Goal: Information Seeking & Learning: Compare options

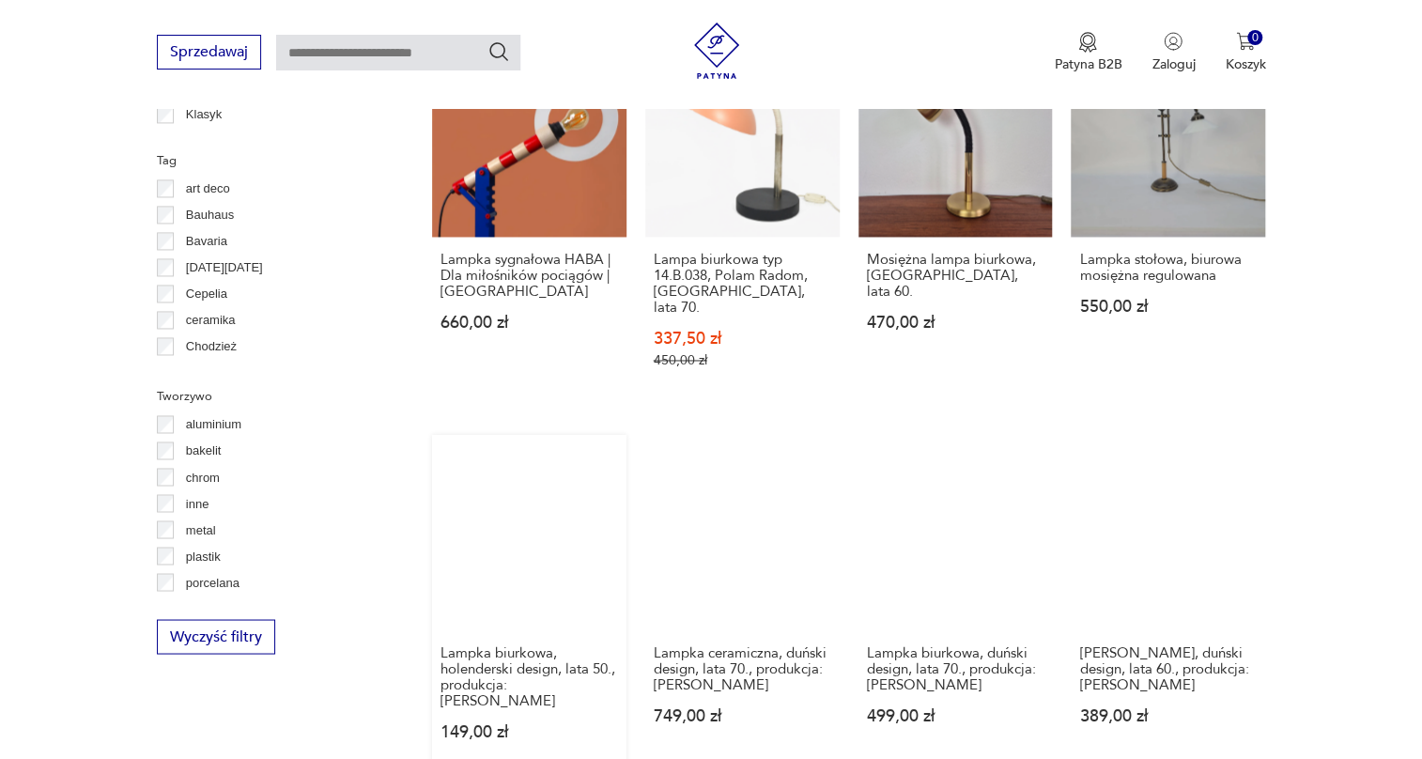
scroll to position [1723, 0]
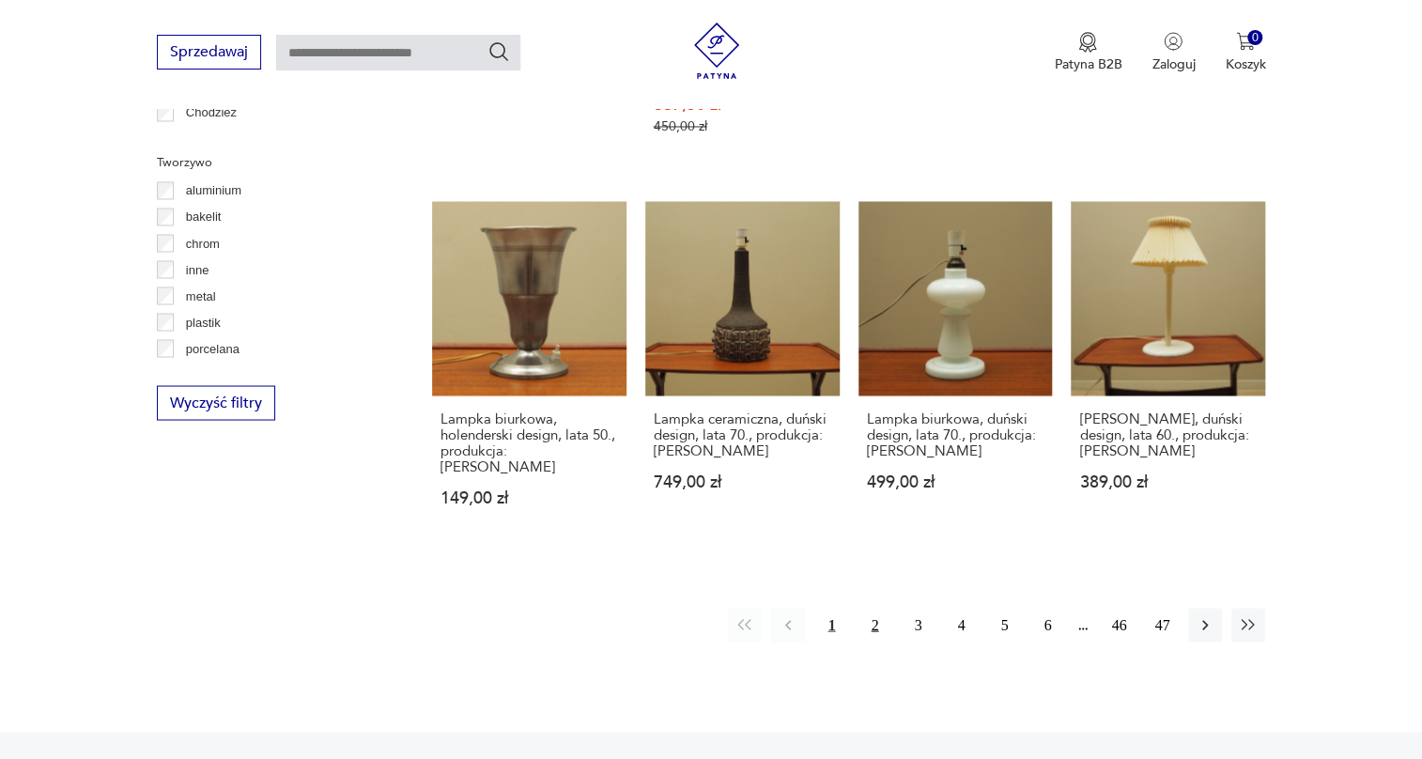
click at [876, 608] on button "2" at bounding box center [875, 625] width 34 height 34
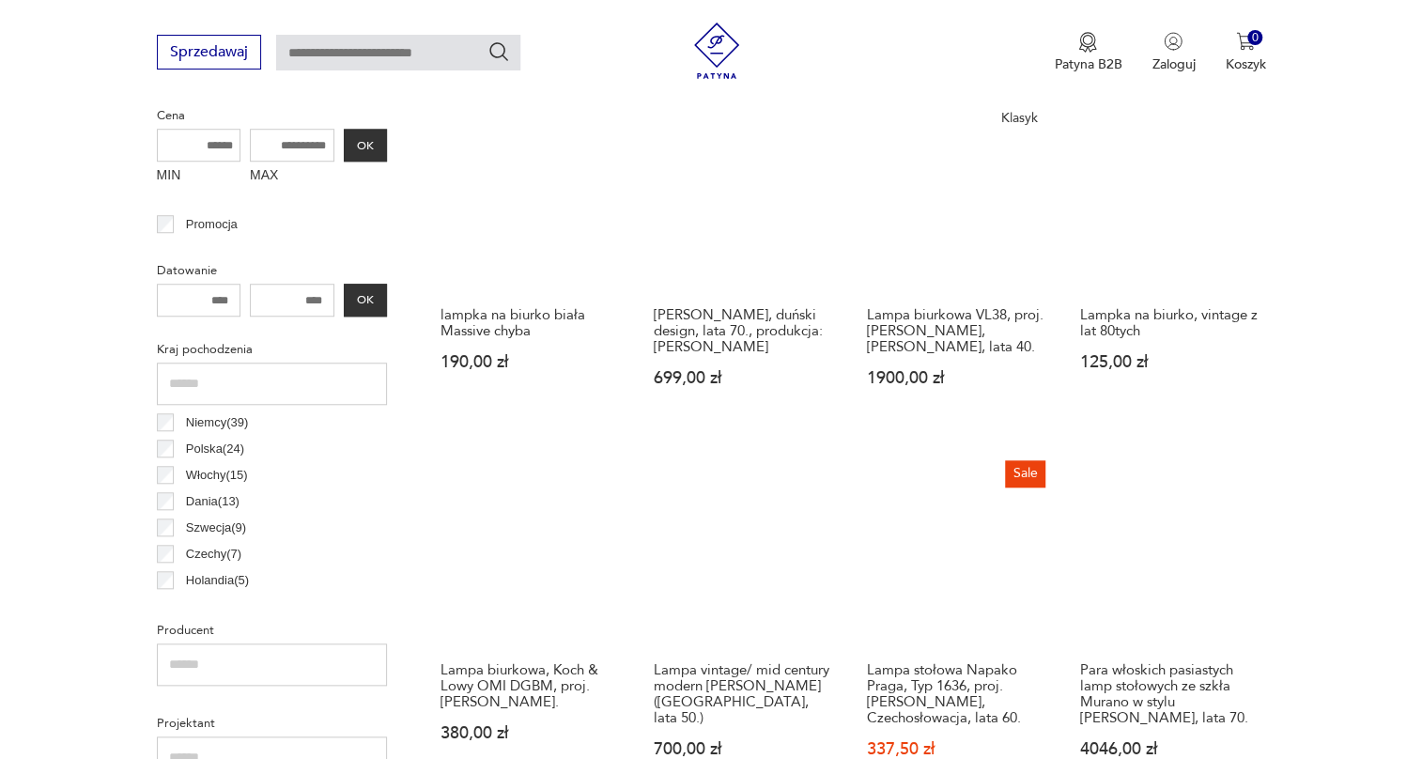
scroll to position [784, 0]
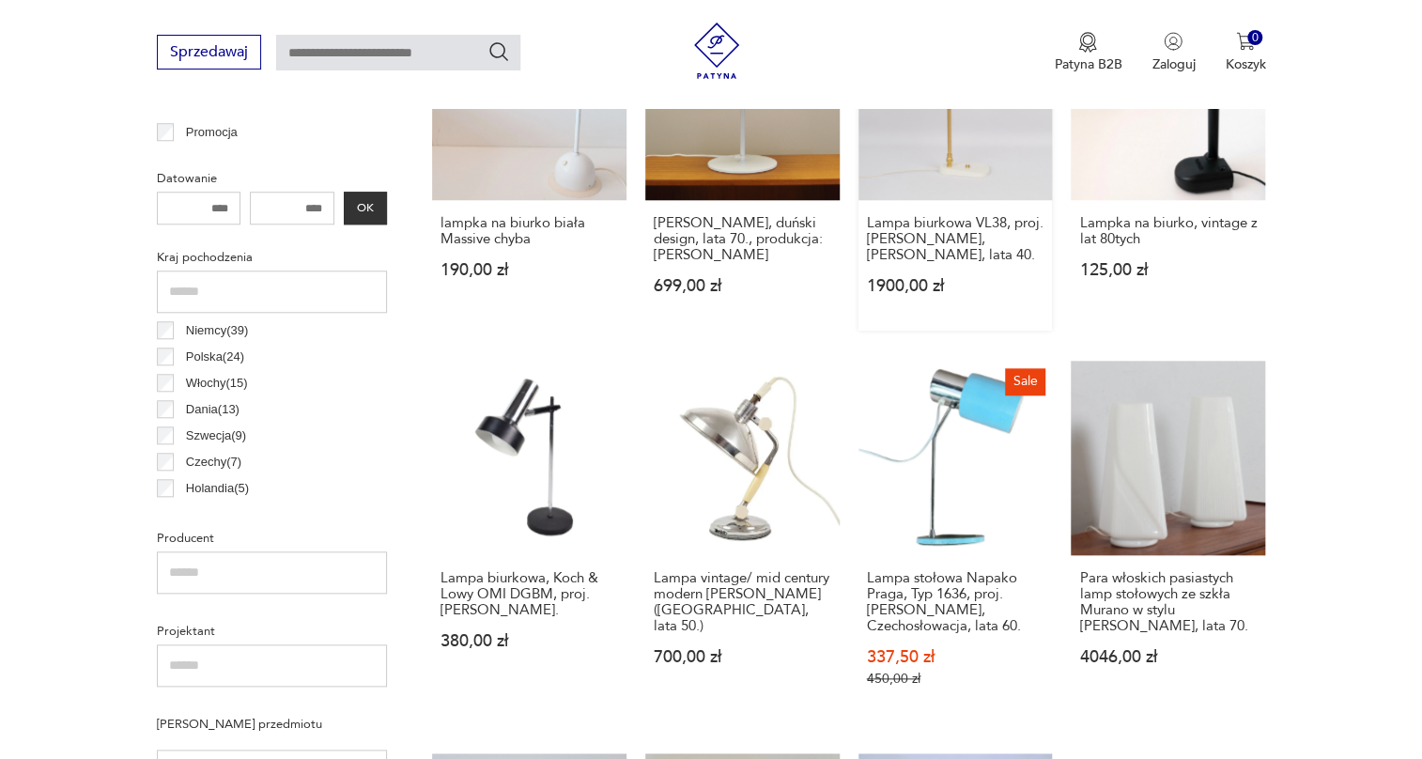
click at [1005, 175] on link "Klasyk Lampa biurkowa VL38, proj. Vilhelm Lauritzen, Louis Poulsen, lata 40. 19…" at bounding box center [956, 168] width 194 height 325
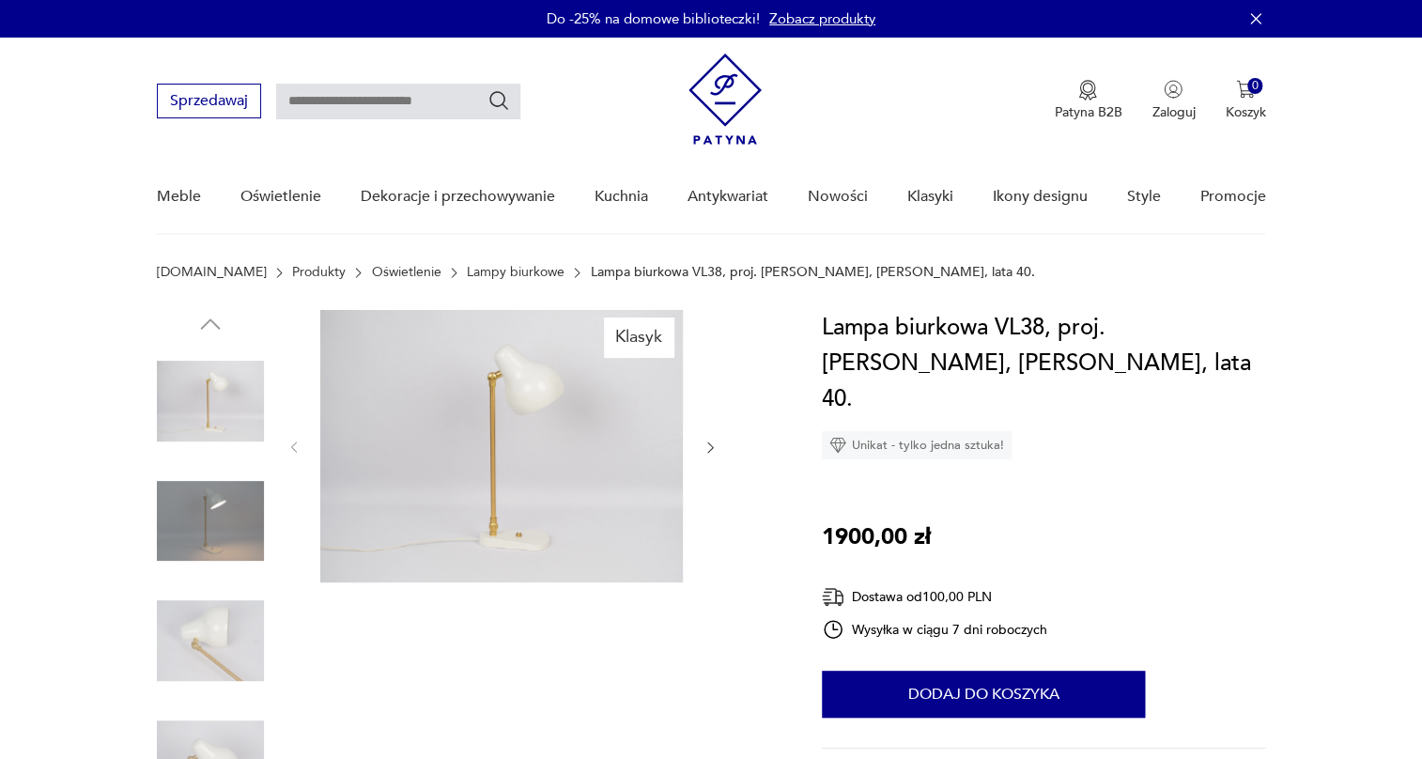
click at [500, 470] on img at bounding box center [501, 446] width 363 height 272
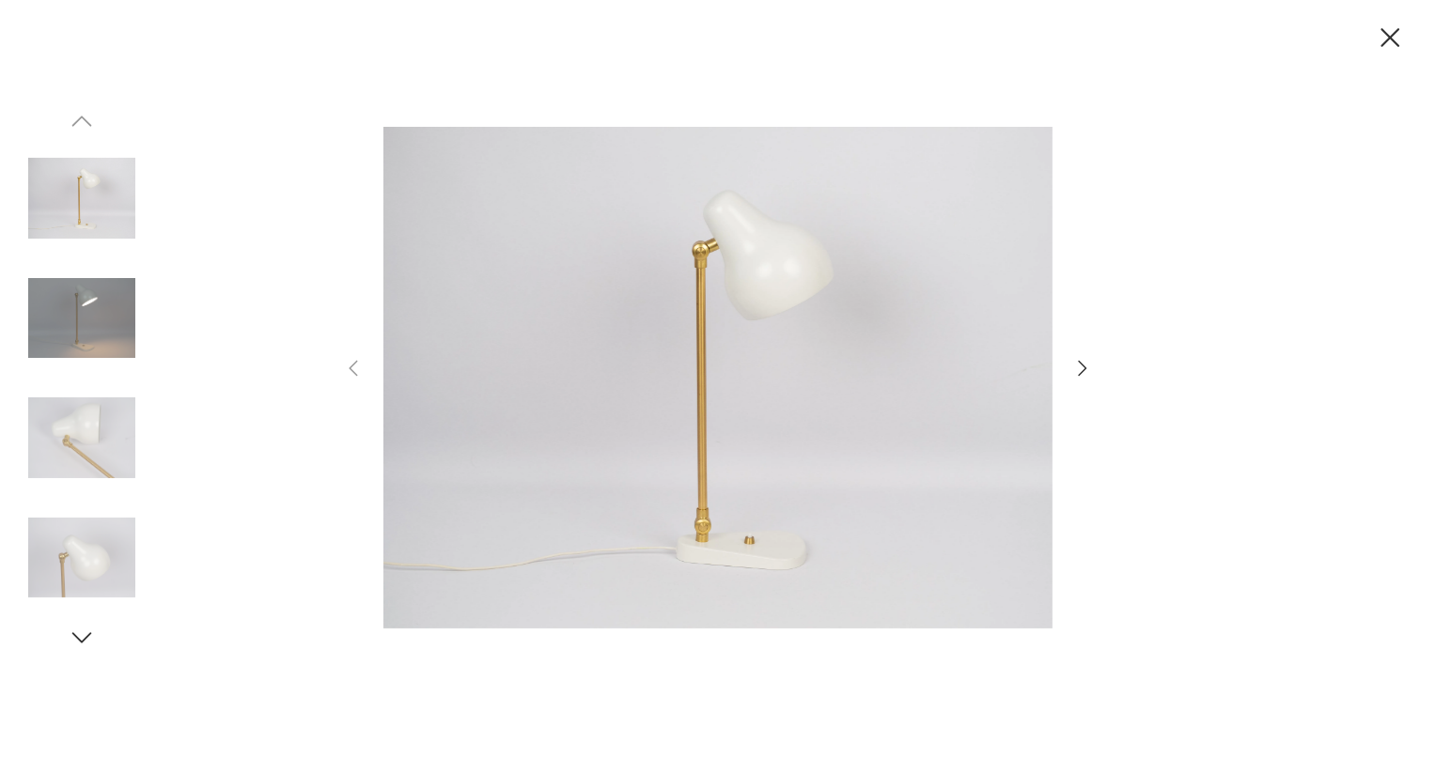
click at [97, 407] on img at bounding box center [81, 437] width 107 height 107
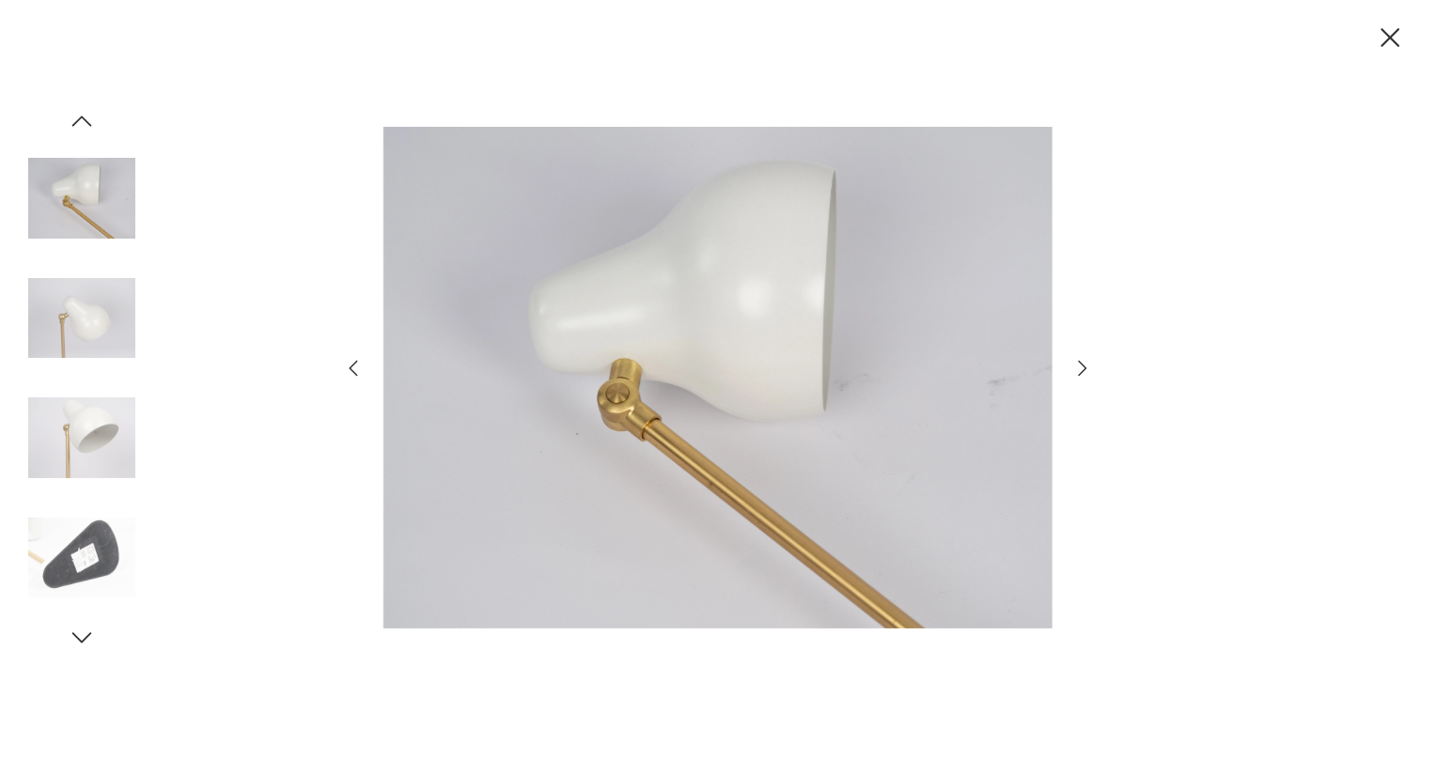
click at [72, 459] on img at bounding box center [81, 437] width 107 height 107
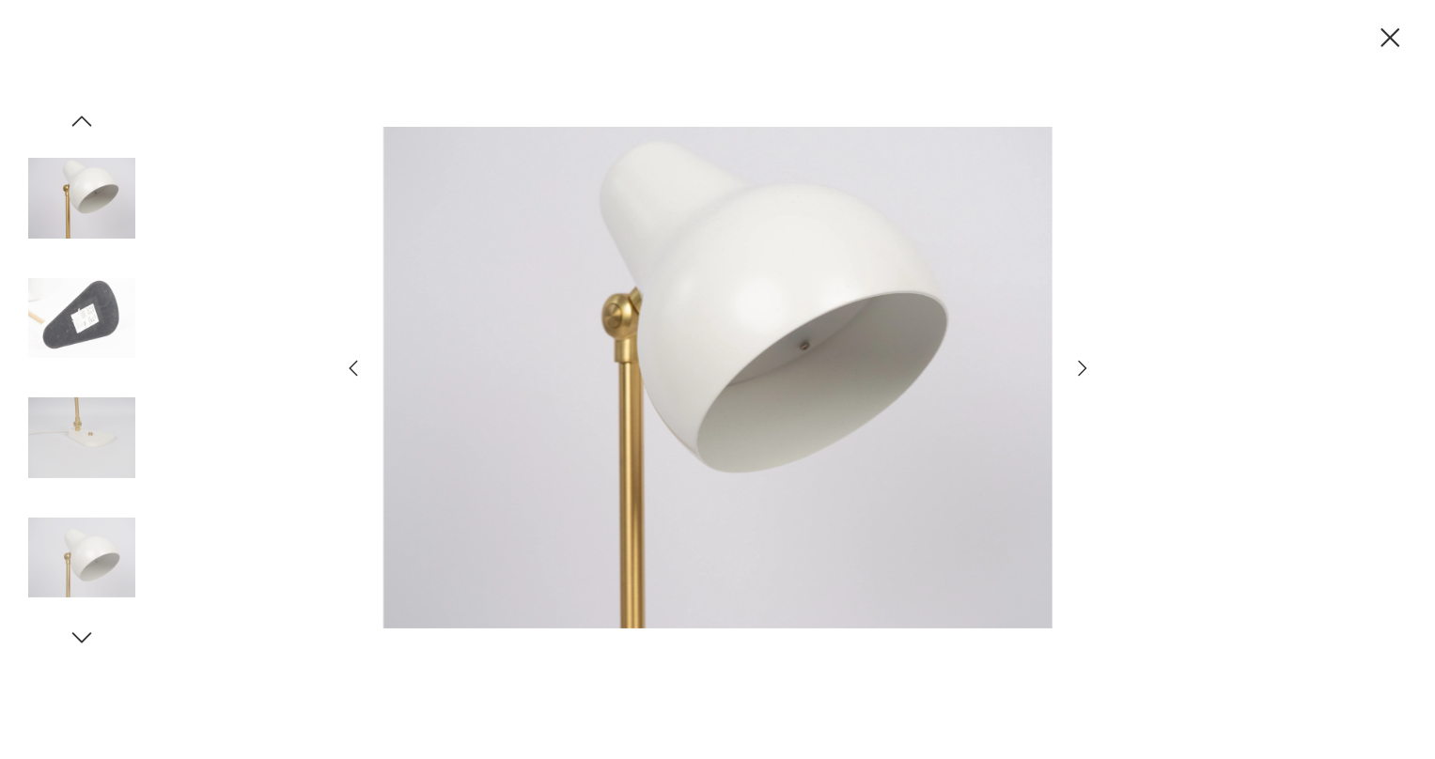
click at [63, 188] on img at bounding box center [81, 198] width 107 height 107
click at [101, 536] on img at bounding box center [81, 557] width 107 height 107
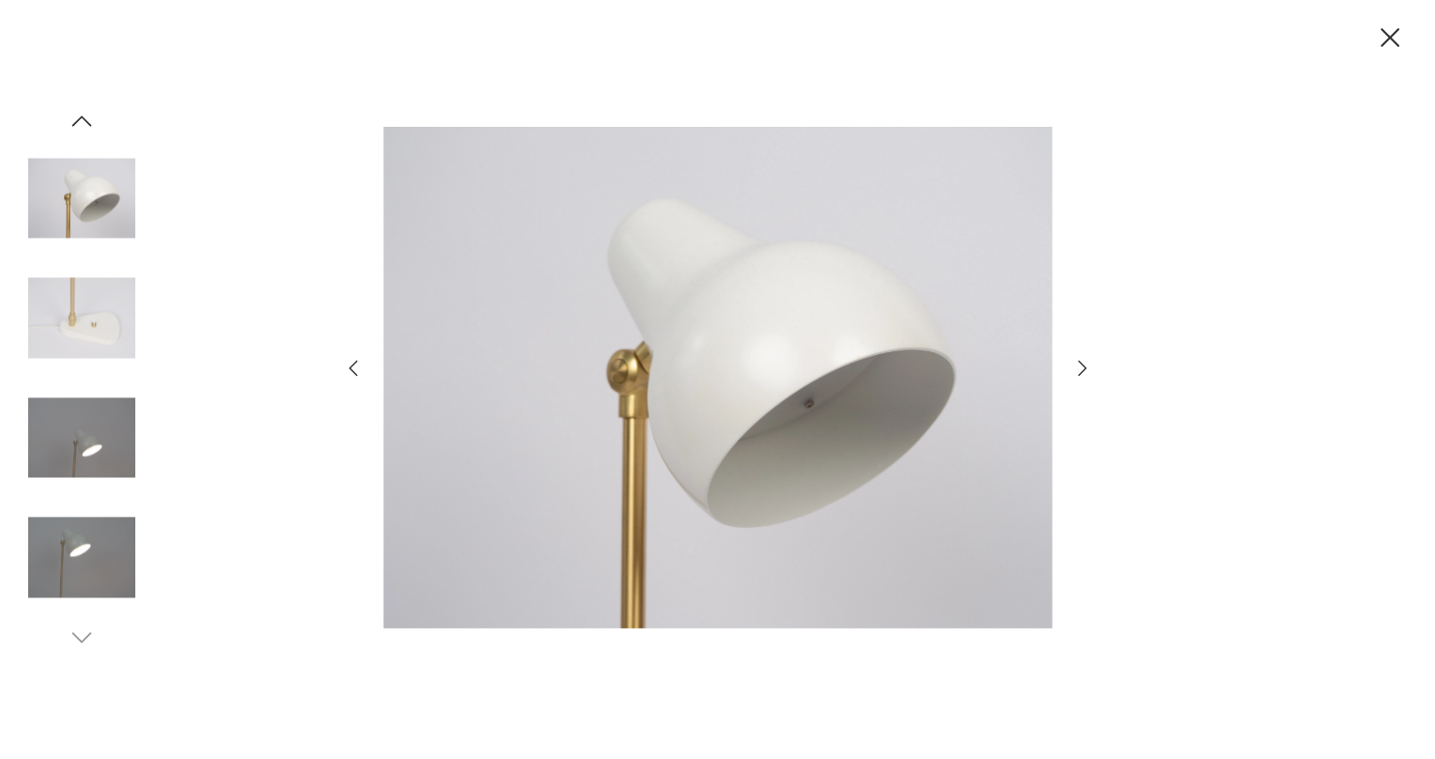
click at [104, 536] on img at bounding box center [81, 557] width 107 height 107
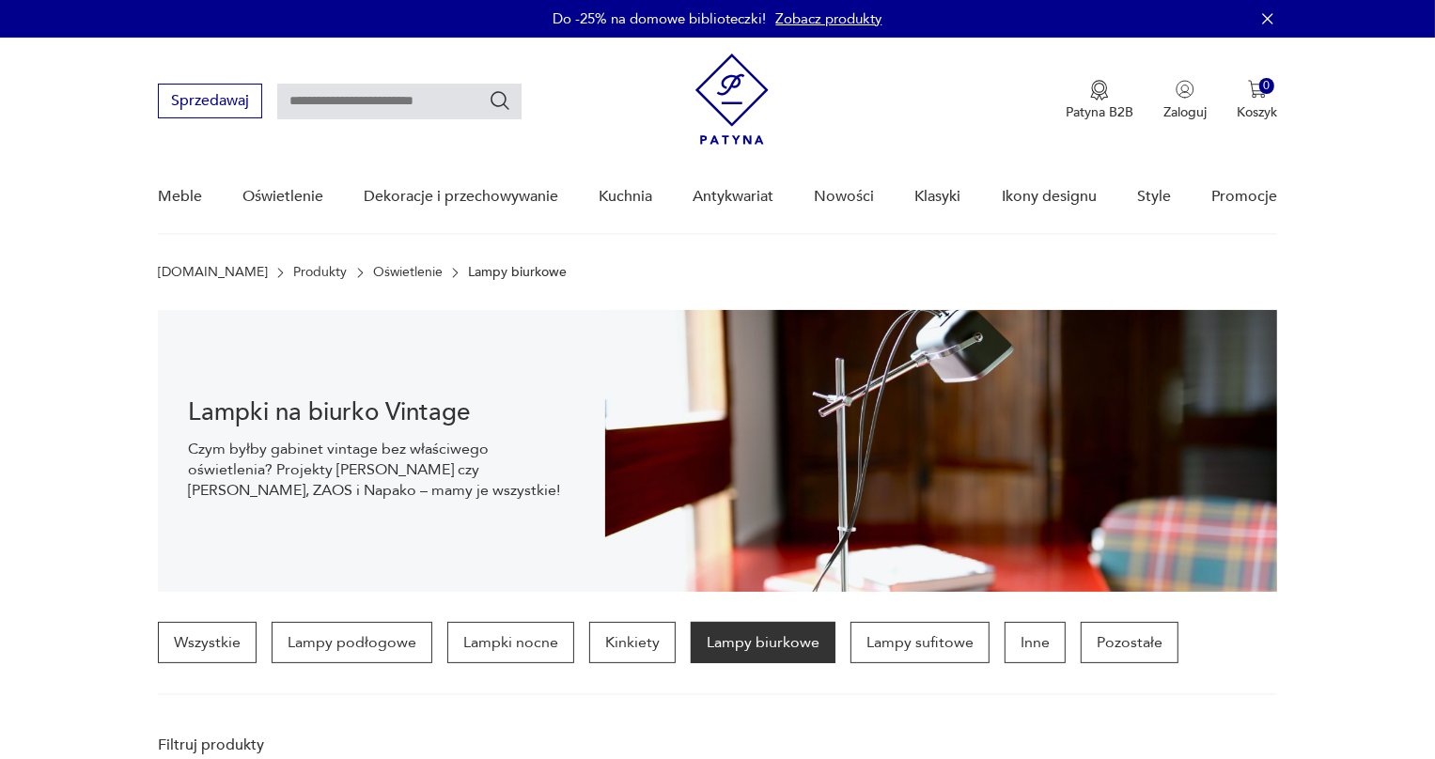
scroll to position [784, 0]
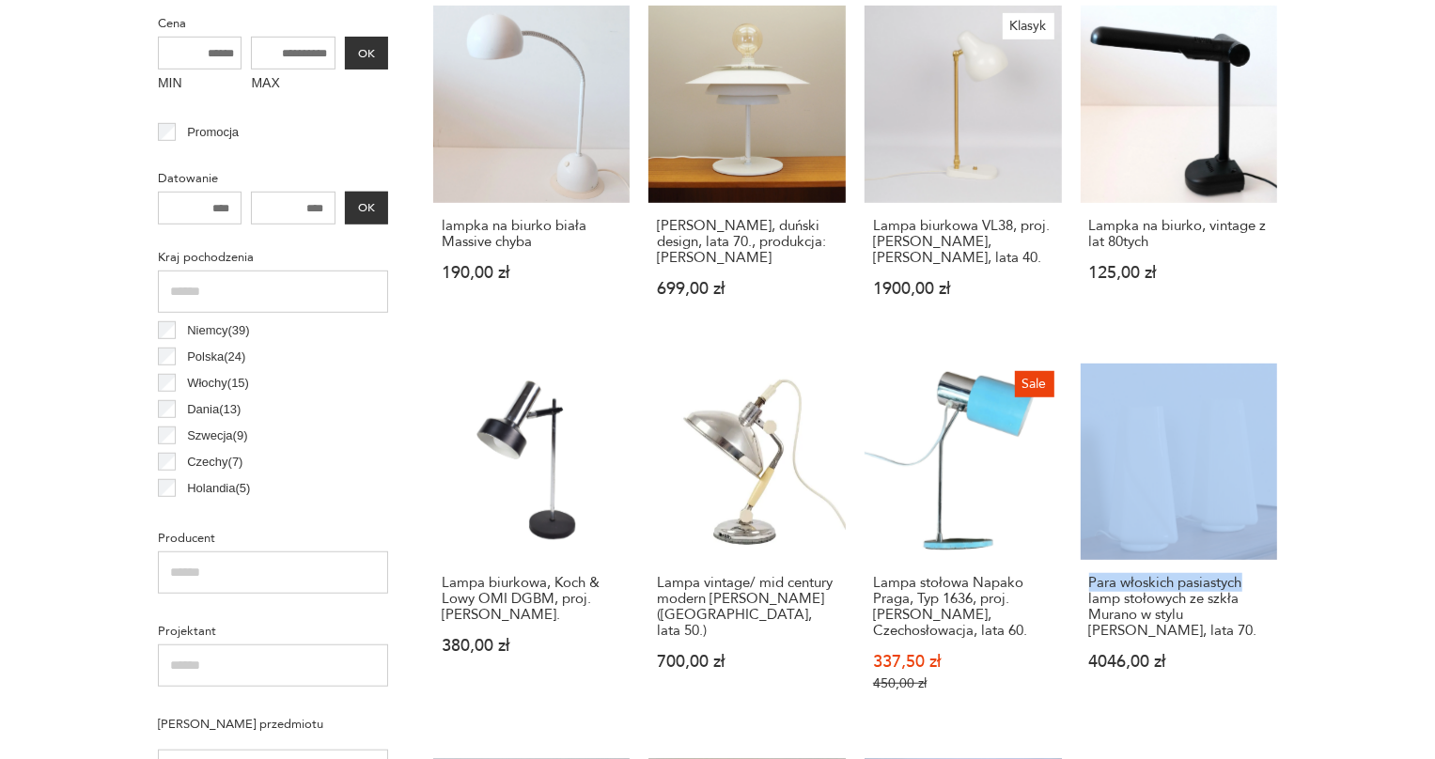
drag, startPoint x: 1372, startPoint y: 424, endPoint x: 1361, endPoint y: 373, distance: 51.8
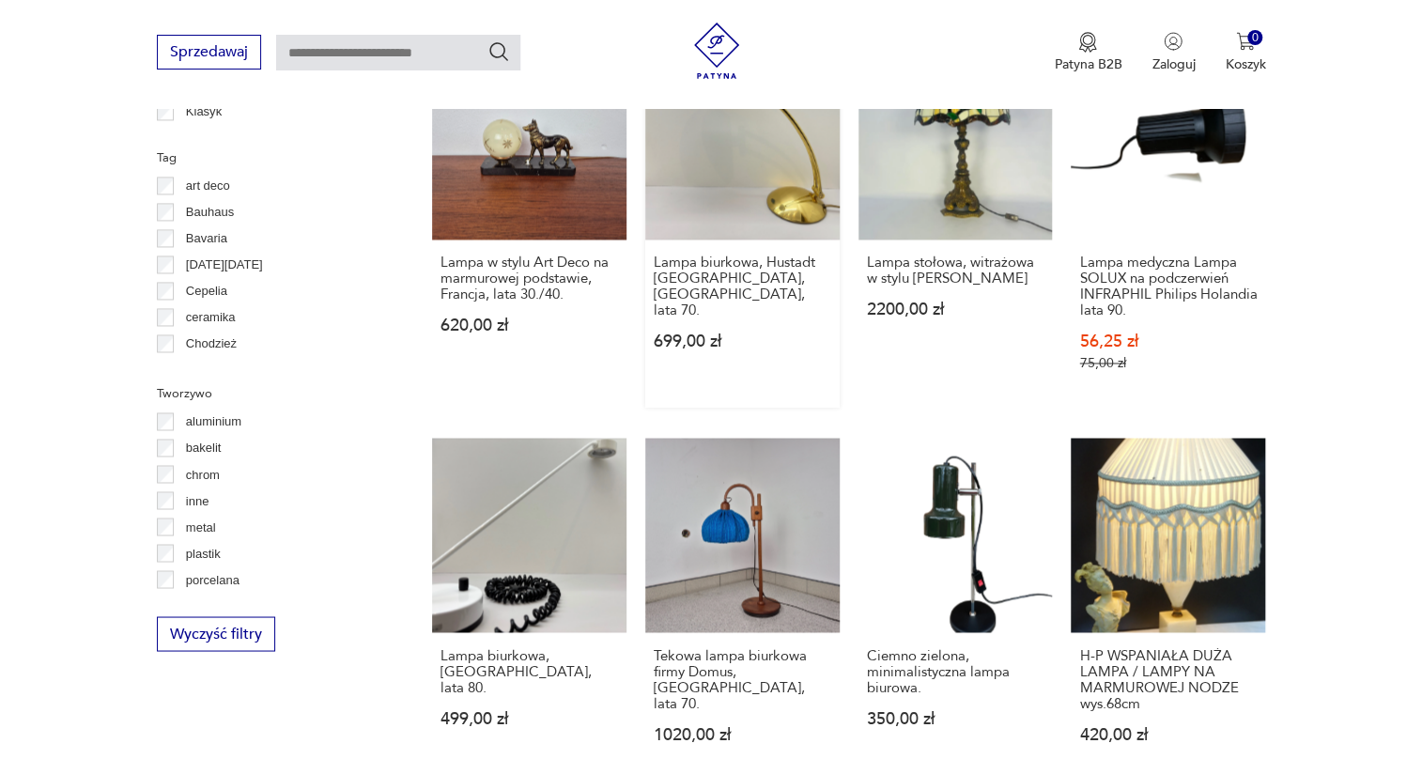
scroll to position [1735, 0]
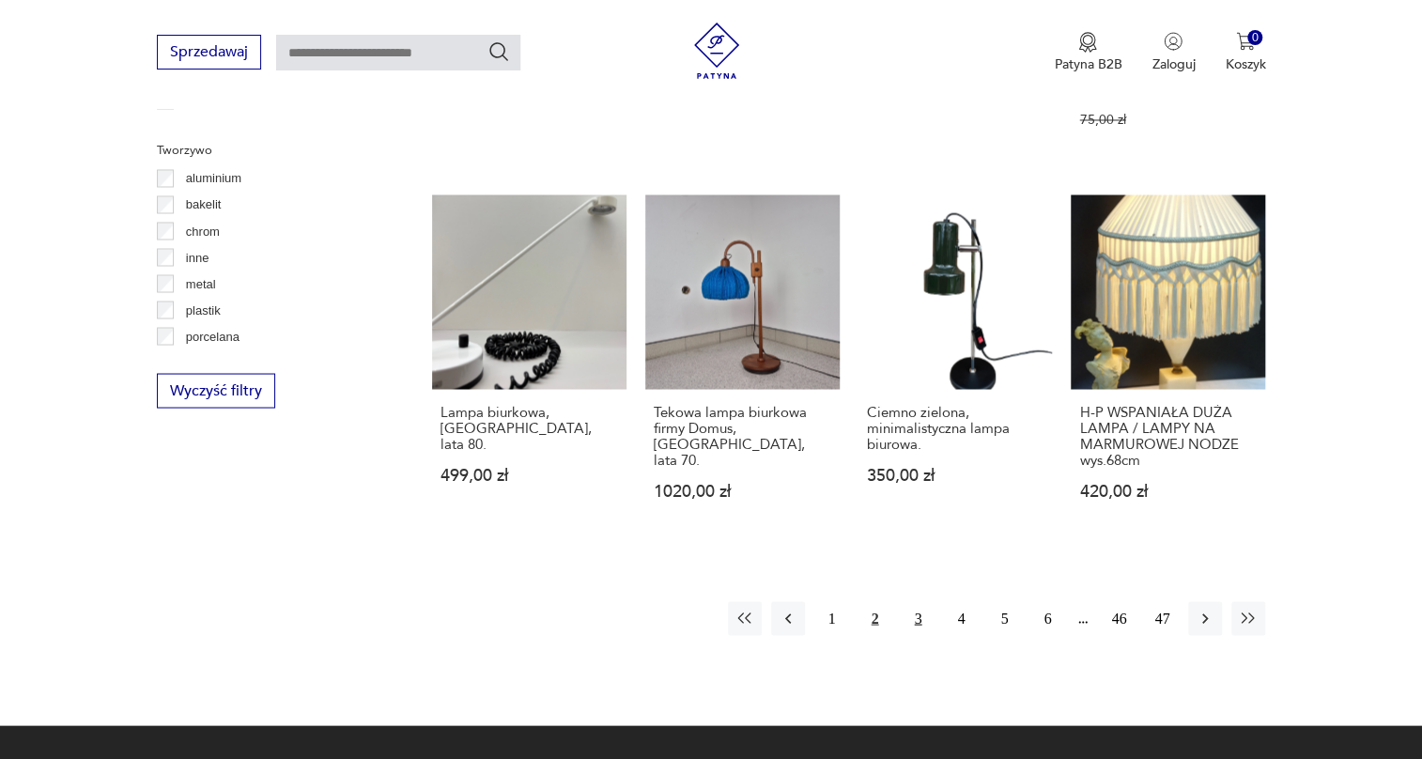
click at [907, 620] on button "3" at bounding box center [918, 618] width 34 height 34
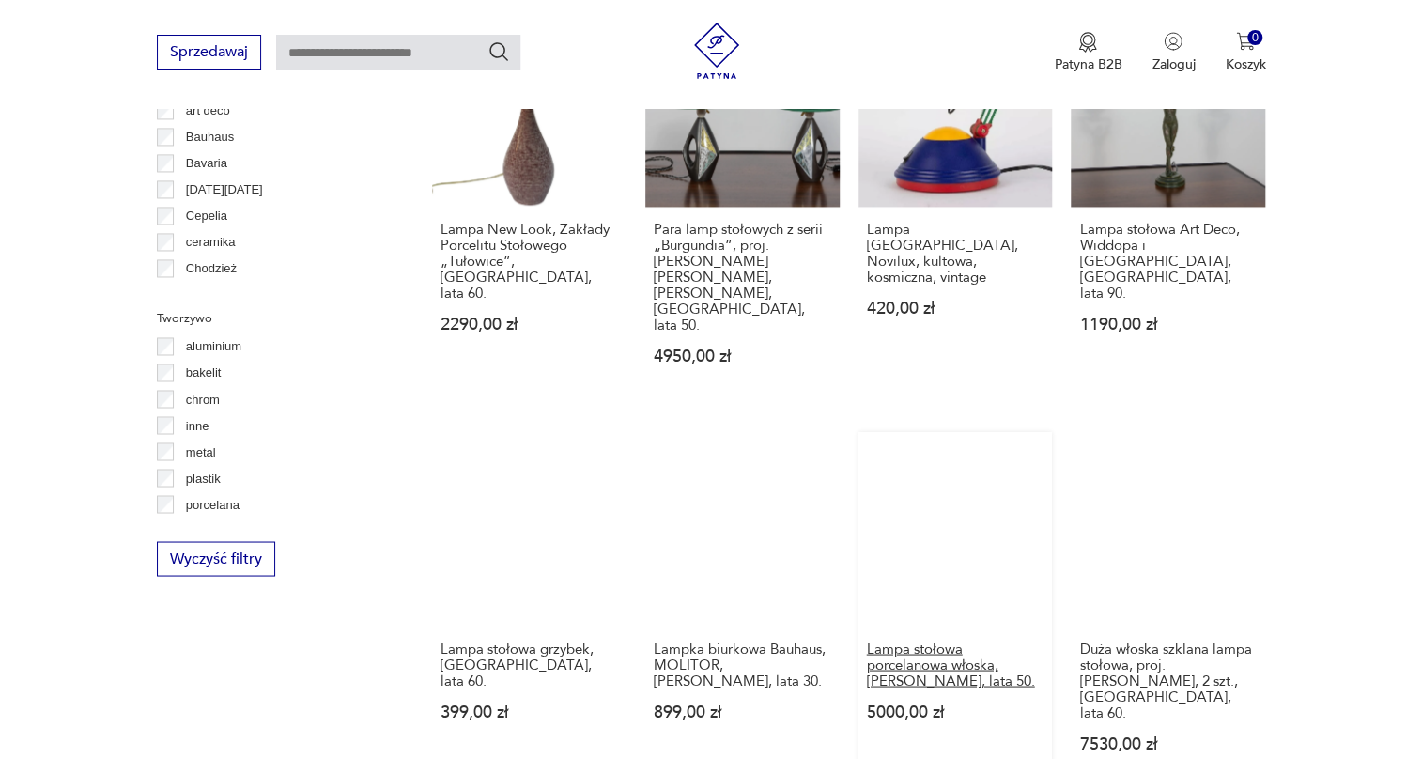
scroll to position [1808, 0]
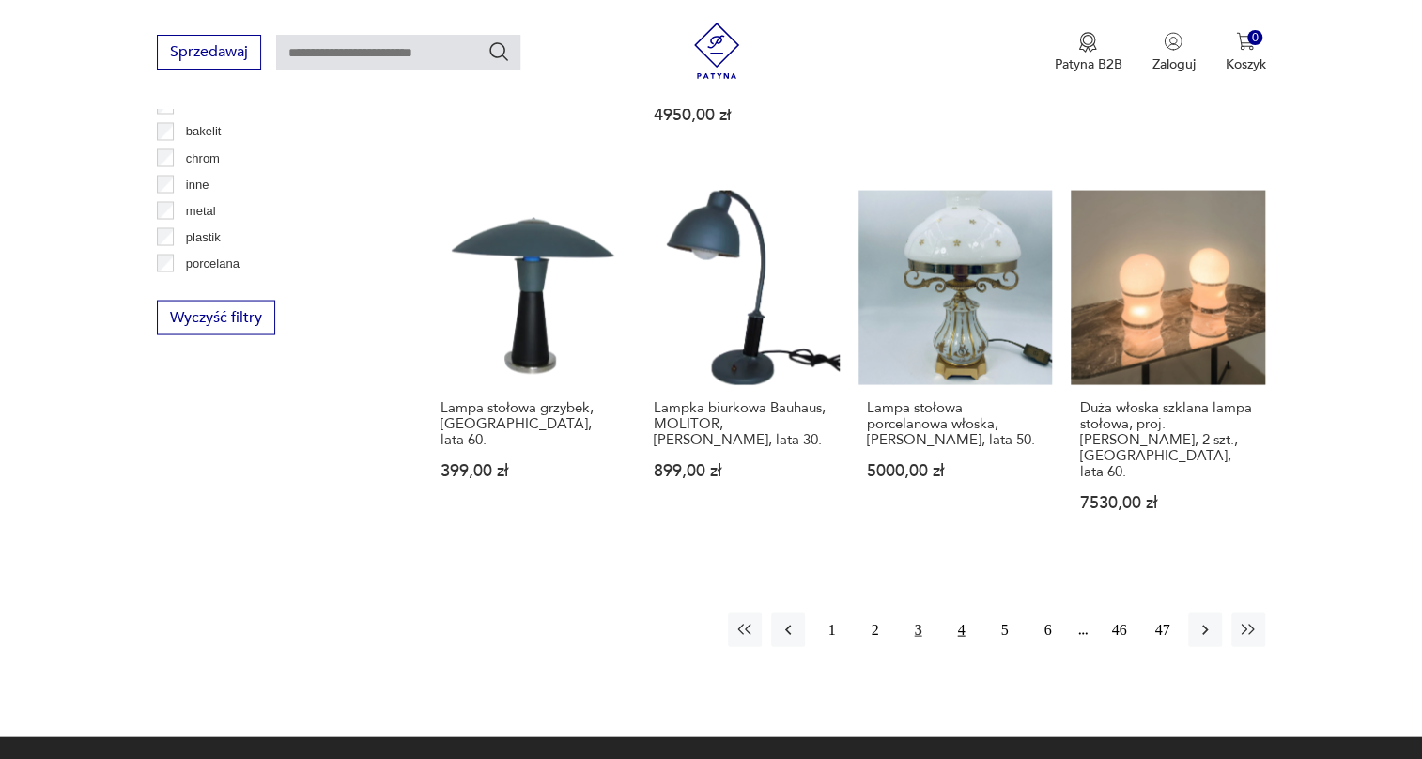
click at [956, 613] on button "4" at bounding box center [961, 630] width 34 height 34
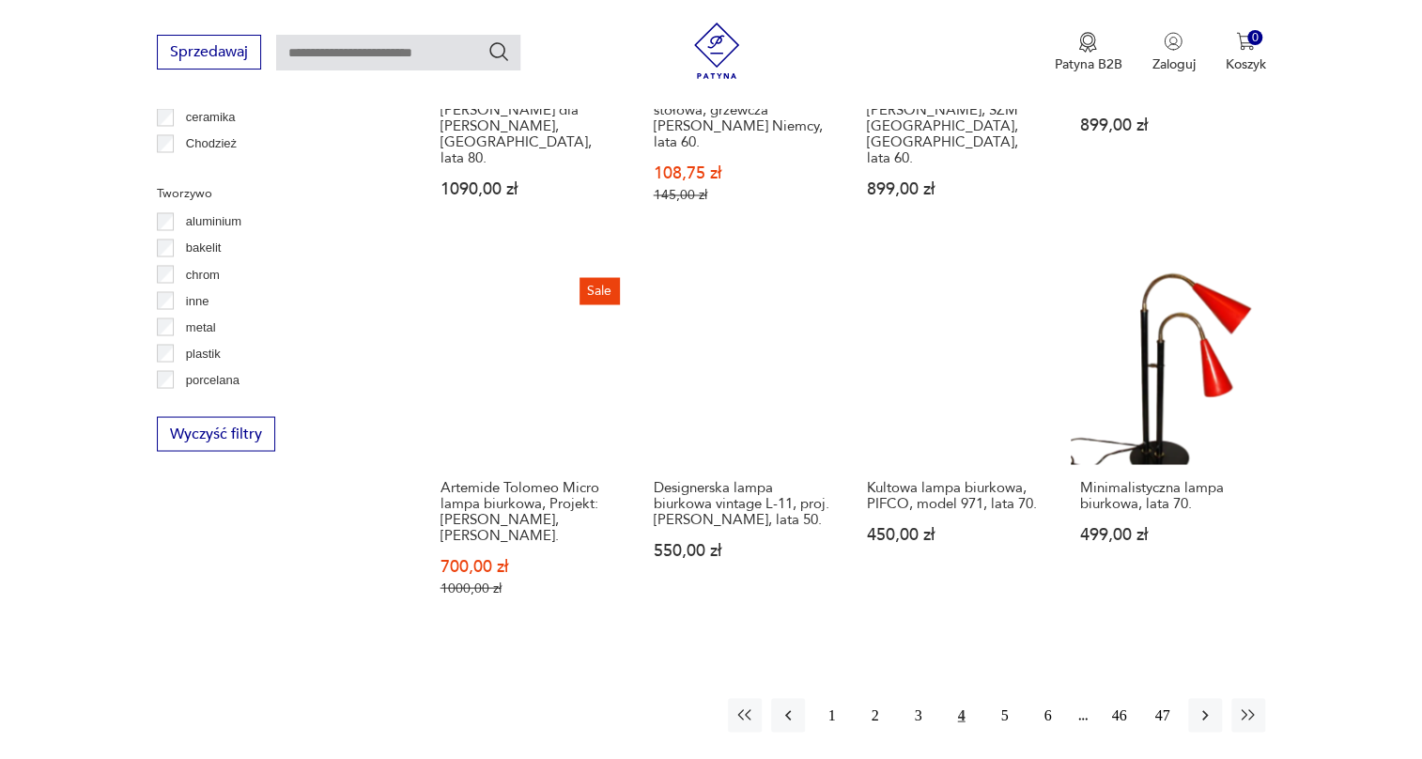
scroll to position [1723, 0]
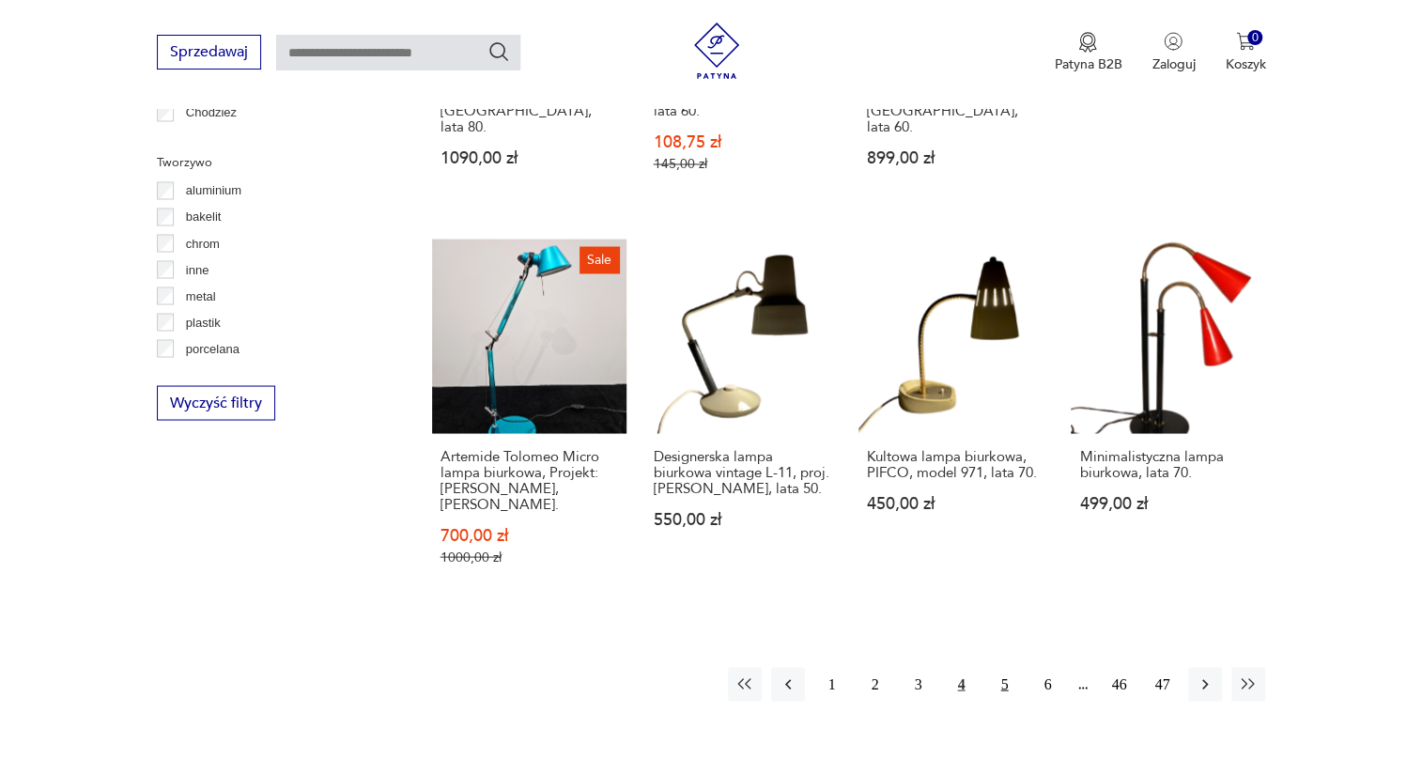
click at [1015, 667] on button "5" at bounding box center [1004, 684] width 34 height 34
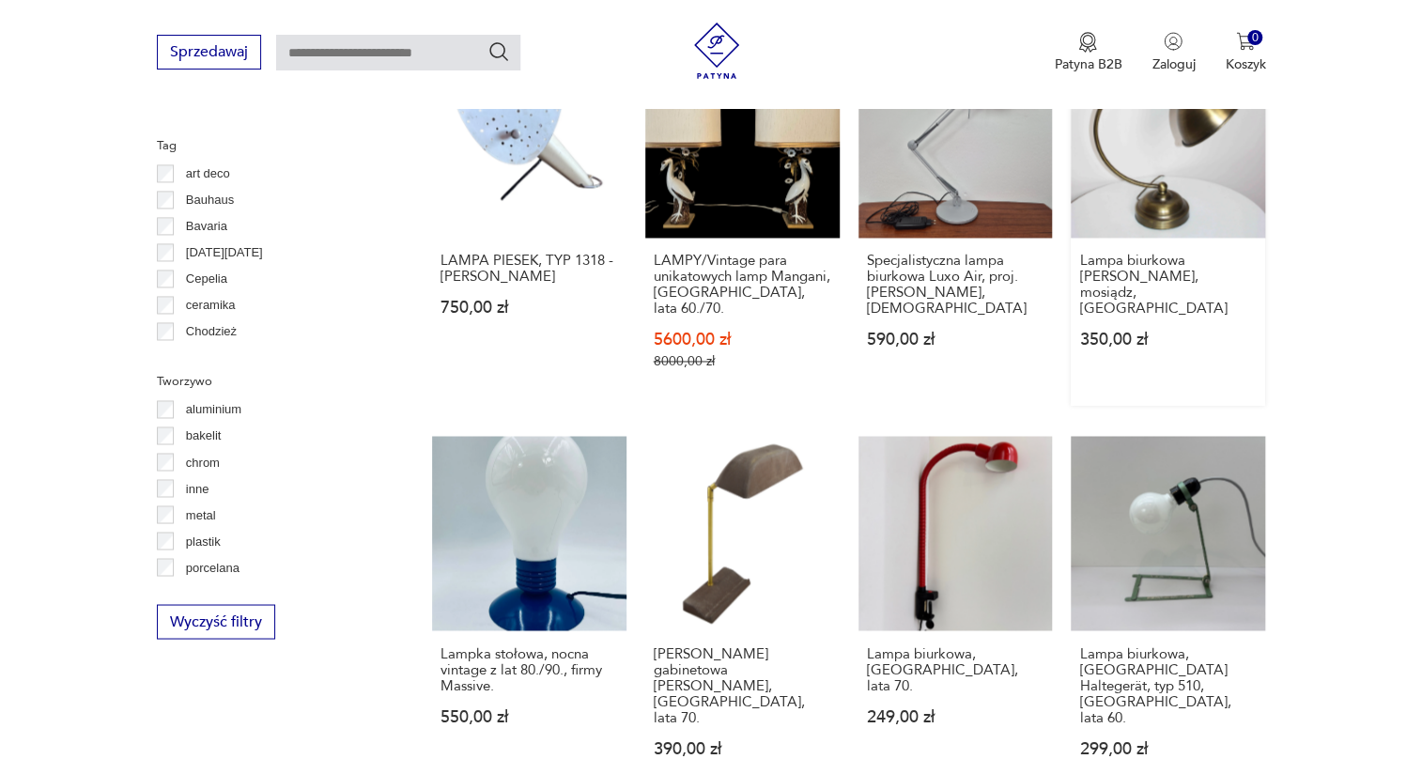
scroll to position [1723, 0]
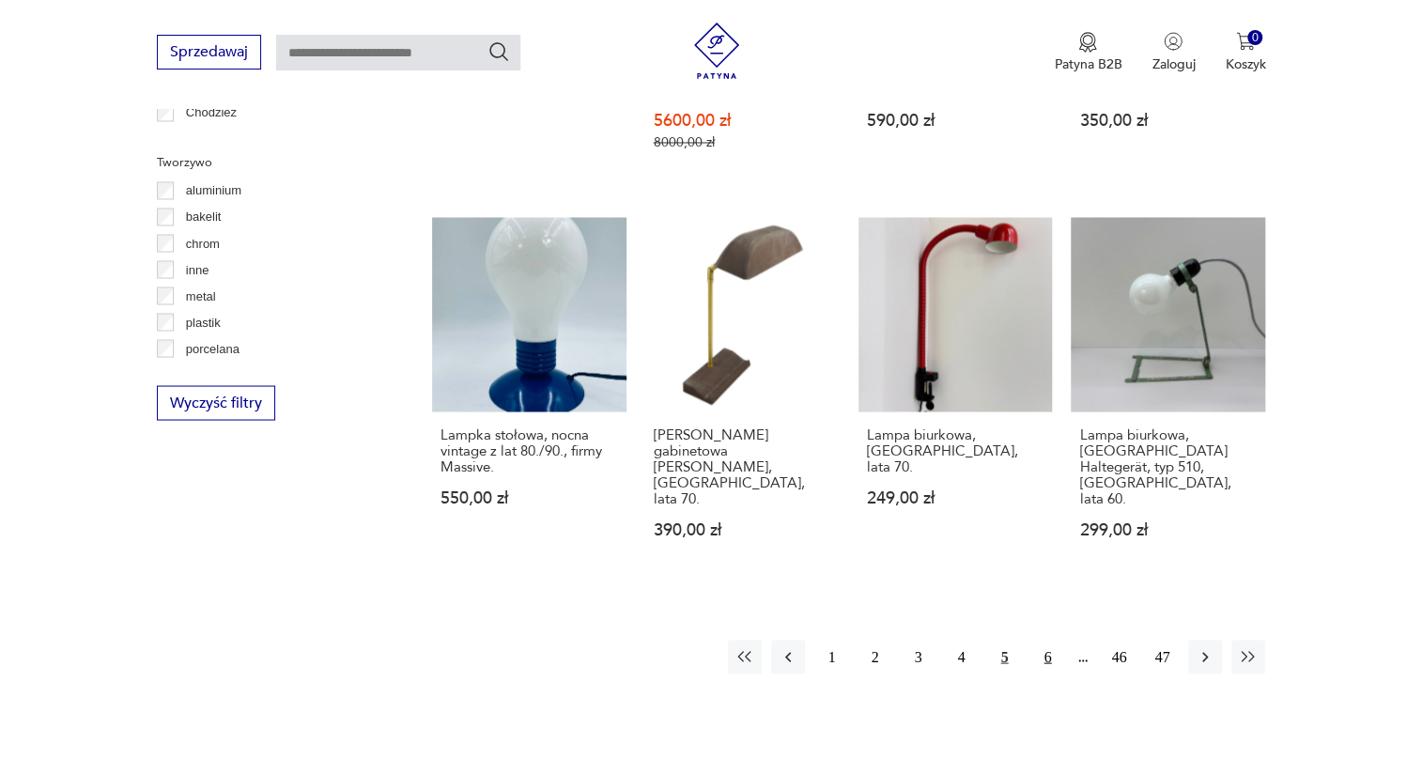
click at [1042, 640] on button "6" at bounding box center [1048, 657] width 34 height 34
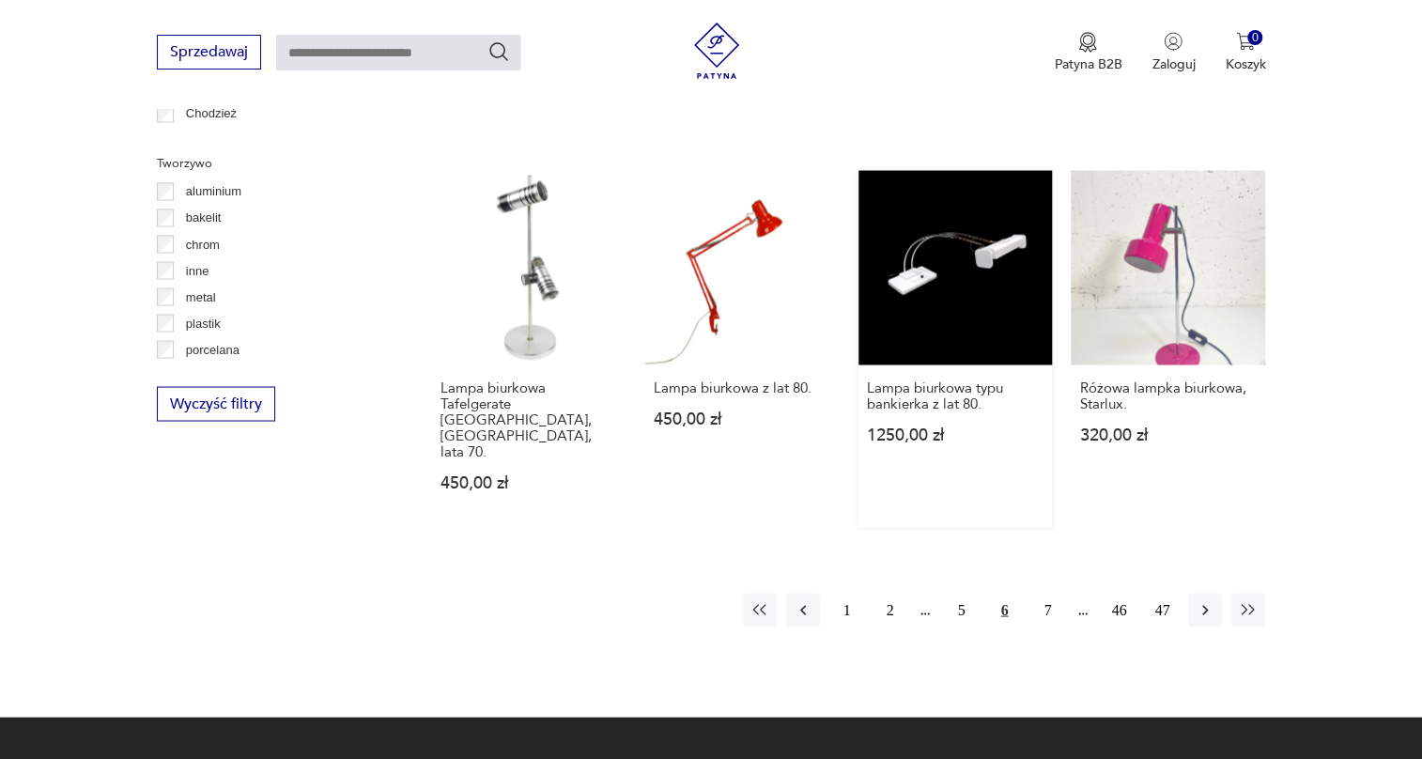
scroll to position [1723, 0]
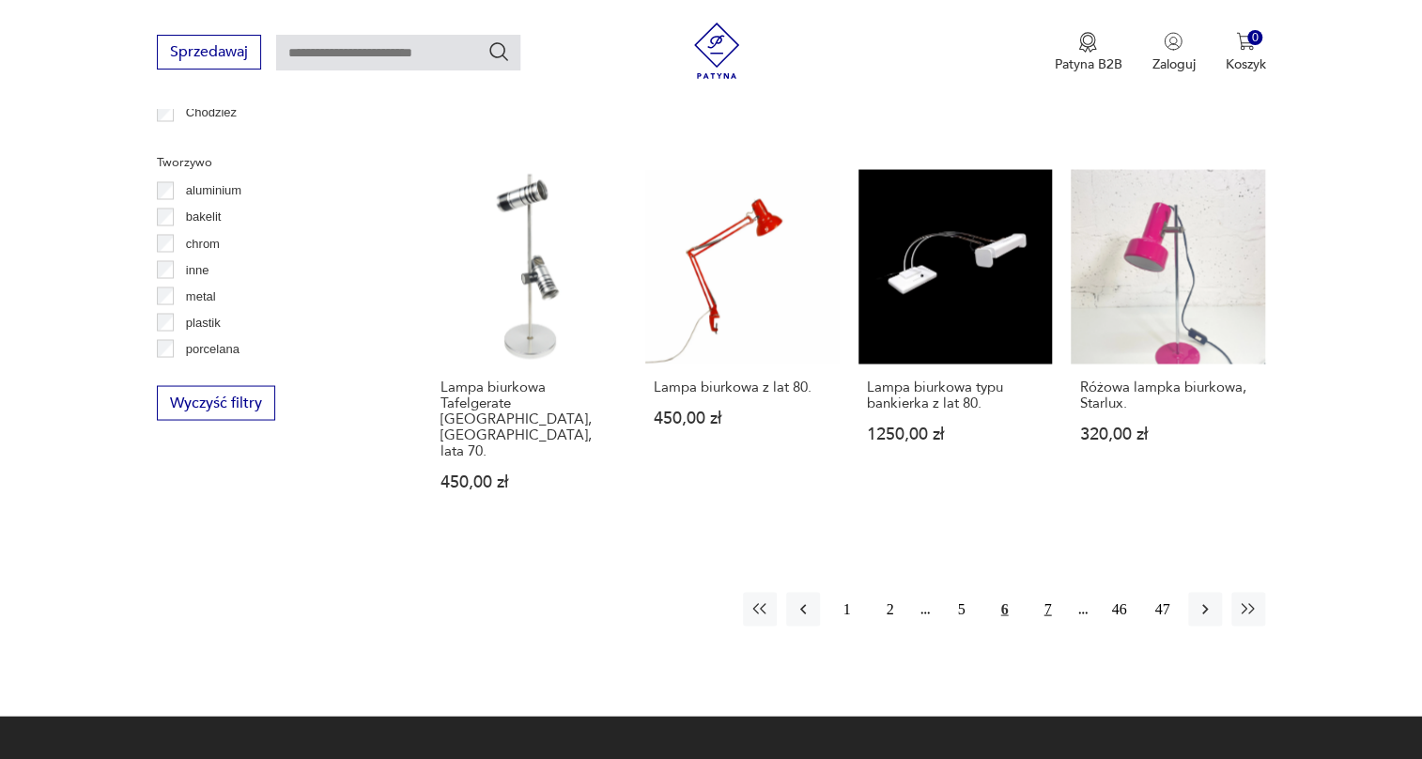
click at [1042, 592] on button "7" at bounding box center [1048, 609] width 34 height 34
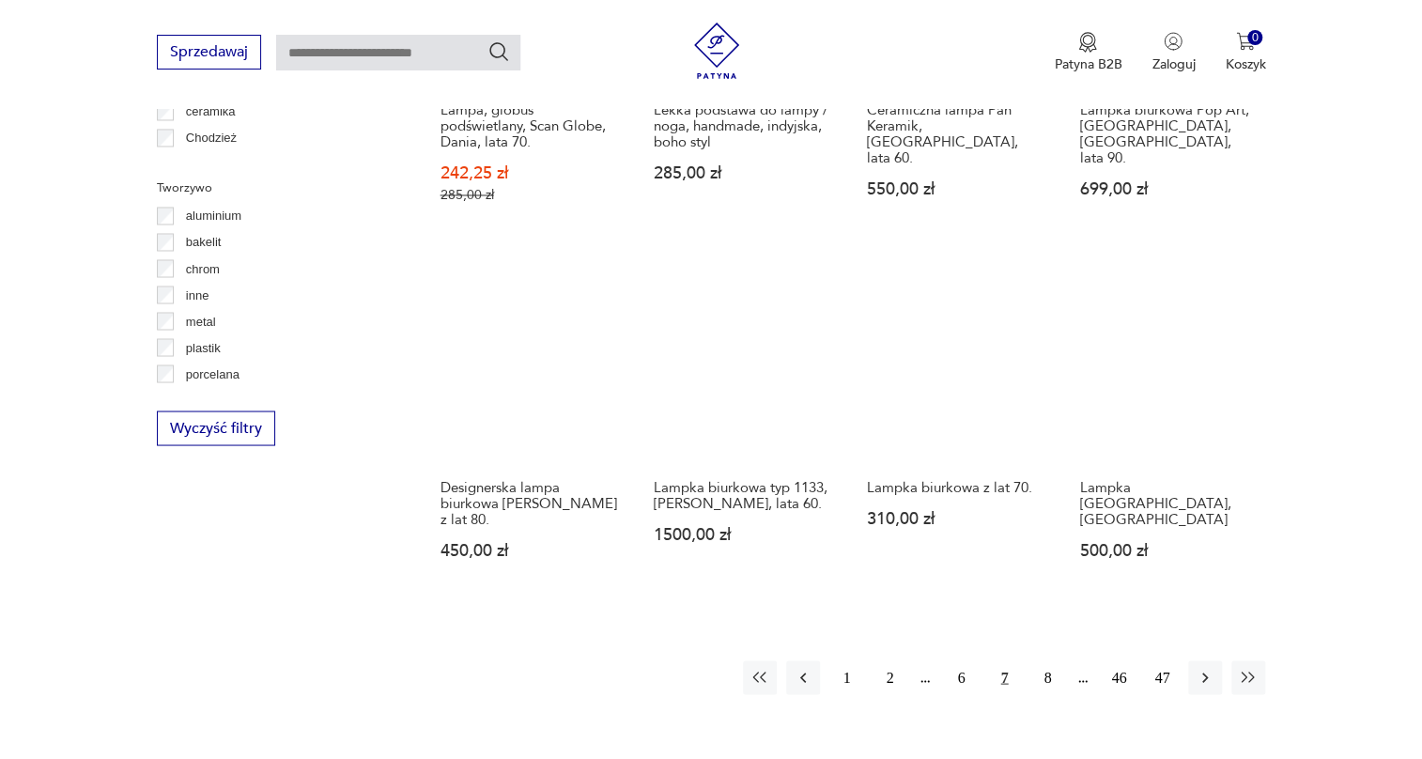
scroll to position [1808, 0]
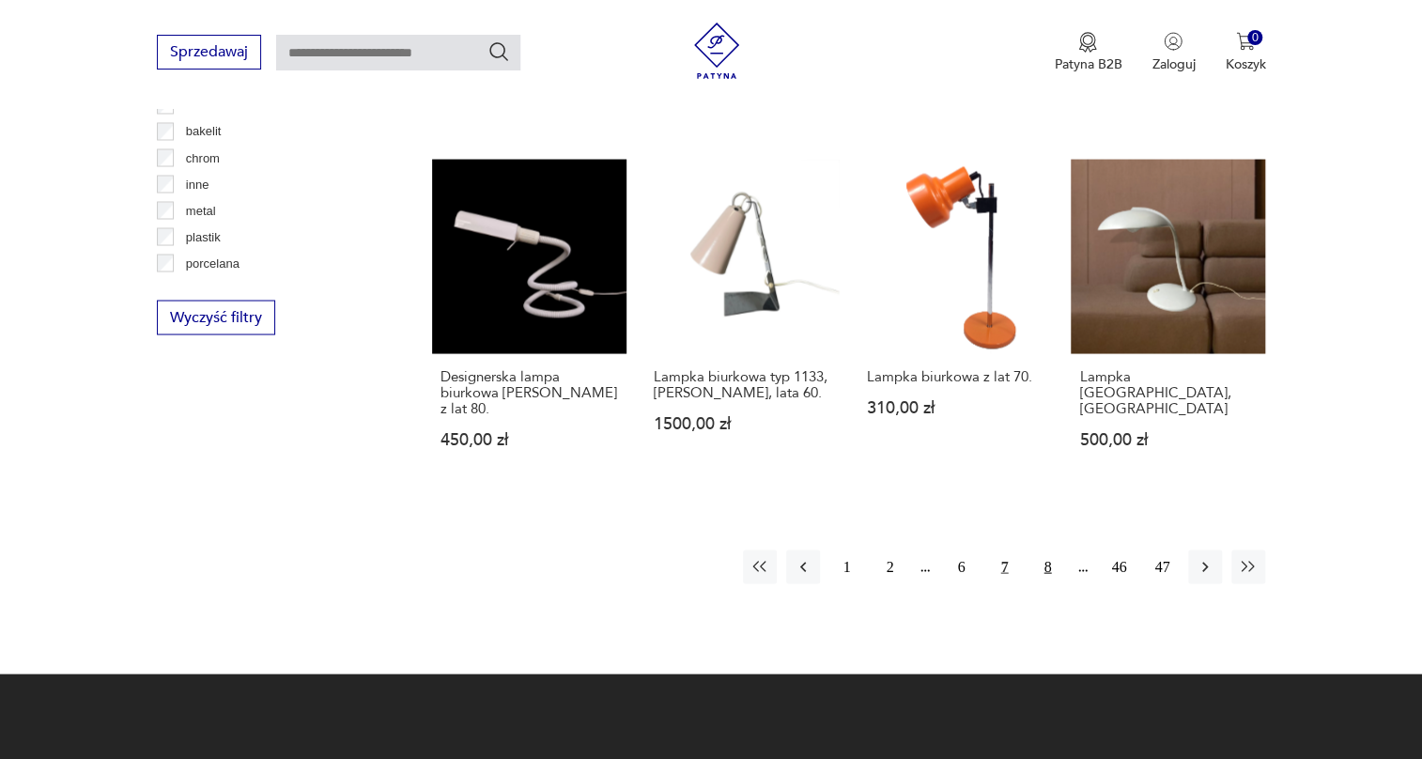
click at [1043, 550] on button "8" at bounding box center [1048, 567] width 34 height 34
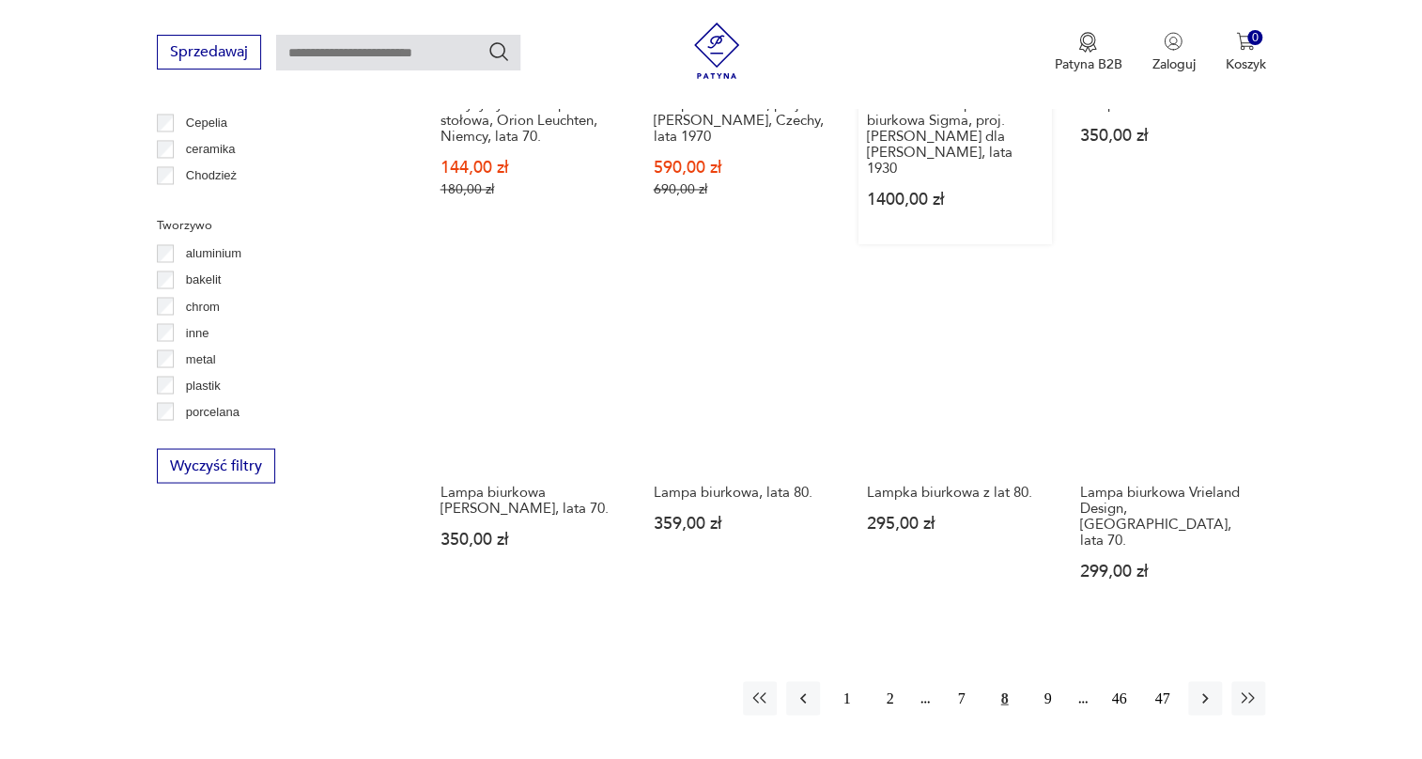
scroll to position [1808, 0]
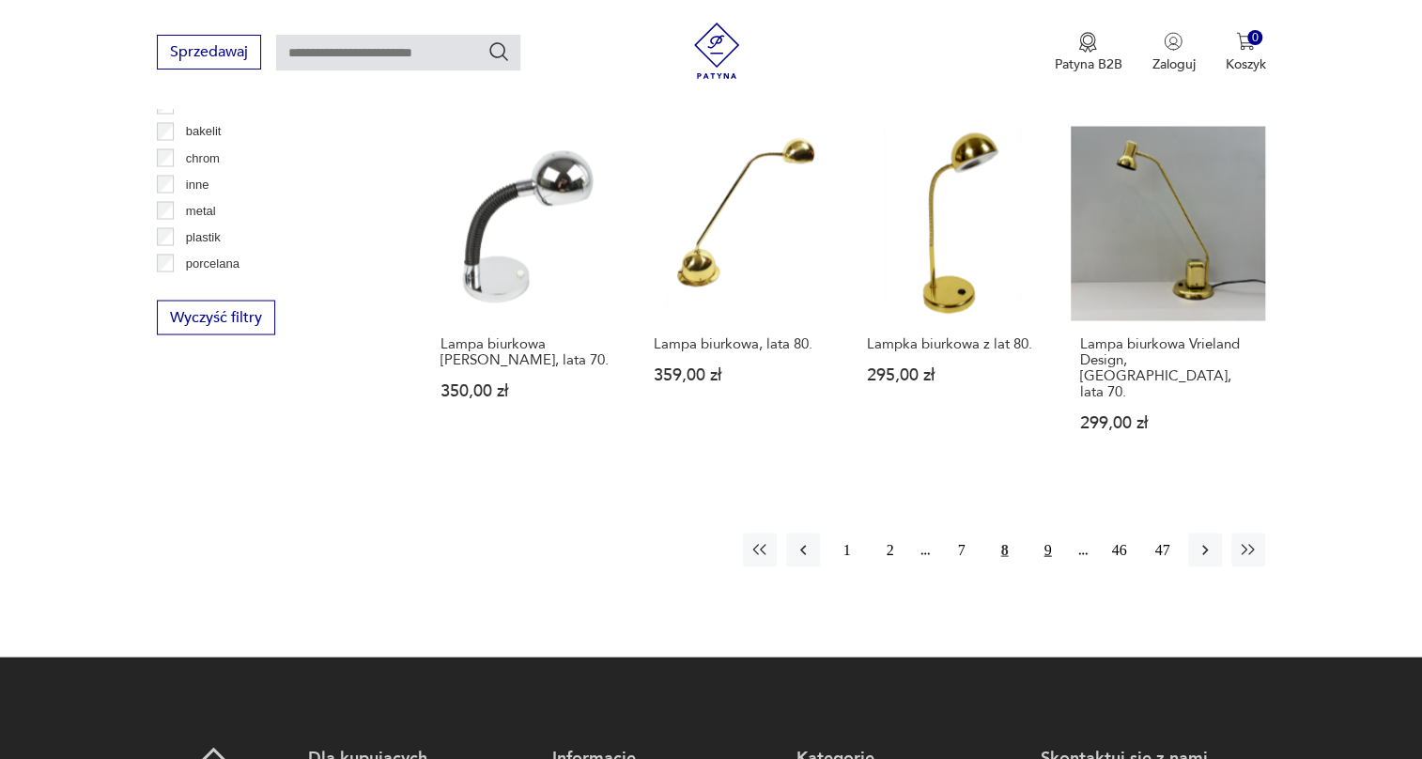
click at [1049, 533] on button "9" at bounding box center [1048, 550] width 34 height 34
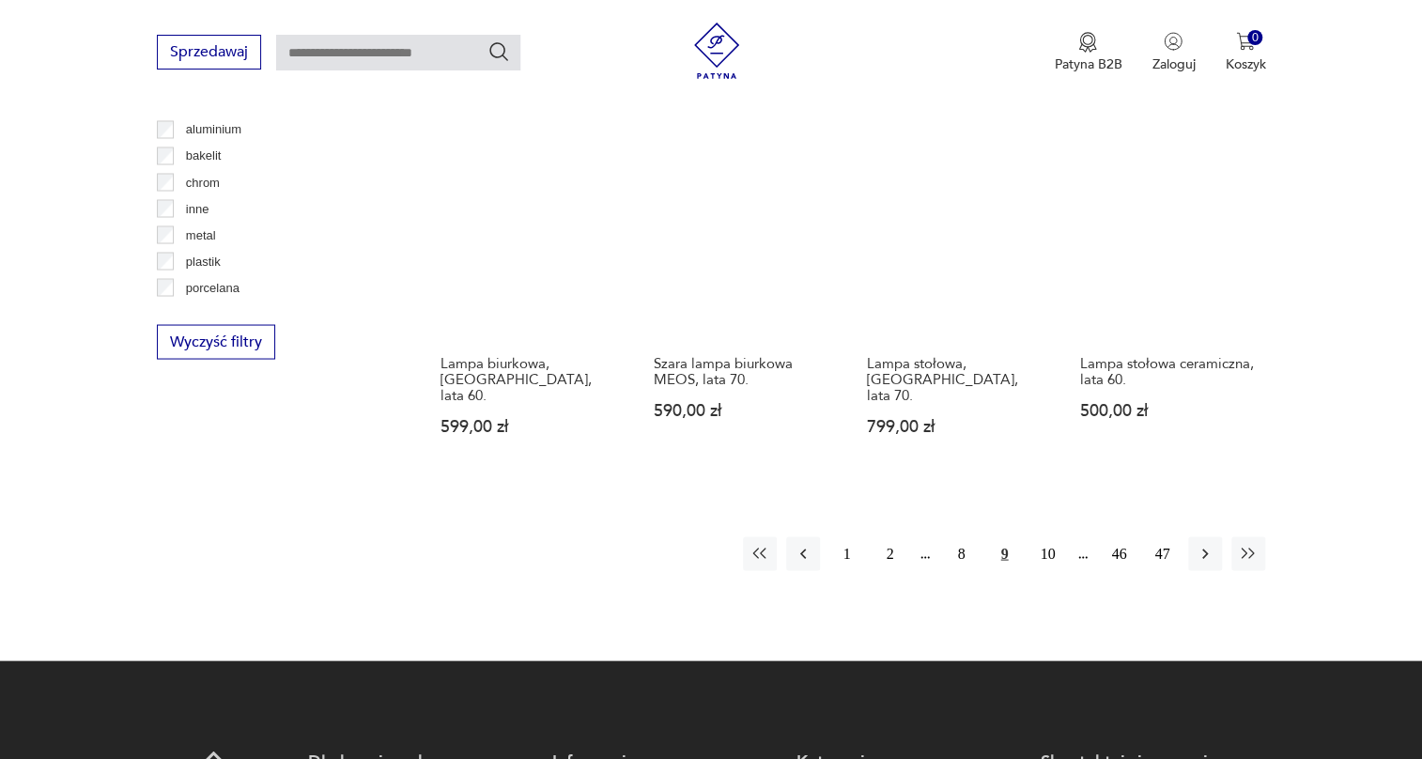
scroll to position [1808, 0]
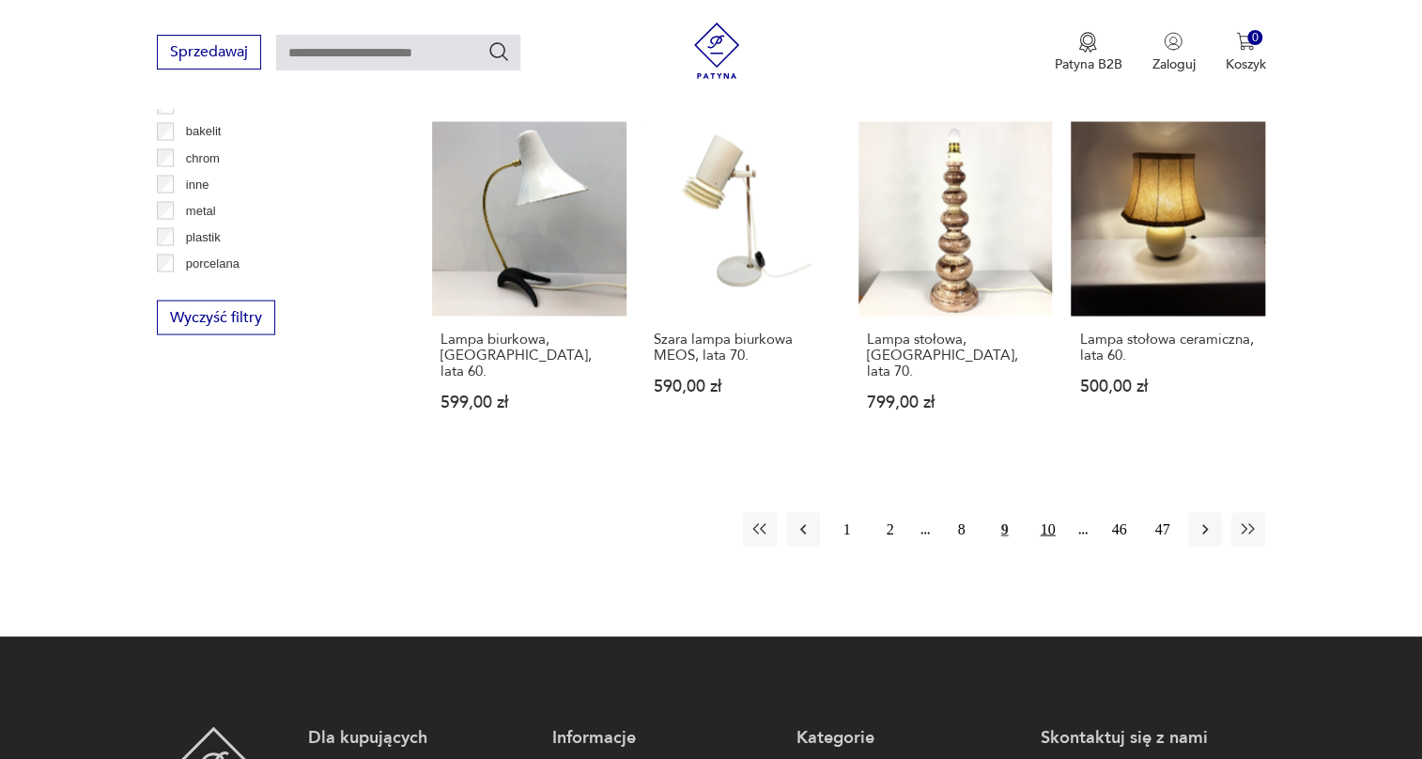
click at [1052, 512] on button "10" at bounding box center [1048, 529] width 34 height 34
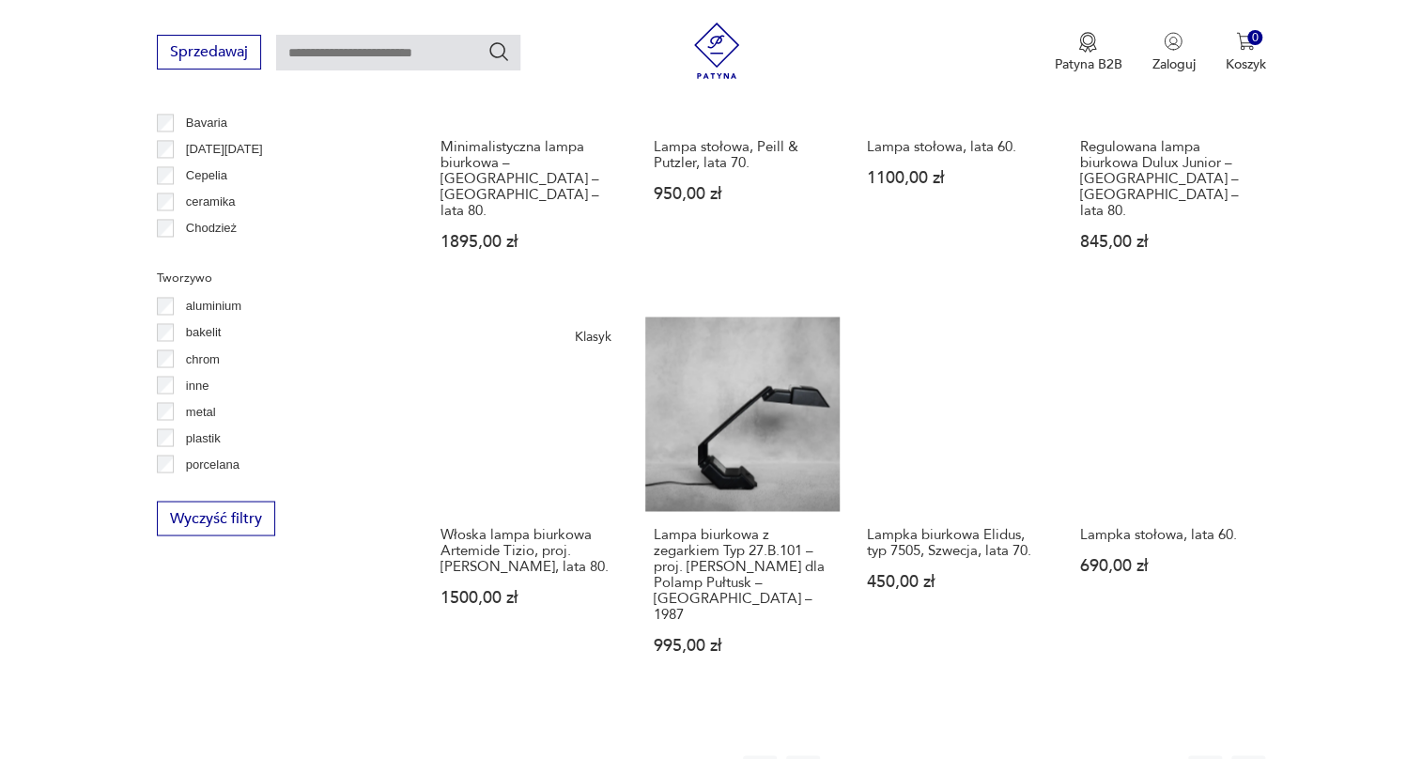
scroll to position [1638, 0]
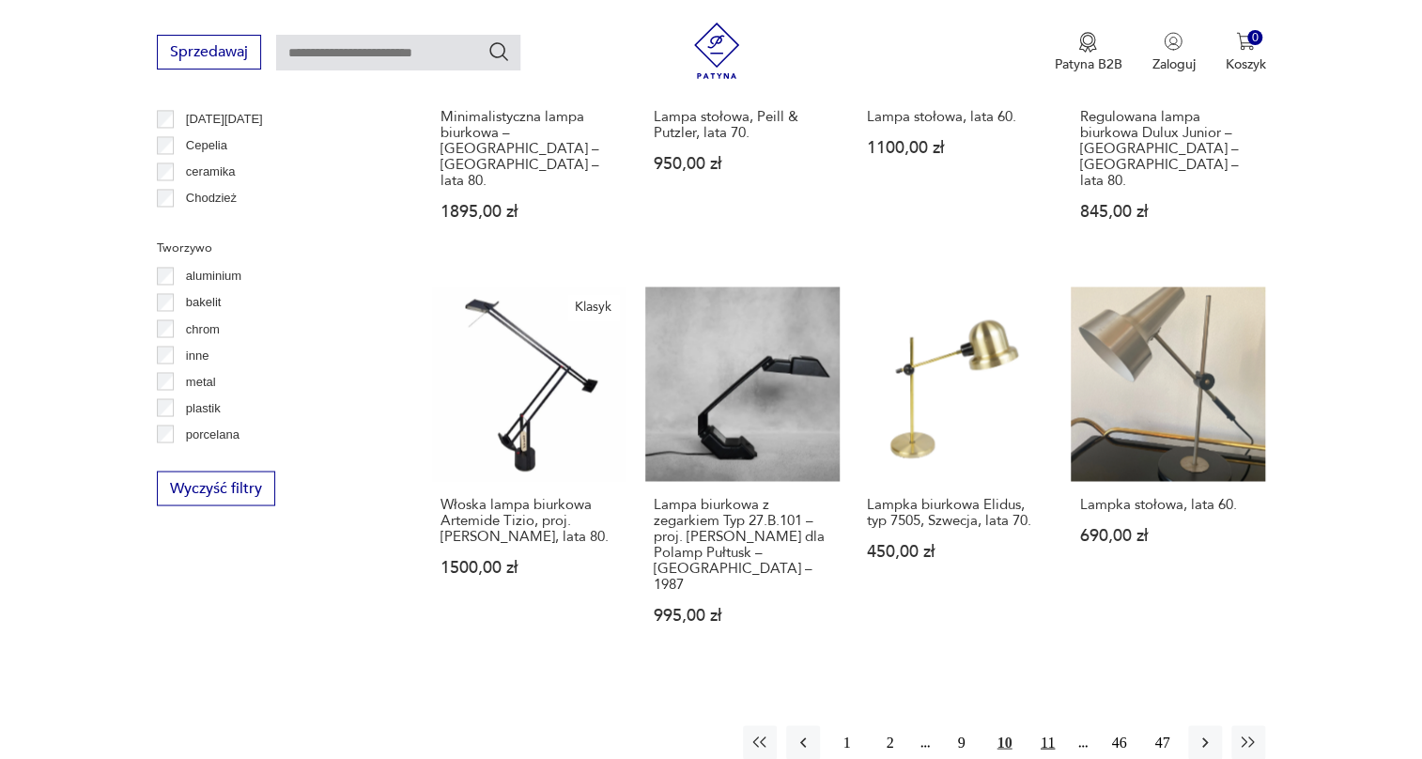
click at [1044, 725] on button "11" at bounding box center [1048, 742] width 34 height 34
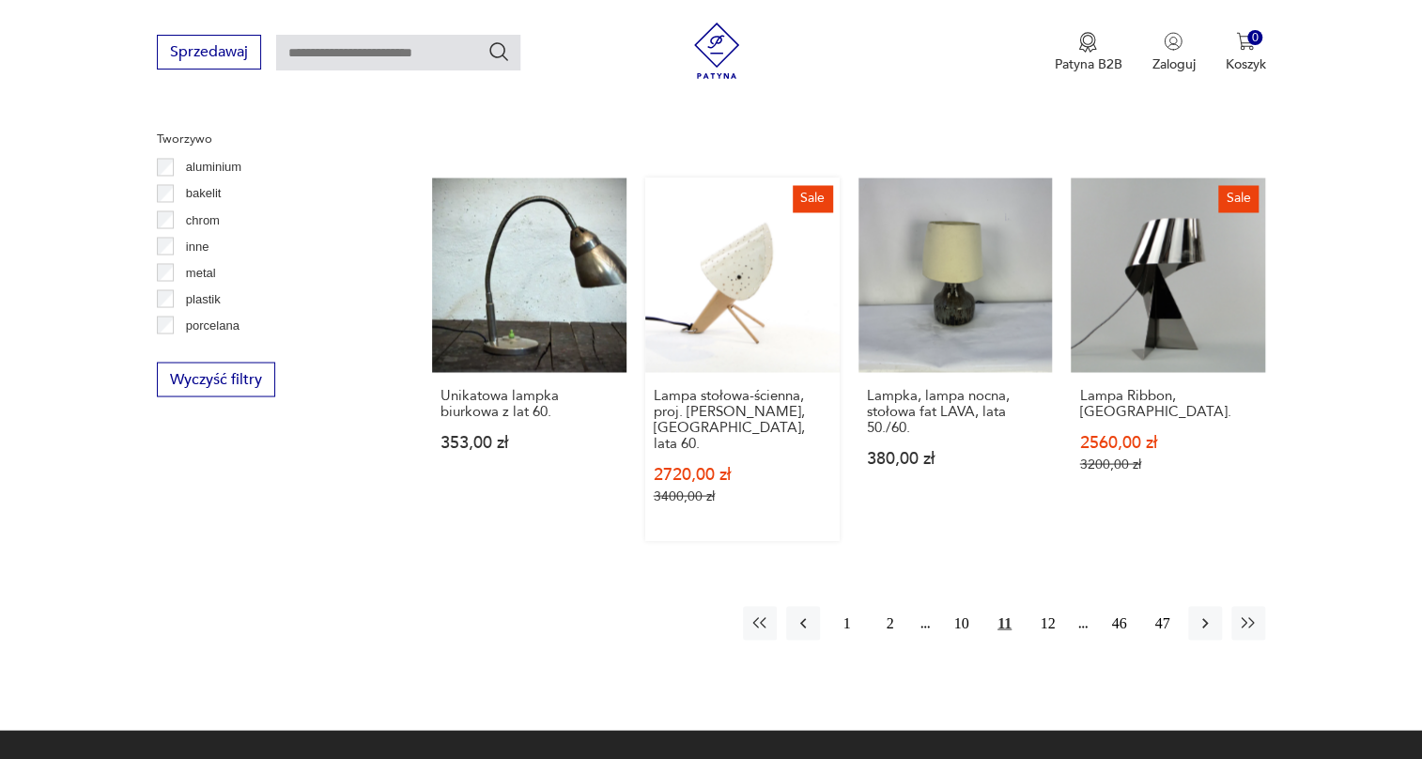
scroll to position [1808, 0]
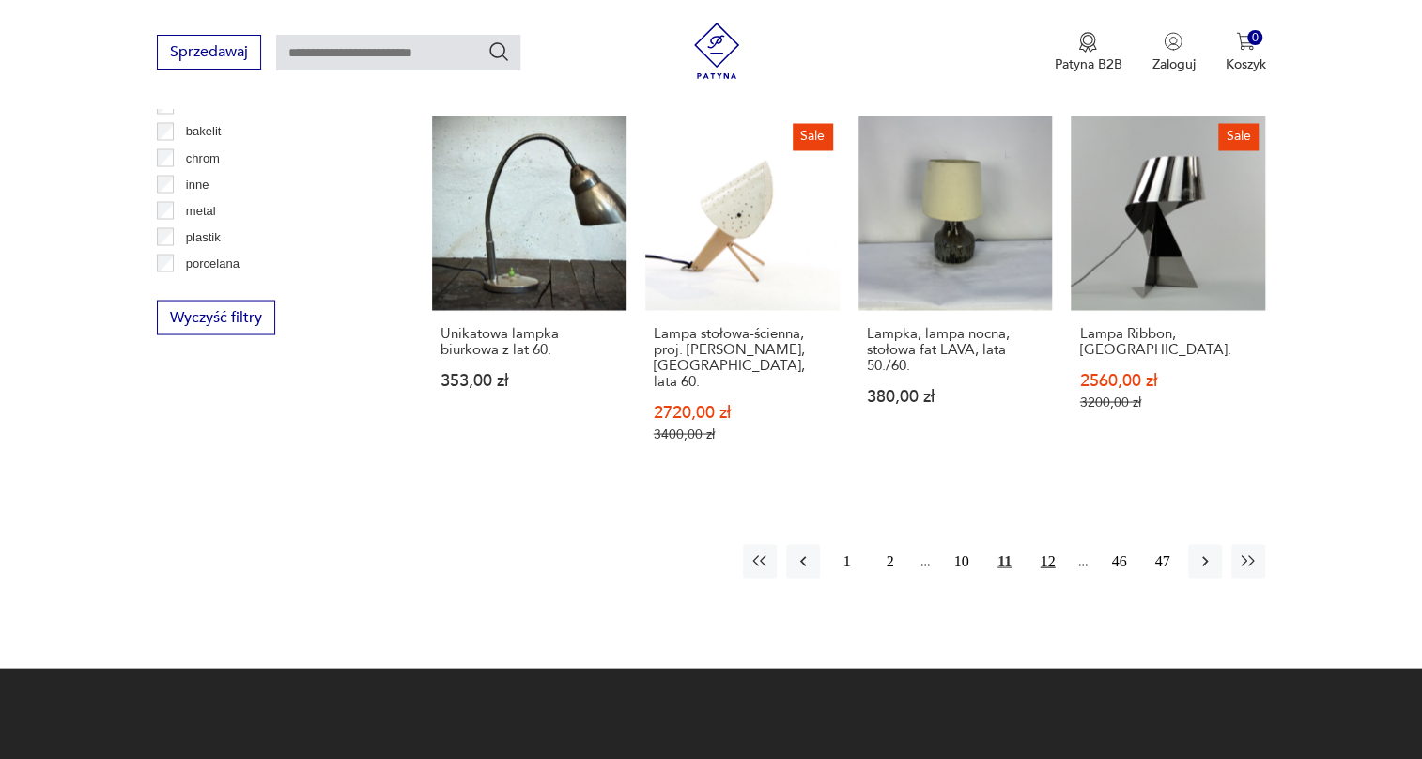
click at [1040, 544] on button "12" at bounding box center [1048, 561] width 34 height 34
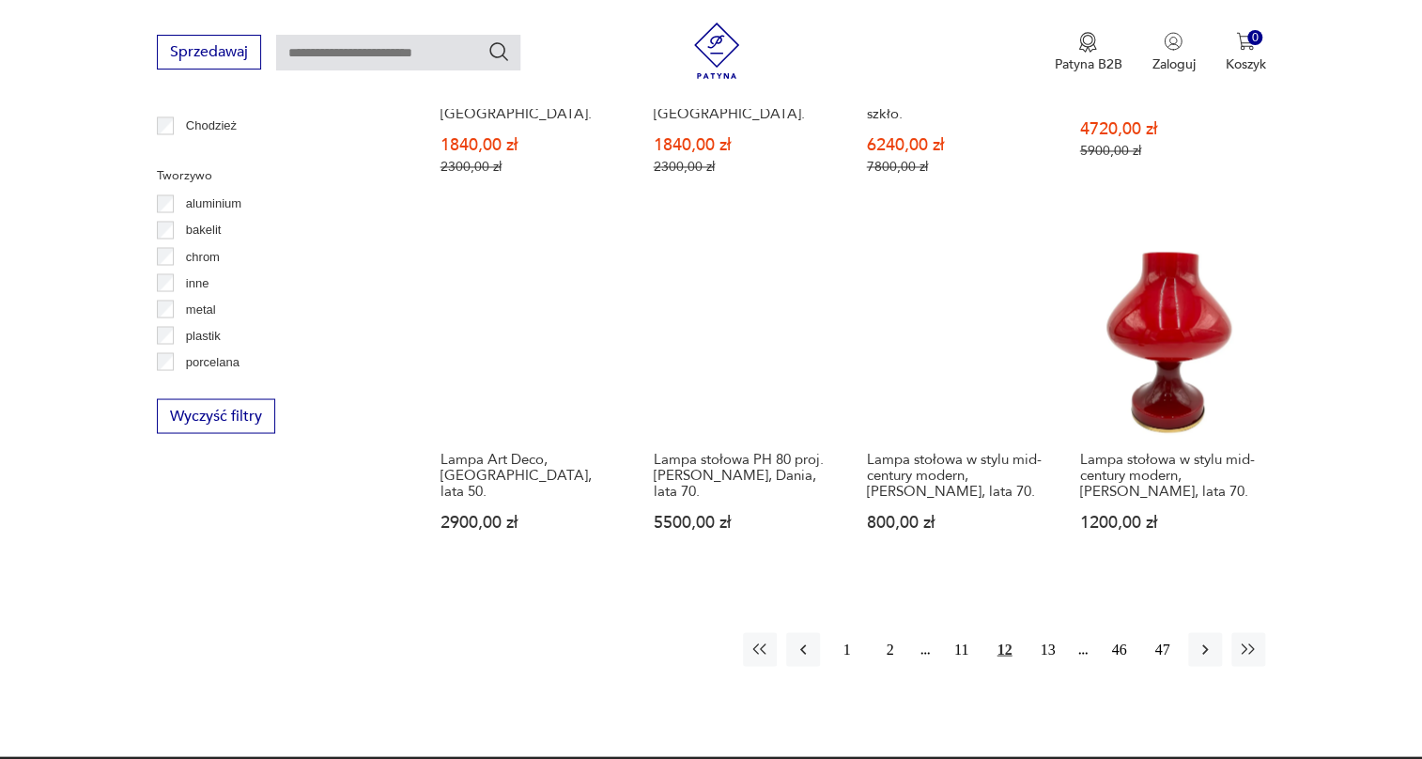
scroll to position [1723, 0]
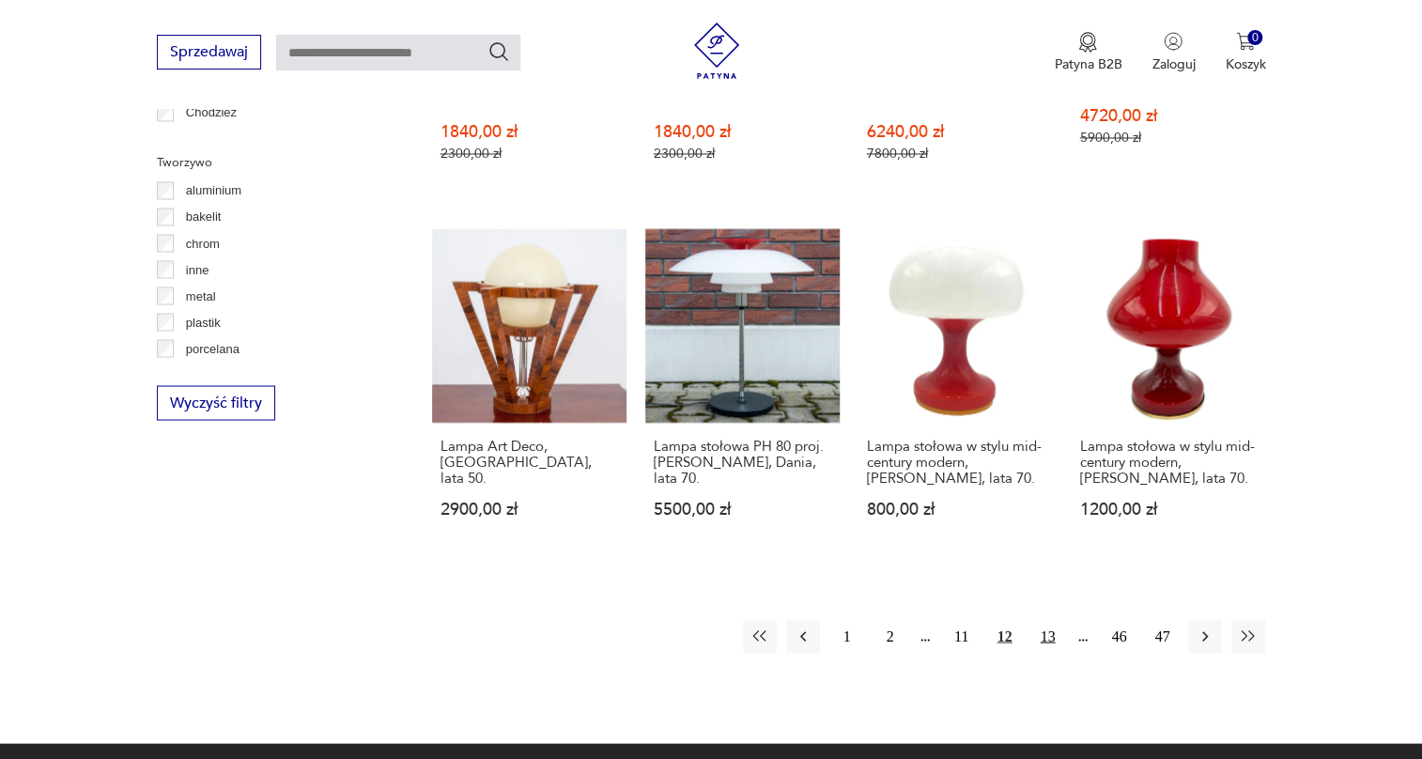
click at [1046, 619] on button "13" at bounding box center [1048, 636] width 34 height 34
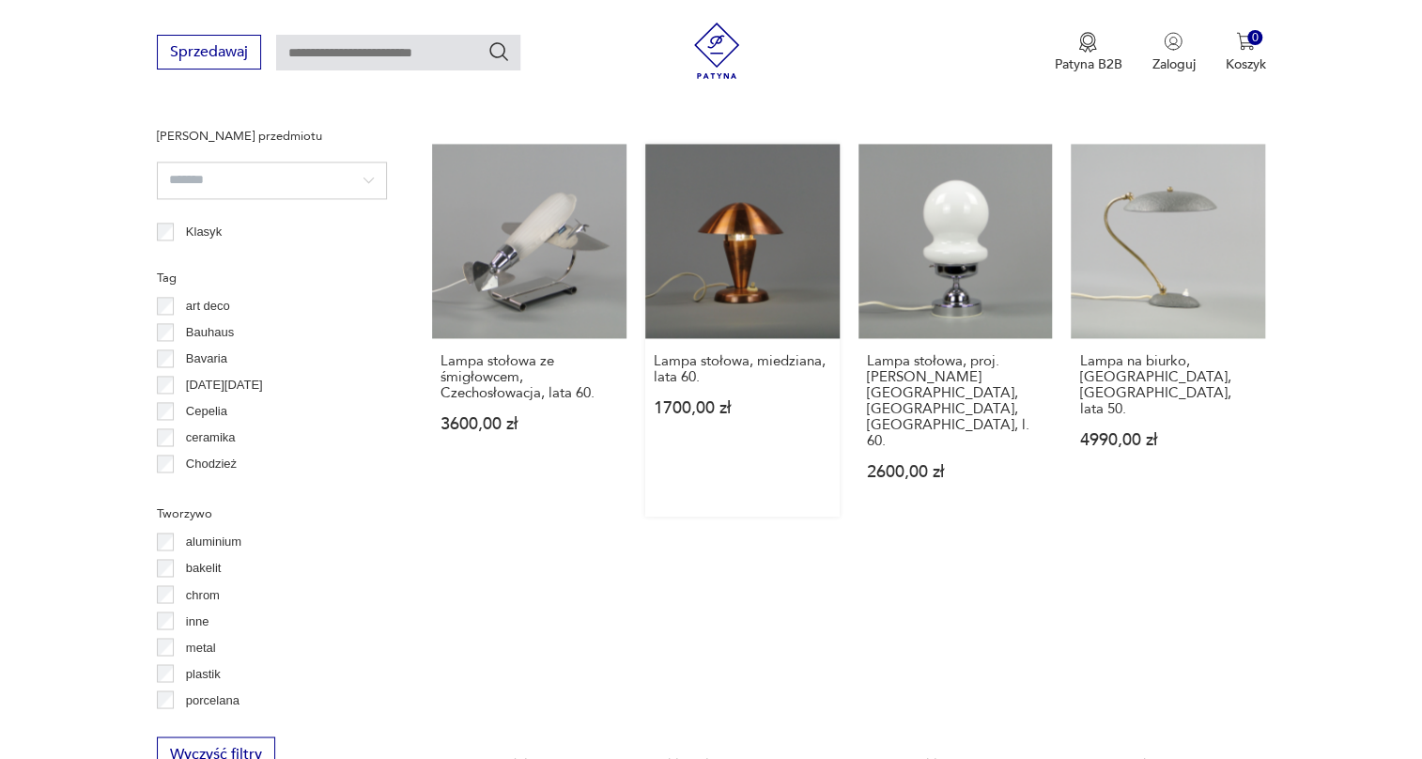
scroll to position [1381, 0]
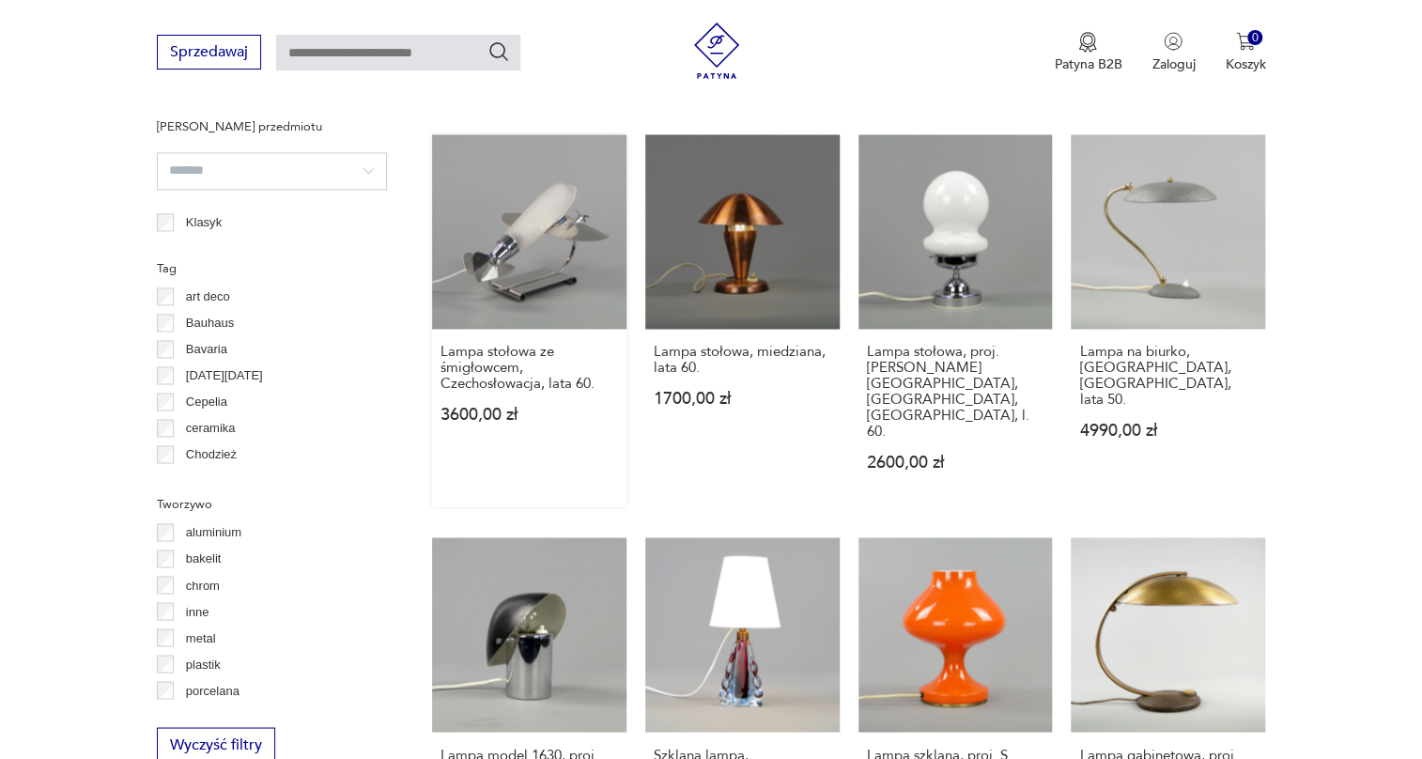
drag, startPoint x: 533, startPoint y: 193, endPoint x: 561, endPoint y: 201, distance: 29.4
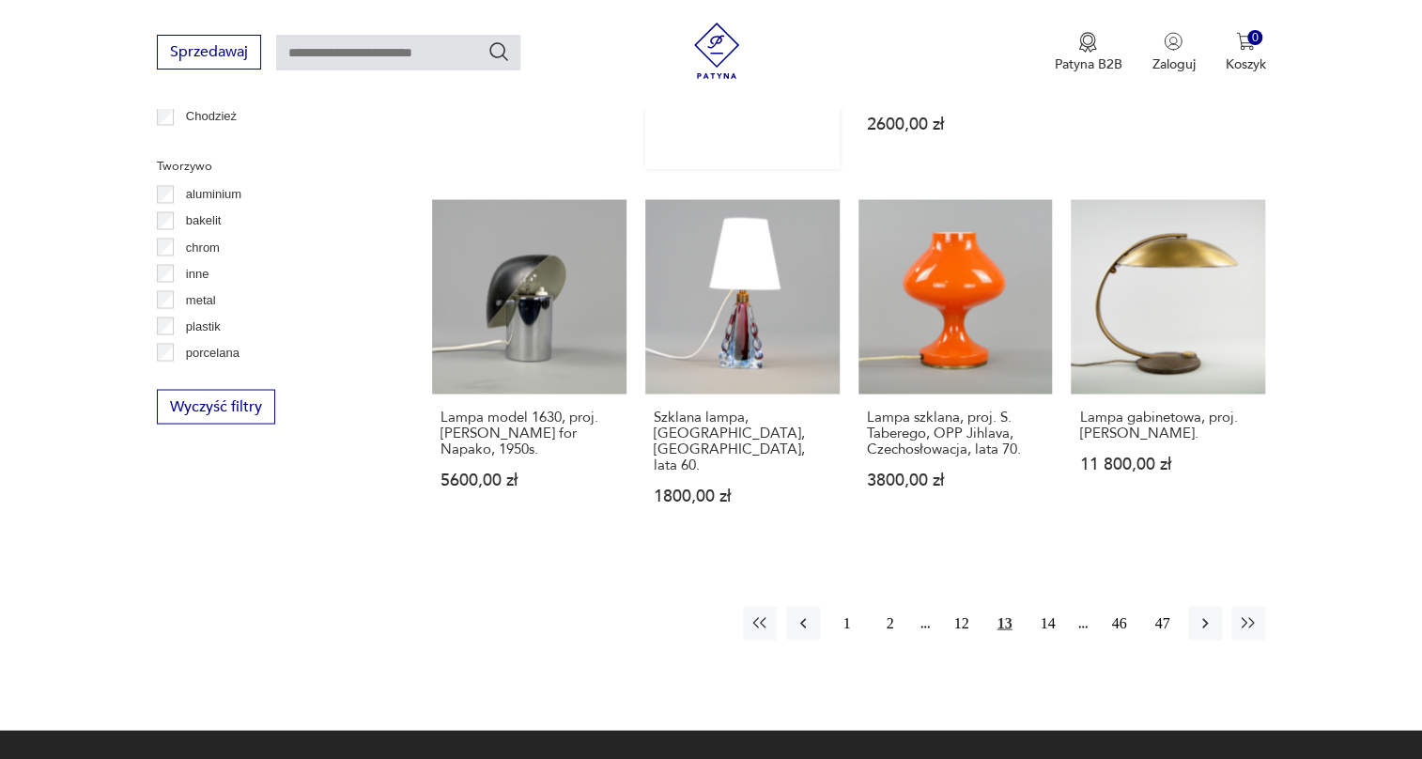
scroll to position [1723, 0]
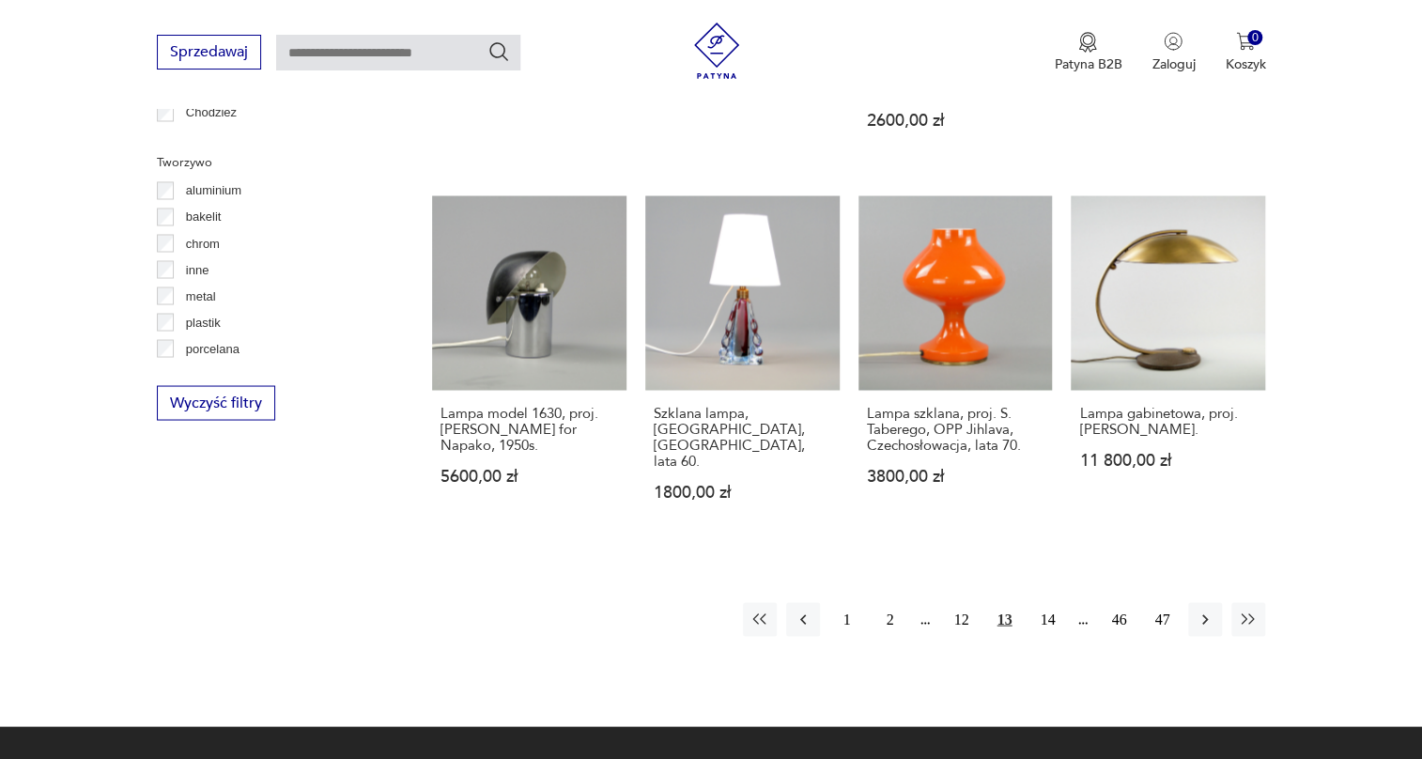
drag, startPoint x: 1136, startPoint y: 240, endPoint x: 1299, endPoint y: 179, distance: 174.5
click at [1047, 602] on button "14" at bounding box center [1048, 619] width 34 height 34
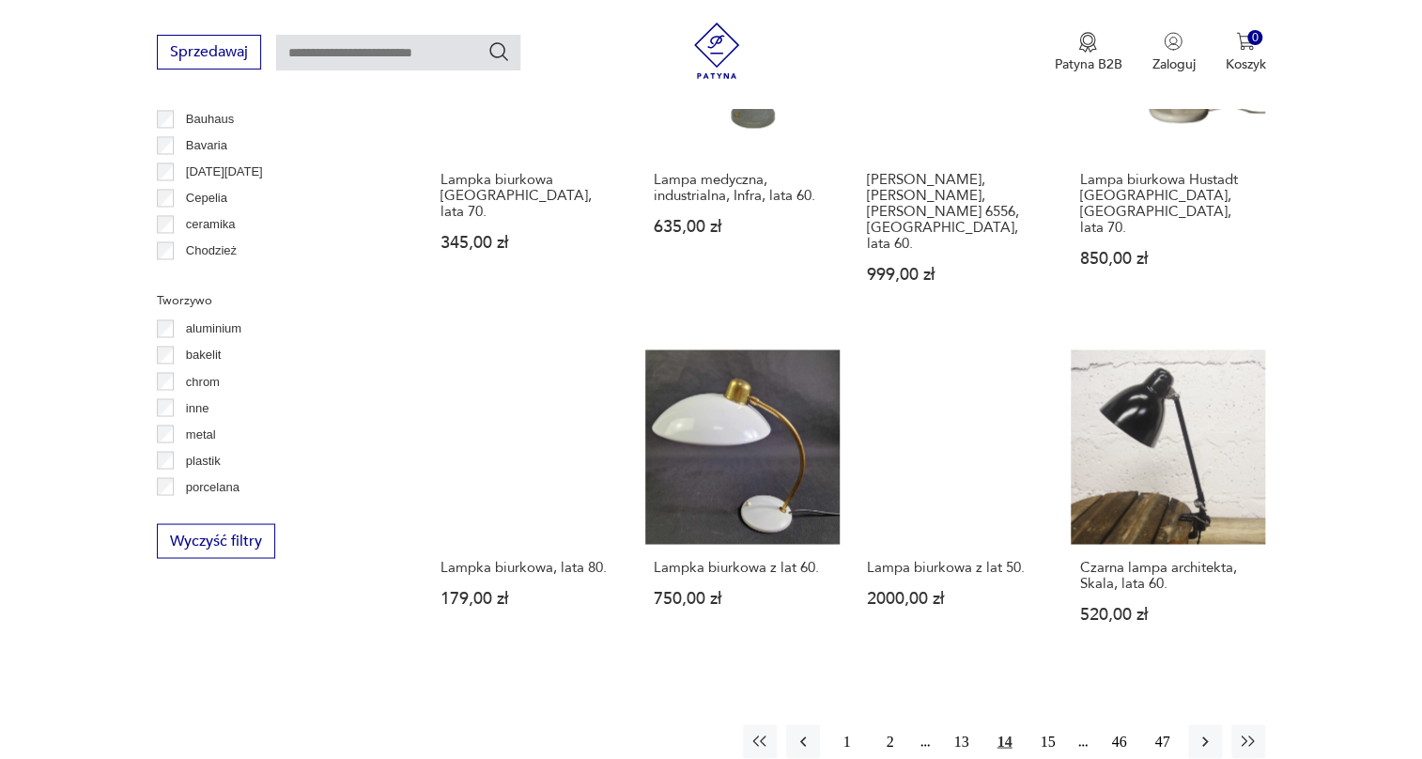
scroll to position [1638, 0]
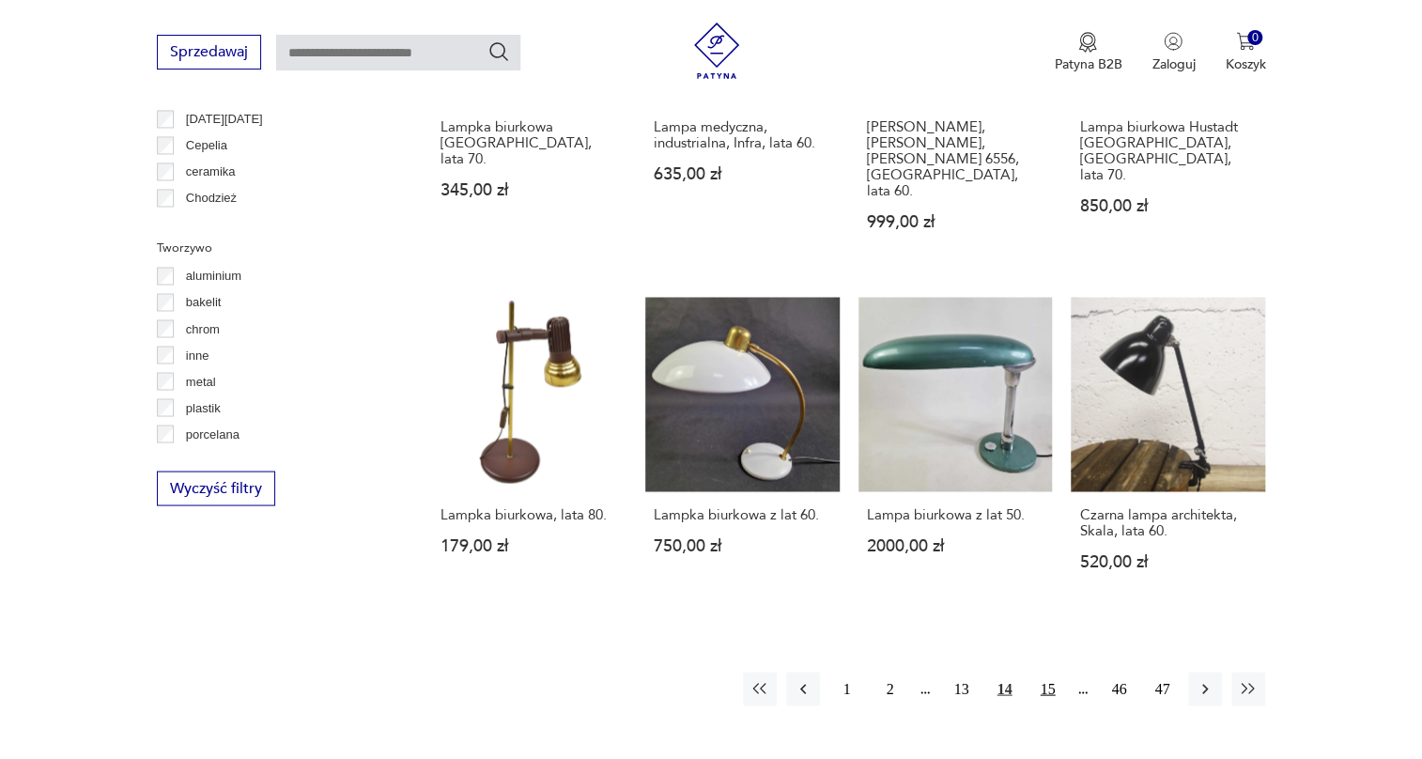
click at [1052, 672] on button "15" at bounding box center [1048, 689] width 34 height 34
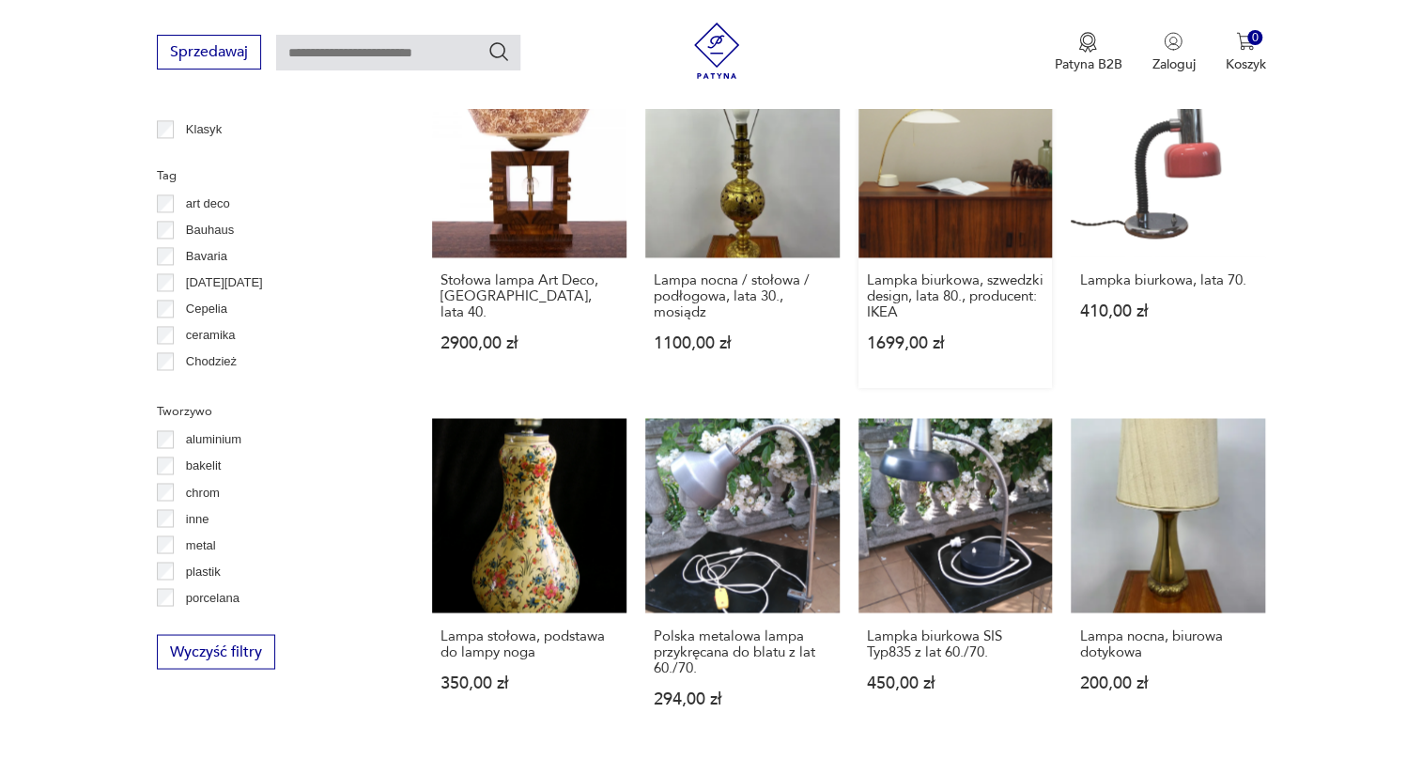
scroll to position [1638, 0]
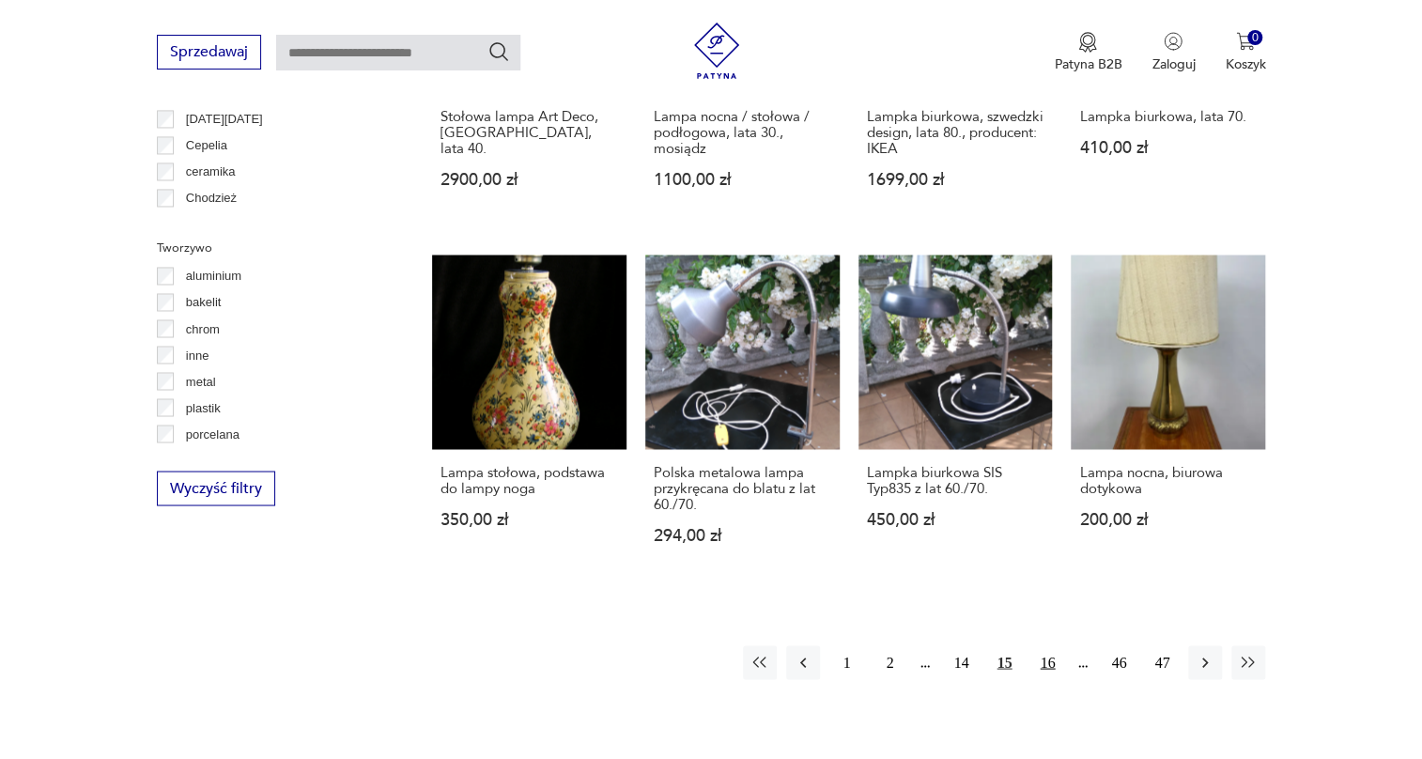
click at [1053, 645] on button "16" at bounding box center [1048, 662] width 34 height 34
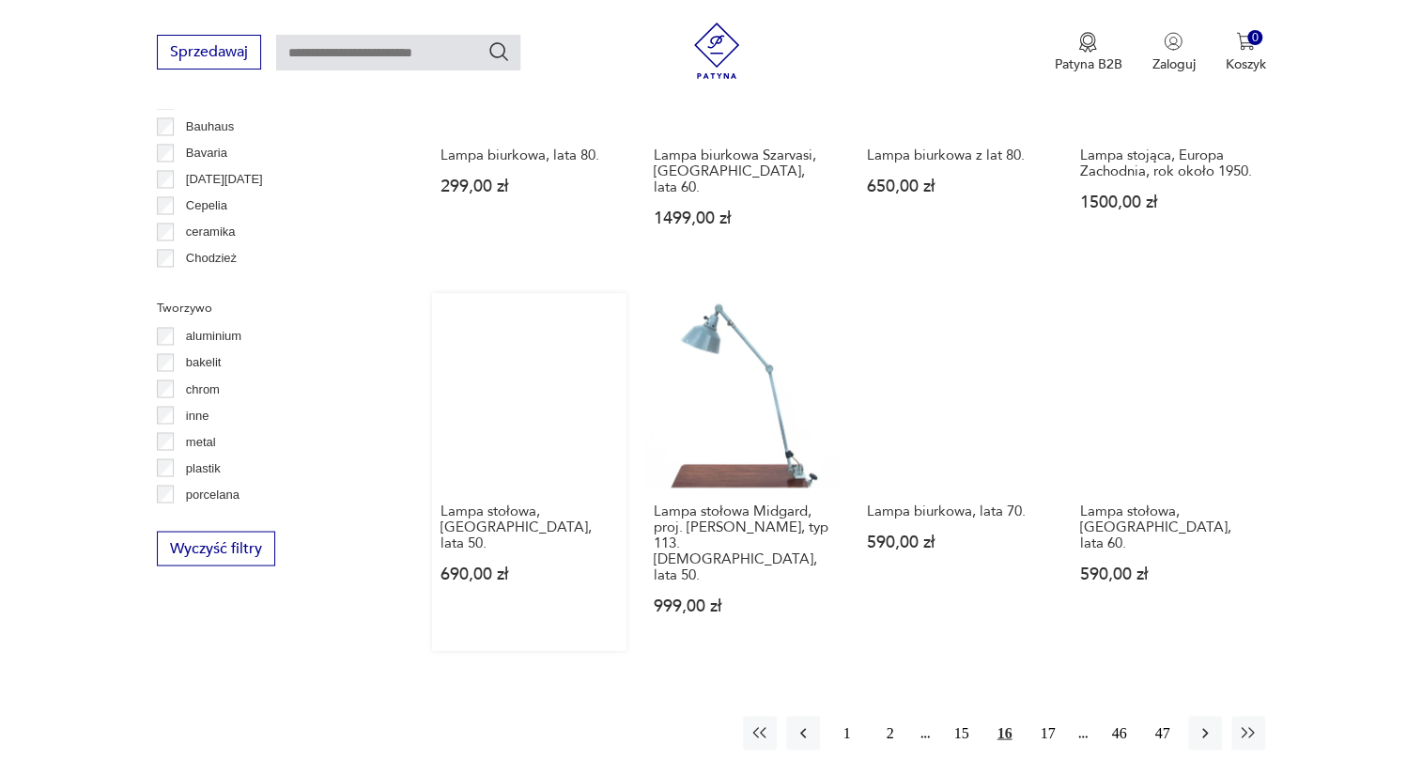
scroll to position [1808, 0]
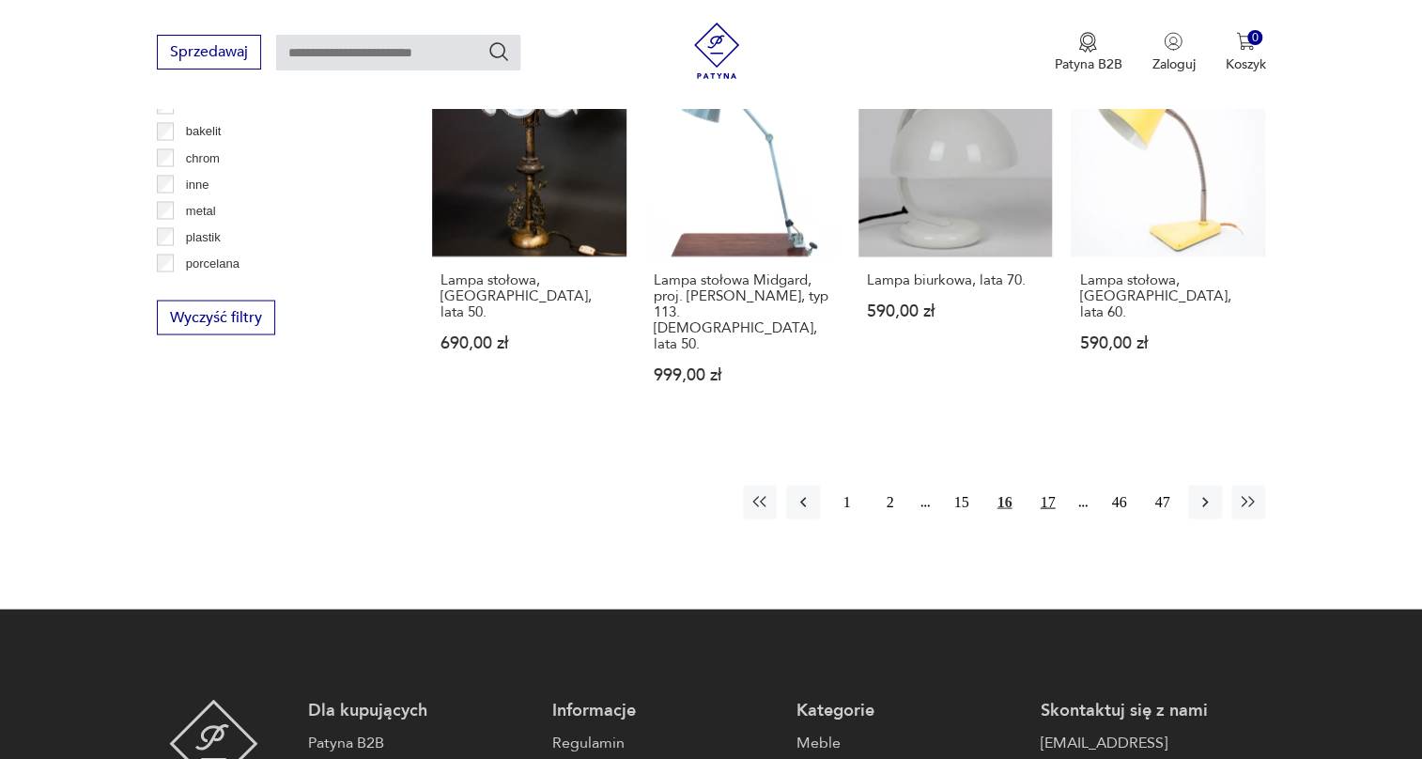
click at [1043, 485] on button "17" at bounding box center [1048, 502] width 34 height 34
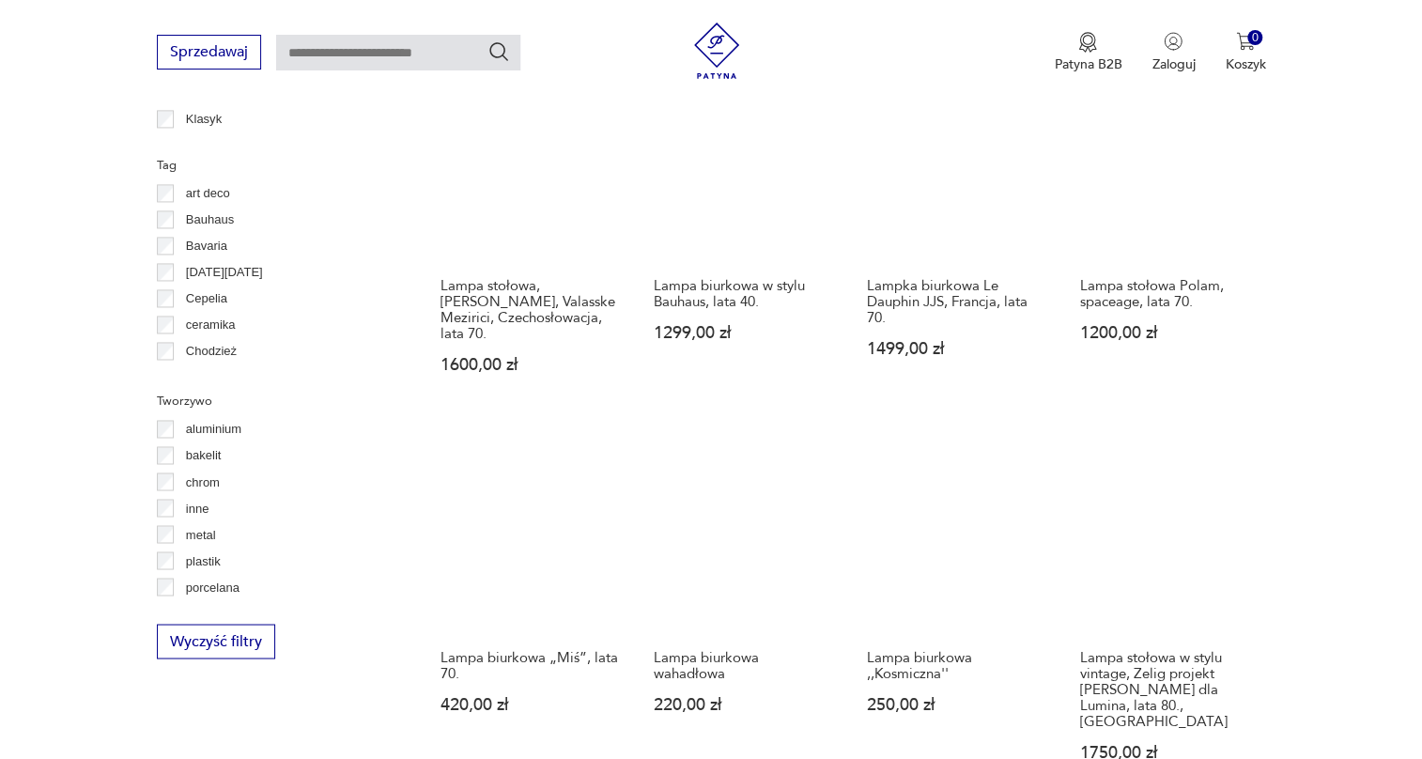
scroll to position [1723, 0]
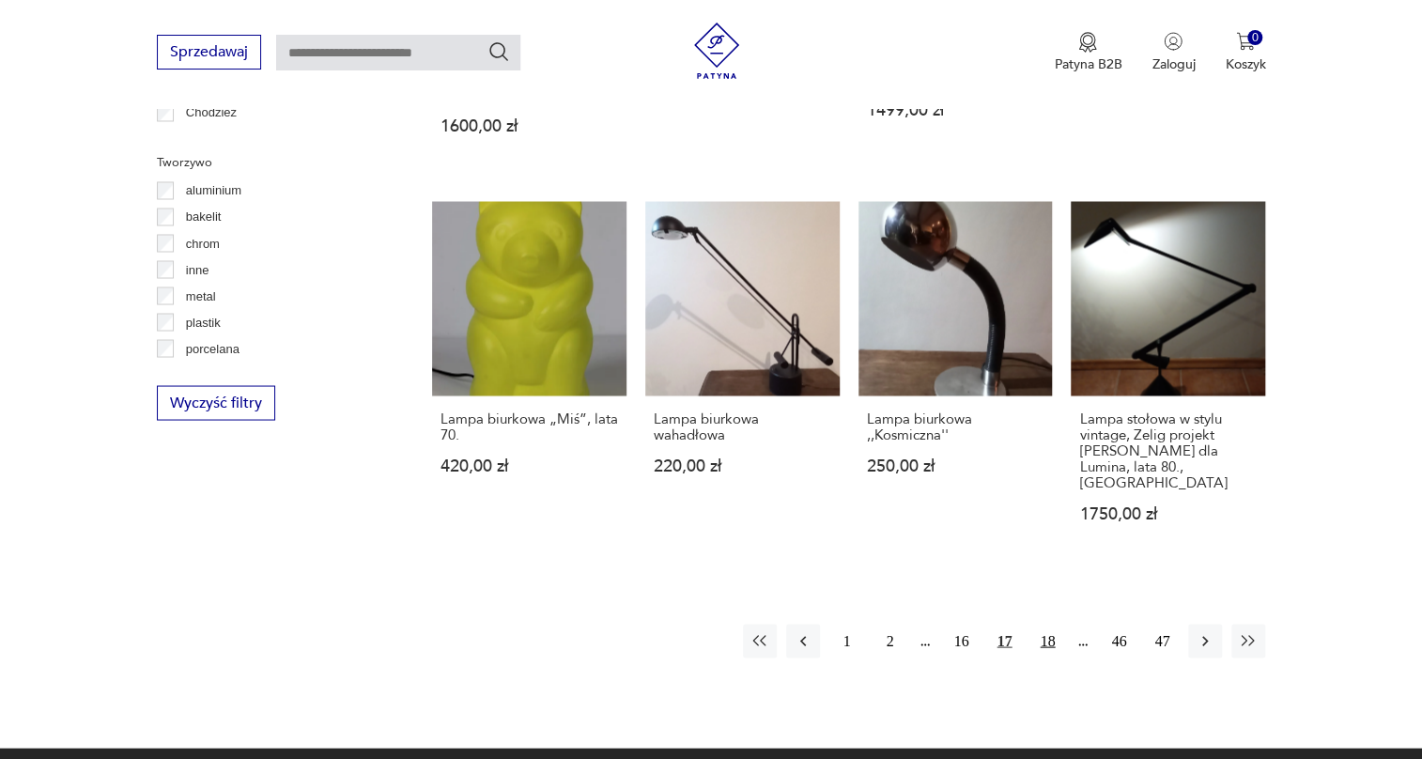
click at [1046, 624] on button "18" at bounding box center [1048, 641] width 34 height 34
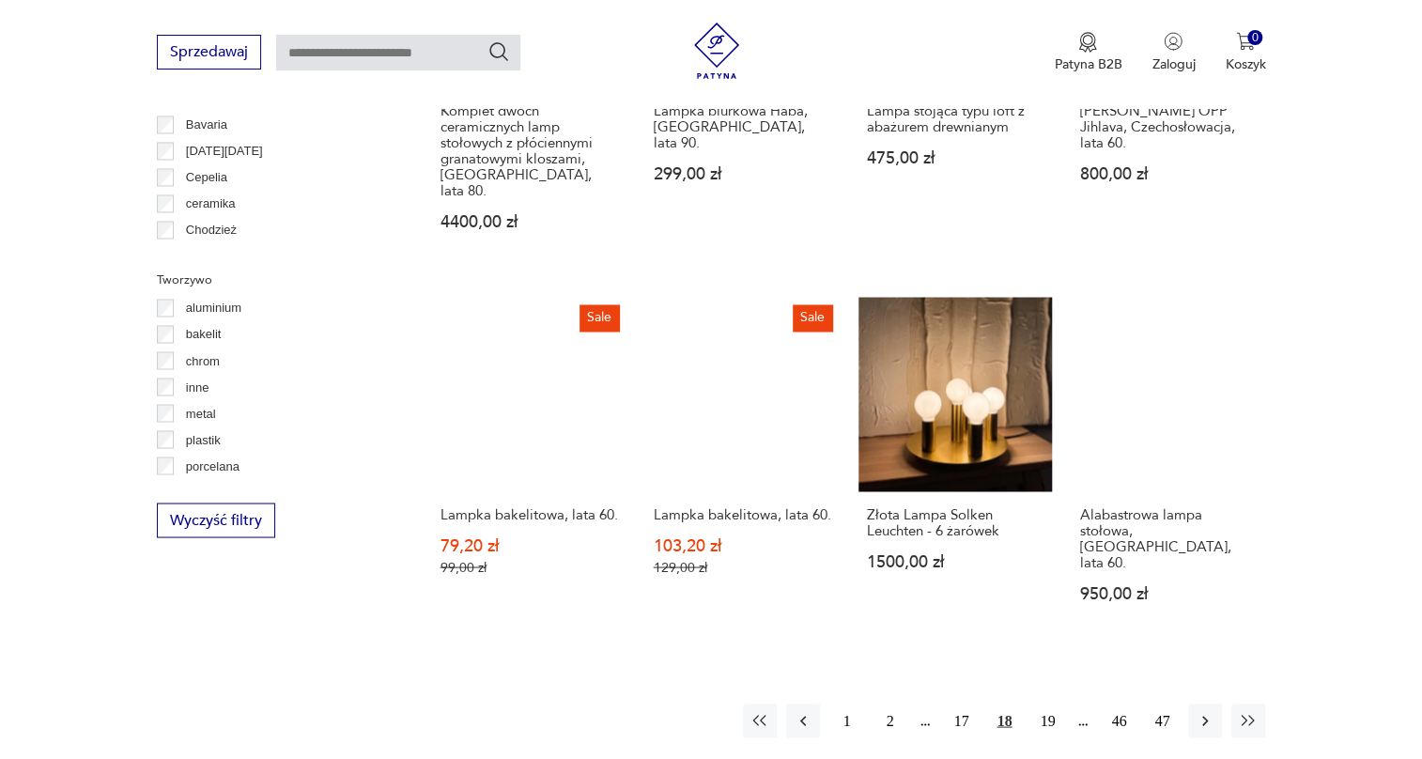
scroll to position [1638, 0]
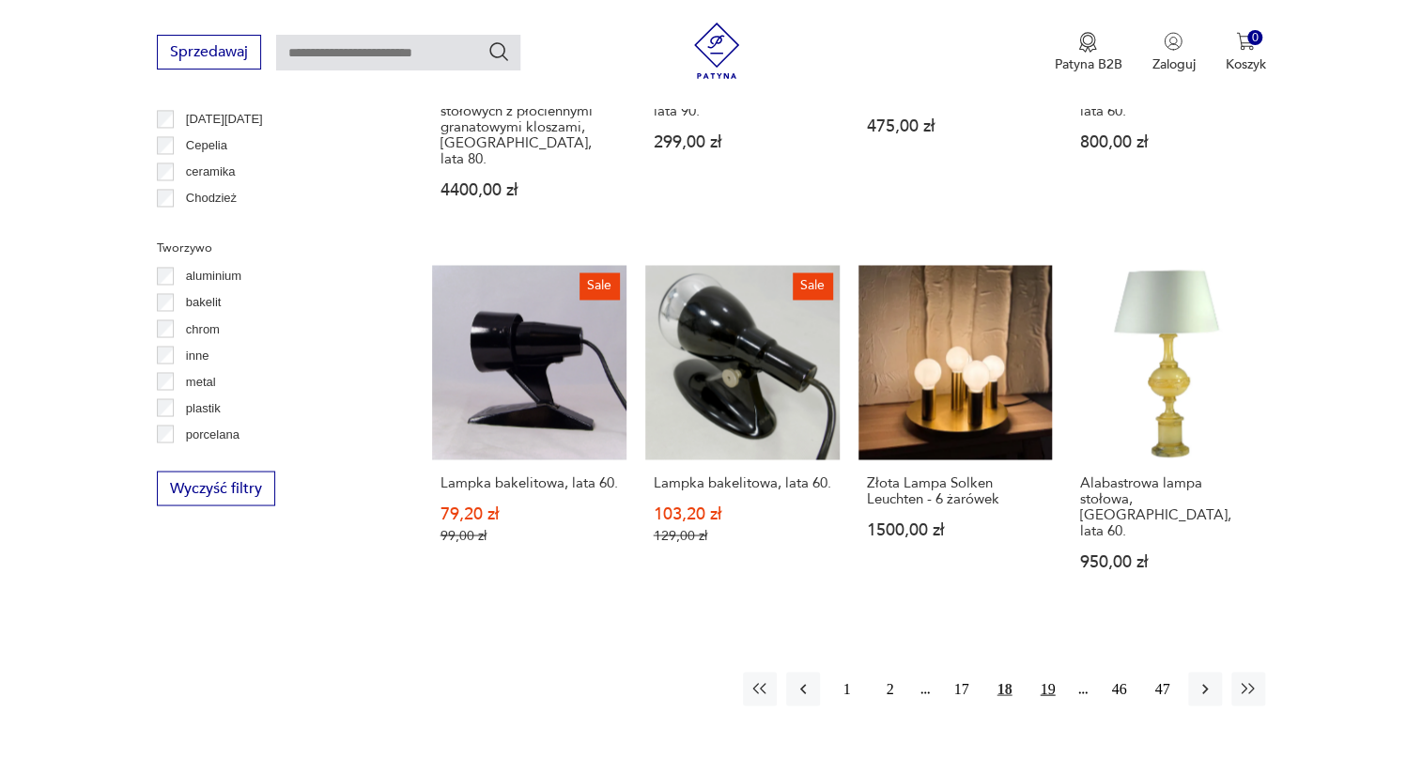
click at [1055, 672] on button "19" at bounding box center [1048, 689] width 34 height 34
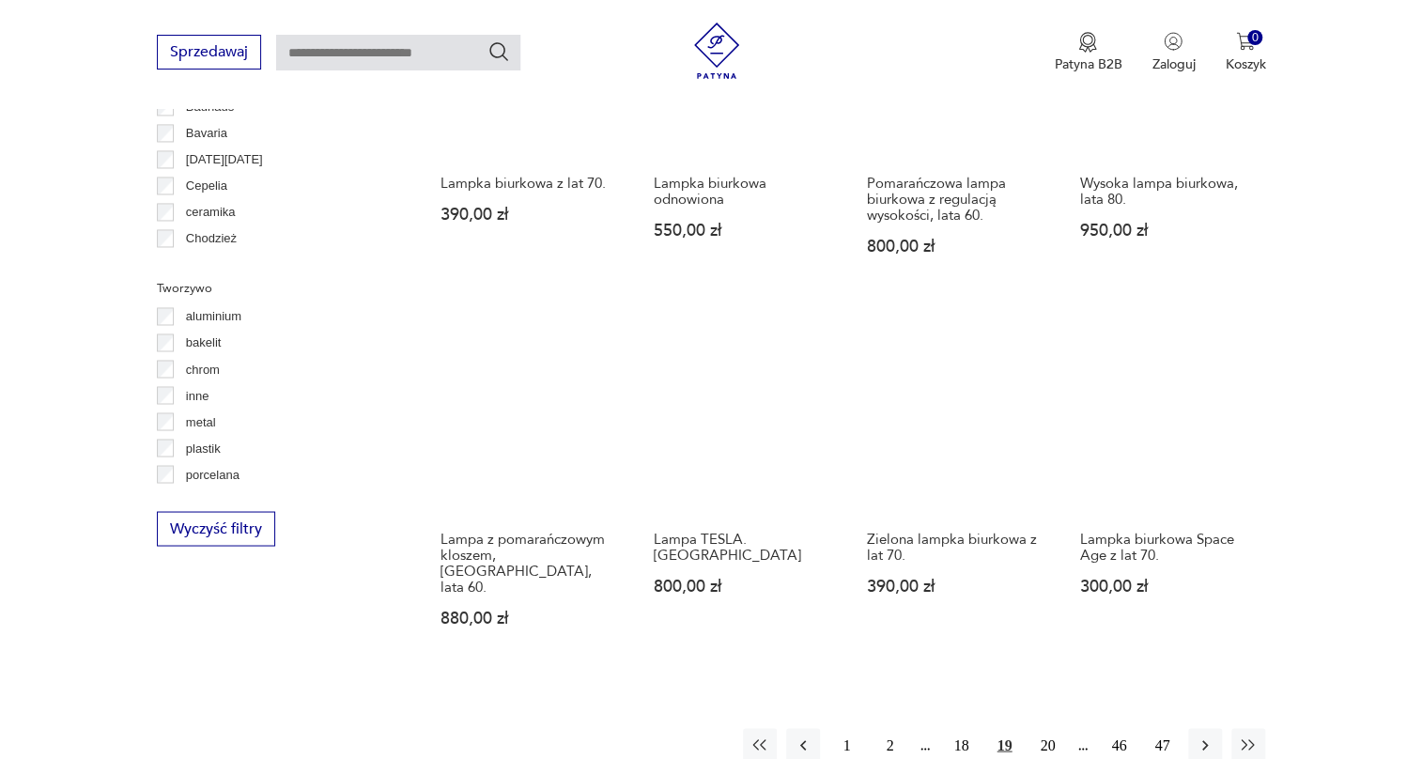
scroll to position [1638, 0]
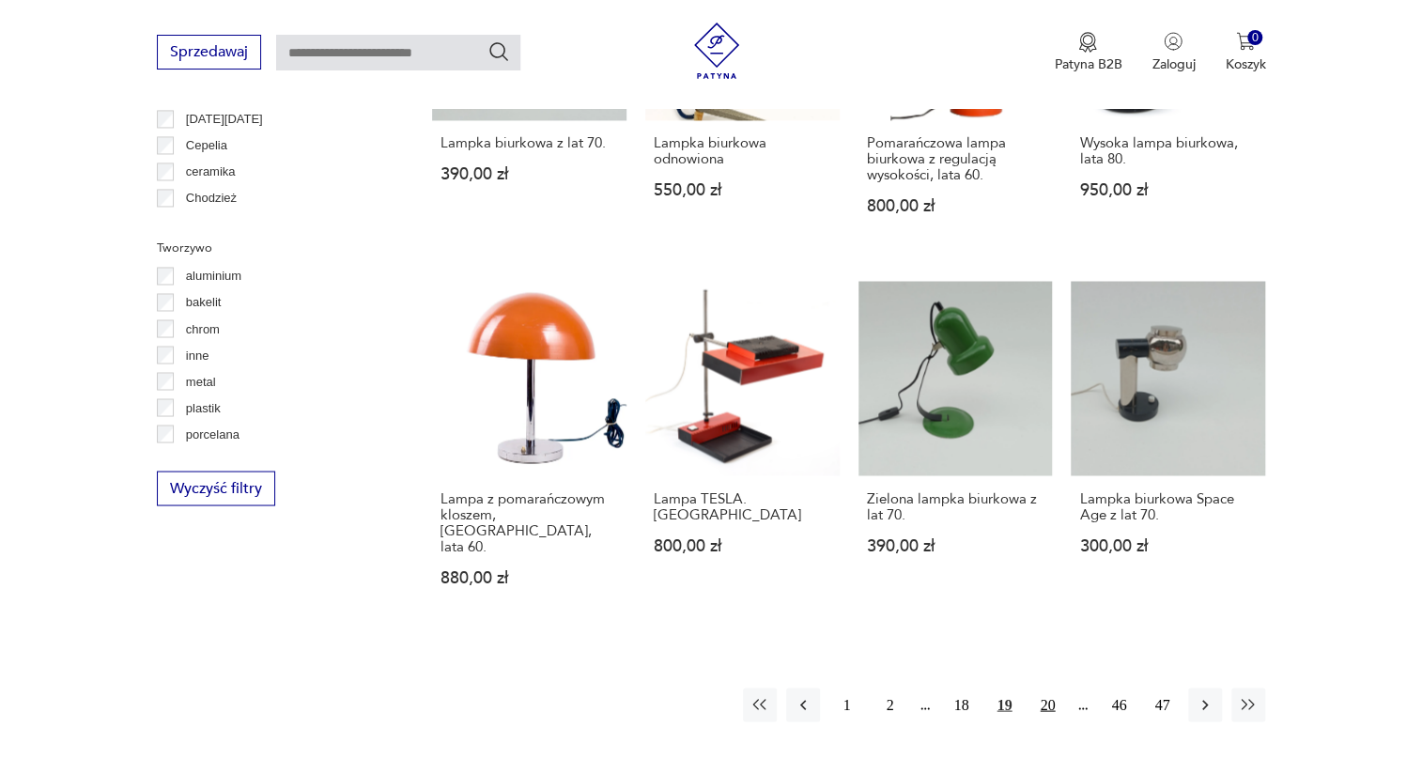
click at [1055, 688] on button "20" at bounding box center [1048, 705] width 34 height 34
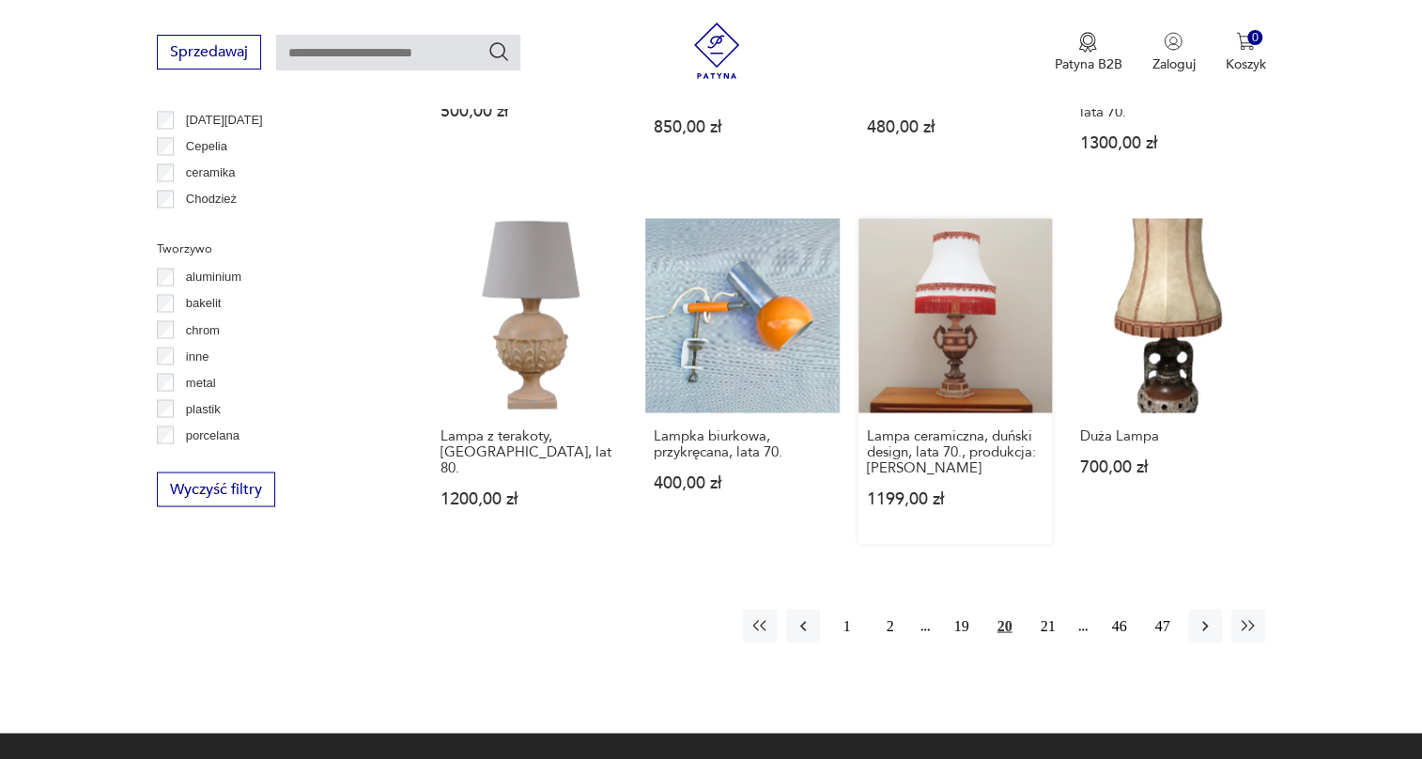
scroll to position [1638, 0]
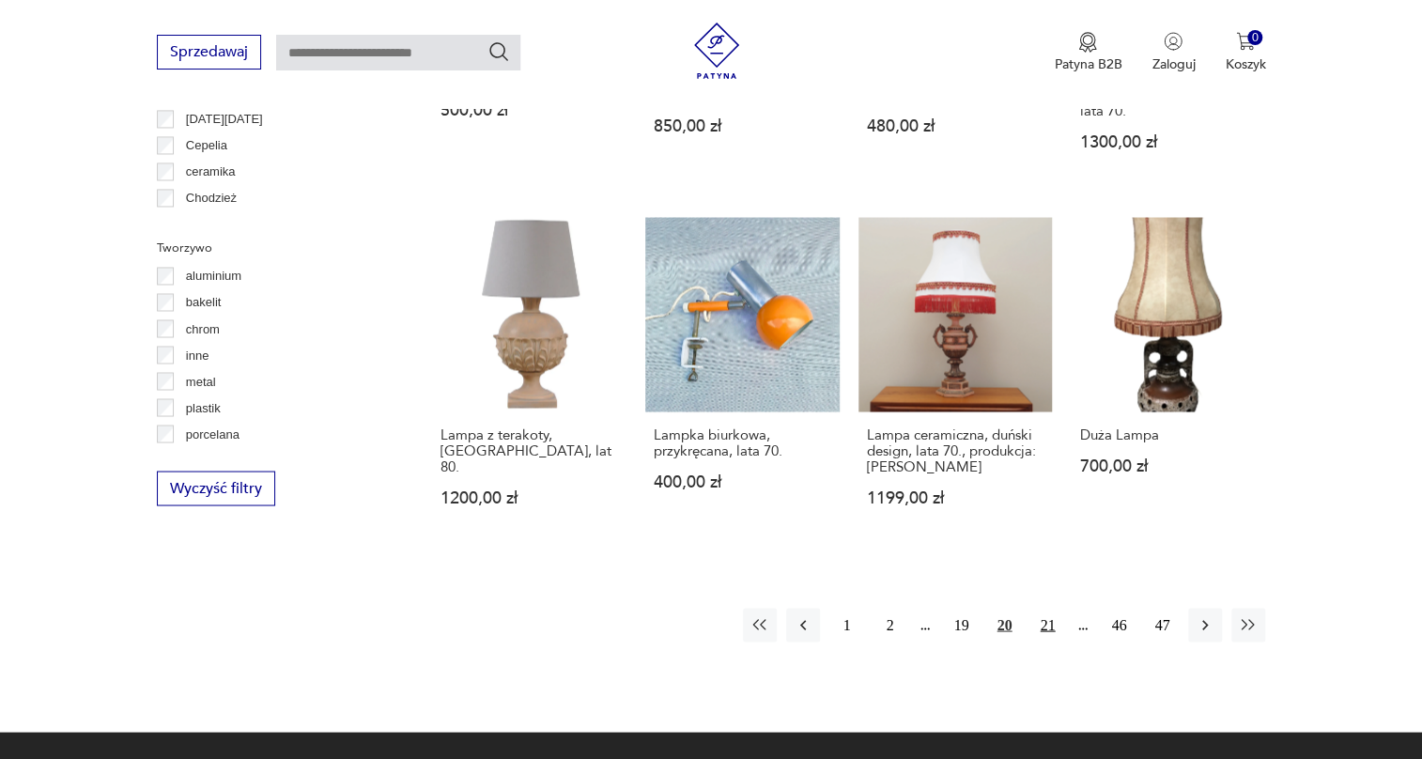
click at [1044, 608] on button "21" at bounding box center [1048, 625] width 34 height 34
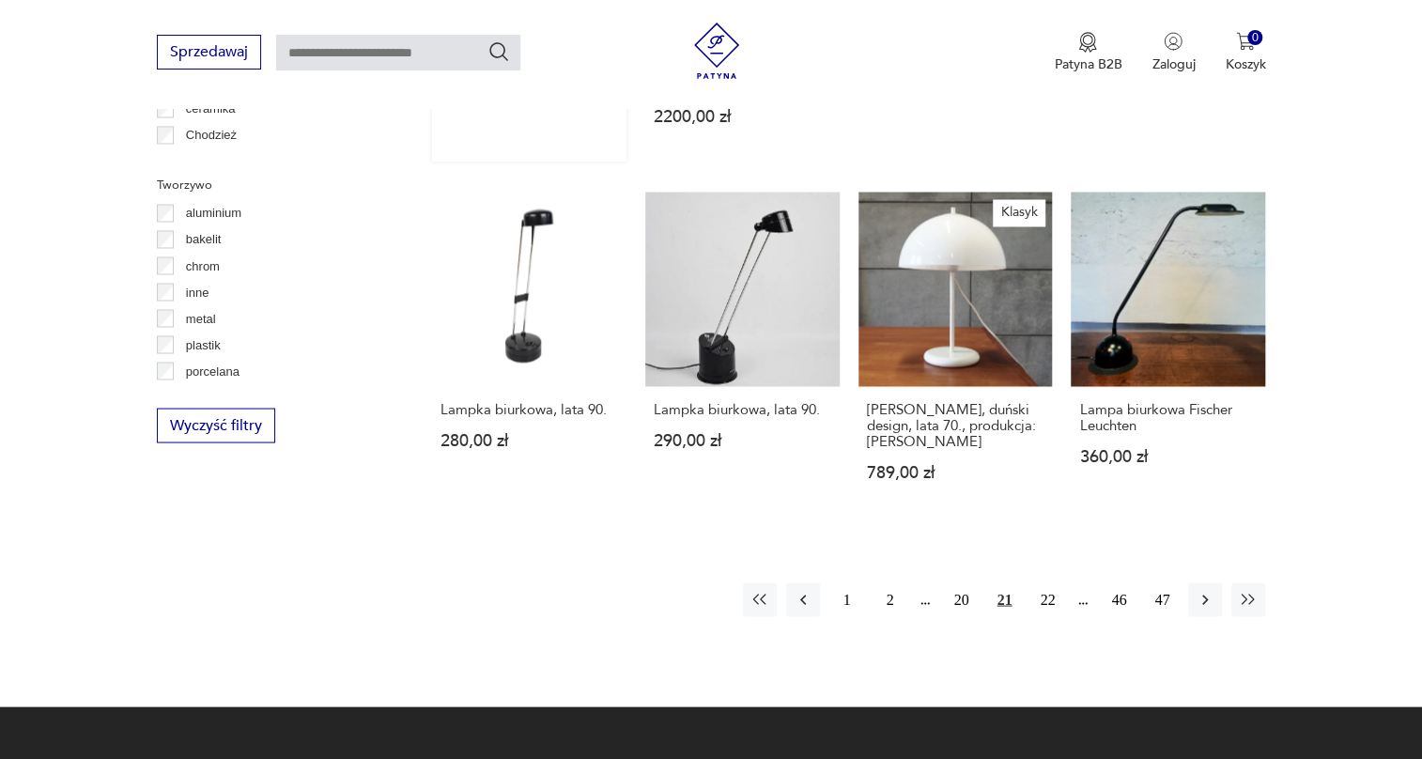
scroll to position [1723, 0]
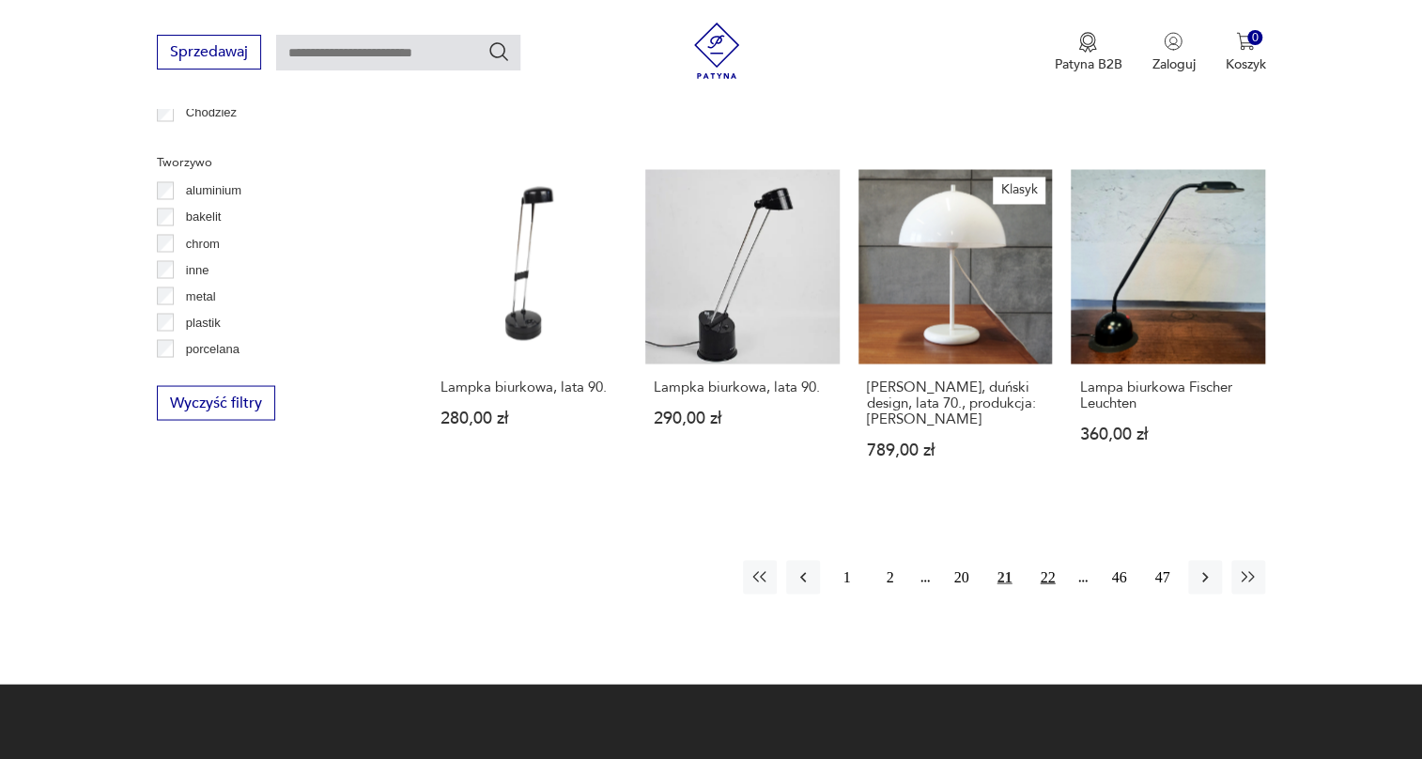
click at [1048, 560] on button "22" at bounding box center [1048, 577] width 34 height 34
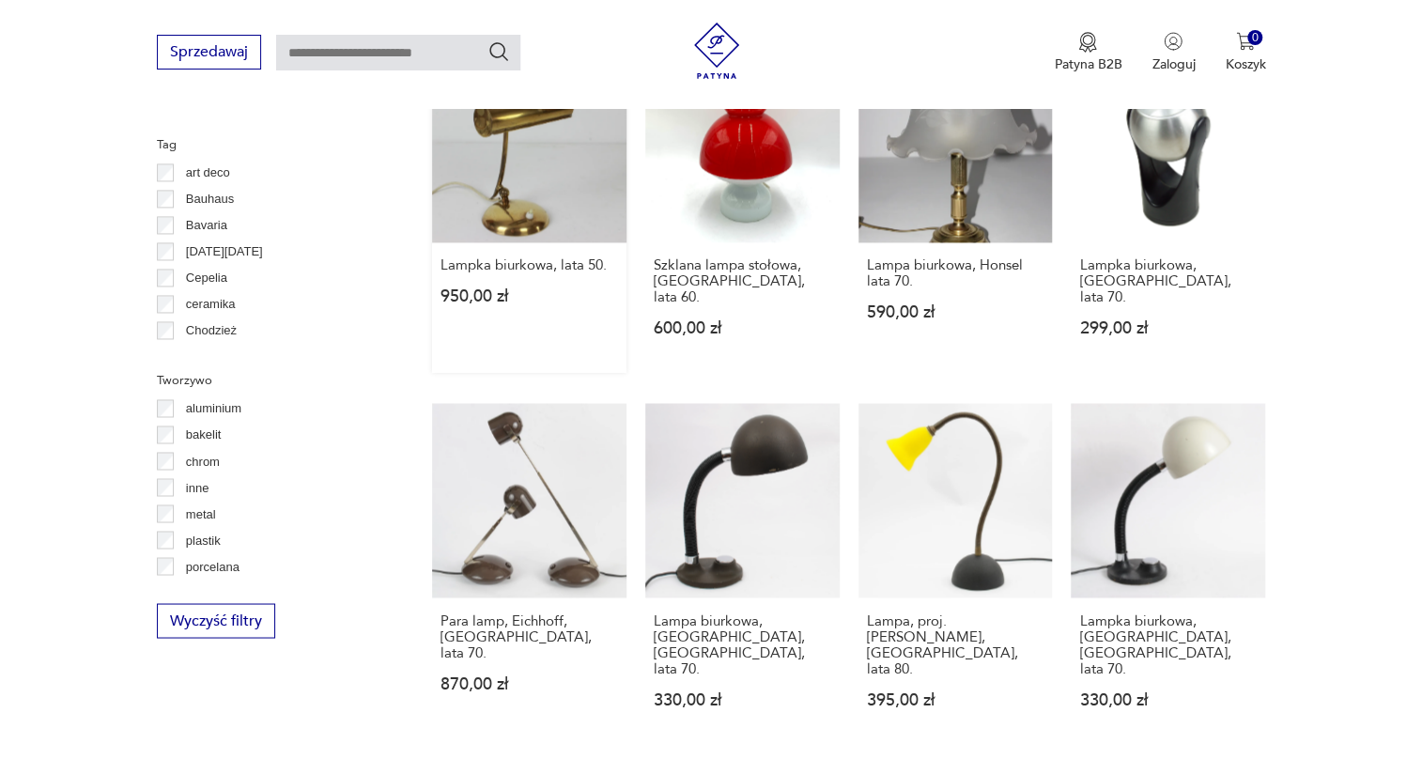
scroll to position [1723, 0]
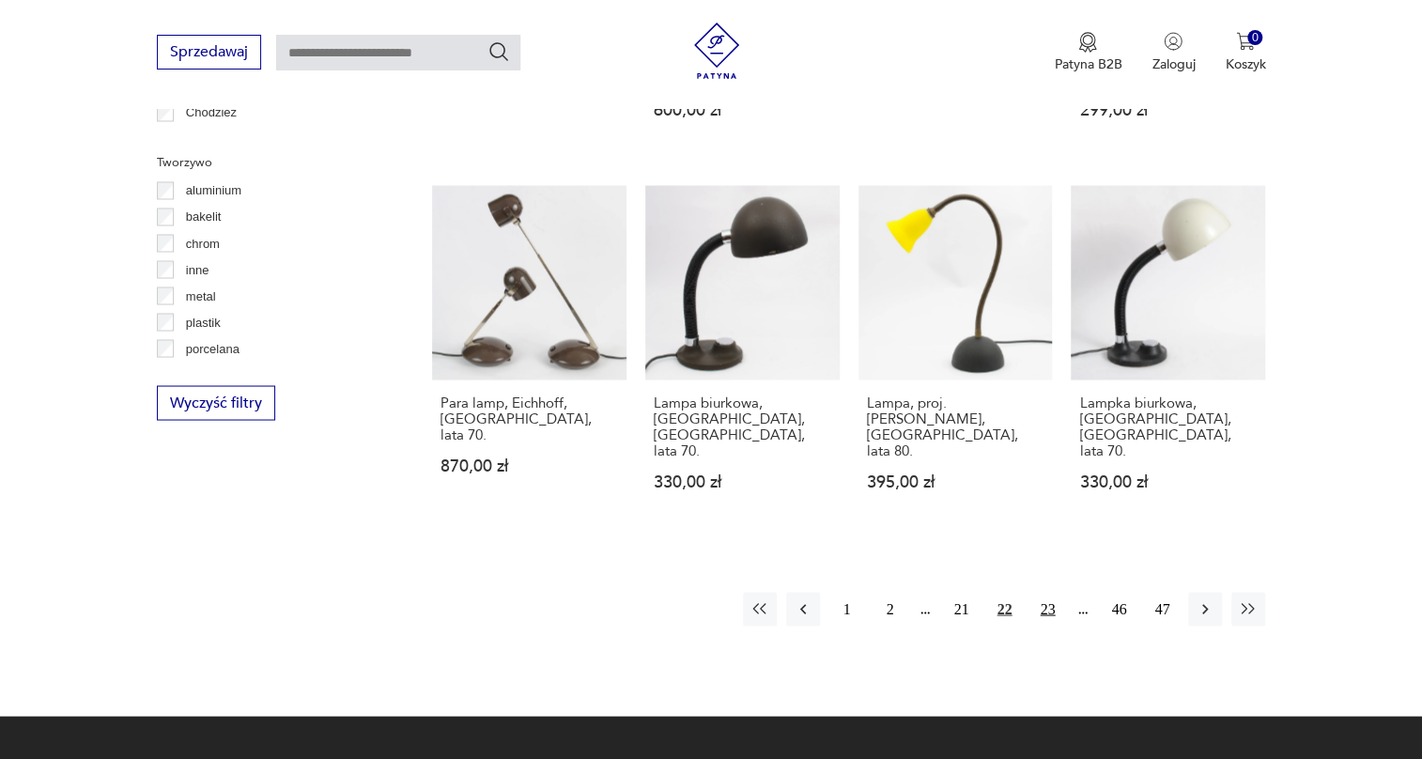
click at [1052, 592] on button "23" at bounding box center [1048, 609] width 34 height 34
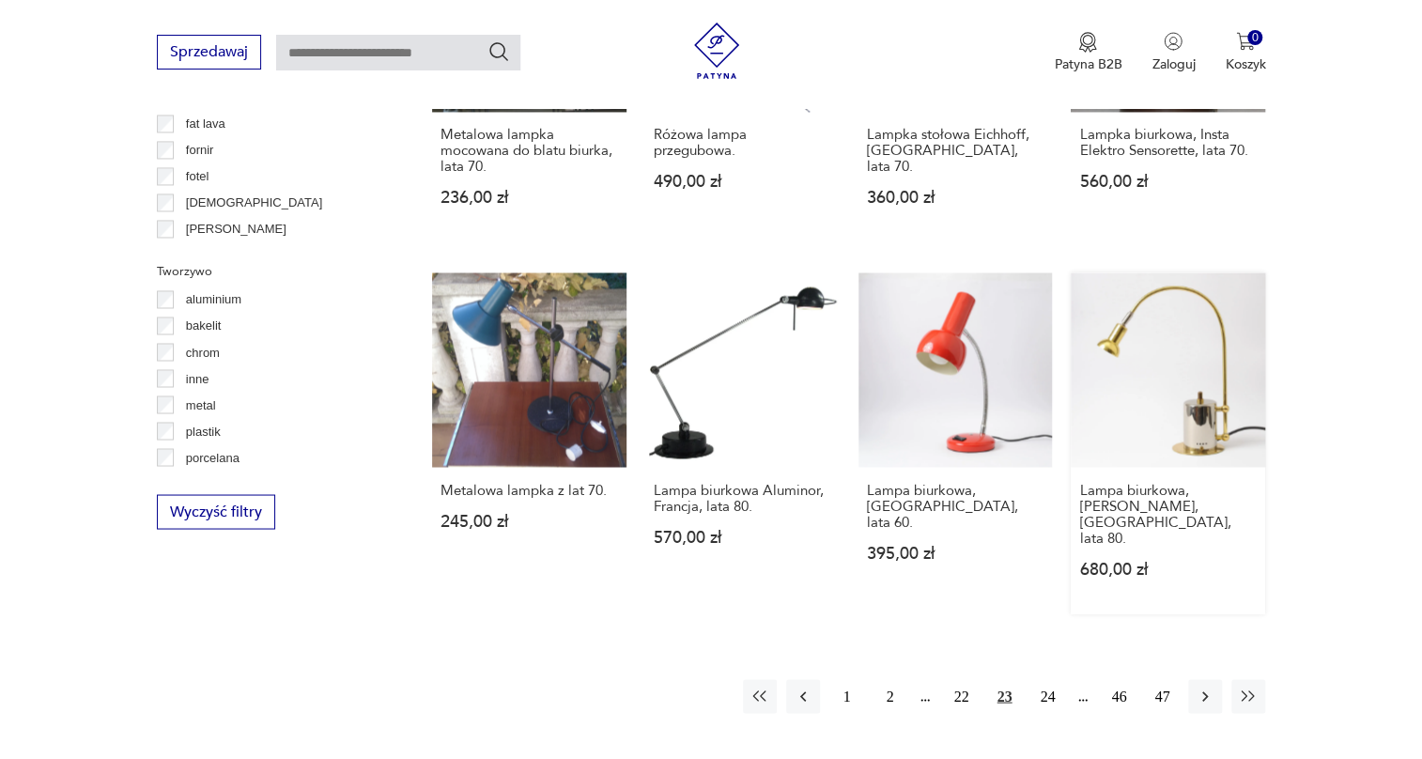
scroll to position [1638, 0]
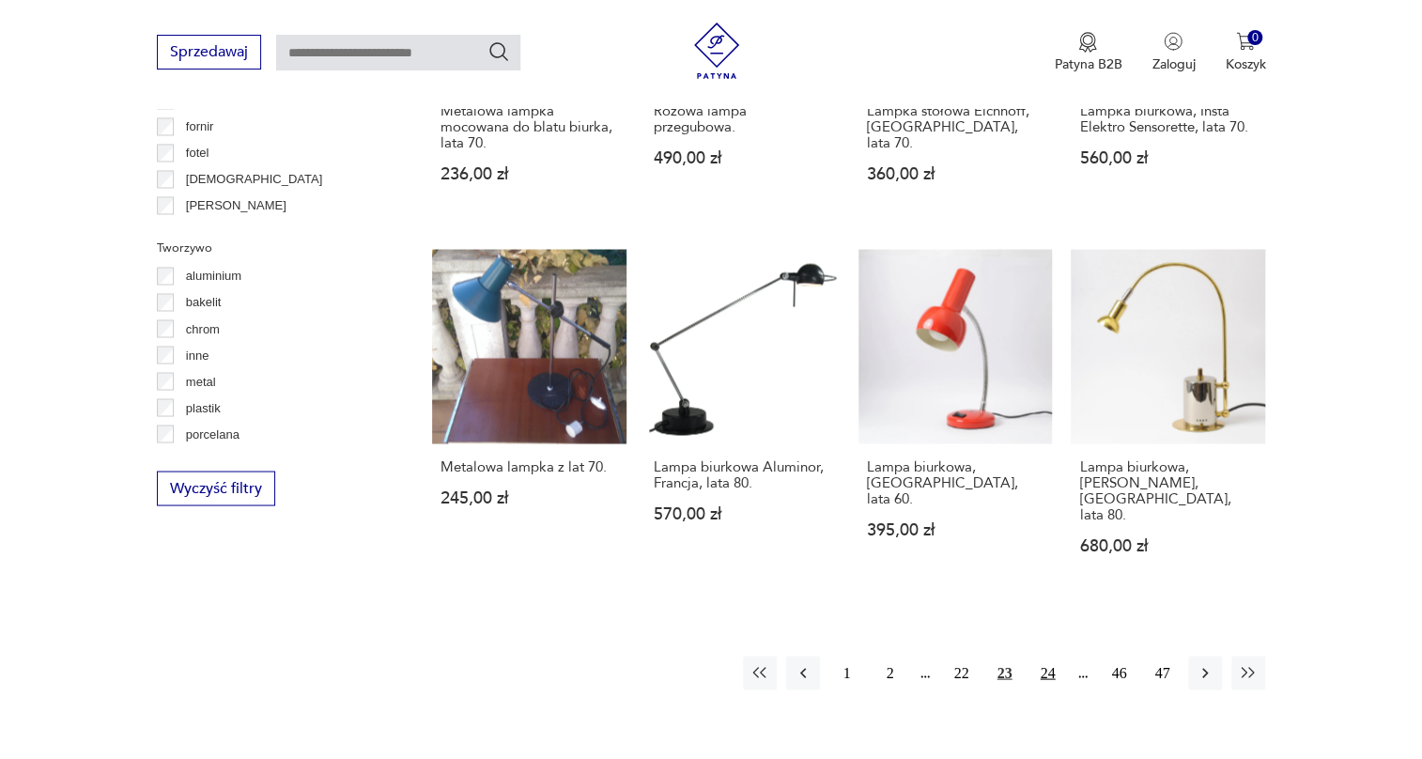
click at [1048, 656] on button "24" at bounding box center [1048, 673] width 34 height 34
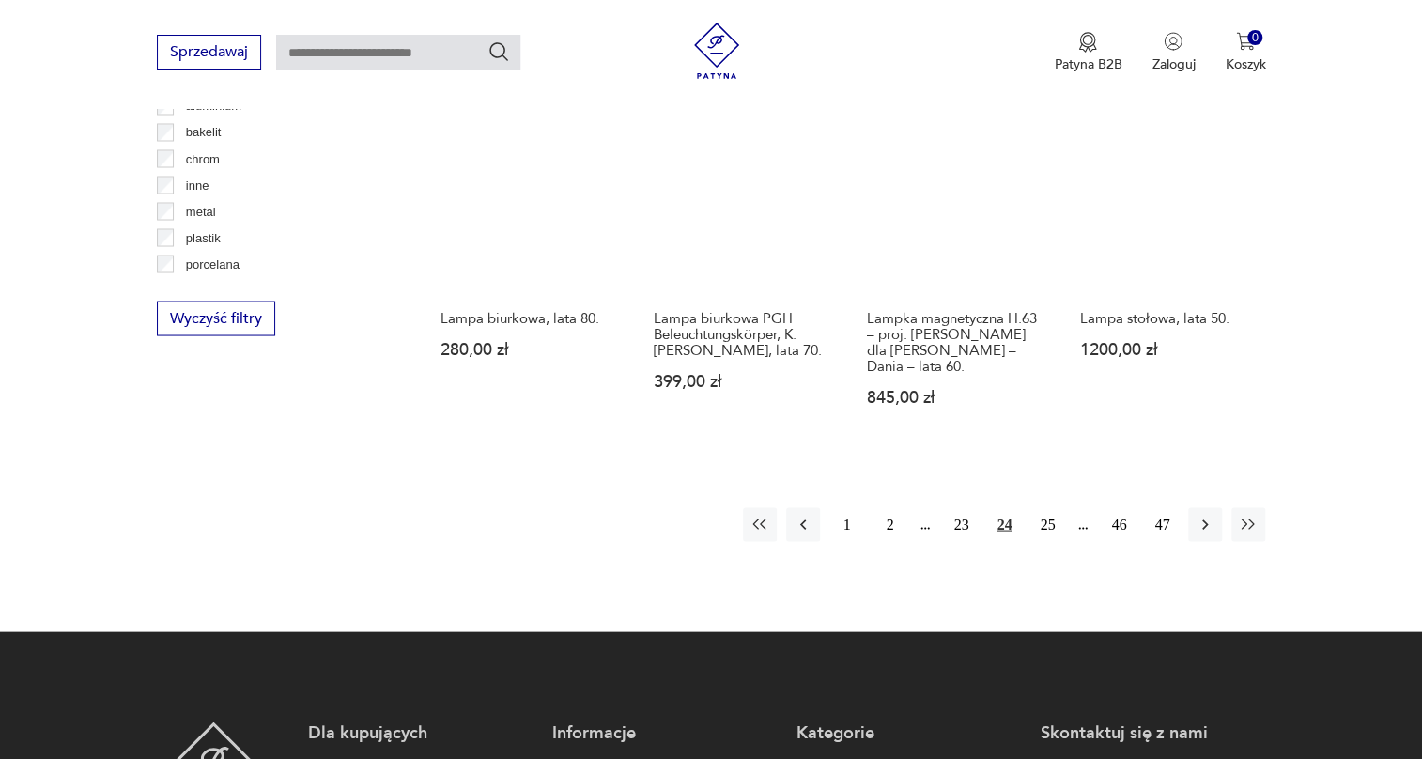
scroll to position [1808, 0]
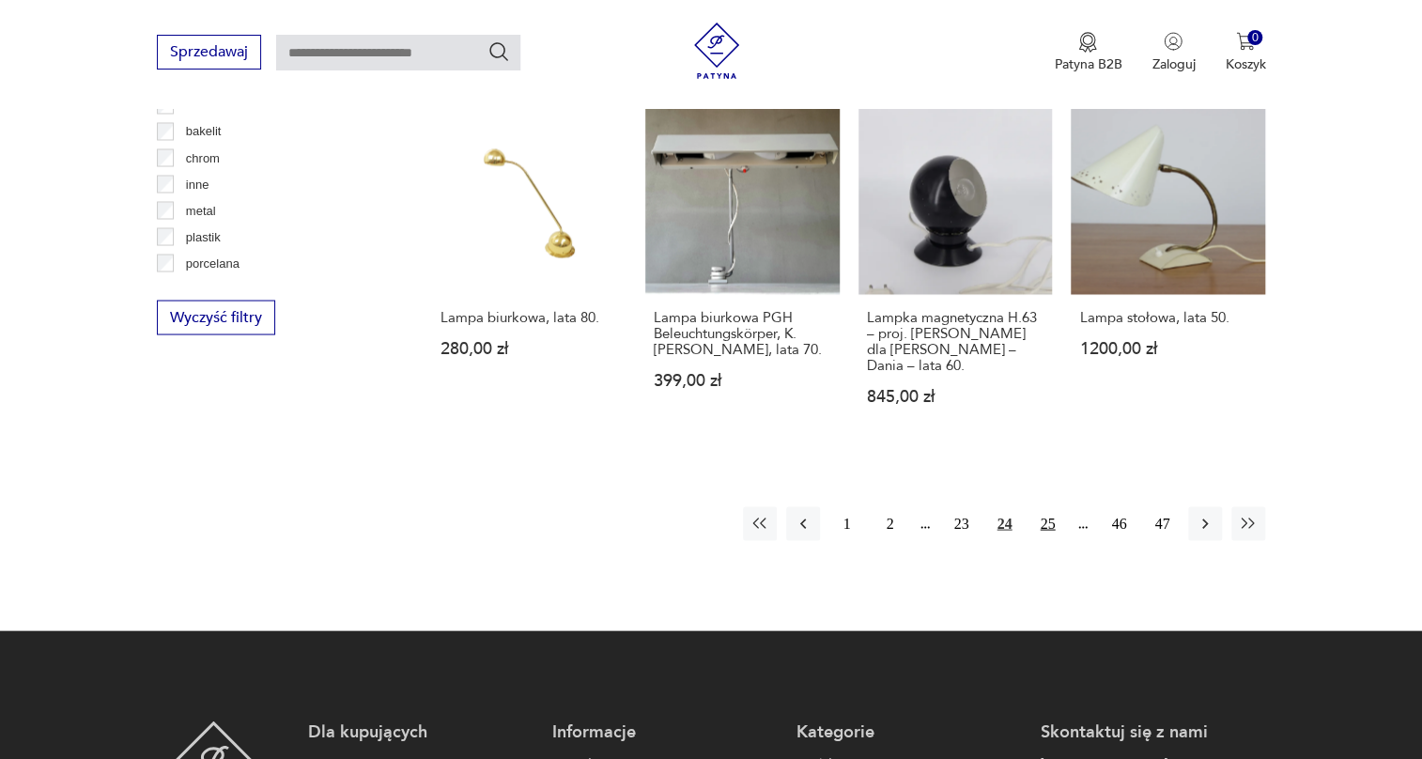
click at [1048, 506] on button "25" at bounding box center [1048, 523] width 34 height 34
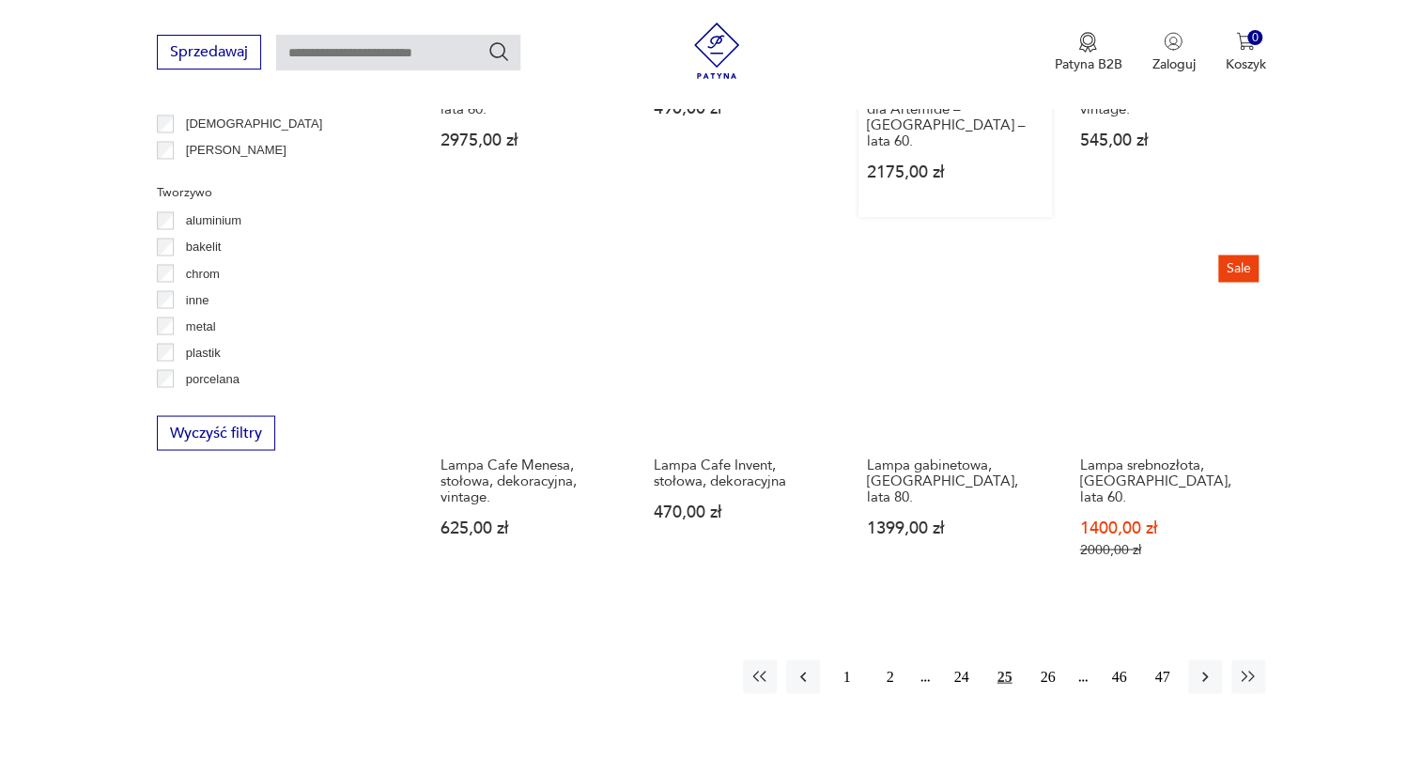
scroll to position [1723, 0]
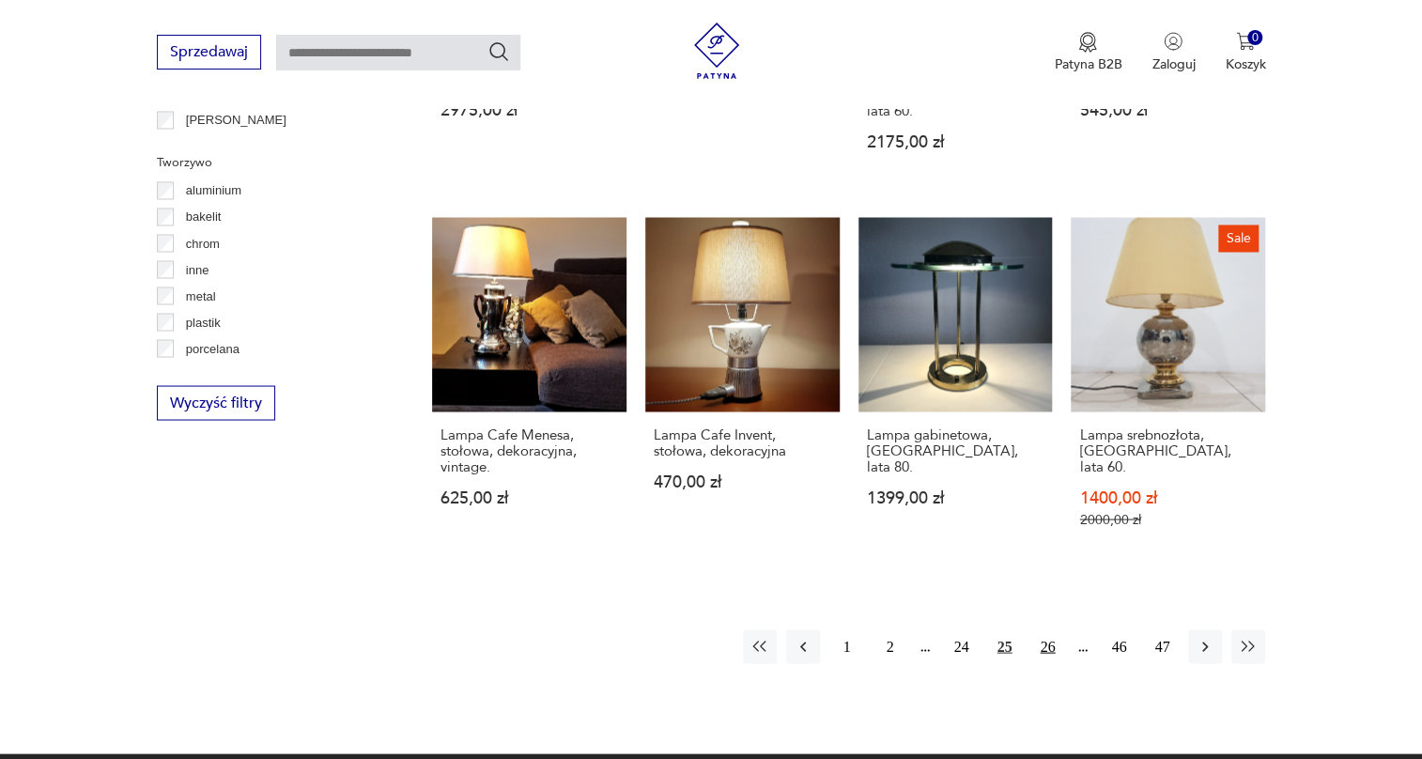
click at [1046, 629] on button "26" at bounding box center [1048, 646] width 34 height 34
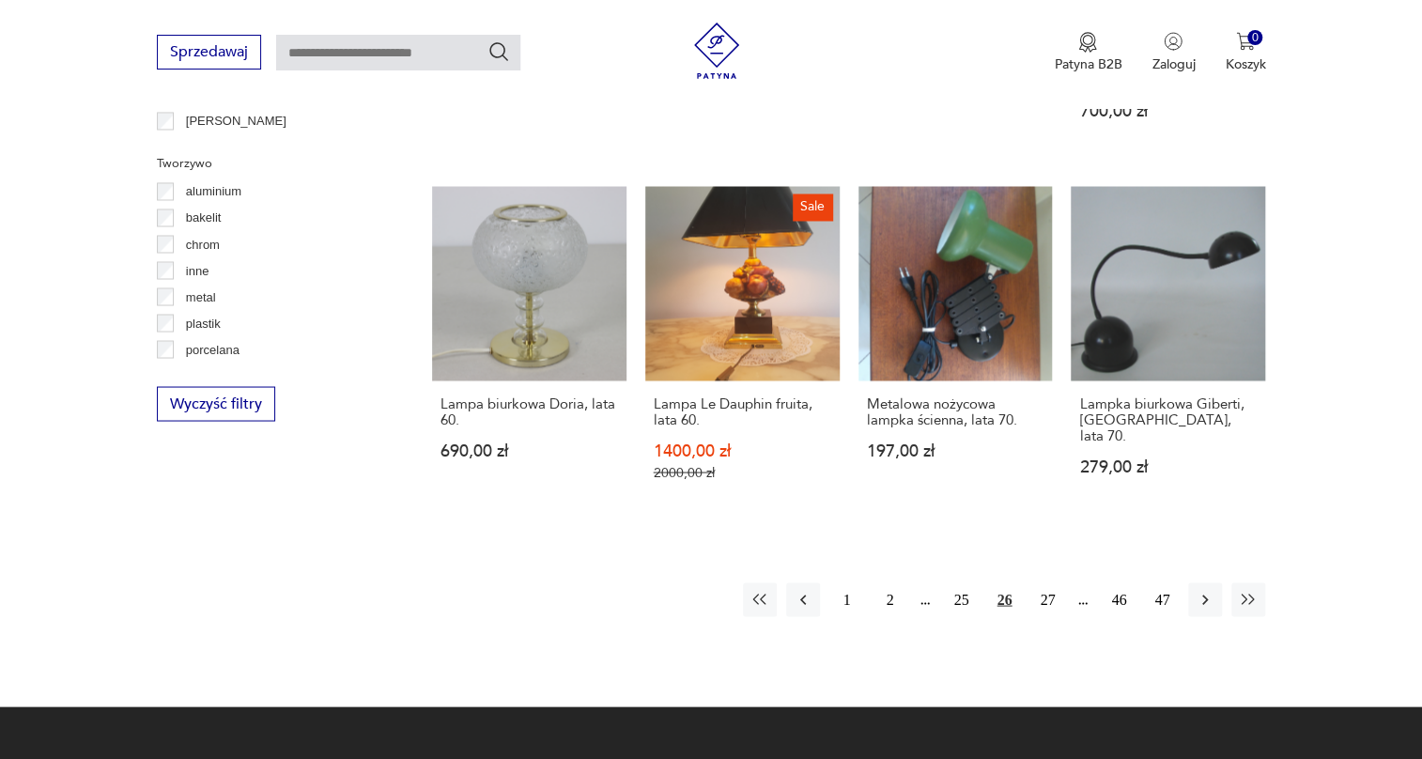
scroll to position [1723, 0]
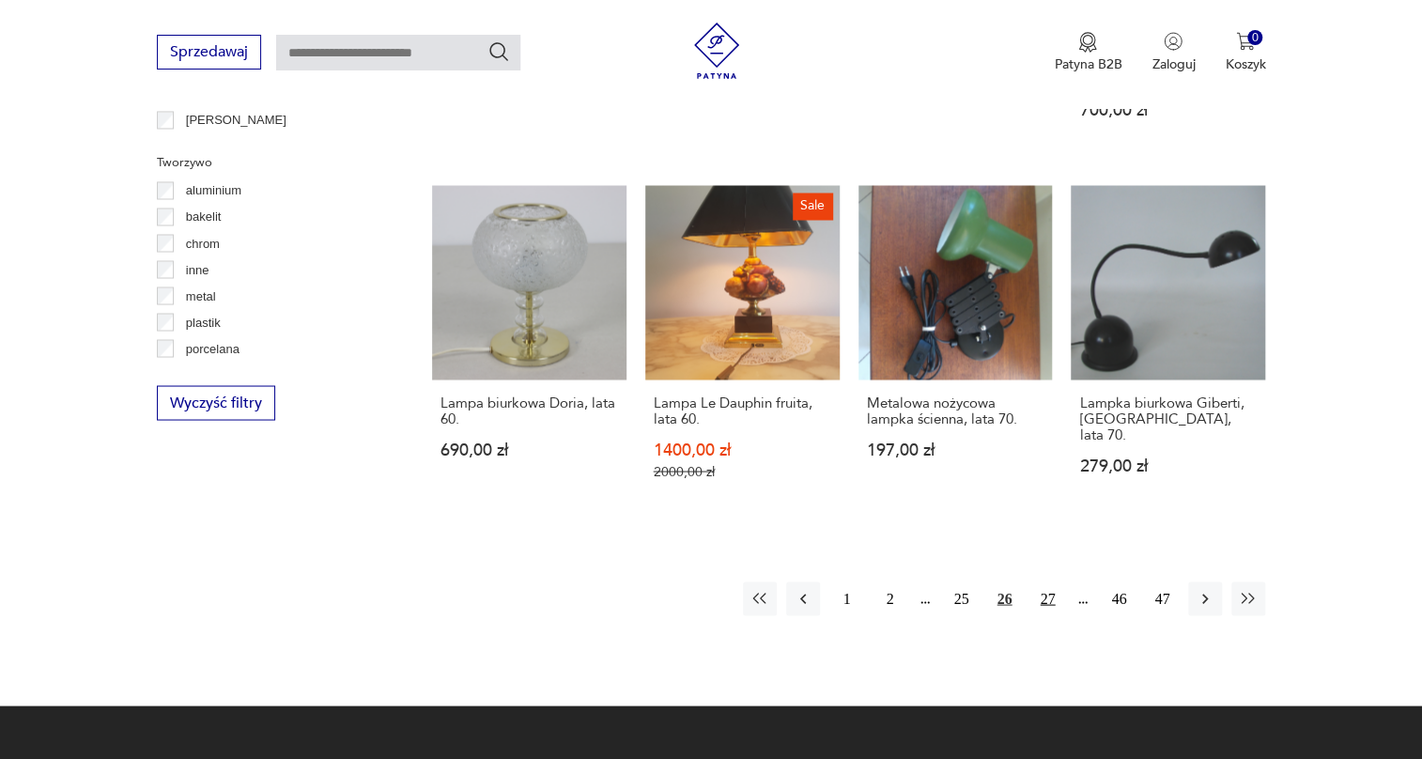
click at [1054, 582] on button "27" at bounding box center [1048, 599] width 34 height 34
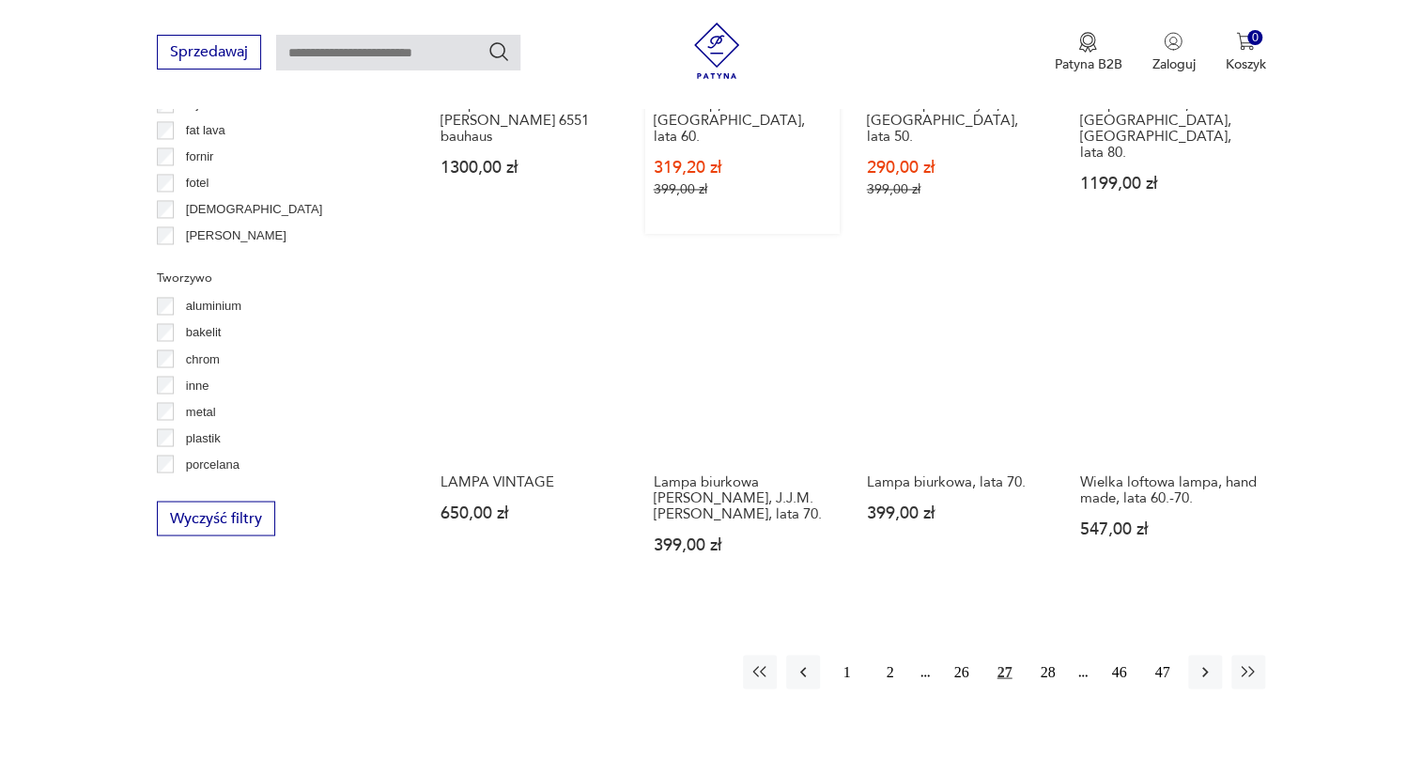
scroll to position [1638, 0]
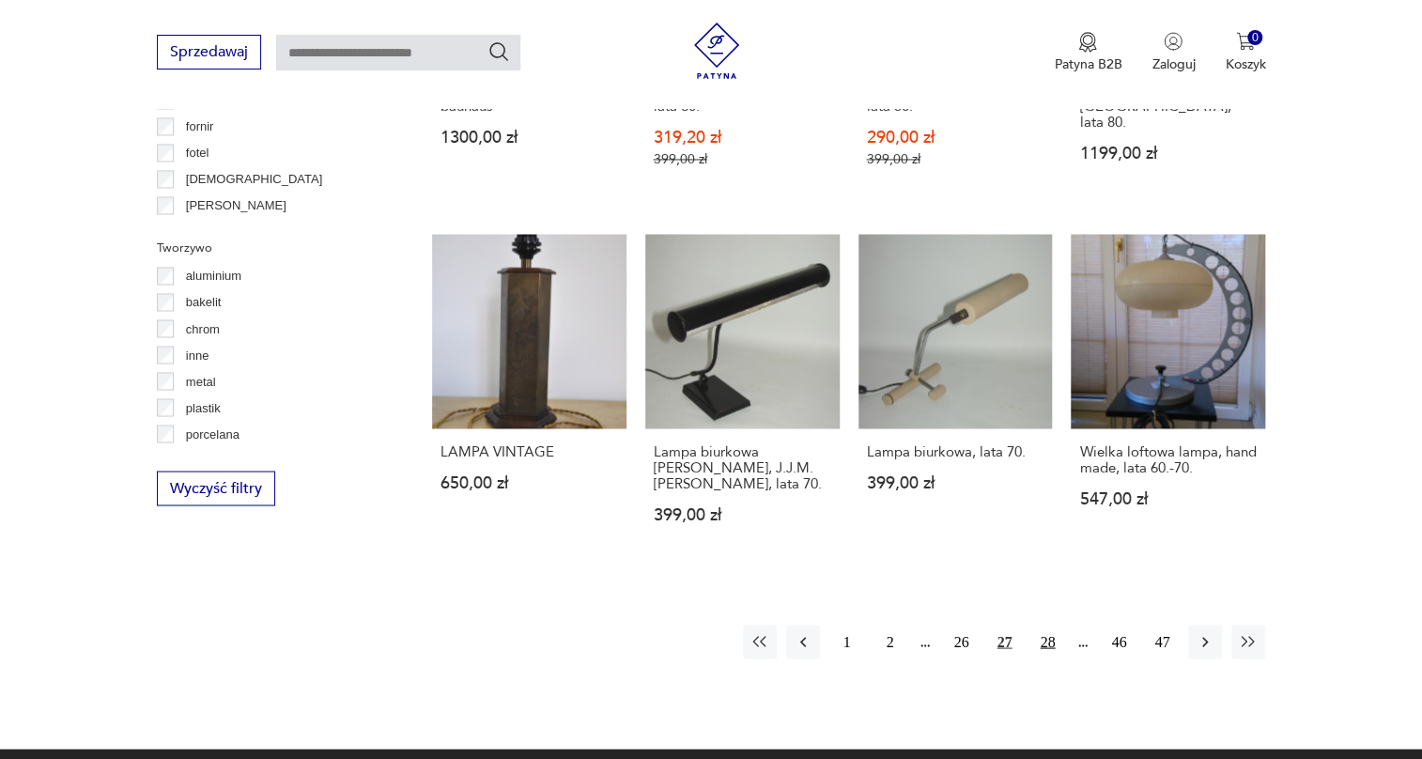
click at [1041, 625] on button "28" at bounding box center [1048, 642] width 34 height 34
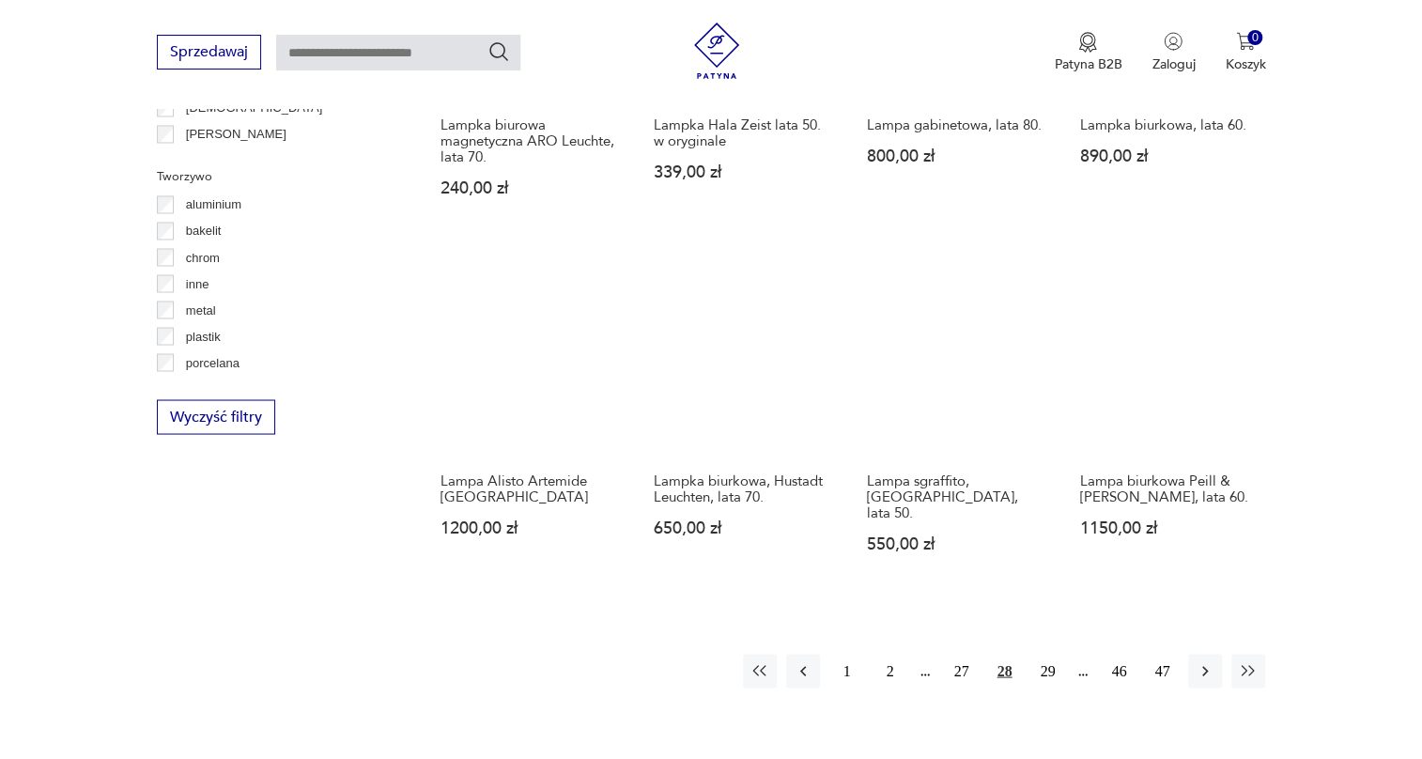
scroll to position [1808, 0]
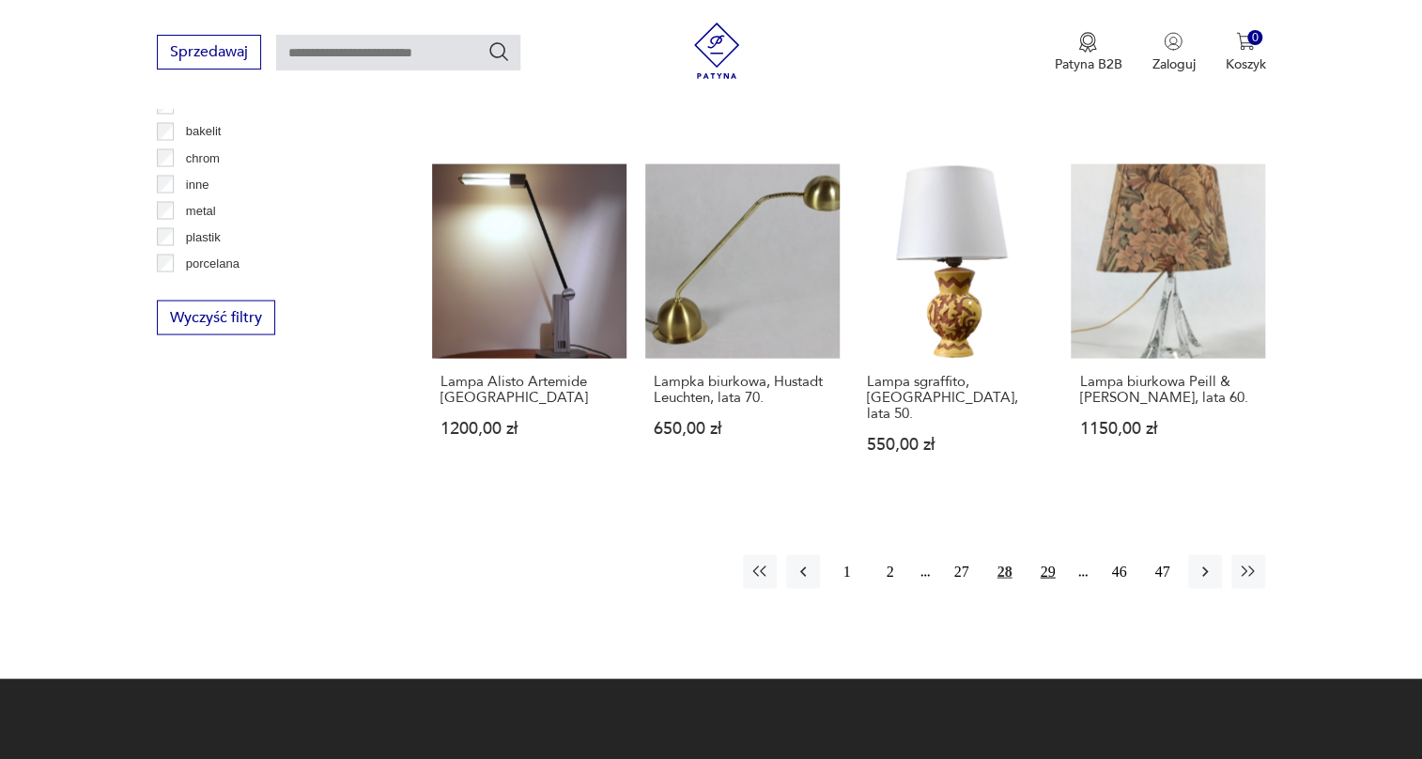
click at [1045, 554] on button "29" at bounding box center [1048, 571] width 34 height 34
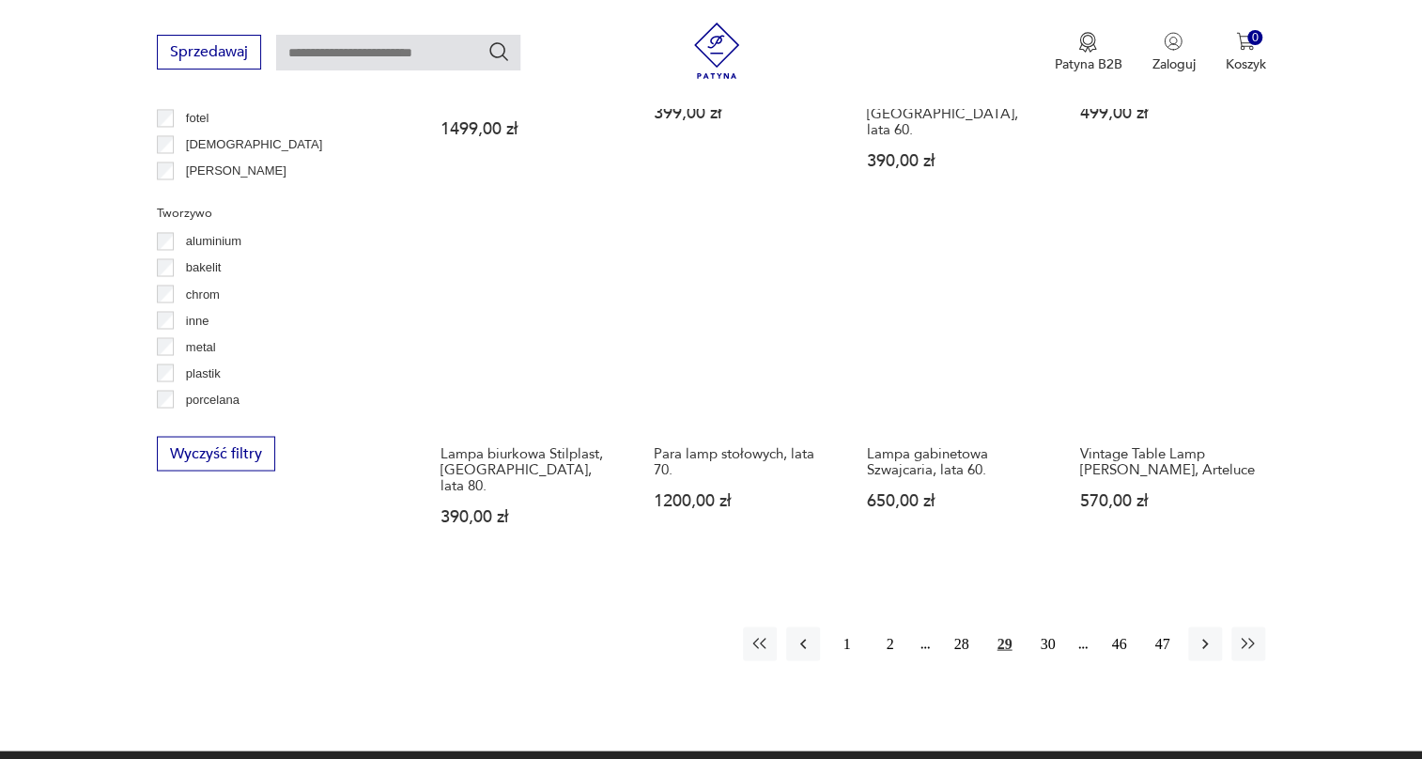
scroll to position [1723, 0]
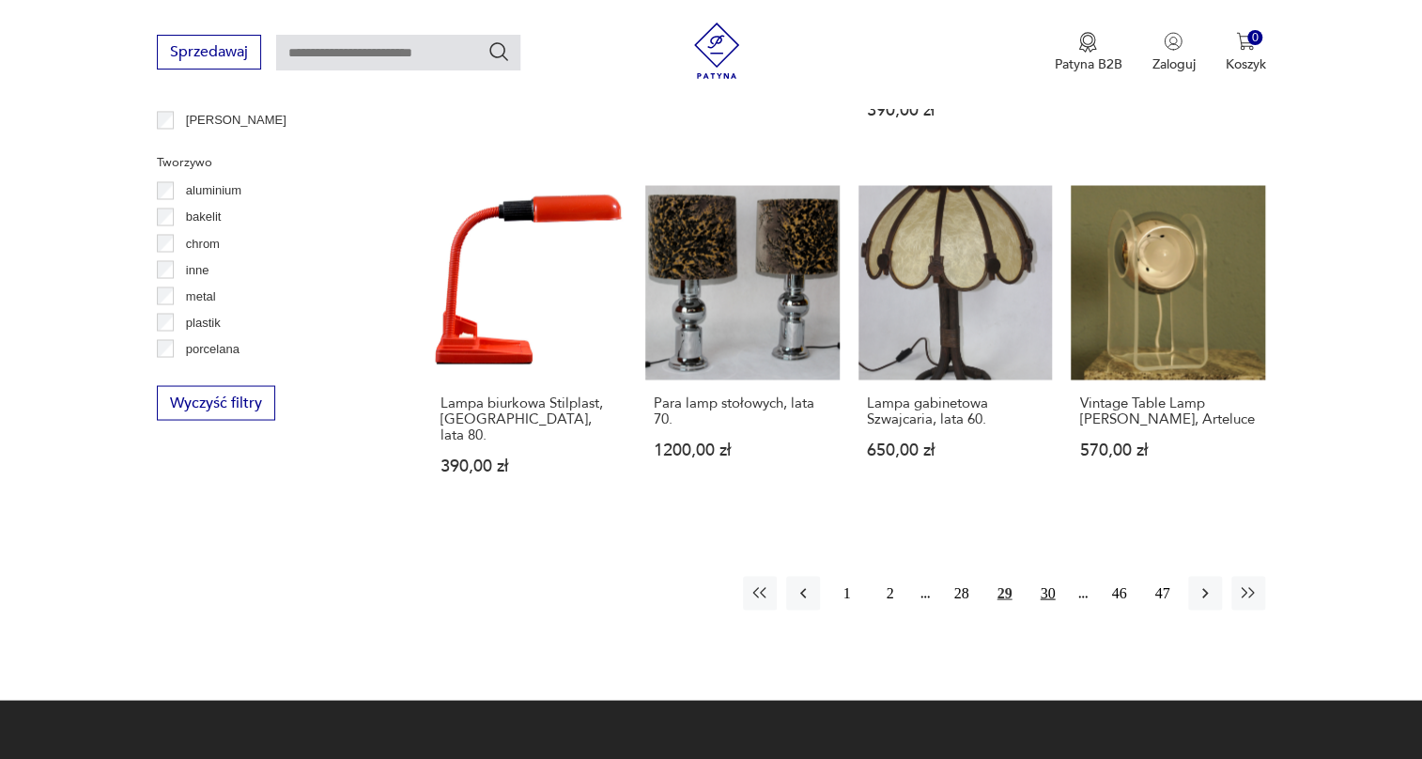
click at [1040, 576] on button "30" at bounding box center [1048, 593] width 34 height 34
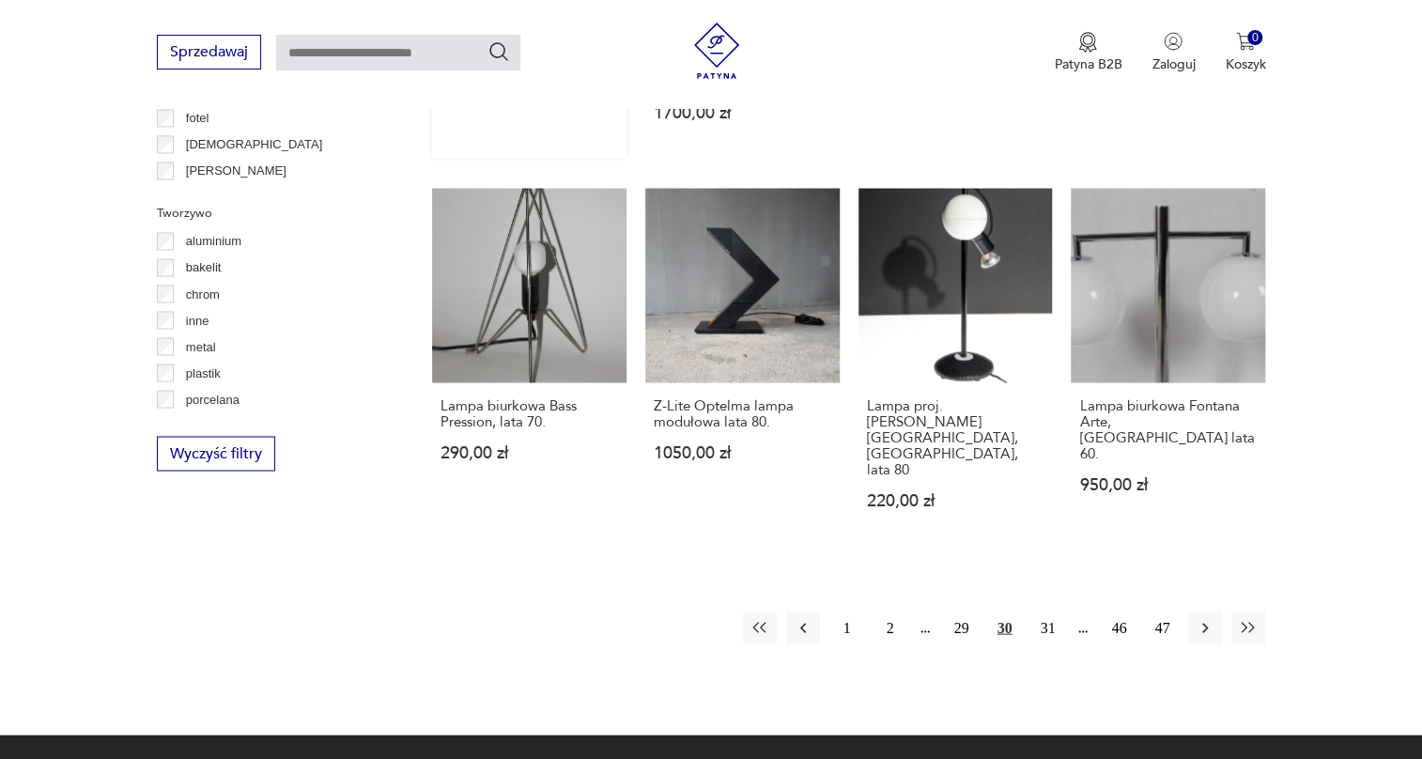
scroll to position [1808, 0]
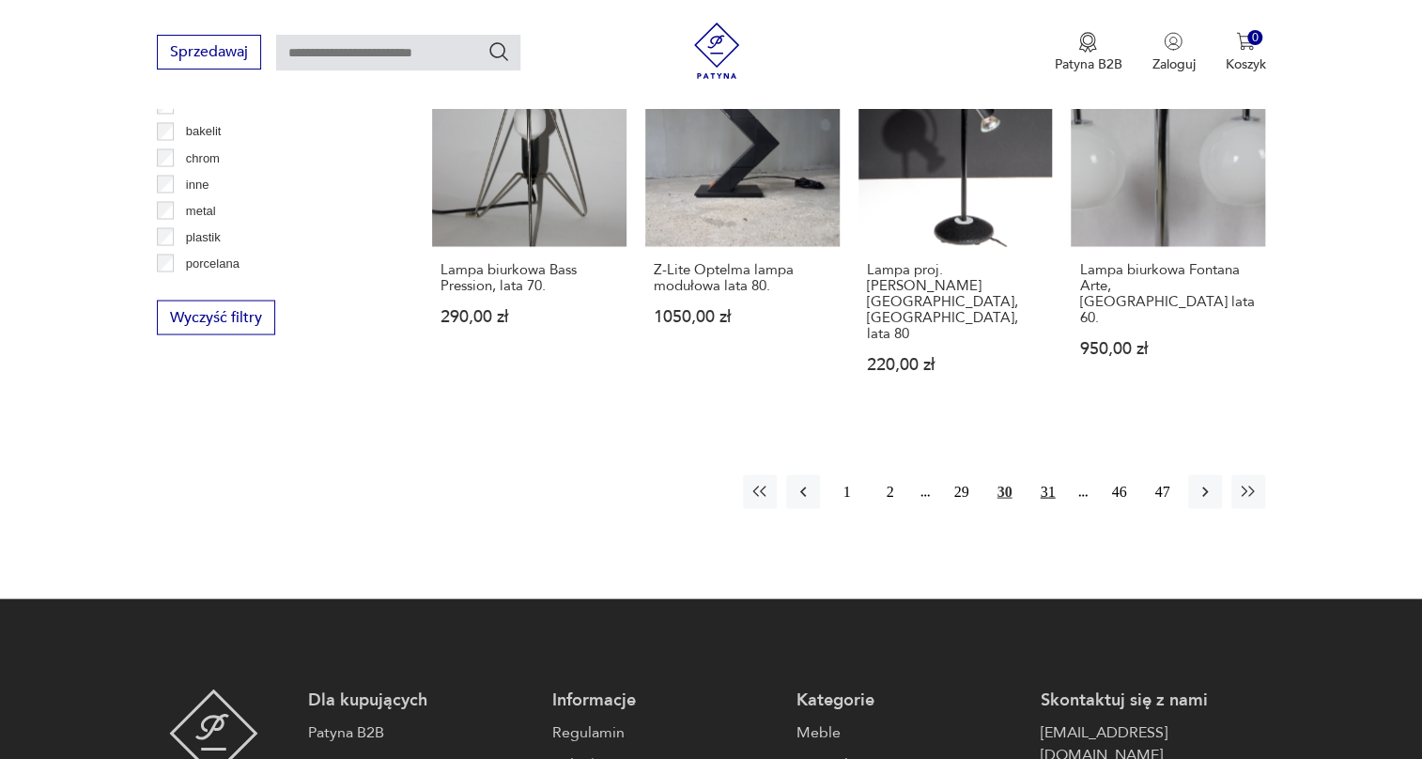
click at [1047, 474] on button "31" at bounding box center [1048, 491] width 34 height 34
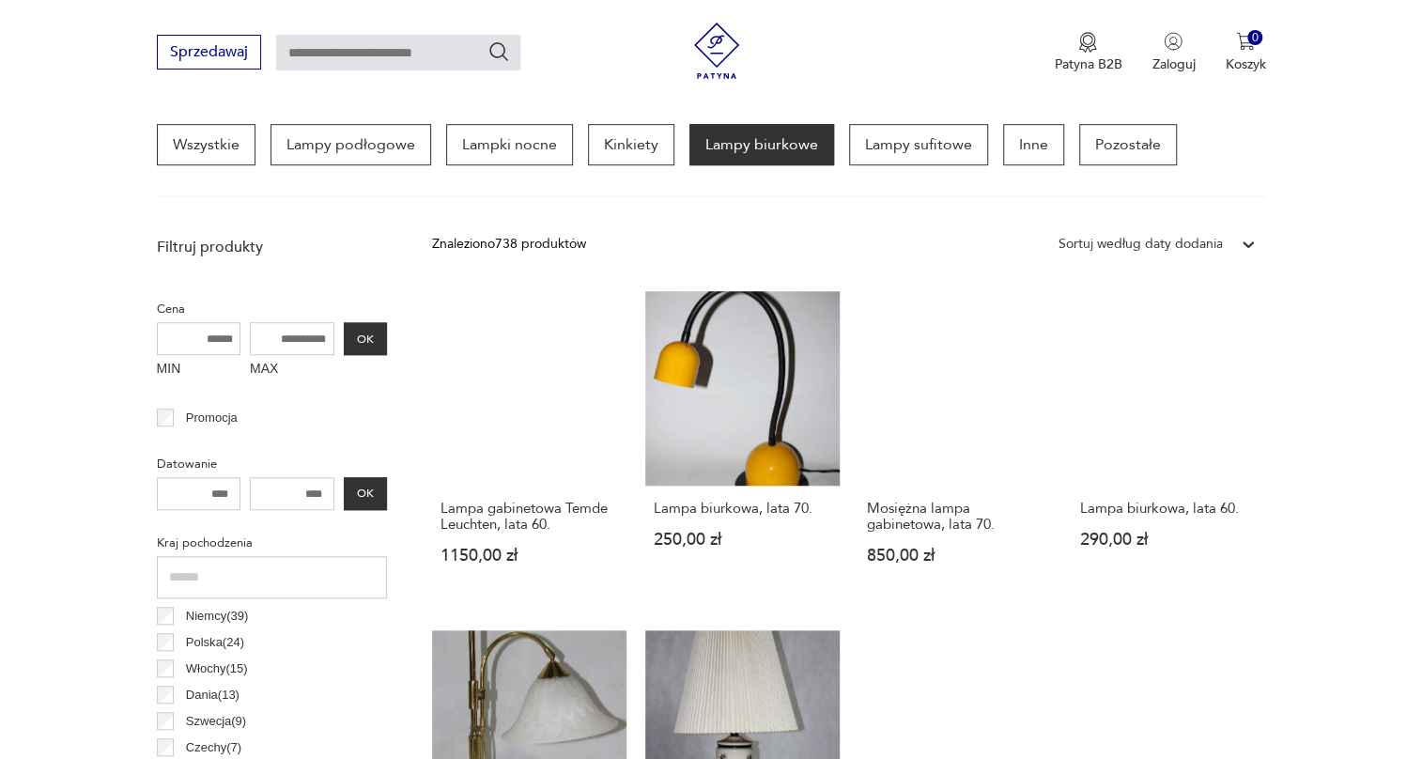
scroll to position [527, 0]
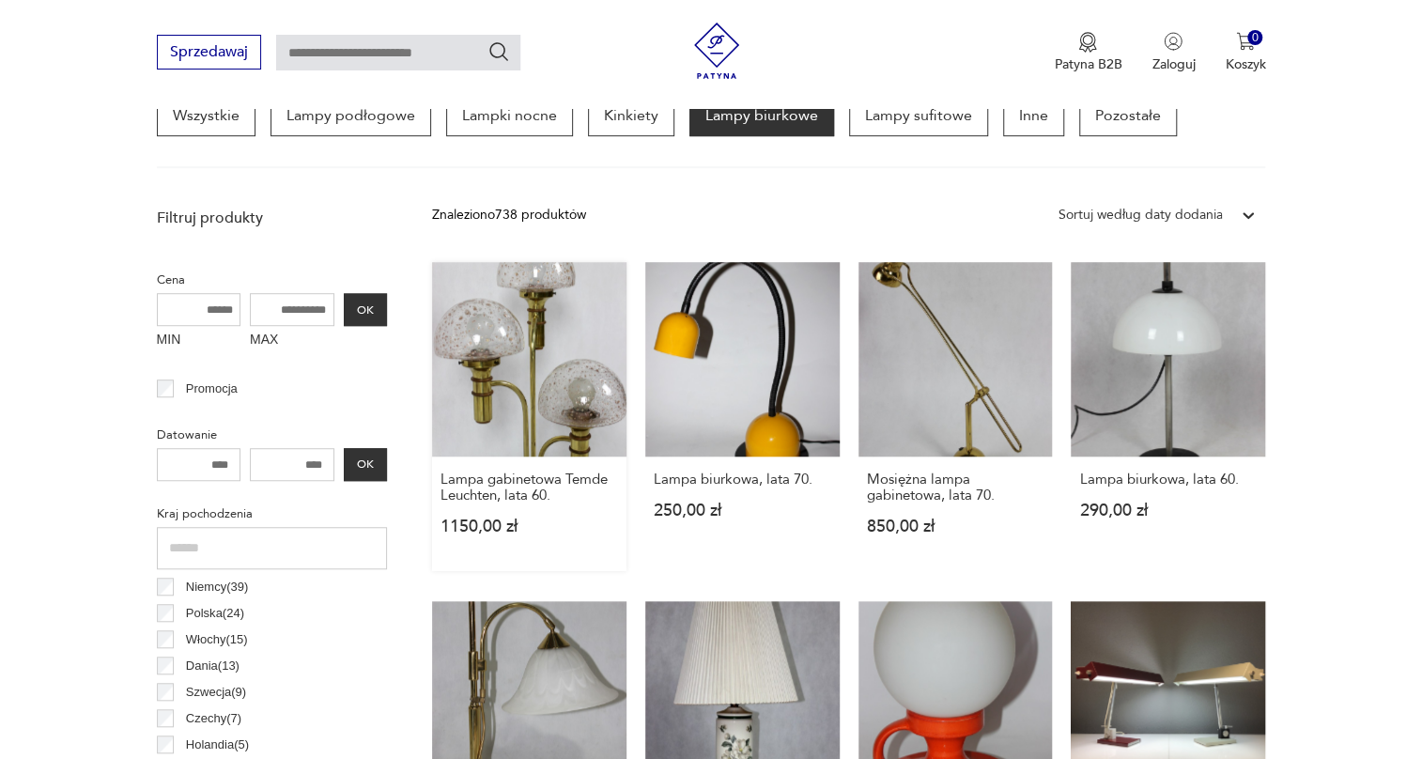
drag, startPoint x: 521, startPoint y: 374, endPoint x: 540, endPoint y: 383, distance: 21.0
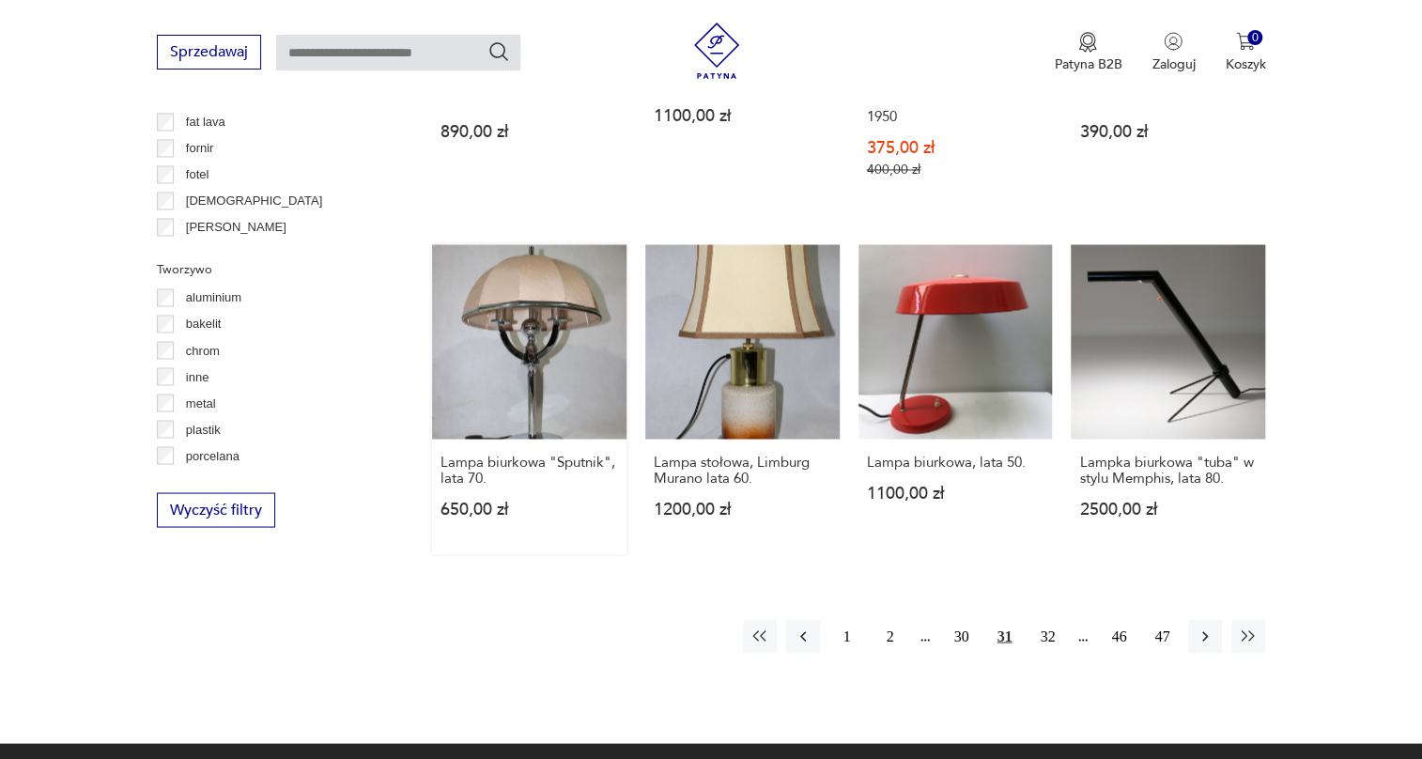
scroll to position [1638, 0]
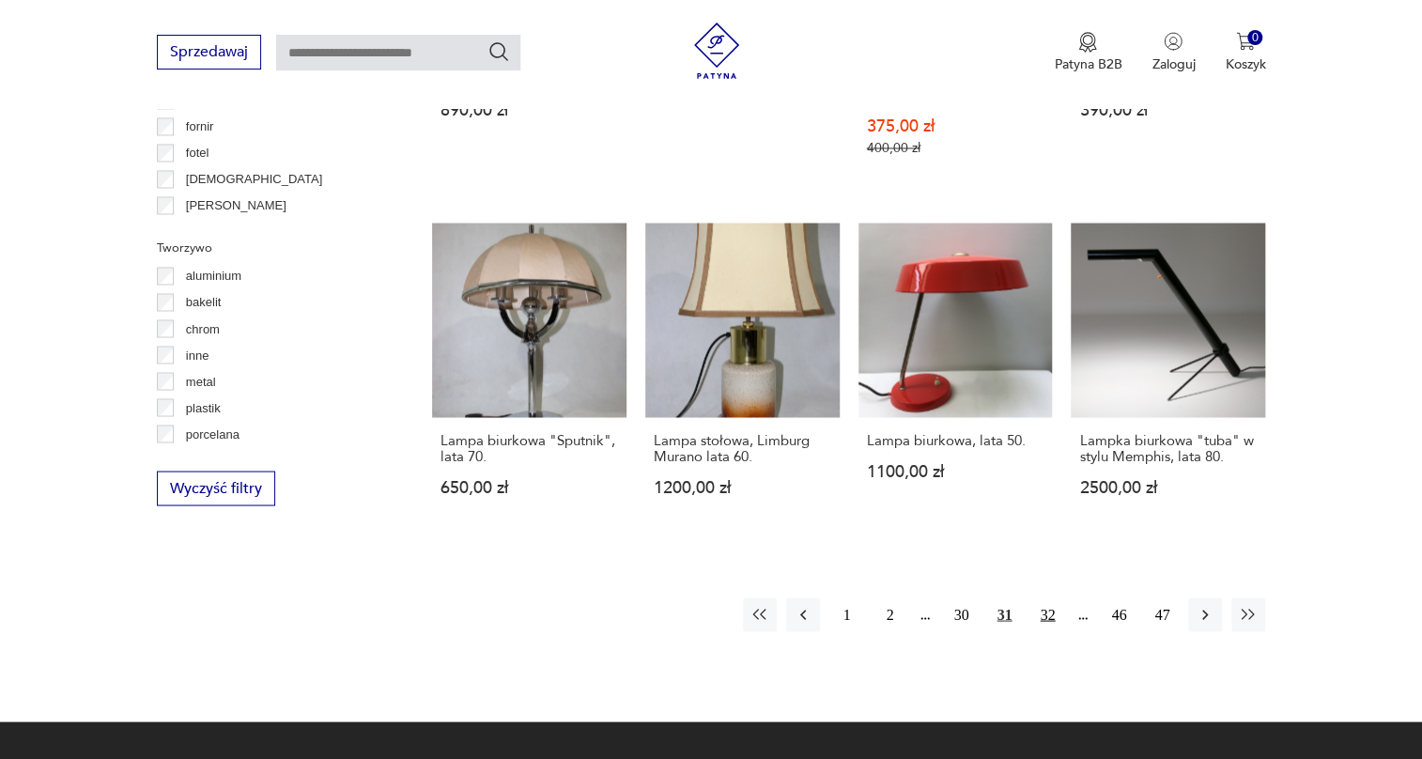
click at [1043, 598] on button "32" at bounding box center [1048, 615] width 34 height 34
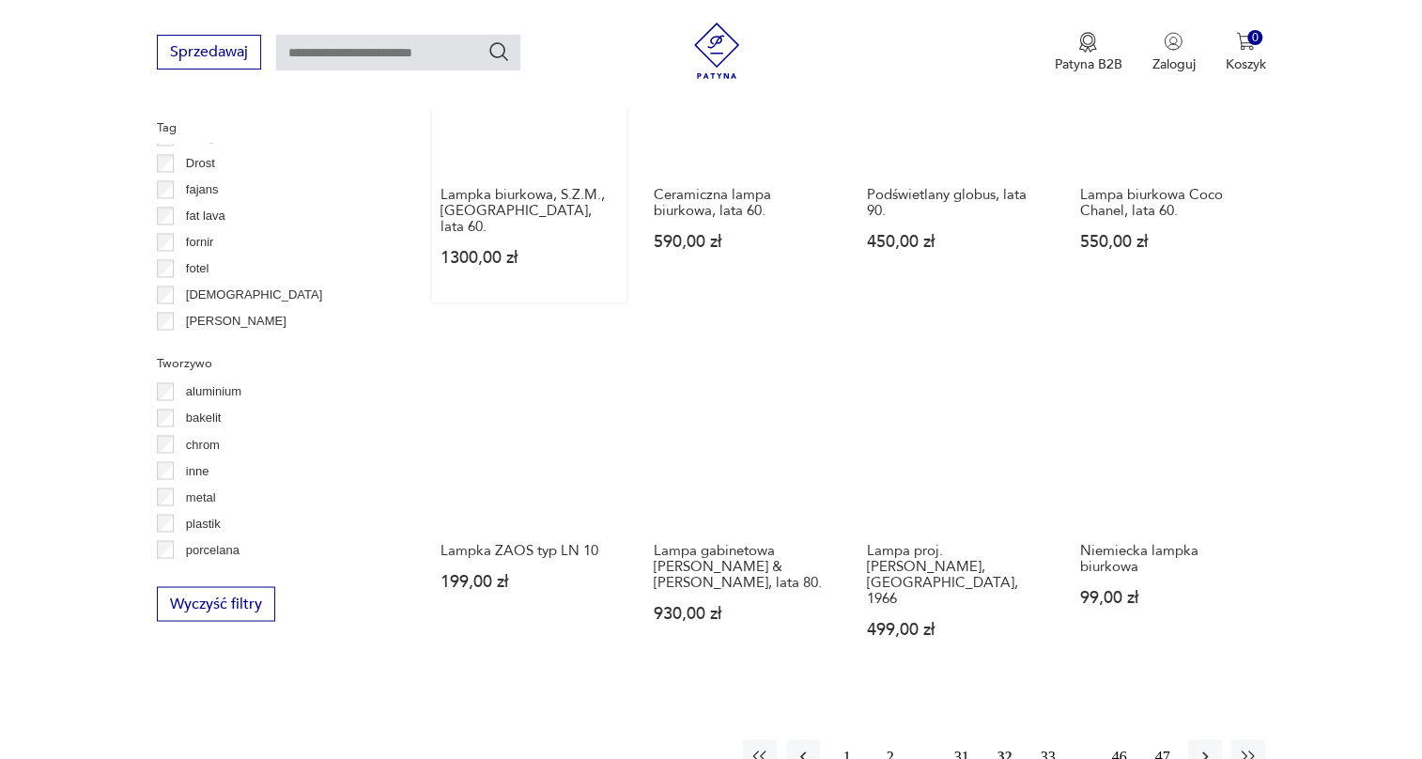
scroll to position [1552, 0]
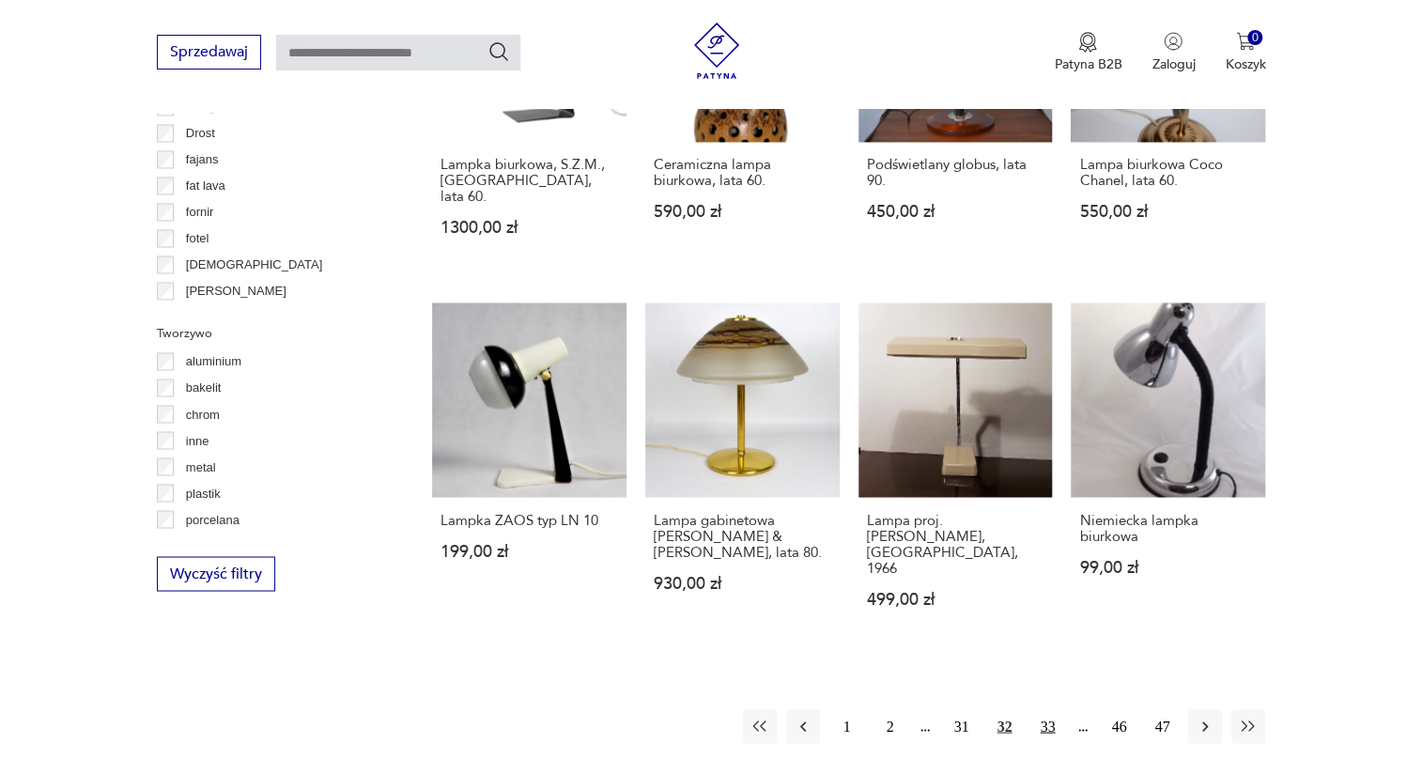
click at [1049, 709] on button "33" at bounding box center [1048, 726] width 34 height 34
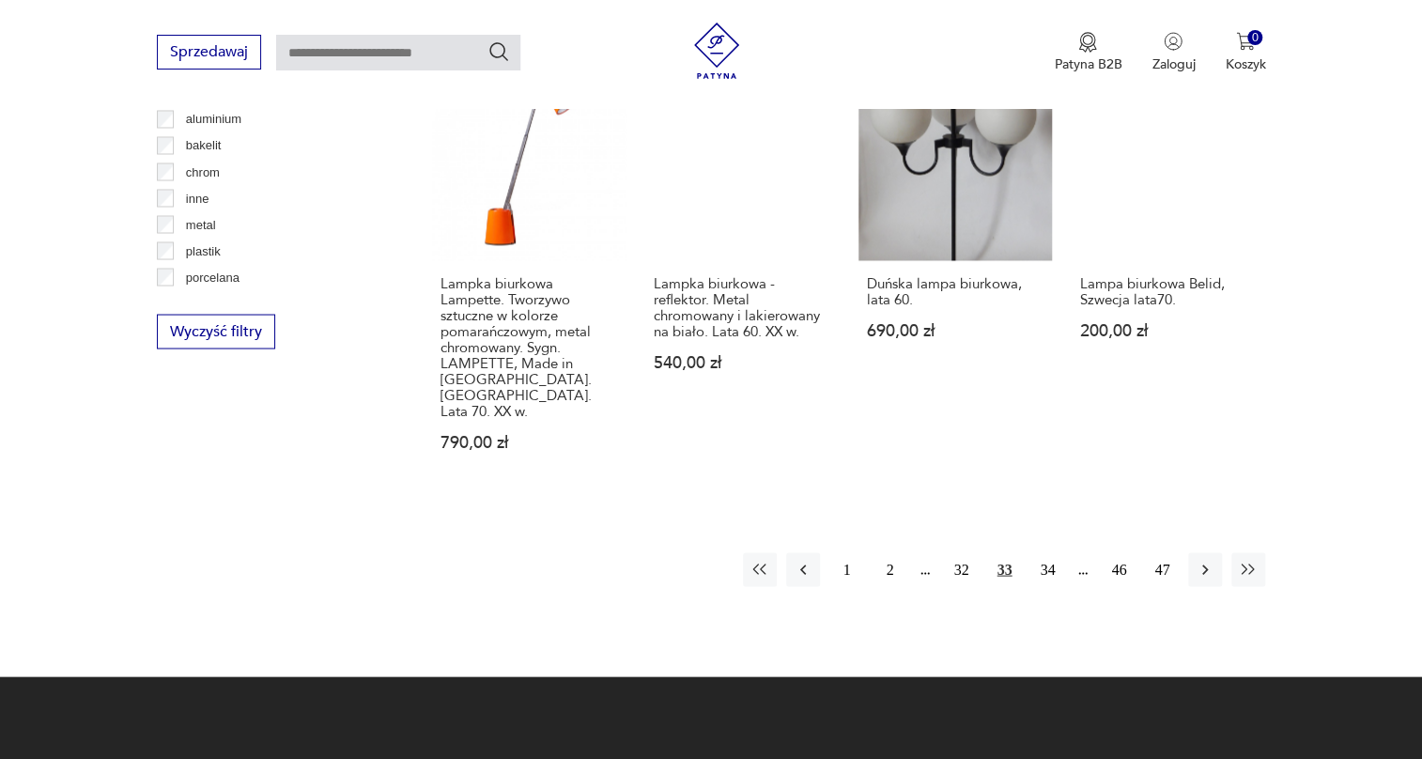
scroll to position [1808, 0]
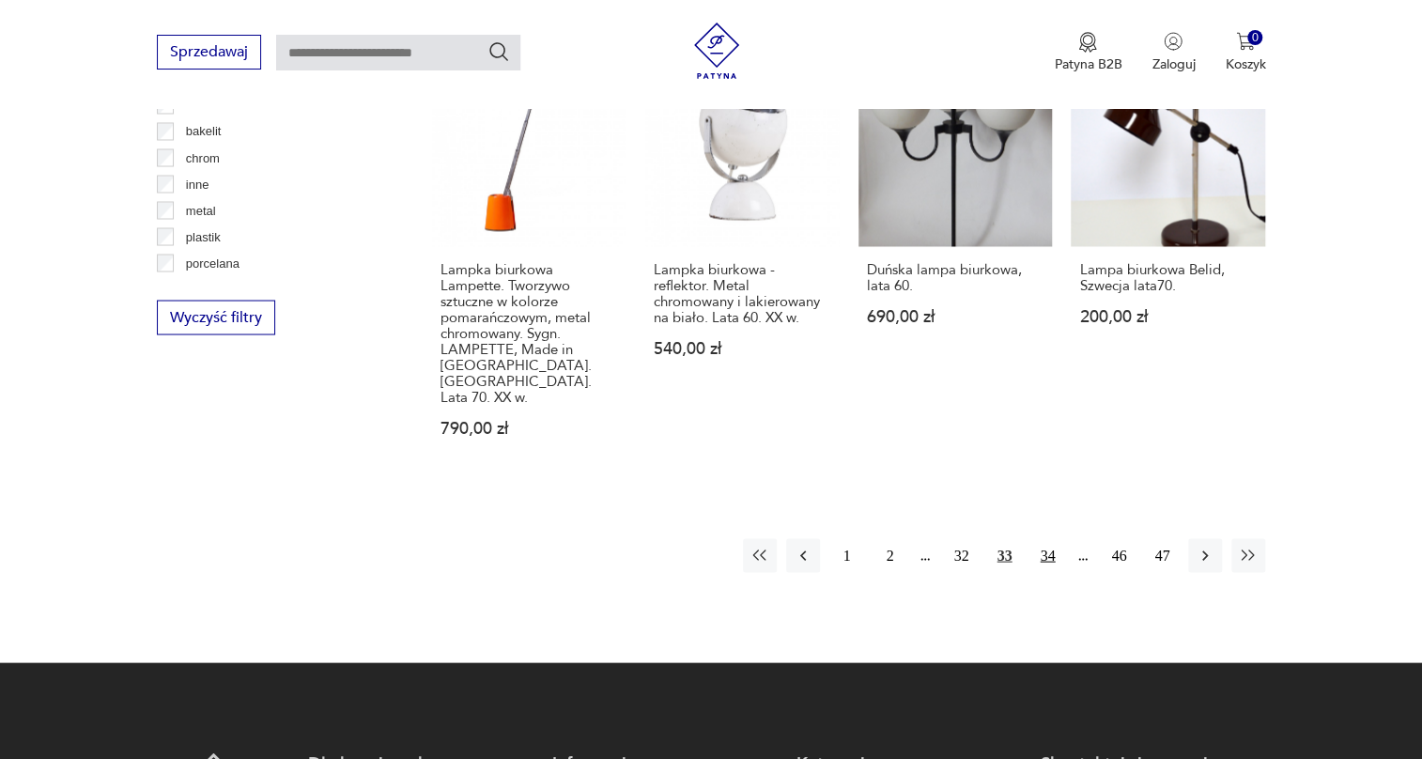
click at [1056, 538] on button "34" at bounding box center [1048, 555] width 34 height 34
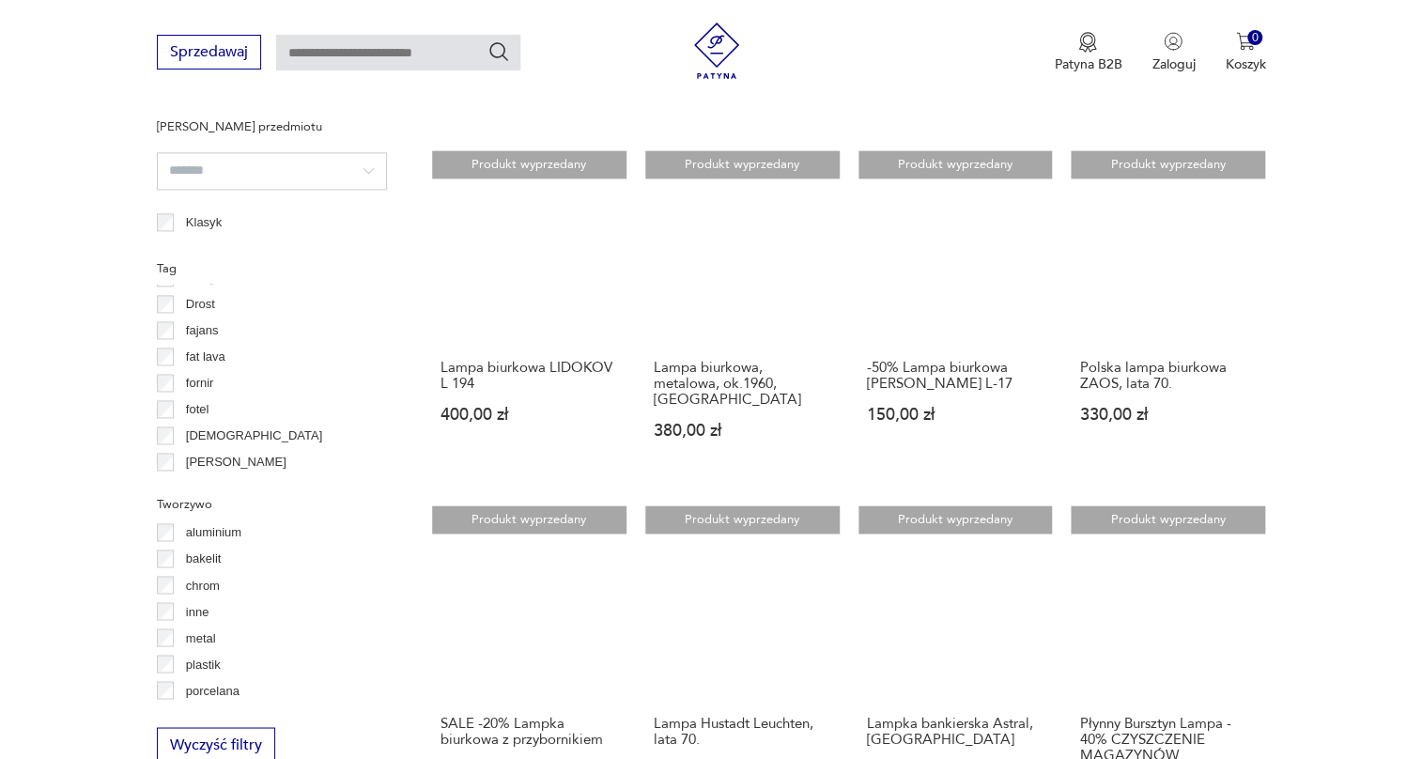
scroll to position [1638, 0]
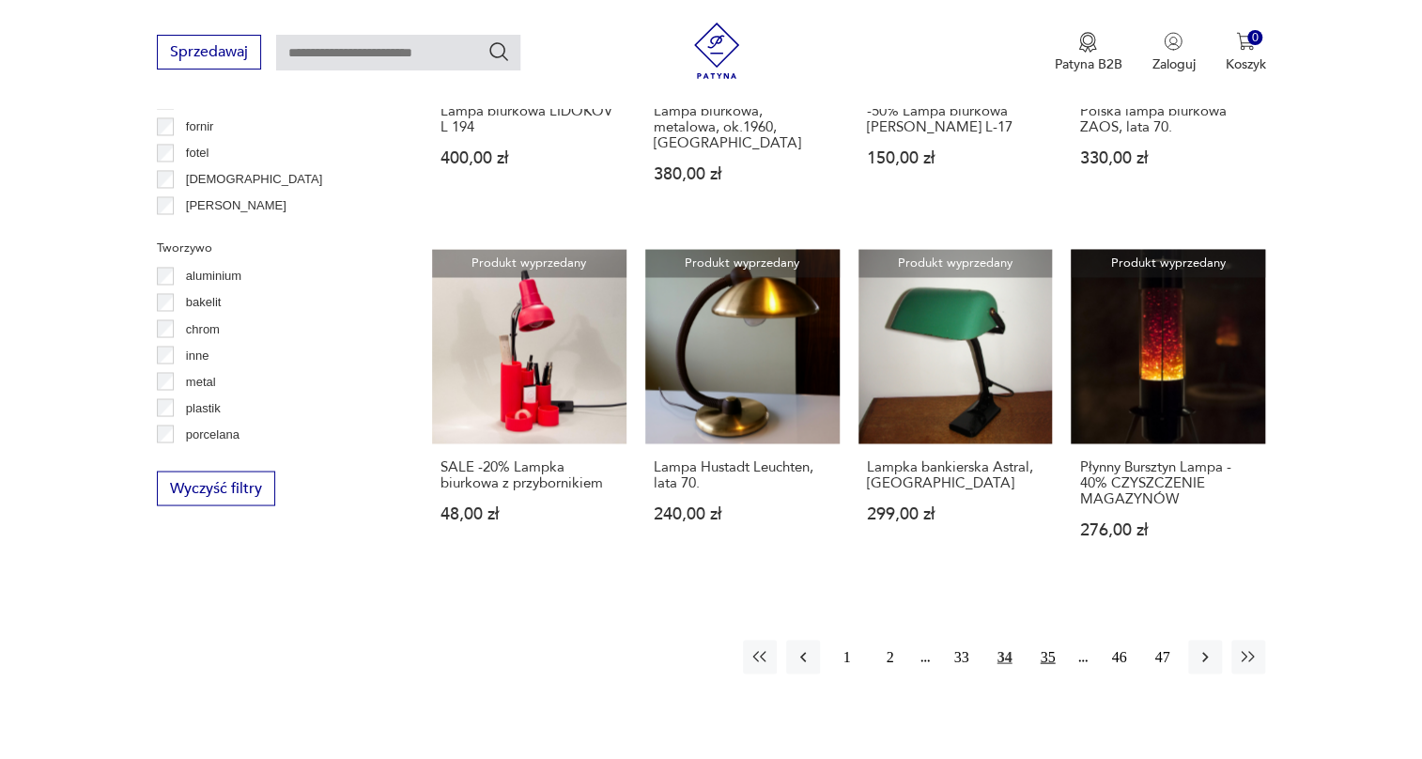
click at [1052, 640] on button "35" at bounding box center [1048, 657] width 34 height 34
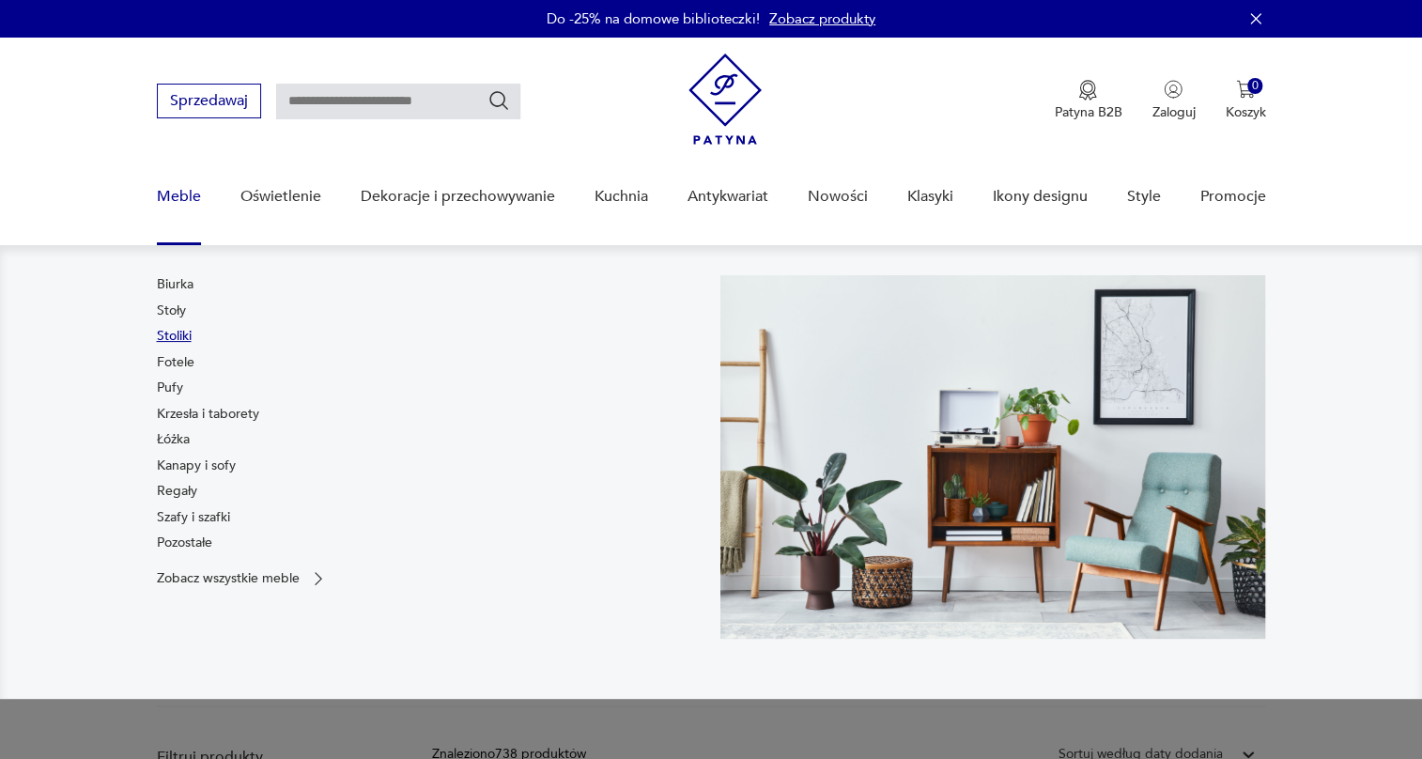
click at [182, 333] on link "Stoliki" at bounding box center [174, 336] width 35 height 19
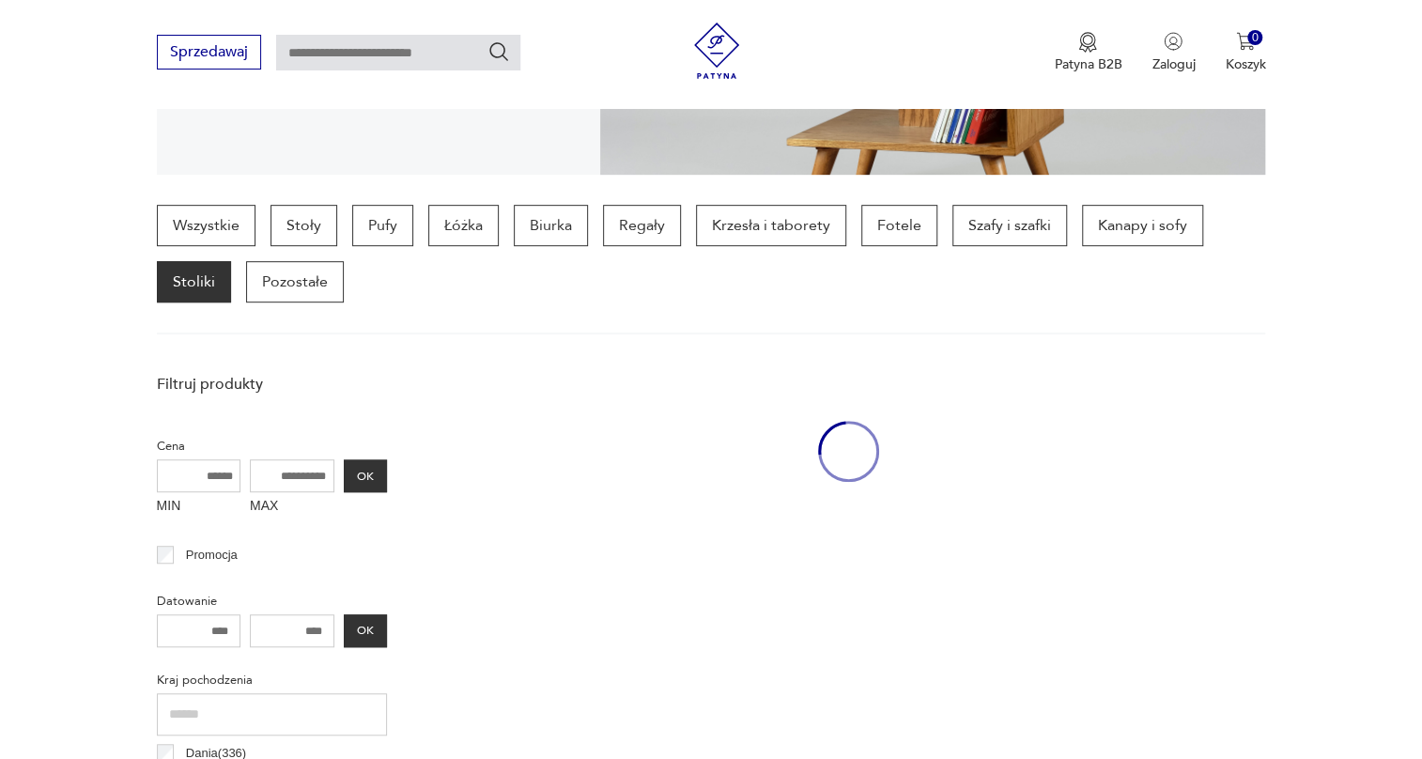
scroll to position [442, 0]
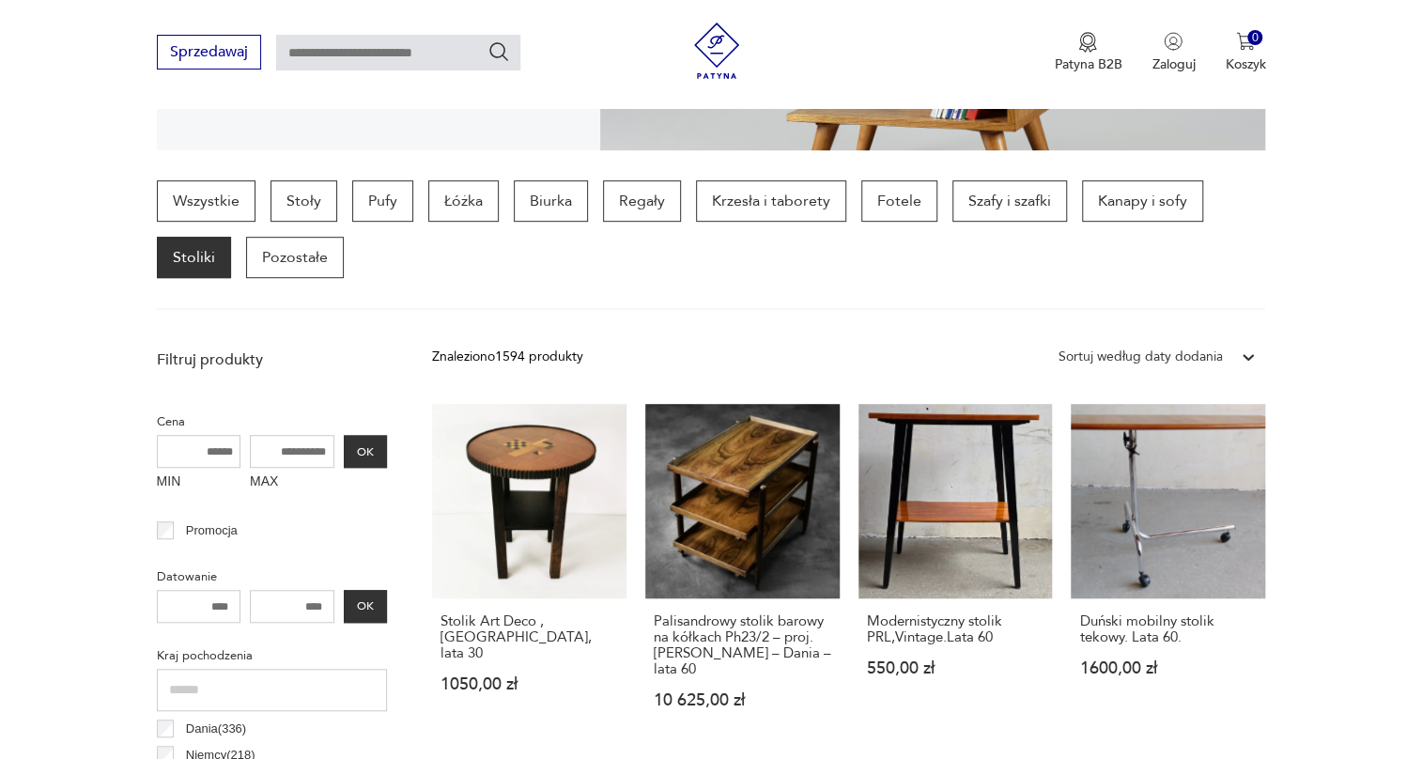
click at [1246, 353] on icon at bounding box center [1248, 357] width 19 height 19
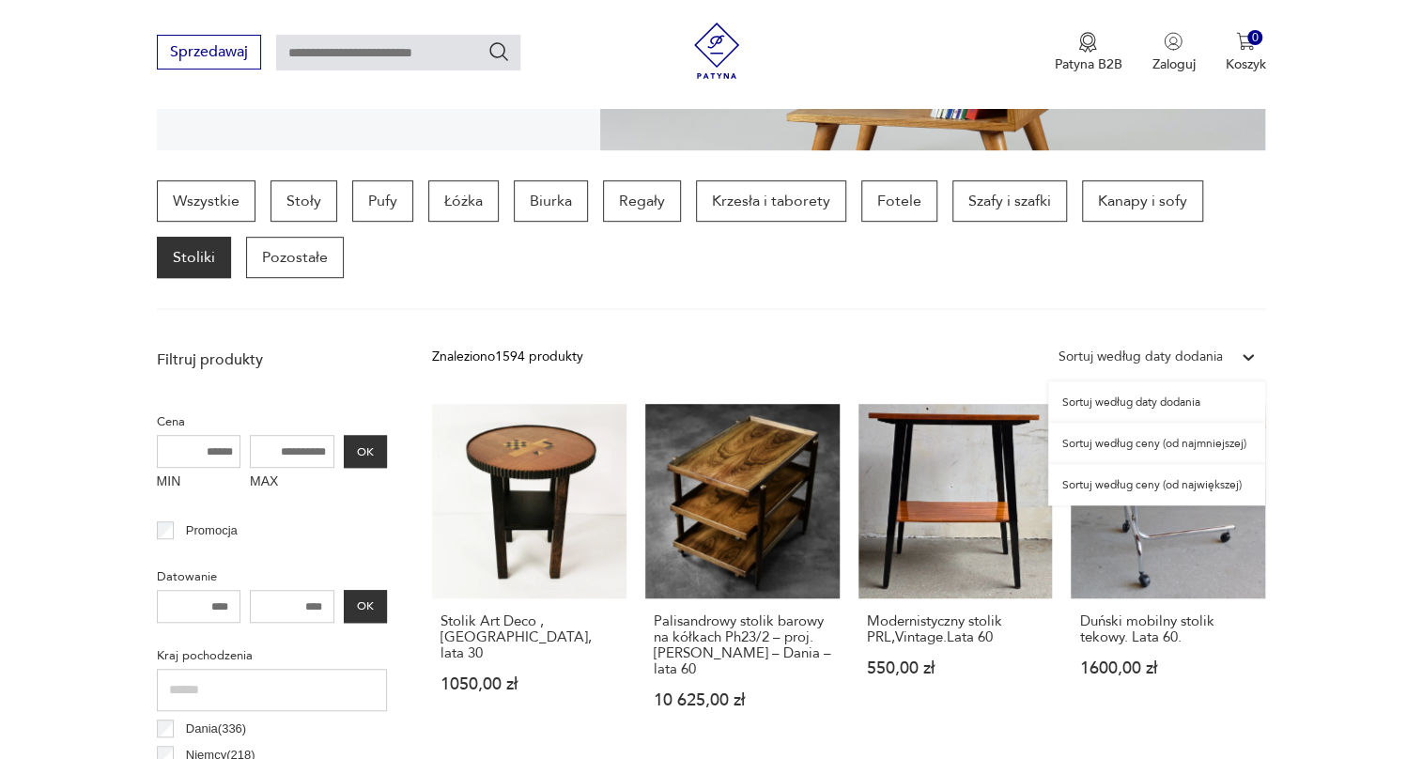
click at [1172, 477] on div "Sortuj według ceny (od największej)" at bounding box center [1156, 484] width 217 height 41
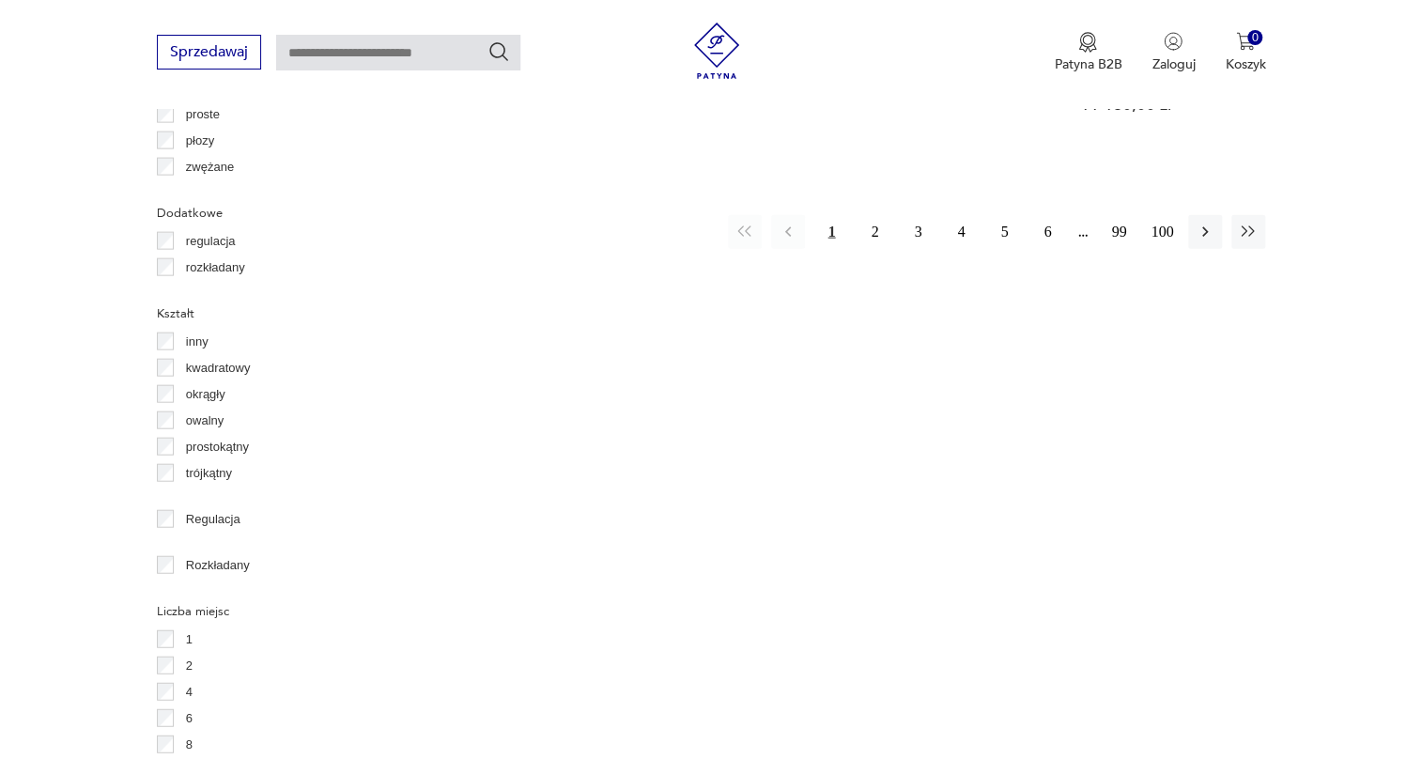
scroll to position [2292, 0]
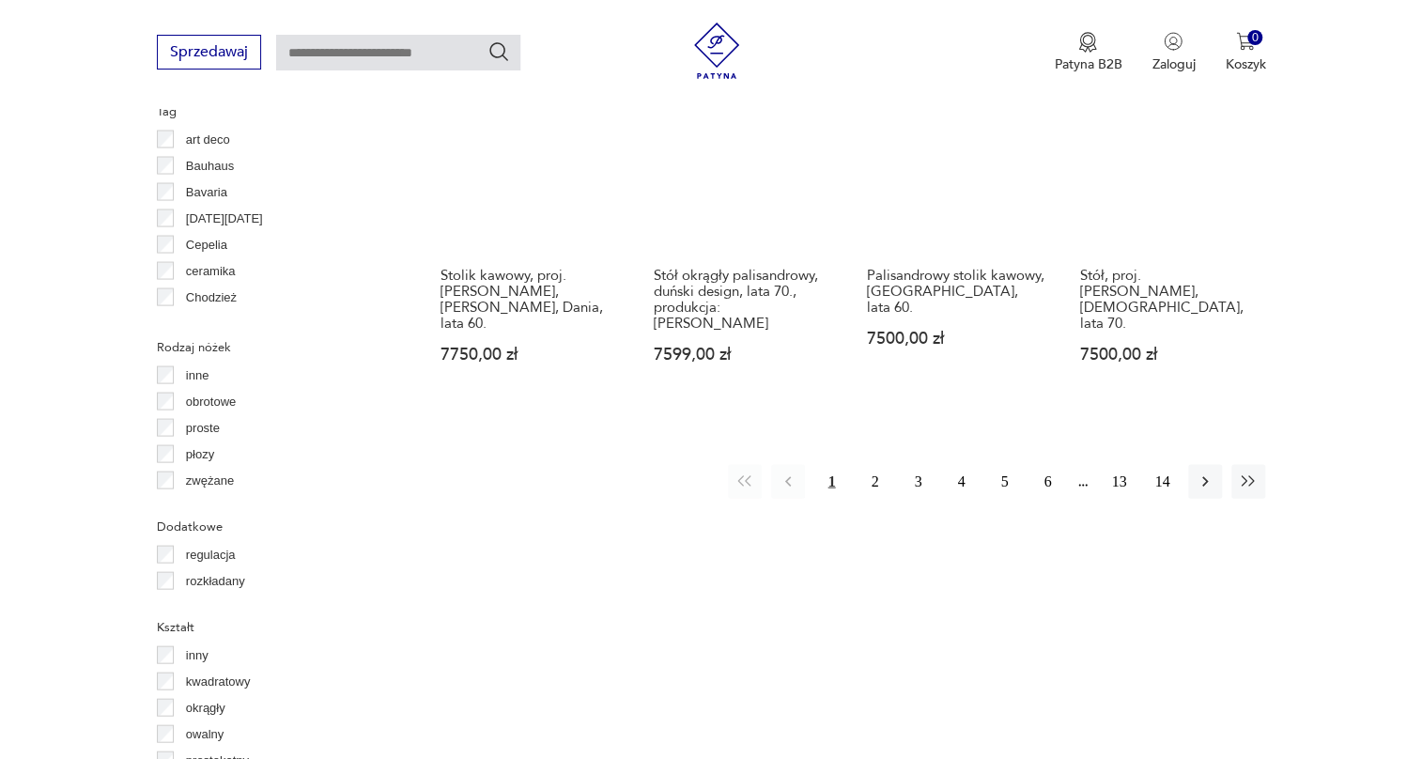
scroll to position [1950, 0]
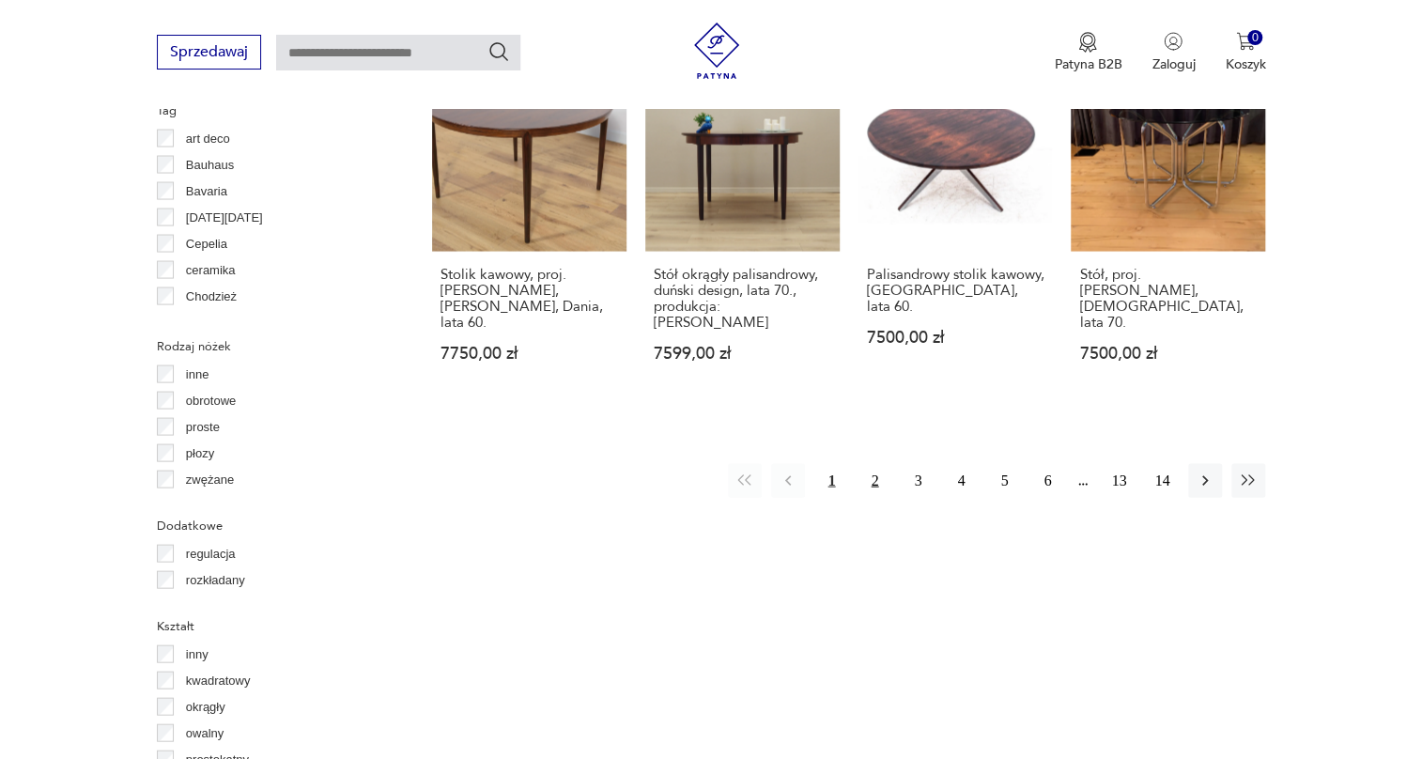
click at [882, 463] on button "2" at bounding box center [875, 480] width 34 height 34
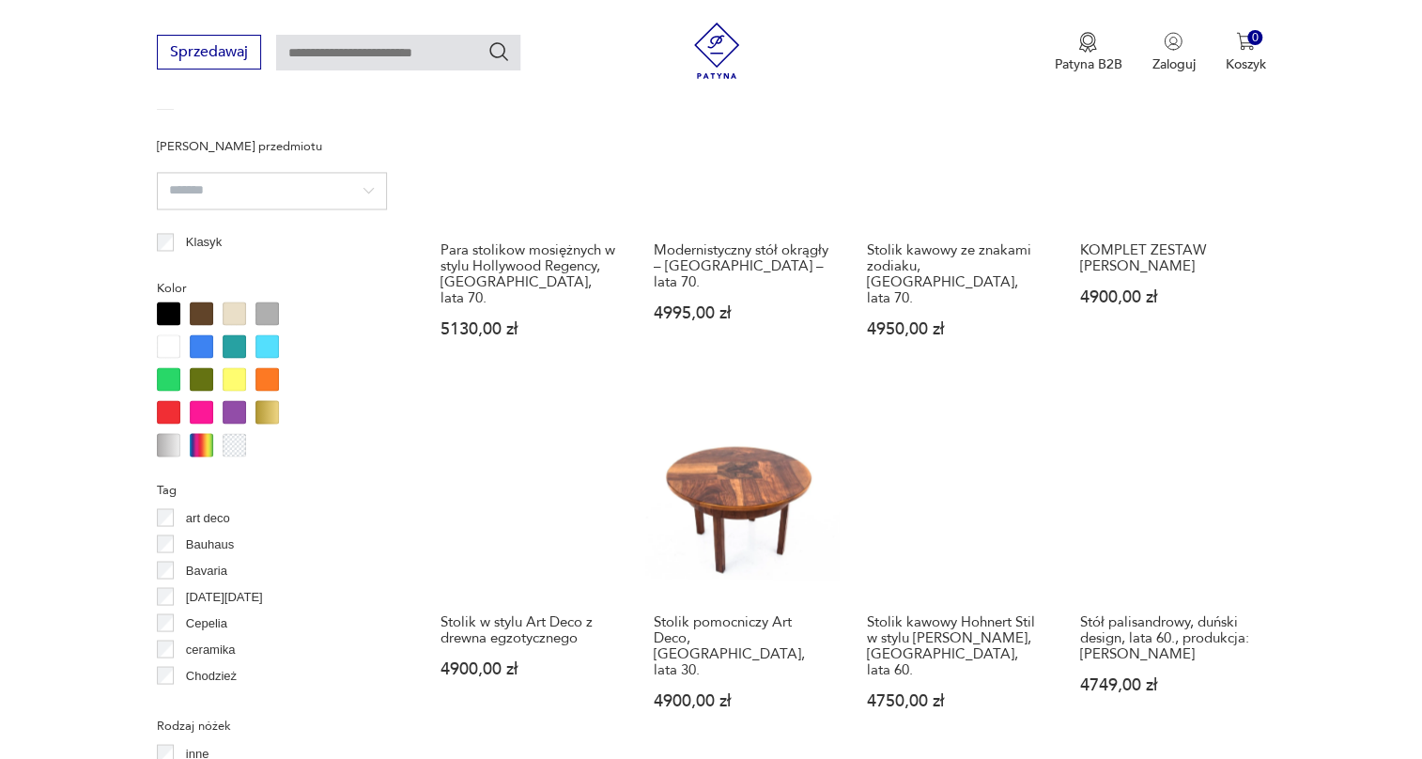
scroll to position [1694, 0]
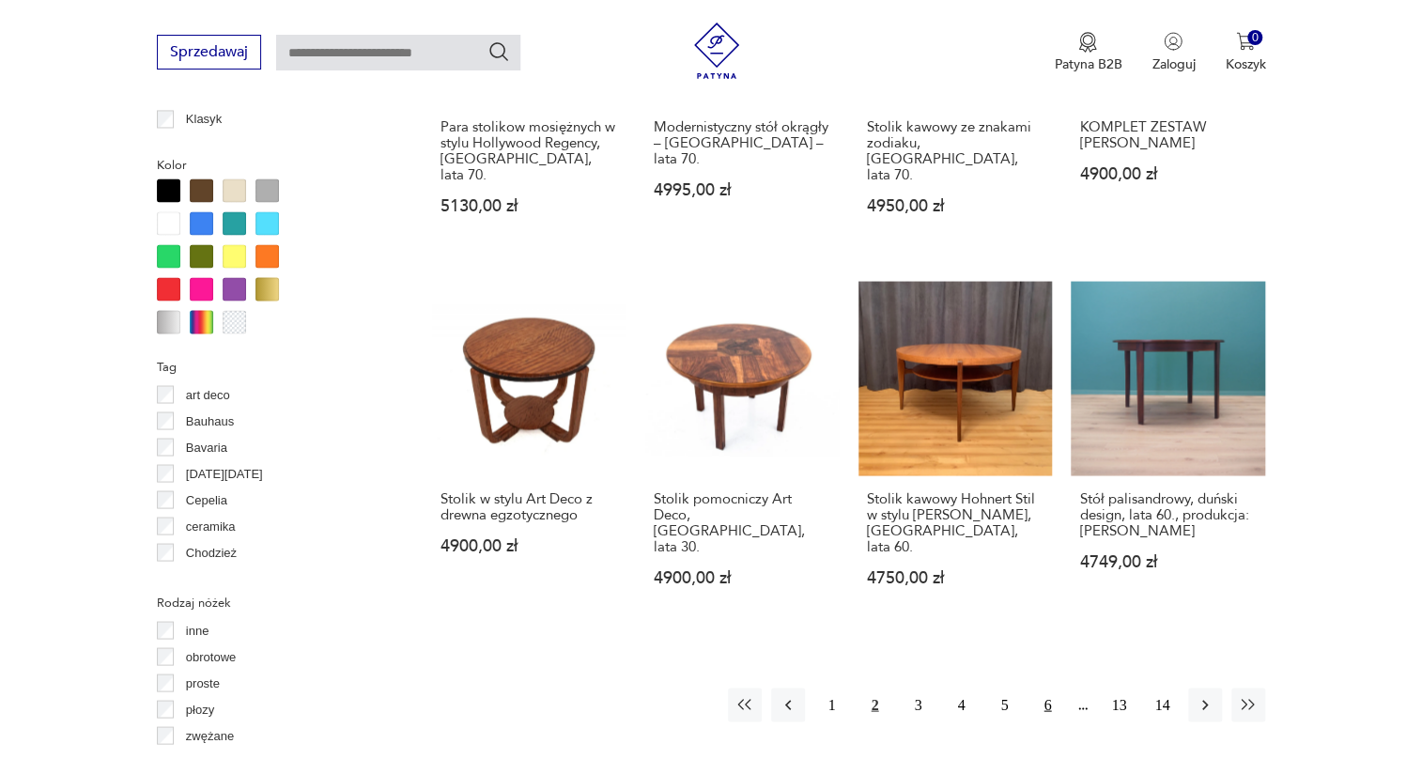
click at [1039, 688] on button "6" at bounding box center [1048, 705] width 34 height 34
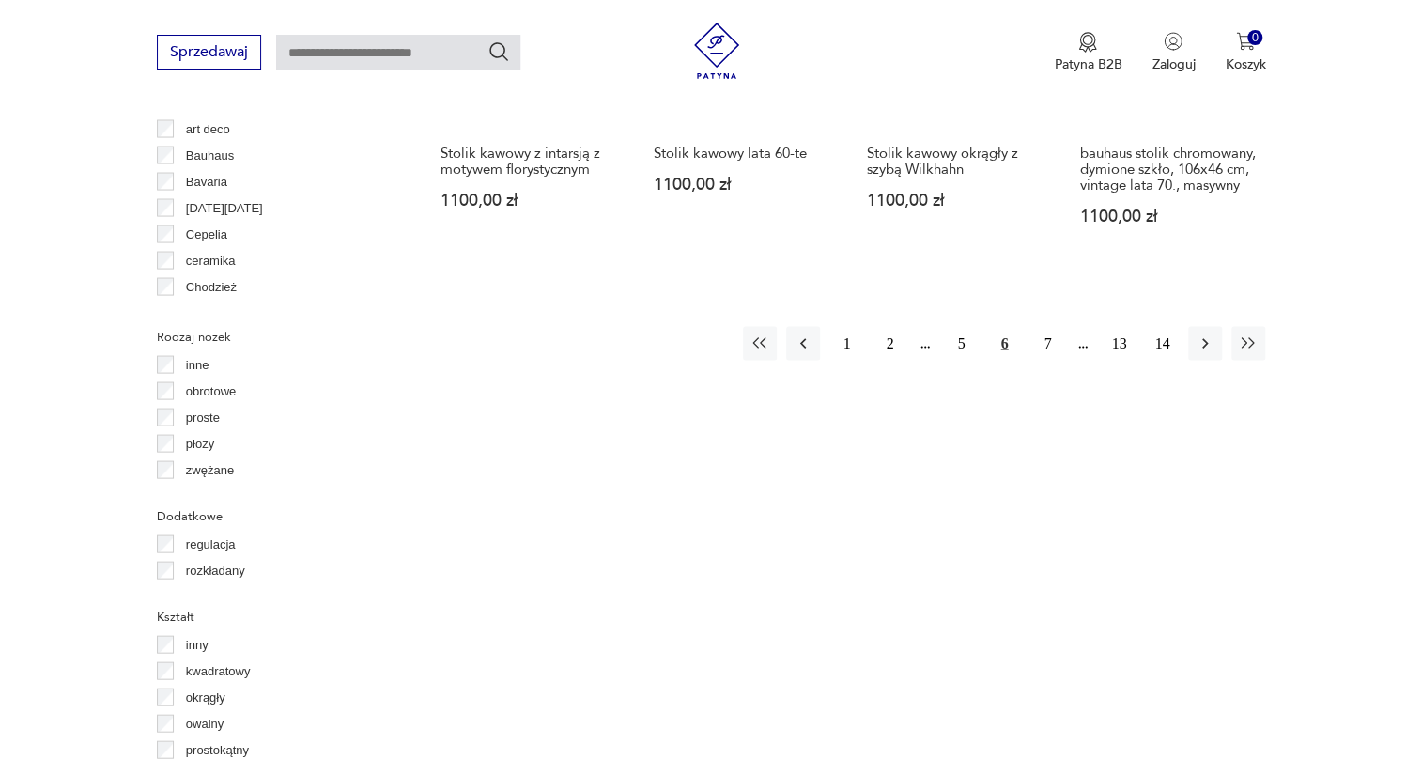
scroll to position [1950, 0]
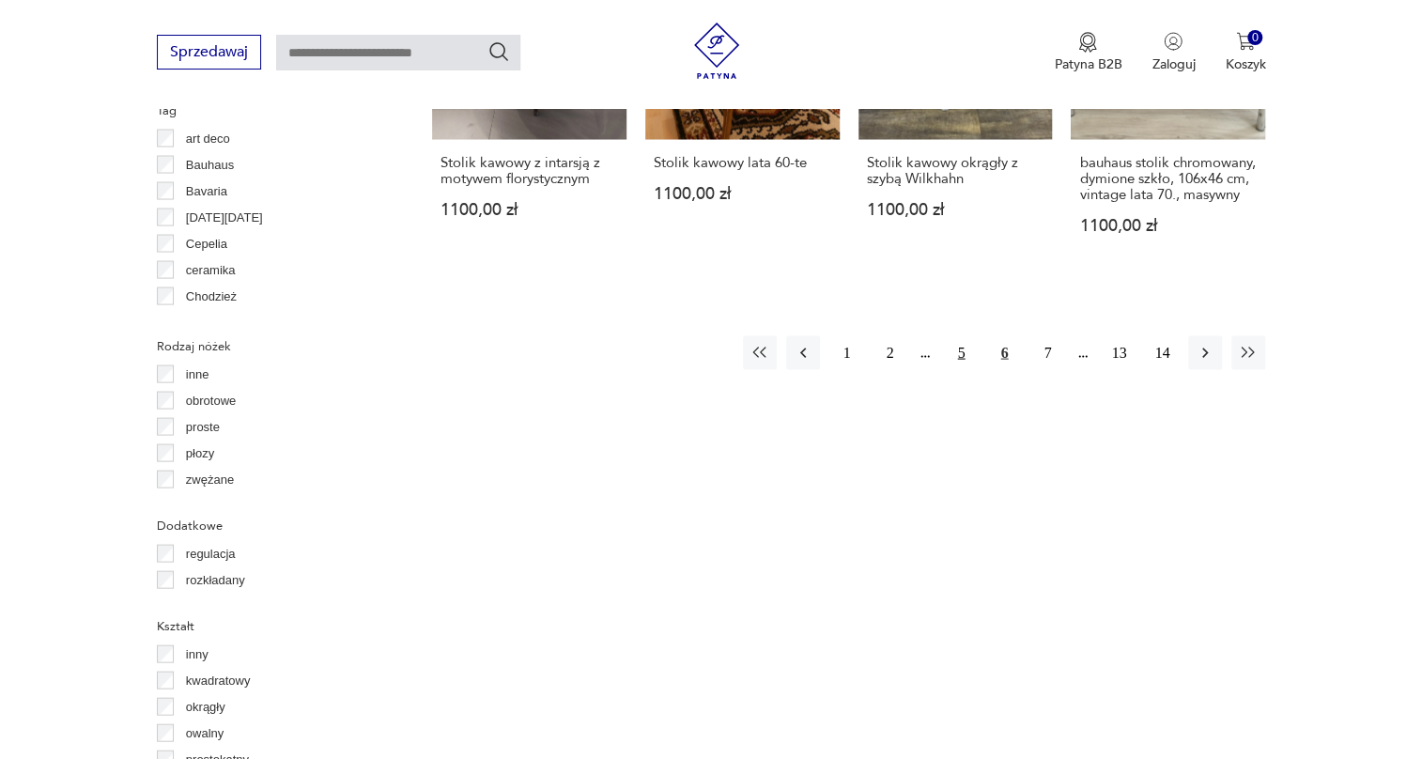
click at [967, 335] on button "5" at bounding box center [961, 352] width 34 height 34
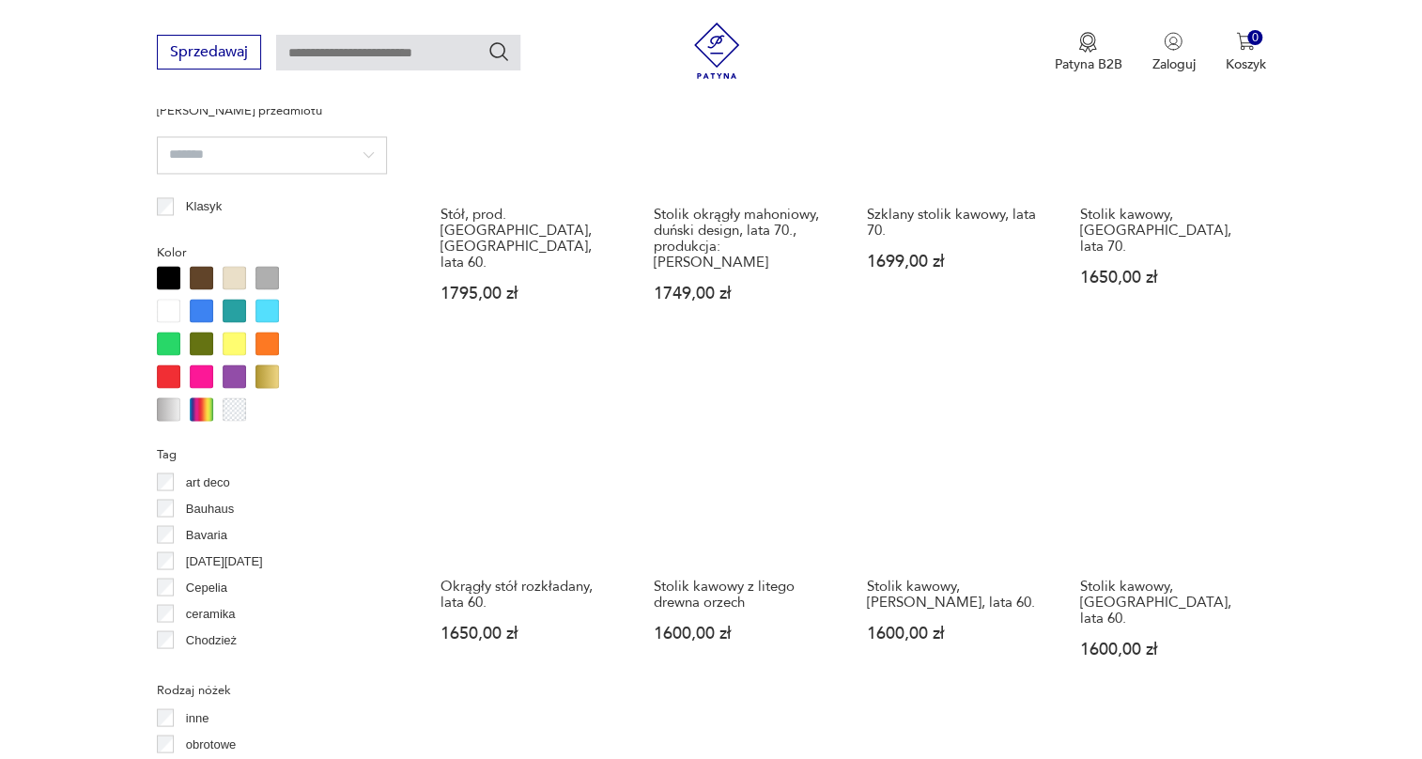
scroll to position [1608, 0]
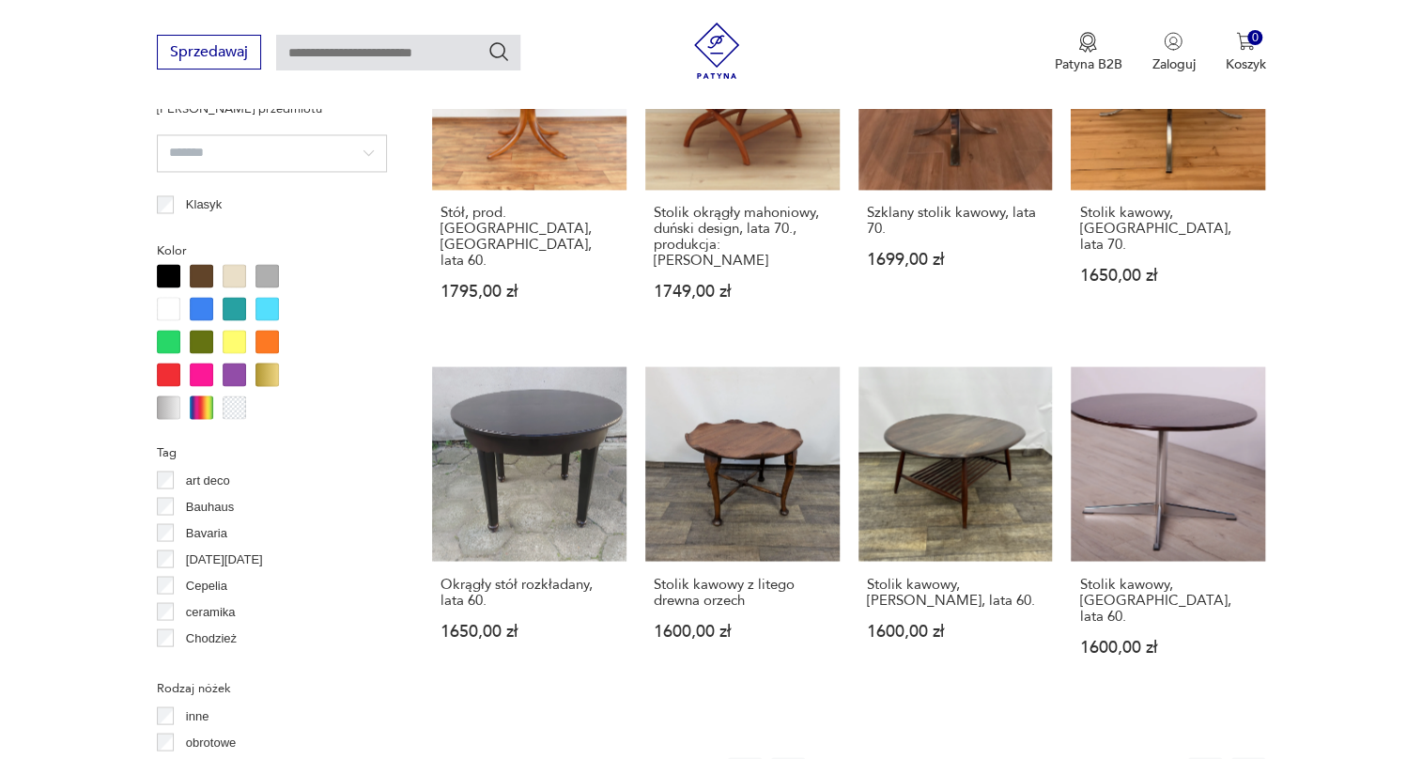
click at [1034, 757] on button "6" at bounding box center [1048, 774] width 34 height 34
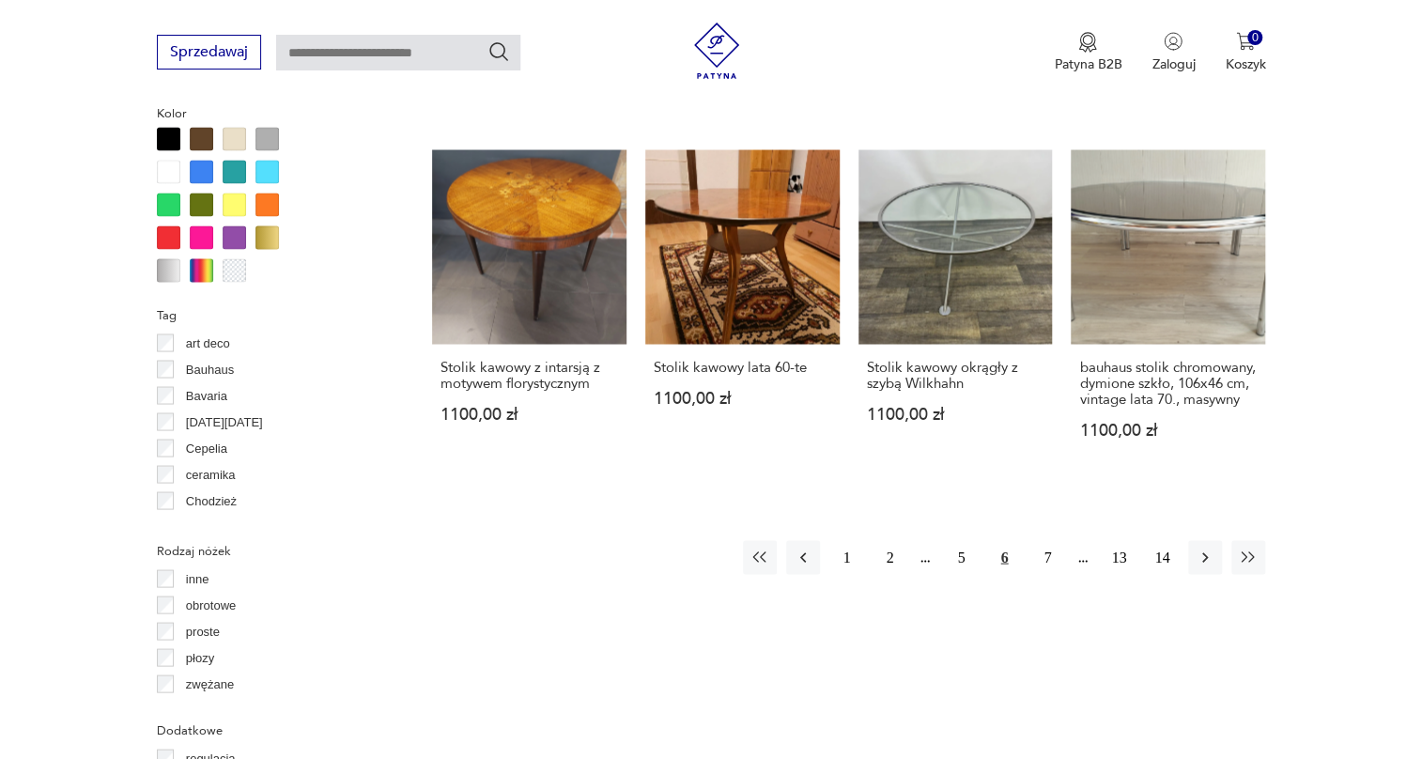
scroll to position [1779, 0]
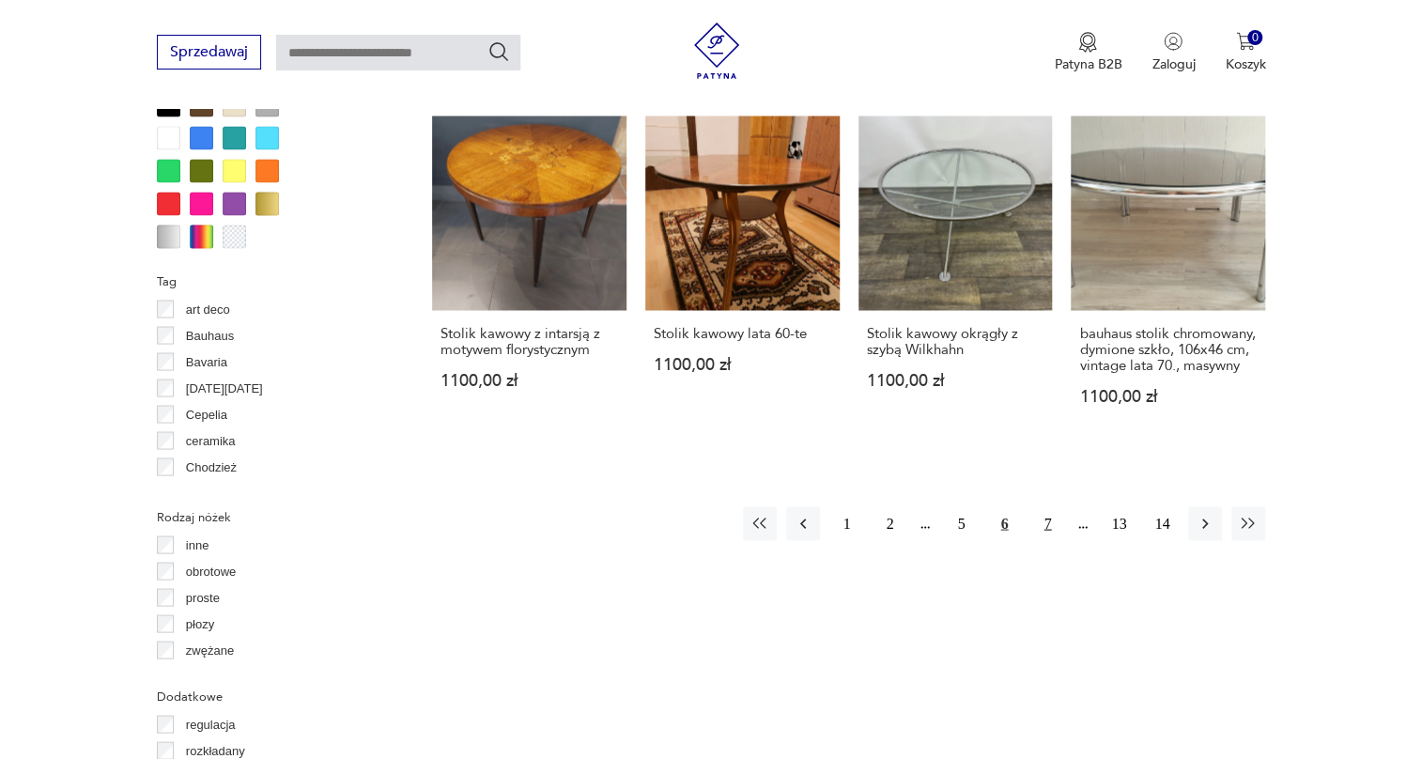
click at [1050, 506] on button "7" at bounding box center [1048, 523] width 34 height 34
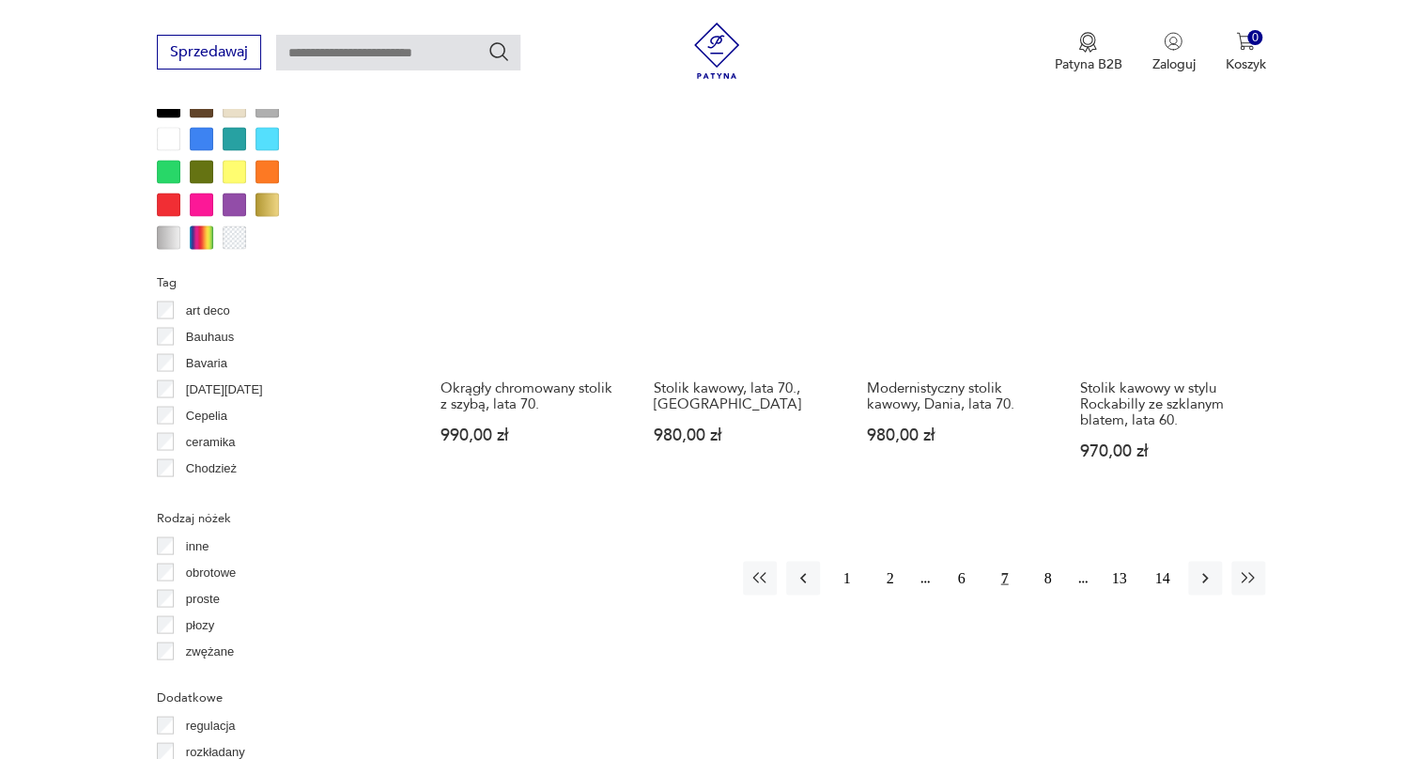
scroll to position [1779, 0]
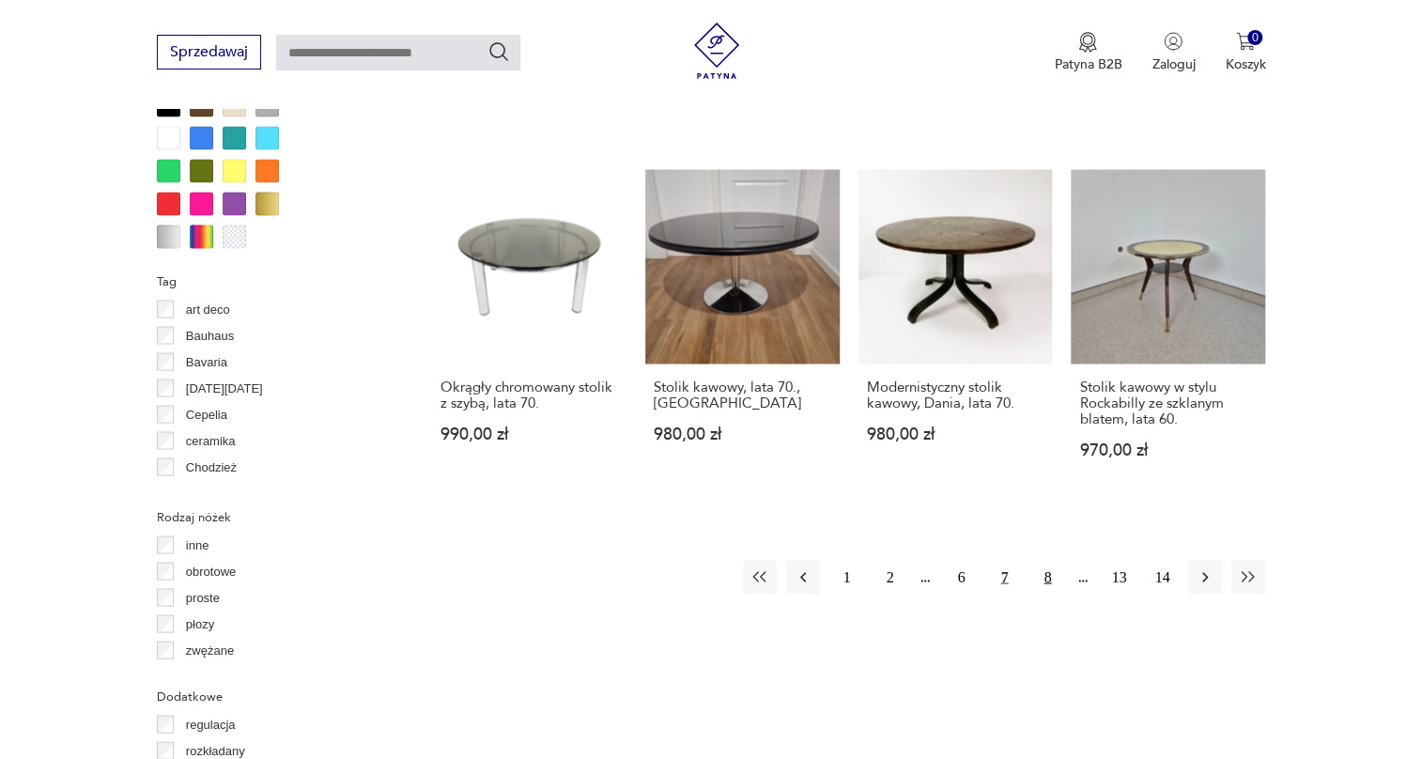
click at [1039, 560] on button "8" at bounding box center [1048, 577] width 34 height 34
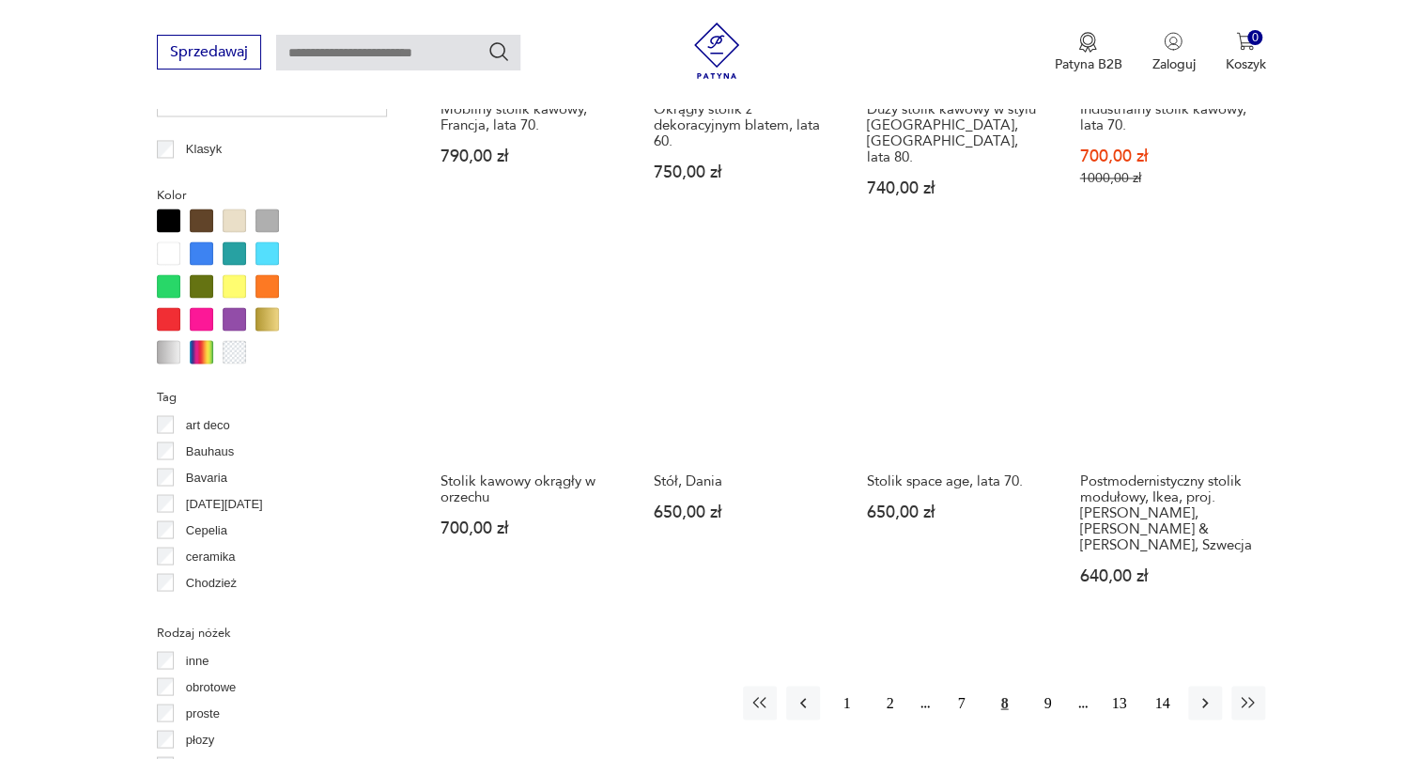
scroll to position [1694, 0]
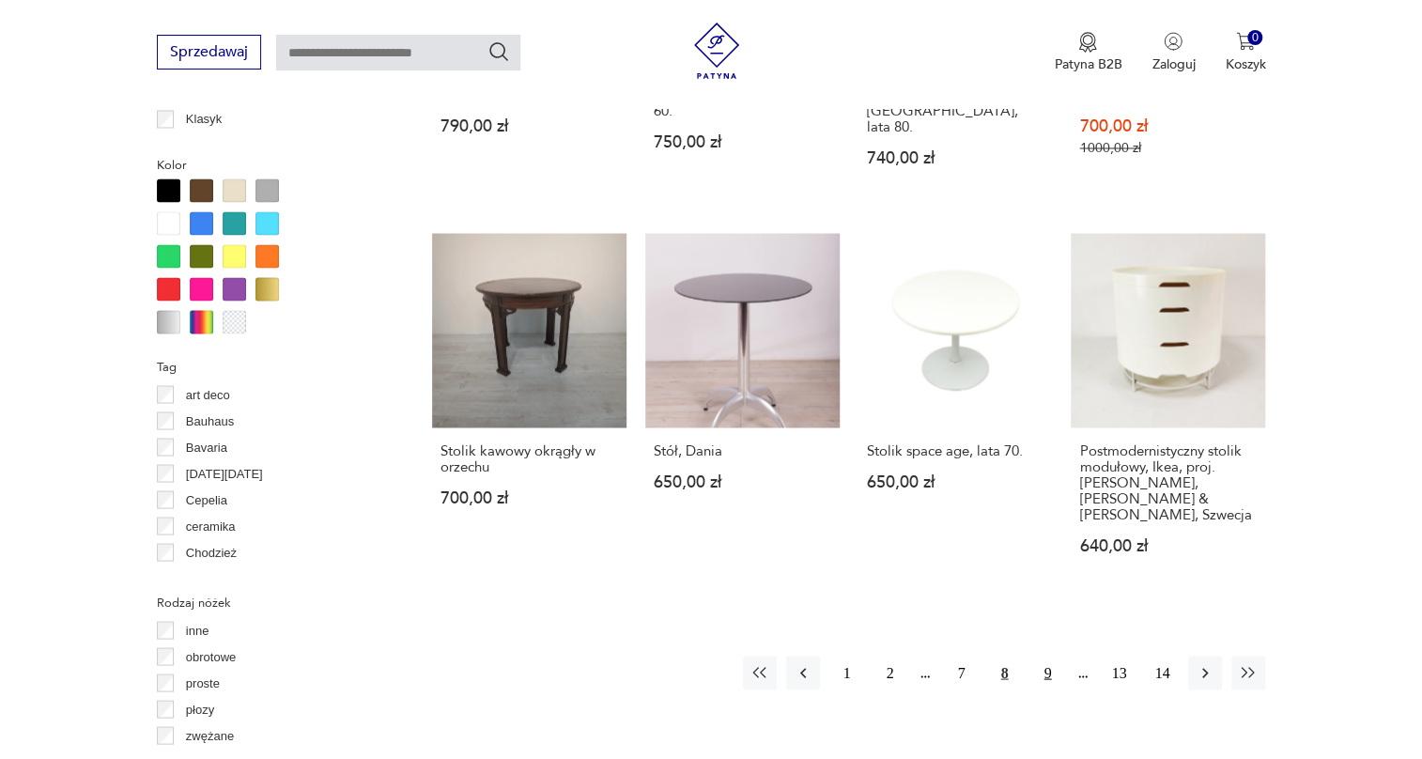
click at [1045, 656] on button "9" at bounding box center [1048, 673] width 34 height 34
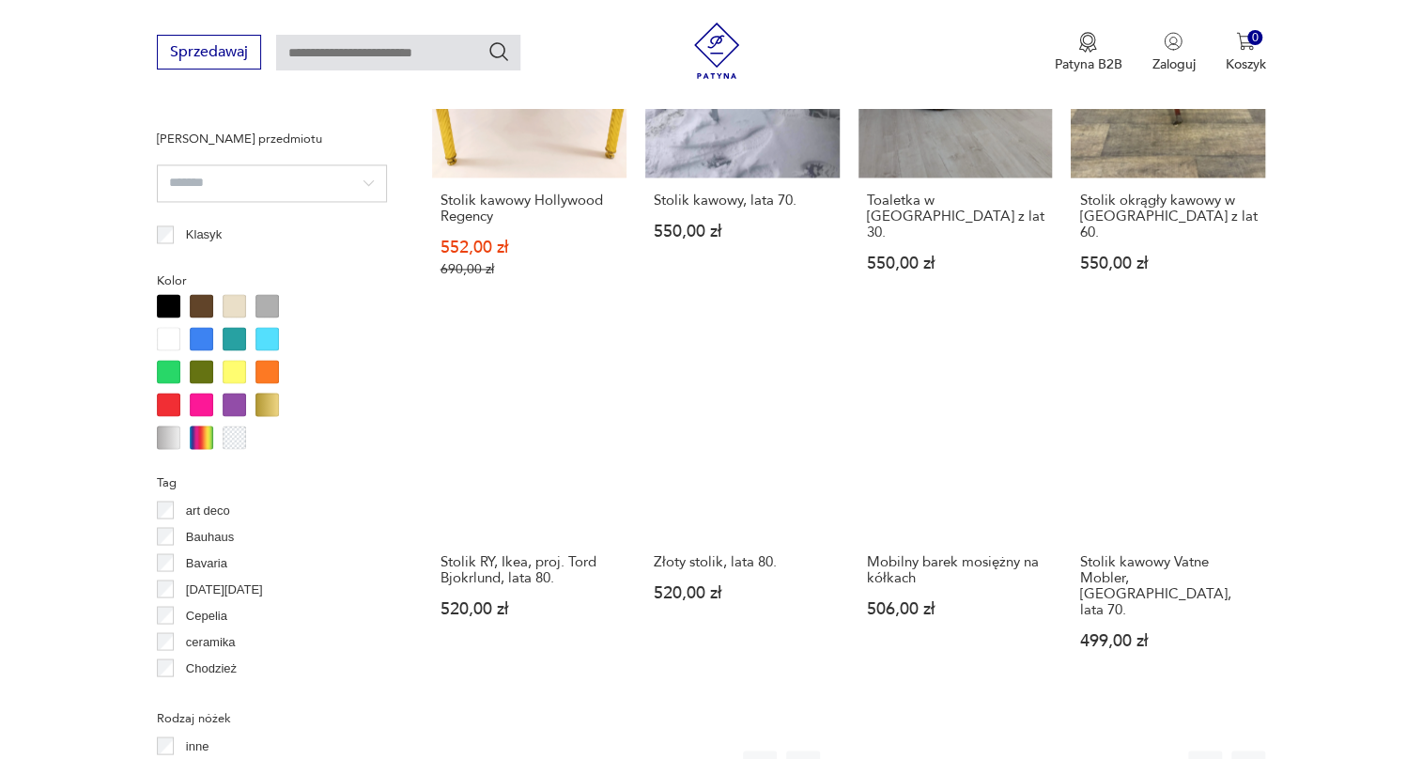
scroll to position [1608, 0]
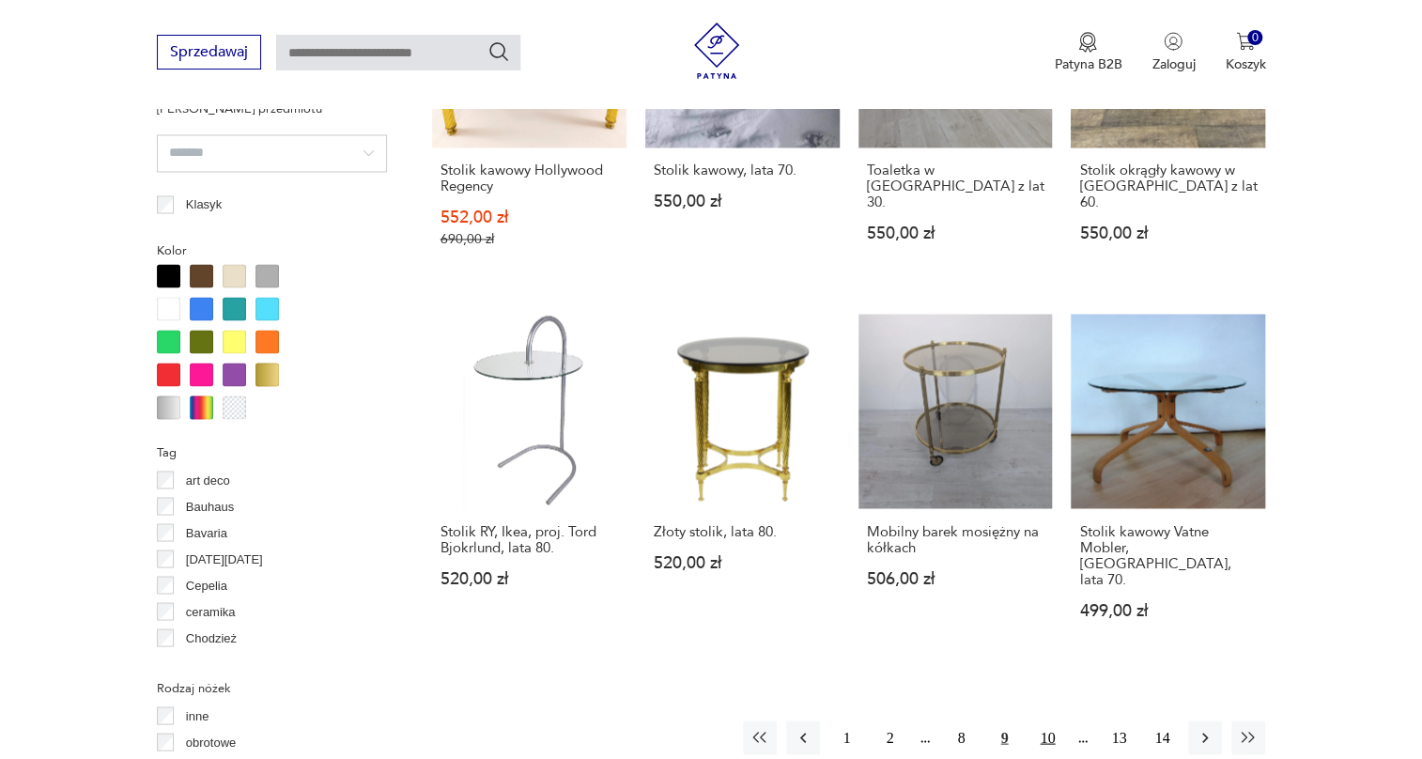
click at [1043, 721] on button "10" at bounding box center [1048, 738] width 34 height 34
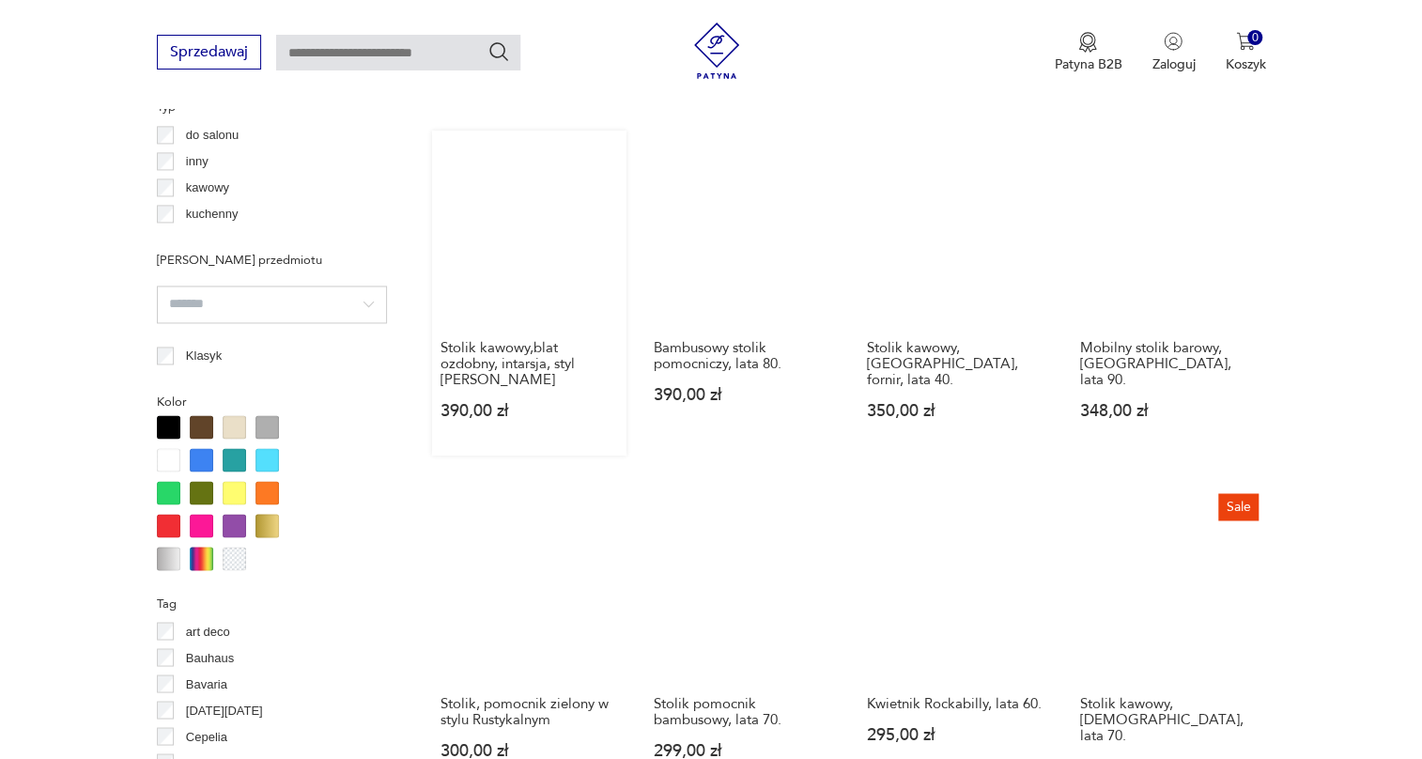
scroll to position [1779, 0]
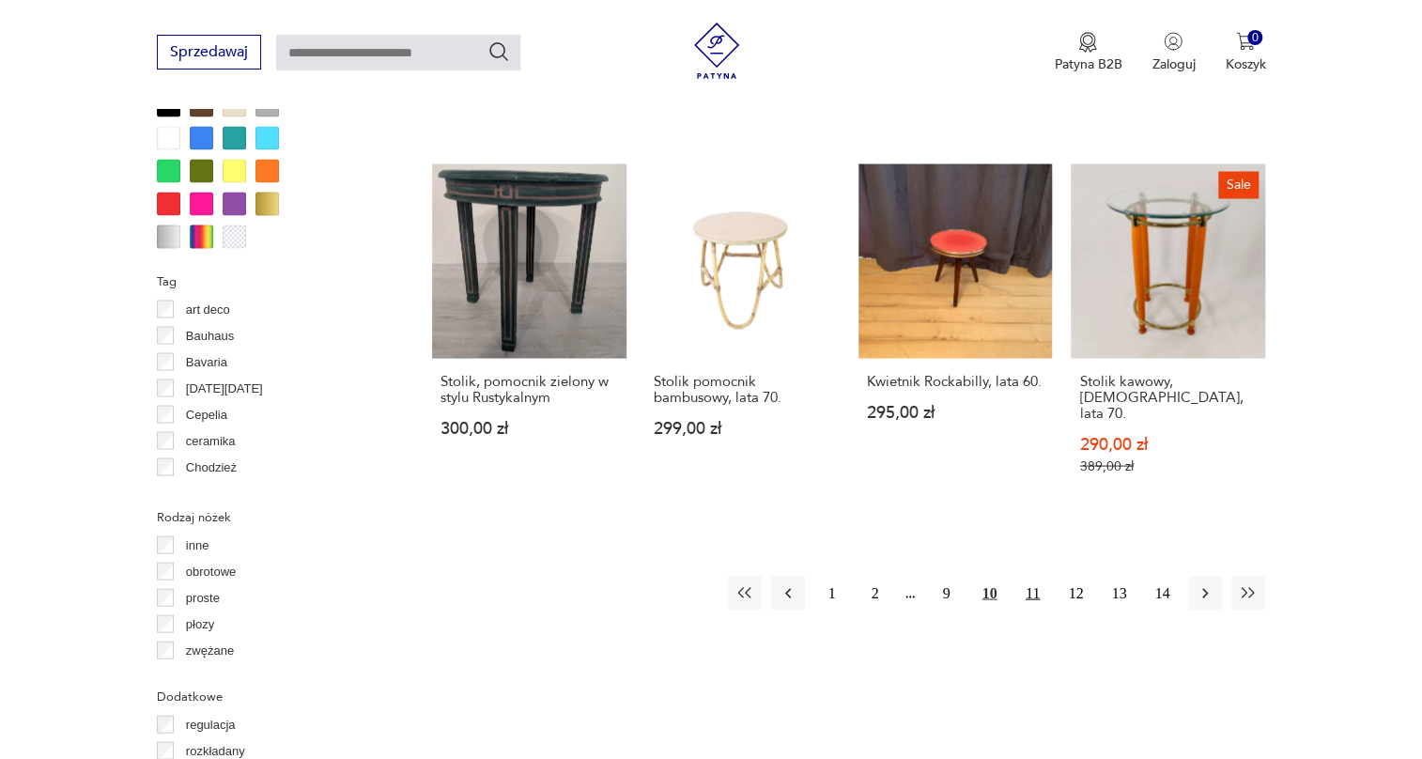
click at [1032, 576] on button "11" at bounding box center [1033, 593] width 34 height 34
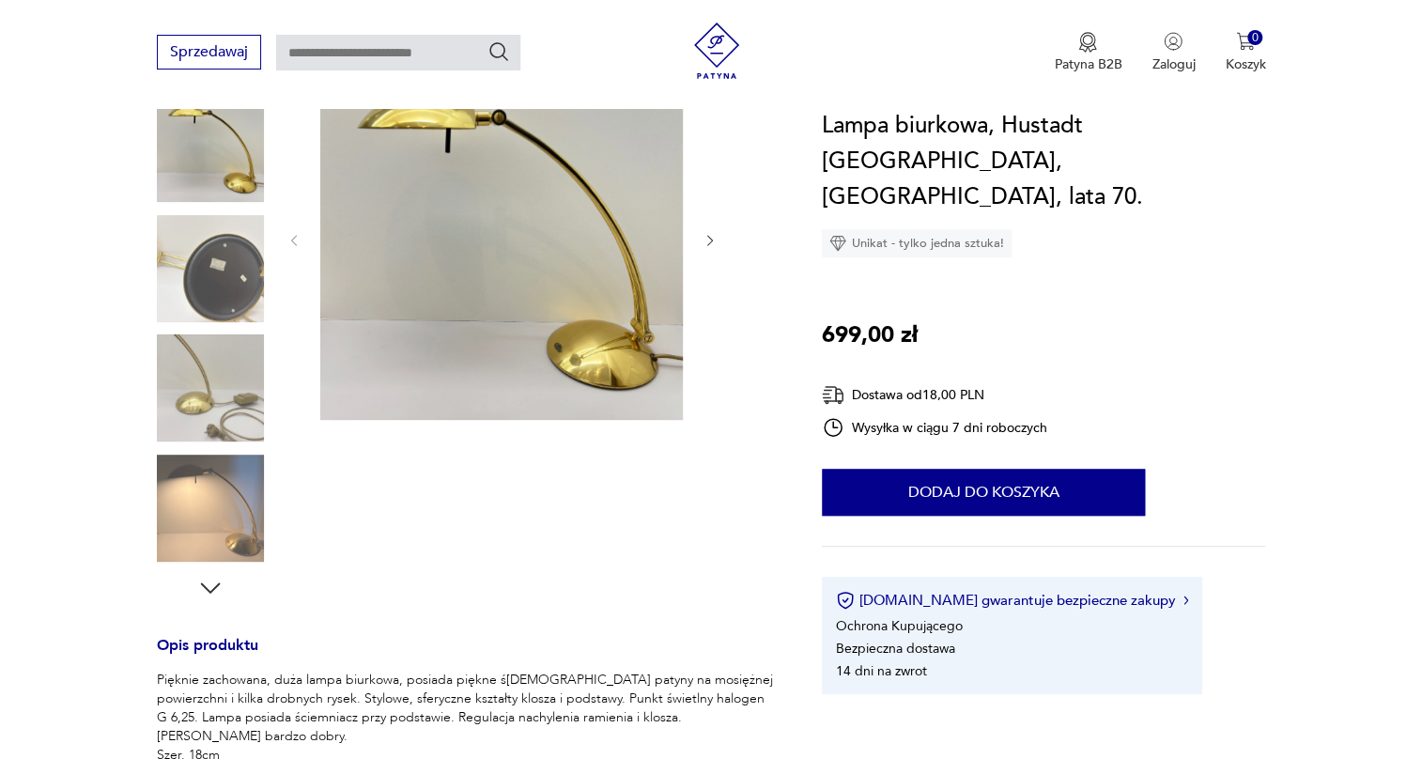
scroll to position [170, 0]
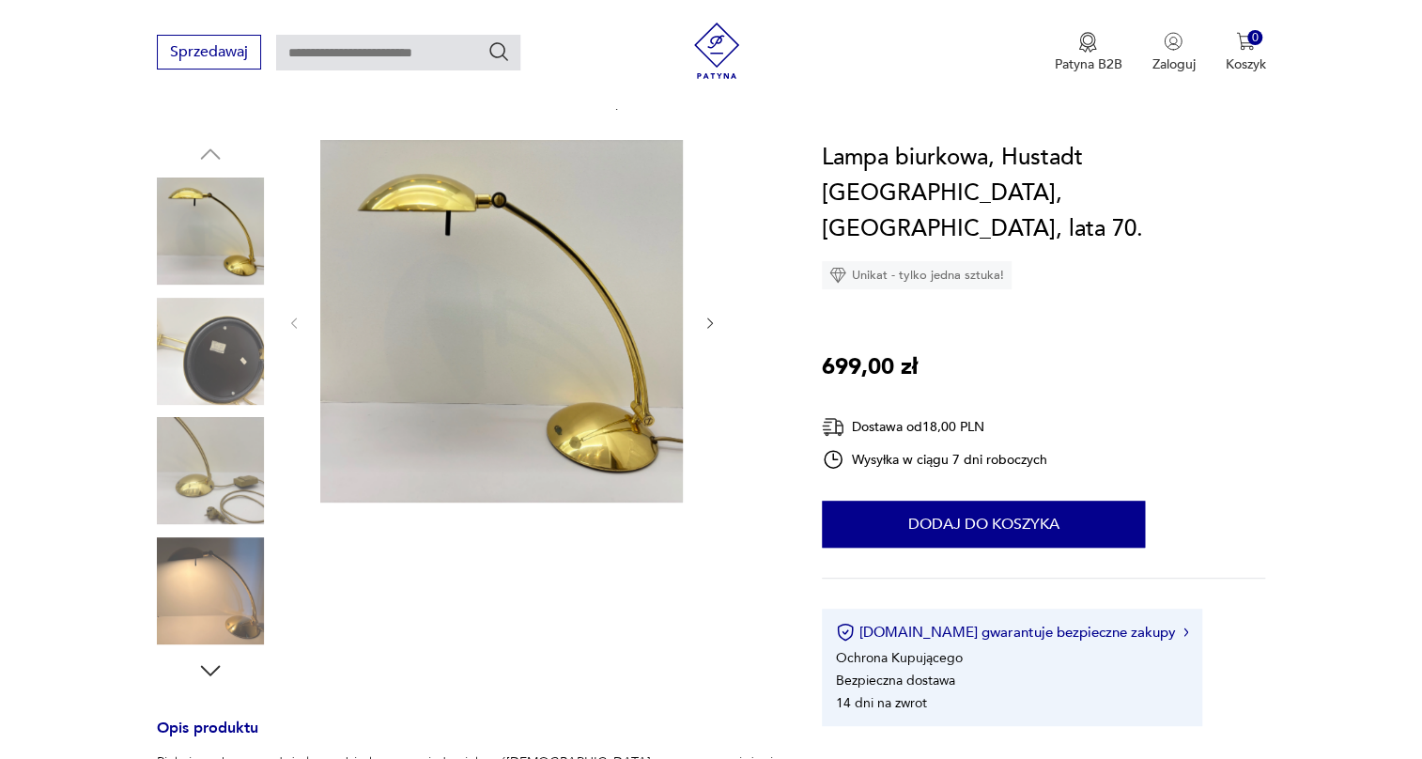
click at [212, 348] on img at bounding box center [210, 351] width 107 height 107
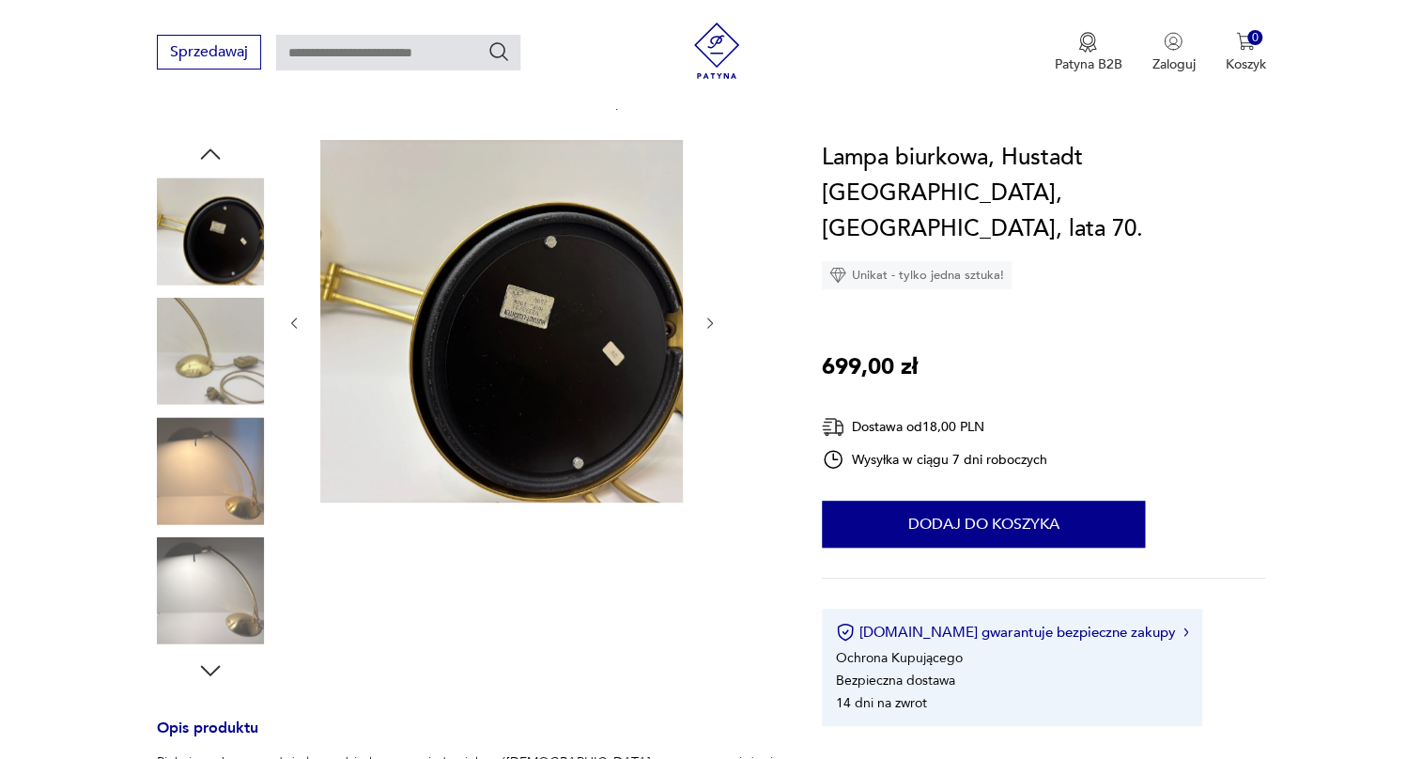
click at [212, 348] on img at bounding box center [210, 351] width 107 height 107
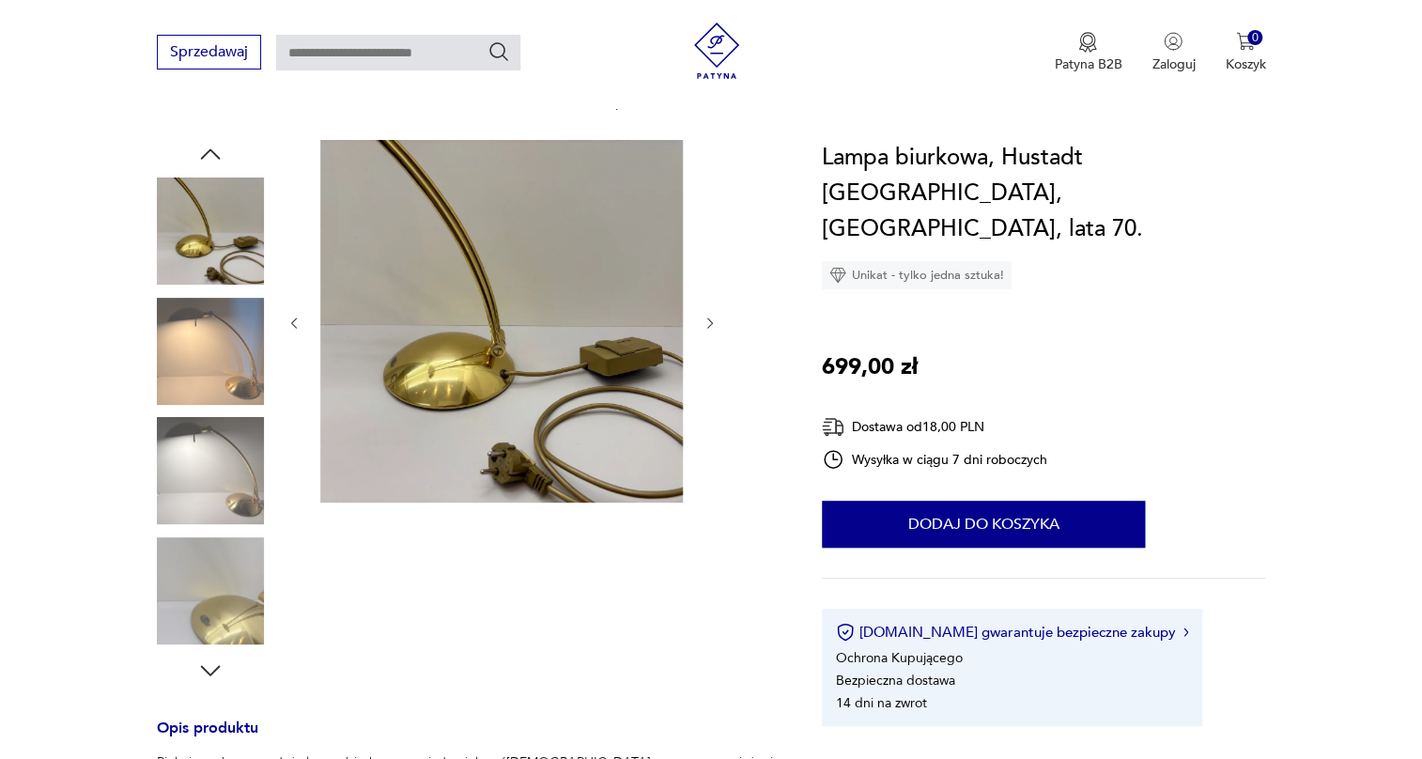
click at [212, 348] on img at bounding box center [210, 351] width 107 height 107
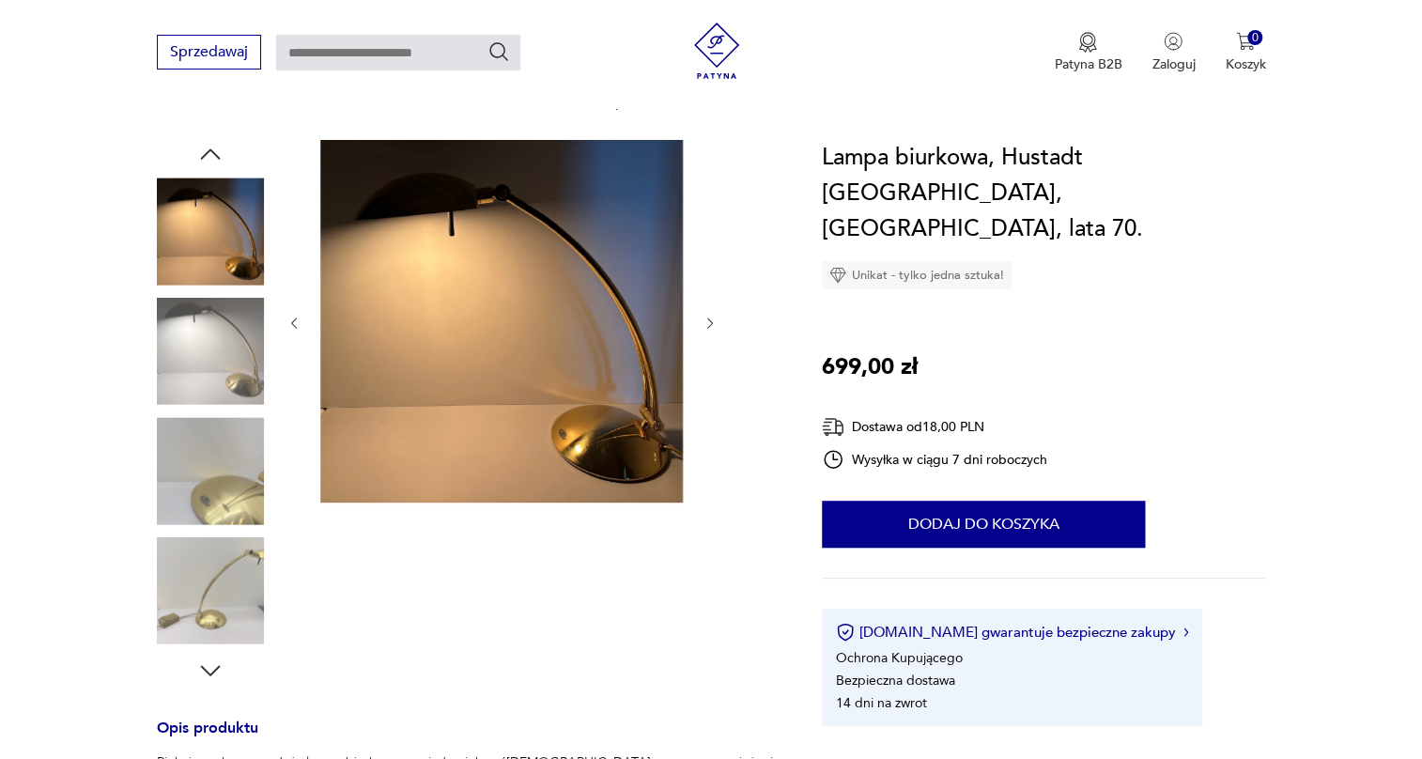
click at [212, 348] on img at bounding box center [210, 351] width 107 height 107
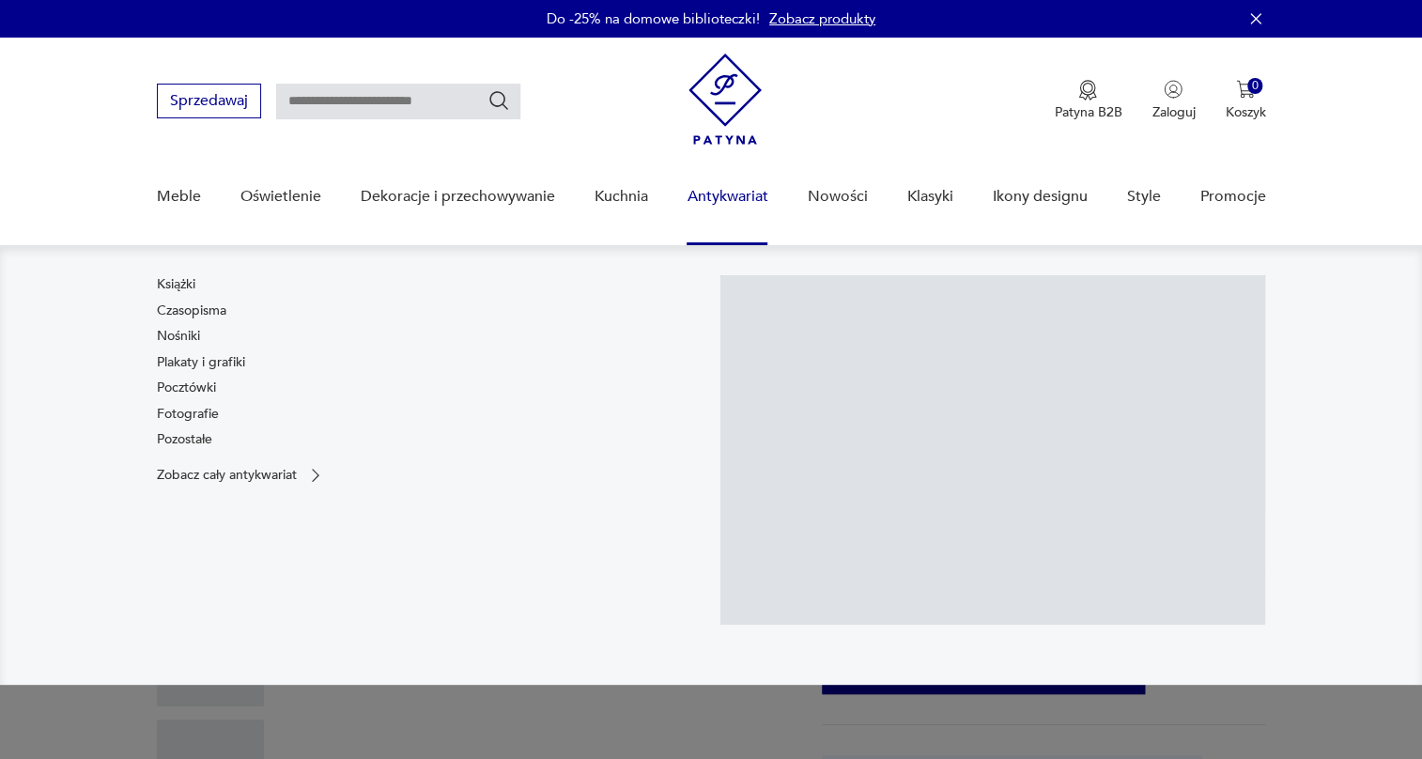
scroll to position [170, 0]
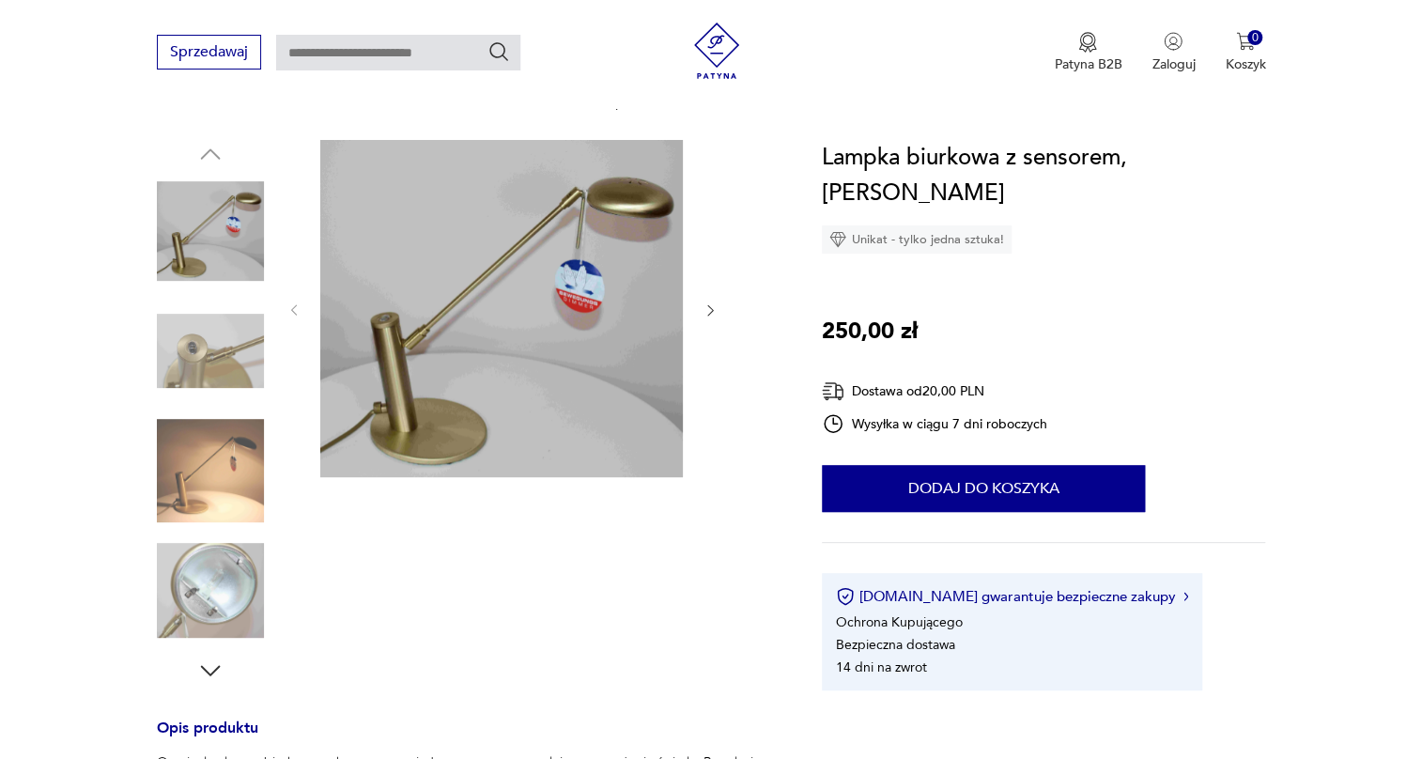
click at [196, 329] on img at bounding box center [210, 351] width 107 height 107
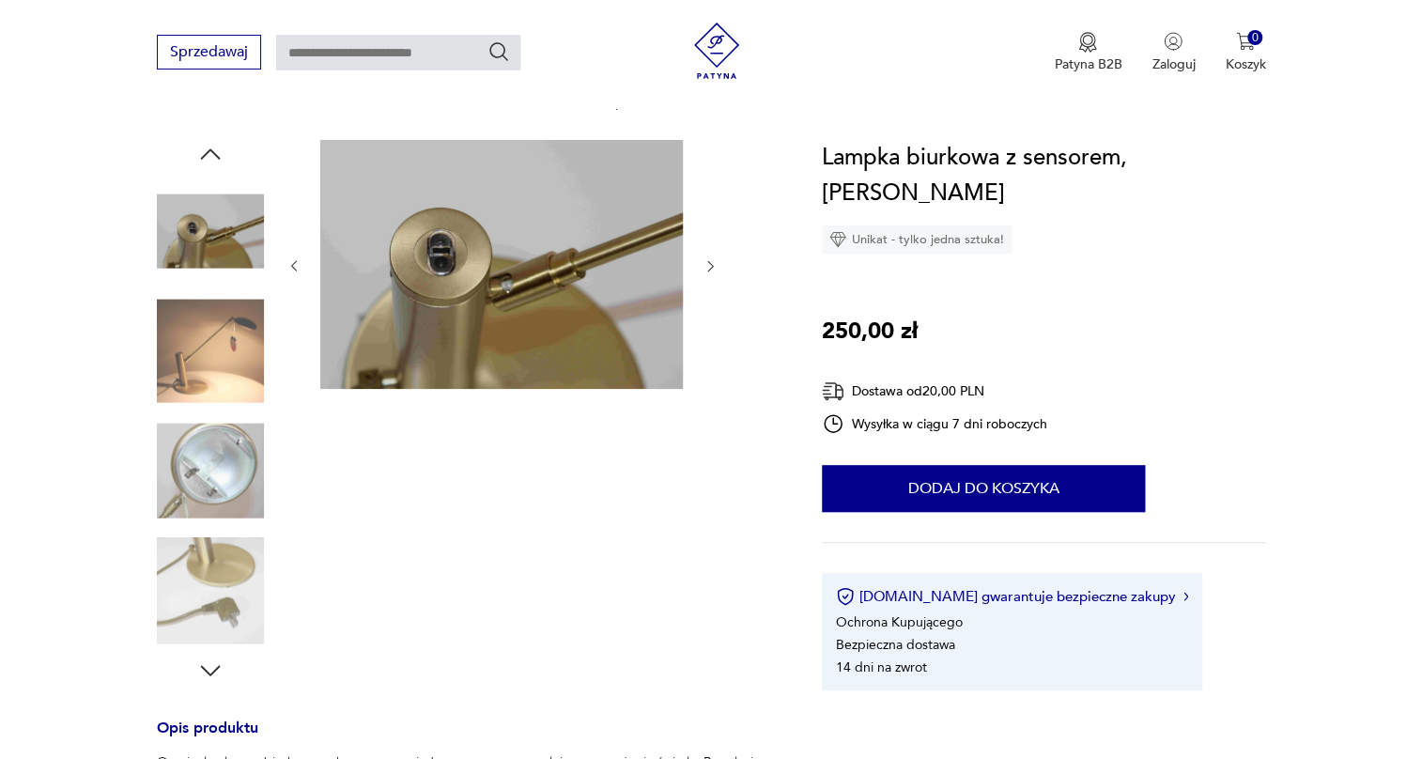
click at [198, 342] on img at bounding box center [210, 351] width 107 height 107
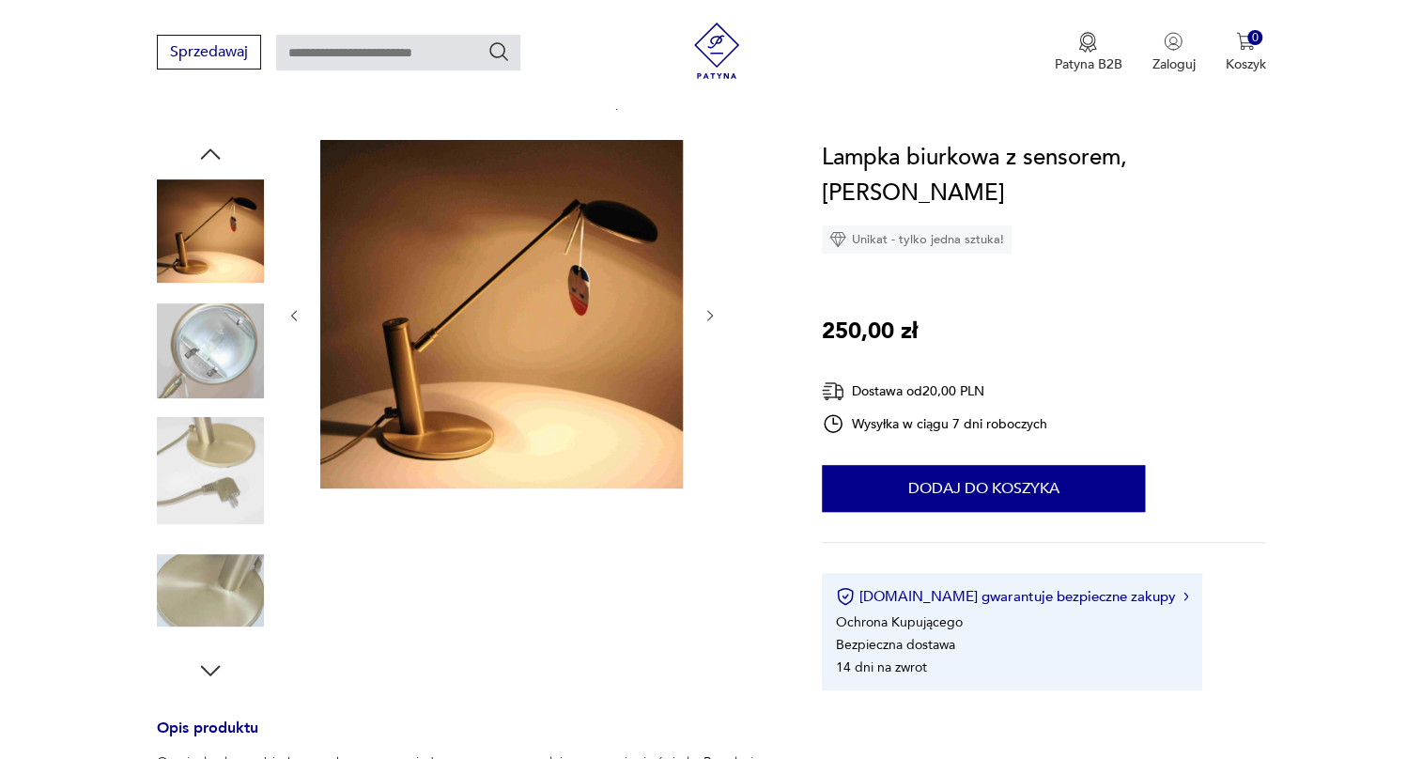
click at [210, 388] on img at bounding box center [210, 351] width 107 height 107
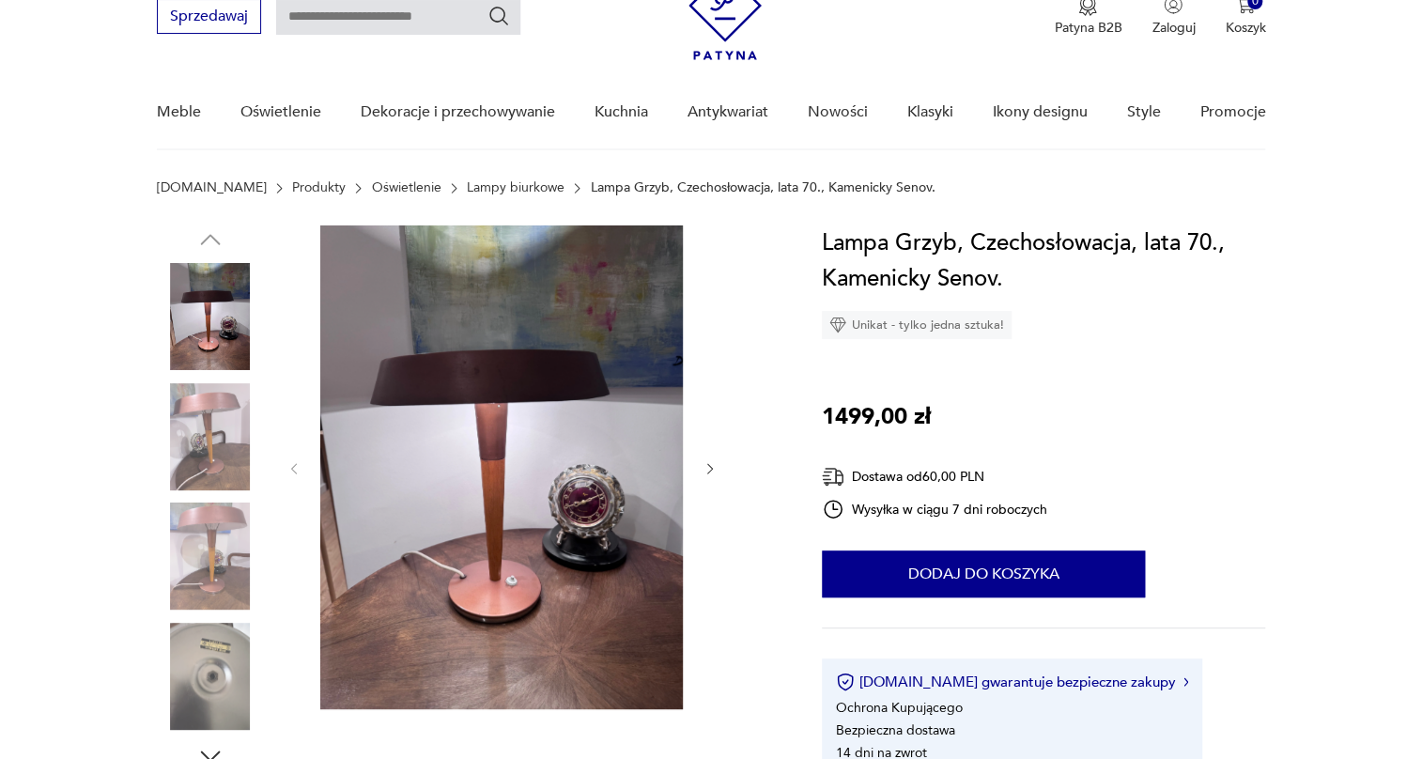
click at [224, 412] on img at bounding box center [210, 436] width 107 height 107
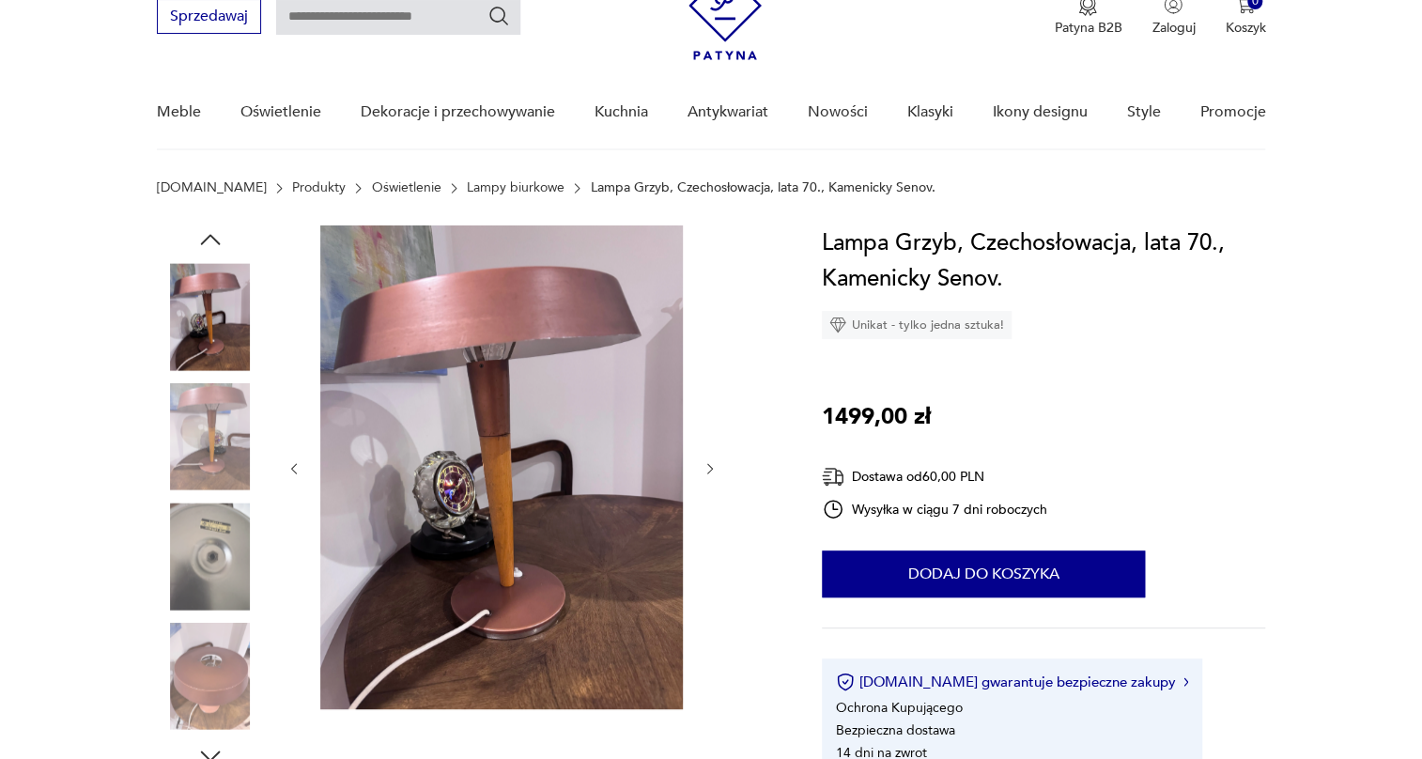
click at [224, 412] on img at bounding box center [210, 436] width 107 height 107
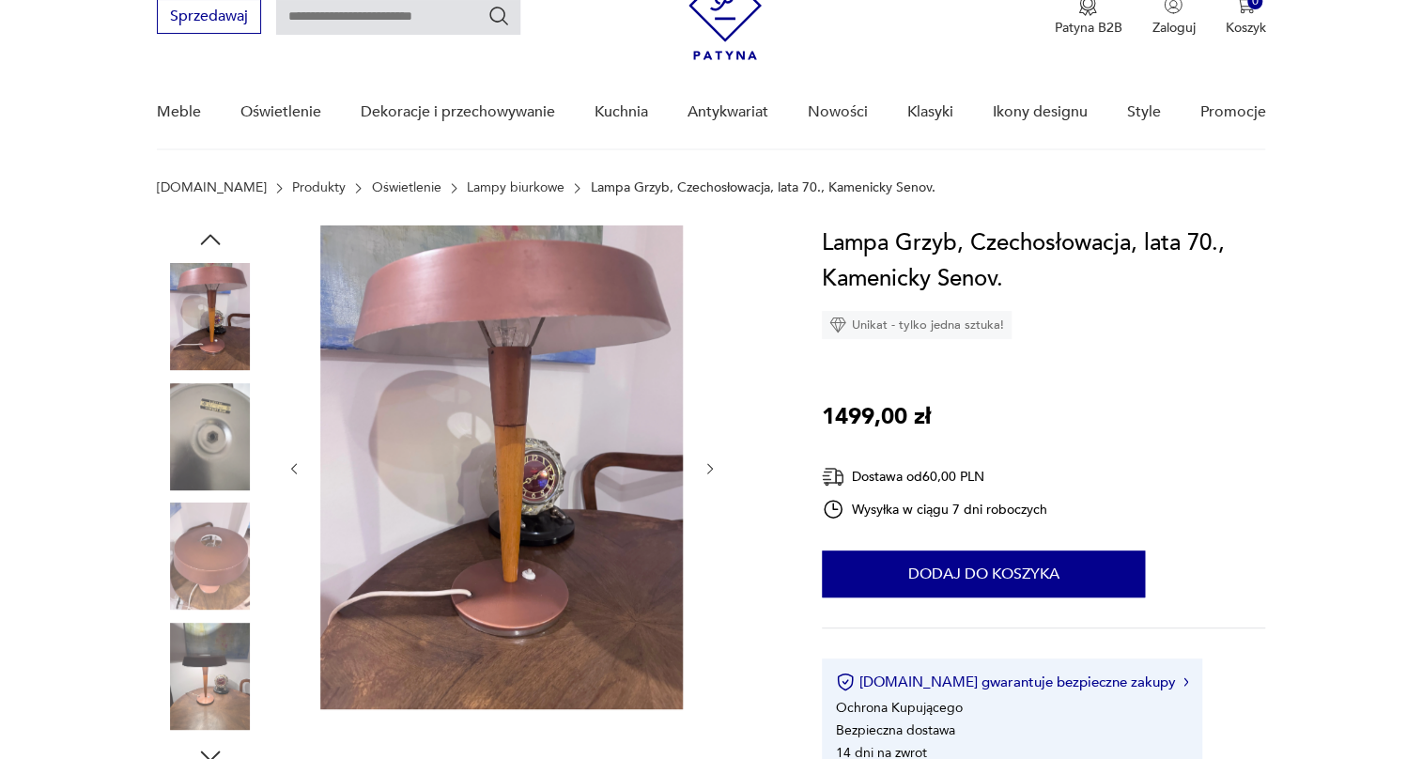
click at [224, 412] on img at bounding box center [210, 436] width 107 height 107
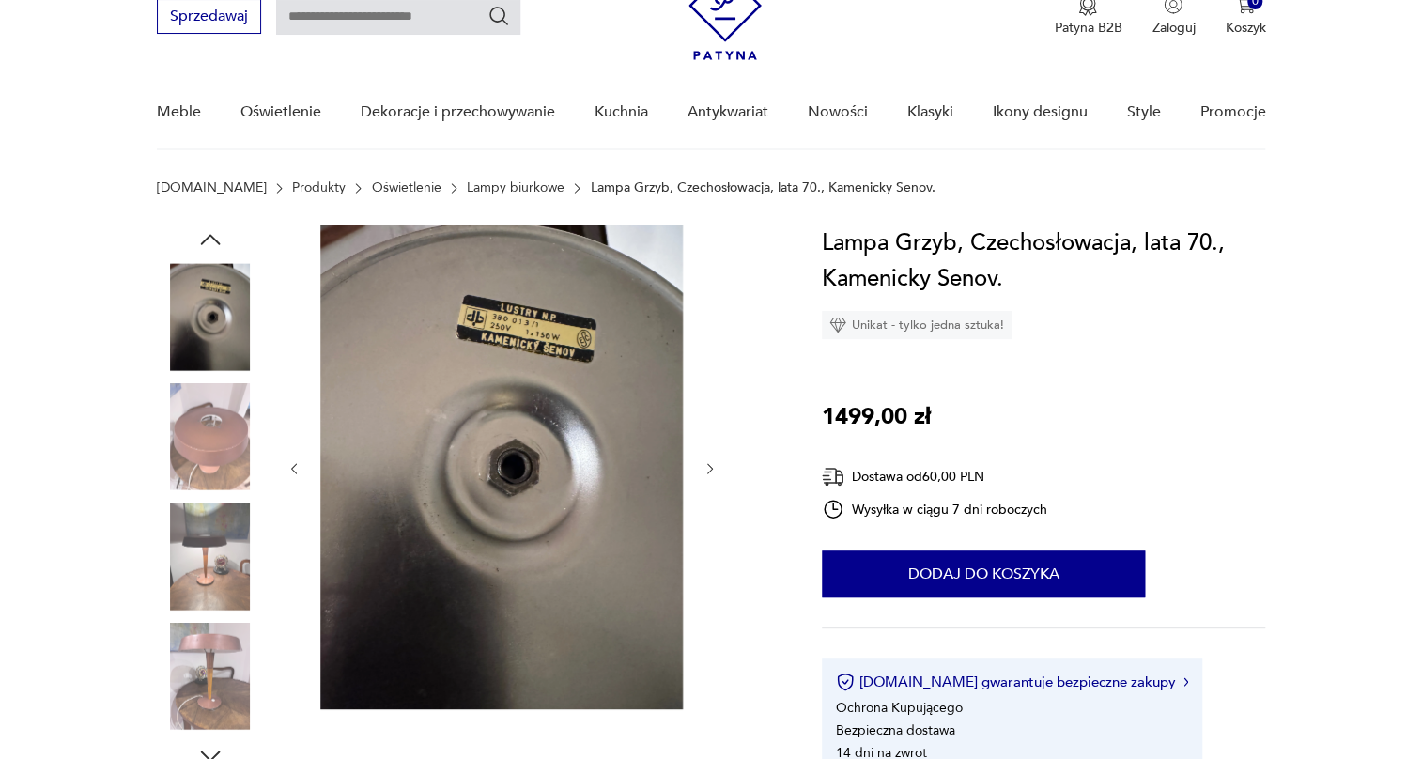
click at [224, 412] on img at bounding box center [210, 436] width 107 height 107
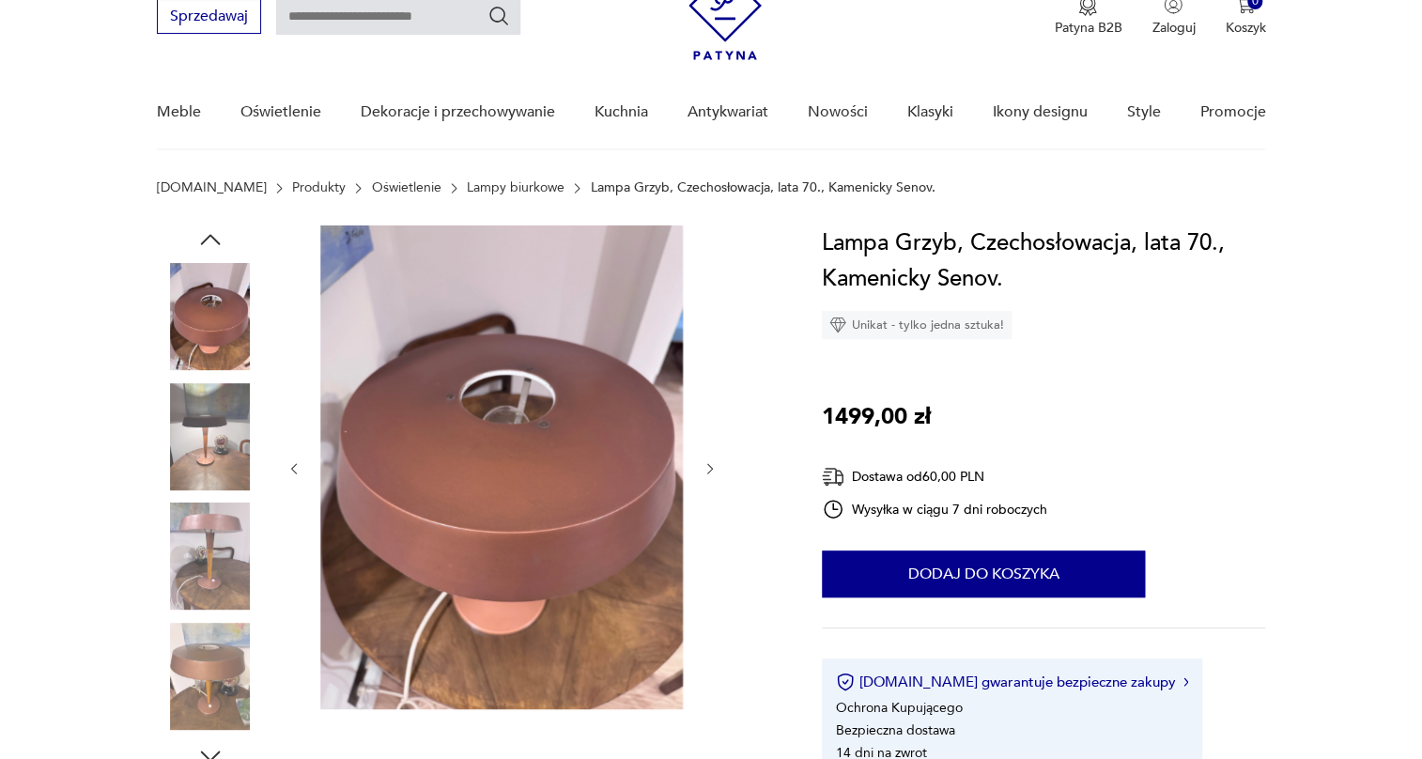
click at [224, 412] on img at bounding box center [210, 436] width 107 height 107
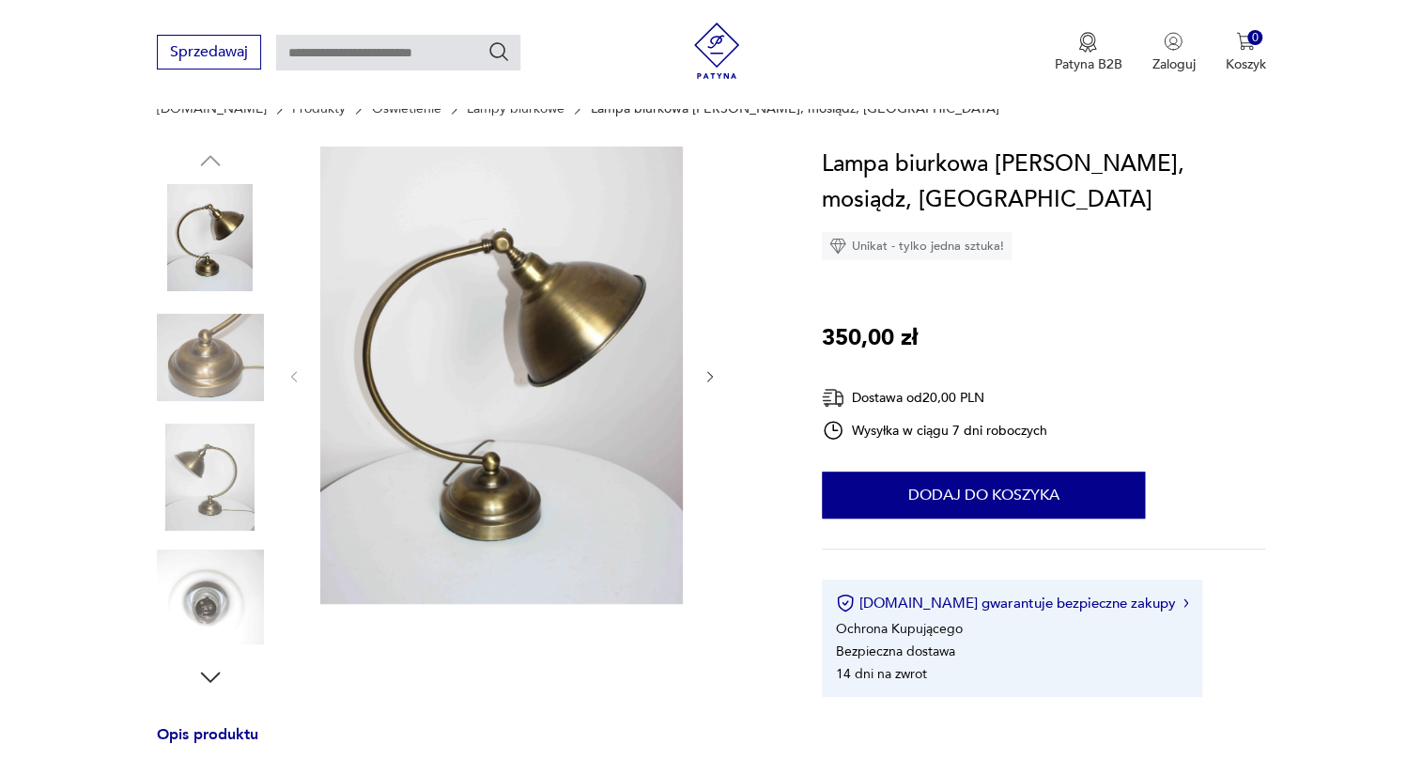
scroll to position [170, 0]
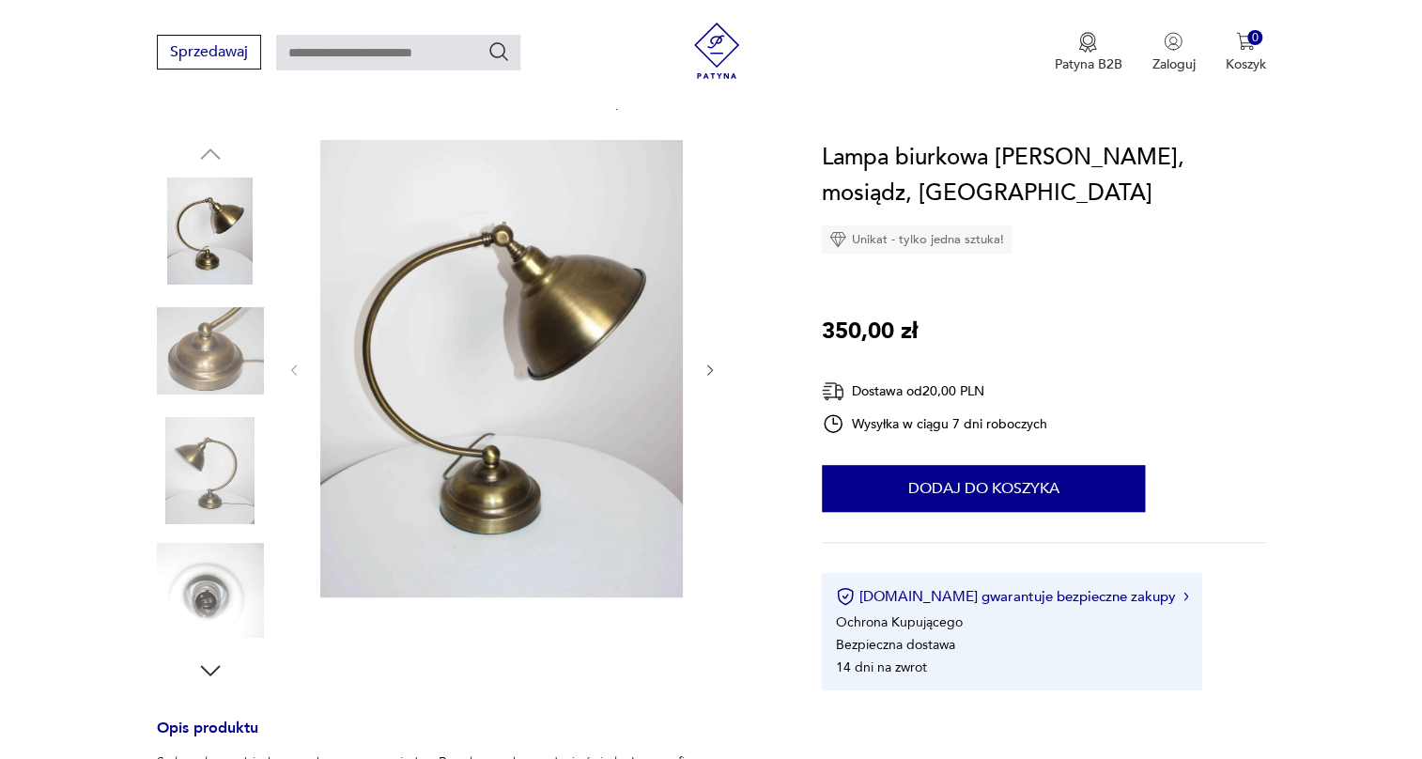
click at [200, 356] on img at bounding box center [210, 351] width 107 height 107
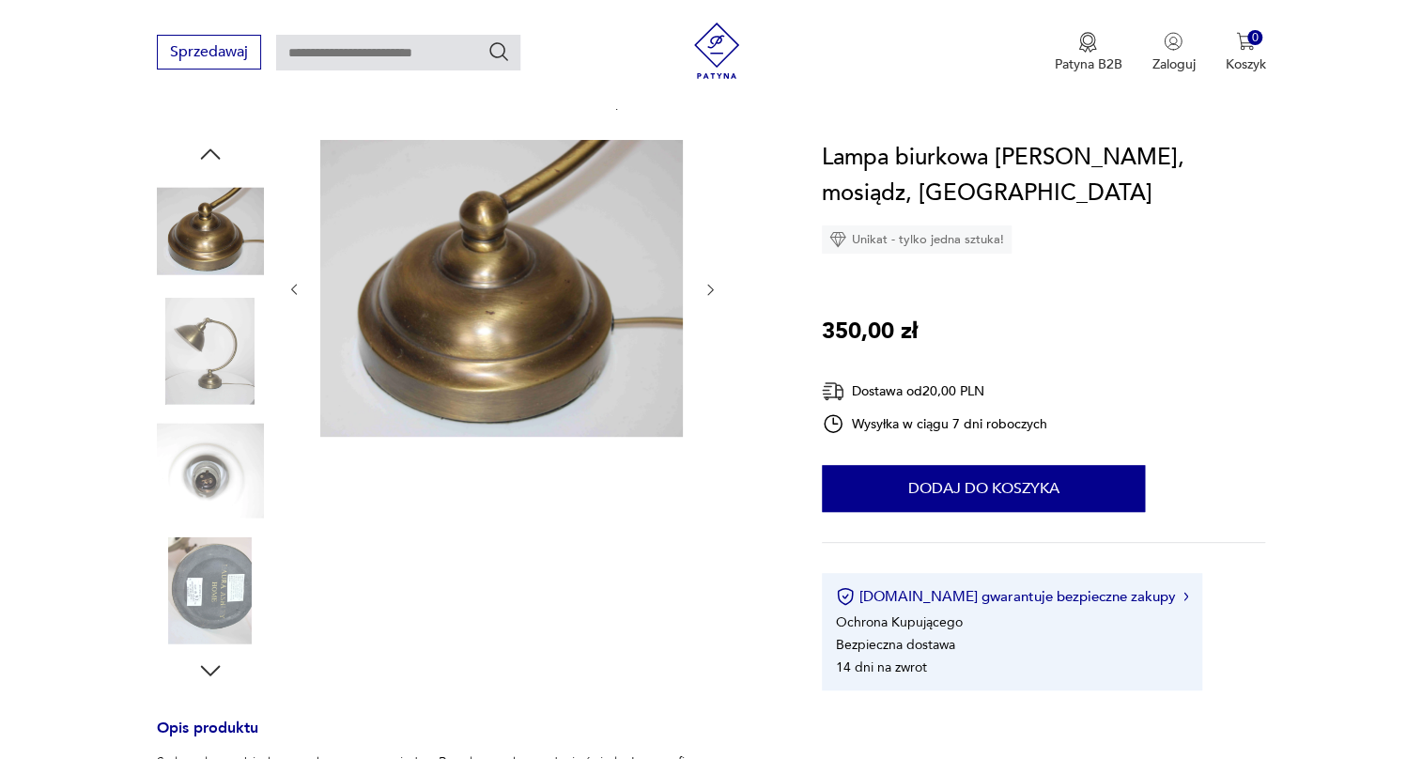
click at [204, 371] on img at bounding box center [210, 351] width 107 height 107
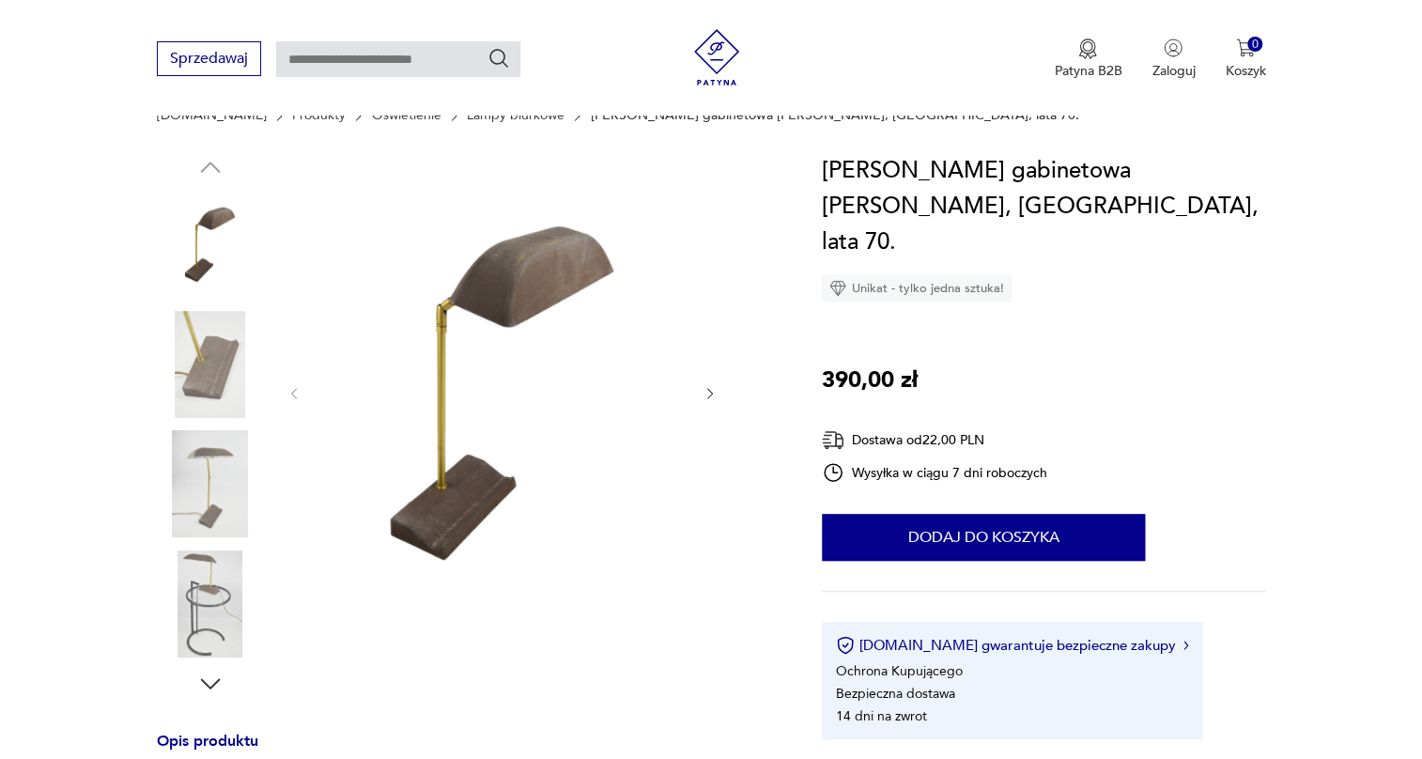
scroll to position [170, 0]
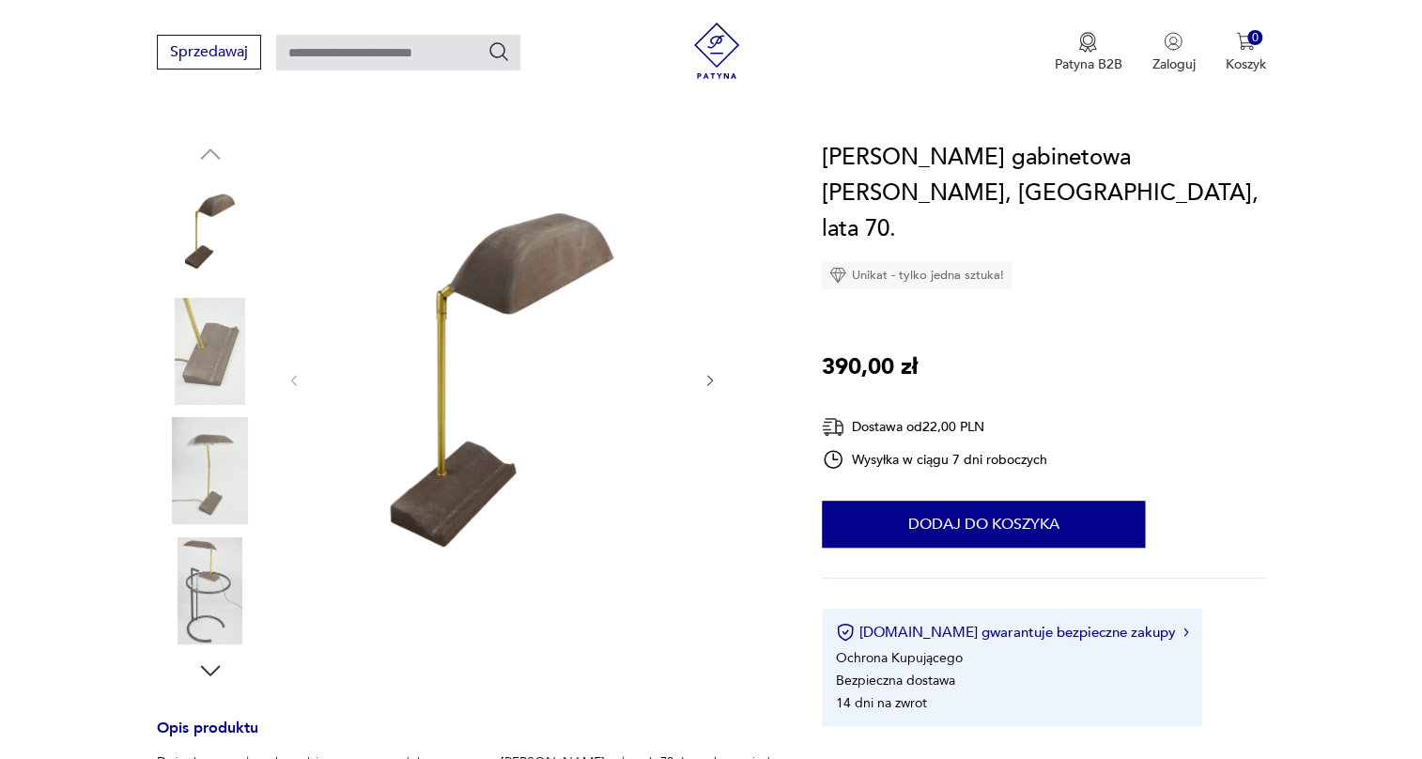
click at [229, 341] on img at bounding box center [210, 351] width 107 height 107
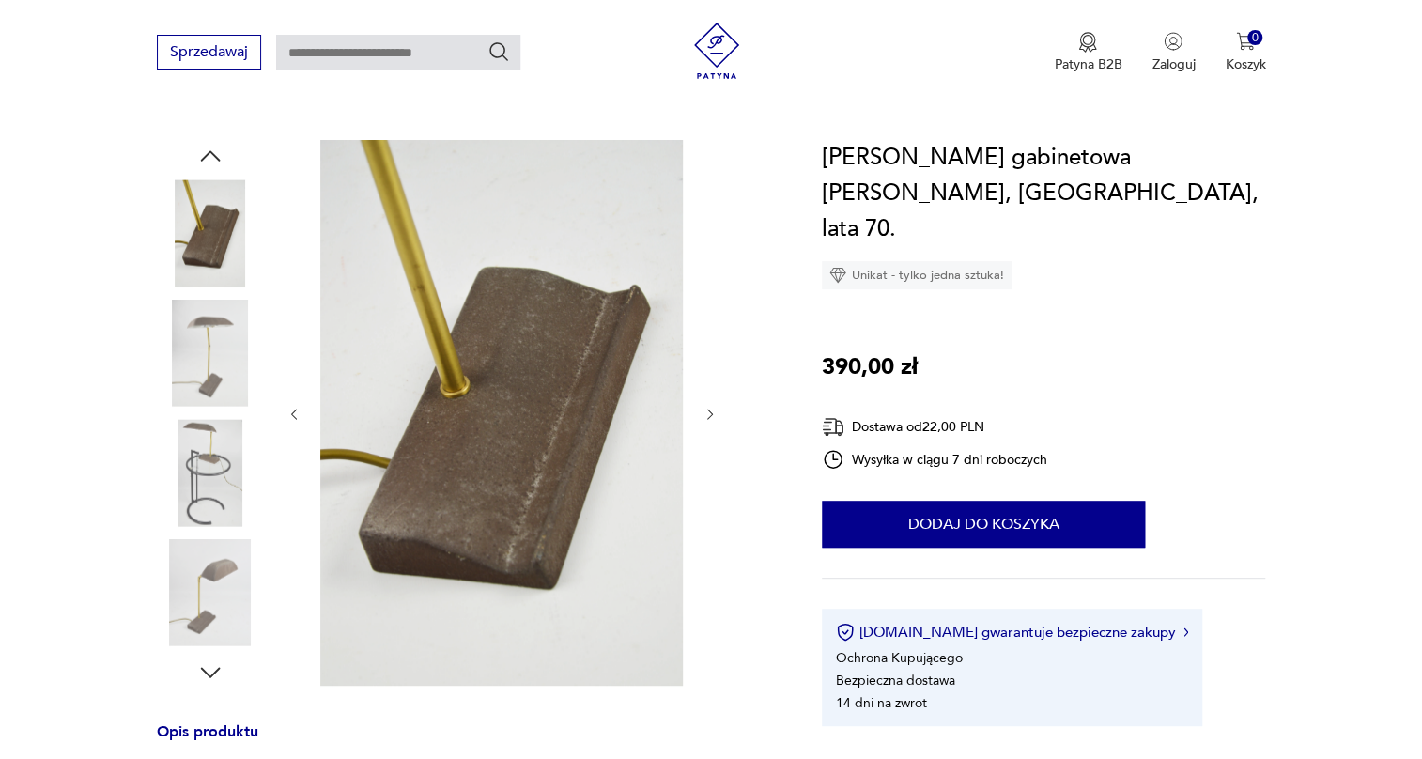
click at [219, 344] on img at bounding box center [210, 353] width 107 height 107
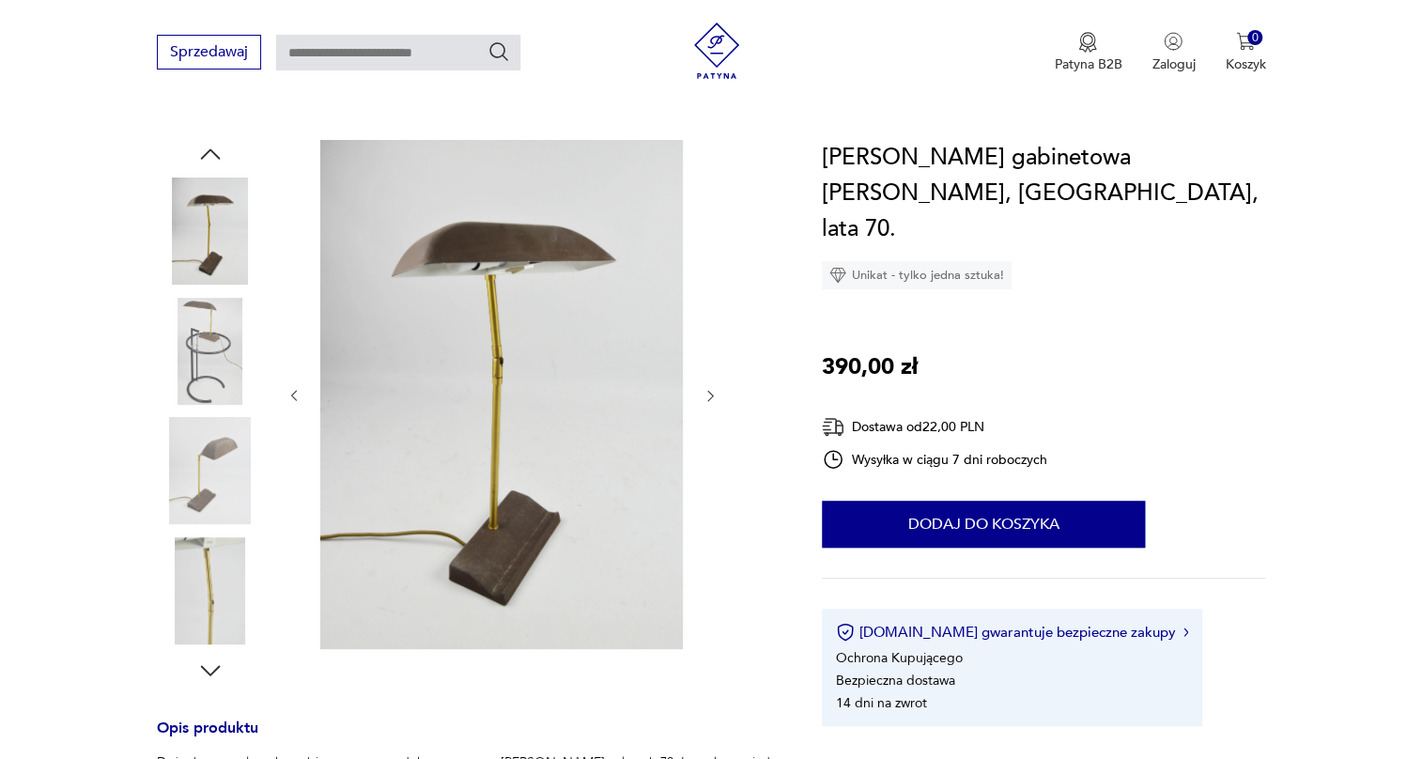
click at [212, 438] on img at bounding box center [210, 470] width 107 height 107
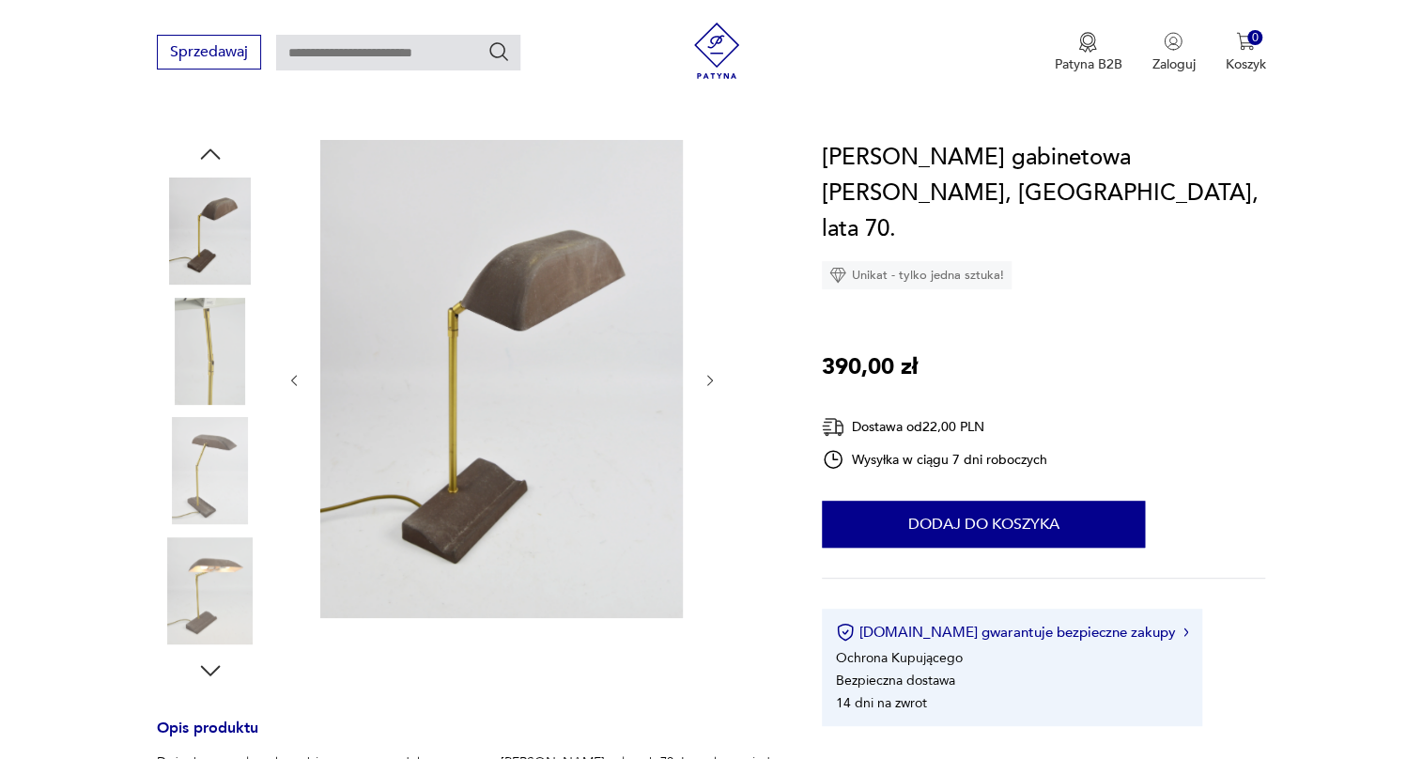
click at [212, 438] on img at bounding box center [210, 470] width 107 height 107
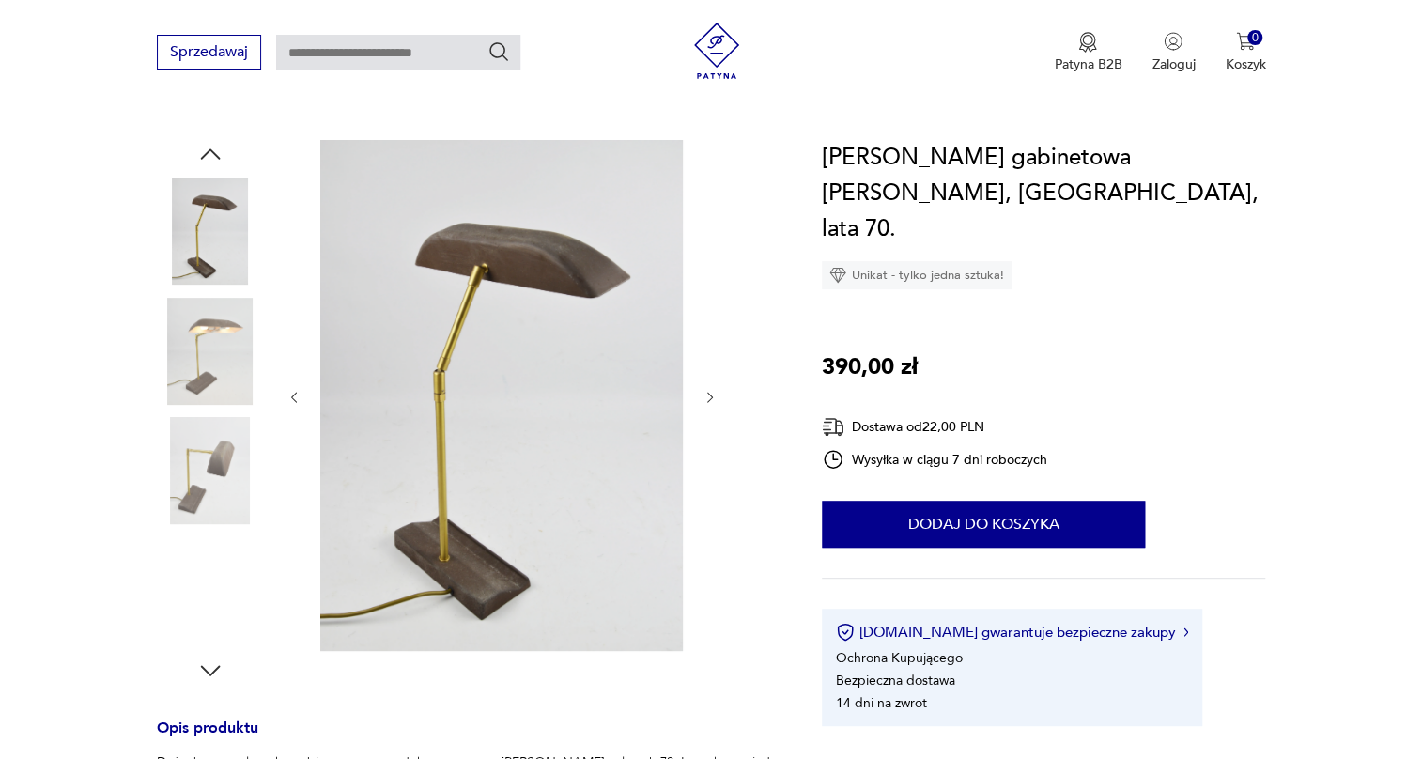
click at [212, 438] on img at bounding box center [210, 470] width 107 height 107
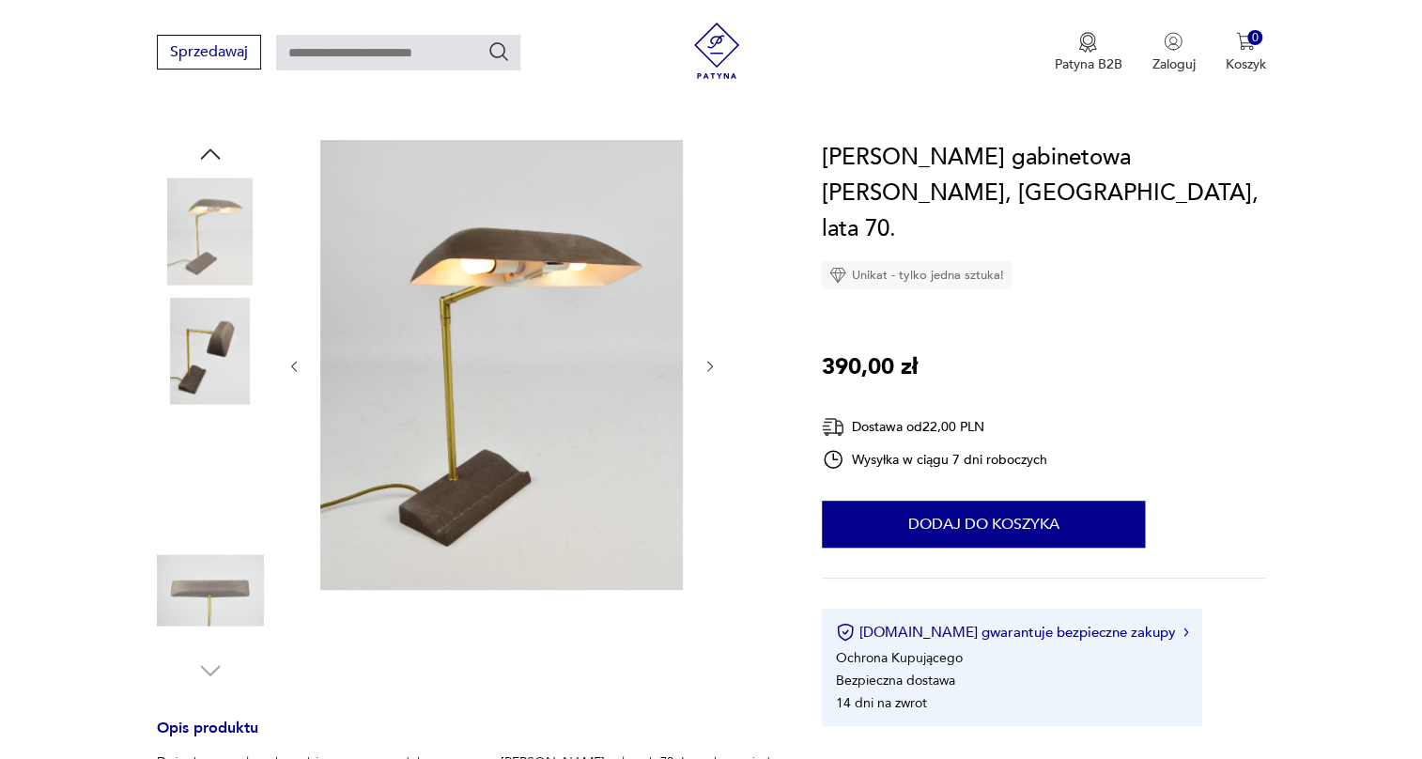
click at [212, 438] on img at bounding box center [210, 470] width 107 height 107
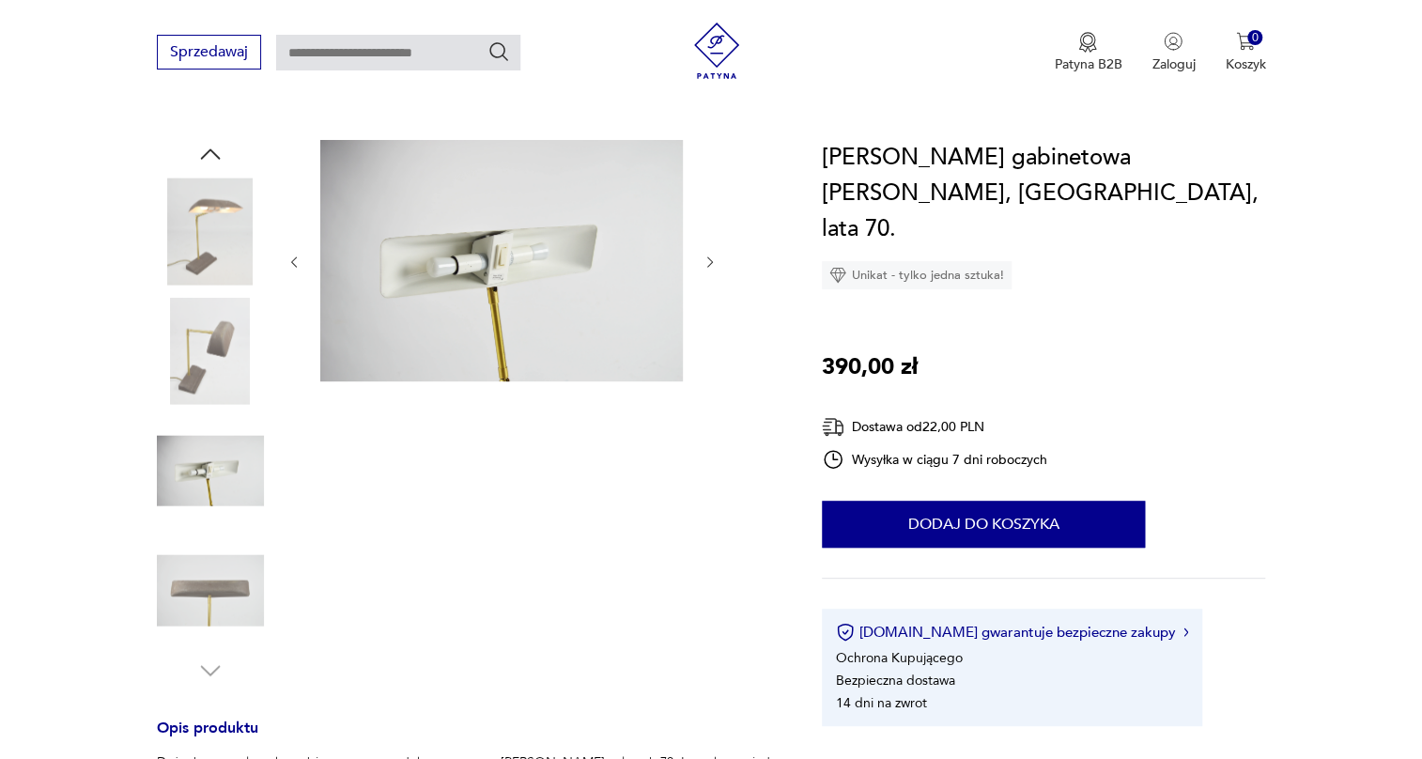
click at [212, 438] on img at bounding box center [210, 470] width 107 height 107
click at [225, 537] on img at bounding box center [210, 590] width 107 height 107
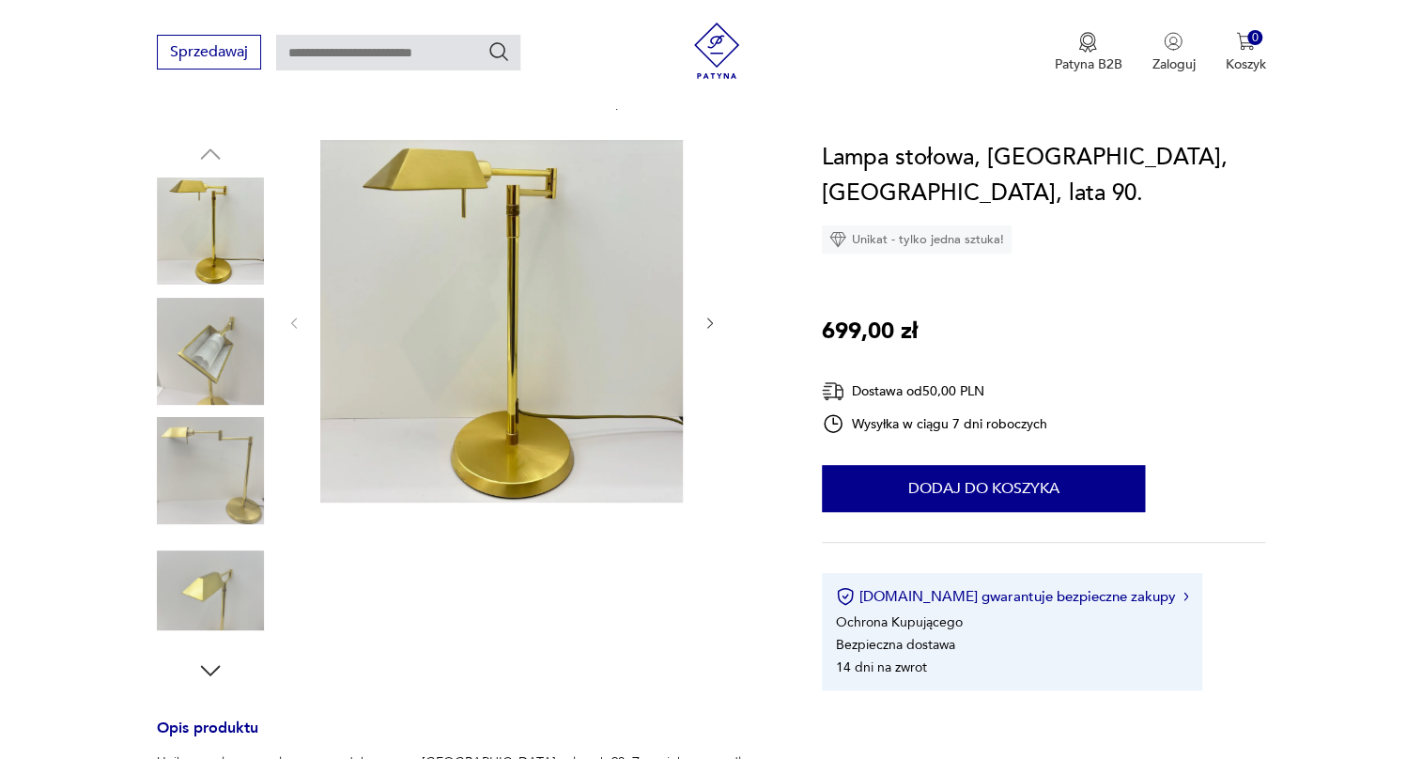
click at [203, 339] on img at bounding box center [210, 351] width 107 height 107
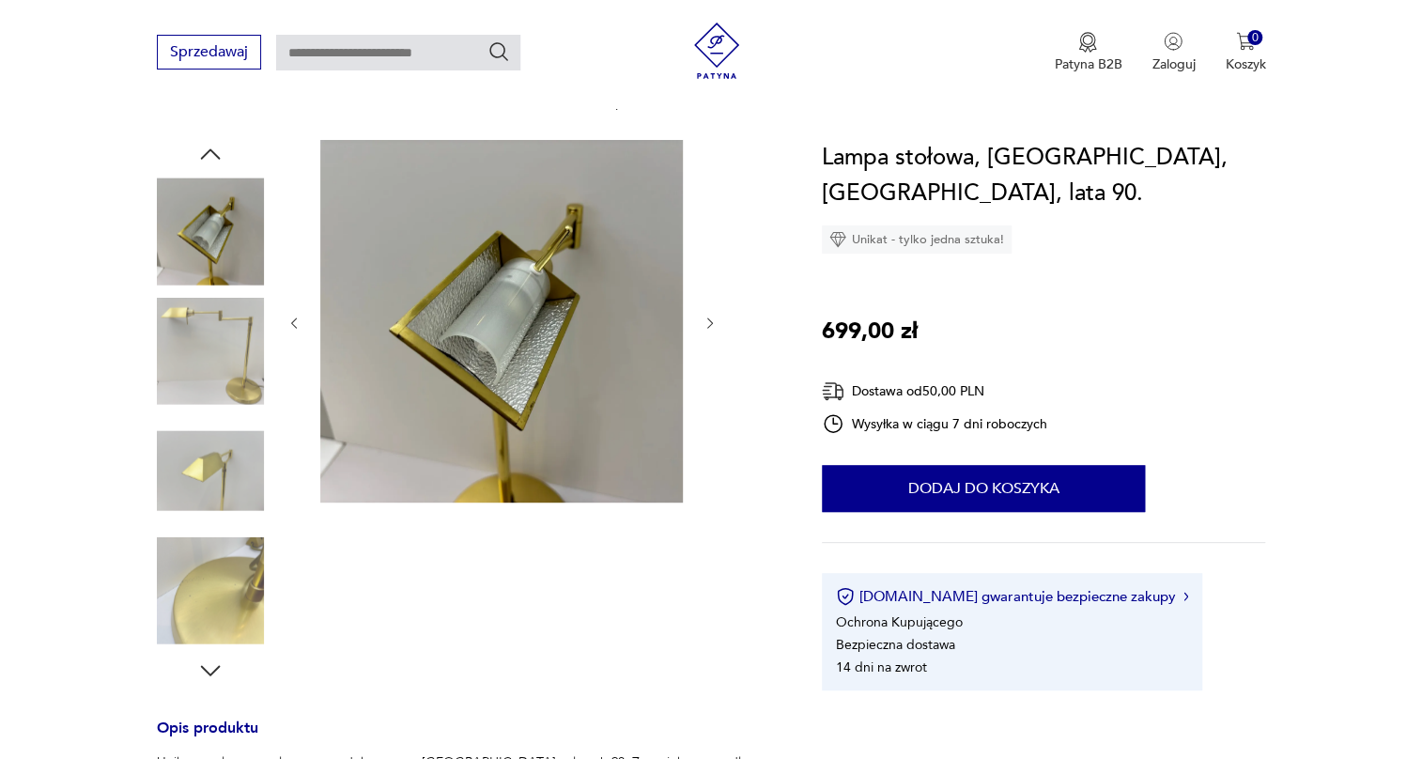
click at [205, 341] on img at bounding box center [210, 351] width 107 height 107
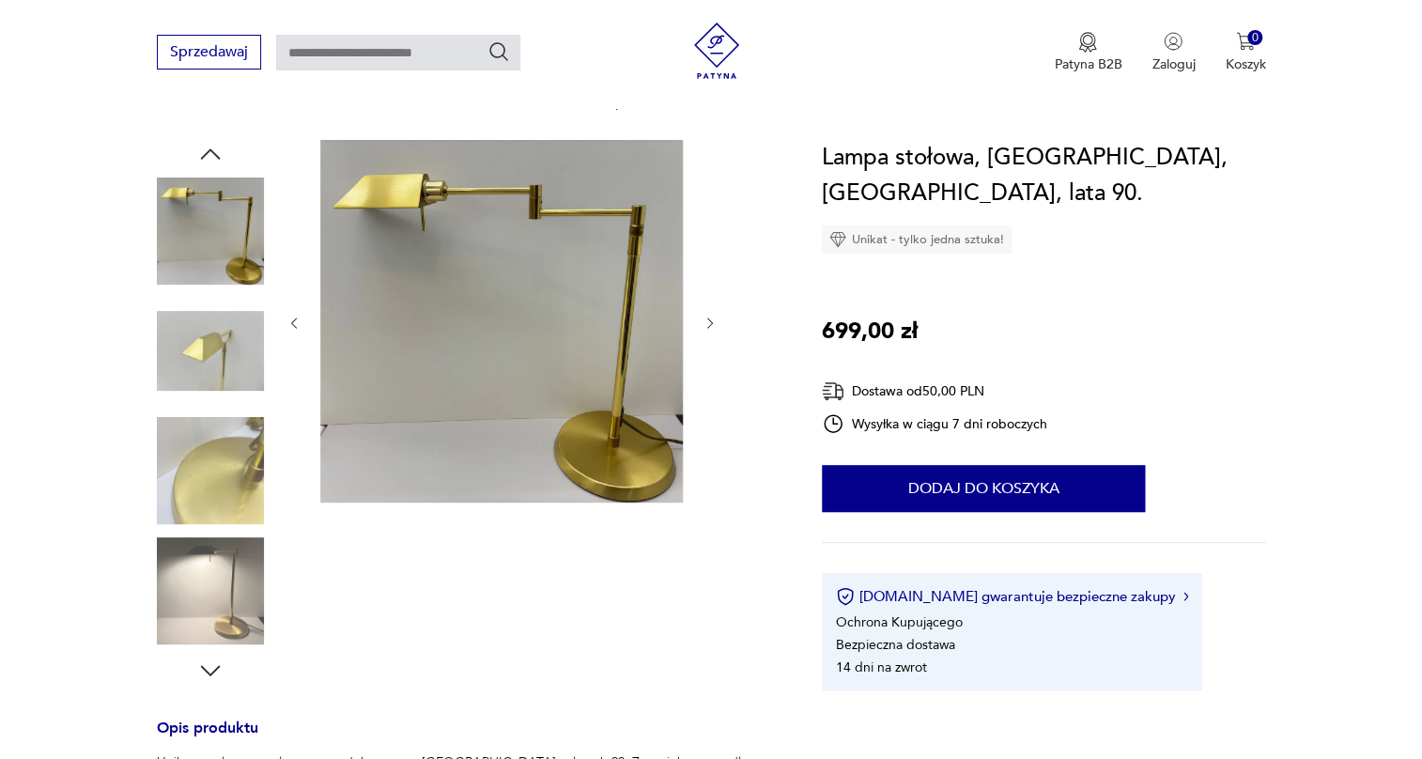
click at [205, 344] on img at bounding box center [210, 351] width 107 height 107
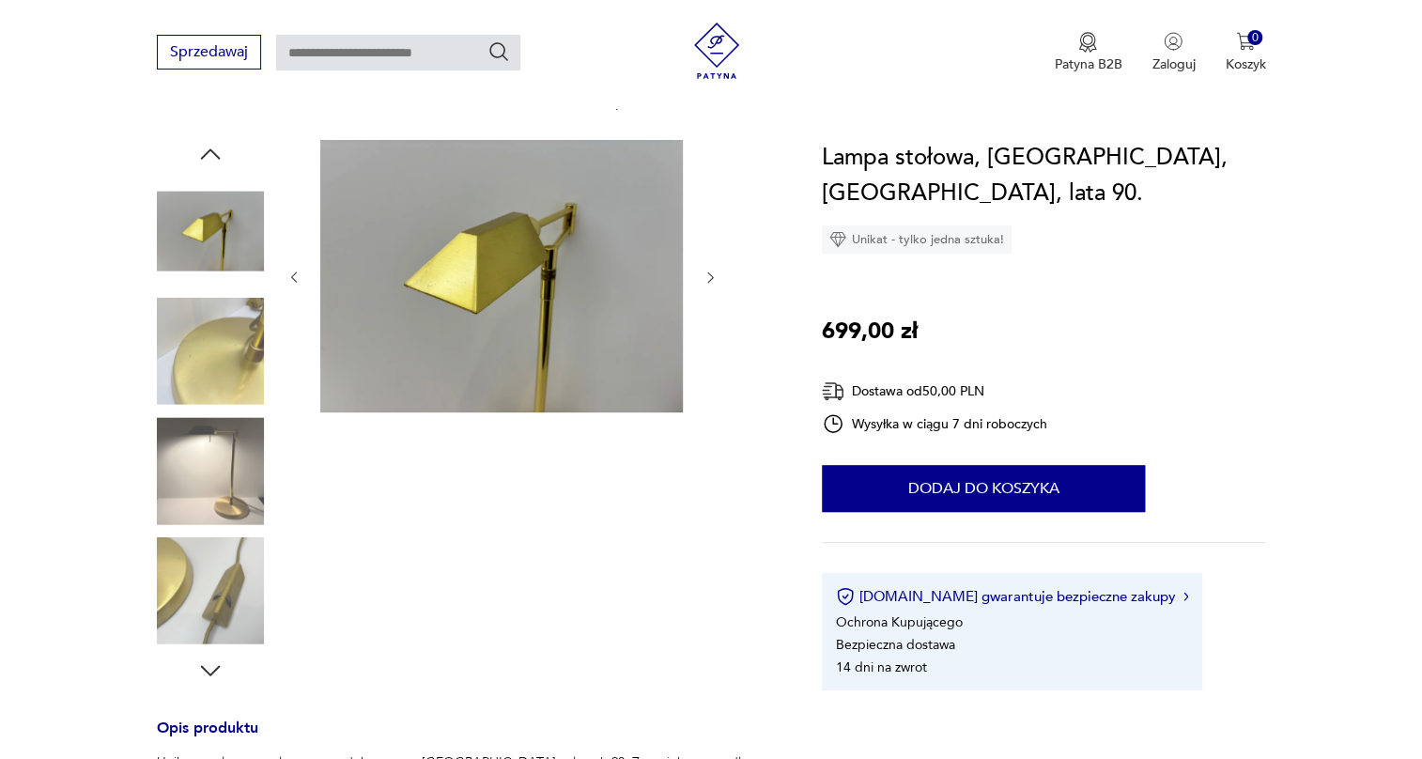
click at [199, 401] on img at bounding box center [210, 351] width 107 height 107
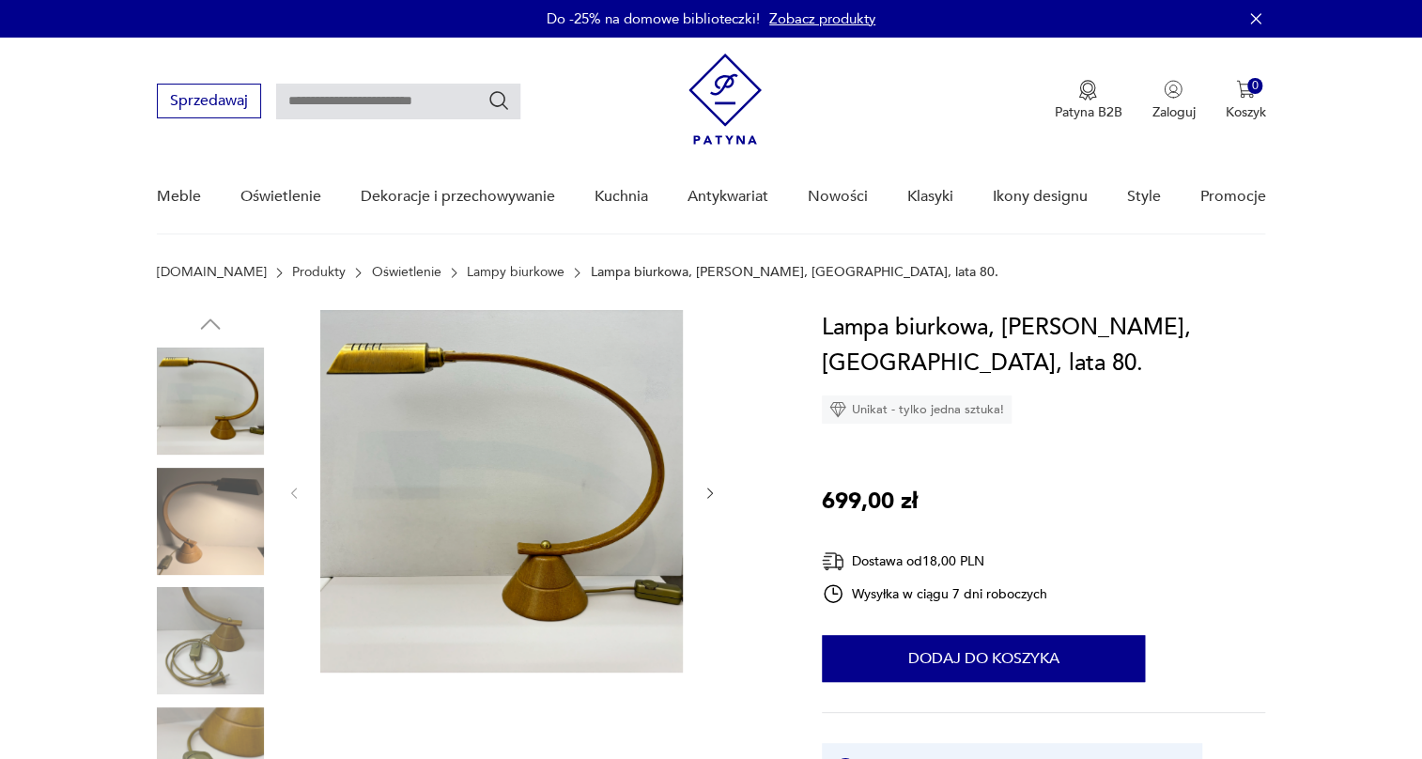
click at [231, 516] on img at bounding box center [210, 521] width 107 height 107
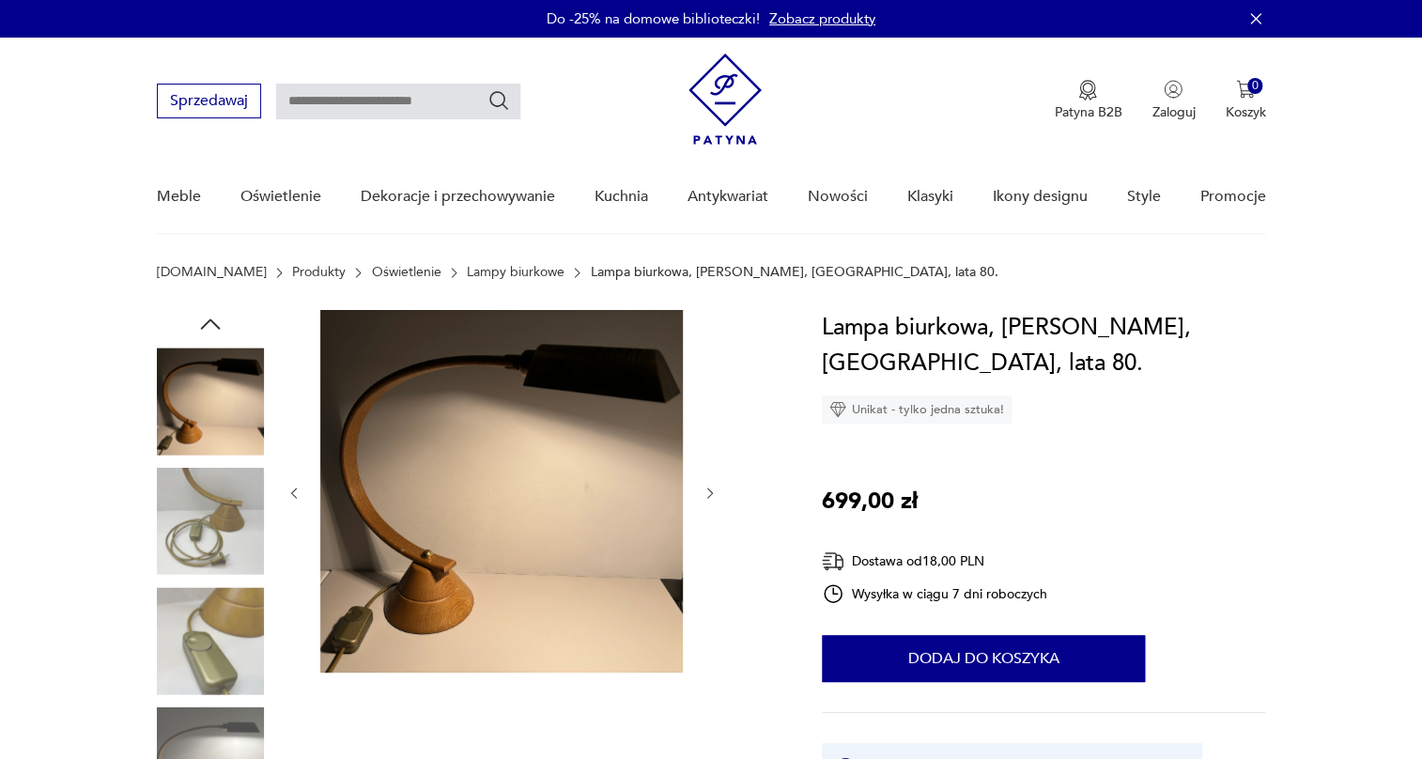
click at [217, 550] on img at bounding box center [210, 521] width 107 height 107
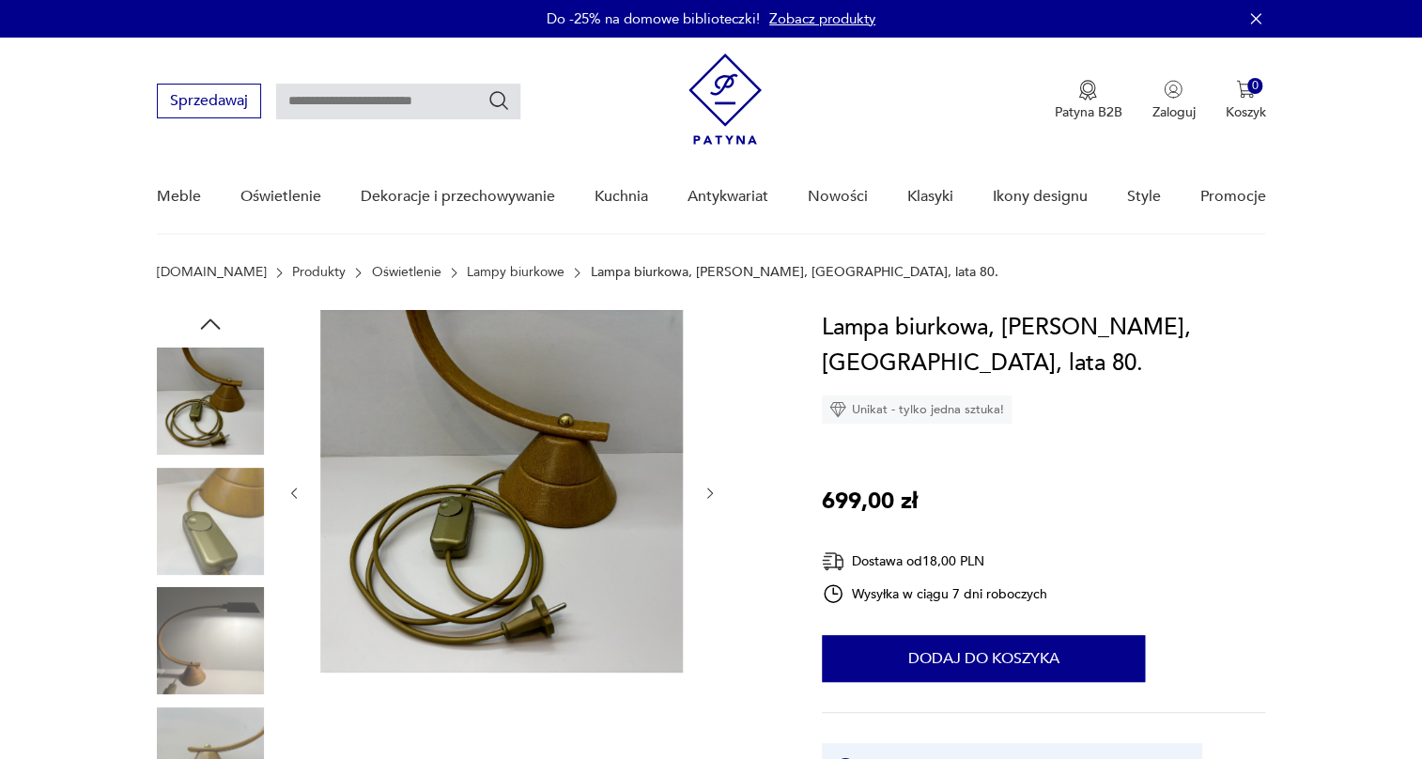
click at [217, 550] on img at bounding box center [210, 521] width 107 height 107
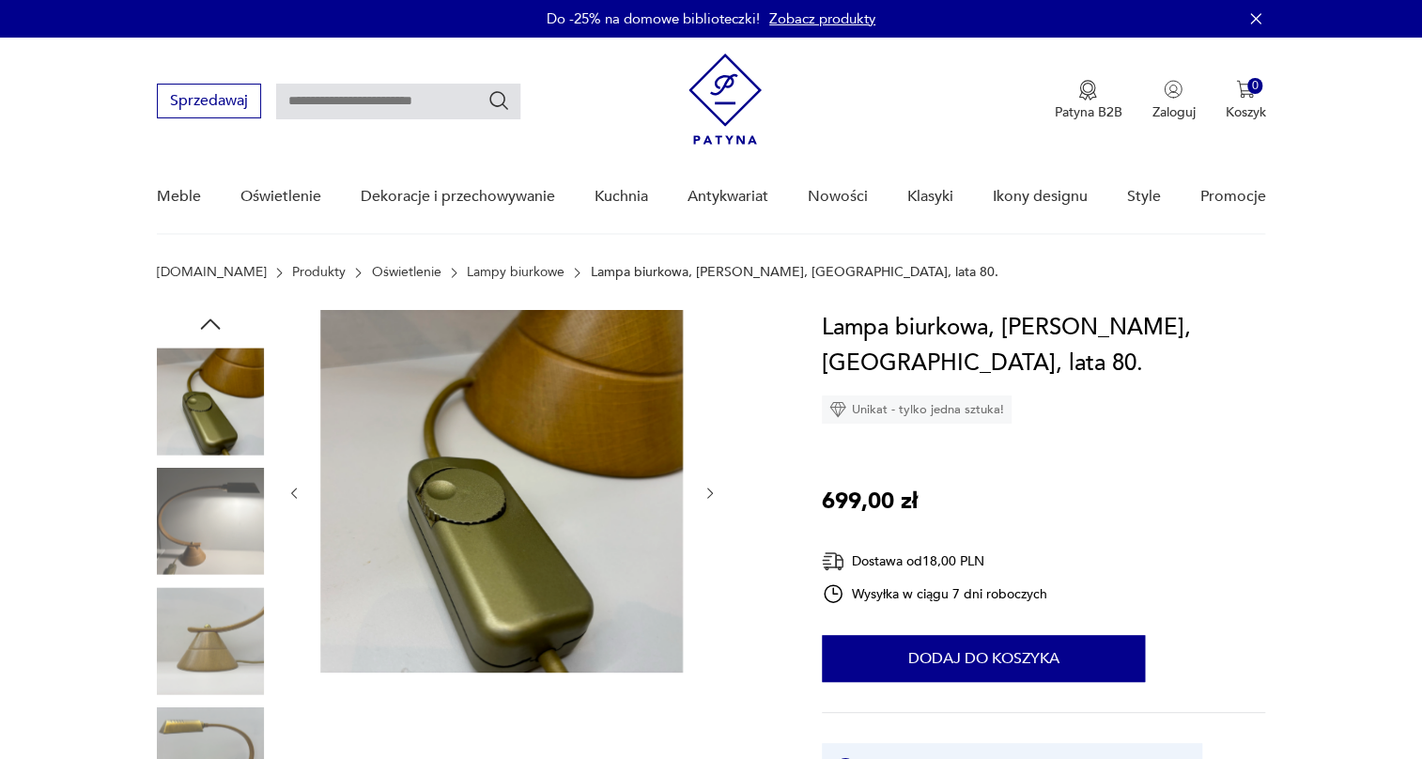
click at [224, 599] on img at bounding box center [210, 640] width 107 height 107
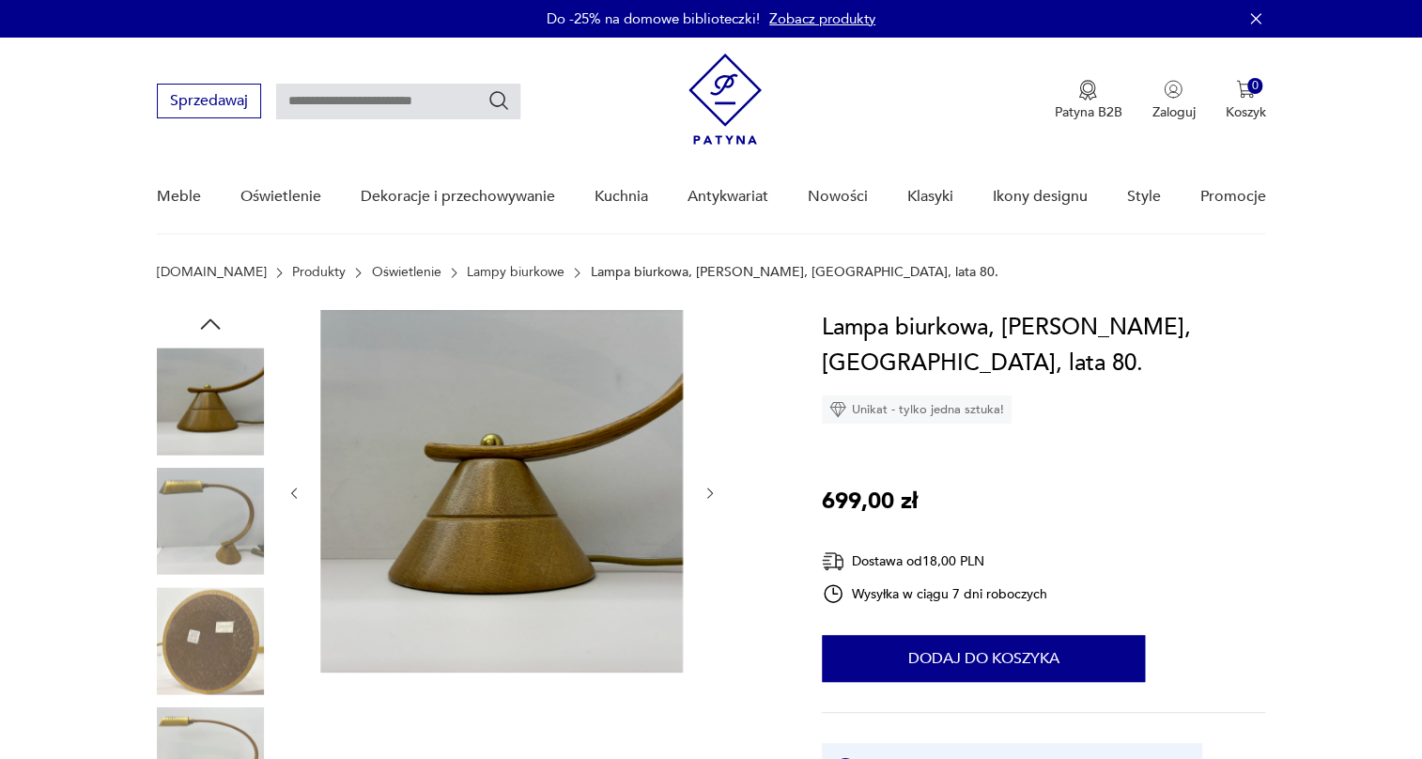
click at [216, 631] on img at bounding box center [210, 640] width 107 height 107
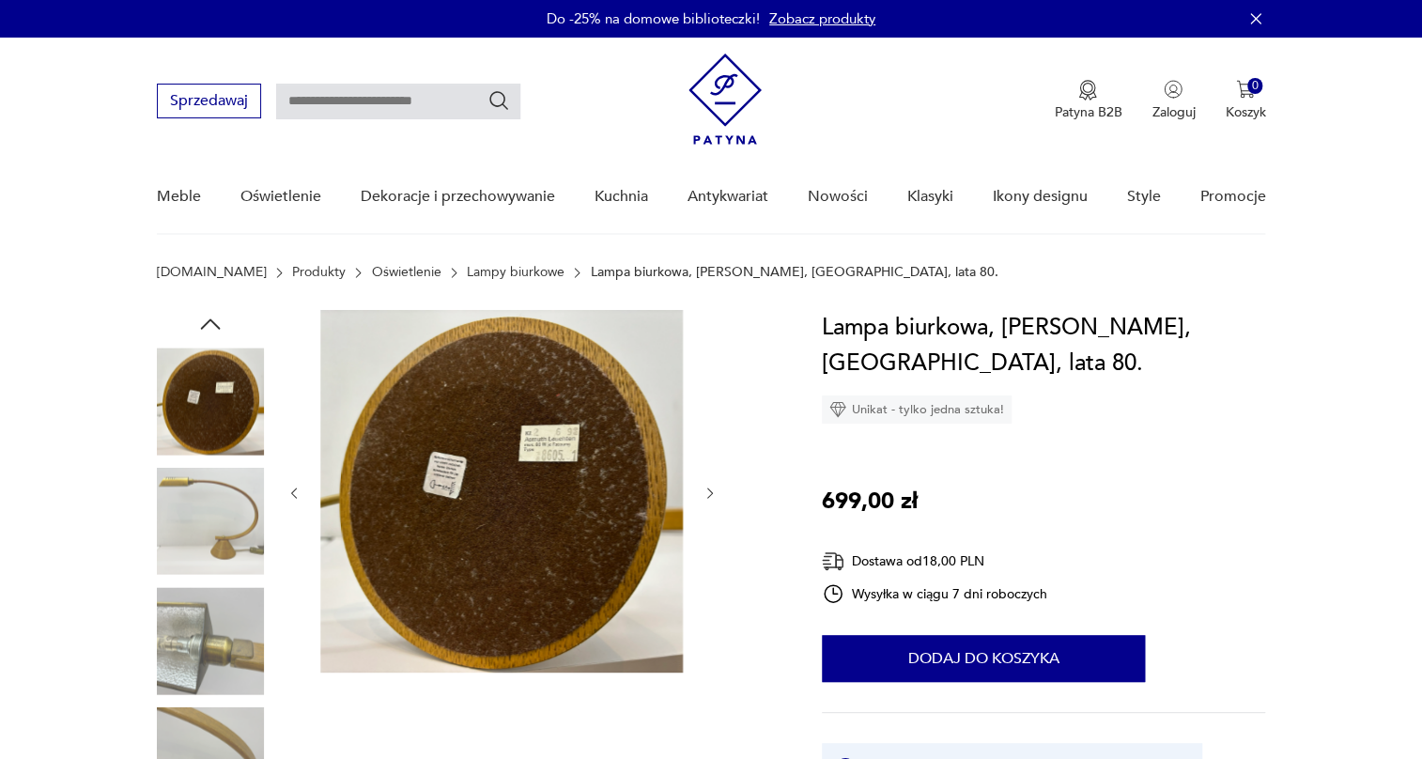
click at [217, 638] on img at bounding box center [210, 640] width 107 height 107
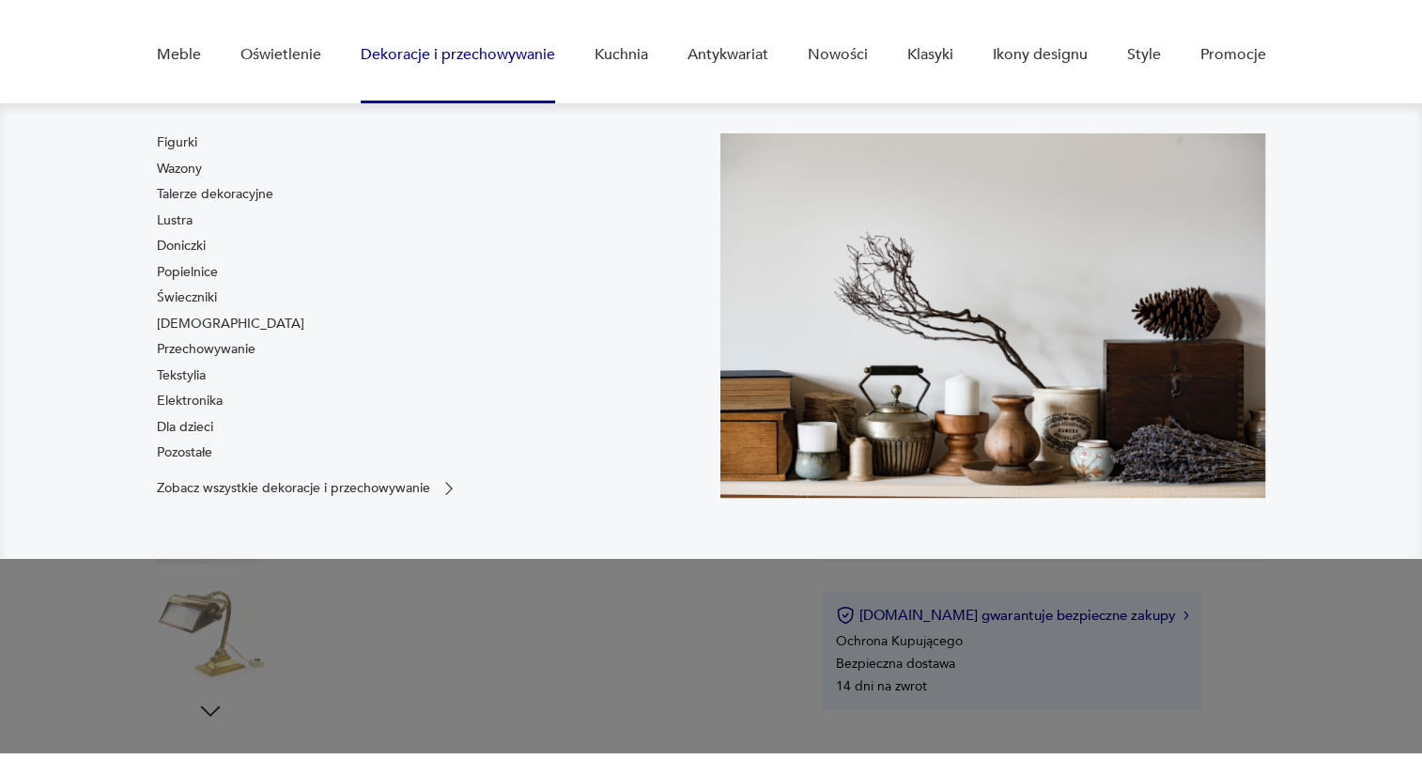
scroll to position [170, 0]
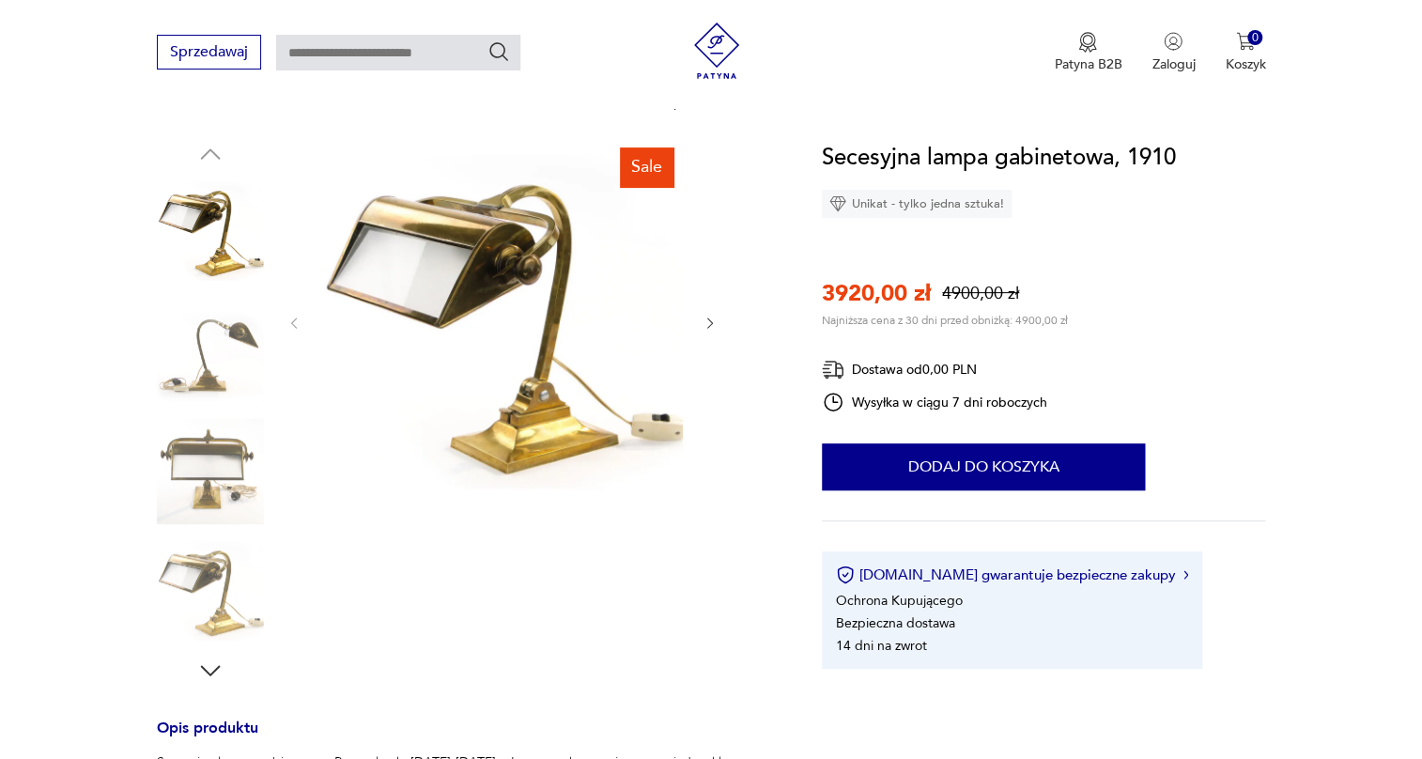
click at [183, 348] on img at bounding box center [210, 351] width 107 height 107
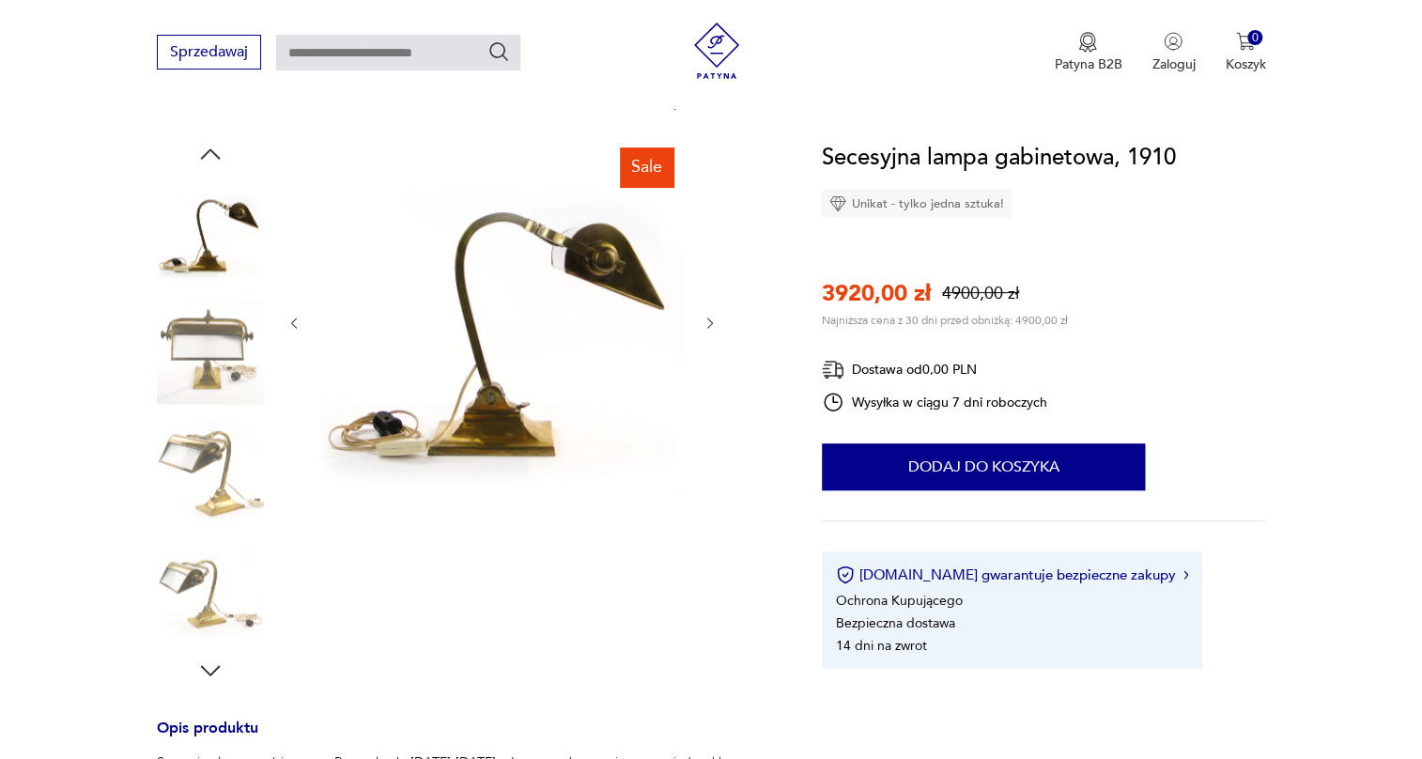
click at [194, 373] on img at bounding box center [210, 351] width 107 height 107
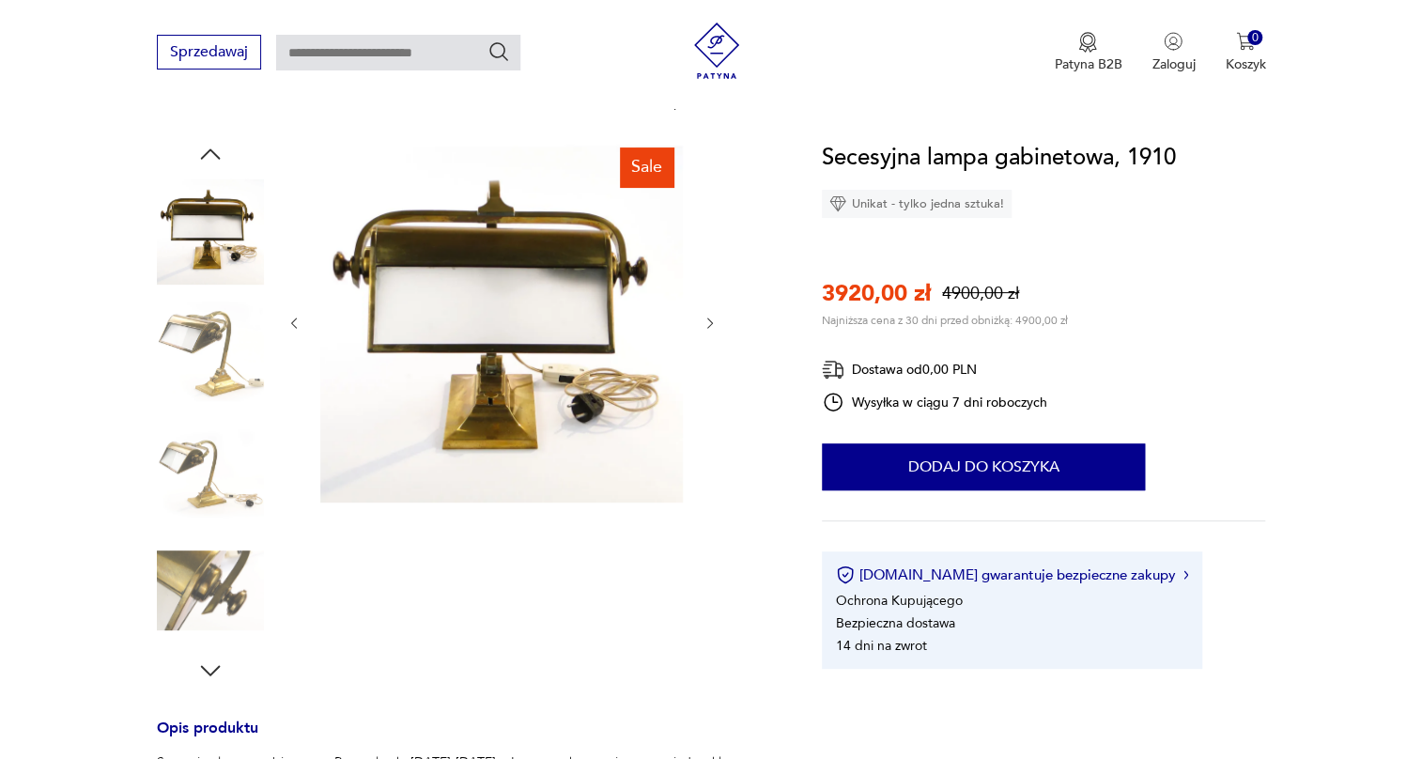
click at [197, 373] on img at bounding box center [210, 351] width 107 height 107
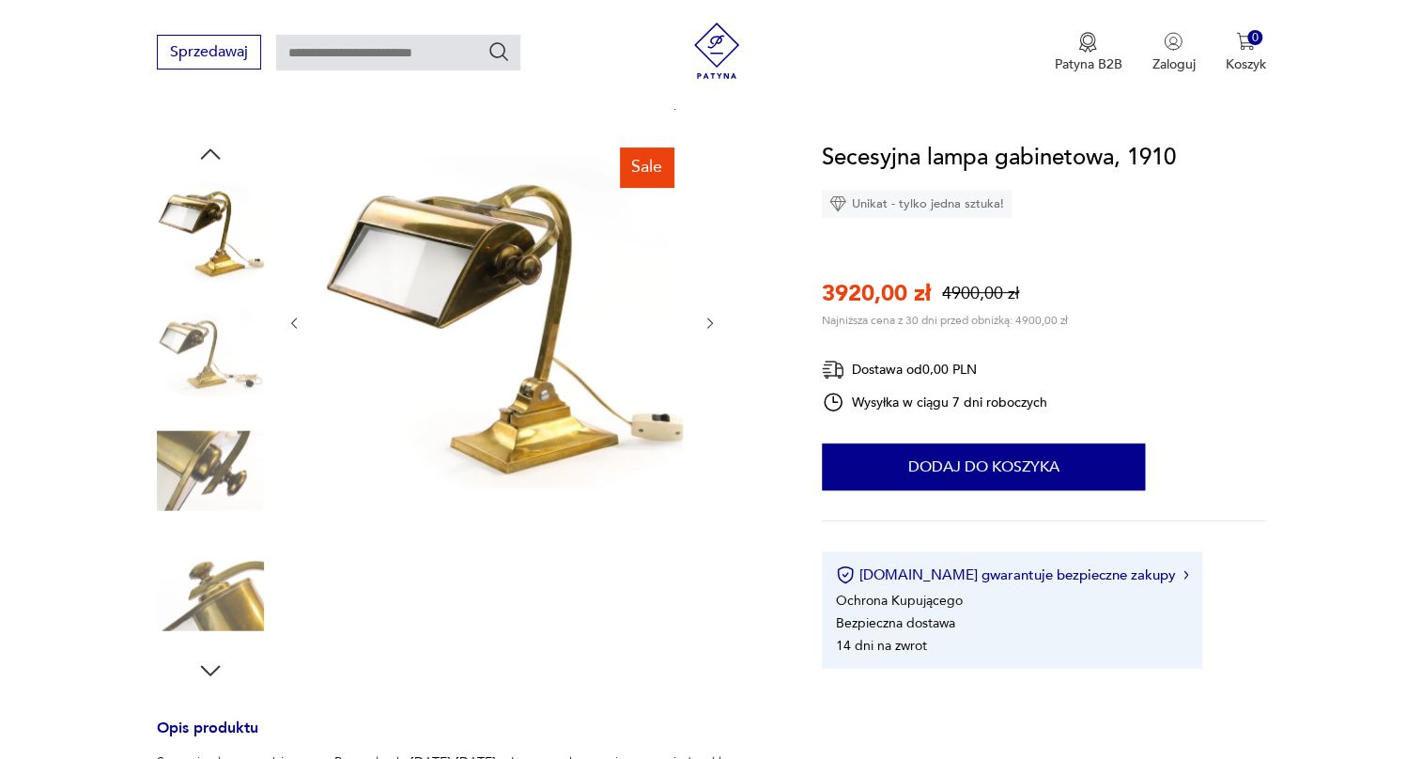
click at [197, 373] on img at bounding box center [210, 351] width 107 height 107
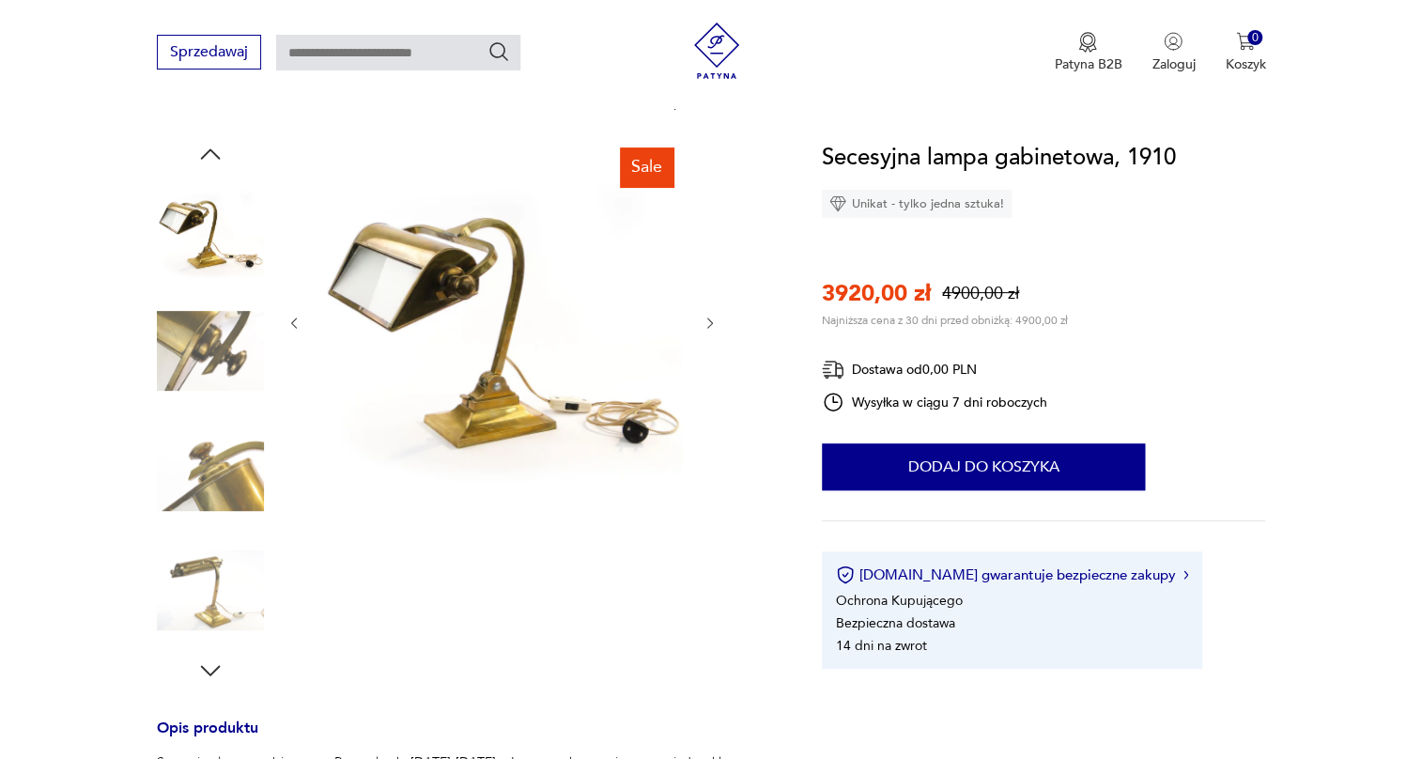
click at [197, 373] on img at bounding box center [210, 351] width 107 height 107
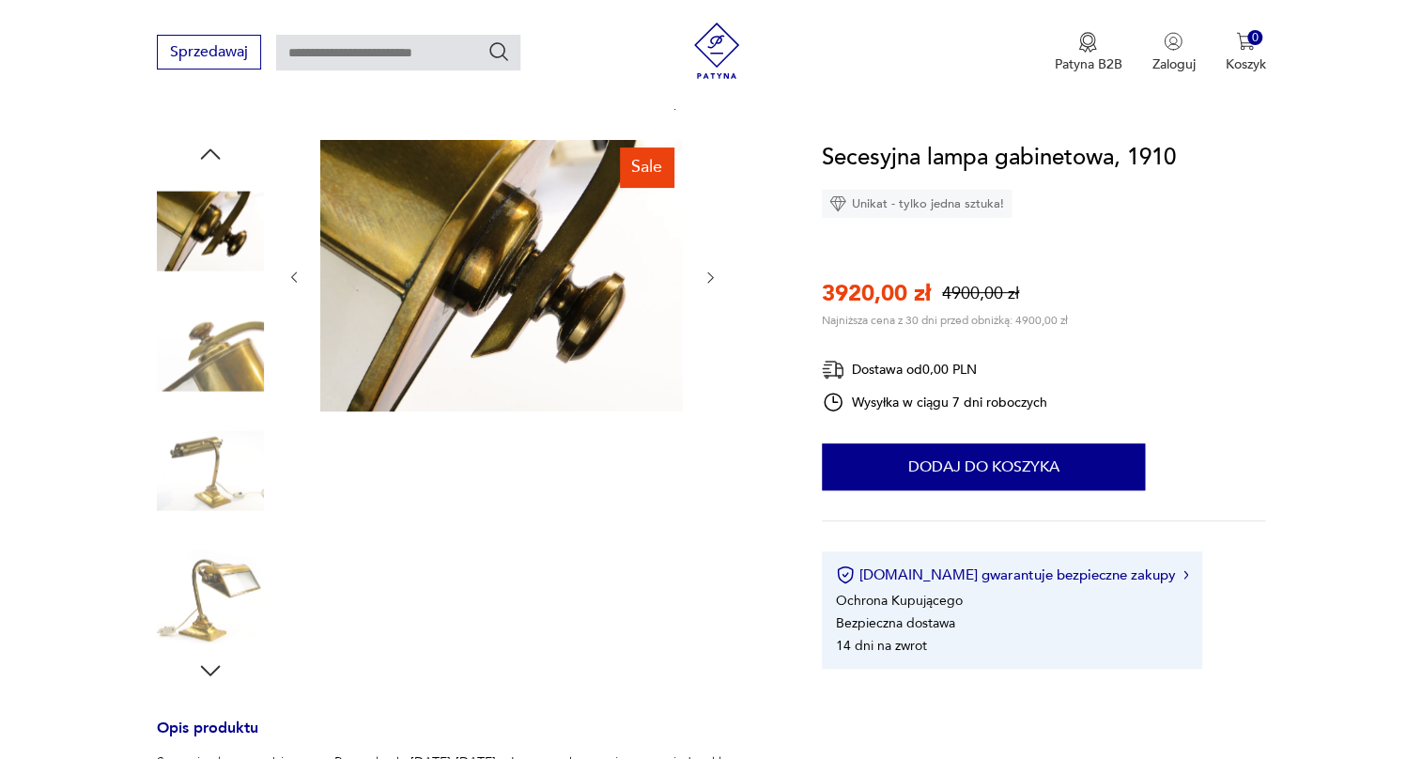
click at [197, 373] on img at bounding box center [210, 351] width 107 height 107
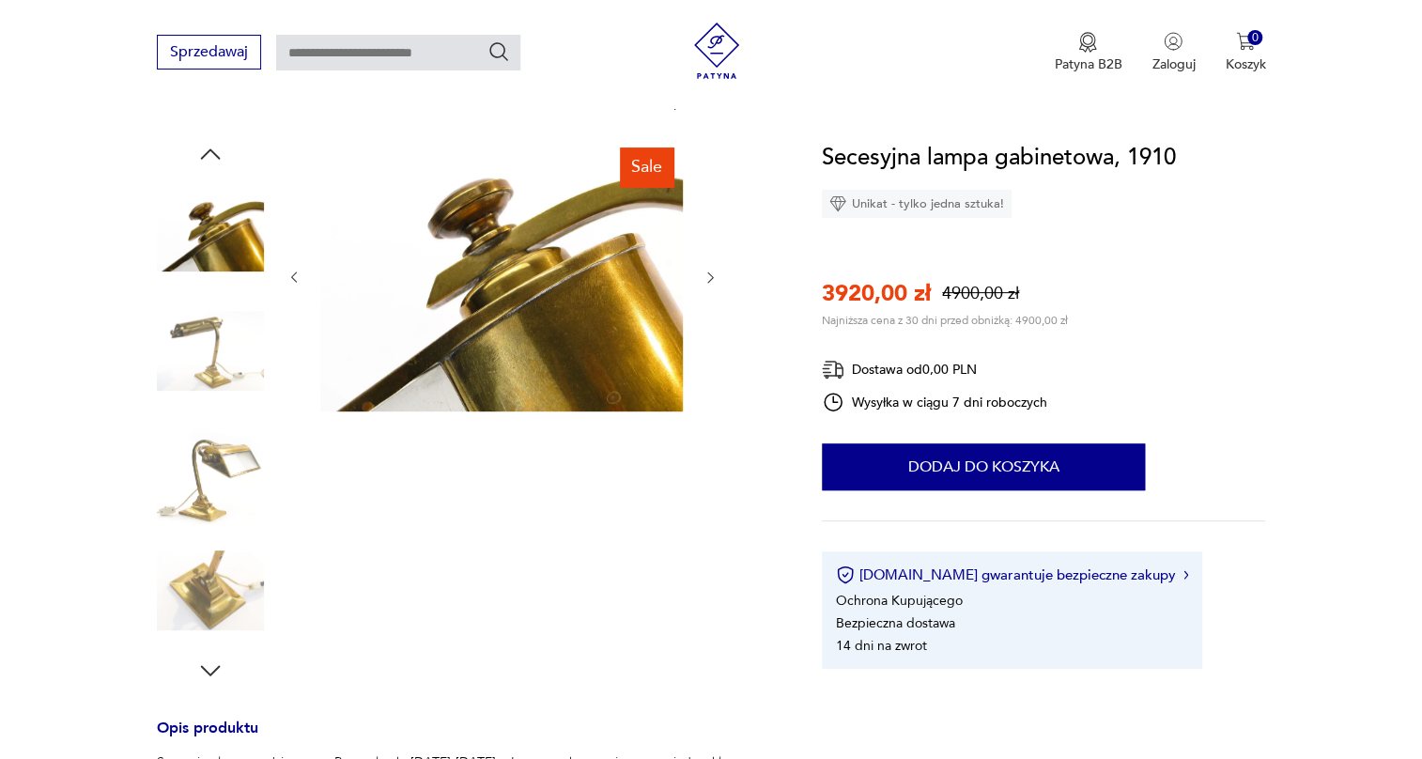
click at [197, 373] on img at bounding box center [210, 351] width 107 height 107
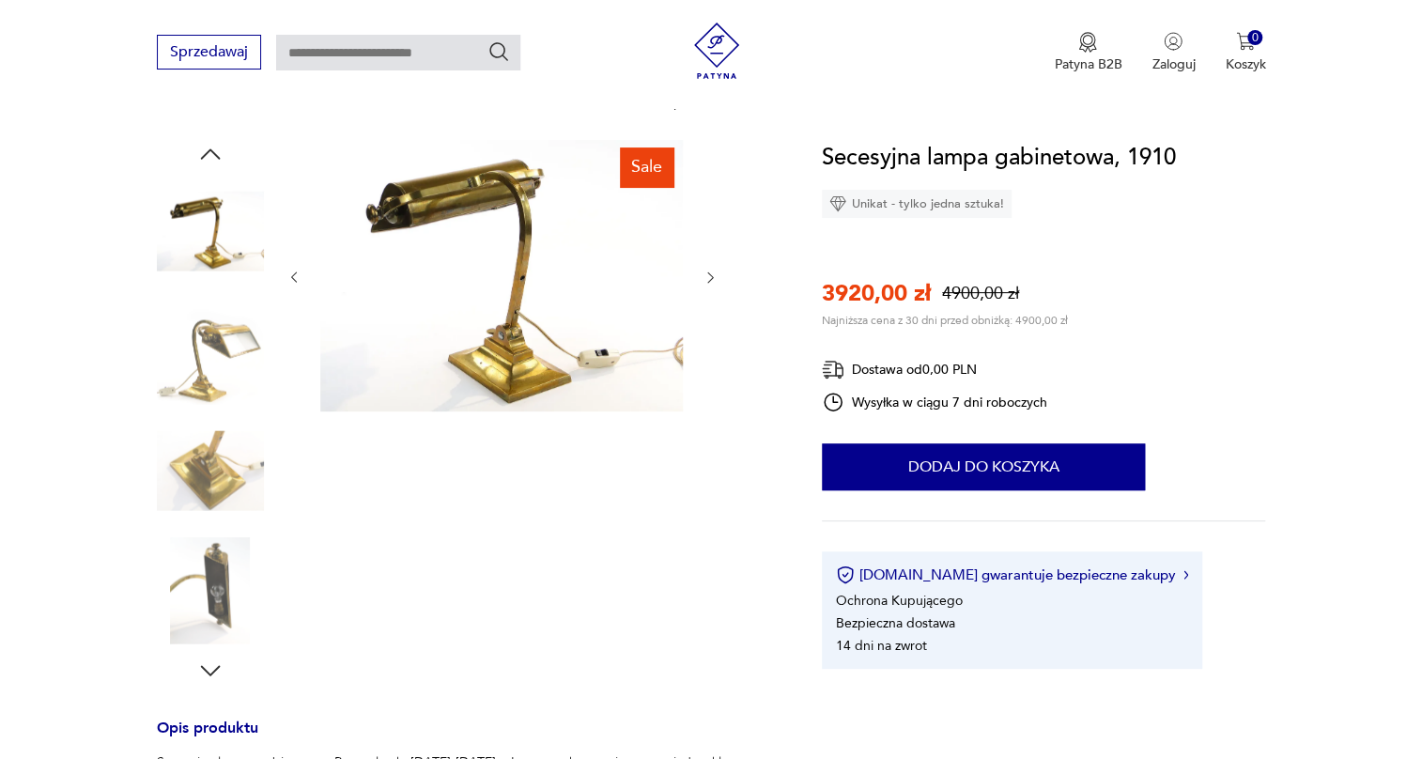
click at [197, 373] on img at bounding box center [210, 351] width 107 height 107
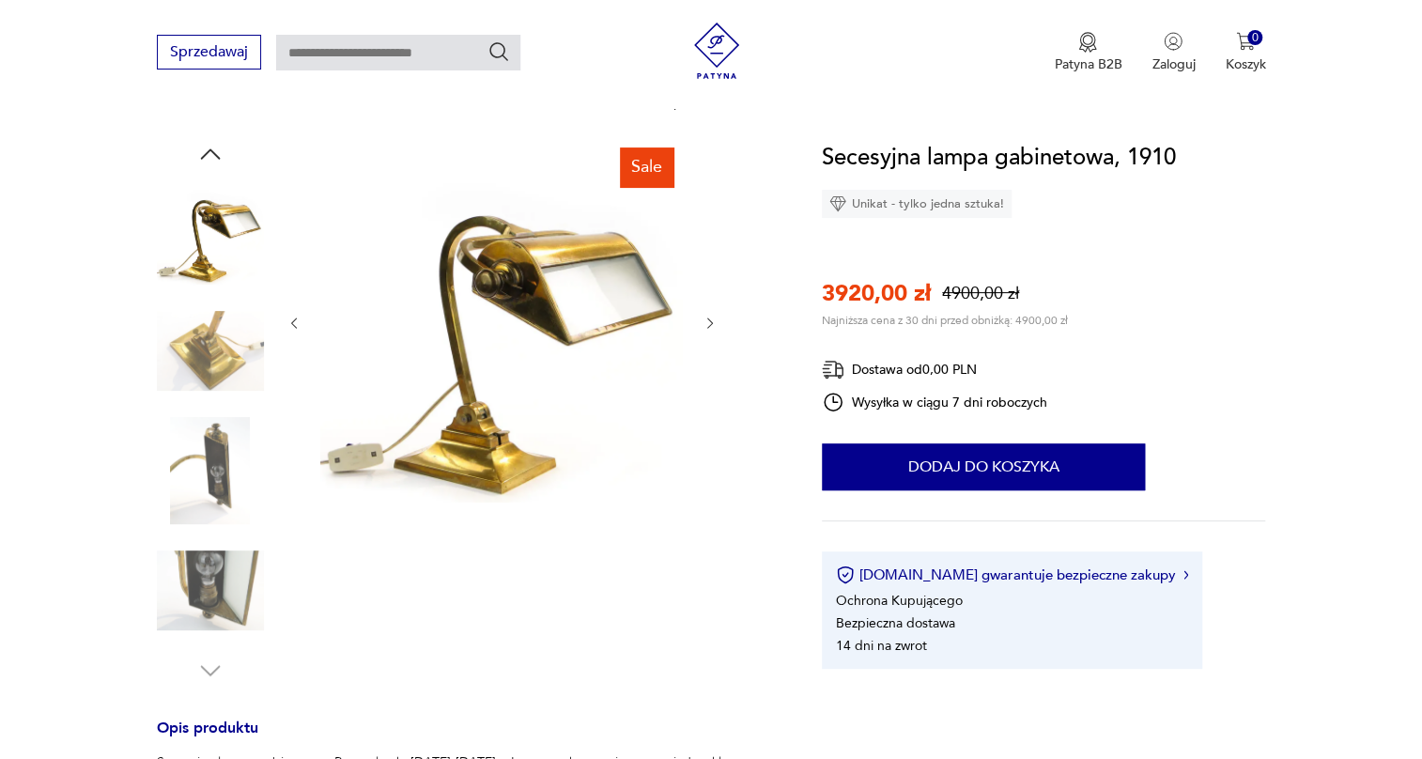
click at [197, 373] on img at bounding box center [210, 351] width 107 height 107
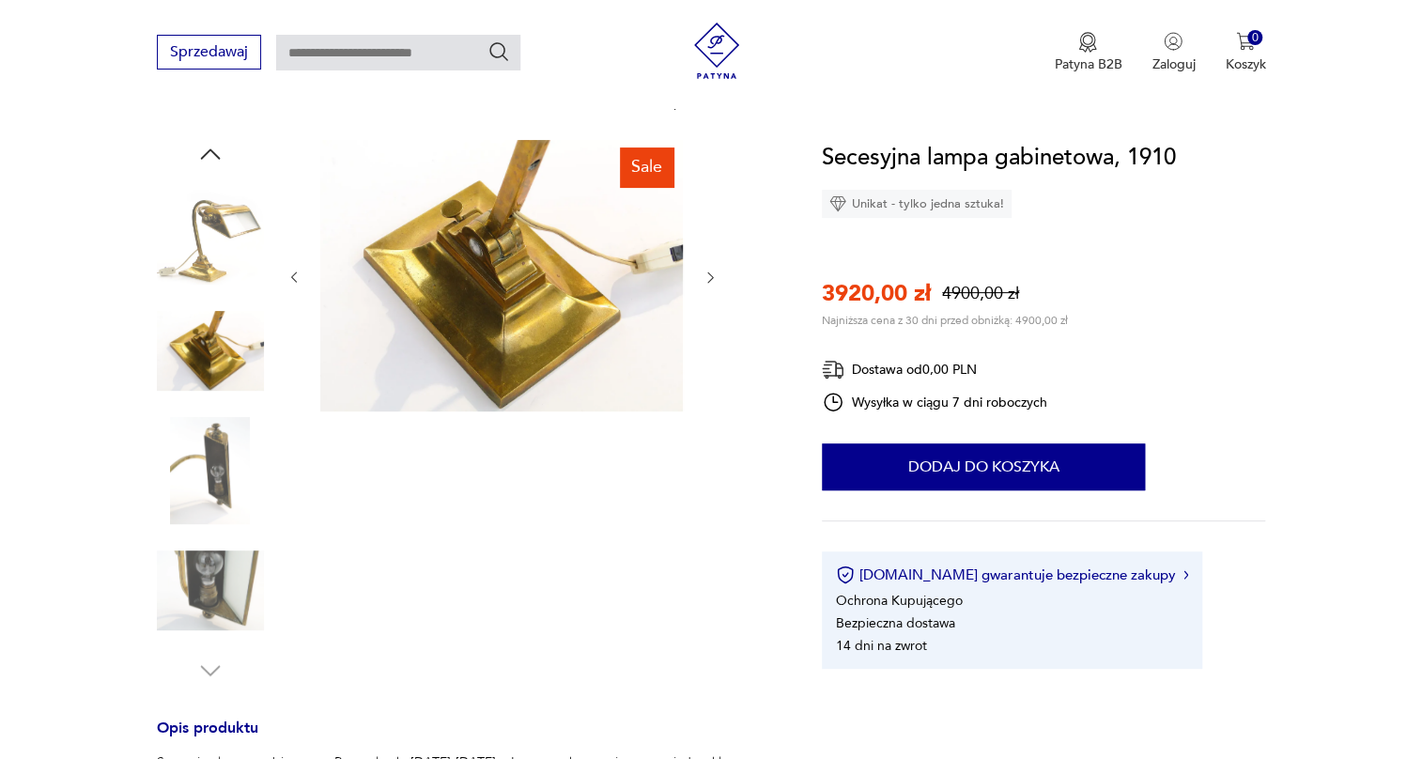
click at [197, 373] on img at bounding box center [210, 351] width 107 height 107
click at [226, 456] on img at bounding box center [210, 470] width 107 height 107
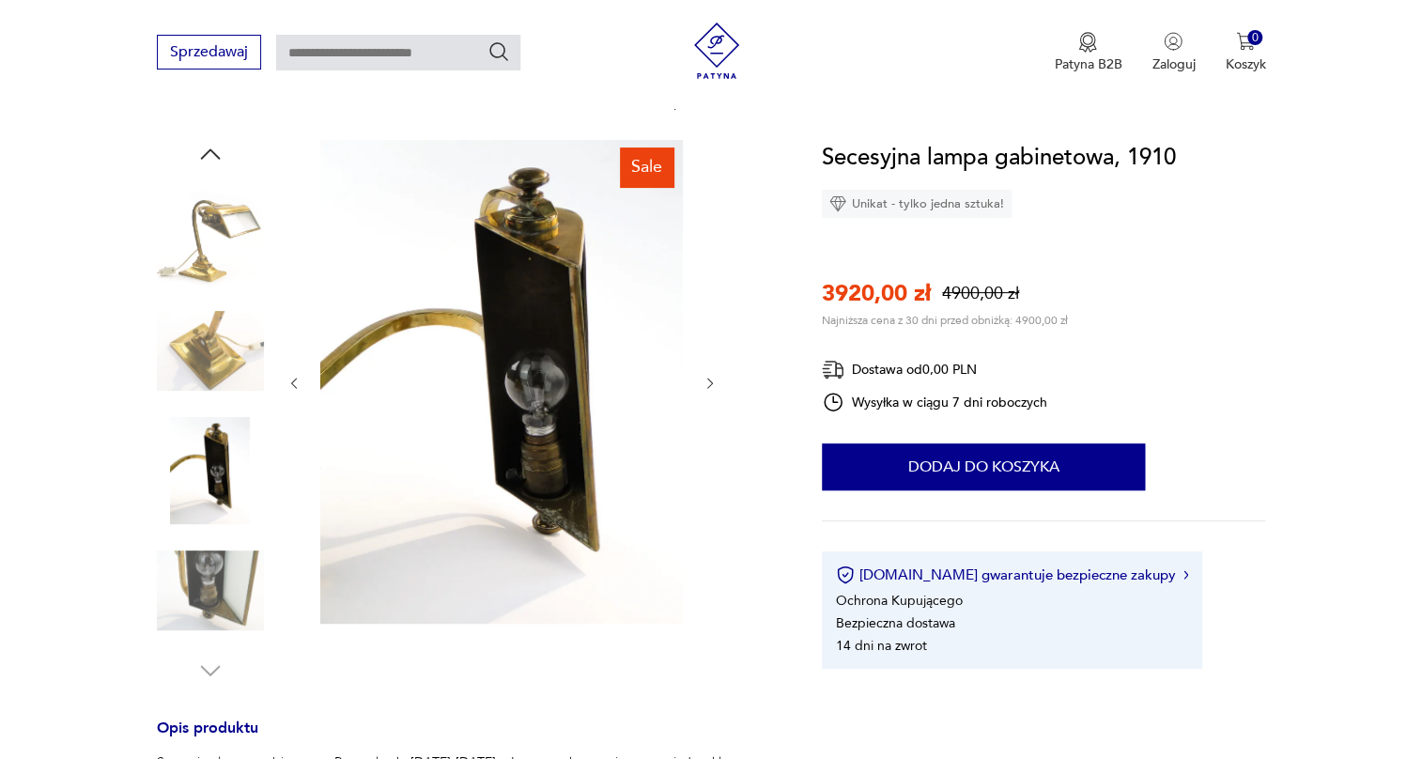
click at [216, 562] on img at bounding box center [210, 590] width 107 height 107
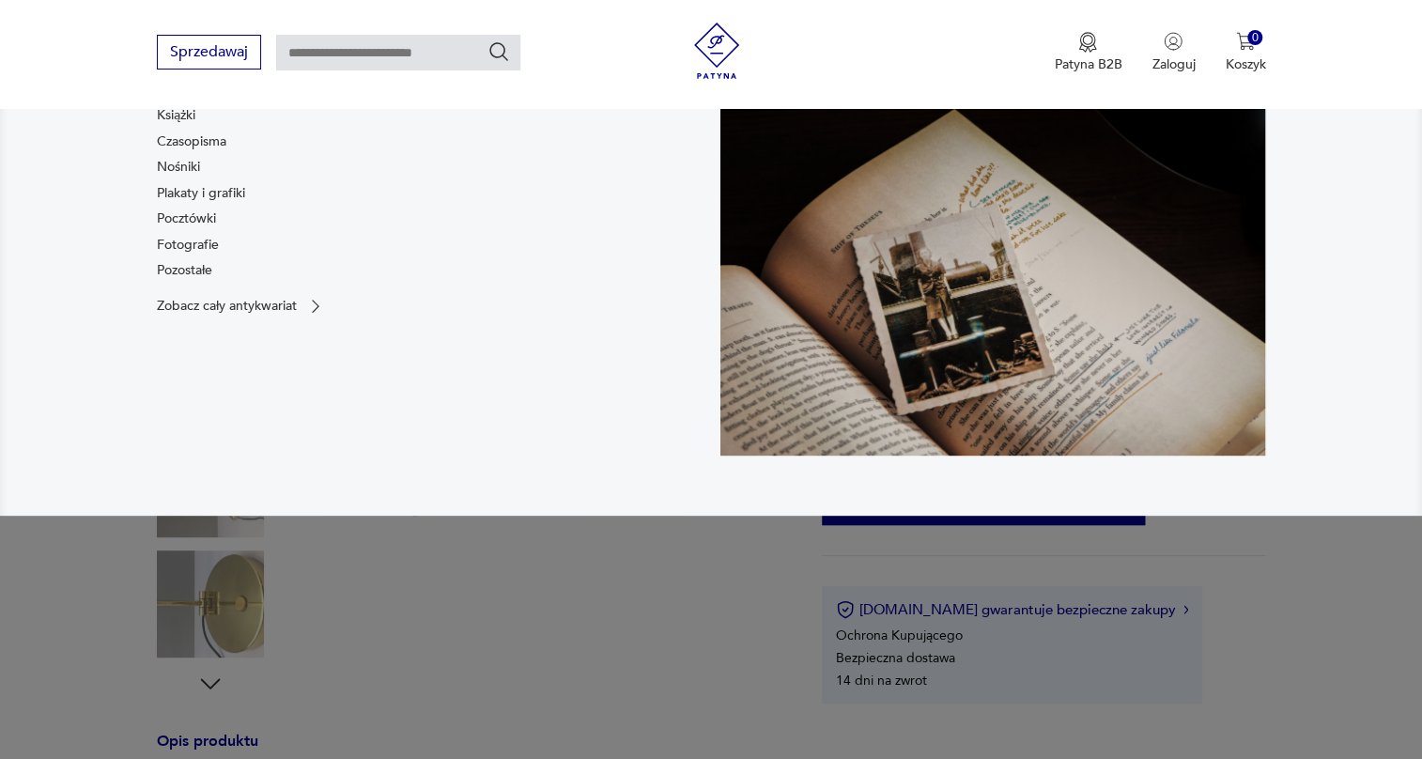
scroll to position [170, 0]
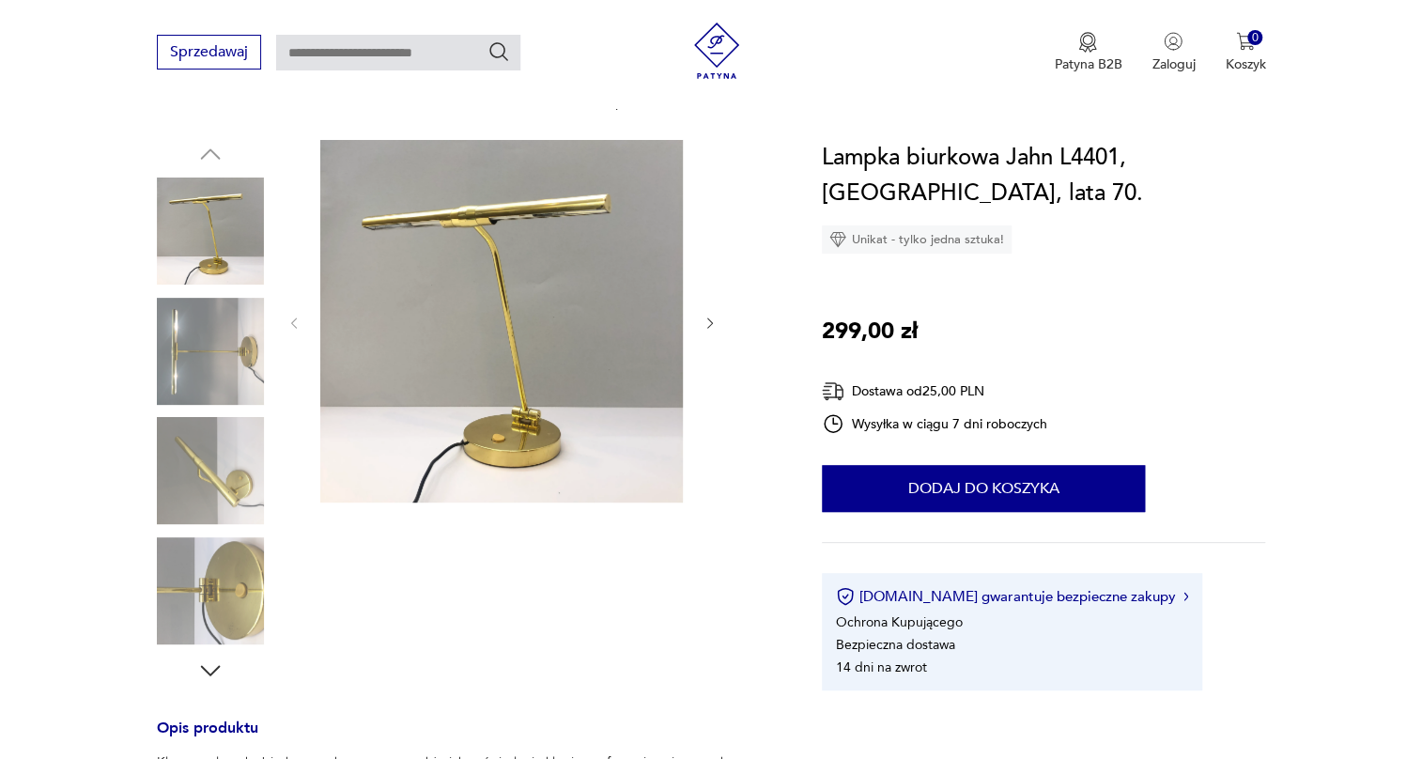
click at [208, 331] on img at bounding box center [210, 351] width 107 height 107
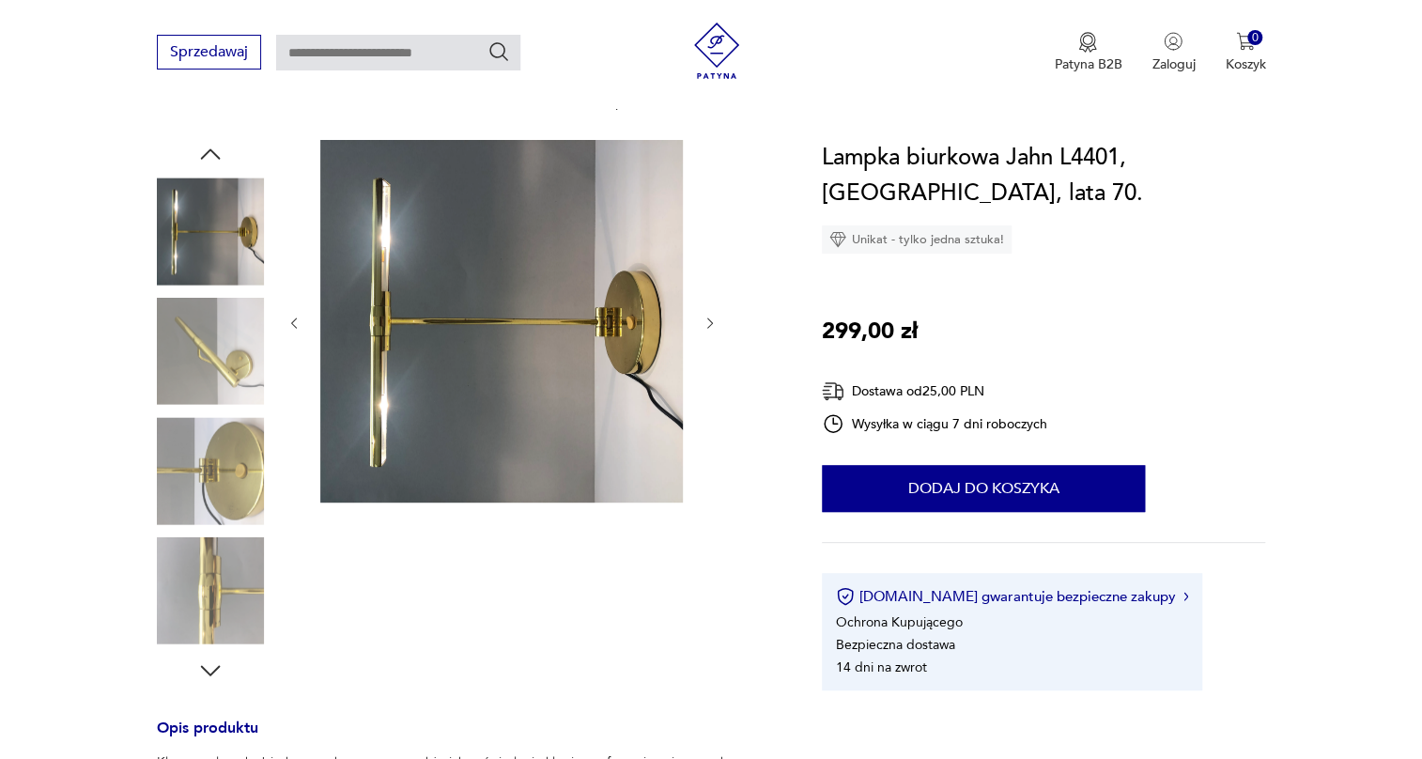
click at [208, 366] on img at bounding box center [210, 351] width 107 height 107
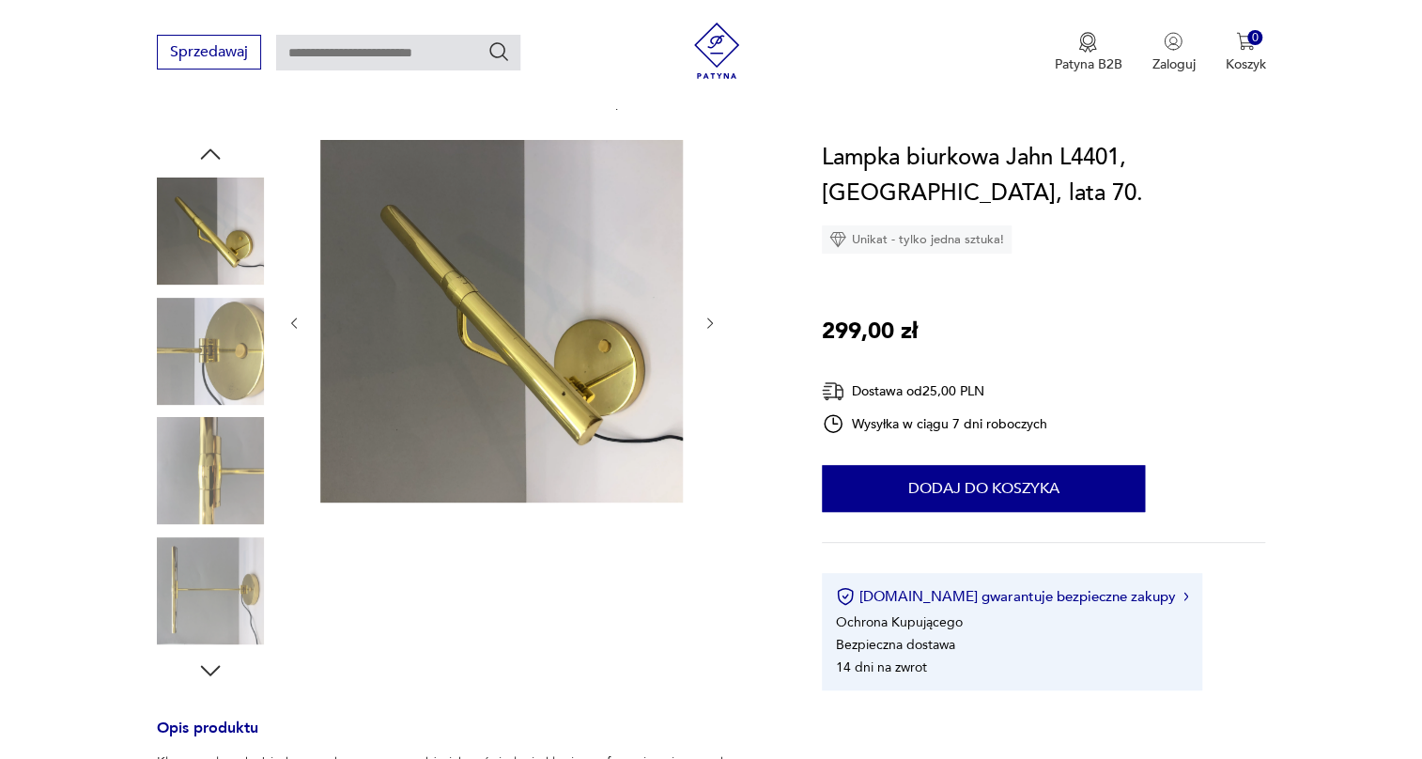
click at [215, 436] on img at bounding box center [210, 470] width 107 height 107
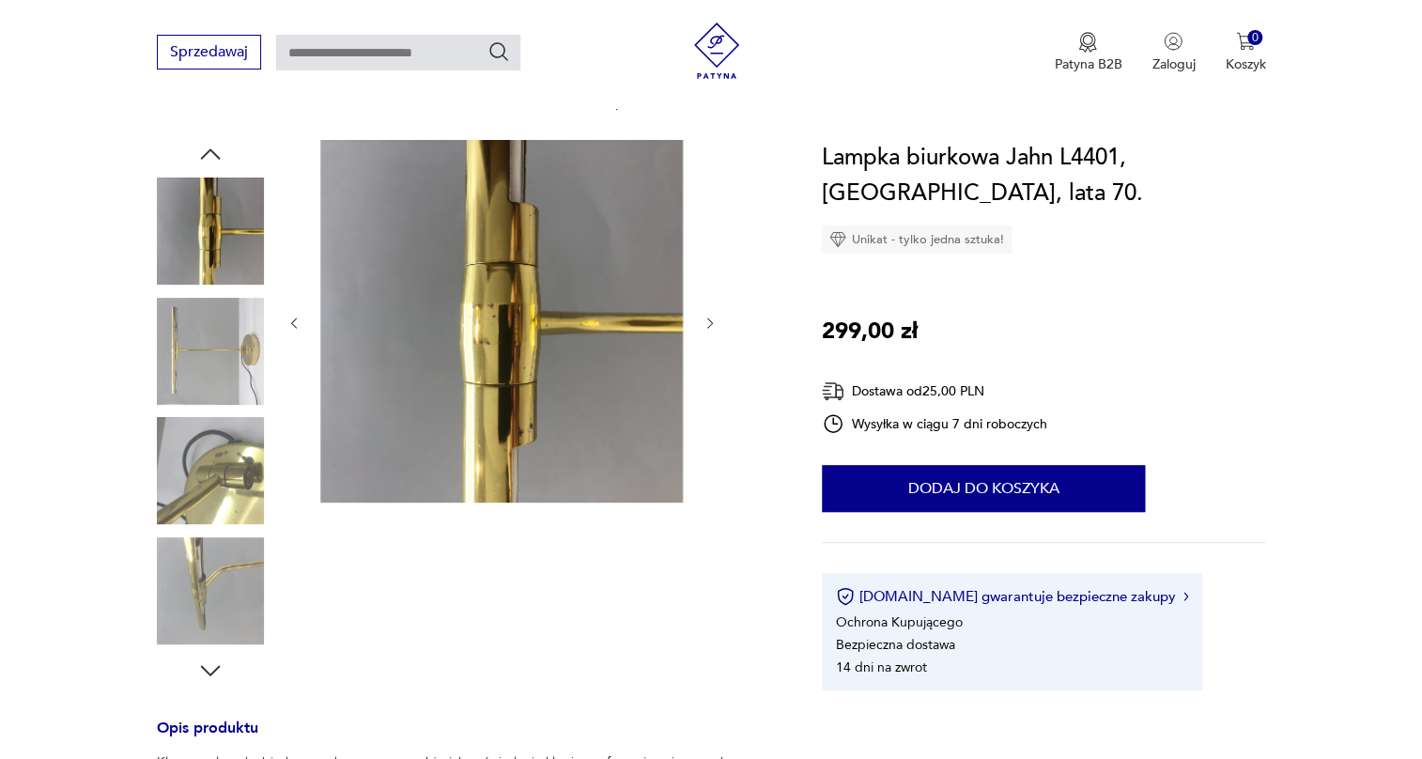
click at [215, 464] on img at bounding box center [210, 470] width 107 height 107
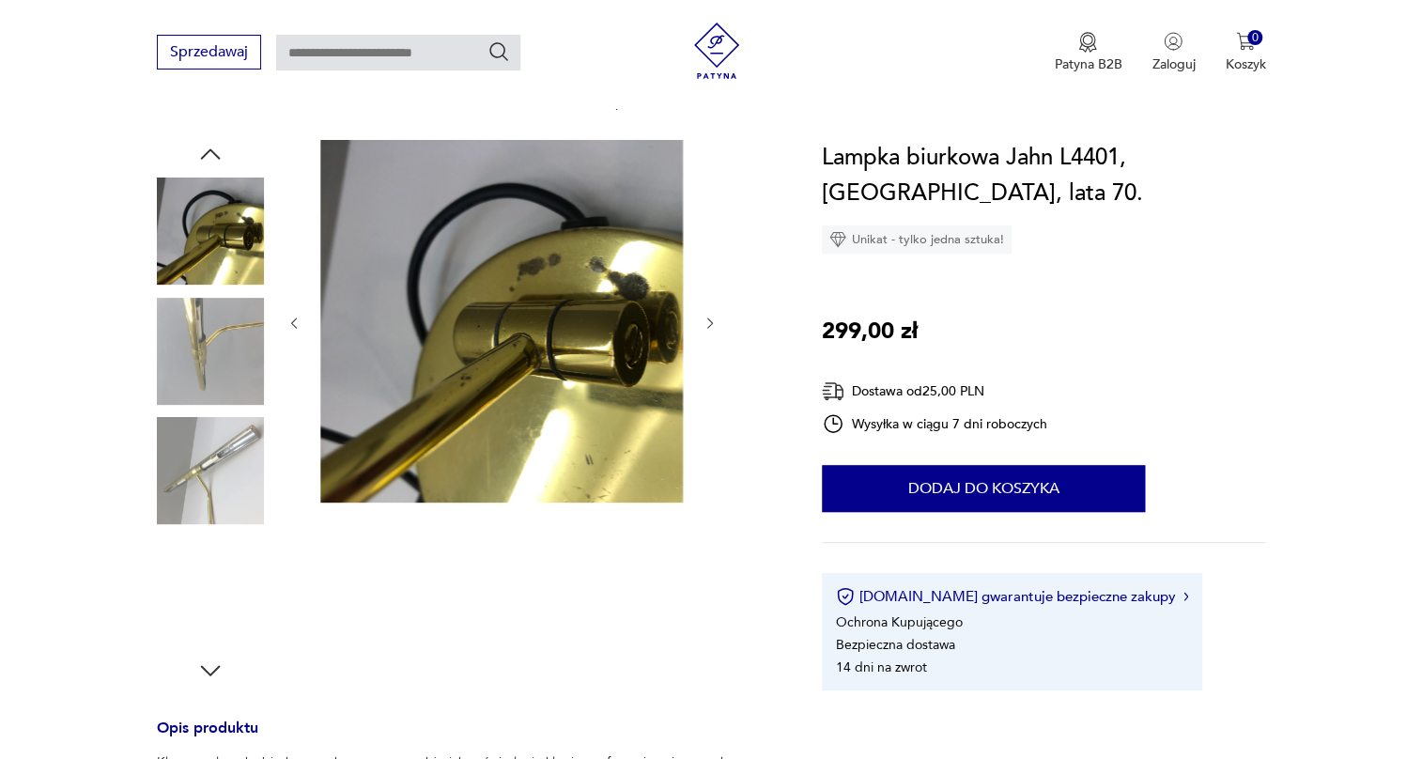
click at [215, 464] on img at bounding box center [210, 470] width 107 height 107
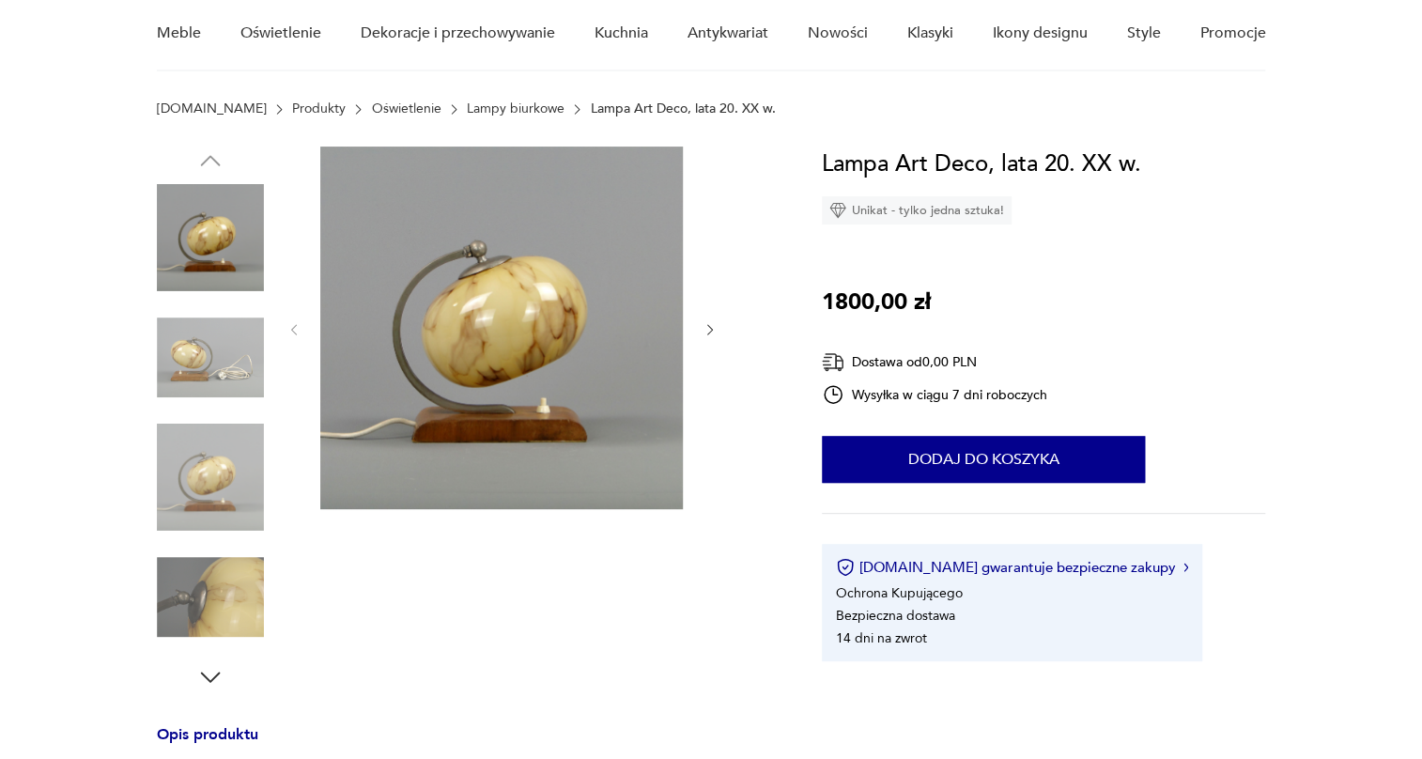
scroll to position [170, 0]
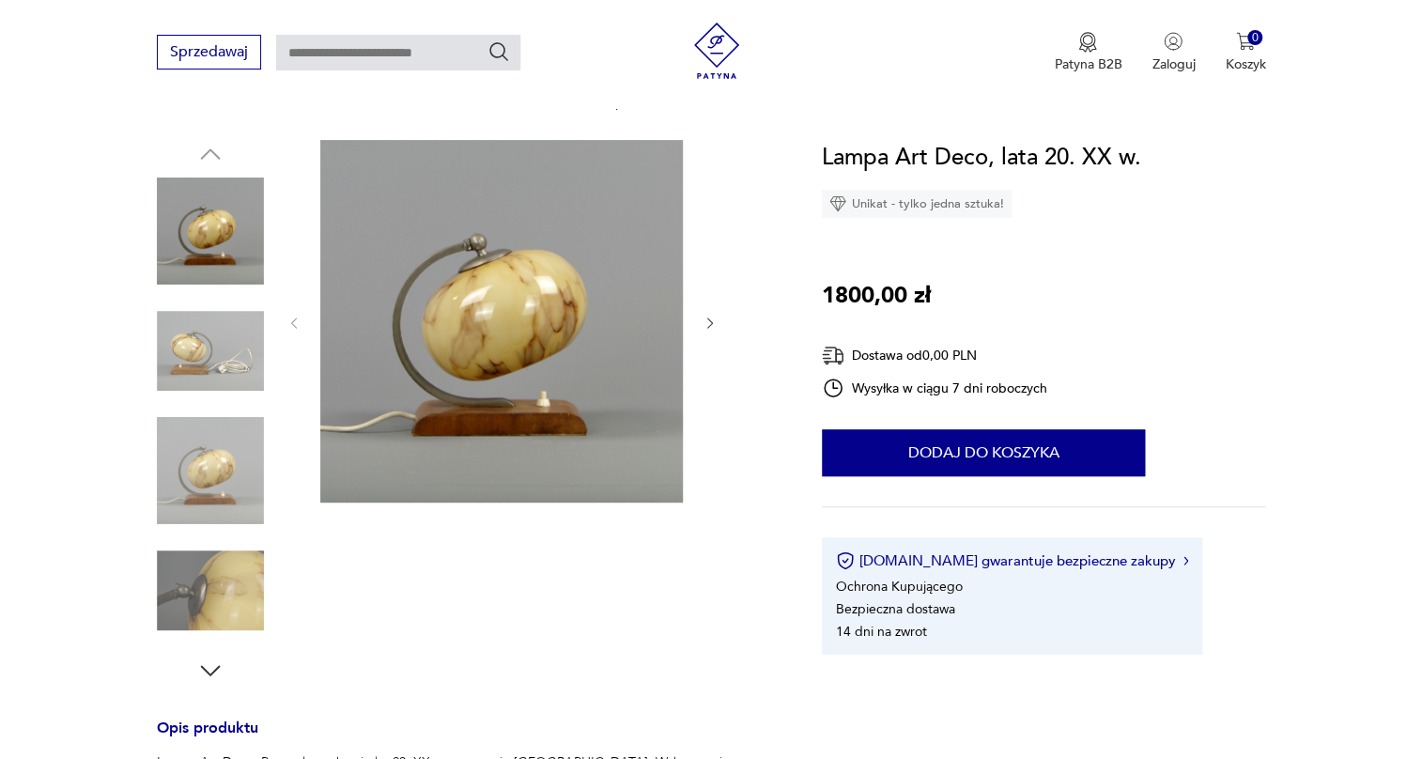
click at [184, 332] on img at bounding box center [210, 351] width 107 height 107
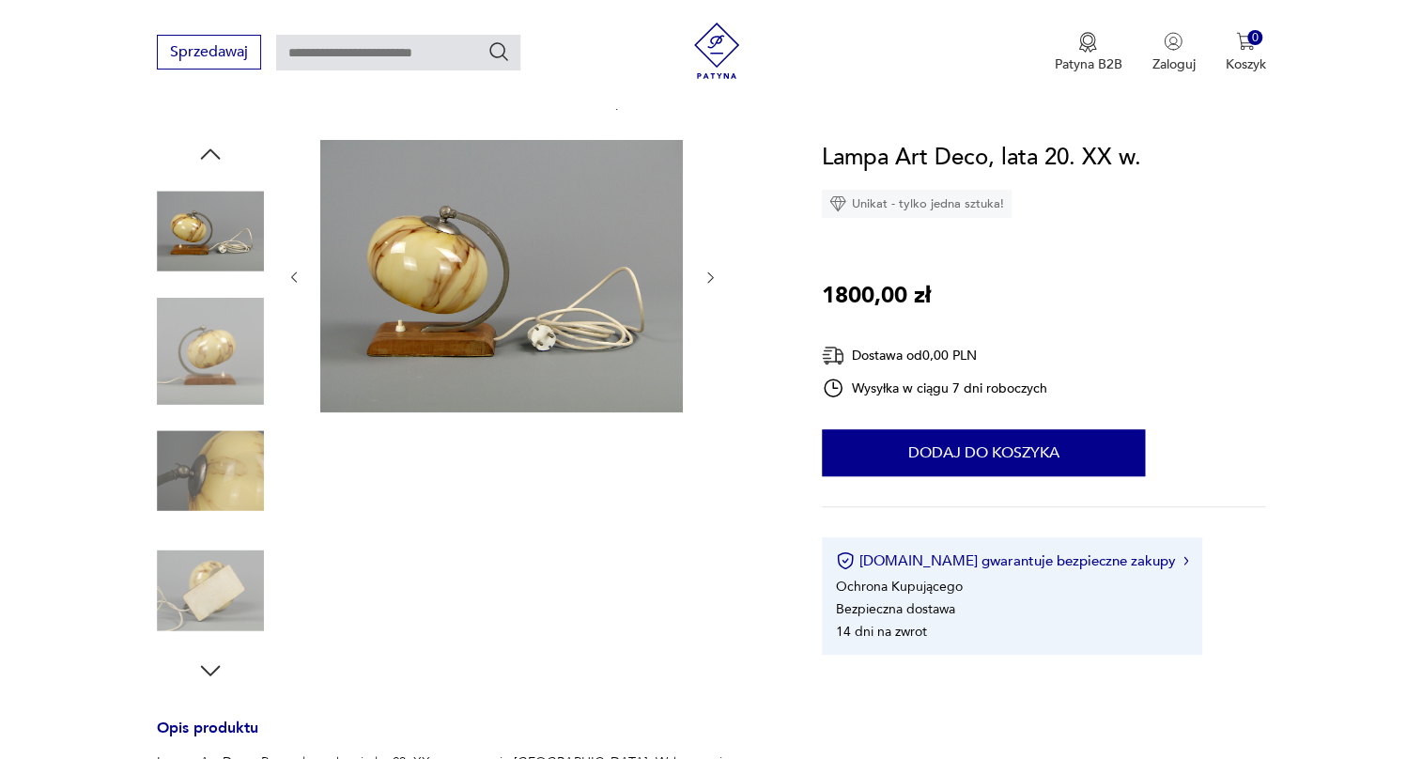
click at [210, 368] on img at bounding box center [210, 351] width 107 height 107
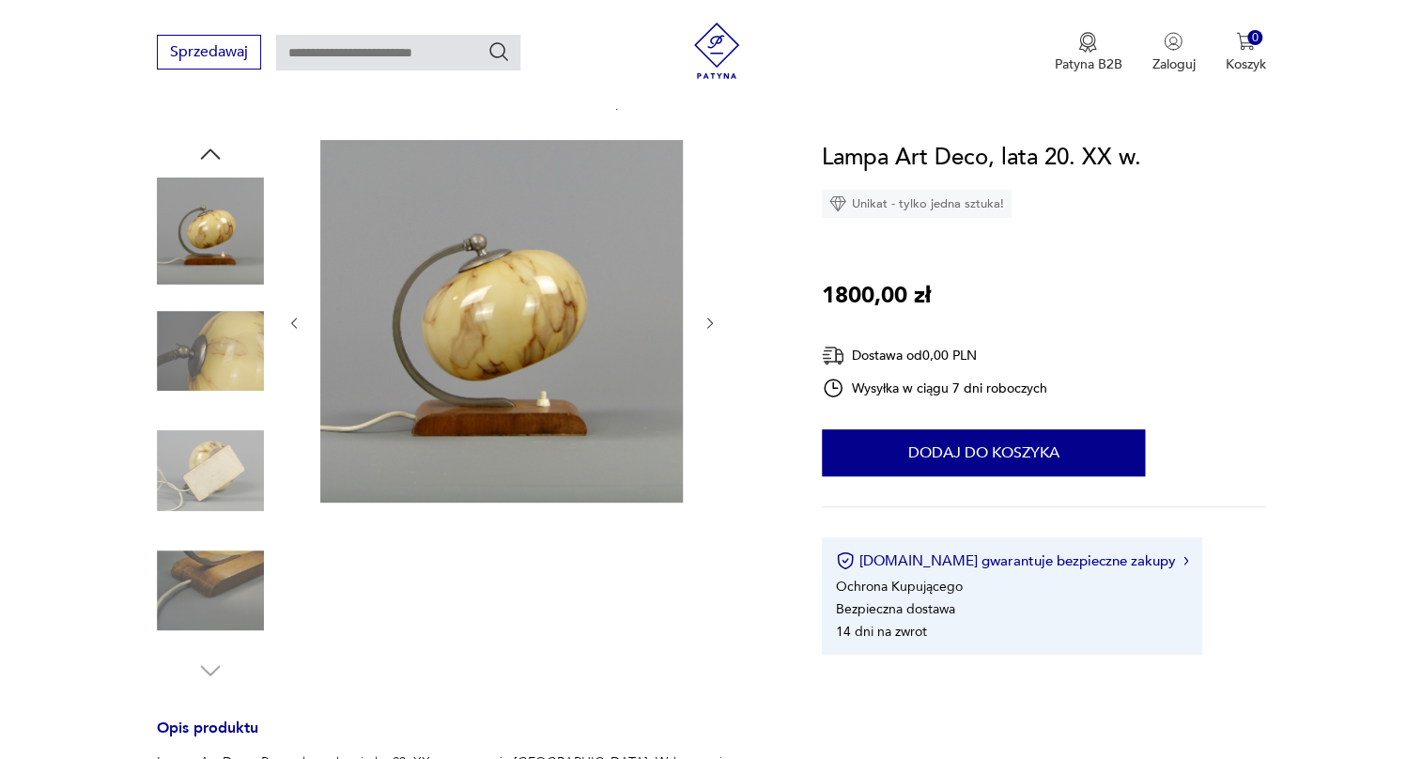
click at [208, 446] on img at bounding box center [210, 470] width 107 height 107
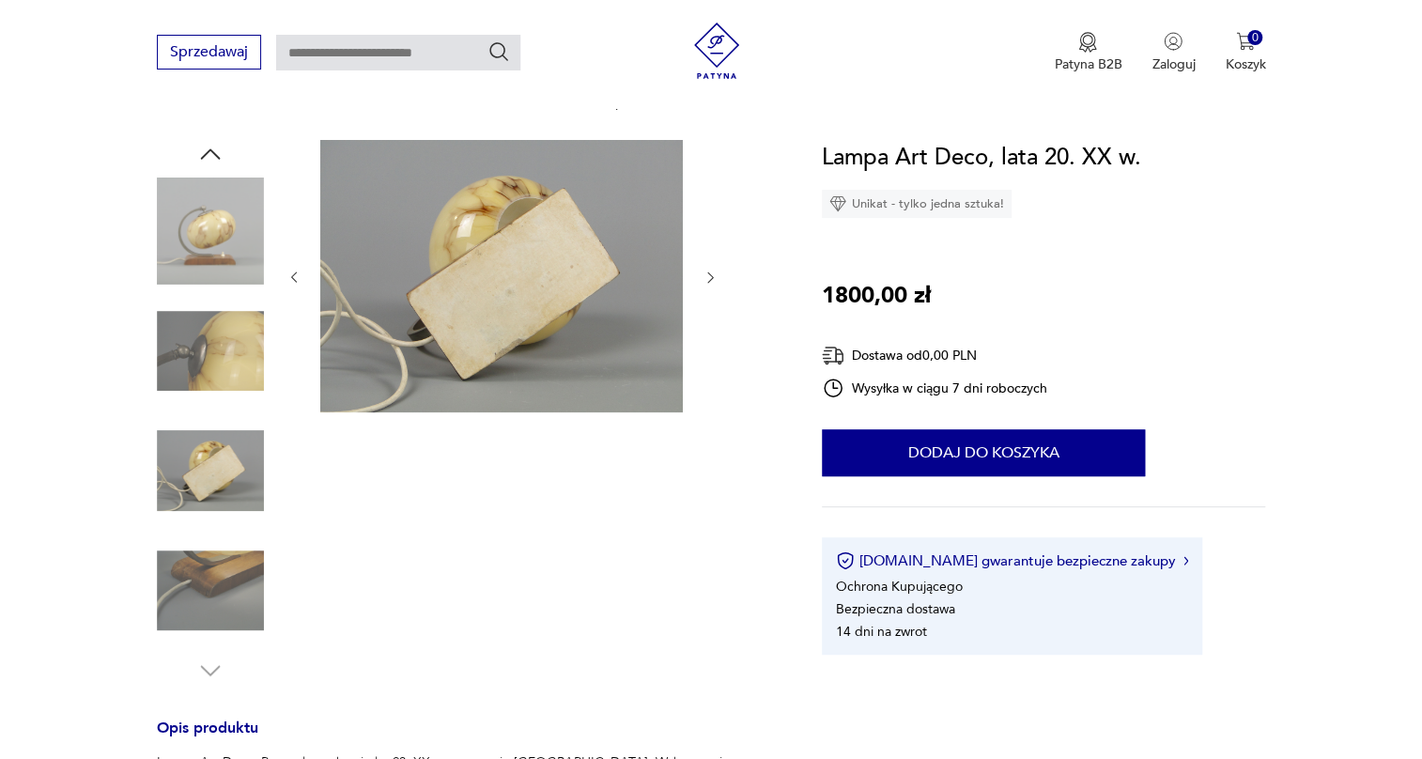
click at [215, 500] on img at bounding box center [210, 470] width 107 height 107
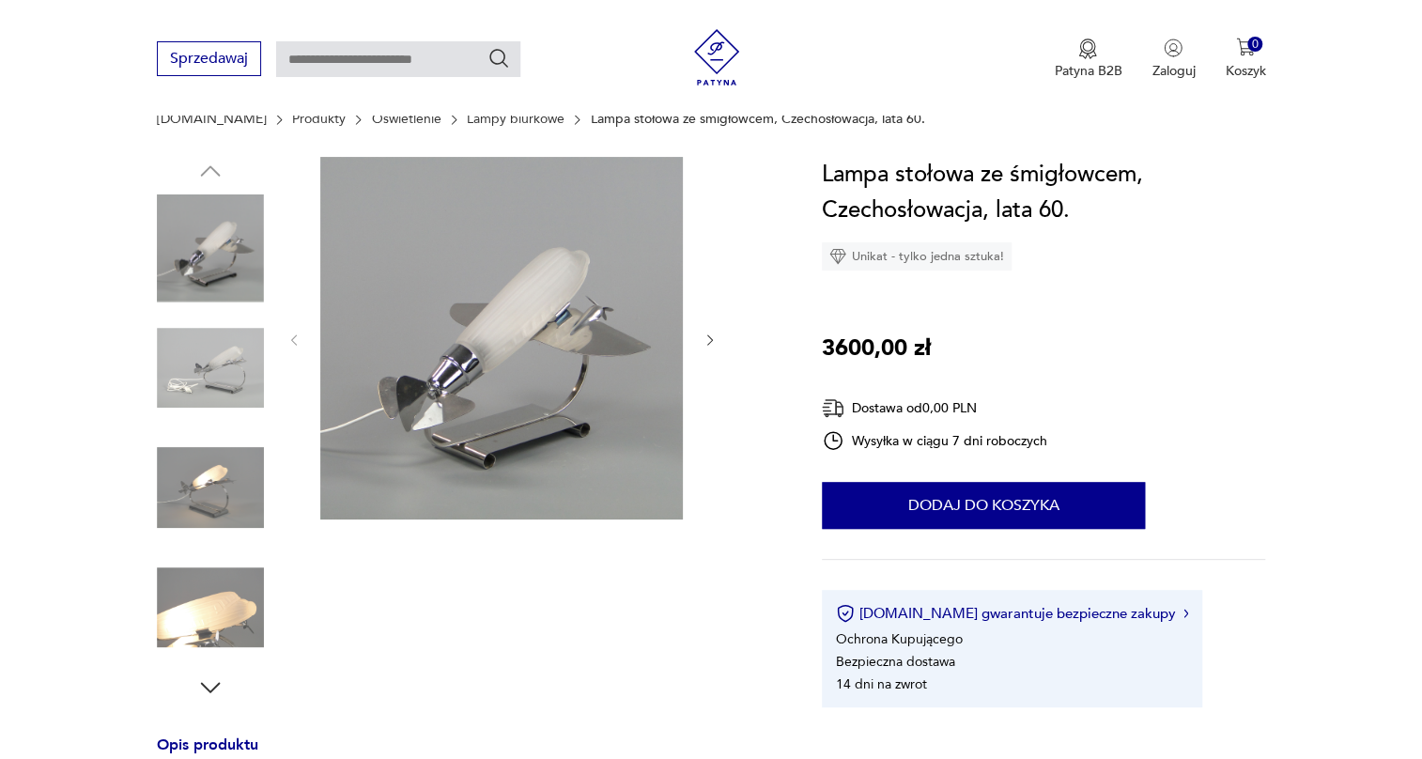
scroll to position [170, 0]
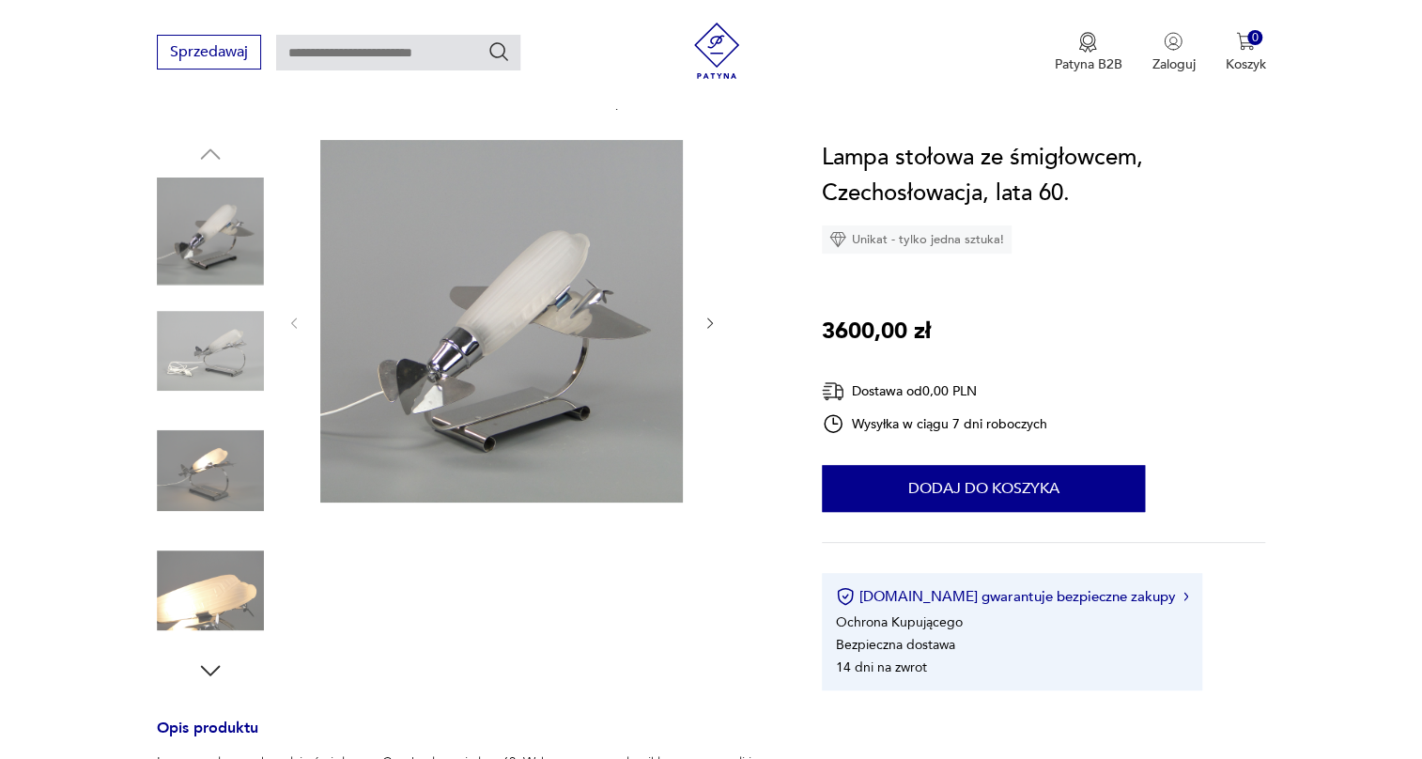
click at [248, 357] on img at bounding box center [210, 351] width 107 height 107
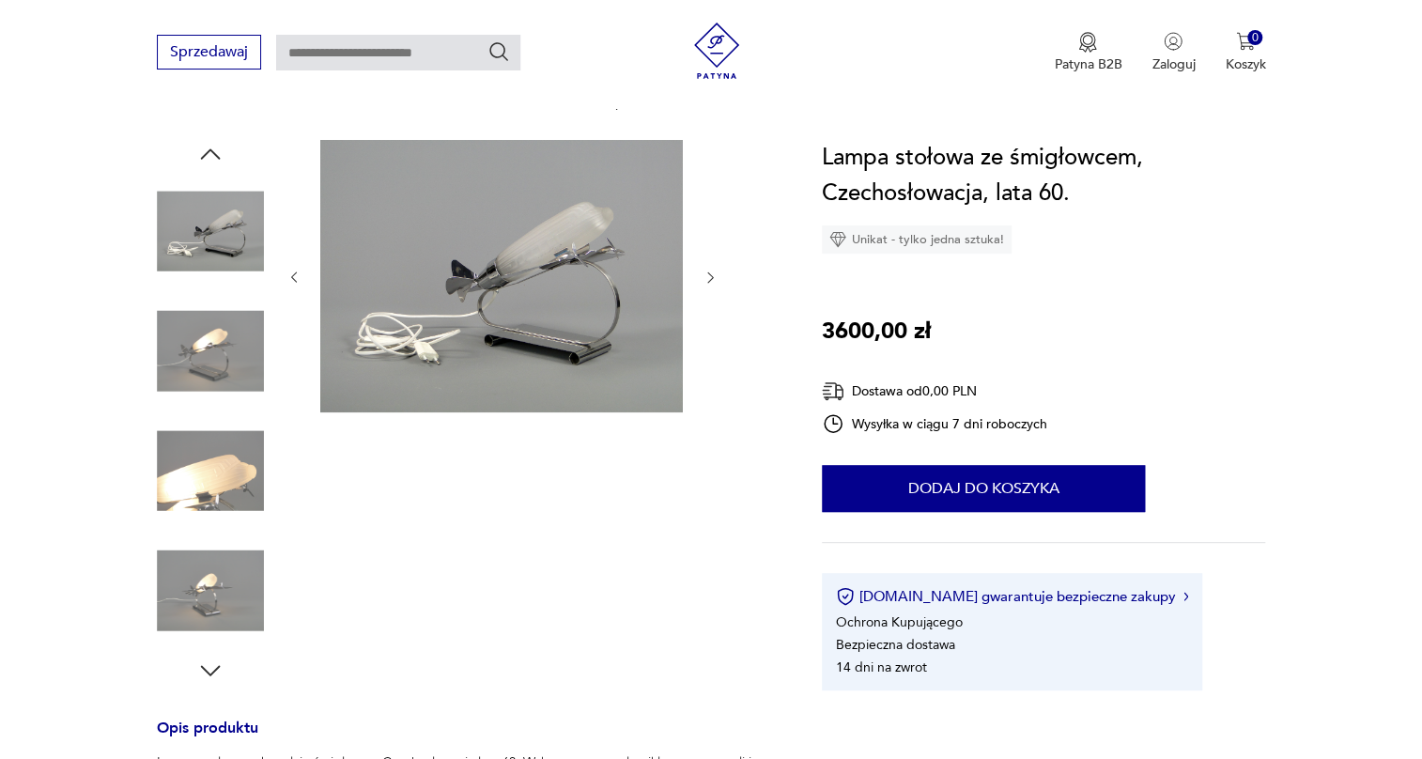
click at [220, 360] on img at bounding box center [210, 351] width 107 height 107
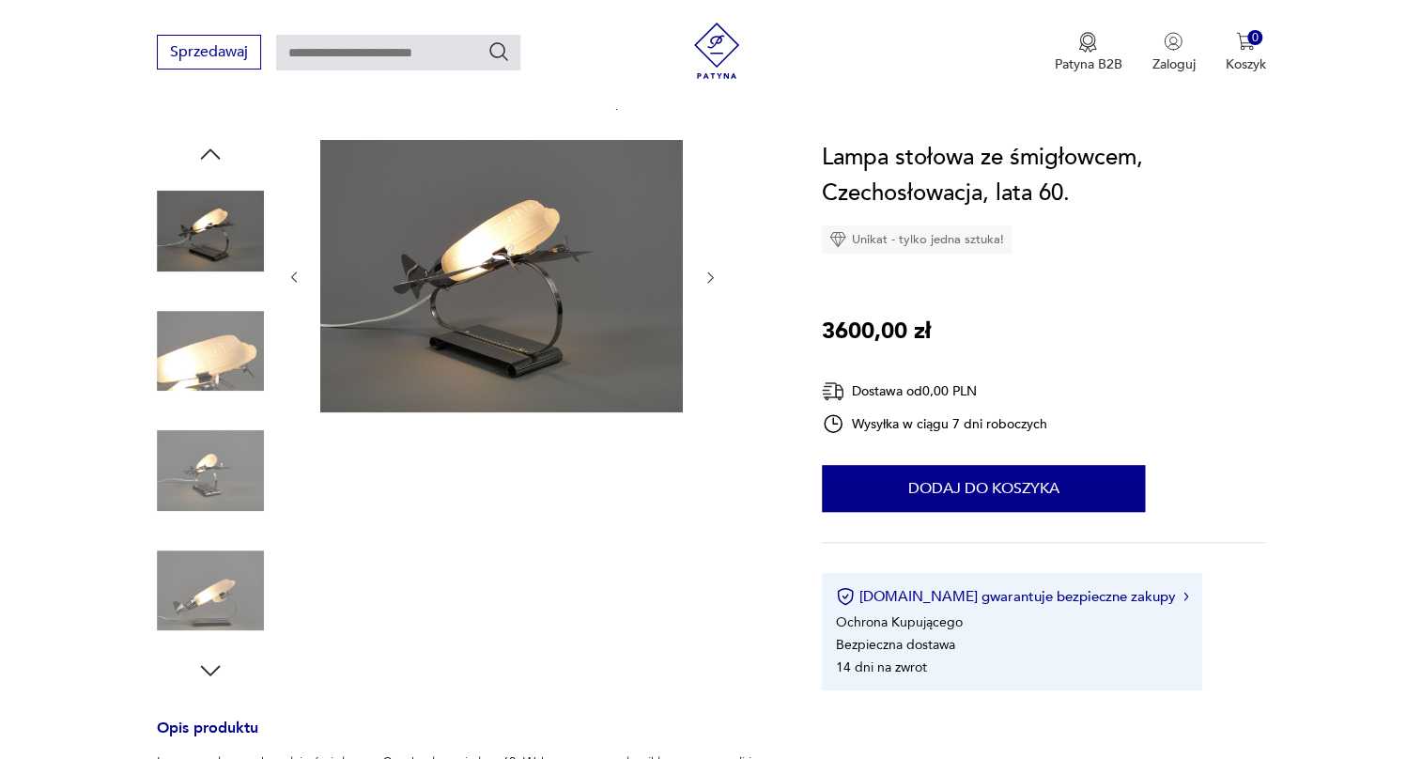
click at [219, 413] on div at bounding box center [210, 413] width 107 height 470
click at [207, 490] on img at bounding box center [210, 470] width 107 height 107
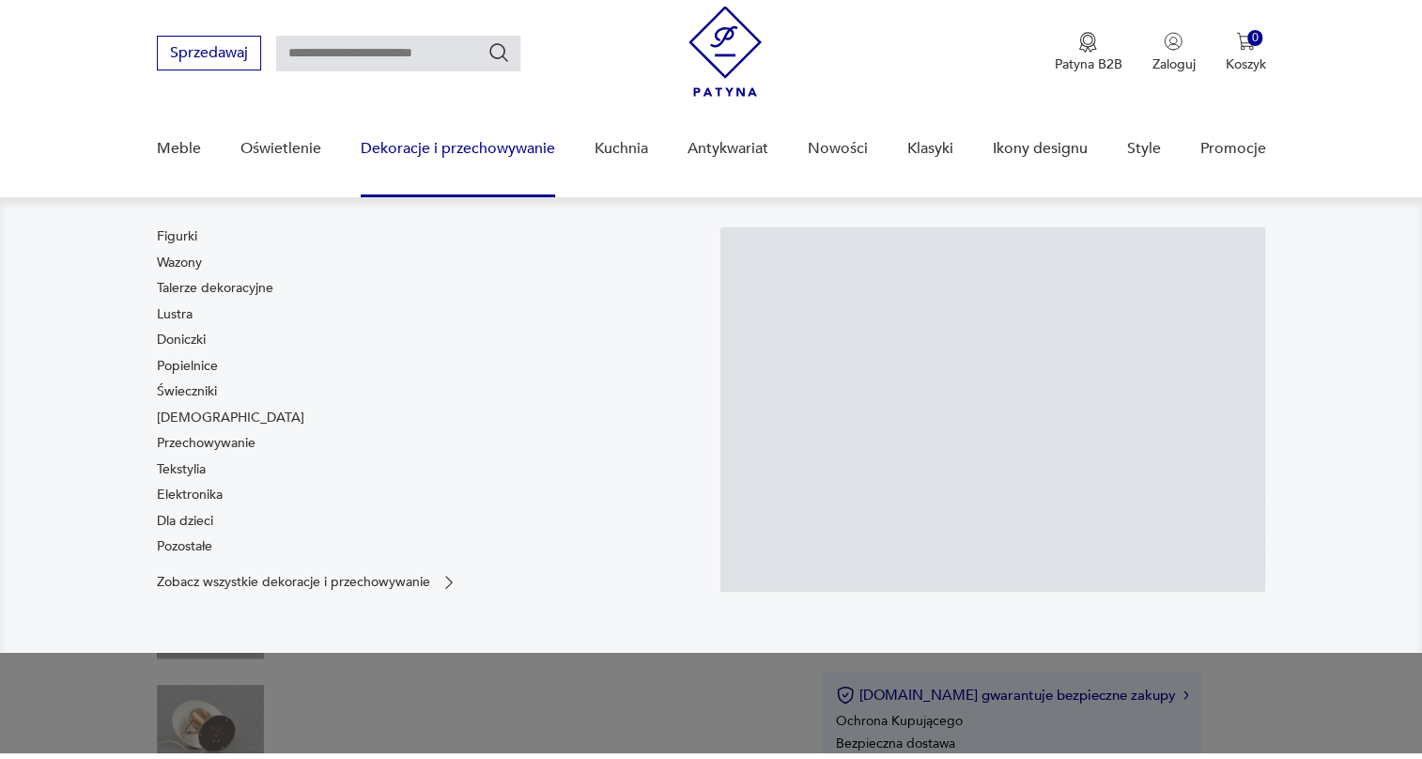
scroll to position [85, 0]
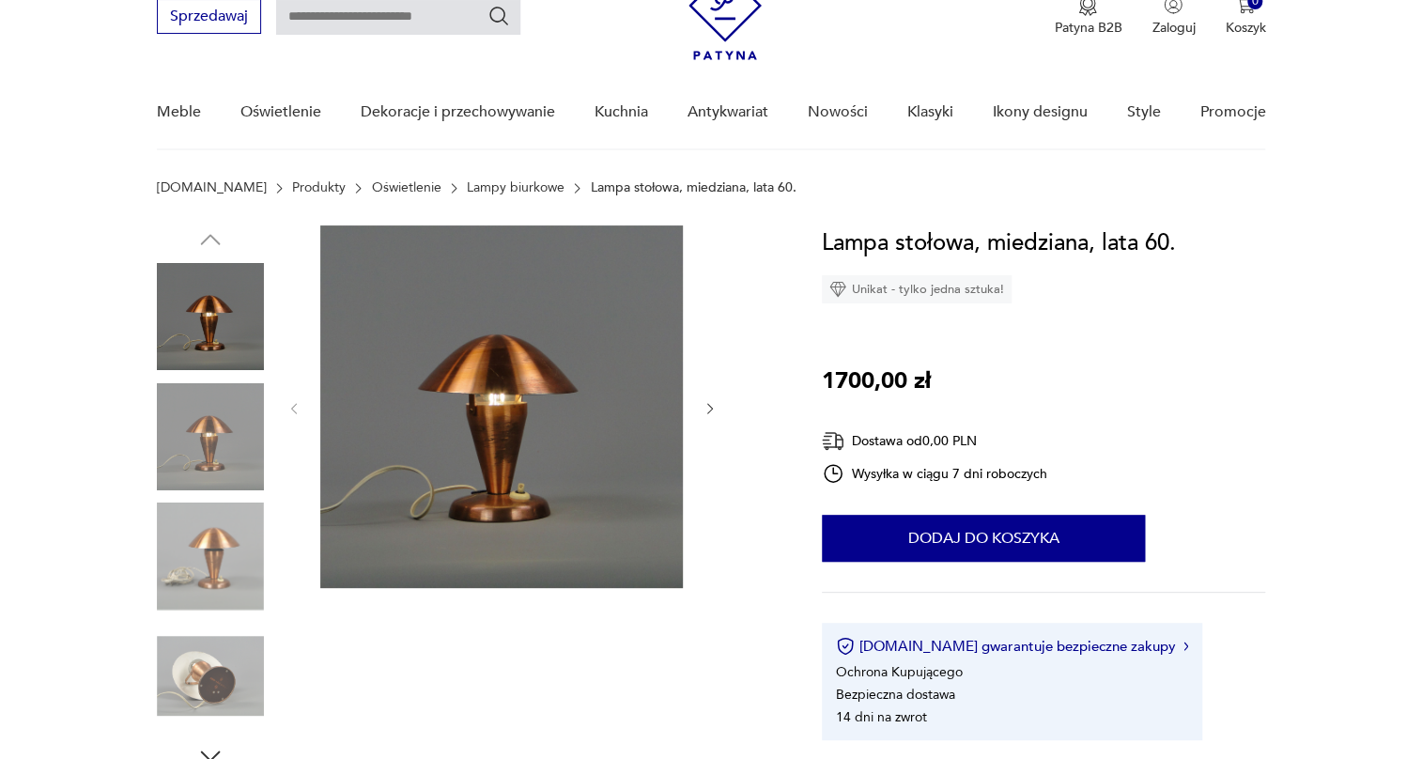
click at [239, 448] on img at bounding box center [210, 436] width 107 height 107
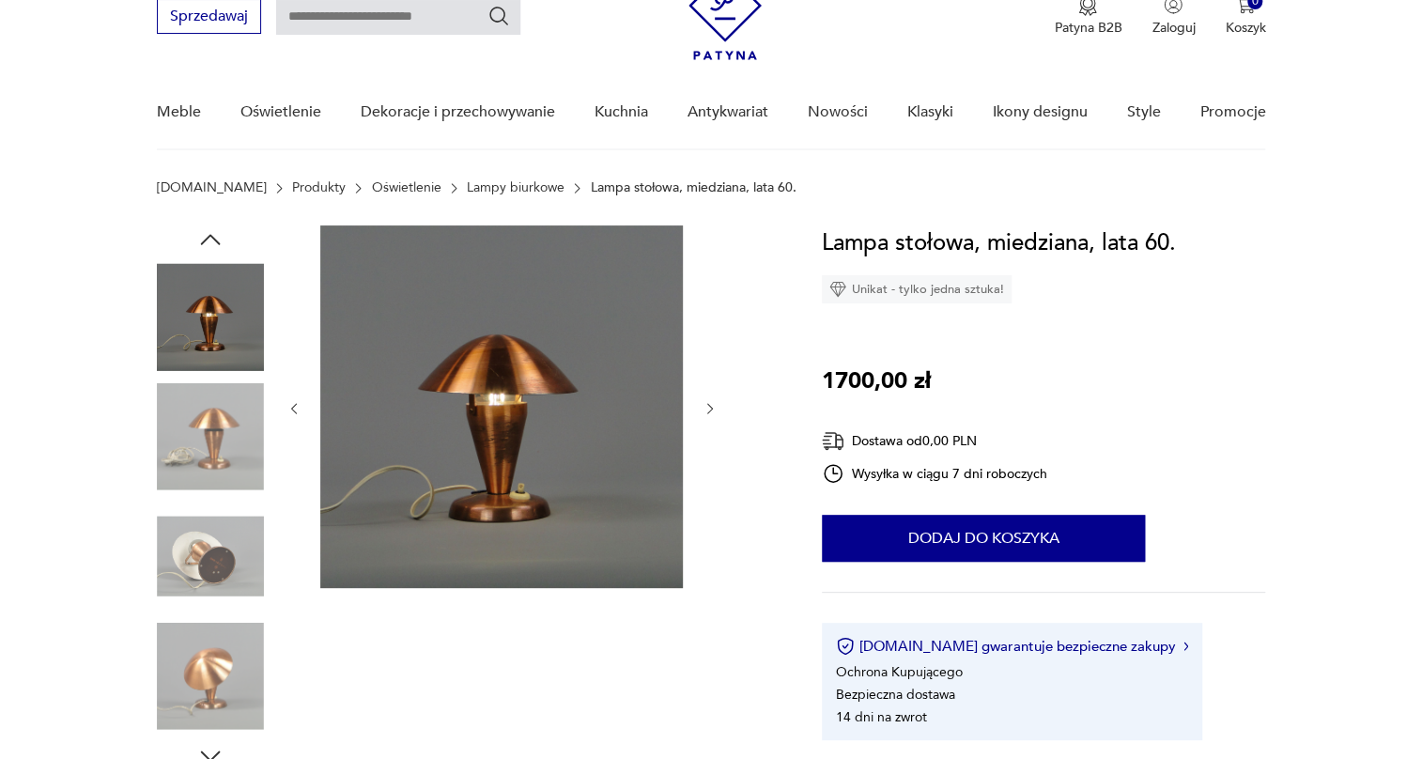
click at [228, 469] on img at bounding box center [210, 436] width 107 height 107
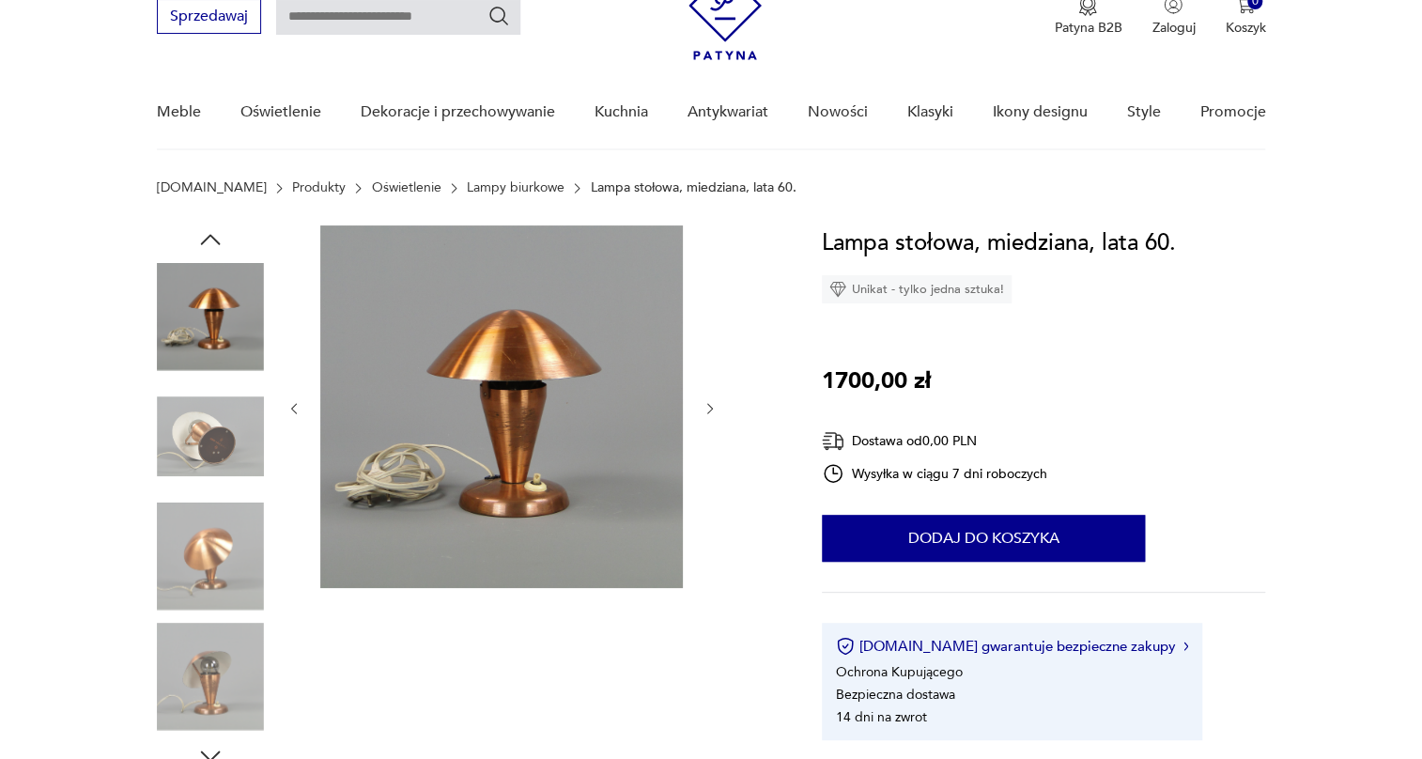
click at [218, 520] on img at bounding box center [210, 556] width 107 height 107
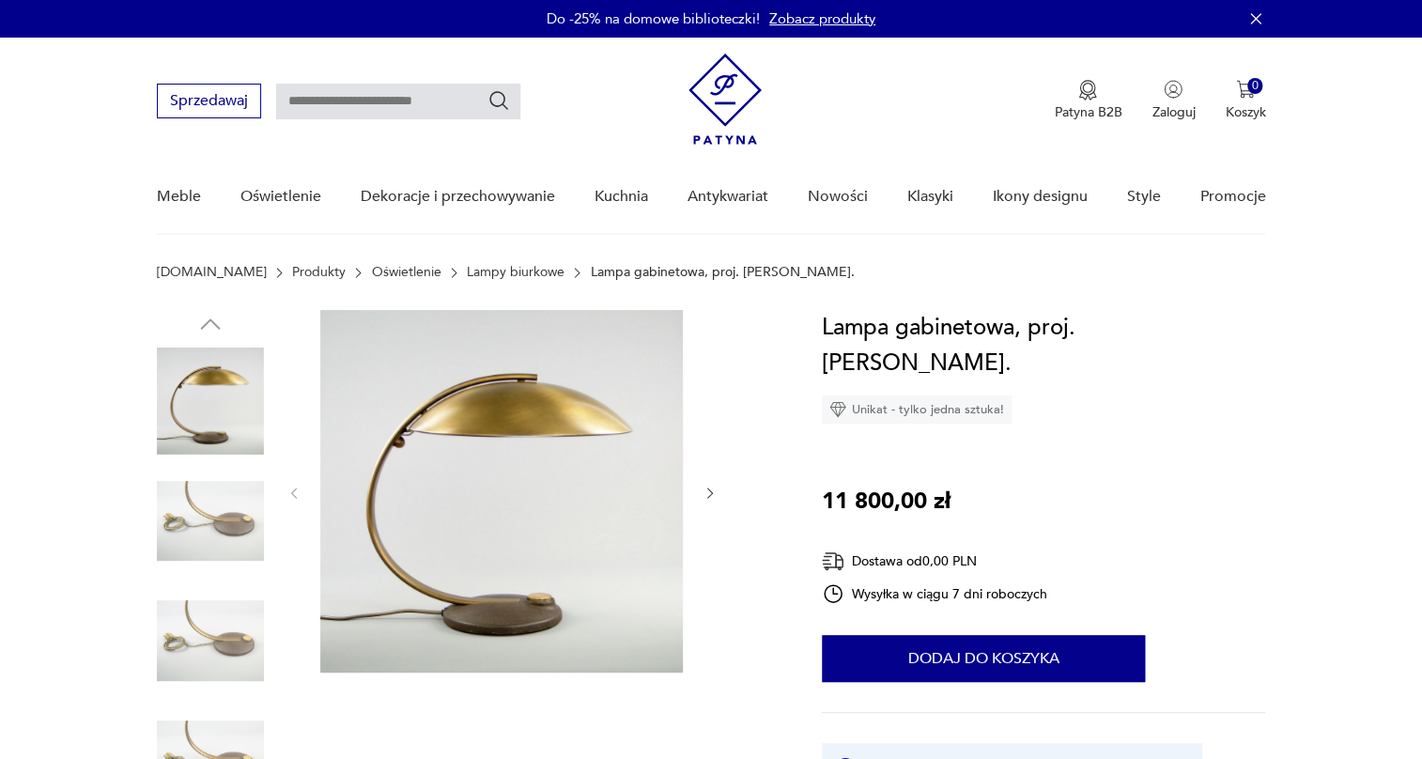
scroll to position [85, 0]
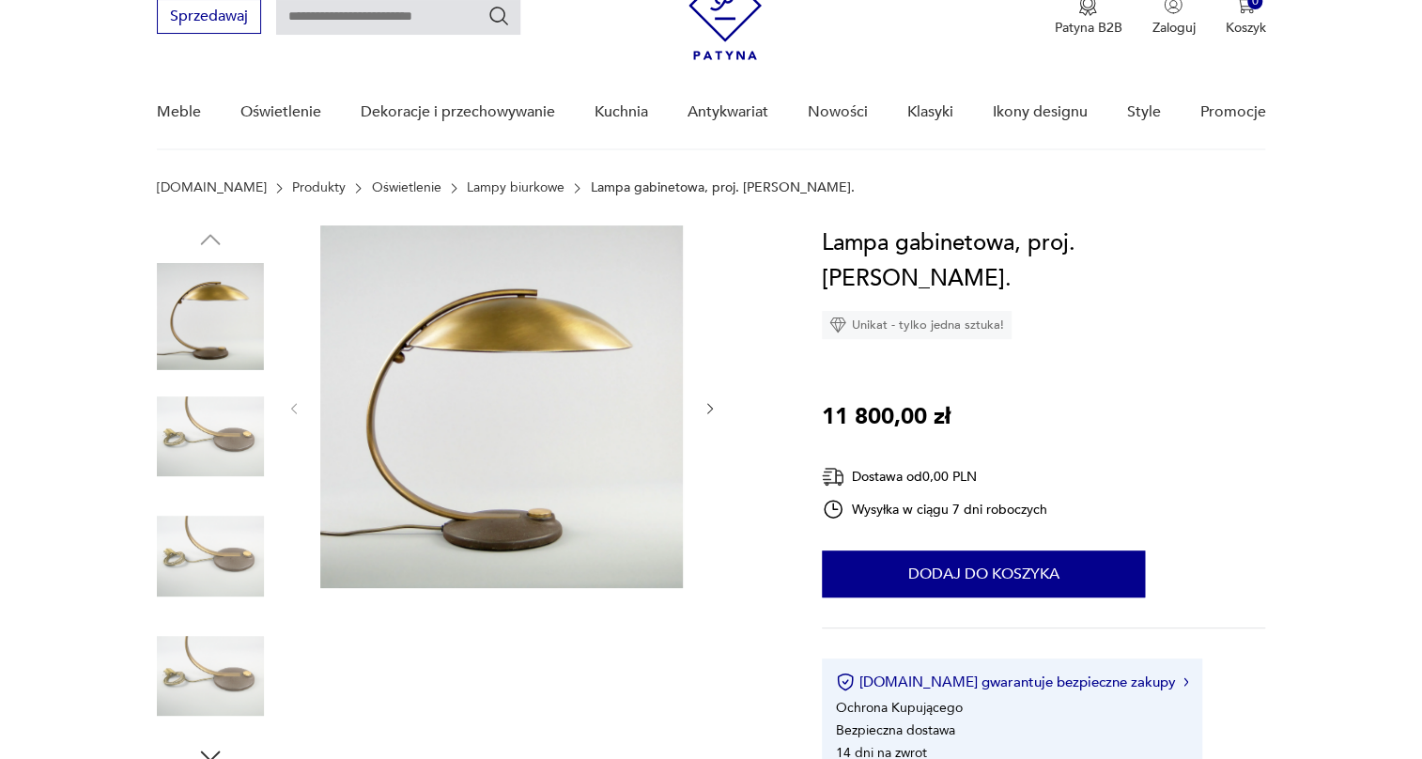
click at [209, 430] on img at bounding box center [210, 436] width 107 height 107
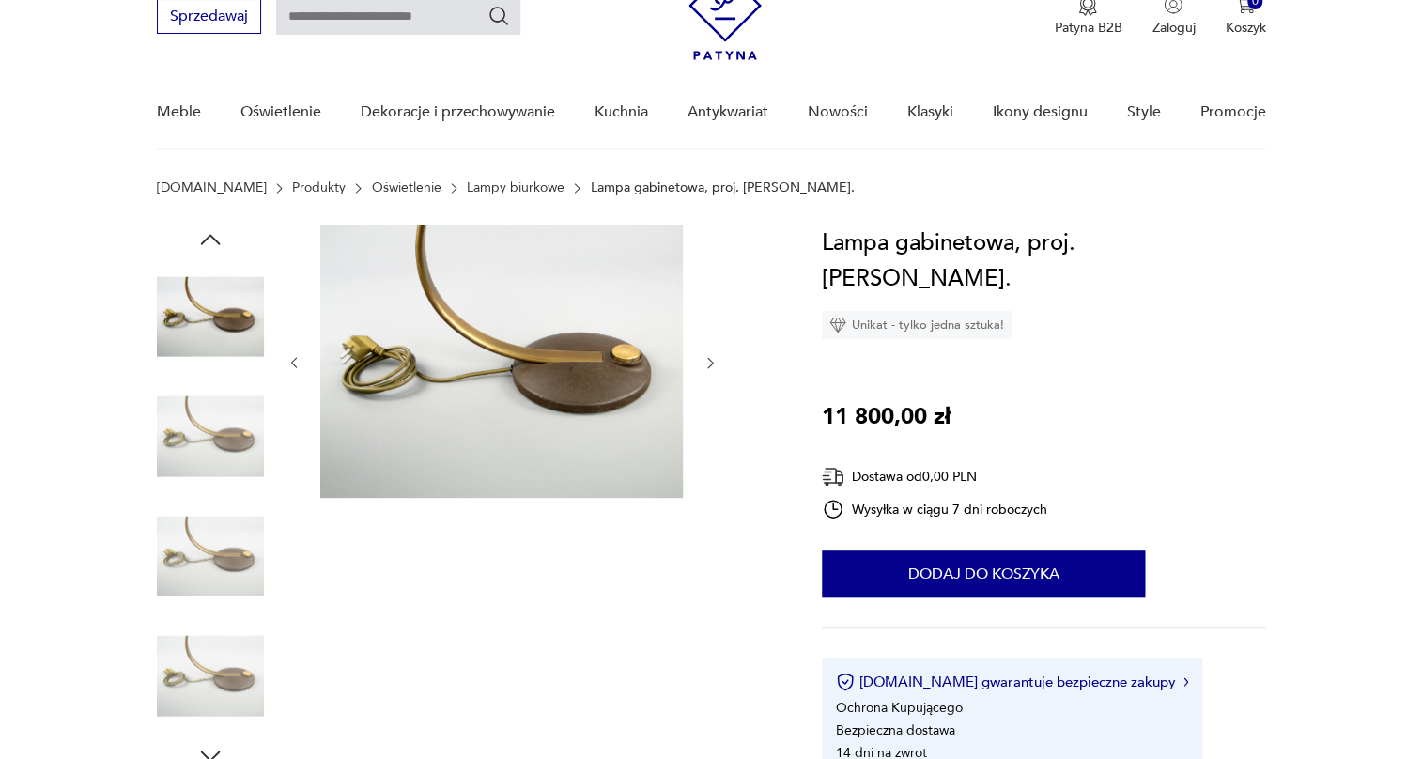
click at [234, 456] on img at bounding box center [210, 436] width 107 height 107
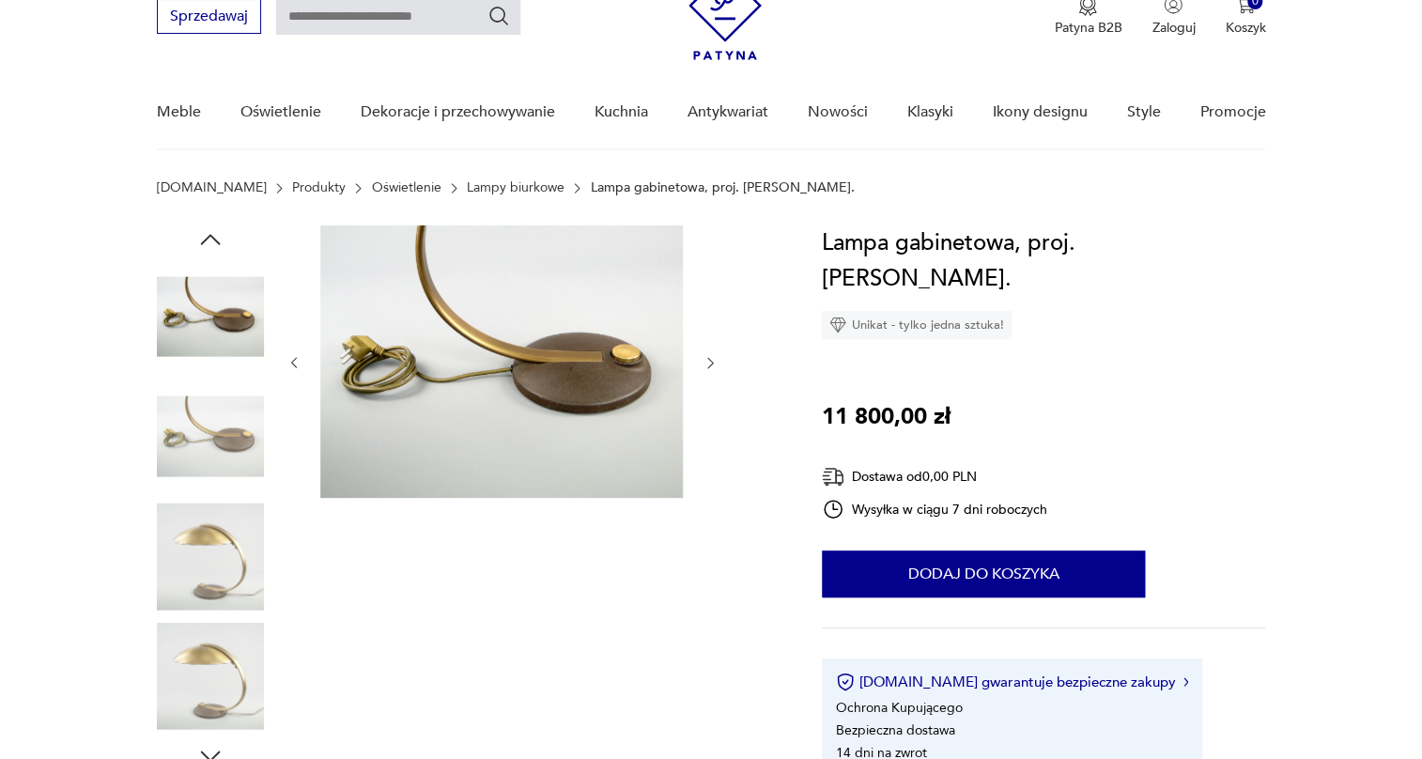
click at [234, 456] on img at bounding box center [210, 436] width 107 height 107
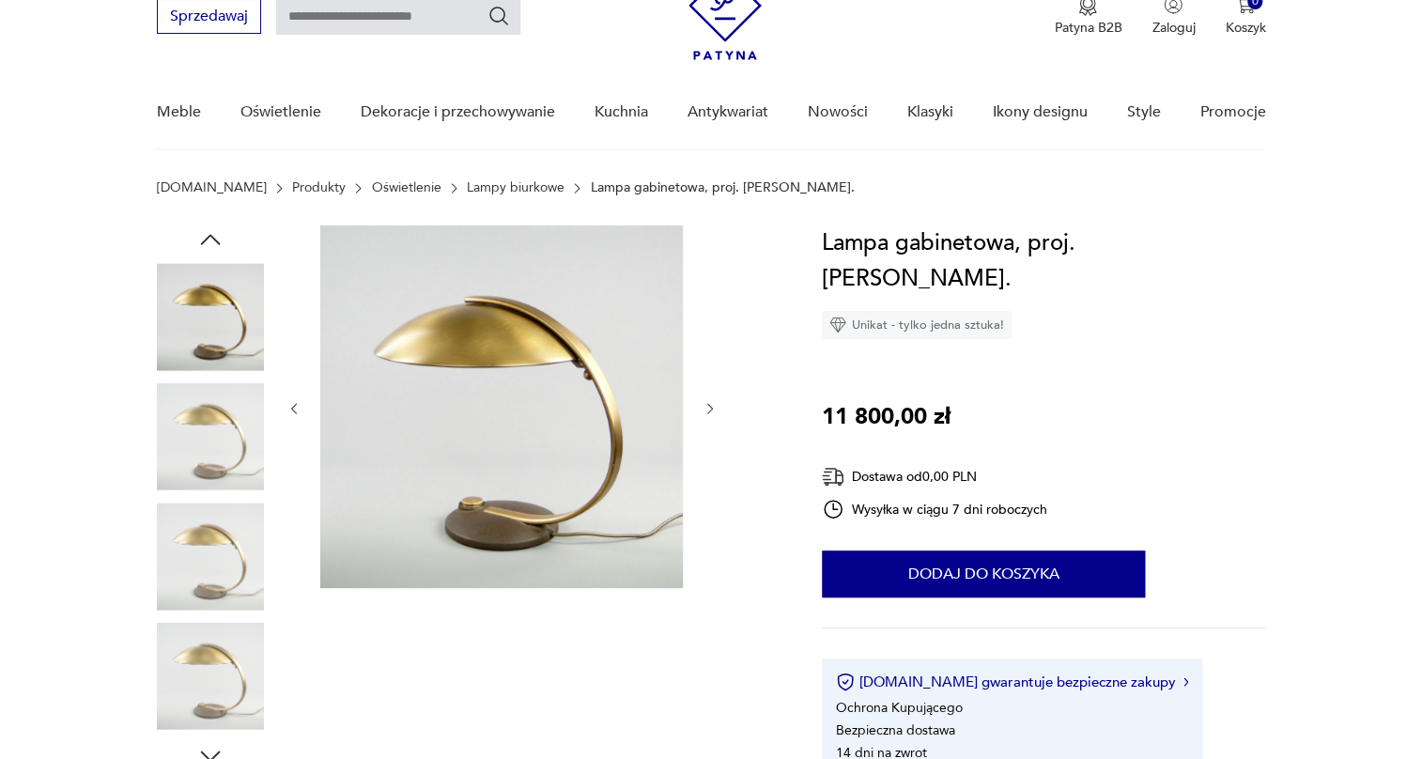
click at [234, 456] on img at bounding box center [210, 436] width 107 height 107
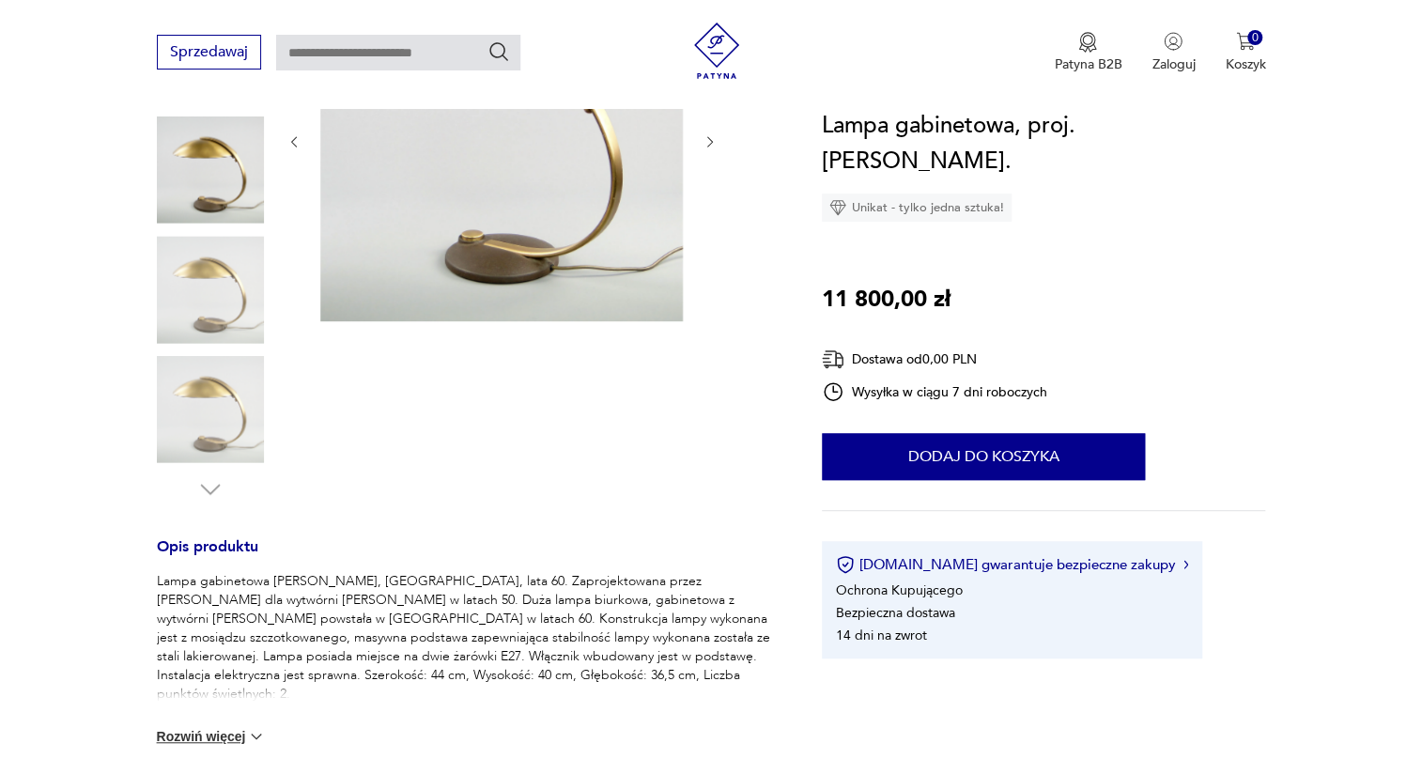
scroll to position [427, 0]
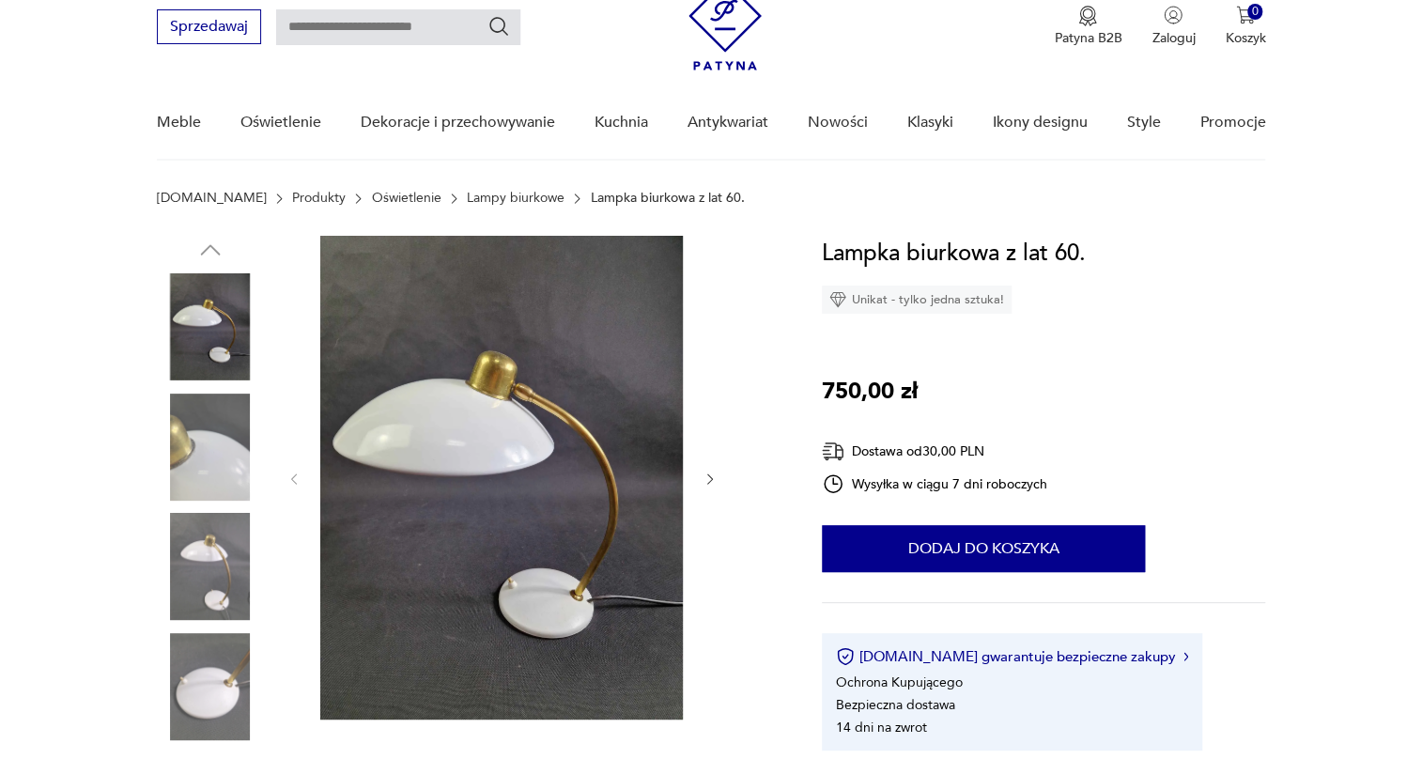
scroll to position [170, 0]
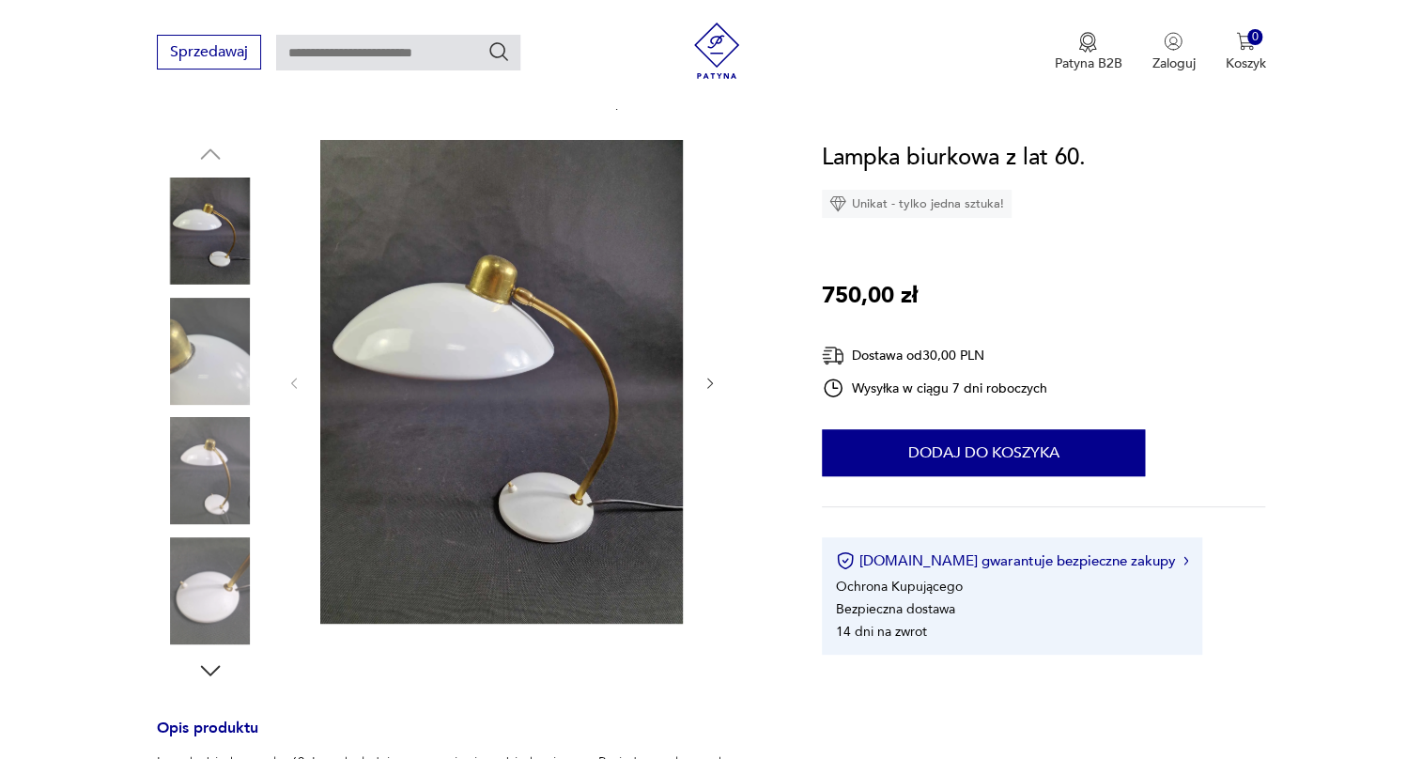
click at [229, 316] on img at bounding box center [210, 351] width 107 height 107
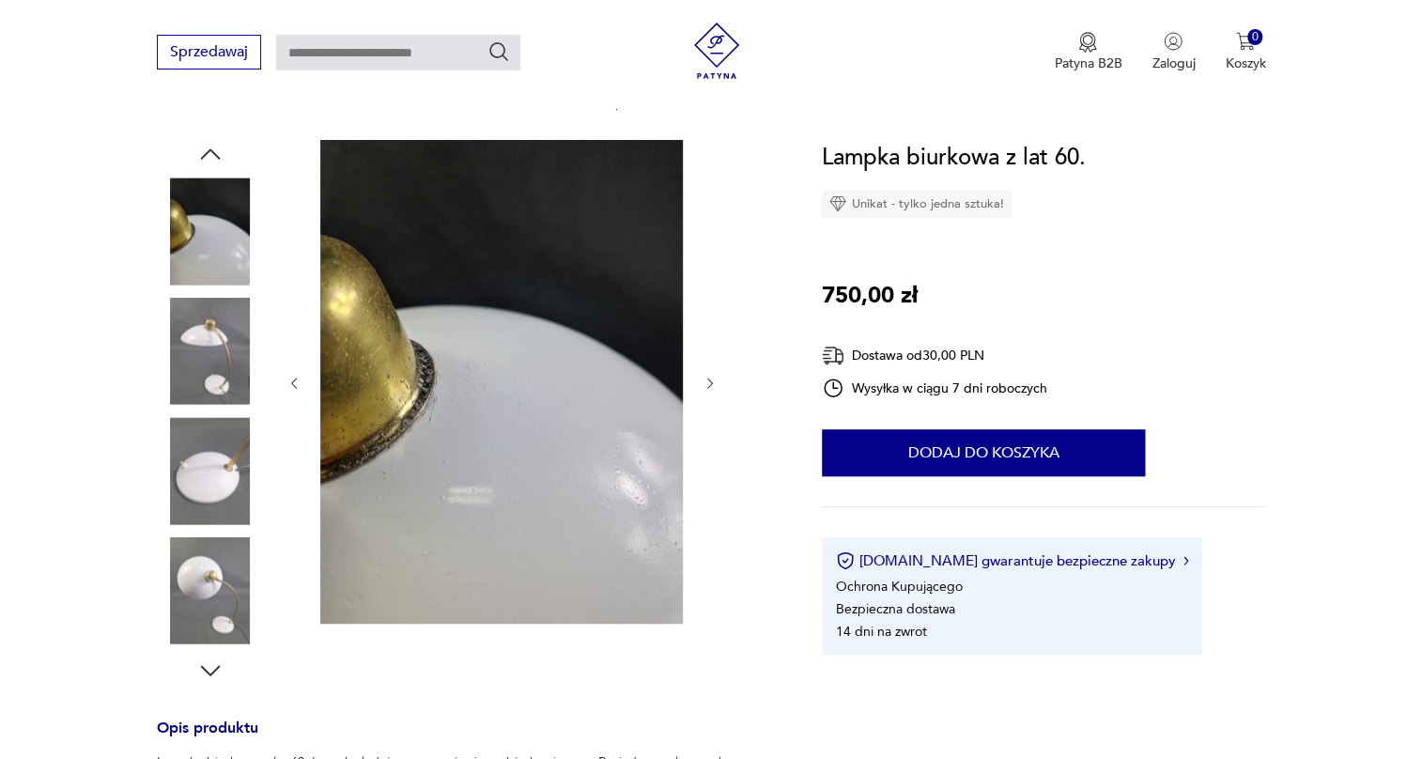
click at [224, 374] on img at bounding box center [210, 351] width 107 height 107
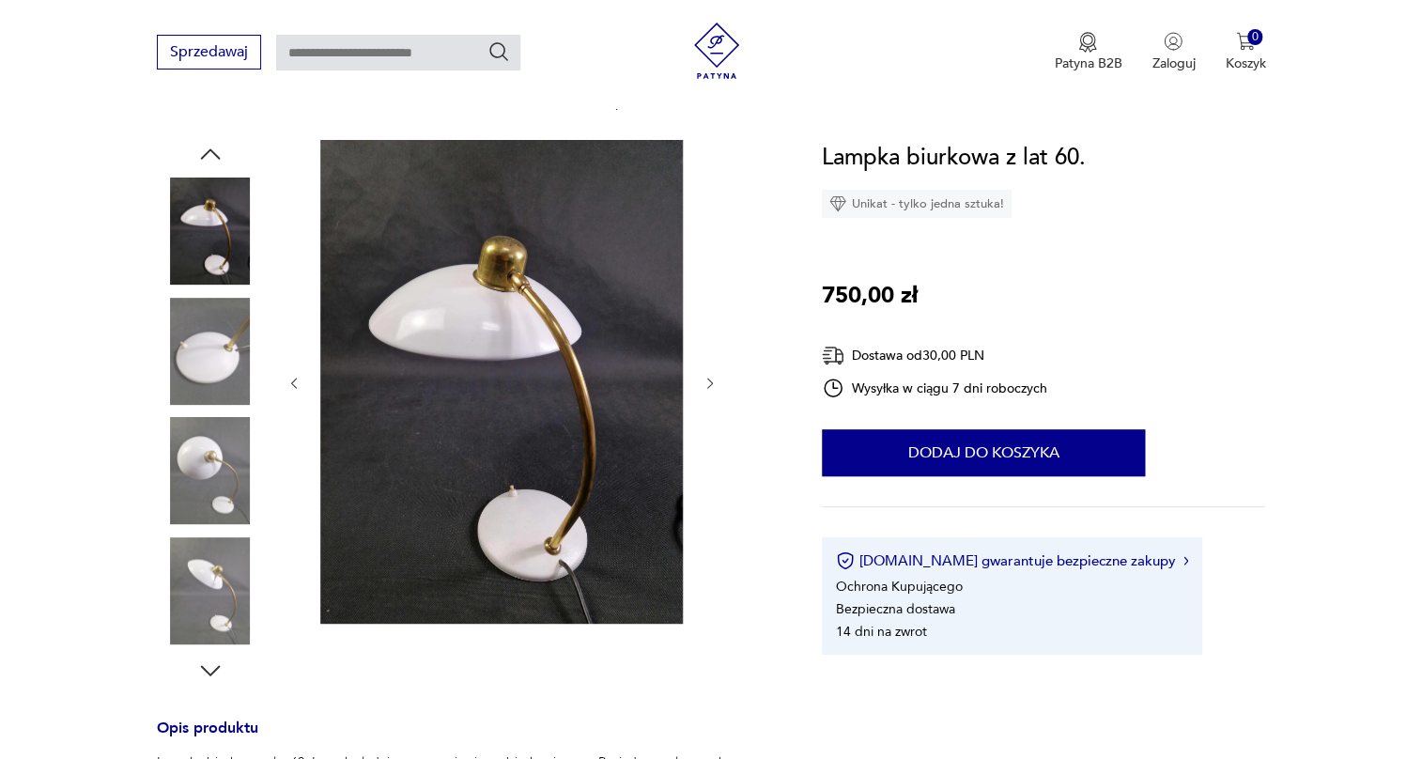
click at [221, 396] on img at bounding box center [210, 351] width 107 height 107
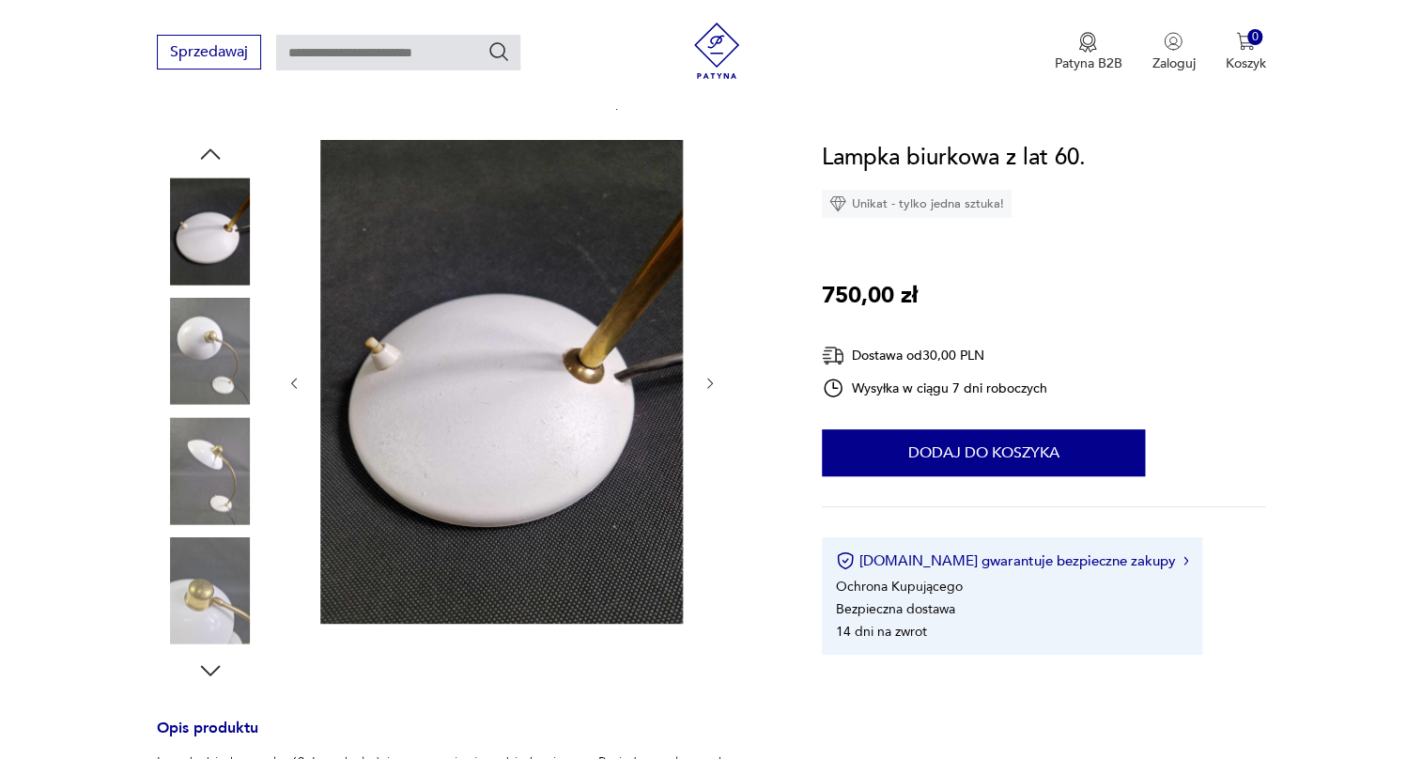
click at [224, 438] on img at bounding box center [210, 470] width 107 height 107
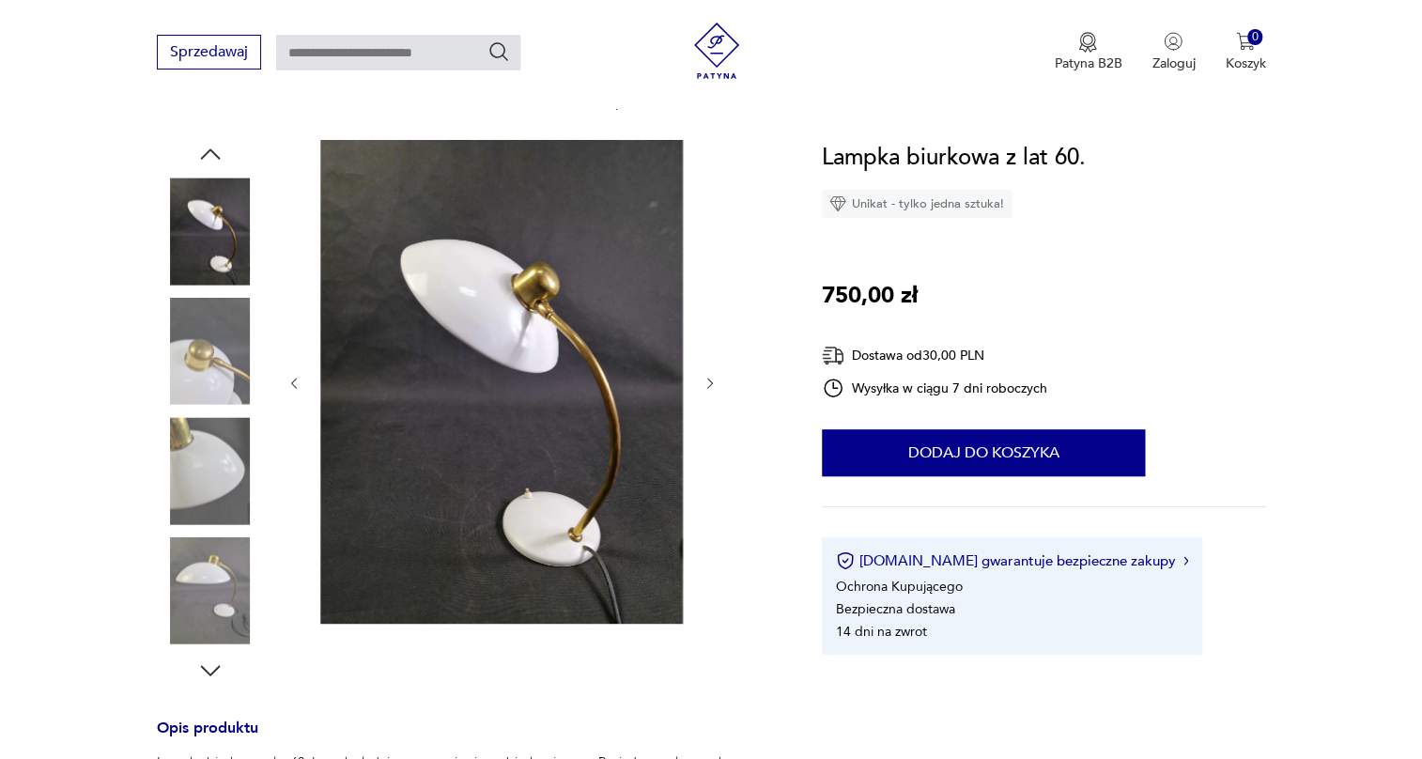
click at [217, 491] on img at bounding box center [210, 470] width 107 height 107
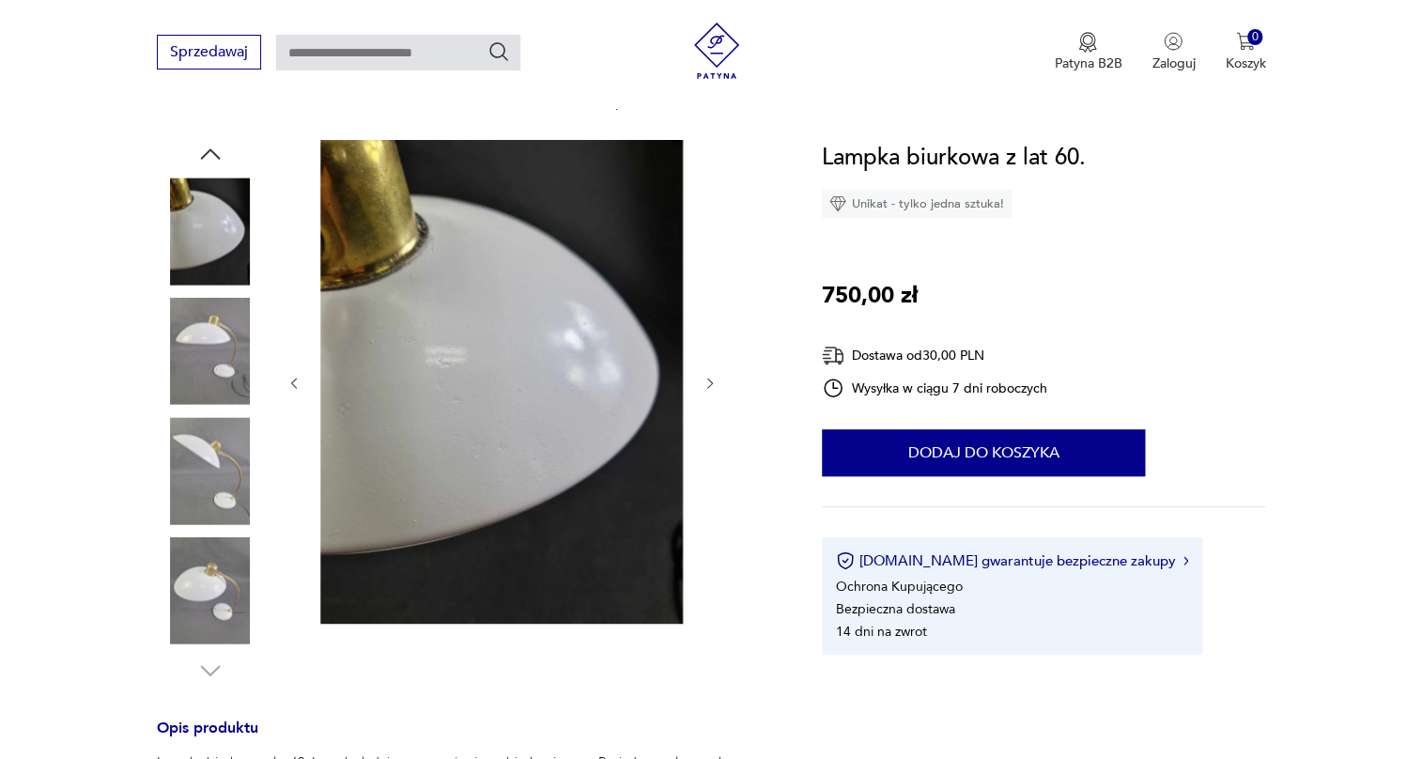
click at [209, 520] on img at bounding box center [210, 470] width 107 height 107
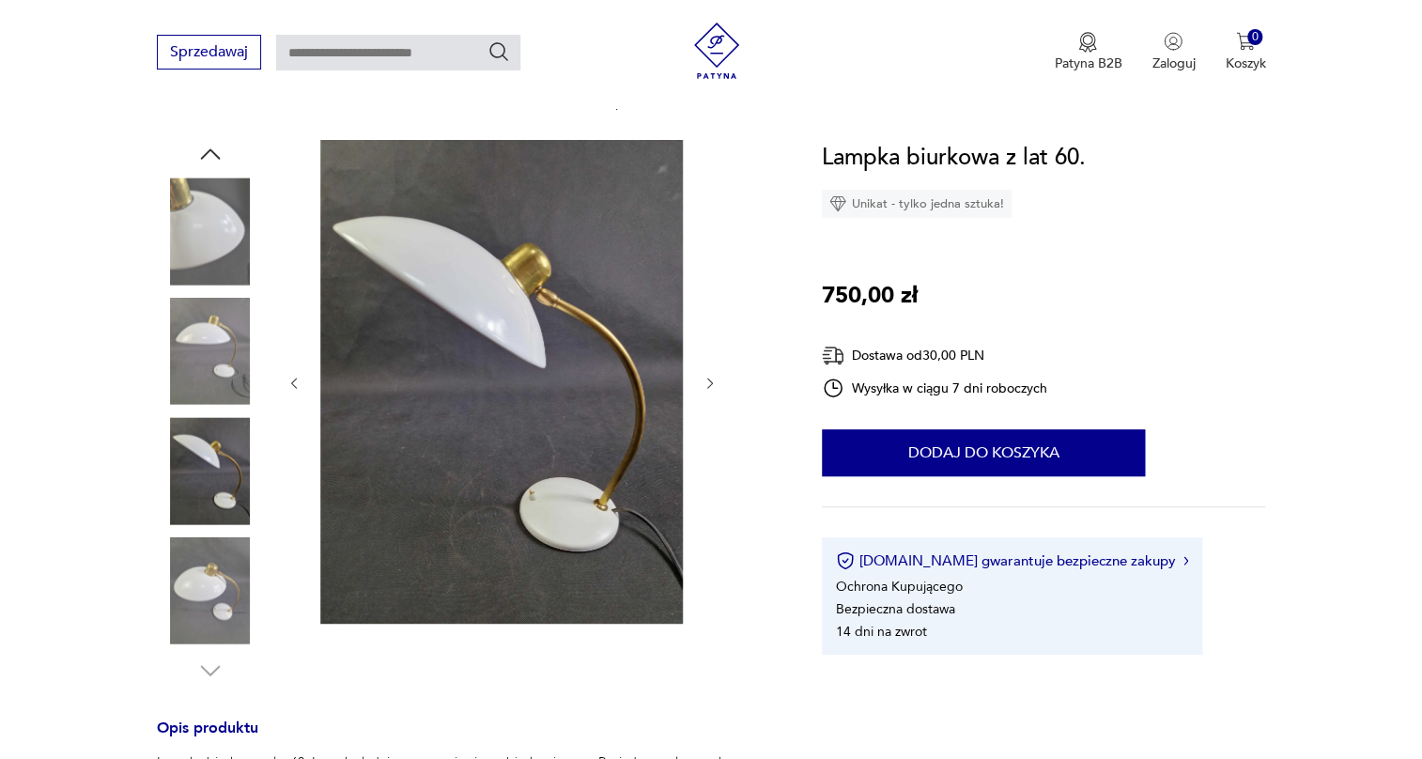
click at [207, 573] on img at bounding box center [210, 590] width 107 height 107
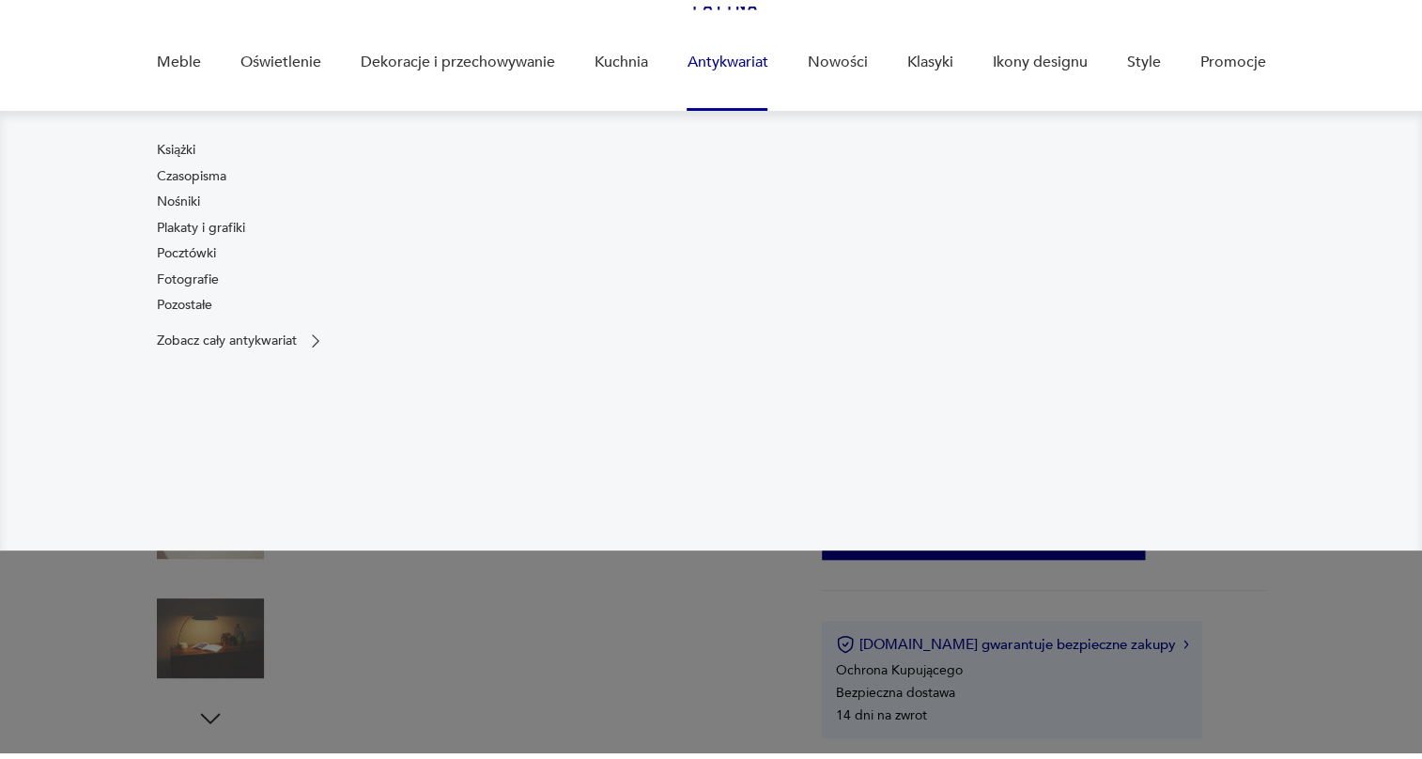
scroll to position [170, 0]
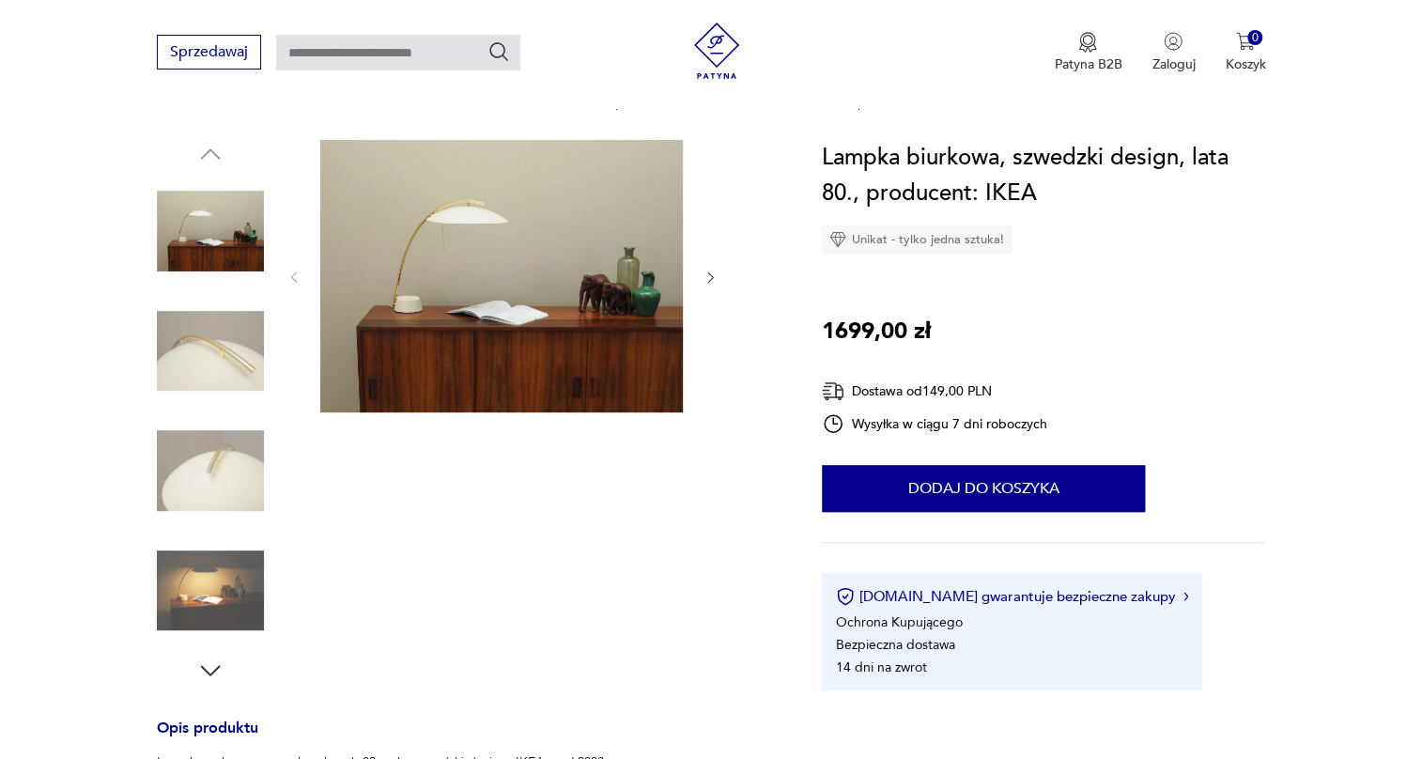
click at [180, 366] on img at bounding box center [210, 351] width 107 height 107
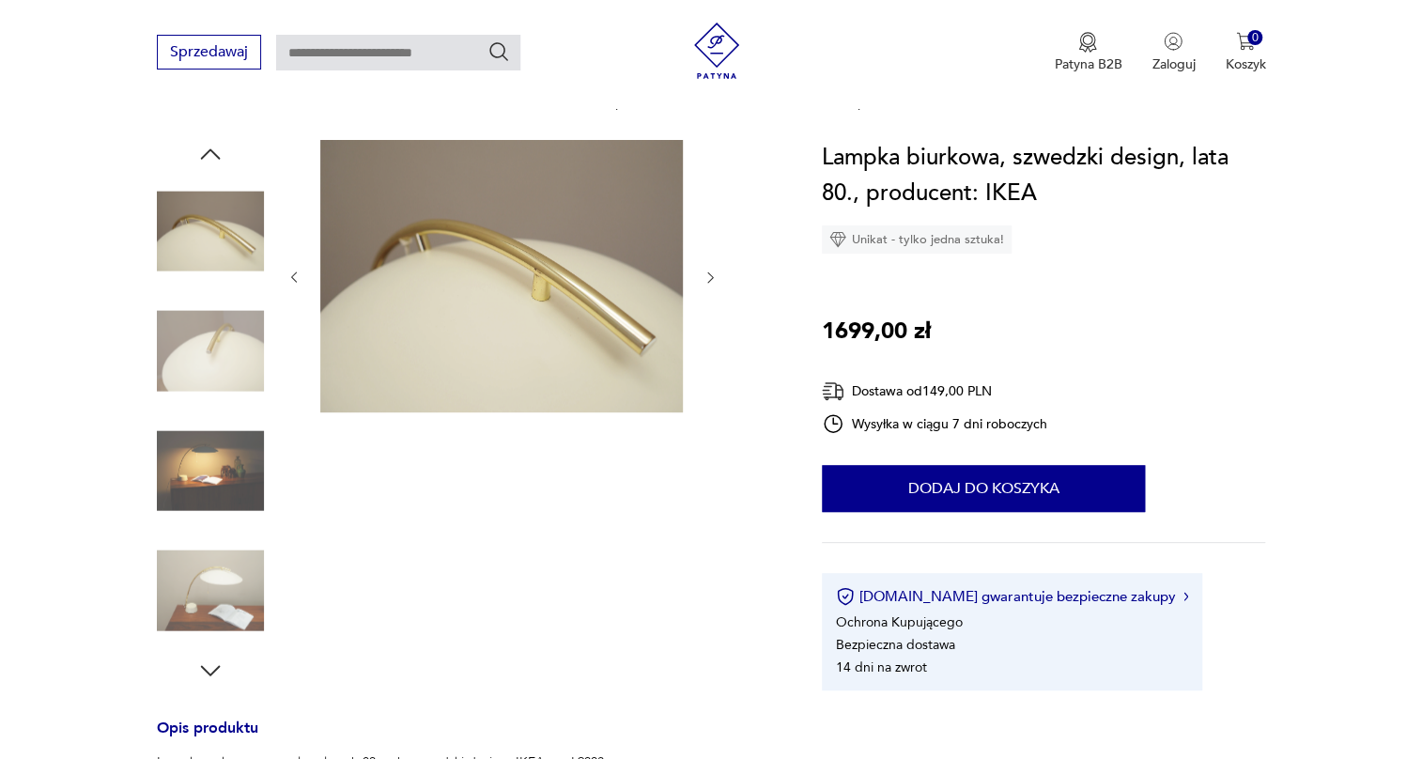
click at [203, 395] on img at bounding box center [210, 351] width 107 height 107
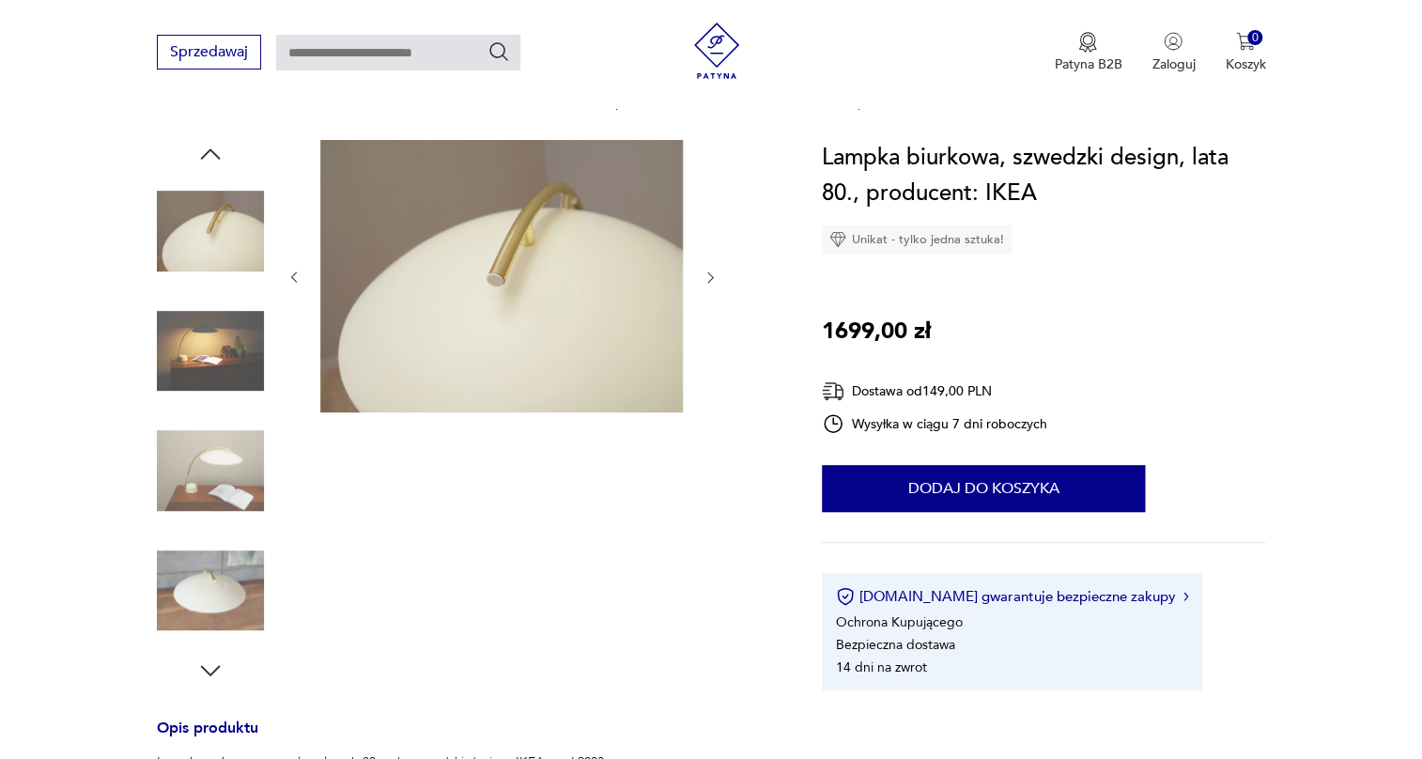
click at [204, 396] on img at bounding box center [210, 351] width 107 height 107
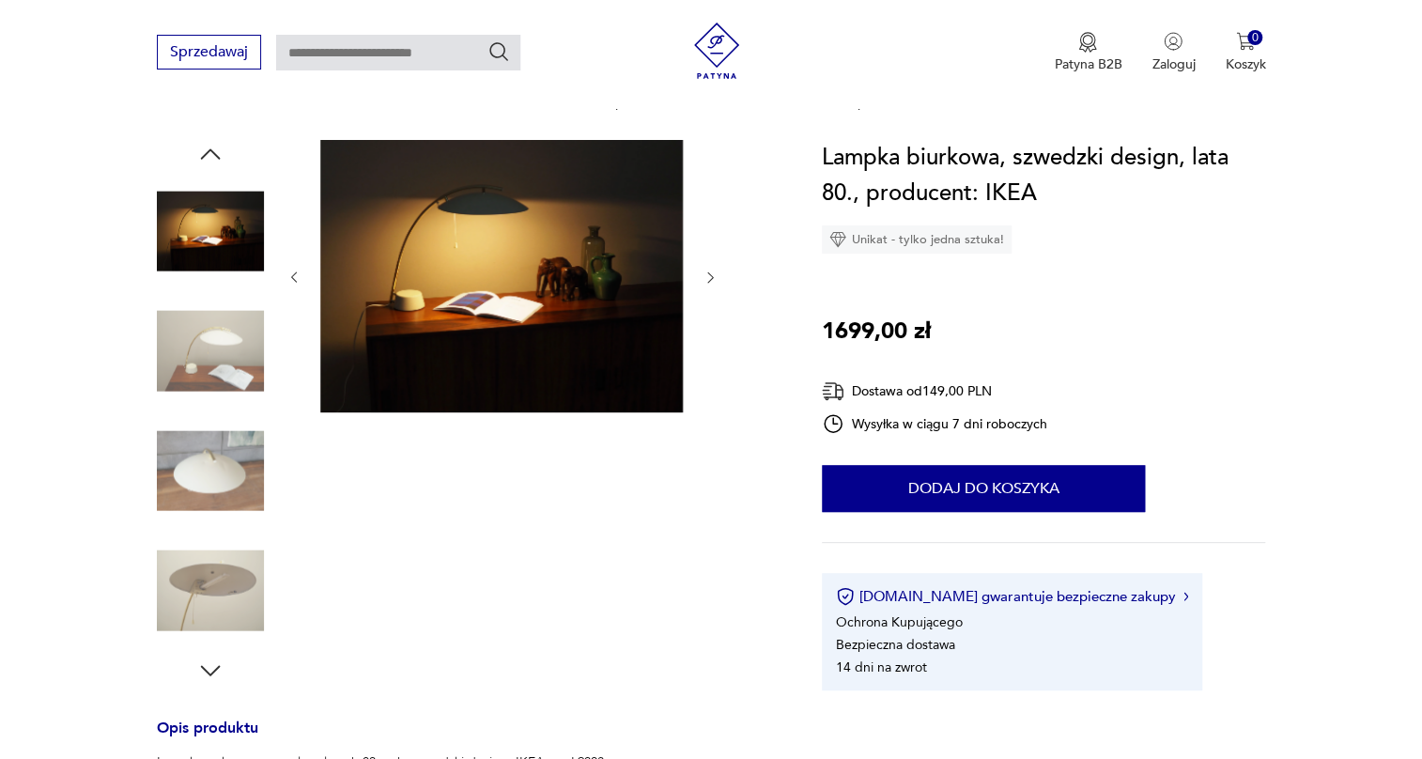
click at [204, 396] on img at bounding box center [210, 351] width 107 height 107
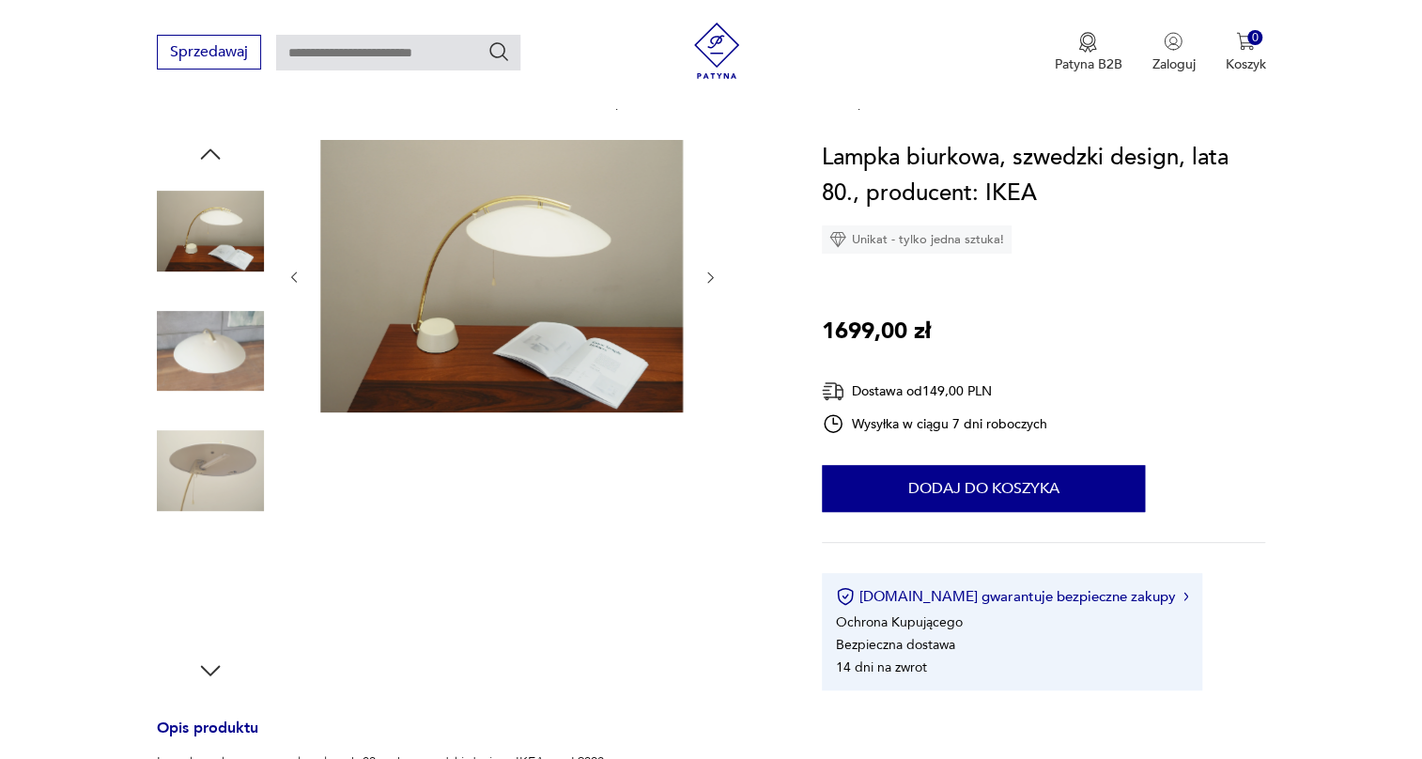
click at [204, 396] on img at bounding box center [210, 351] width 107 height 107
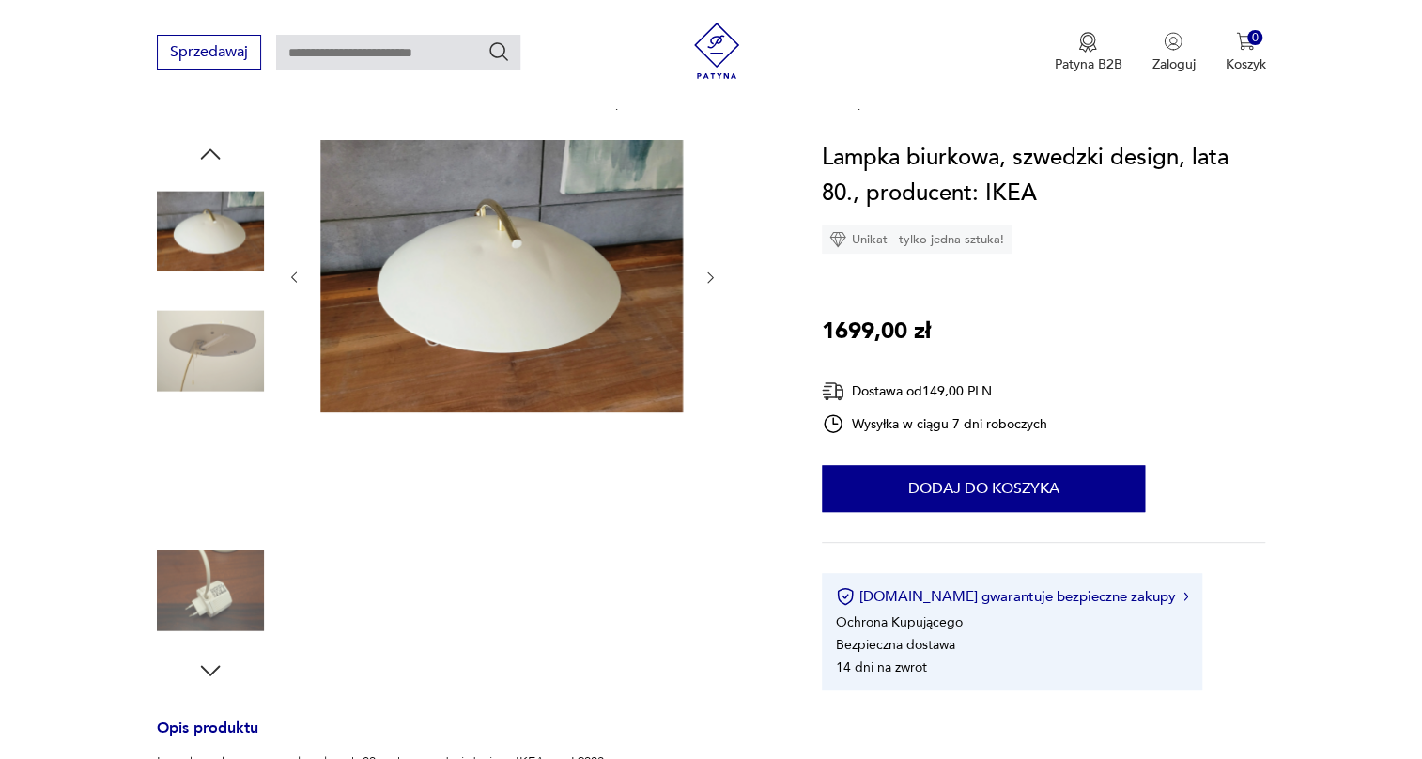
click at [204, 396] on img at bounding box center [210, 351] width 107 height 107
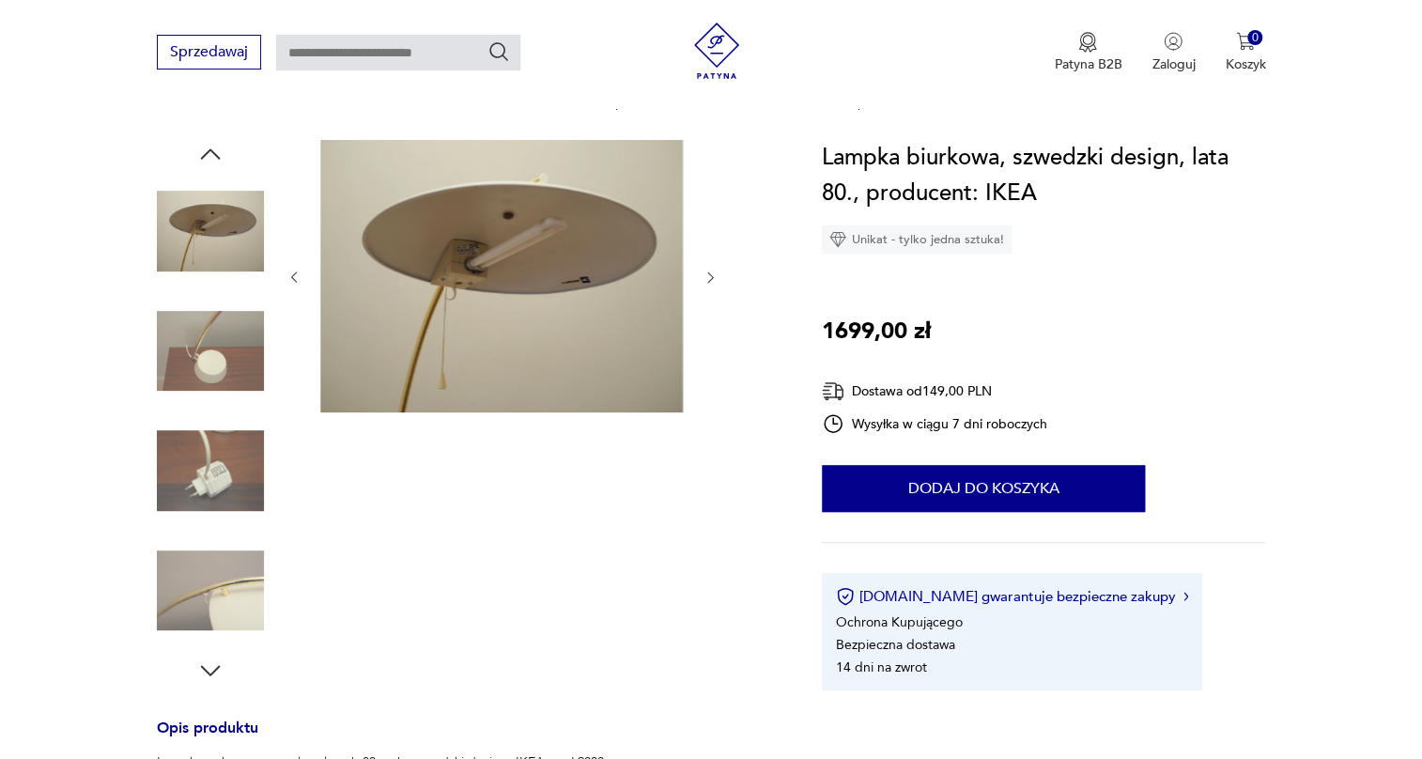
click at [200, 431] on img at bounding box center [210, 470] width 107 height 107
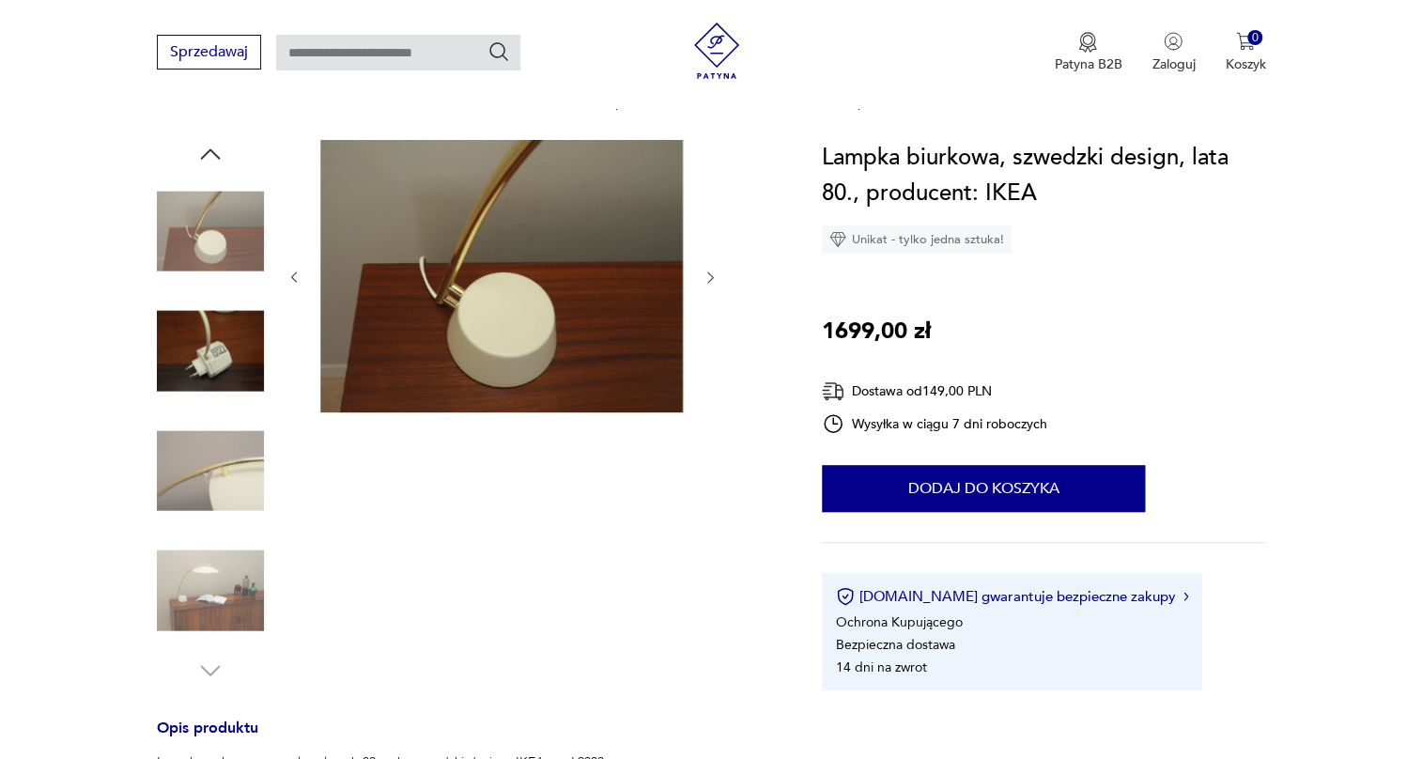
click at [200, 431] on img at bounding box center [210, 470] width 107 height 107
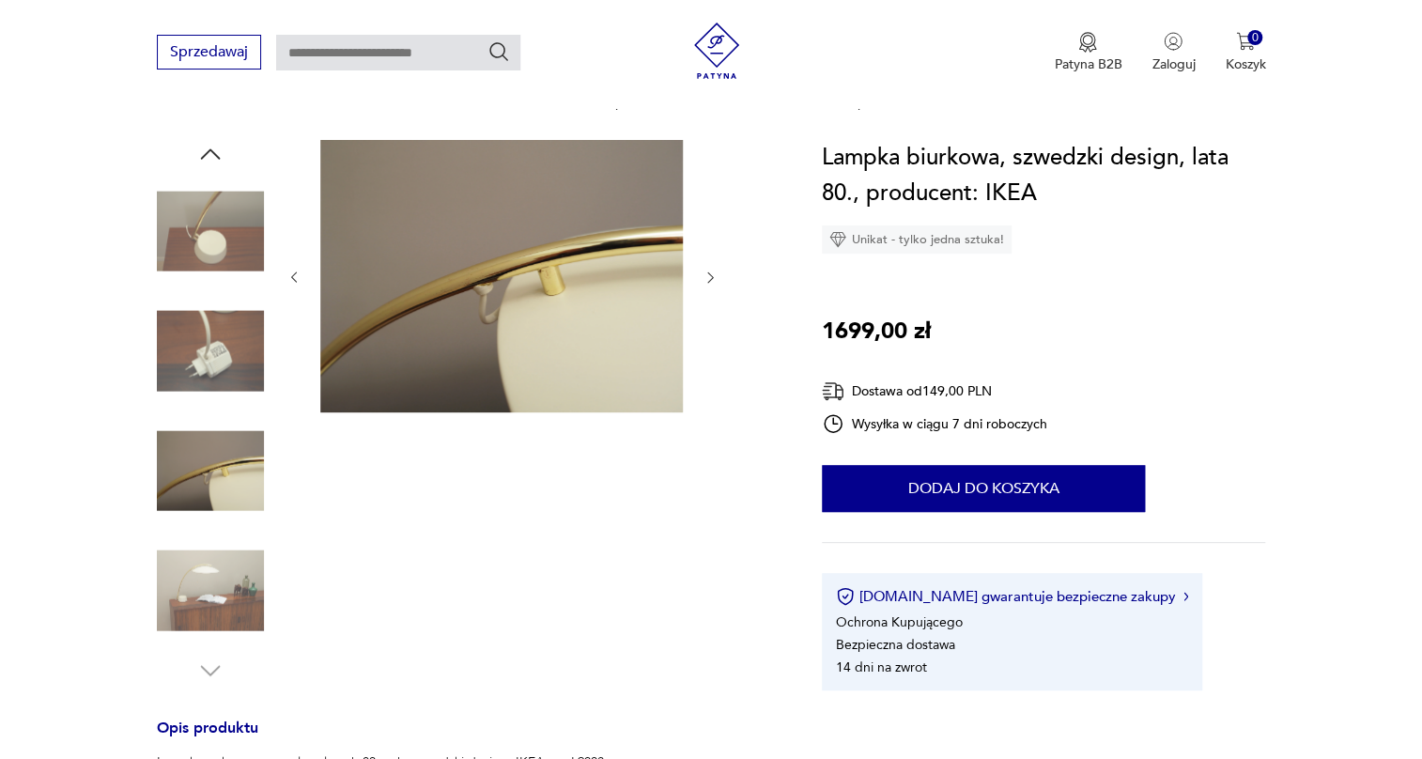
click at [214, 371] on img at bounding box center [210, 351] width 107 height 107
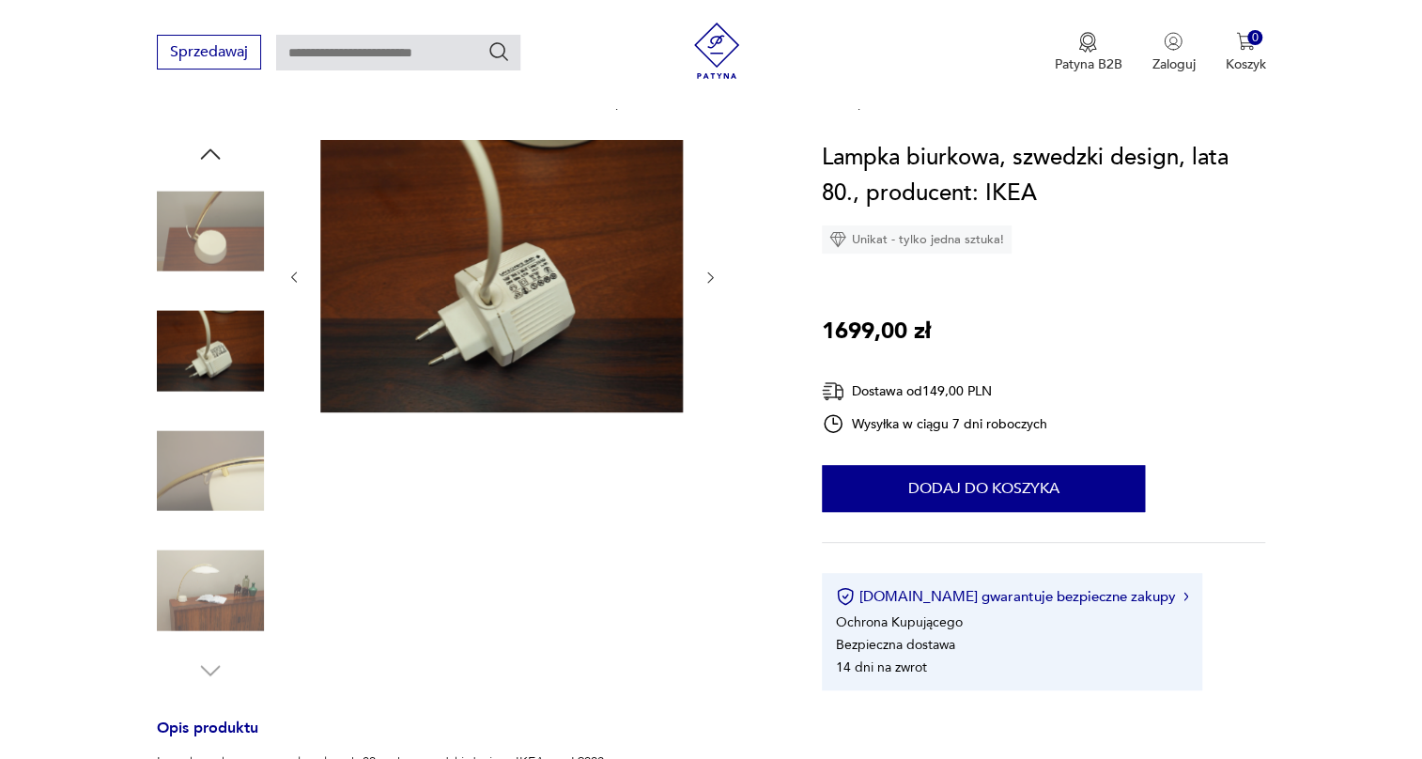
click at [225, 569] on img at bounding box center [210, 590] width 107 height 107
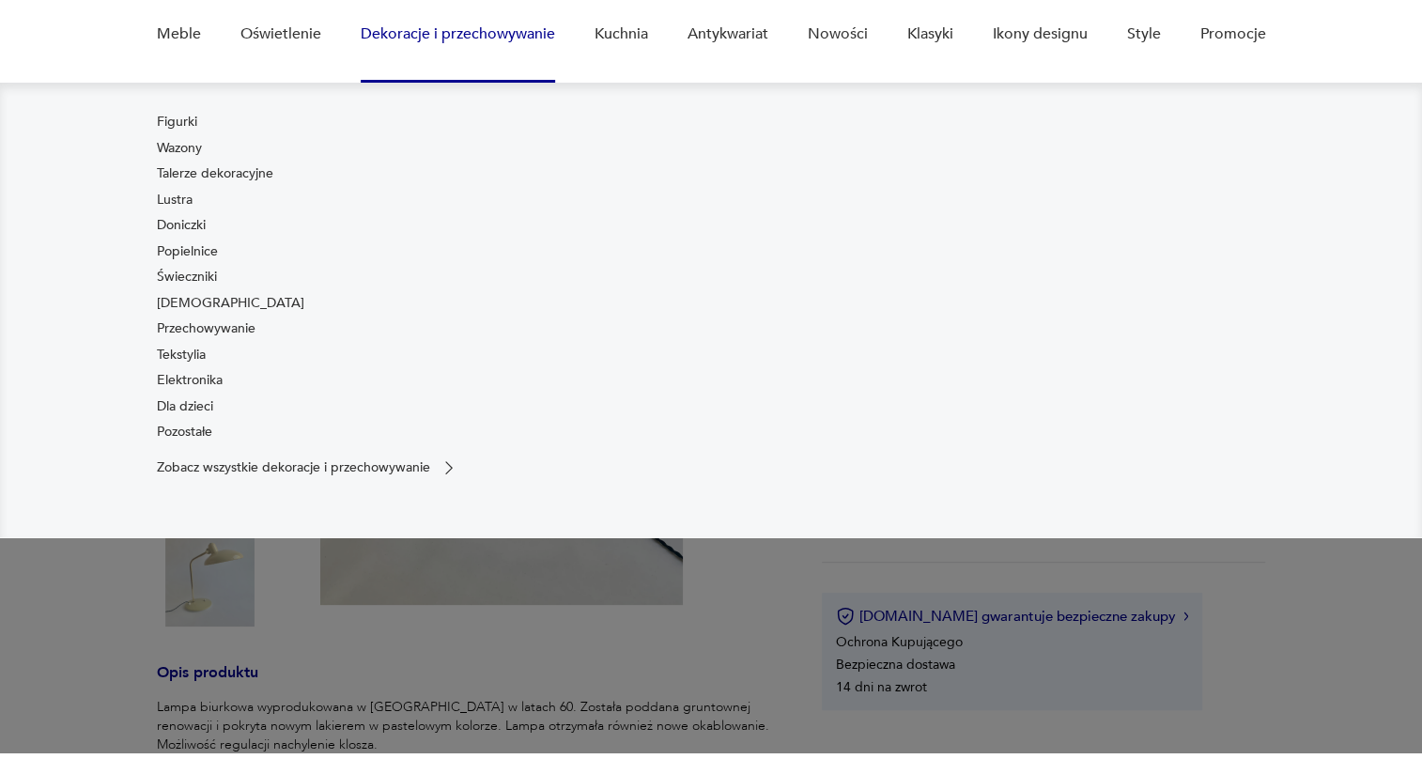
scroll to position [170, 0]
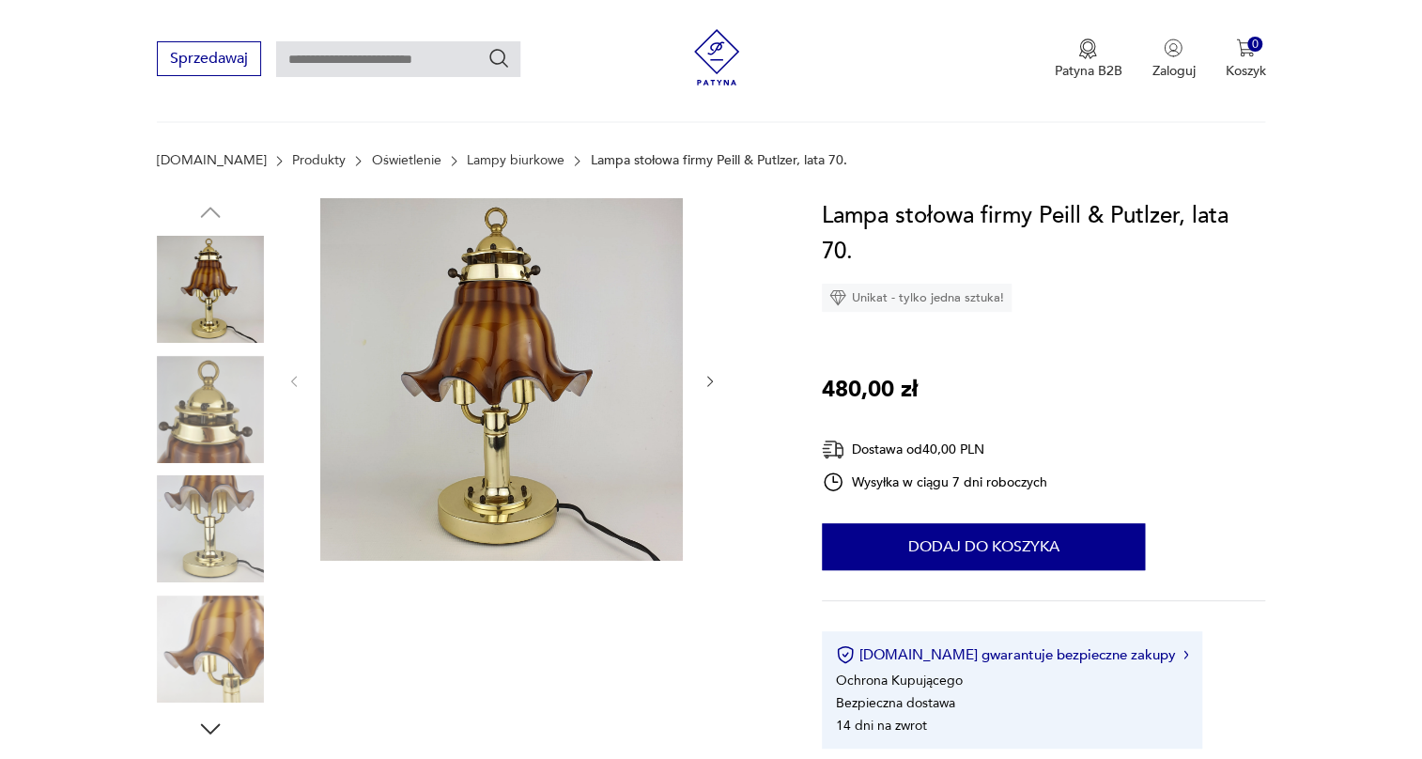
scroll to position [170, 0]
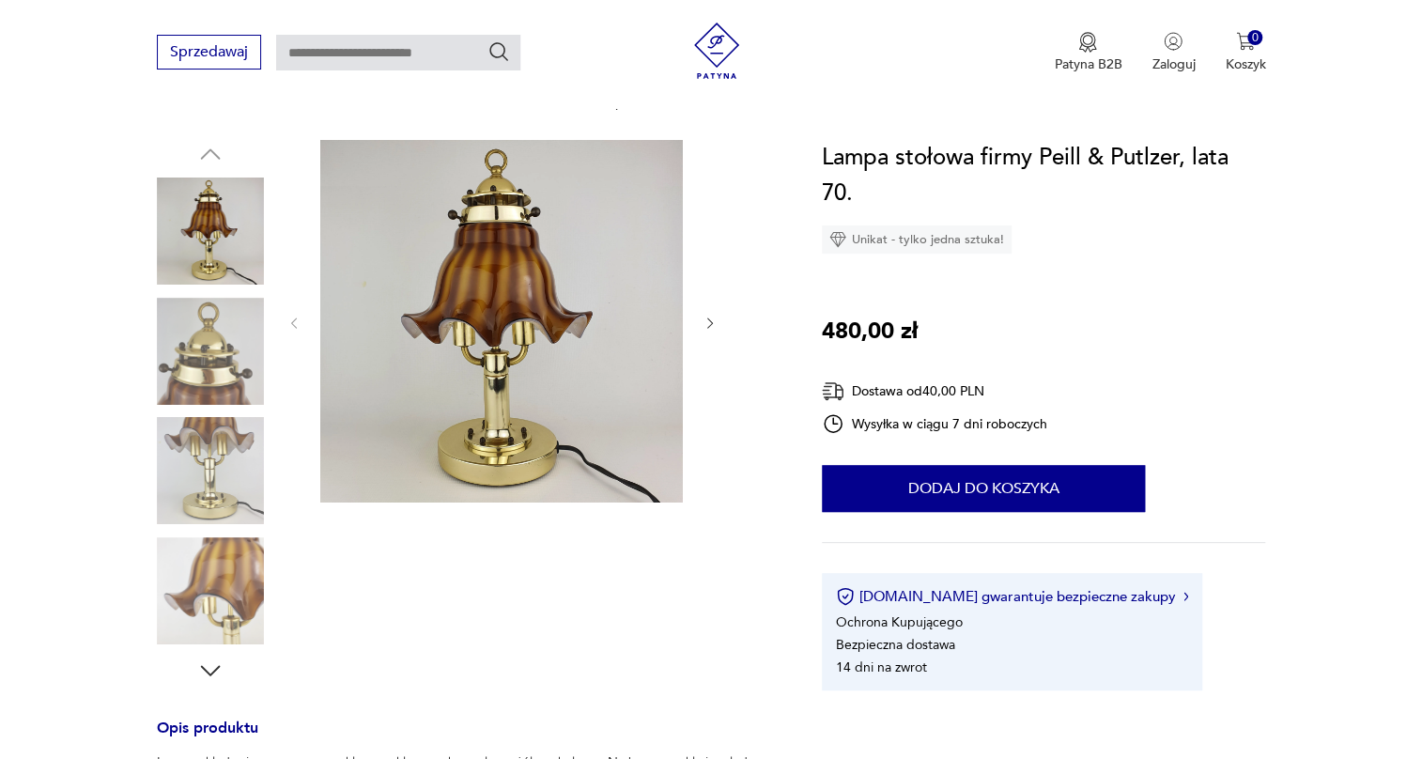
click at [200, 376] on img at bounding box center [210, 351] width 107 height 107
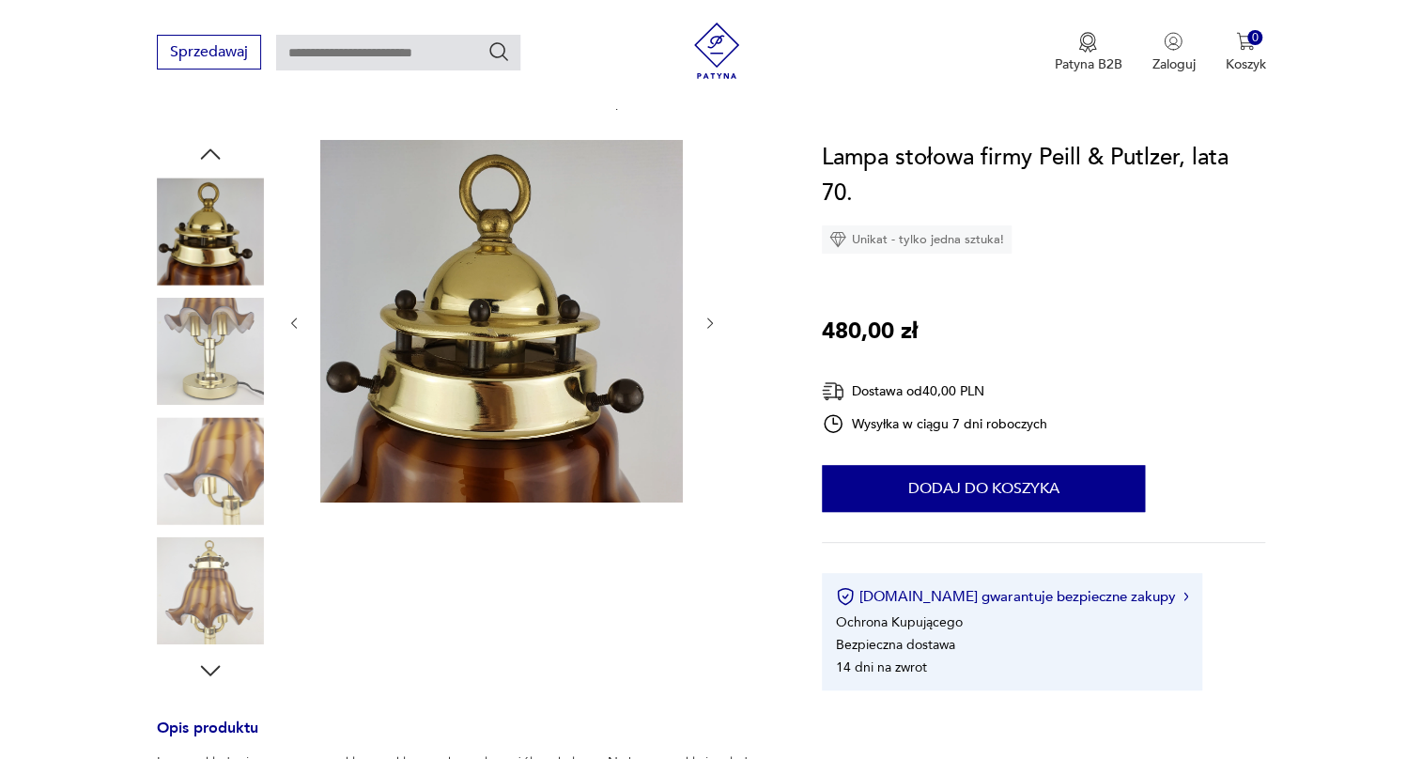
click at [199, 381] on img at bounding box center [210, 351] width 107 height 107
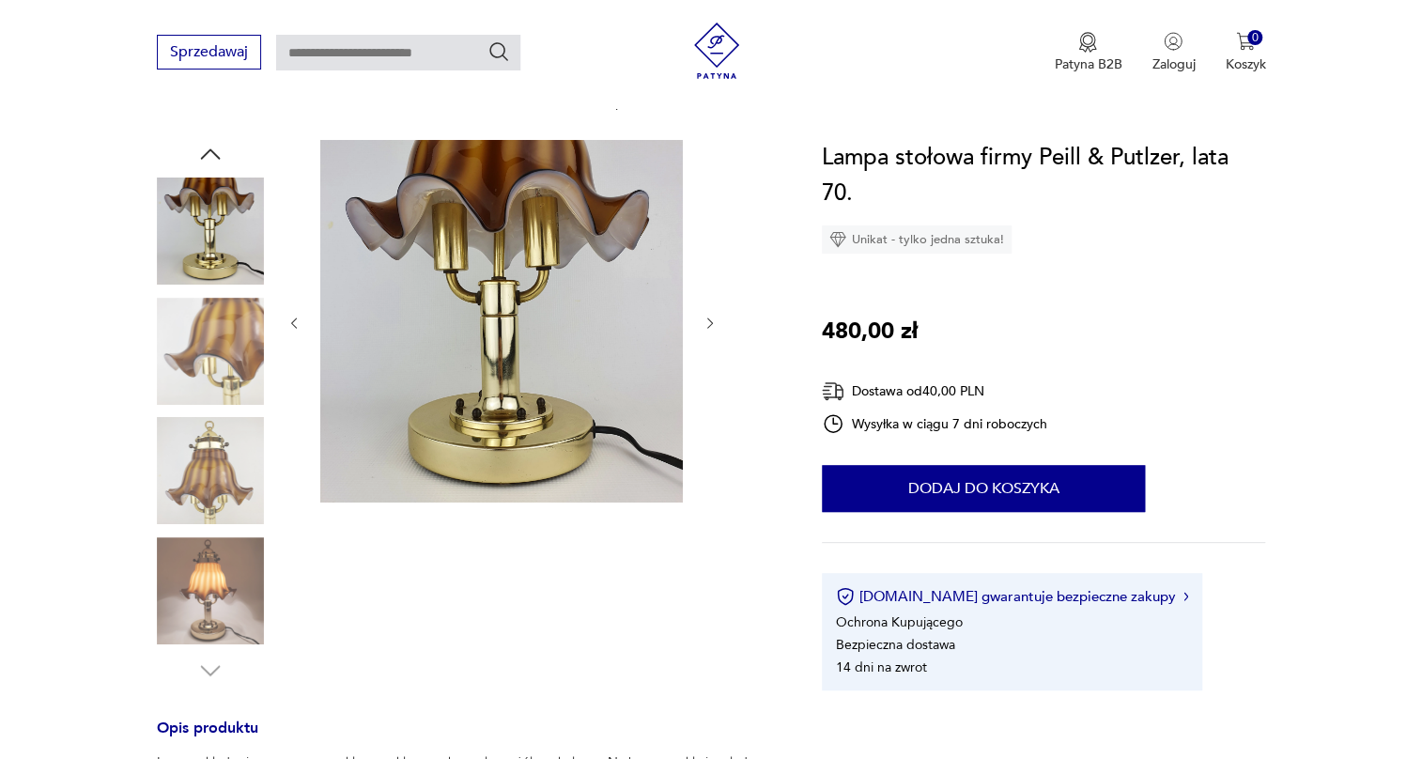
click at [199, 381] on img at bounding box center [210, 351] width 107 height 107
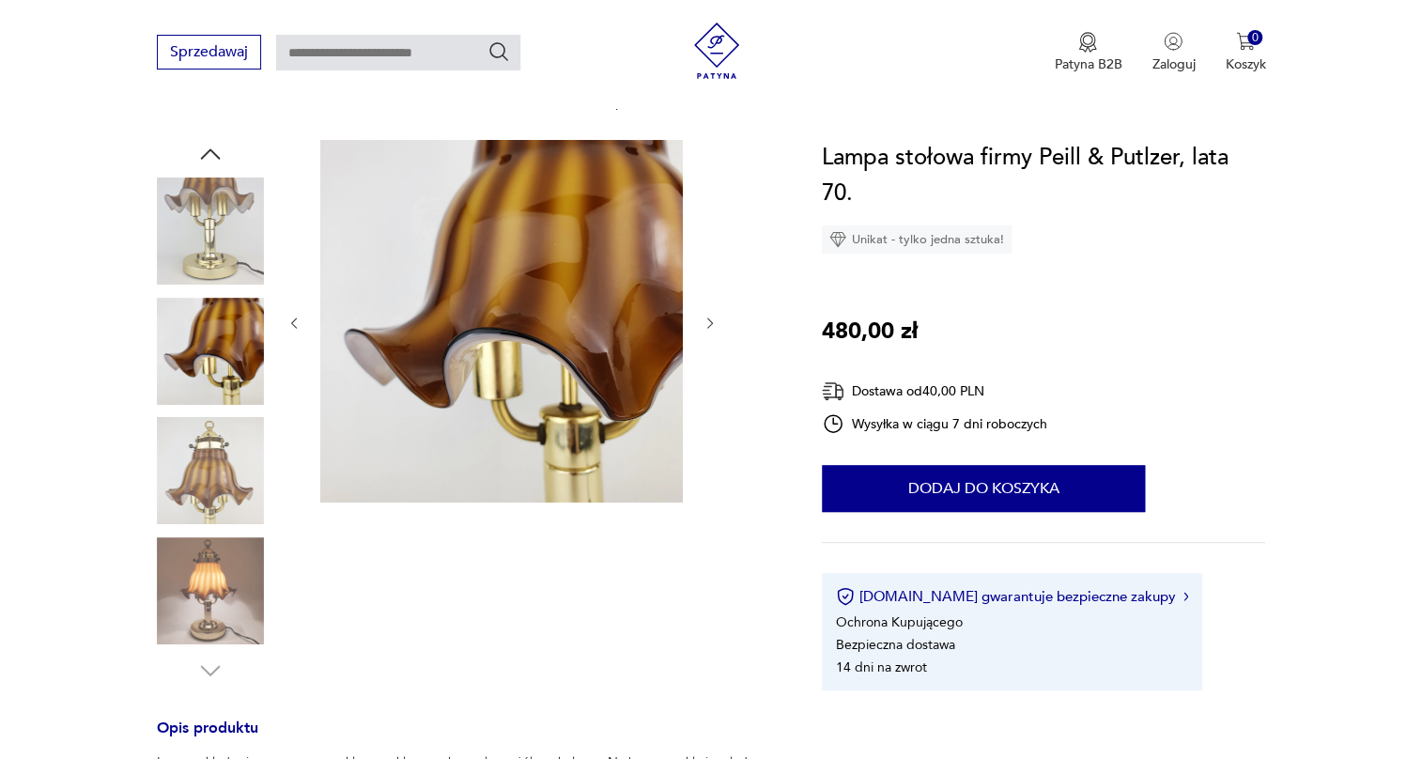
click at [215, 430] on img at bounding box center [210, 470] width 107 height 107
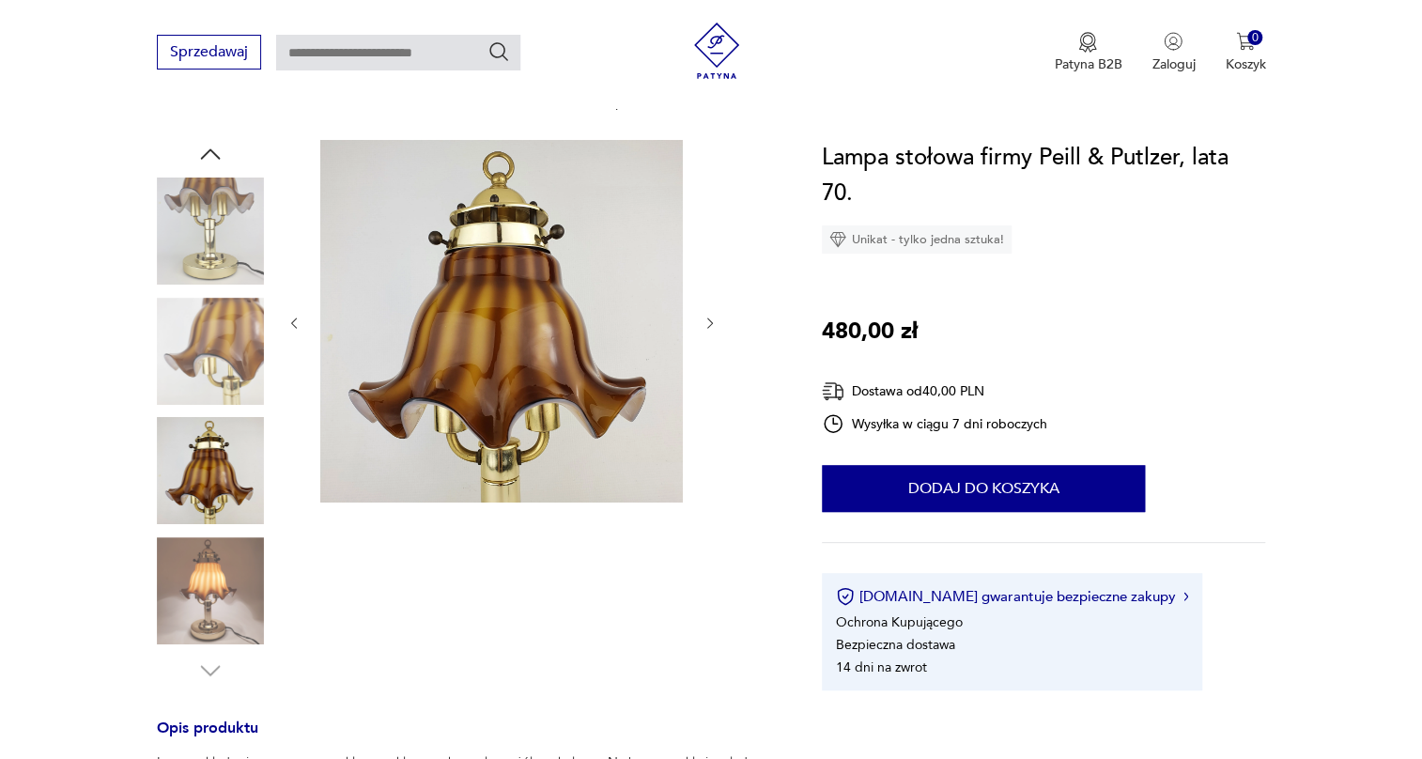
click at [199, 578] on img at bounding box center [210, 590] width 107 height 107
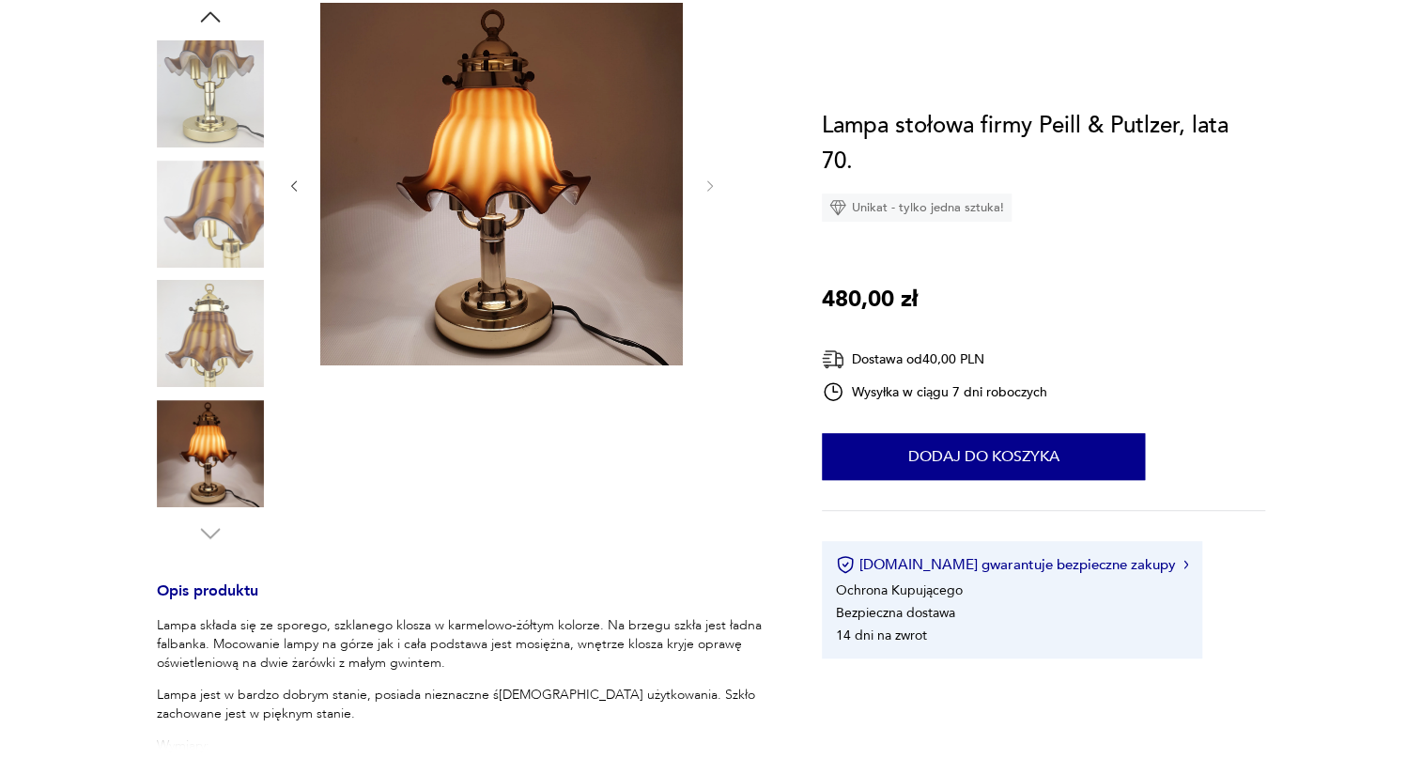
scroll to position [85, 0]
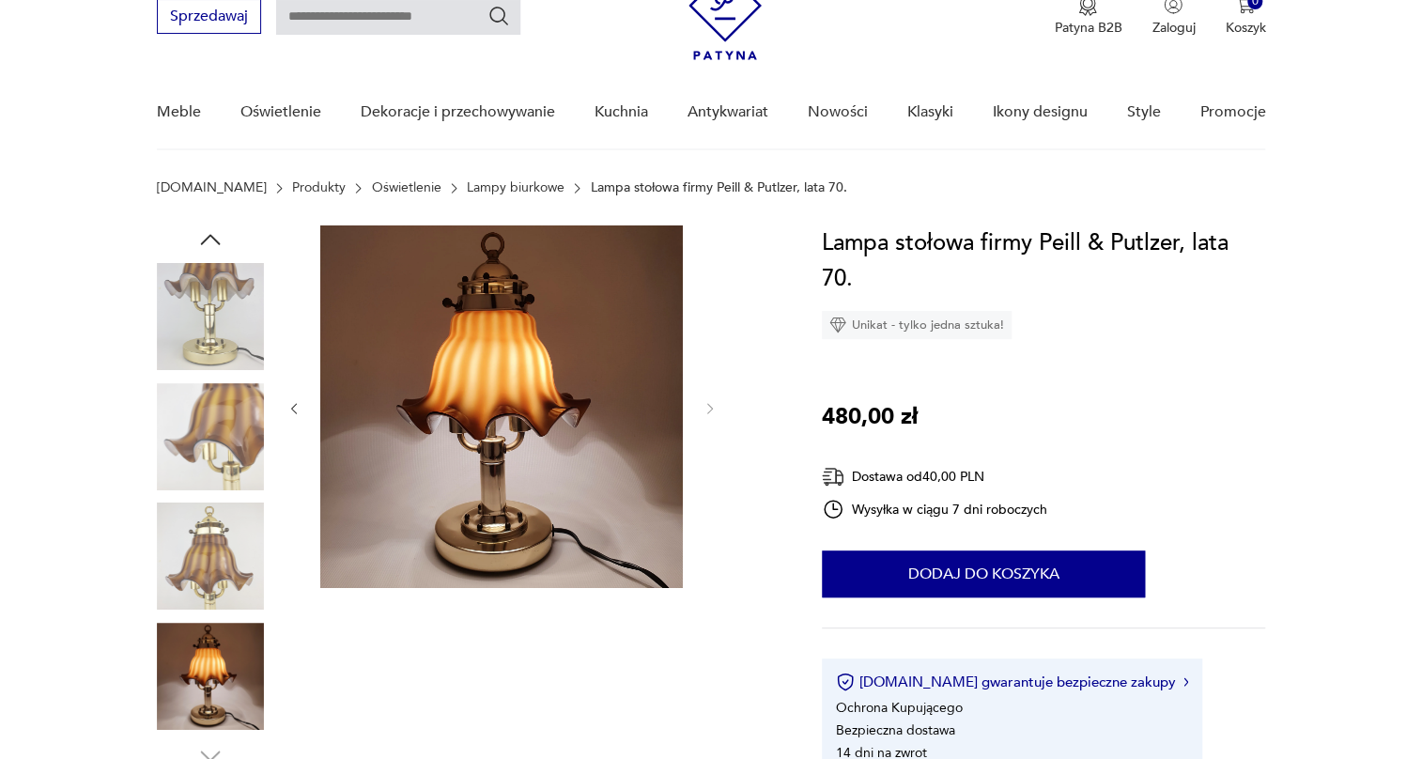
click at [218, 450] on img at bounding box center [210, 436] width 107 height 107
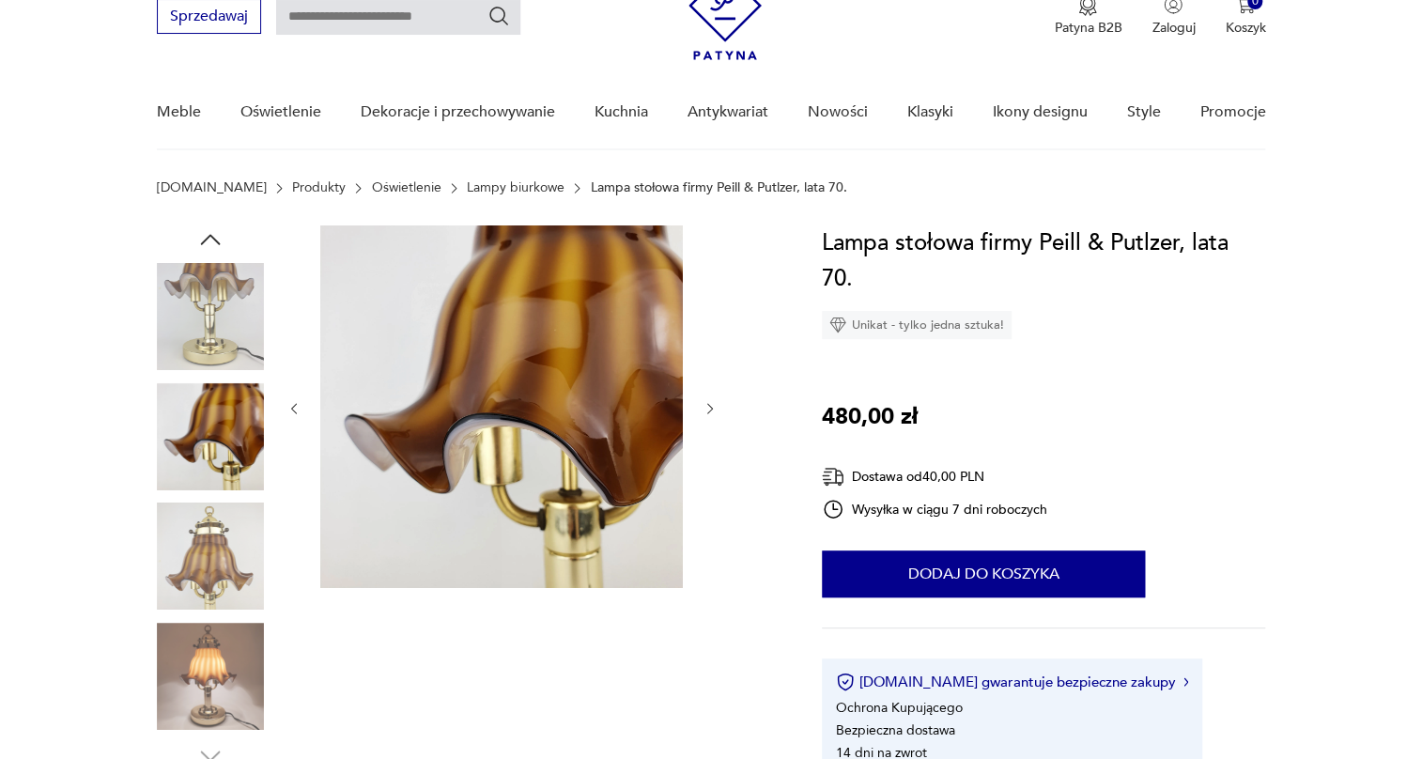
click at [223, 338] on img at bounding box center [210, 316] width 107 height 107
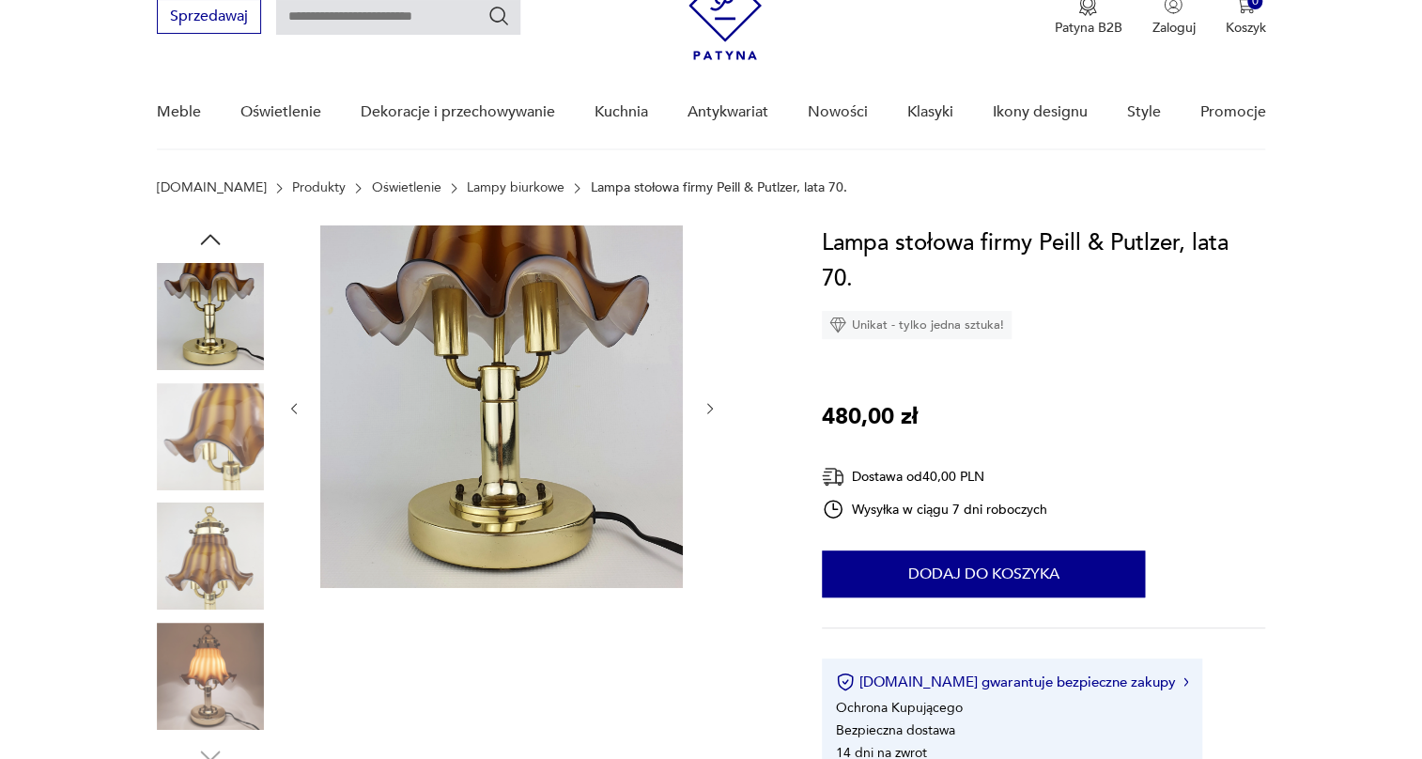
click at [431, 387] on img at bounding box center [501, 406] width 363 height 363
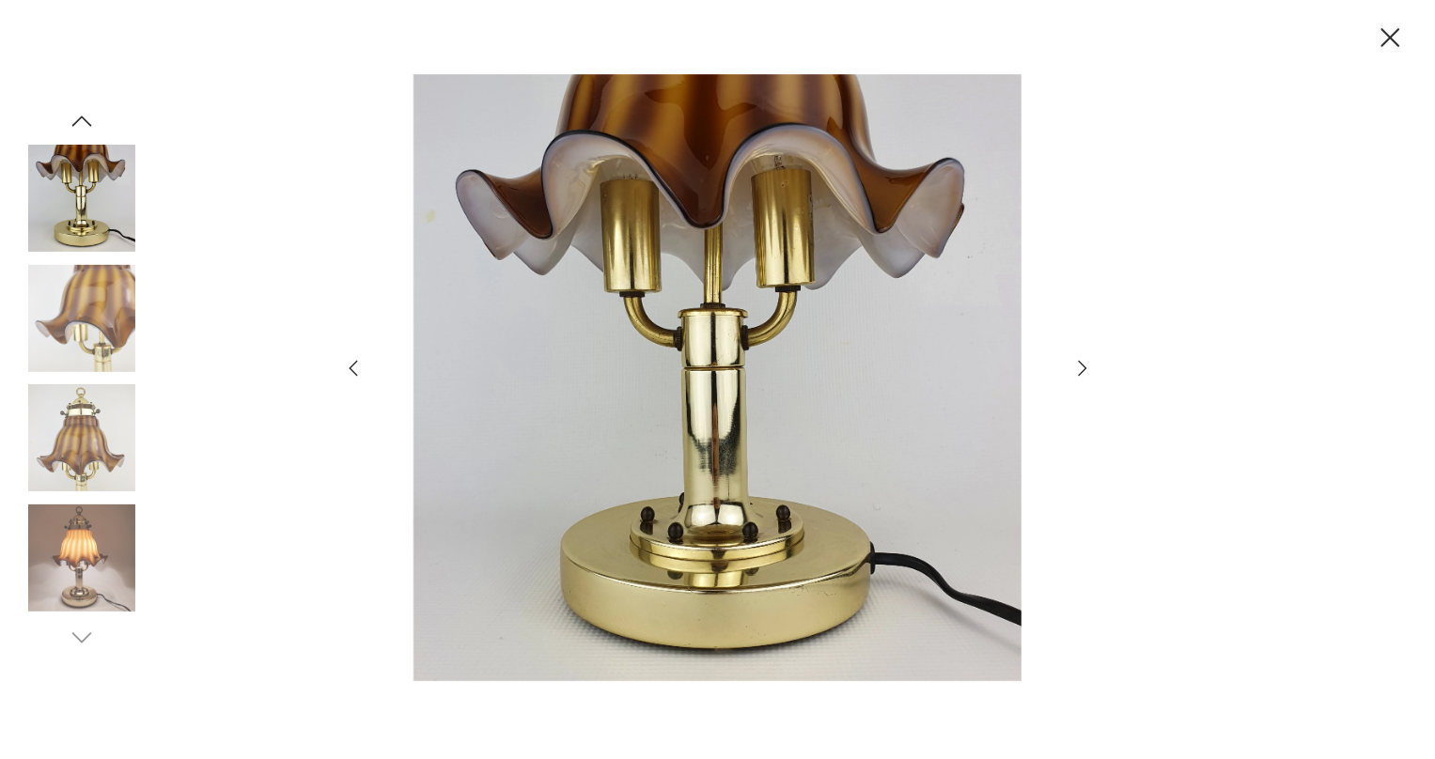
click at [1085, 365] on icon "button" at bounding box center [1082, 368] width 23 height 23
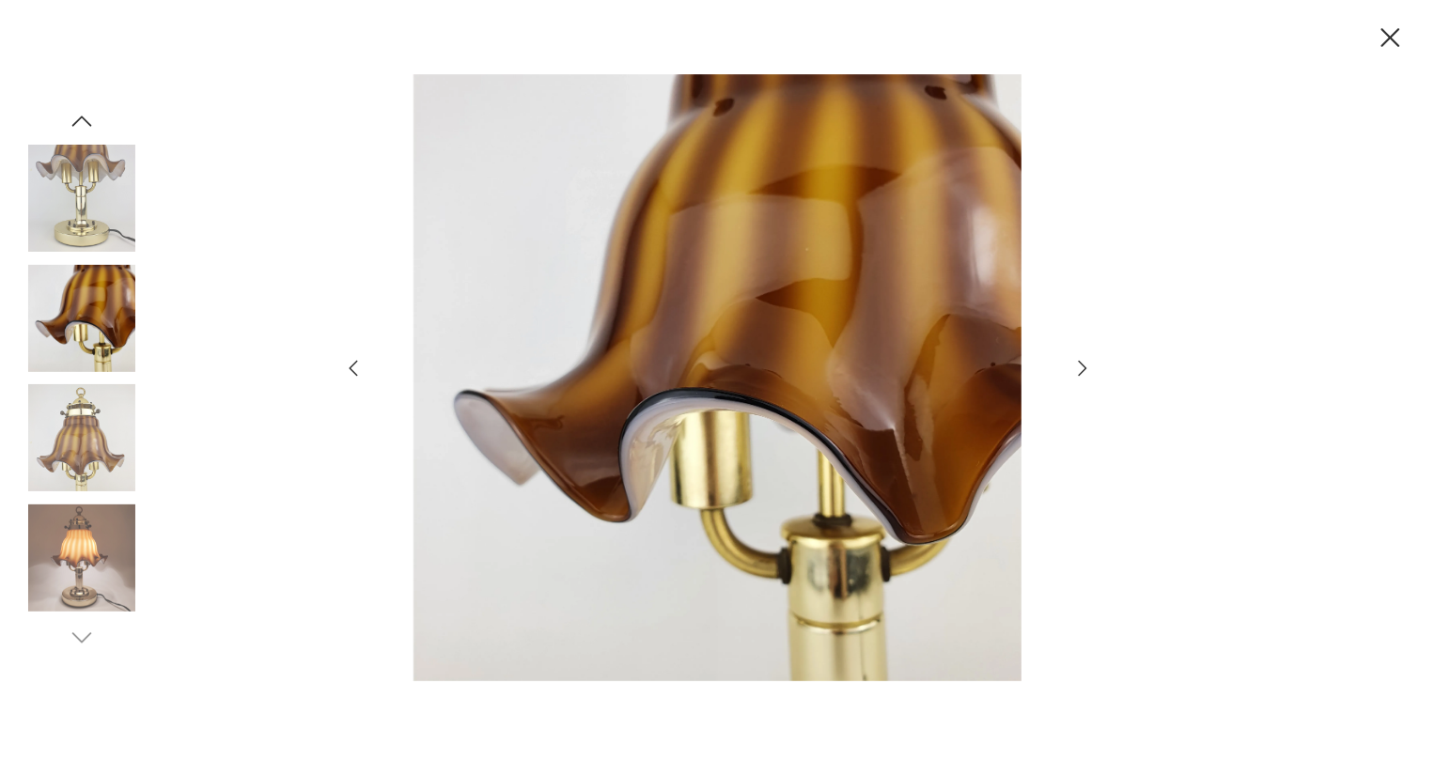
click at [1085, 365] on icon "button" at bounding box center [1082, 368] width 23 height 23
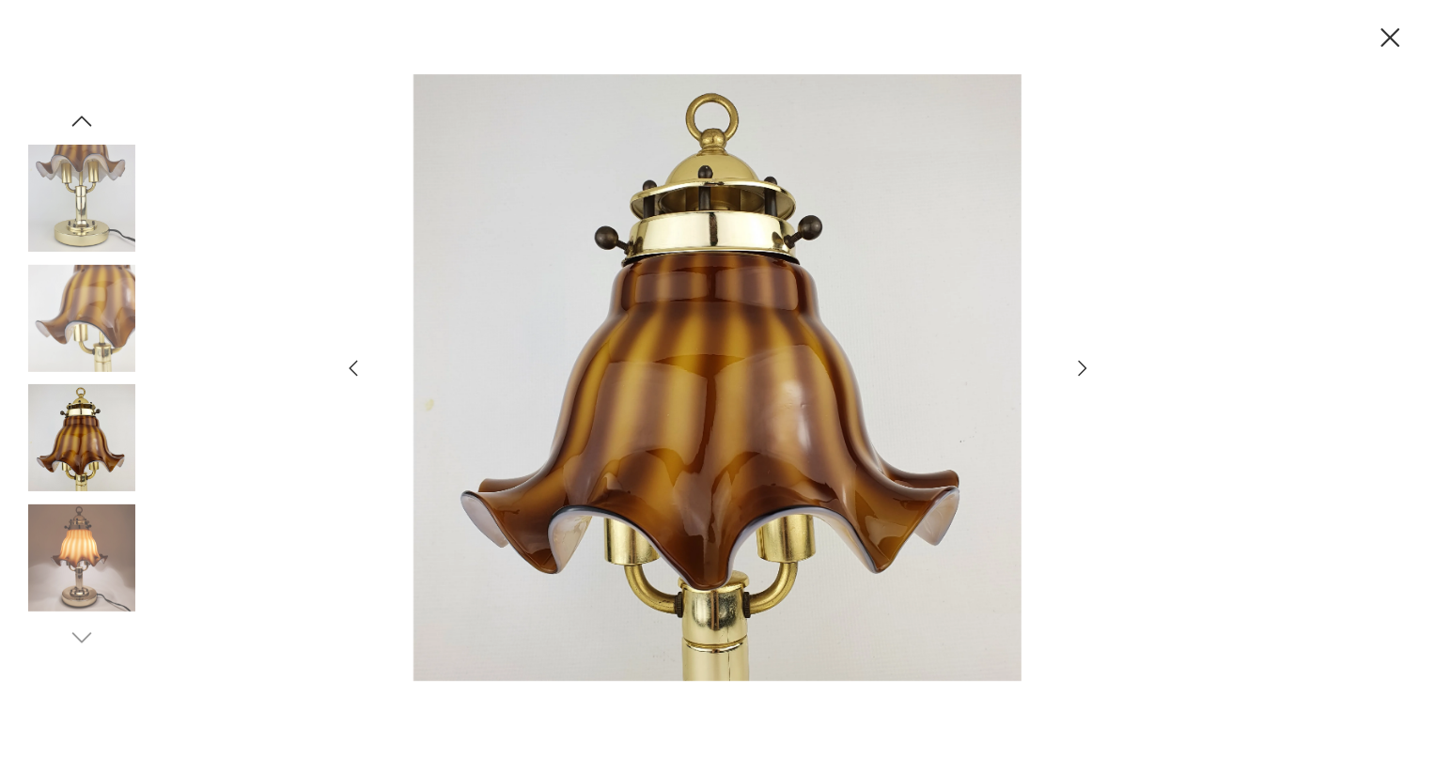
click at [1085, 365] on icon "button" at bounding box center [1082, 368] width 23 height 23
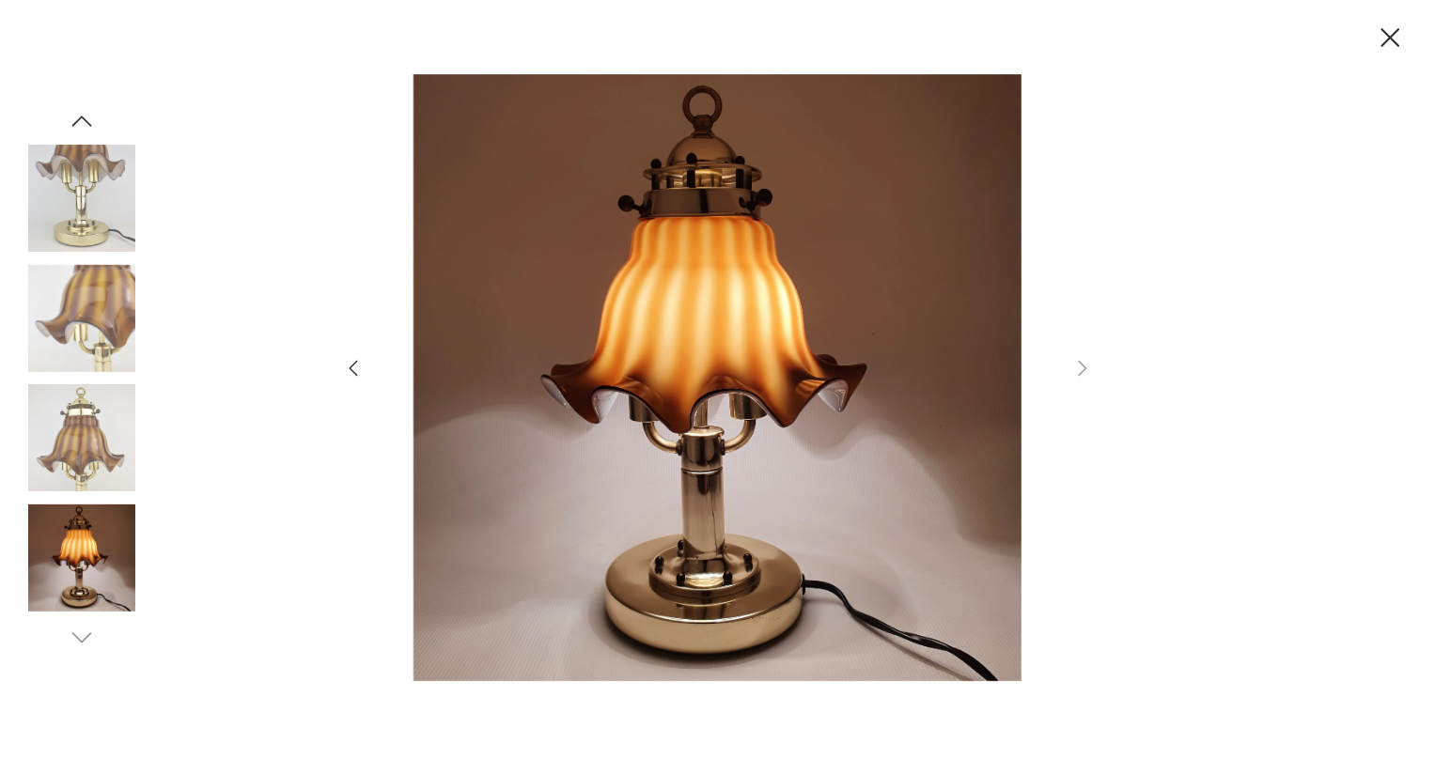
click at [350, 366] on icon "button" at bounding box center [353, 368] width 23 height 23
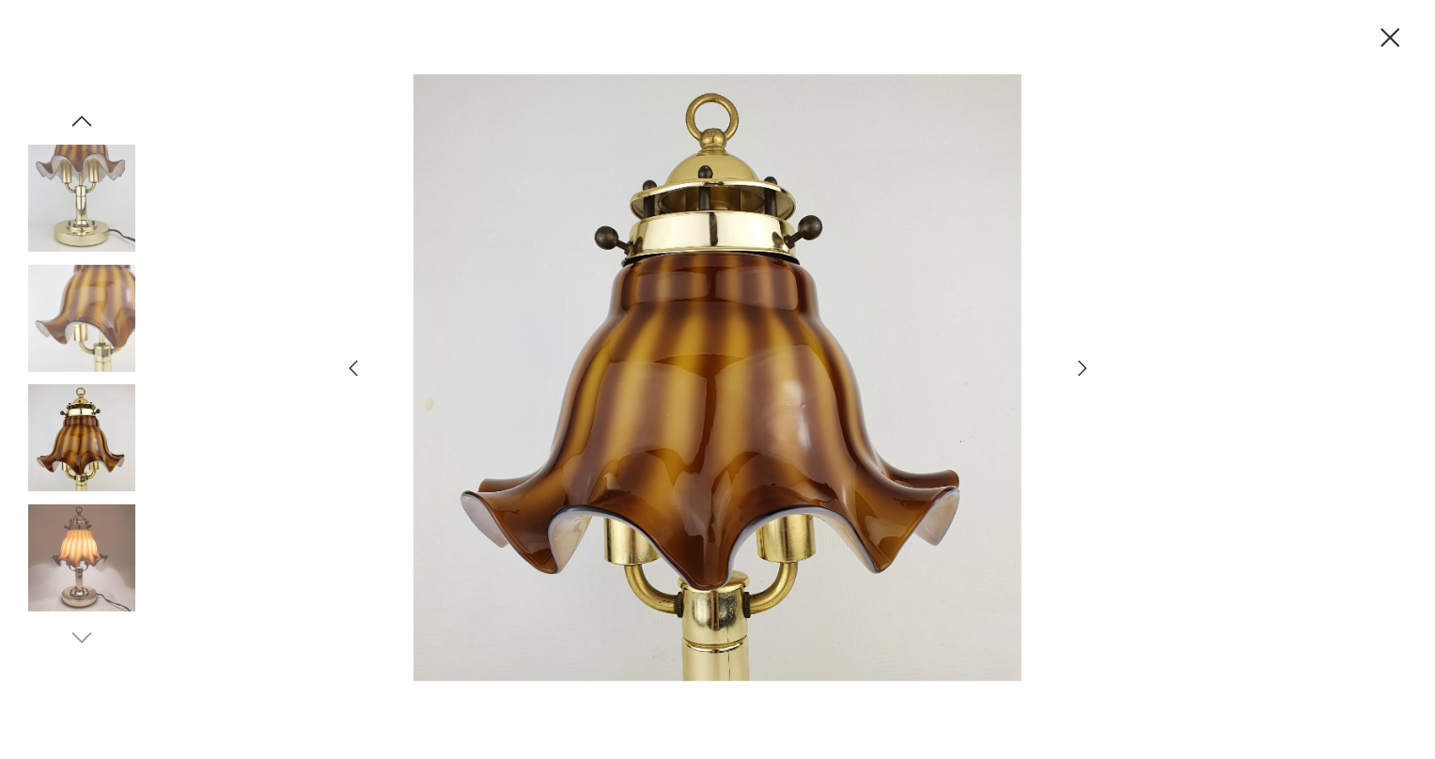
click at [350, 366] on icon "button" at bounding box center [353, 369] width 8 height 16
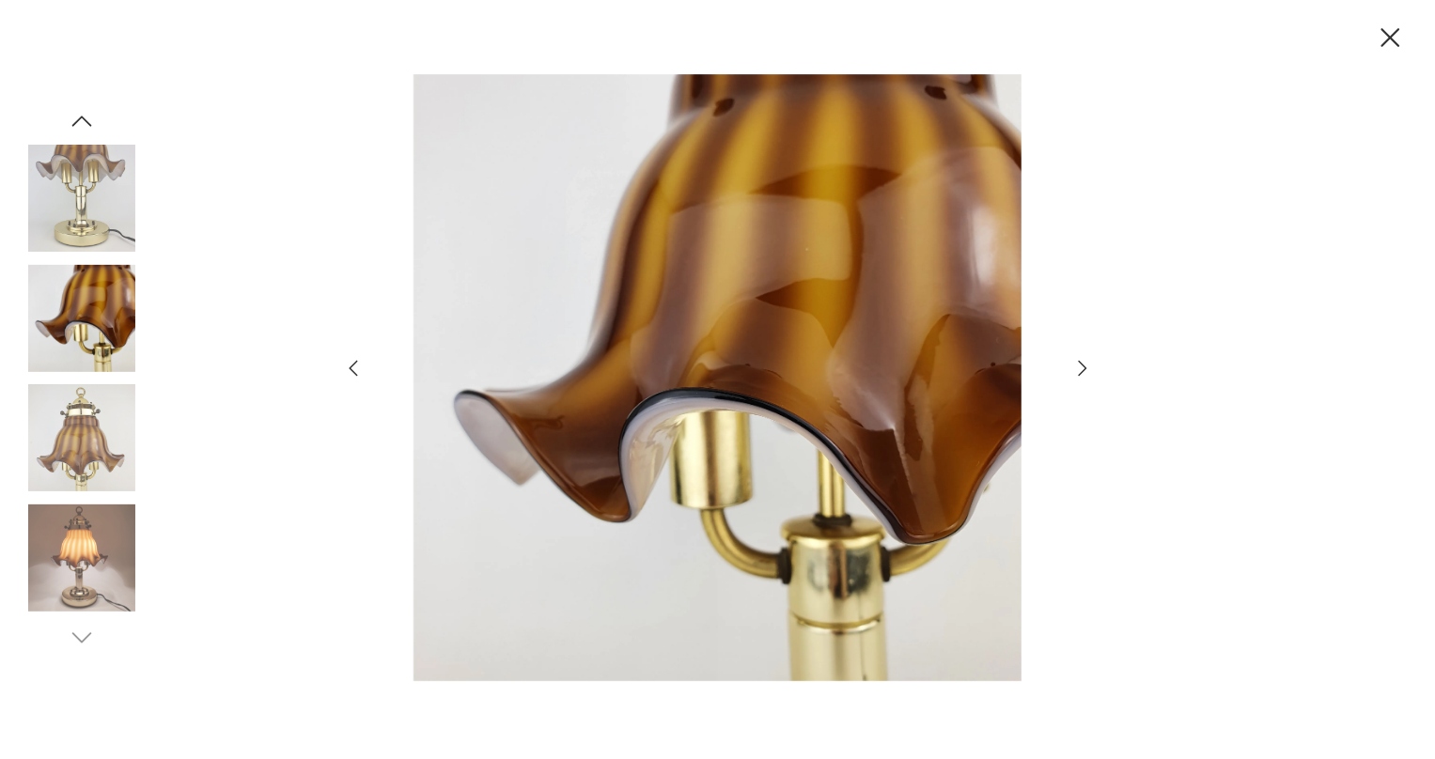
click at [350, 366] on icon "button" at bounding box center [353, 369] width 8 height 16
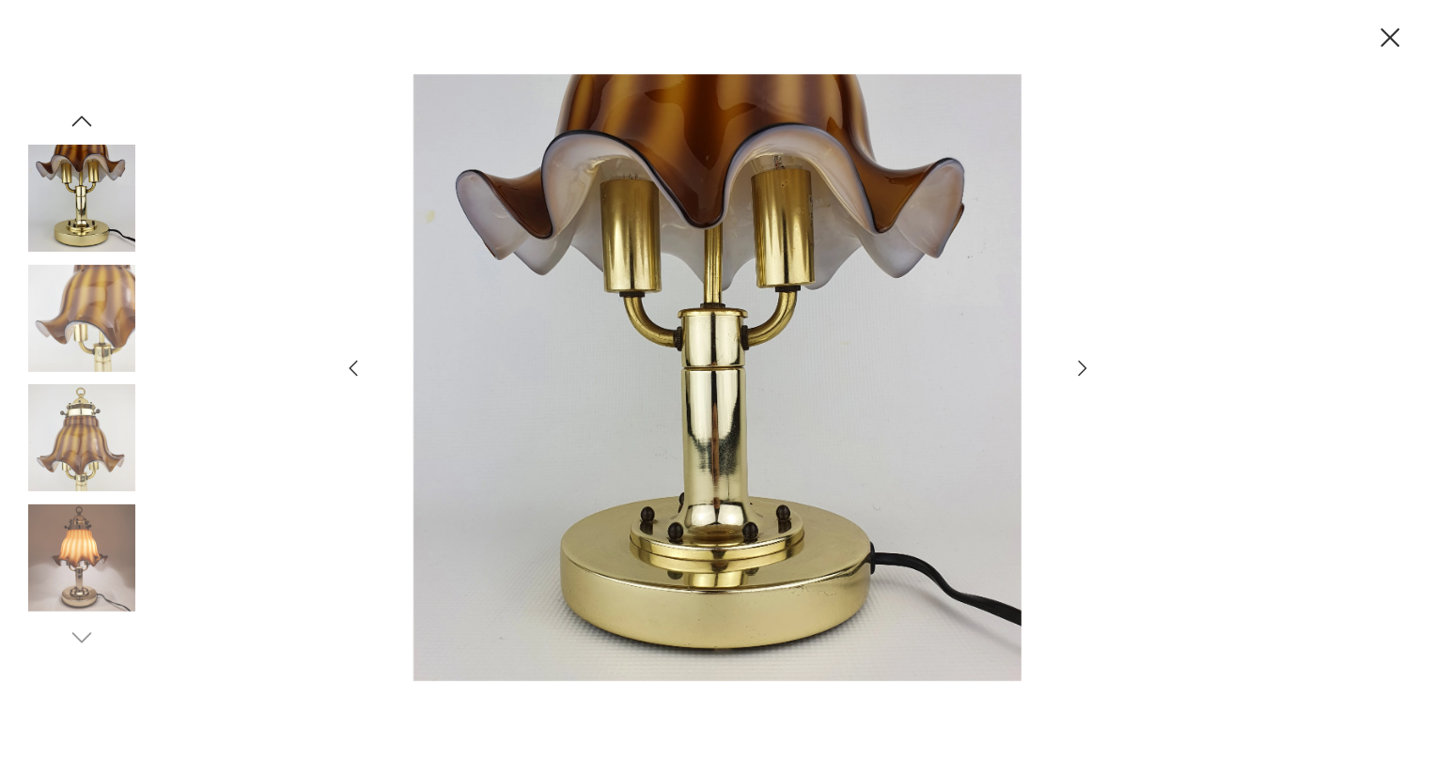
click at [350, 366] on icon "button" at bounding box center [353, 369] width 8 height 16
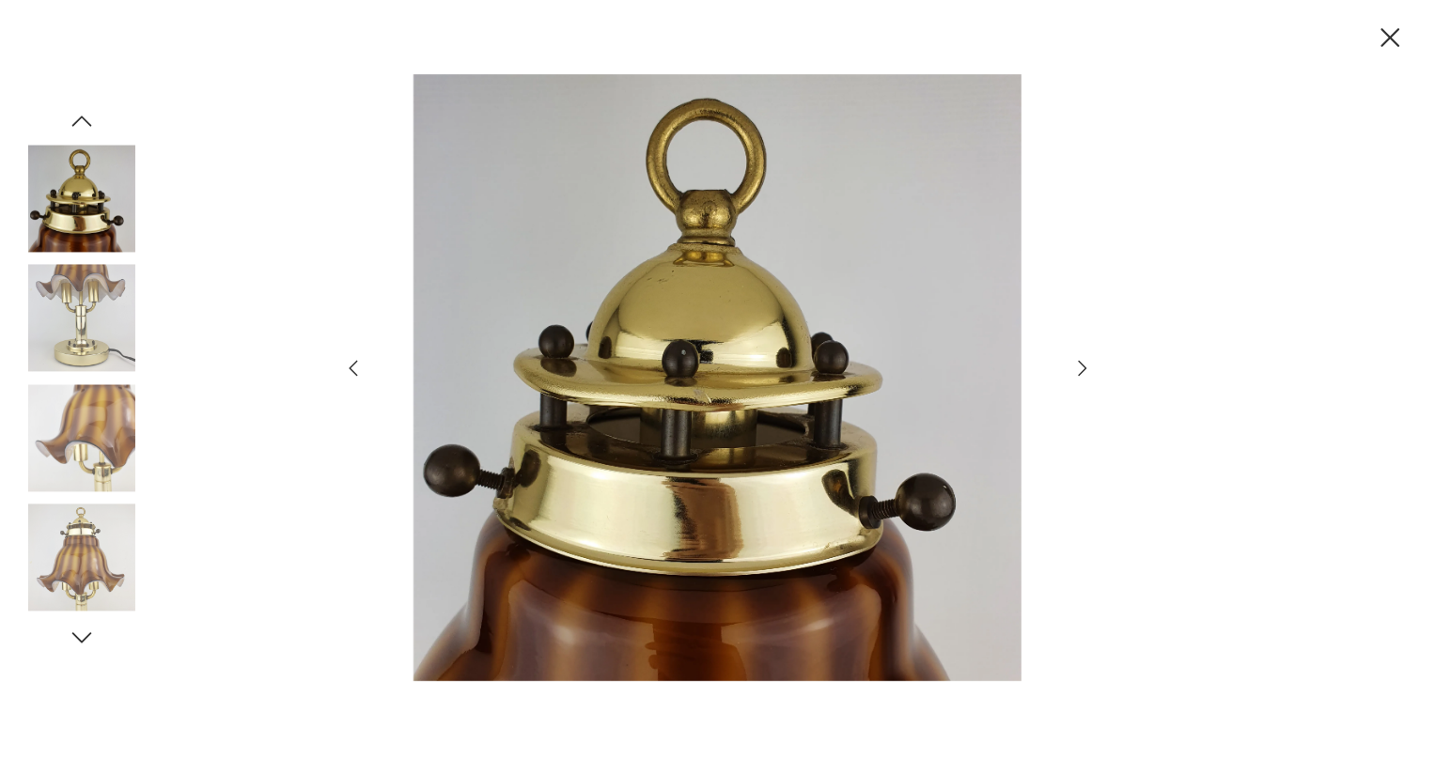
click at [1390, 39] on icon "button" at bounding box center [1390, 38] width 33 height 33
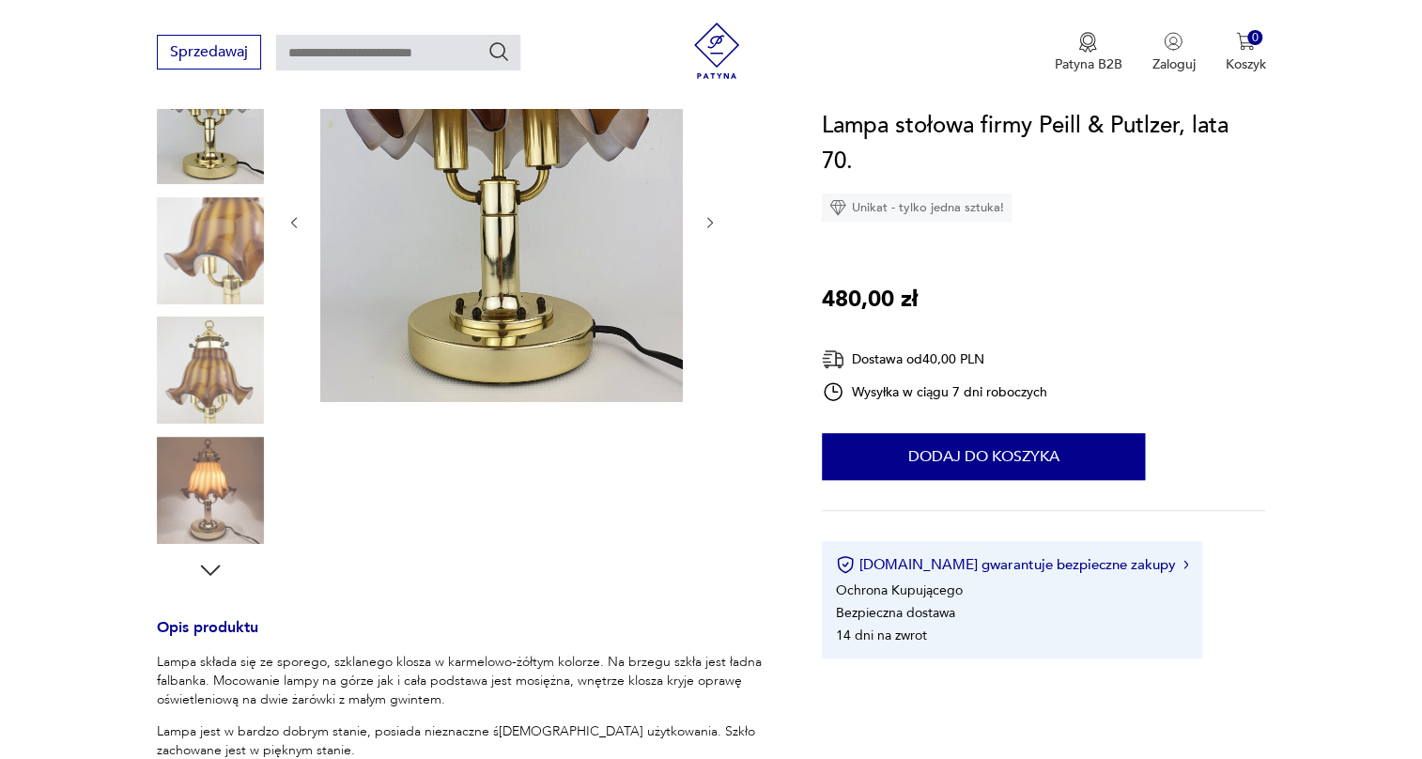
scroll to position [598, 0]
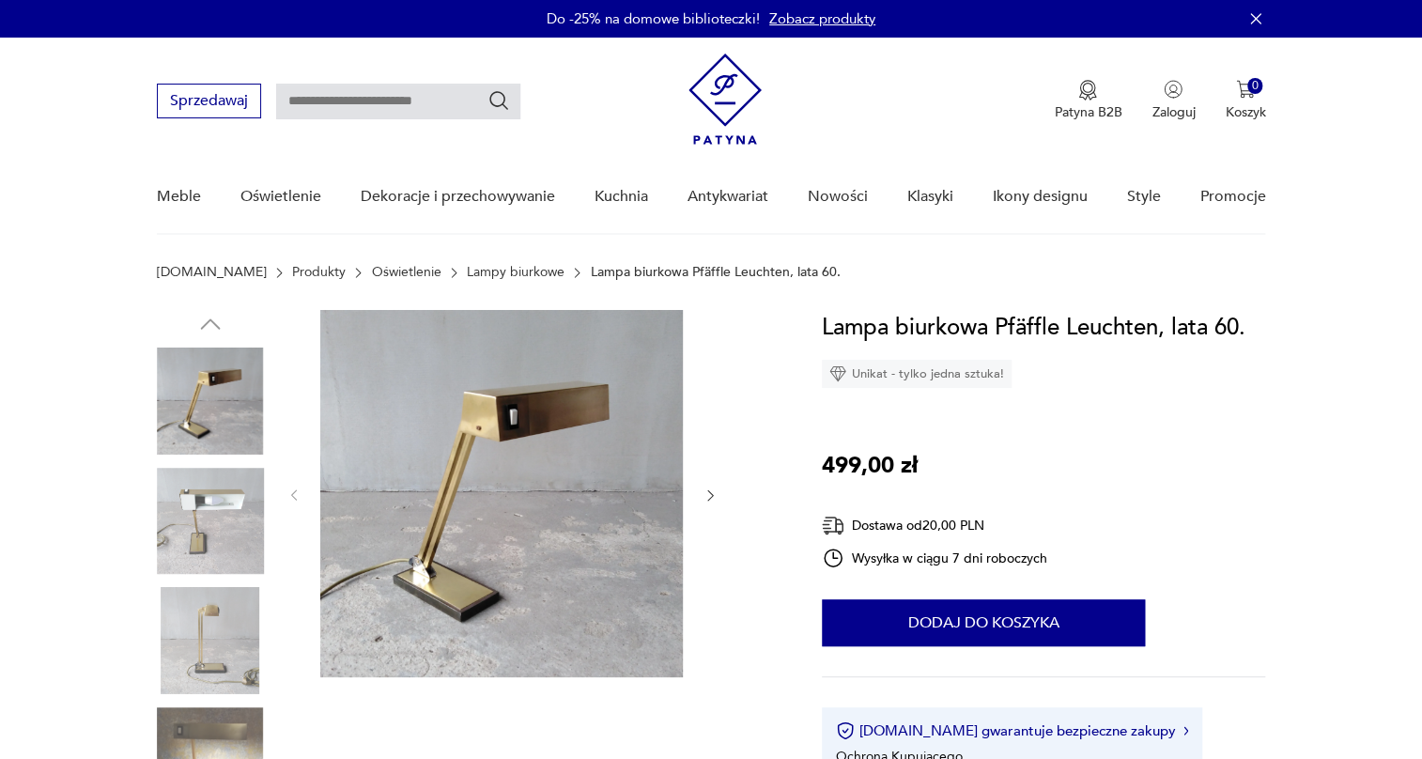
click at [209, 478] on img at bounding box center [210, 521] width 107 height 107
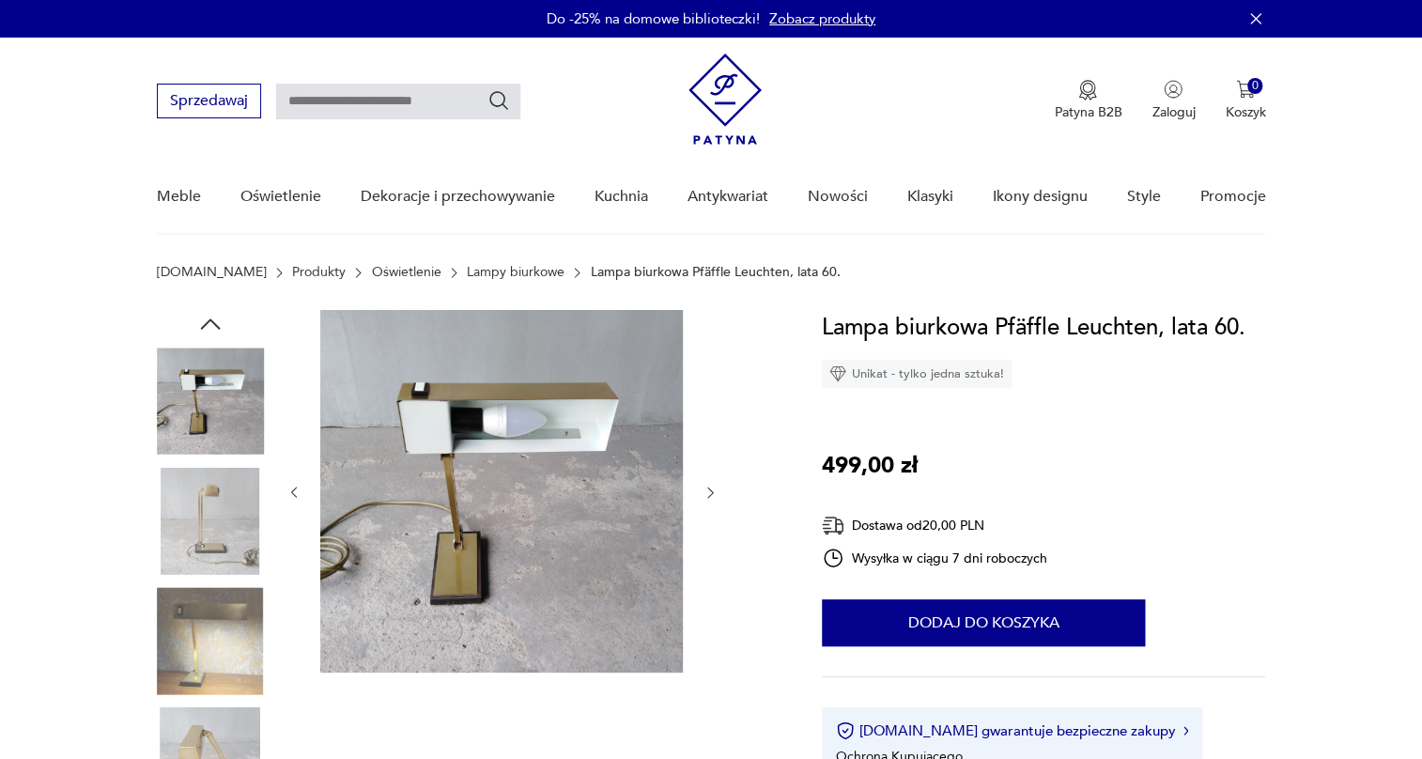
click at [206, 507] on img at bounding box center [210, 521] width 107 height 107
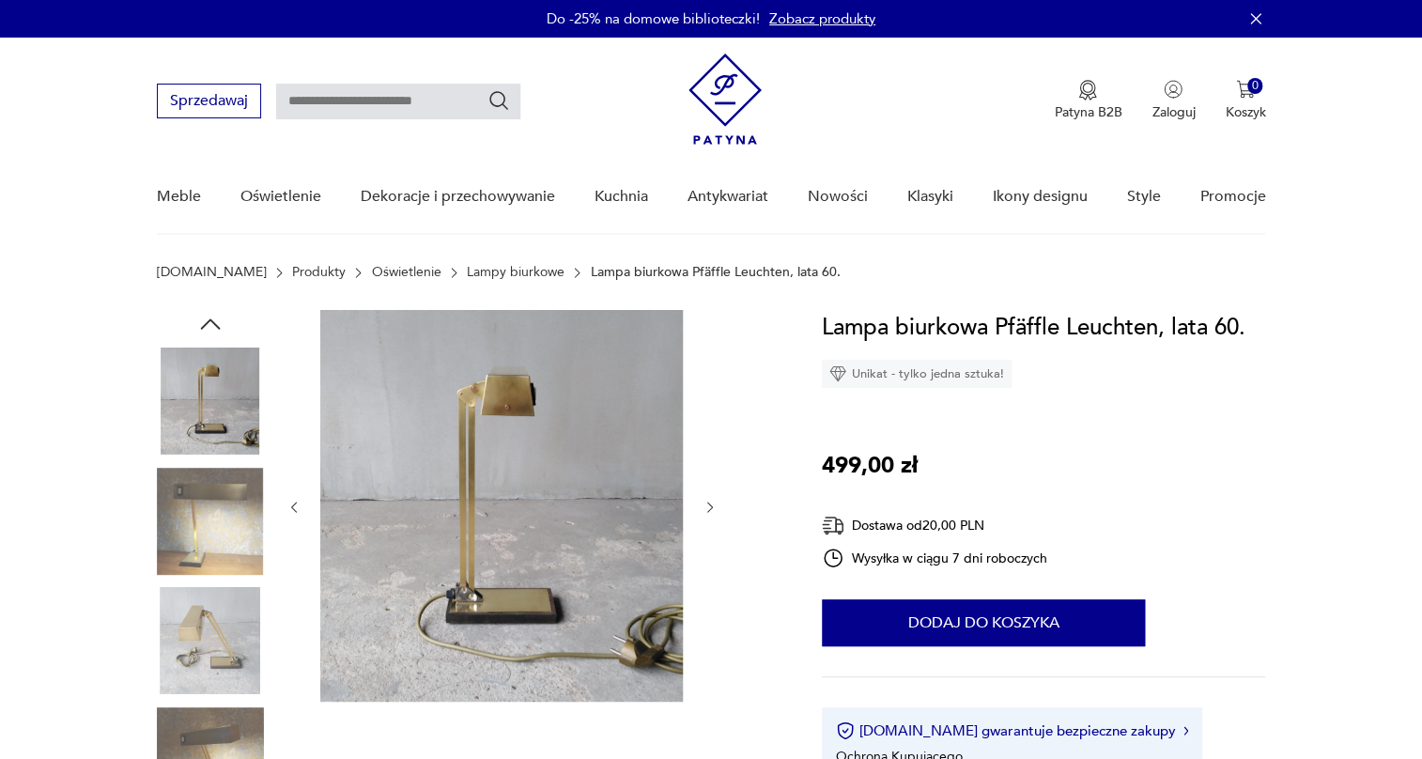
click at [206, 507] on img at bounding box center [210, 521] width 107 height 107
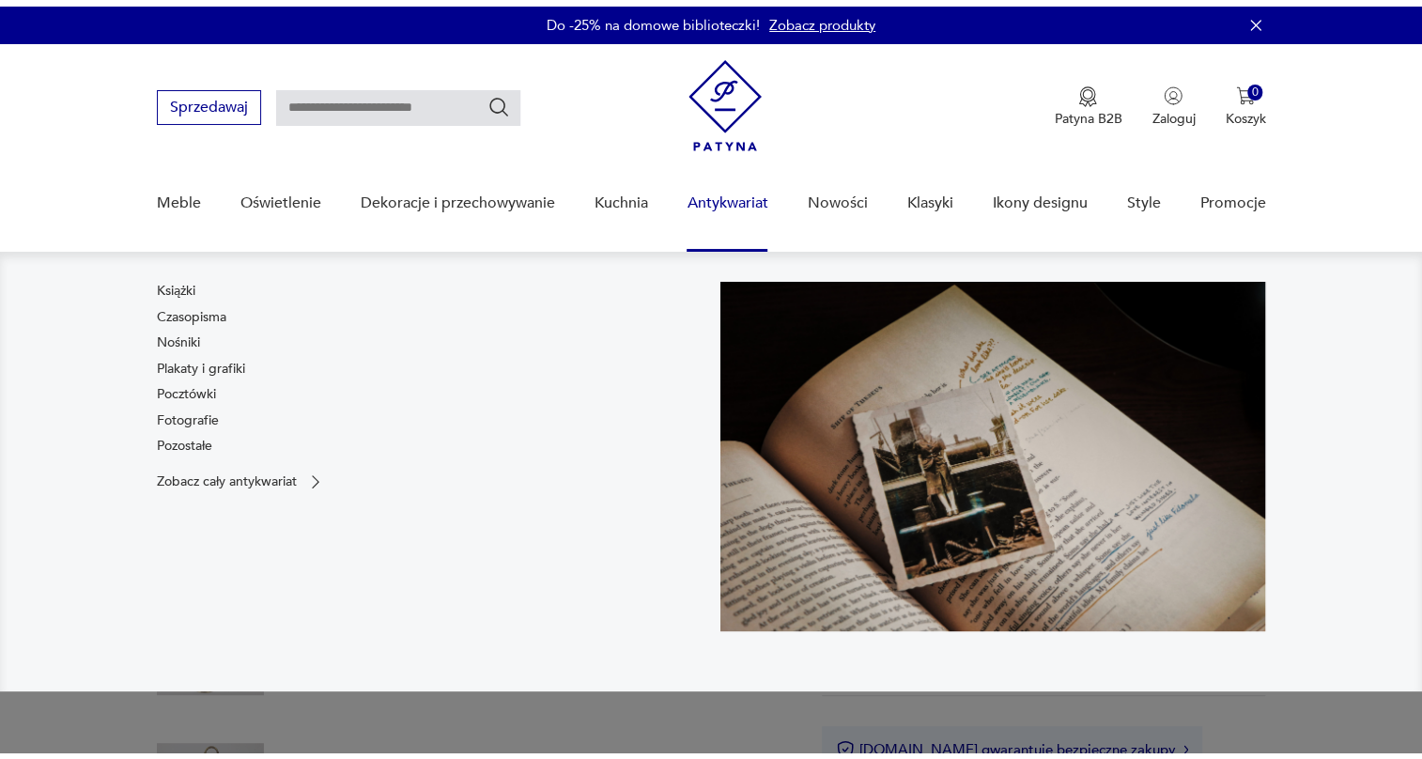
scroll to position [85, 0]
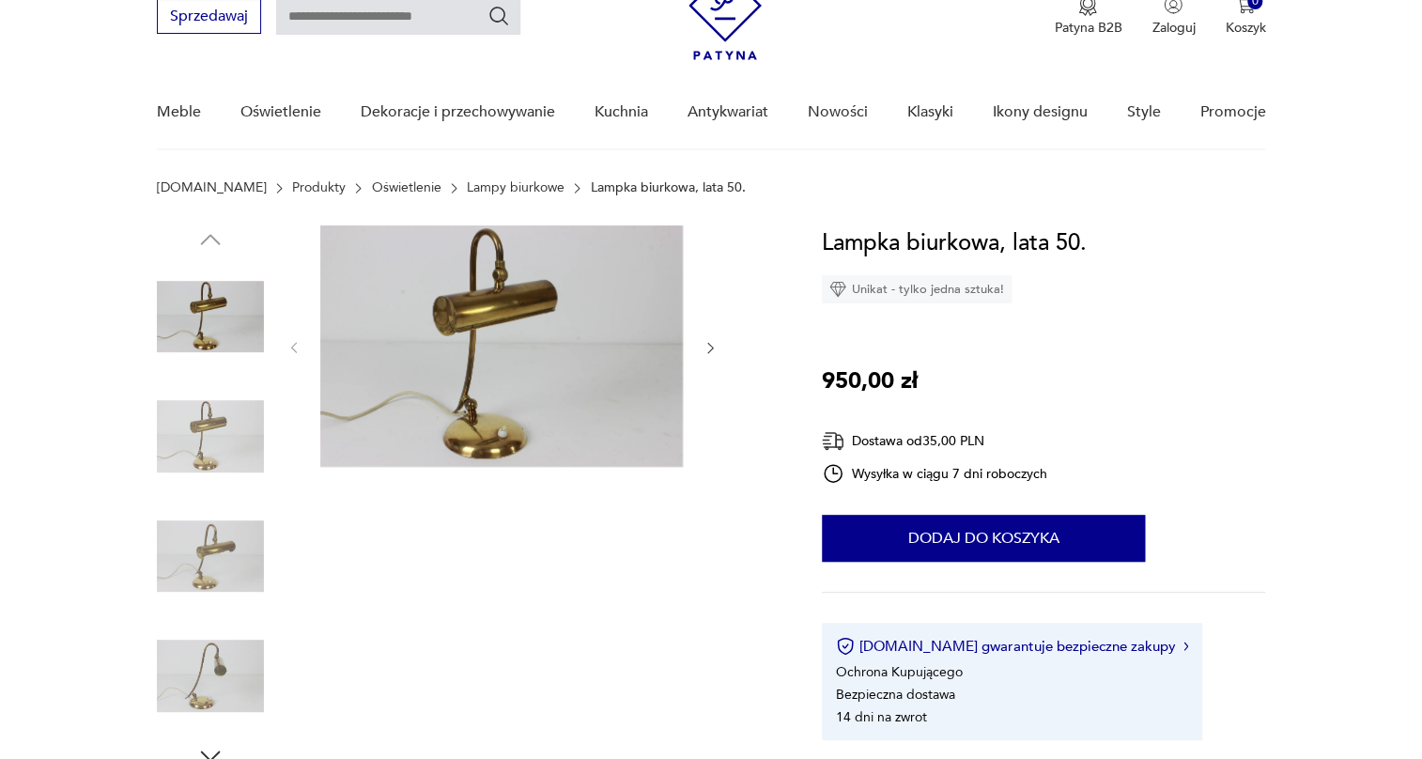
click at [210, 433] on img at bounding box center [210, 436] width 107 height 107
click at [217, 441] on img at bounding box center [210, 436] width 107 height 107
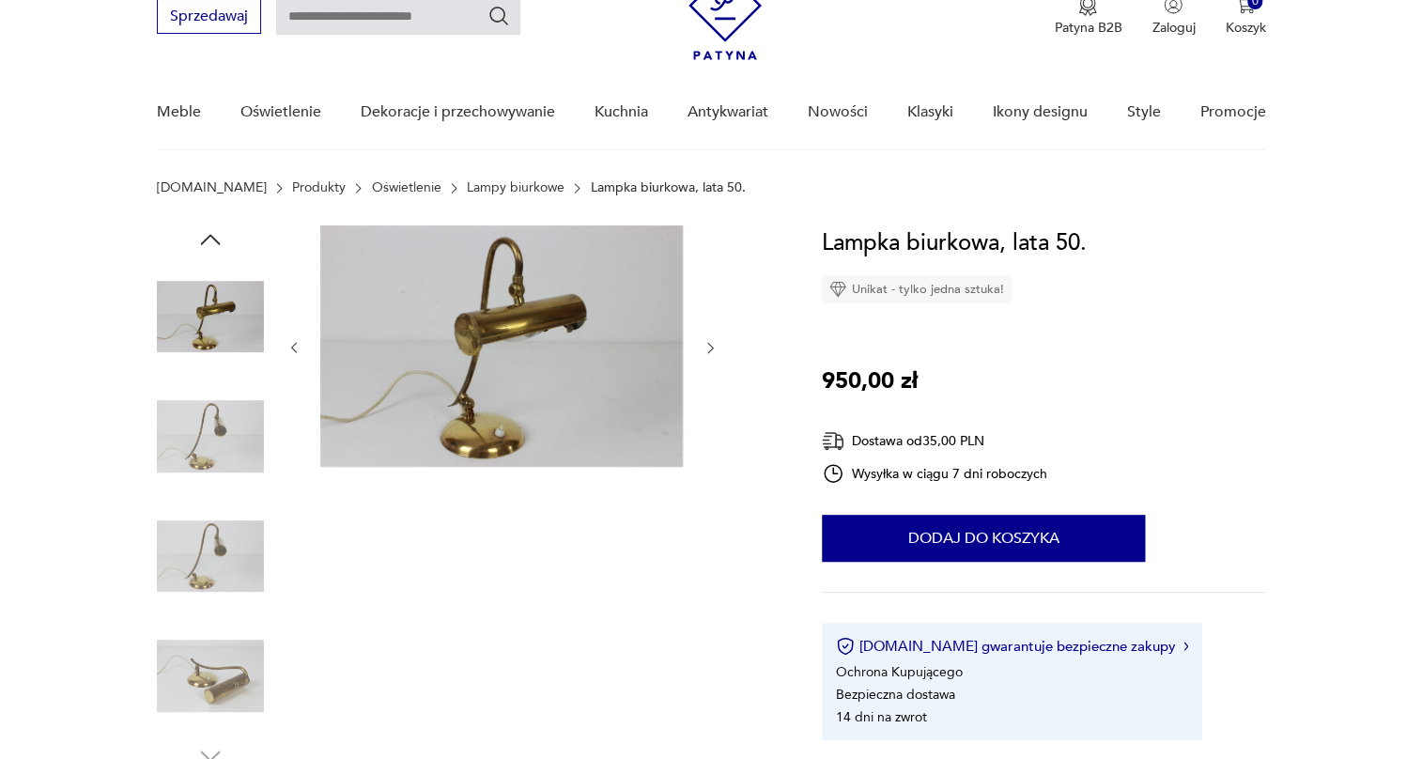
click at [223, 433] on img at bounding box center [210, 436] width 107 height 107
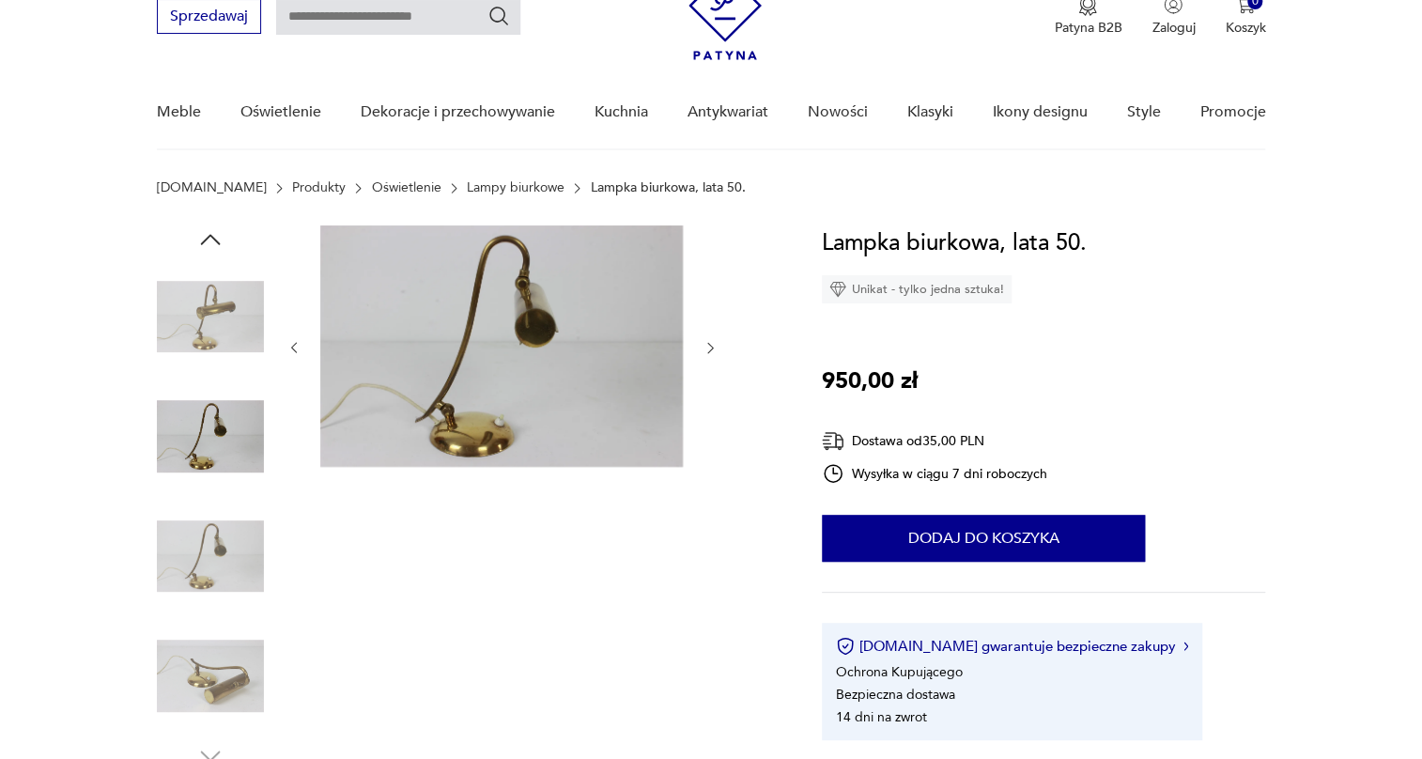
click at [218, 503] on img at bounding box center [210, 556] width 107 height 107
click at [225, 586] on img at bounding box center [210, 556] width 107 height 107
click at [225, 651] on img at bounding box center [210, 676] width 107 height 107
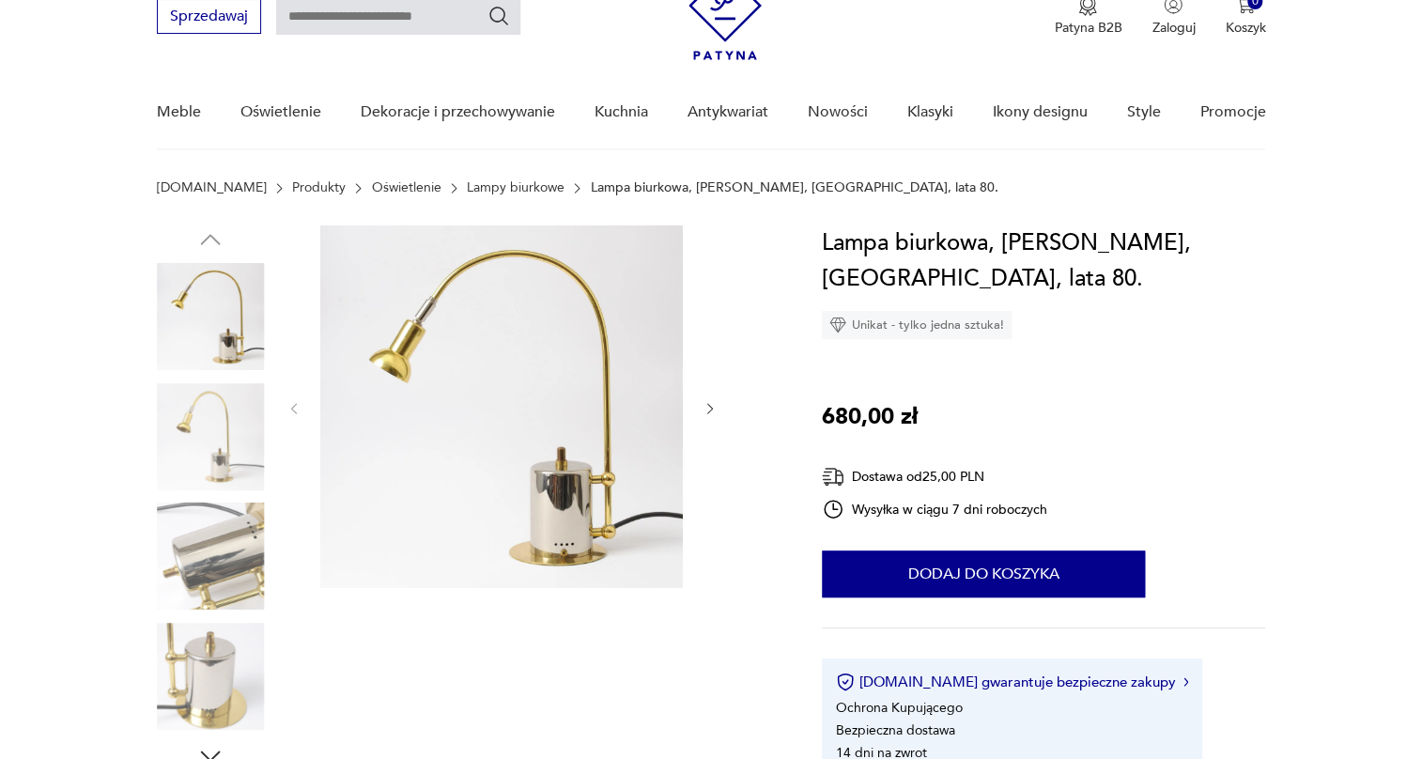
click at [216, 432] on img at bounding box center [210, 436] width 107 height 107
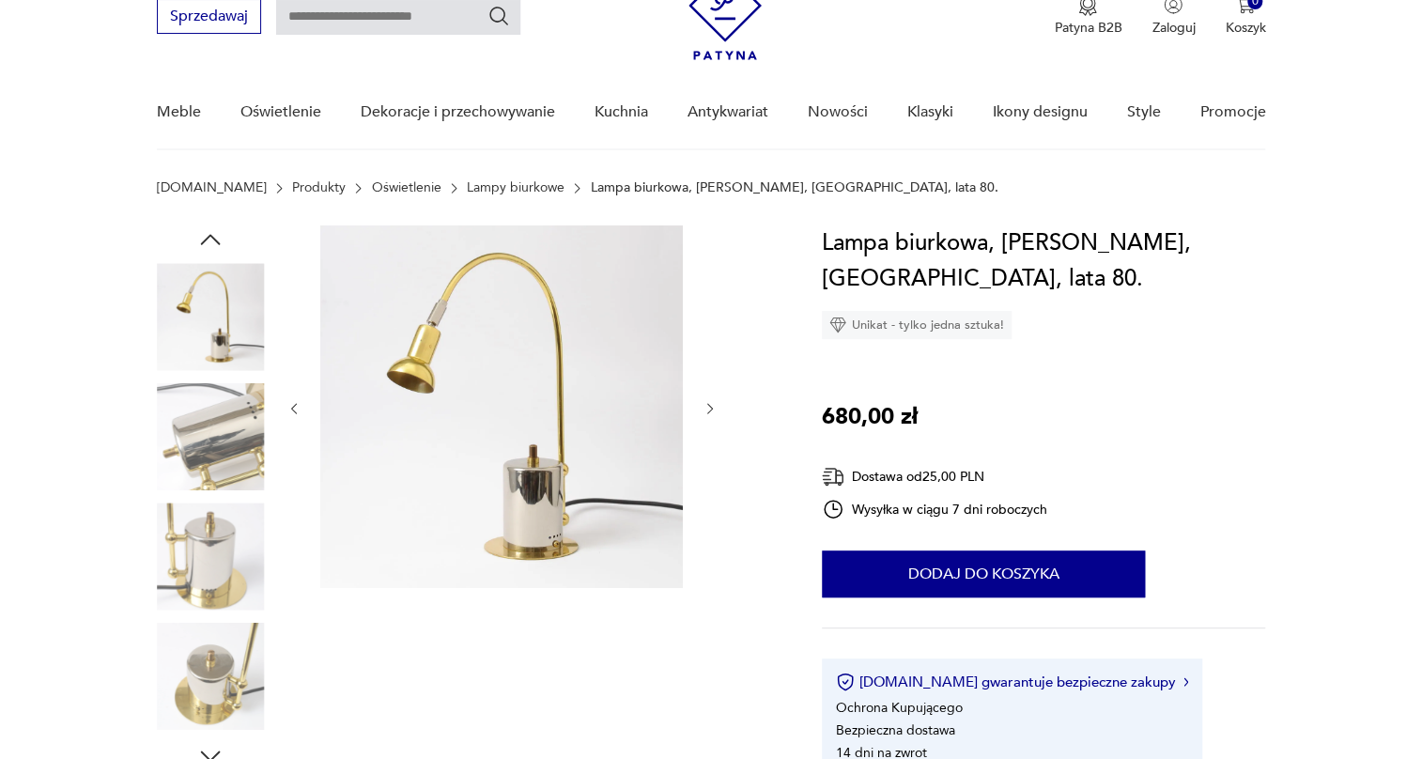
click at [211, 486] on img at bounding box center [210, 436] width 107 height 107
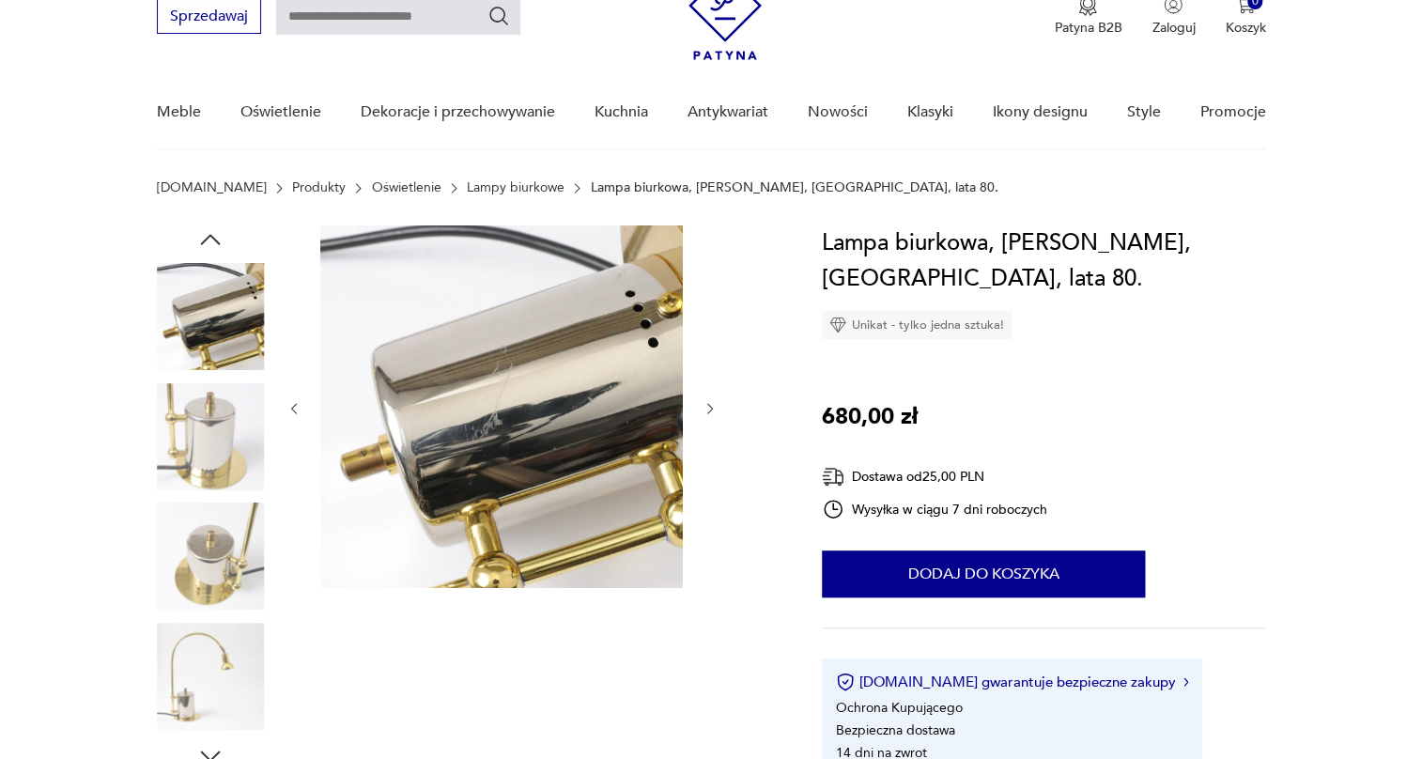
click at [220, 523] on img at bounding box center [210, 556] width 107 height 107
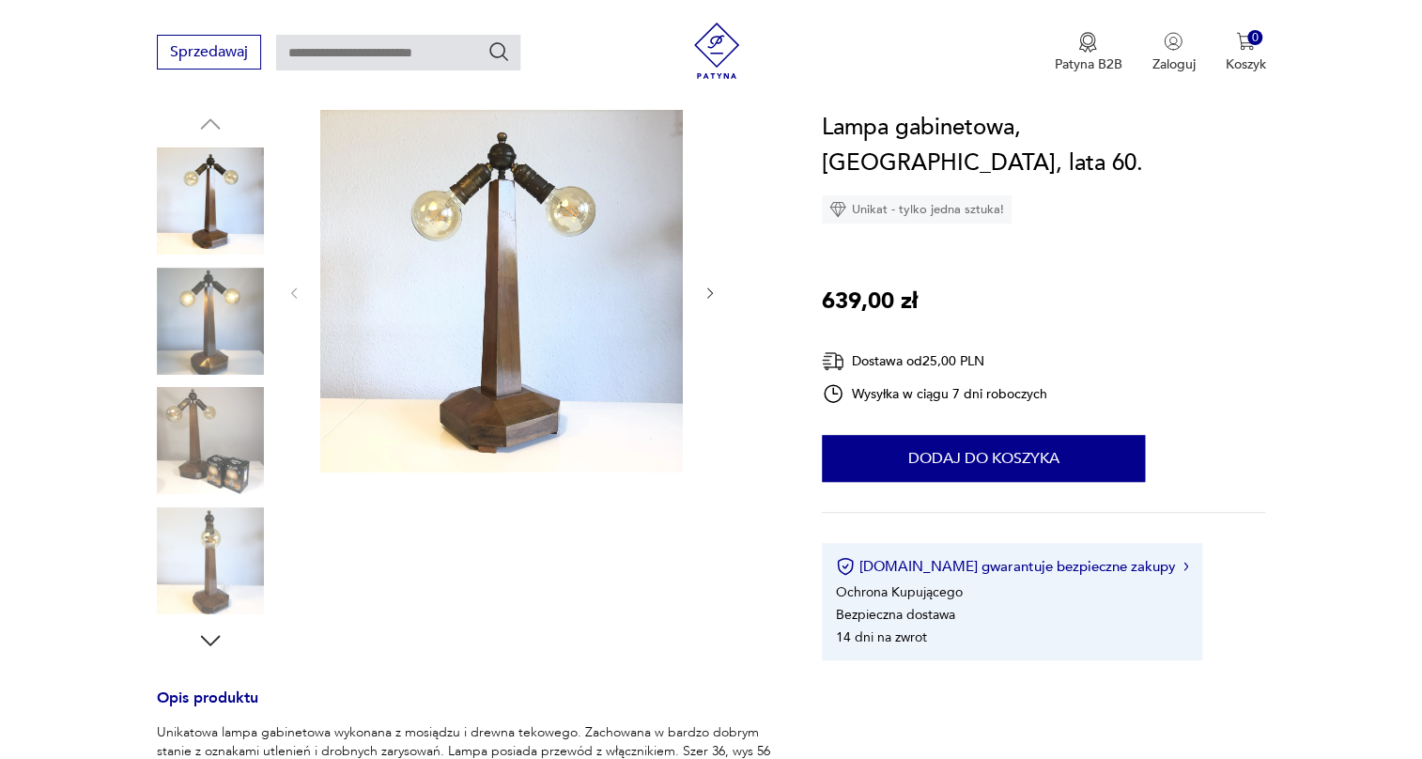
scroll to position [170, 0]
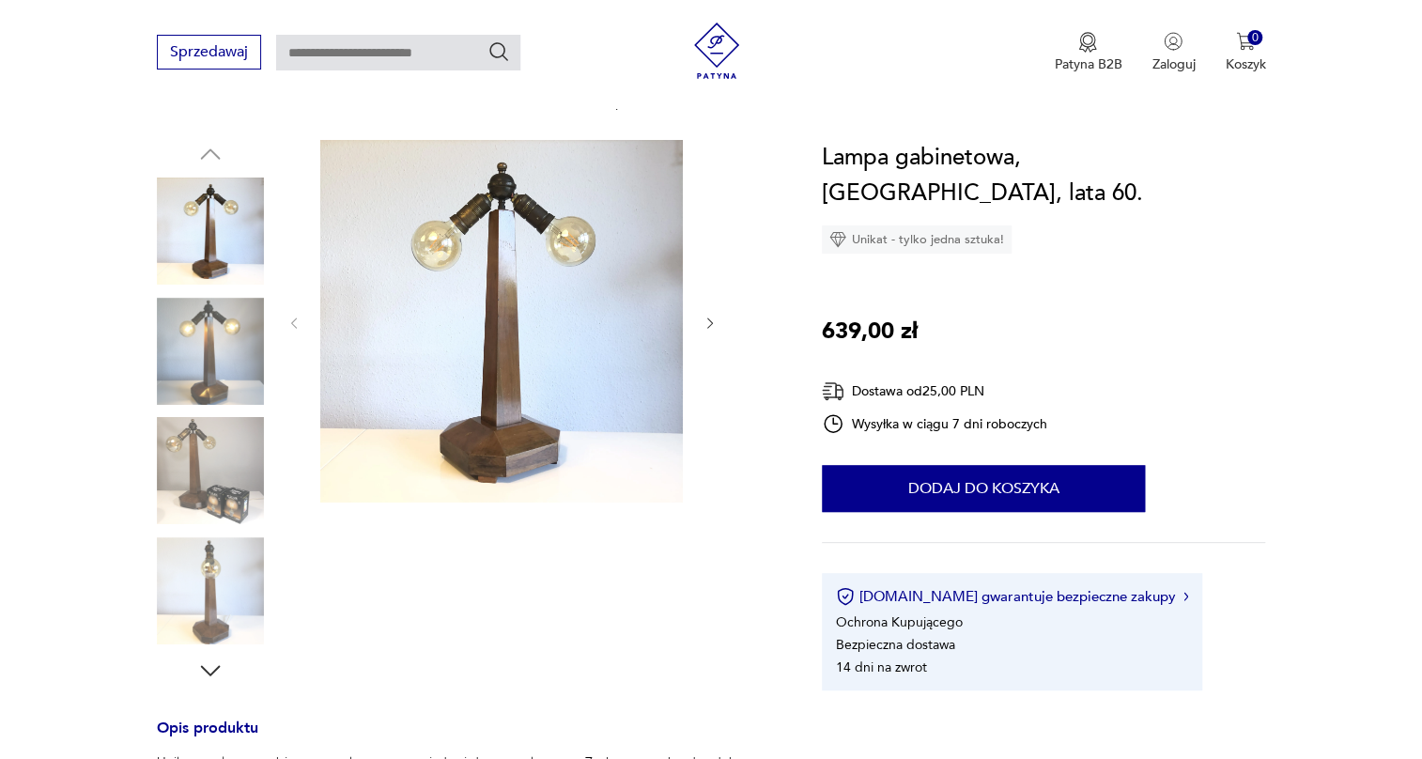
click at [223, 403] on div at bounding box center [210, 353] width 107 height 111
click at [227, 377] on img at bounding box center [210, 351] width 107 height 107
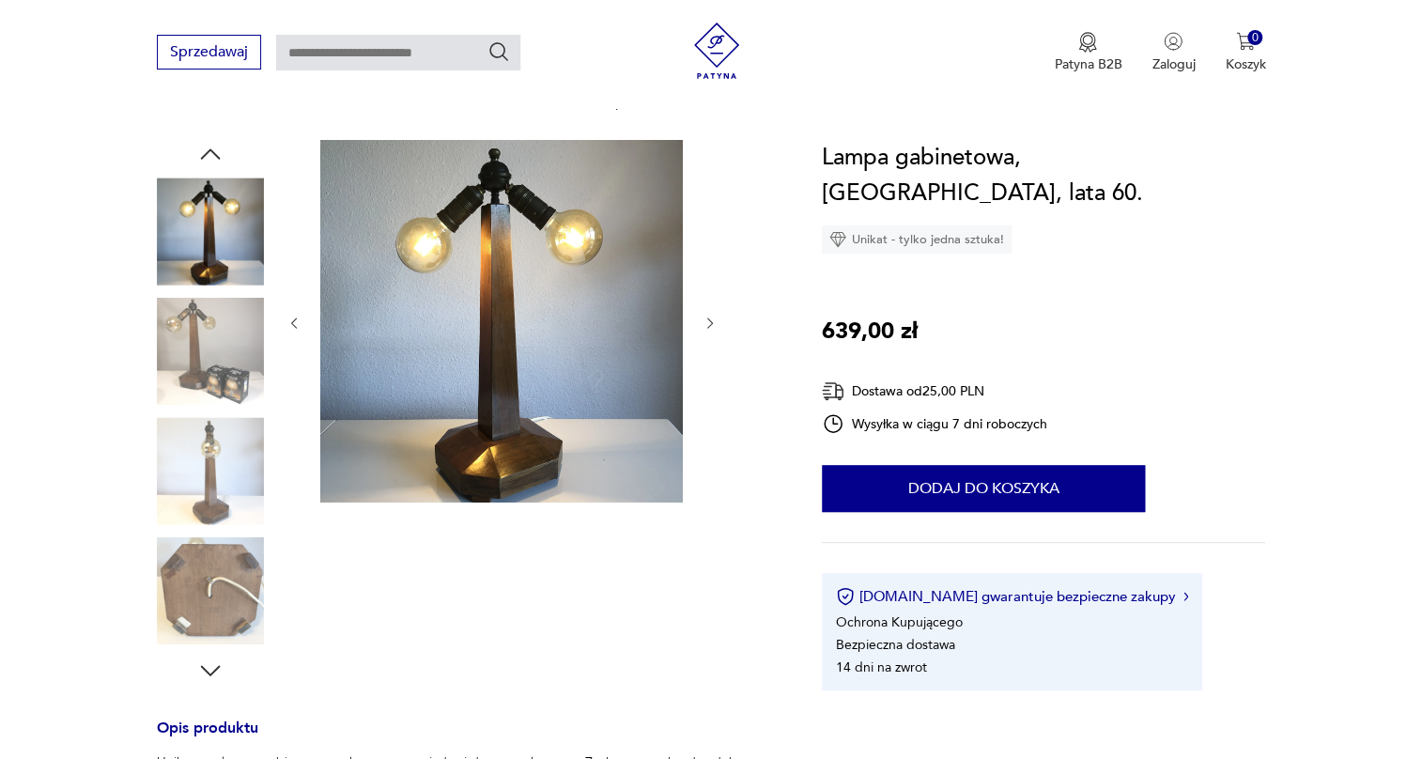
click at [227, 417] on img at bounding box center [210, 470] width 107 height 107
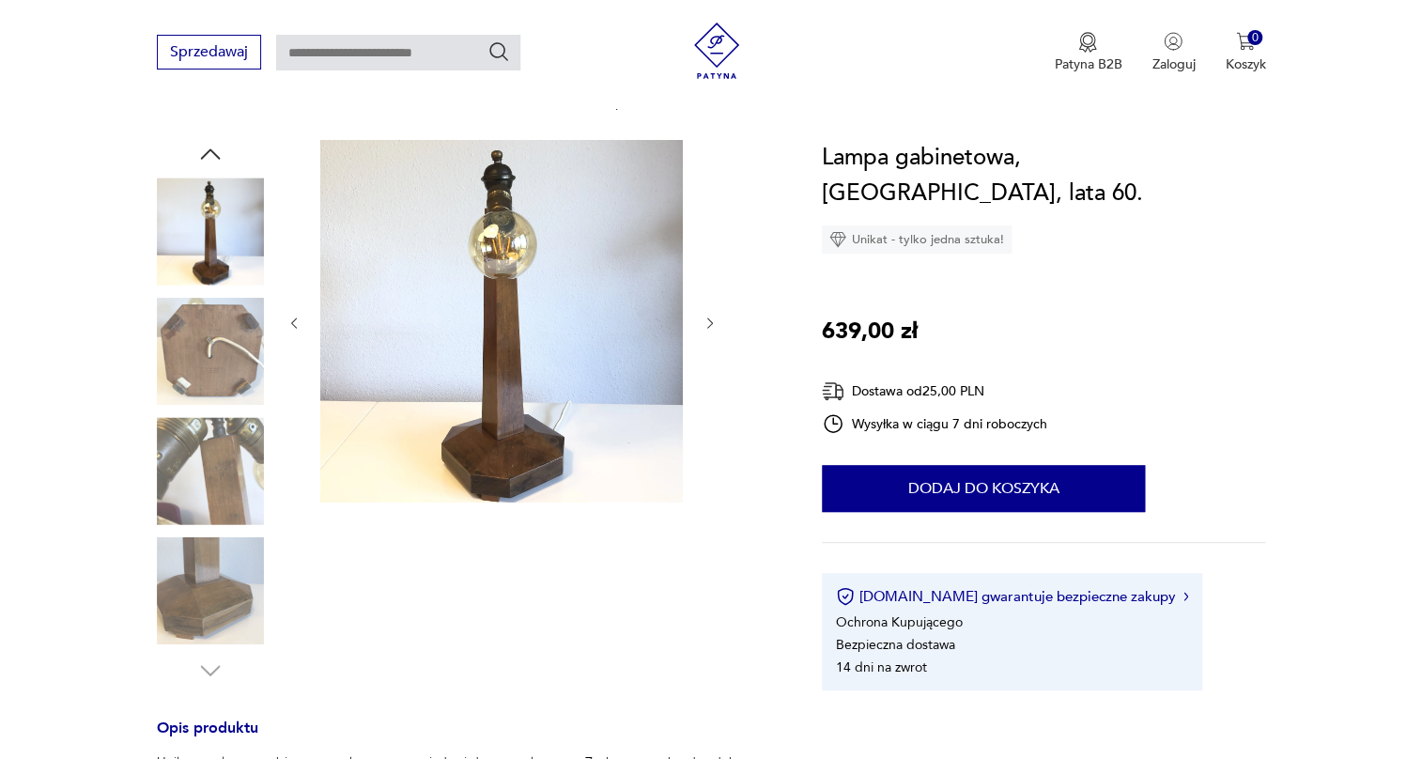
click at [219, 453] on img at bounding box center [210, 470] width 107 height 107
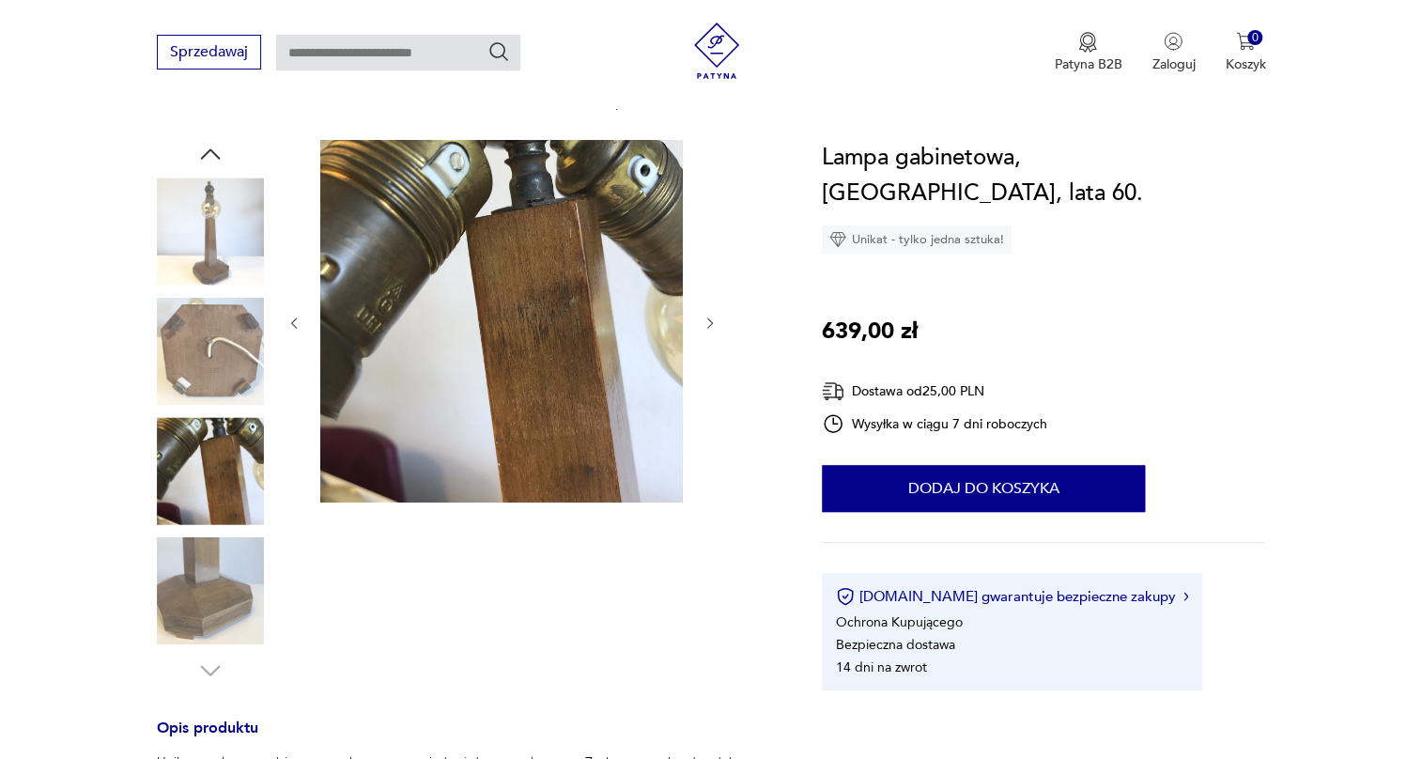
click at [225, 554] on img at bounding box center [210, 590] width 107 height 107
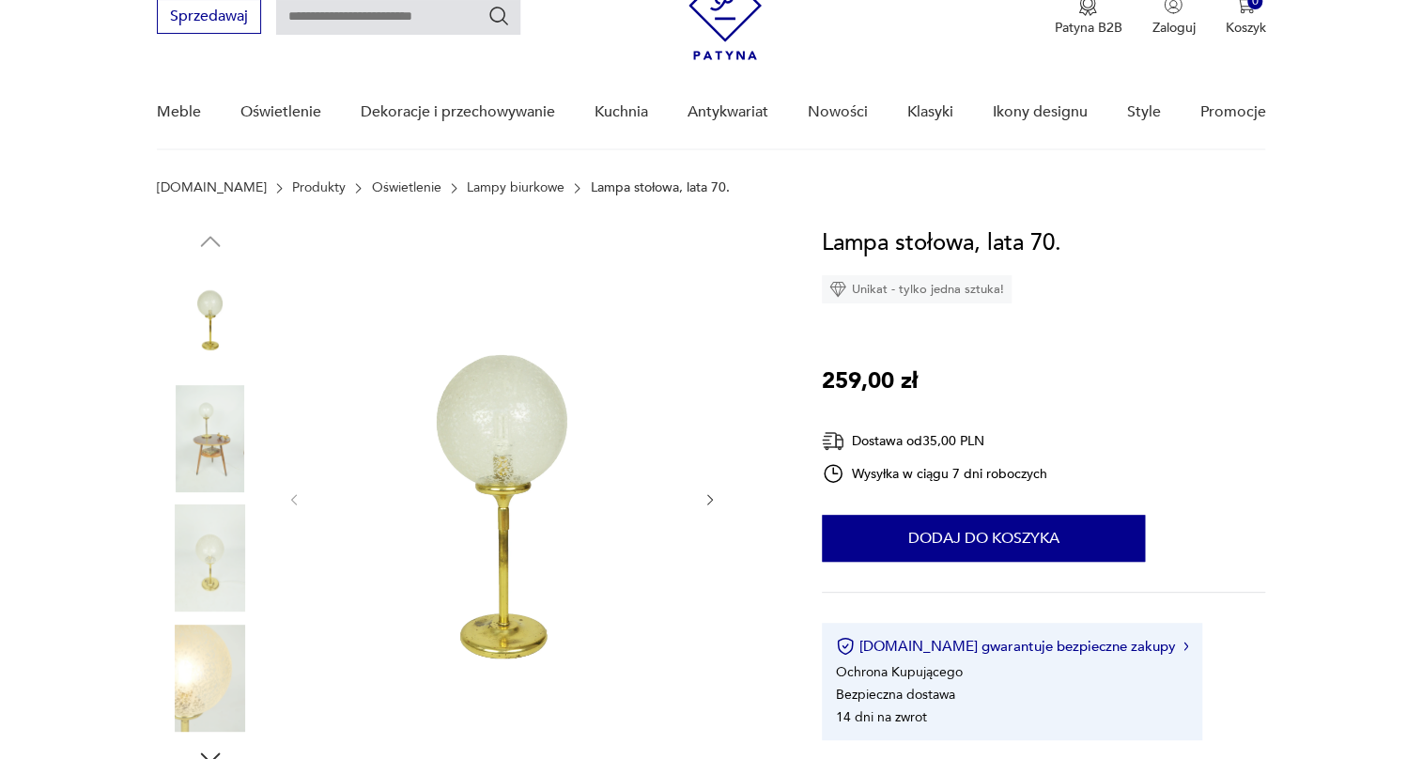
scroll to position [170, 0]
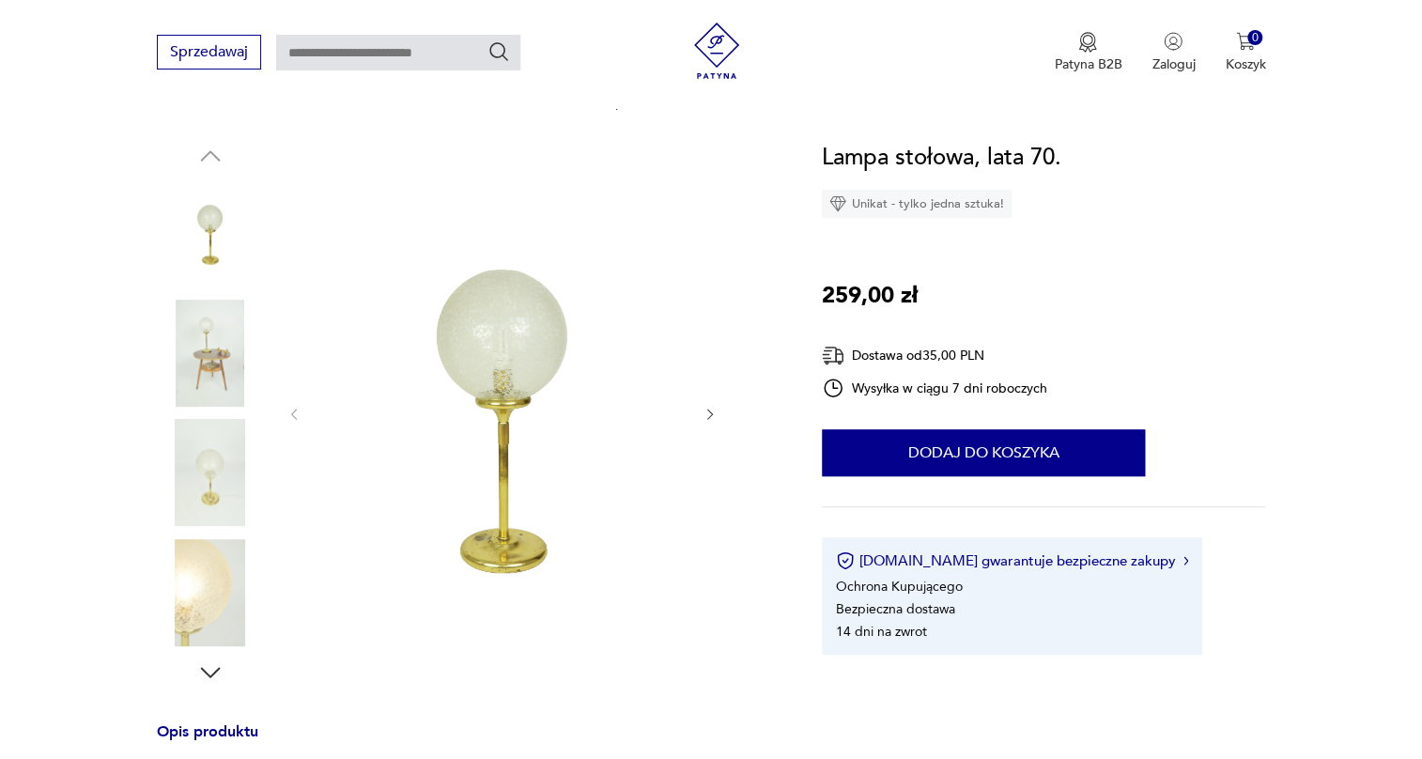
click at [206, 365] on img at bounding box center [210, 353] width 107 height 107
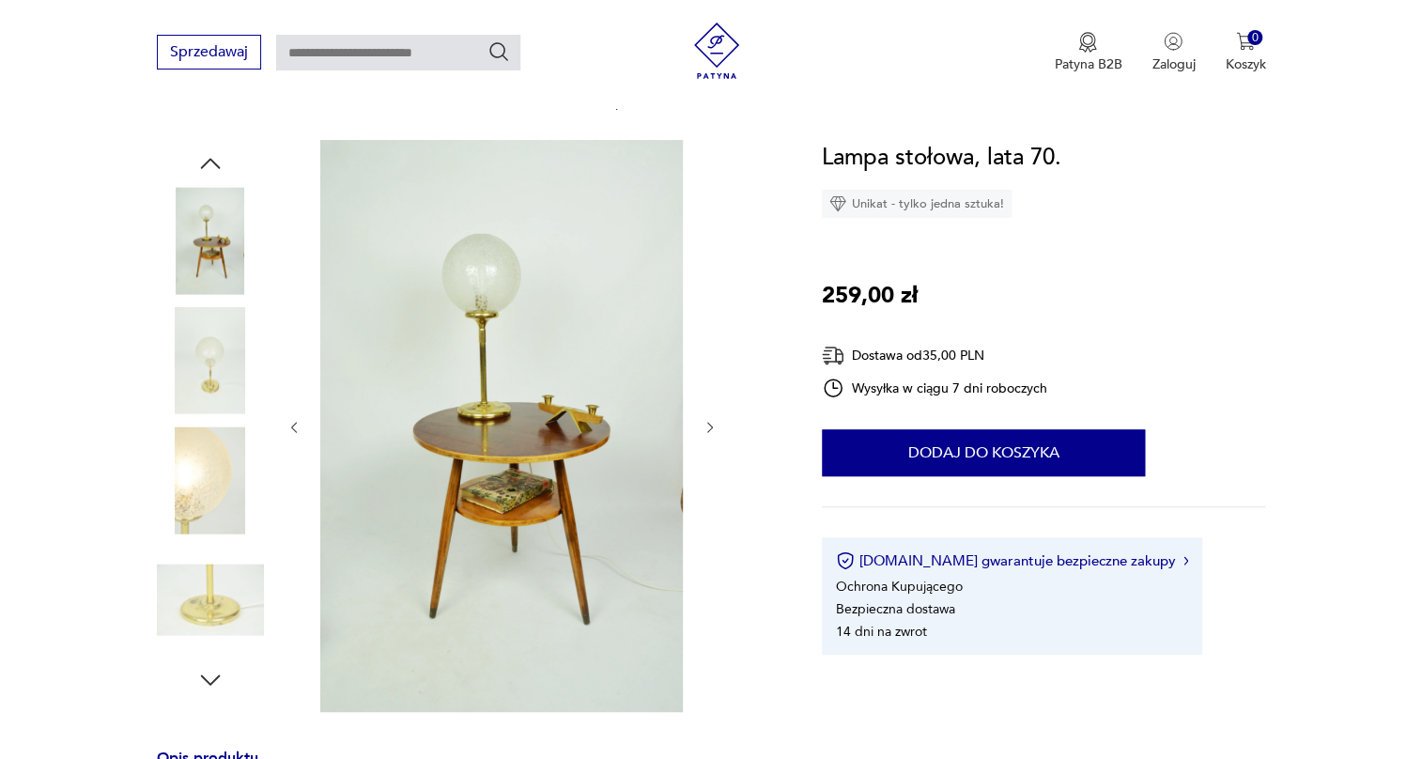
click at [206, 384] on img at bounding box center [210, 360] width 107 height 107
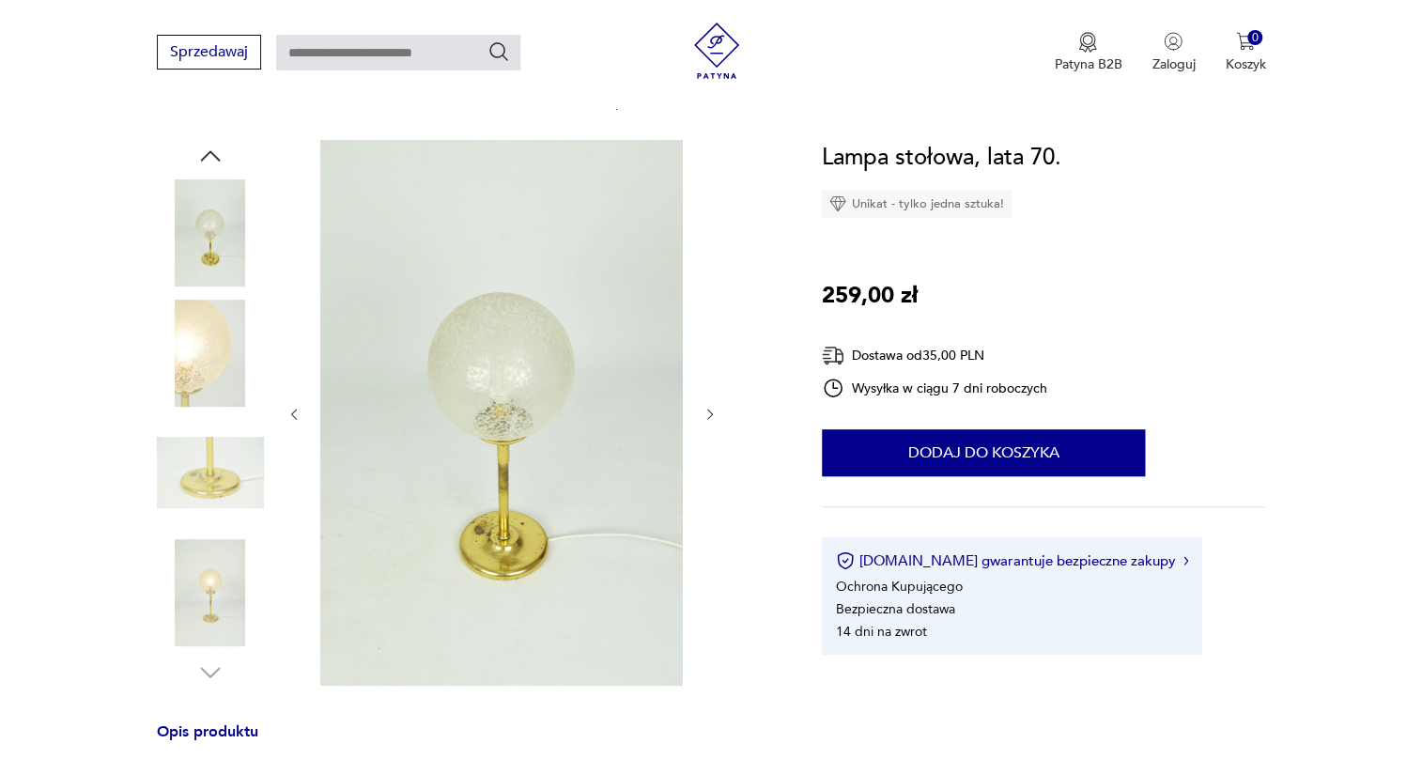
click at [211, 381] on img at bounding box center [210, 353] width 107 height 107
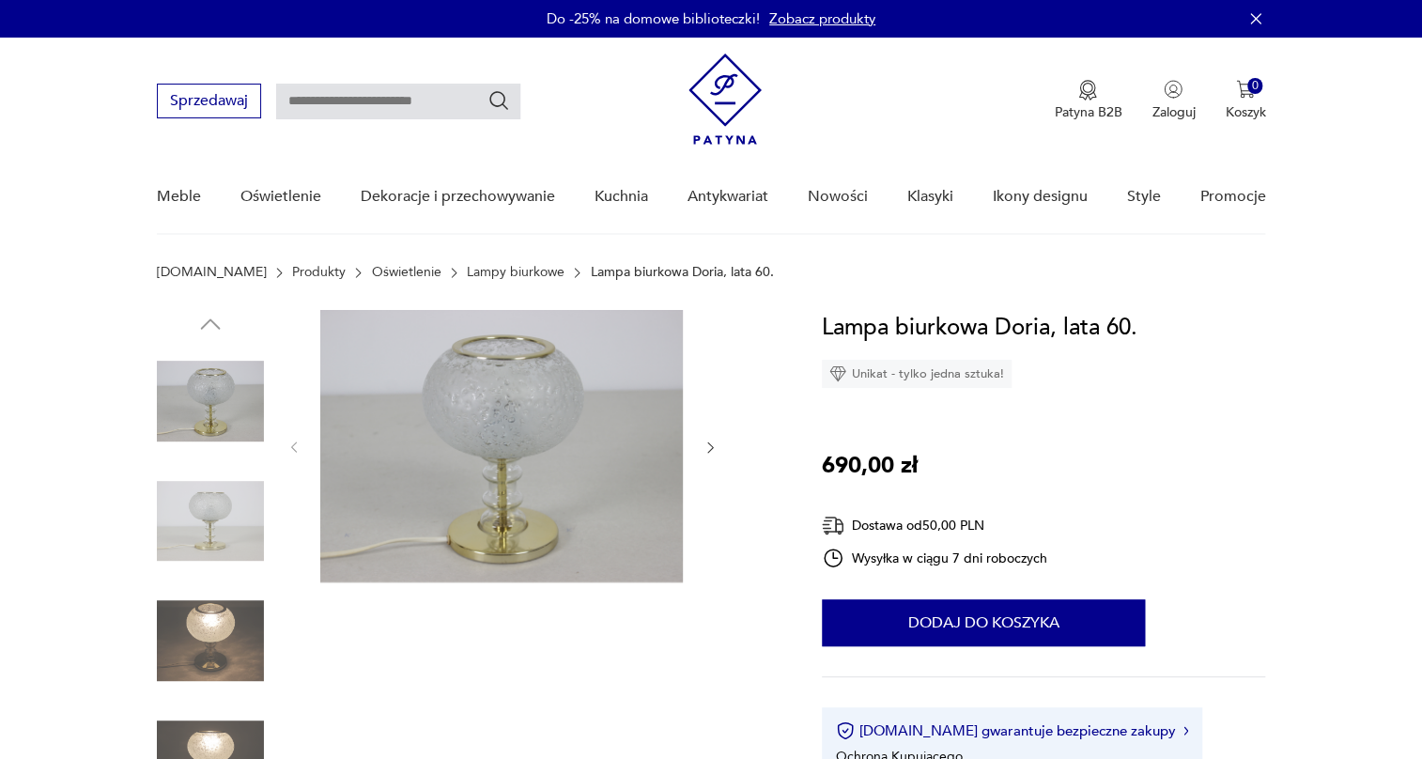
click at [703, 444] on icon "button" at bounding box center [711, 448] width 16 height 16
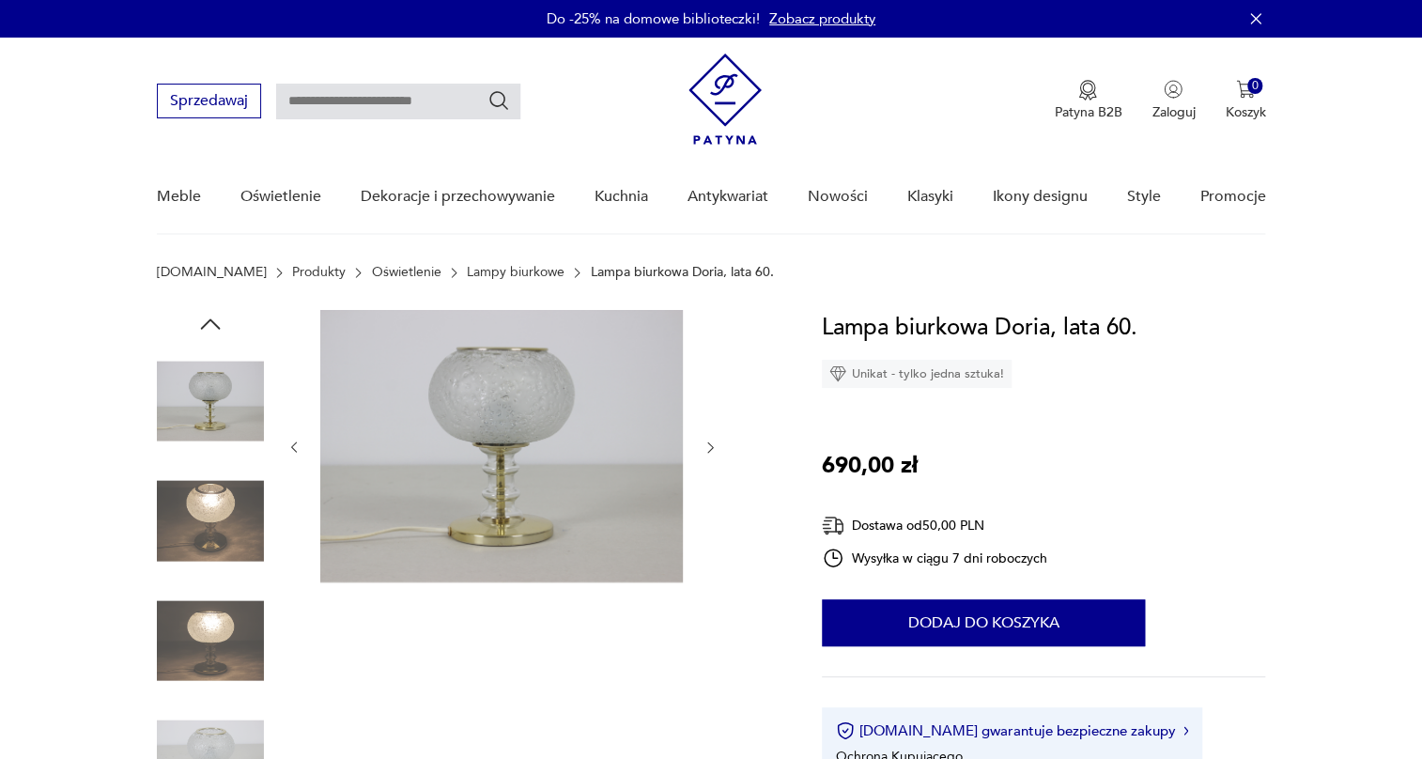
click at [707, 443] on icon "button" at bounding box center [711, 448] width 16 height 16
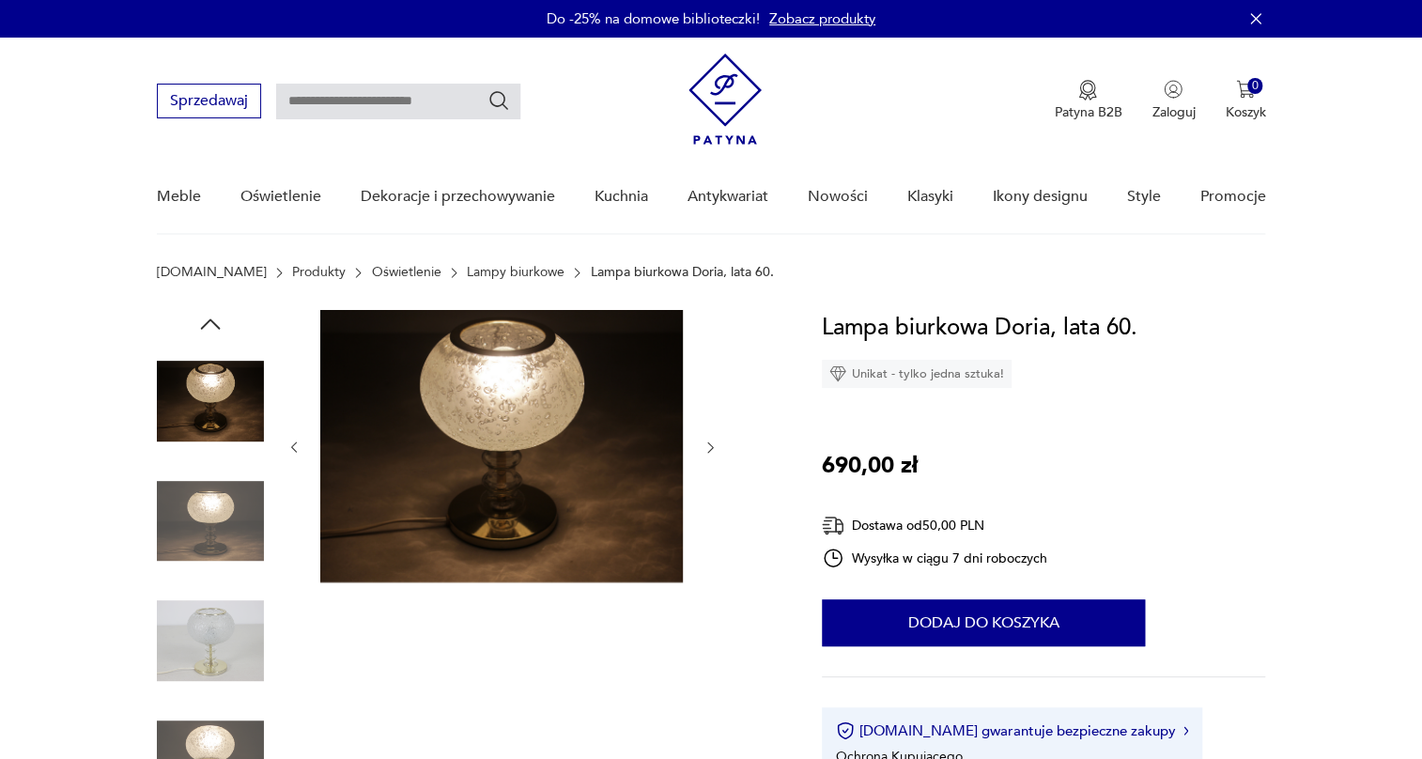
click at [707, 443] on icon "button" at bounding box center [711, 448] width 16 height 16
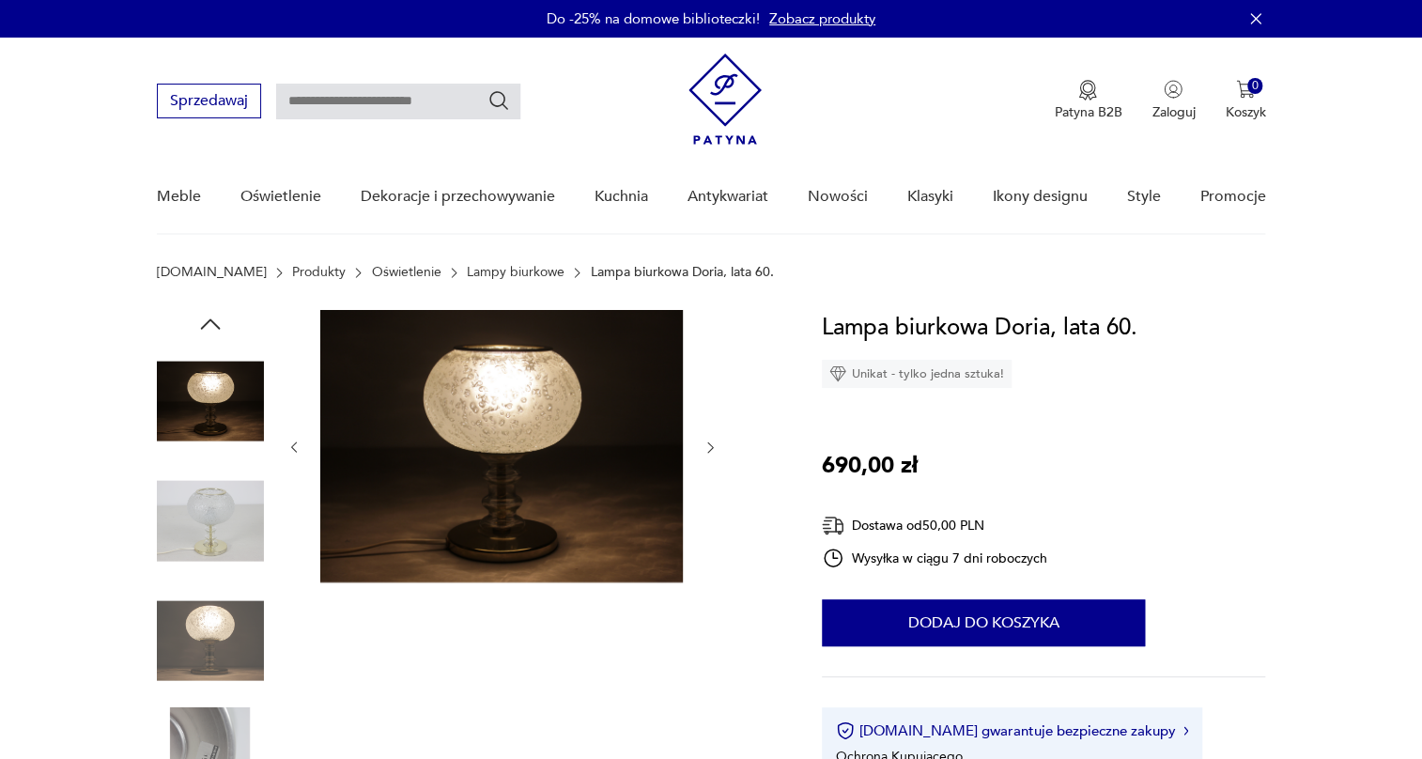
click at [707, 443] on icon "button" at bounding box center [711, 448] width 16 height 16
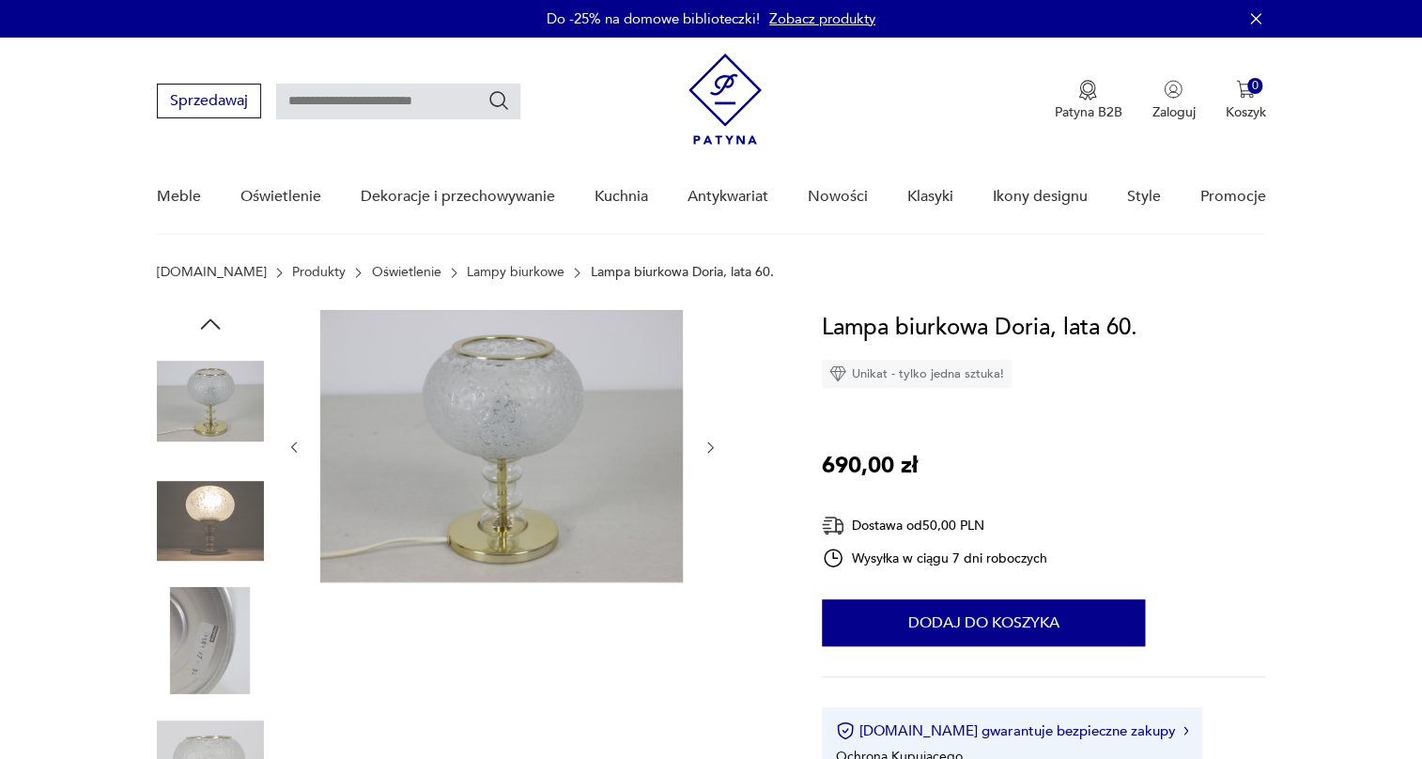
click at [707, 443] on icon "button" at bounding box center [711, 448] width 16 height 16
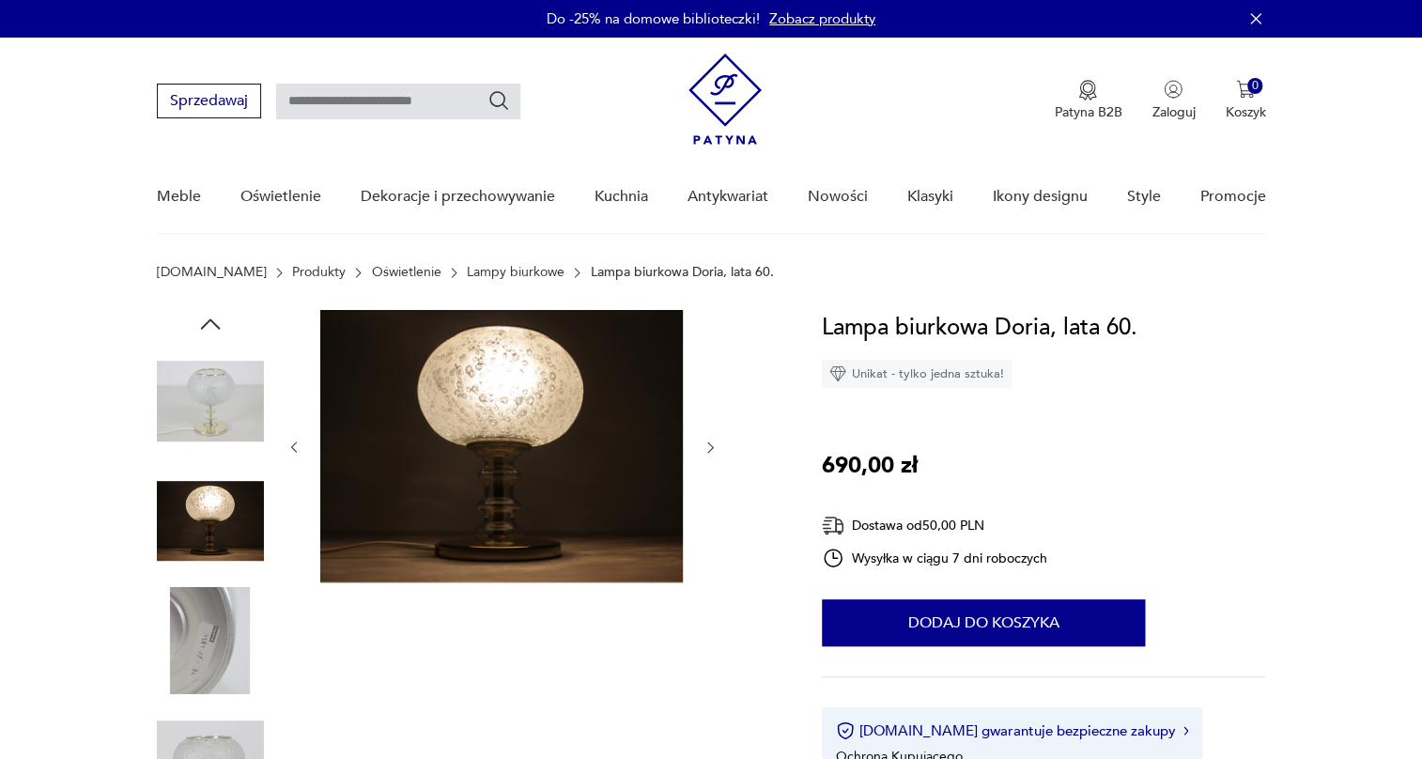
click at [707, 443] on icon "button" at bounding box center [711, 448] width 16 height 16
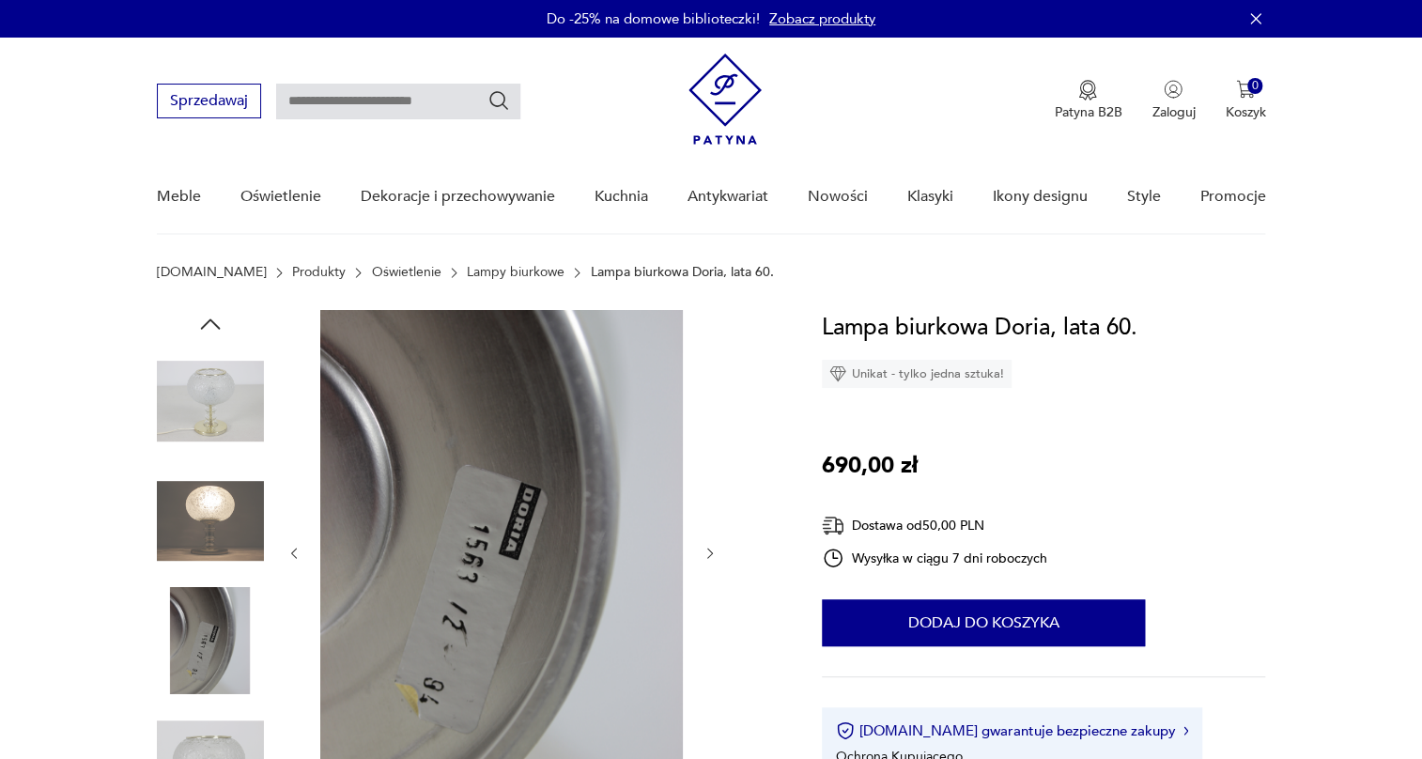
click at [707, 443] on div at bounding box center [503, 553] width 432 height 487
click at [706, 551] on icon "button" at bounding box center [711, 554] width 16 height 16
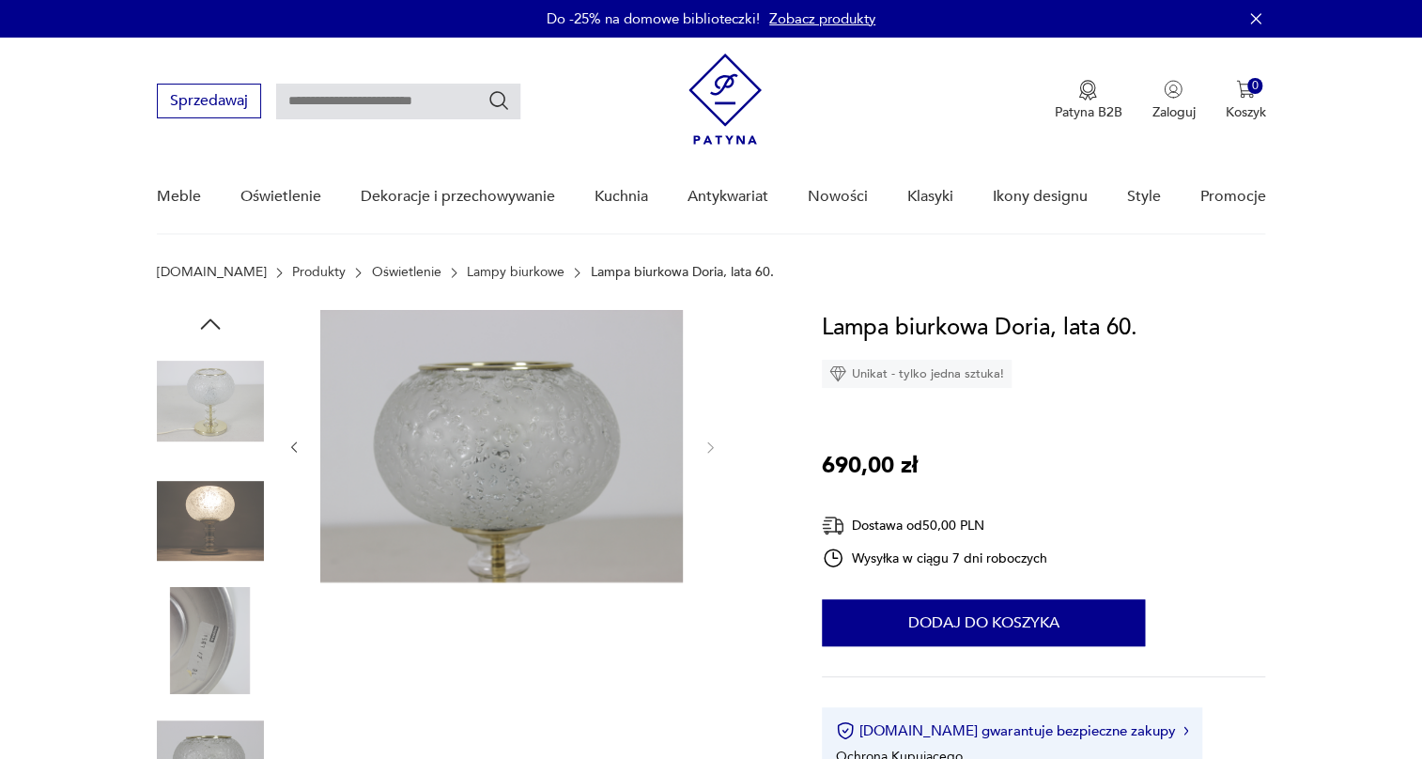
click at [706, 551] on div at bounding box center [503, 447] width 432 height 275
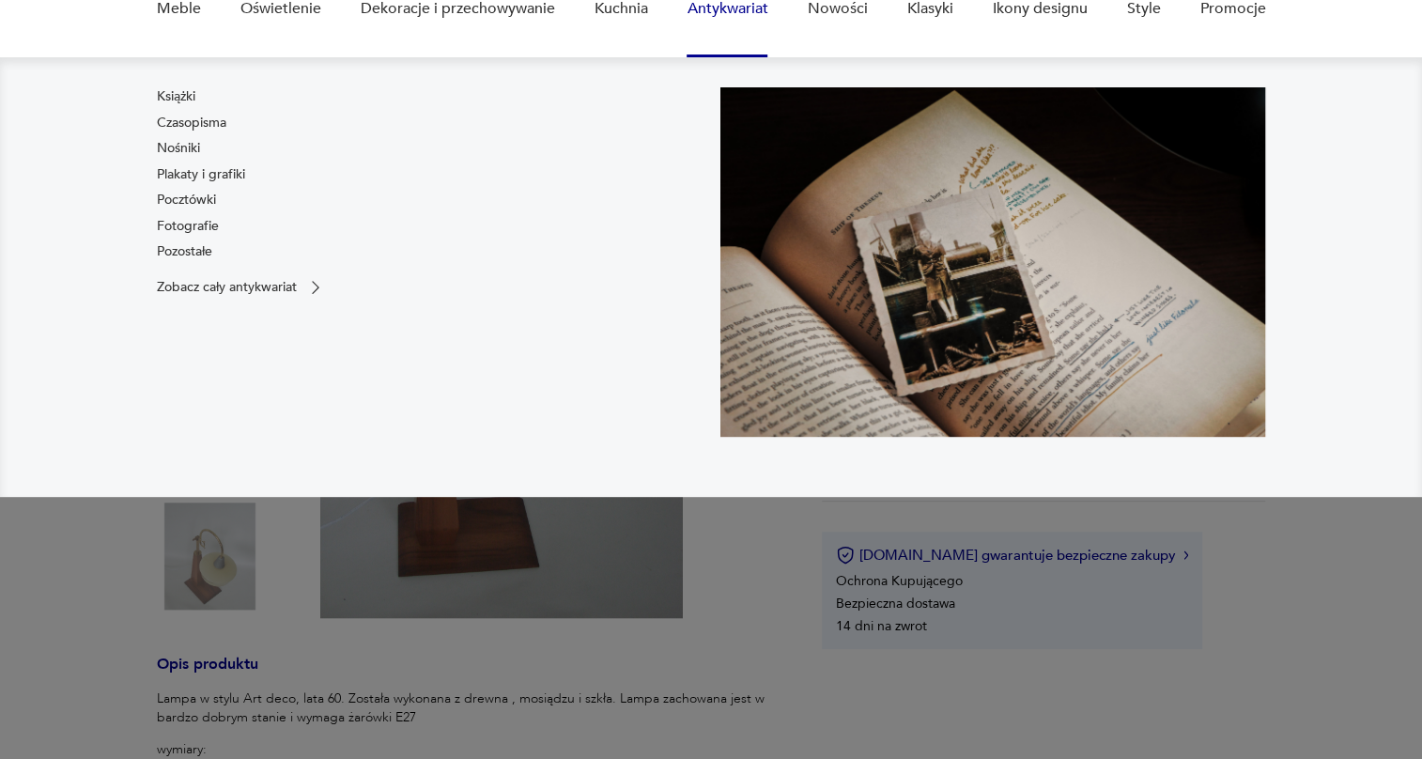
scroll to position [256, 0]
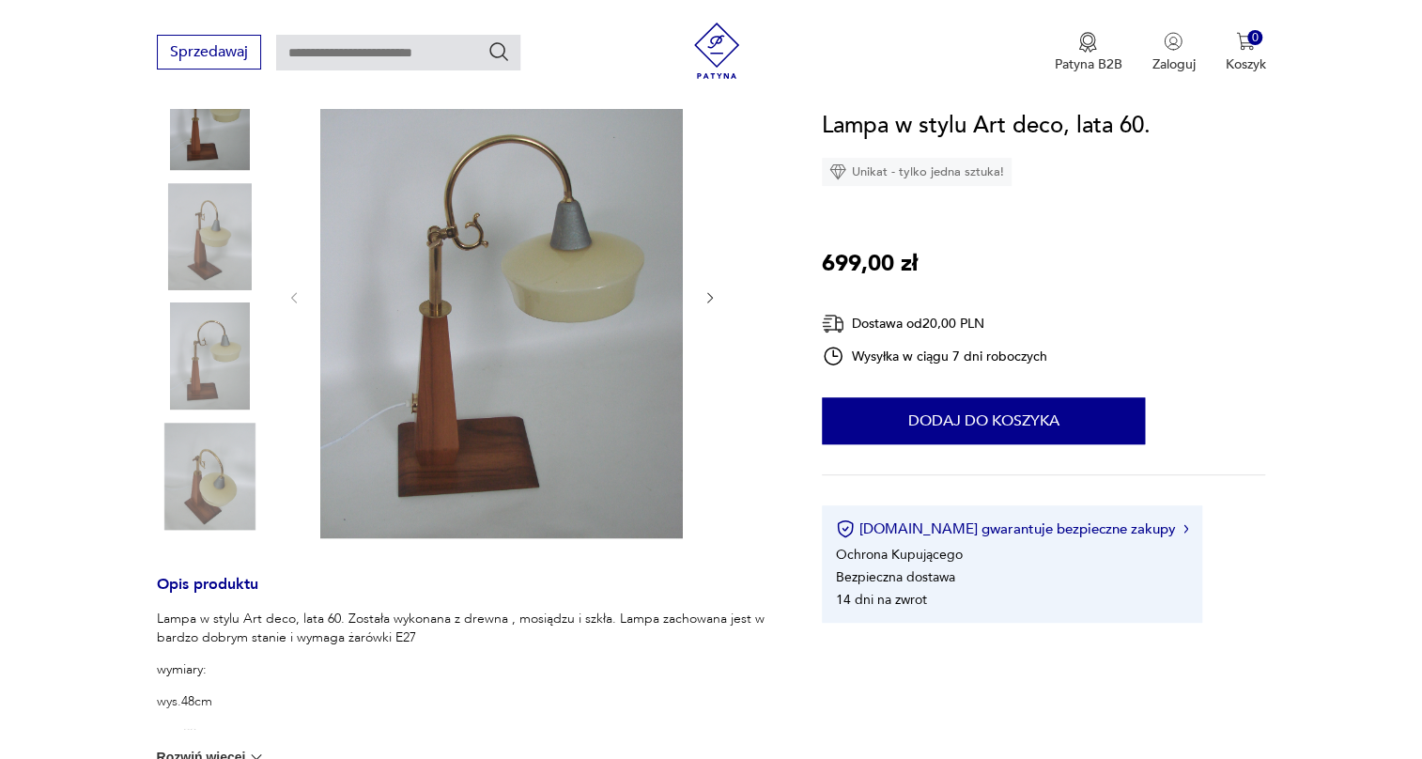
click at [224, 248] on img at bounding box center [210, 236] width 107 height 107
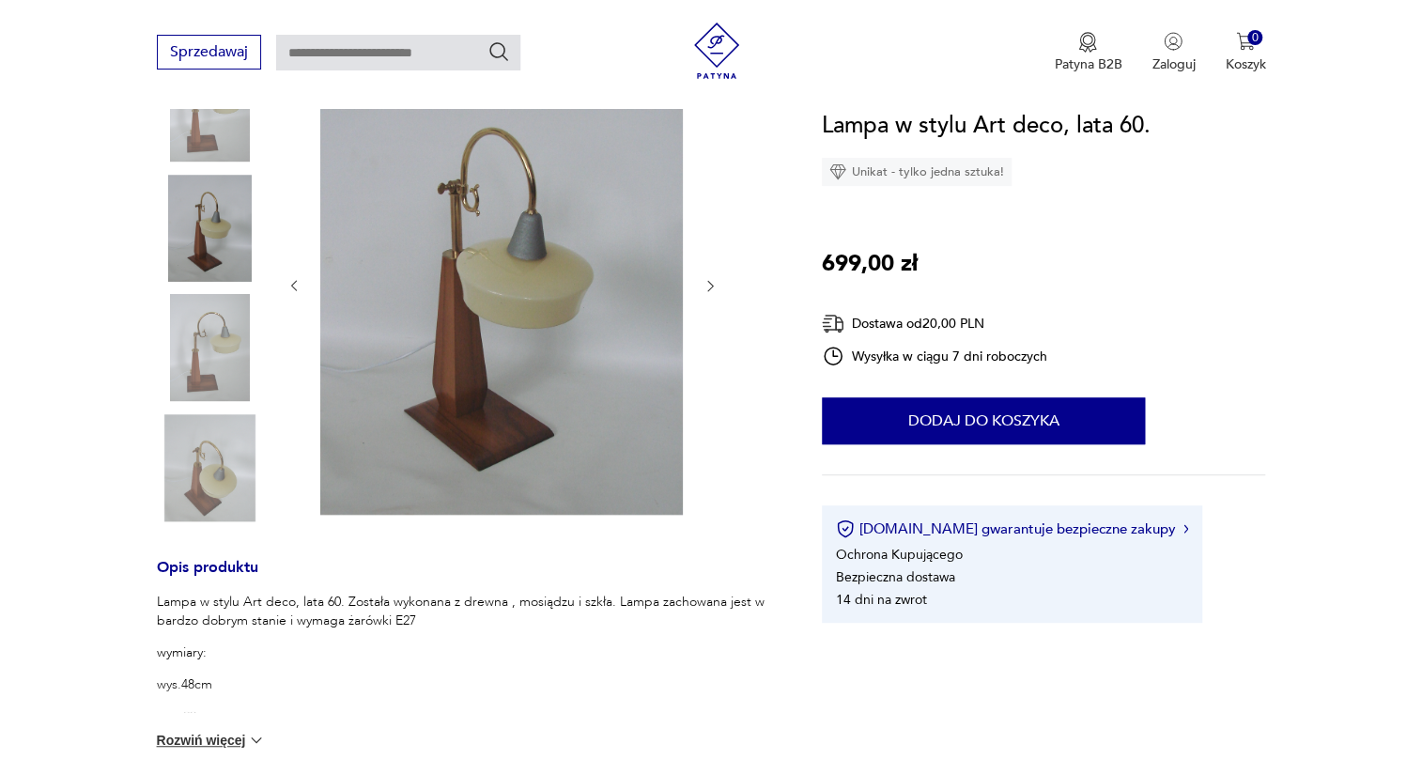
click at [219, 303] on img at bounding box center [210, 347] width 107 height 107
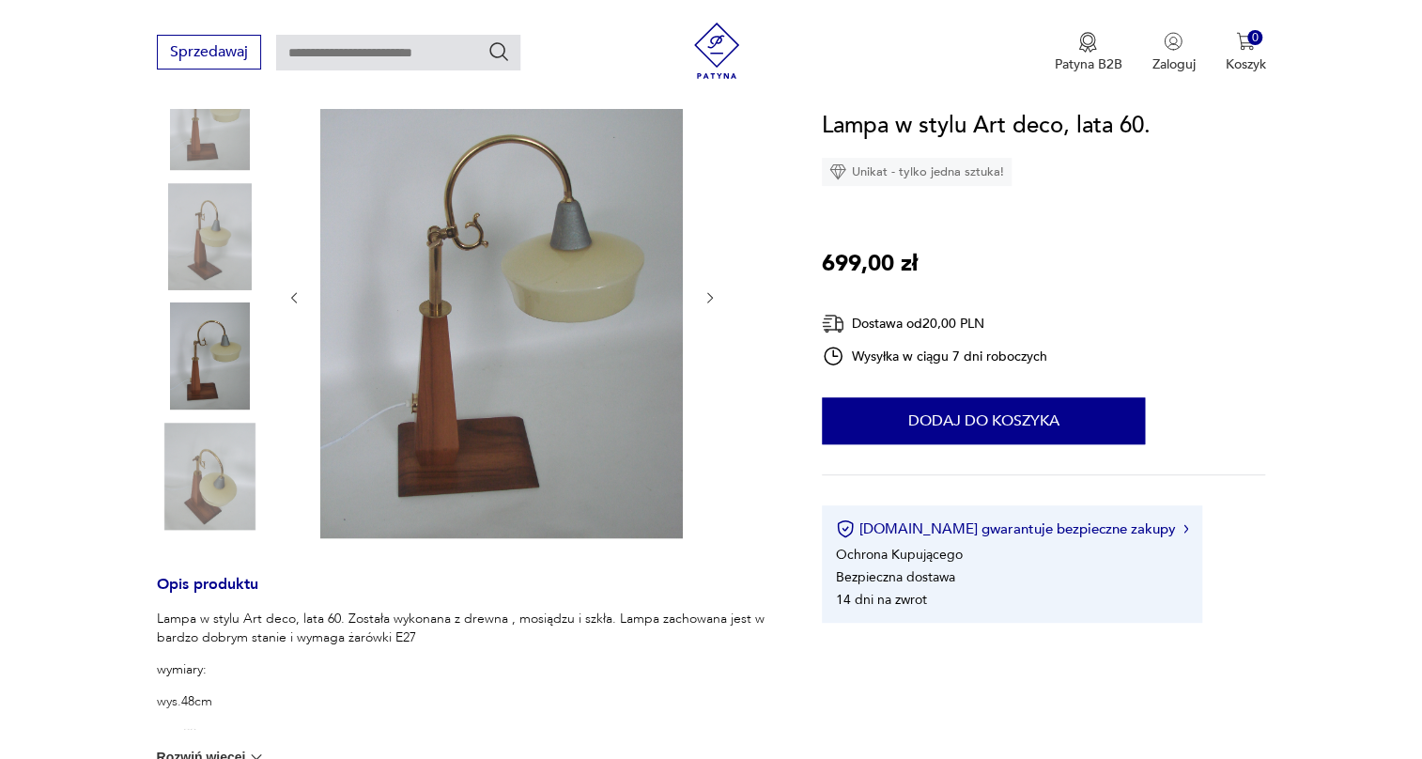
click at [232, 482] on img at bounding box center [210, 476] width 107 height 107
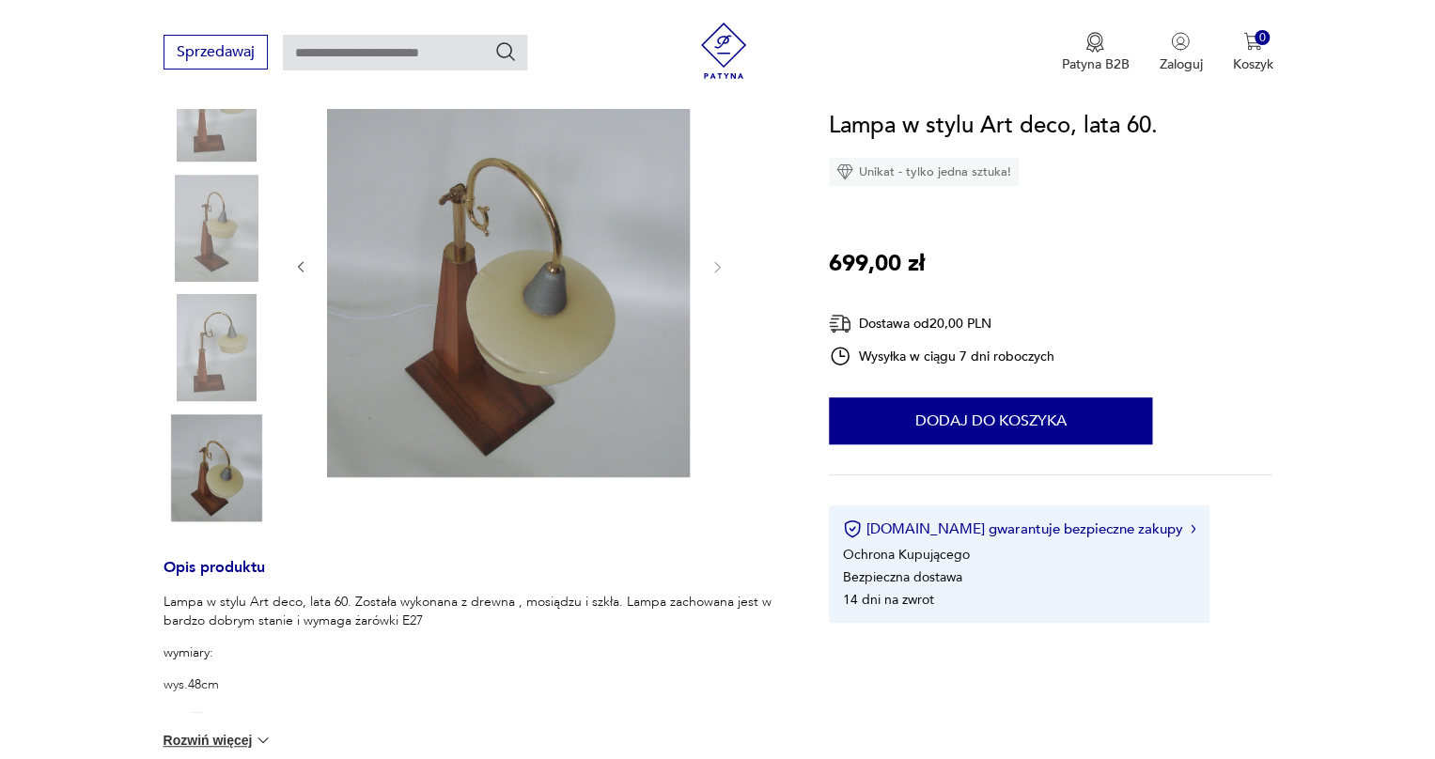
scroll to position [341, 0]
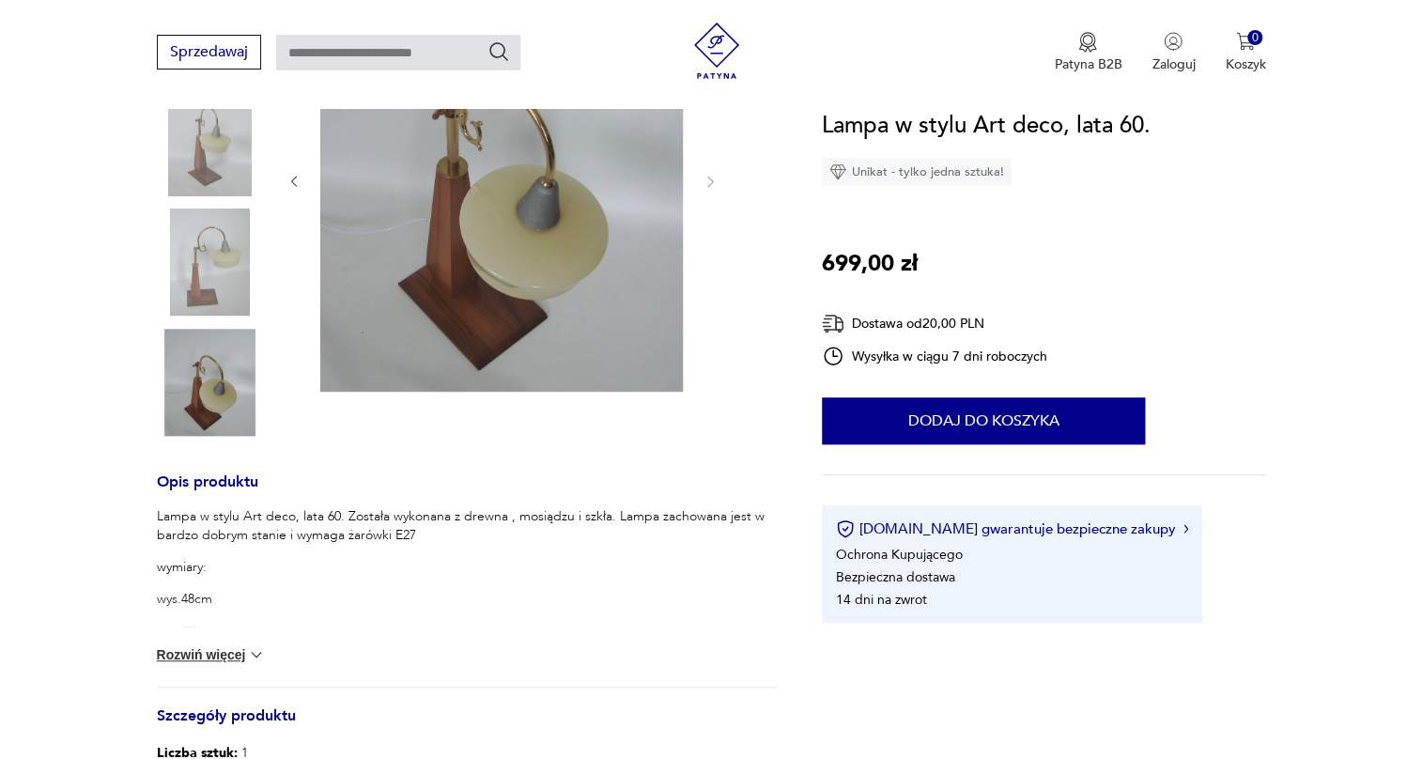
click at [459, 234] on img at bounding box center [501, 180] width 363 height 423
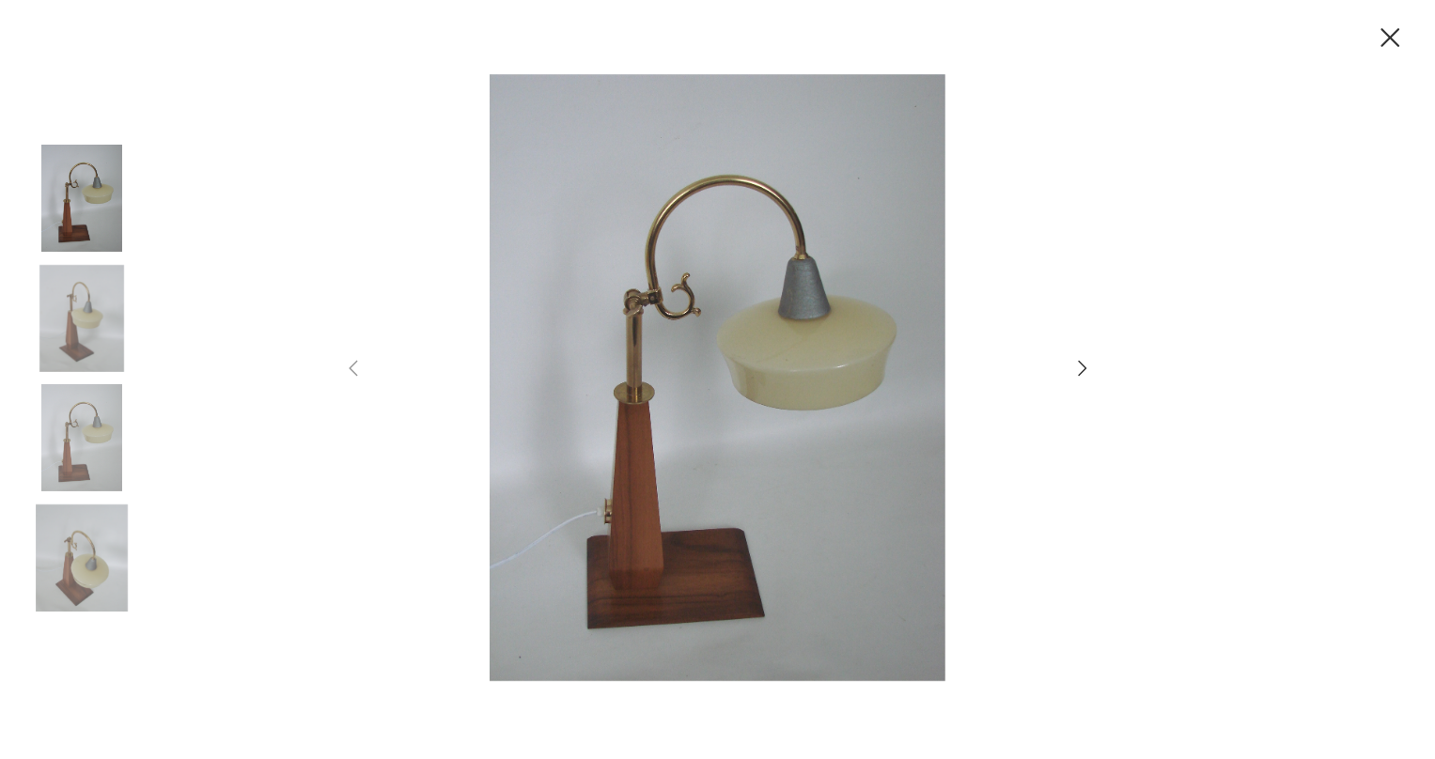
click at [63, 320] on img at bounding box center [81, 318] width 107 height 107
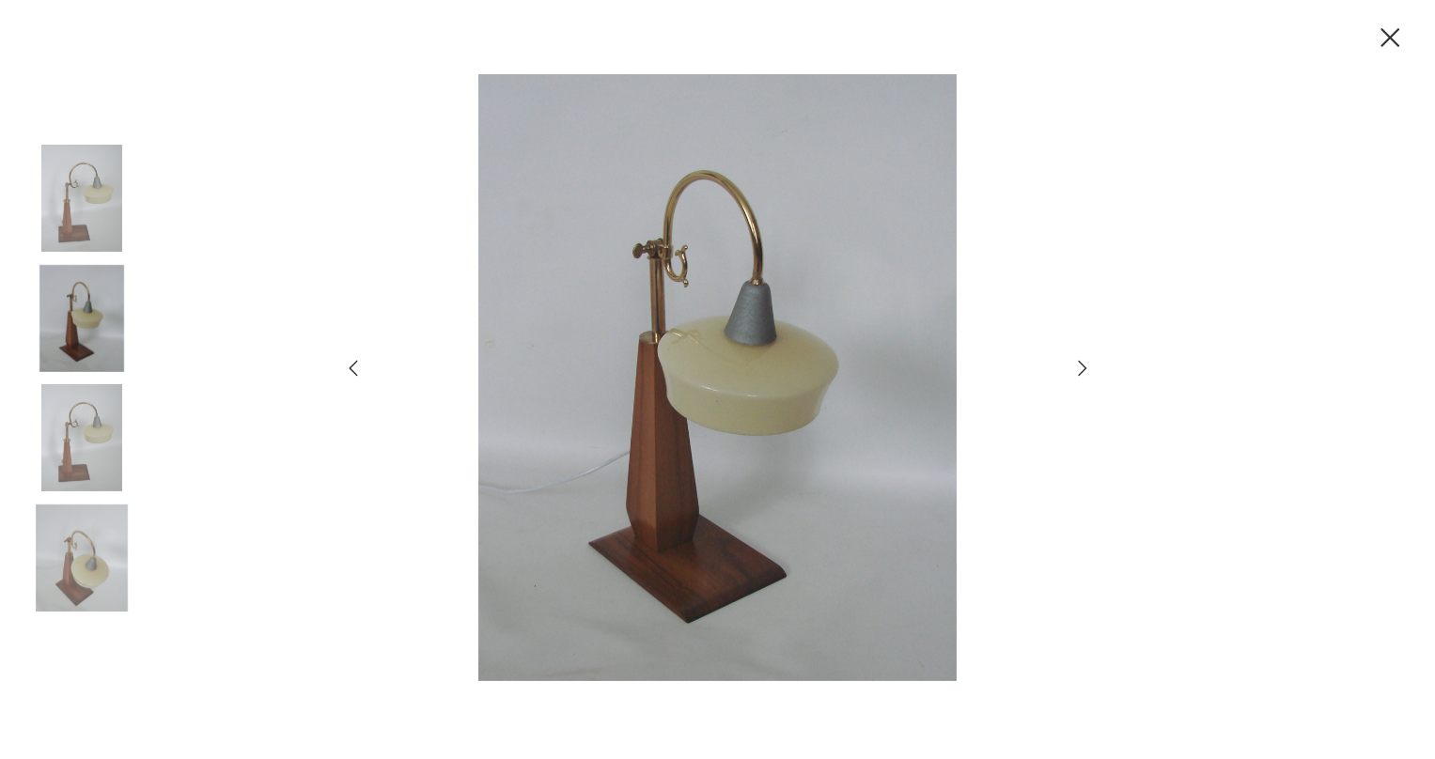
click at [75, 436] on img at bounding box center [81, 437] width 107 height 107
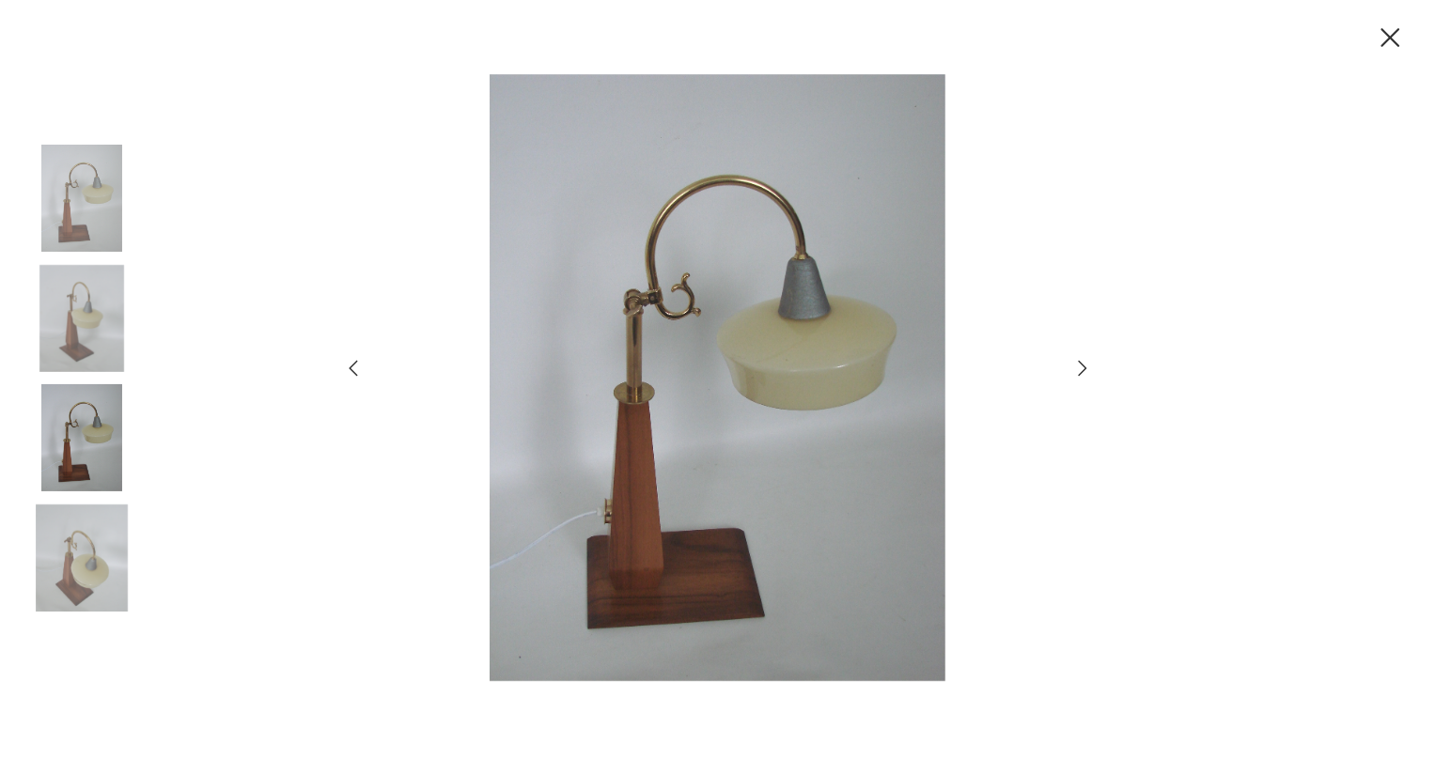
click at [92, 533] on img at bounding box center [81, 557] width 107 height 107
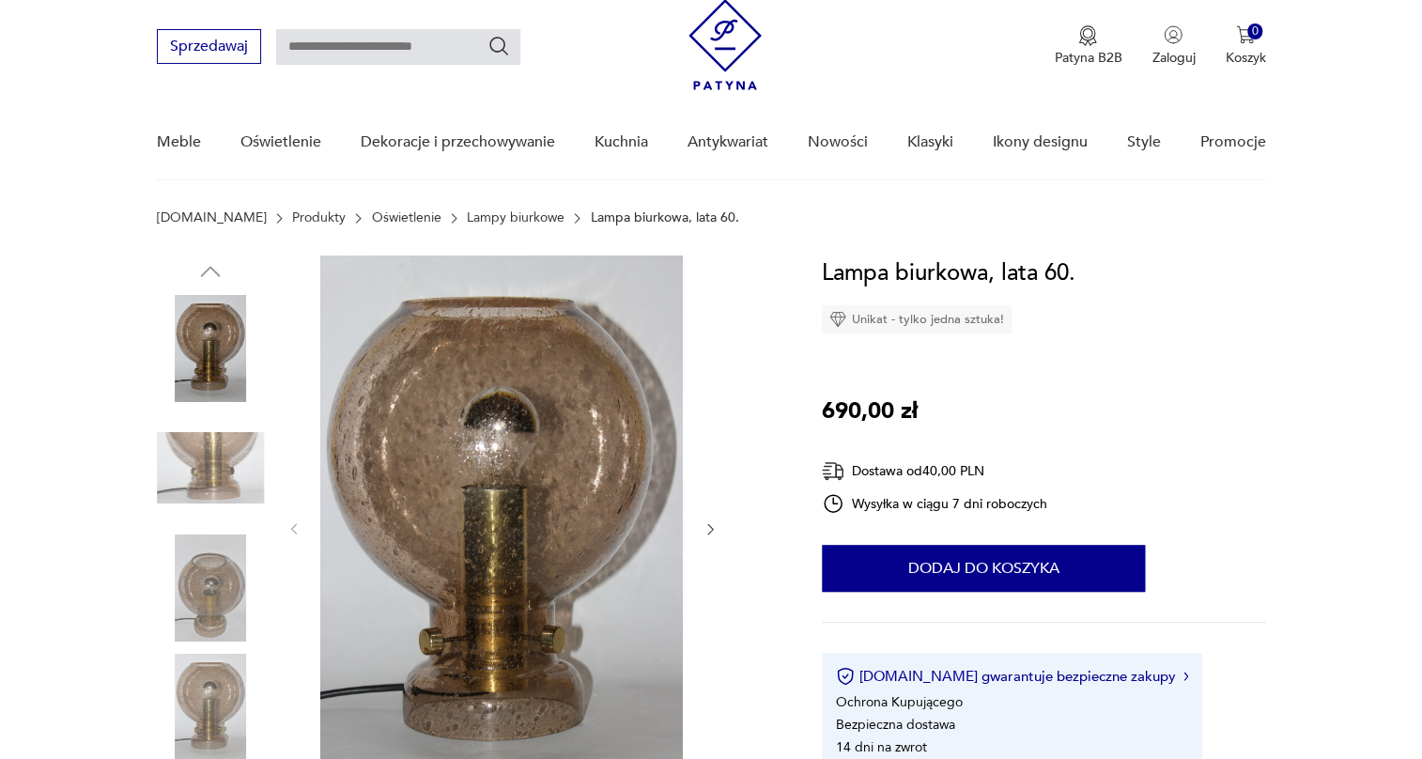
scroll to position [85, 0]
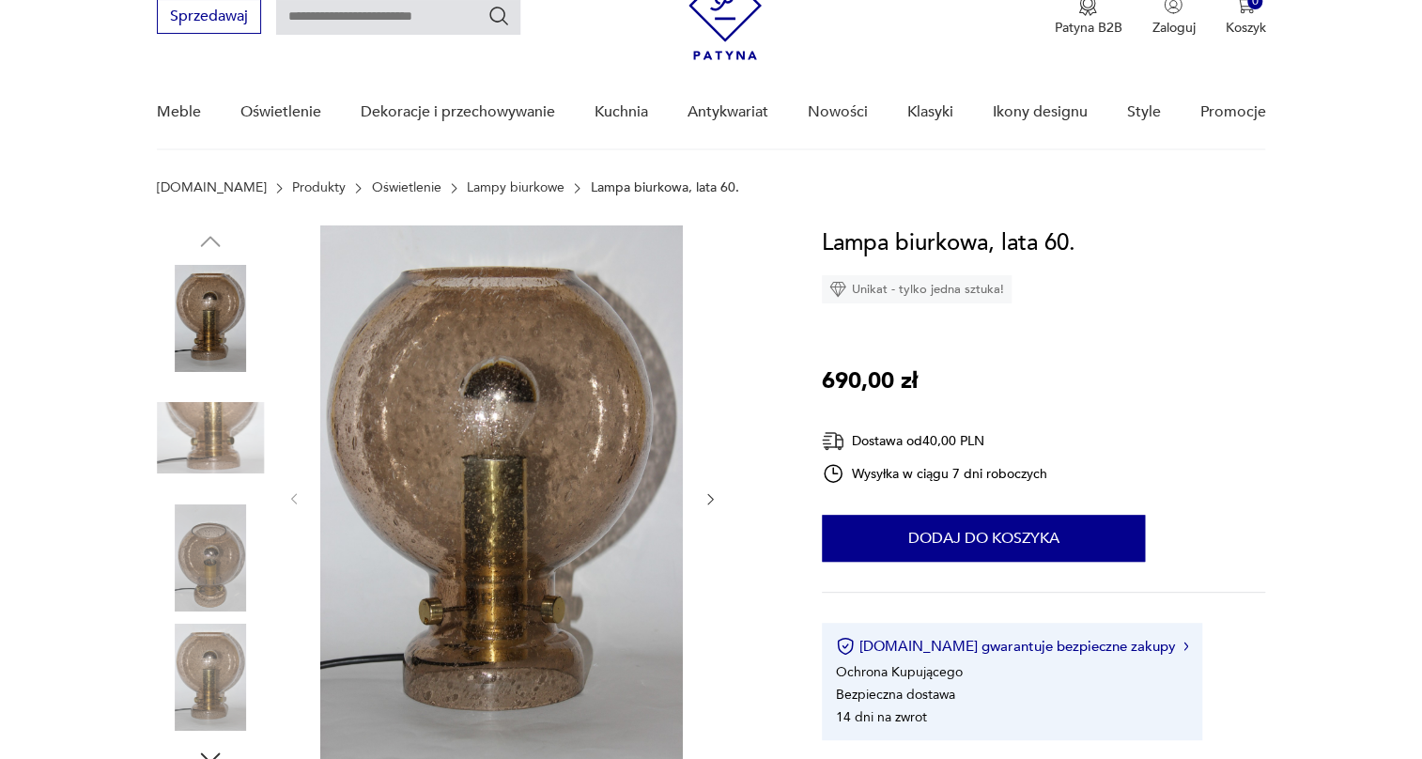
click at [194, 428] on img at bounding box center [210, 437] width 107 height 107
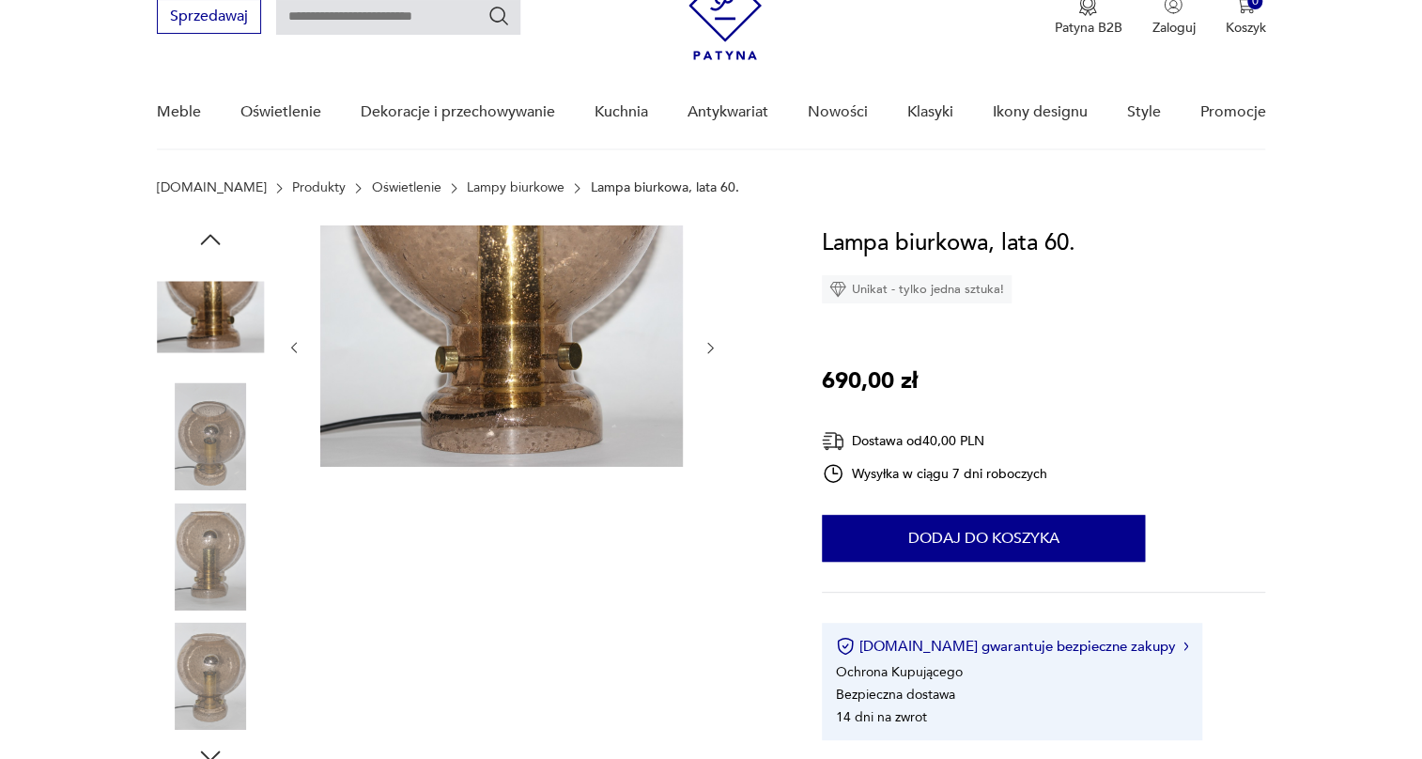
click at [215, 460] on img at bounding box center [210, 436] width 107 height 107
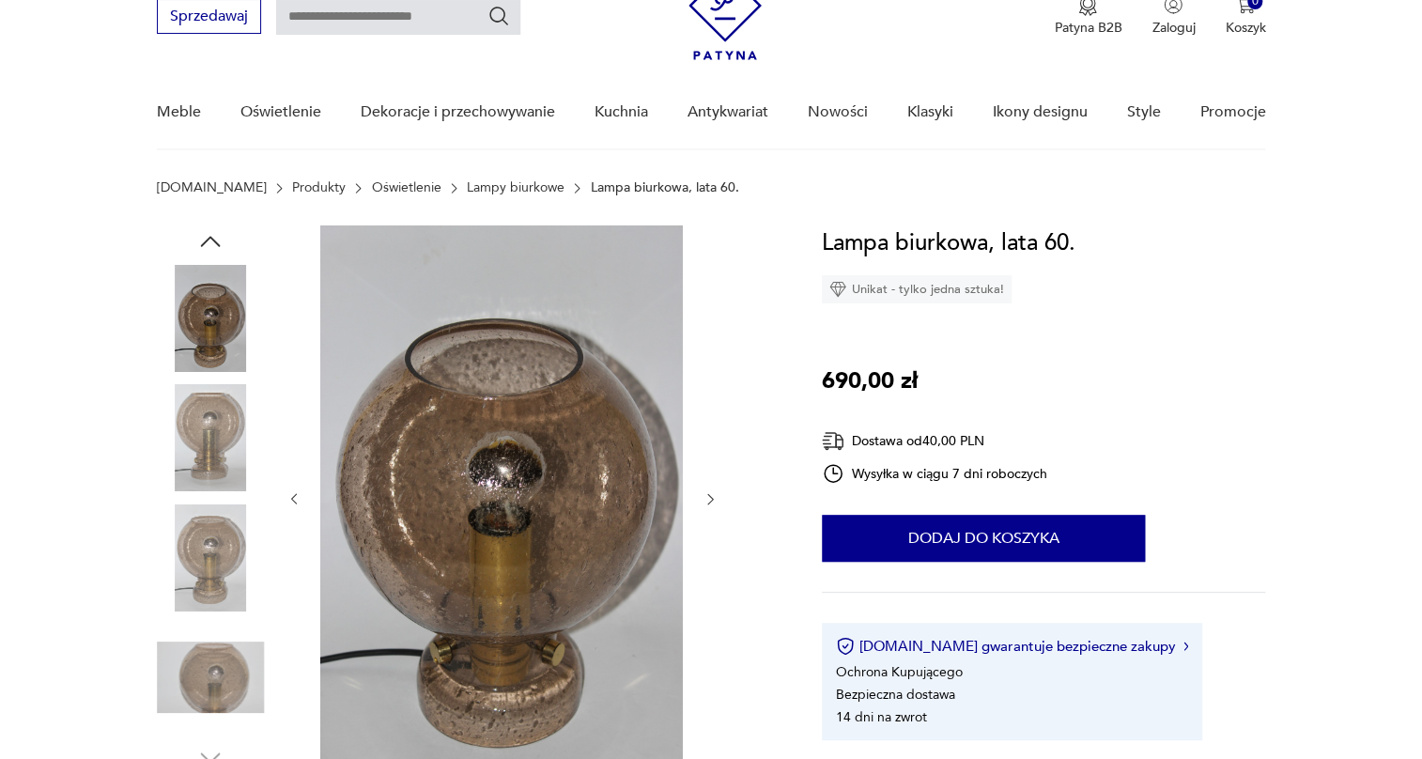
click at [213, 470] on img at bounding box center [210, 437] width 107 height 107
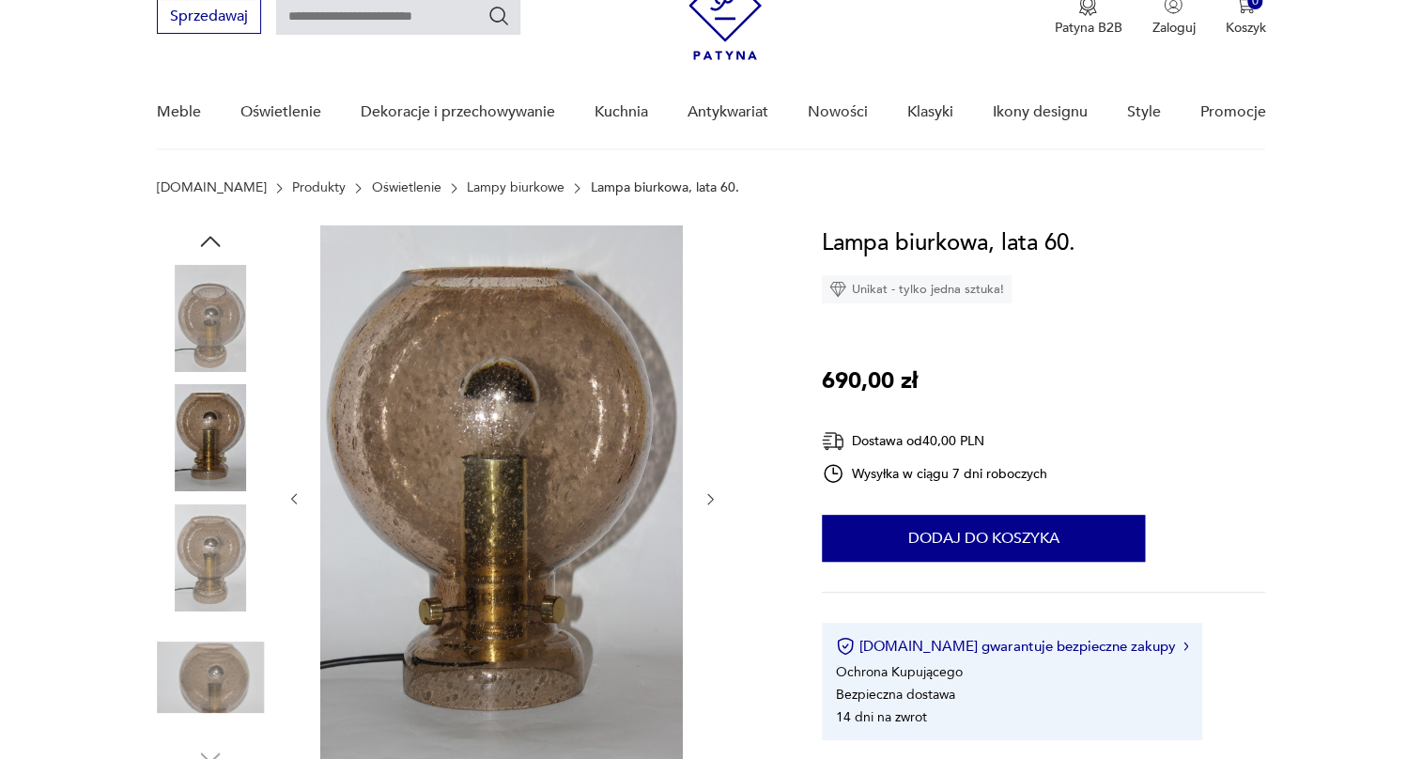
click at [217, 522] on img at bounding box center [210, 557] width 107 height 107
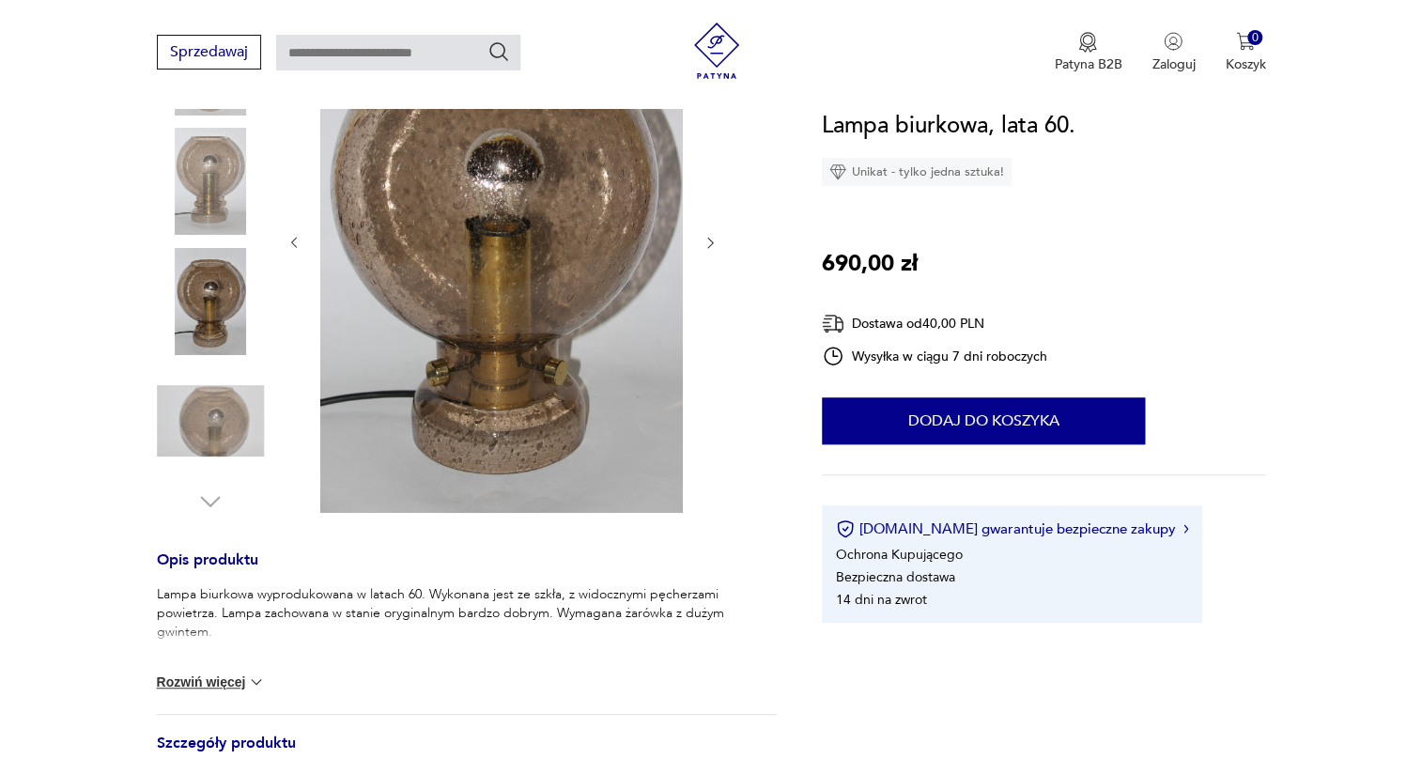
click at [222, 409] on img at bounding box center [210, 420] width 107 height 107
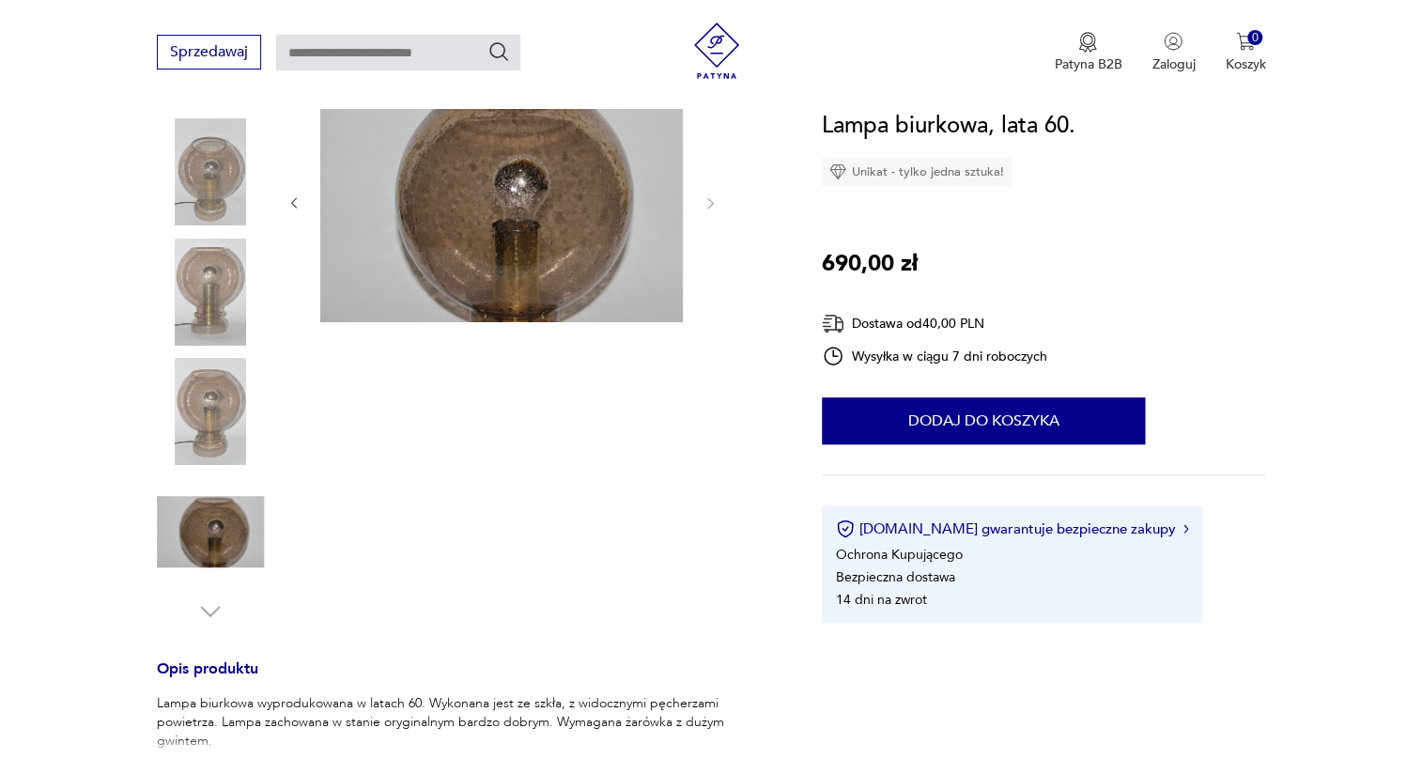
scroll to position [190, 0]
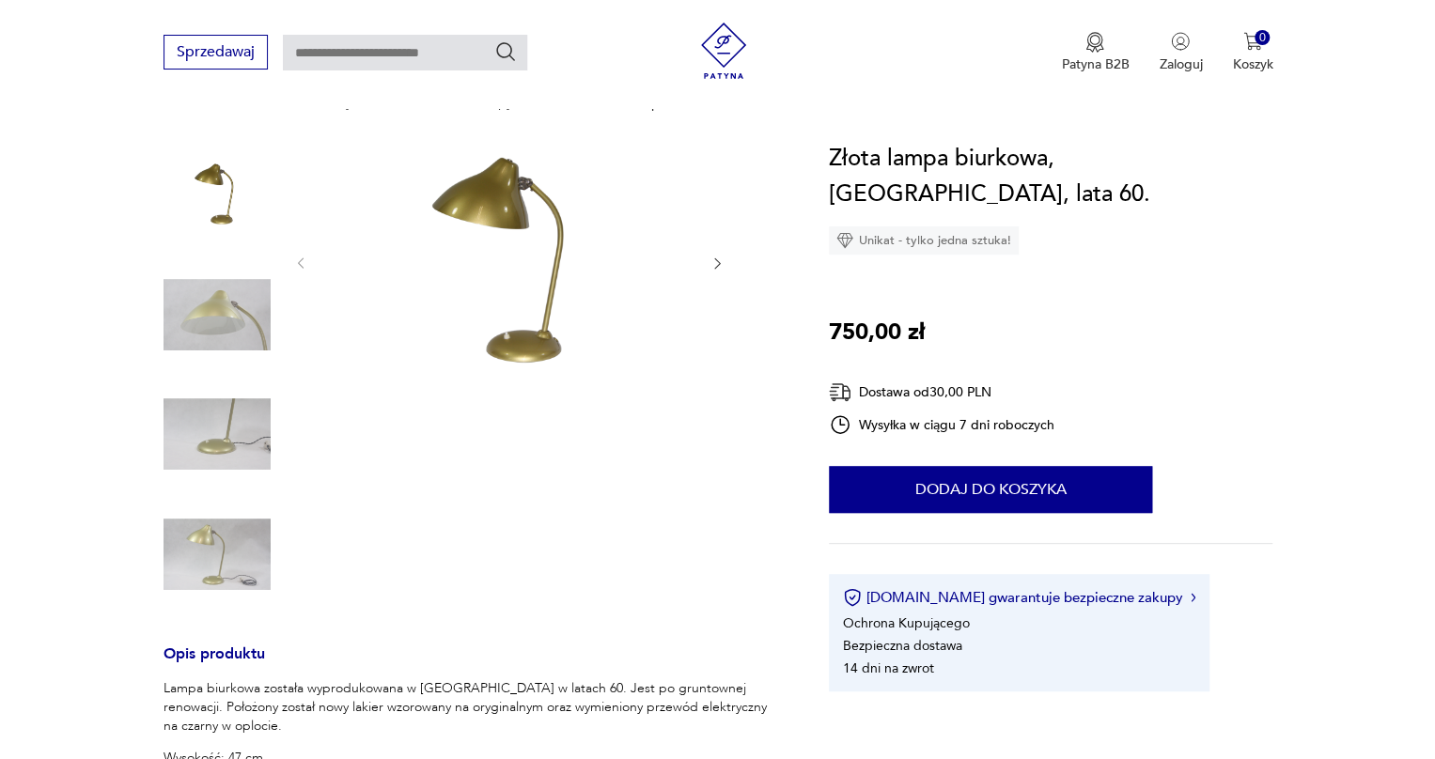
scroll to position [170, 0]
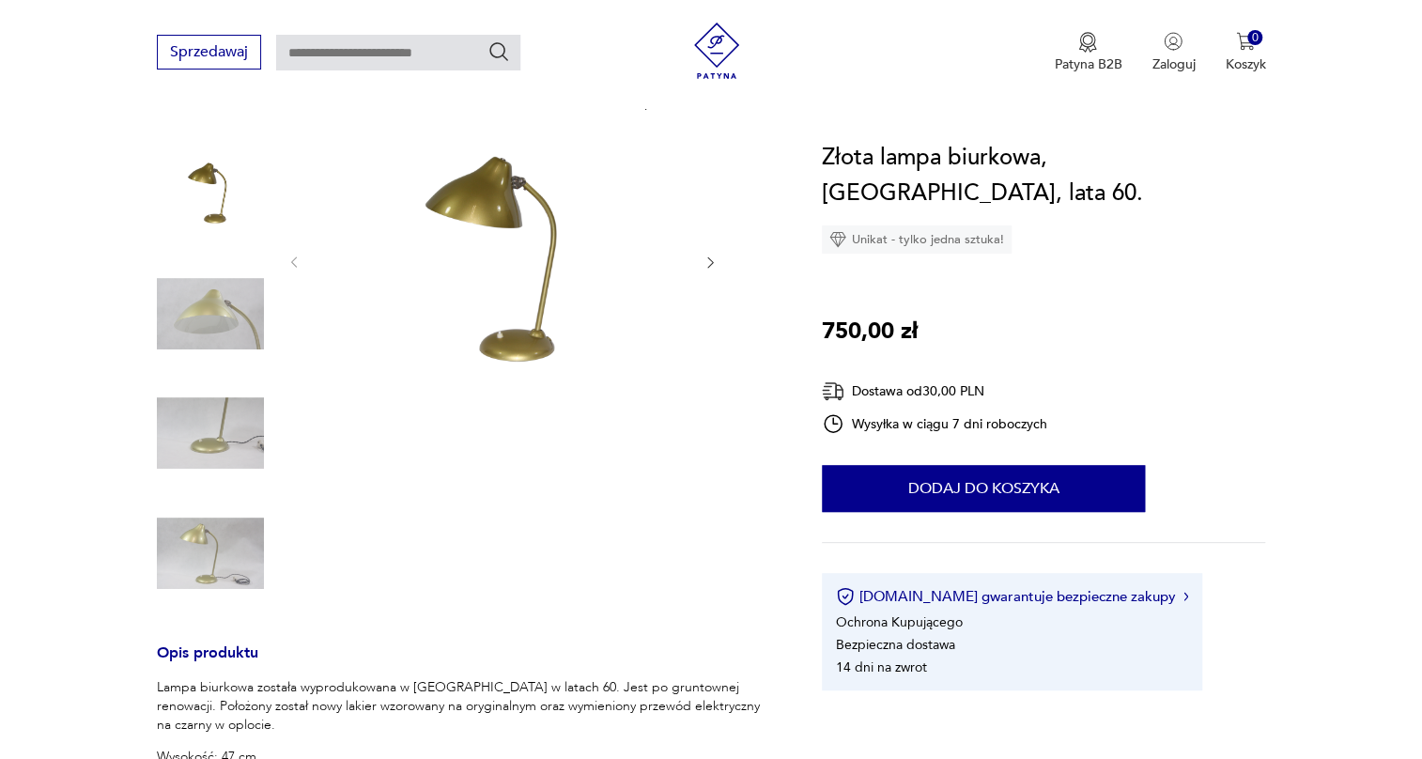
click at [215, 319] on img at bounding box center [210, 313] width 107 height 107
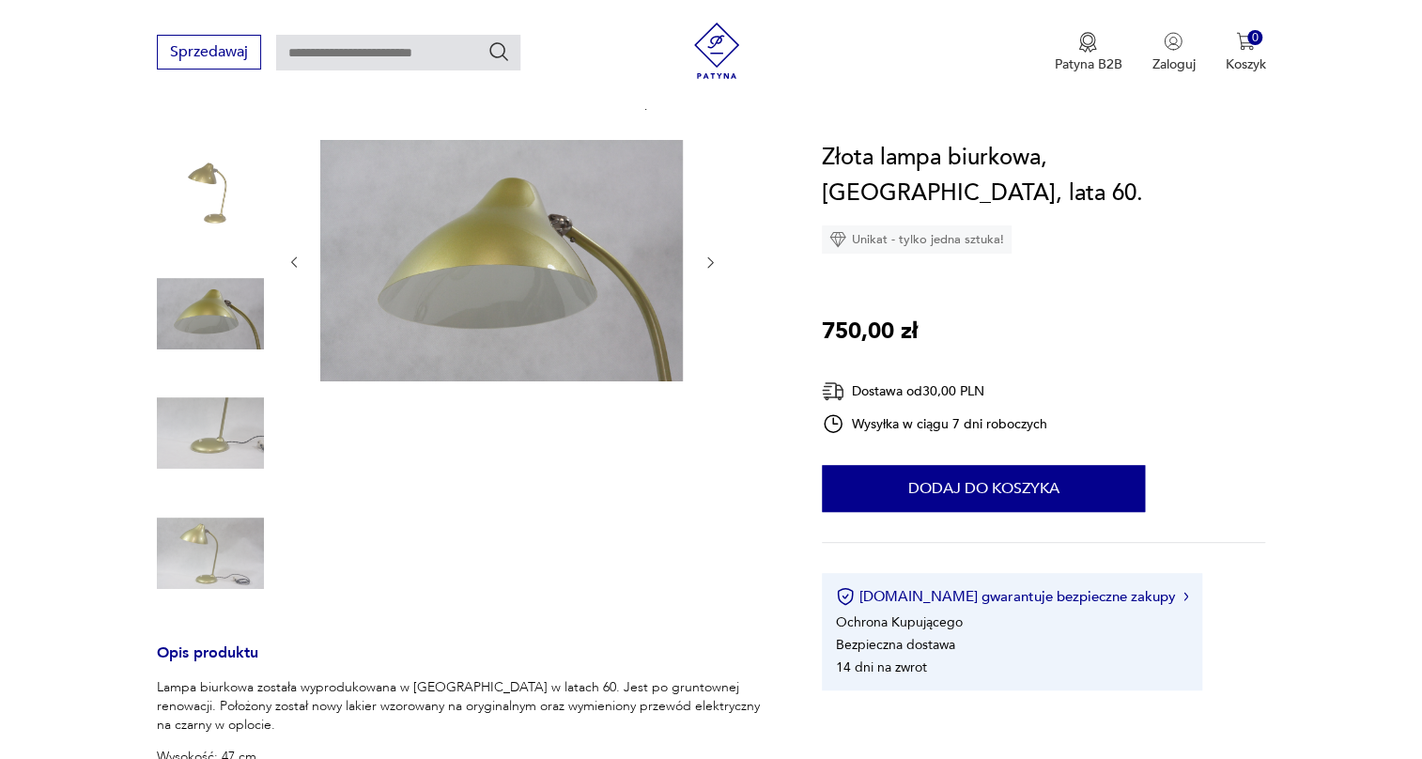
click at [207, 393] on img at bounding box center [210, 433] width 107 height 107
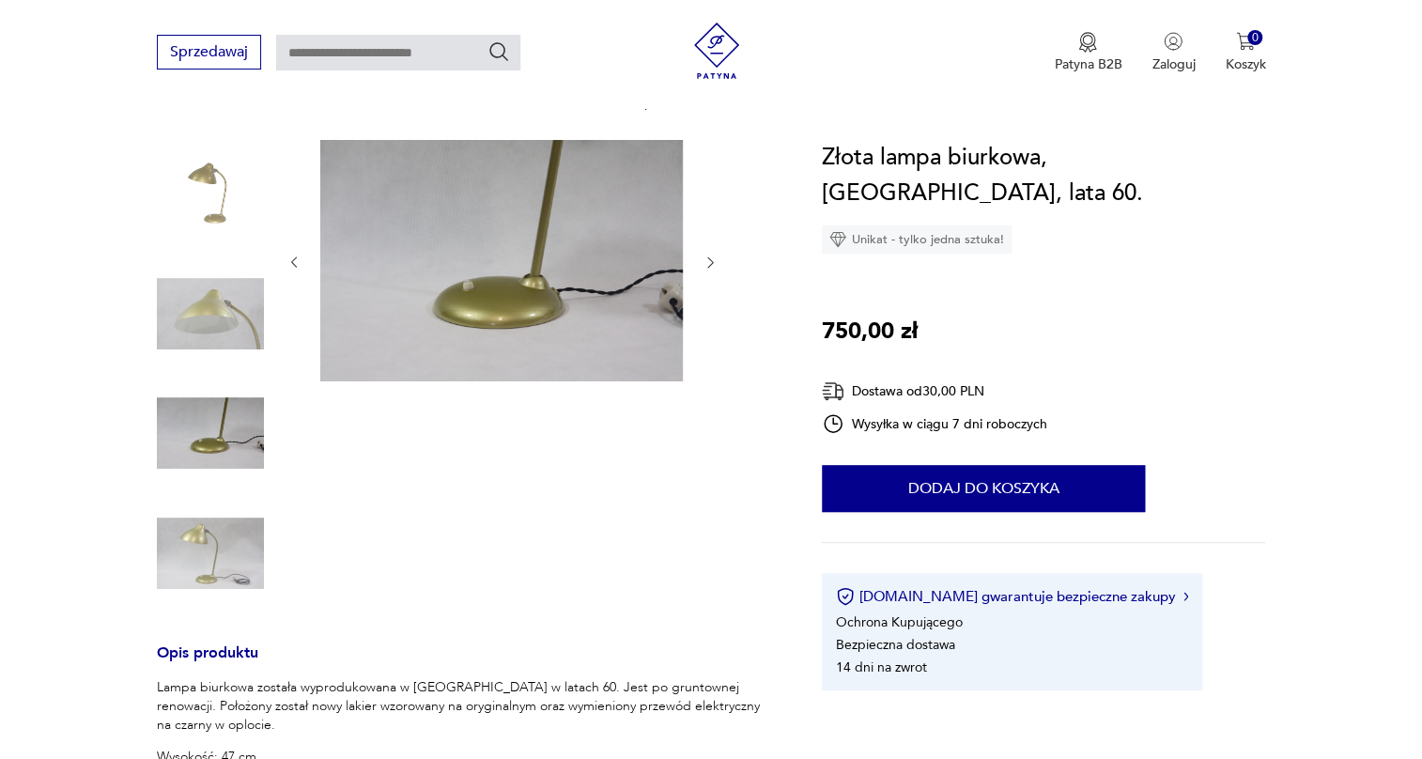
click at [196, 577] on img at bounding box center [210, 553] width 107 height 107
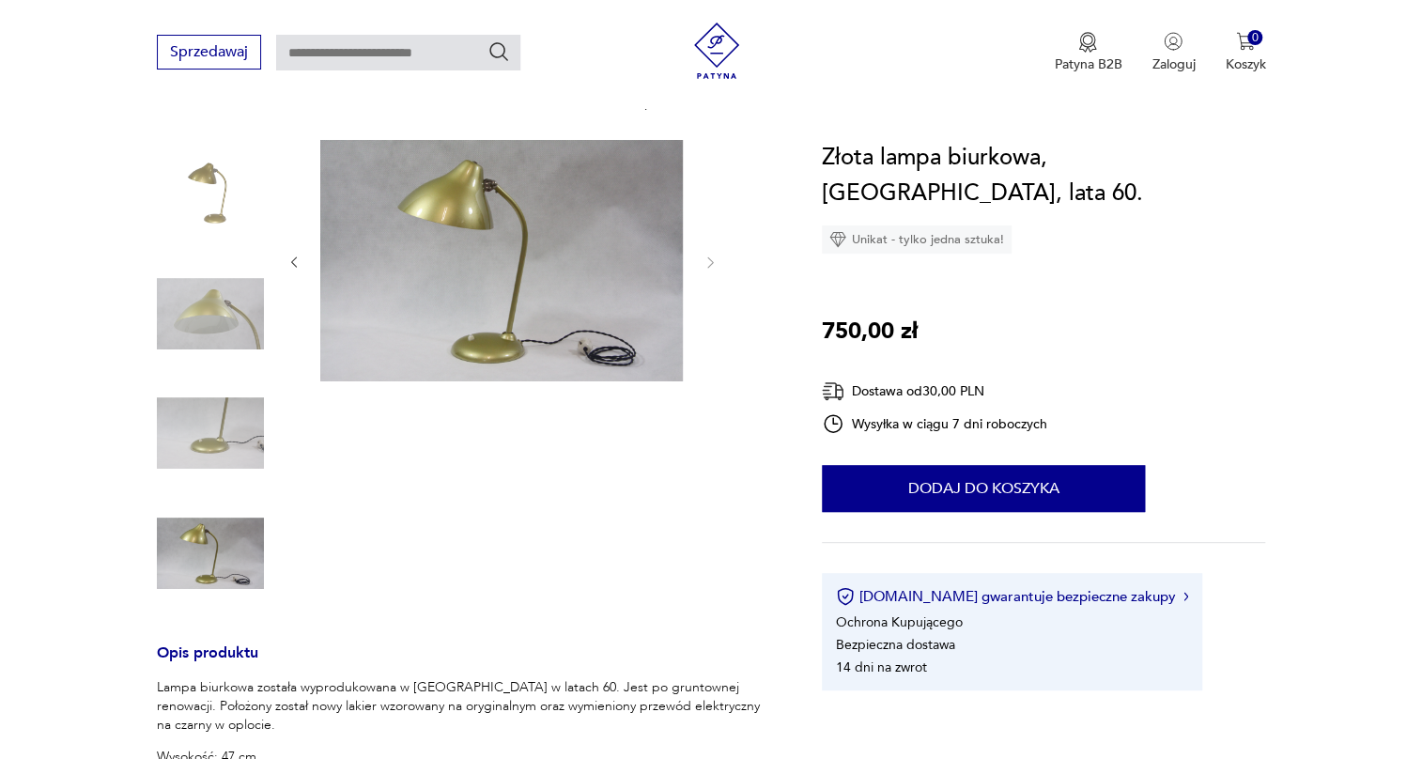
click at [525, 273] on img at bounding box center [501, 260] width 363 height 241
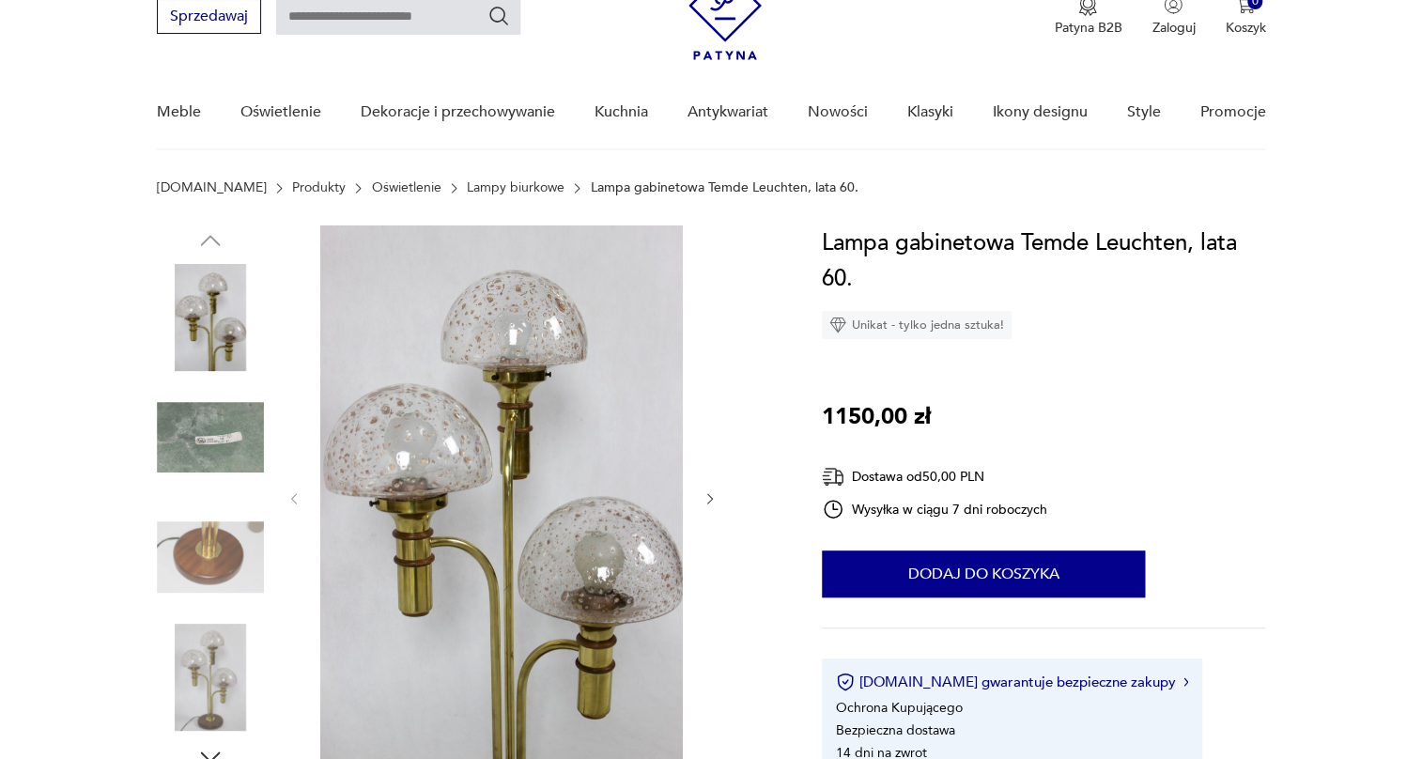
scroll to position [170, 0]
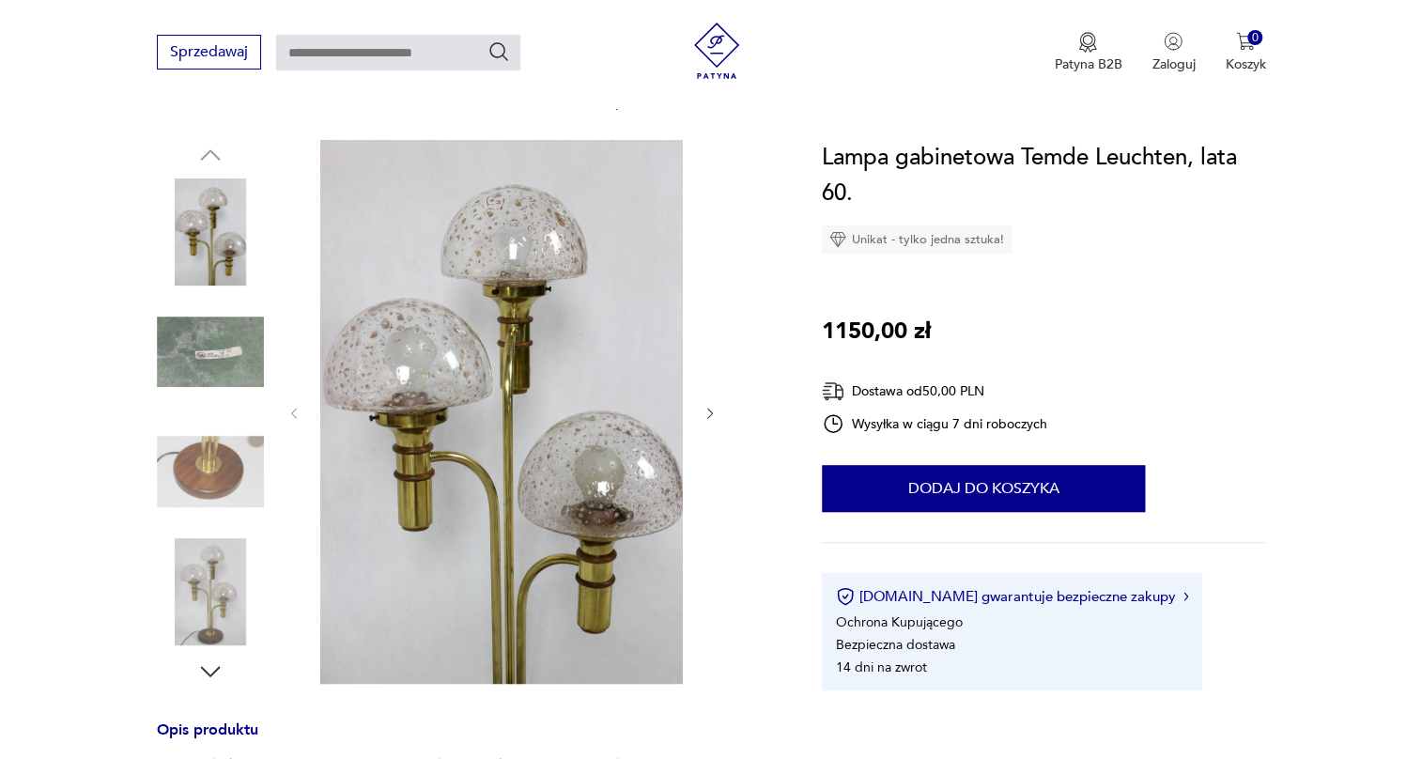
click at [206, 454] on img at bounding box center [210, 471] width 107 height 107
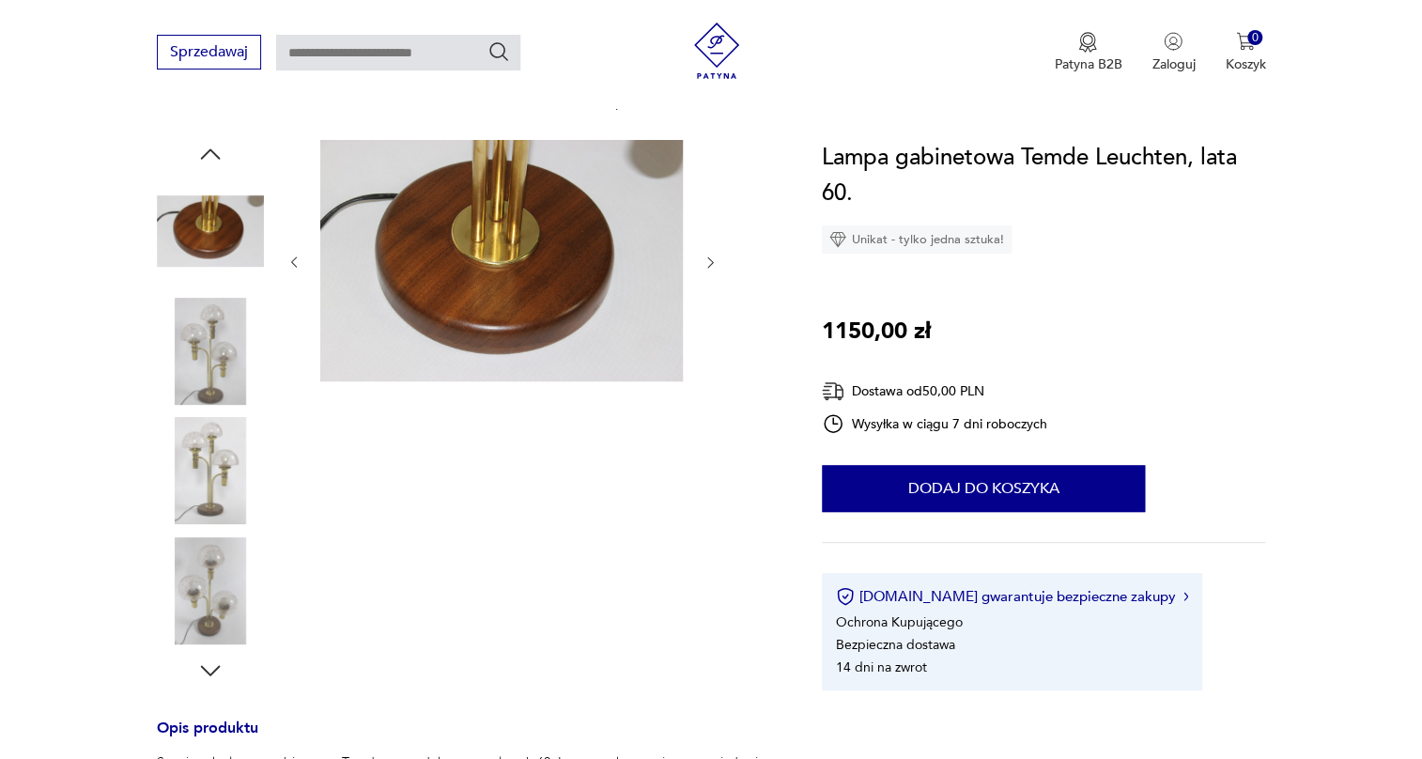
click at [223, 351] on img at bounding box center [210, 351] width 107 height 107
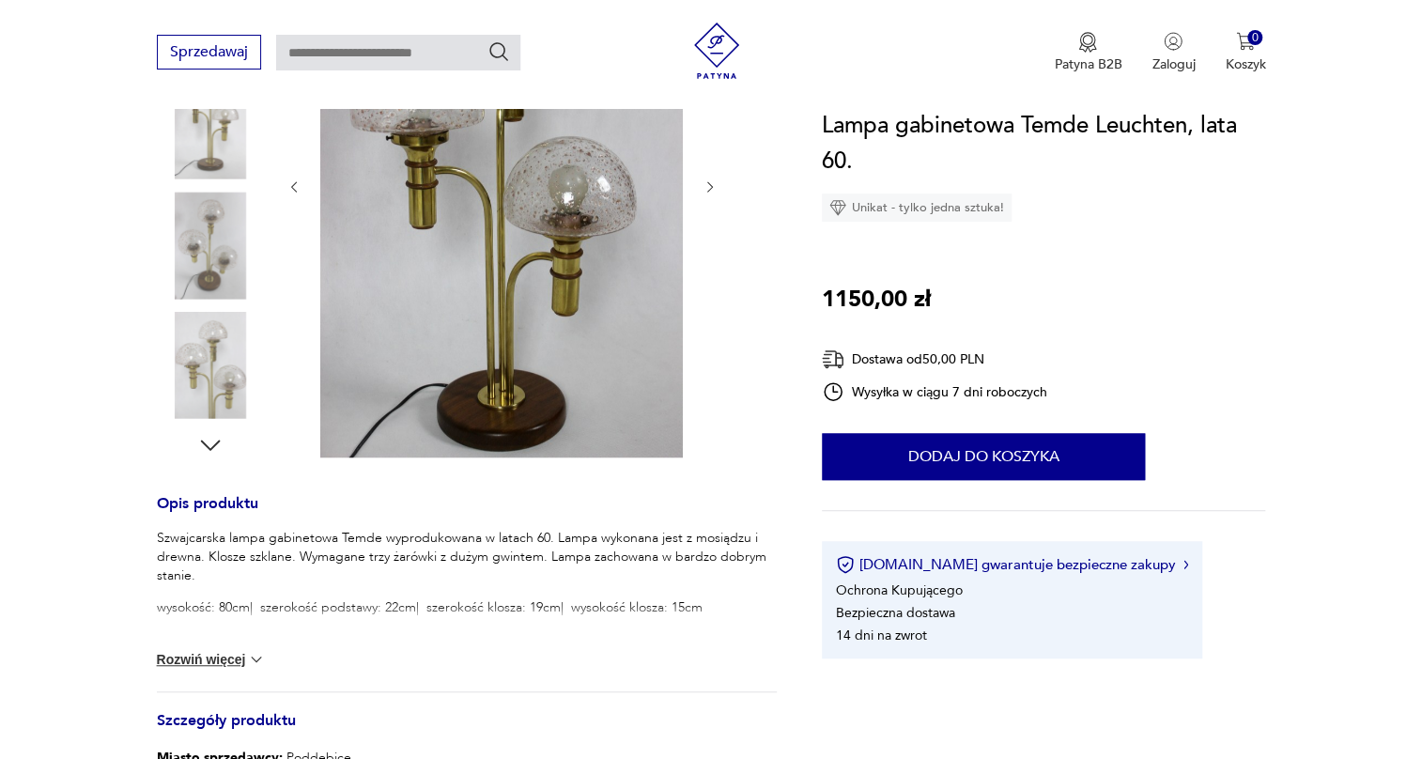
scroll to position [427, 0]
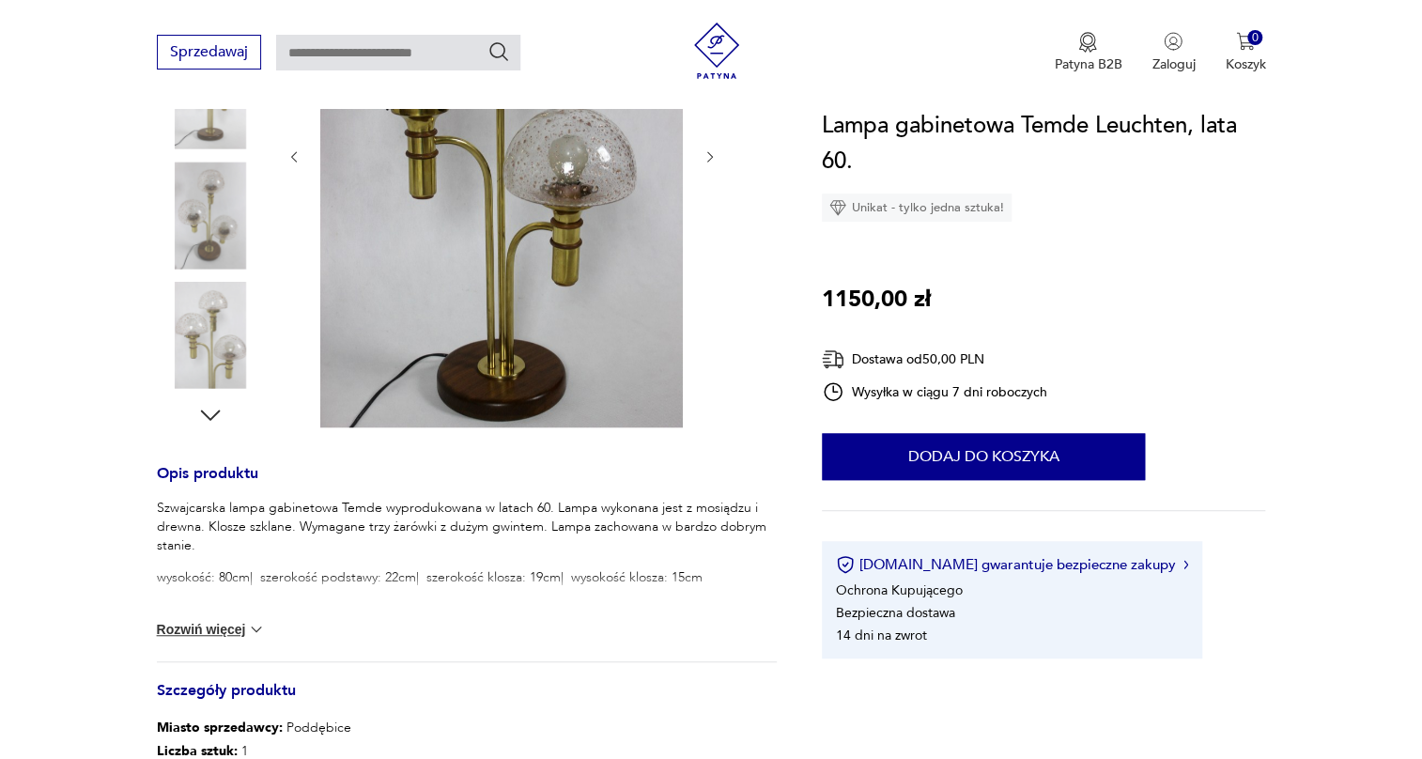
click at [206, 416] on icon "button" at bounding box center [210, 415] width 28 height 28
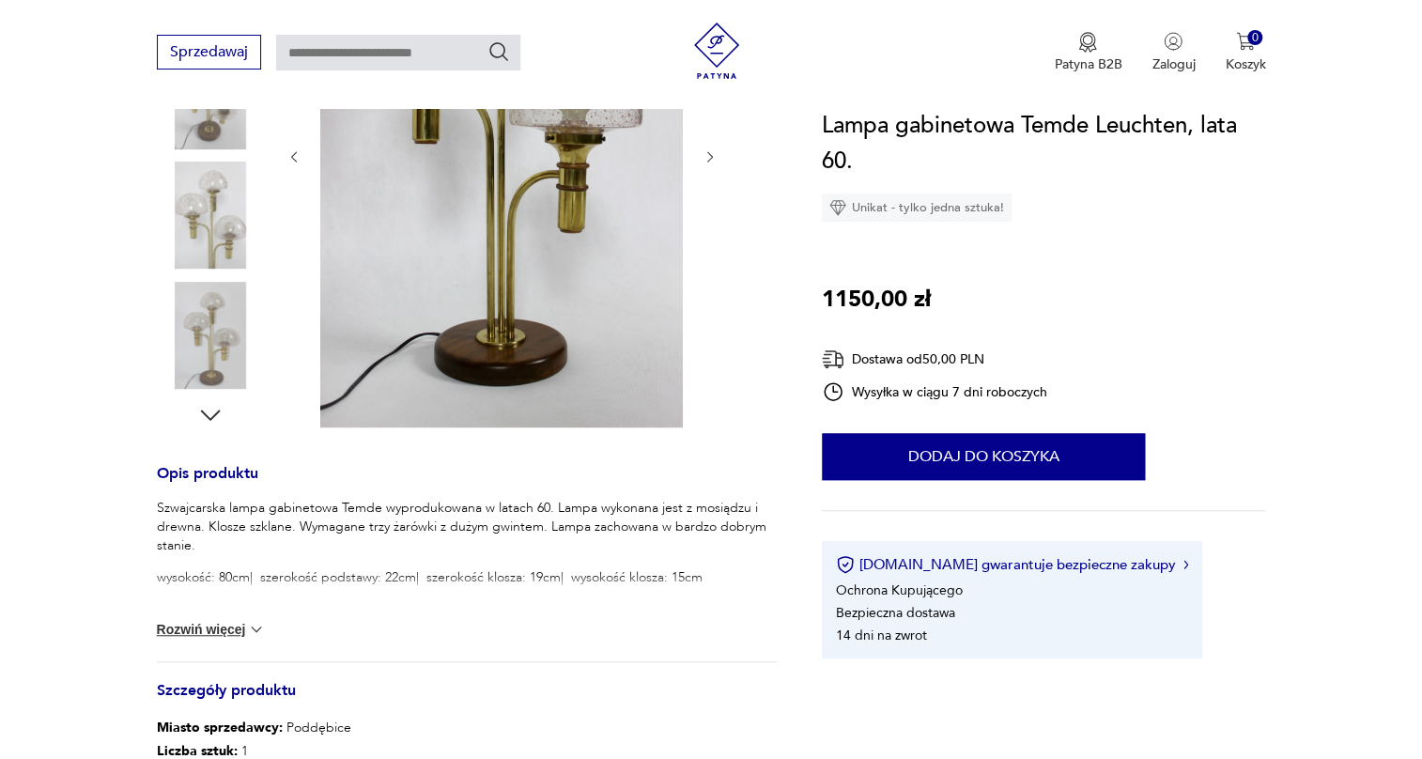
click at [205, 357] on img at bounding box center [210, 335] width 107 height 107
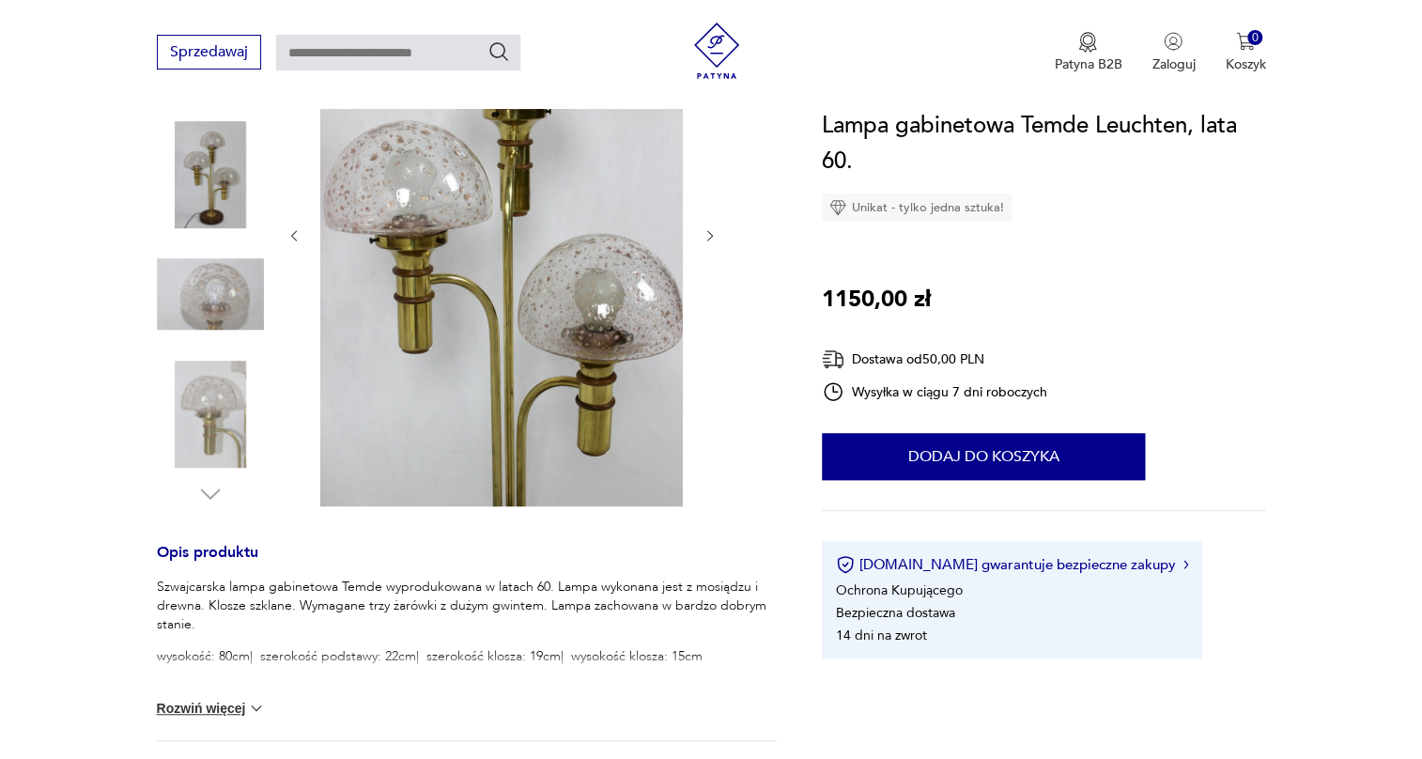
scroll to position [256, 0]
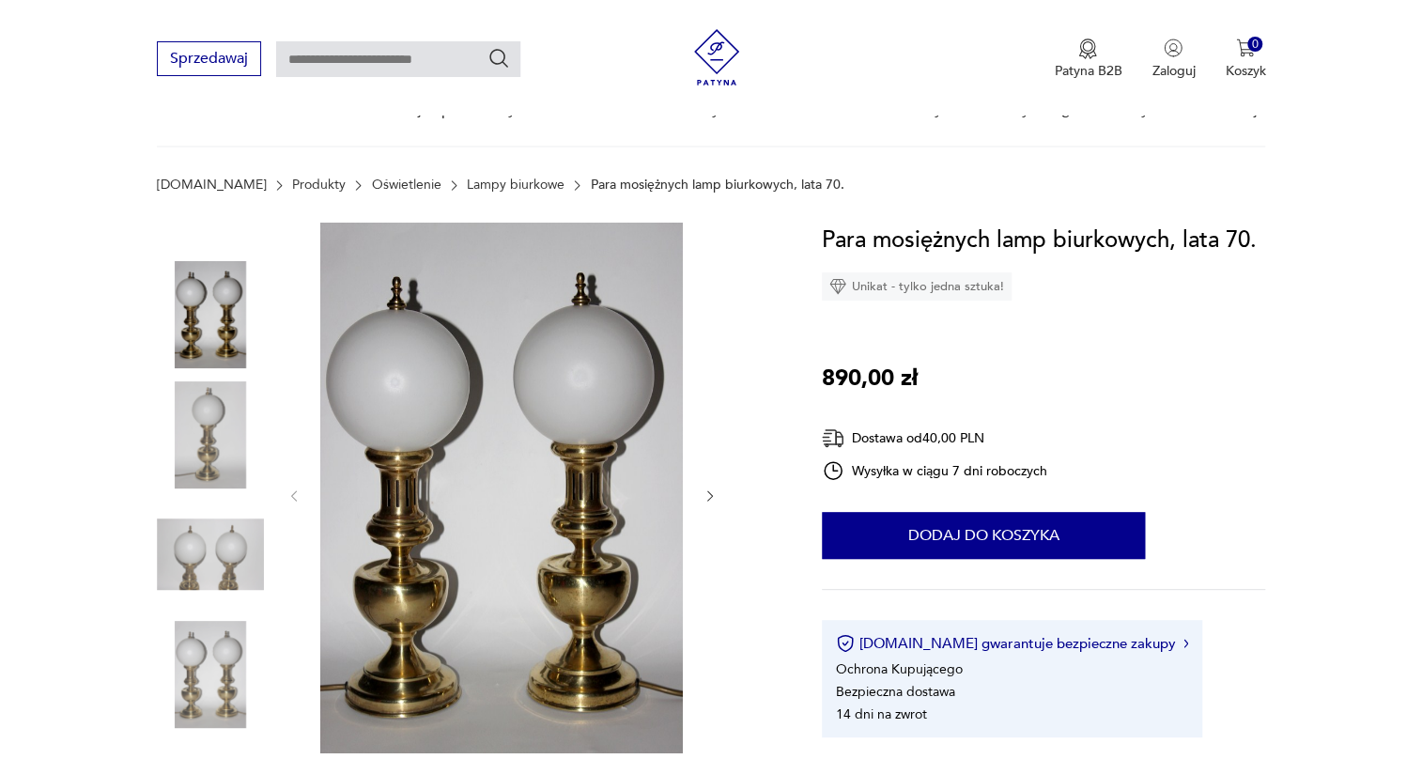
scroll to position [170, 0]
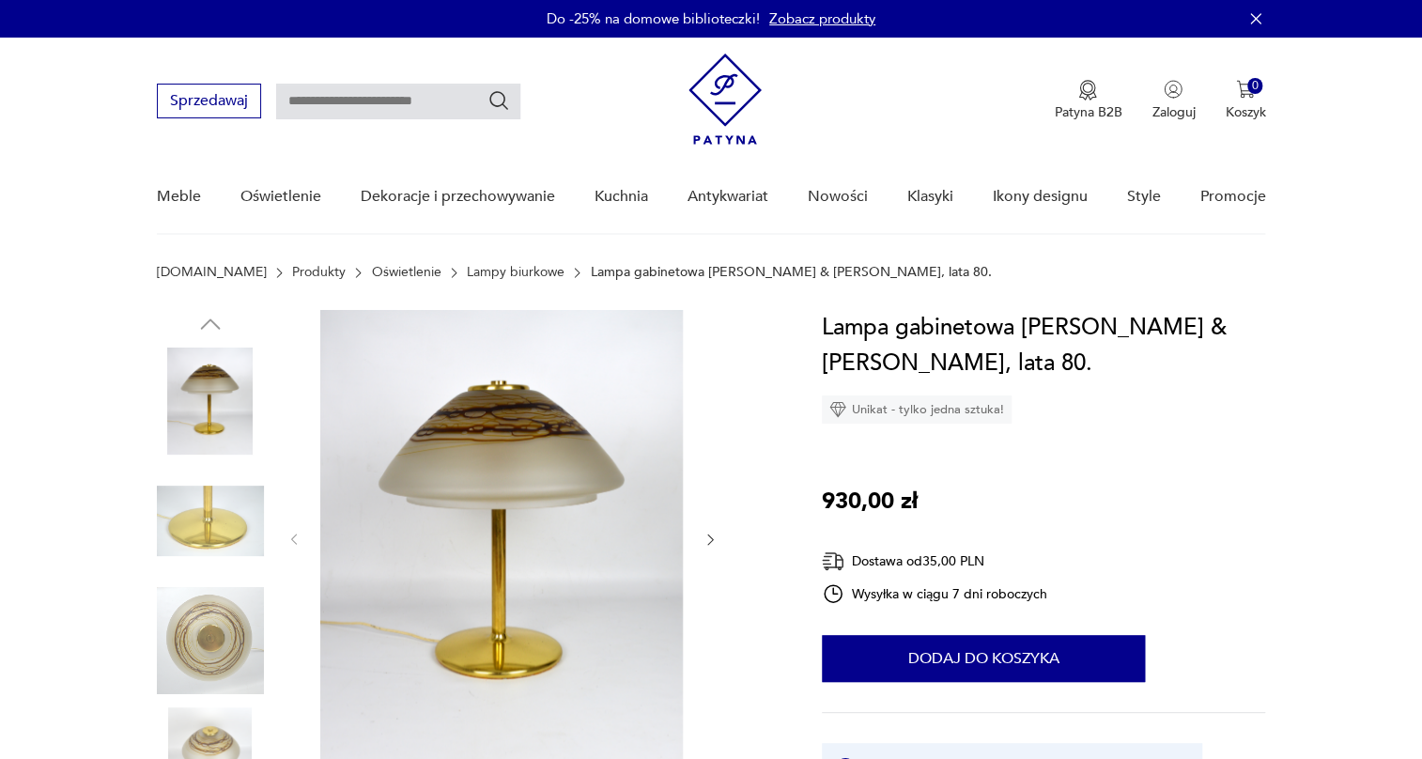
click at [190, 515] on img at bounding box center [210, 521] width 107 height 107
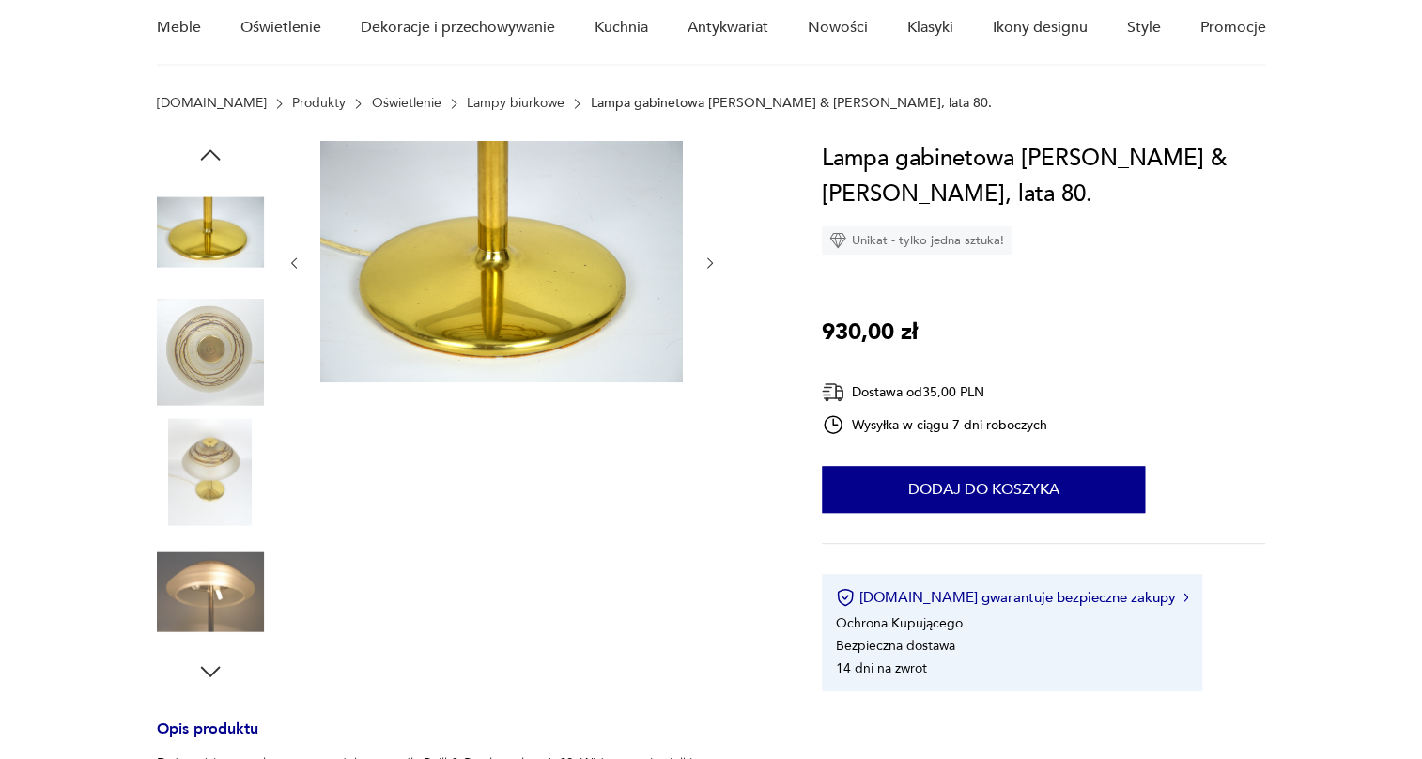
scroll to position [170, 0]
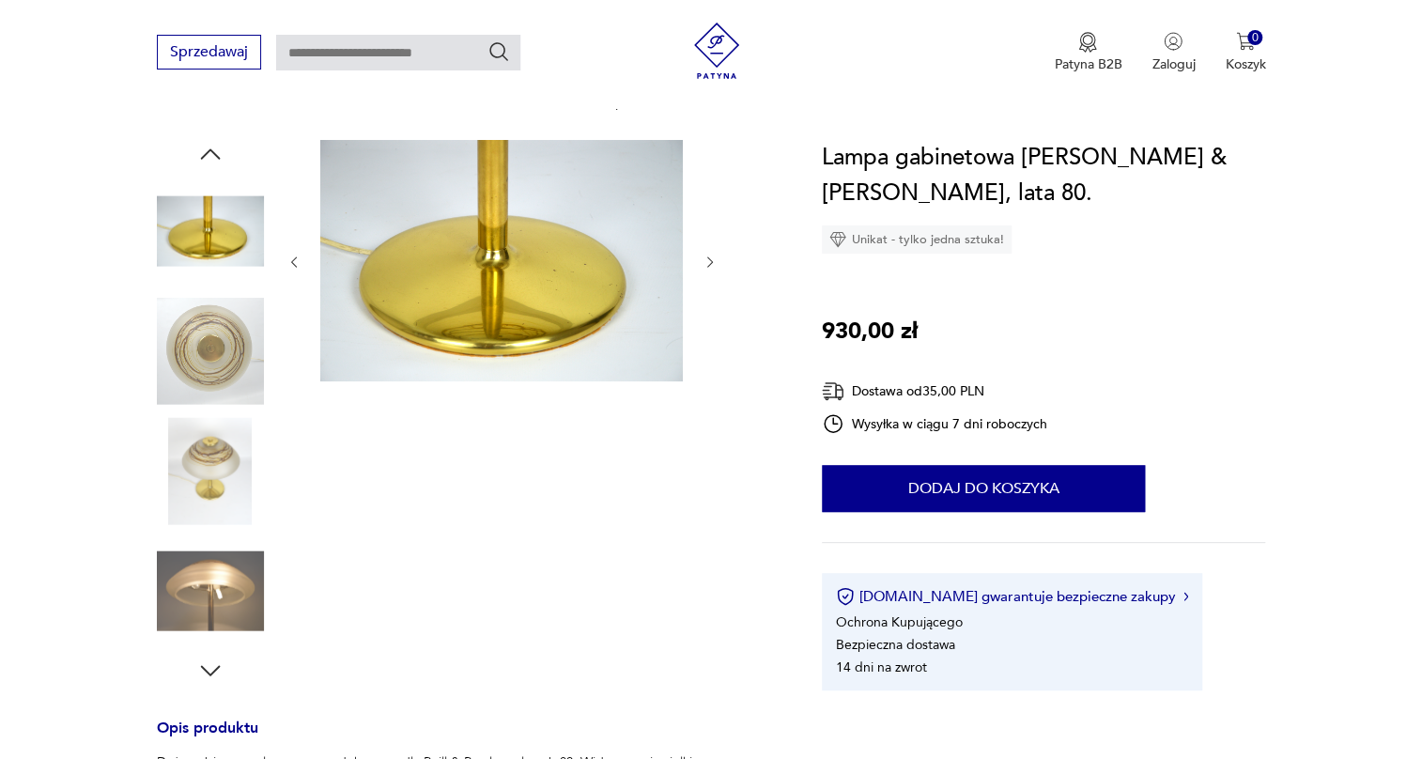
click at [207, 454] on img at bounding box center [210, 470] width 107 height 107
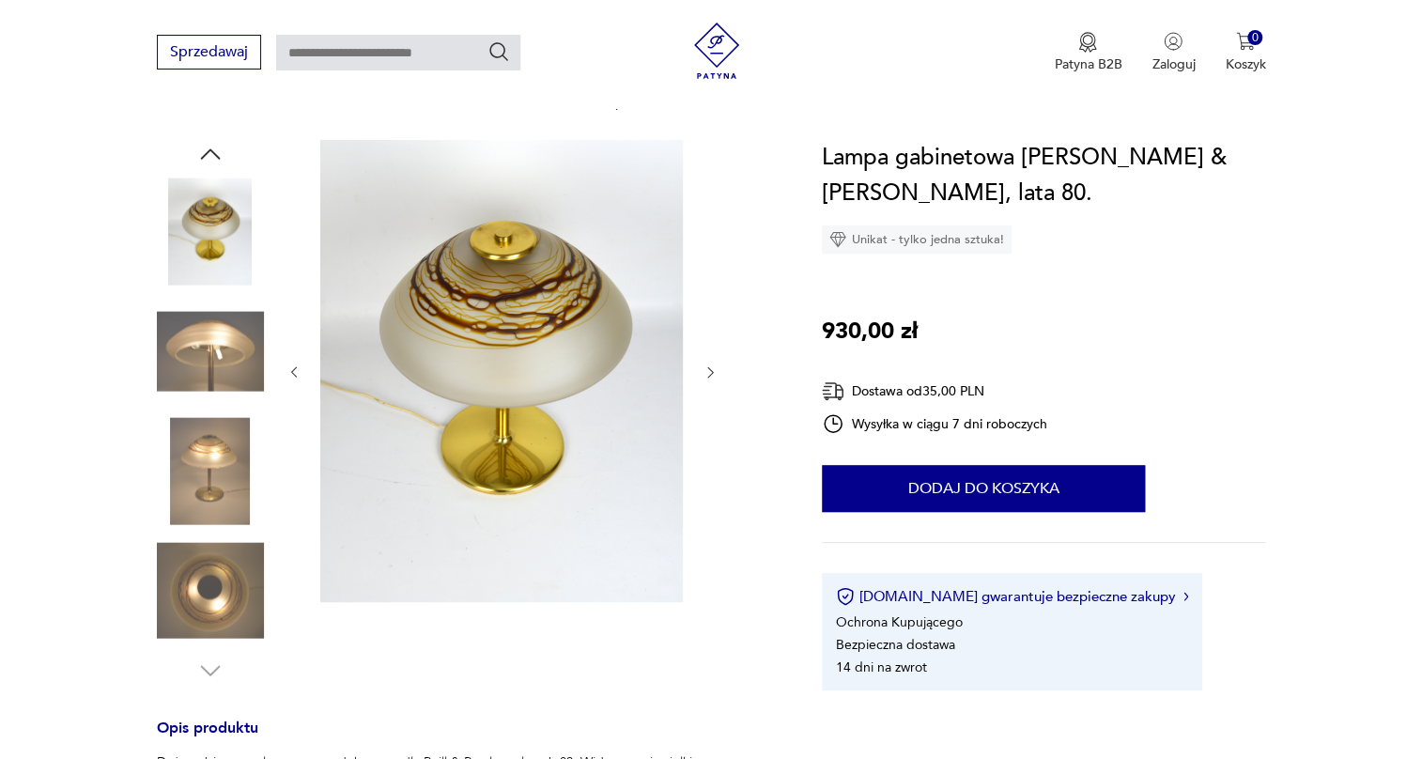
click at [209, 453] on img at bounding box center [210, 470] width 107 height 107
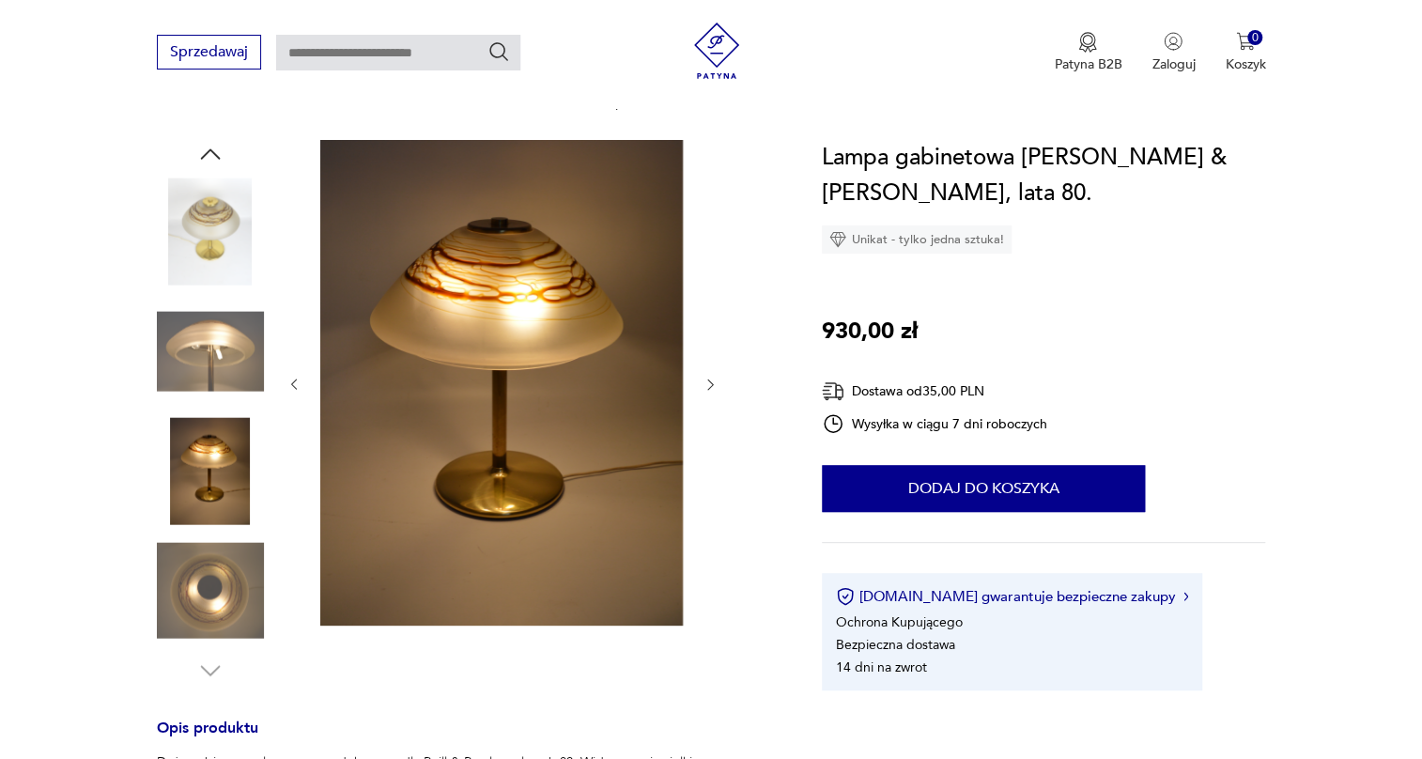
click at [215, 569] on img at bounding box center [210, 590] width 107 height 107
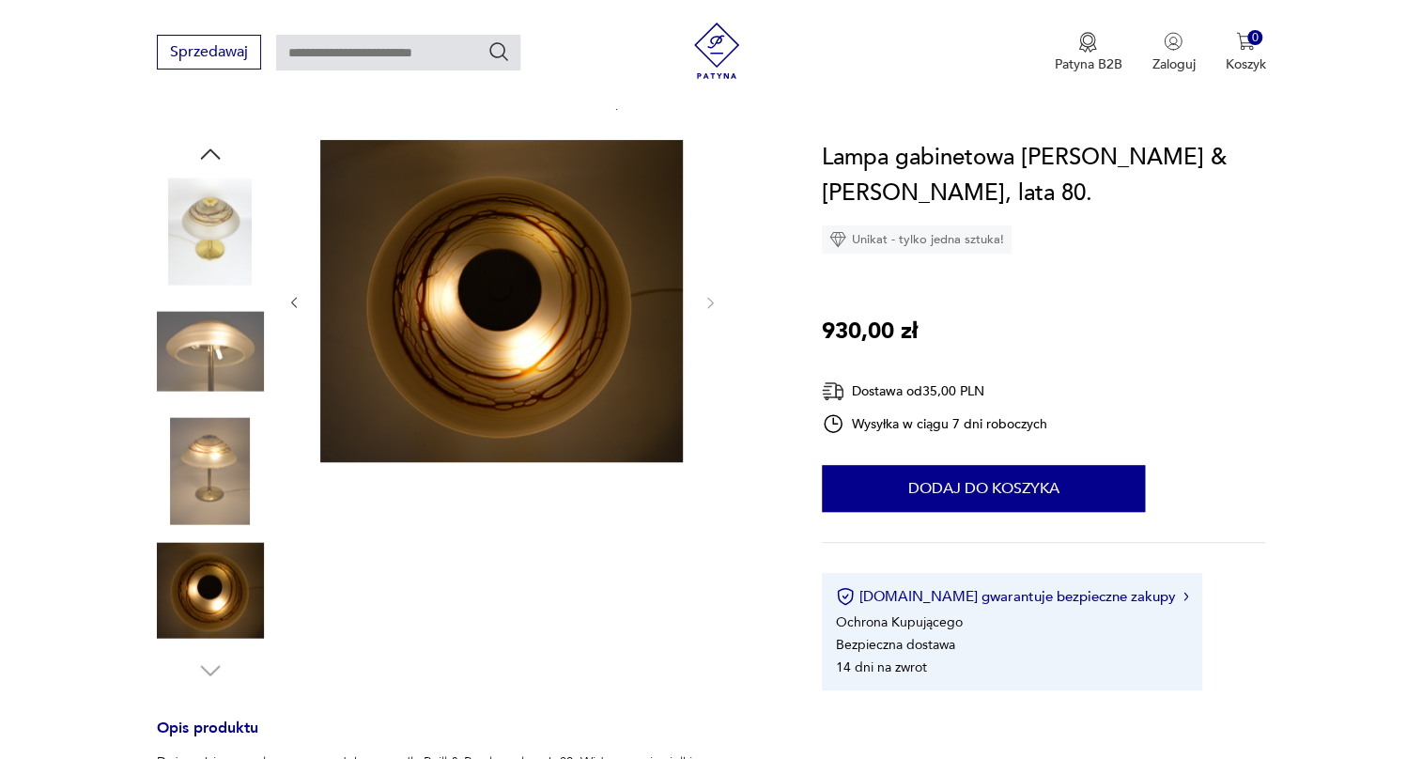
click at [213, 485] on img at bounding box center [210, 470] width 107 height 107
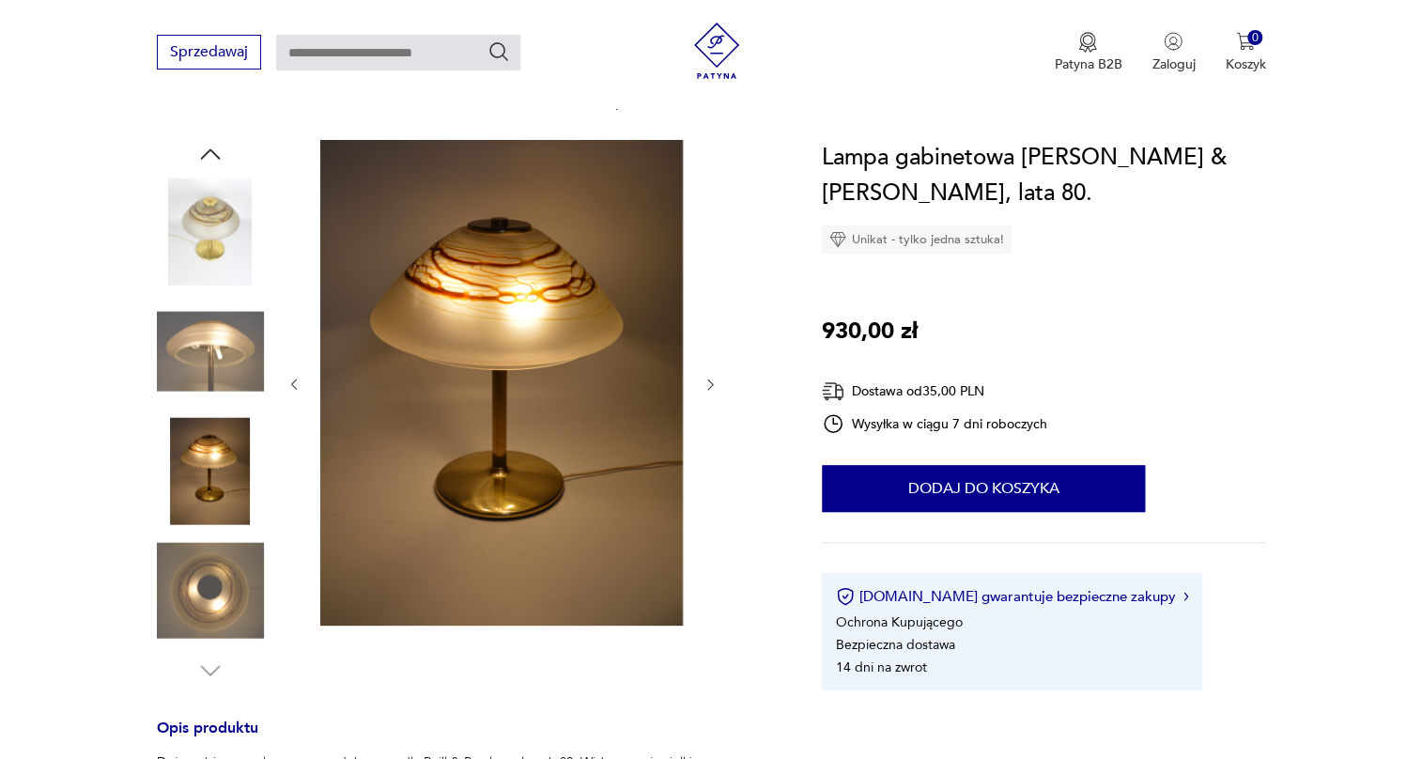
click at [220, 396] on img at bounding box center [210, 351] width 107 height 107
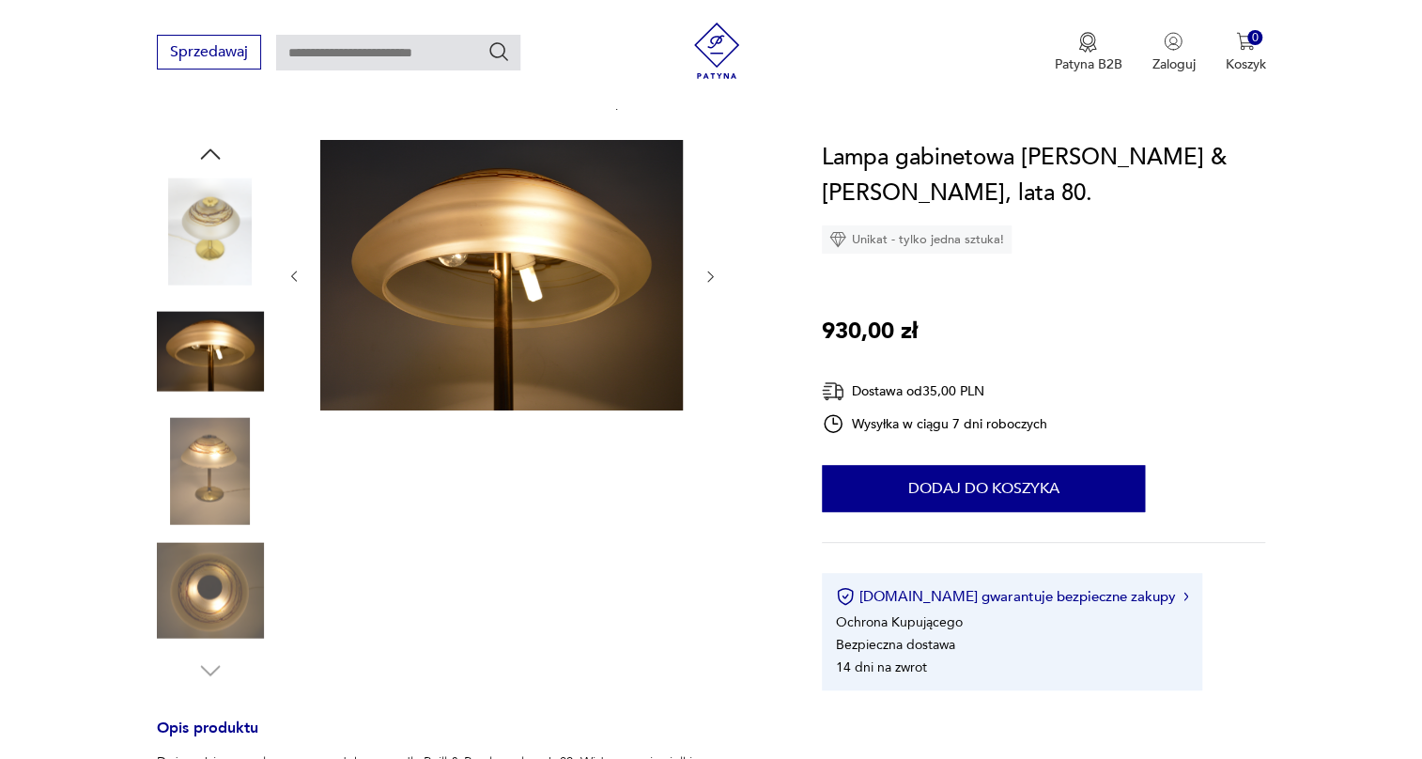
click at [225, 274] on img at bounding box center [210, 231] width 107 height 107
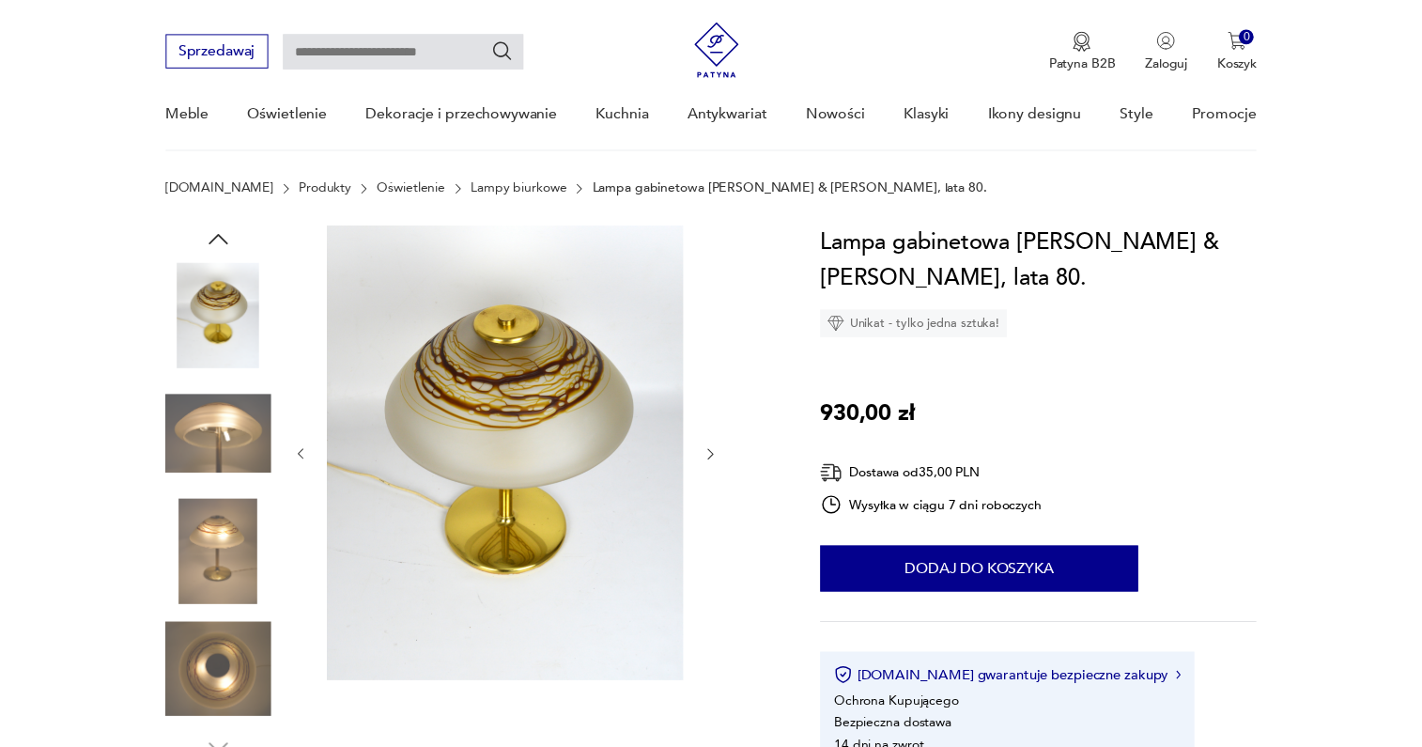
scroll to position [0, 0]
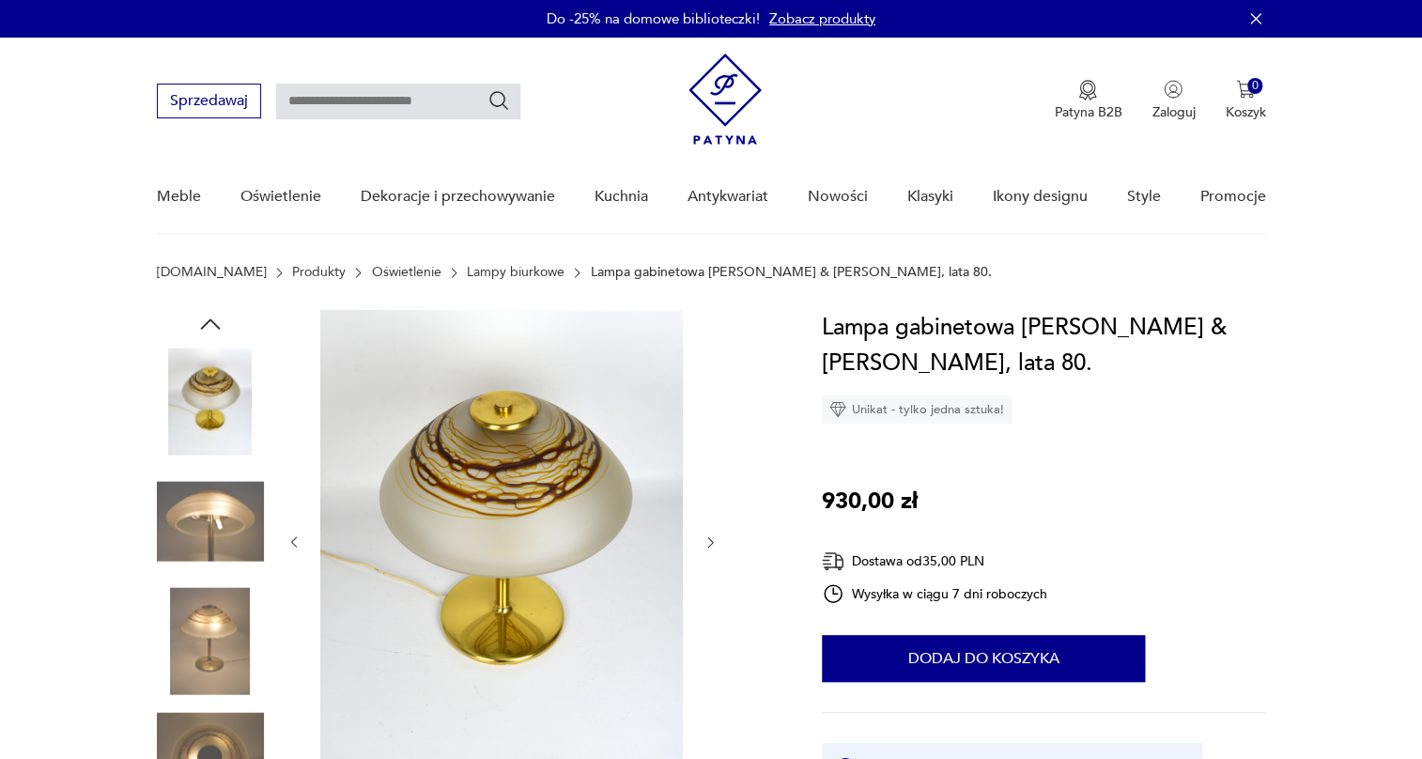
click at [206, 419] on img at bounding box center [210, 401] width 107 height 107
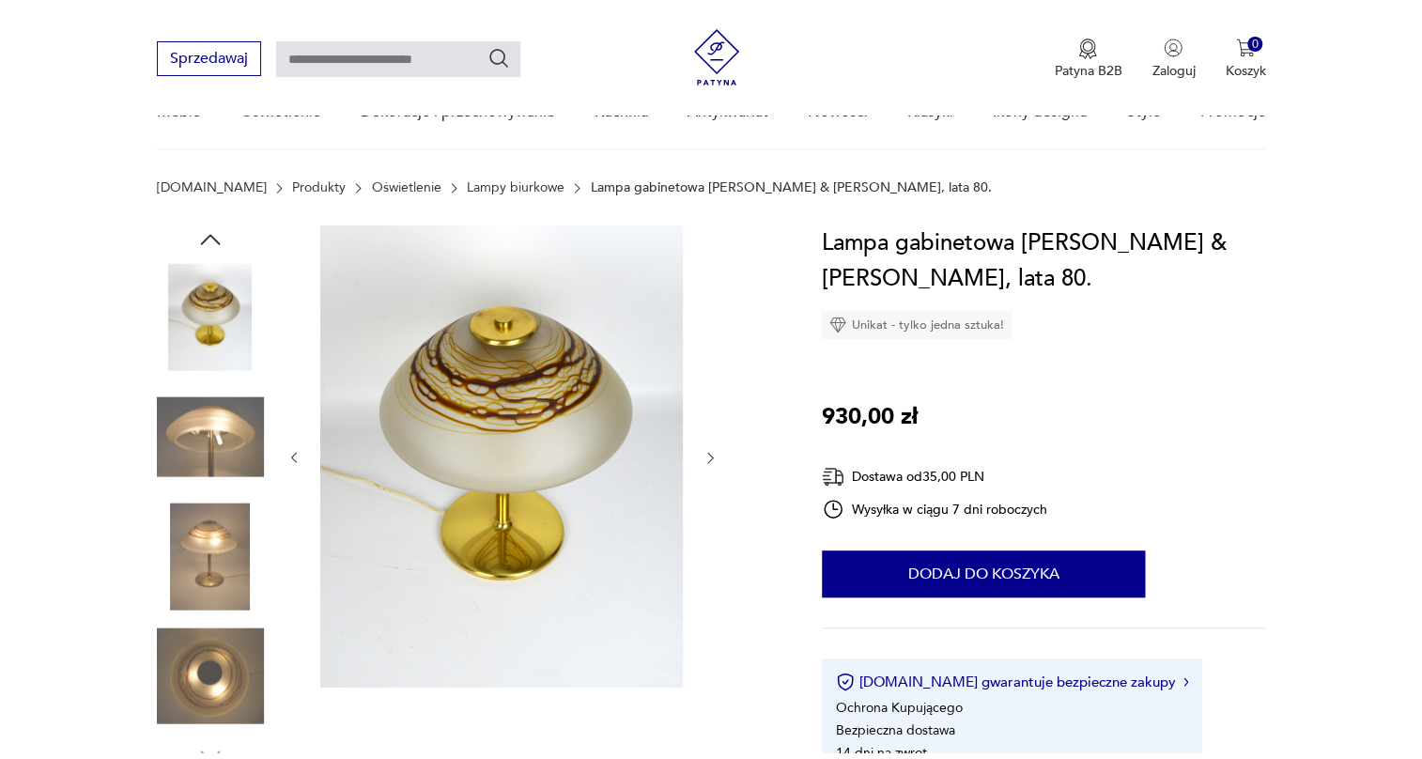
scroll to position [256, 0]
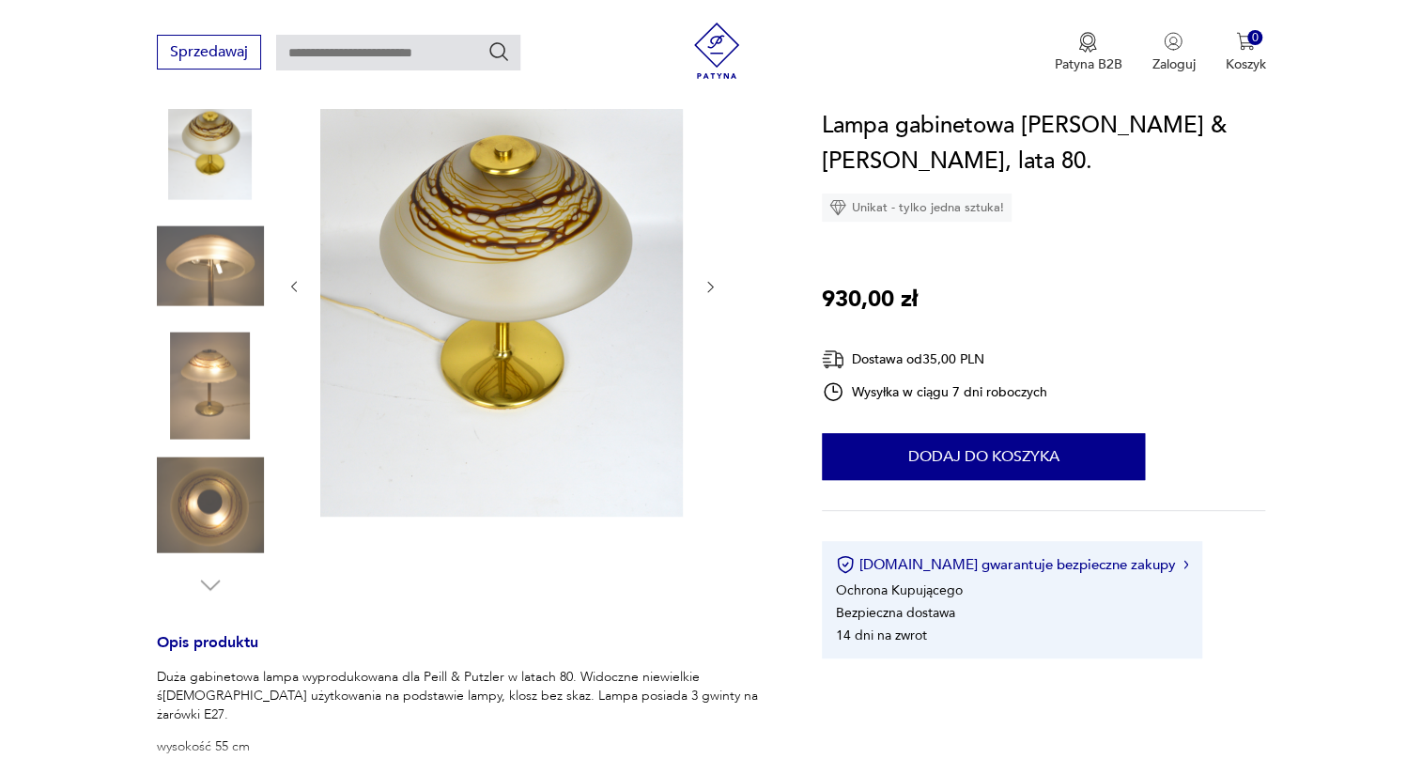
click at [242, 380] on img at bounding box center [210, 385] width 107 height 107
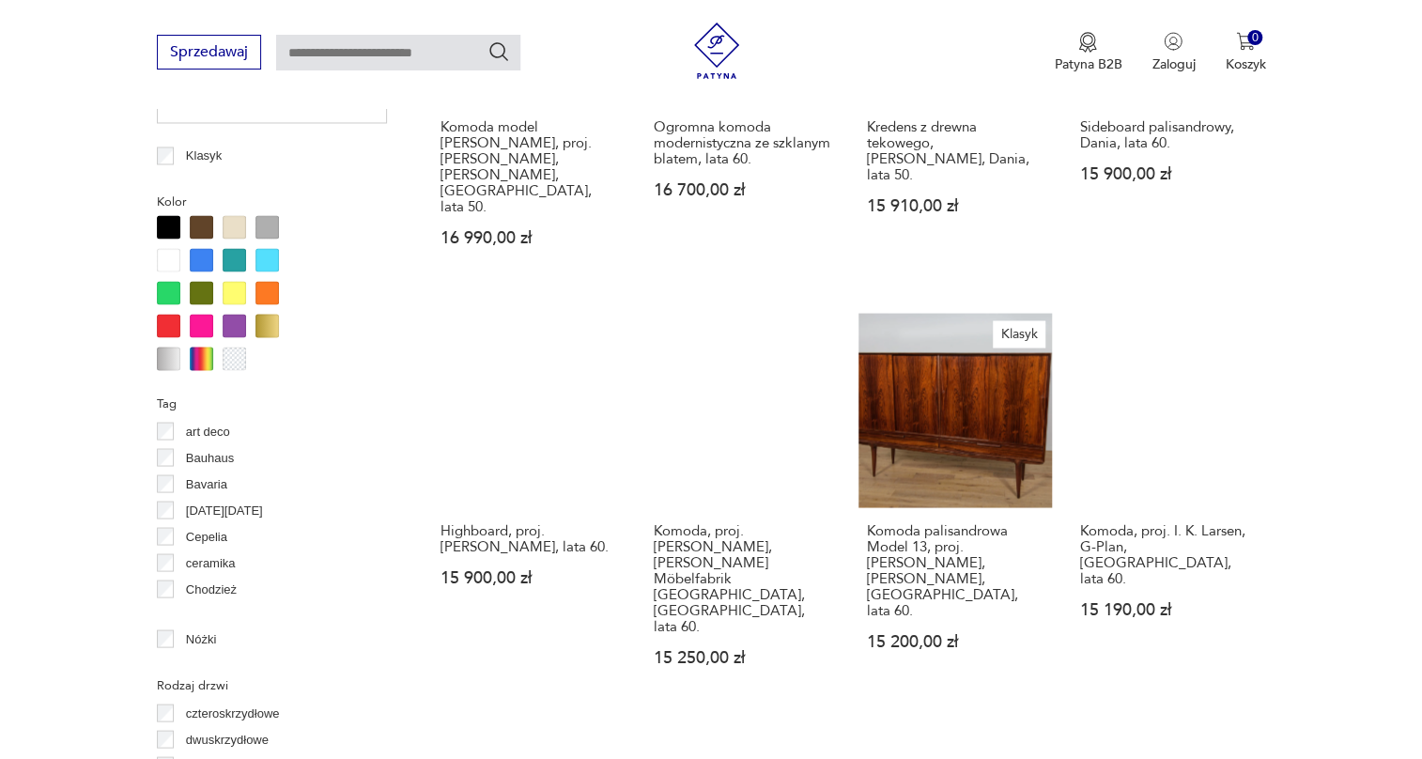
scroll to position [1821, 0]
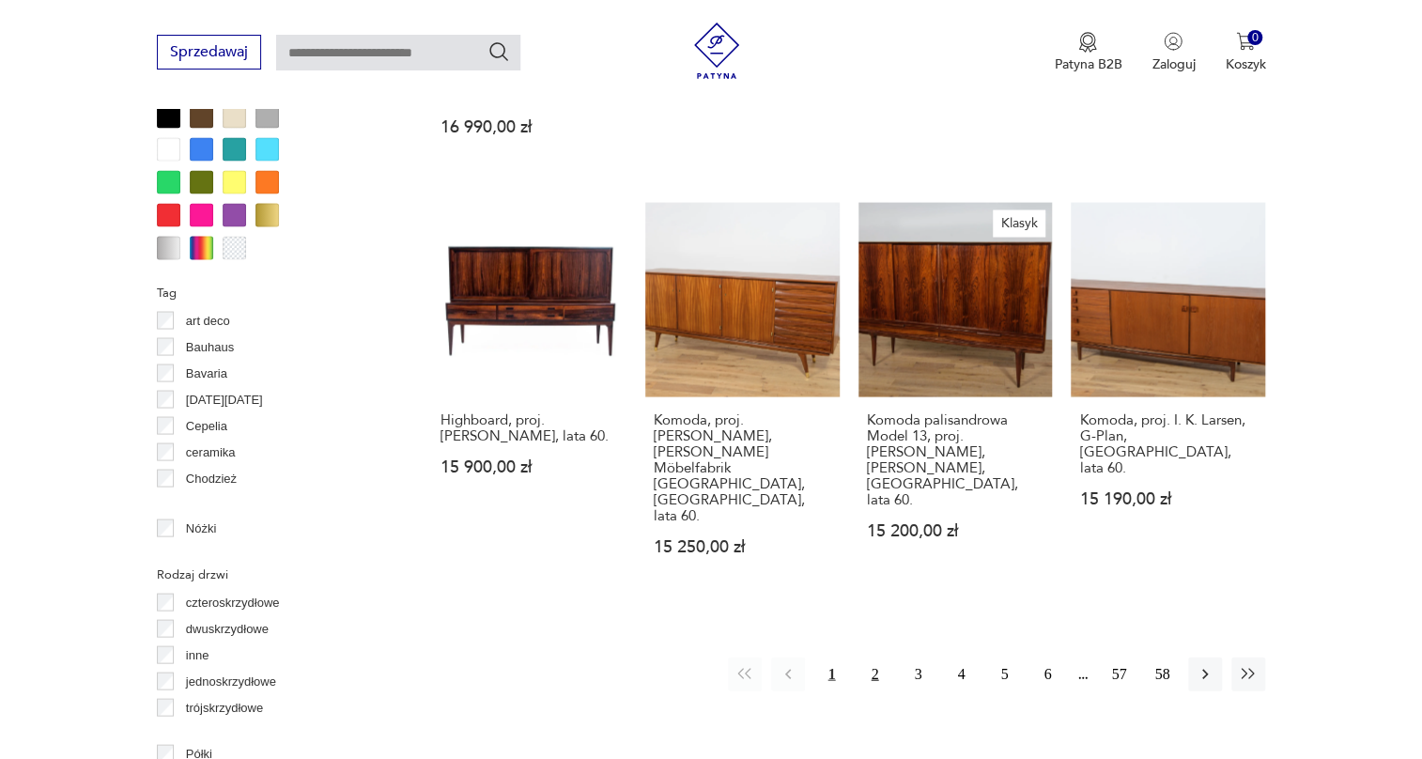
click at [873, 657] on button "2" at bounding box center [875, 674] width 34 height 34
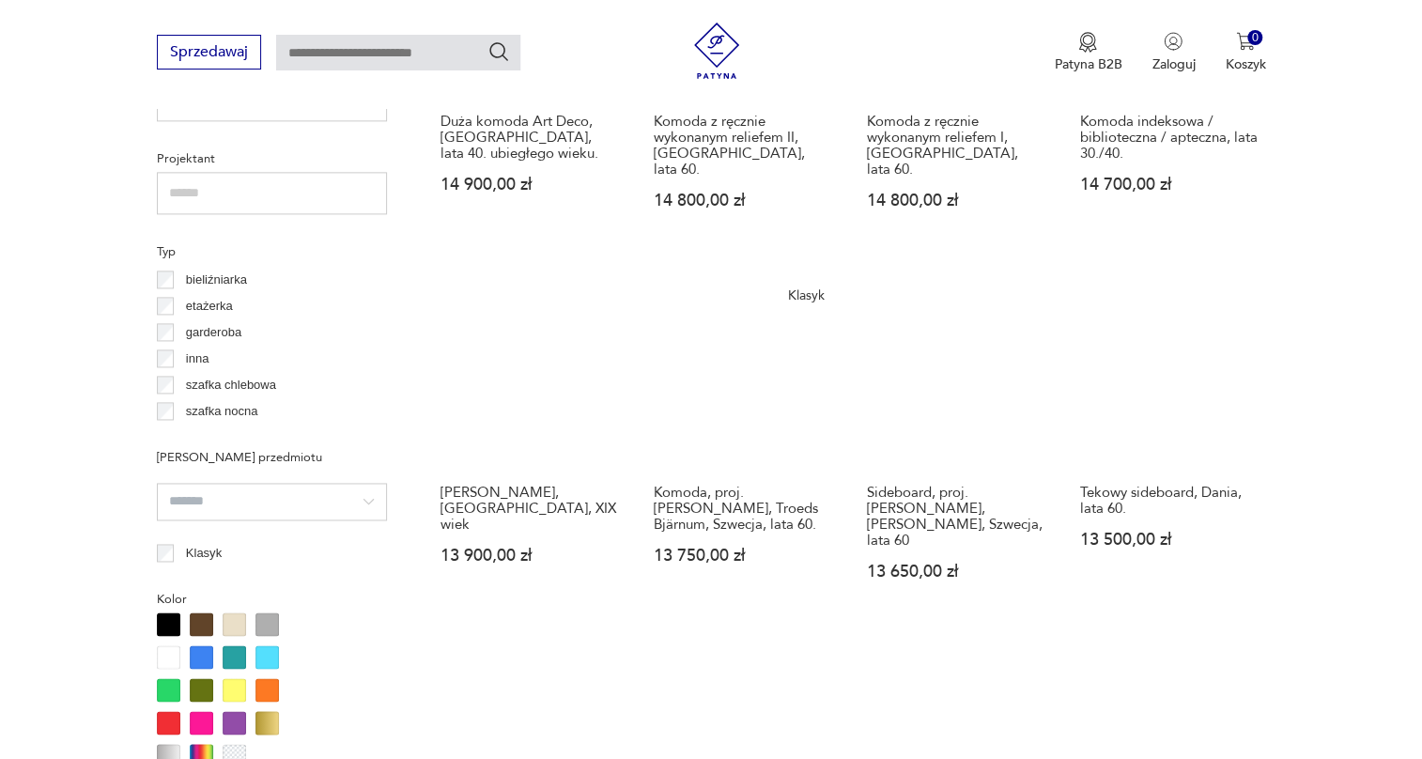
scroll to position [1779, 0]
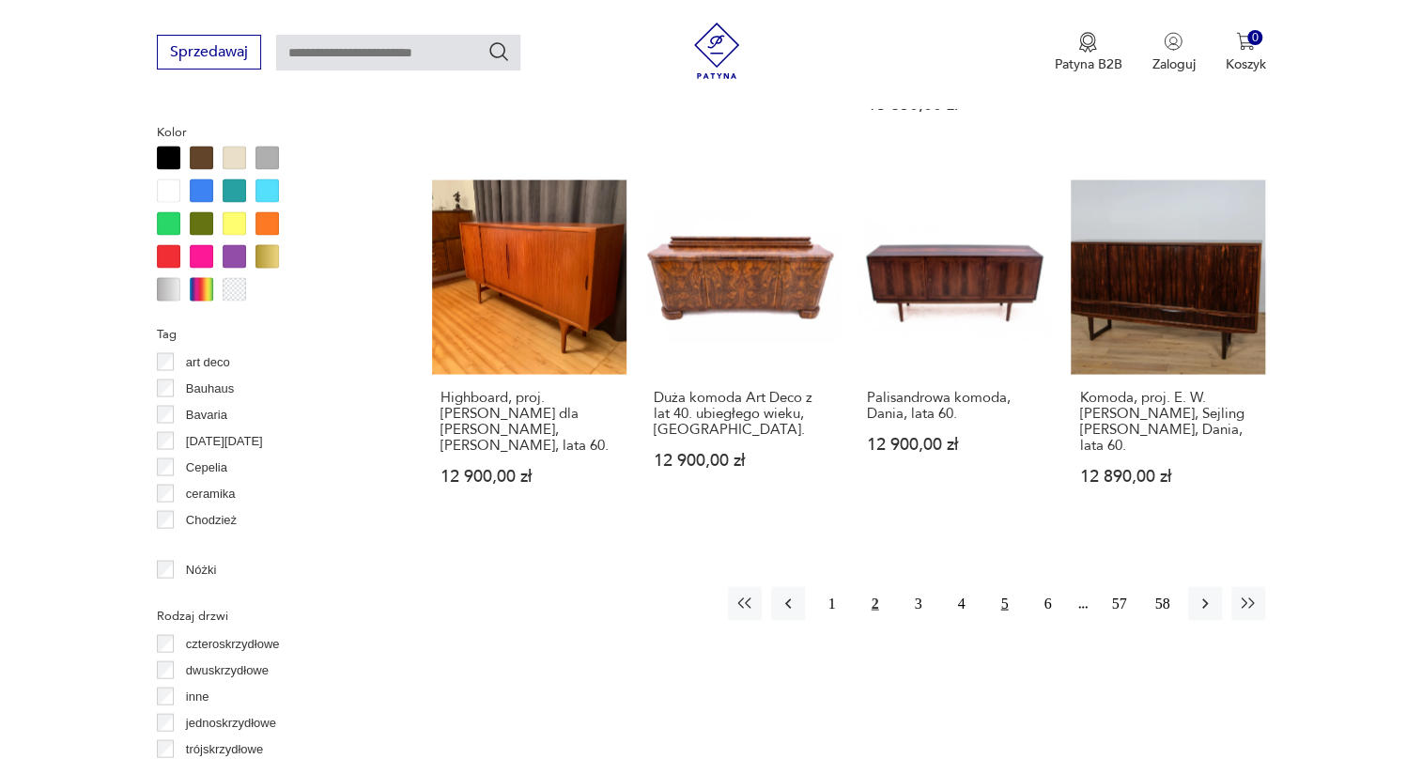
click at [1003, 586] on button "5" at bounding box center [1004, 603] width 34 height 34
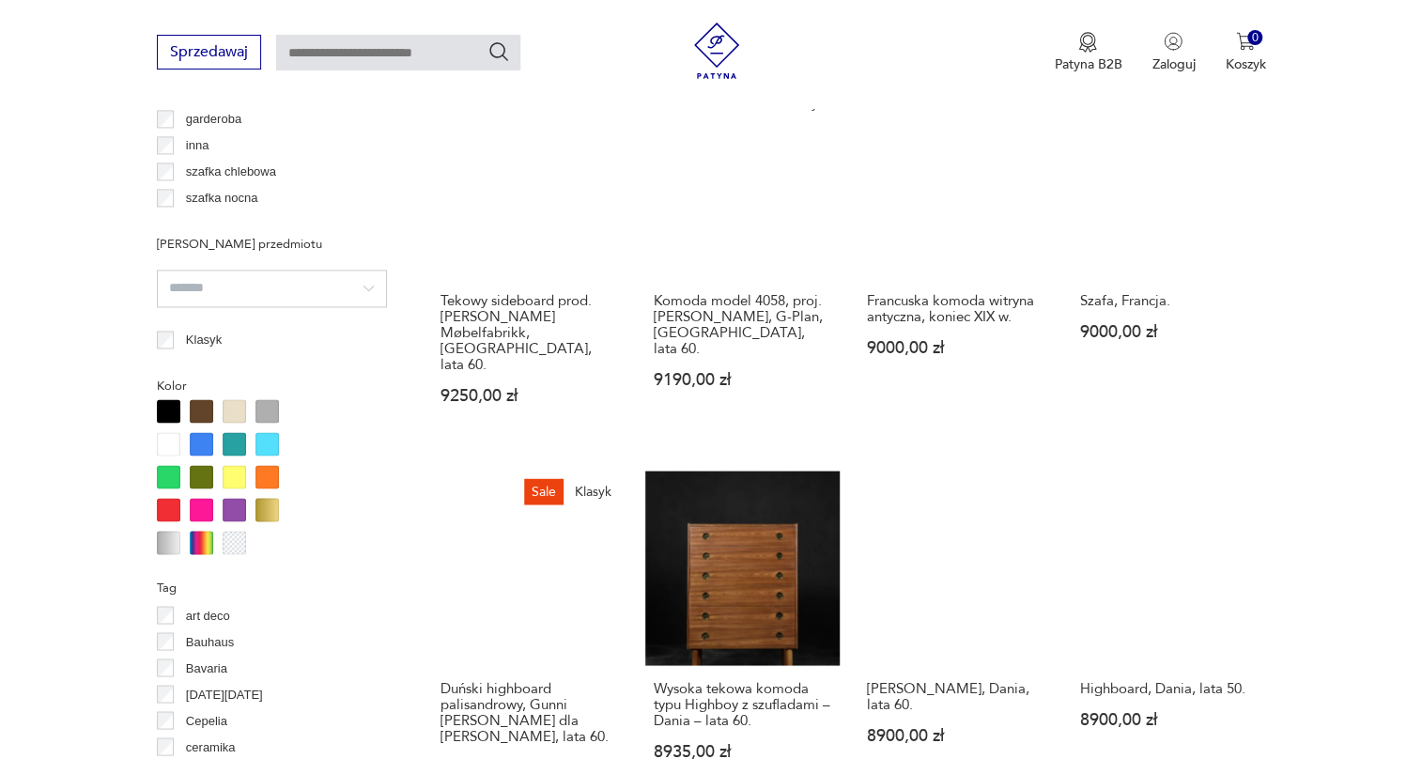
scroll to position [1779, 0]
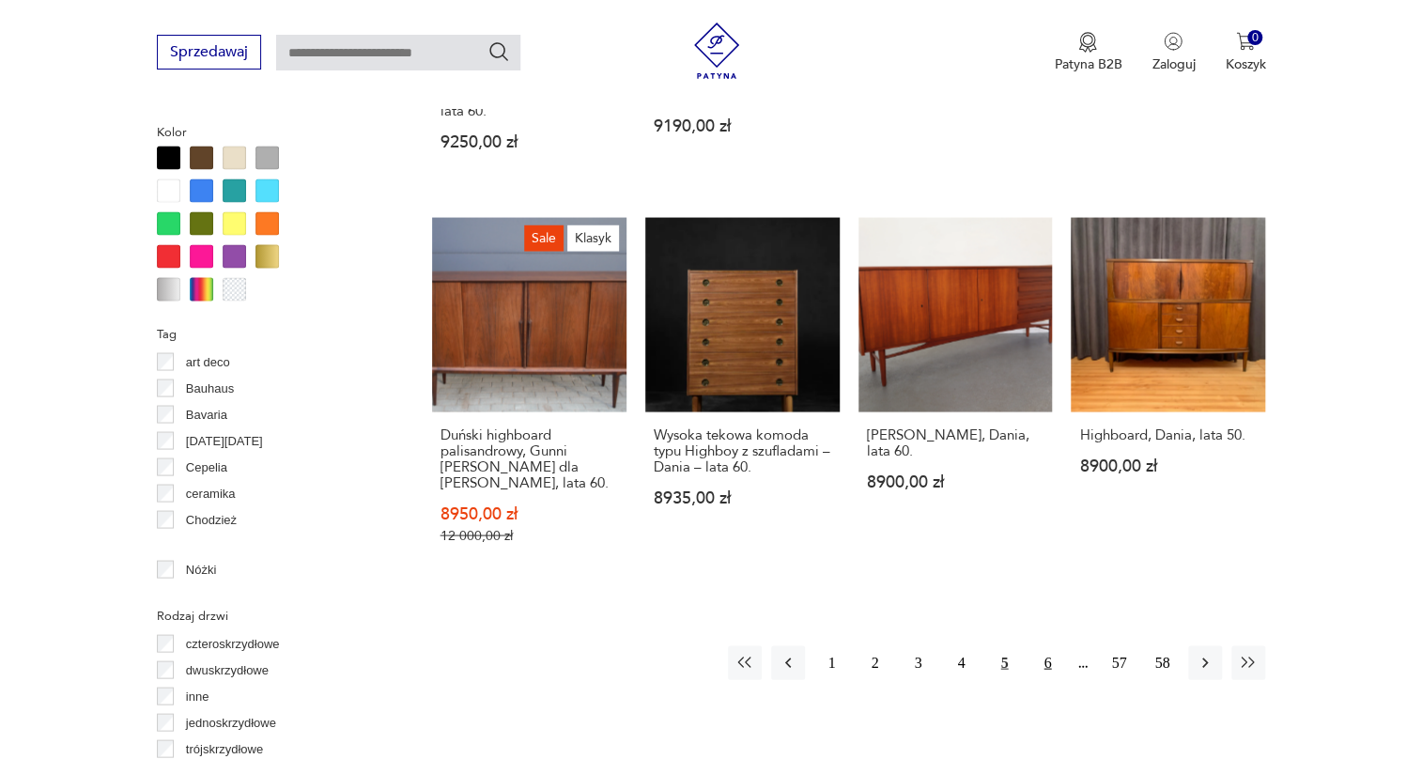
click at [1055, 645] on button "6" at bounding box center [1048, 662] width 34 height 34
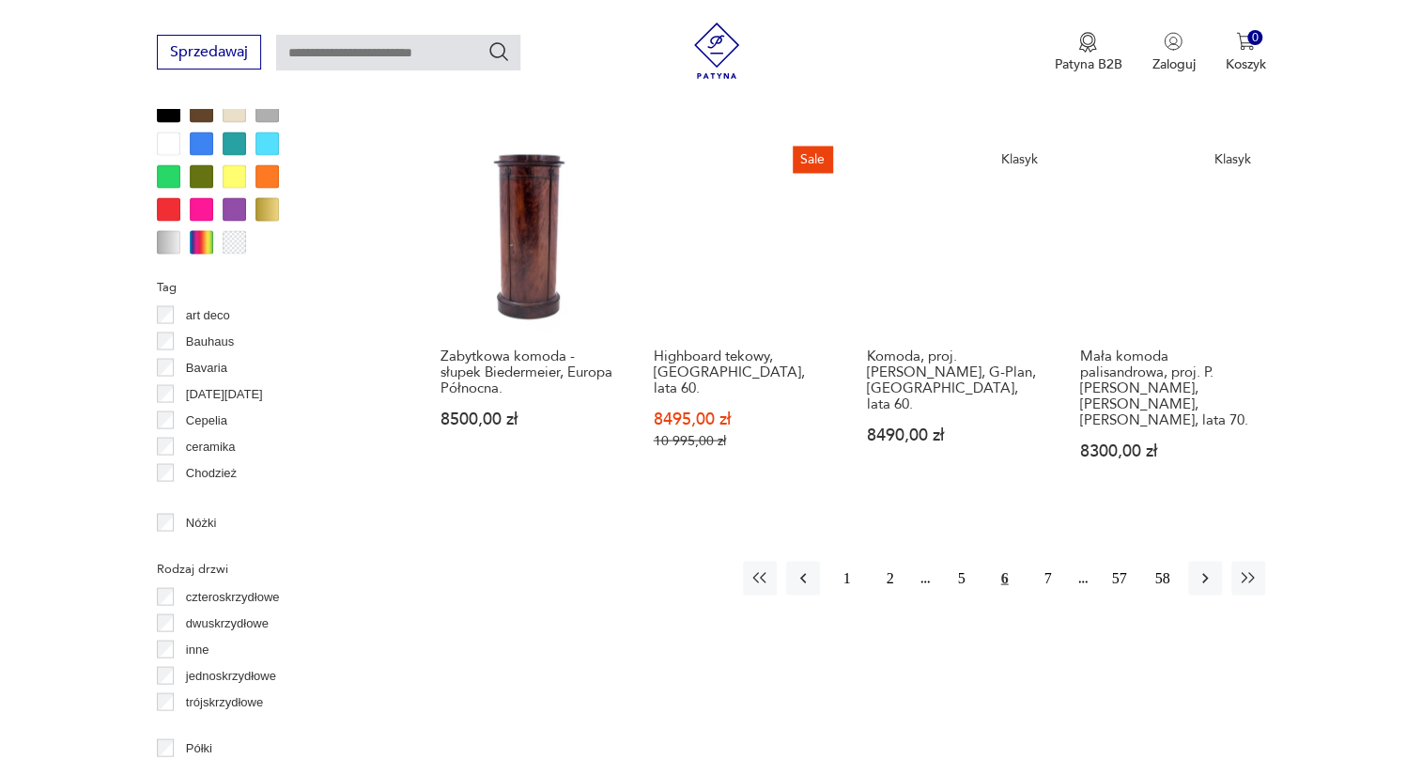
scroll to position [1865, 0]
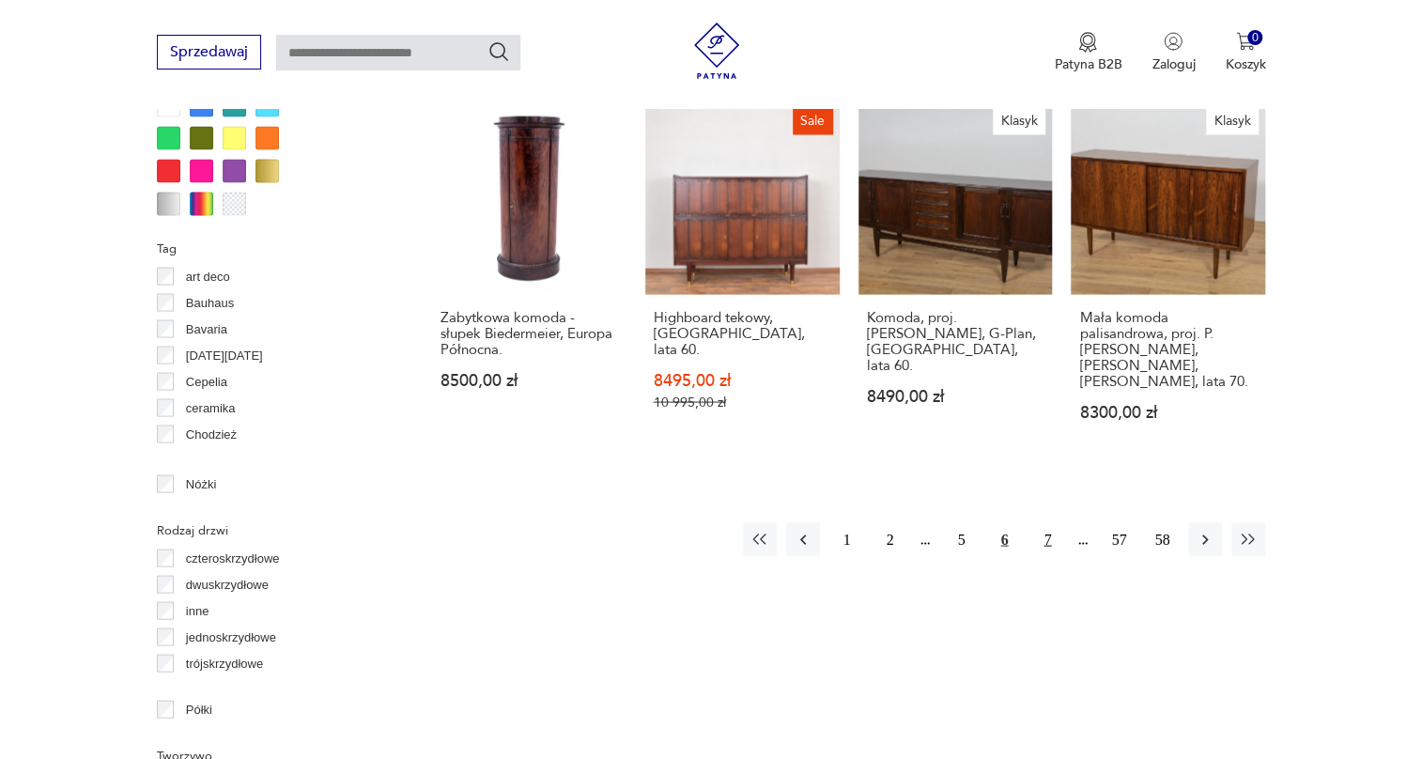
click at [1046, 522] on button "7" at bounding box center [1048, 539] width 34 height 34
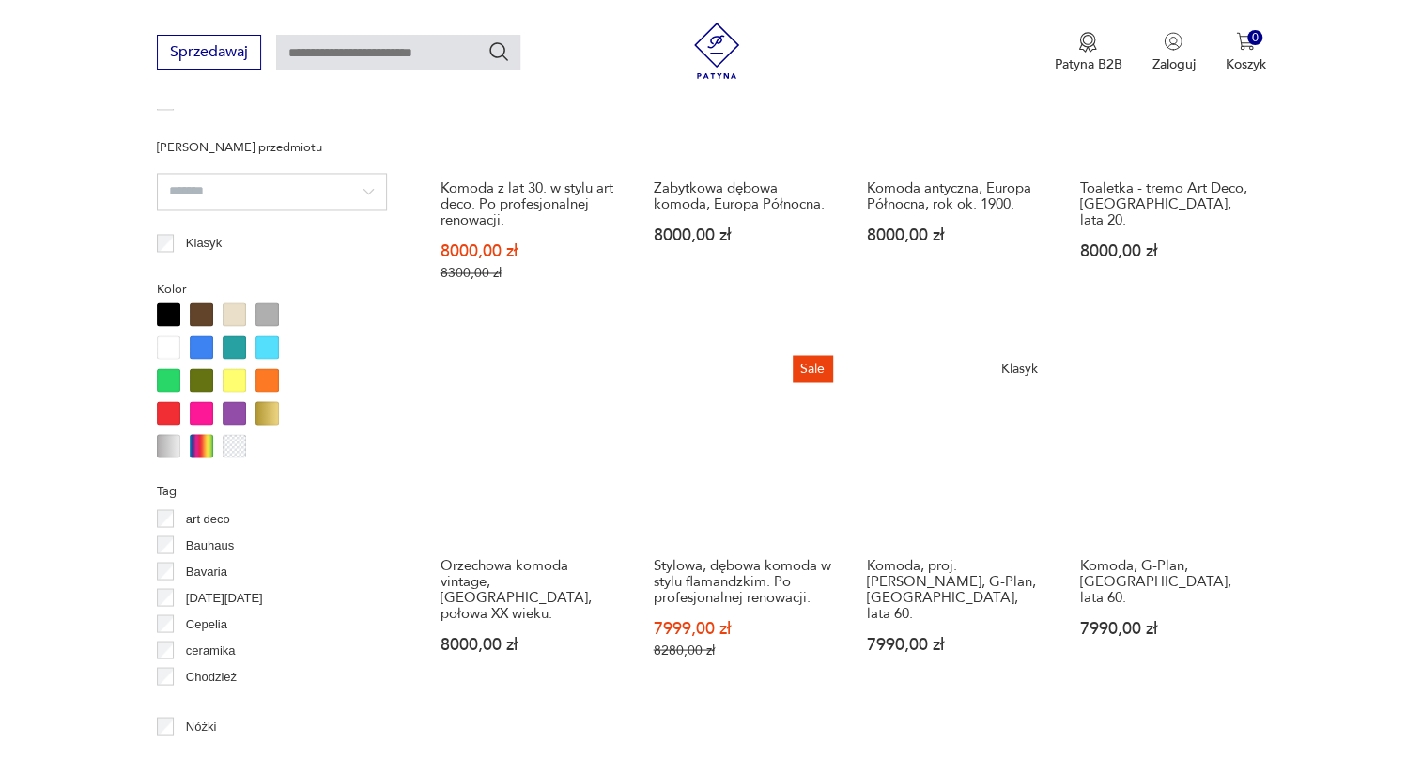
scroll to position [1779, 0]
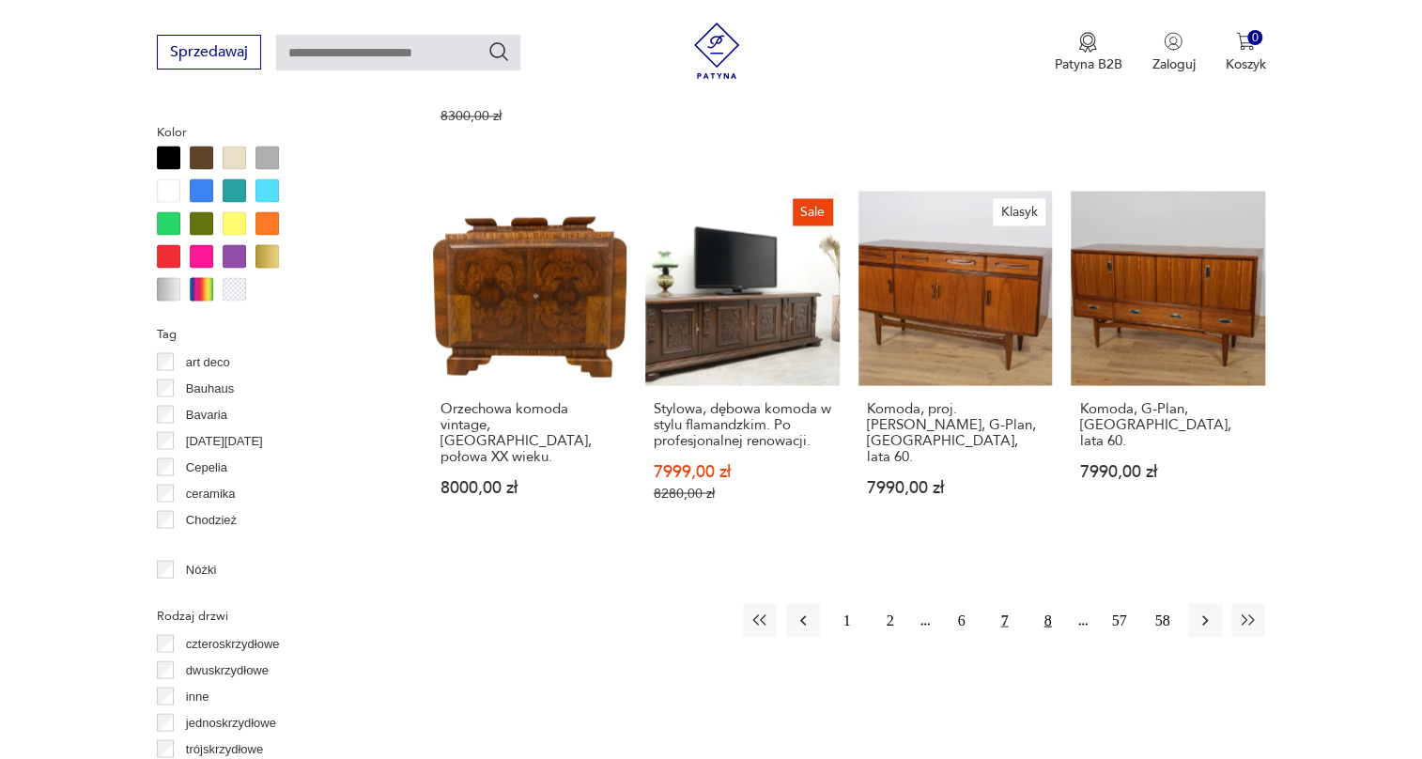
click at [1048, 603] on button "8" at bounding box center [1048, 620] width 34 height 34
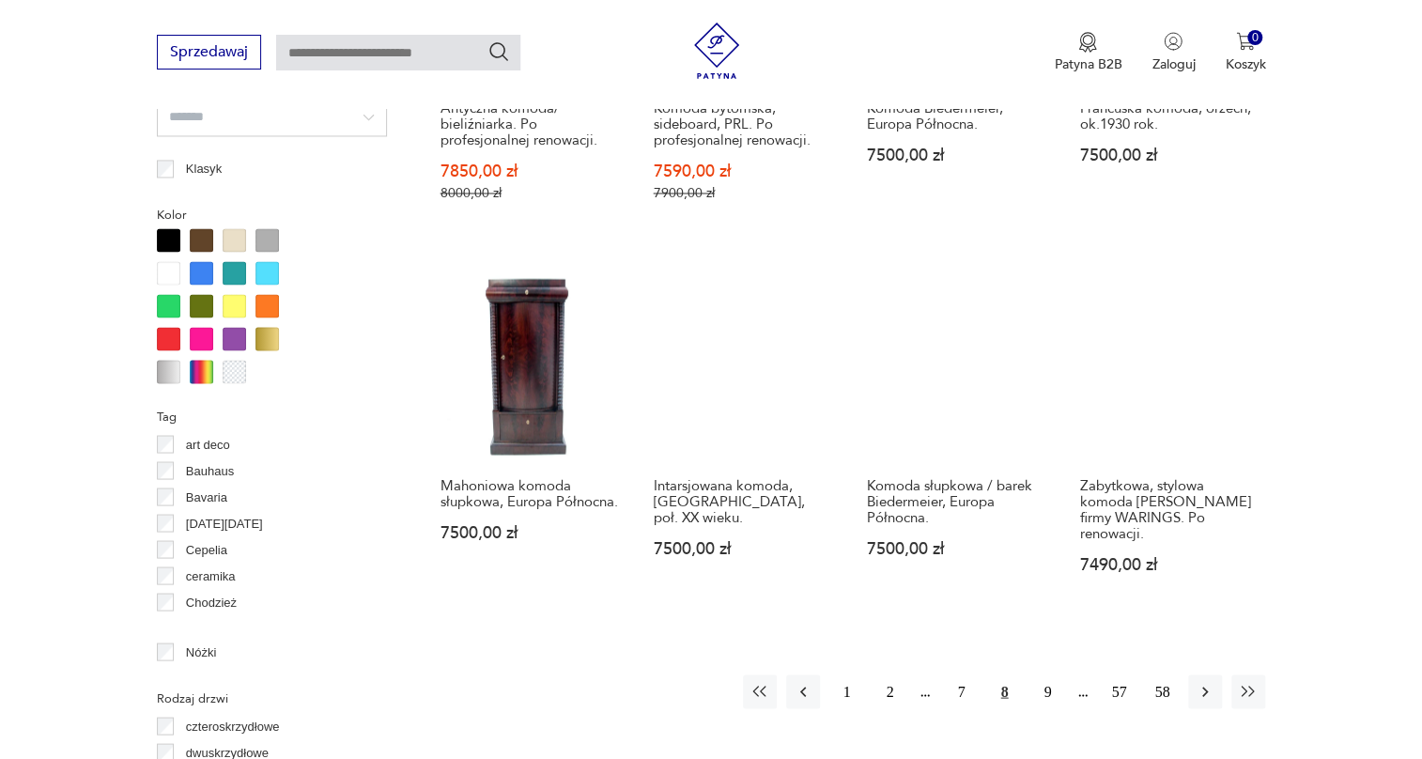
scroll to position [1865, 0]
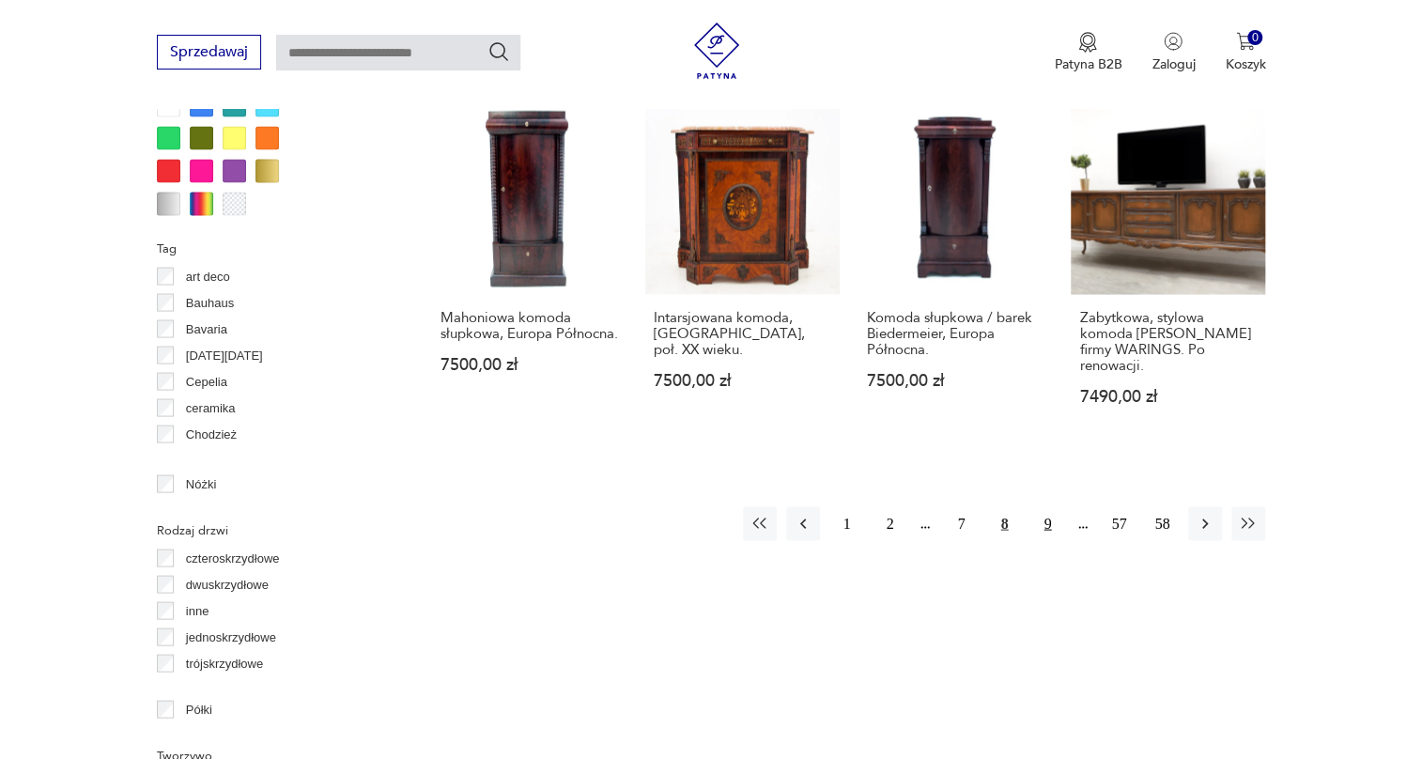
click at [1049, 506] on button "9" at bounding box center [1048, 523] width 34 height 34
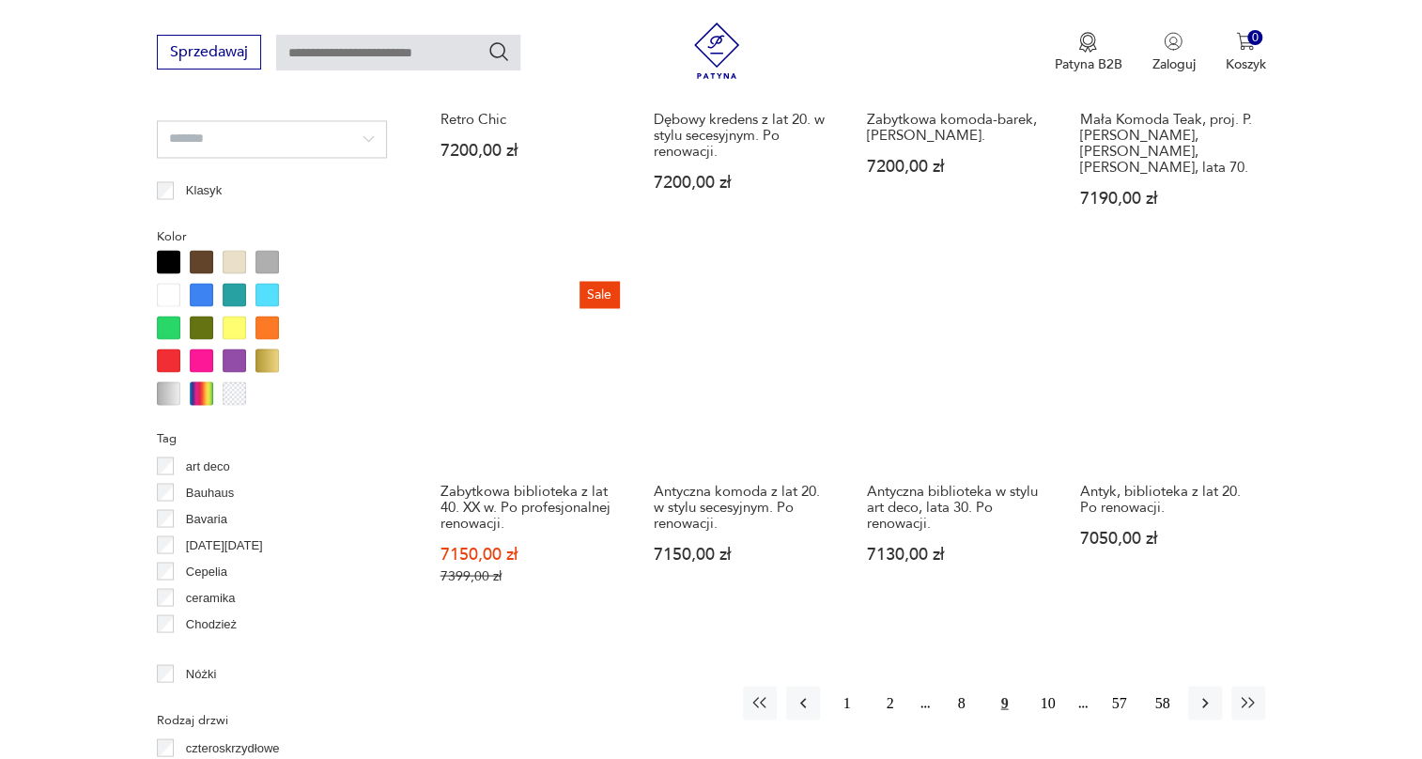
scroll to position [1694, 0]
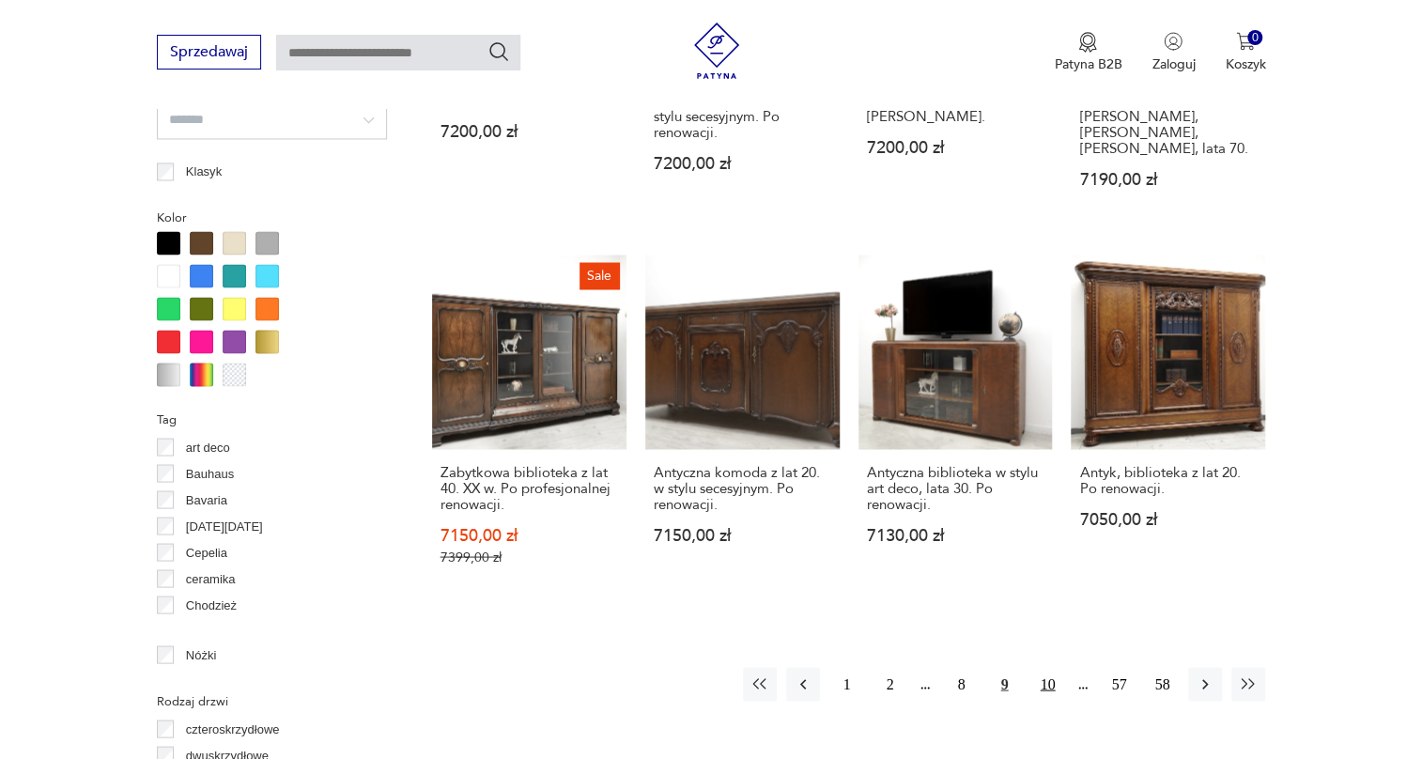
click at [1048, 667] on button "10" at bounding box center [1048, 684] width 34 height 34
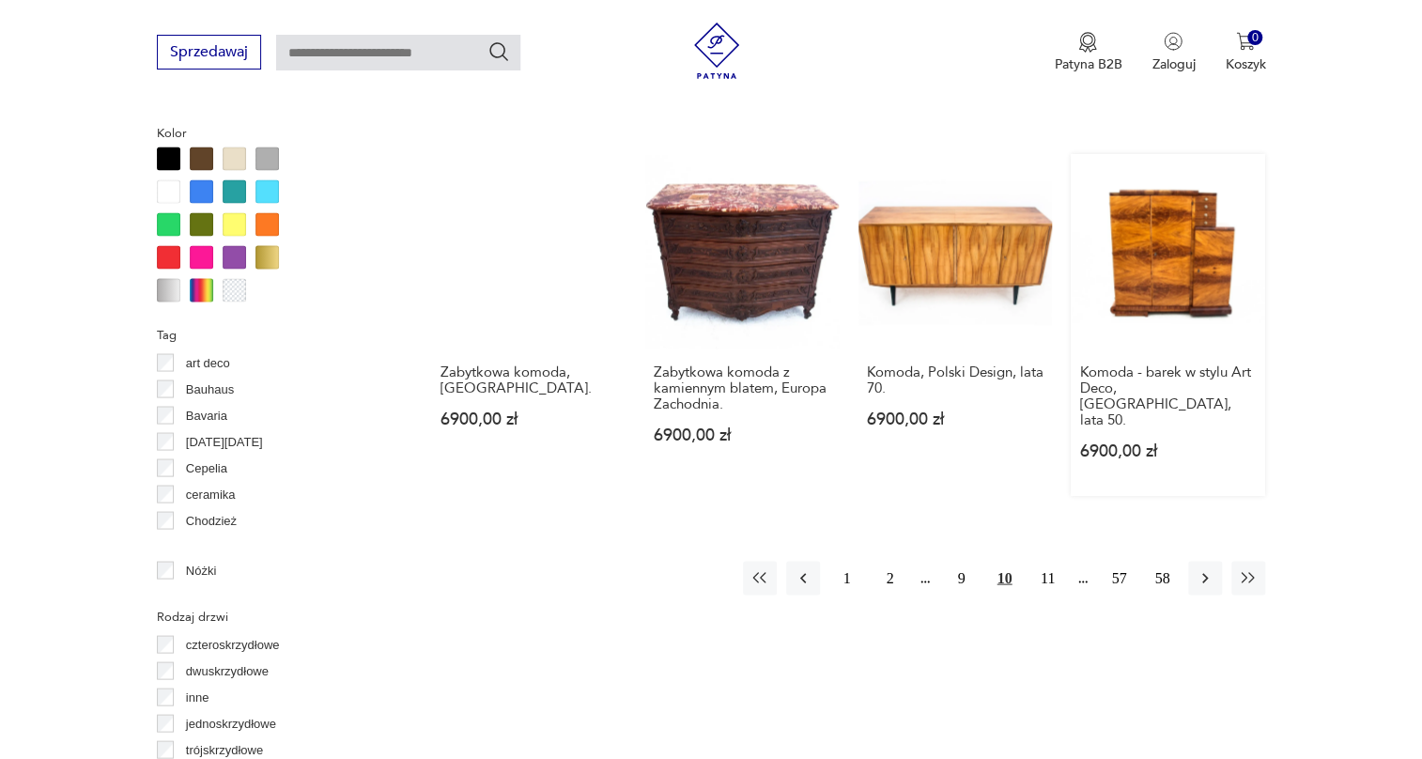
scroll to position [1779, 0]
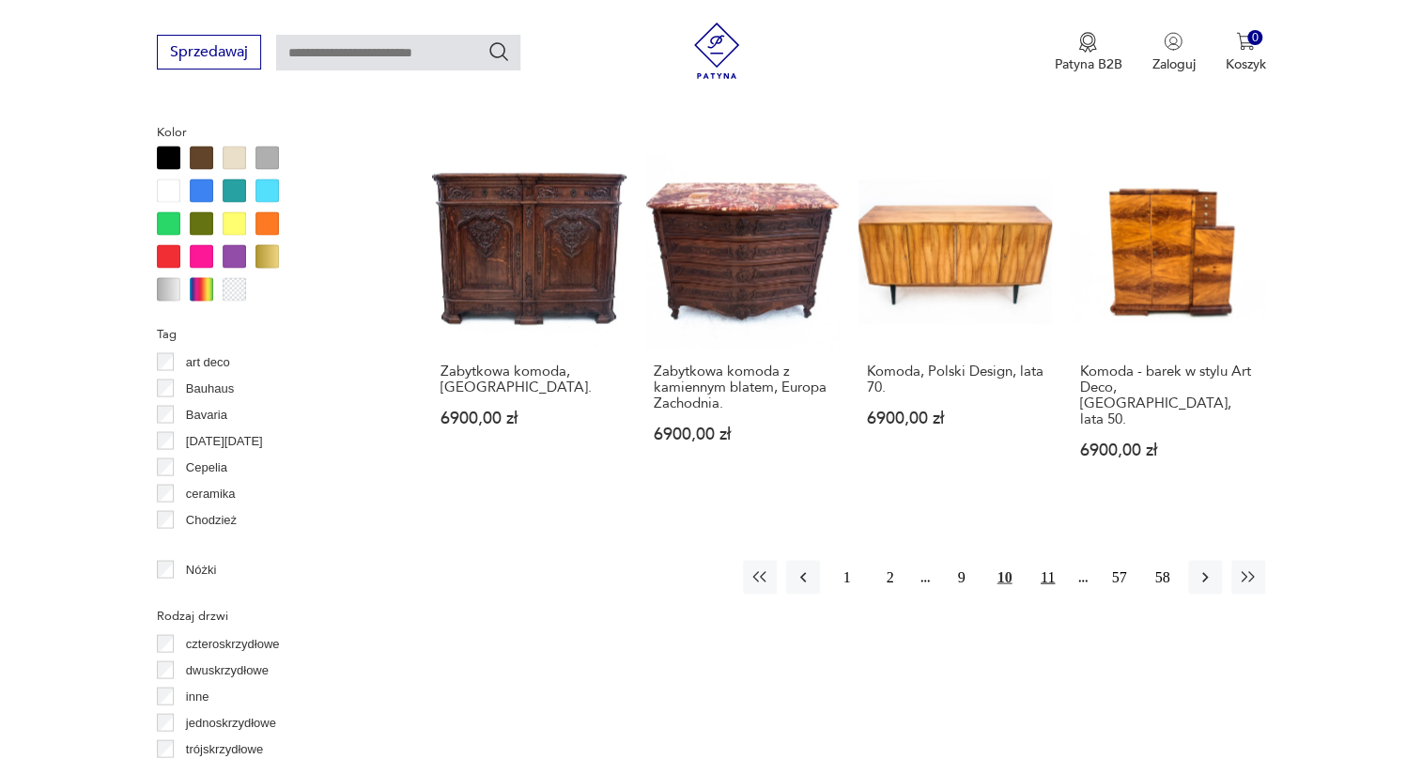
click at [1046, 560] on button "11" at bounding box center [1048, 577] width 34 height 34
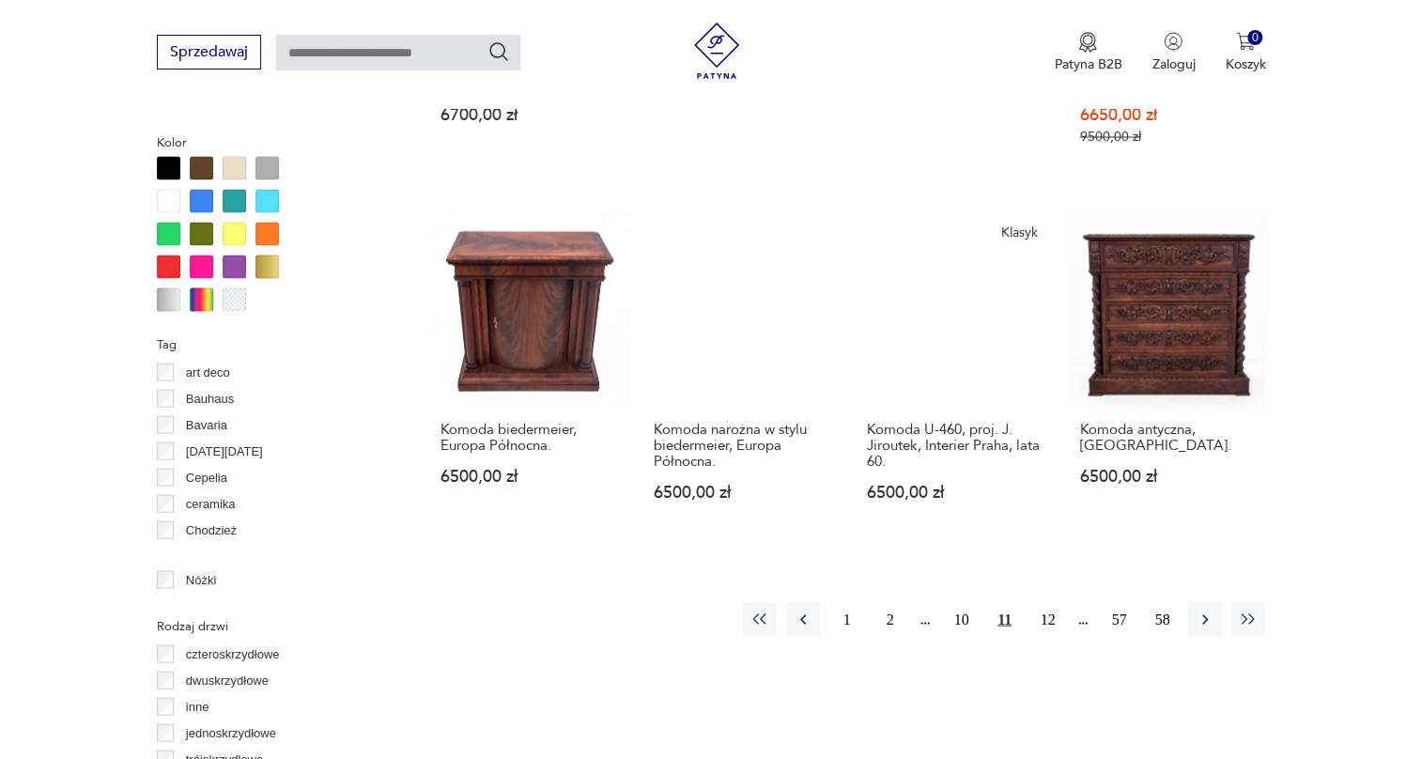
scroll to position [2036, 0]
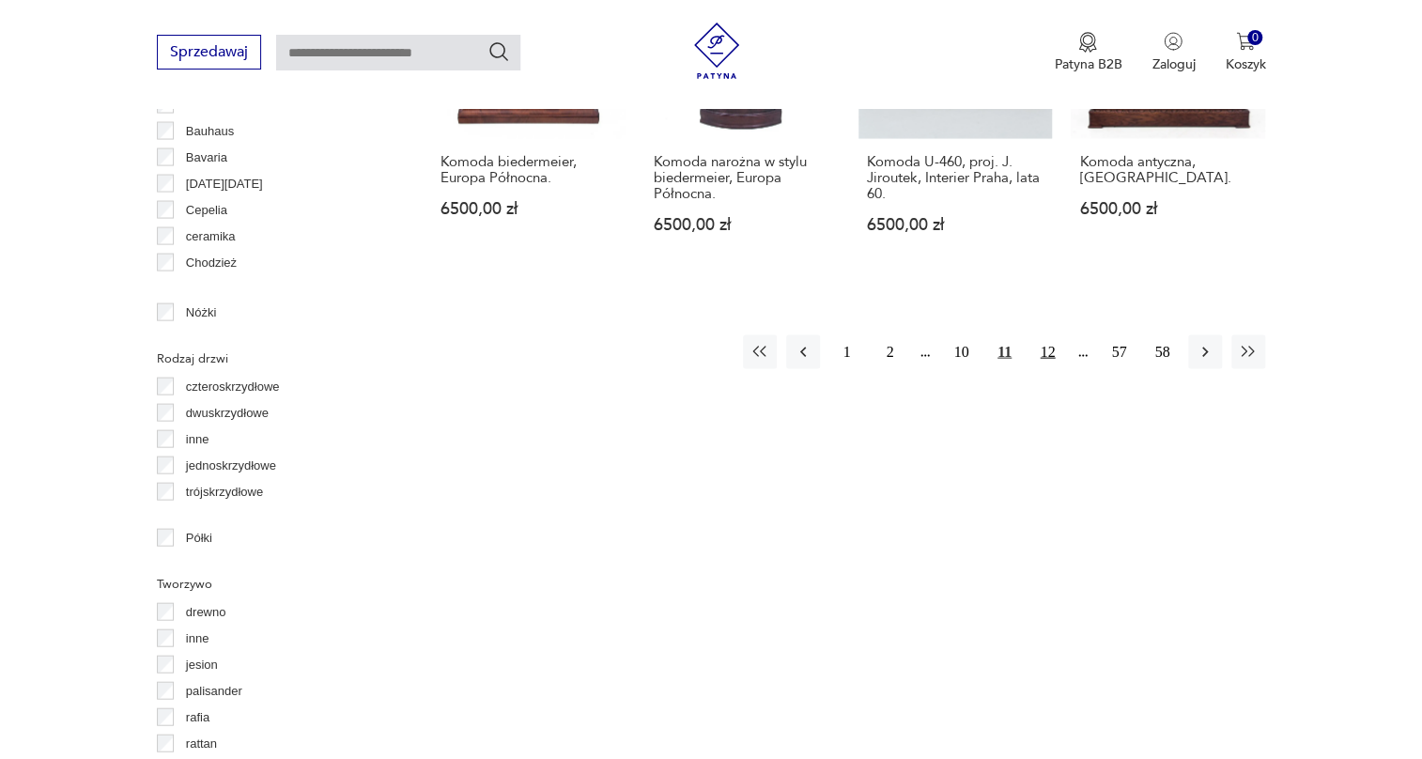
click at [1050, 343] on button "12" at bounding box center [1048, 352] width 34 height 34
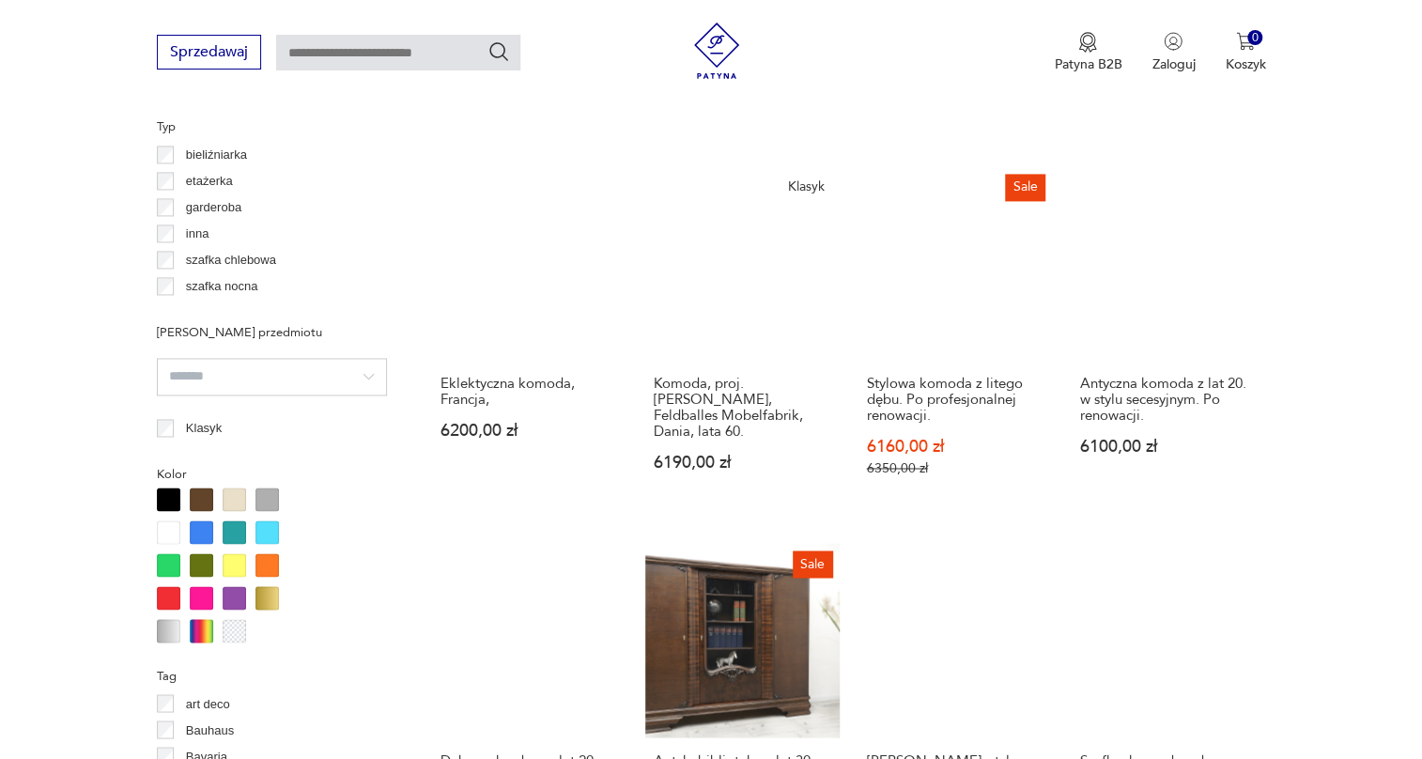
scroll to position [1865, 0]
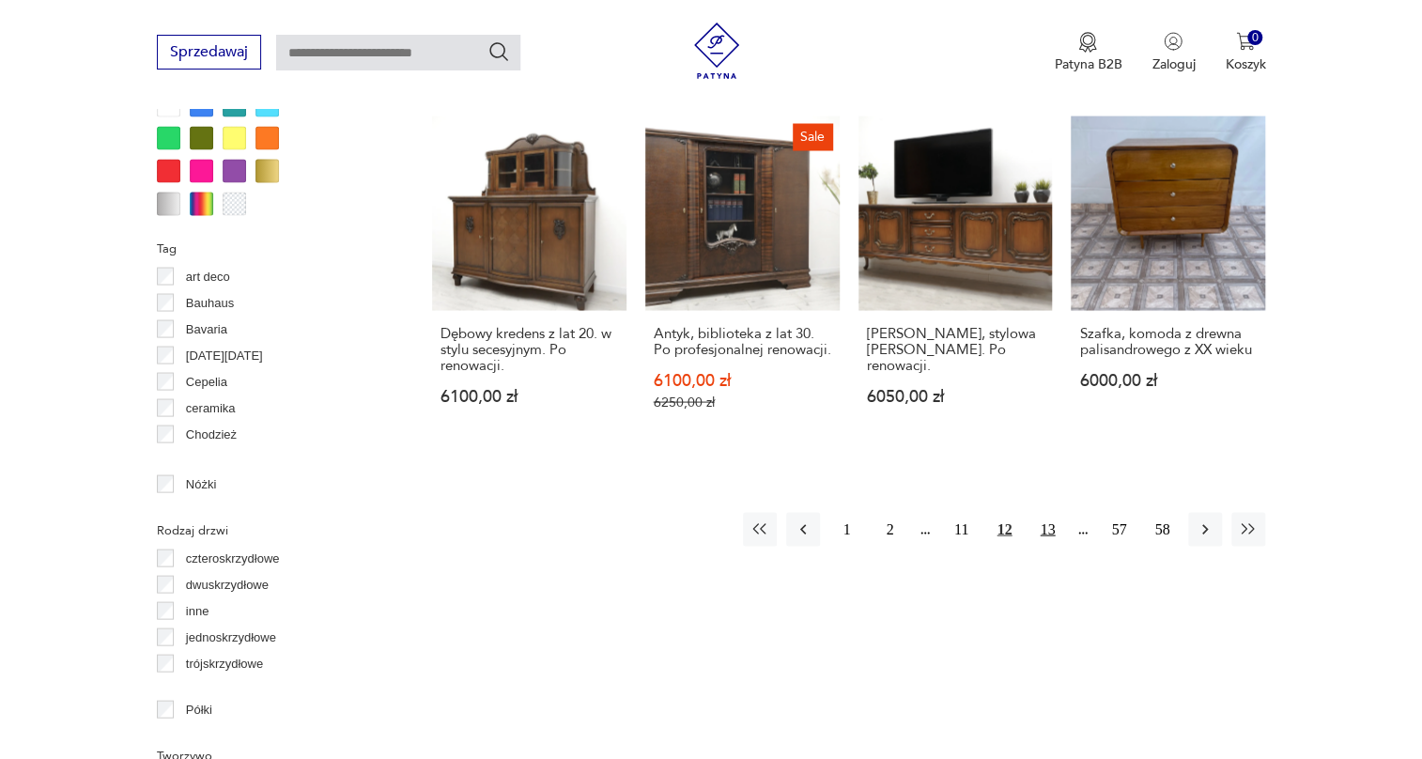
click at [1056, 512] on button "13" at bounding box center [1048, 529] width 34 height 34
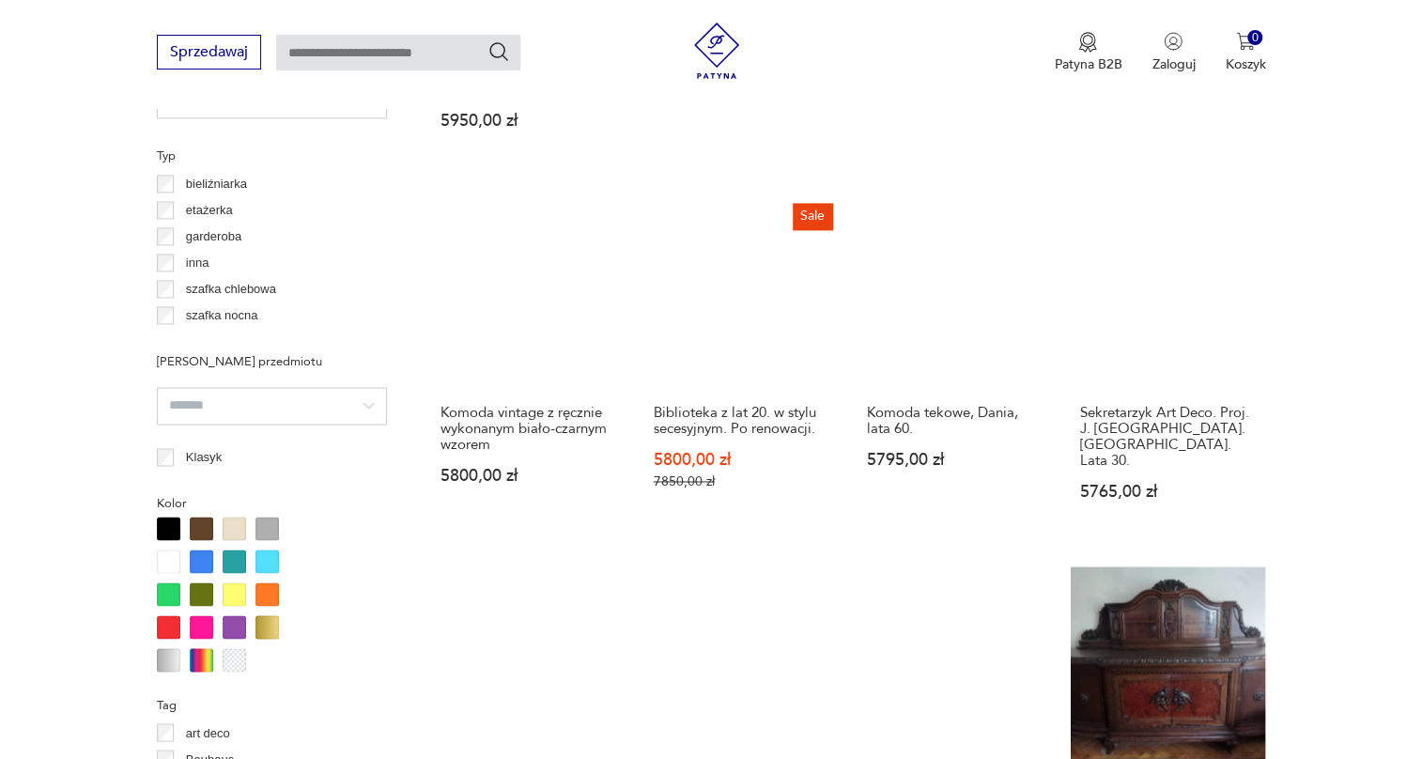
scroll to position [1694, 0]
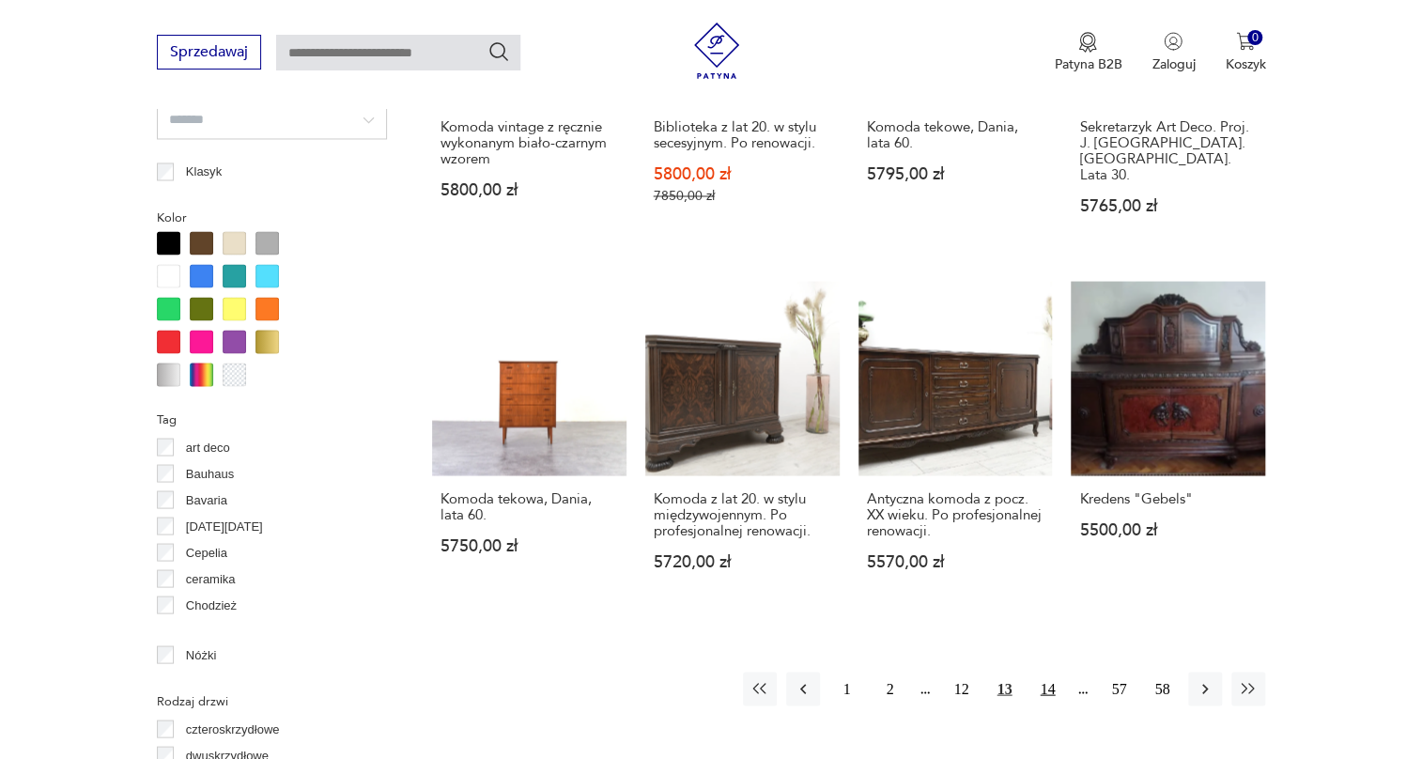
click at [1046, 672] on button "14" at bounding box center [1048, 689] width 34 height 34
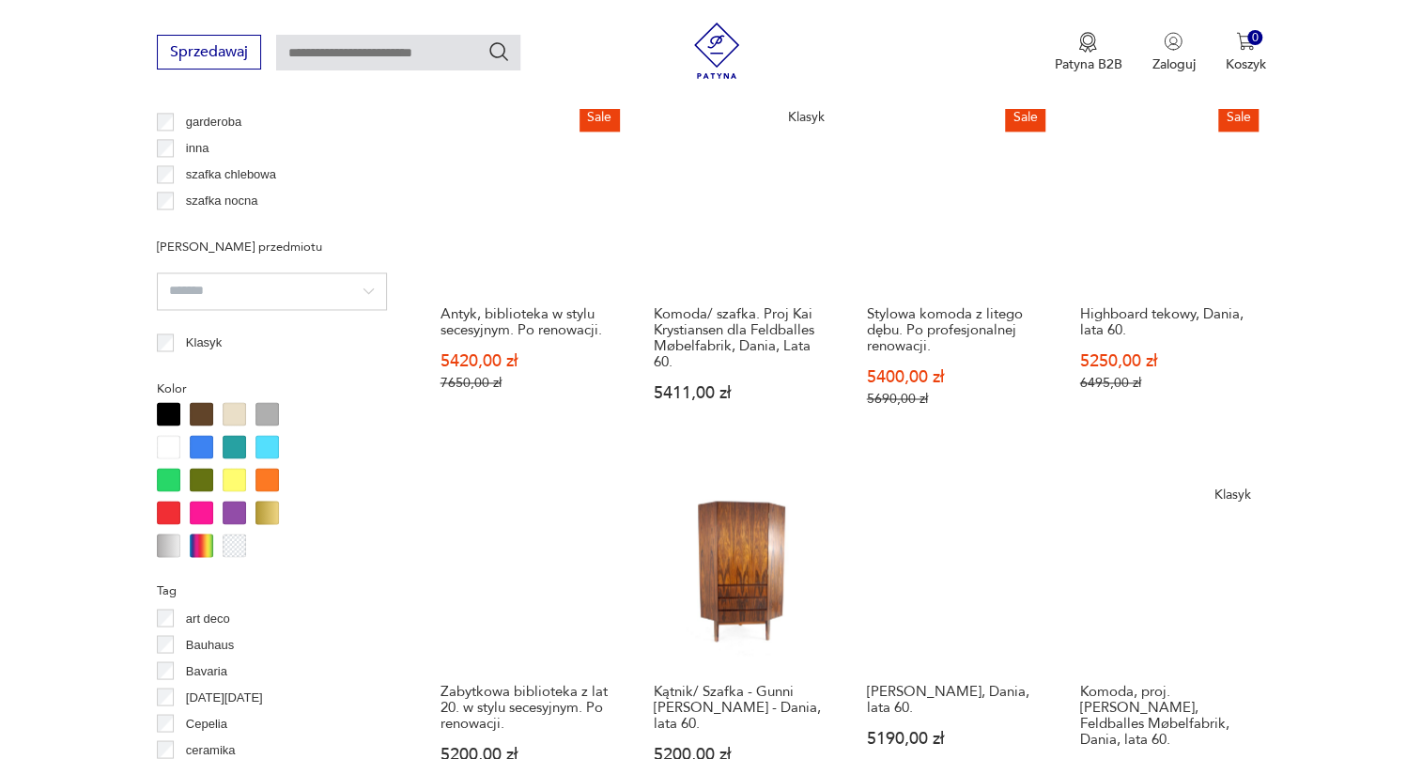
scroll to position [1865, 0]
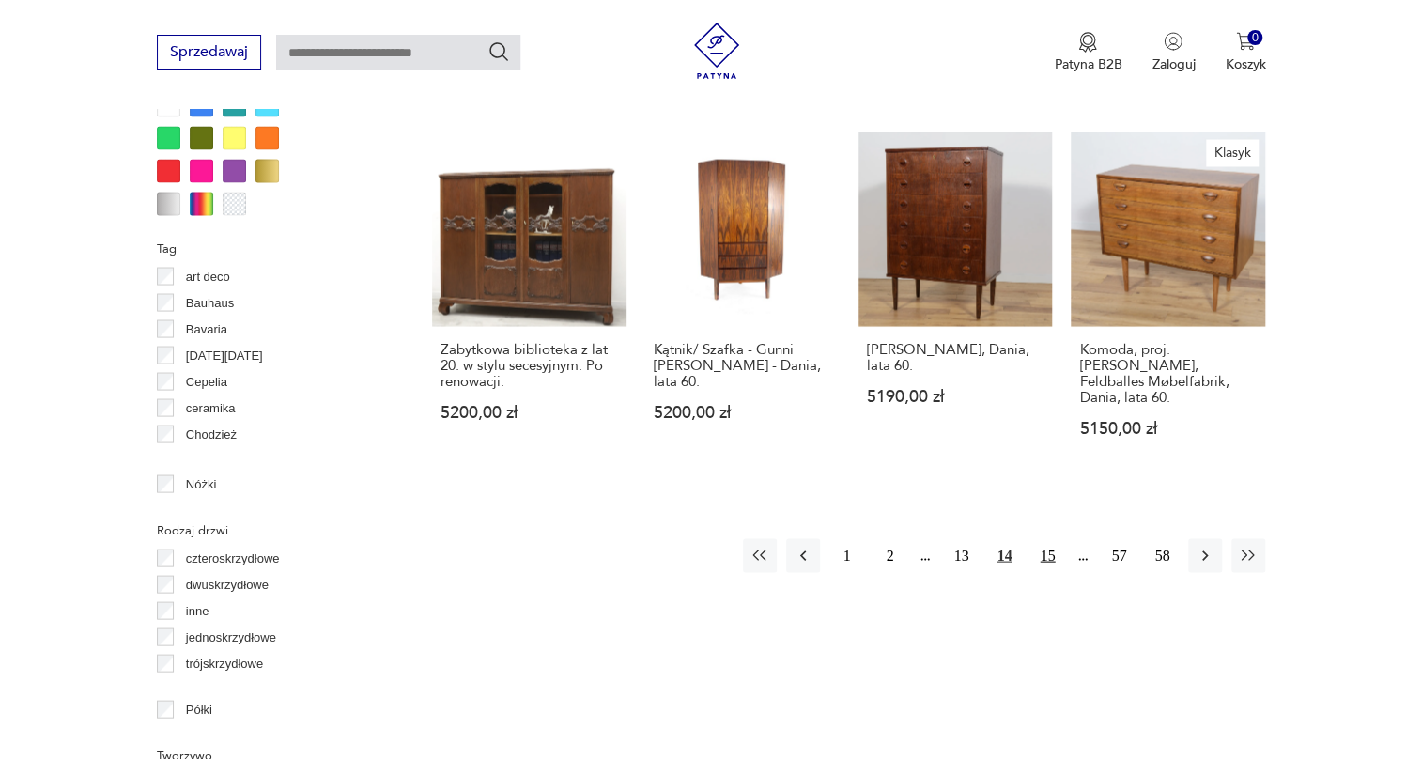
drag, startPoint x: 1045, startPoint y: 506, endPoint x: 1063, endPoint y: 492, distance: 23.5
click at [1046, 538] on button "15" at bounding box center [1048, 555] width 34 height 34
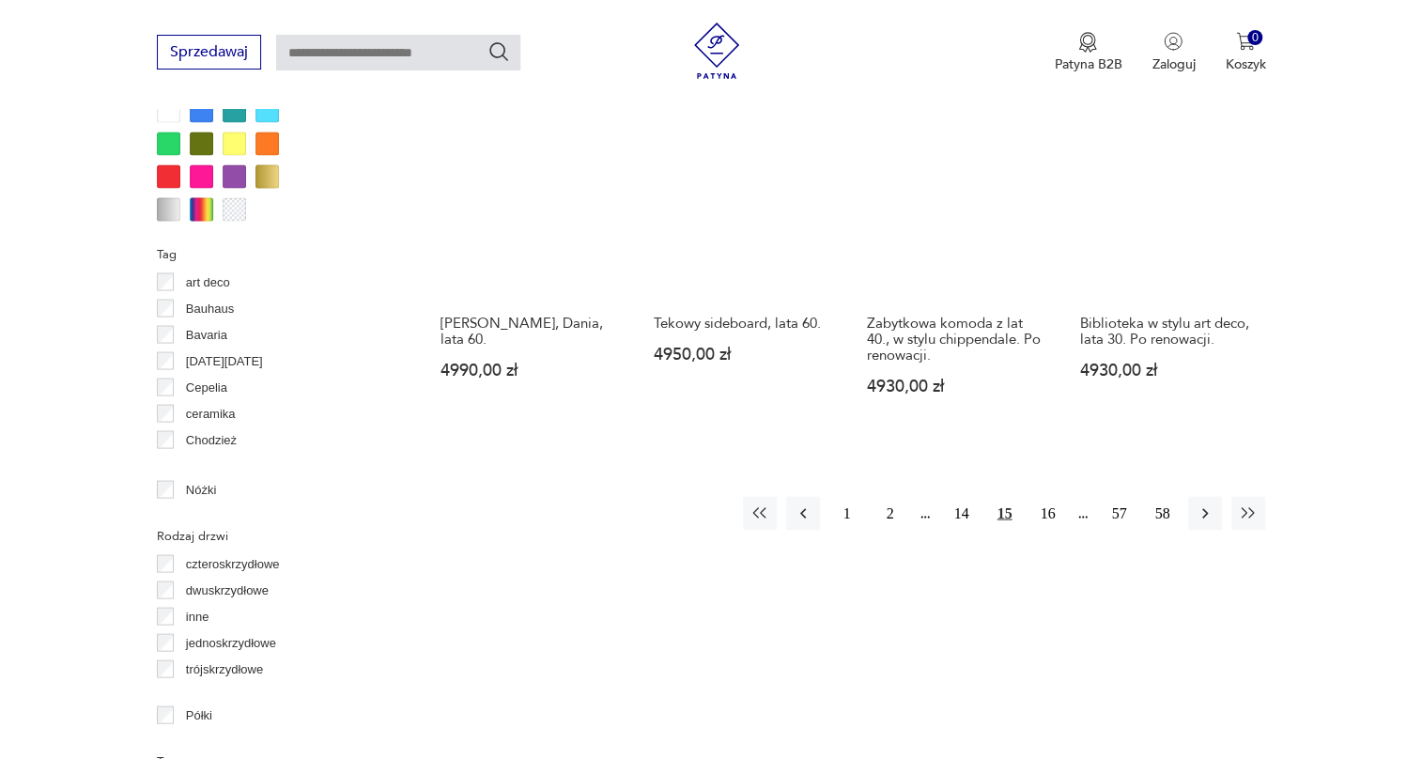
scroll to position [1865, 0]
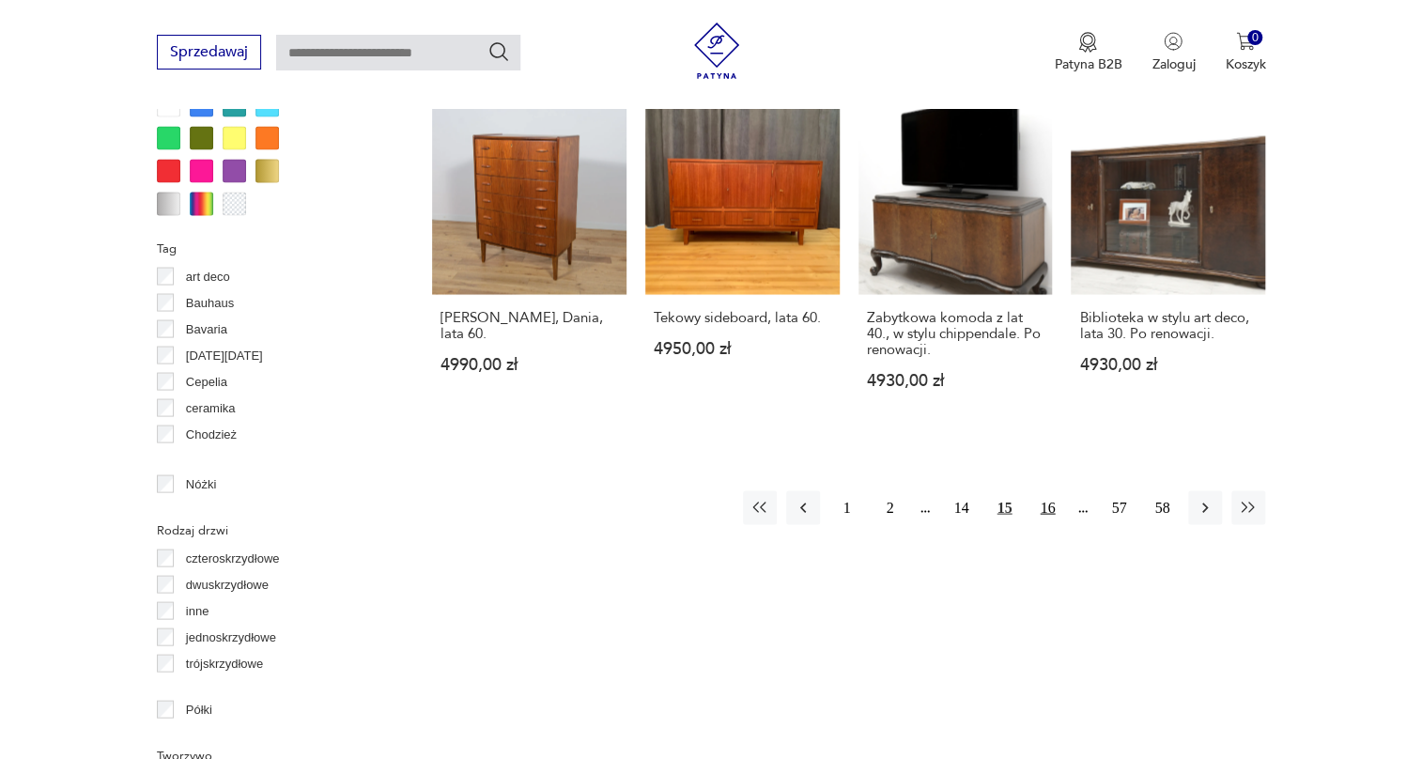
click at [1032, 490] on button "16" at bounding box center [1048, 507] width 34 height 34
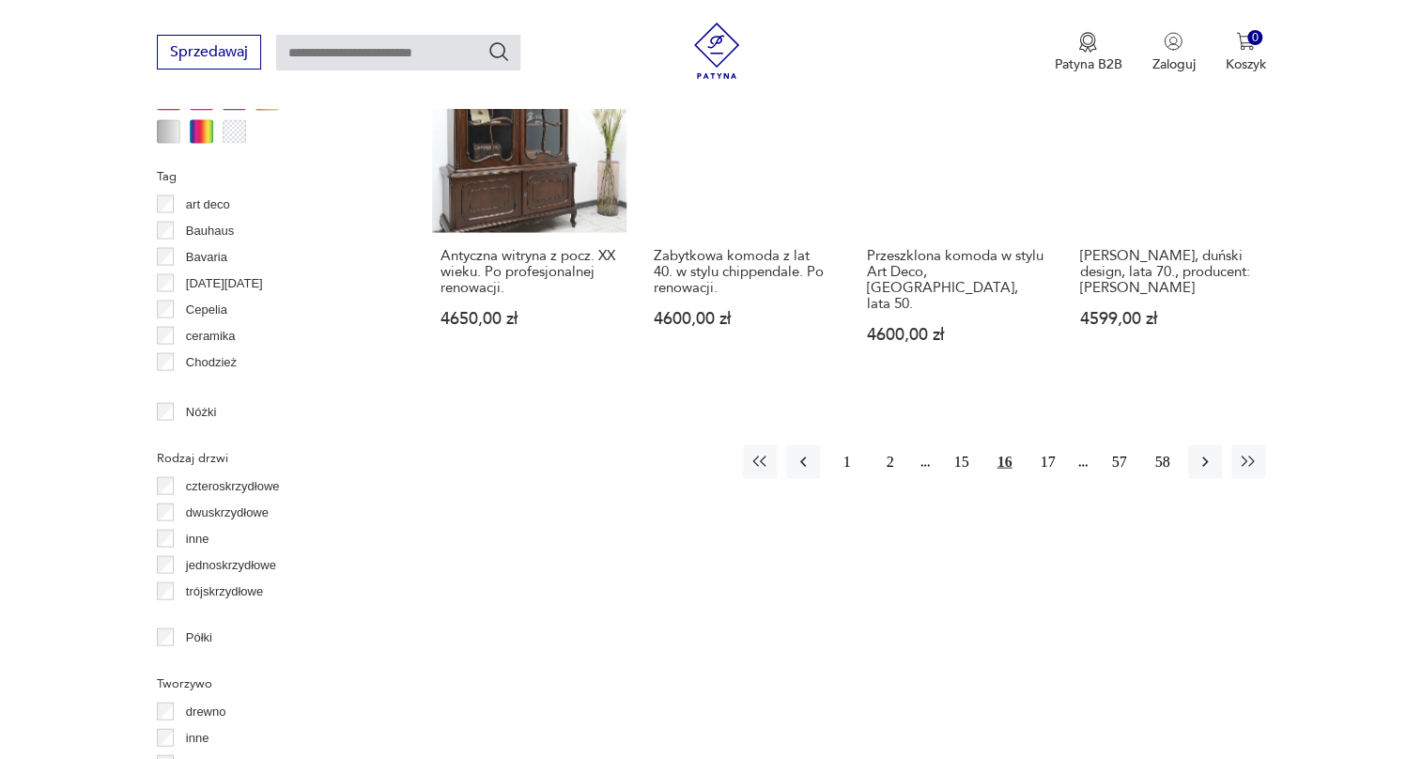
scroll to position [1950, 0]
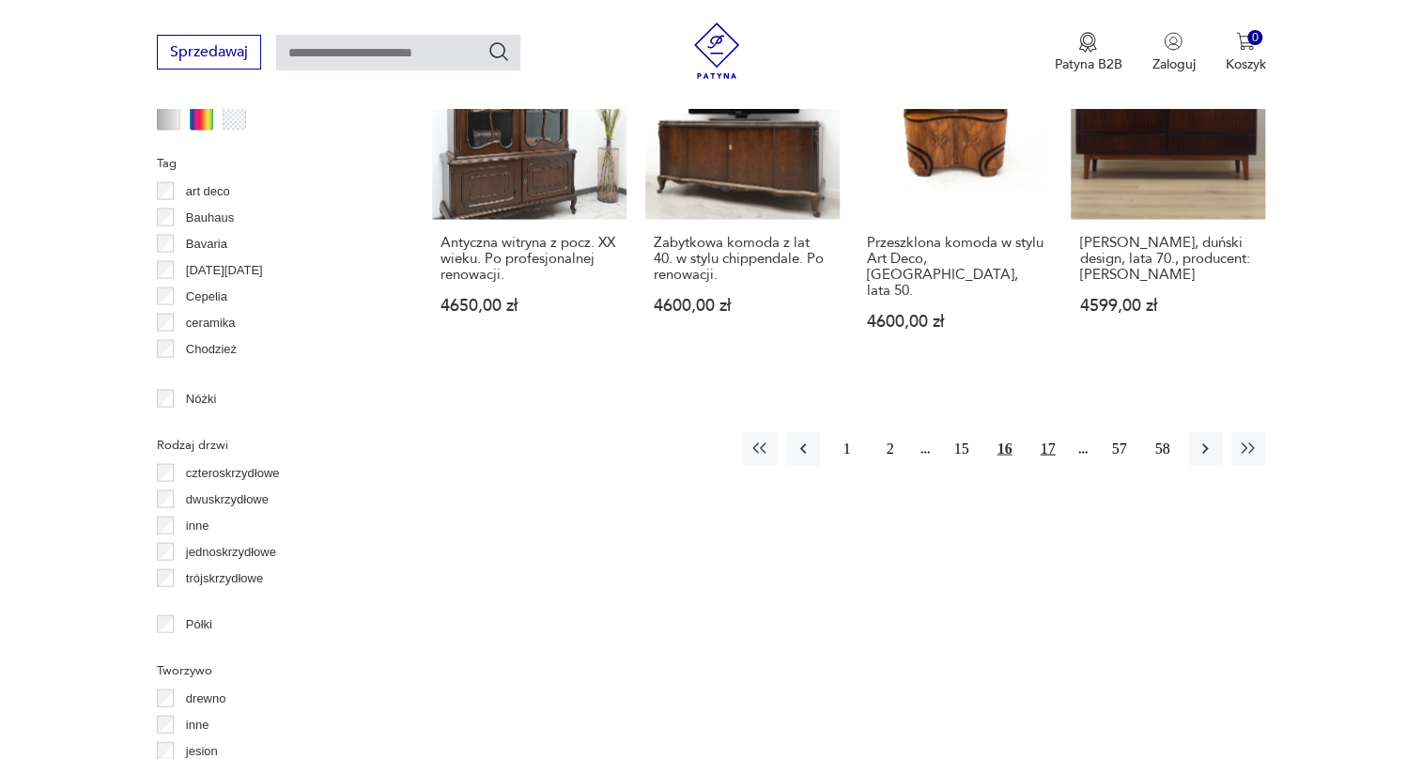
click at [1037, 431] on button "17" at bounding box center [1048, 448] width 34 height 34
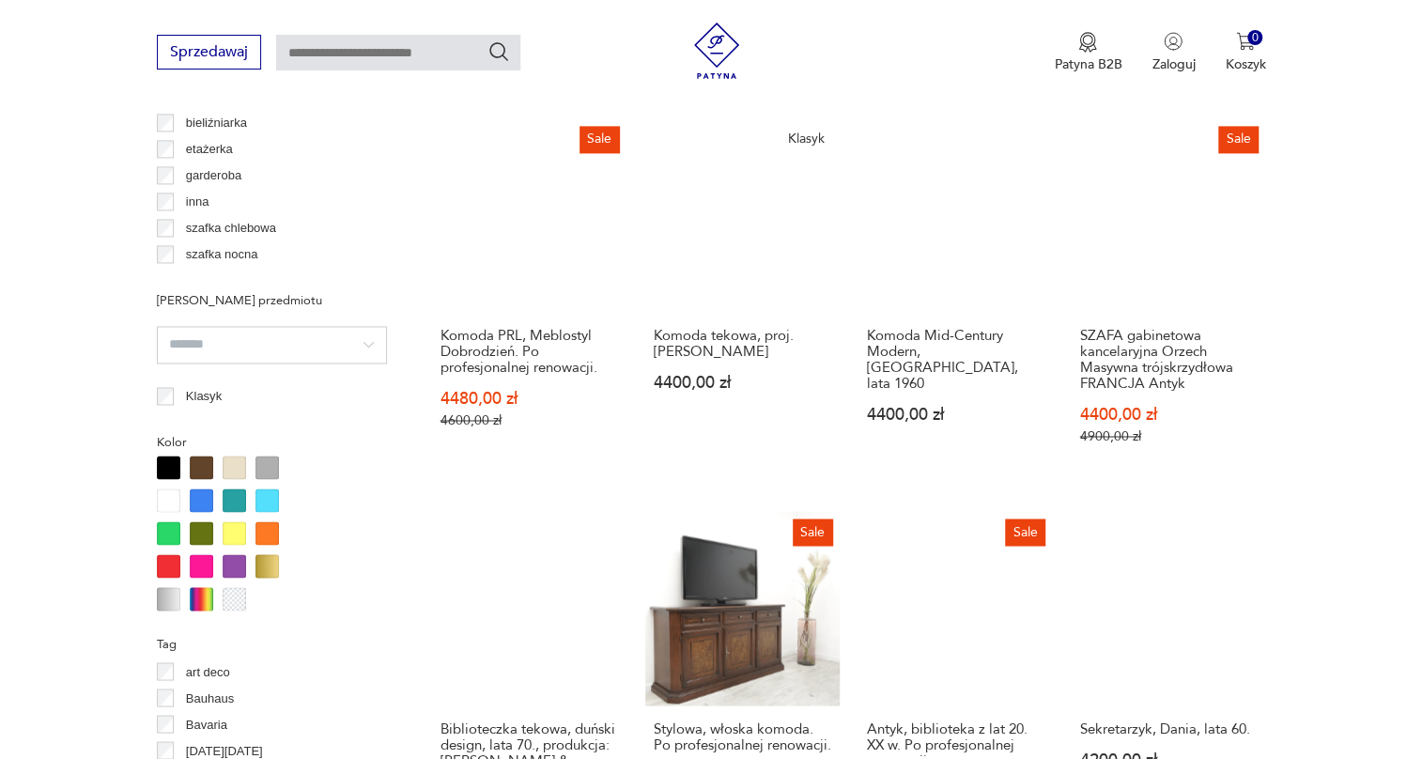
scroll to position [1694, 0]
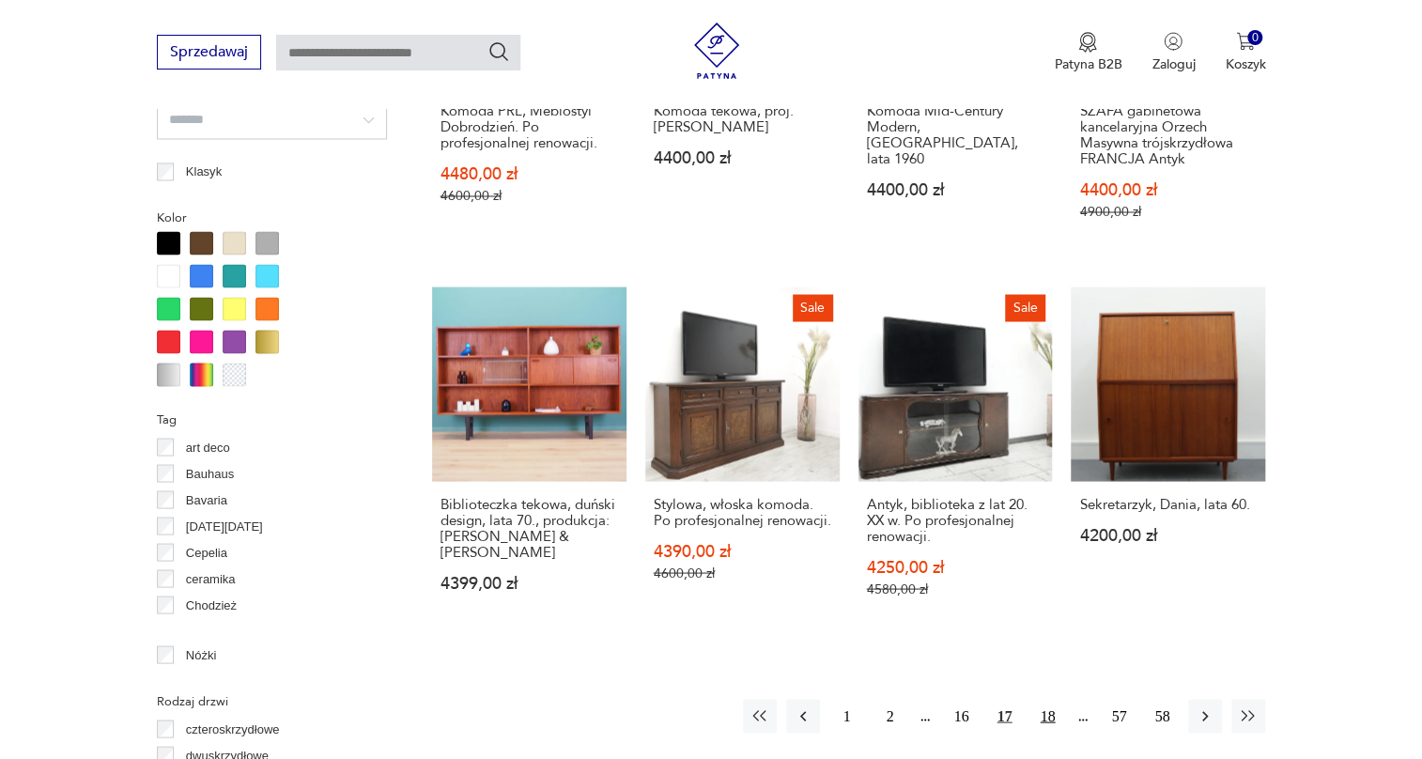
click at [1043, 699] on button "18" at bounding box center [1048, 716] width 34 height 34
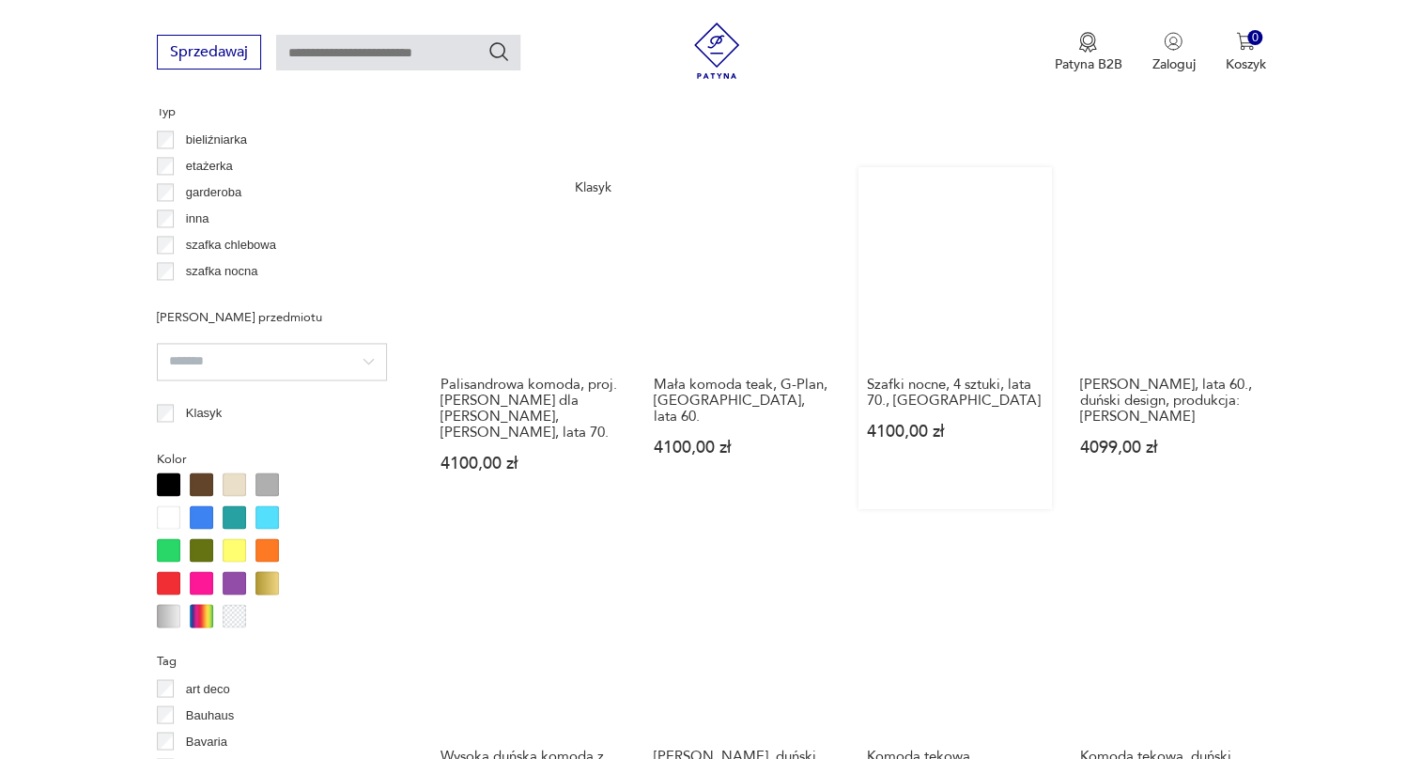
scroll to position [1865, 0]
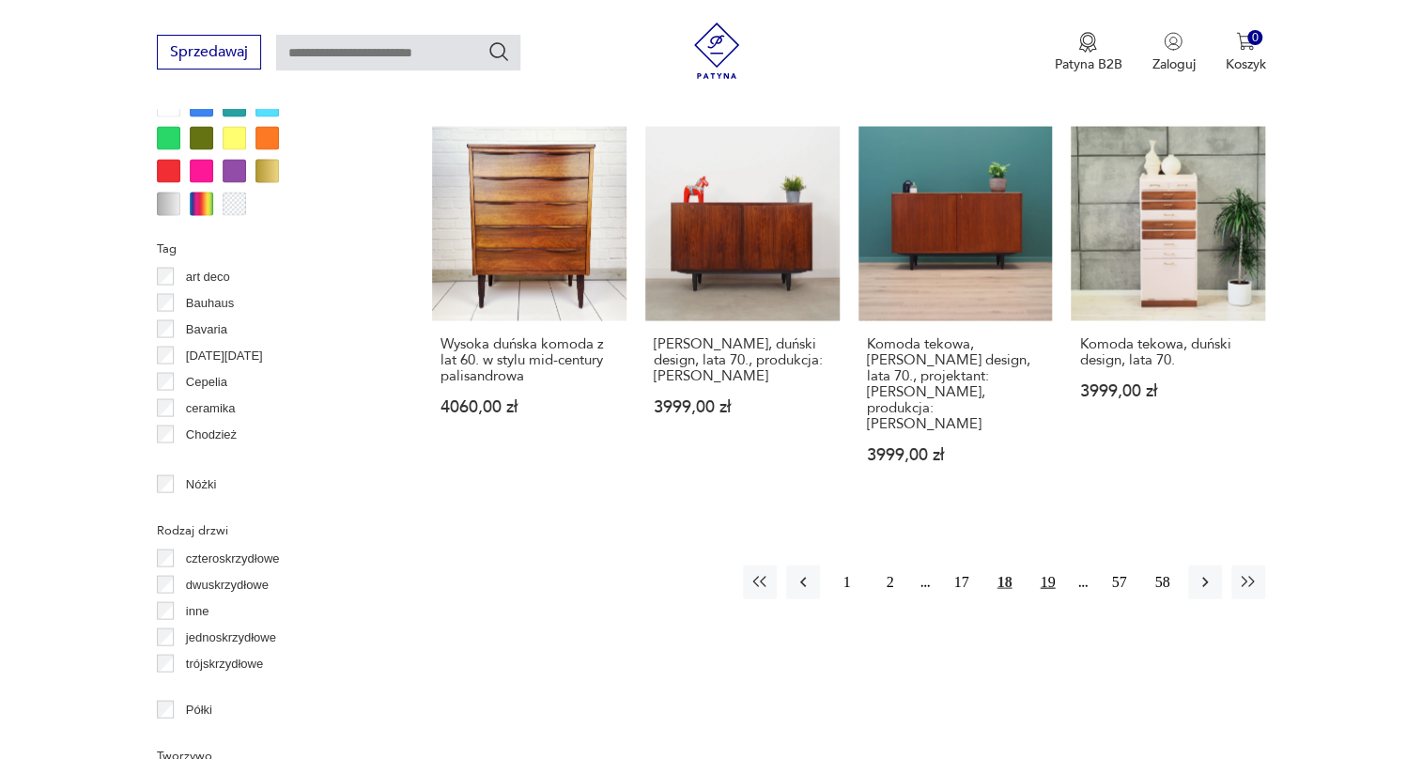
click at [1048, 565] on button "19" at bounding box center [1048, 582] width 34 height 34
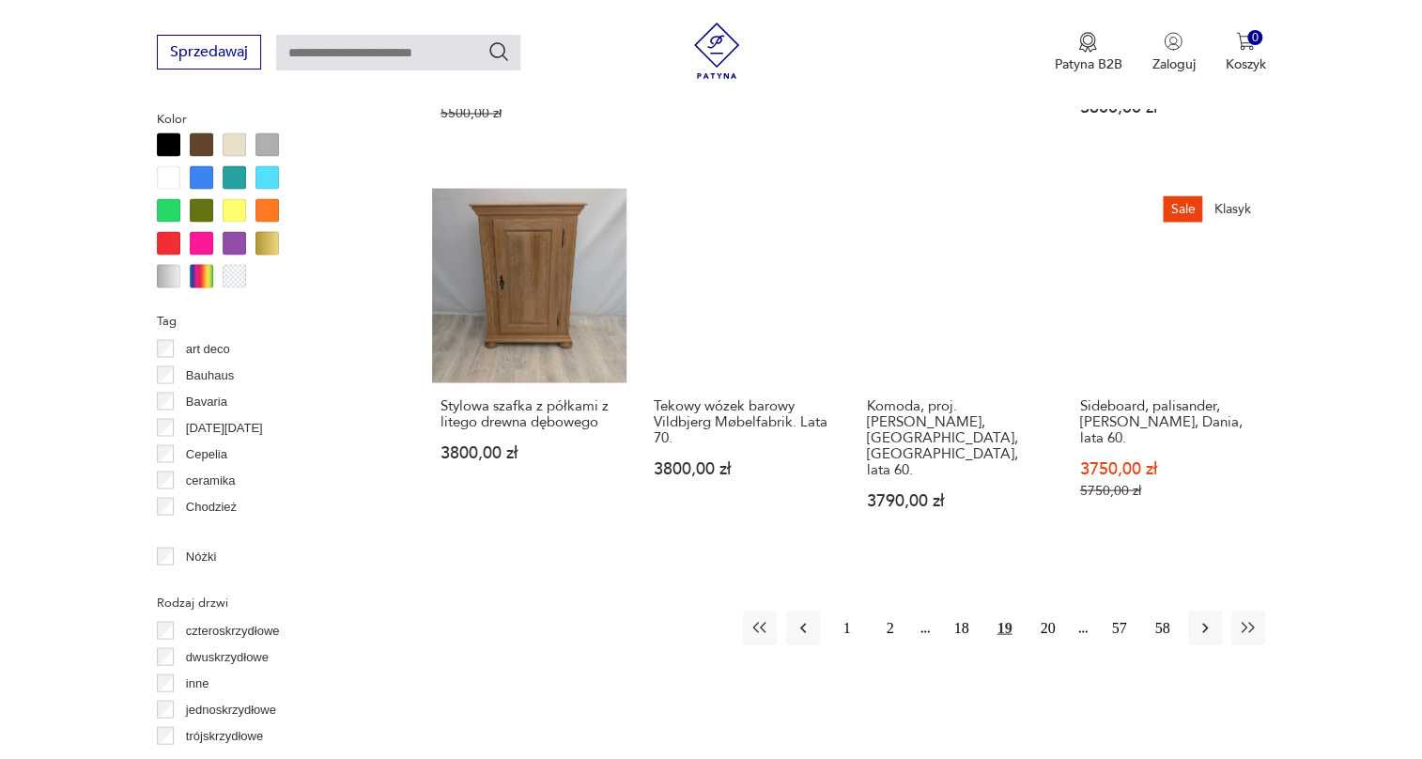
scroll to position [1865, 0]
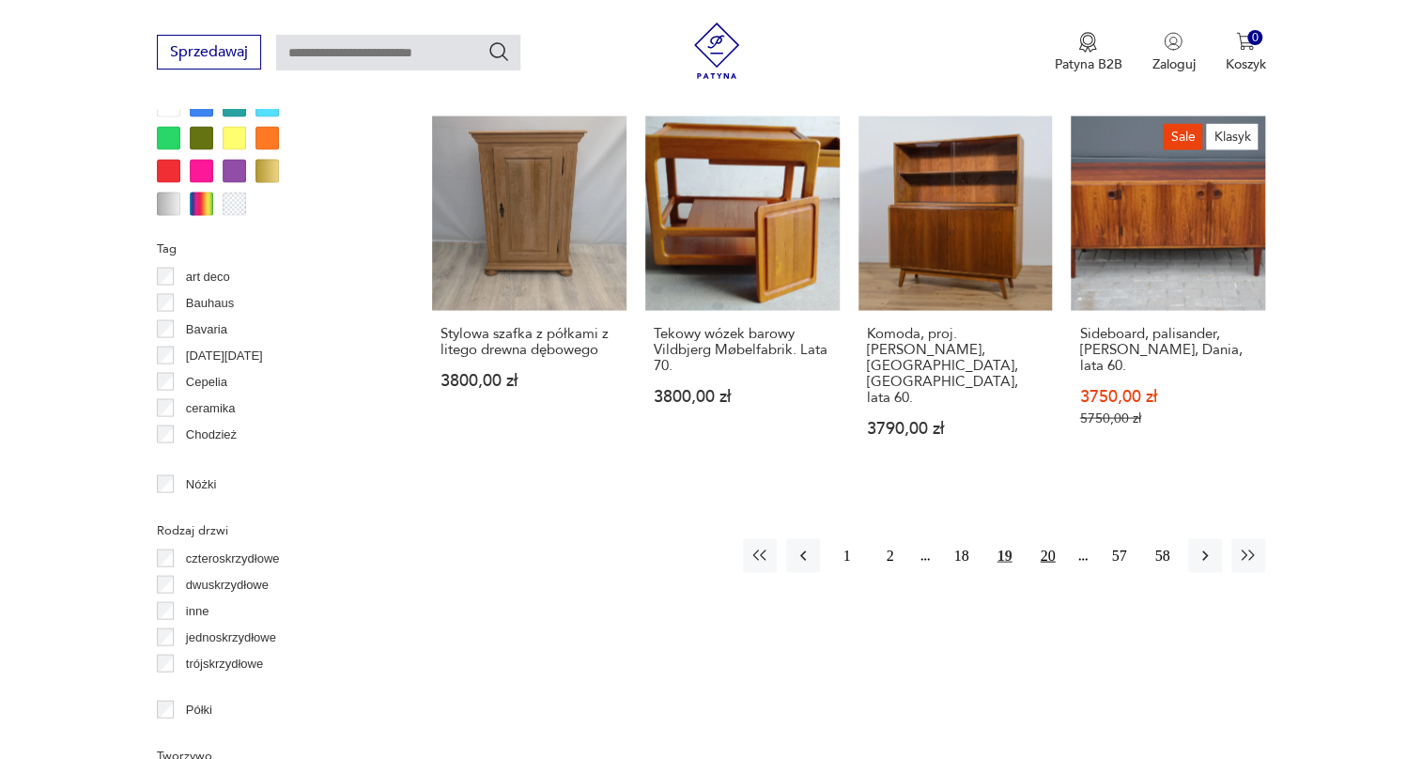
click at [1045, 538] on button "20" at bounding box center [1048, 555] width 34 height 34
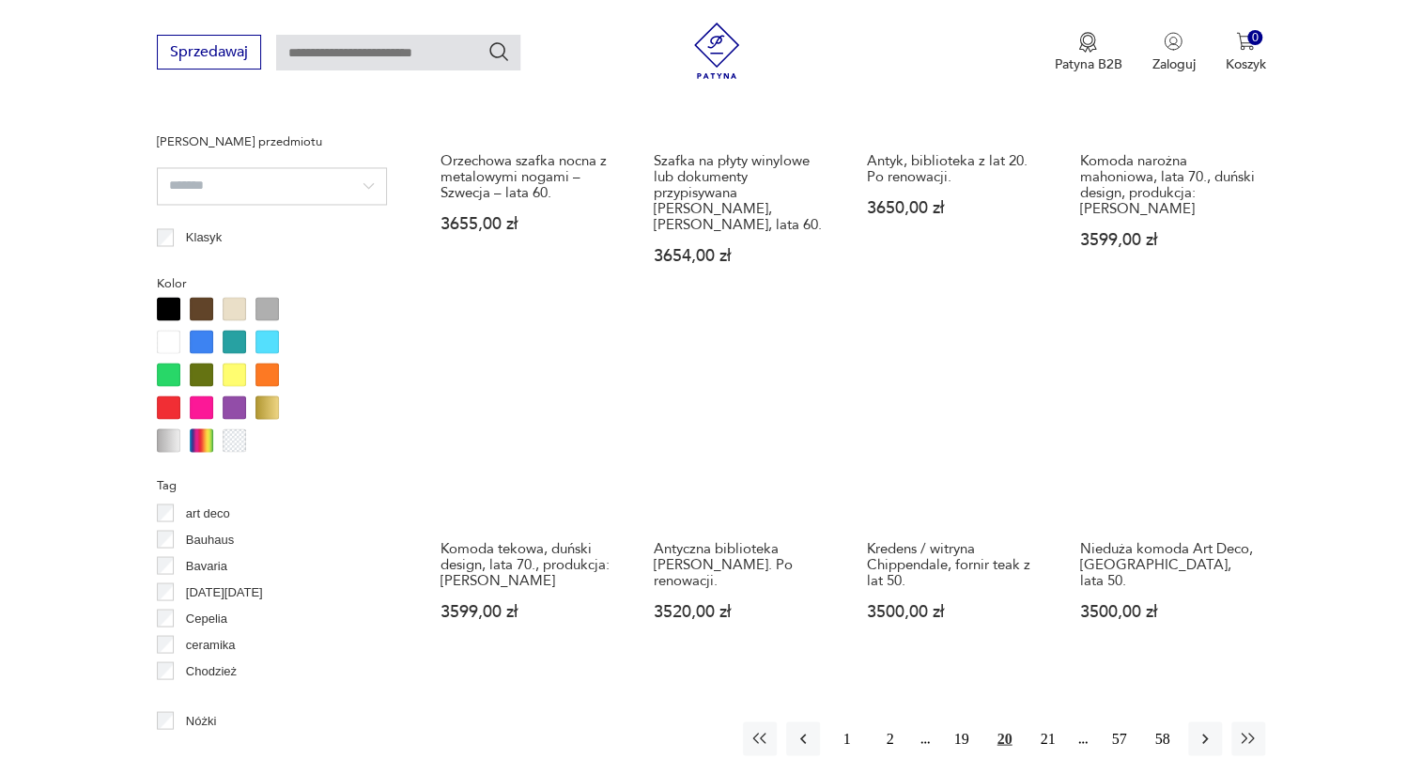
scroll to position [1694, 0]
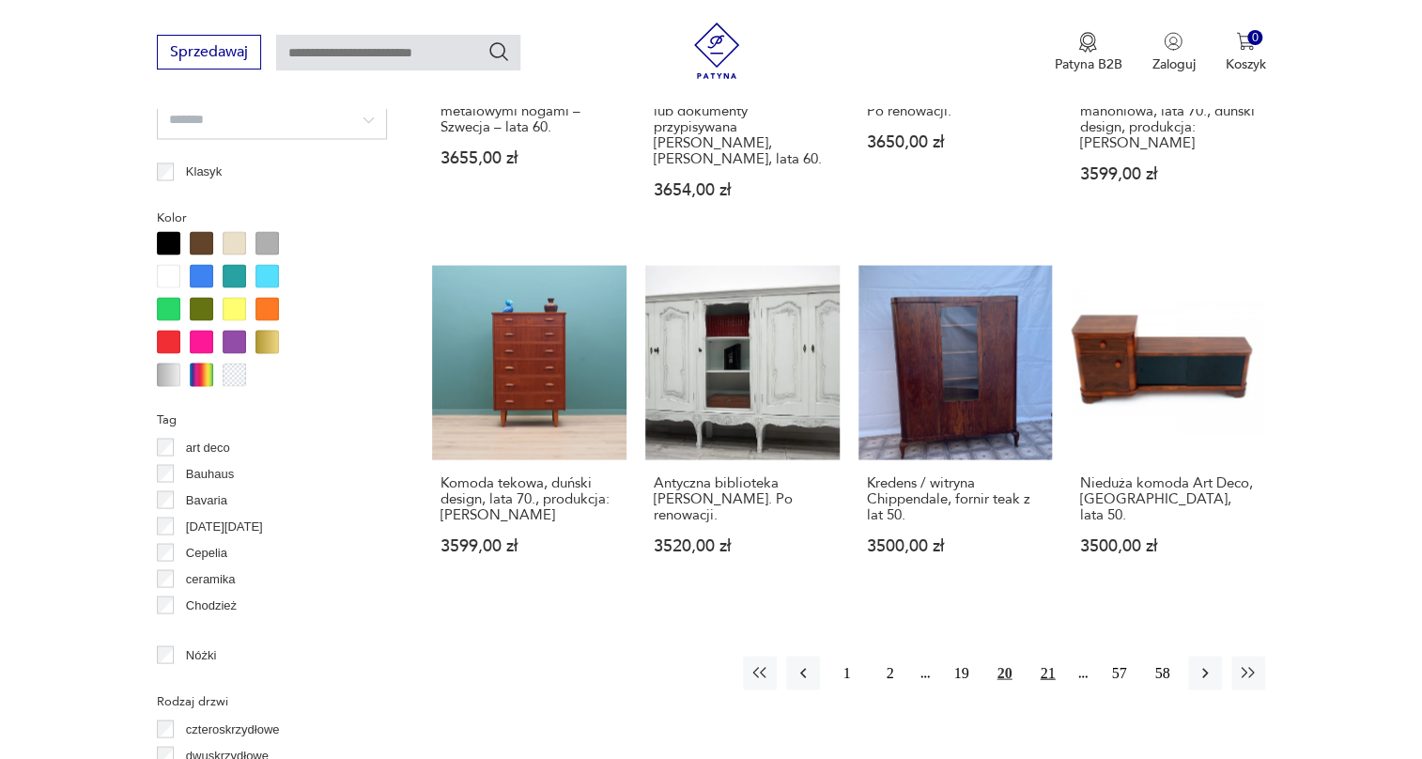
click at [1043, 656] on button "21" at bounding box center [1048, 673] width 34 height 34
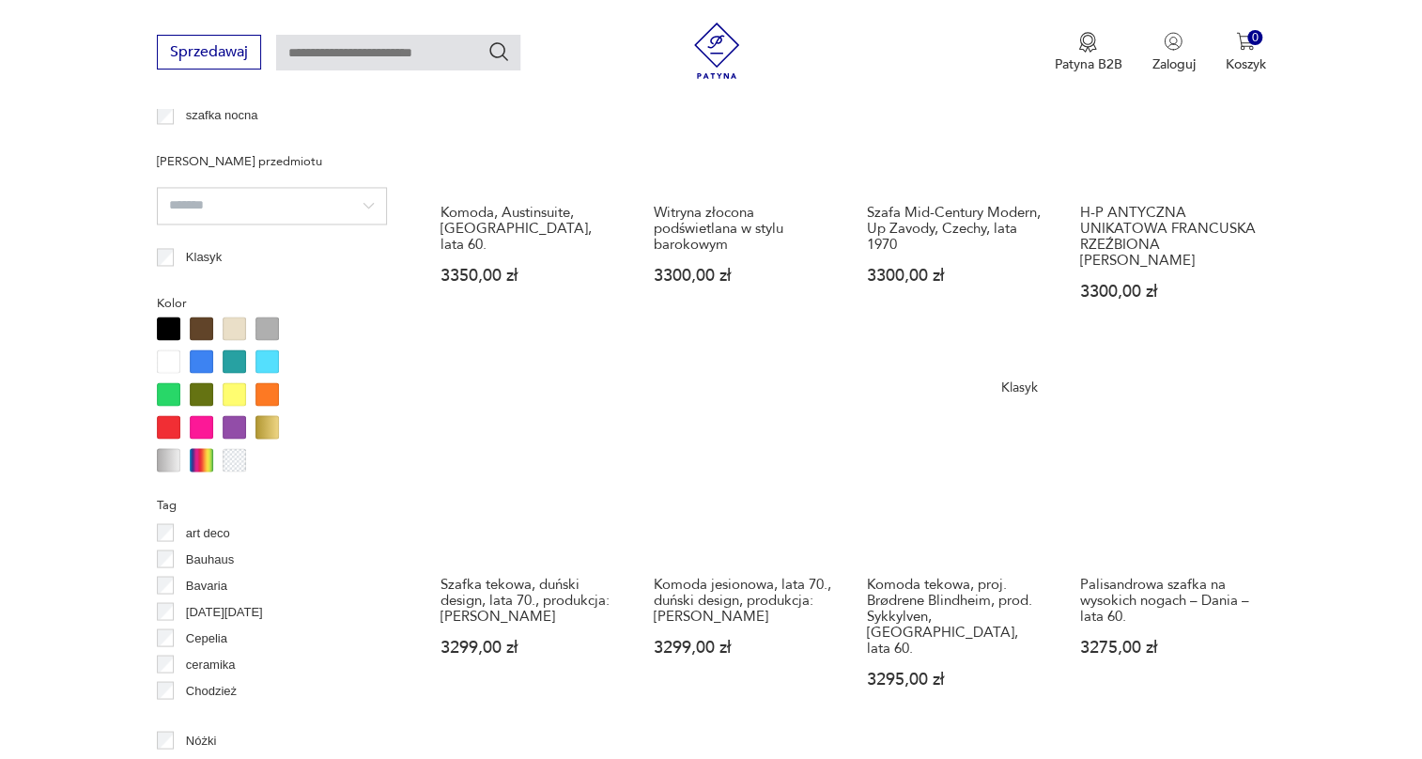
scroll to position [2036, 0]
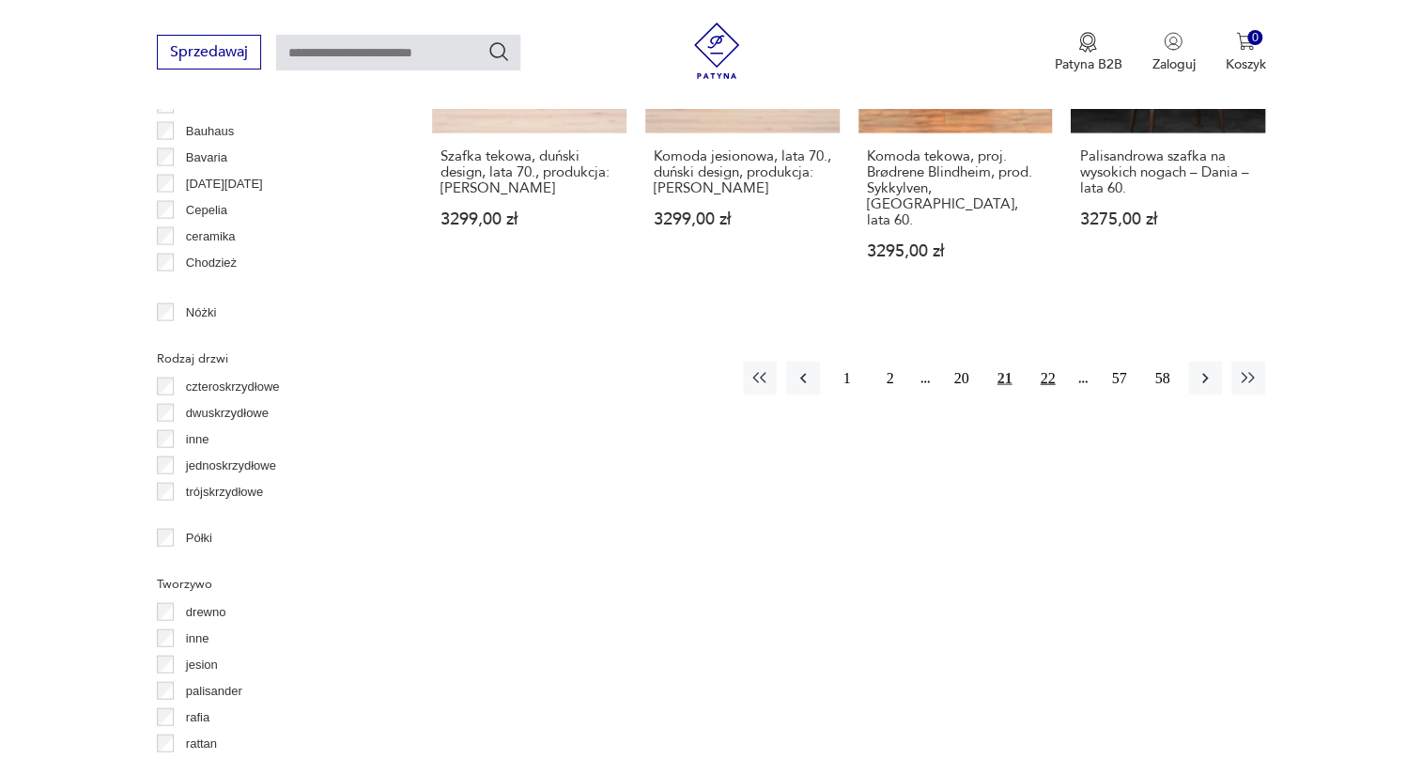
click at [1047, 362] on button "22" at bounding box center [1048, 379] width 34 height 34
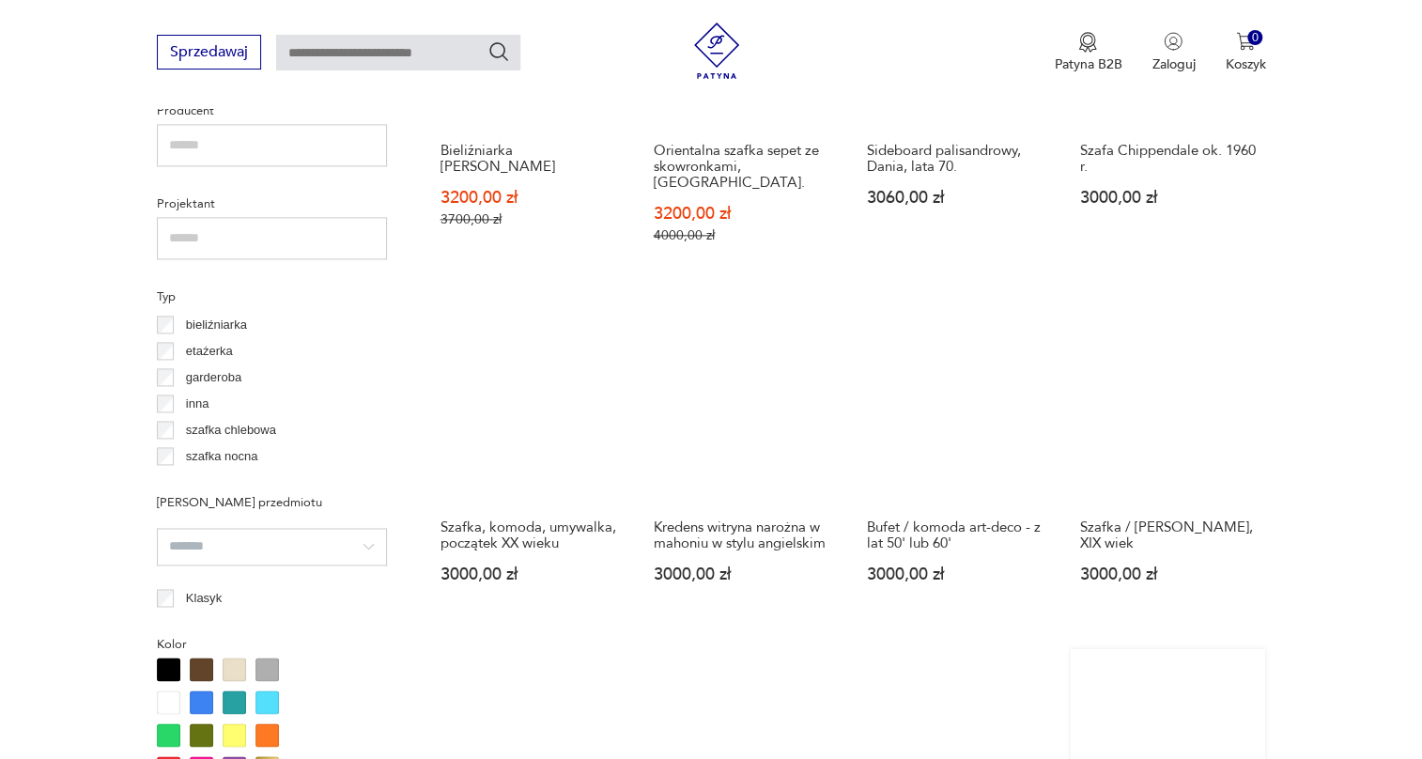
scroll to position [1694, 0]
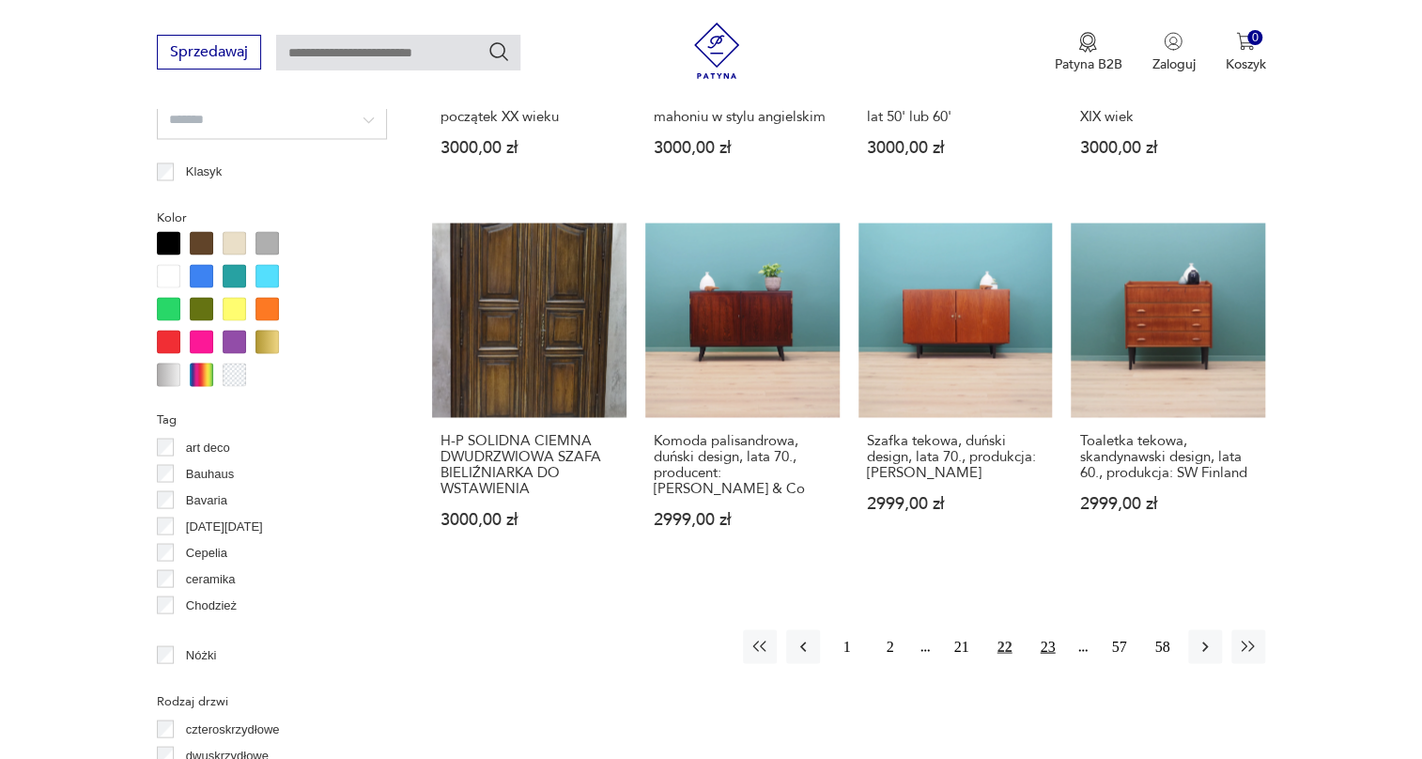
click at [1040, 629] on button "23" at bounding box center [1048, 646] width 34 height 34
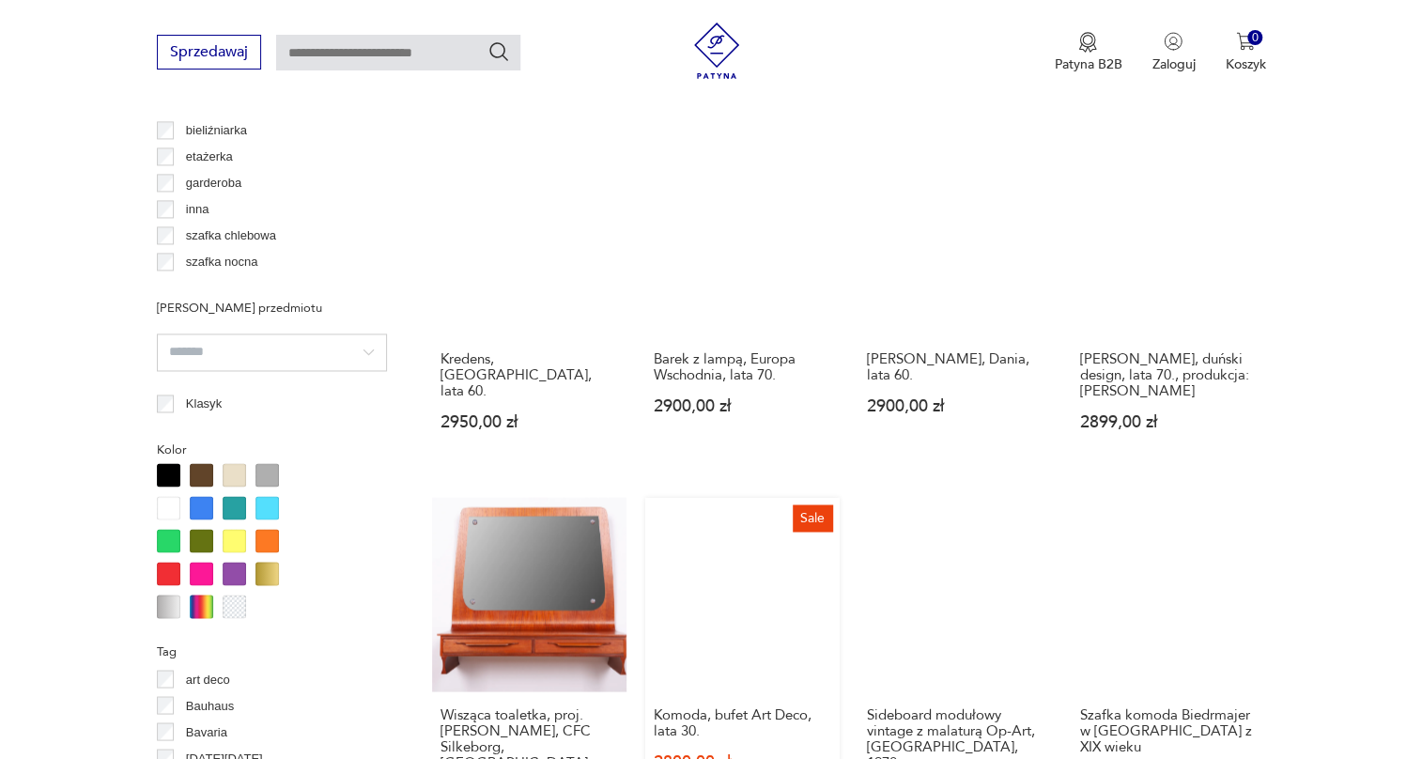
scroll to position [1694, 0]
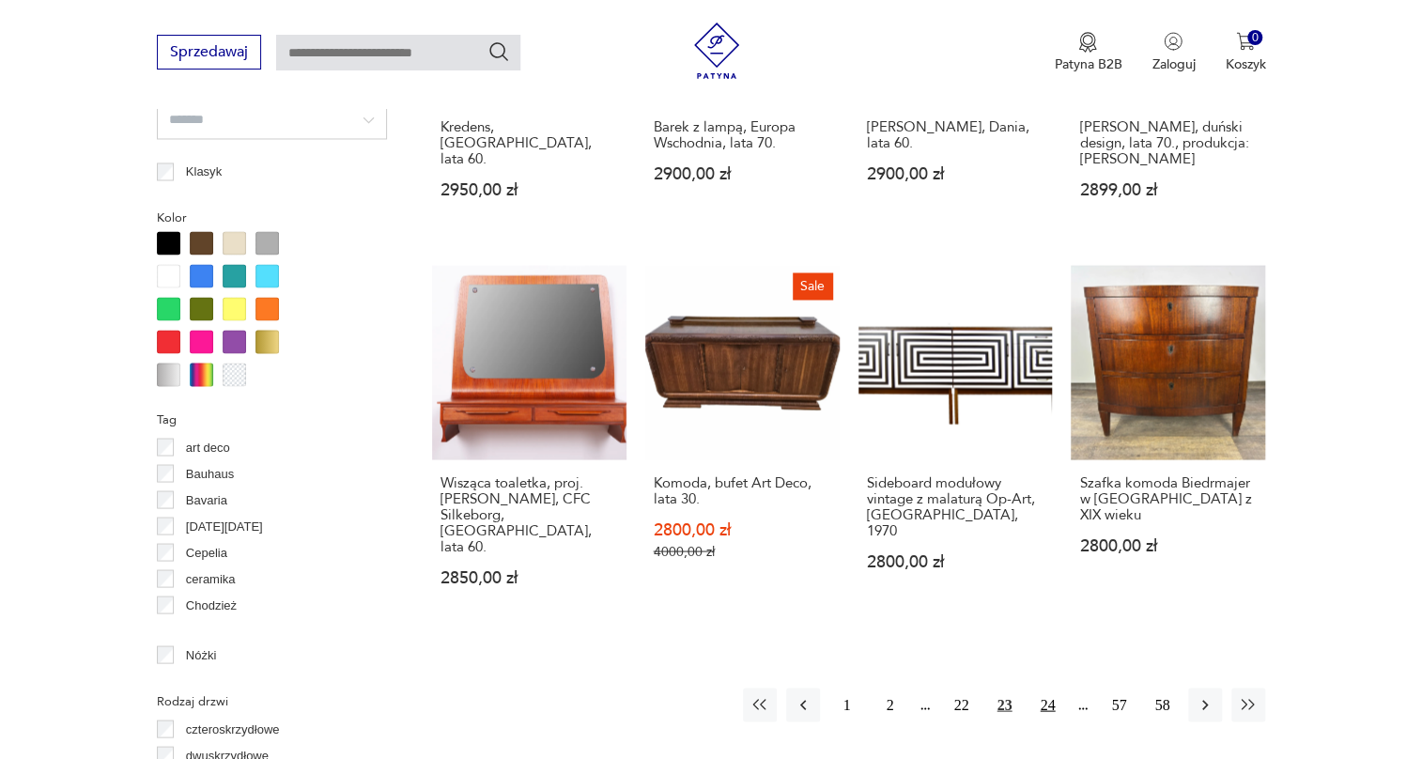
click at [1047, 688] on button "24" at bounding box center [1048, 705] width 34 height 34
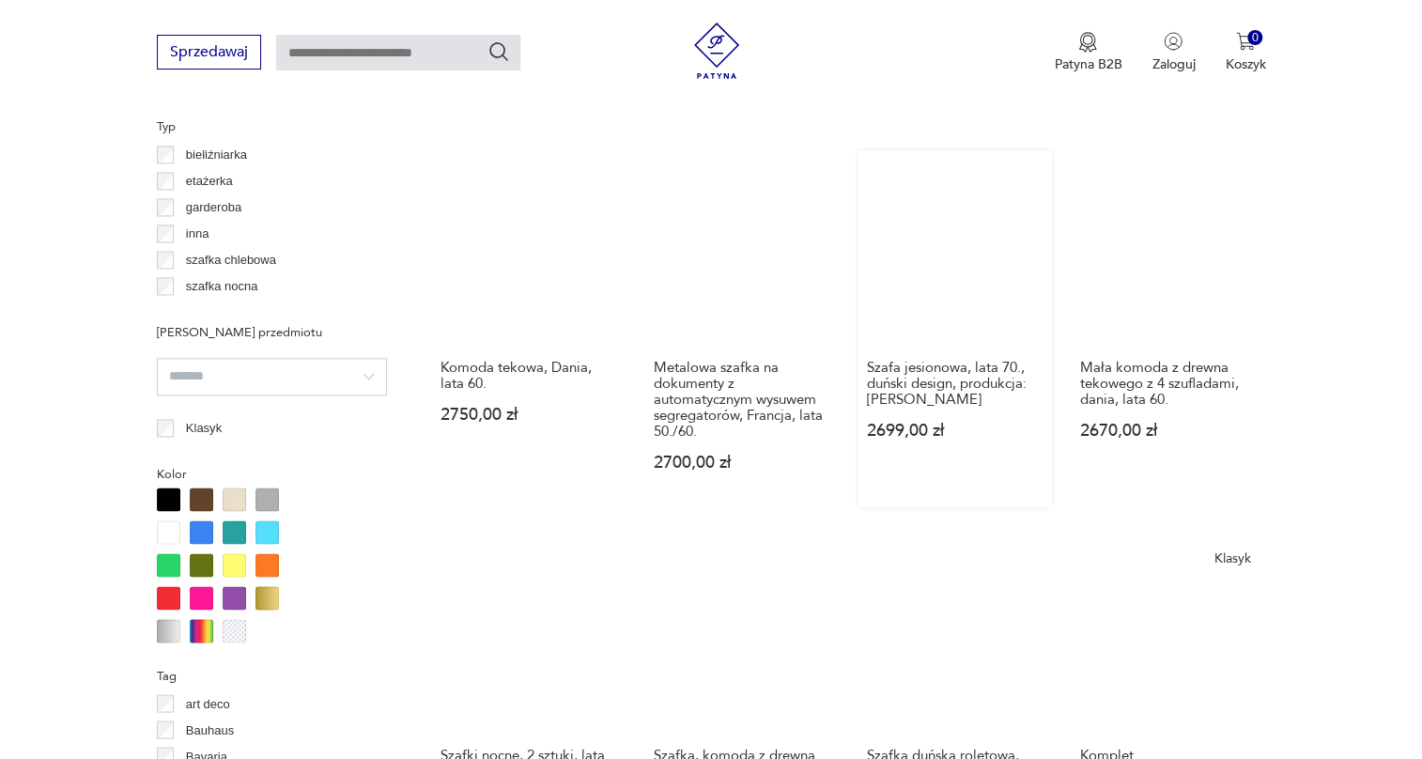
scroll to position [1865, 0]
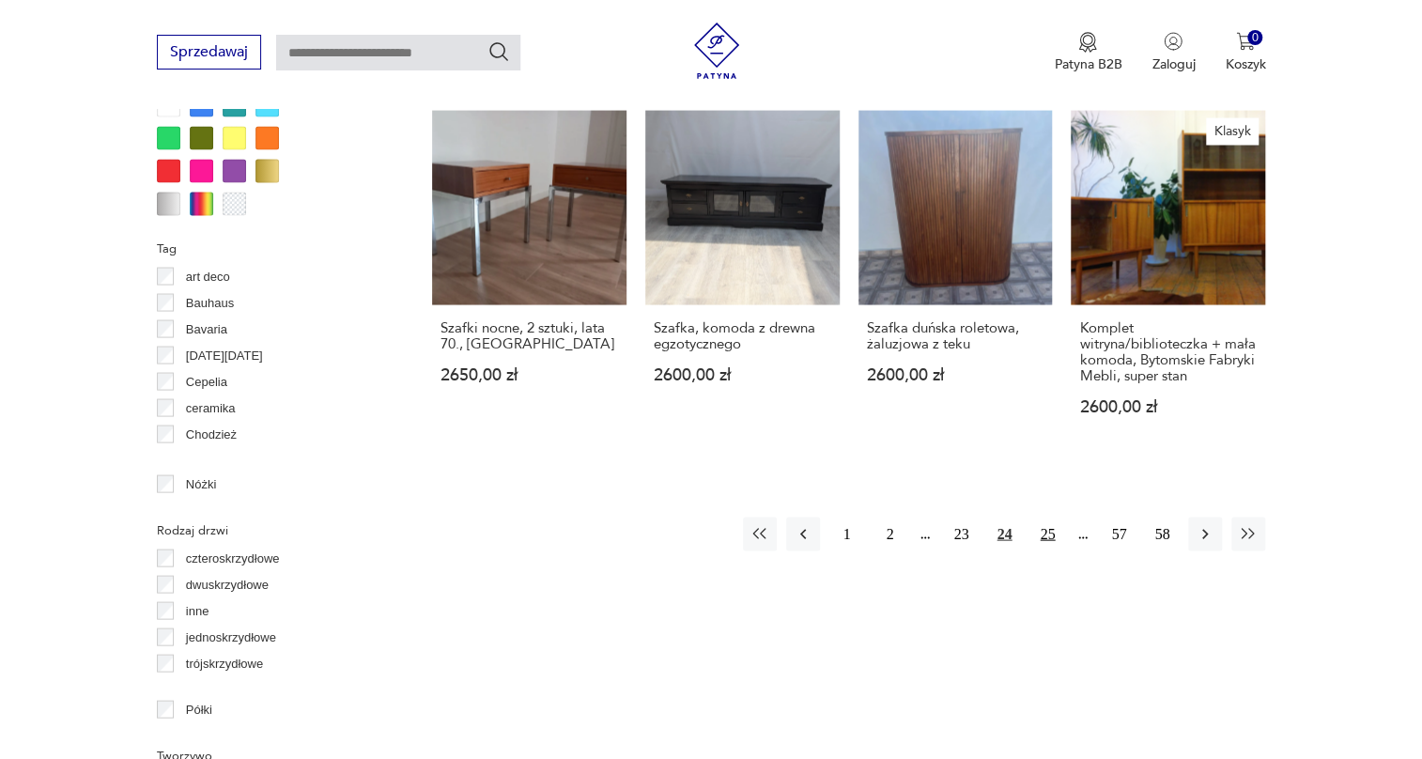
click at [1054, 517] on button "25" at bounding box center [1048, 534] width 34 height 34
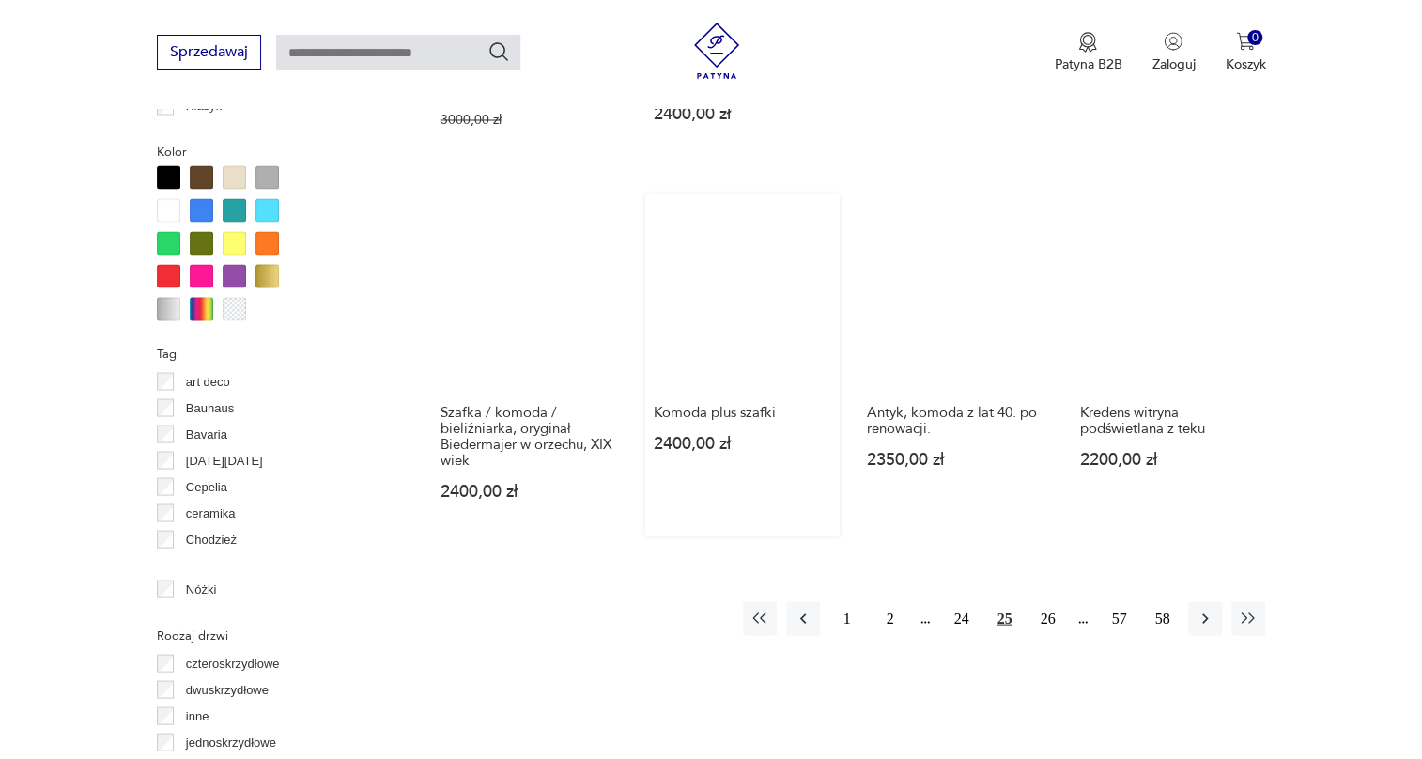
scroll to position [1779, 0]
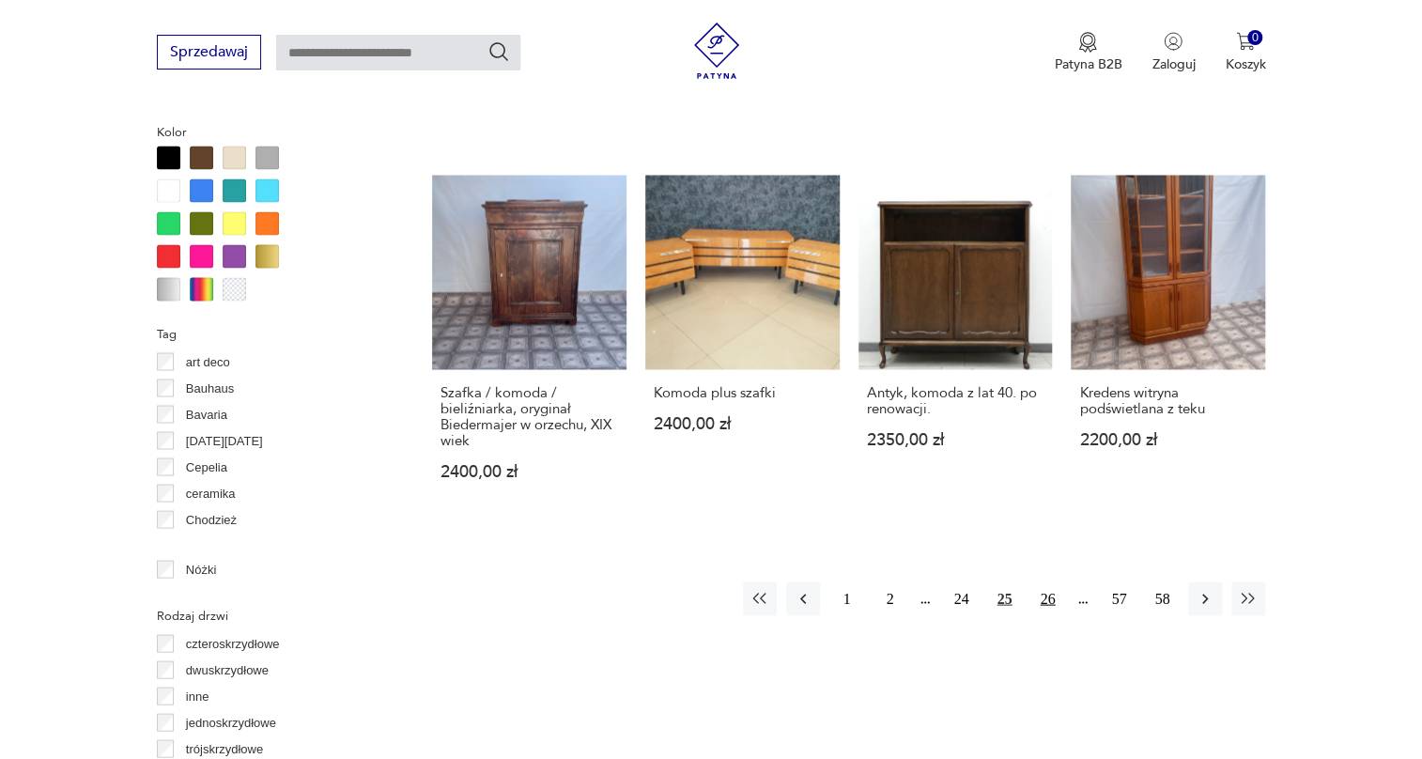
click at [1052, 582] on button "26" at bounding box center [1048, 599] width 34 height 34
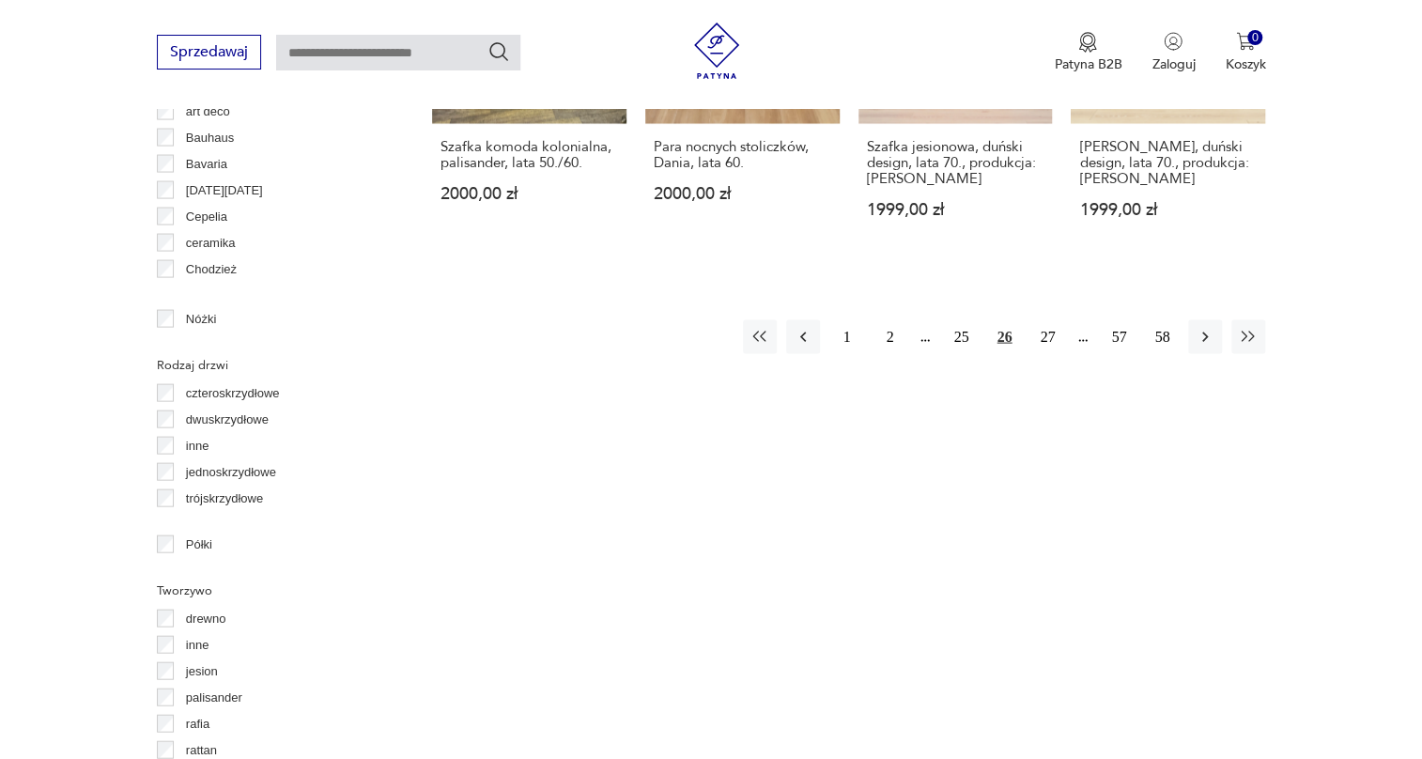
scroll to position [2036, 0]
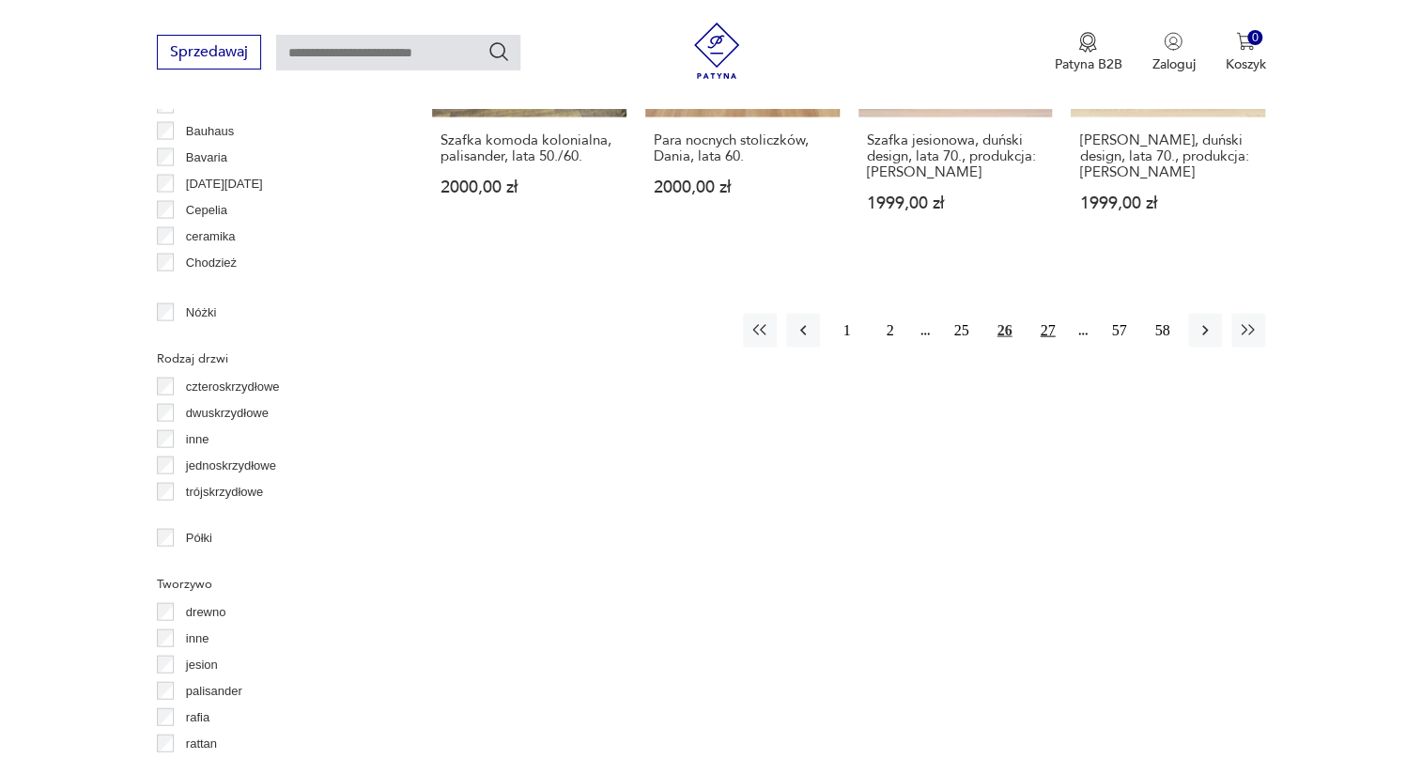
click at [1043, 328] on button "27" at bounding box center [1048, 331] width 34 height 34
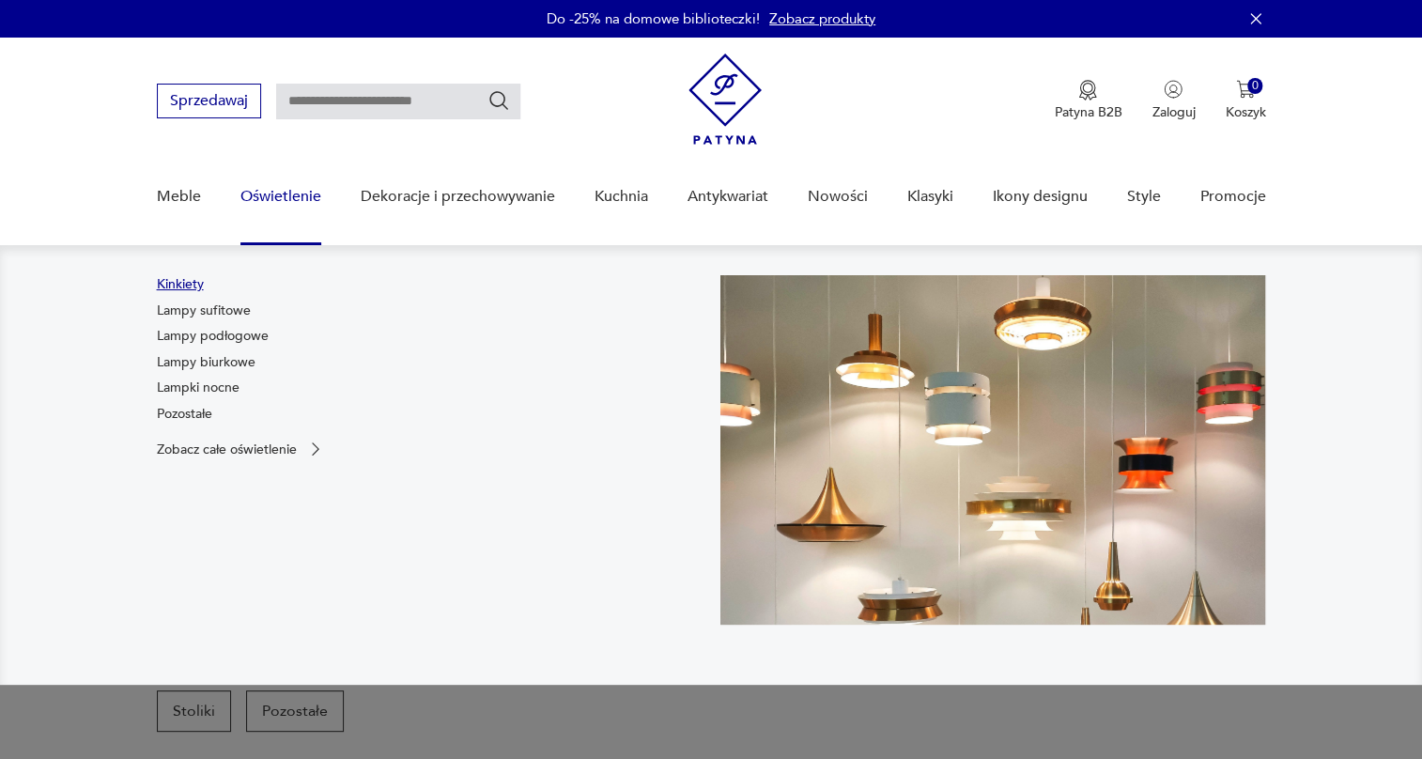
click at [189, 287] on link "Kinkiety" at bounding box center [180, 284] width 47 height 19
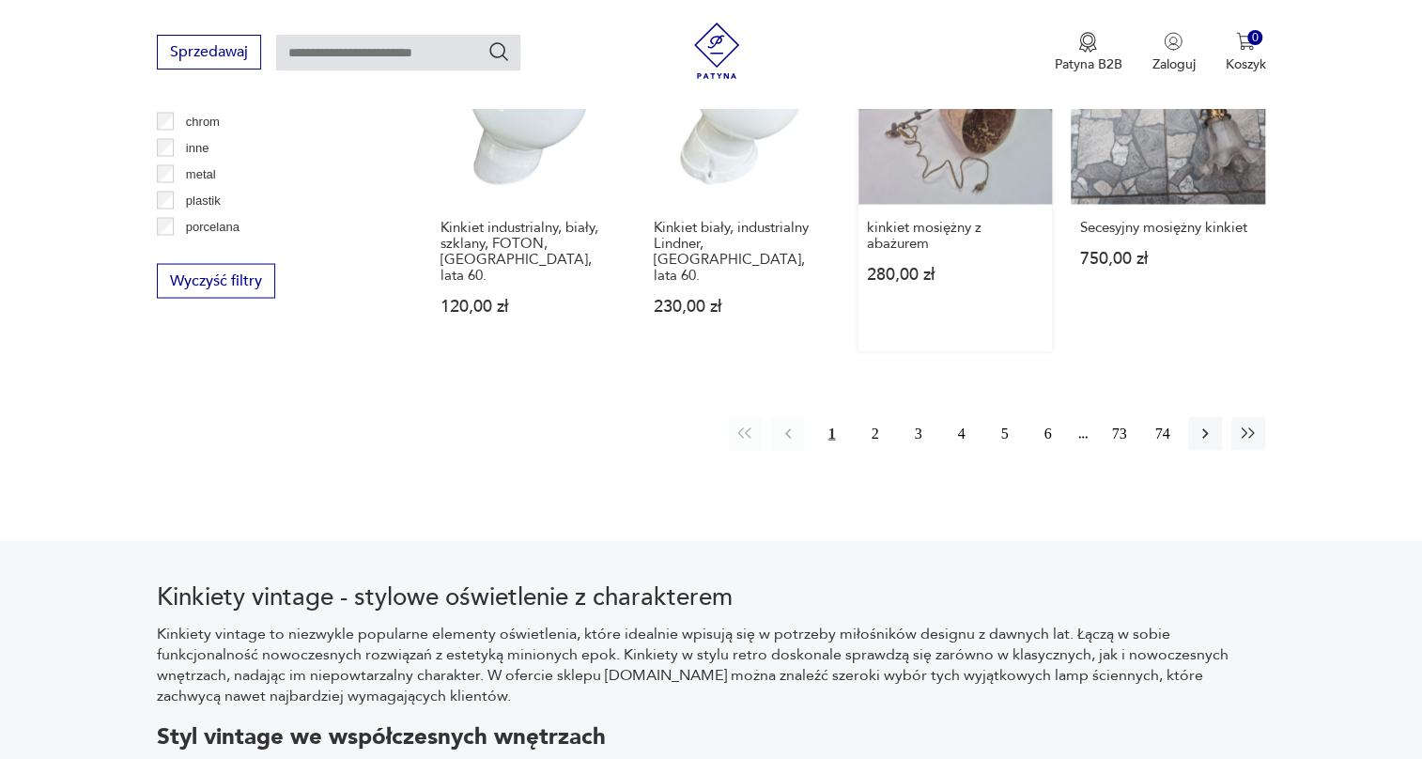
scroll to position [1865, 0]
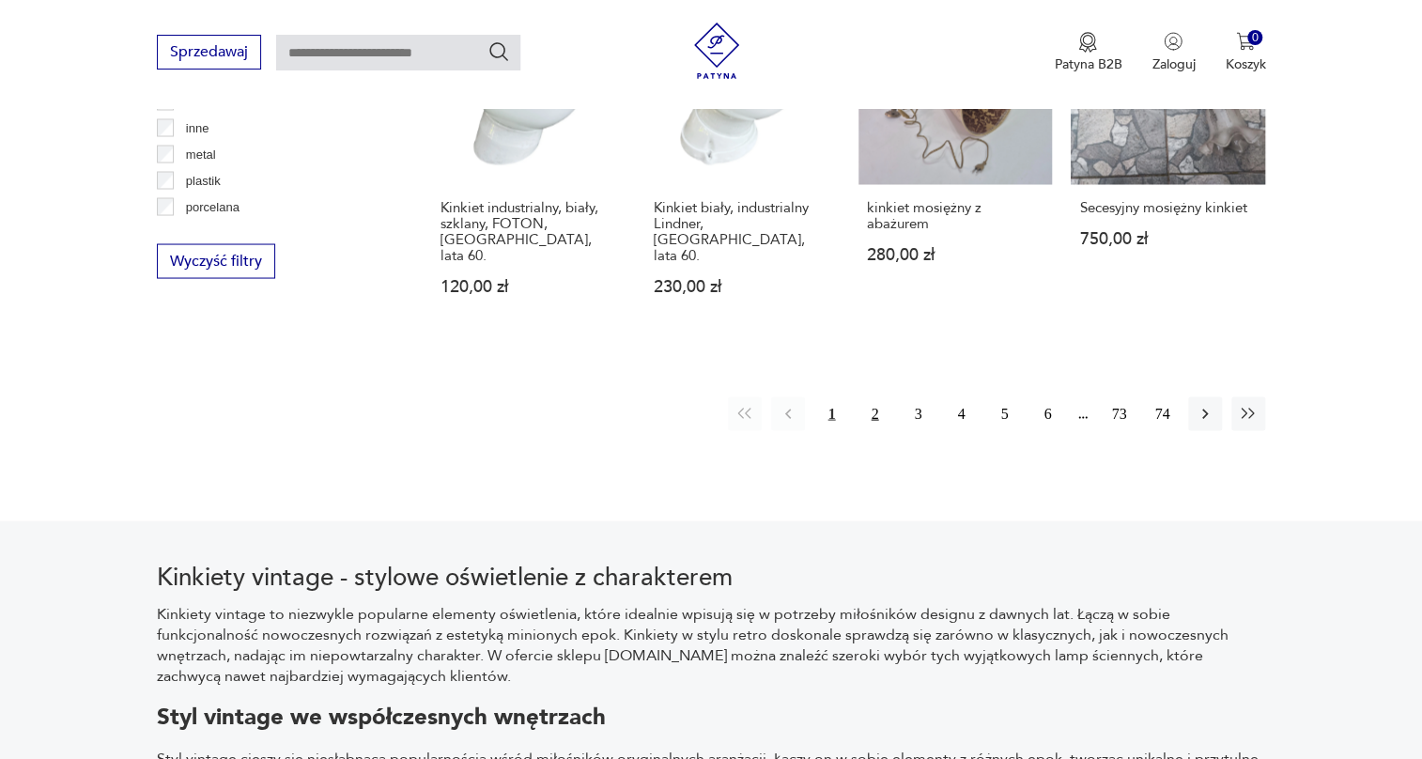
click at [874, 396] on button "2" at bounding box center [875, 413] width 34 height 34
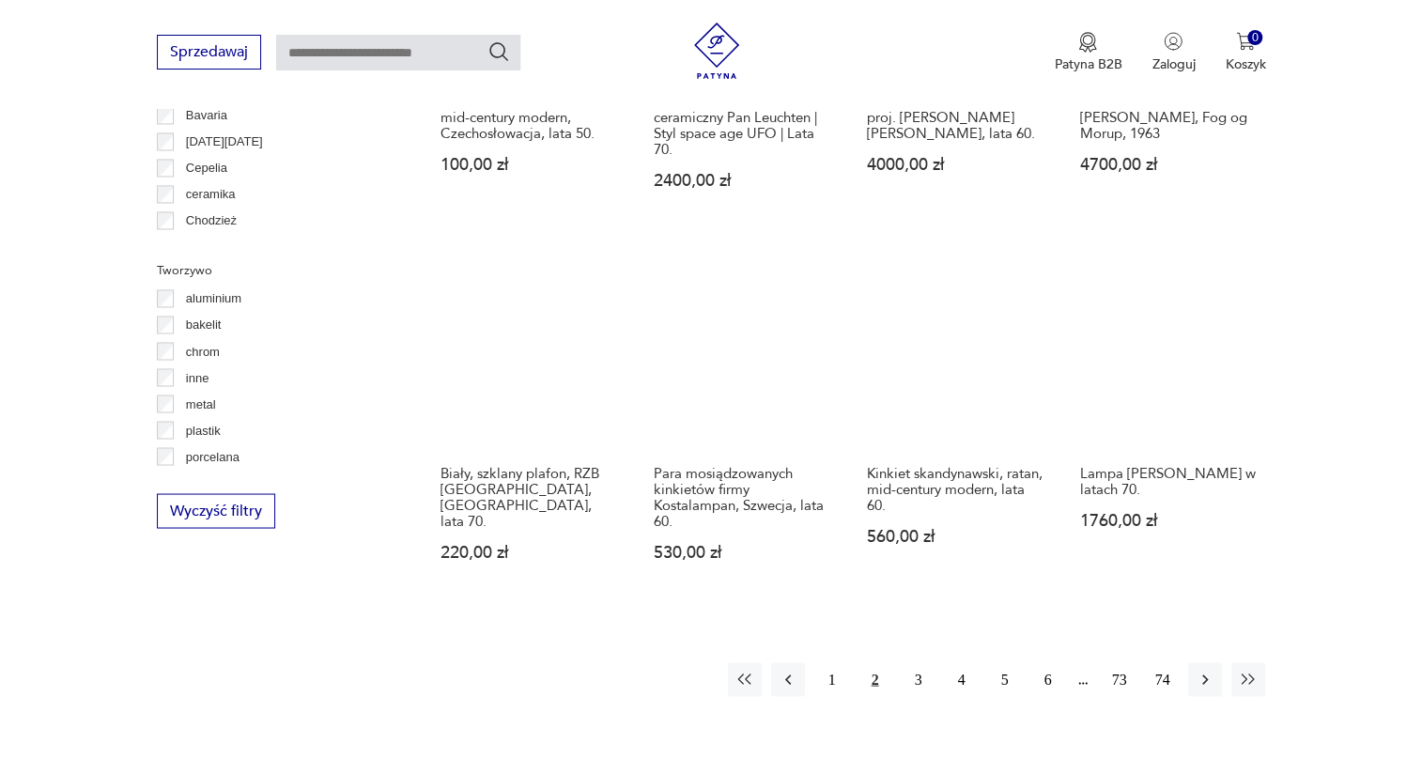
scroll to position [1723, 0]
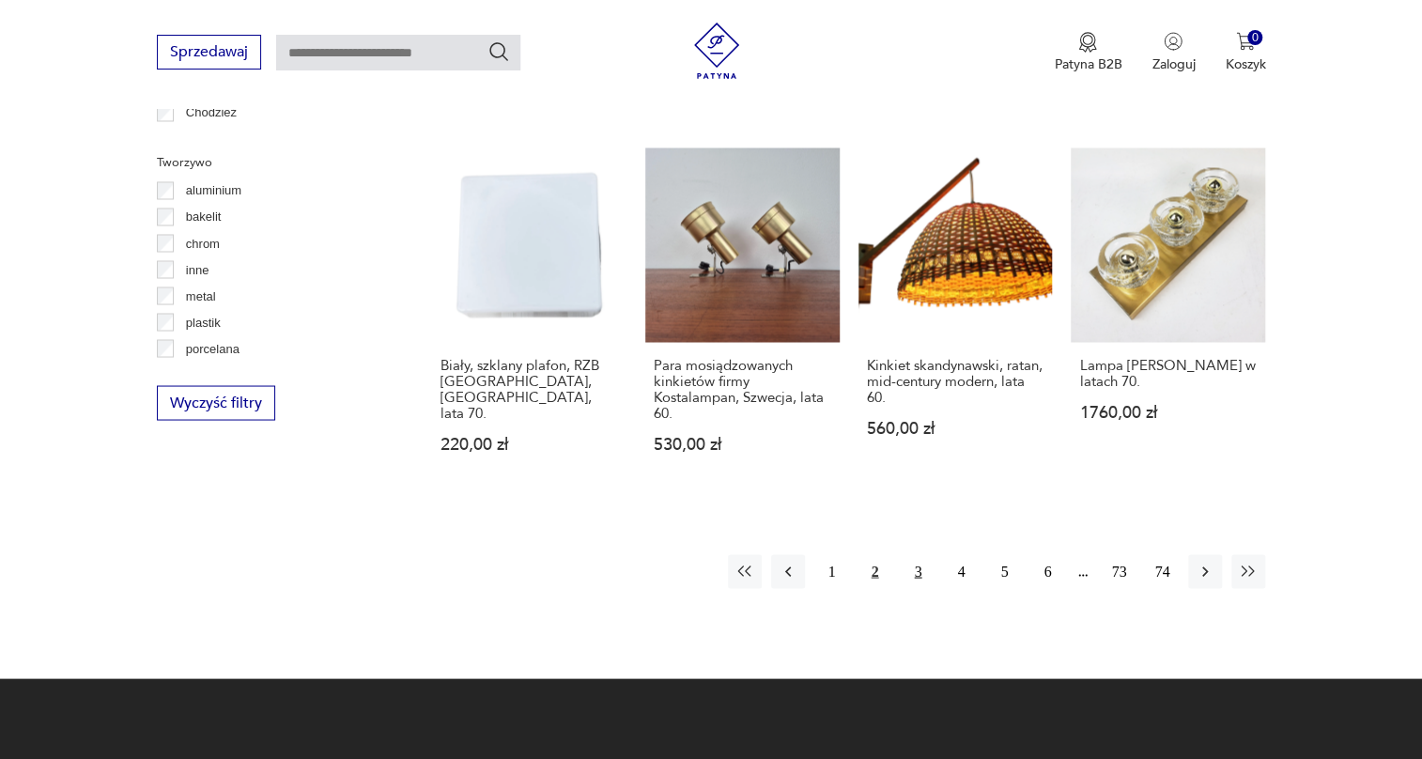
click at [915, 575] on button "3" at bounding box center [918, 571] width 34 height 34
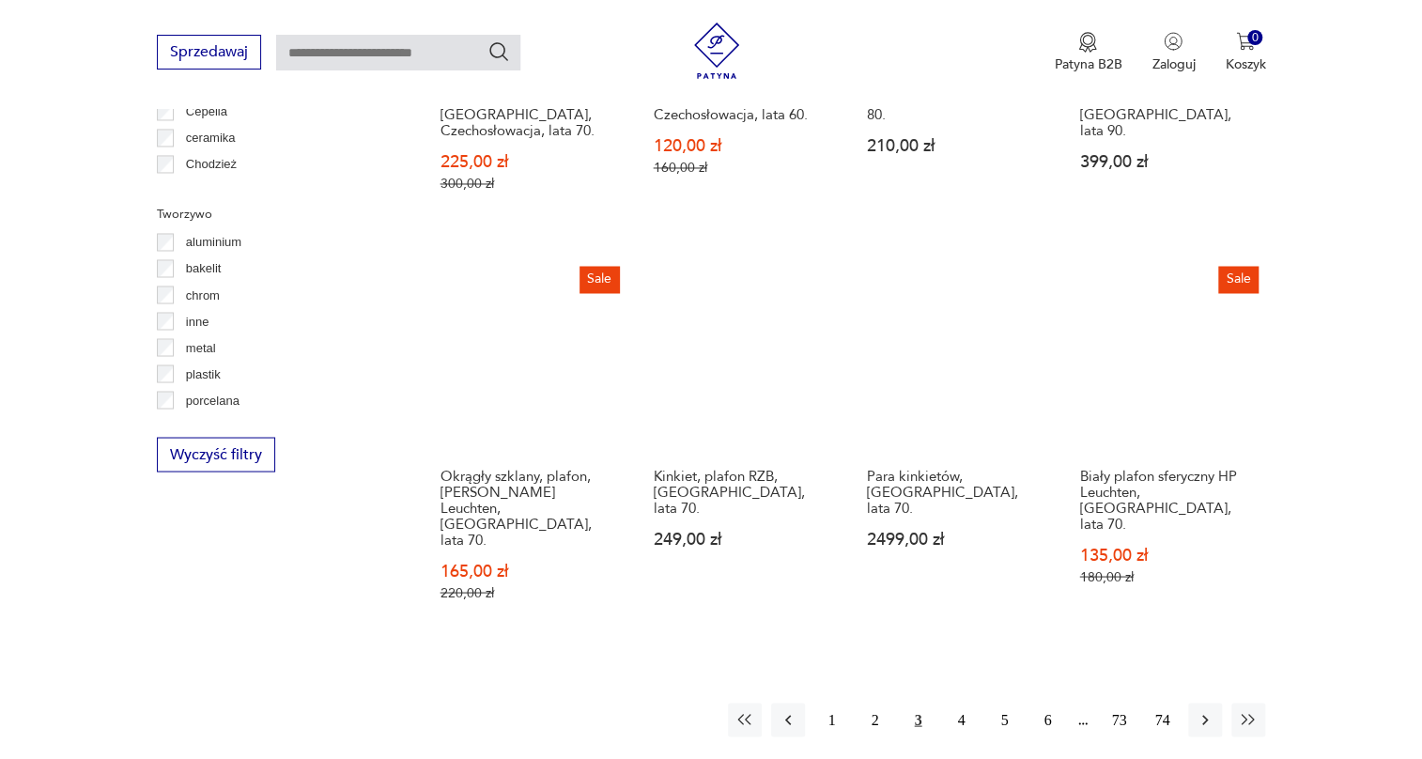
scroll to position [1723, 0]
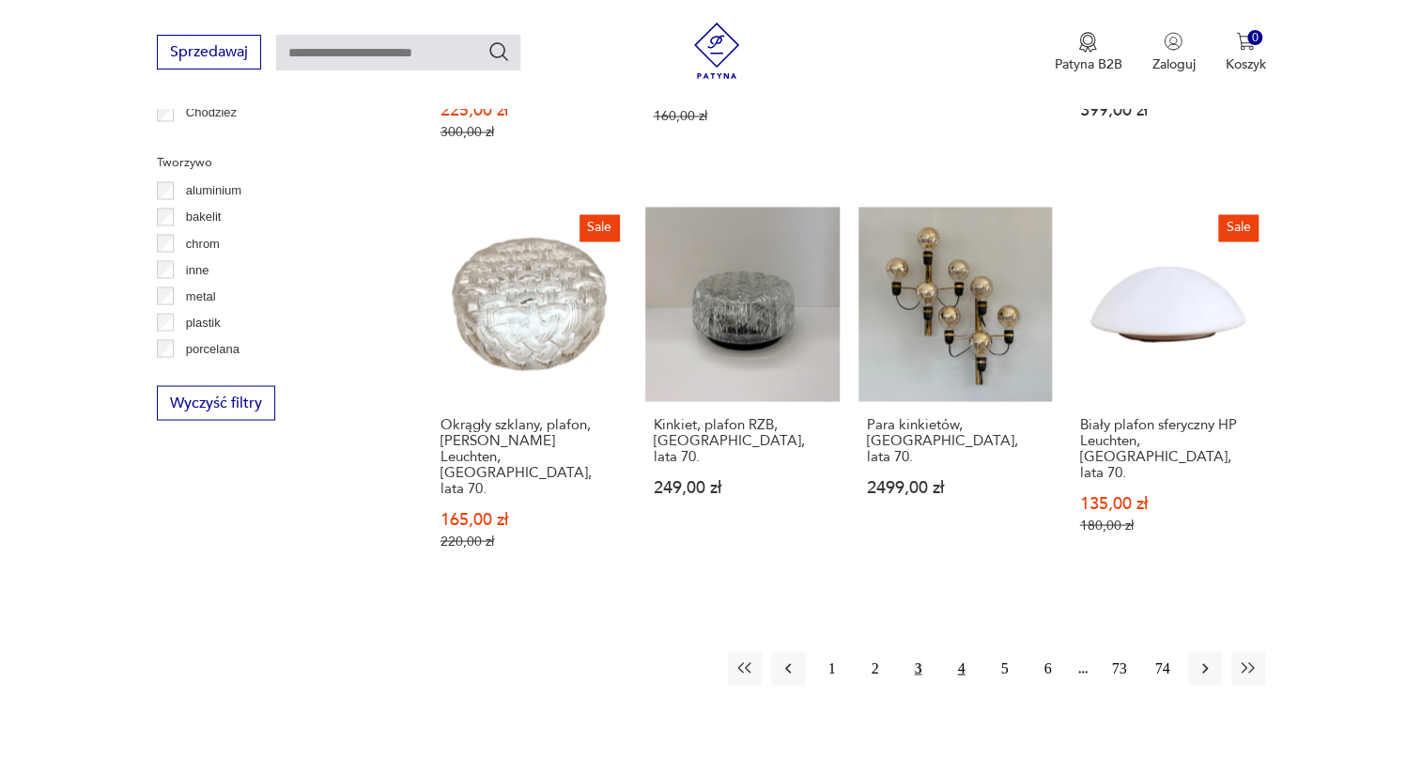
click at [957, 651] on button "4" at bounding box center [961, 668] width 34 height 34
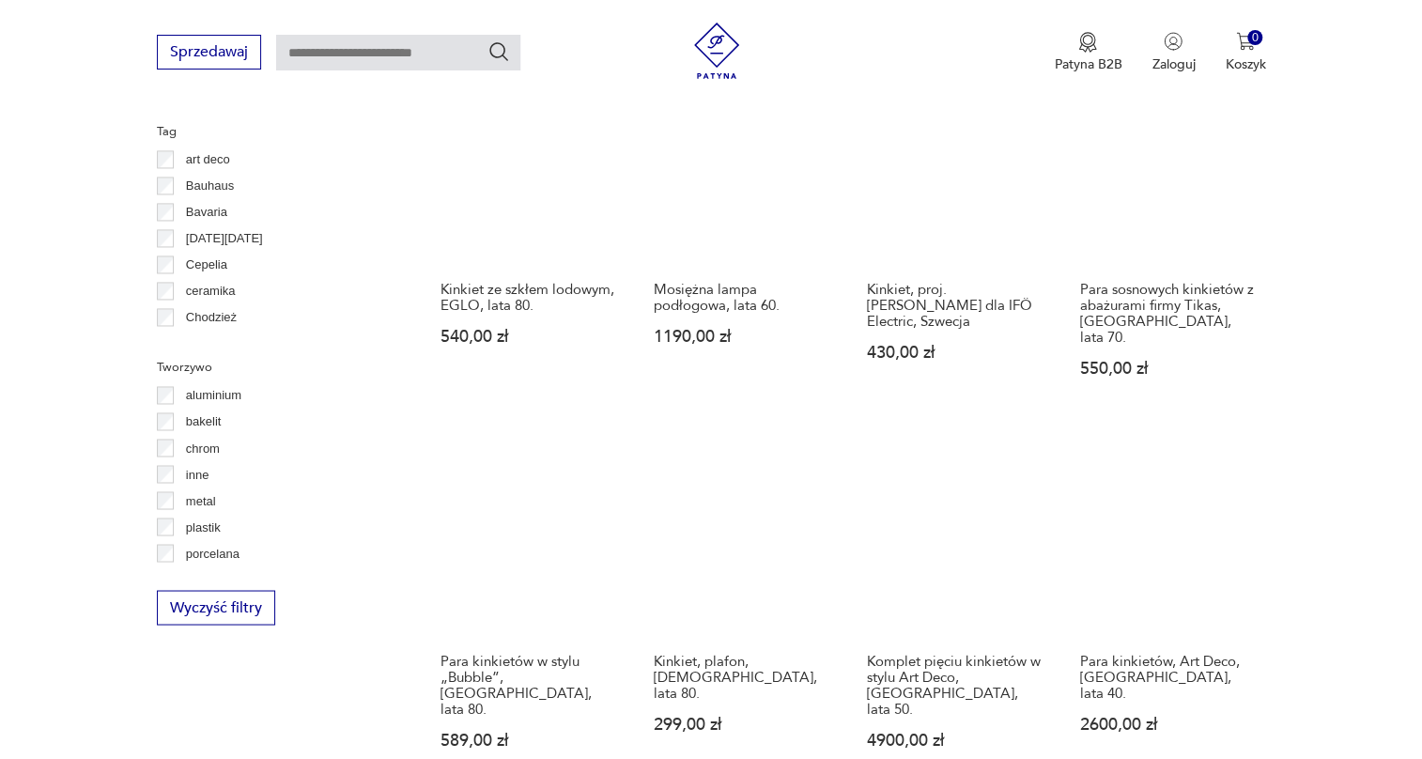
scroll to position [1808, 0]
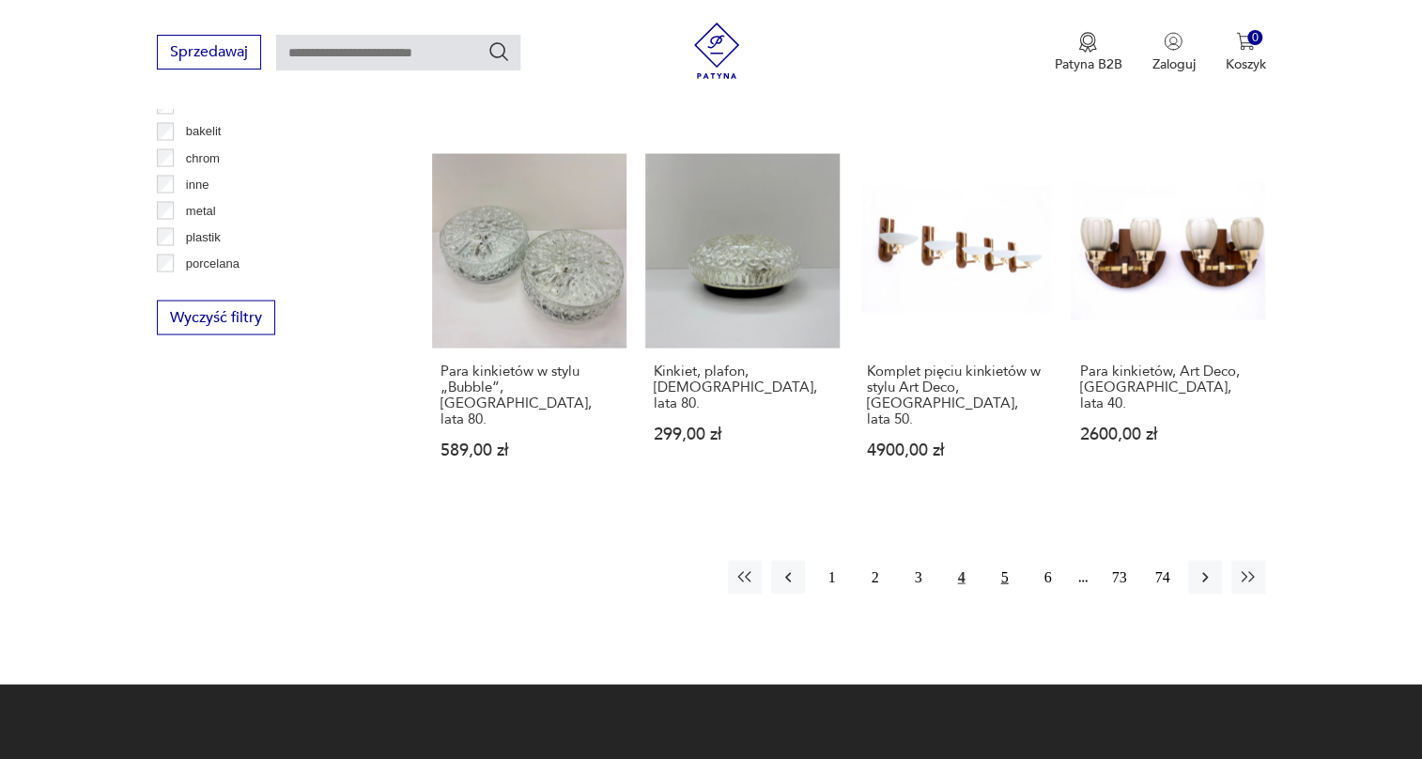
click at [1002, 560] on button "5" at bounding box center [1004, 577] width 34 height 34
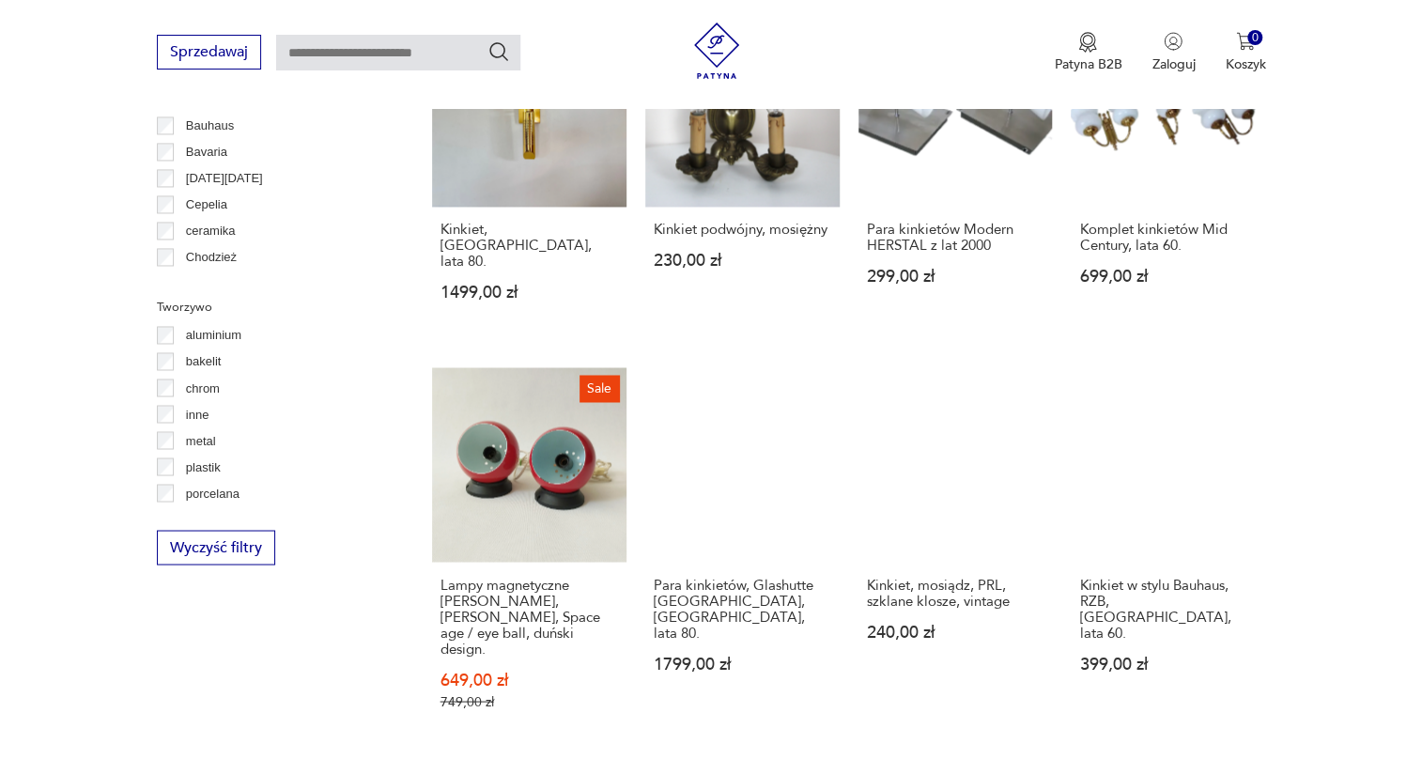
scroll to position [1894, 0]
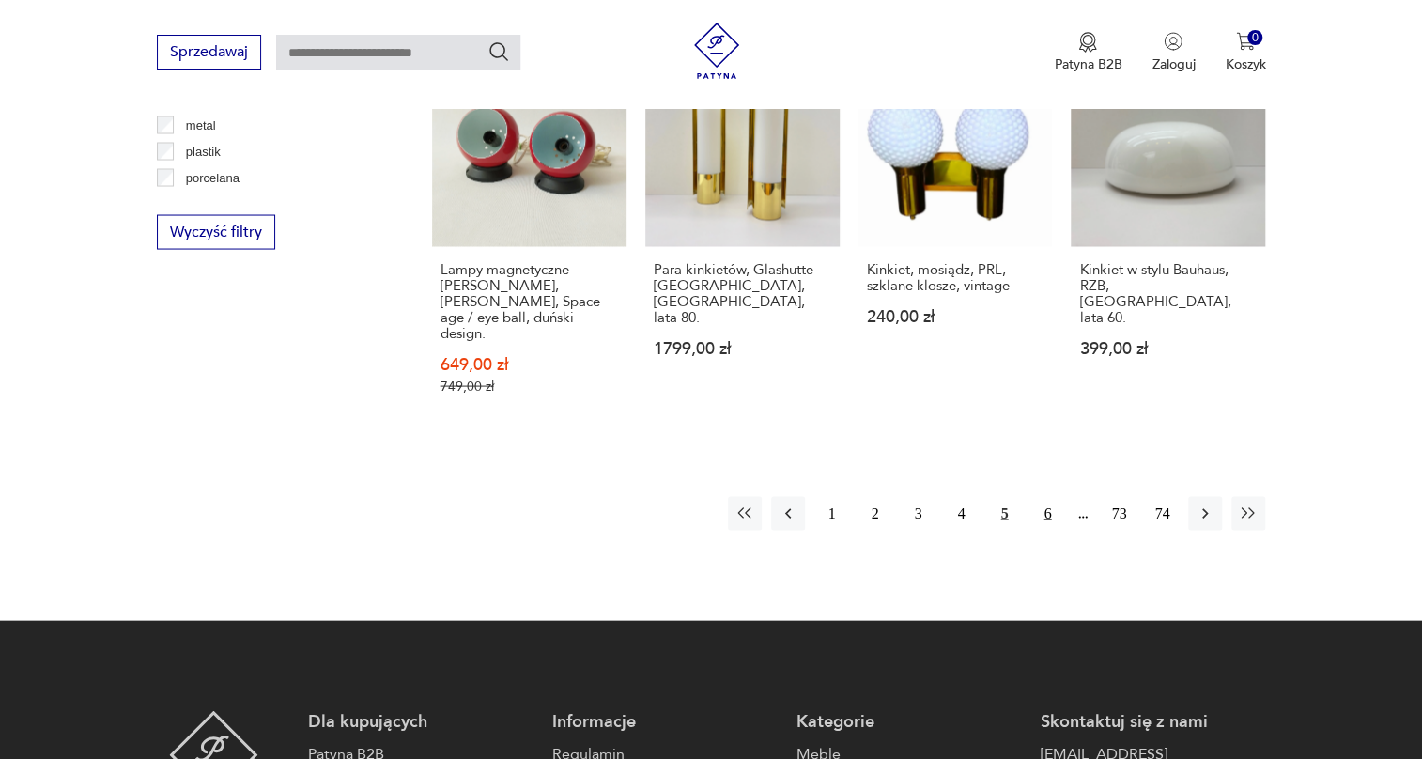
click at [1041, 496] on button "6" at bounding box center [1048, 513] width 34 height 34
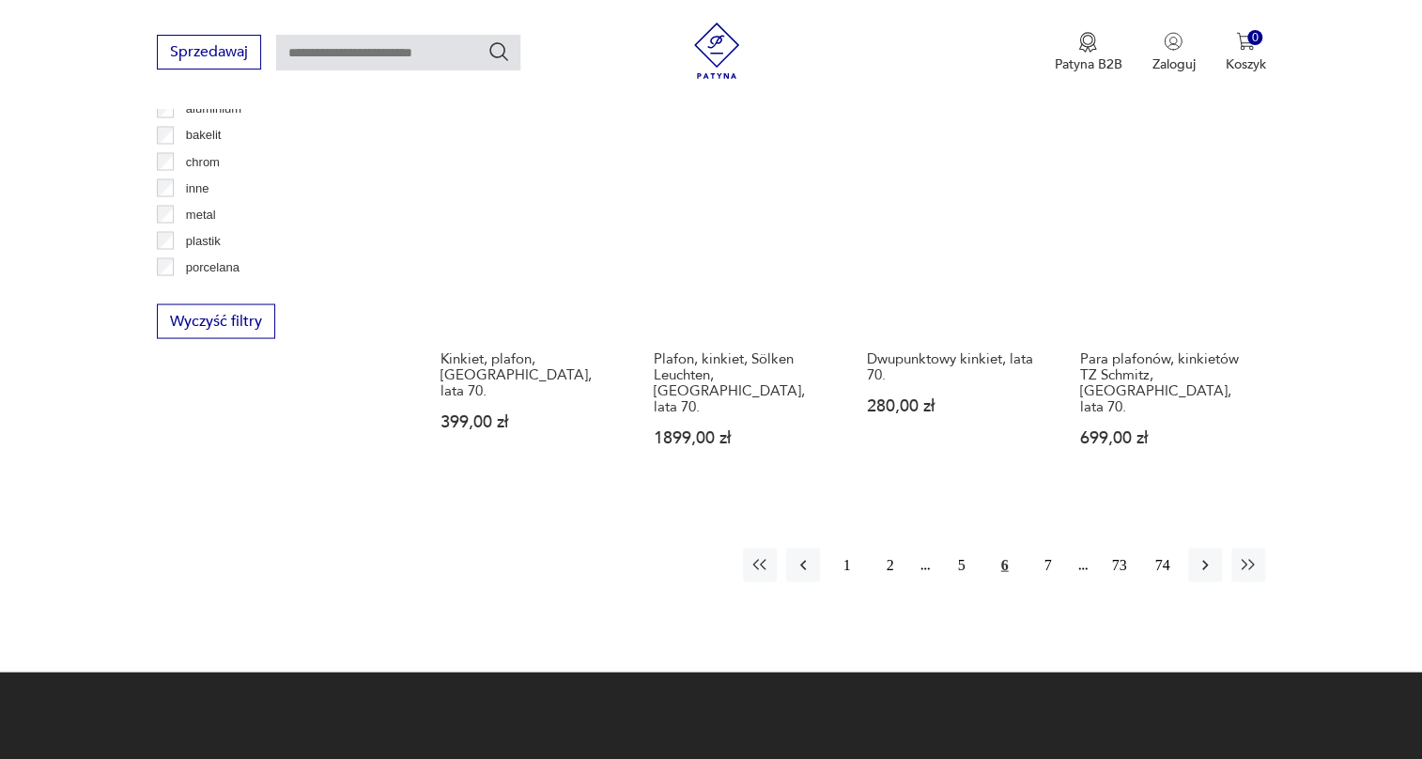
scroll to position [1808, 0]
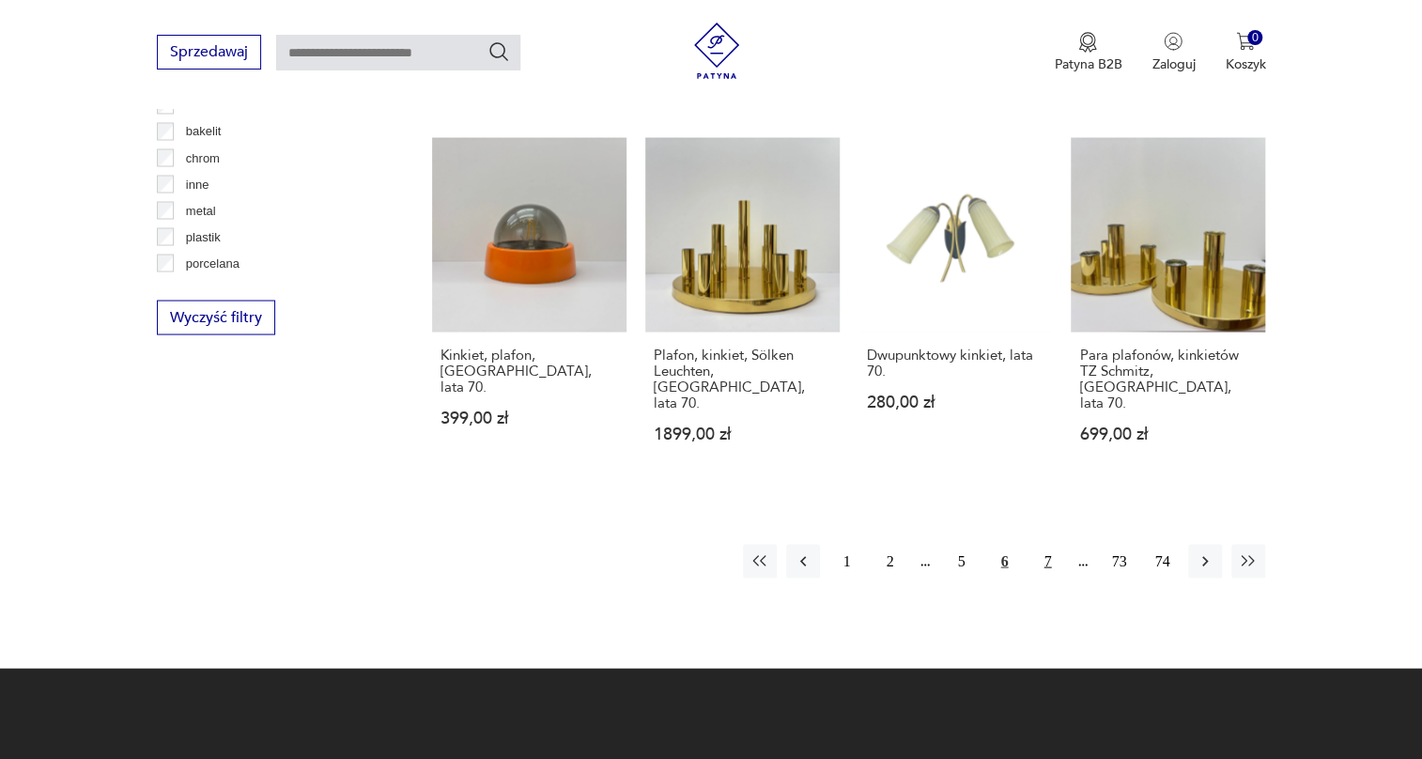
click at [1040, 544] on button "7" at bounding box center [1048, 561] width 34 height 34
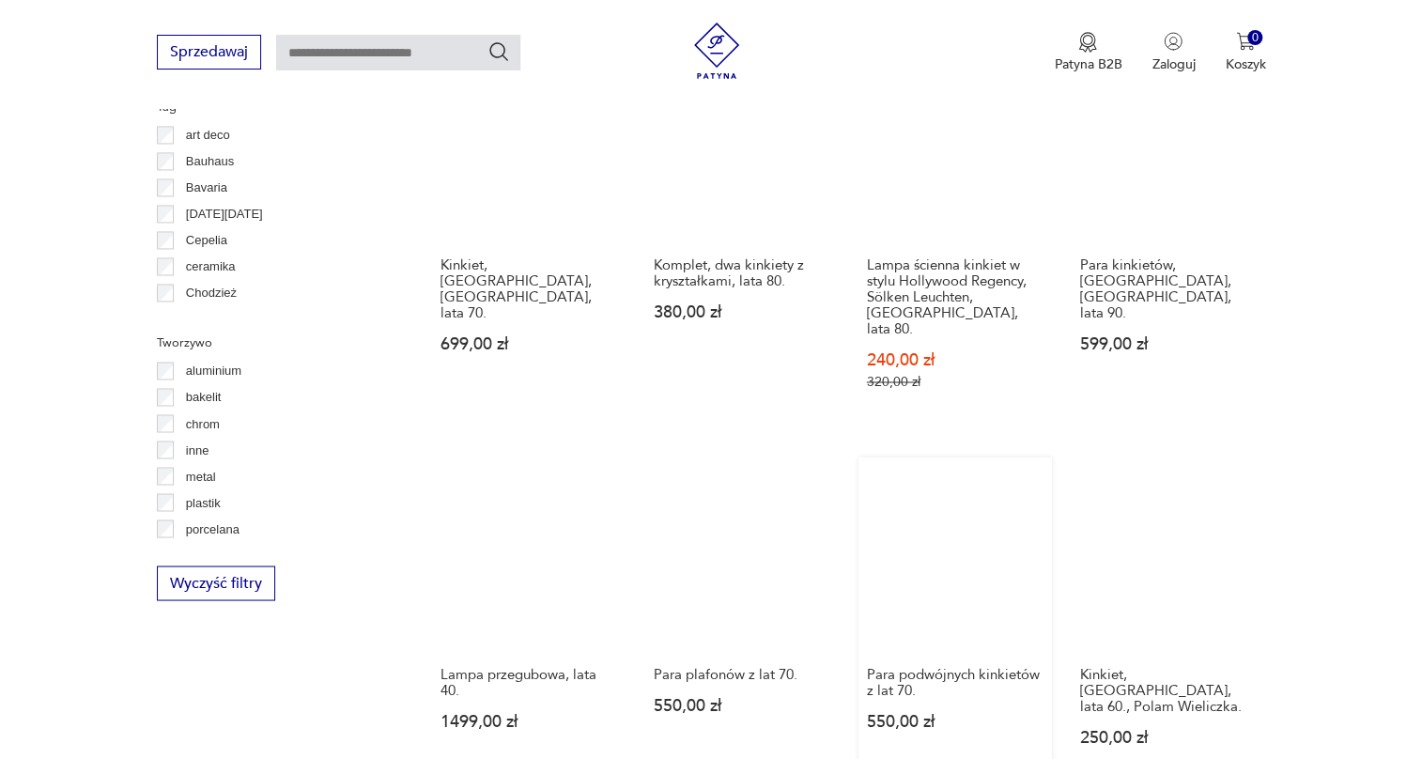
scroll to position [1723, 0]
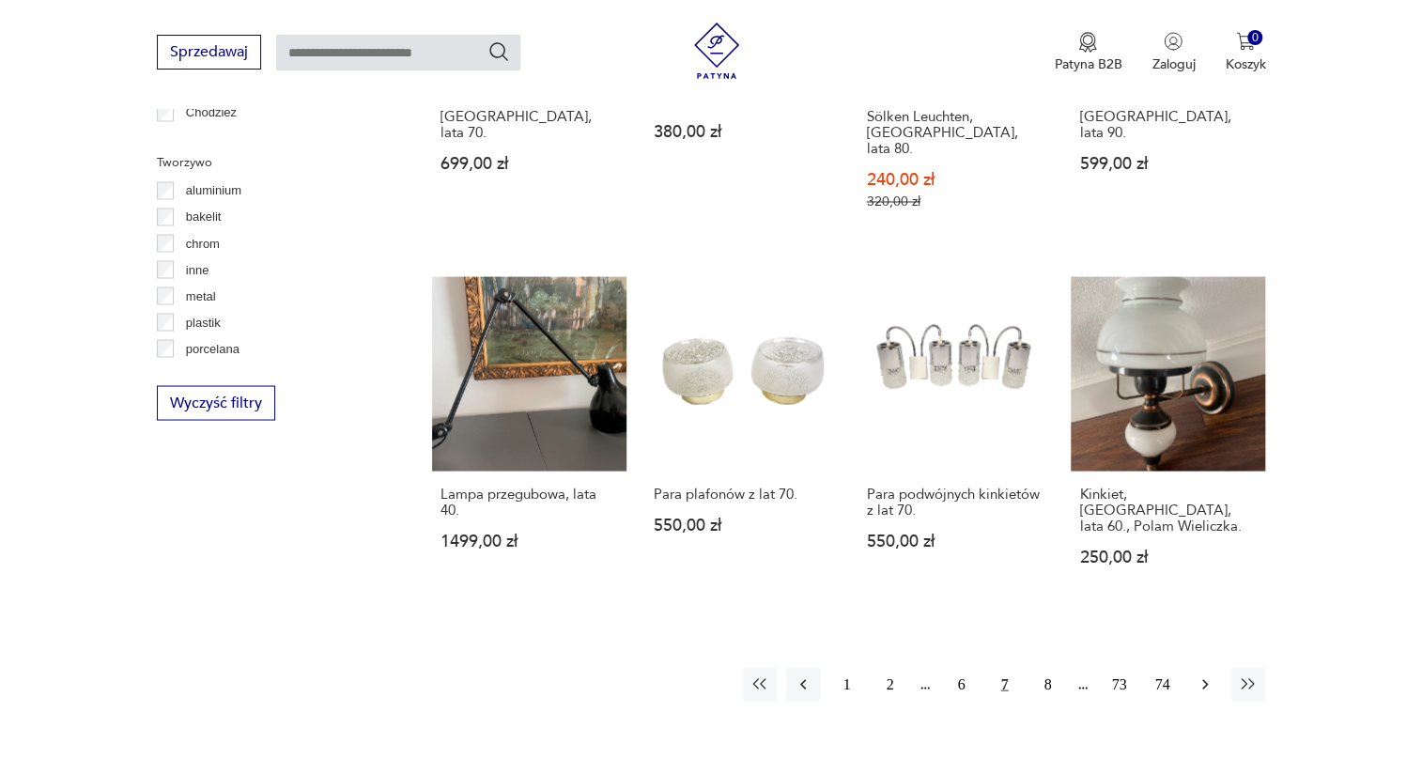
click at [1201, 675] on icon "button" at bounding box center [1205, 684] width 19 height 19
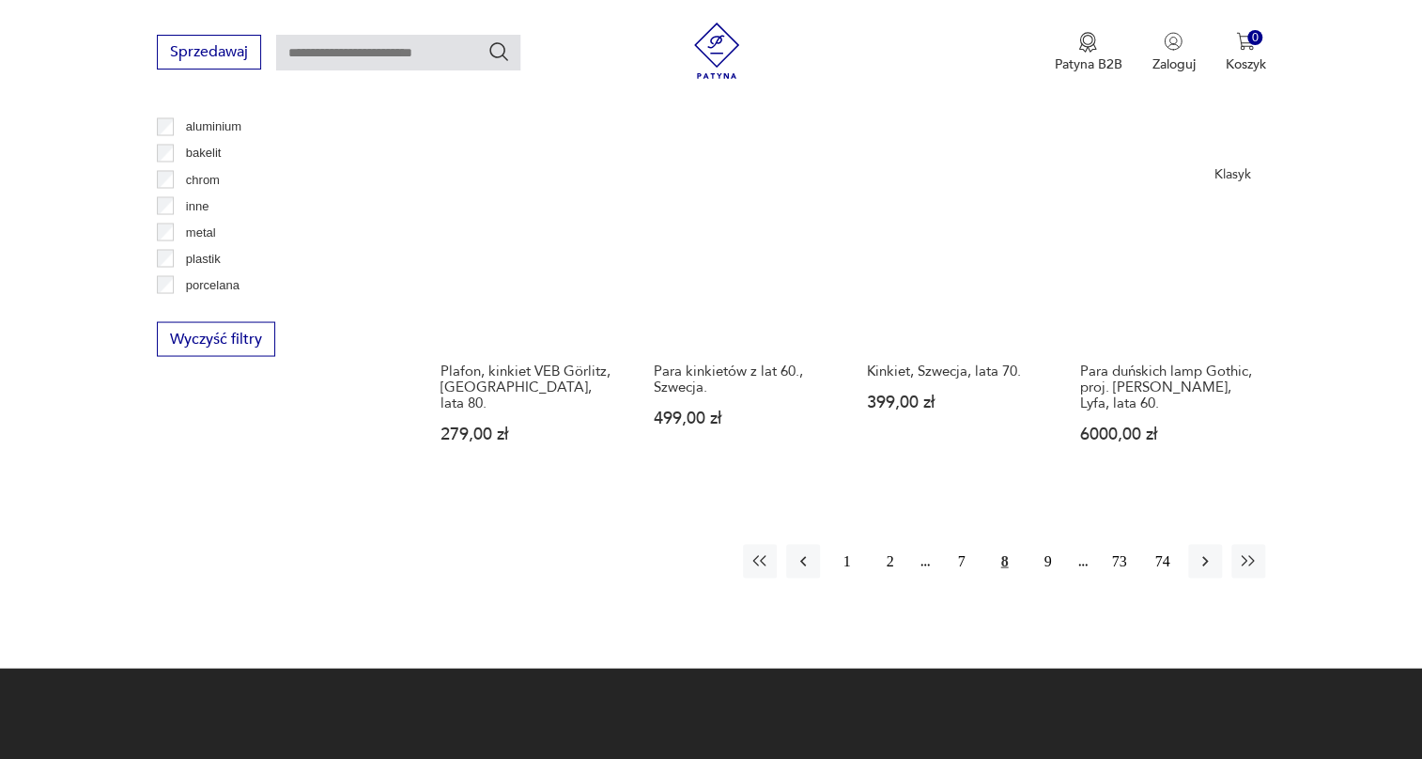
scroll to position [1808, 0]
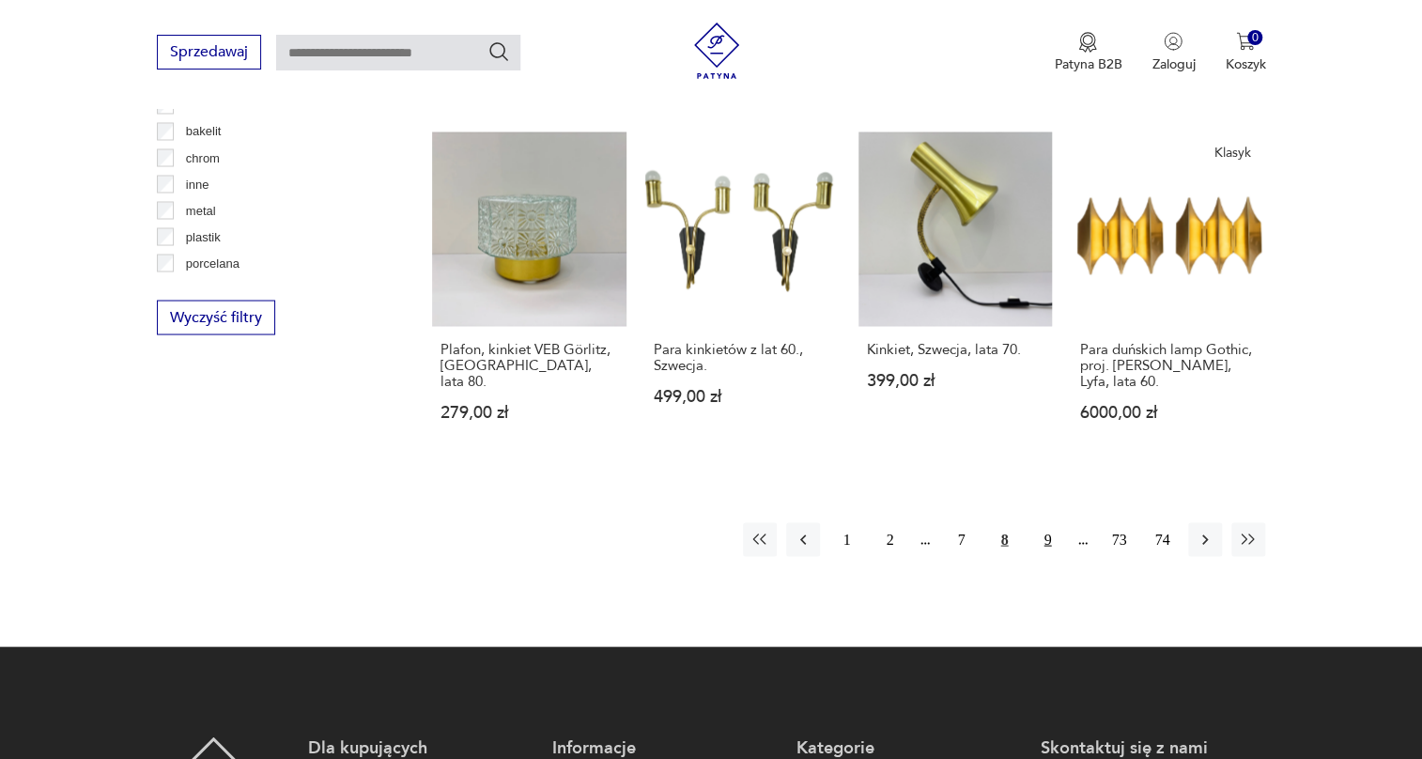
click at [1048, 522] on button "9" at bounding box center [1048, 539] width 34 height 34
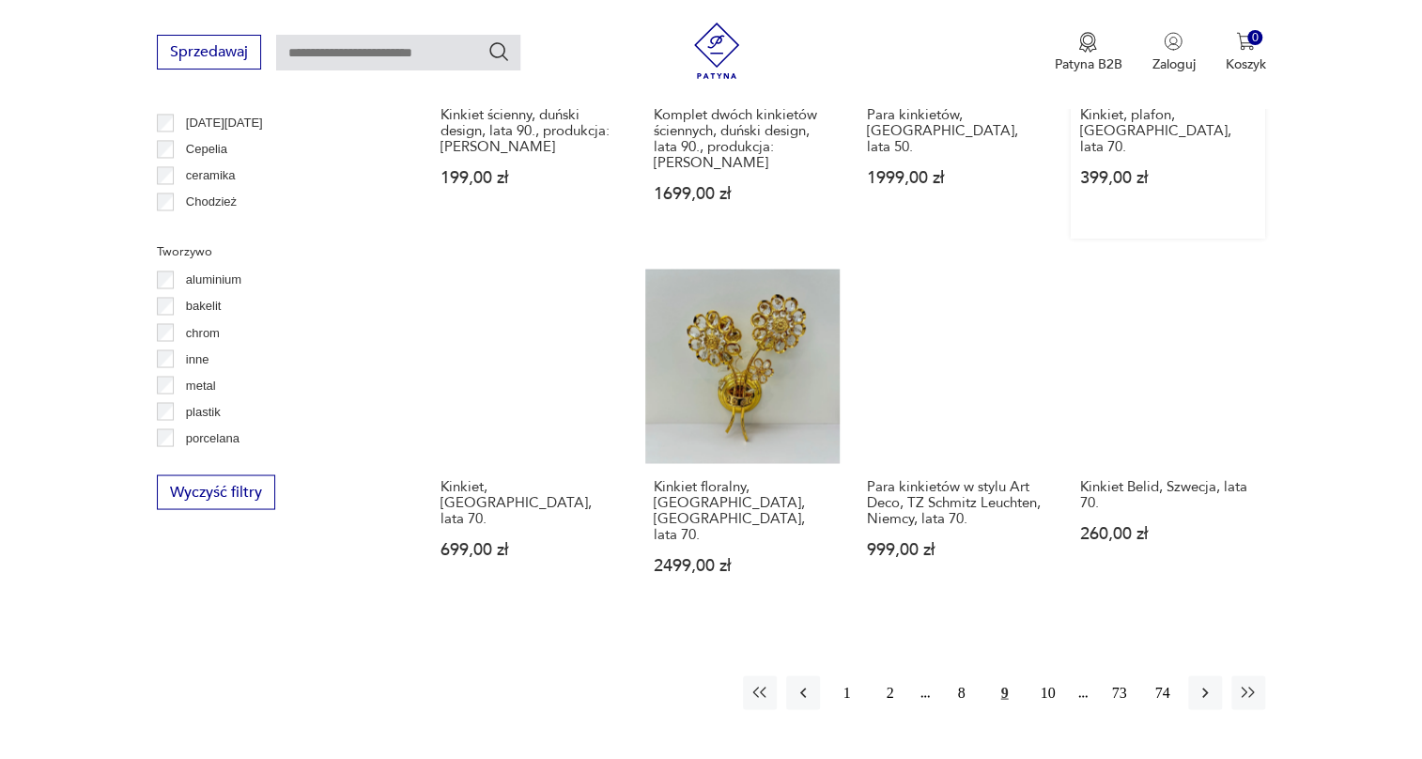
scroll to position [1638, 0]
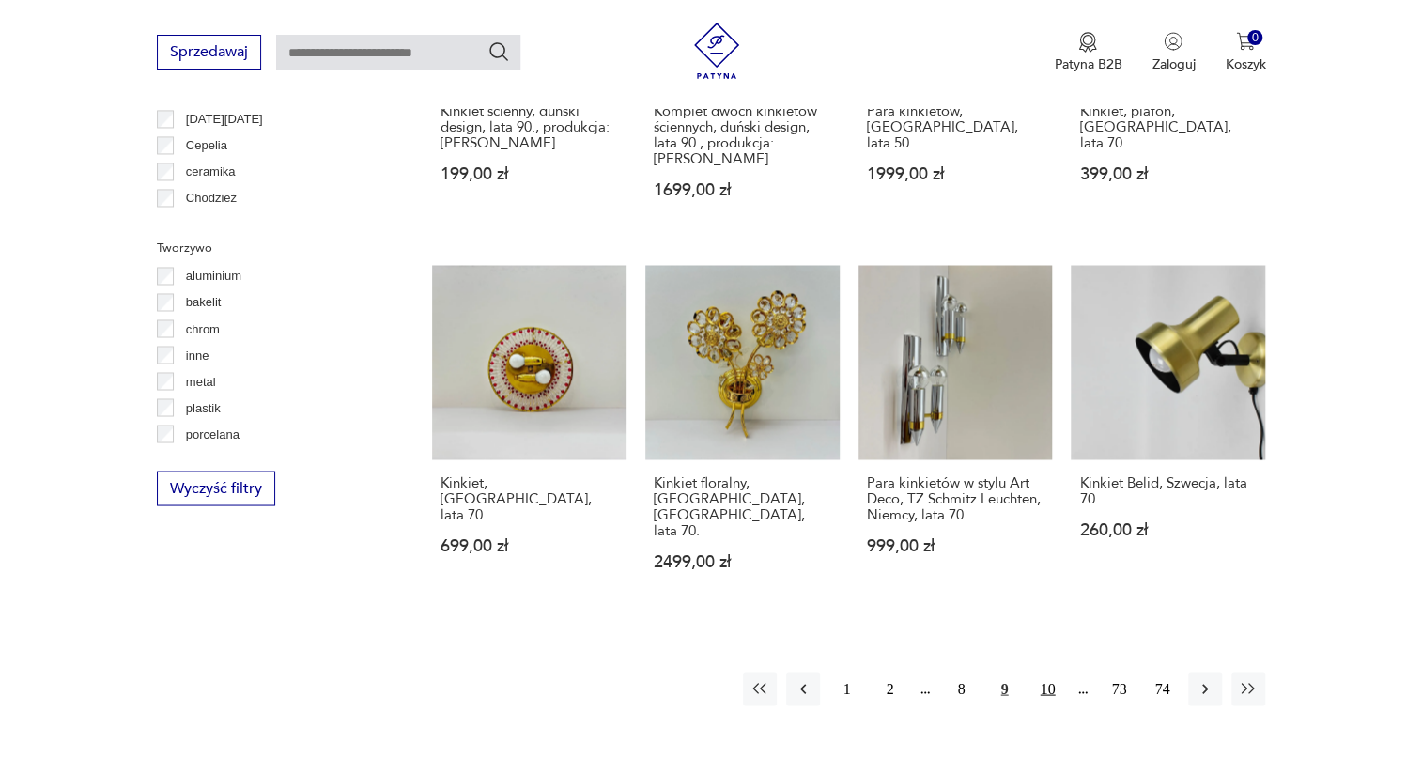
click at [1055, 672] on button "10" at bounding box center [1048, 689] width 34 height 34
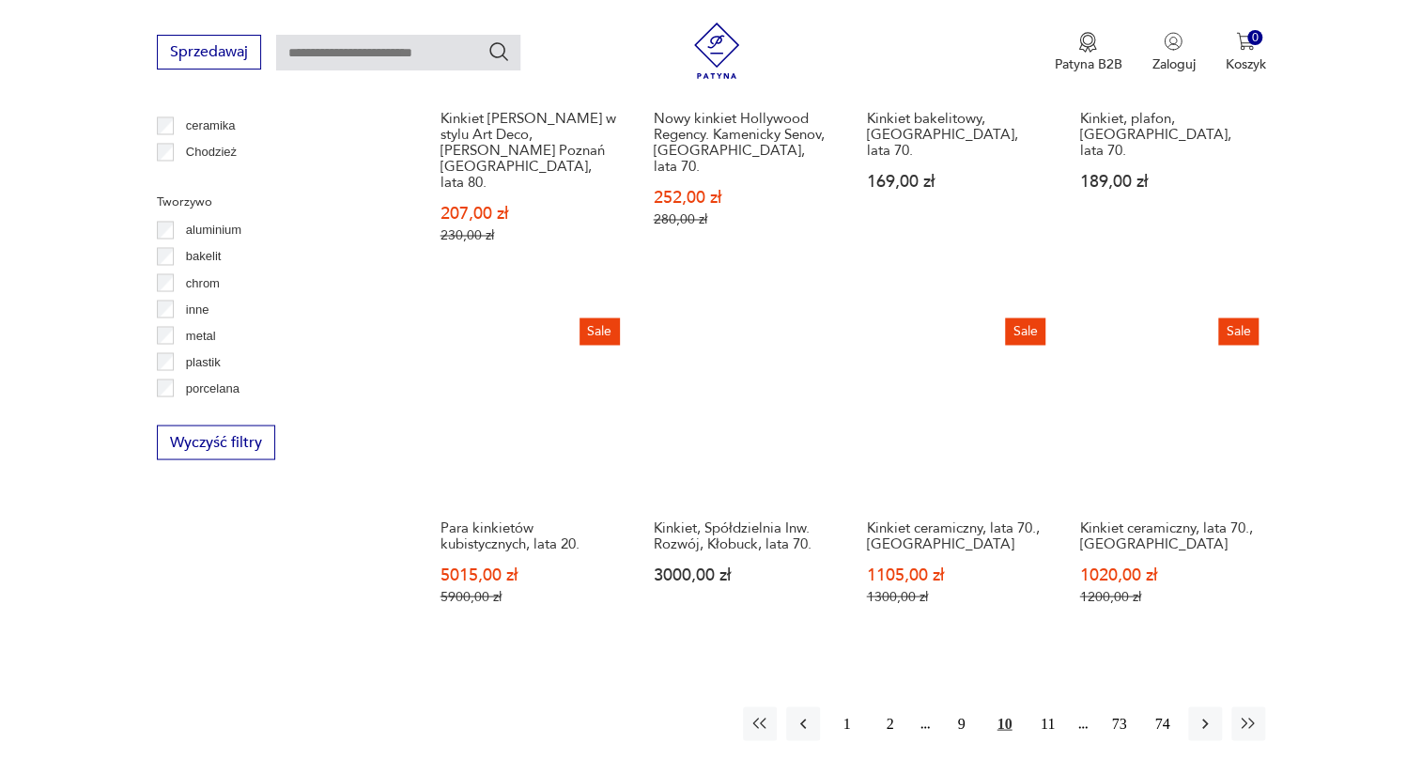
scroll to position [1723, 0]
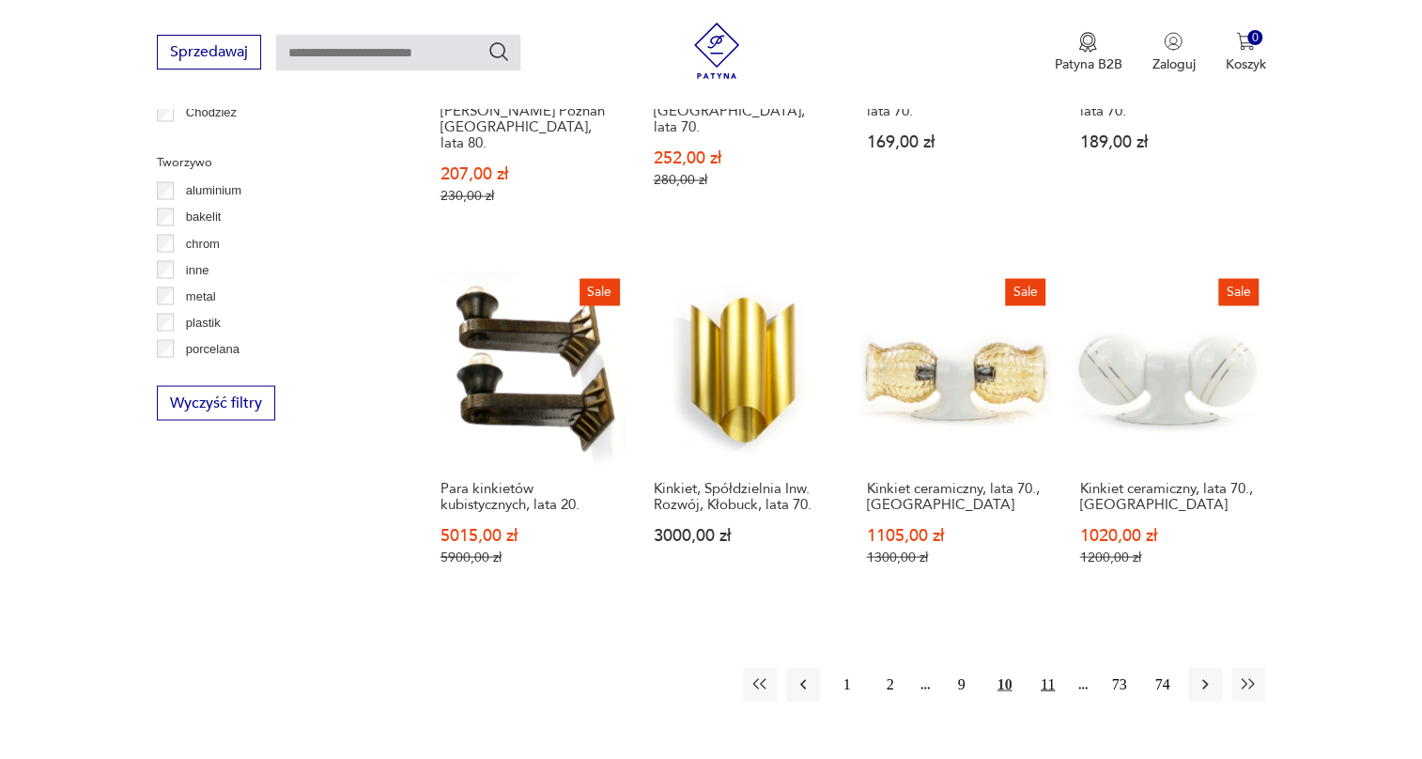
click at [1047, 667] on button "11" at bounding box center [1048, 684] width 34 height 34
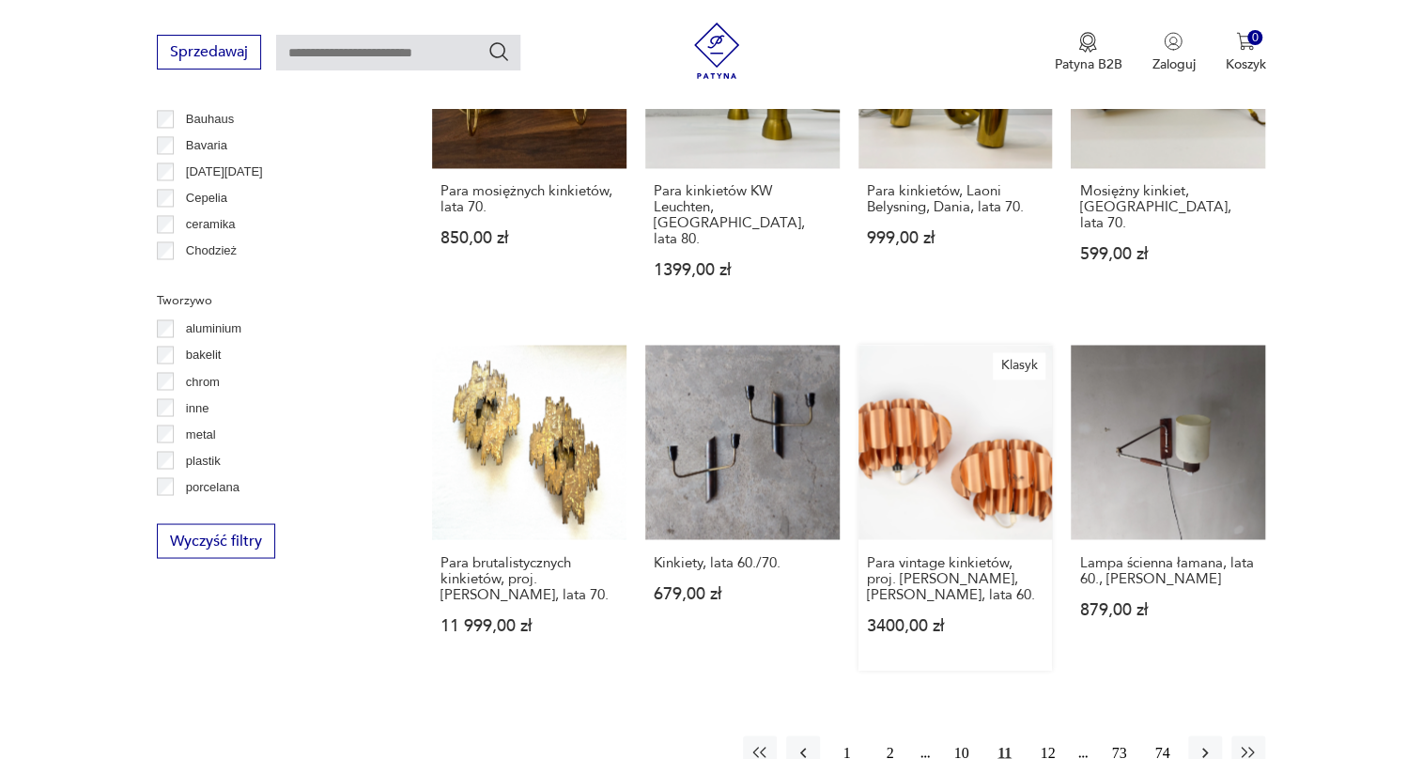
scroll to position [1808, 0]
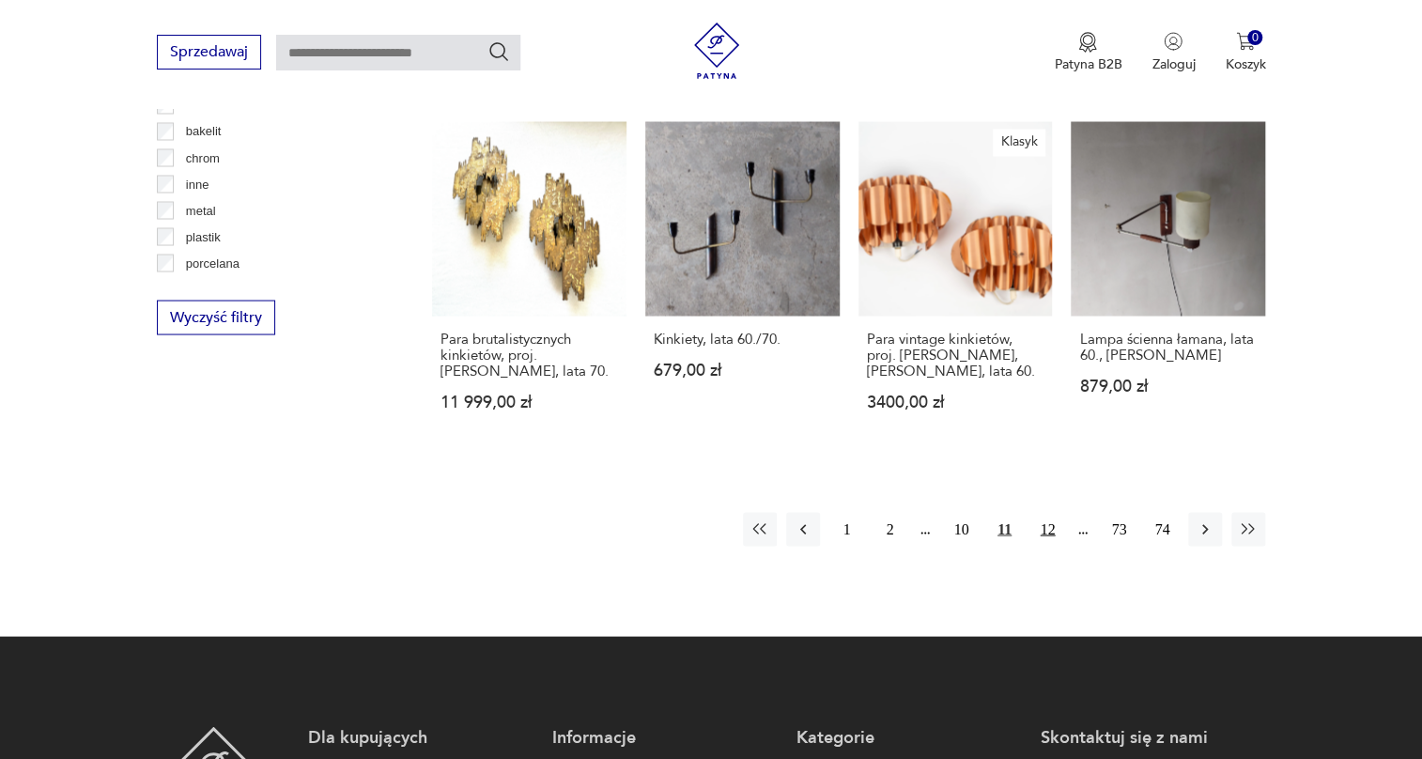
click at [1048, 512] on button "12" at bounding box center [1048, 529] width 34 height 34
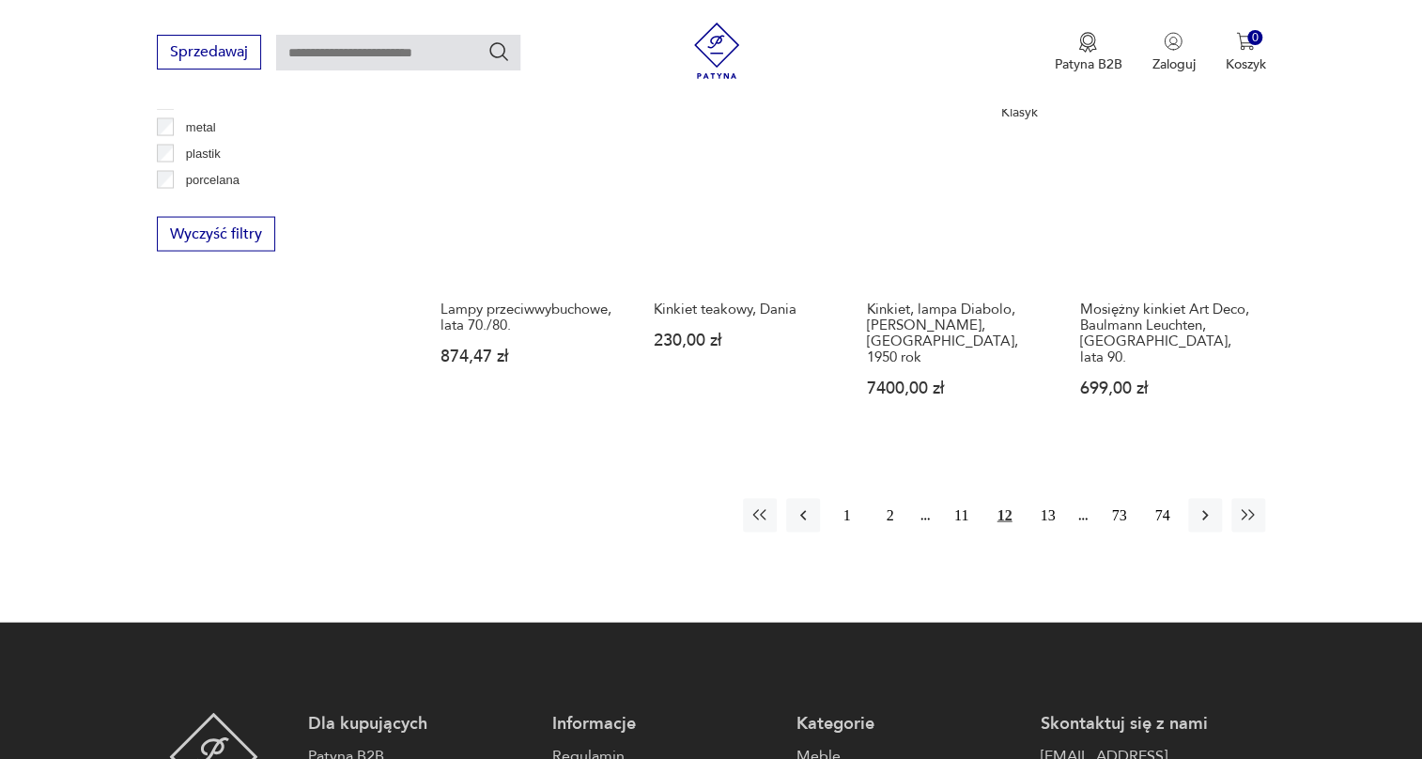
scroll to position [1894, 0]
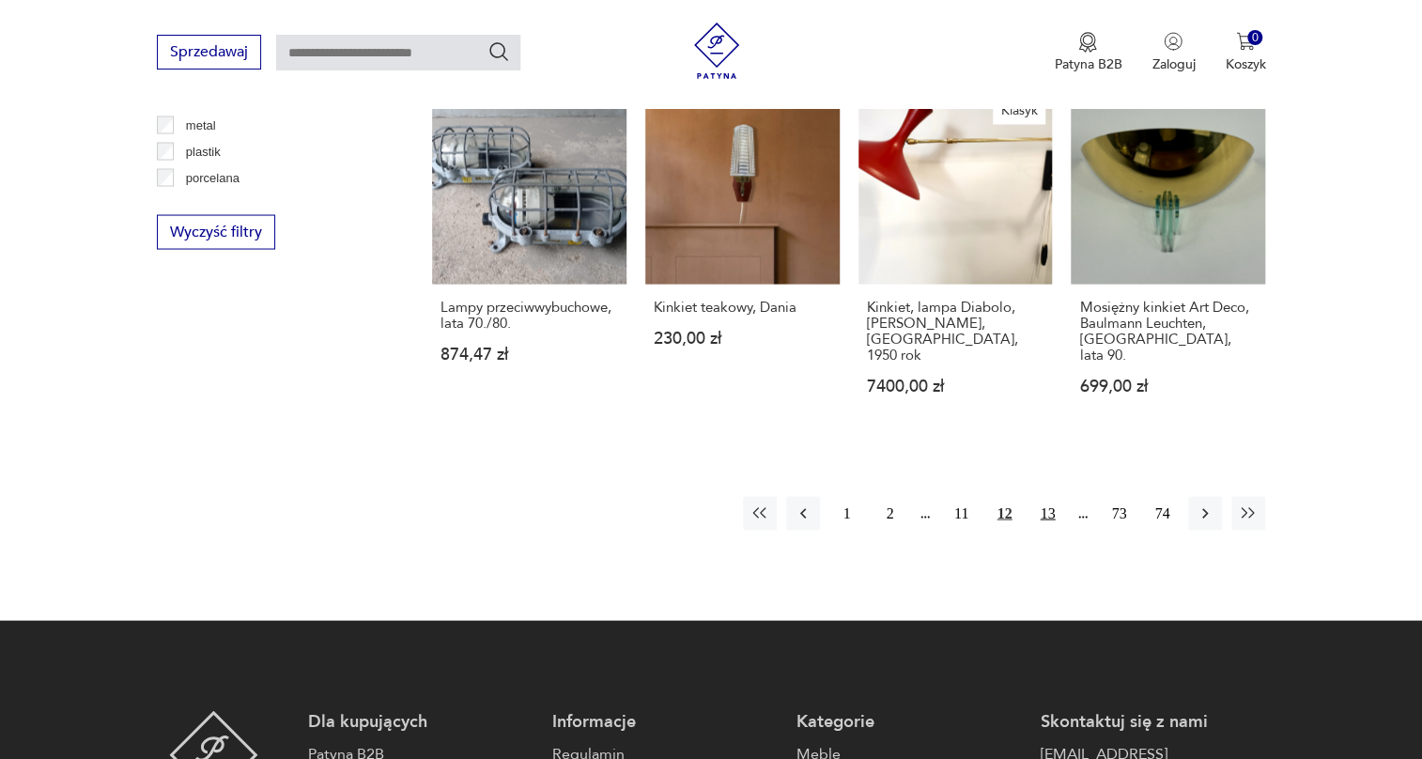
click at [1031, 496] on button "13" at bounding box center [1048, 513] width 34 height 34
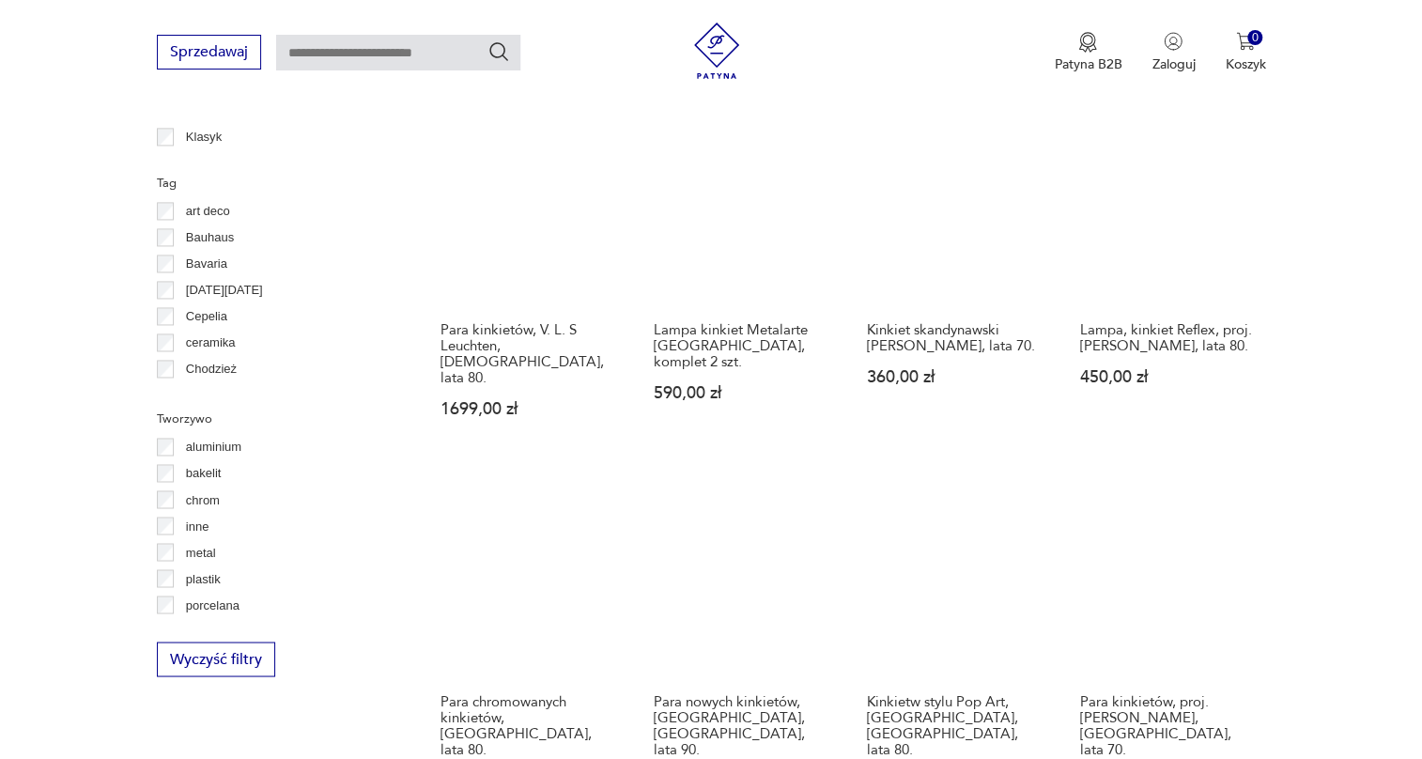
scroll to position [1894, 0]
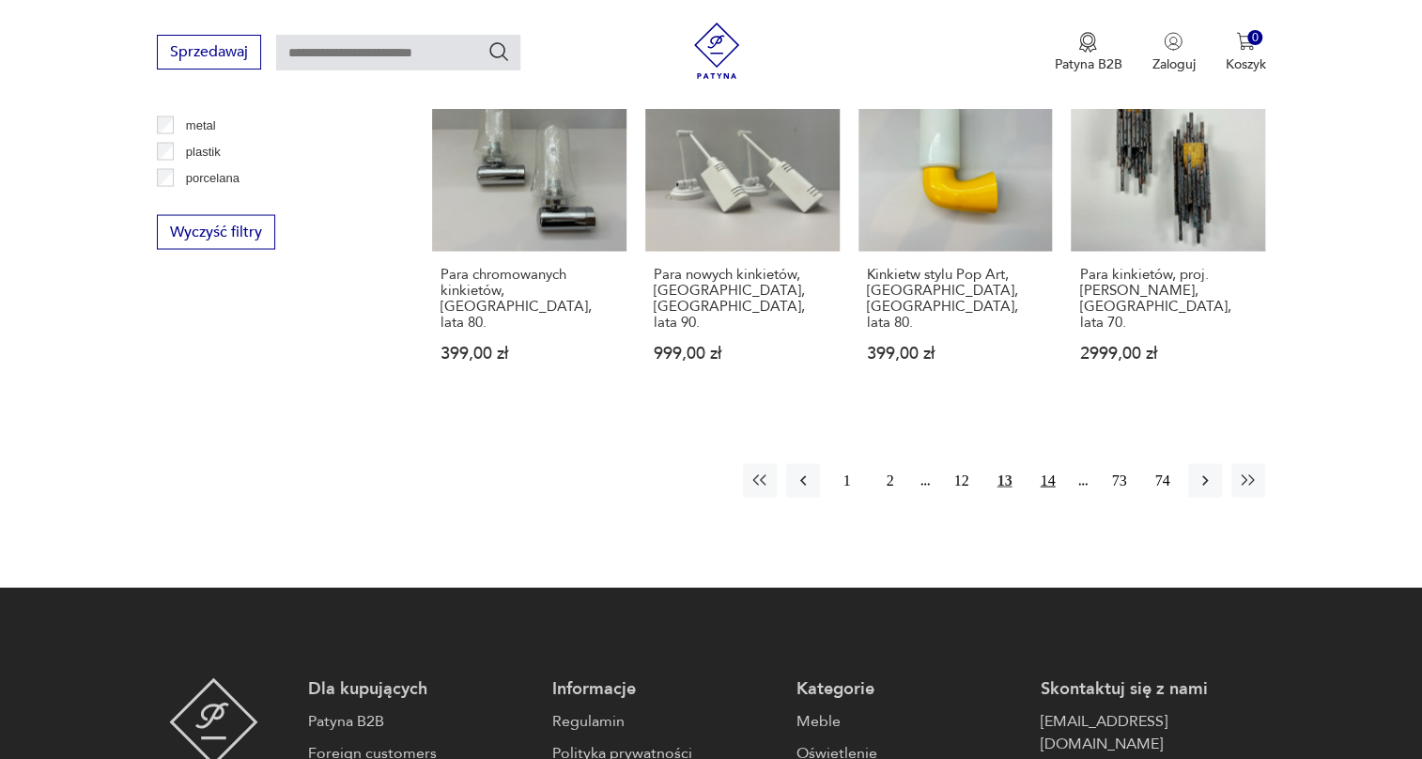
click at [1041, 463] on button "14" at bounding box center [1048, 480] width 34 height 34
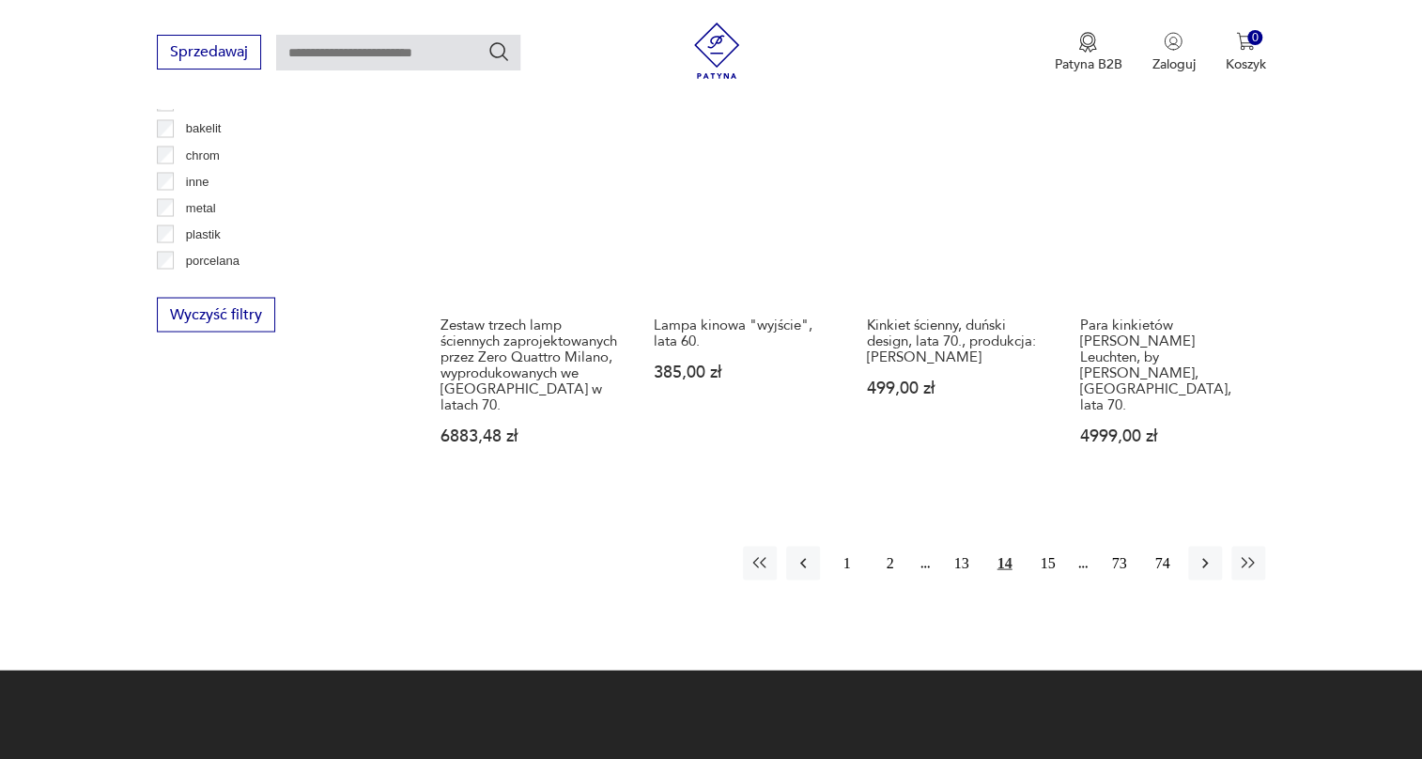
scroll to position [1723, 0]
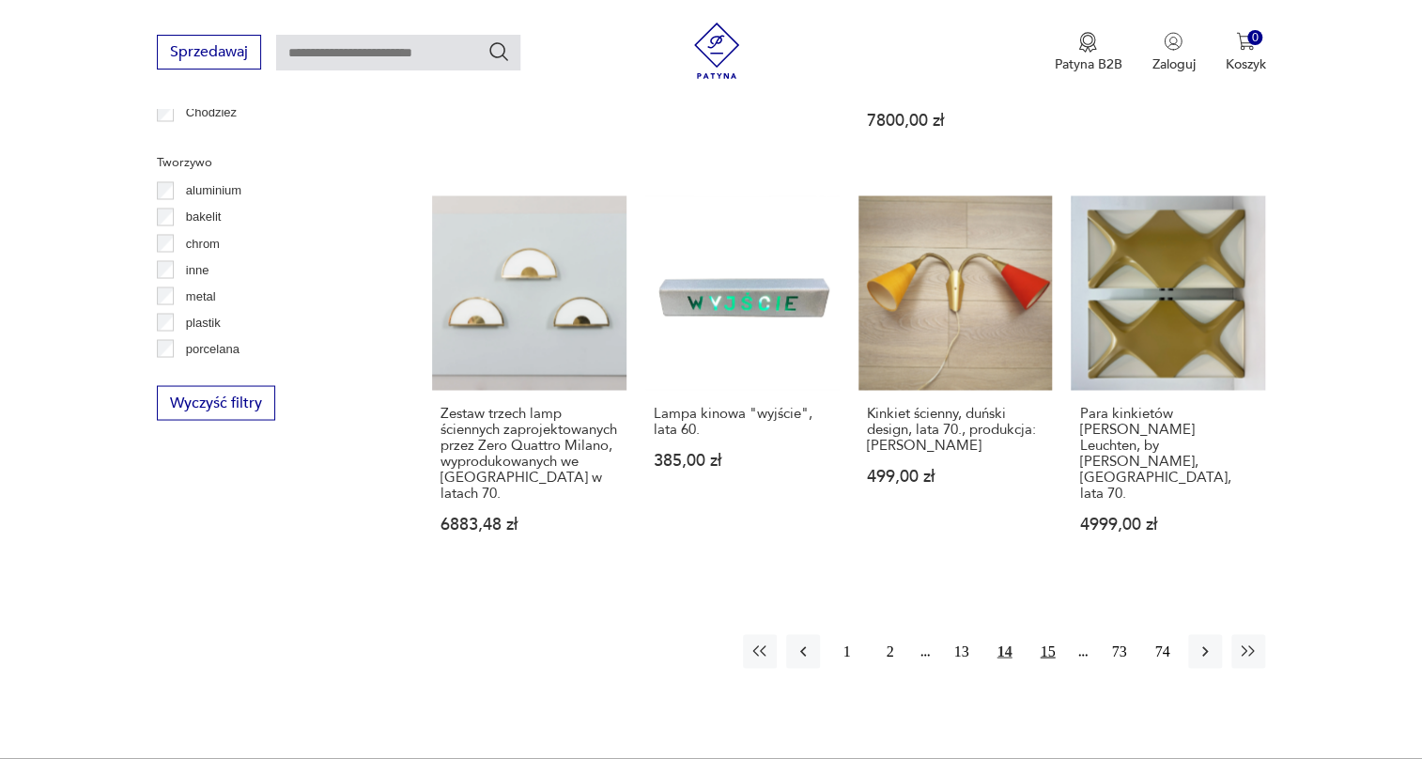
click at [1037, 634] on button "15" at bounding box center [1048, 651] width 34 height 34
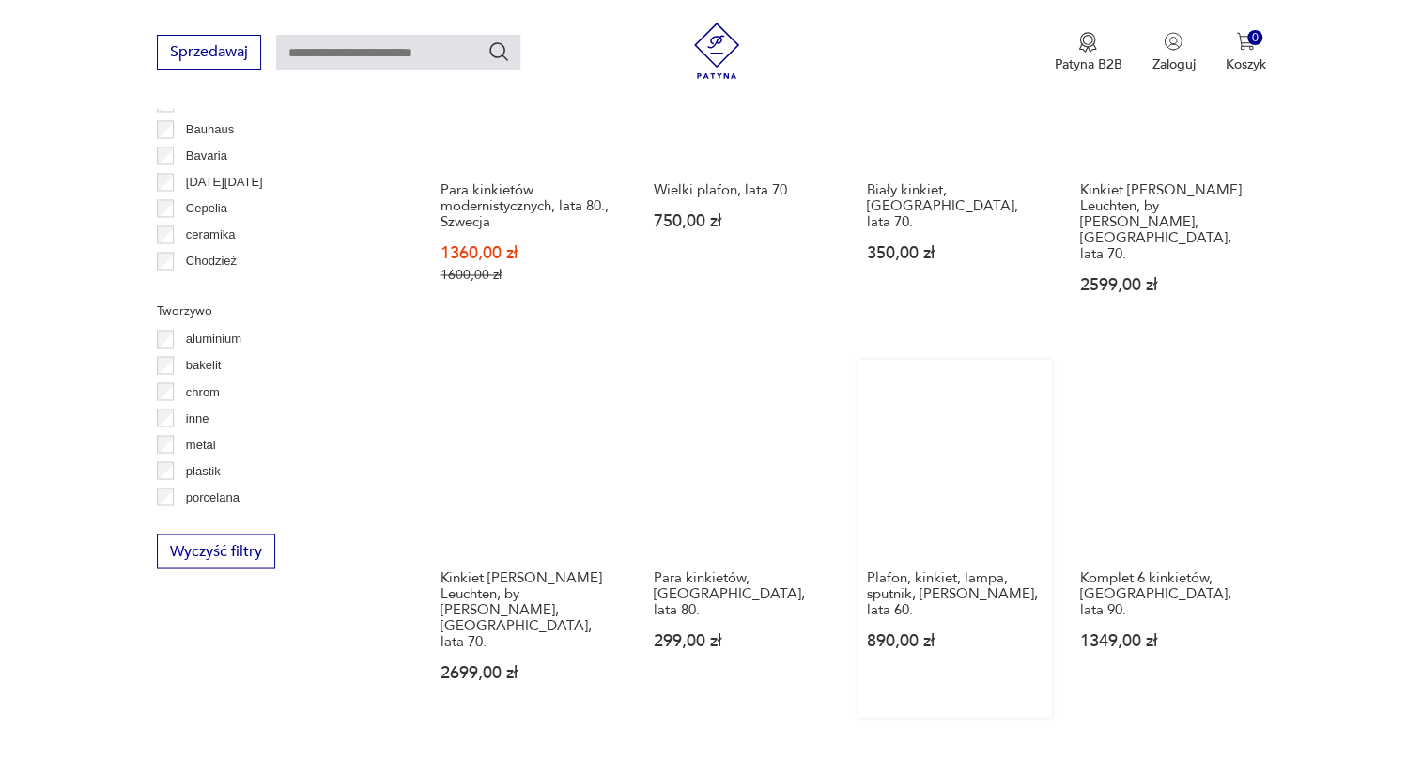
scroll to position [1808, 0]
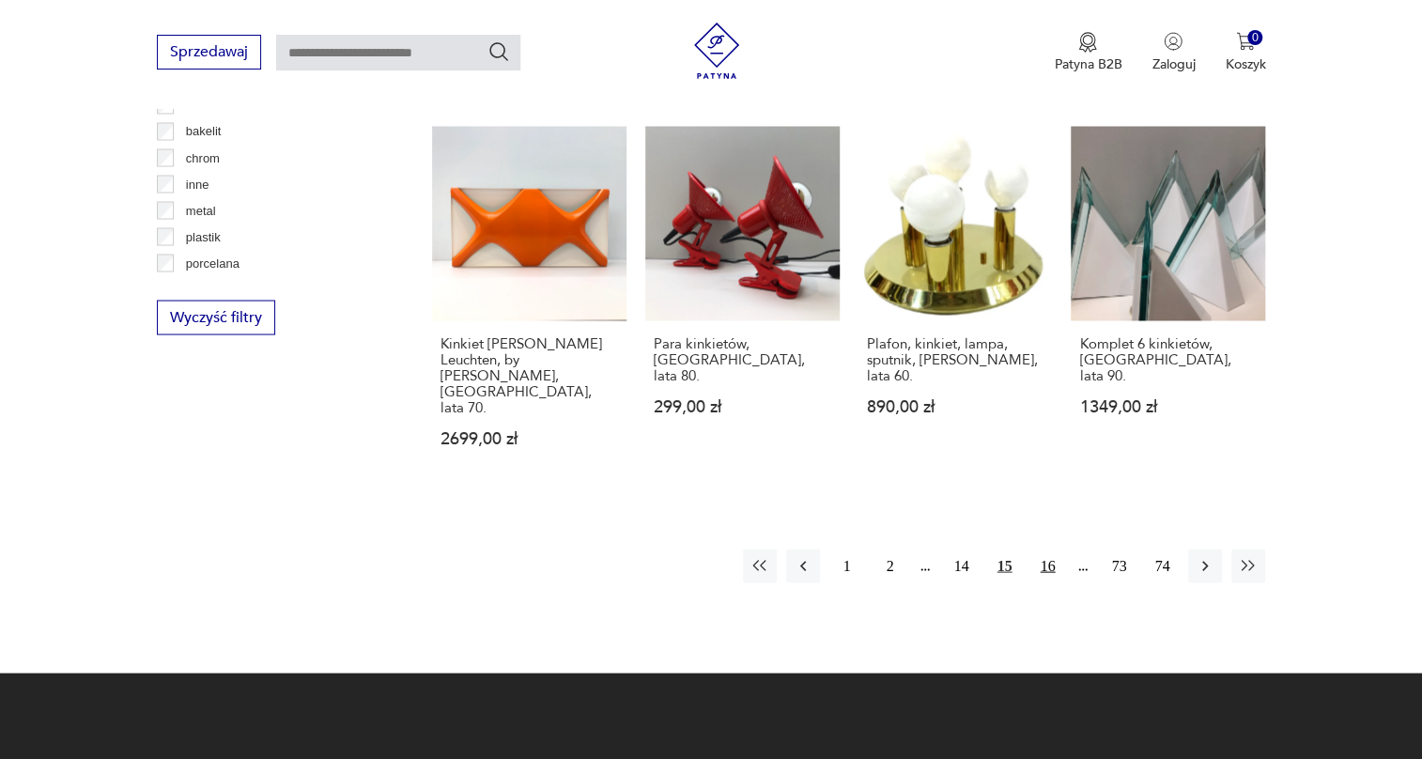
click at [1055, 549] on button "16" at bounding box center [1048, 566] width 34 height 34
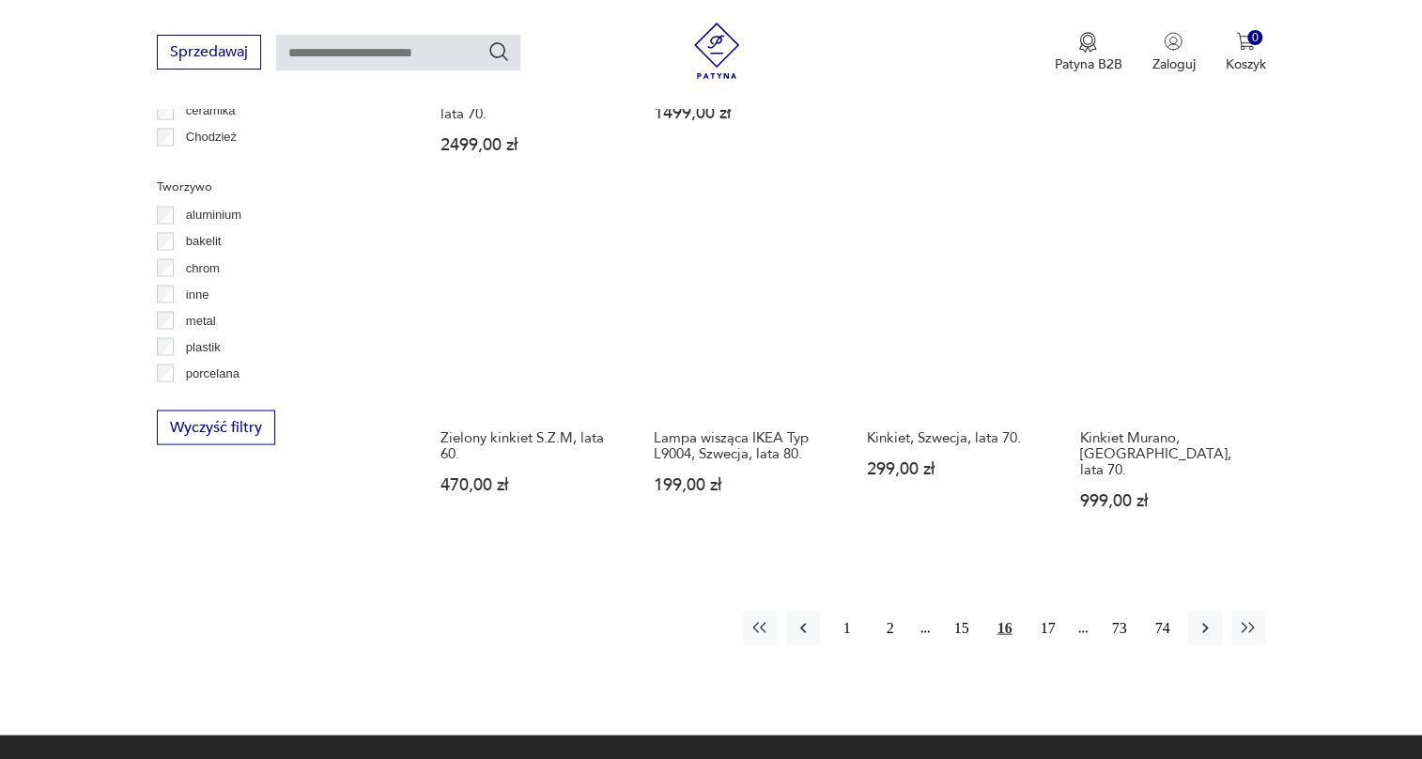
scroll to position [1723, 0]
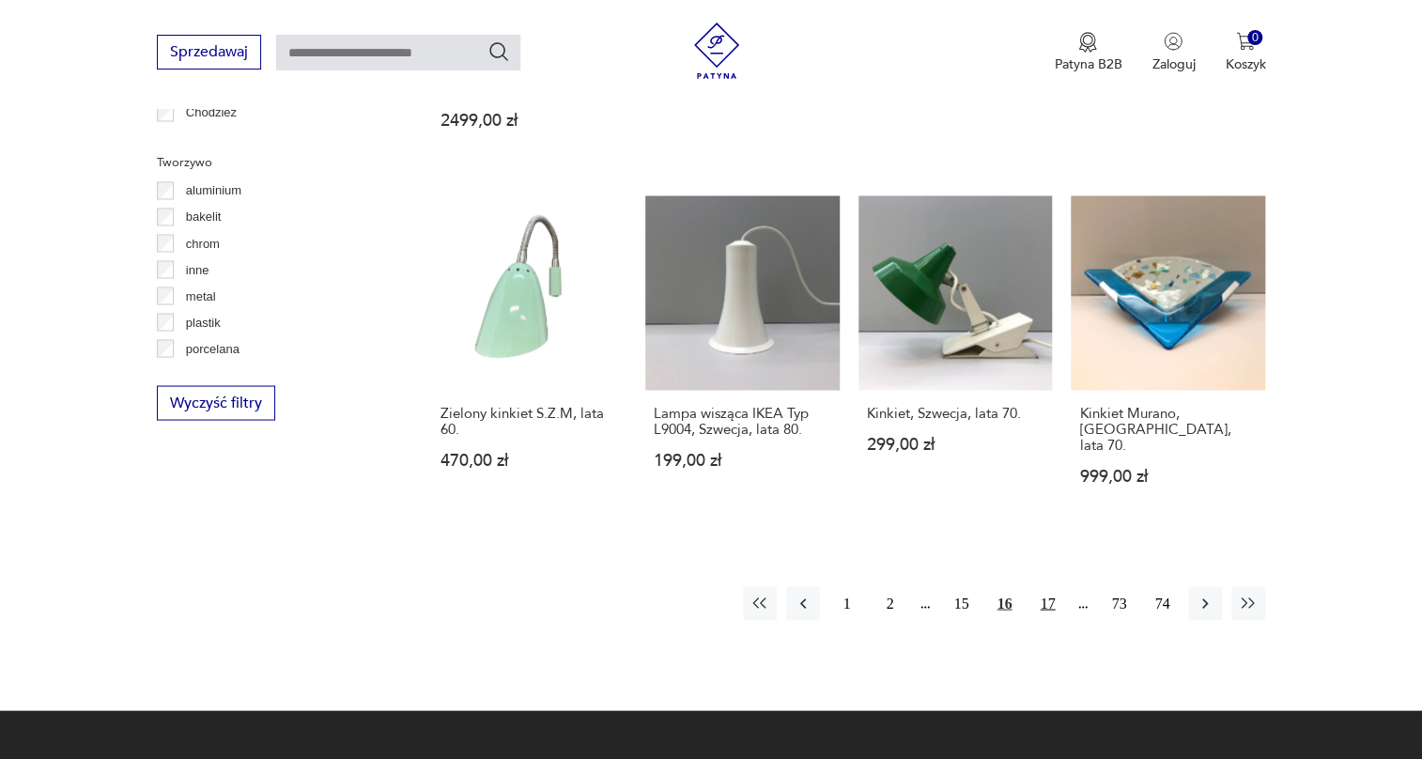
click at [1049, 586] on button "17" at bounding box center [1048, 603] width 34 height 34
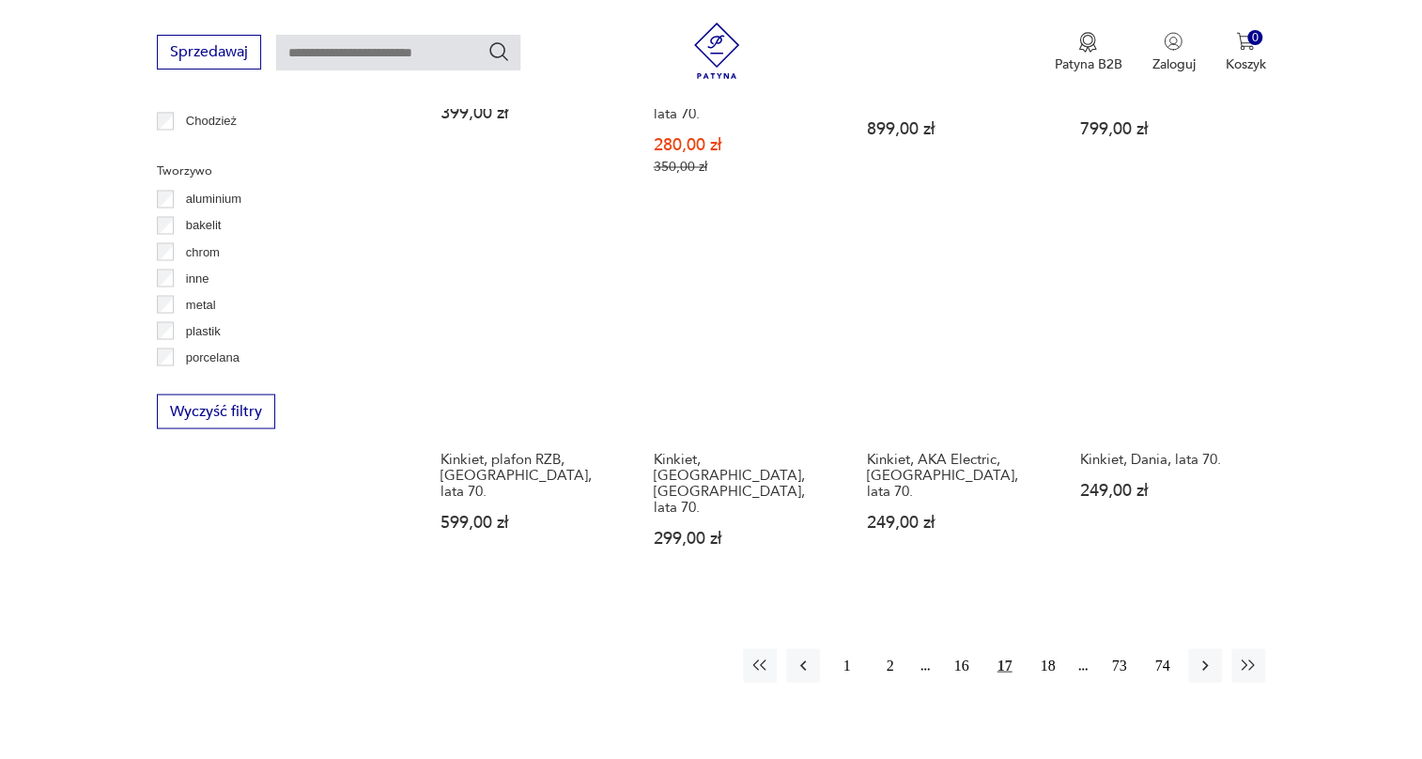
scroll to position [1723, 0]
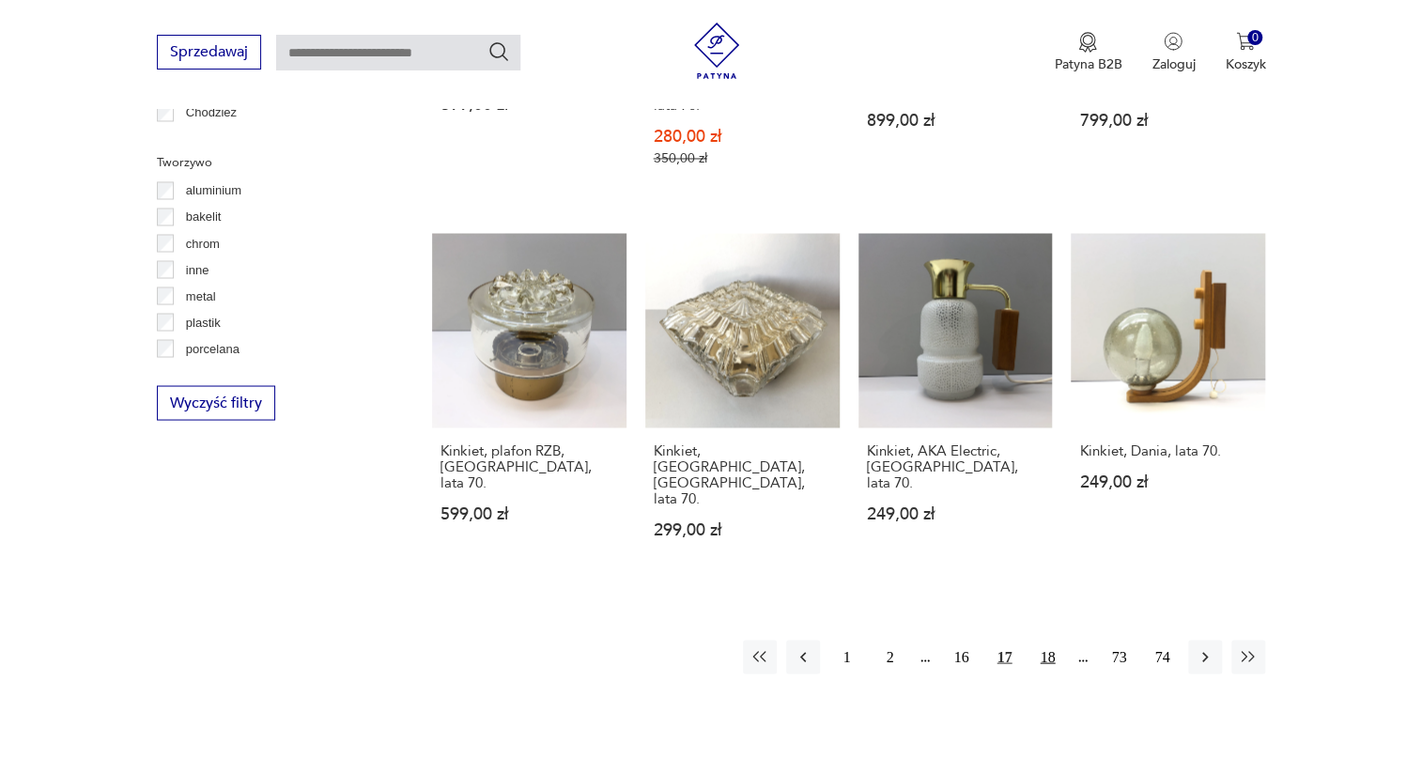
click at [1041, 640] on button "18" at bounding box center [1048, 657] width 34 height 34
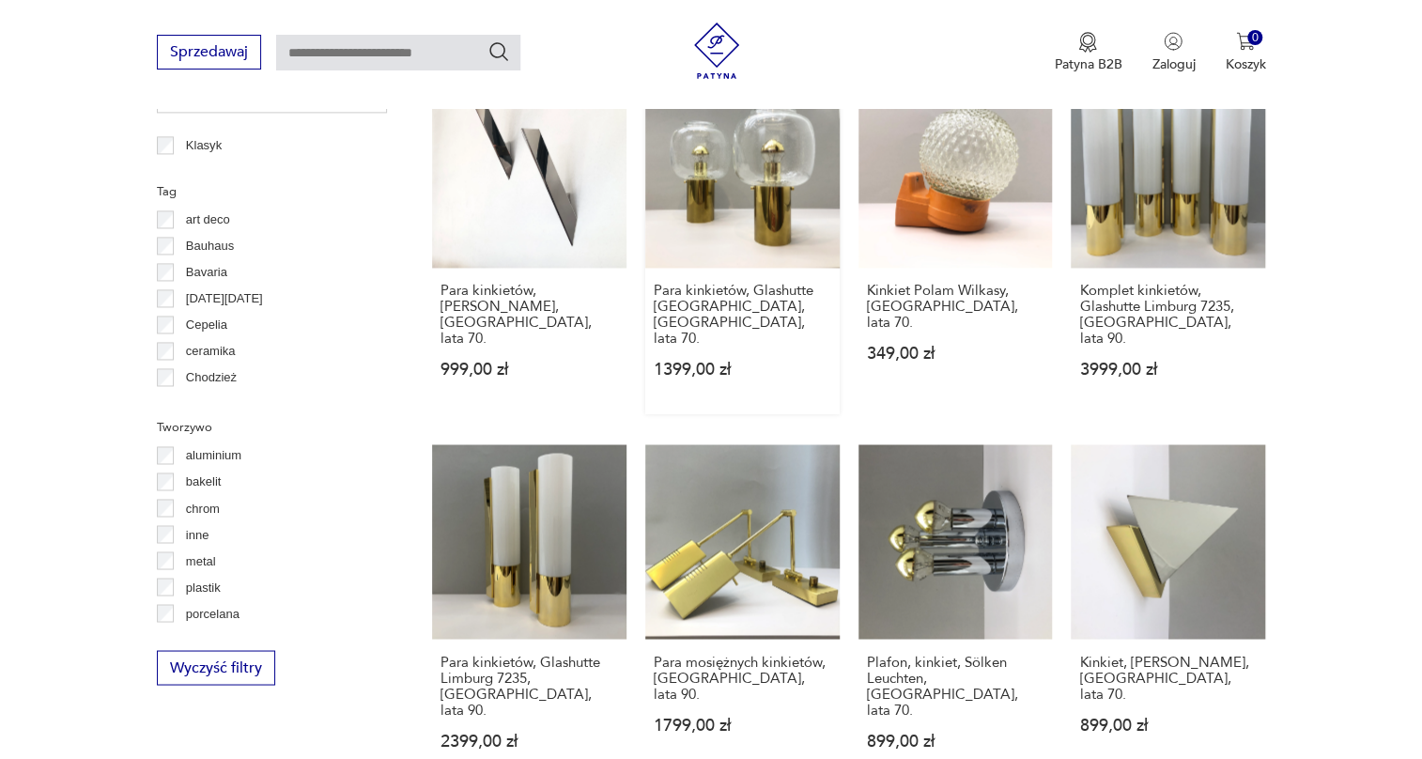
scroll to position [1638, 0]
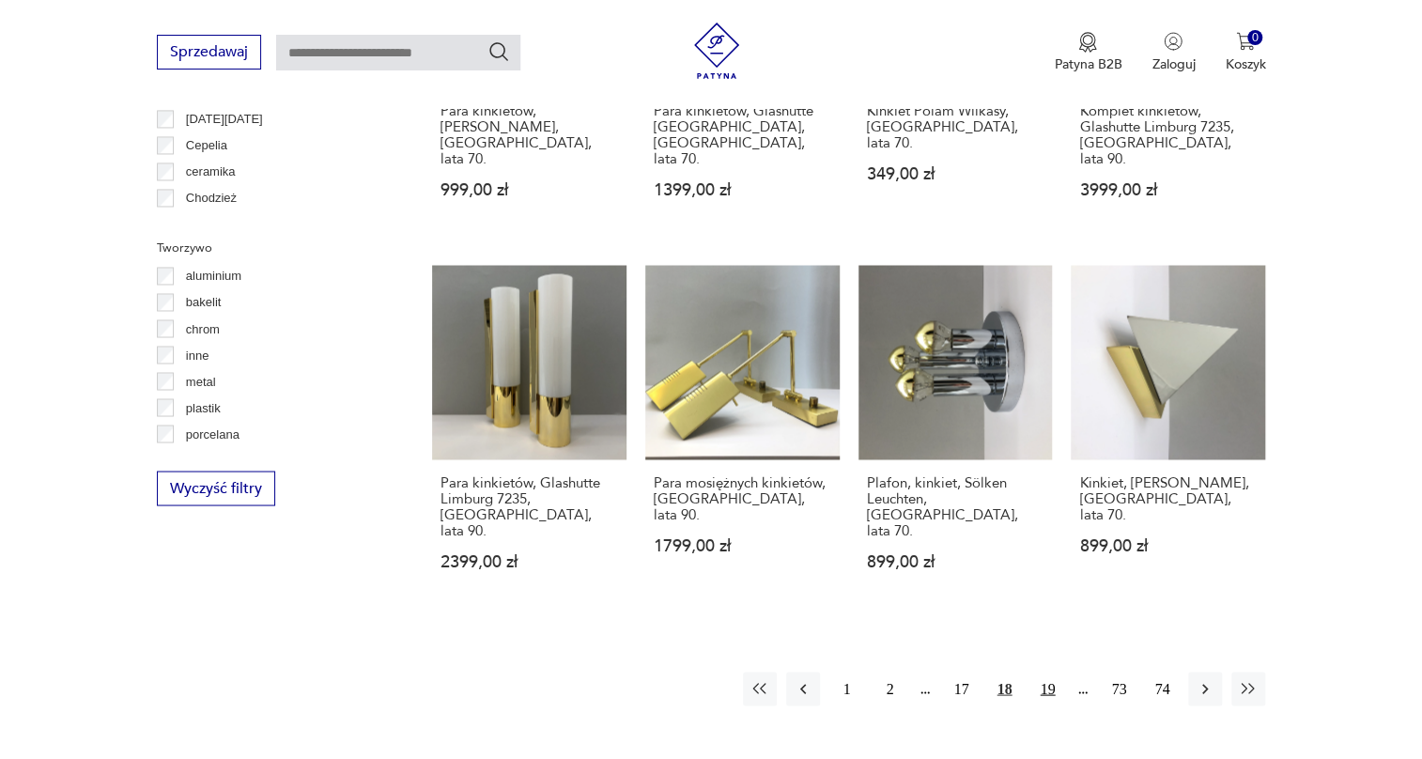
click at [1031, 672] on button "19" at bounding box center [1048, 689] width 34 height 34
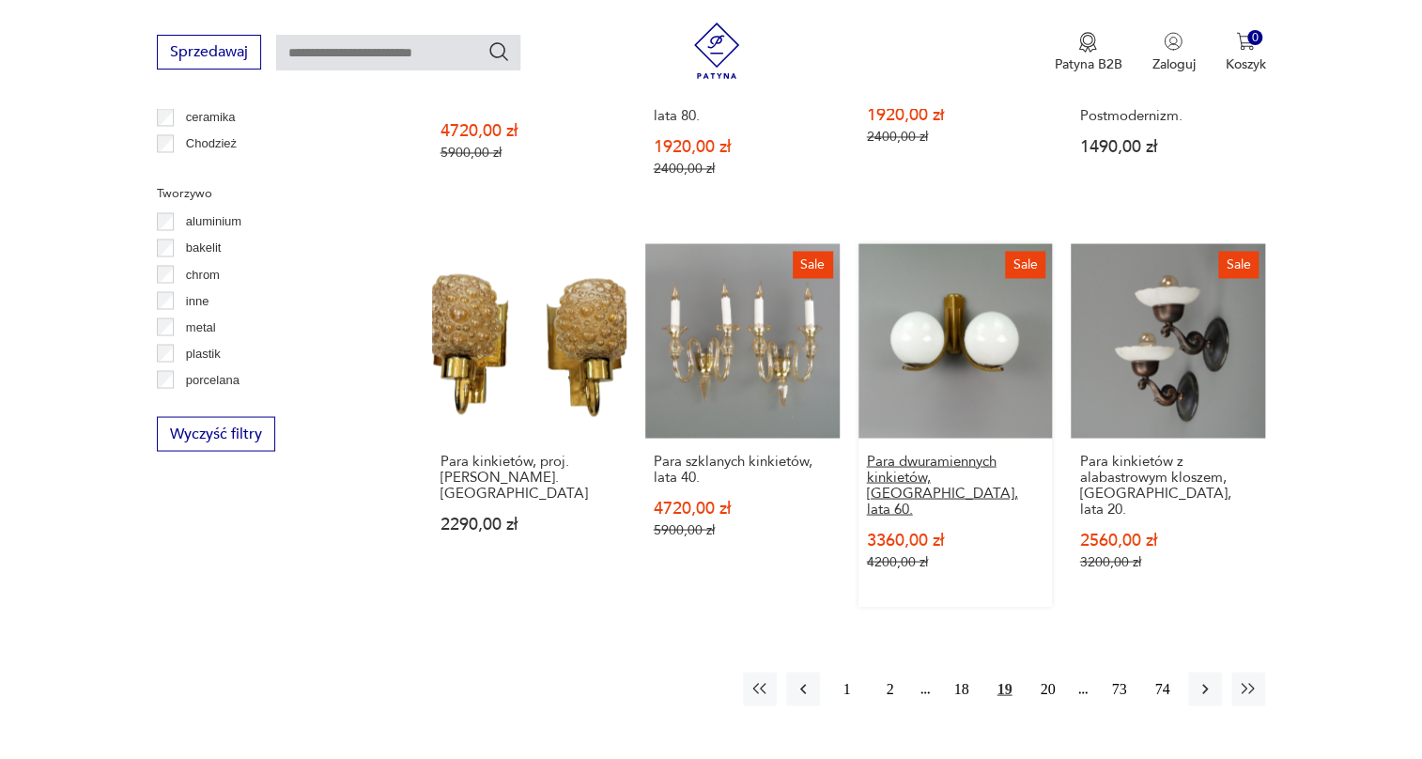
scroll to position [1723, 0]
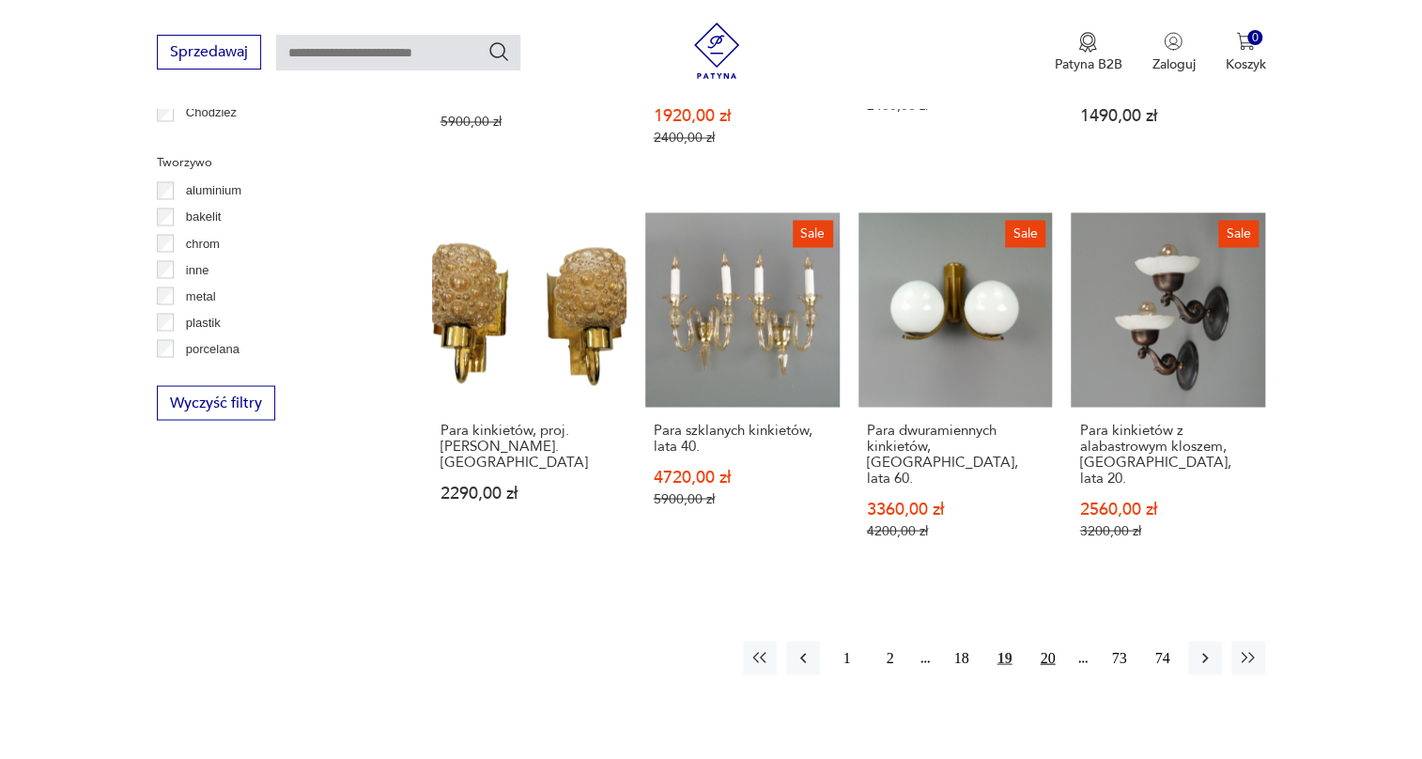
click at [1041, 641] on button "20" at bounding box center [1048, 658] width 34 height 34
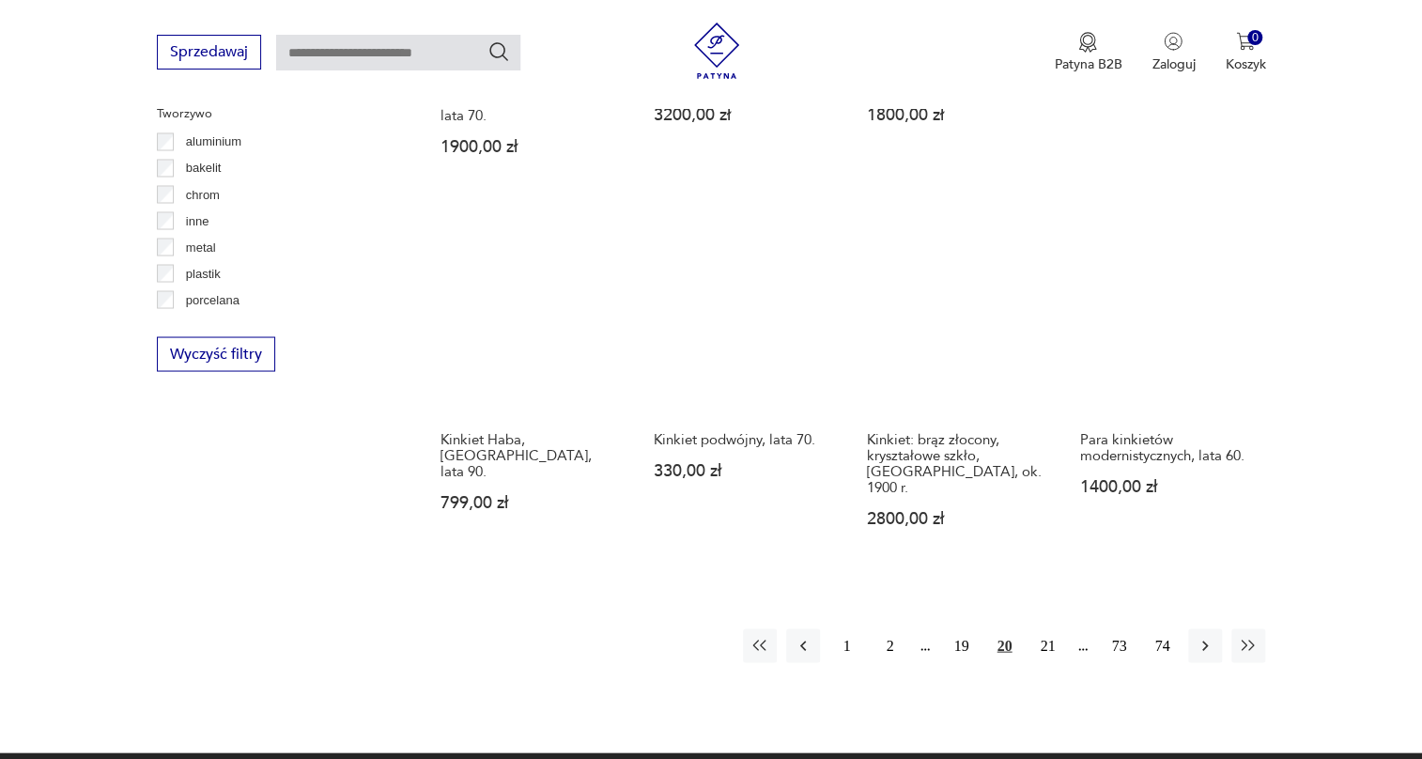
scroll to position [1808, 0]
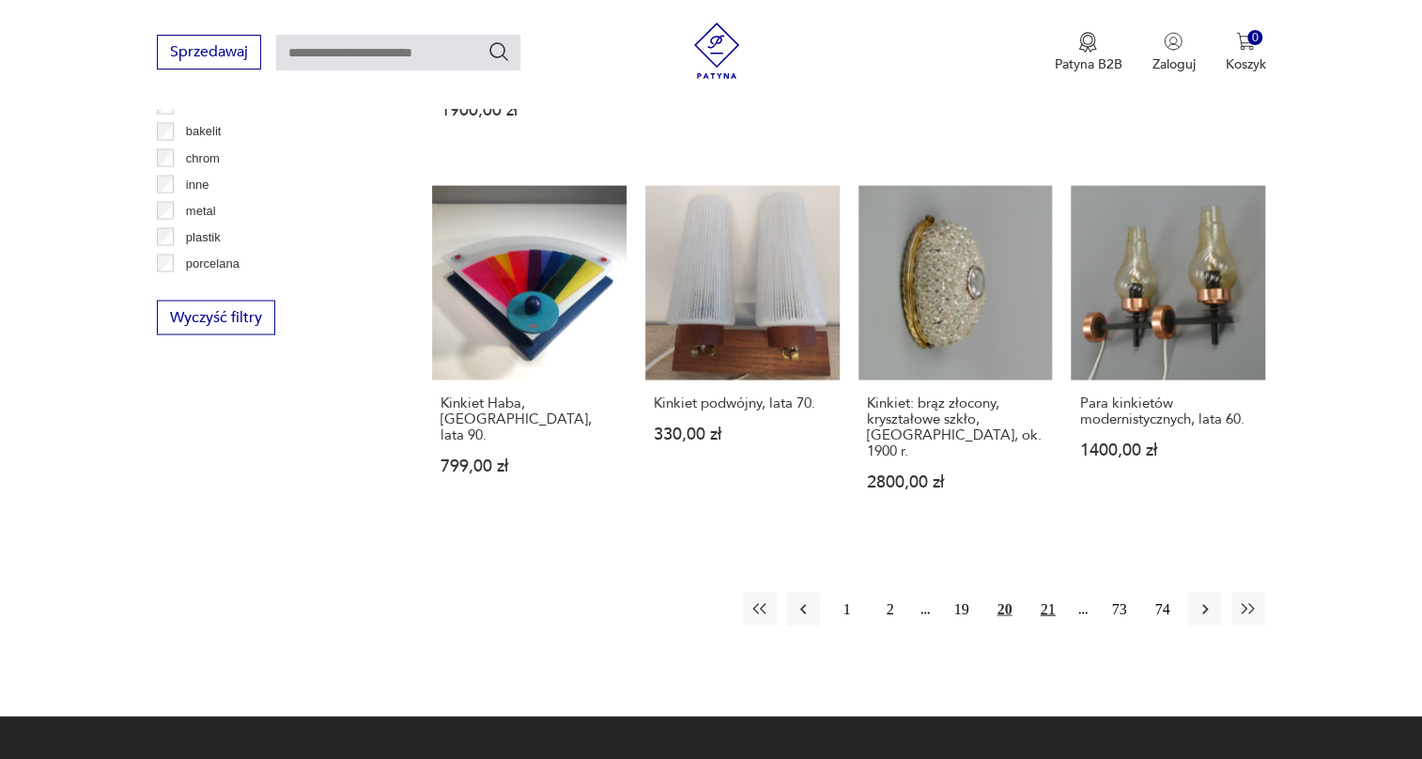
click at [1052, 592] on button "21" at bounding box center [1048, 609] width 34 height 34
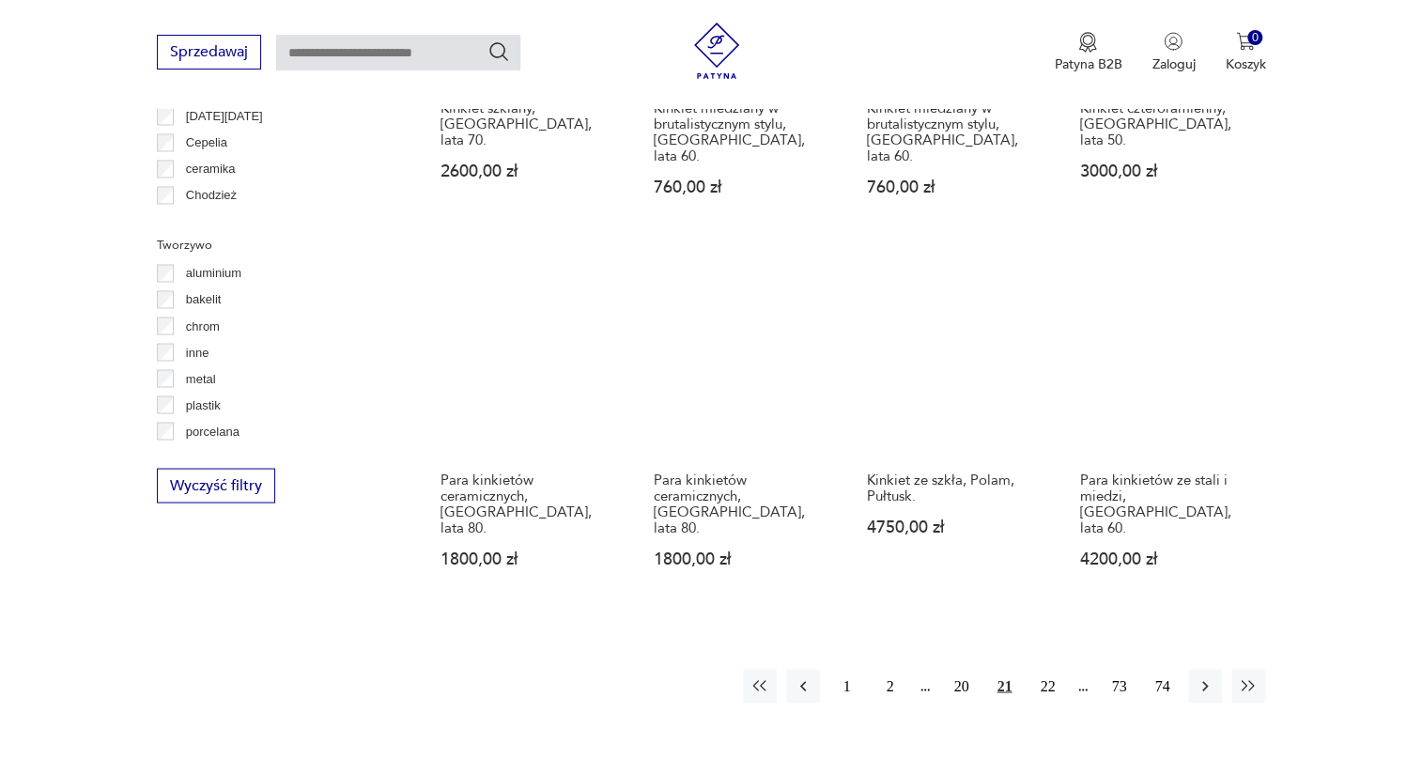
scroll to position [1723, 0]
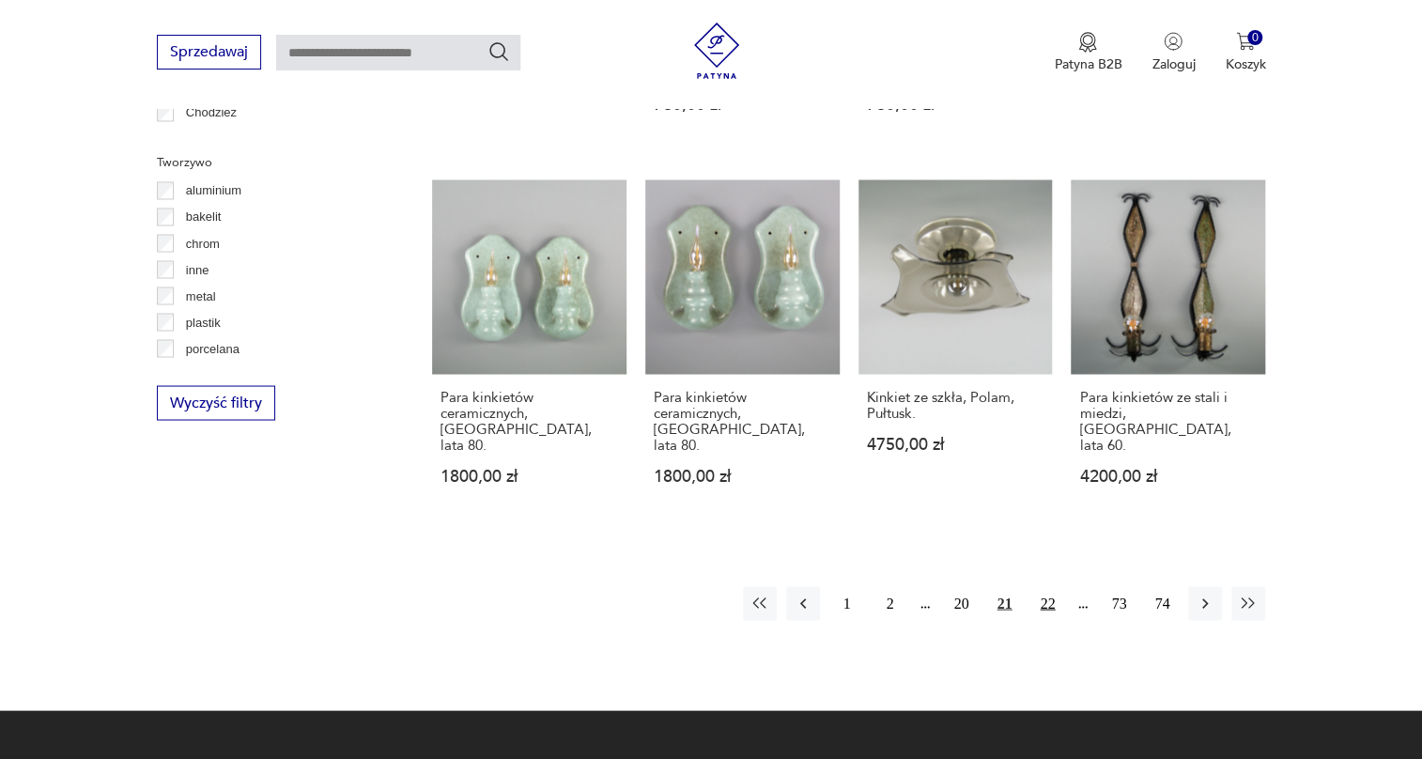
click at [1050, 586] on button "22" at bounding box center [1048, 603] width 34 height 34
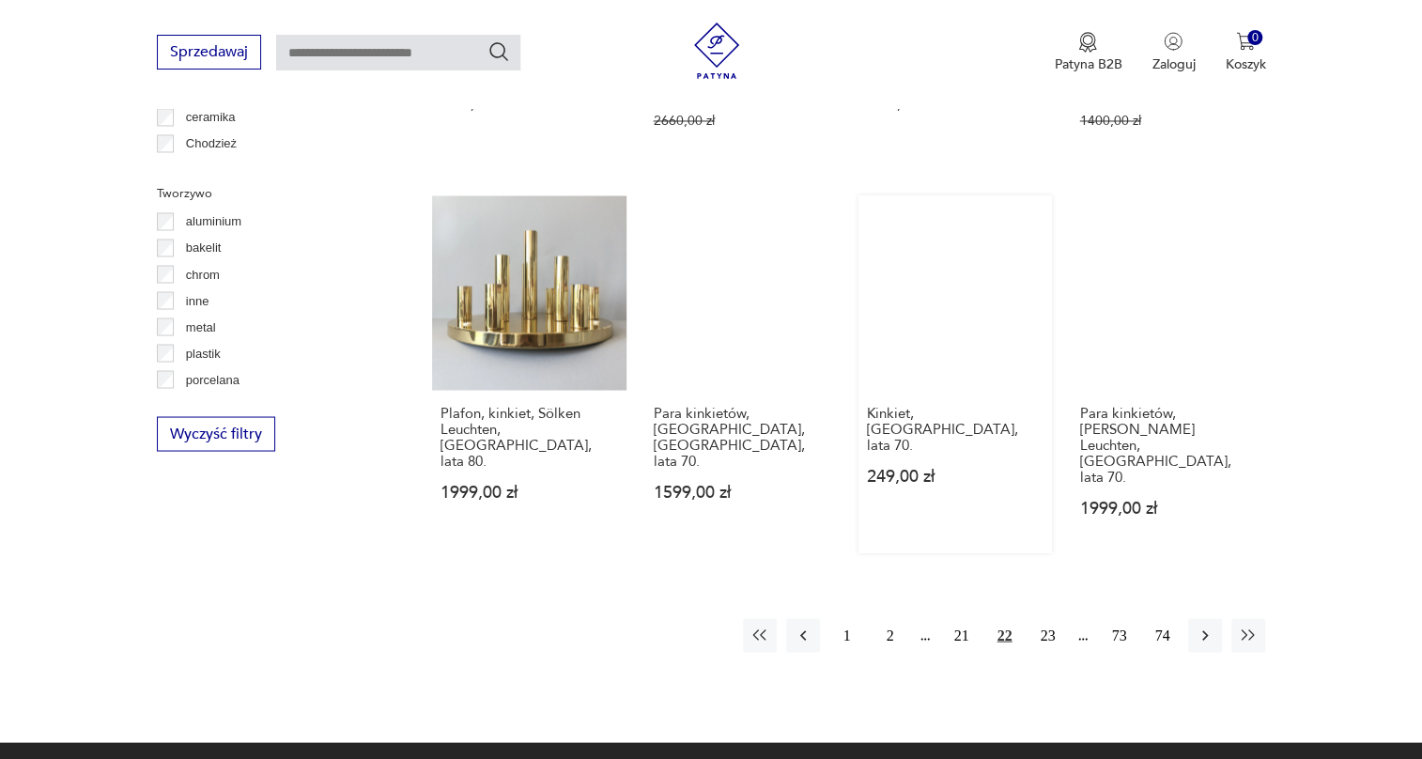
scroll to position [1723, 0]
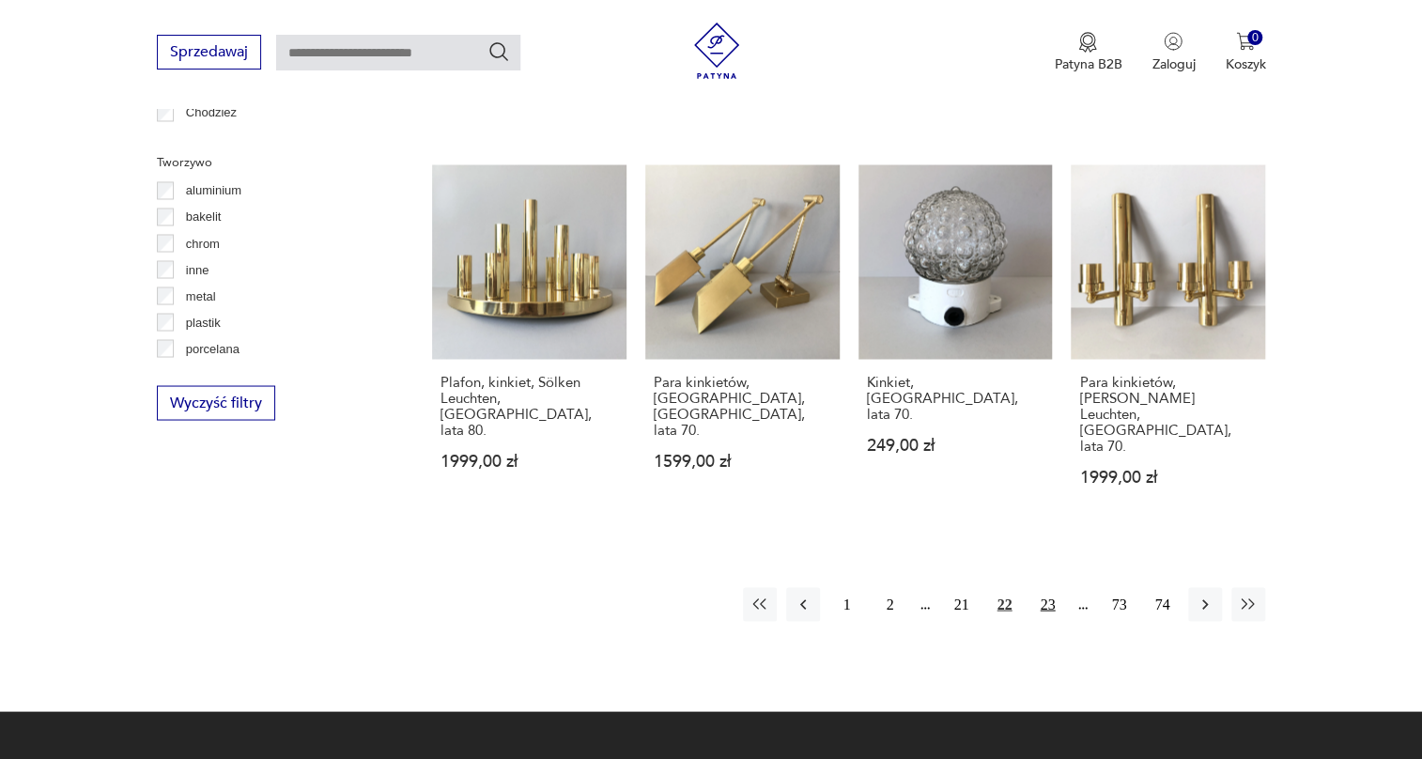
click at [1056, 587] on button "23" at bounding box center [1048, 604] width 34 height 34
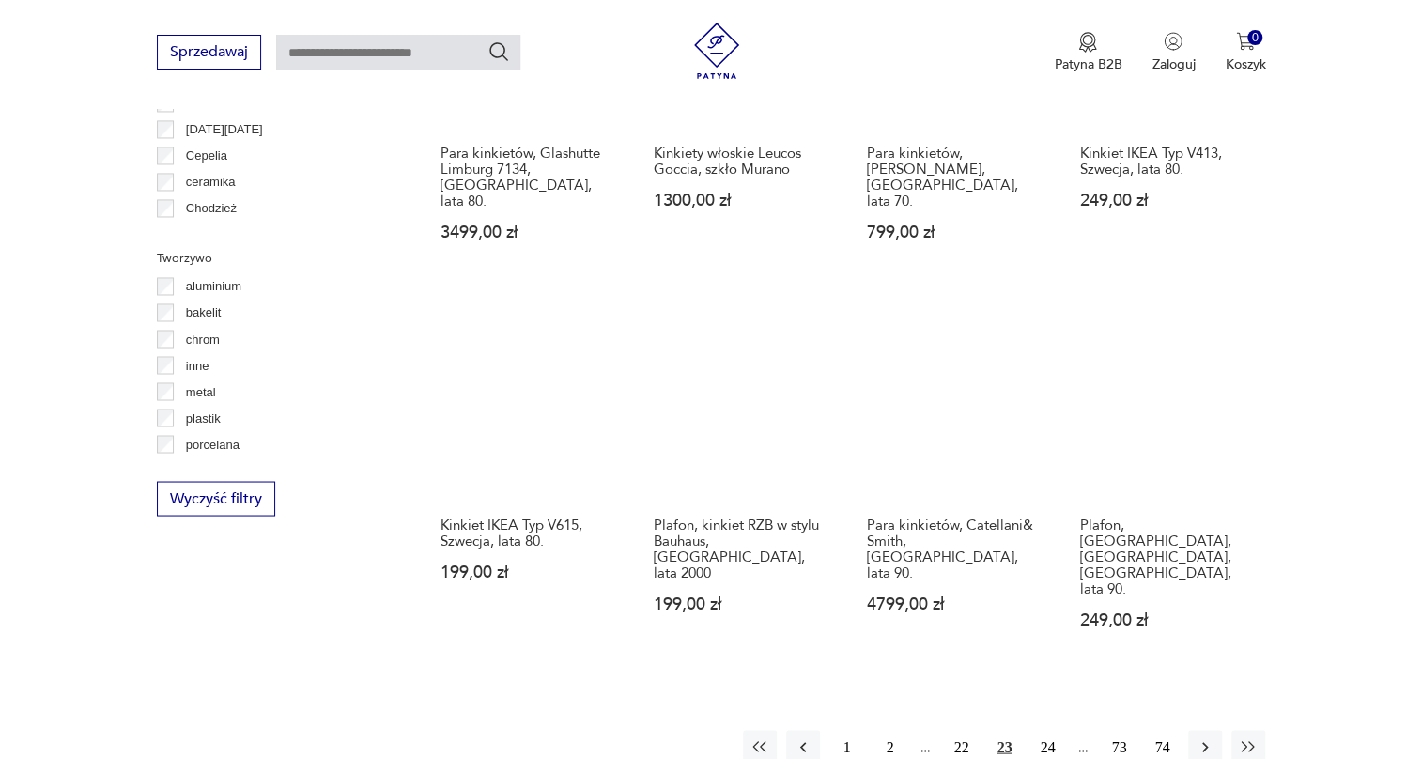
scroll to position [1723, 0]
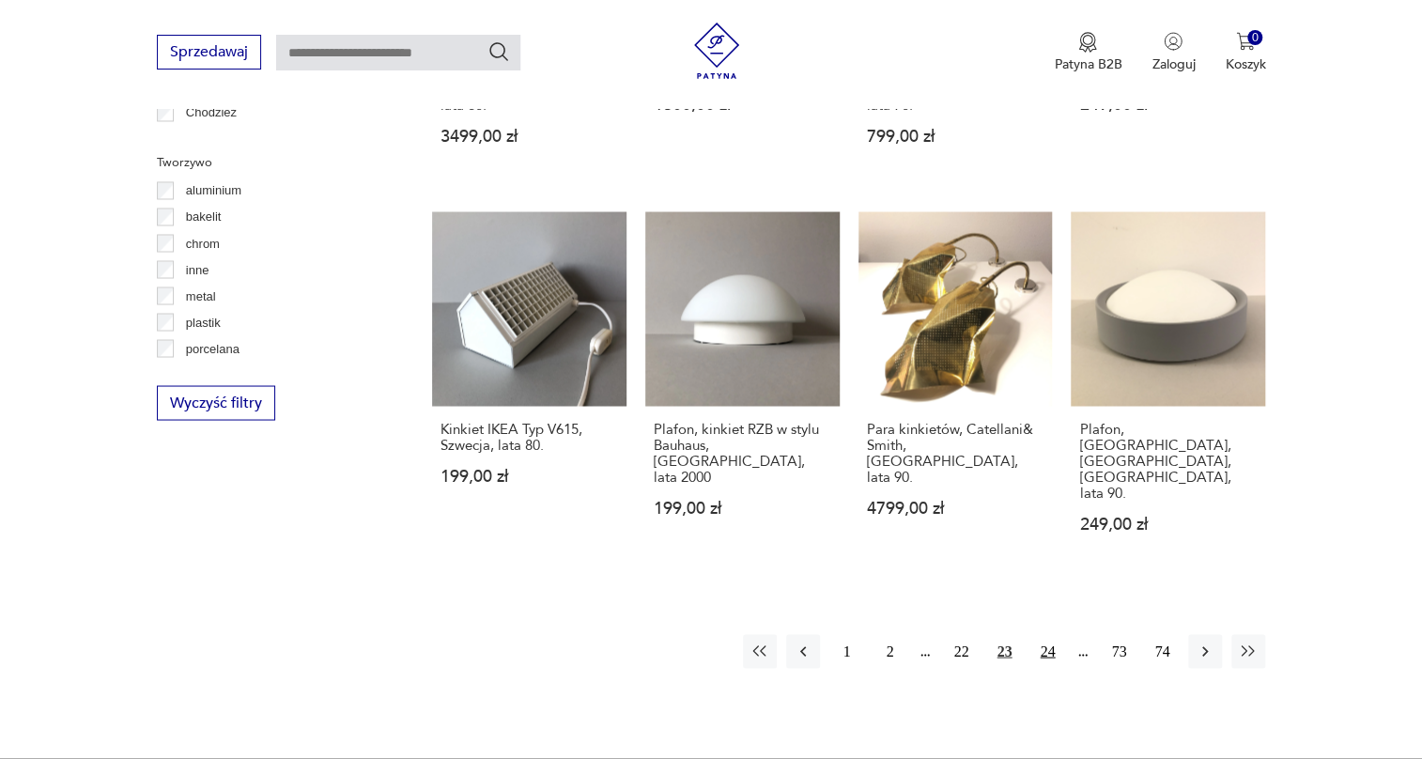
click at [1038, 634] on button "24" at bounding box center [1048, 651] width 34 height 34
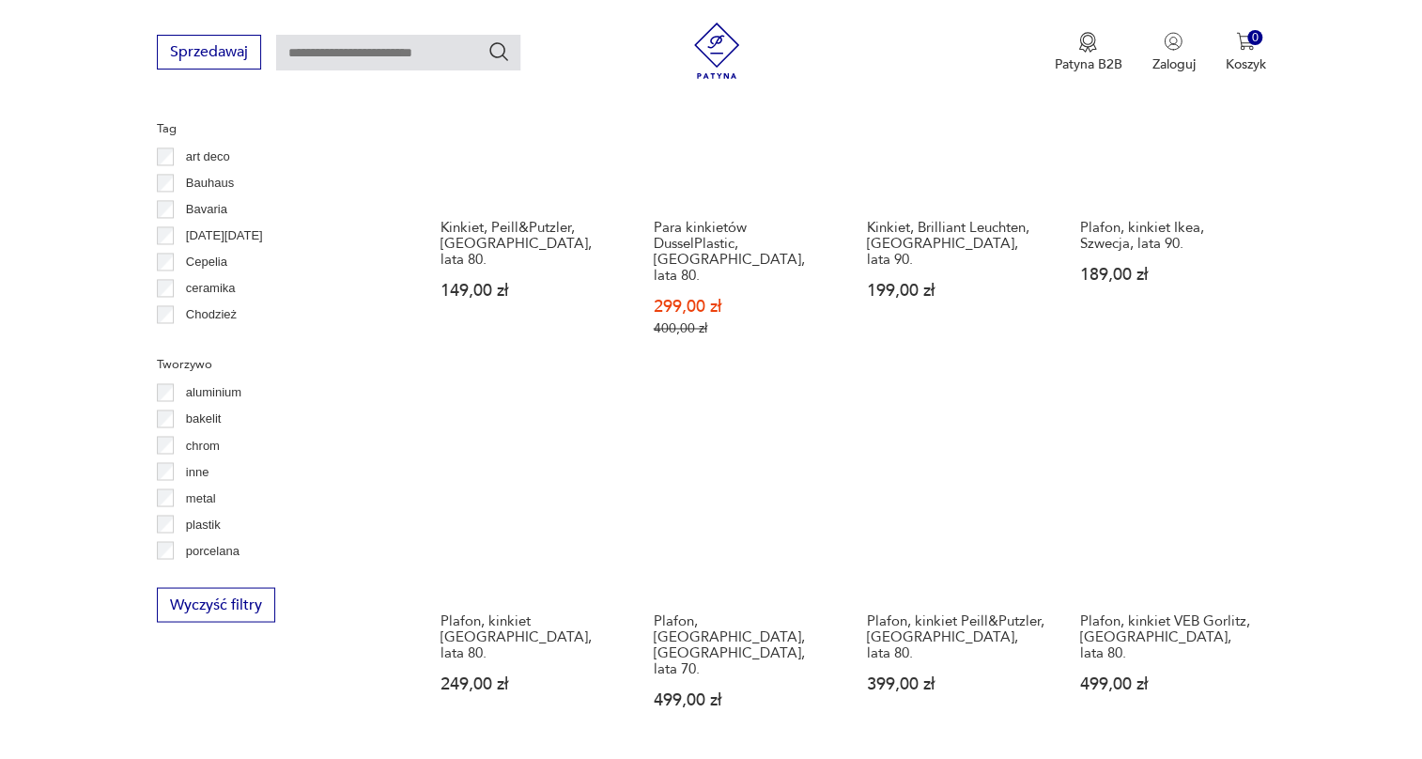
scroll to position [1808, 0]
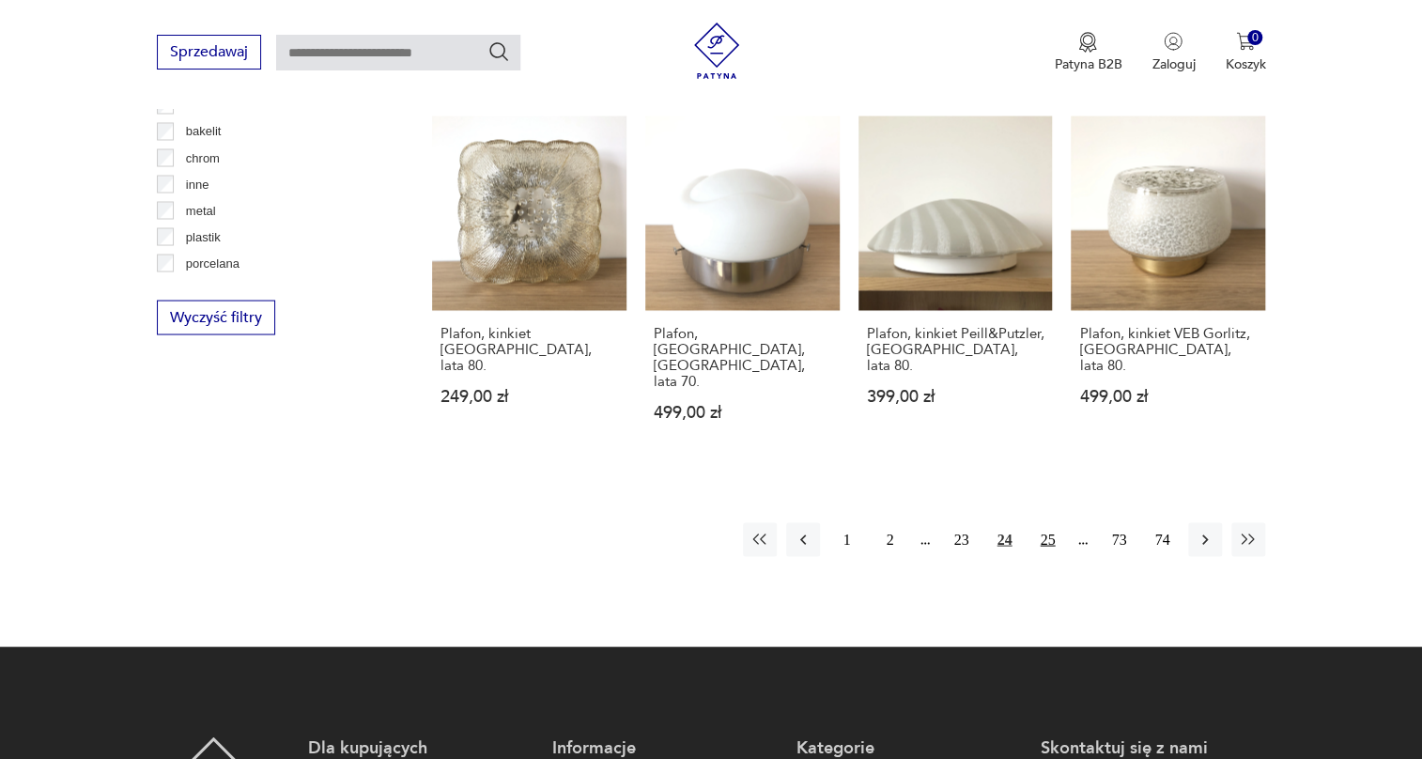
click at [1059, 522] on button "25" at bounding box center [1048, 539] width 34 height 34
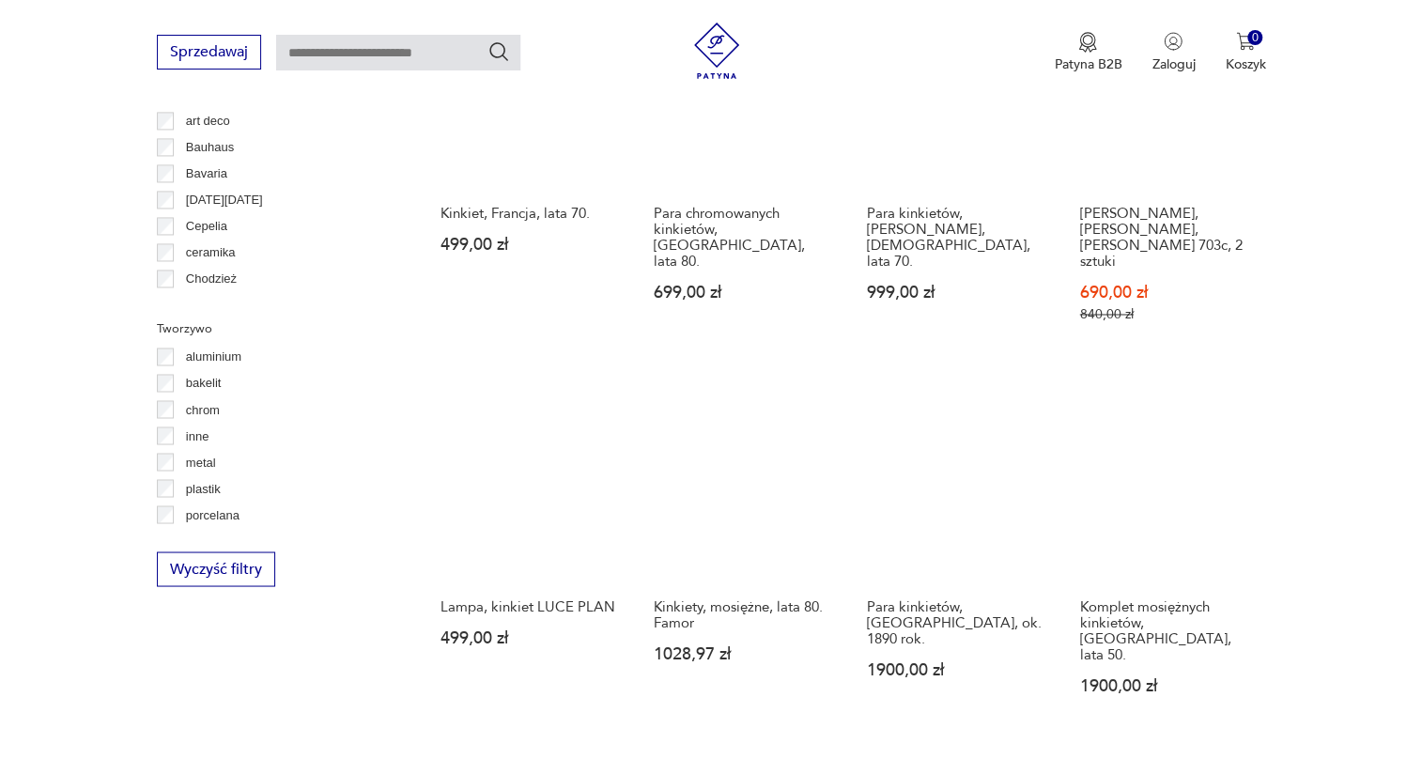
scroll to position [1723, 0]
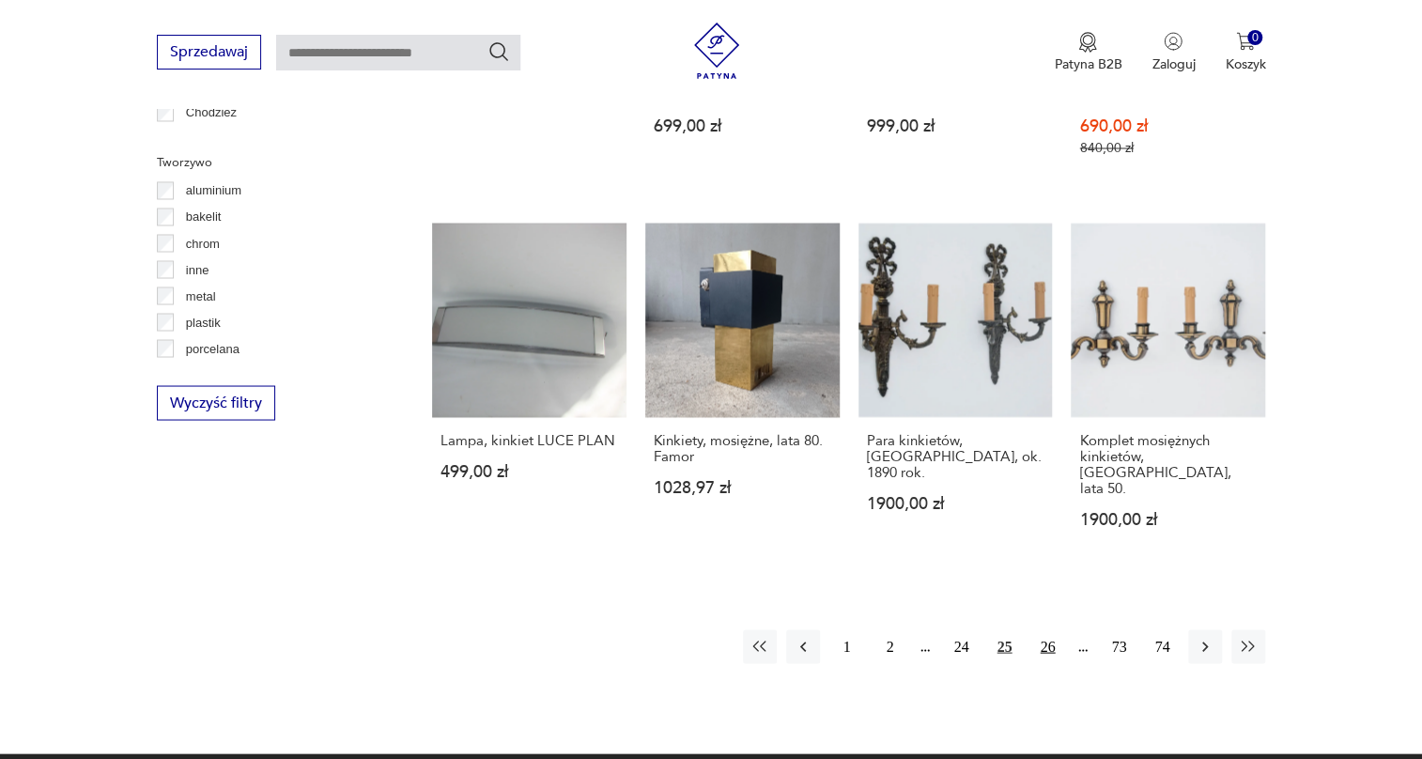
click at [1050, 629] on button "26" at bounding box center [1048, 646] width 34 height 34
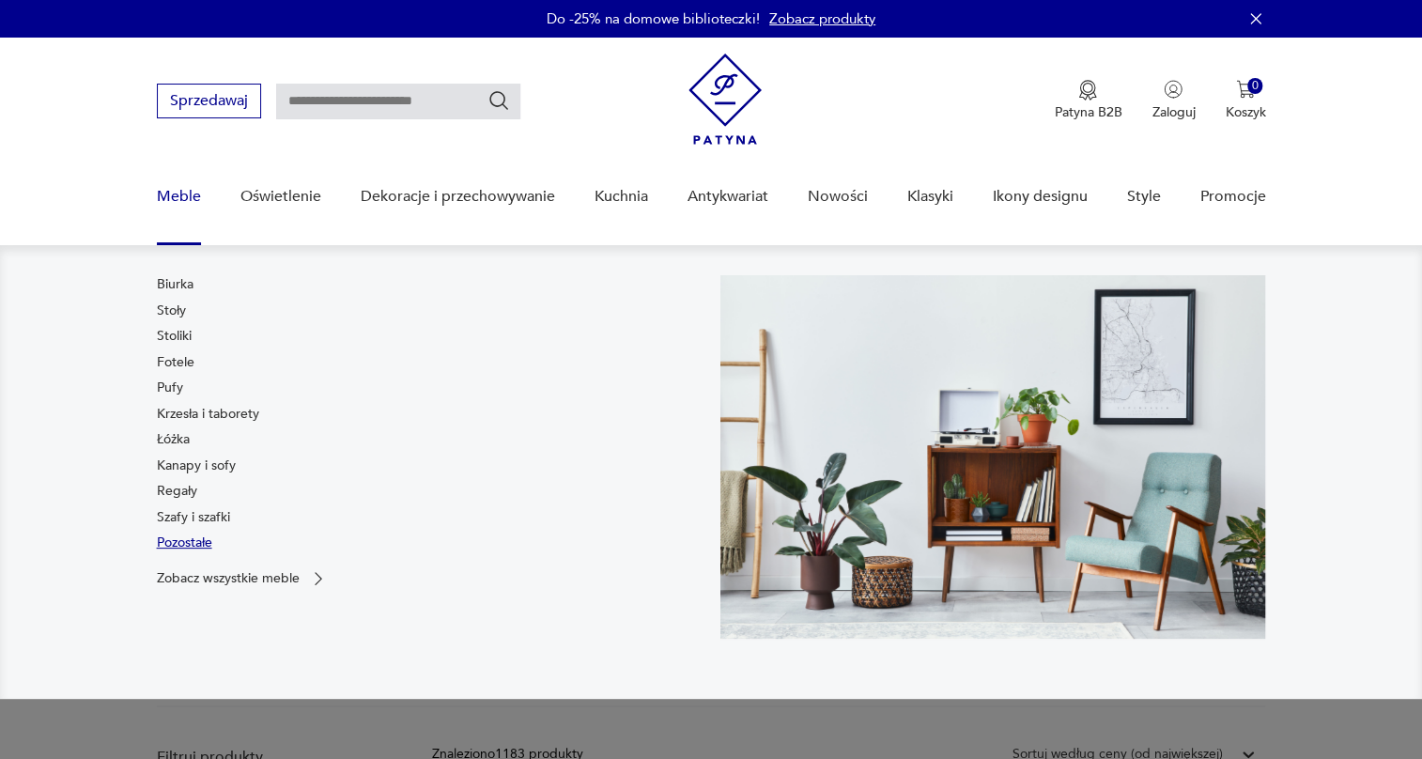
click at [191, 536] on link "Pozostałe" at bounding box center [184, 543] width 55 height 19
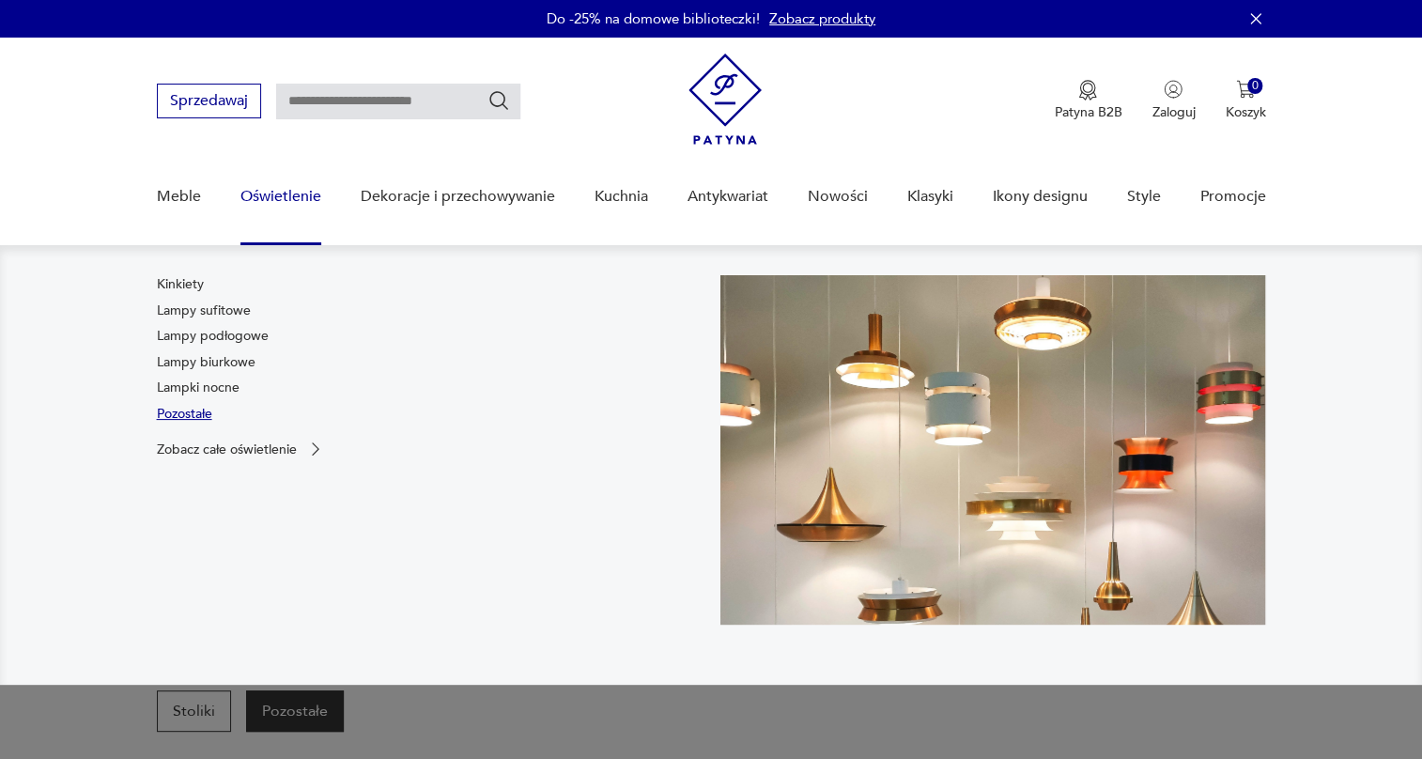
click at [188, 407] on link "Pozostałe" at bounding box center [184, 414] width 55 height 19
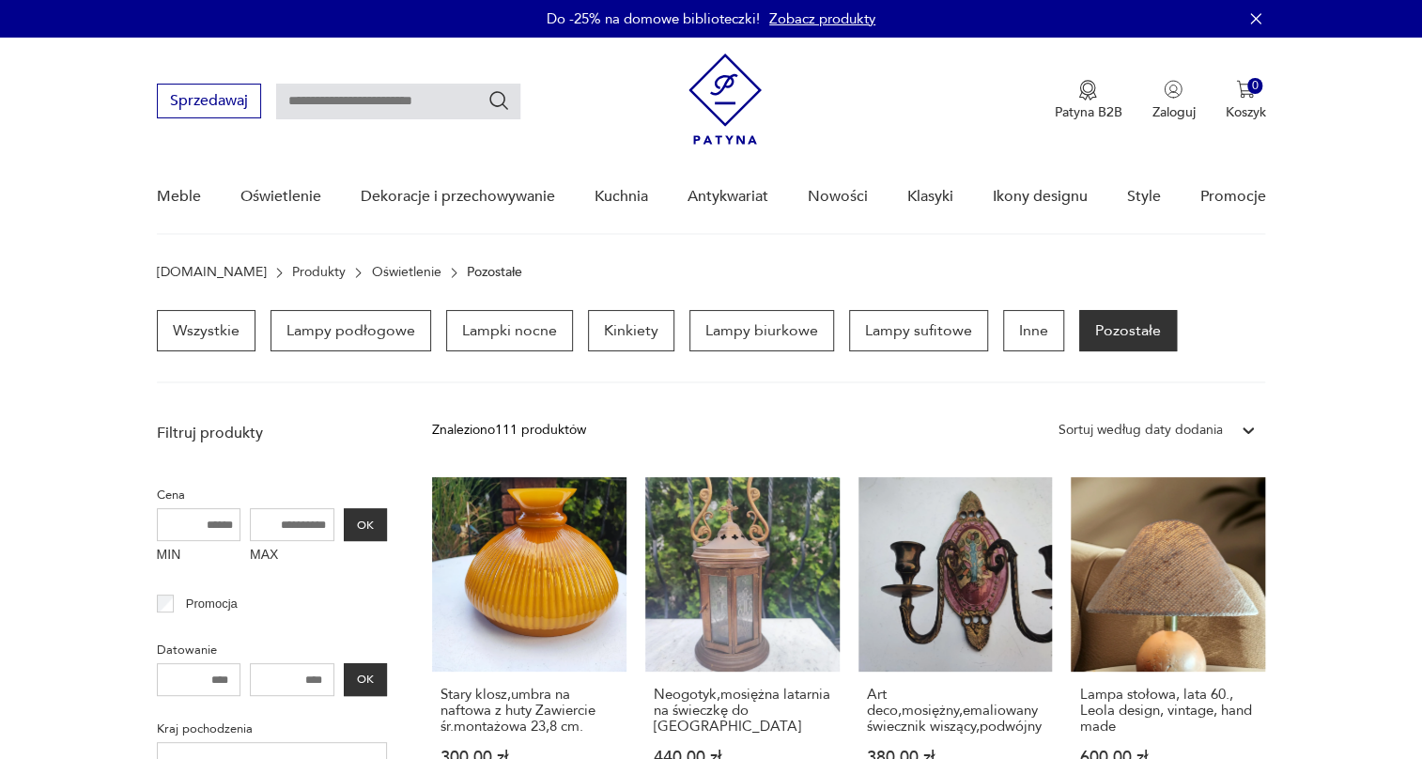
click at [388, 101] on input "text" at bounding box center [398, 102] width 244 height 36
type input "*********"
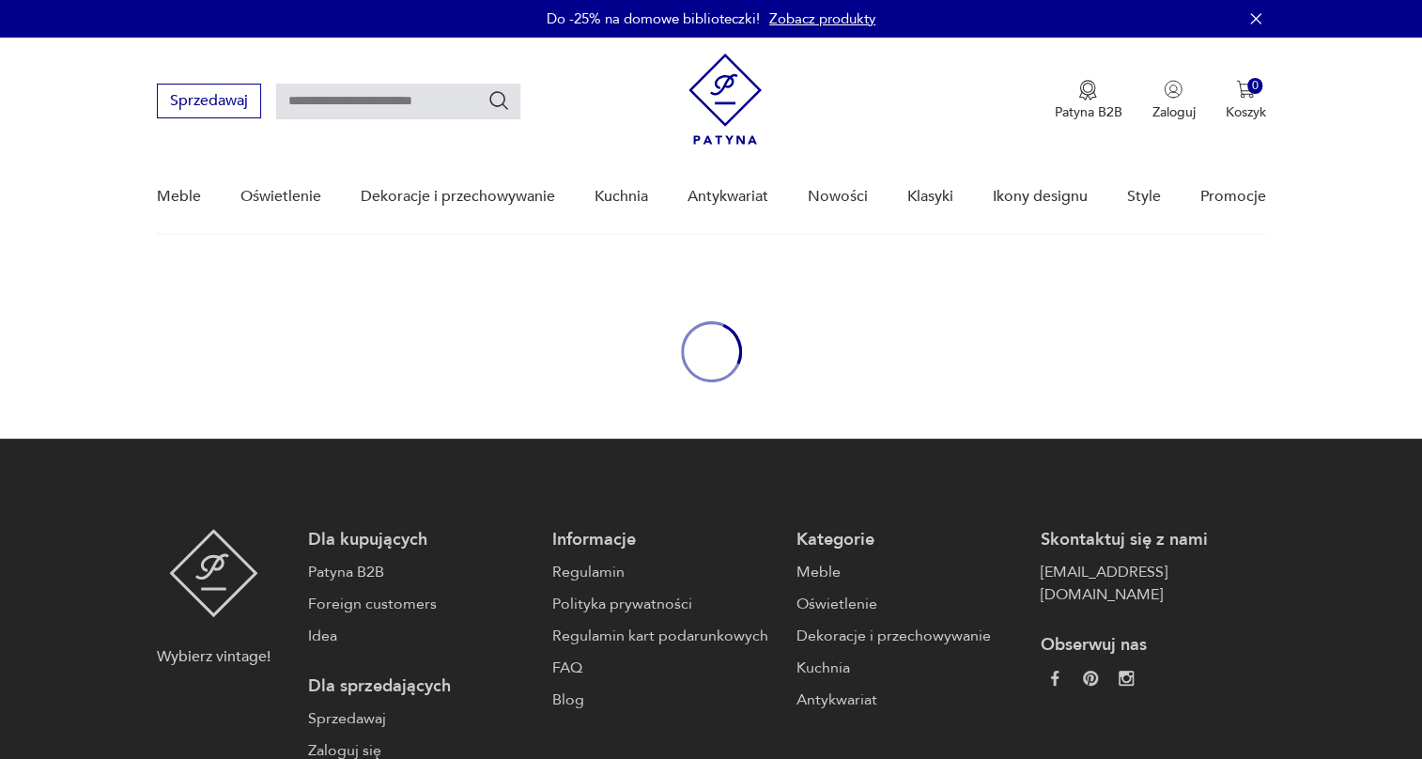
type input "*********"
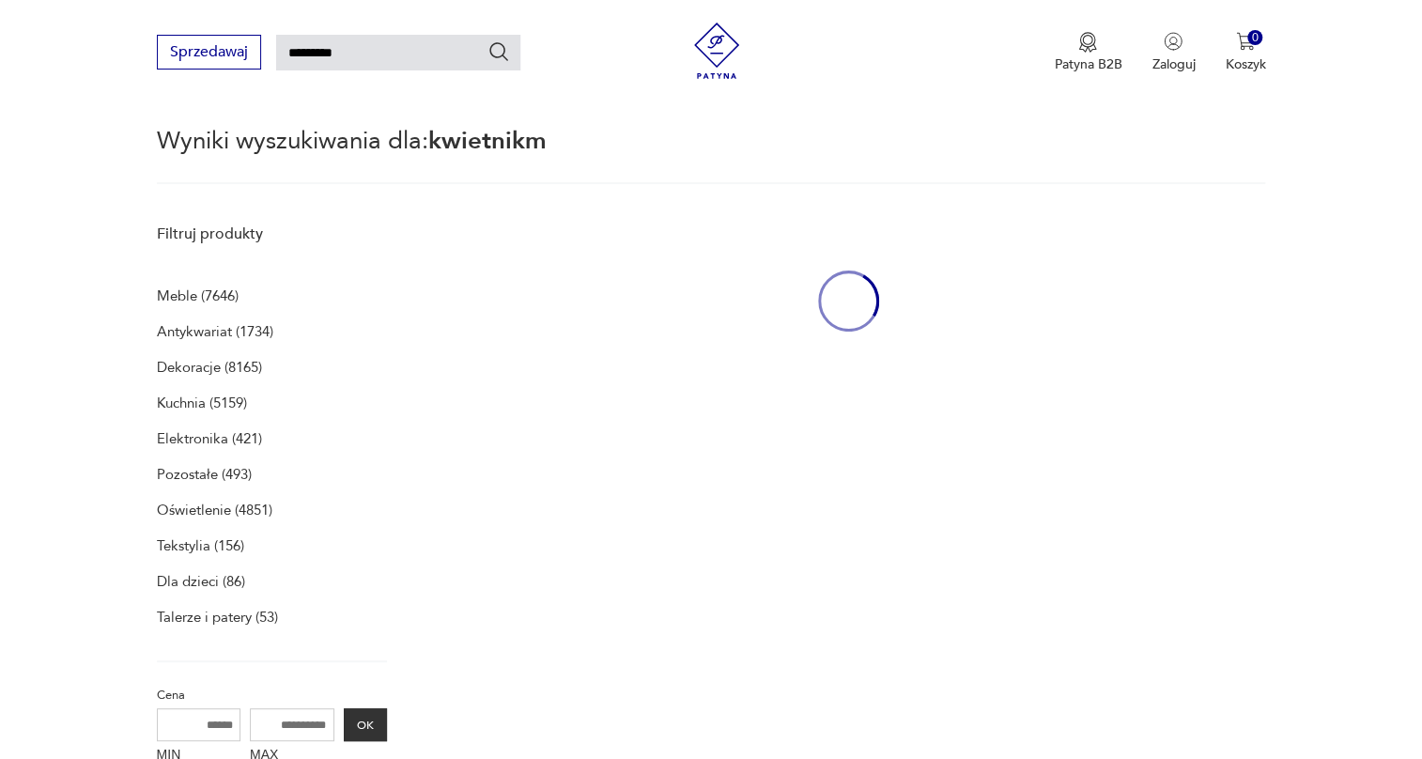
scroll to position [243, 0]
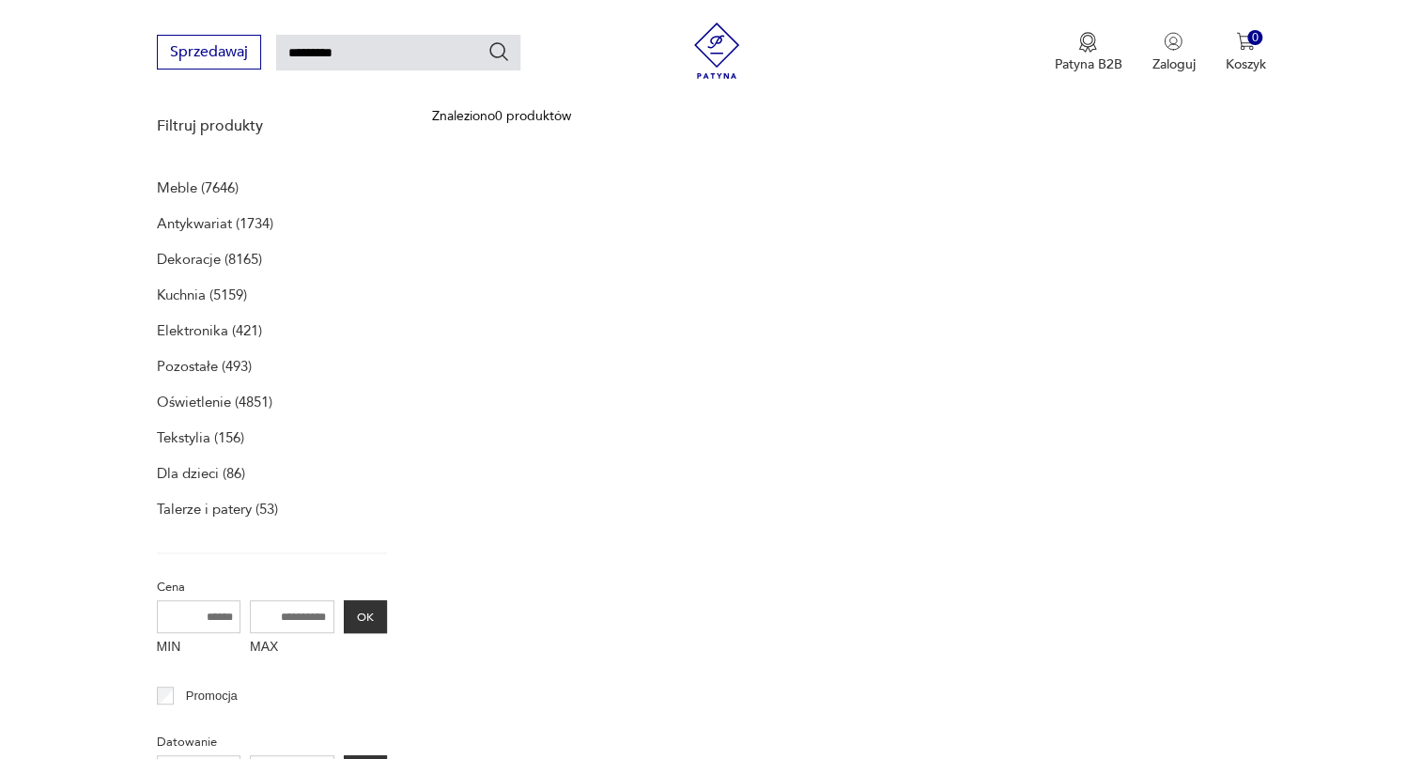
click at [408, 54] on input "*********" at bounding box center [398, 53] width 244 height 36
type input "********"
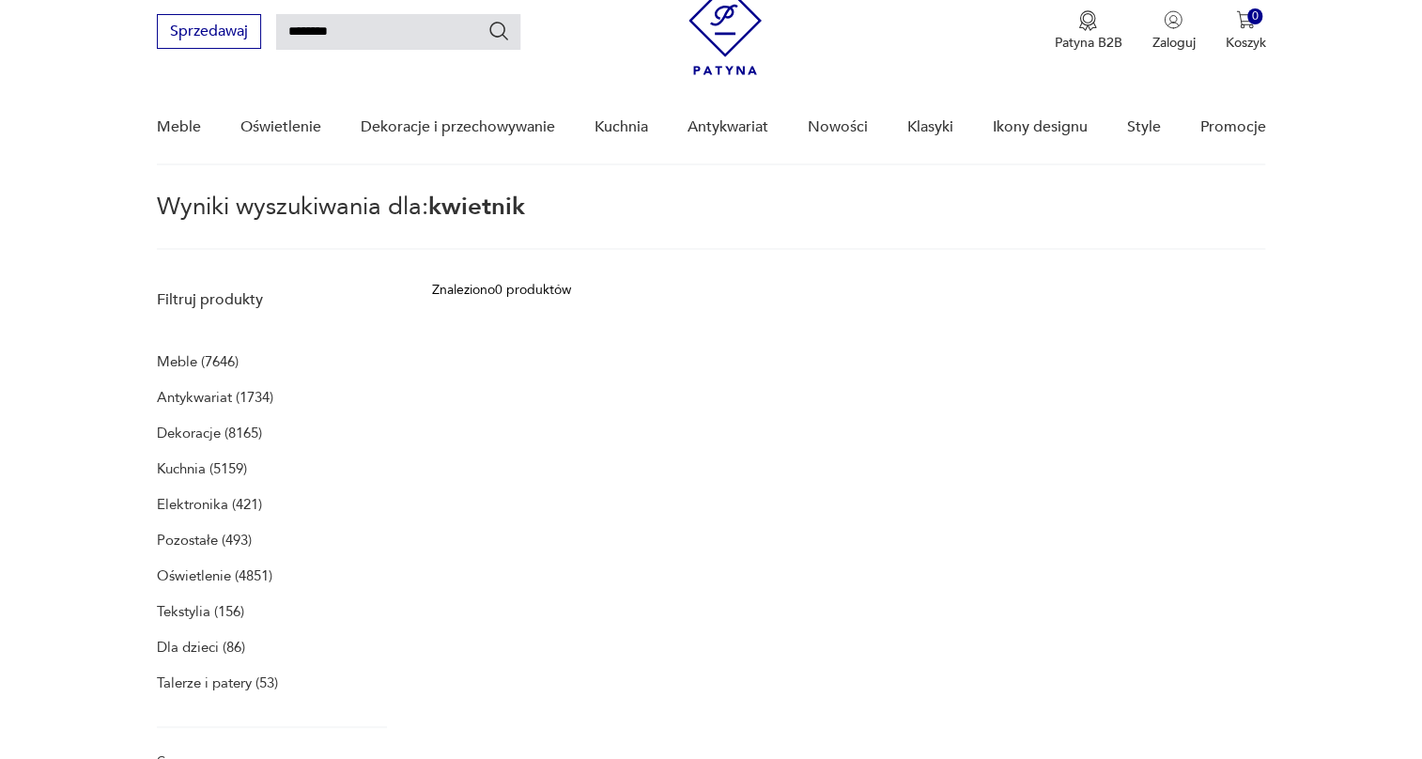
scroll to position [66, 0]
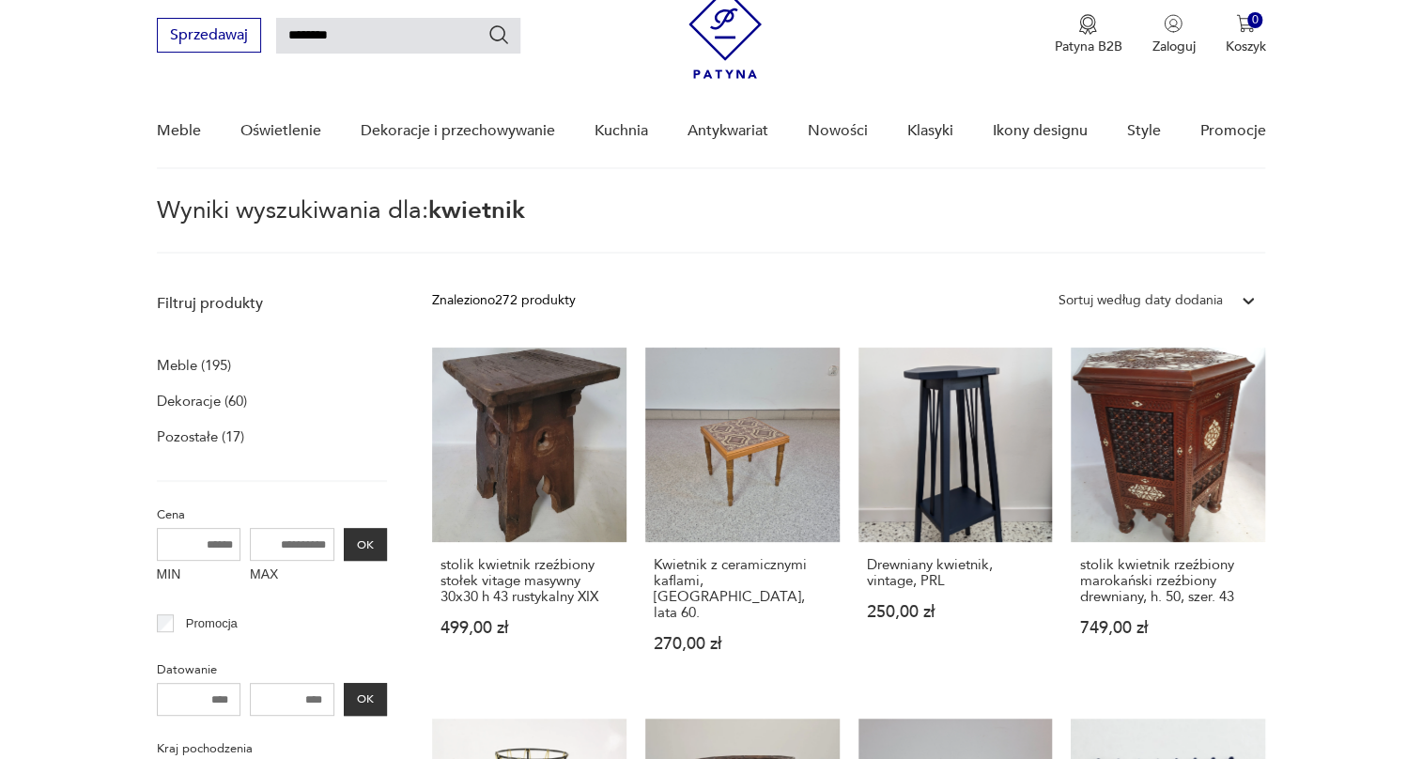
click at [1199, 301] on div "Sortuj według daty dodania" at bounding box center [1140, 300] width 164 height 21
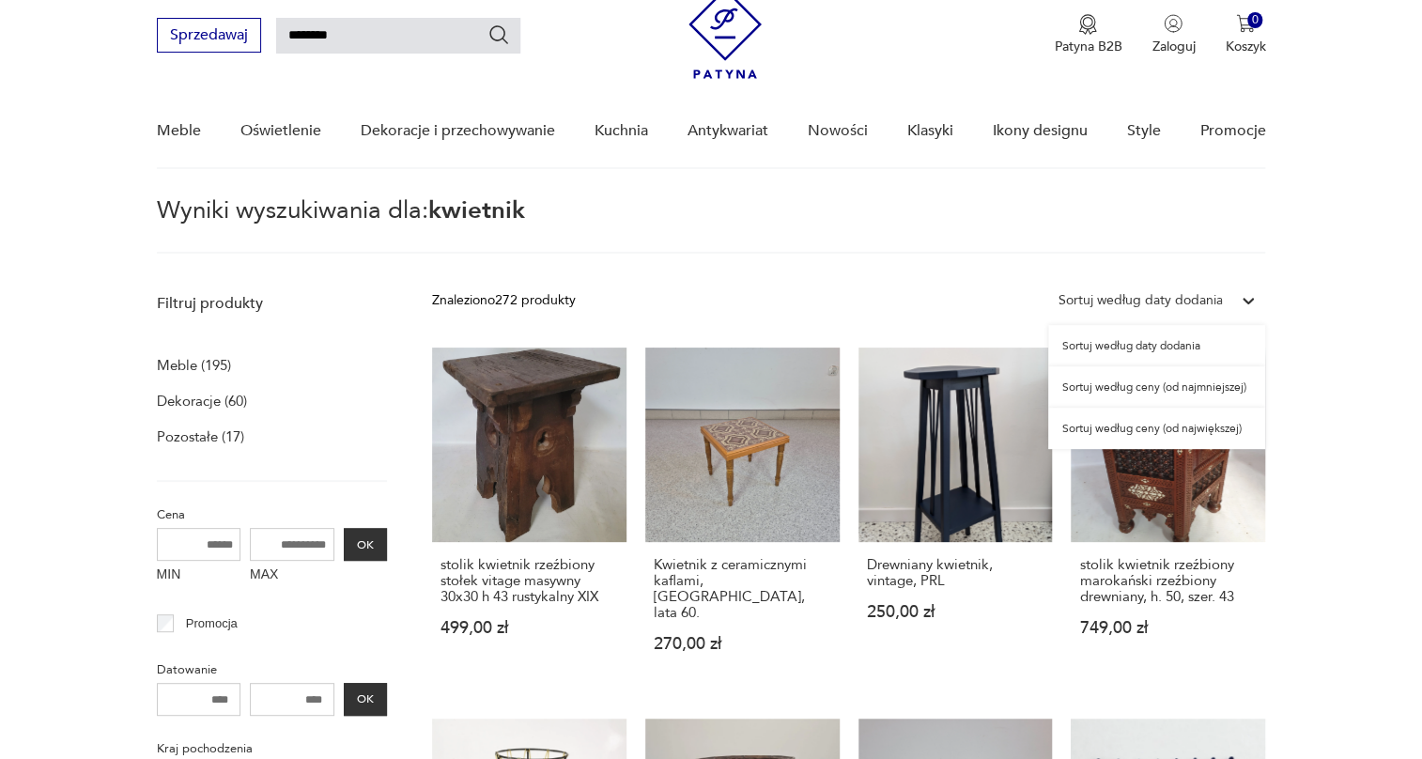
click at [1176, 429] on div "Sortuj według ceny (od największej)" at bounding box center [1156, 428] width 217 height 41
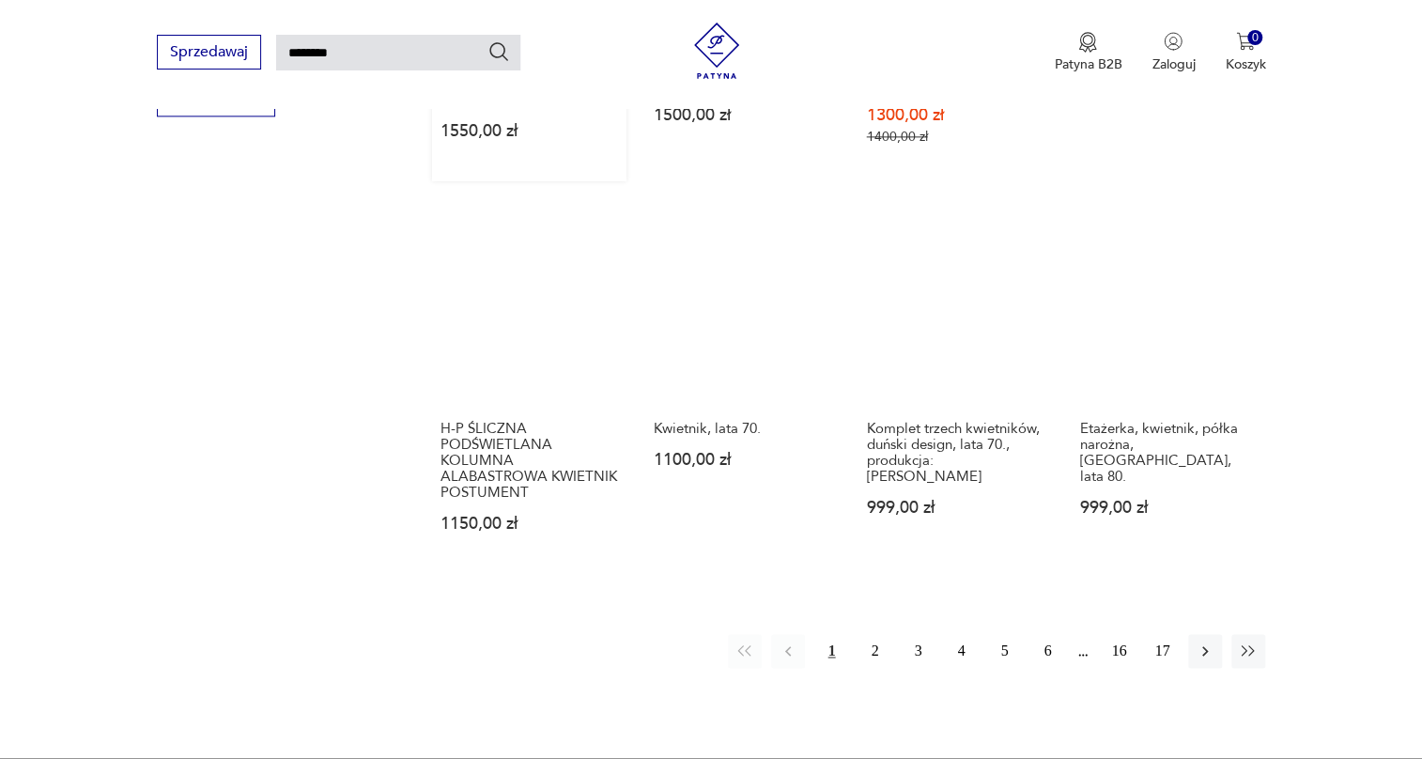
scroll to position [1347, 0]
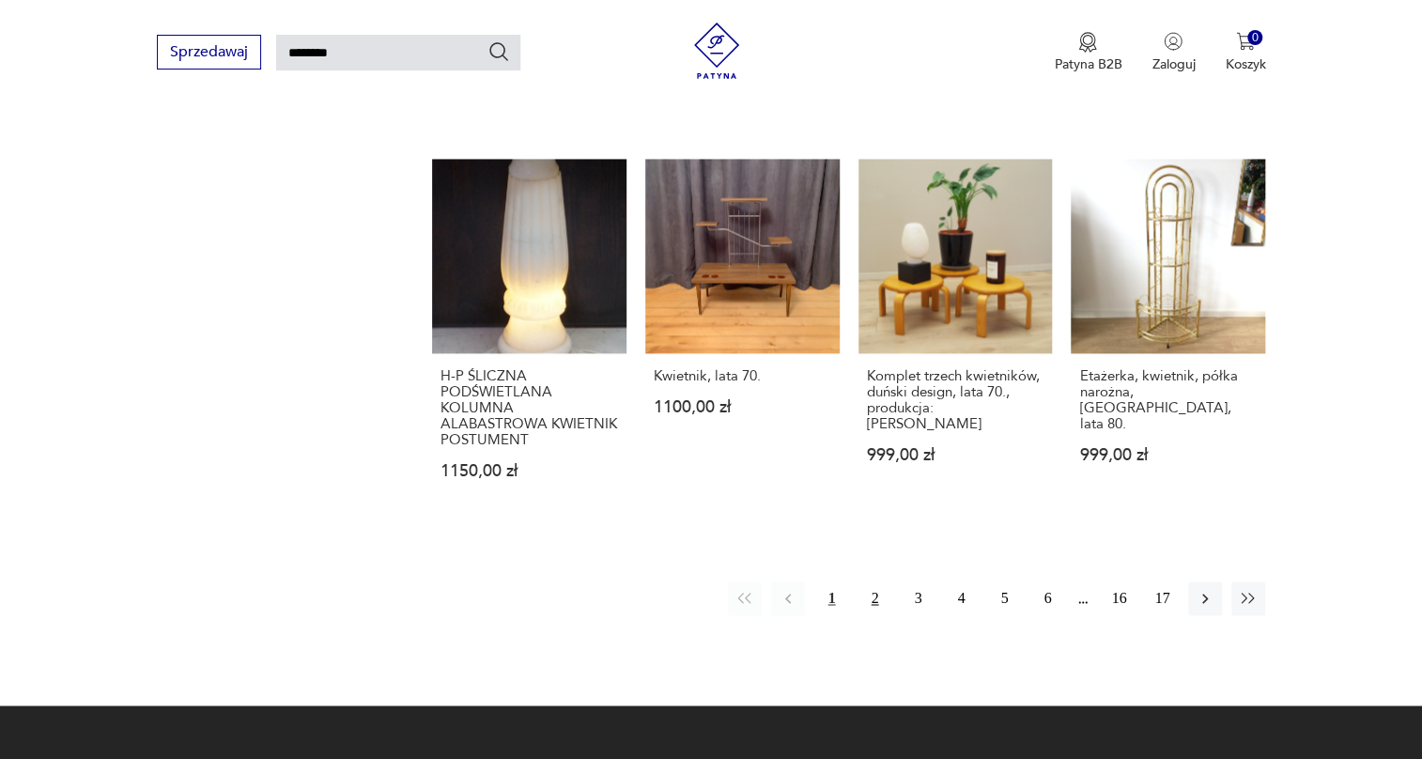
click at [874, 598] on button "2" at bounding box center [875, 599] width 34 height 34
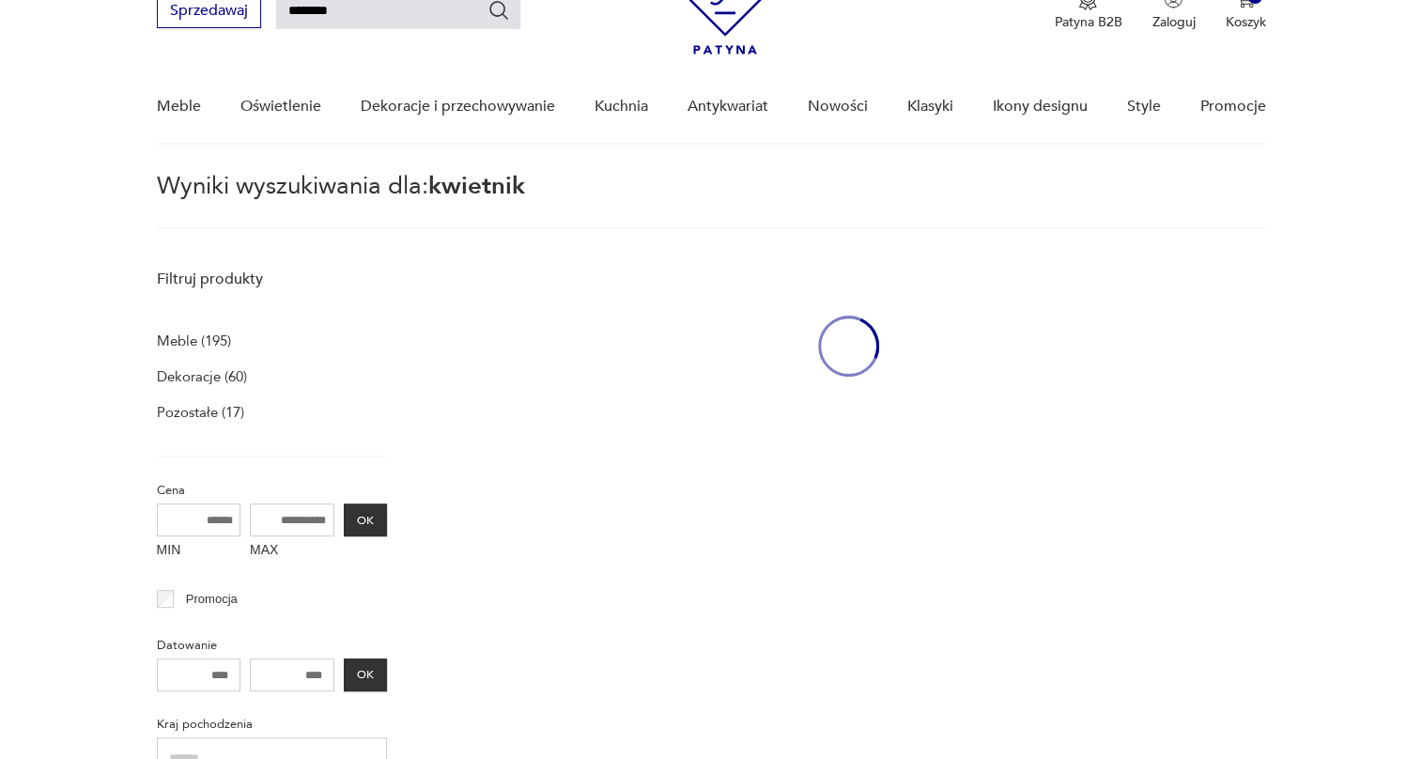
scroll to position [66, 0]
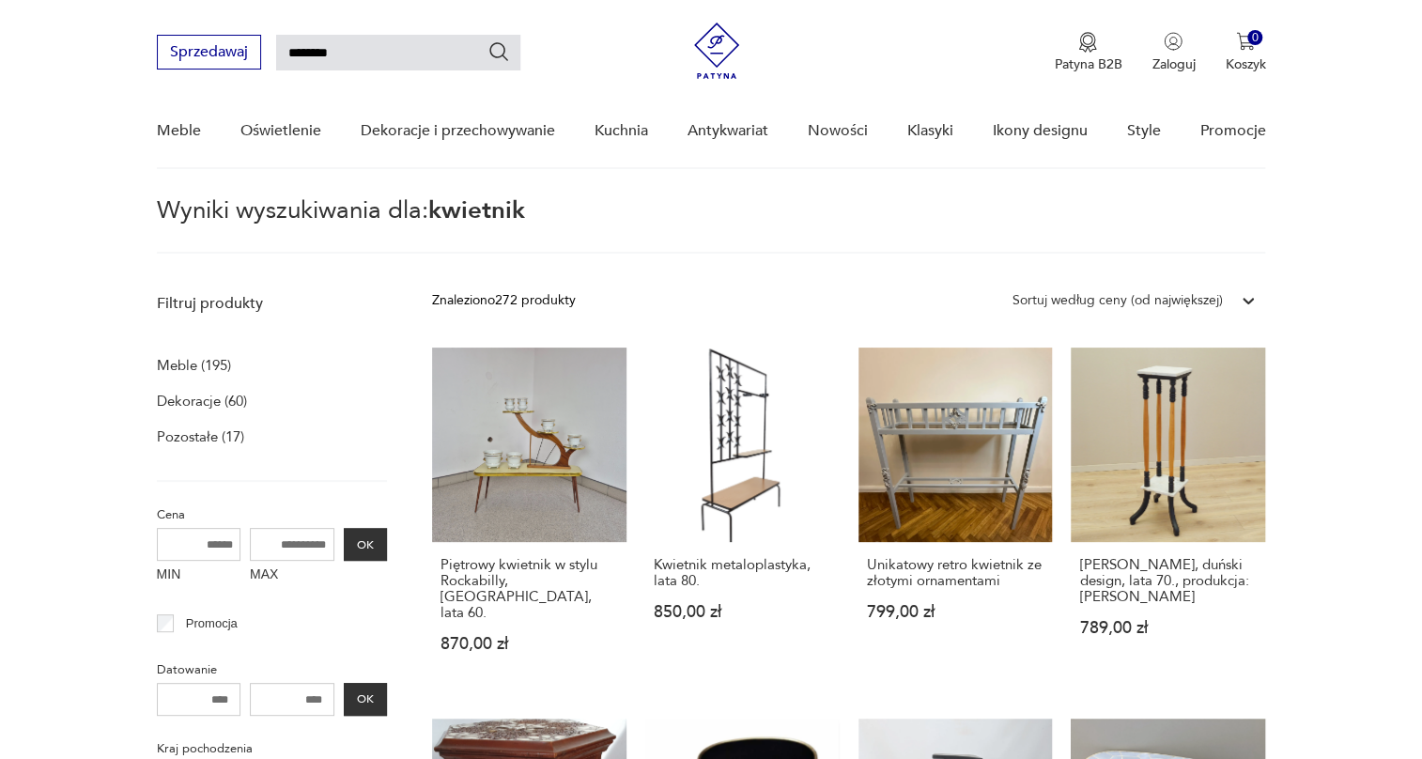
scroll to position [1347, 0]
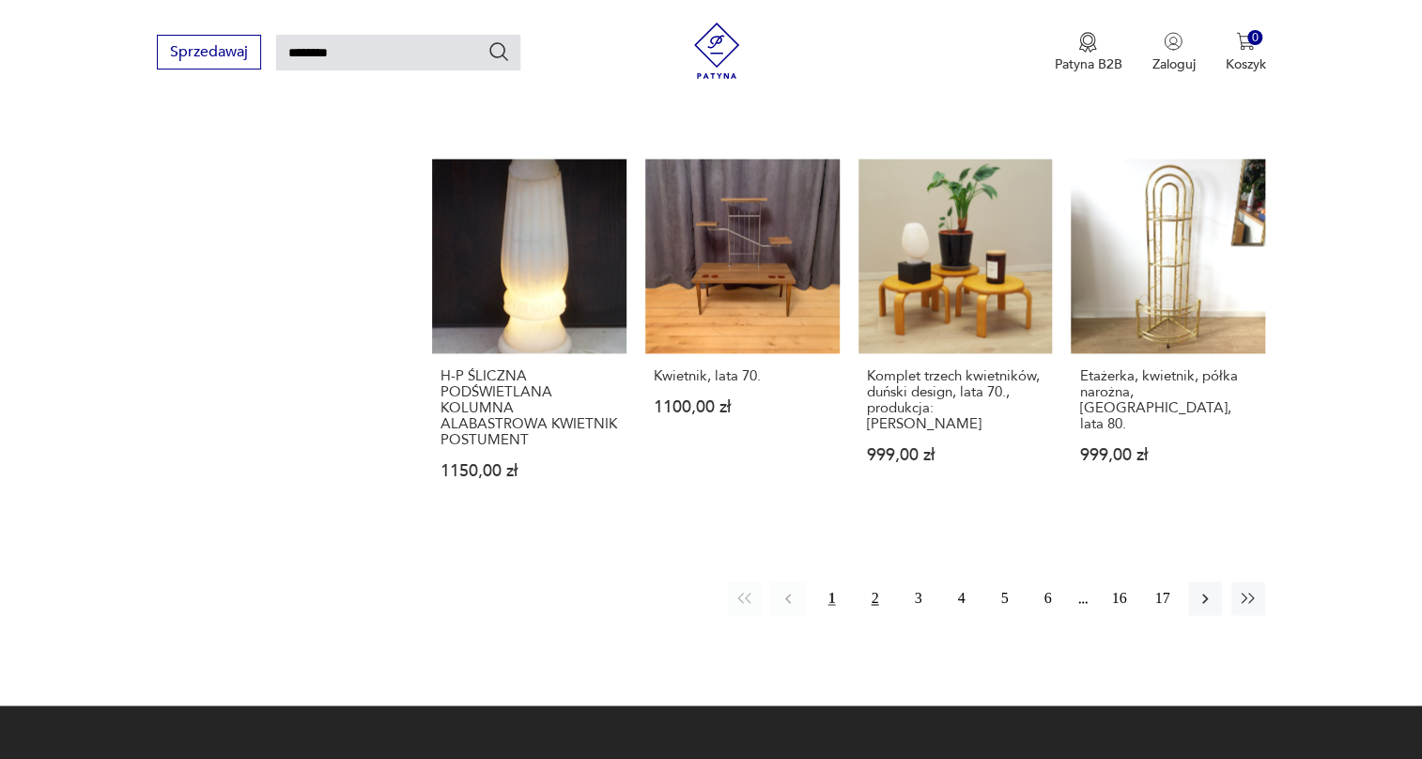
click at [876, 594] on button "2" at bounding box center [875, 599] width 34 height 34
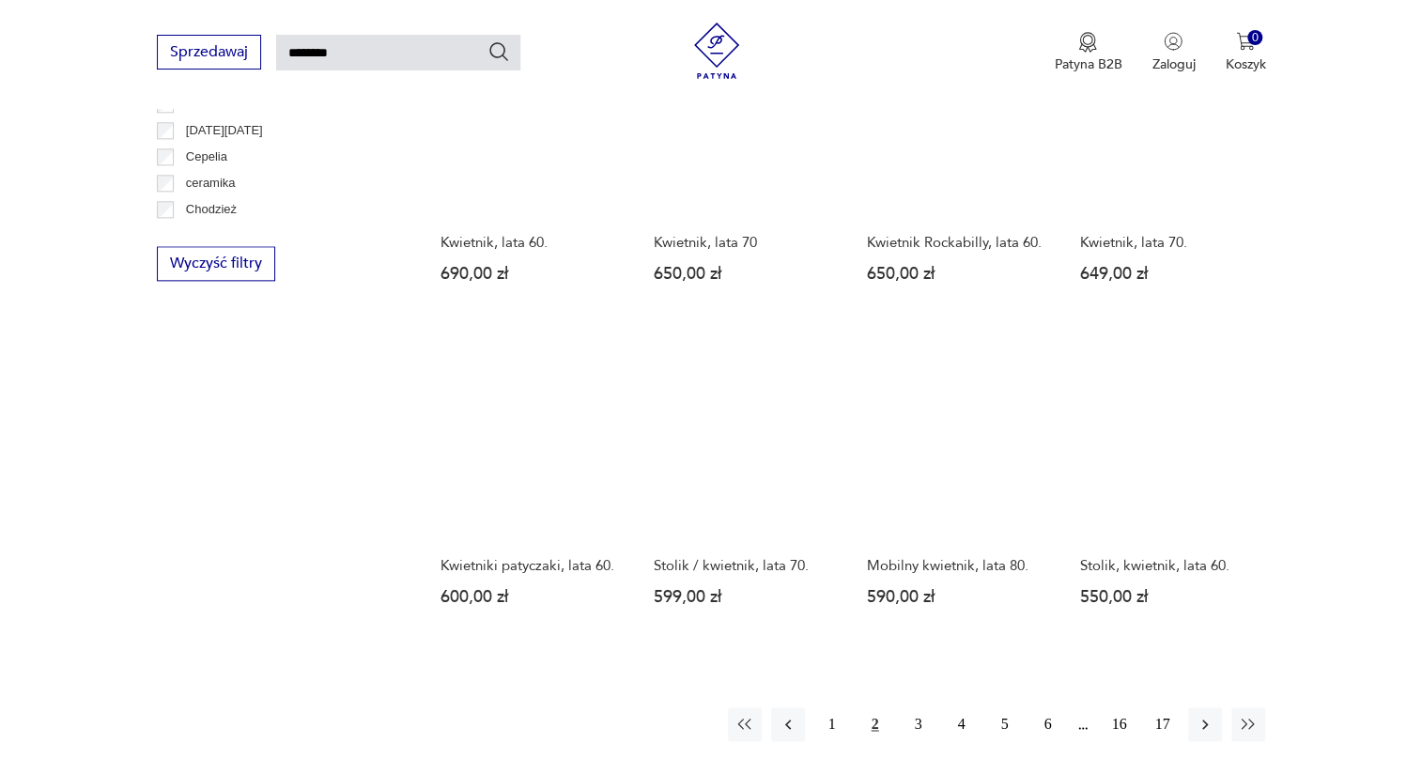
scroll to position [1176, 0]
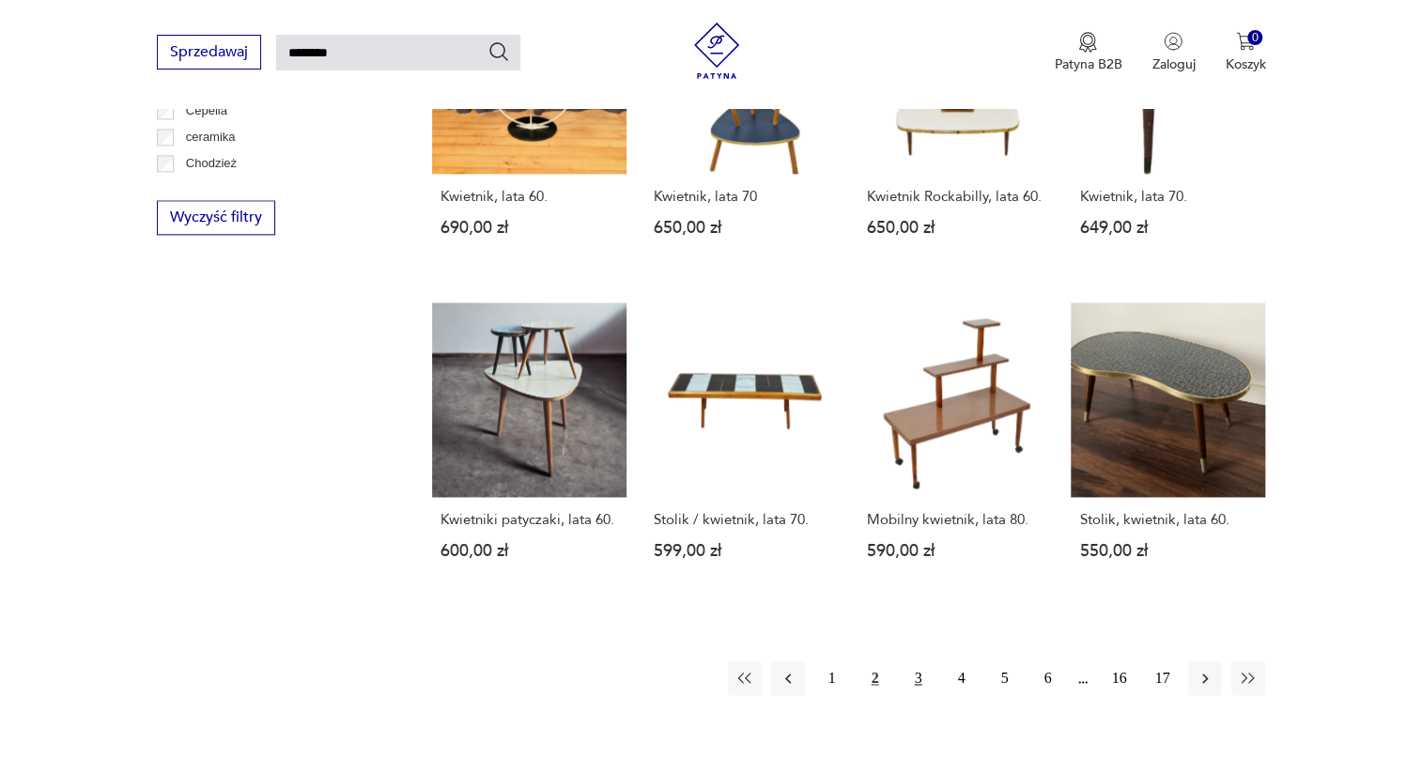
click at [918, 661] on button "3" at bounding box center [918, 678] width 34 height 34
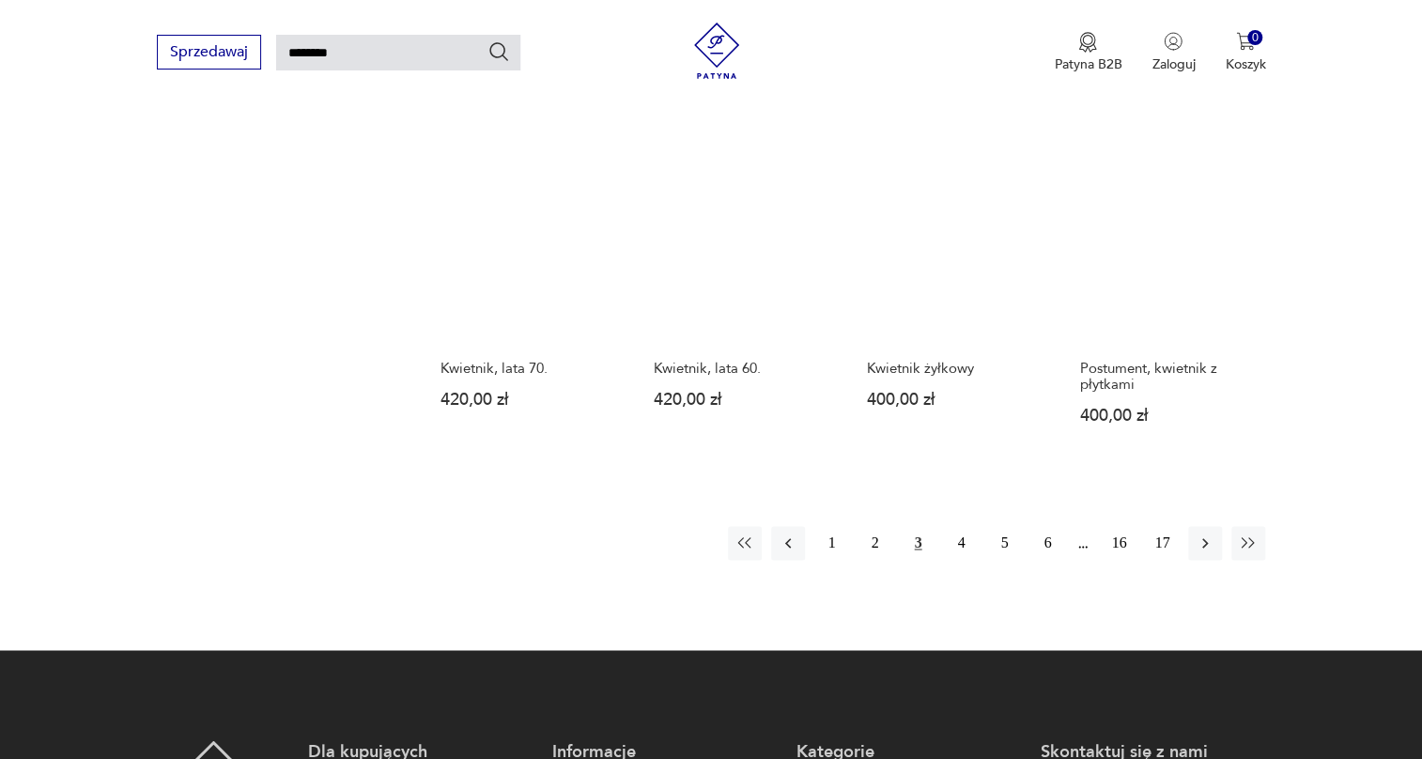
scroll to position [1347, 0]
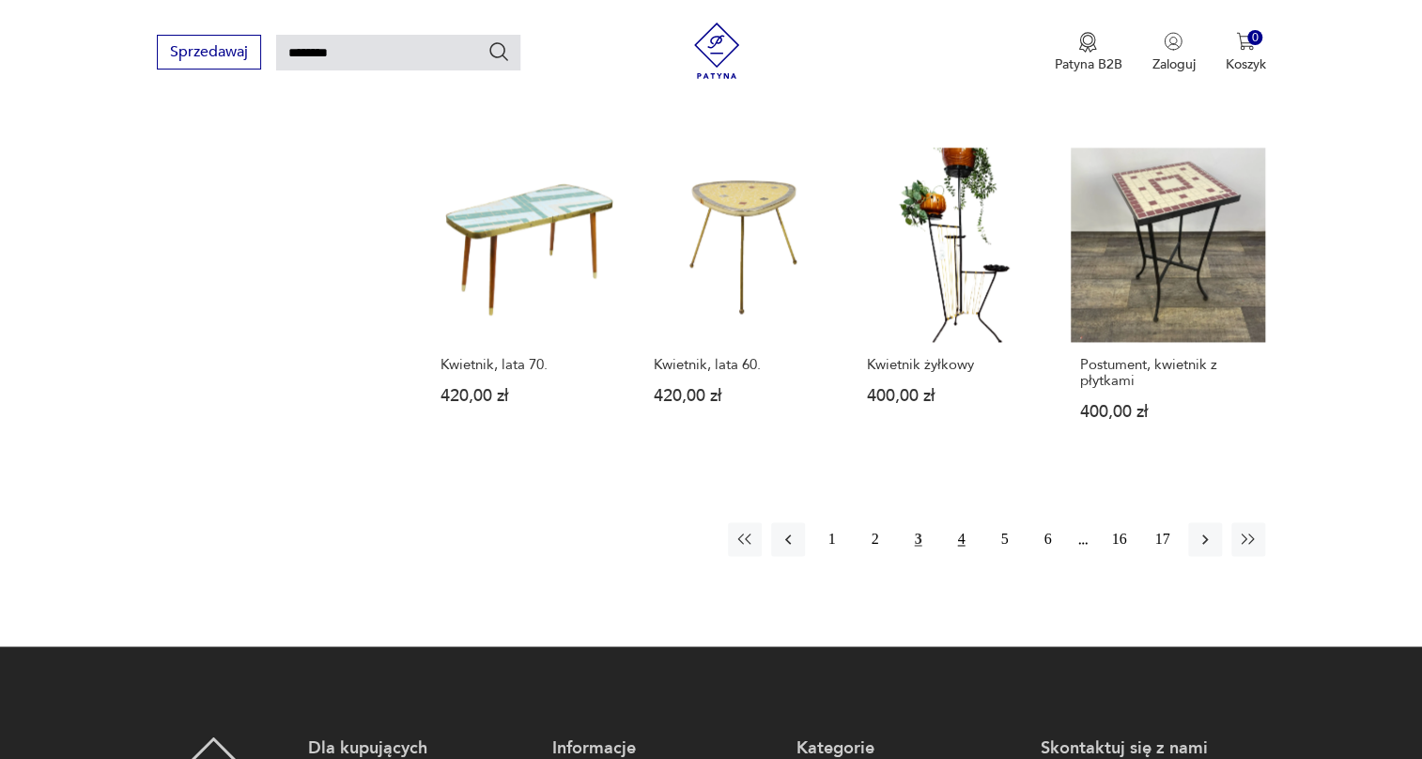
click at [953, 526] on button "4" at bounding box center [961, 539] width 34 height 34
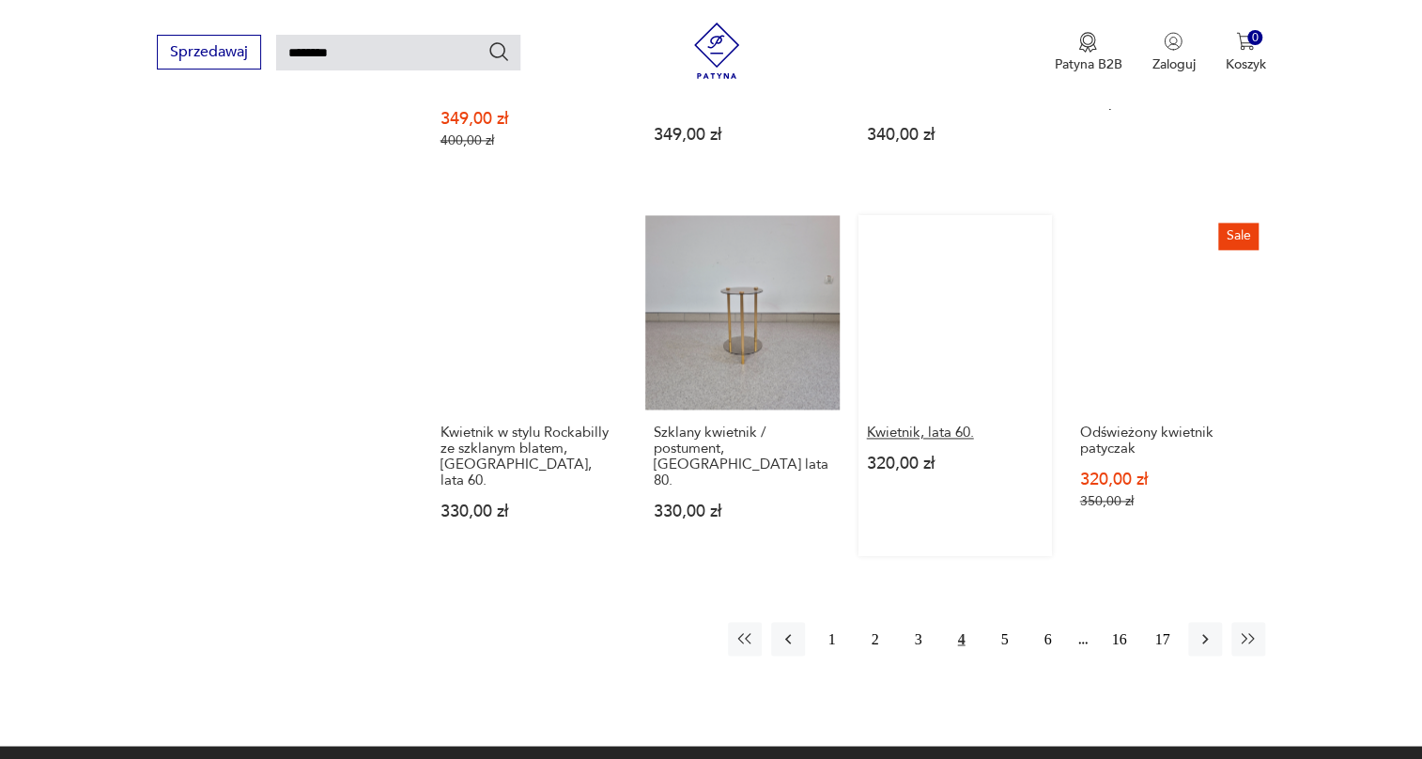
scroll to position [1347, 0]
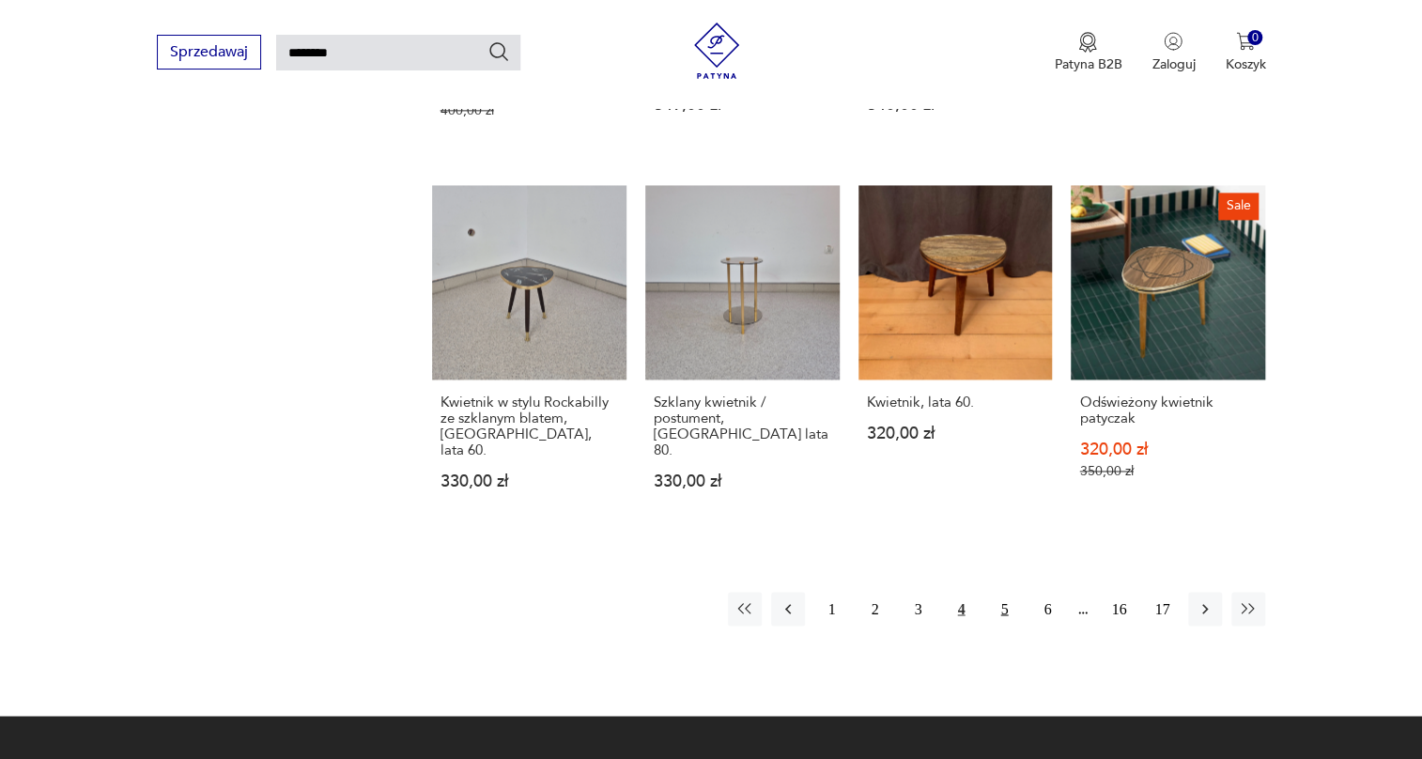
click at [998, 592] on button "5" at bounding box center [1004, 609] width 34 height 34
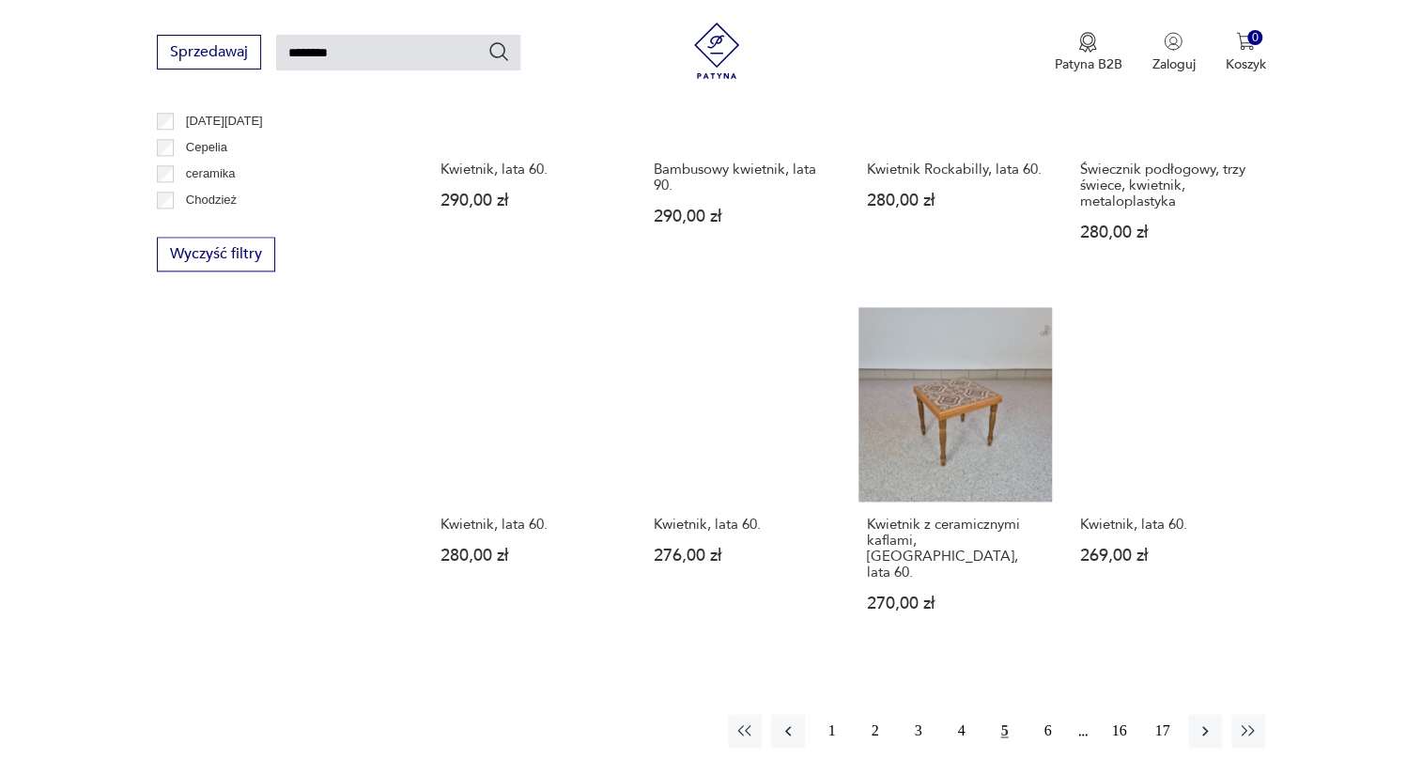
scroll to position [1176, 0]
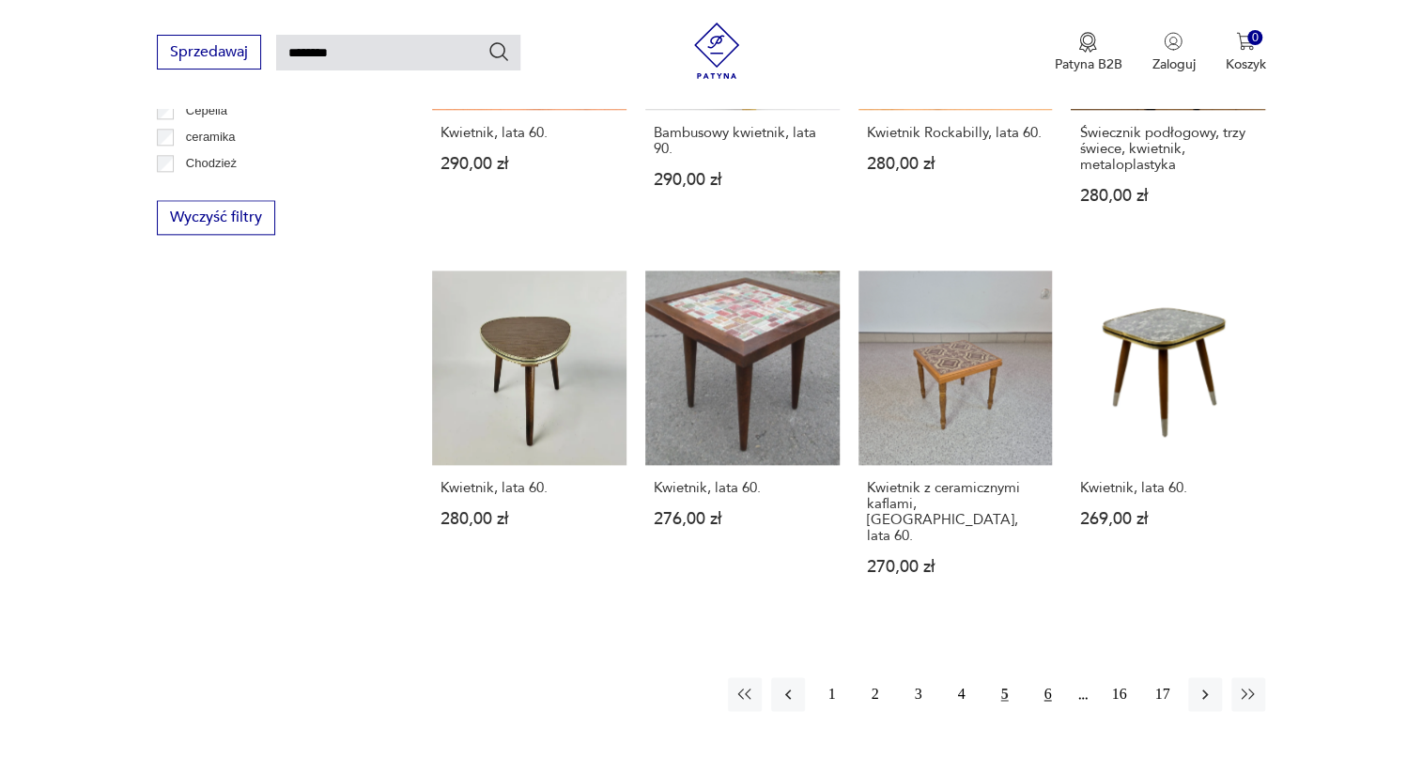
click at [1043, 677] on button "6" at bounding box center [1048, 694] width 34 height 34
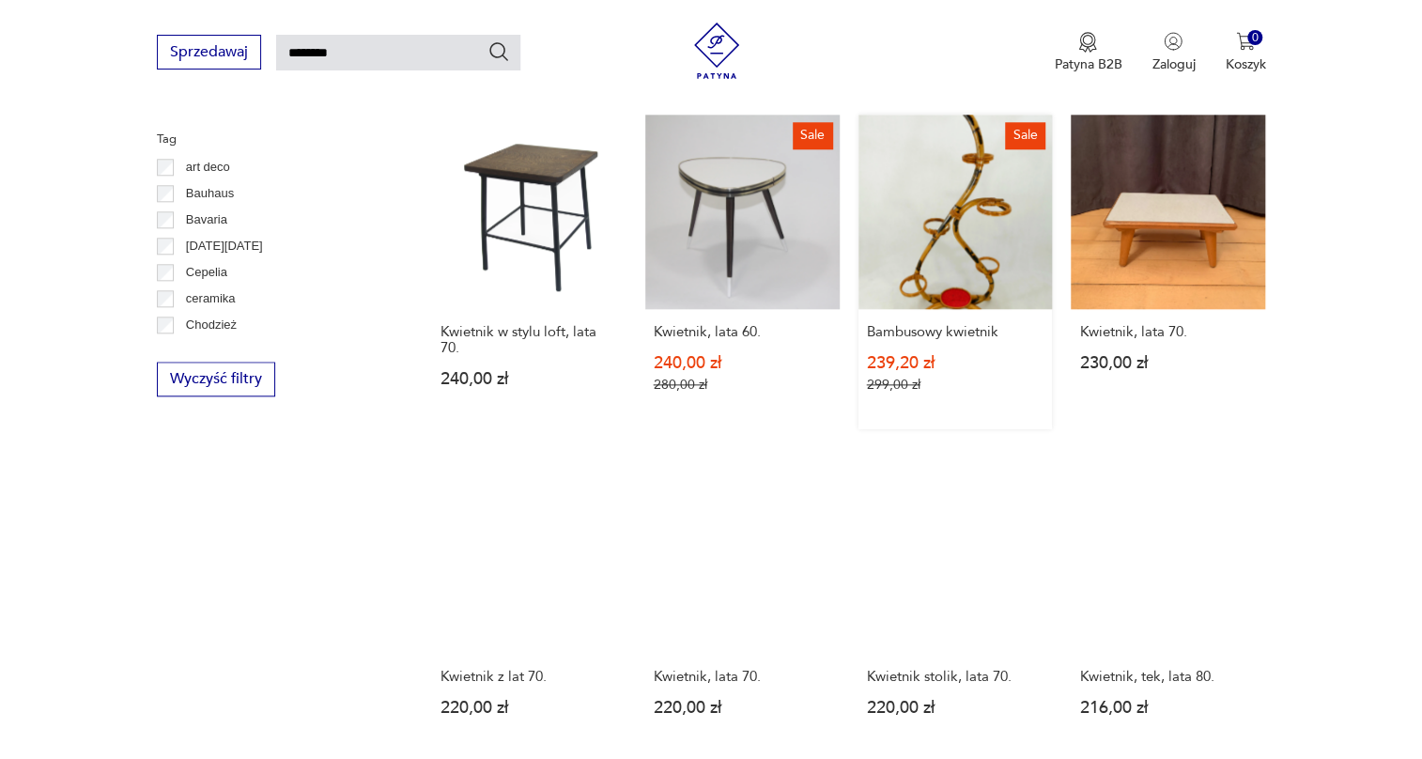
scroll to position [1262, 0]
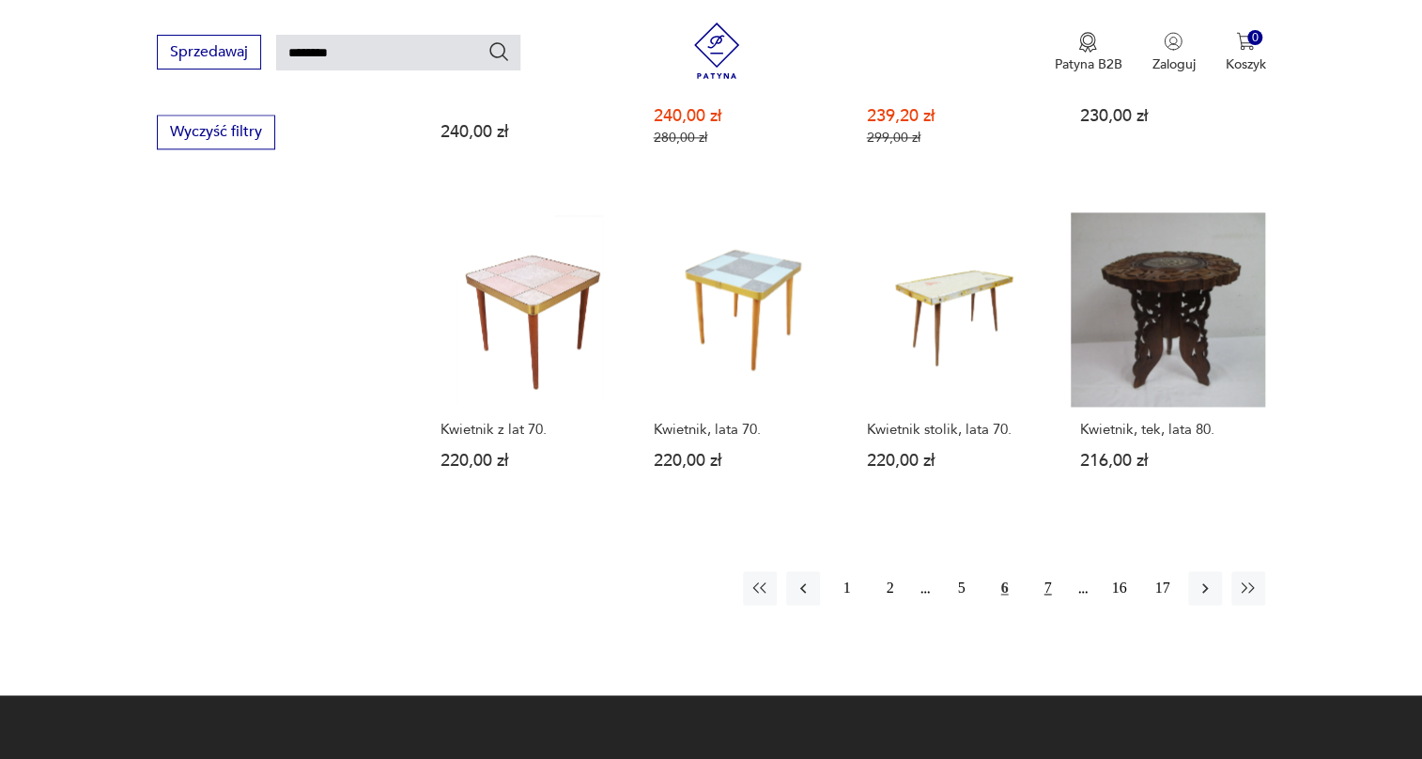
click at [1043, 571] on button "7" at bounding box center [1048, 588] width 34 height 34
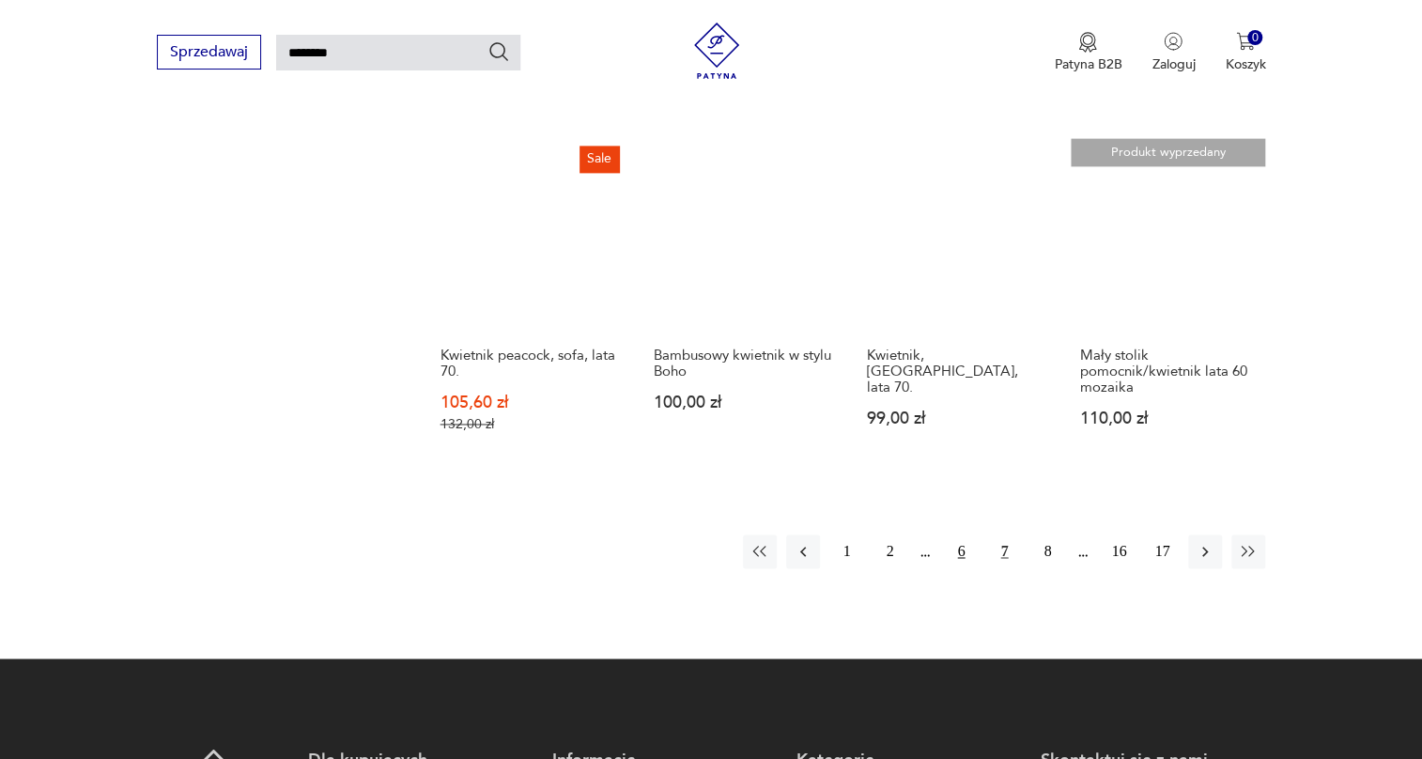
scroll to position [1433, 0]
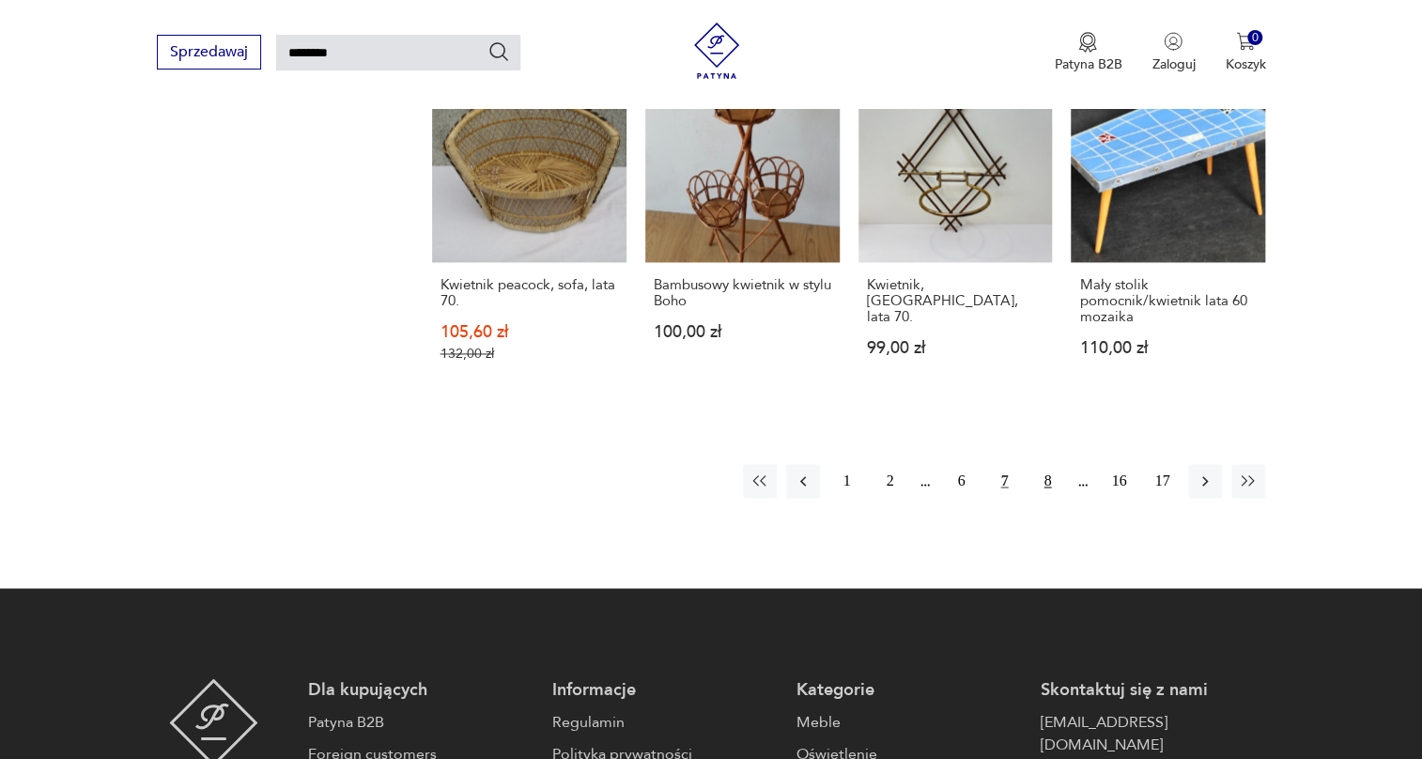
click at [1050, 491] on button "8" at bounding box center [1048, 481] width 34 height 34
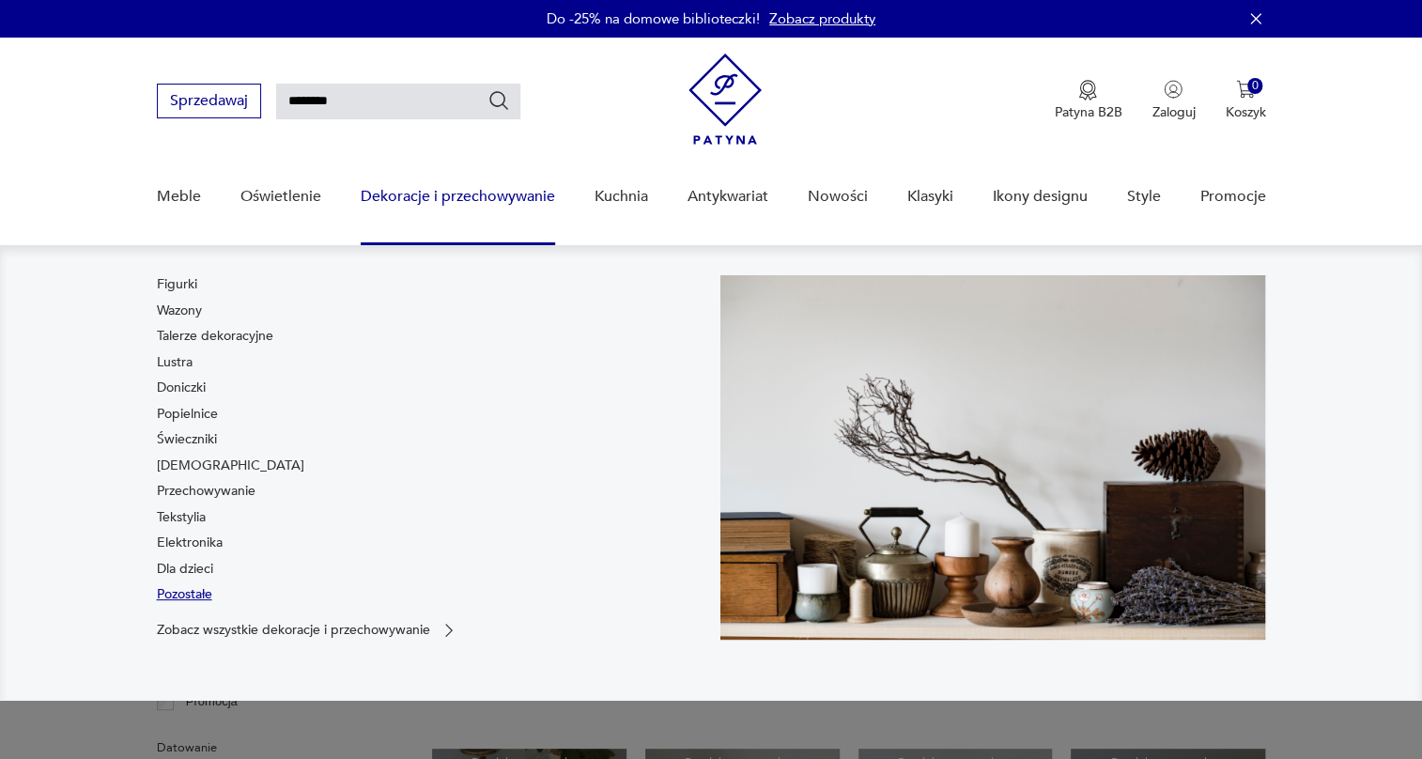
click at [194, 590] on link "Pozostałe" at bounding box center [184, 594] width 55 height 19
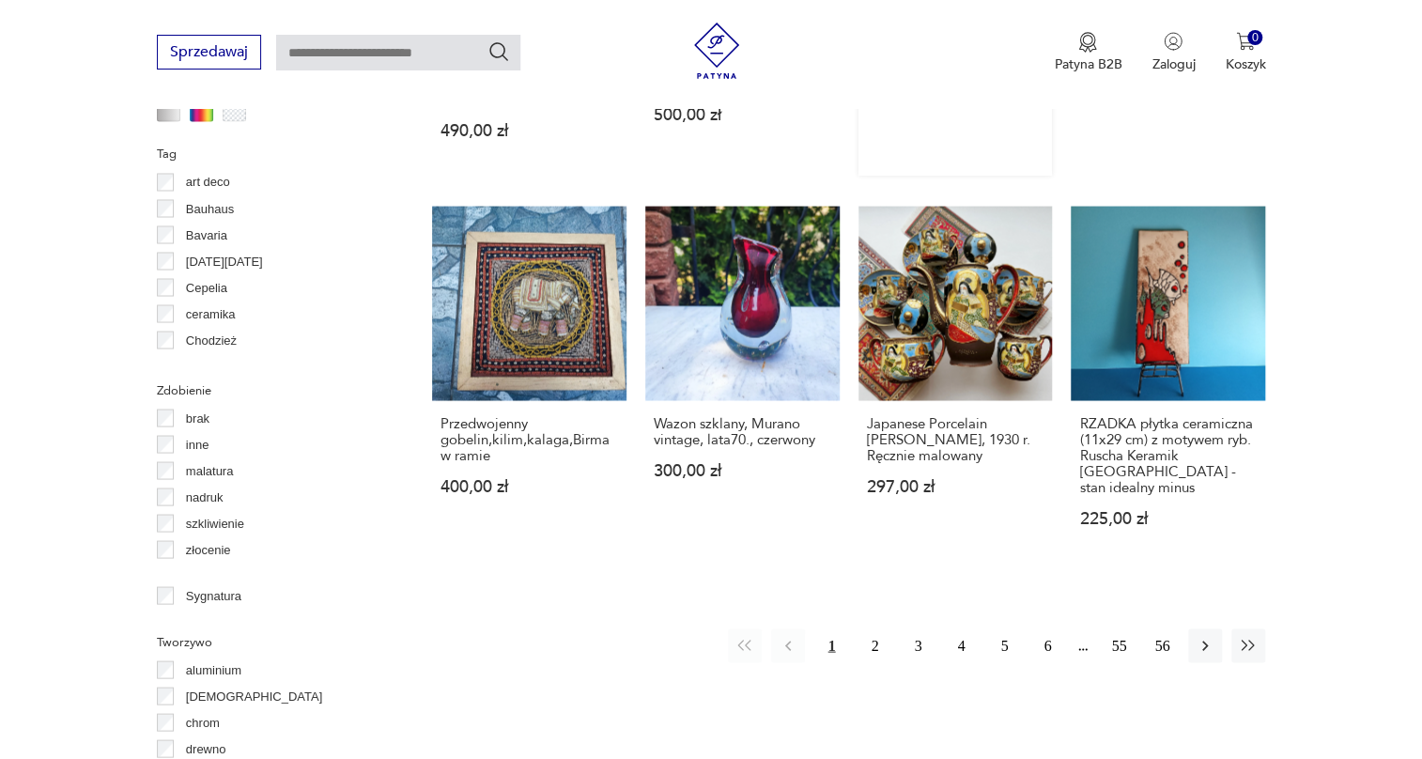
scroll to position [1839, 0]
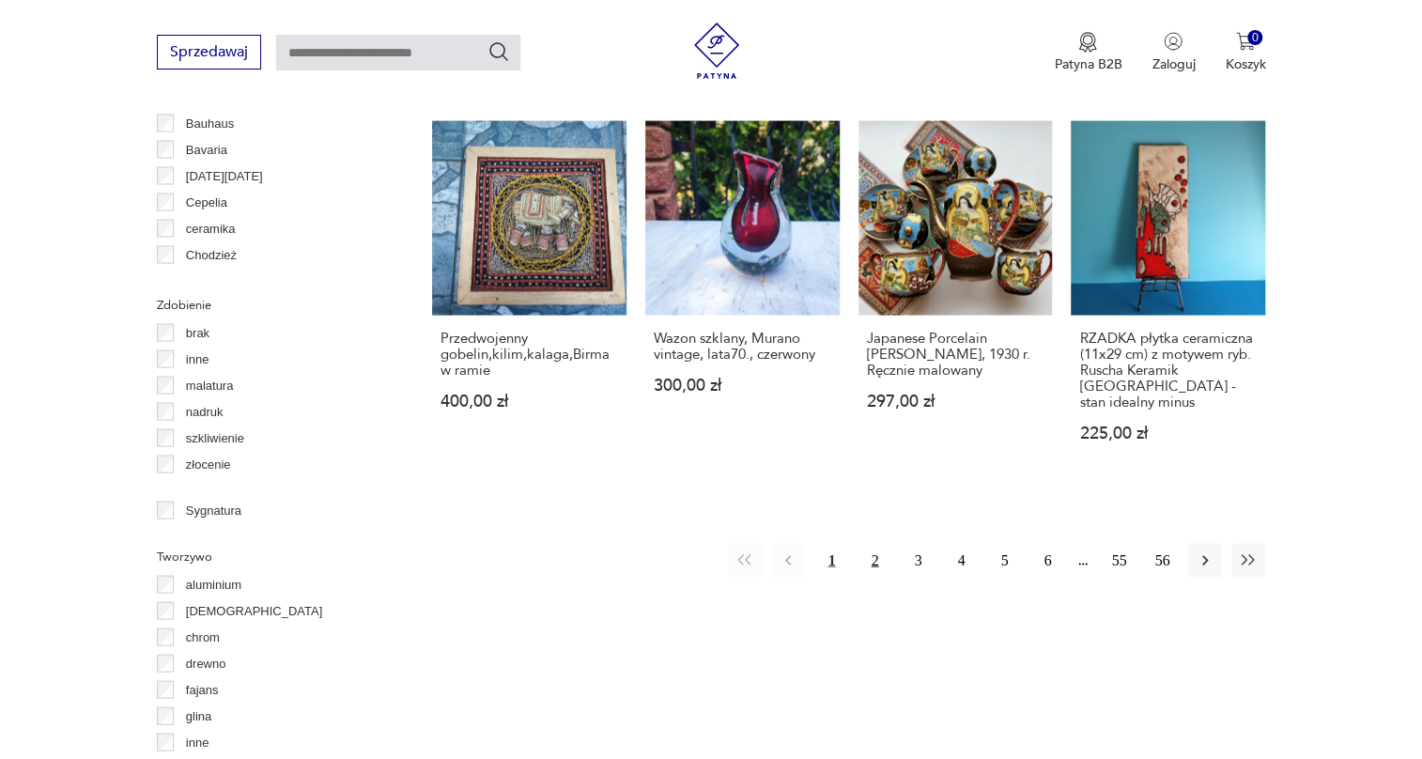
click at [879, 543] on button "2" at bounding box center [875, 560] width 34 height 34
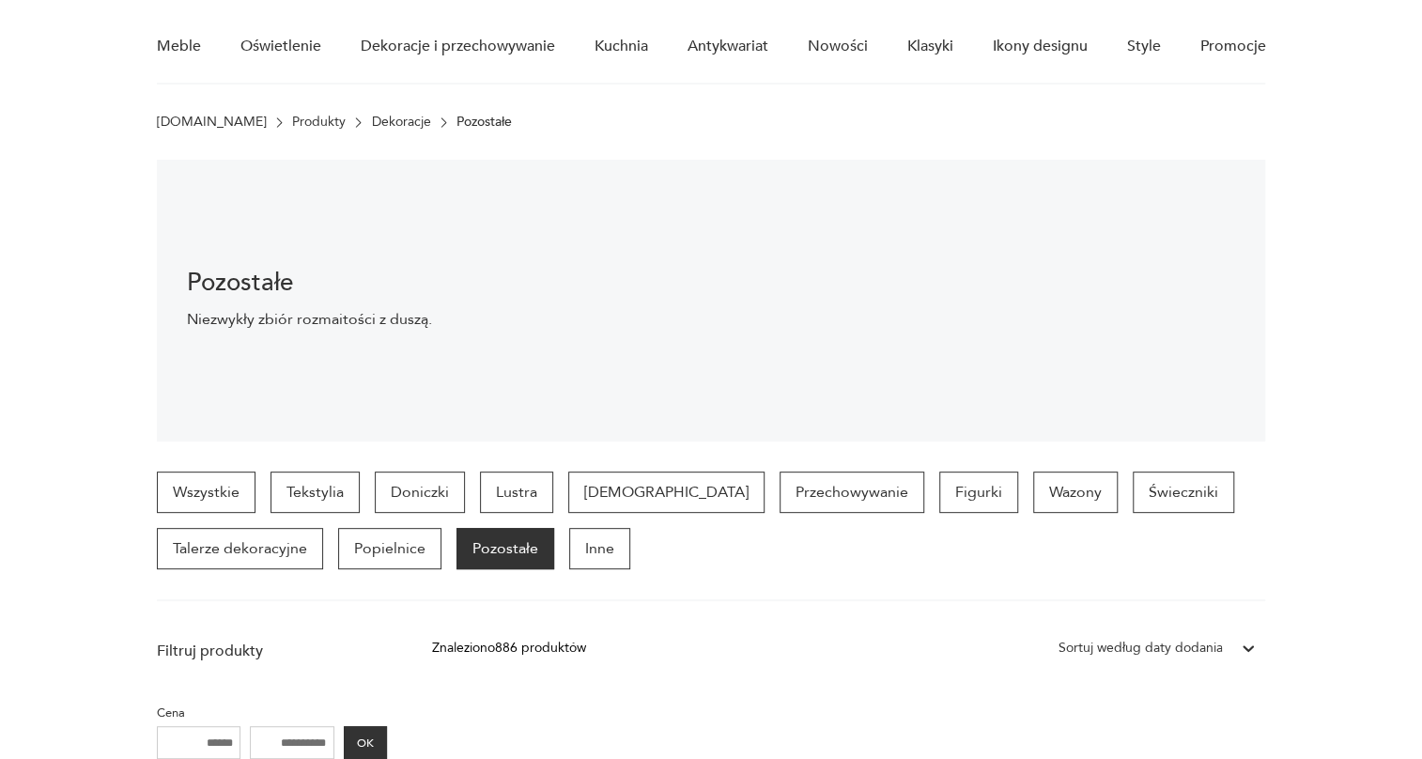
scroll to position [427, 0]
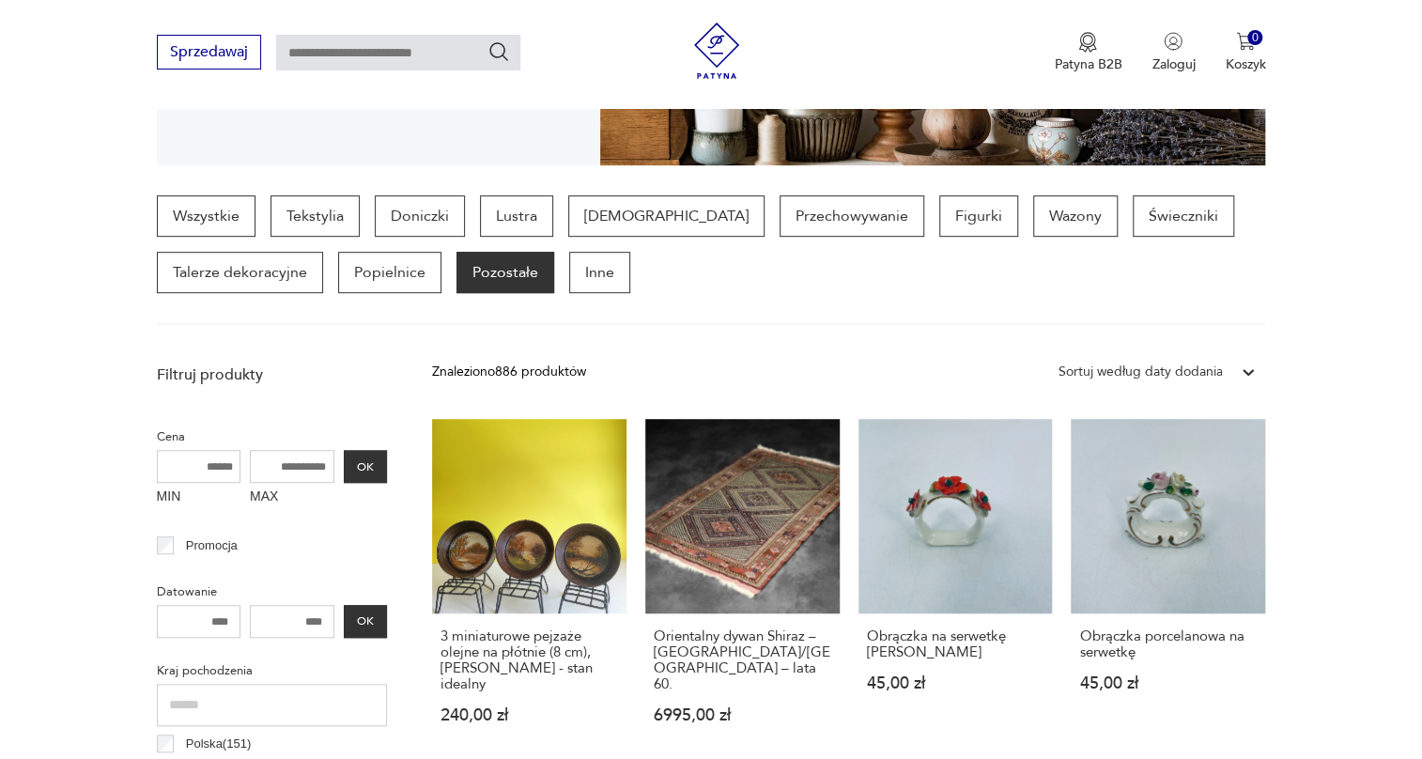
click at [1236, 368] on div at bounding box center [1249, 372] width 34 height 34
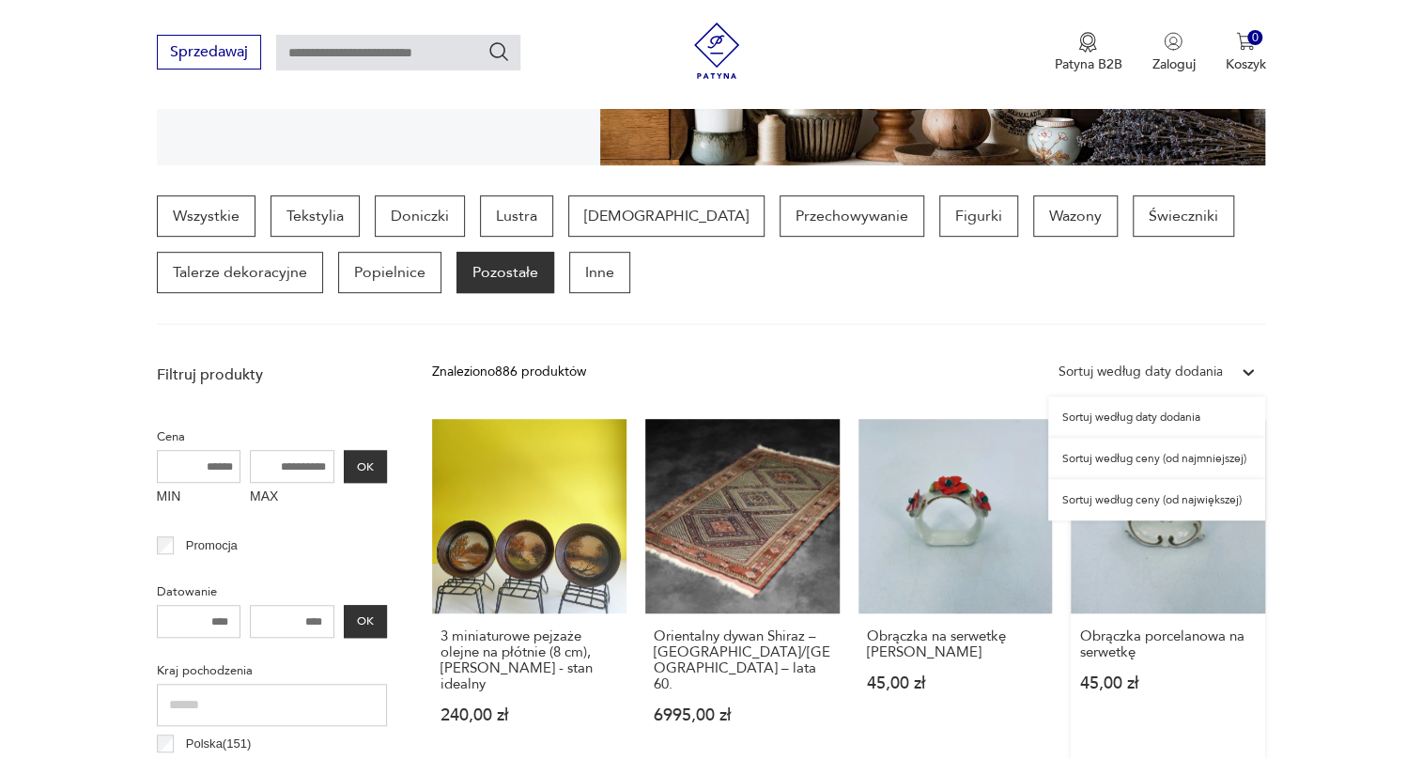
click at [1127, 491] on div "Sortuj według ceny (od największej)" at bounding box center [1156, 499] width 217 height 41
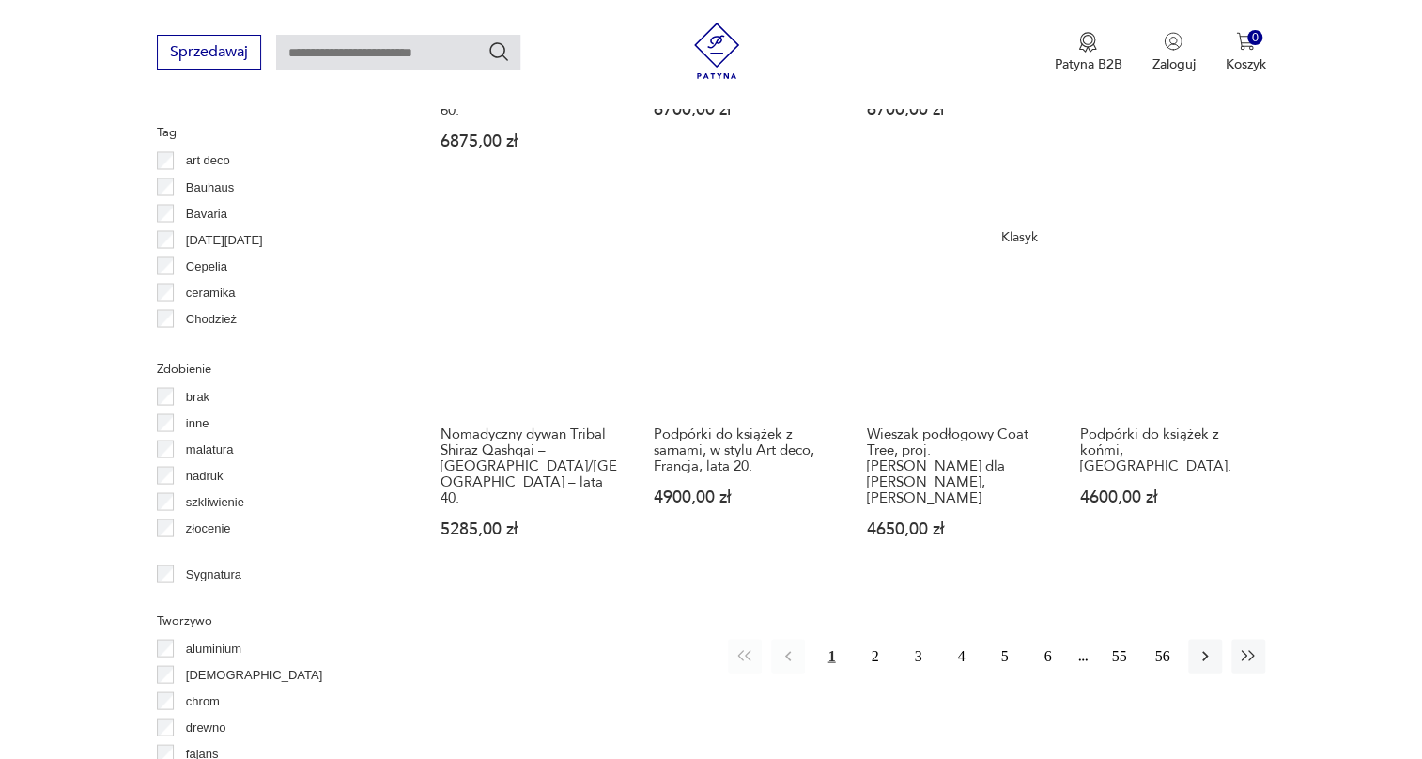
scroll to position [1779, 0]
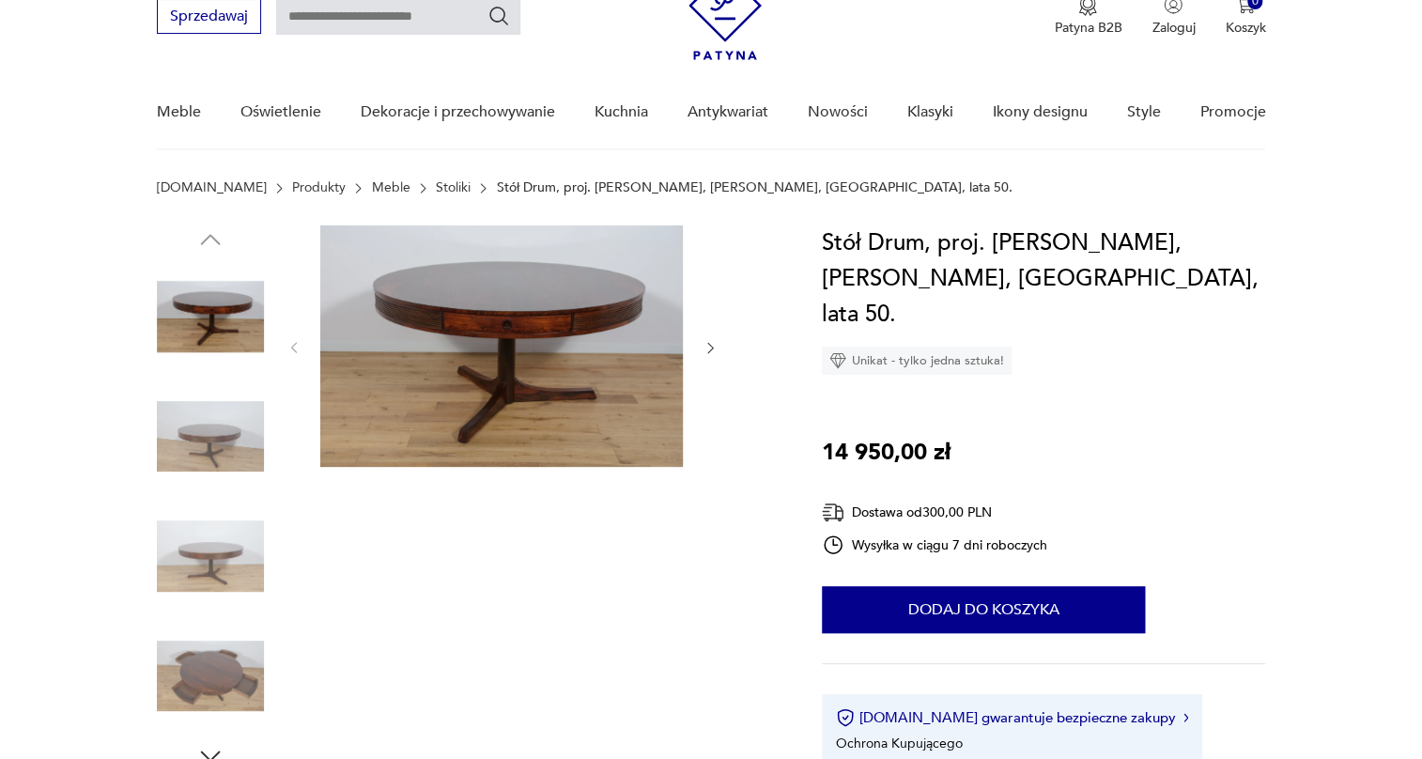
click at [230, 417] on img at bounding box center [210, 436] width 107 height 107
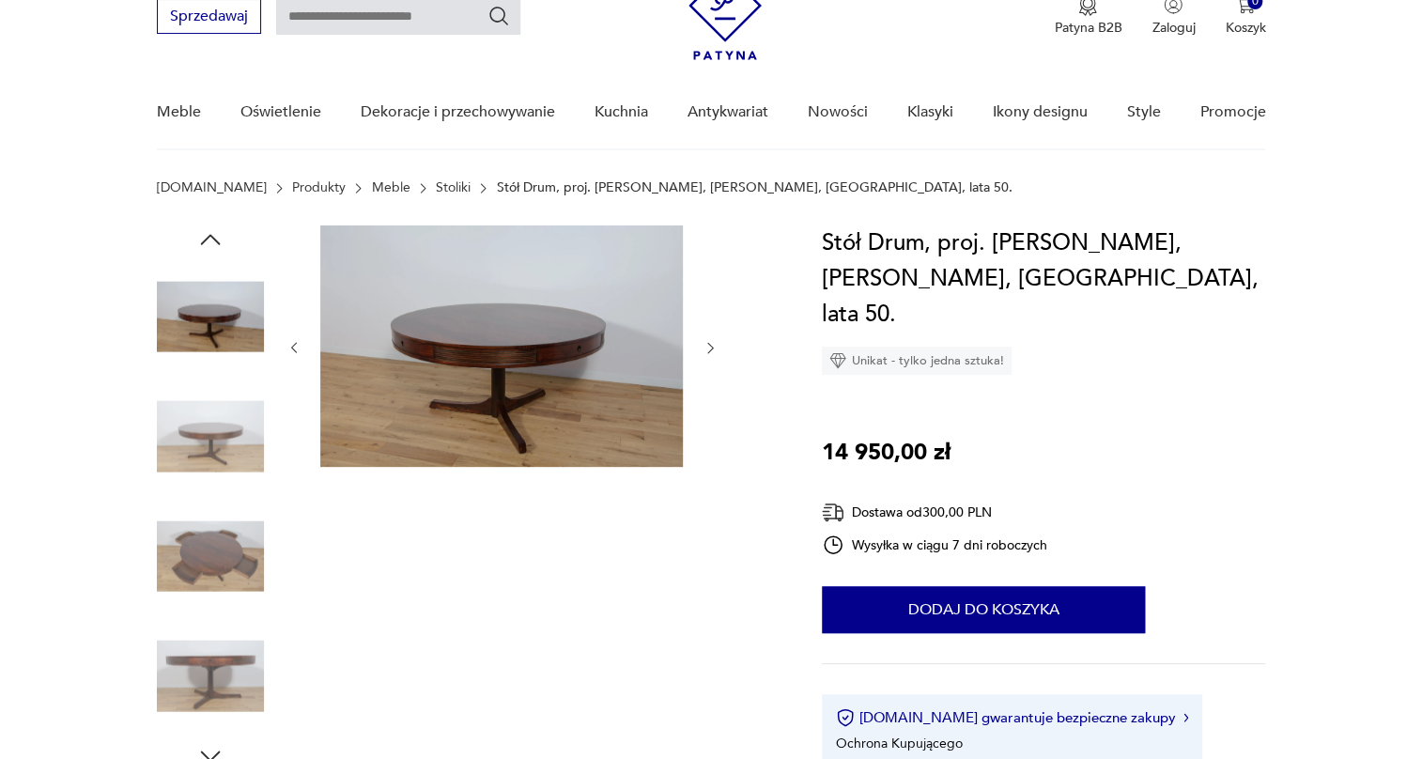
click at [215, 490] on div at bounding box center [210, 438] width 107 height 111
click at [220, 520] on img at bounding box center [210, 556] width 107 height 107
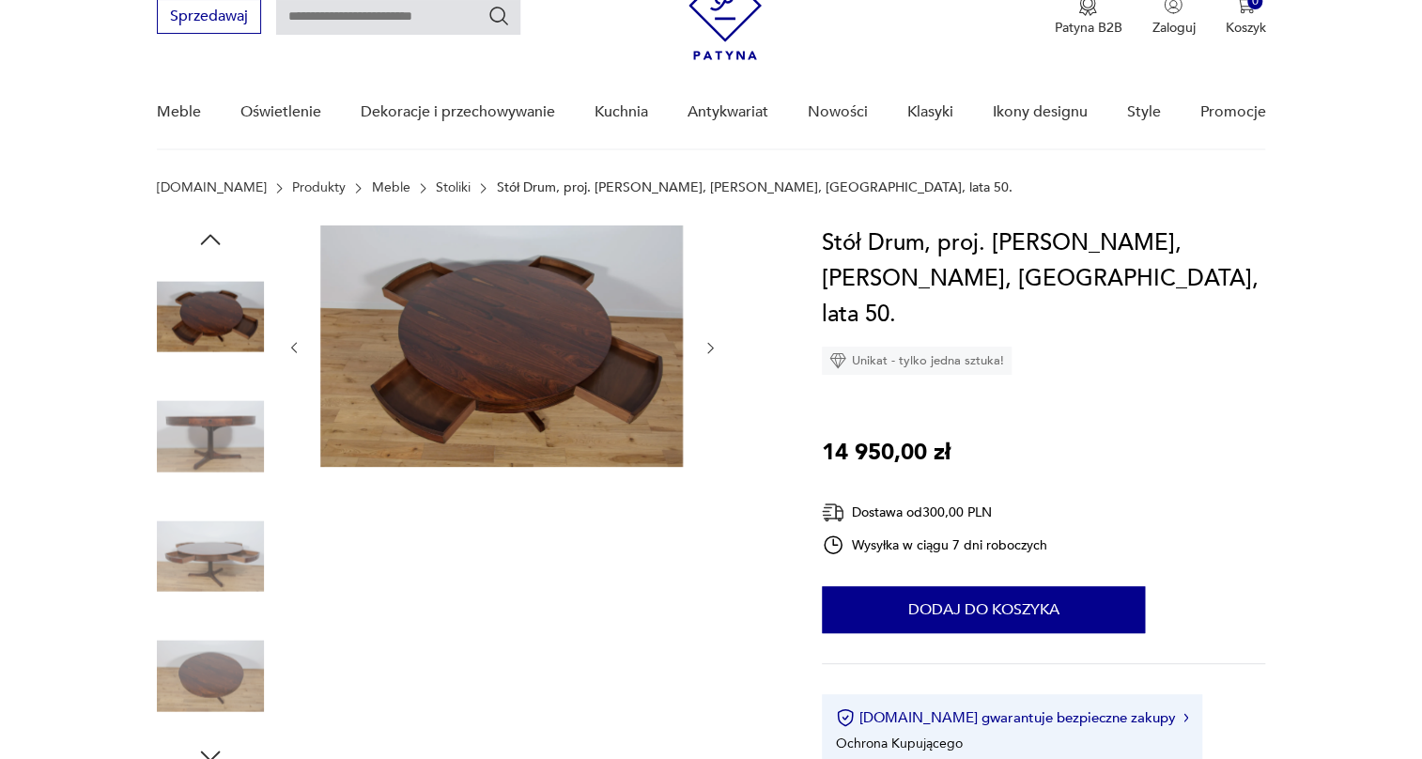
click at [226, 520] on img at bounding box center [210, 556] width 107 height 107
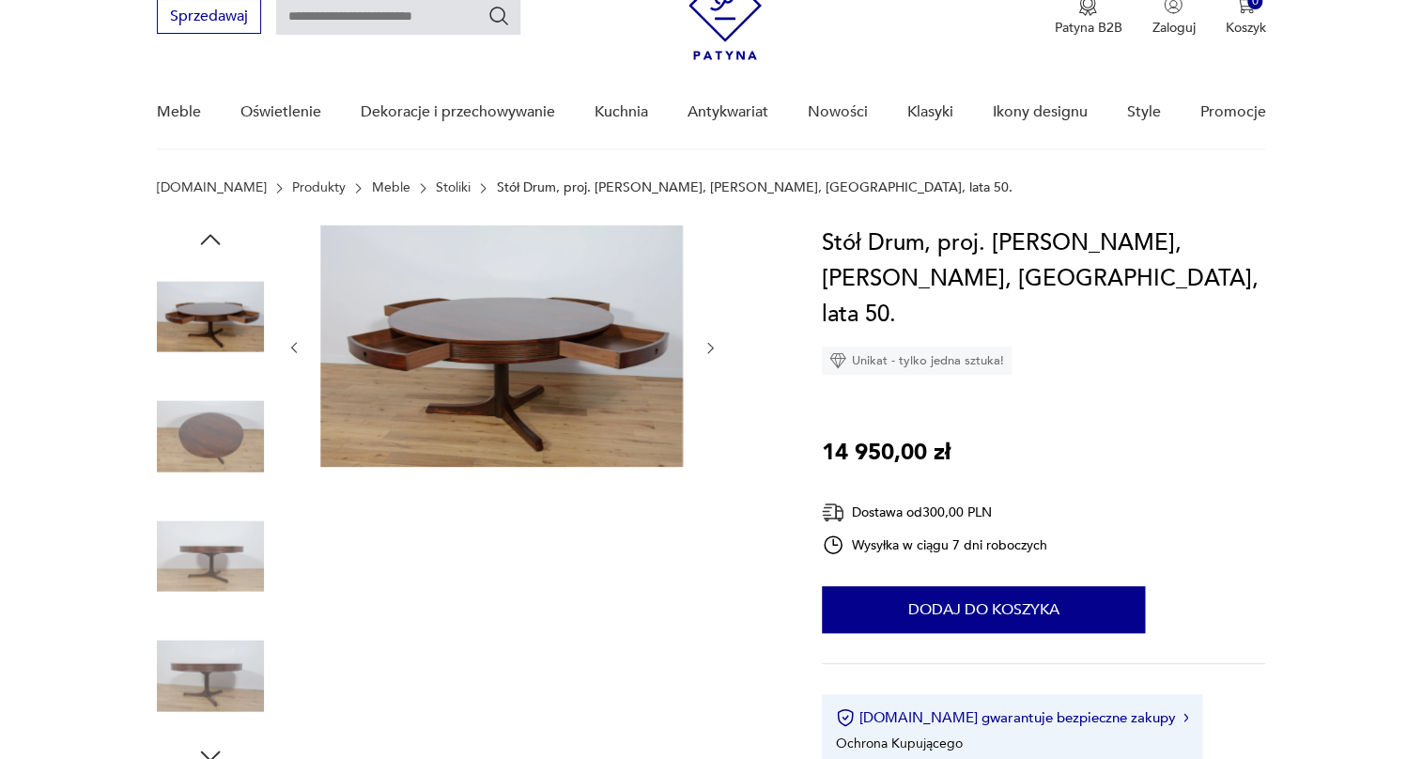
click at [215, 564] on img at bounding box center [210, 556] width 107 height 107
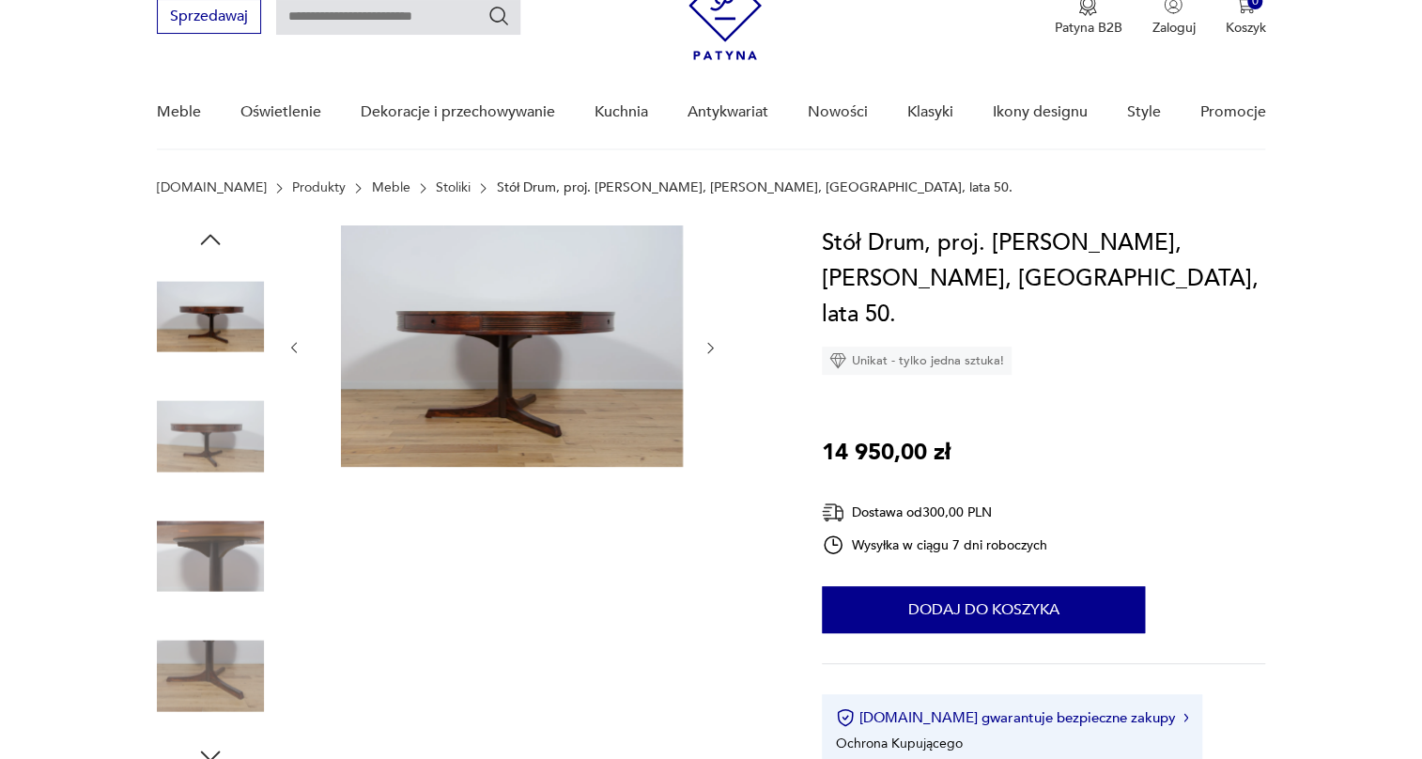
click at [213, 548] on img at bounding box center [210, 556] width 107 height 107
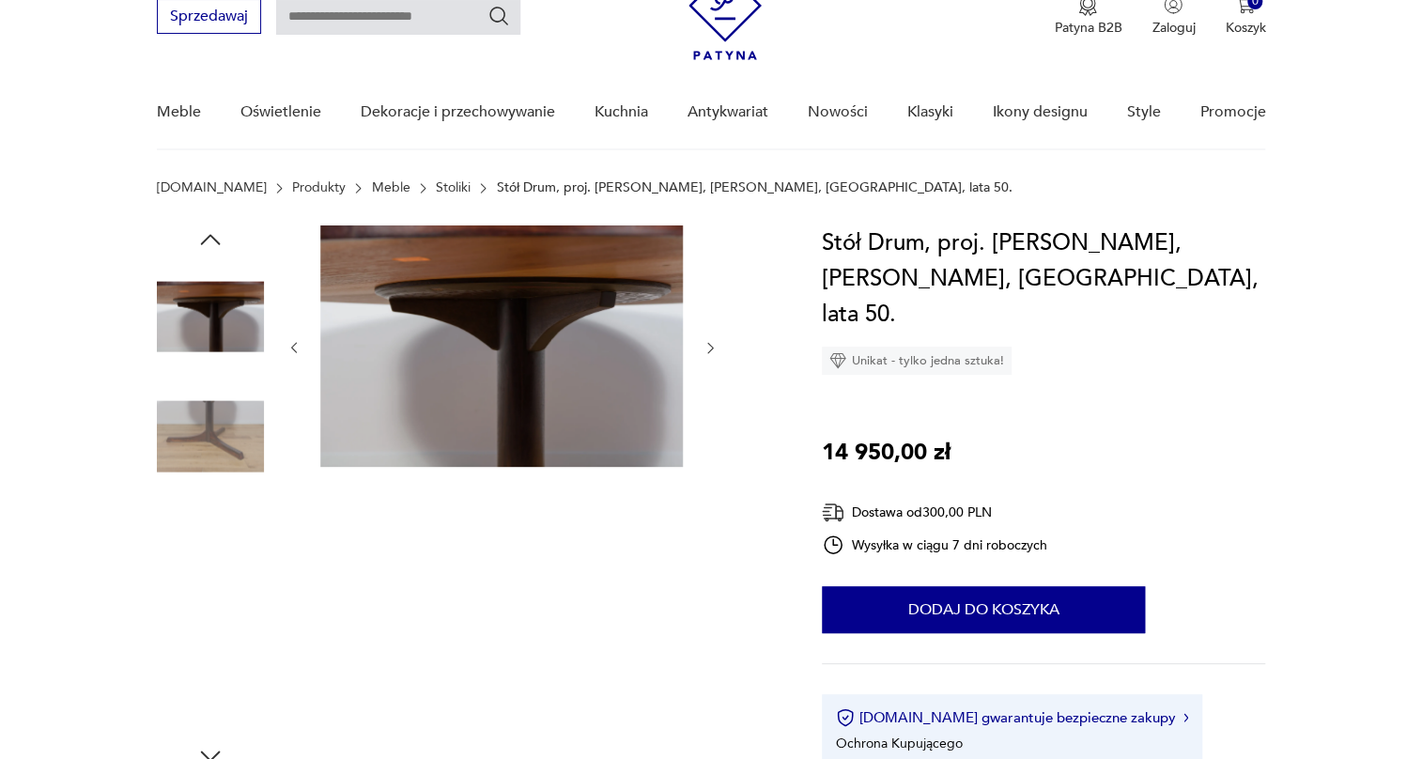
click at [216, 536] on img at bounding box center [210, 556] width 107 height 107
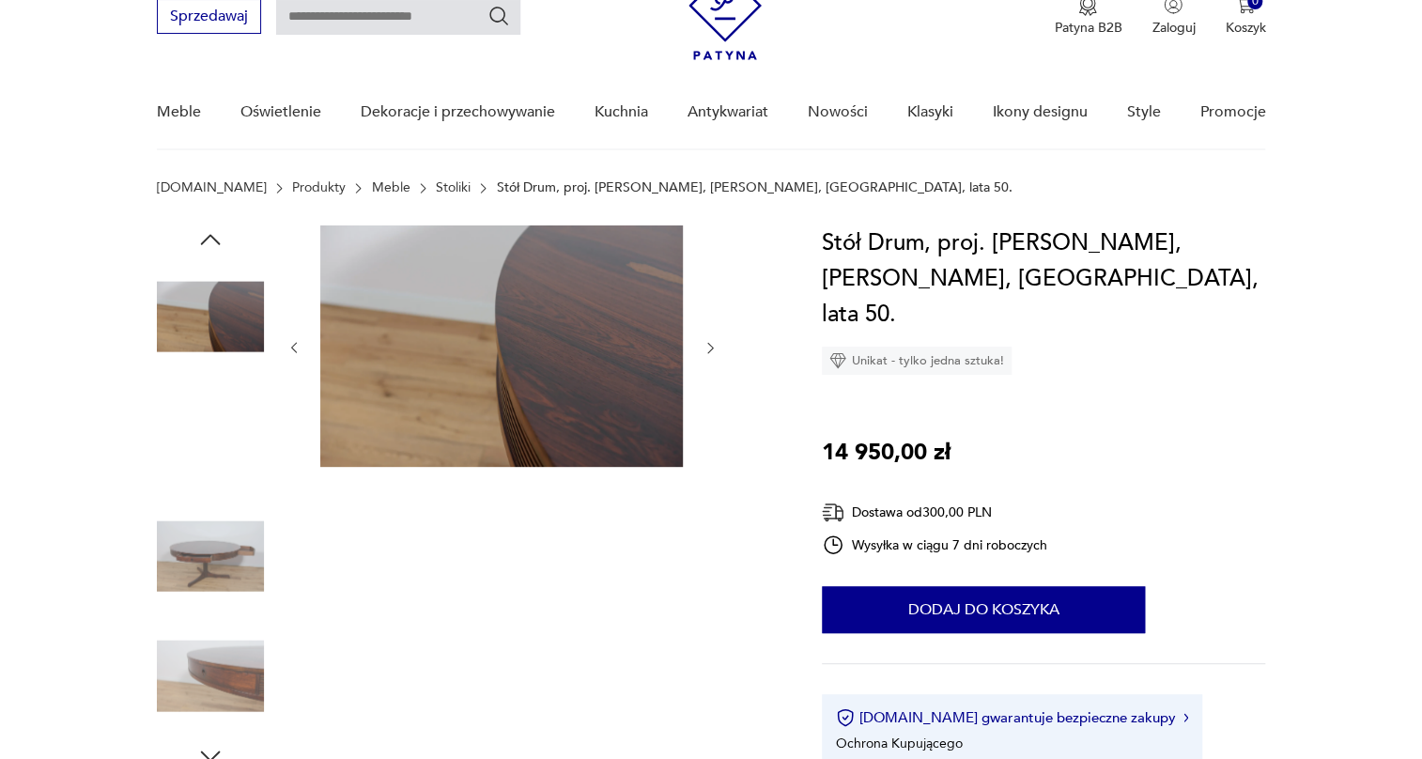
click at [206, 571] on img at bounding box center [210, 556] width 107 height 107
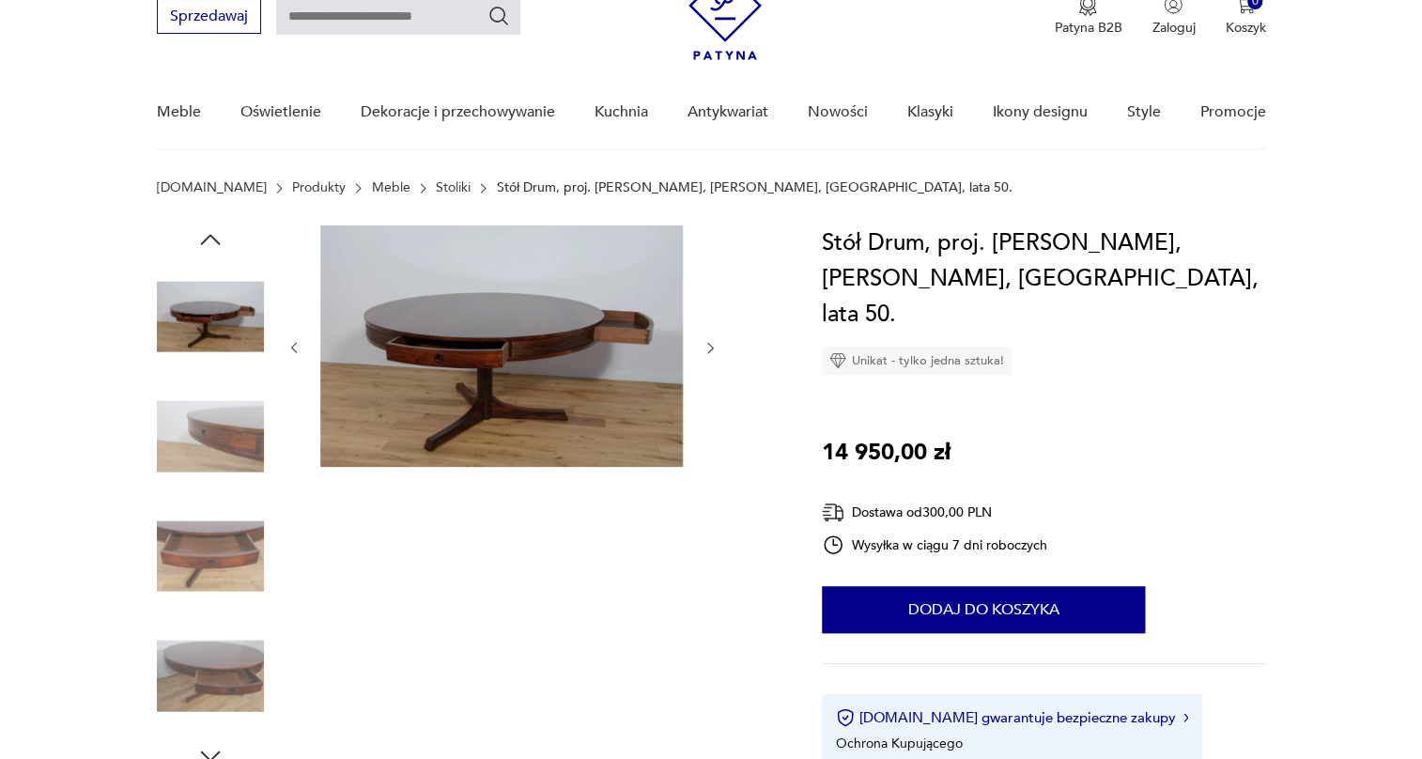
click at [206, 571] on img at bounding box center [210, 556] width 107 height 107
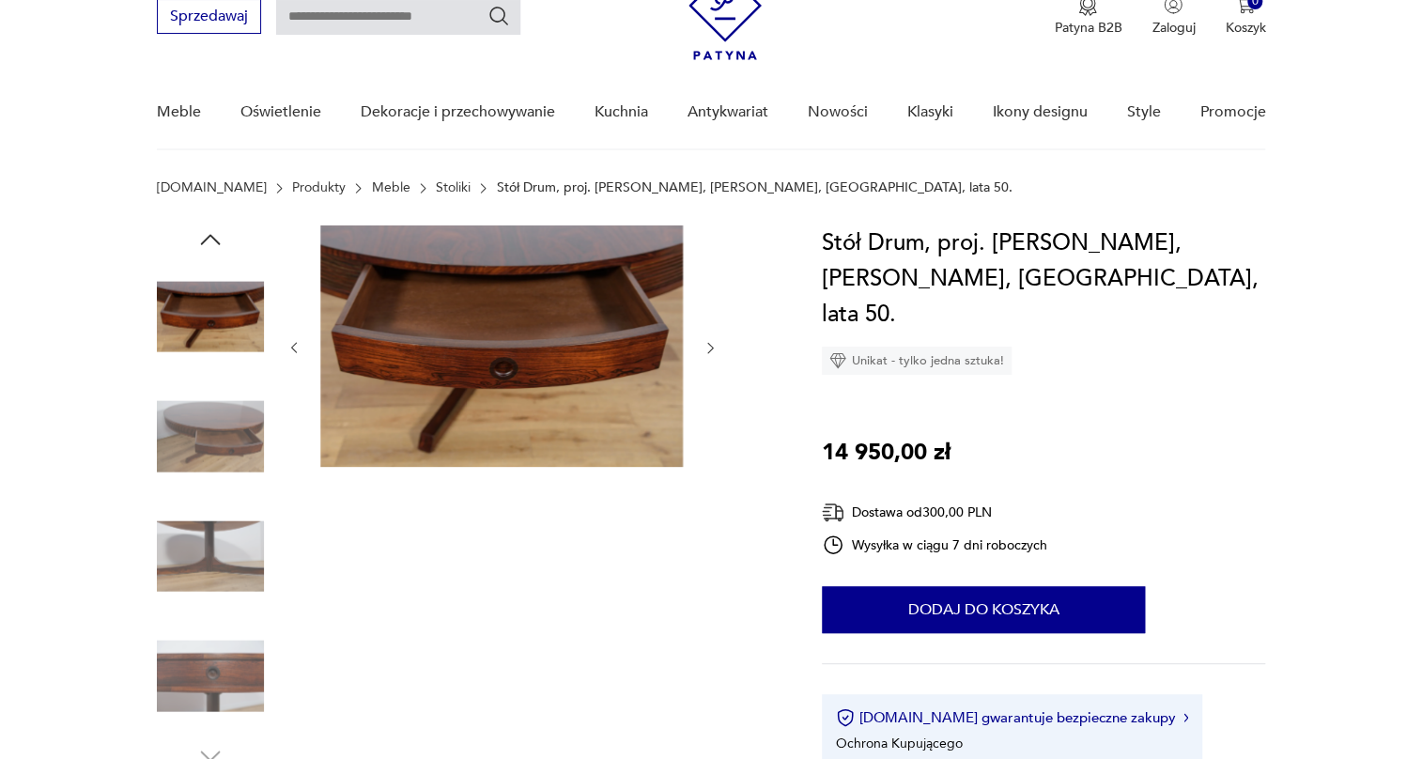
click at [206, 554] on img at bounding box center [210, 556] width 107 height 107
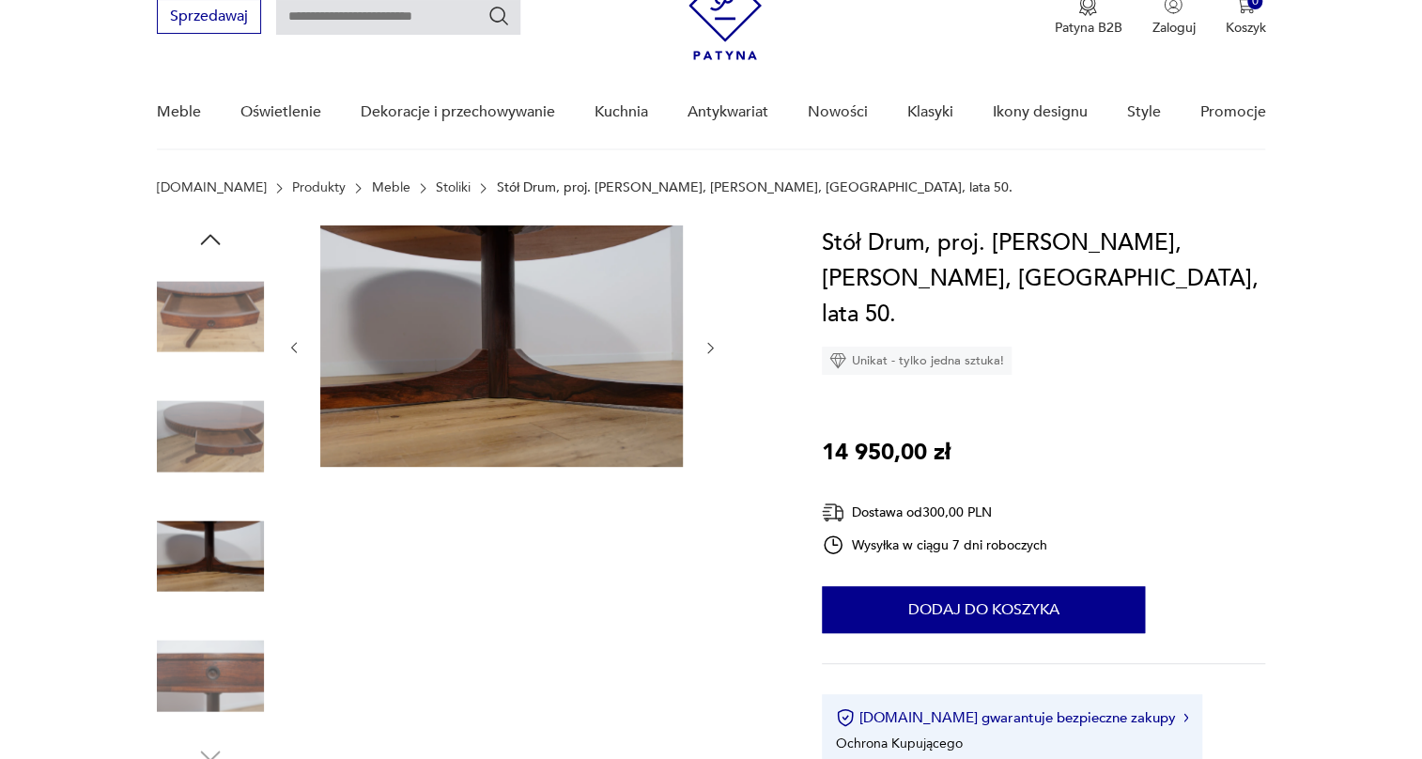
click at [196, 652] on img at bounding box center [210, 676] width 107 height 107
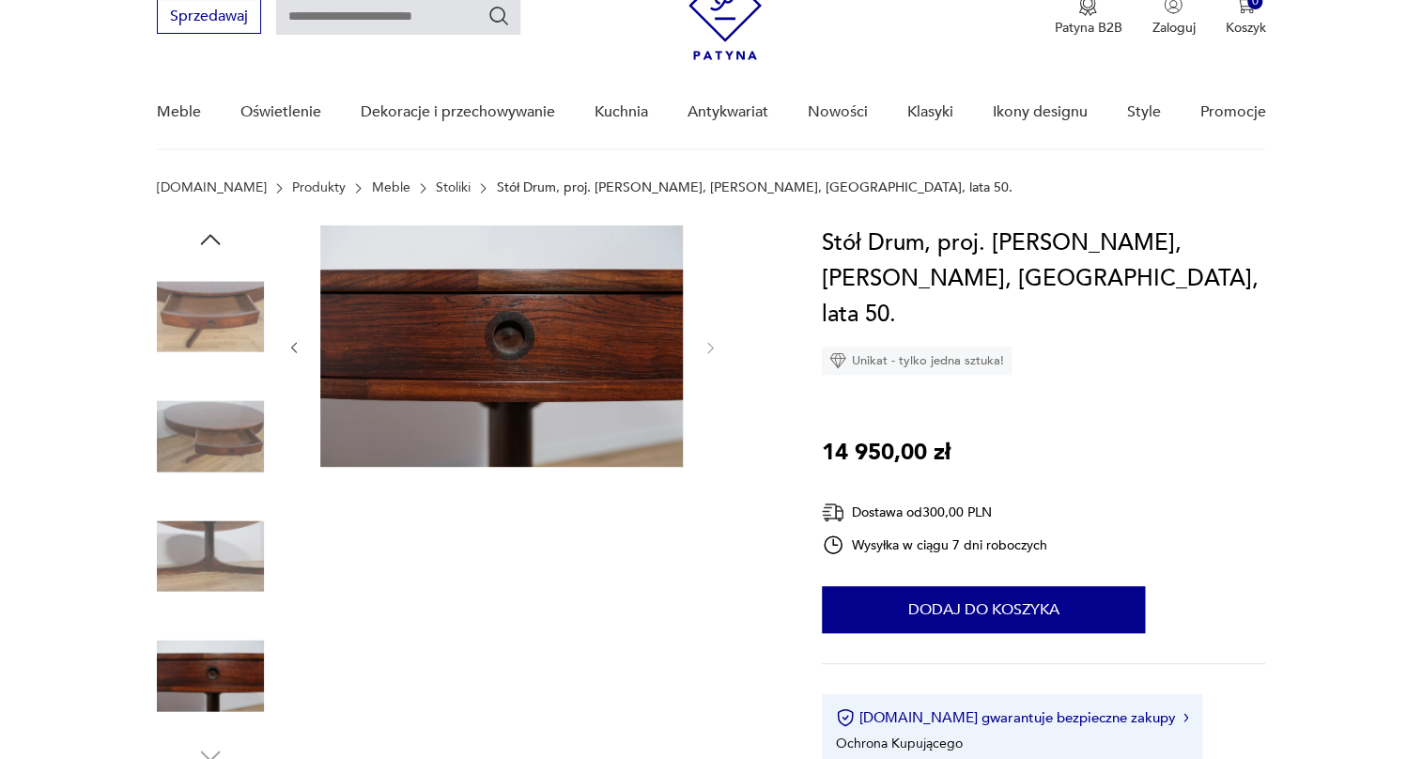
click at [206, 570] on img at bounding box center [210, 556] width 107 height 107
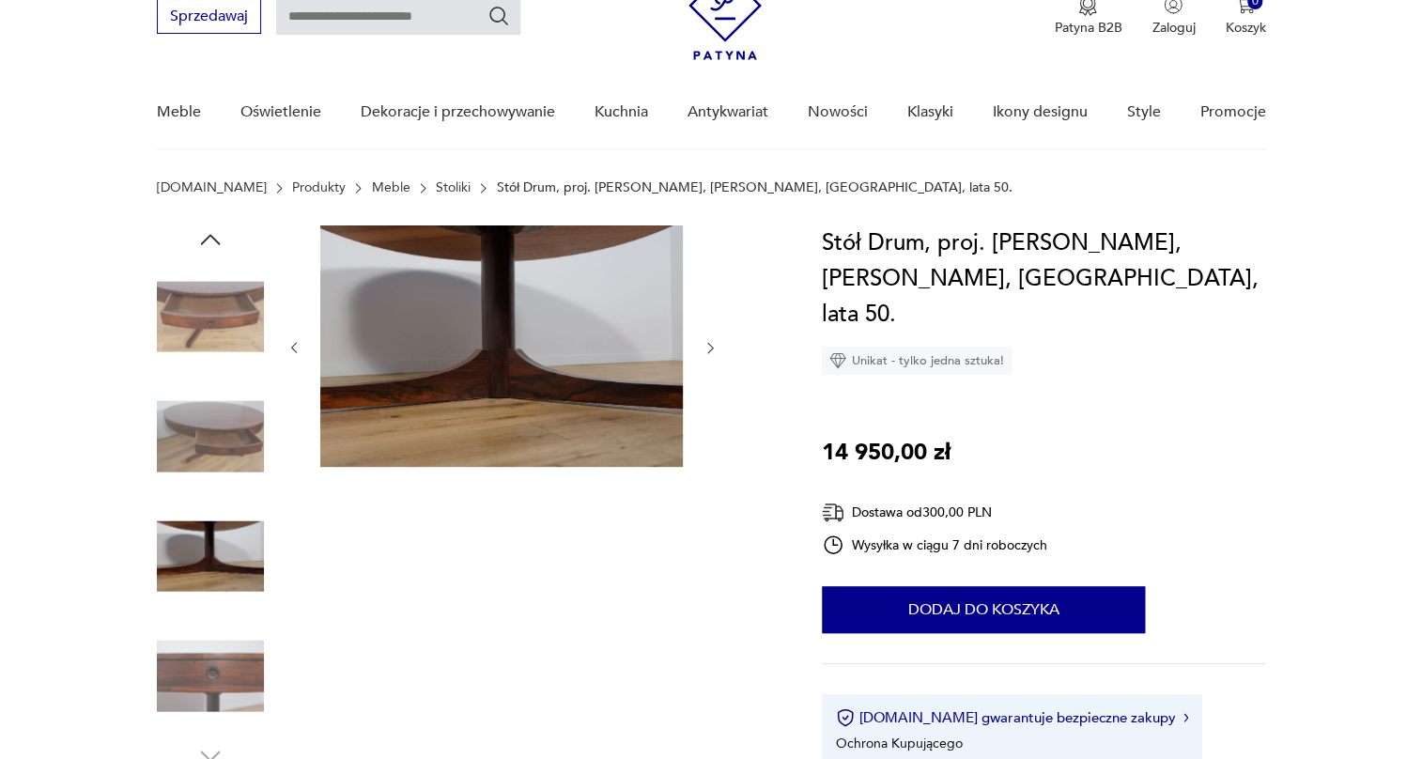
click at [225, 436] on img at bounding box center [210, 436] width 107 height 107
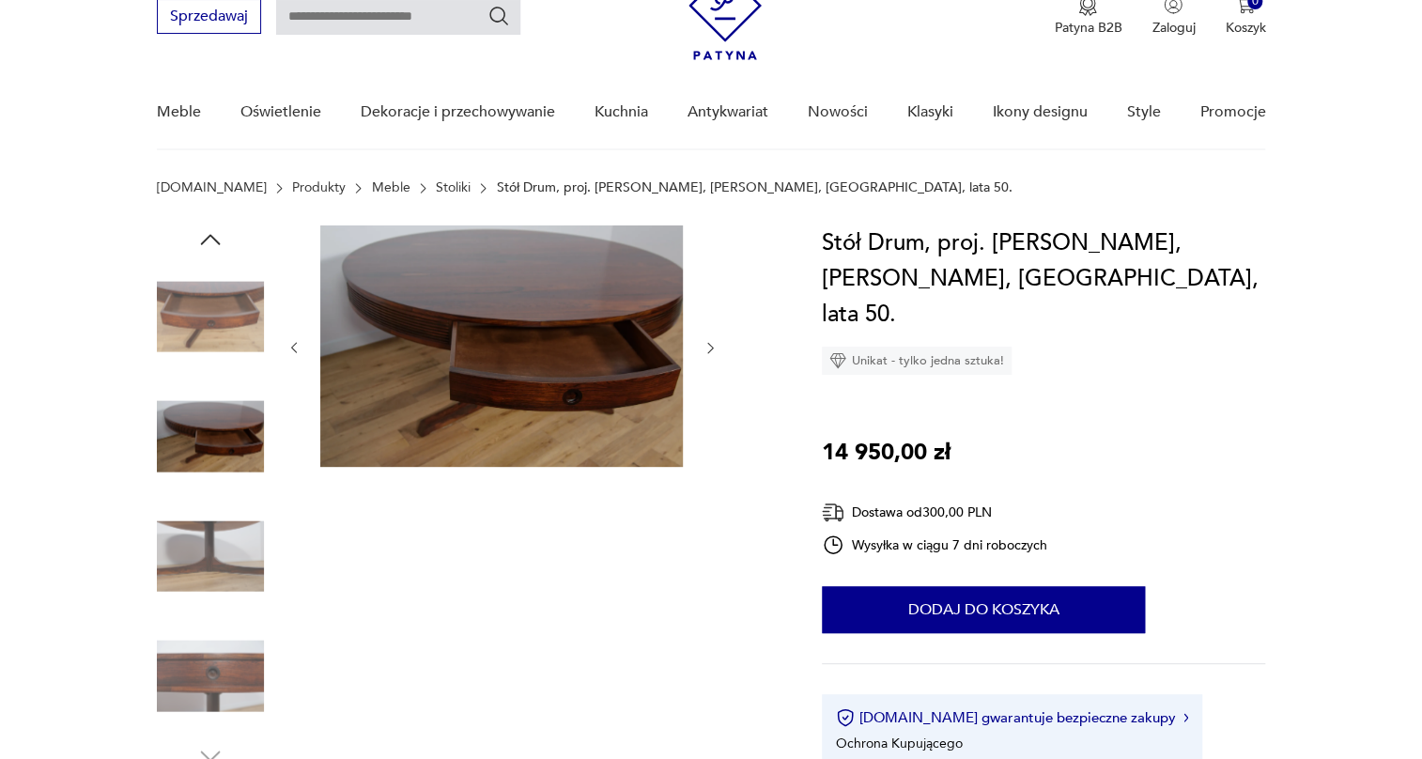
click at [236, 358] on img at bounding box center [210, 316] width 107 height 107
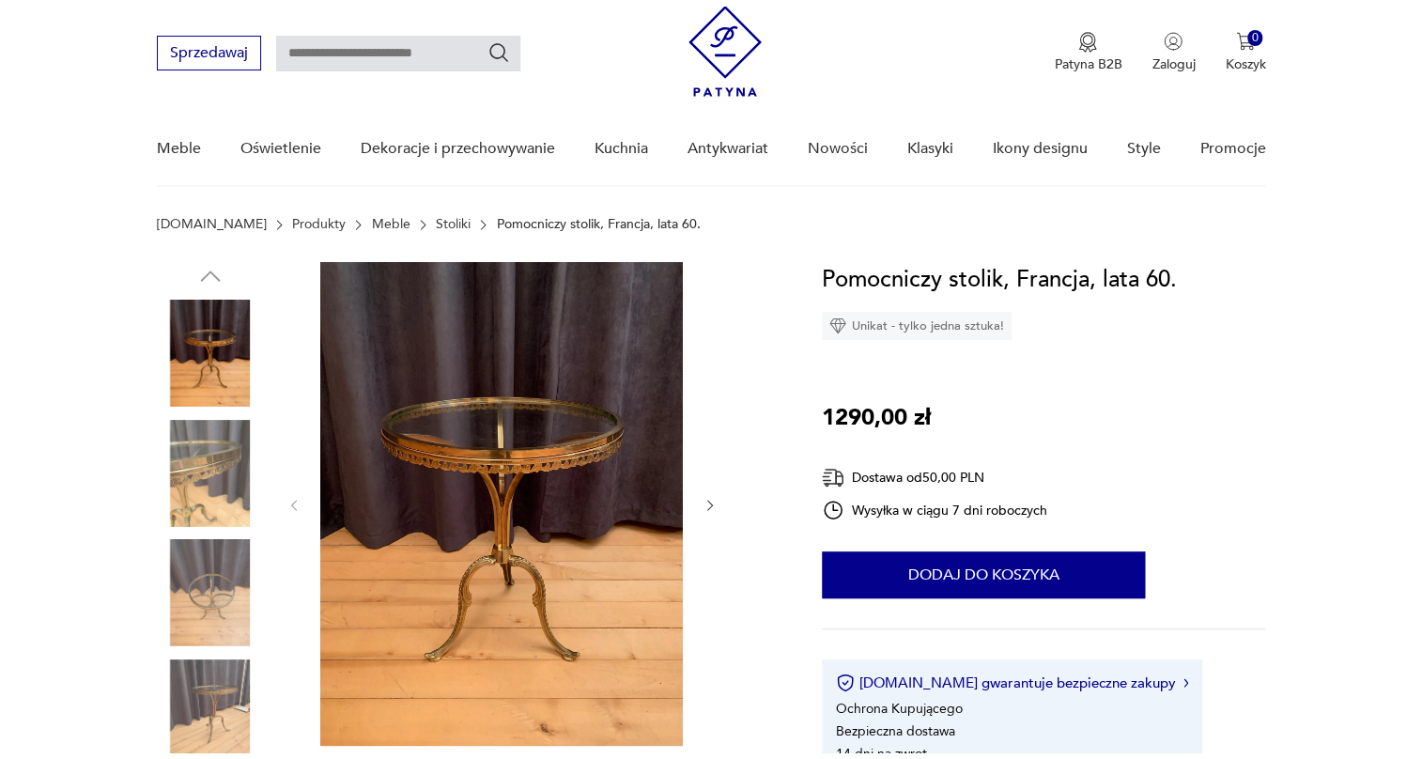
scroll to position [85, 0]
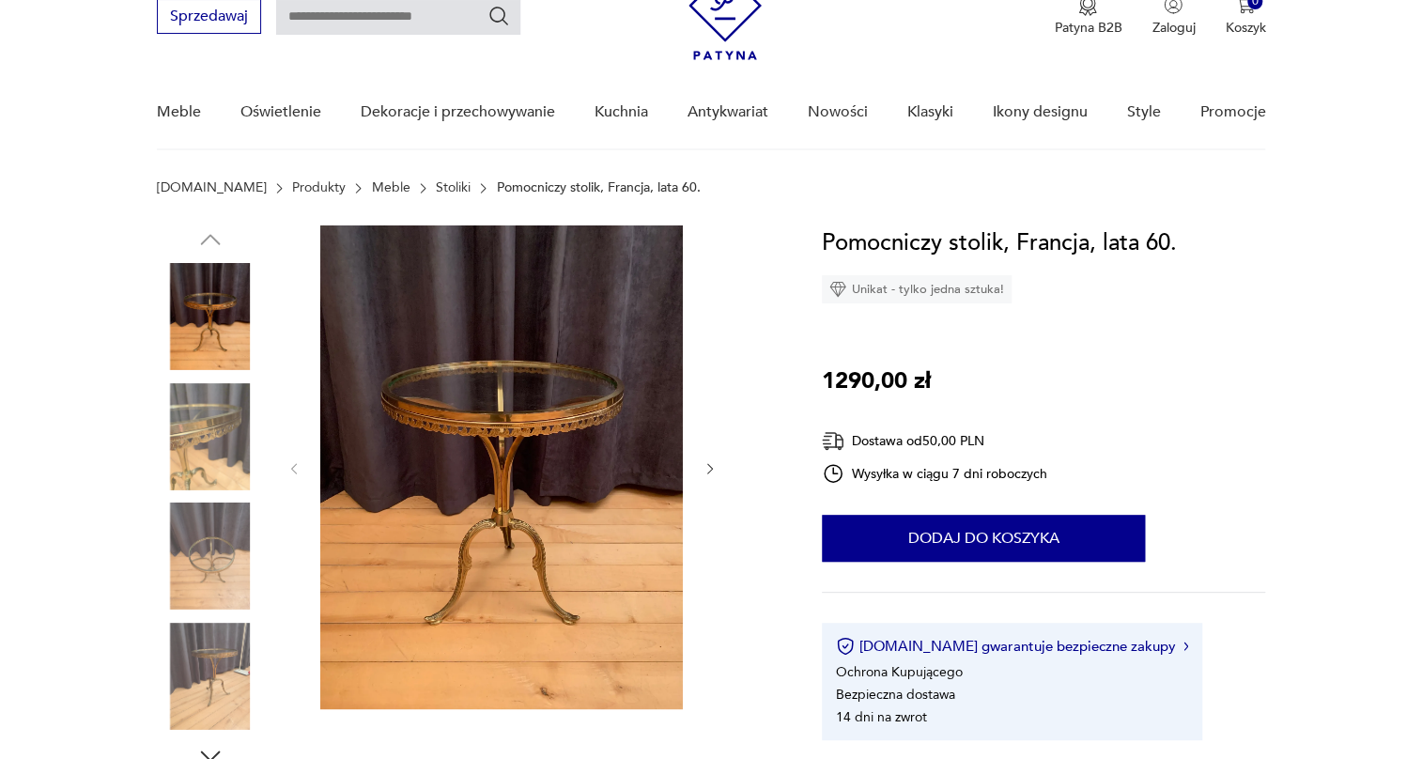
click at [215, 436] on img at bounding box center [210, 436] width 107 height 107
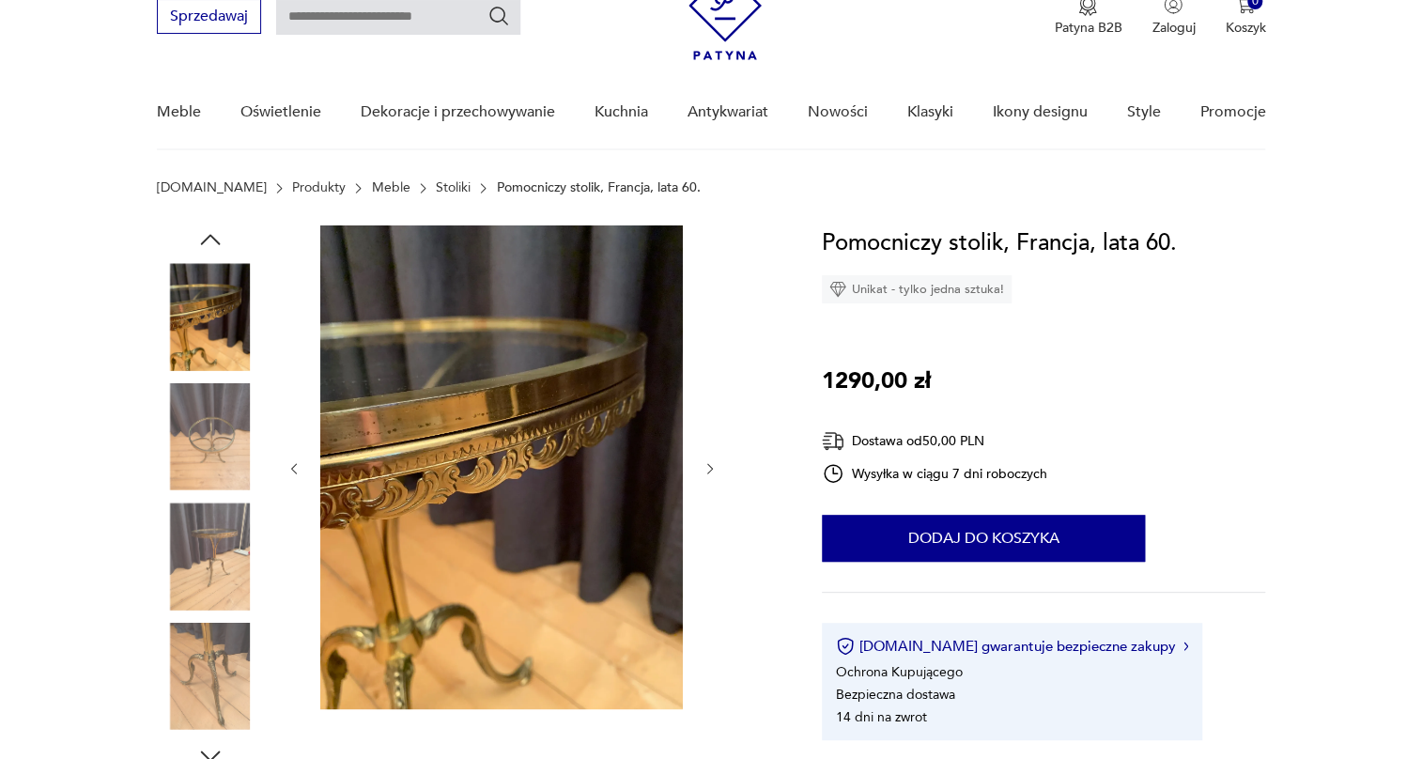
click at [215, 436] on img at bounding box center [210, 436] width 107 height 107
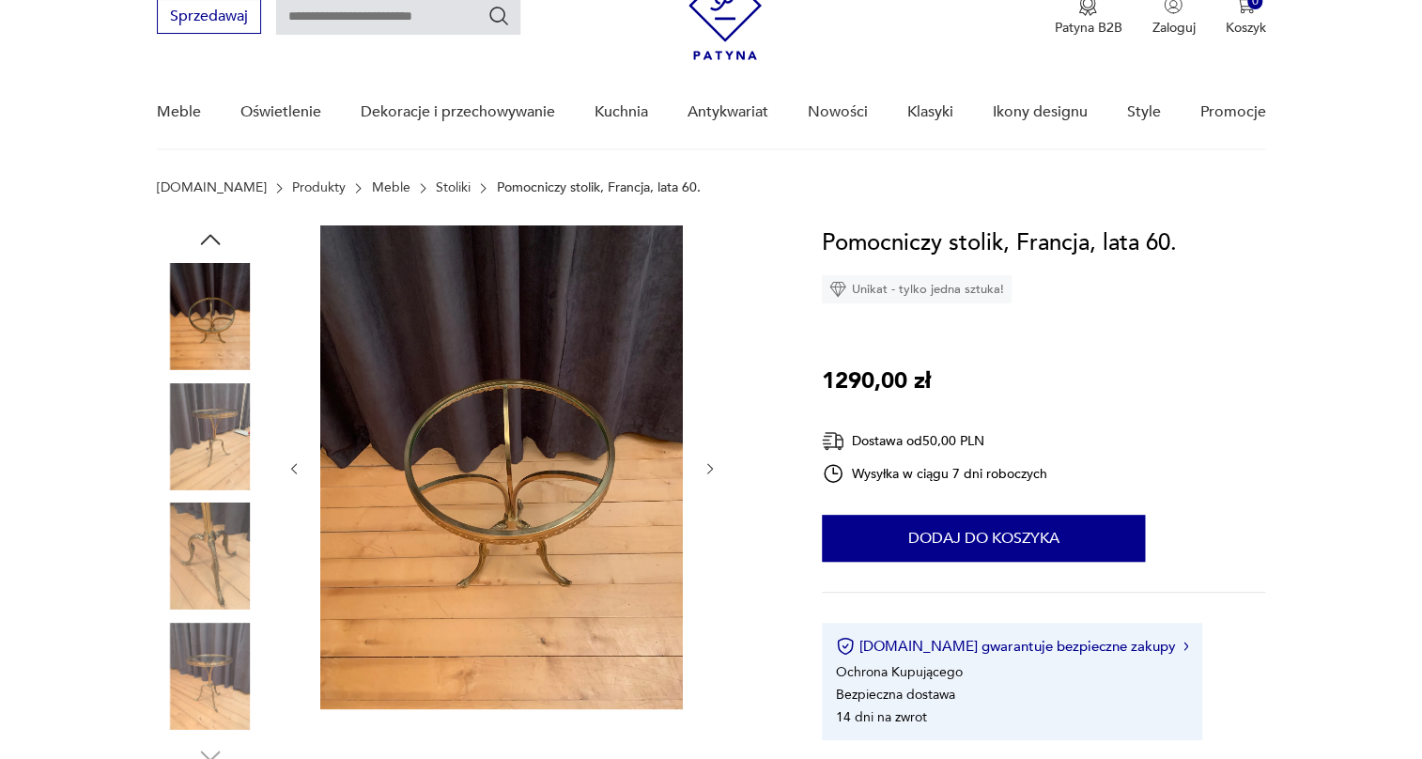
click at [215, 436] on img at bounding box center [210, 436] width 107 height 107
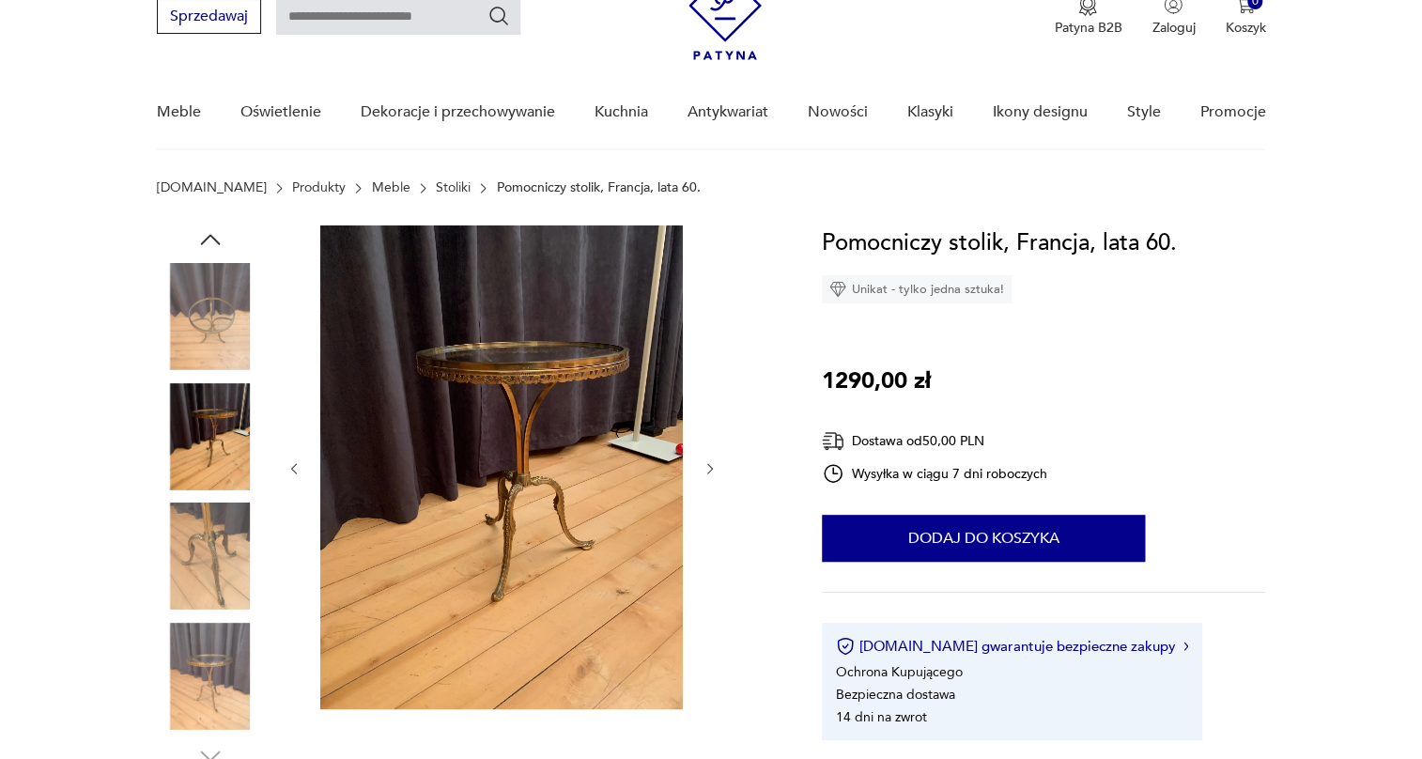
click at [204, 556] on img at bounding box center [210, 556] width 107 height 107
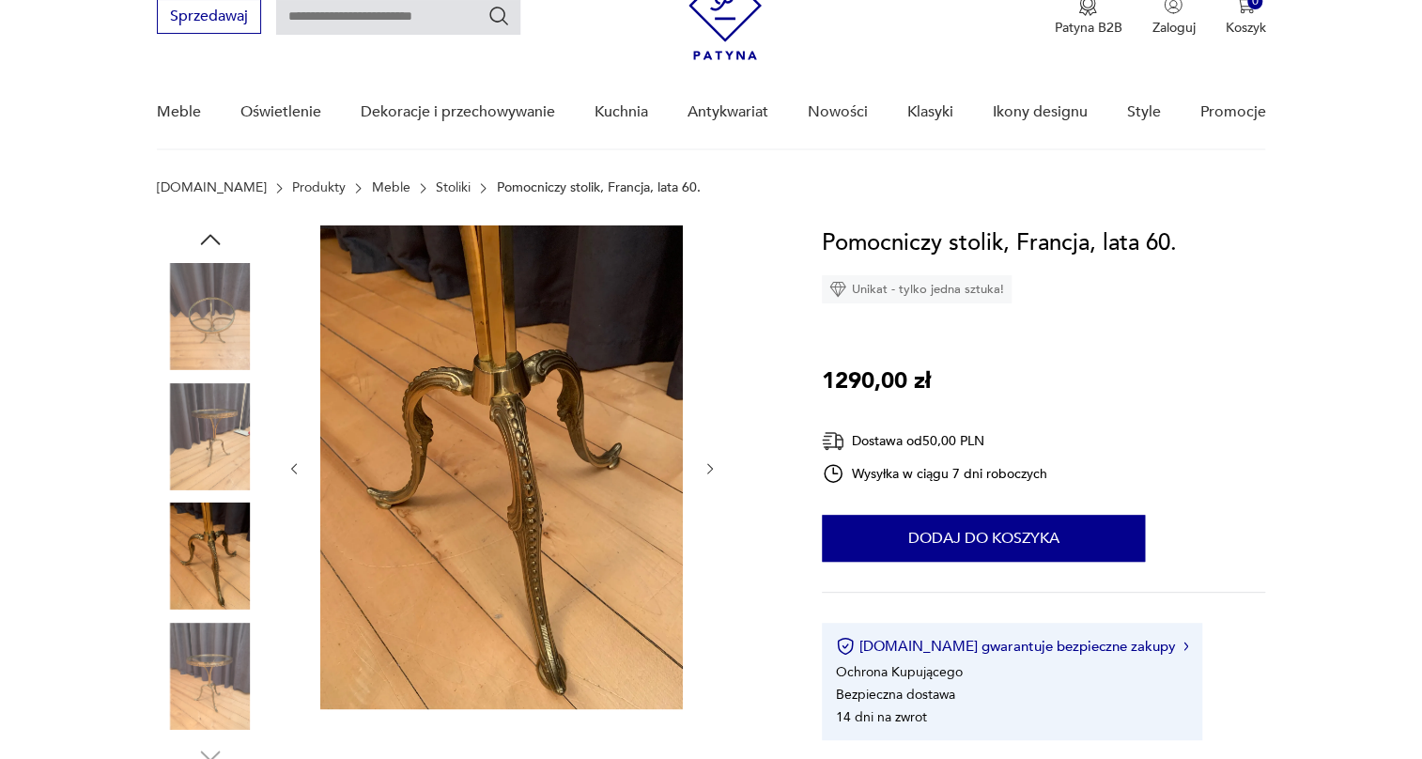
click at [223, 653] on img at bounding box center [210, 676] width 107 height 107
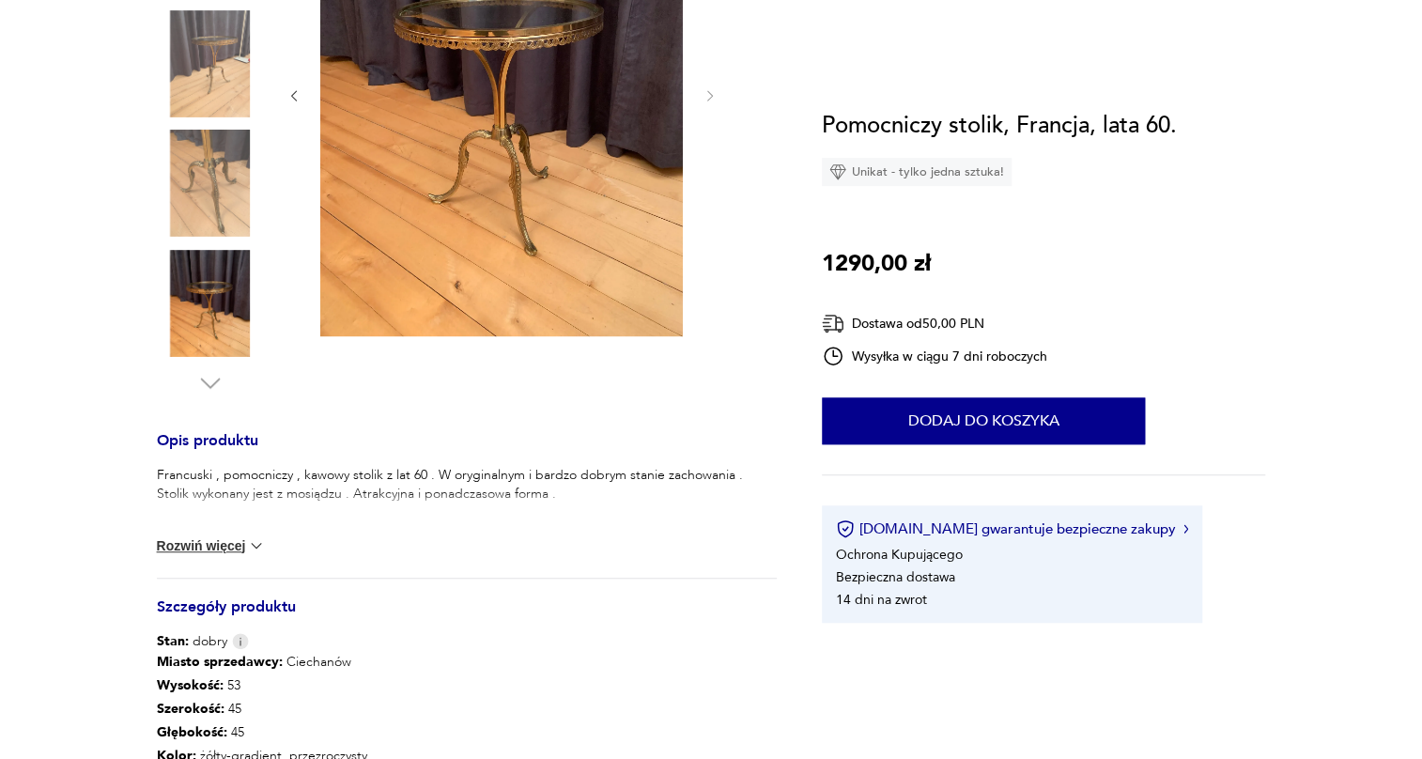
scroll to position [512, 0]
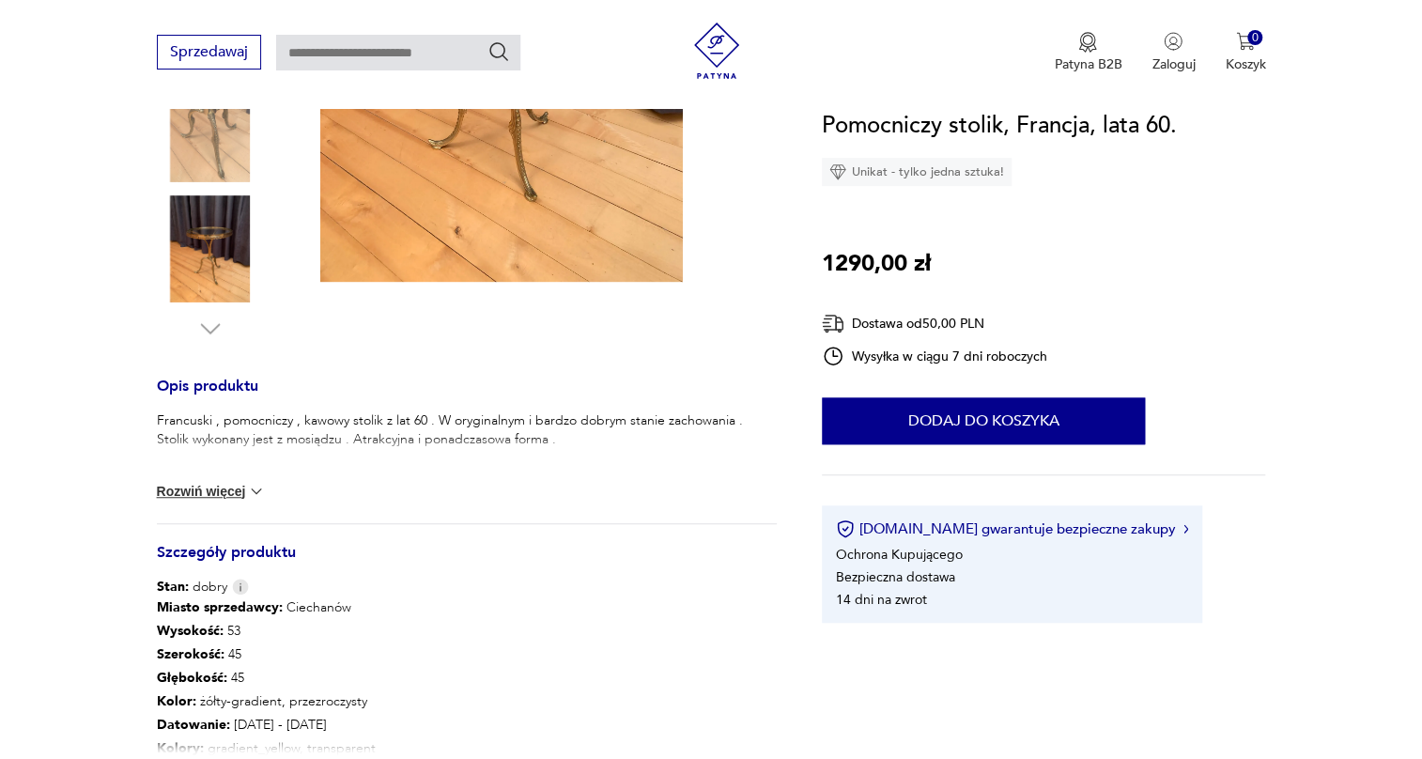
click at [214, 488] on button "Rozwiń więcej" at bounding box center [211, 491] width 109 height 19
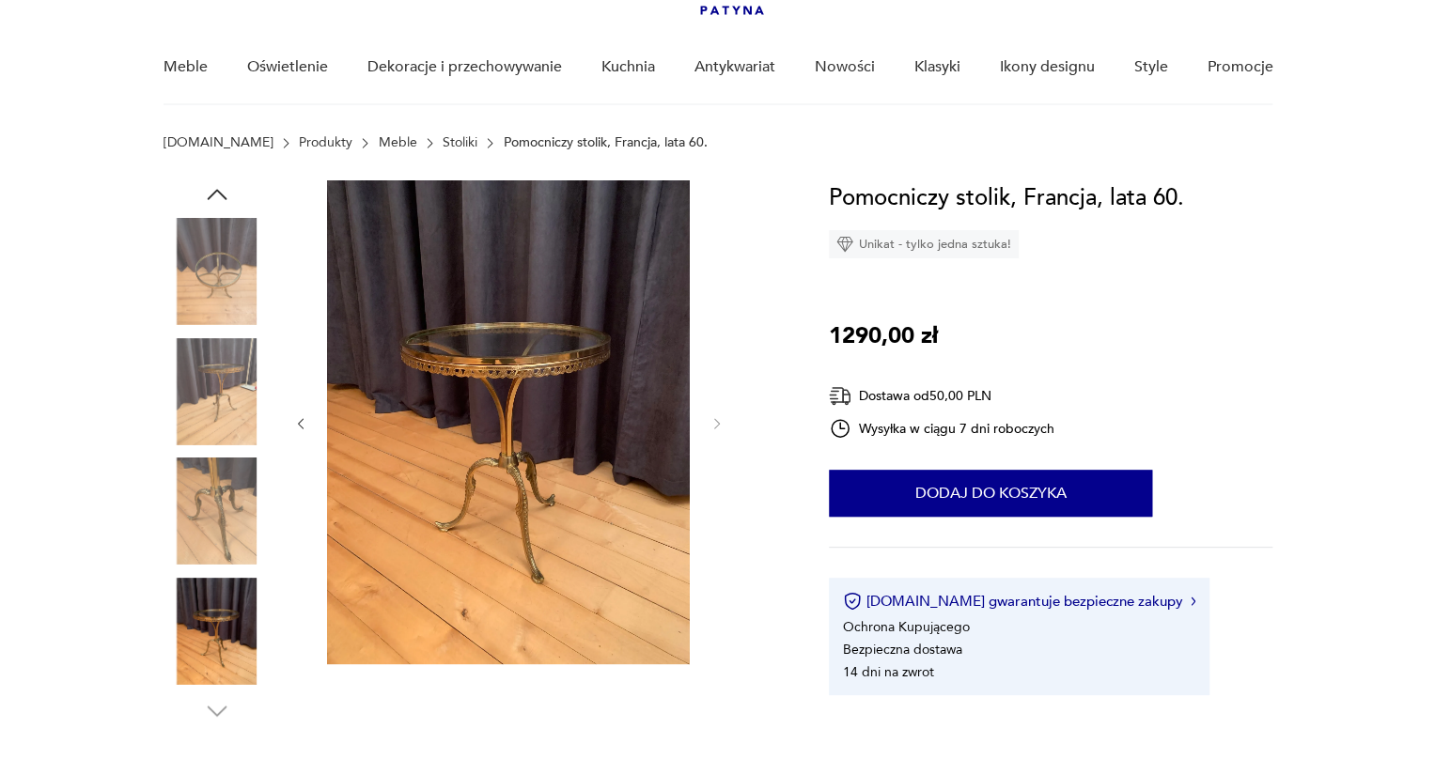
scroll to position [85, 0]
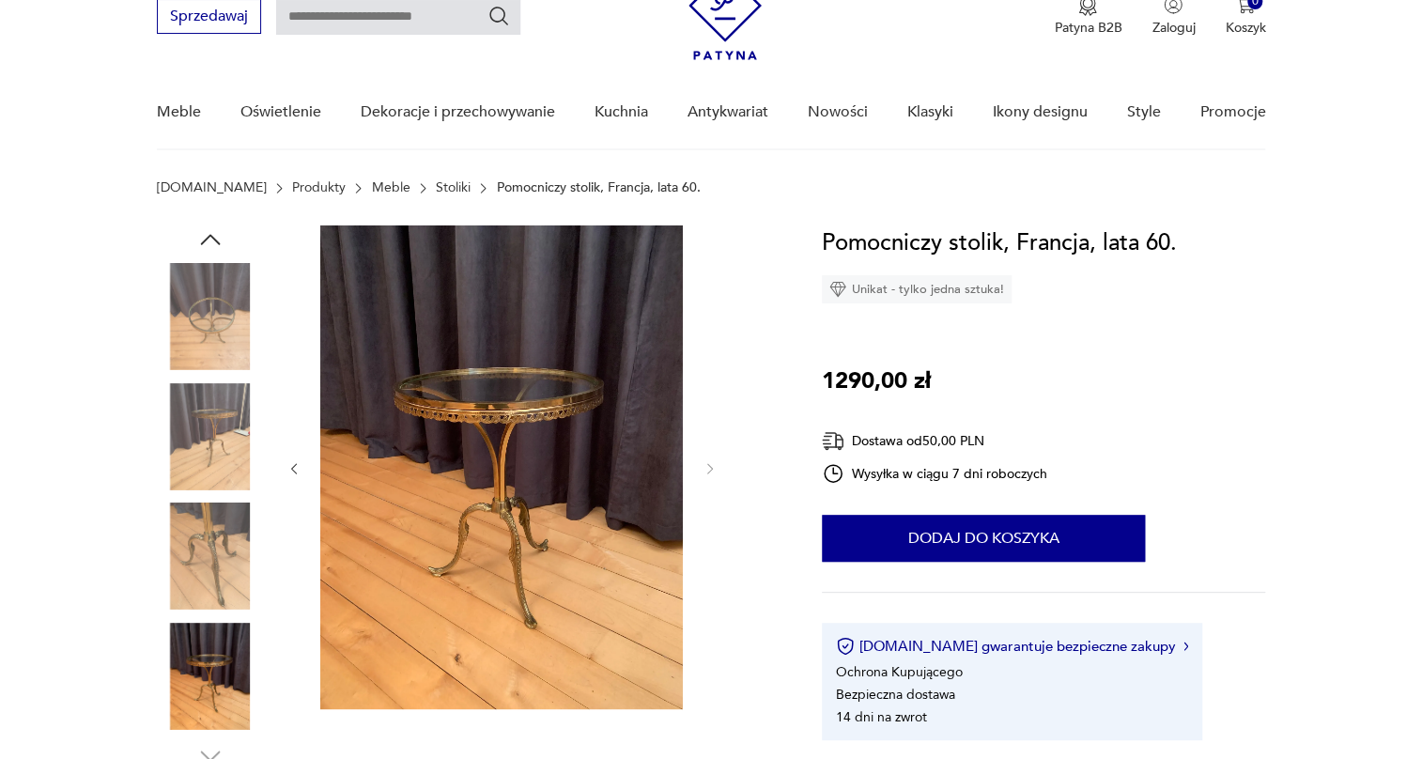
click at [217, 660] on img at bounding box center [210, 676] width 107 height 107
click at [217, 564] on img at bounding box center [210, 556] width 107 height 107
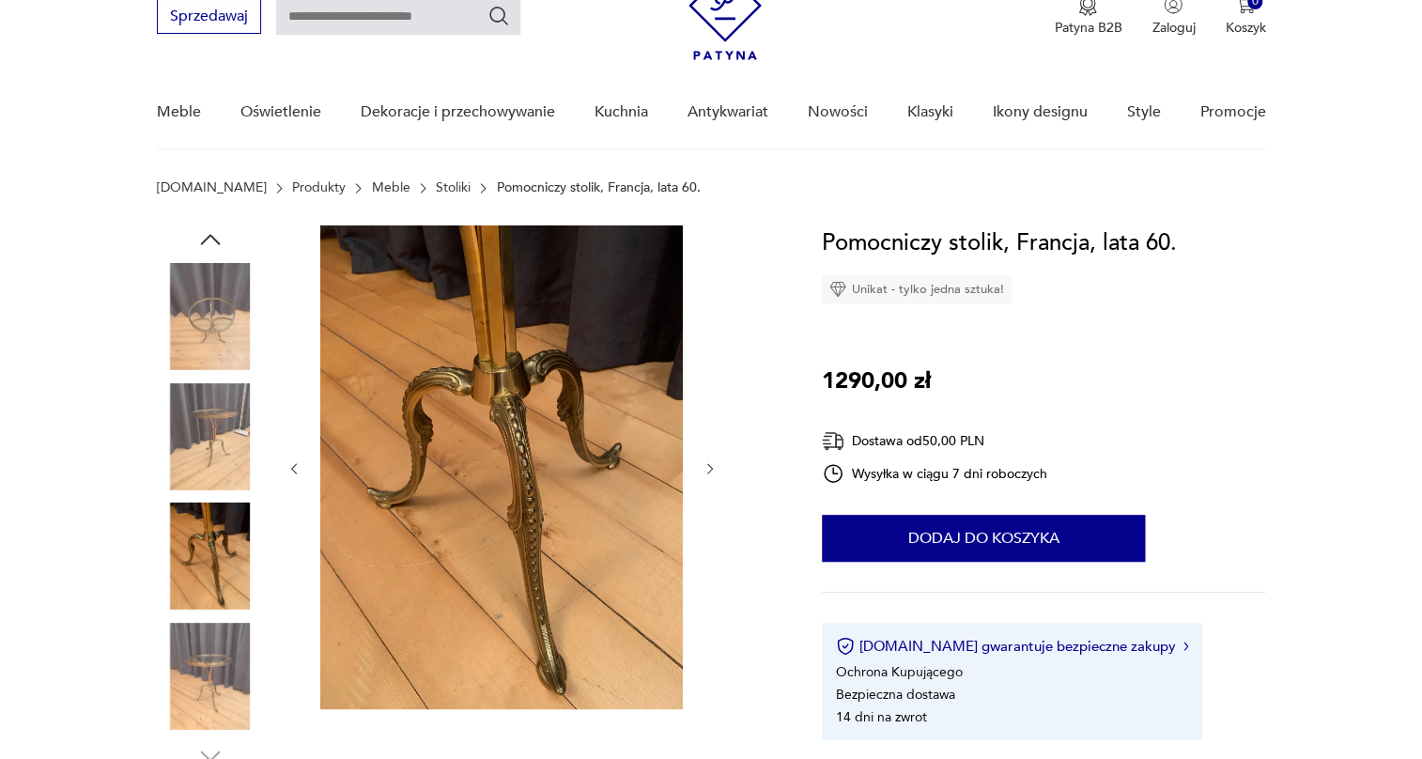
click at [208, 462] on img at bounding box center [210, 436] width 107 height 107
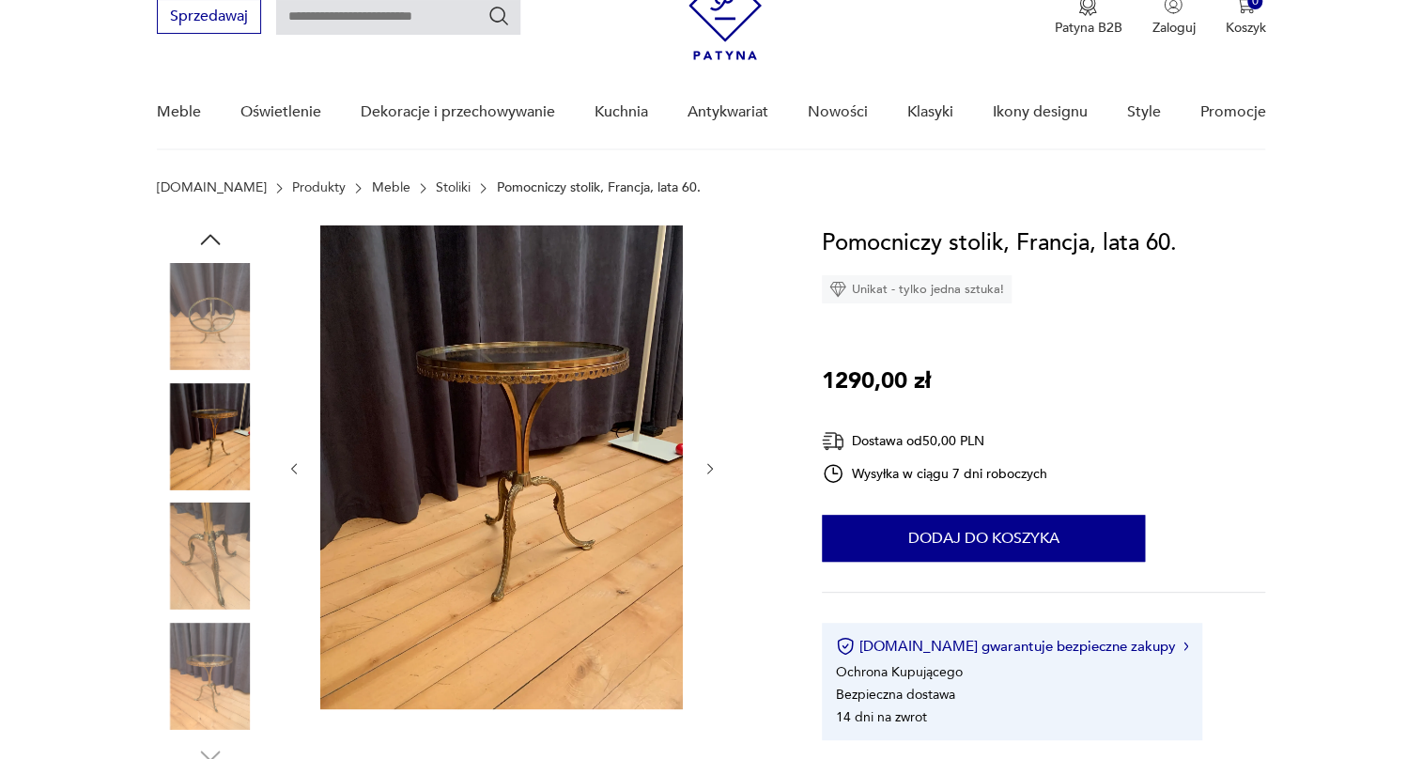
click at [231, 362] on img at bounding box center [210, 316] width 107 height 107
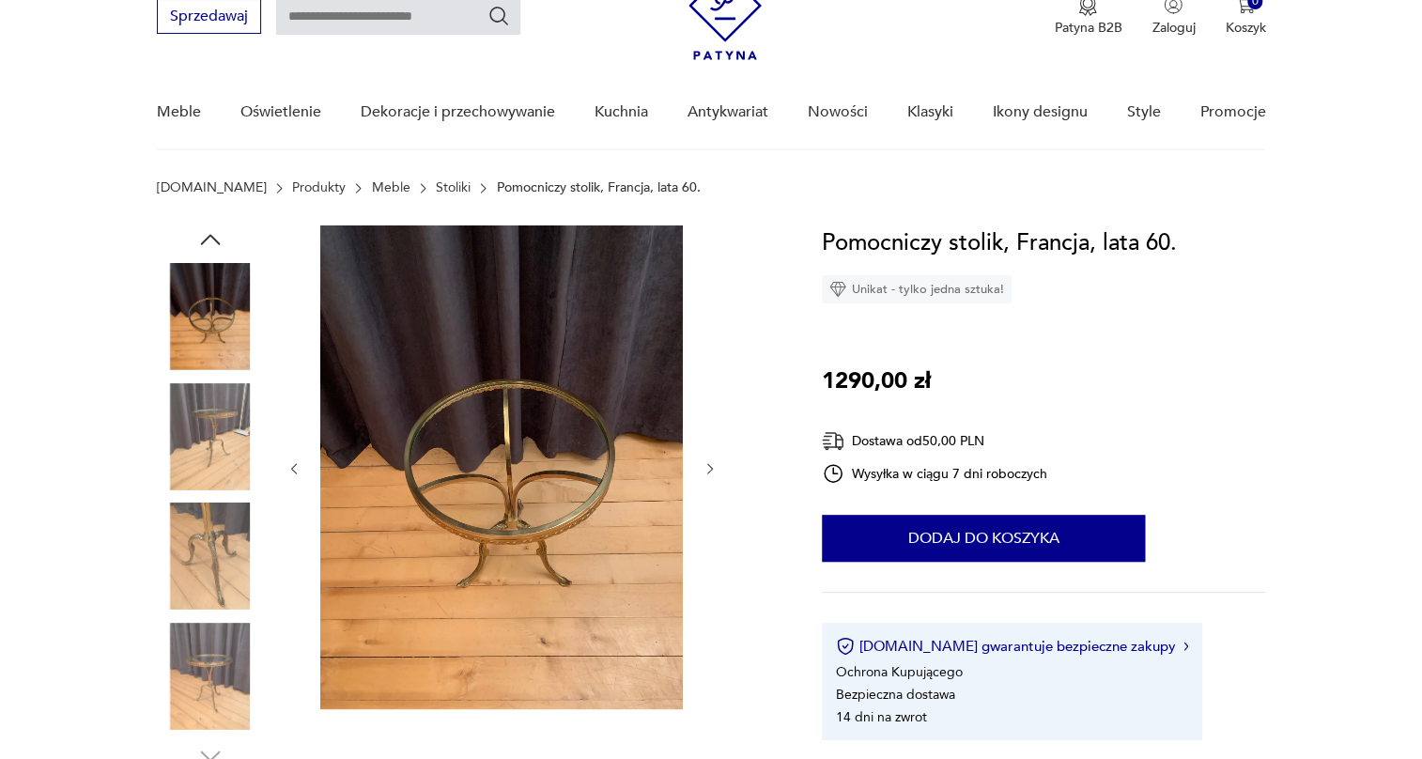
click at [514, 451] on img at bounding box center [501, 467] width 363 height 484
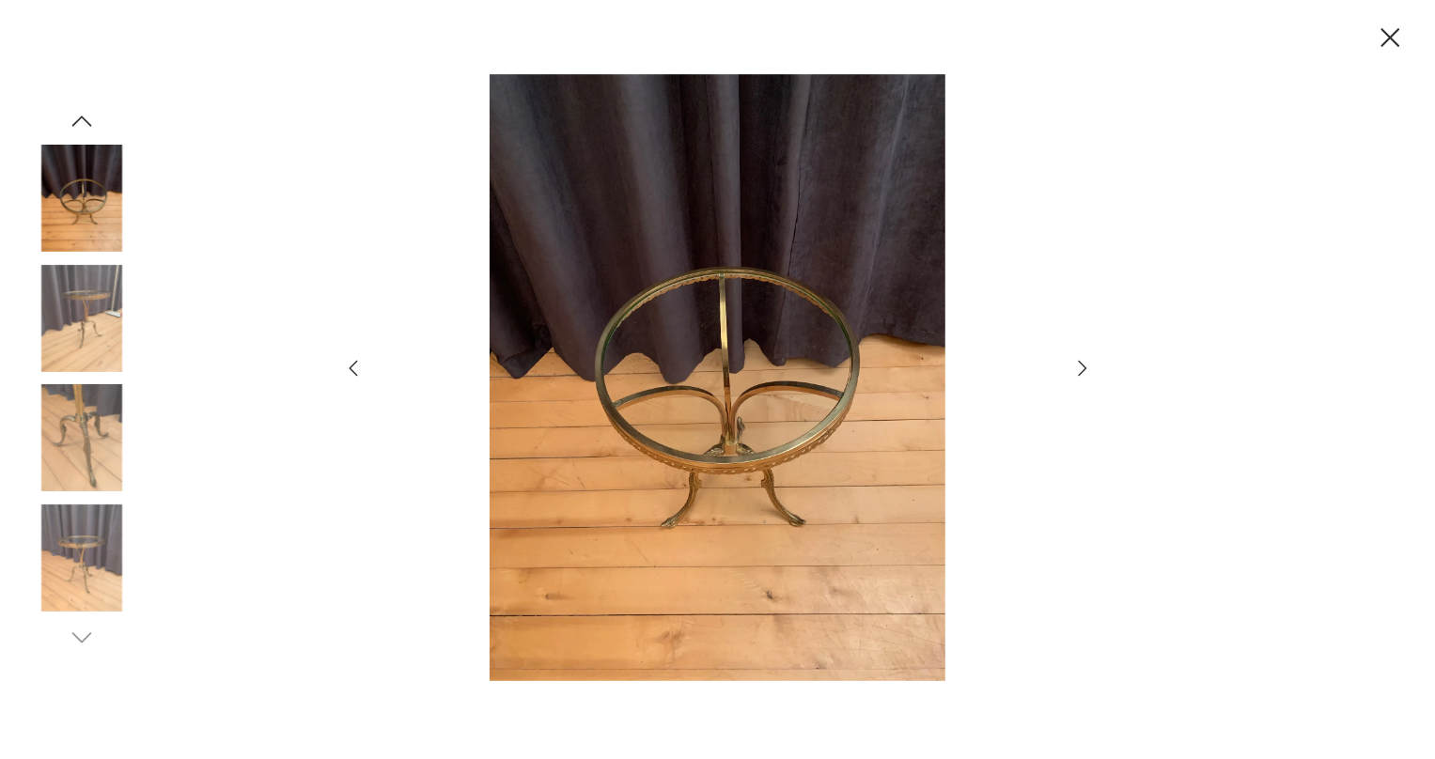
click at [1079, 365] on icon "button" at bounding box center [1082, 368] width 23 height 23
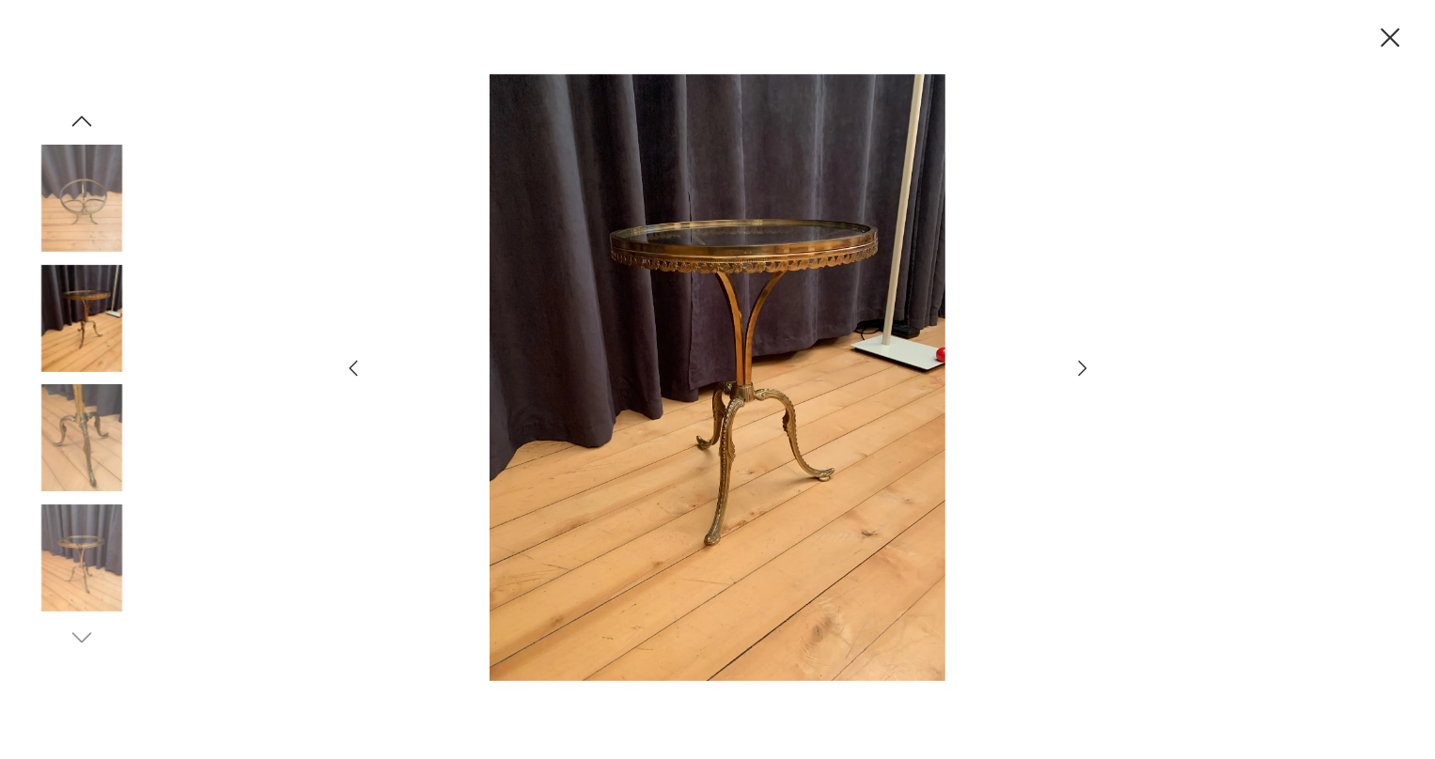
click at [1079, 365] on icon "button" at bounding box center [1082, 368] width 23 height 23
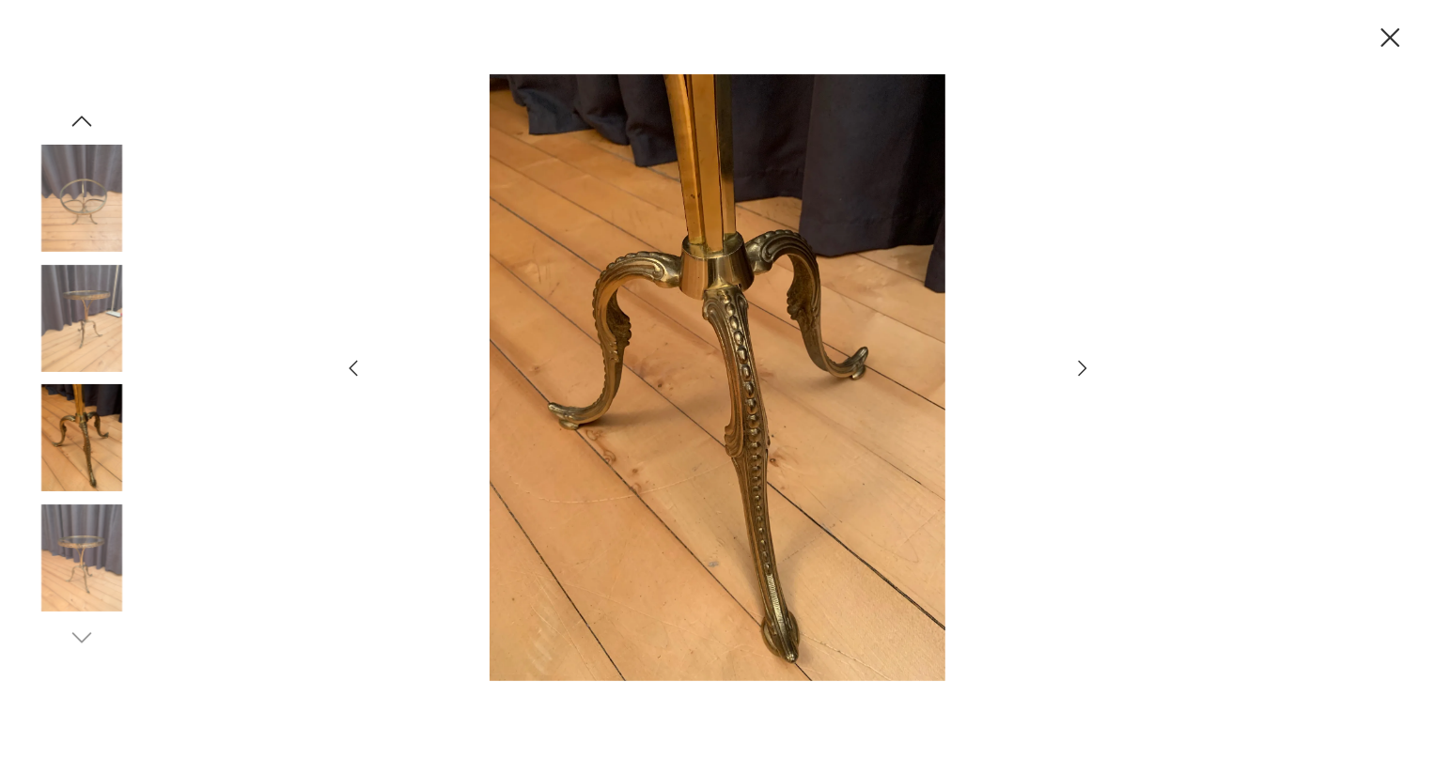
click at [1079, 365] on icon "button" at bounding box center [1082, 368] width 23 height 23
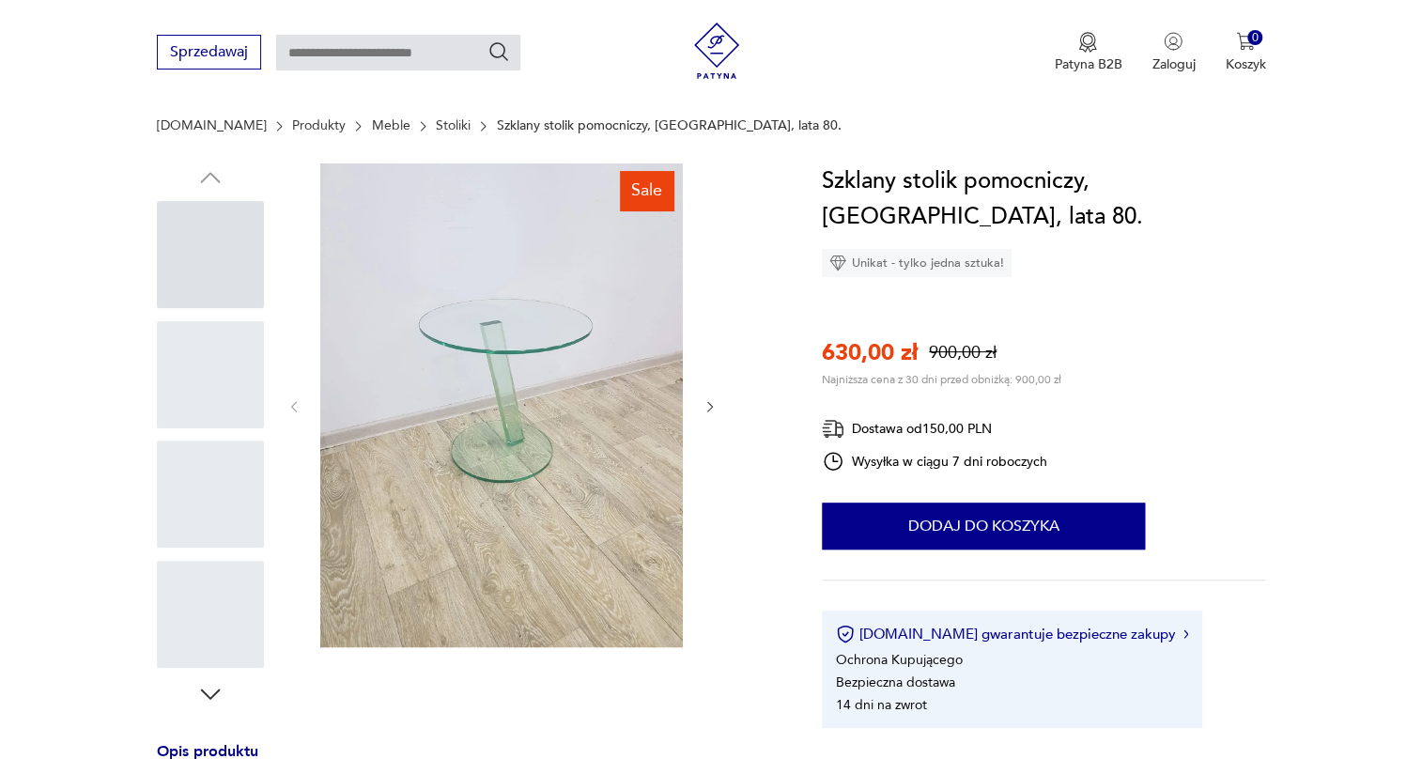
scroll to position [256, 0]
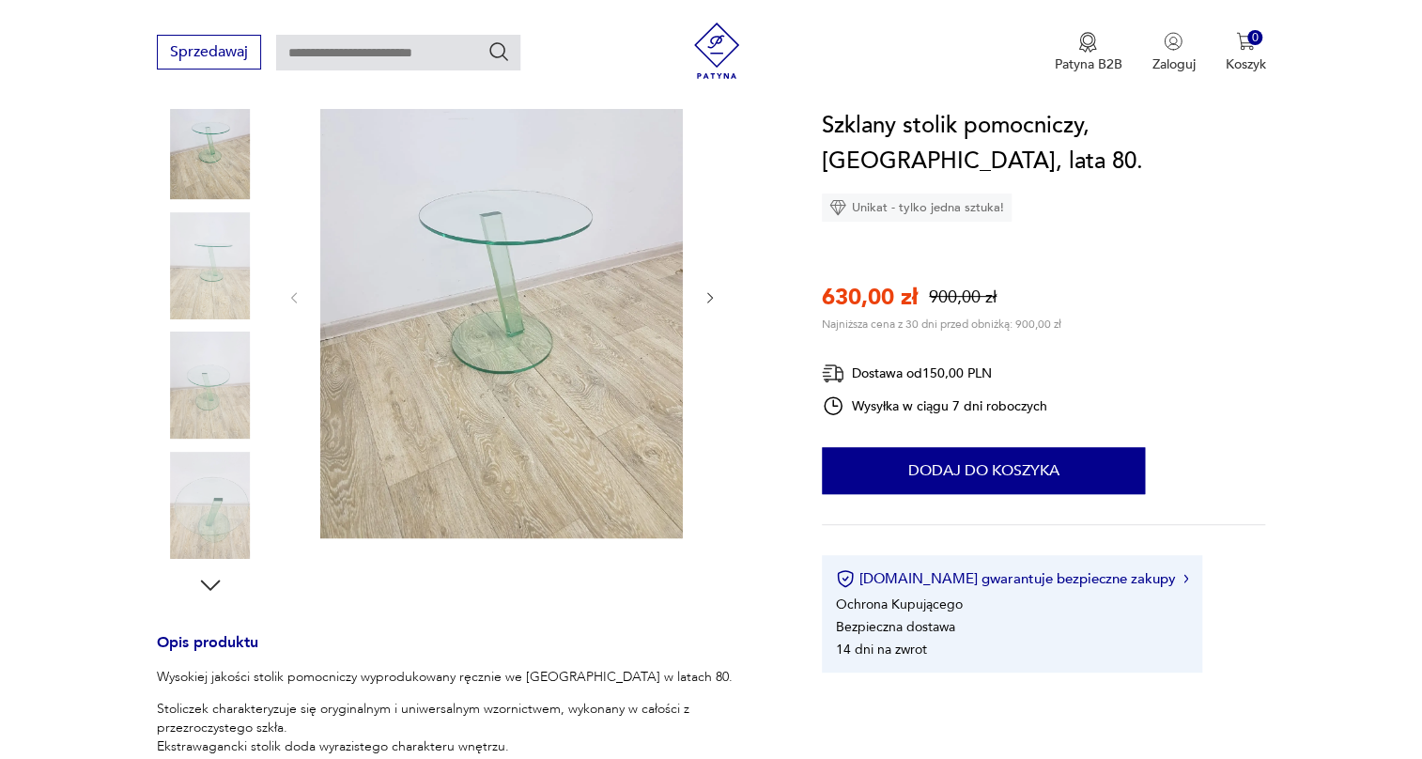
click at [197, 222] on img at bounding box center [210, 265] width 107 height 107
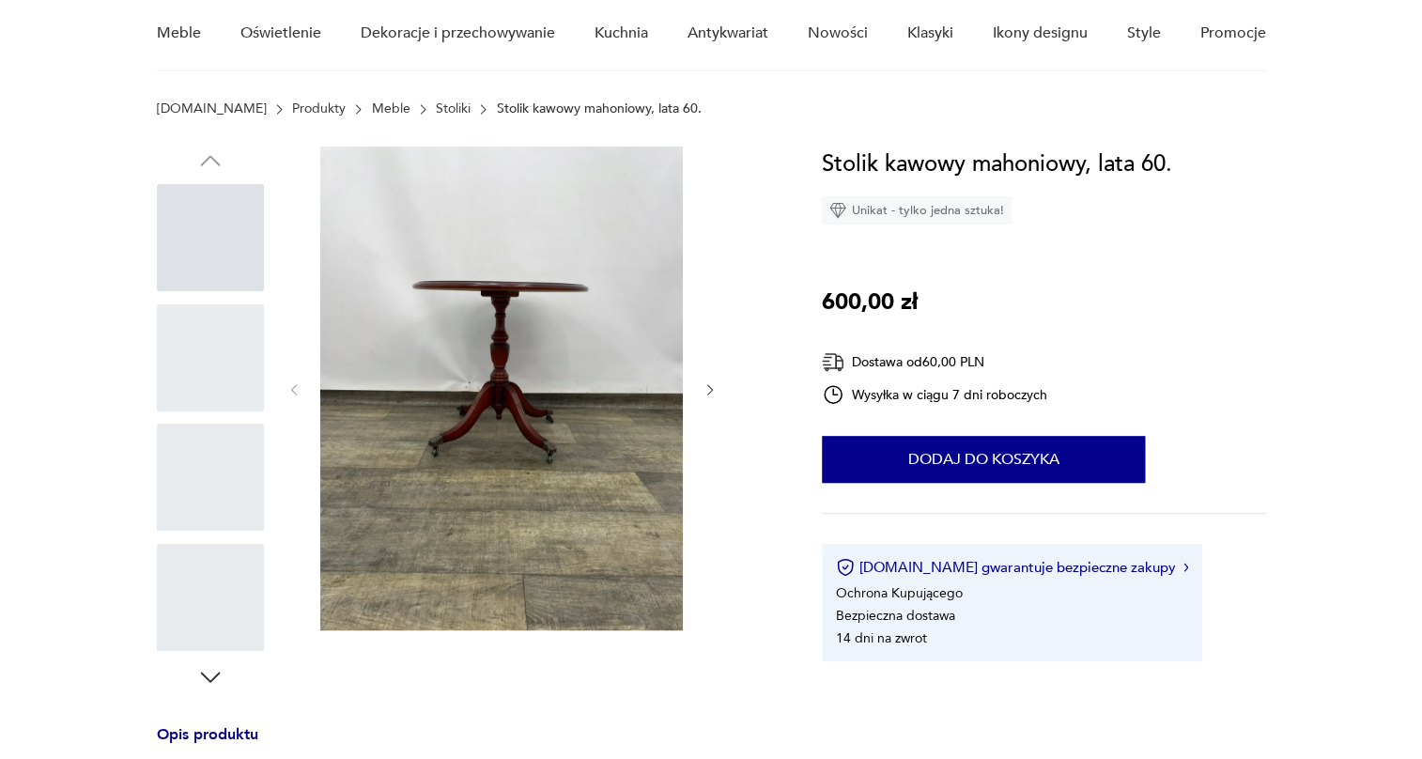
scroll to position [170, 0]
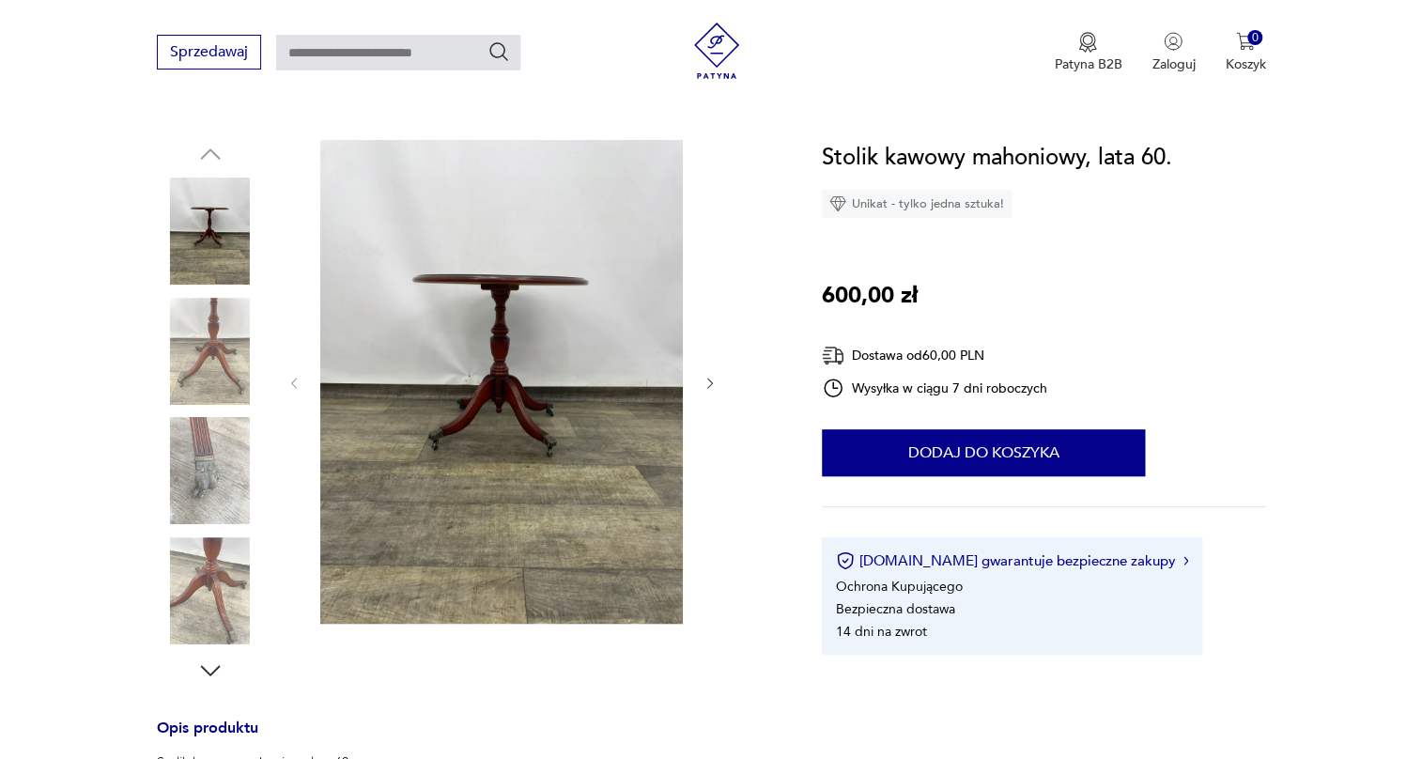
click at [197, 353] on img at bounding box center [210, 351] width 107 height 107
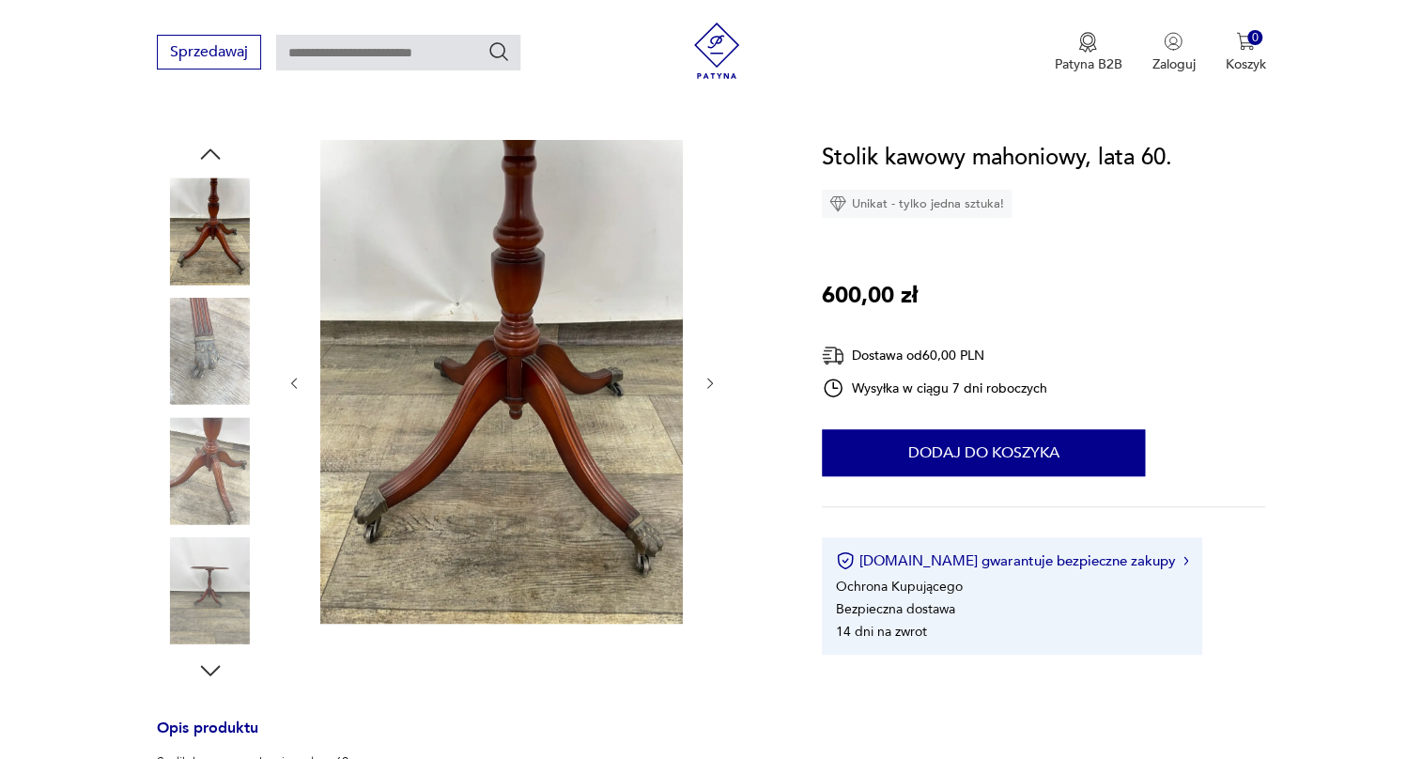
click at [201, 369] on img at bounding box center [210, 351] width 107 height 107
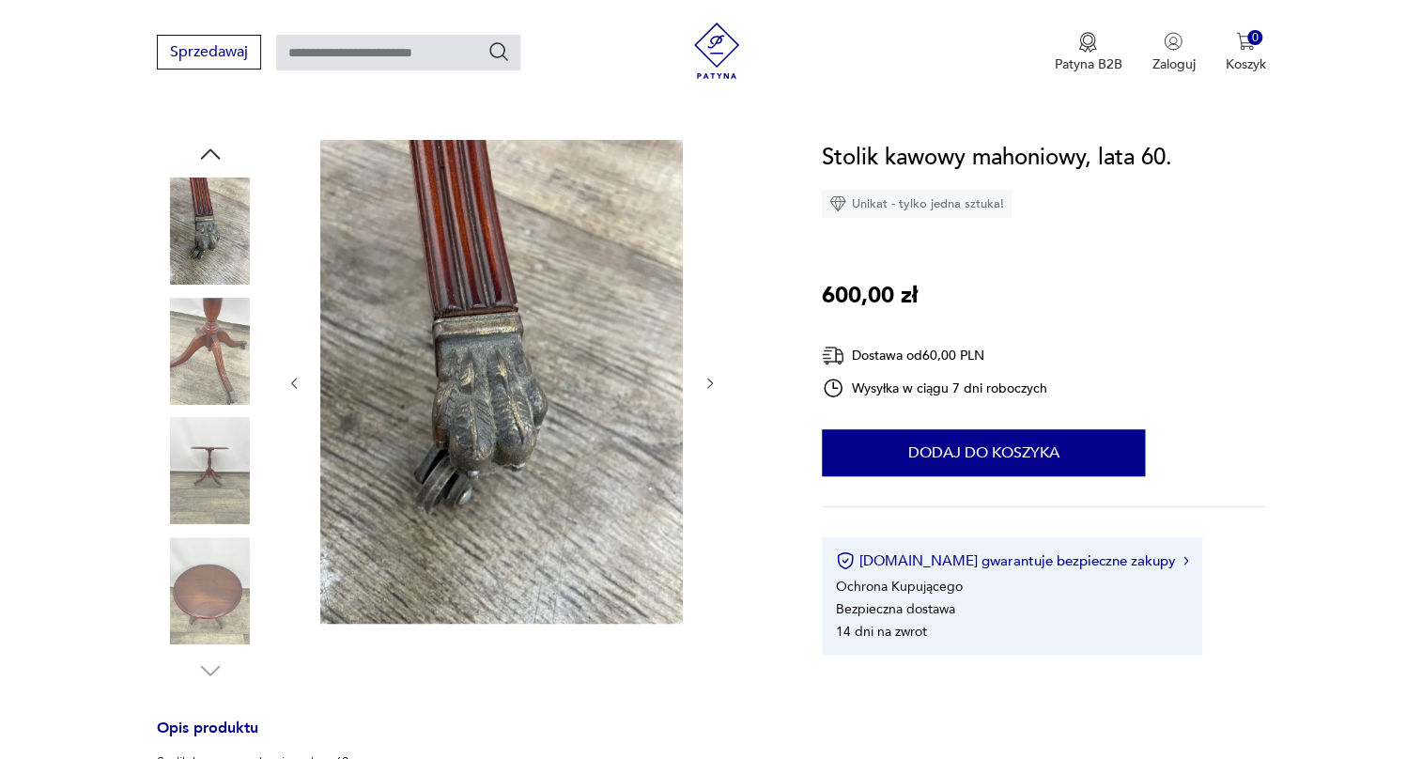
click at [210, 391] on img at bounding box center [210, 351] width 107 height 107
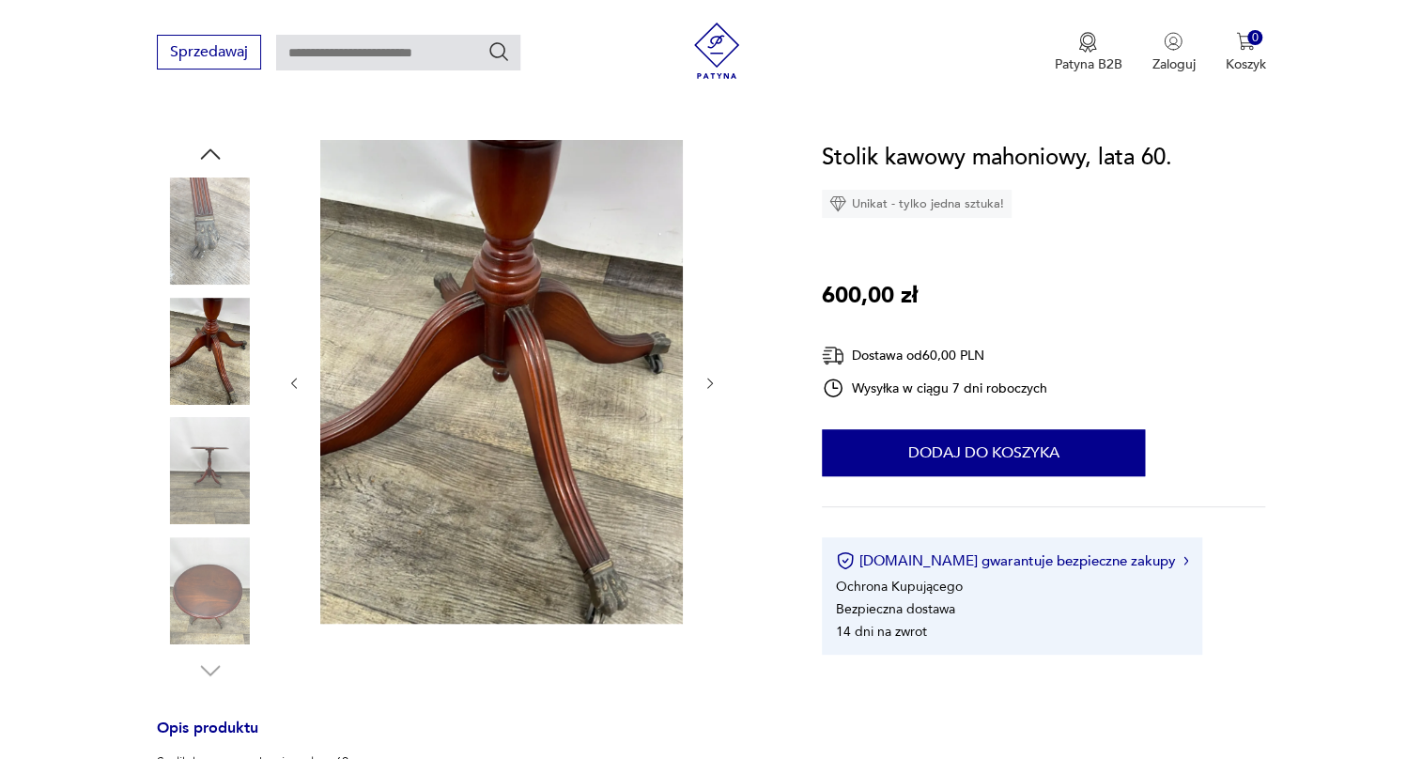
click at [215, 440] on img at bounding box center [210, 470] width 107 height 107
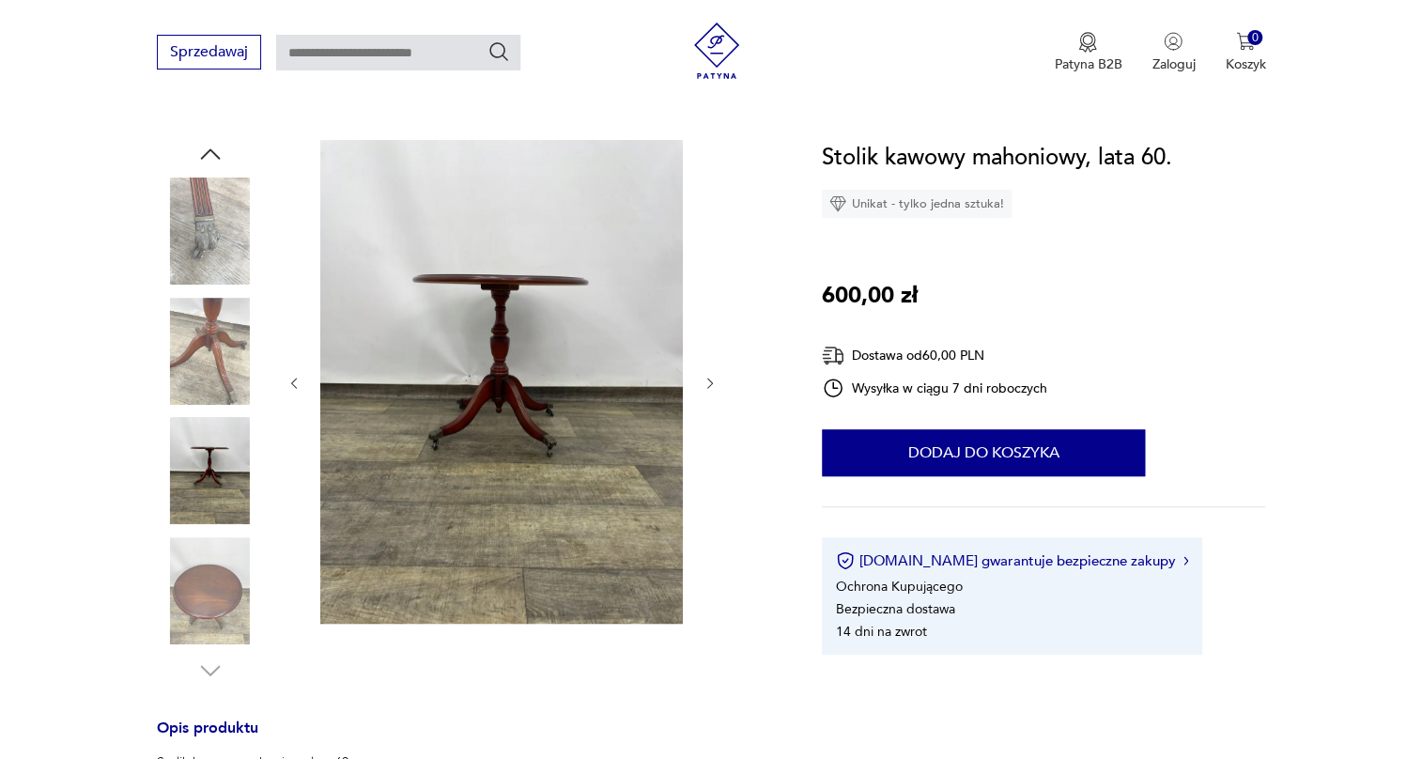
click at [202, 552] on img at bounding box center [210, 590] width 107 height 107
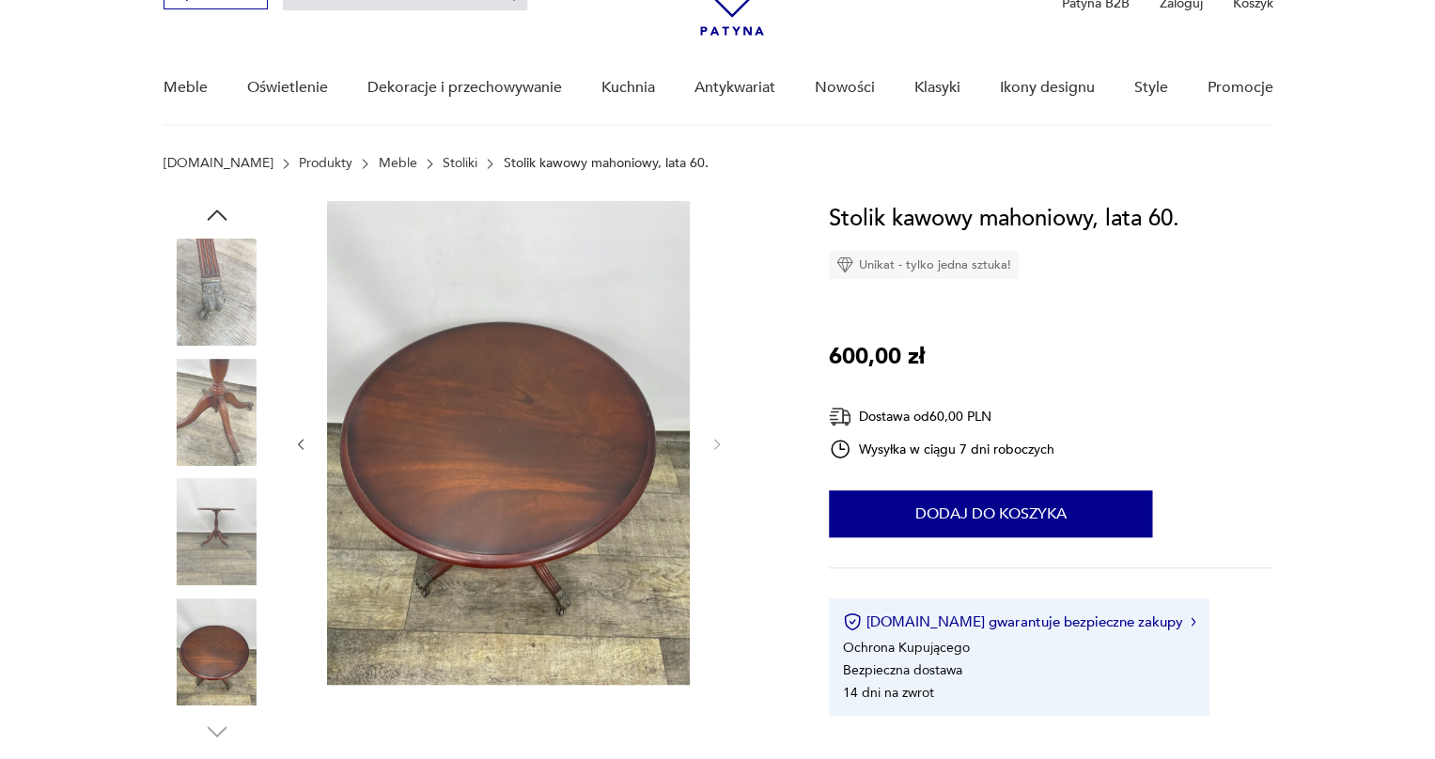
scroll to position [85, 0]
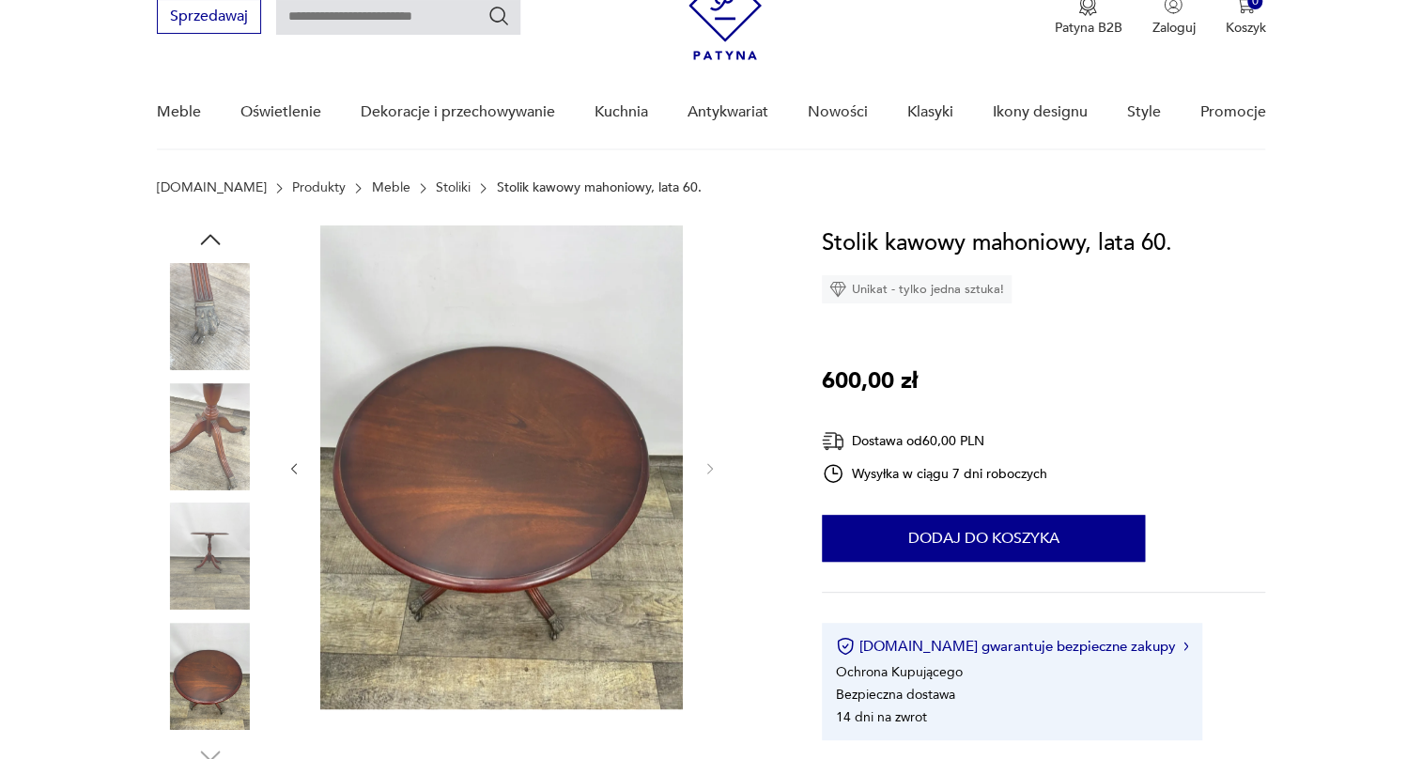
click at [183, 304] on img at bounding box center [210, 316] width 107 height 107
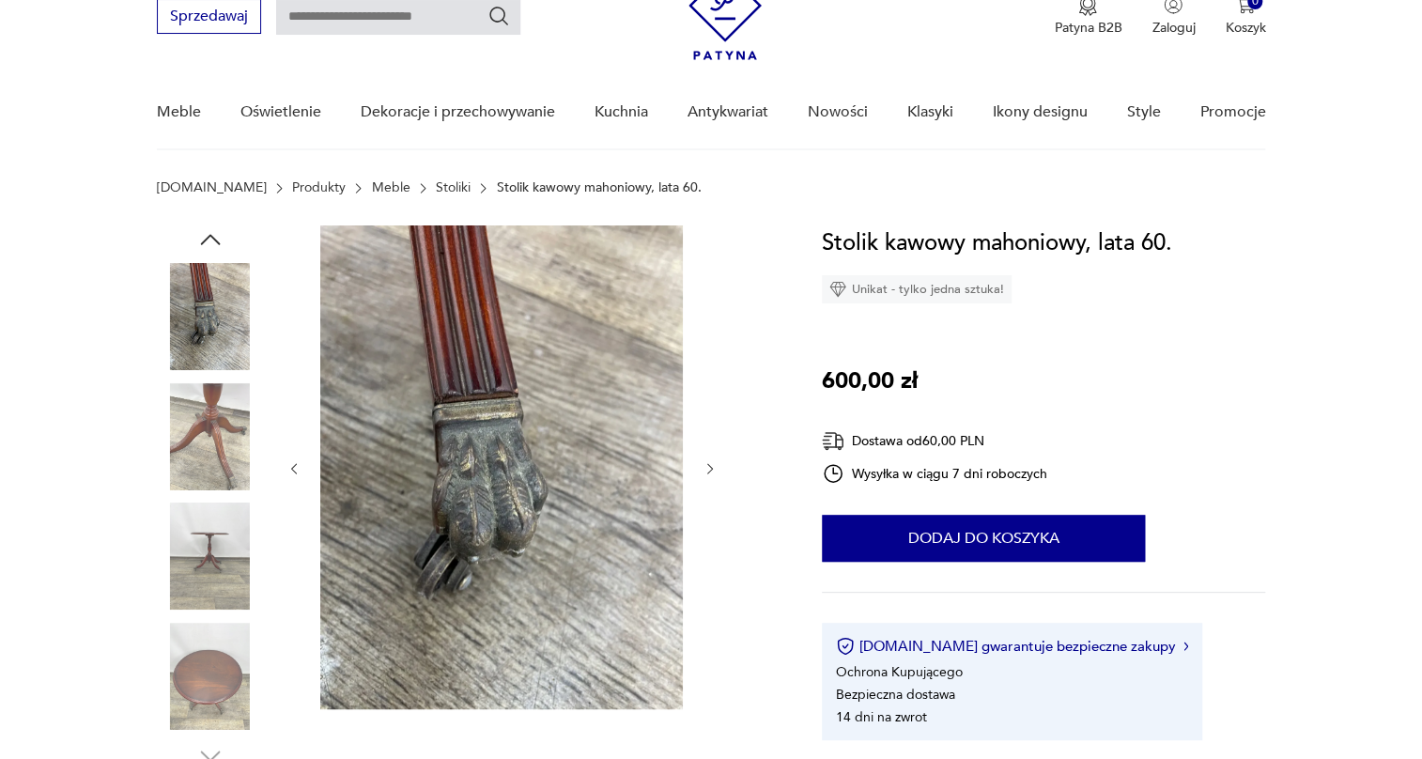
click at [235, 518] on img at bounding box center [210, 556] width 107 height 107
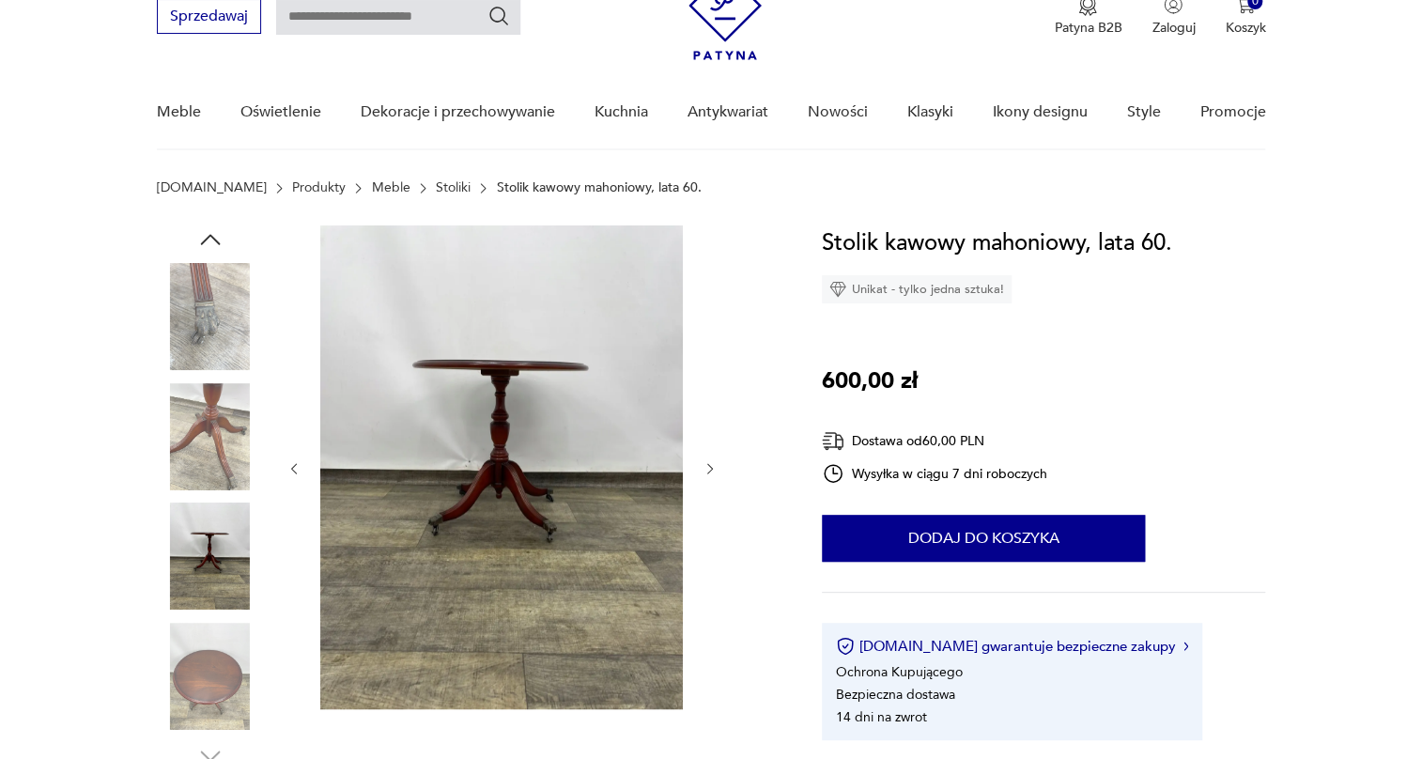
click at [489, 431] on img at bounding box center [501, 467] width 363 height 484
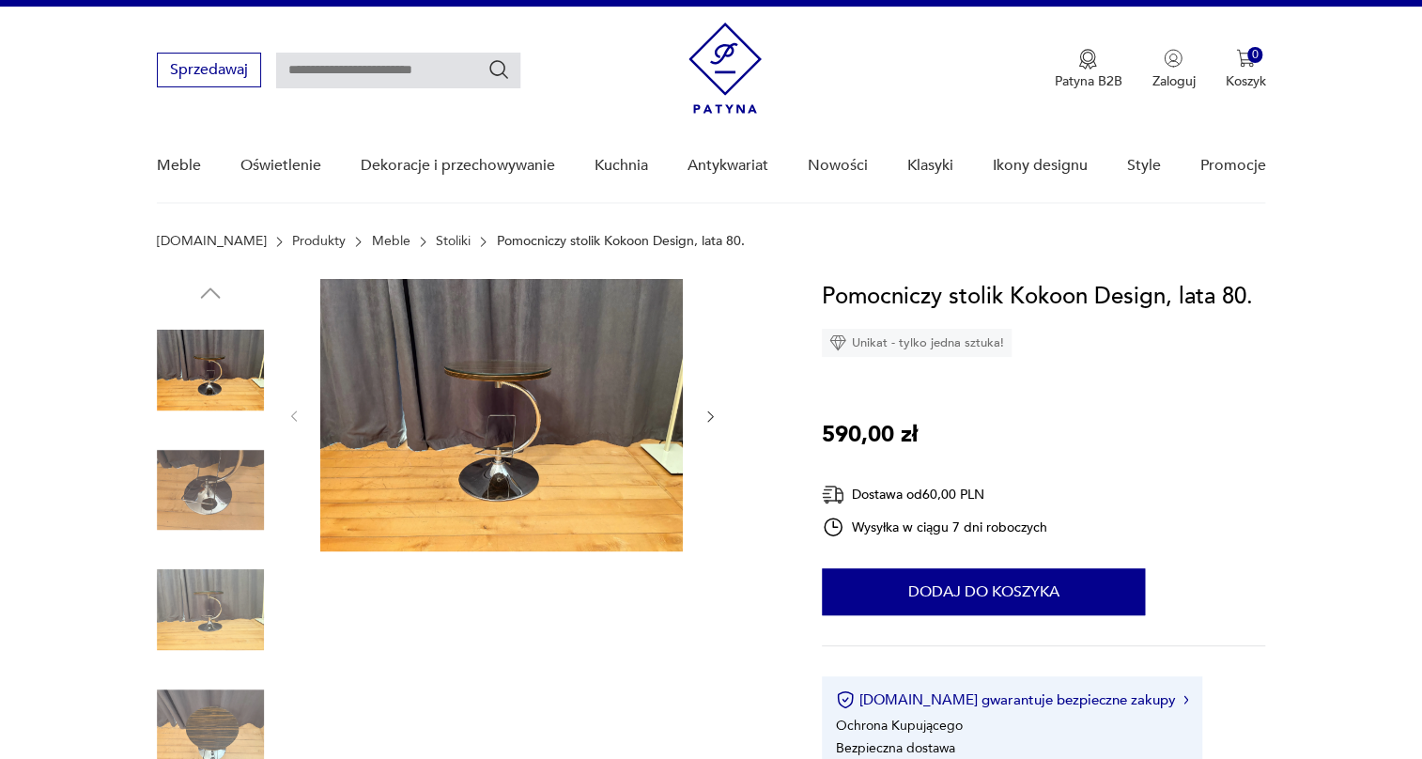
scroll to position [85, 0]
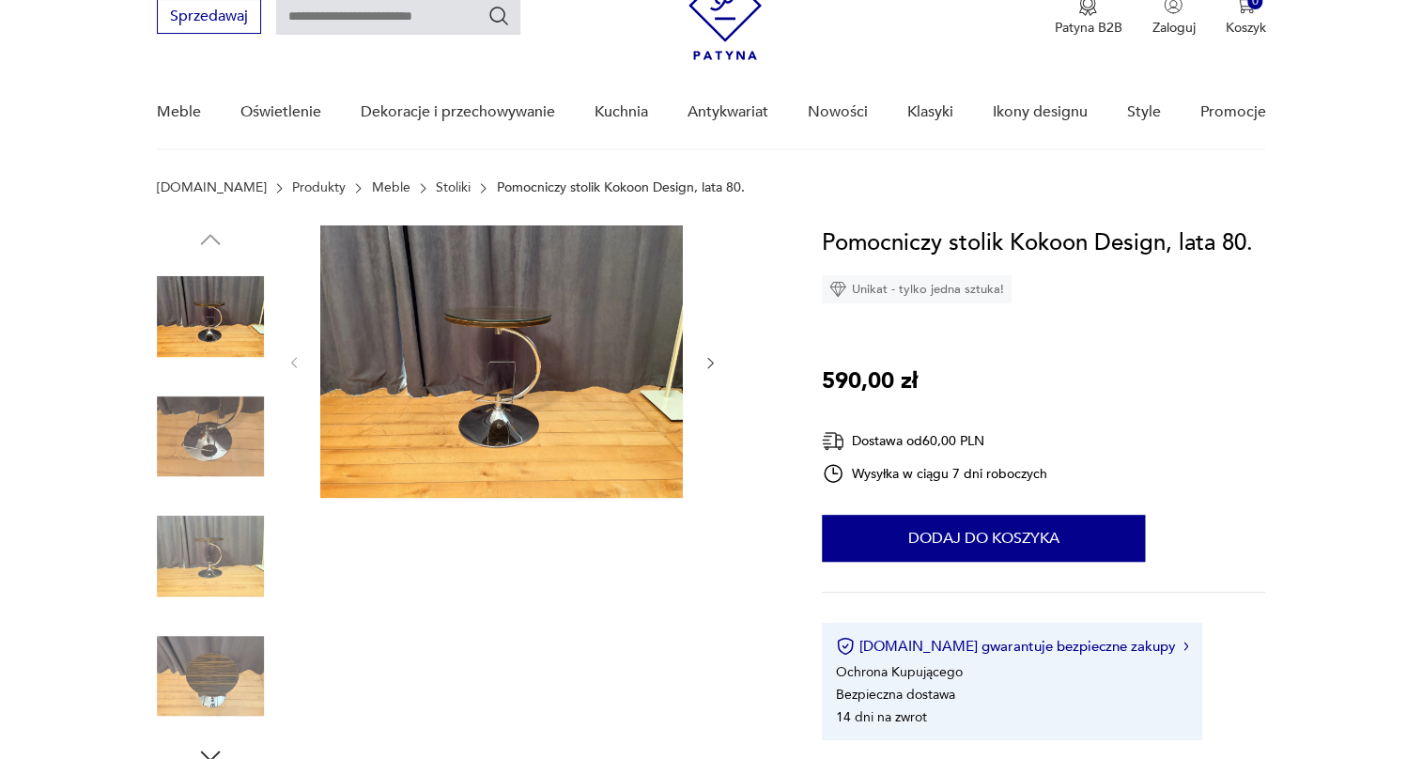
click at [224, 423] on img at bounding box center [210, 436] width 107 height 107
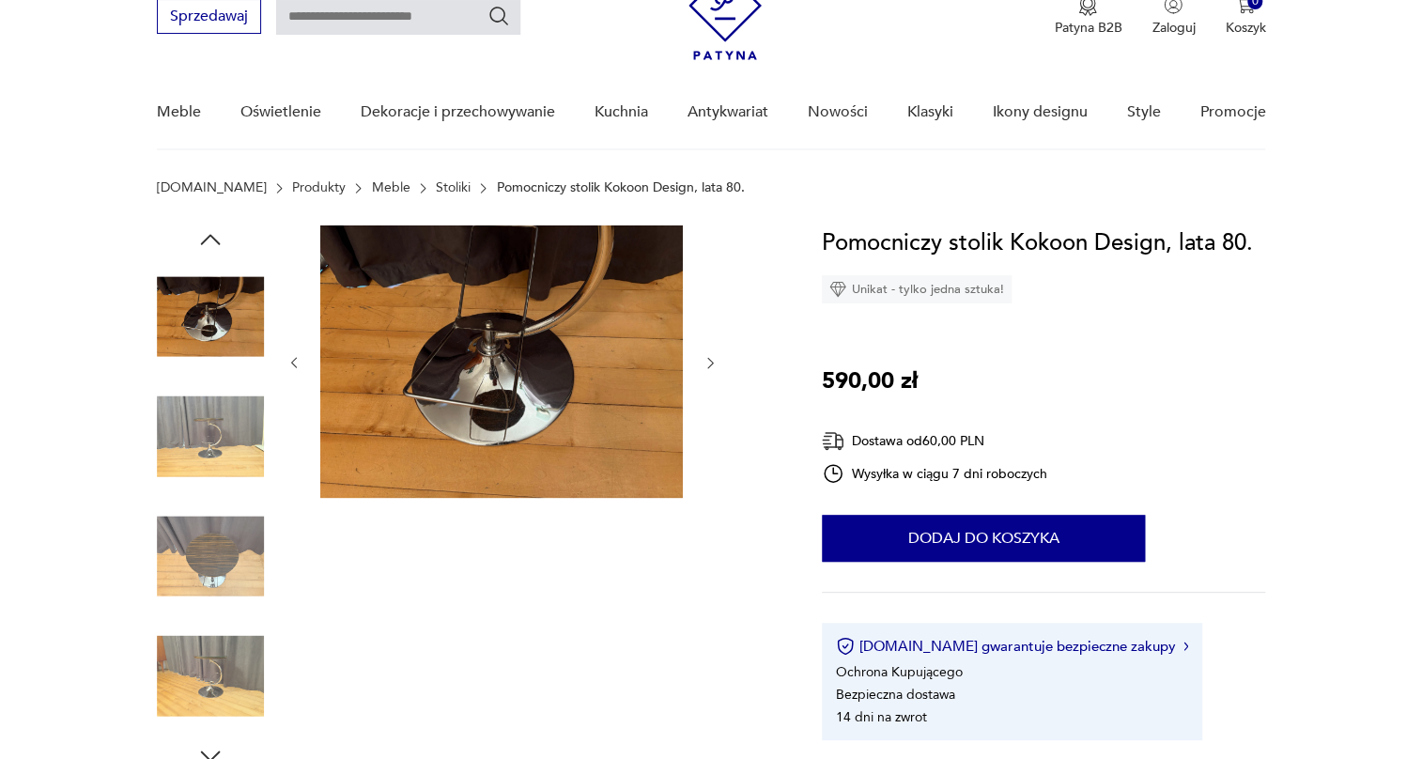
click at [218, 446] on img at bounding box center [210, 436] width 107 height 107
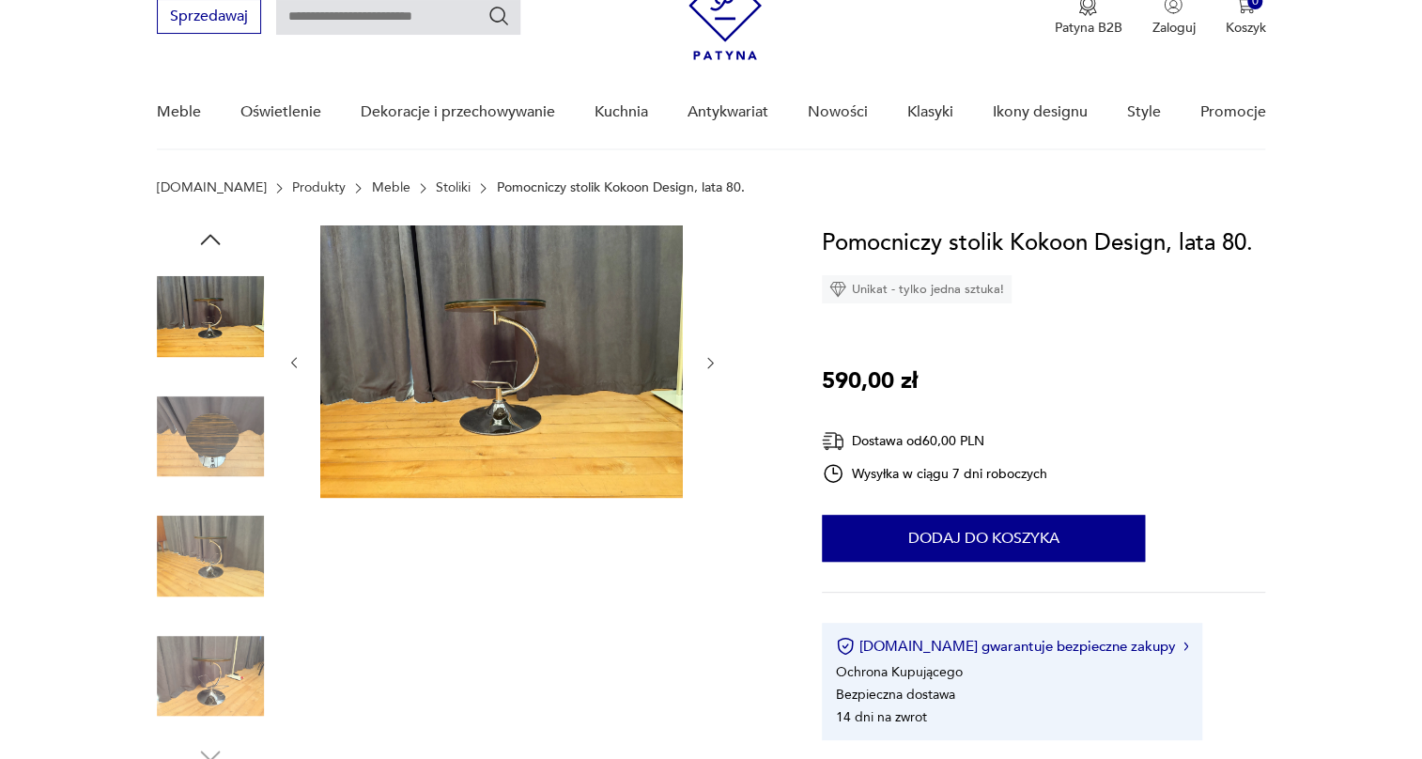
click at [218, 446] on img at bounding box center [210, 436] width 107 height 107
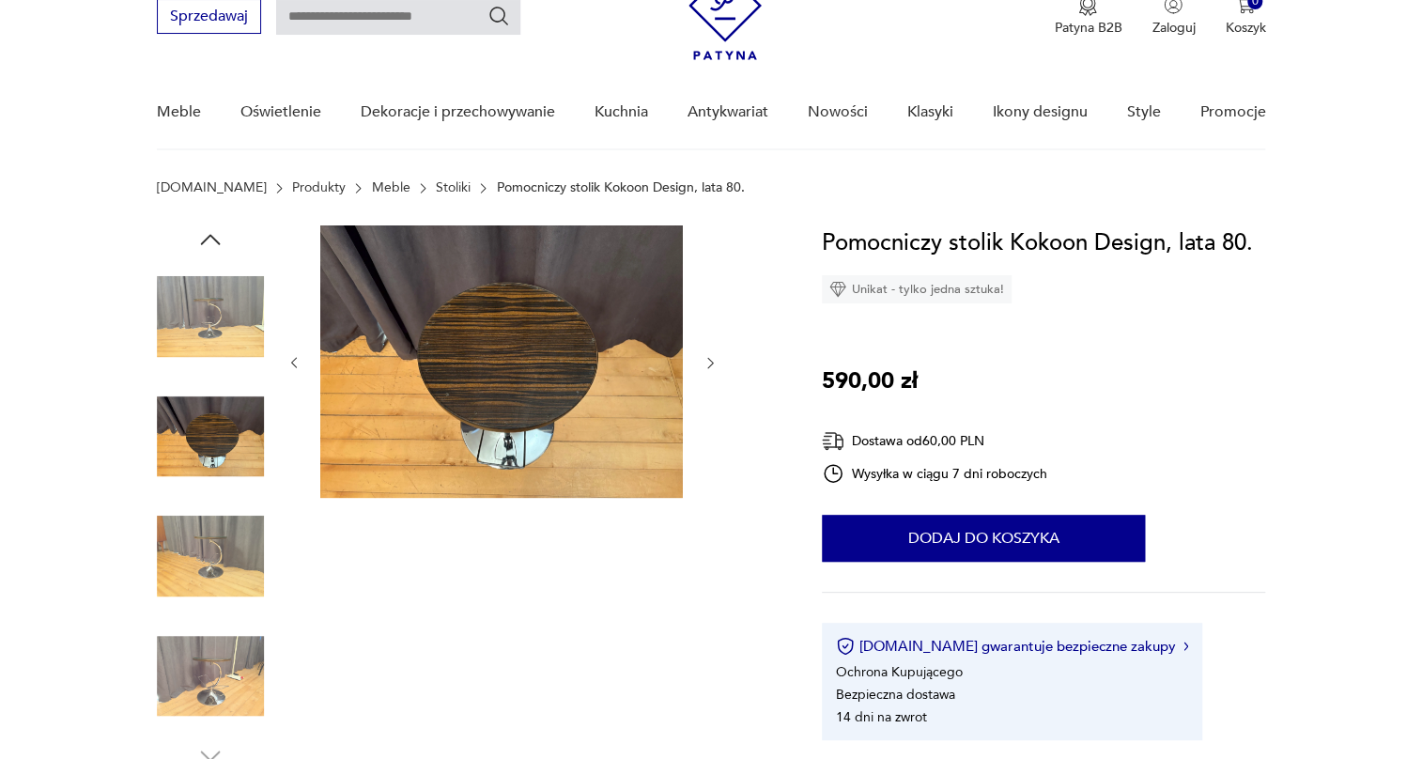
click at [217, 518] on img at bounding box center [210, 556] width 107 height 107
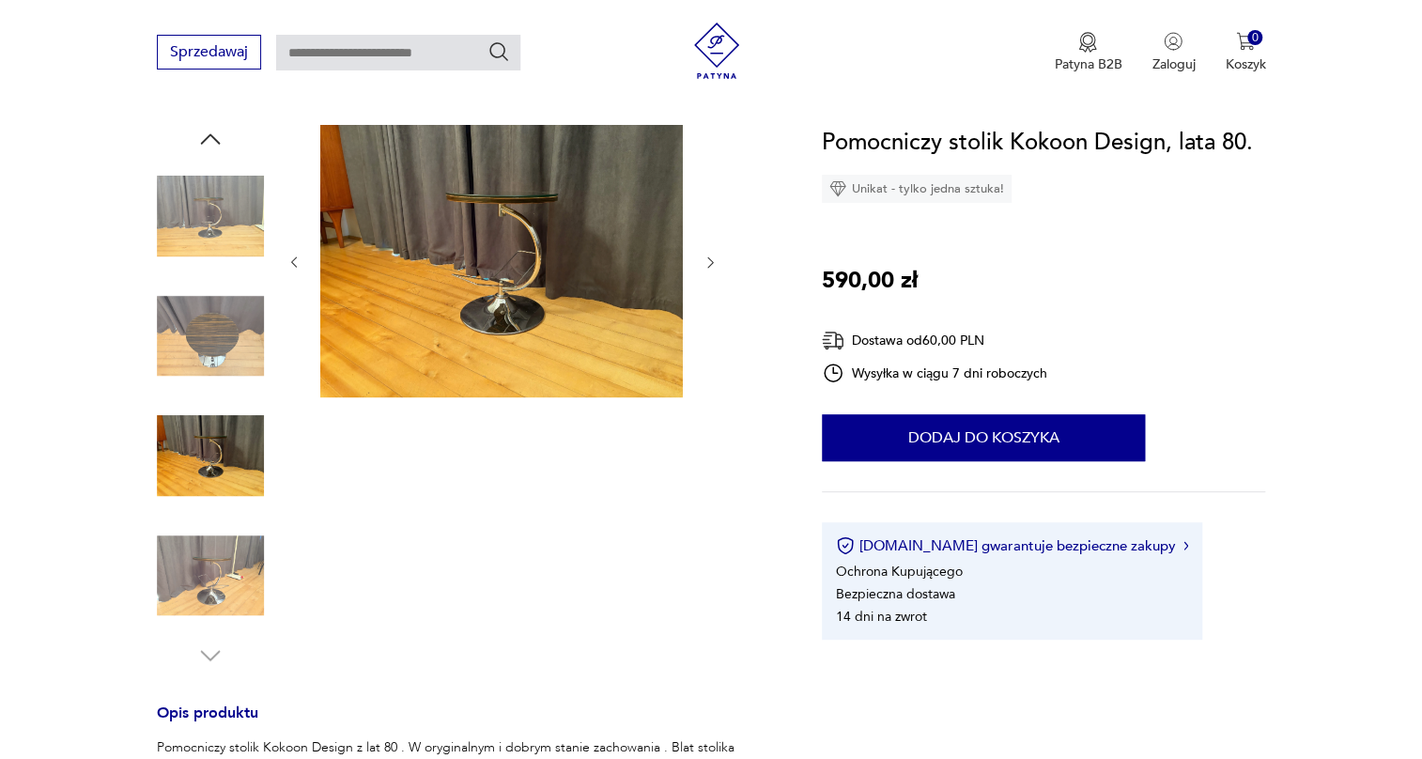
scroll to position [341, 0]
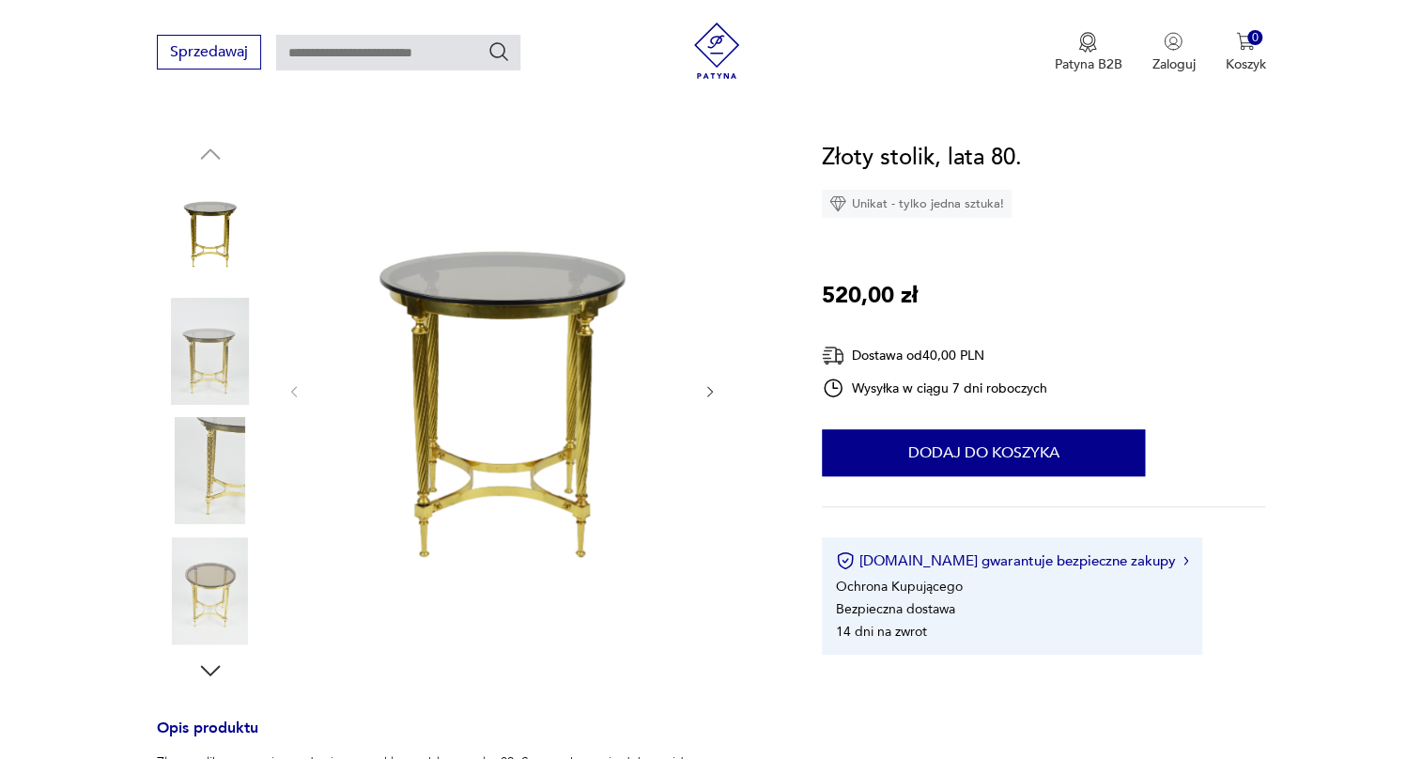
click at [209, 348] on img at bounding box center [210, 351] width 107 height 107
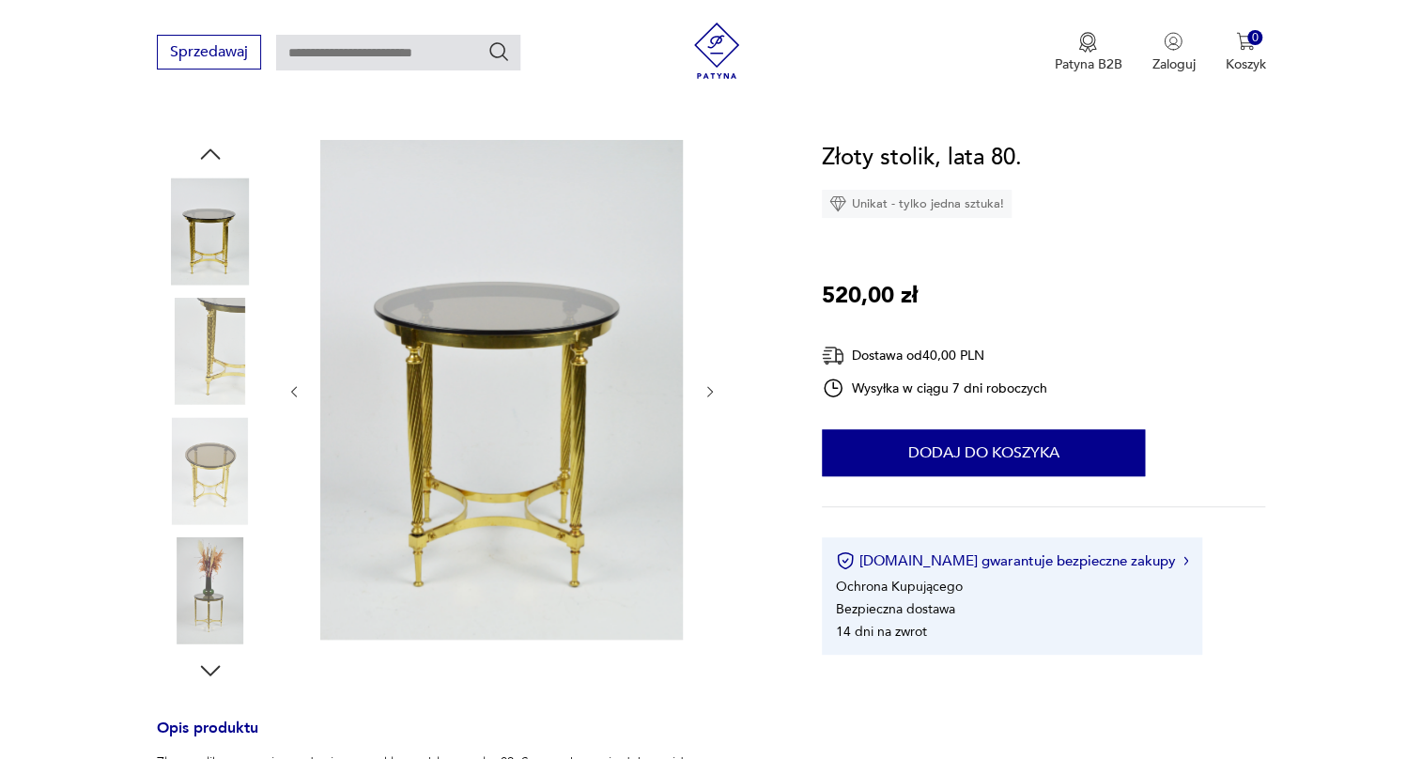
click at [212, 443] on img at bounding box center [210, 470] width 107 height 107
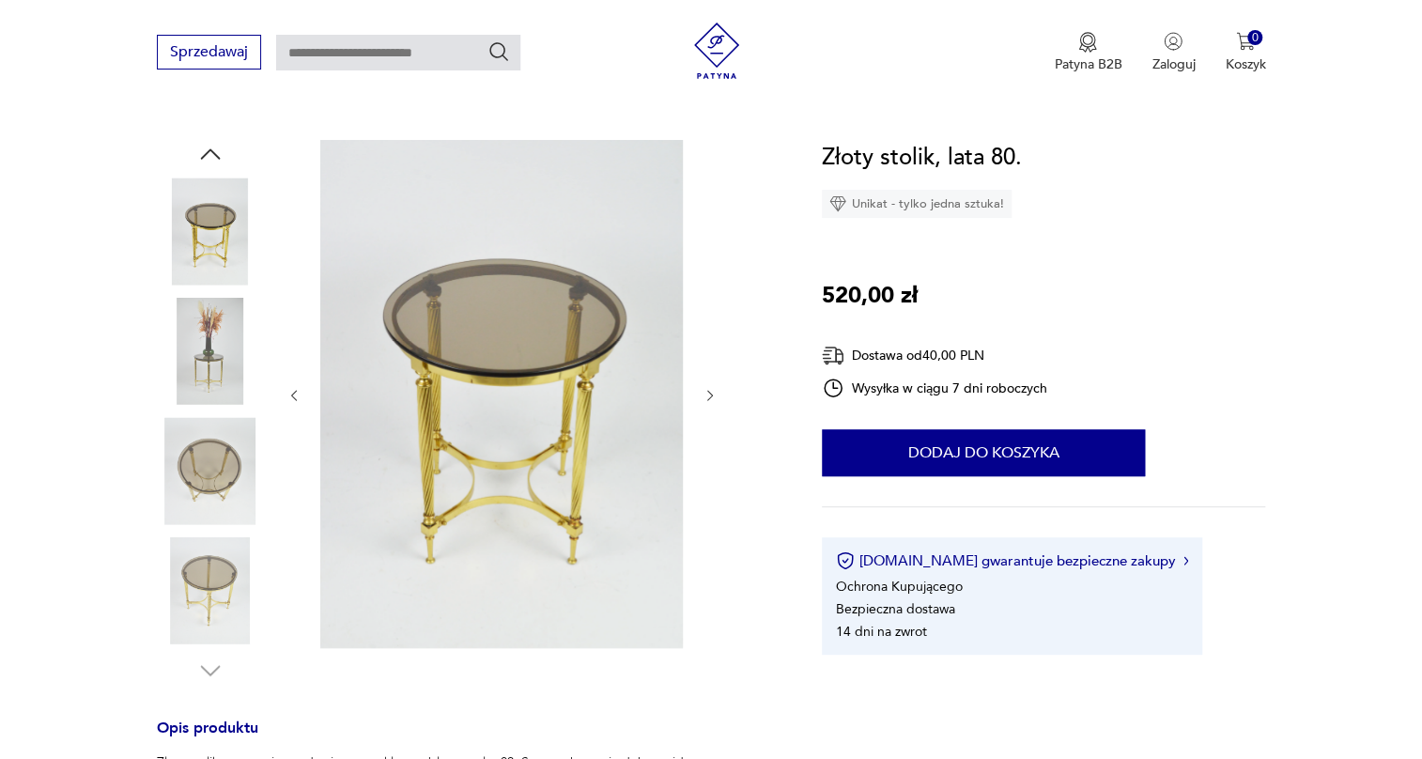
click at [215, 442] on img at bounding box center [210, 470] width 107 height 107
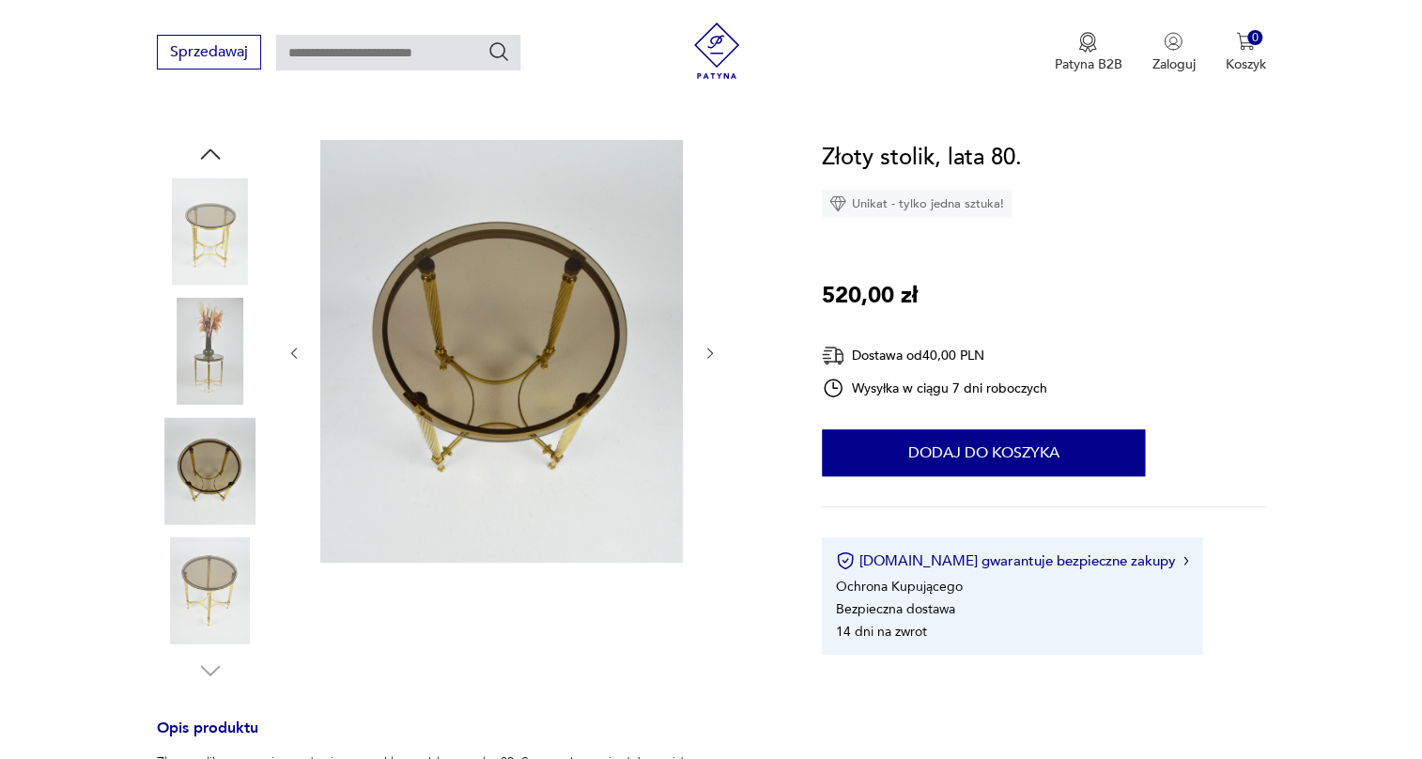
click at [210, 574] on img at bounding box center [210, 590] width 107 height 107
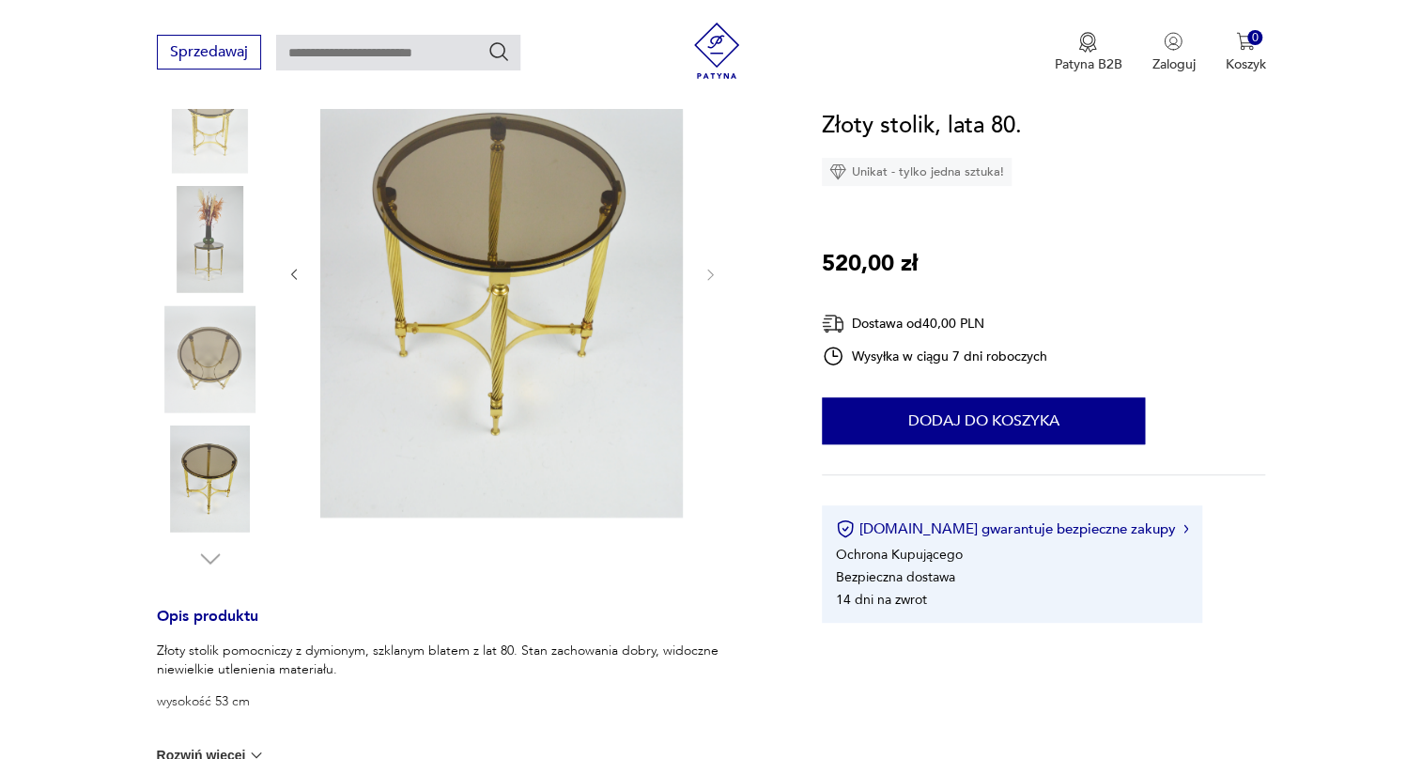
scroll to position [512, 0]
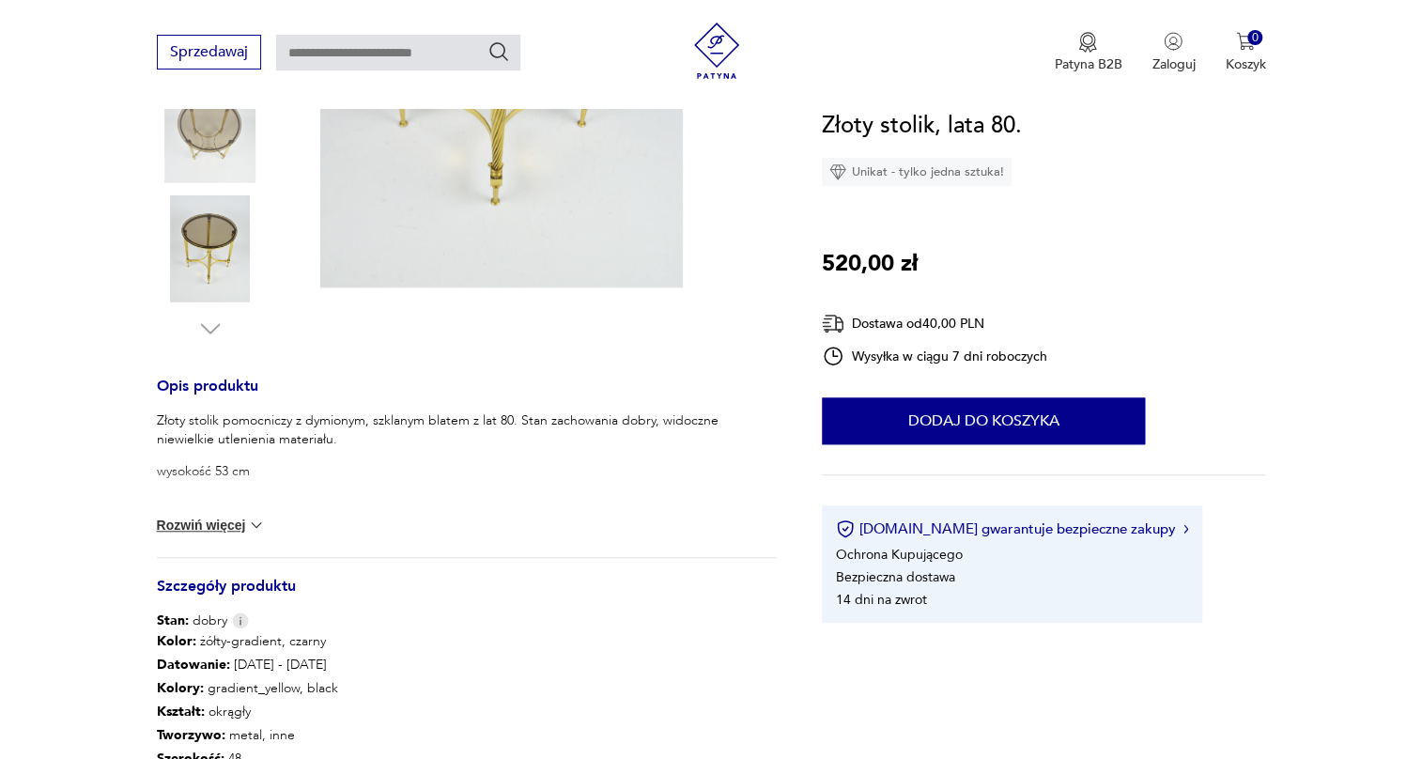
click at [196, 526] on button "Rozwiń więcej" at bounding box center [211, 525] width 109 height 19
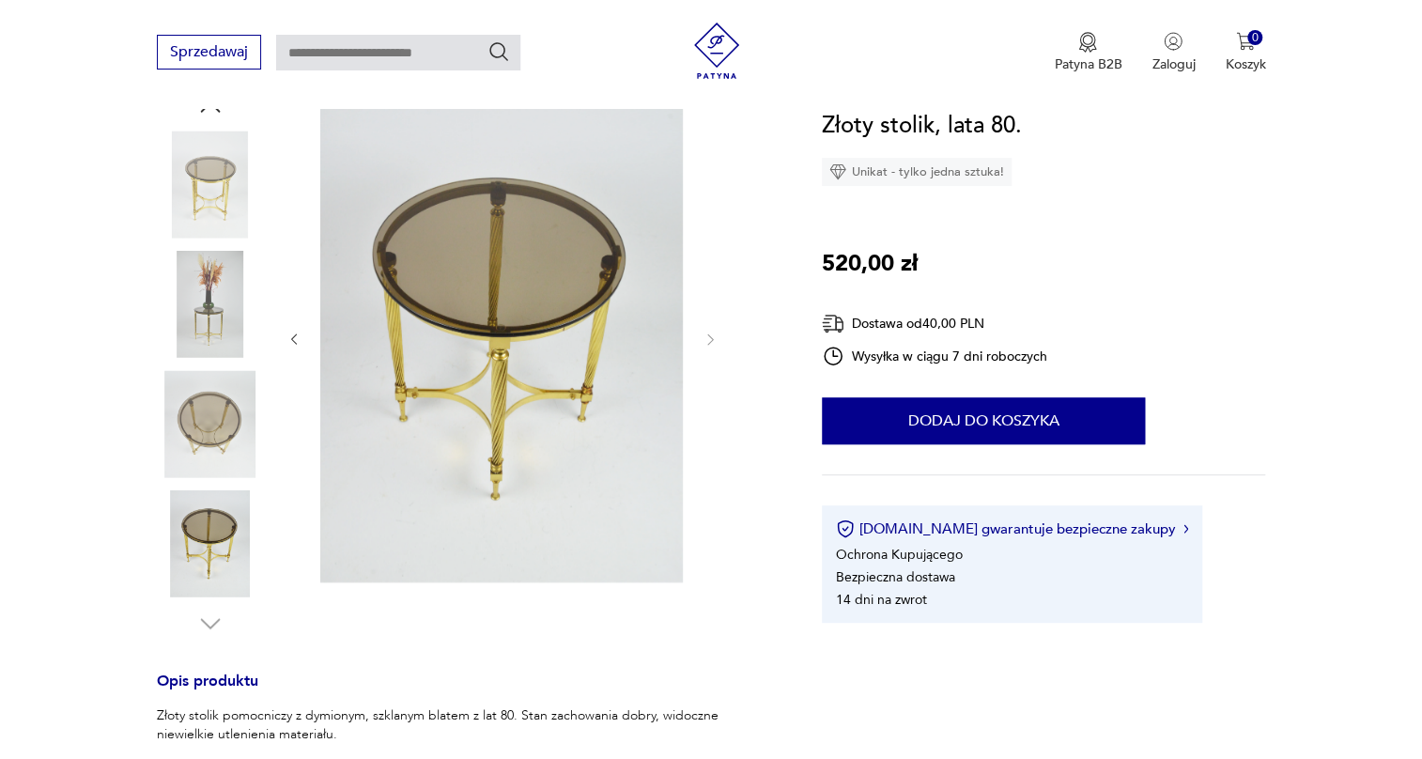
scroll to position [0, 0]
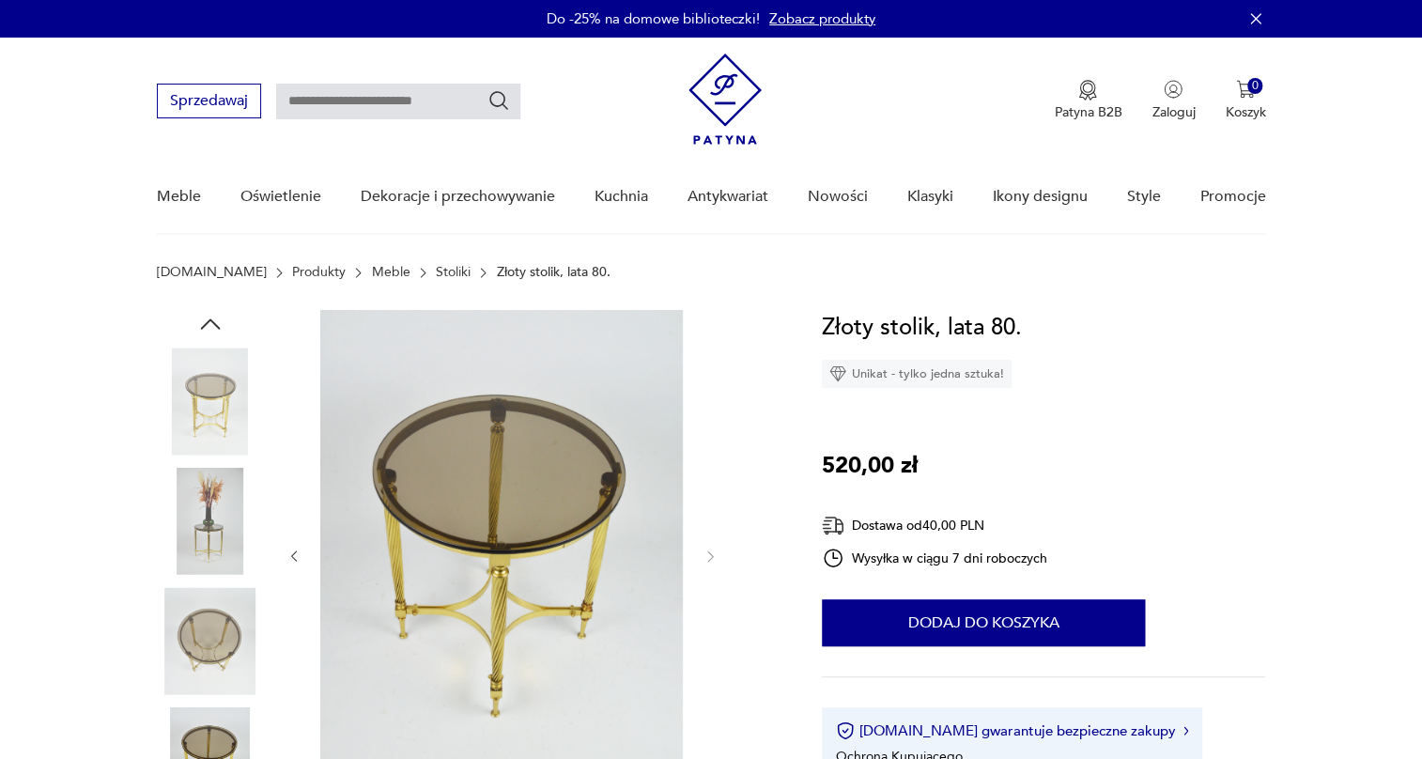
click at [209, 476] on img at bounding box center [210, 521] width 107 height 107
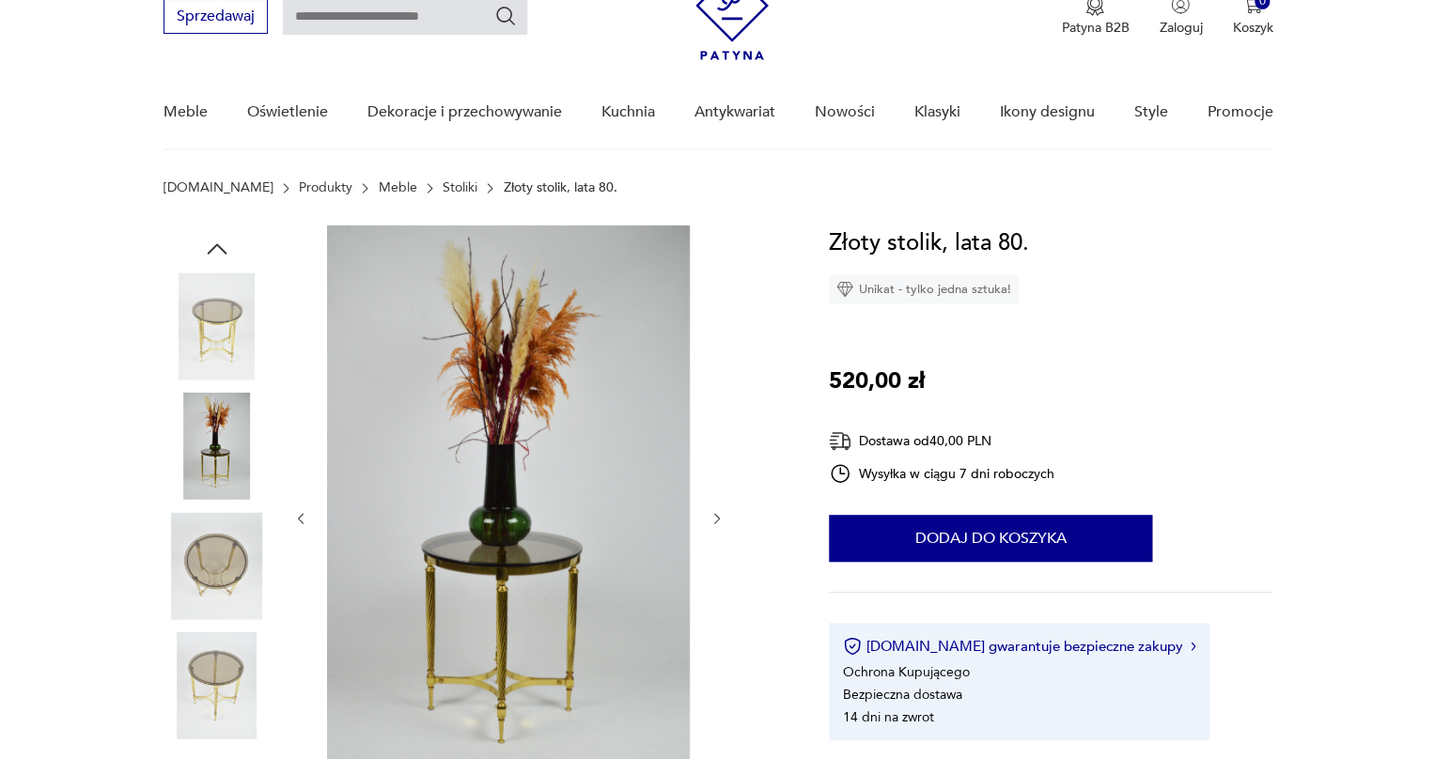
scroll to position [170, 0]
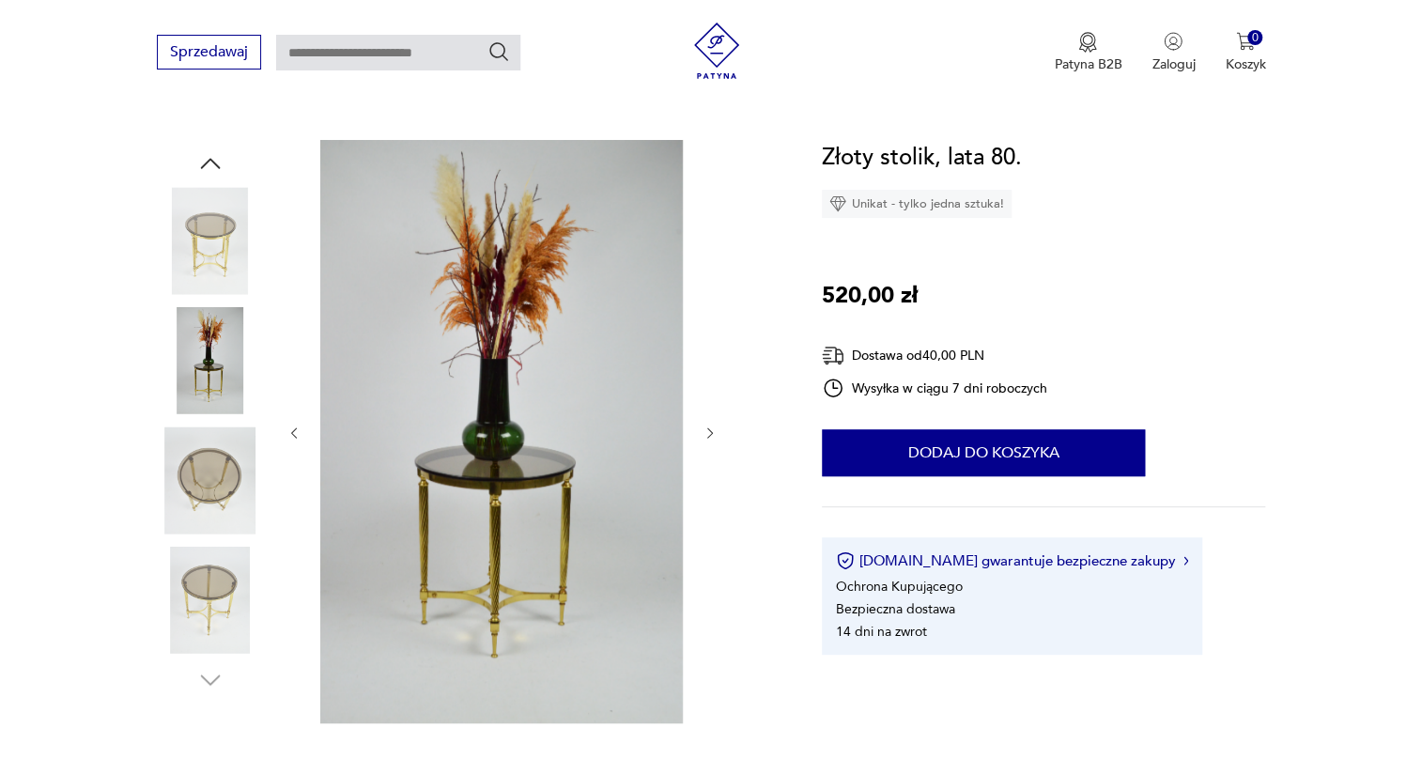
click at [204, 368] on img at bounding box center [210, 360] width 107 height 107
click at [215, 452] on img at bounding box center [210, 480] width 107 height 107
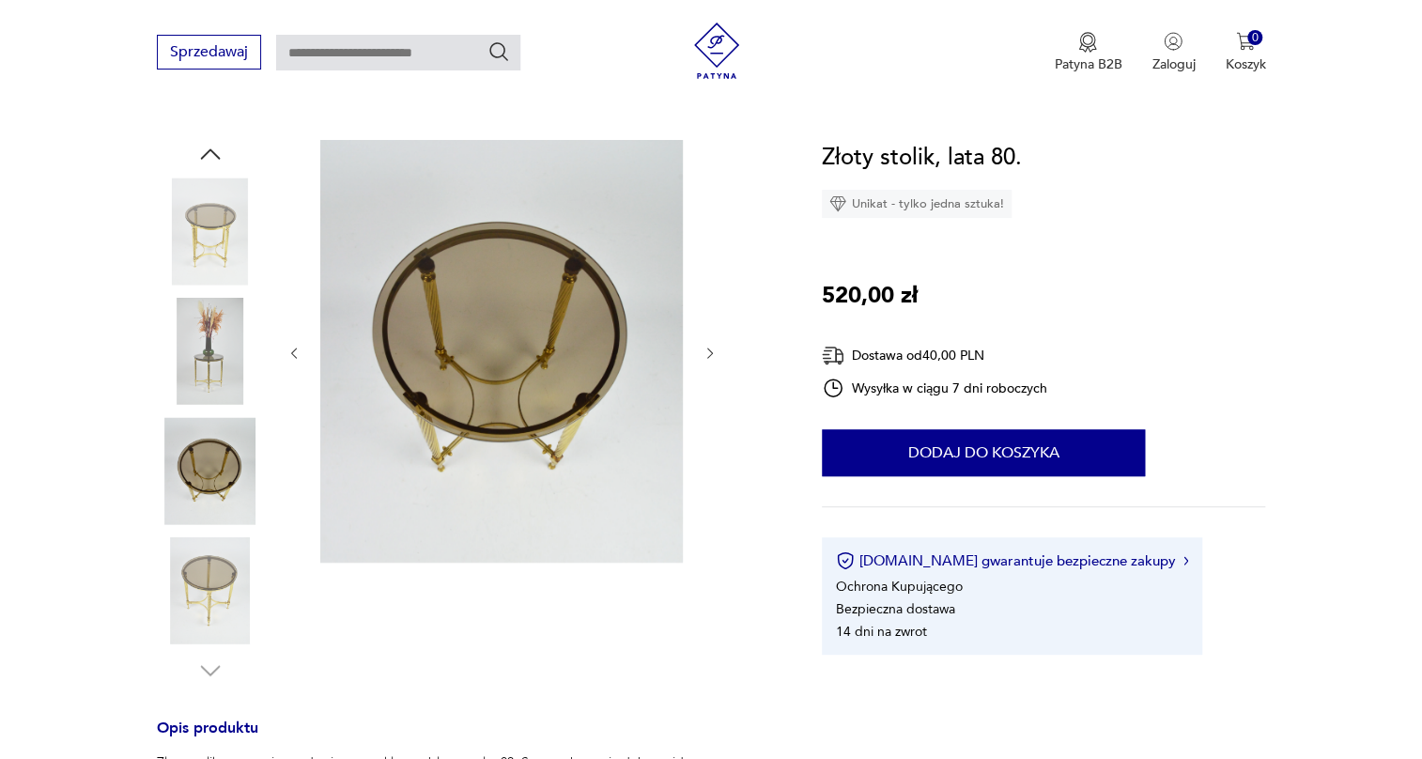
click at [216, 215] on img at bounding box center [210, 231] width 107 height 107
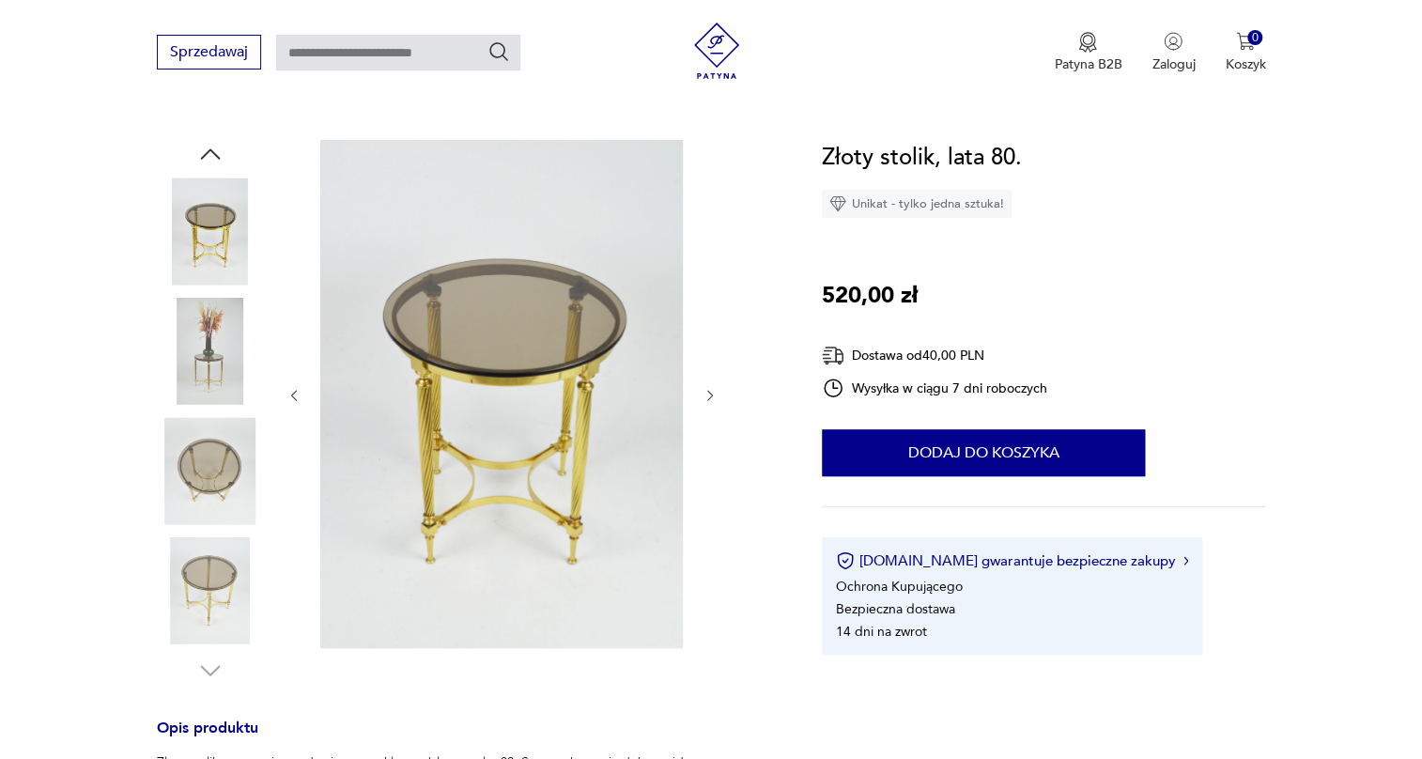
click at [227, 376] on img at bounding box center [210, 351] width 107 height 107
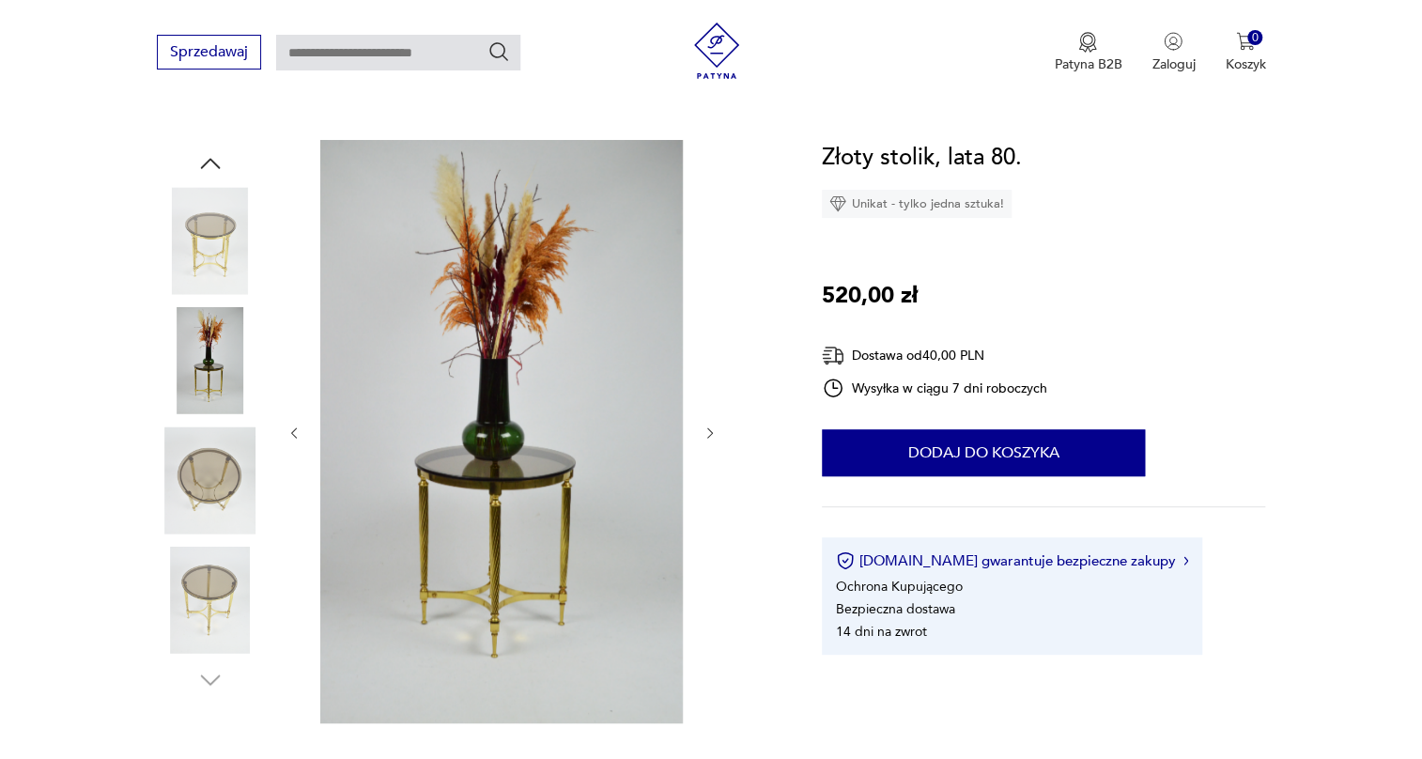
click at [450, 478] on img at bounding box center [501, 431] width 363 height 583
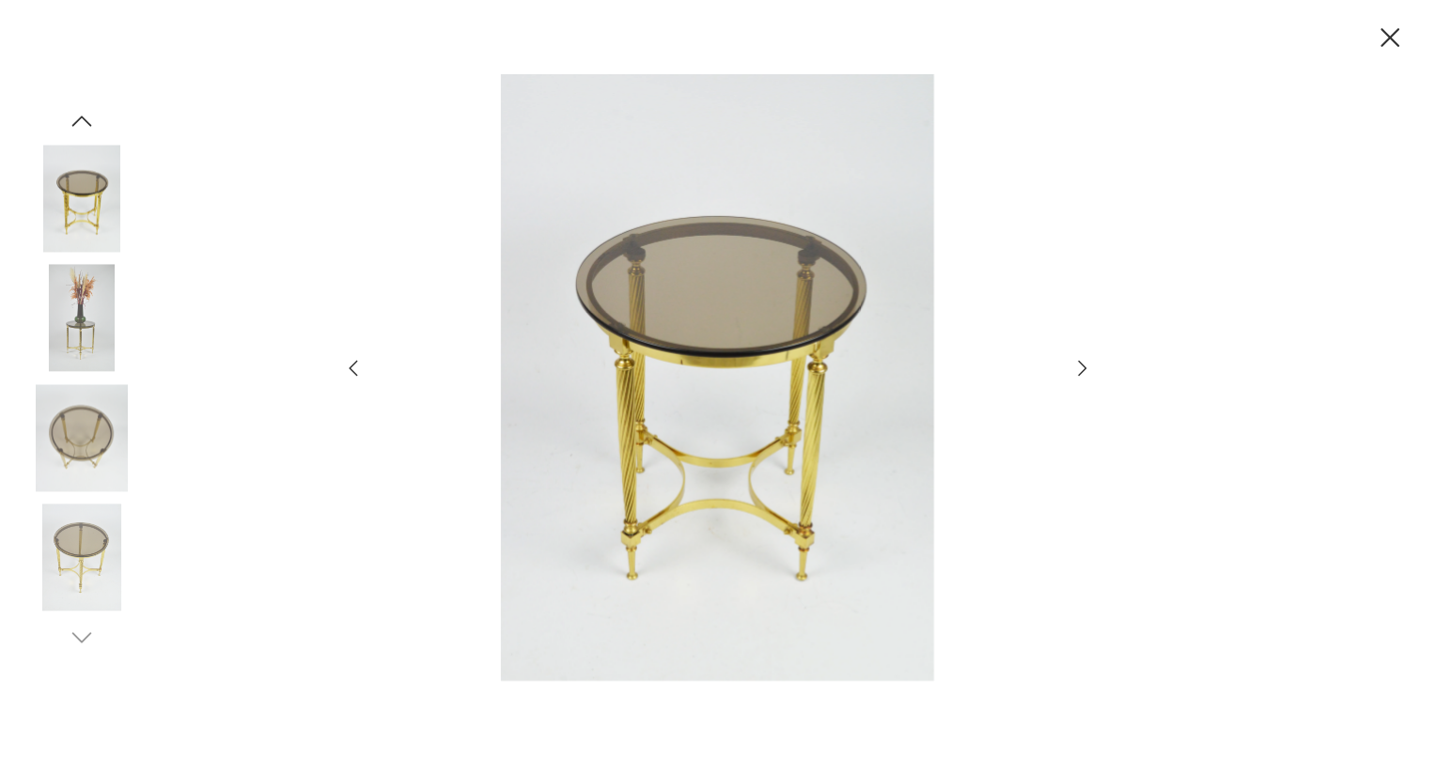
click at [75, 332] on img at bounding box center [81, 318] width 107 height 107
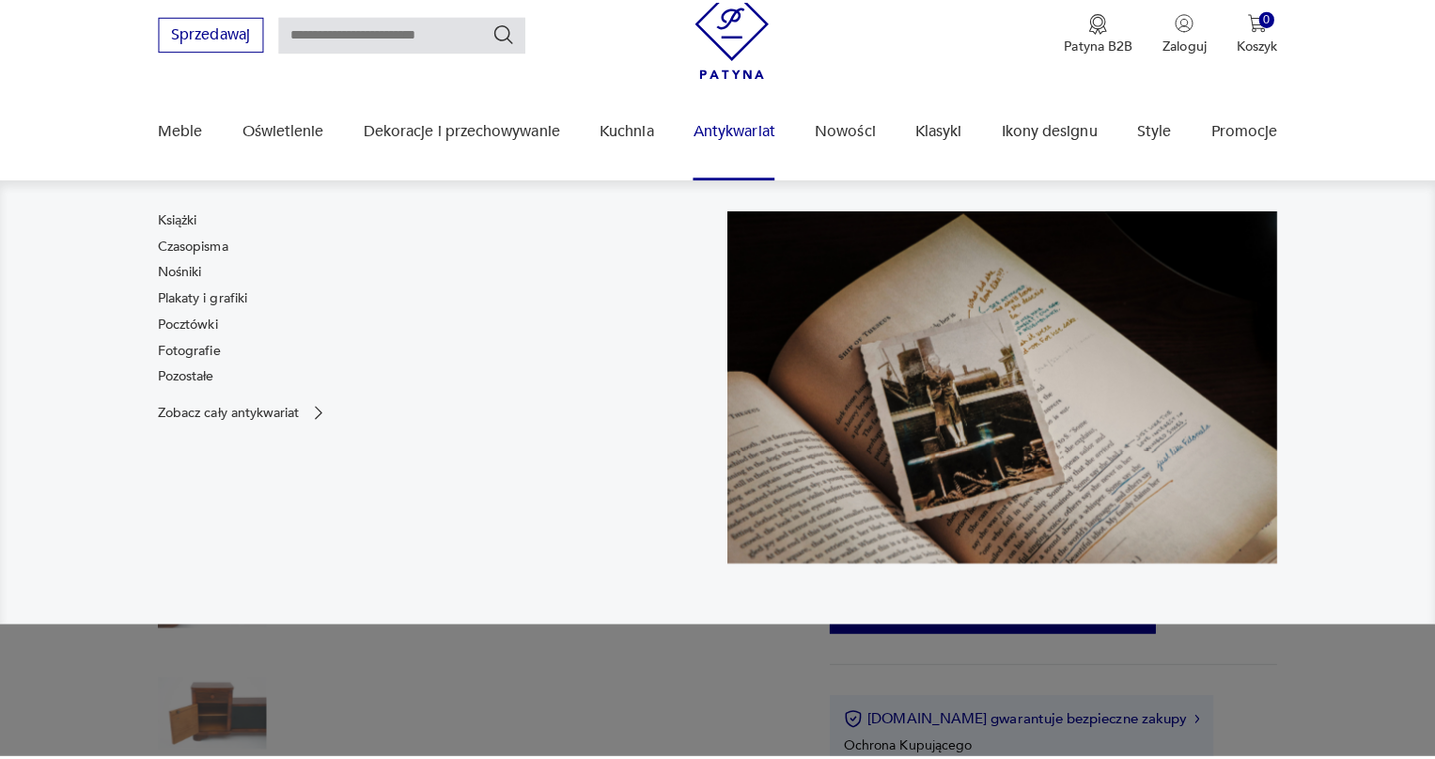
scroll to position [170, 0]
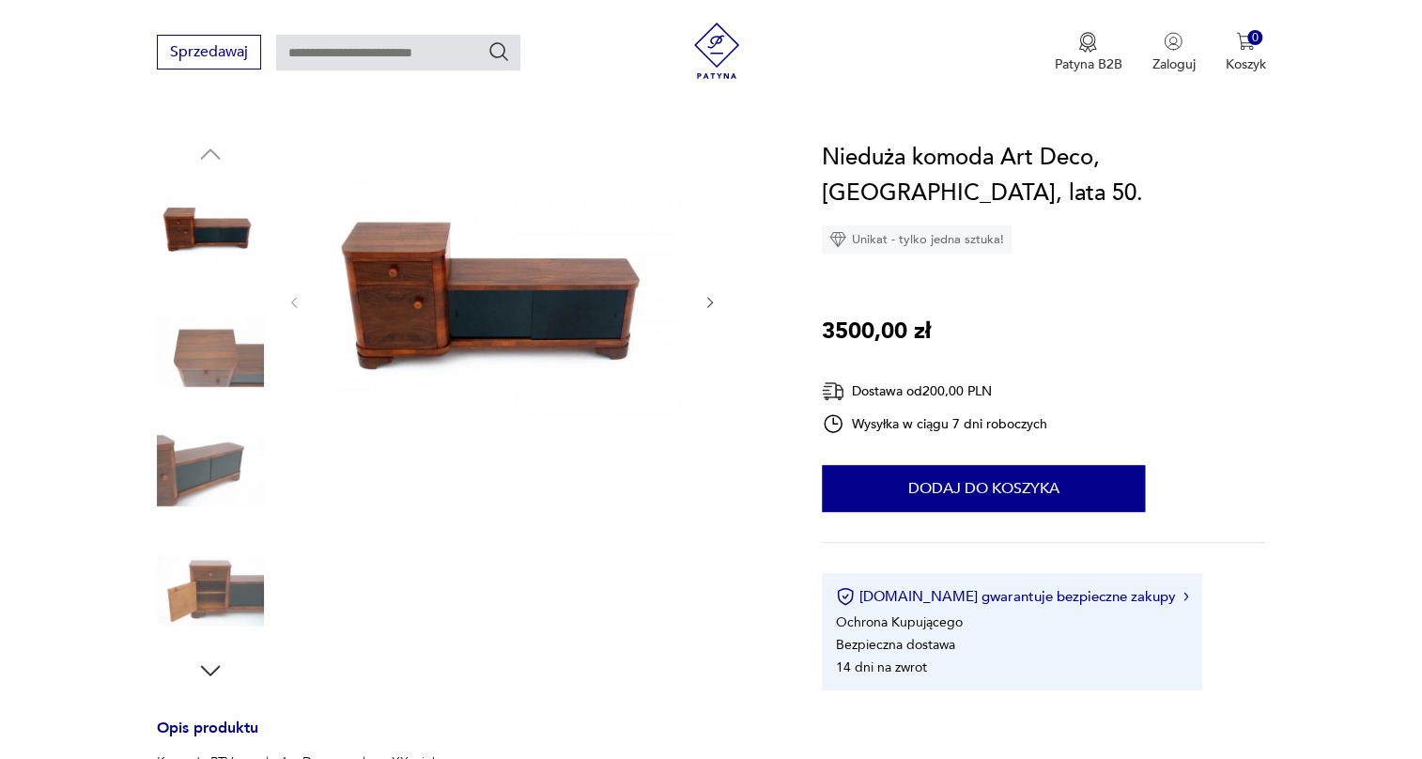
click at [385, 294] on img at bounding box center [501, 301] width 363 height 322
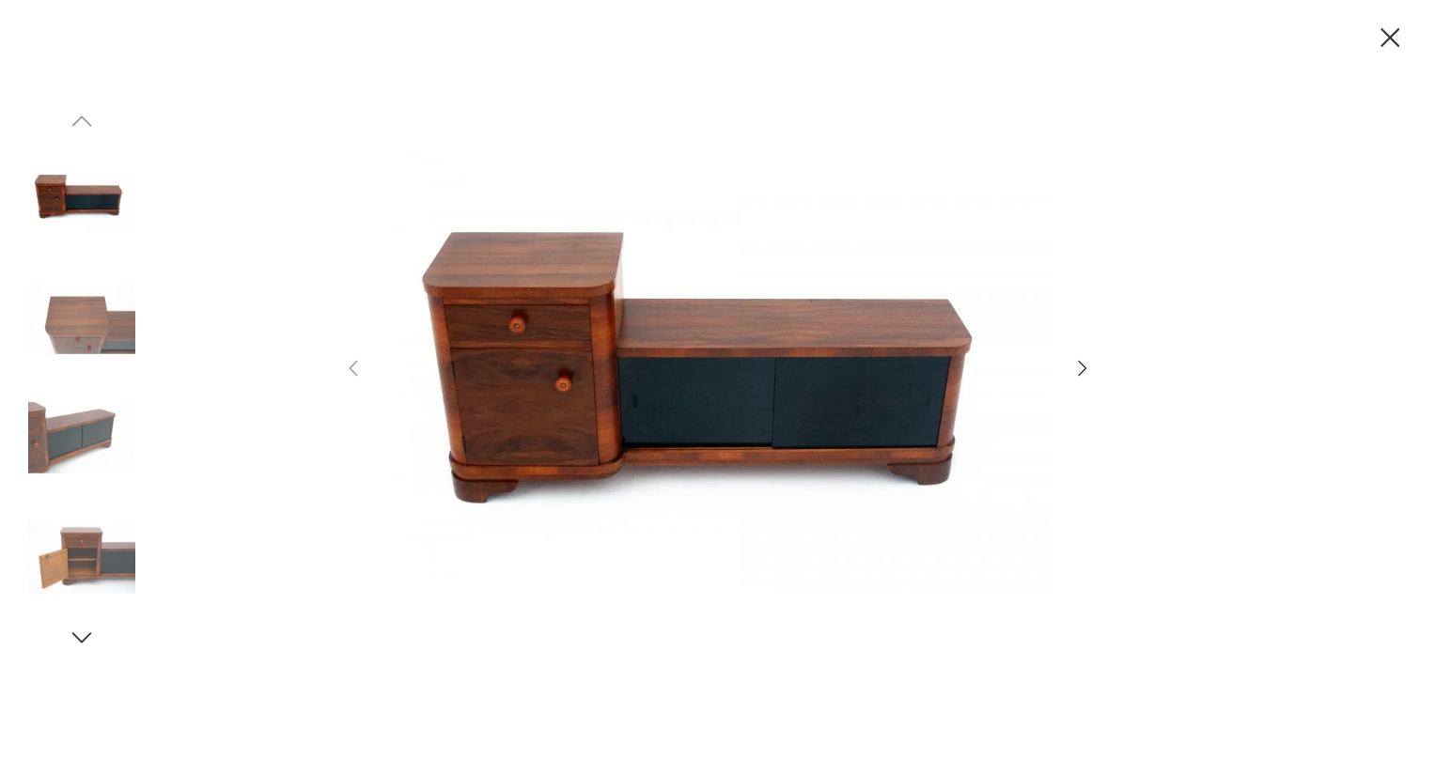
click at [1084, 371] on icon "button" at bounding box center [1082, 368] width 23 height 23
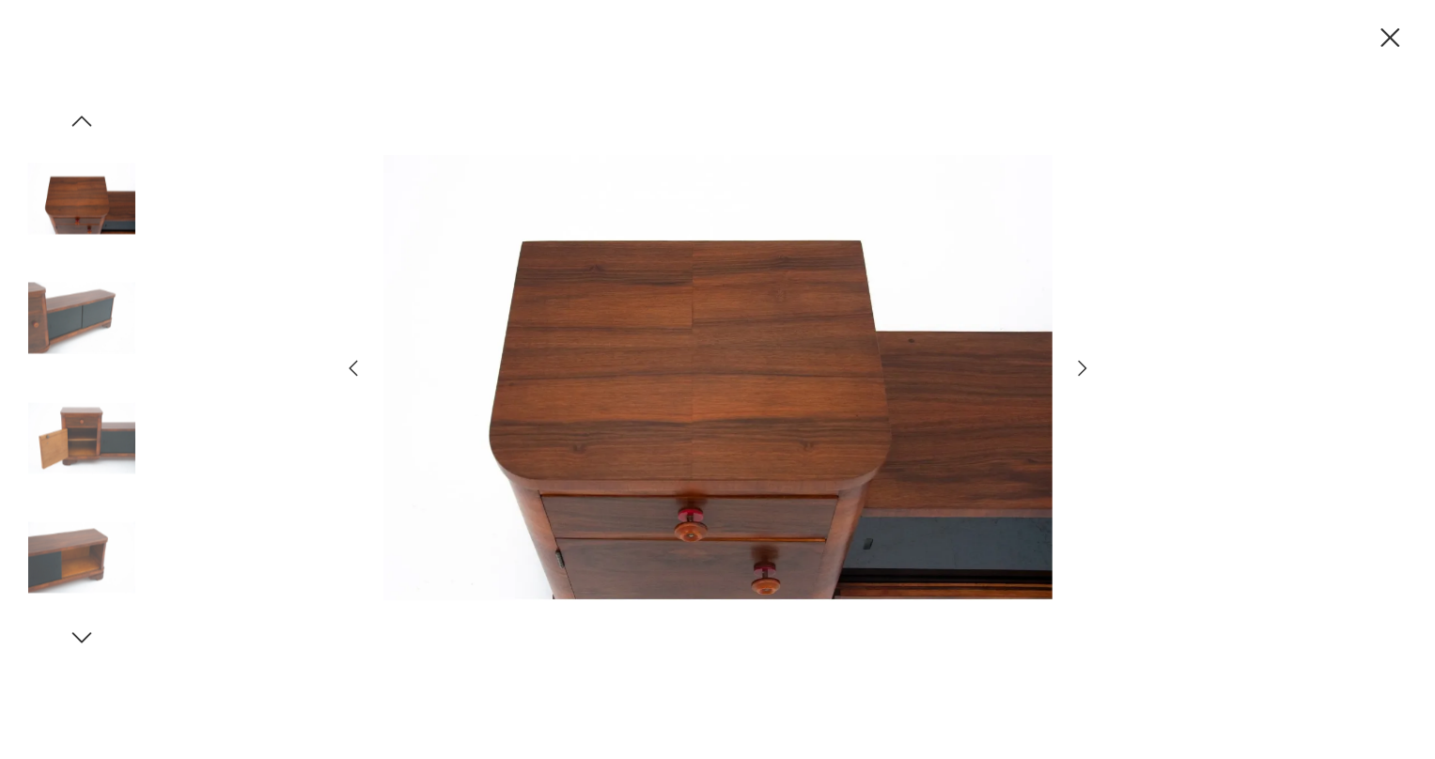
click at [1085, 365] on icon "button" at bounding box center [1082, 368] width 23 height 23
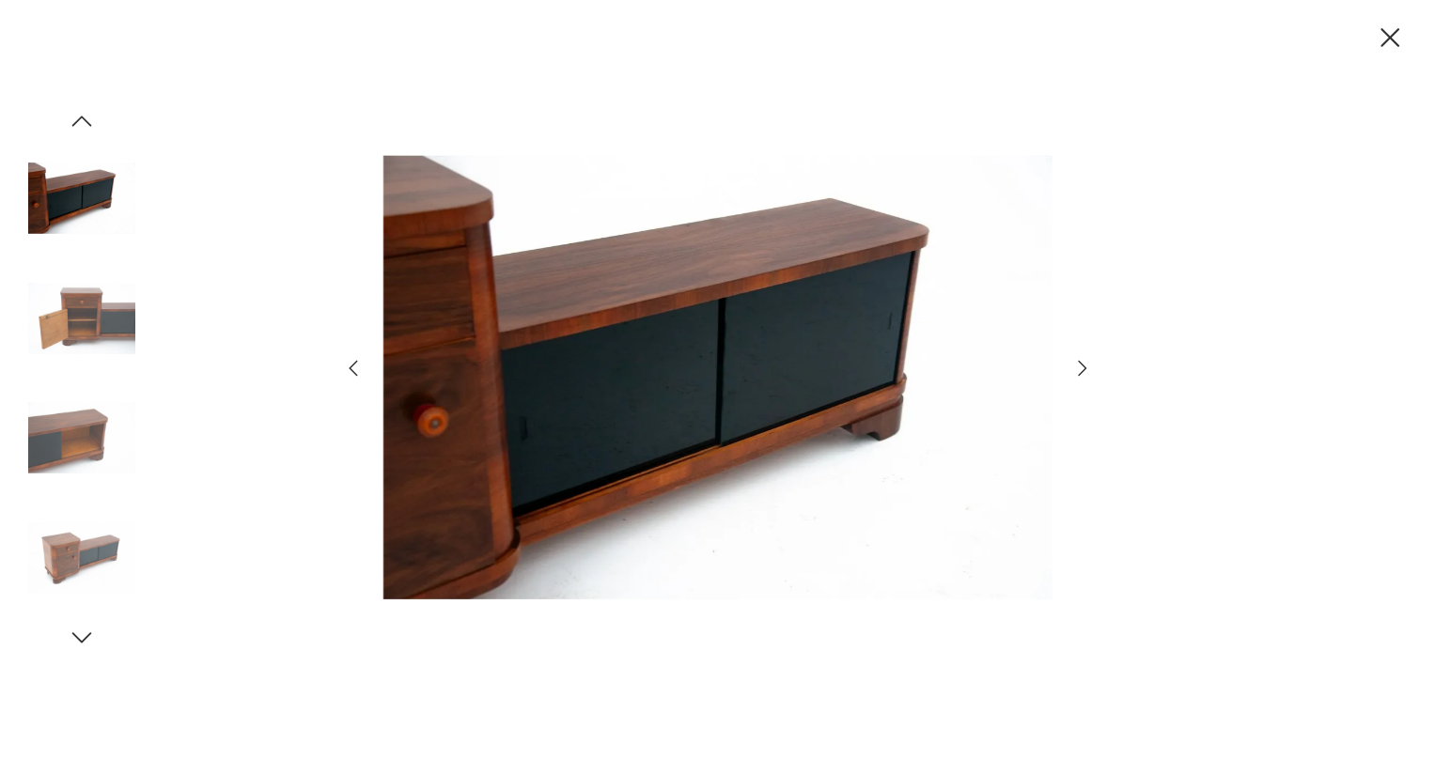
click at [1085, 365] on icon "button" at bounding box center [1082, 368] width 23 height 23
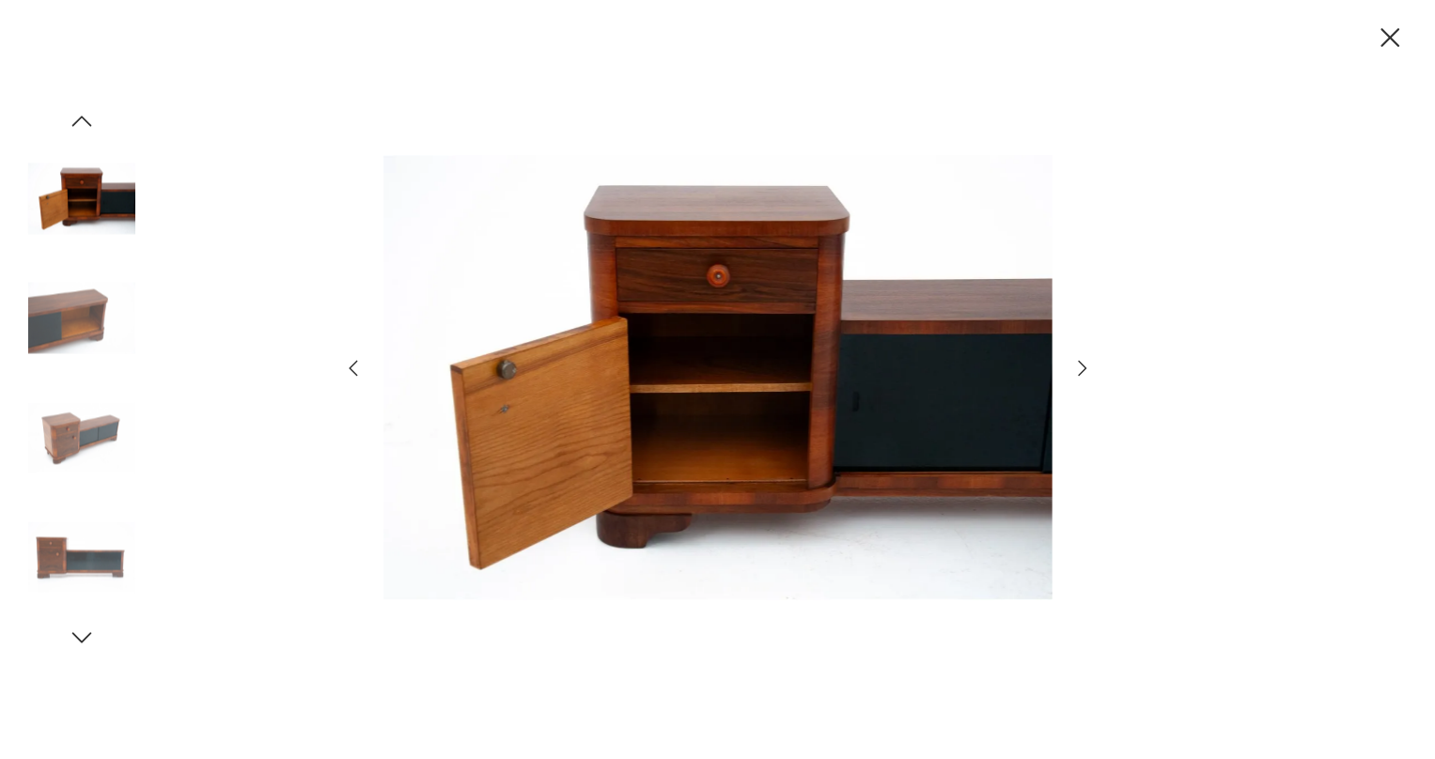
click at [1085, 365] on icon "button" at bounding box center [1082, 368] width 23 height 23
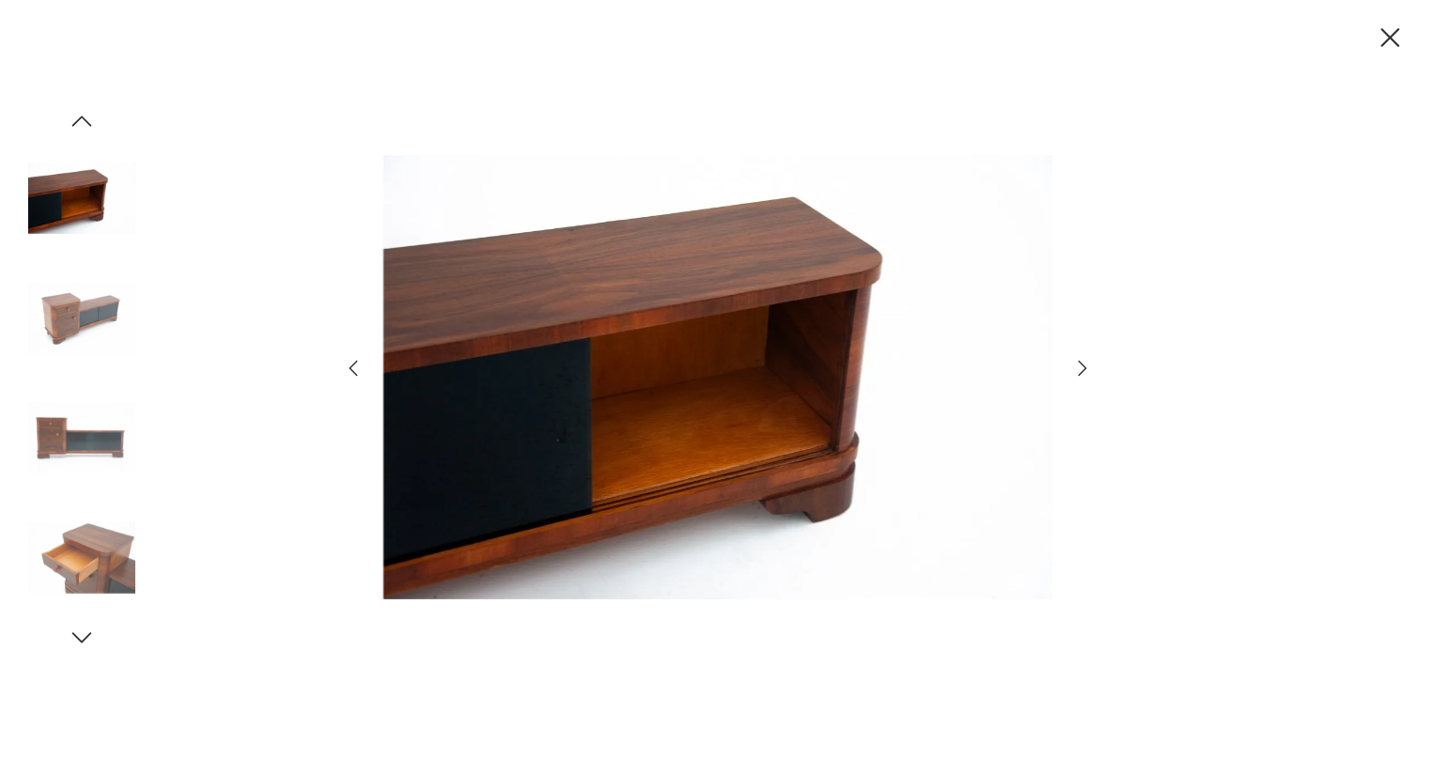
click at [1083, 366] on icon "button" at bounding box center [1082, 368] width 23 height 23
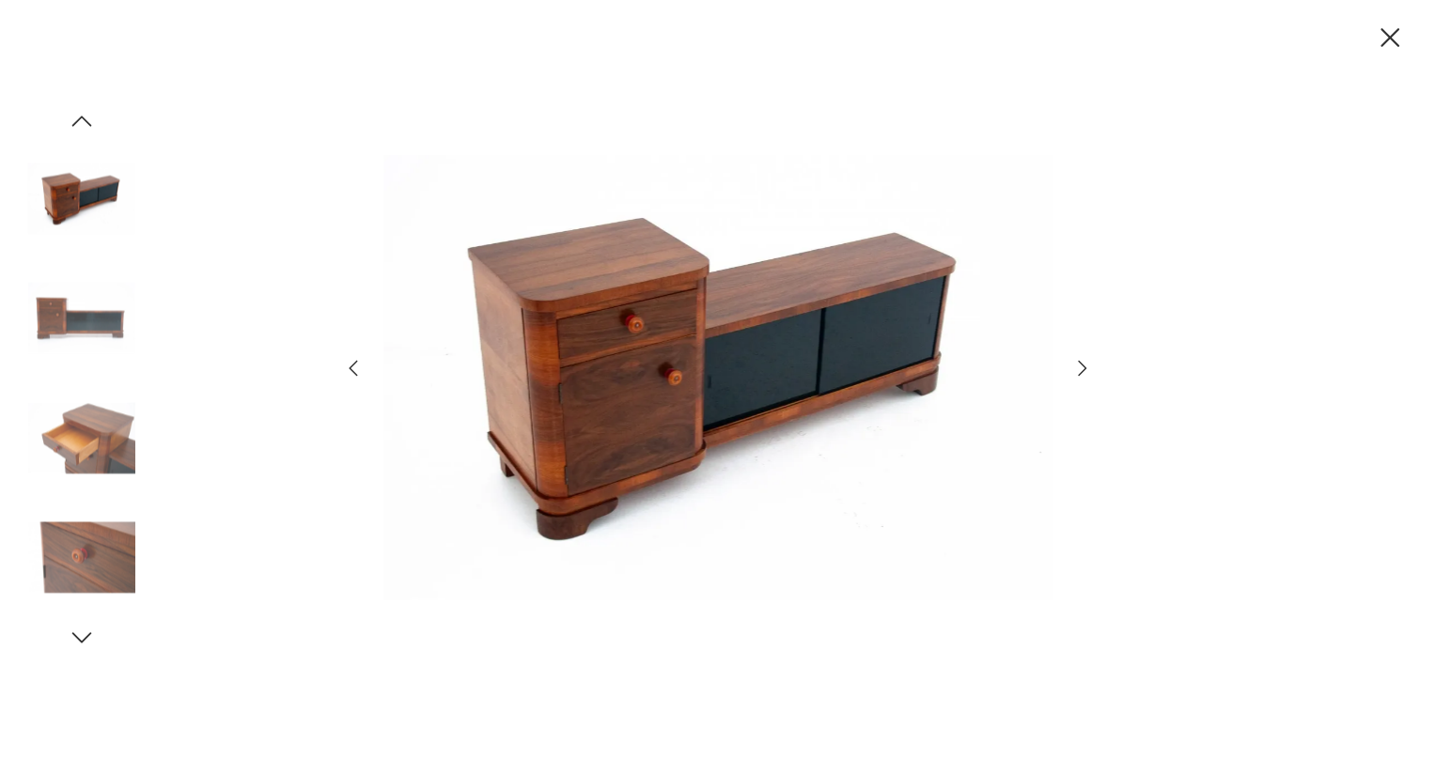
click at [1082, 366] on icon "button" at bounding box center [1082, 368] width 23 height 23
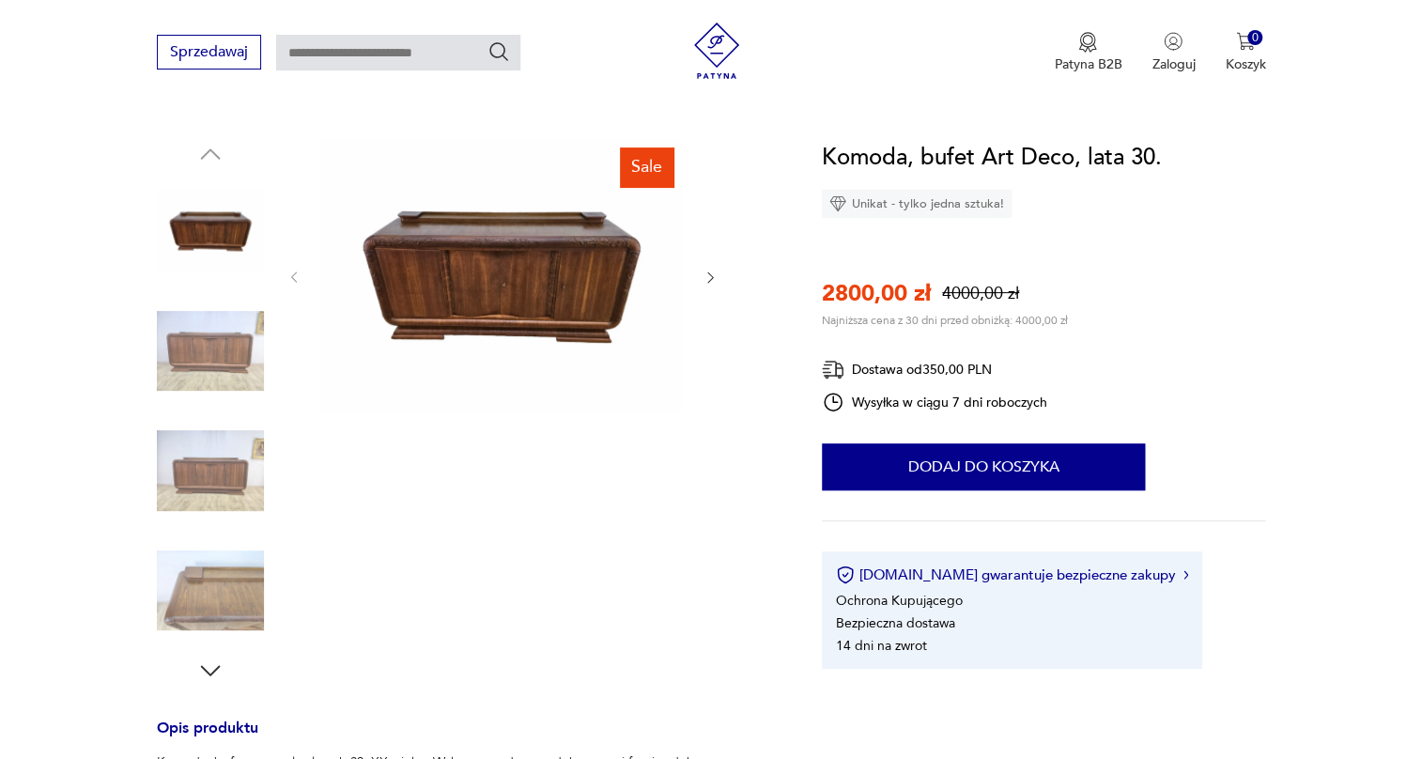
click at [214, 368] on img at bounding box center [210, 351] width 107 height 107
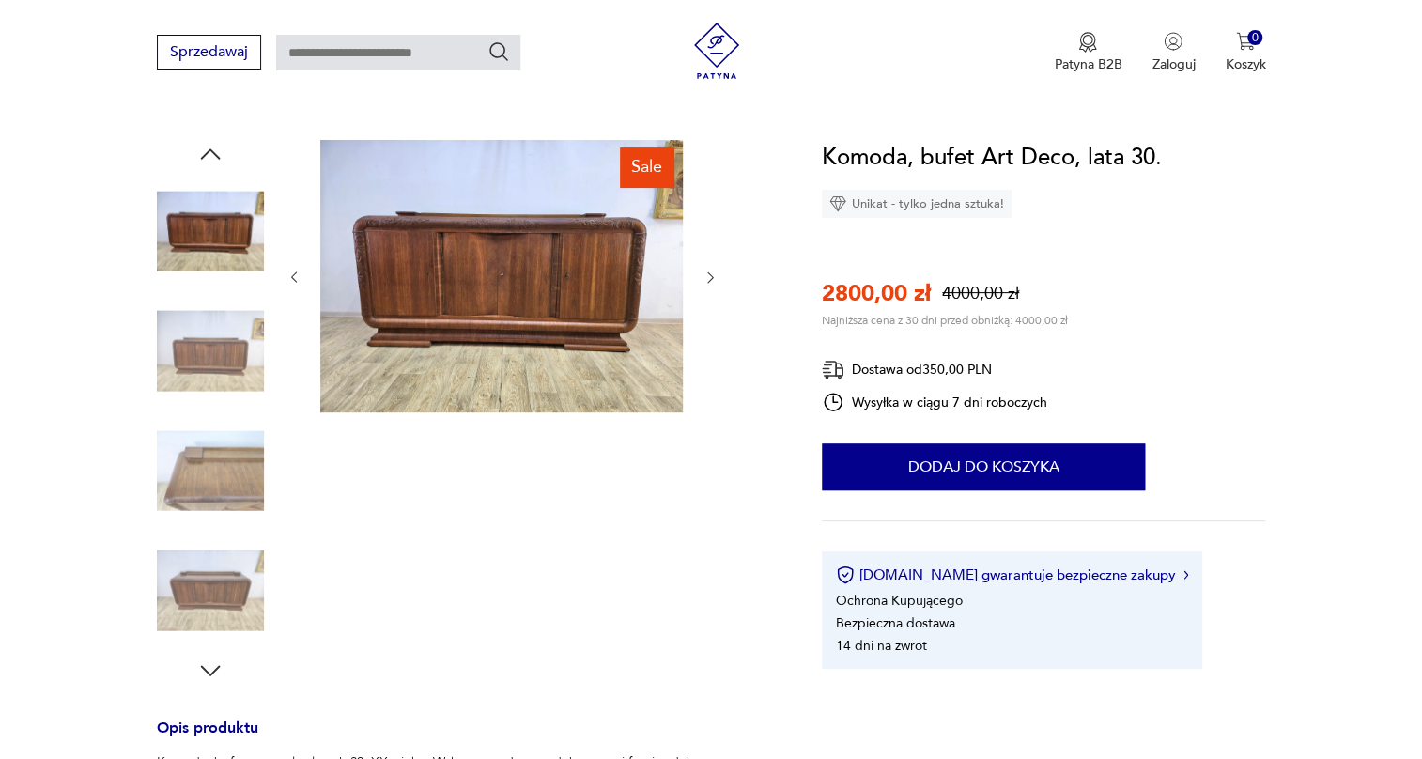
click at [218, 403] on div at bounding box center [210, 353] width 107 height 111
click at [225, 374] on img at bounding box center [210, 351] width 107 height 107
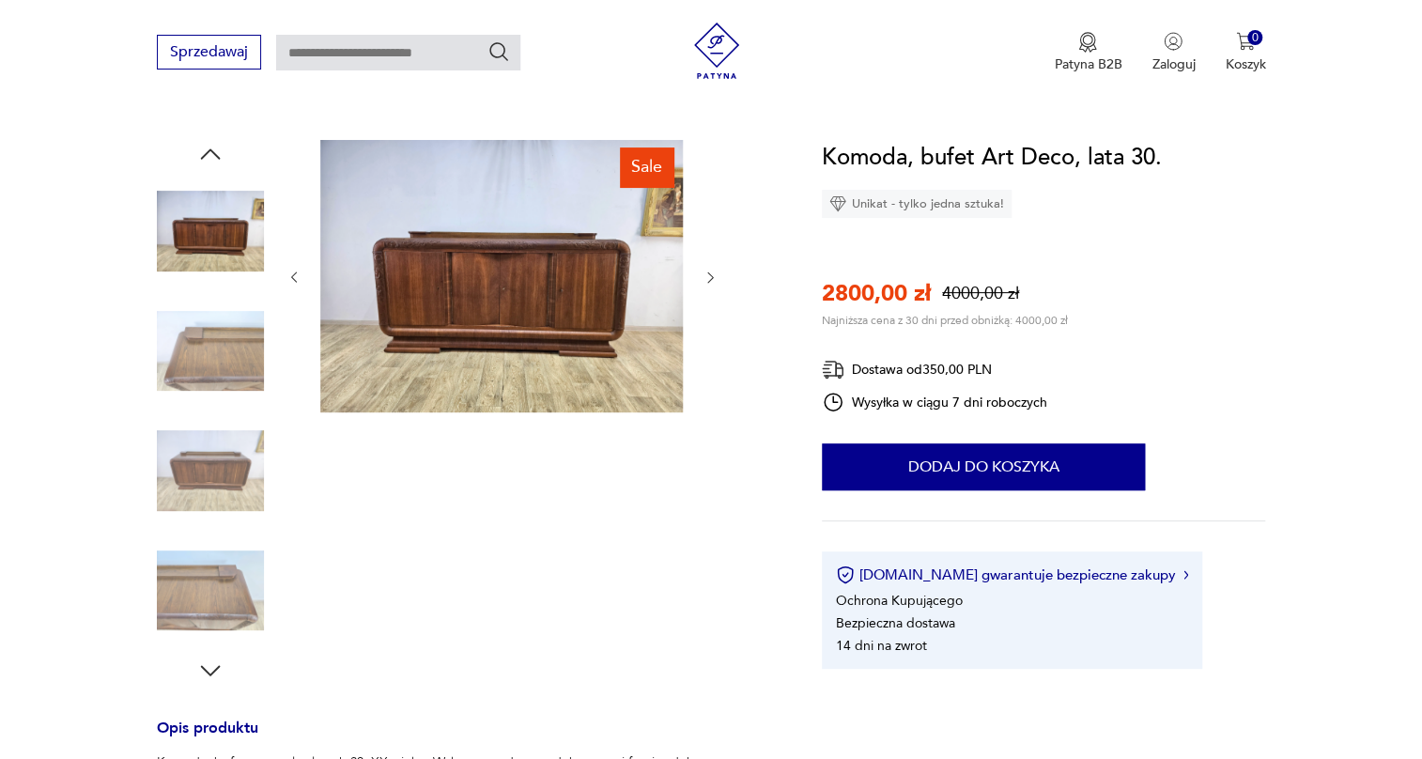
click at [228, 390] on img at bounding box center [210, 351] width 107 height 107
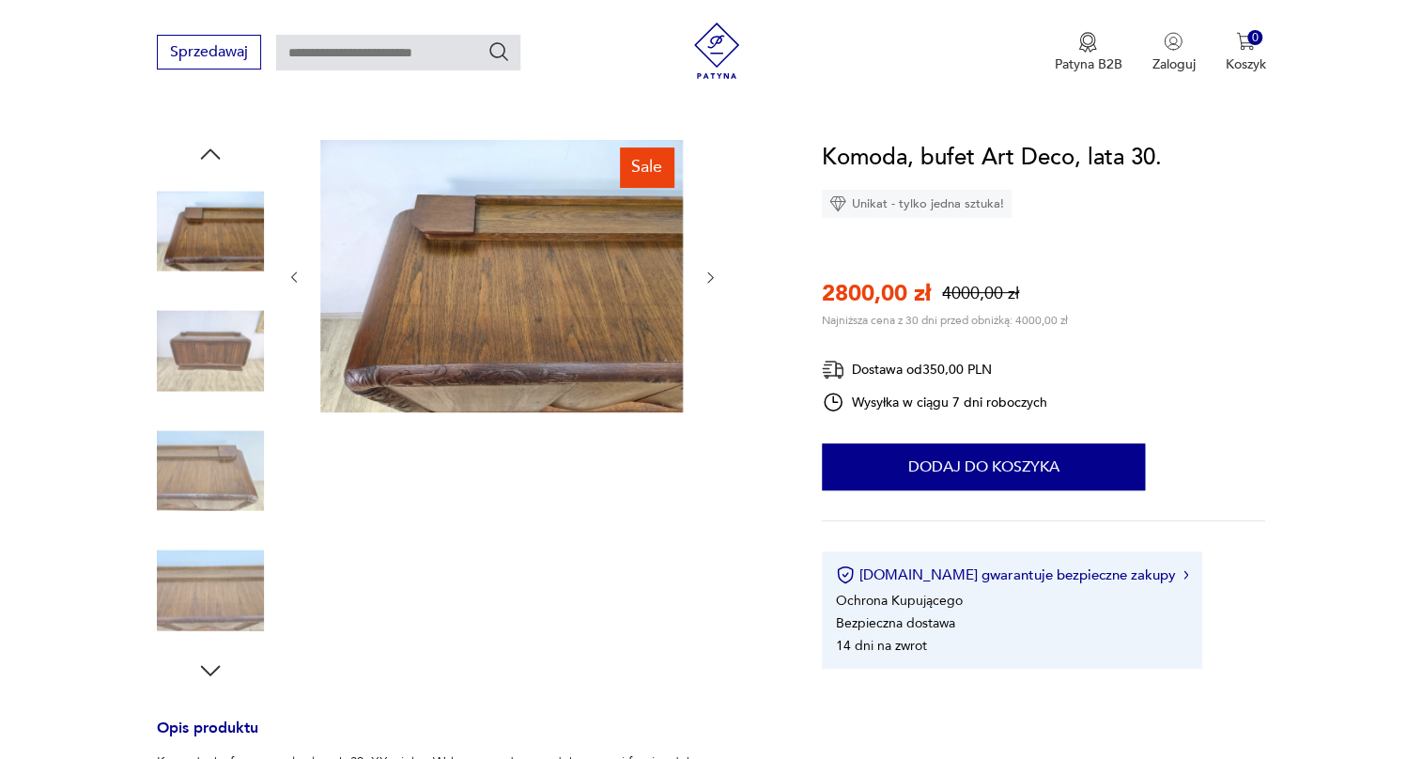
click at [228, 377] on img at bounding box center [210, 351] width 107 height 107
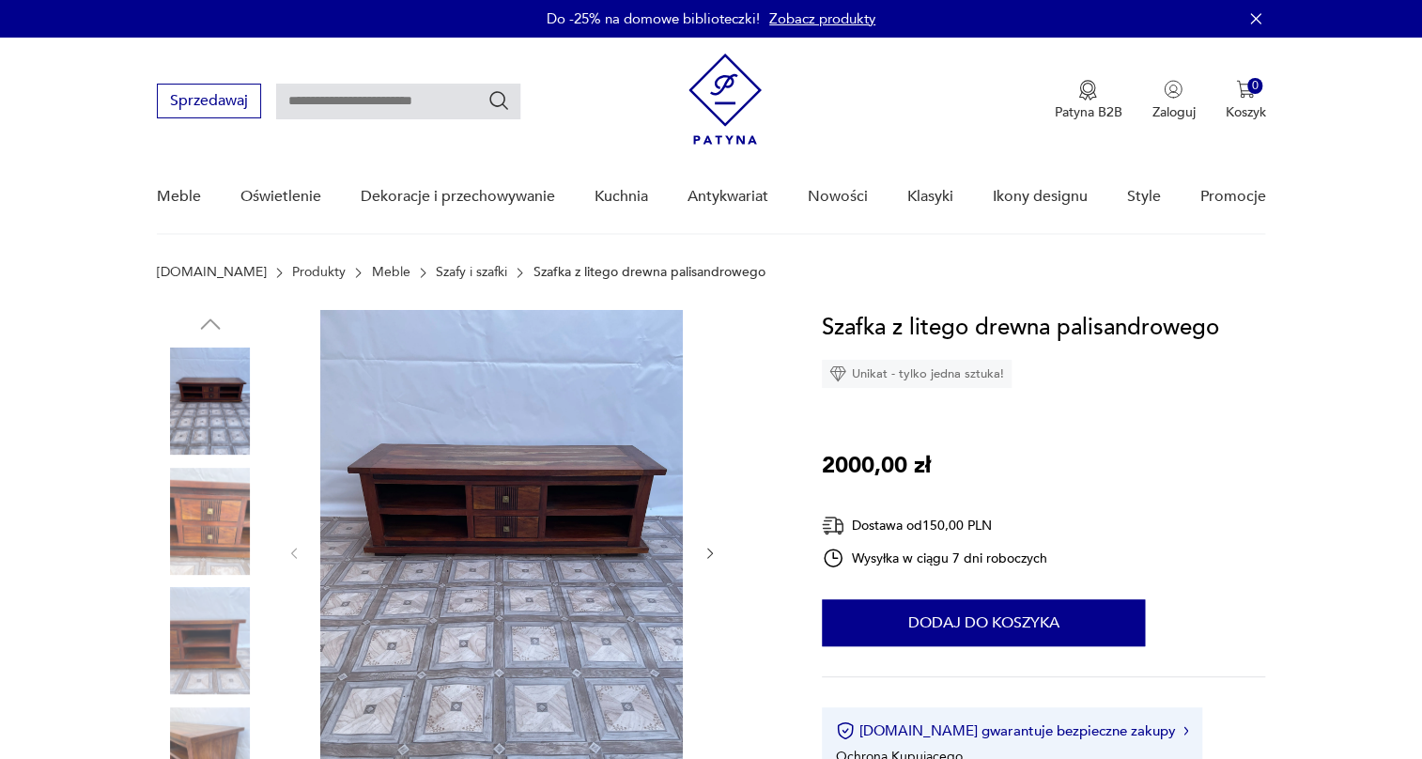
click at [214, 510] on img at bounding box center [210, 521] width 107 height 107
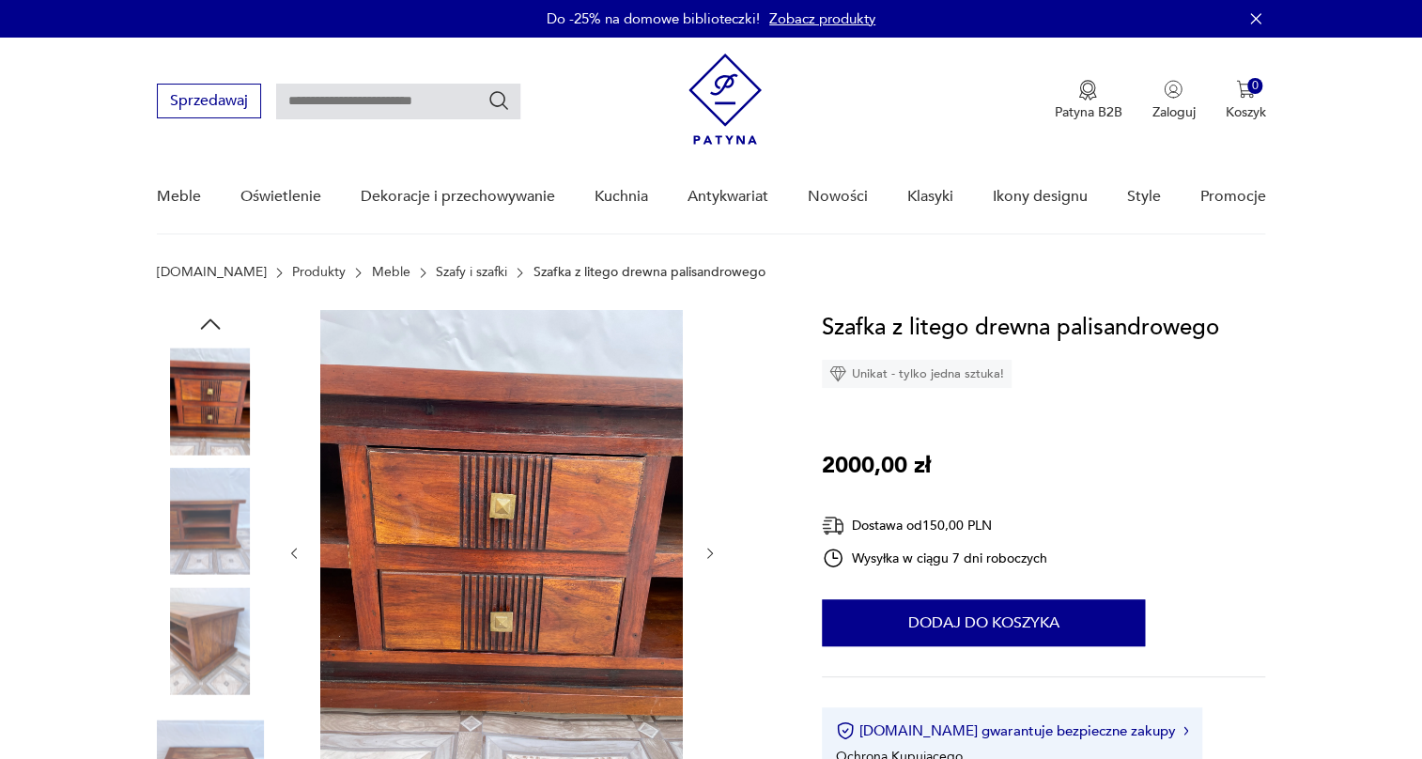
click at [206, 561] on img at bounding box center [210, 521] width 107 height 107
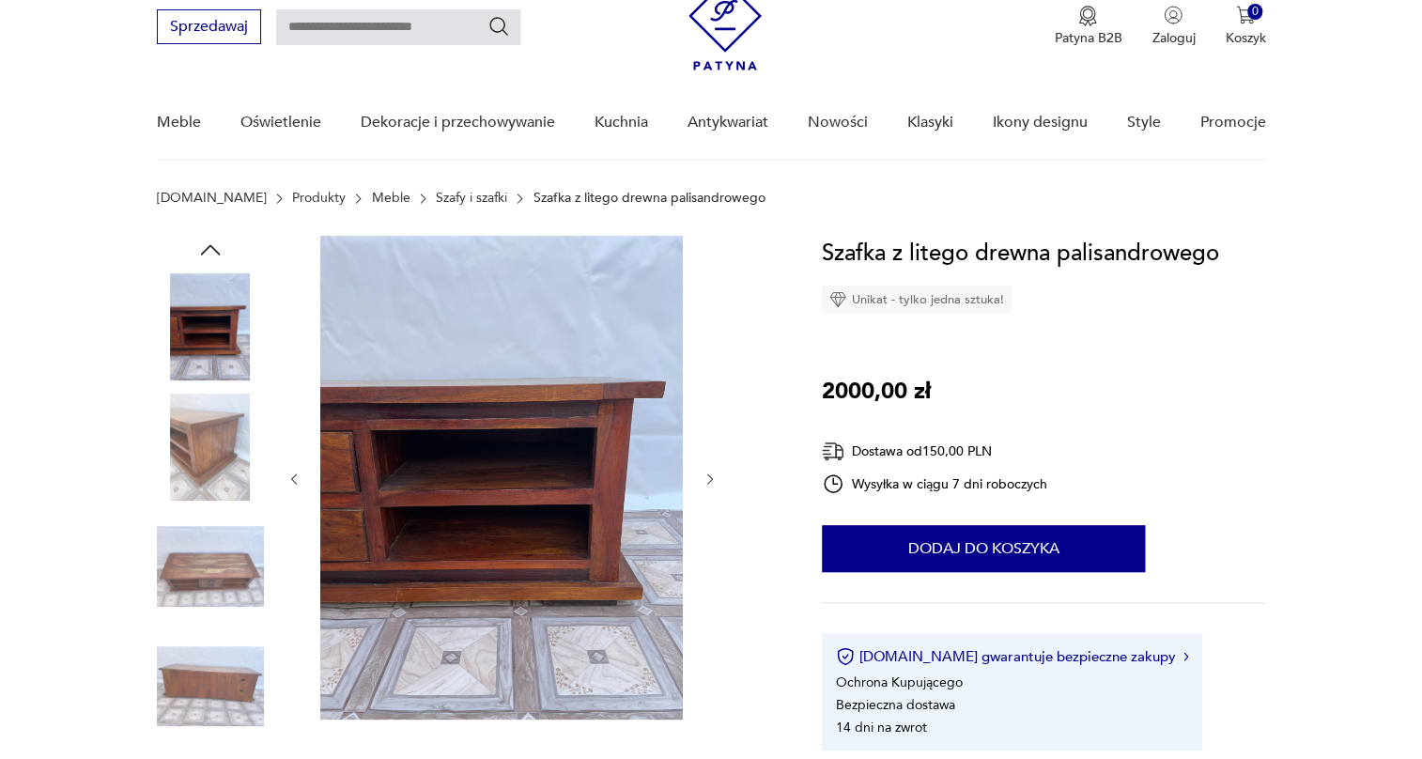
scroll to position [256, 0]
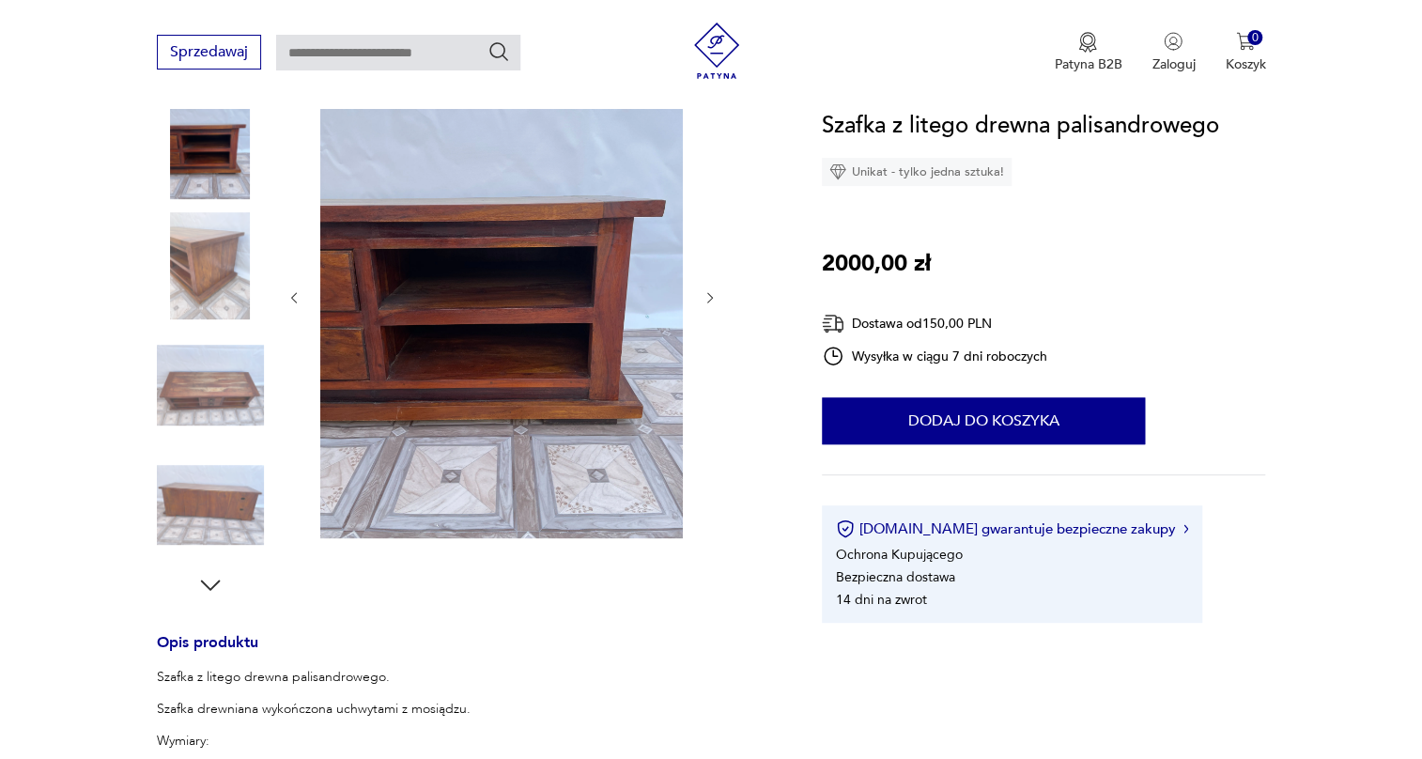
click at [177, 438] on div at bounding box center [210, 387] width 107 height 111
click at [199, 413] on img at bounding box center [210, 385] width 107 height 107
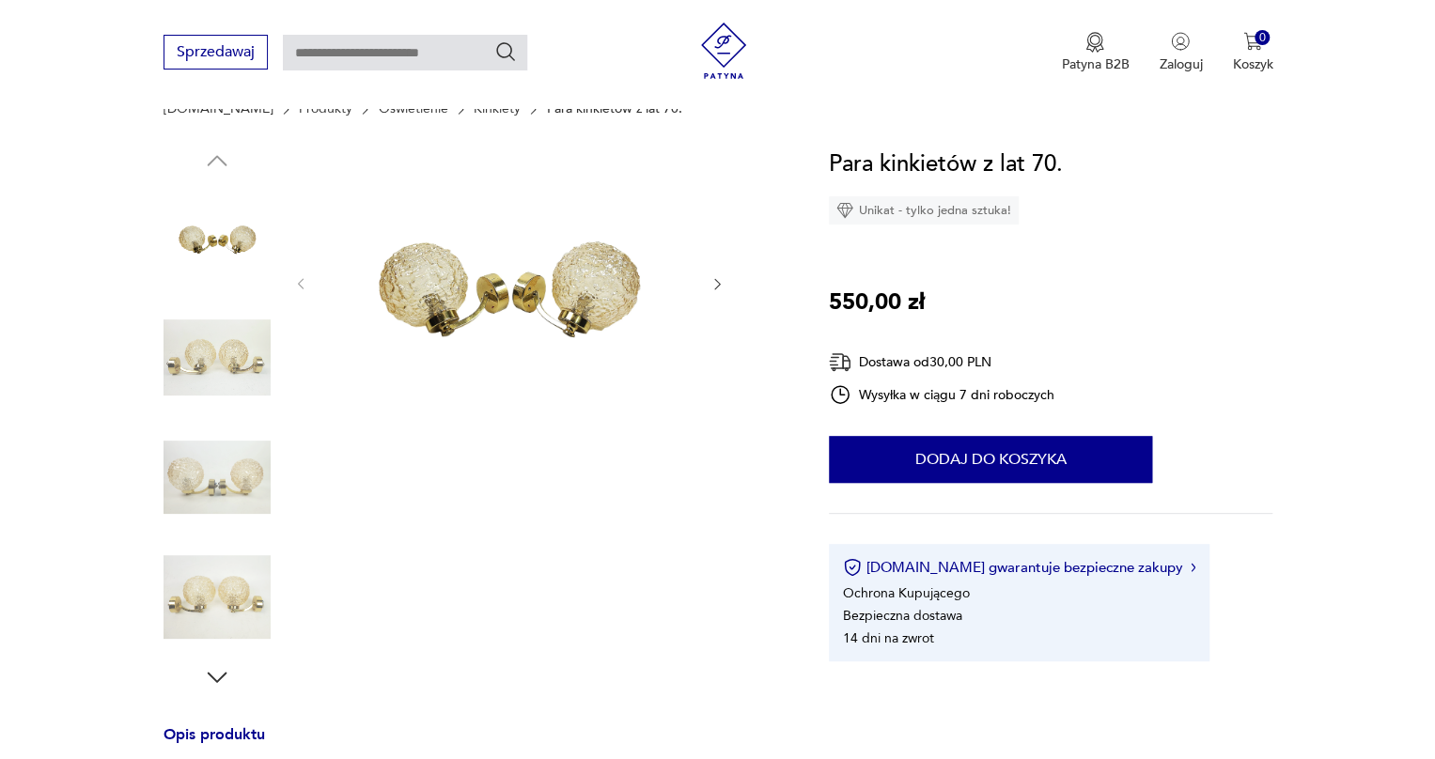
scroll to position [170, 0]
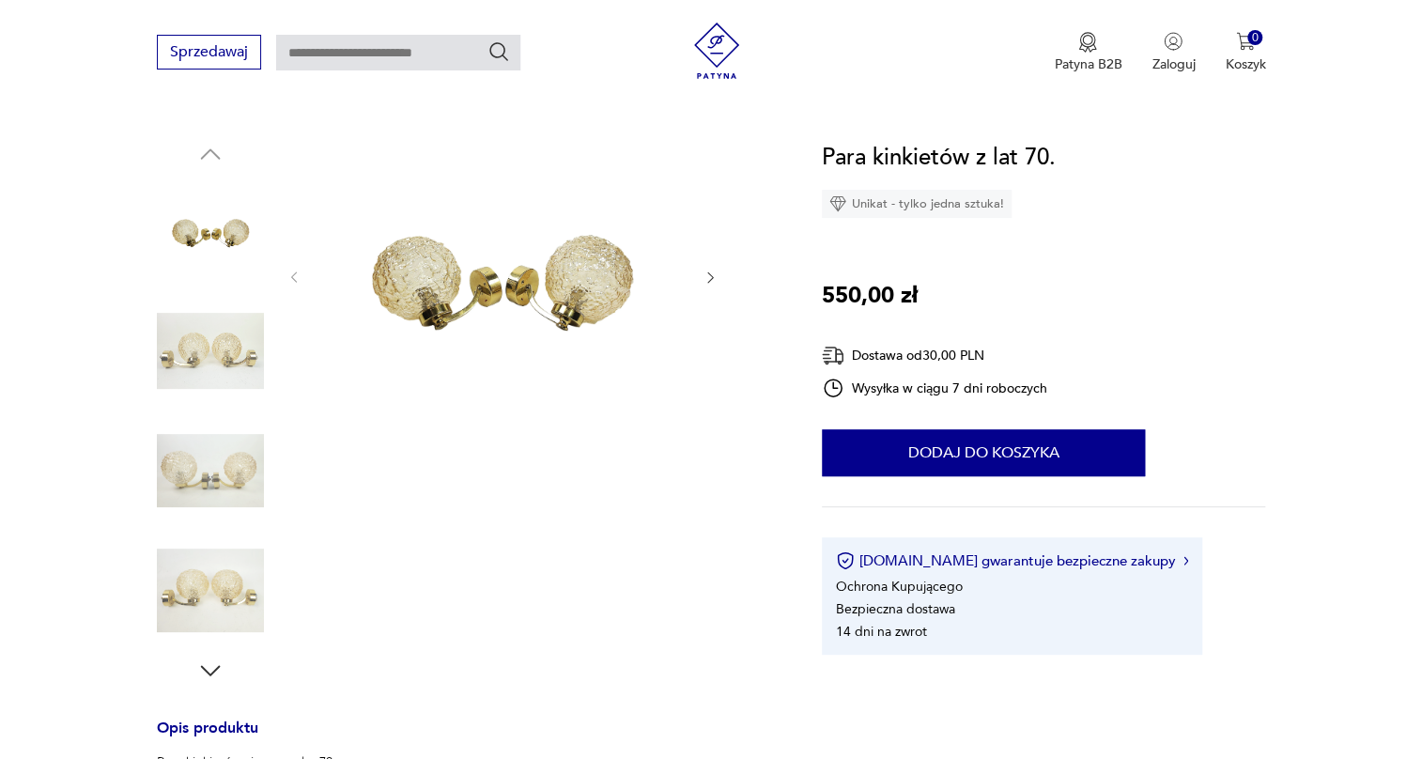
click at [208, 367] on img at bounding box center [210, 351] width 107 height 107
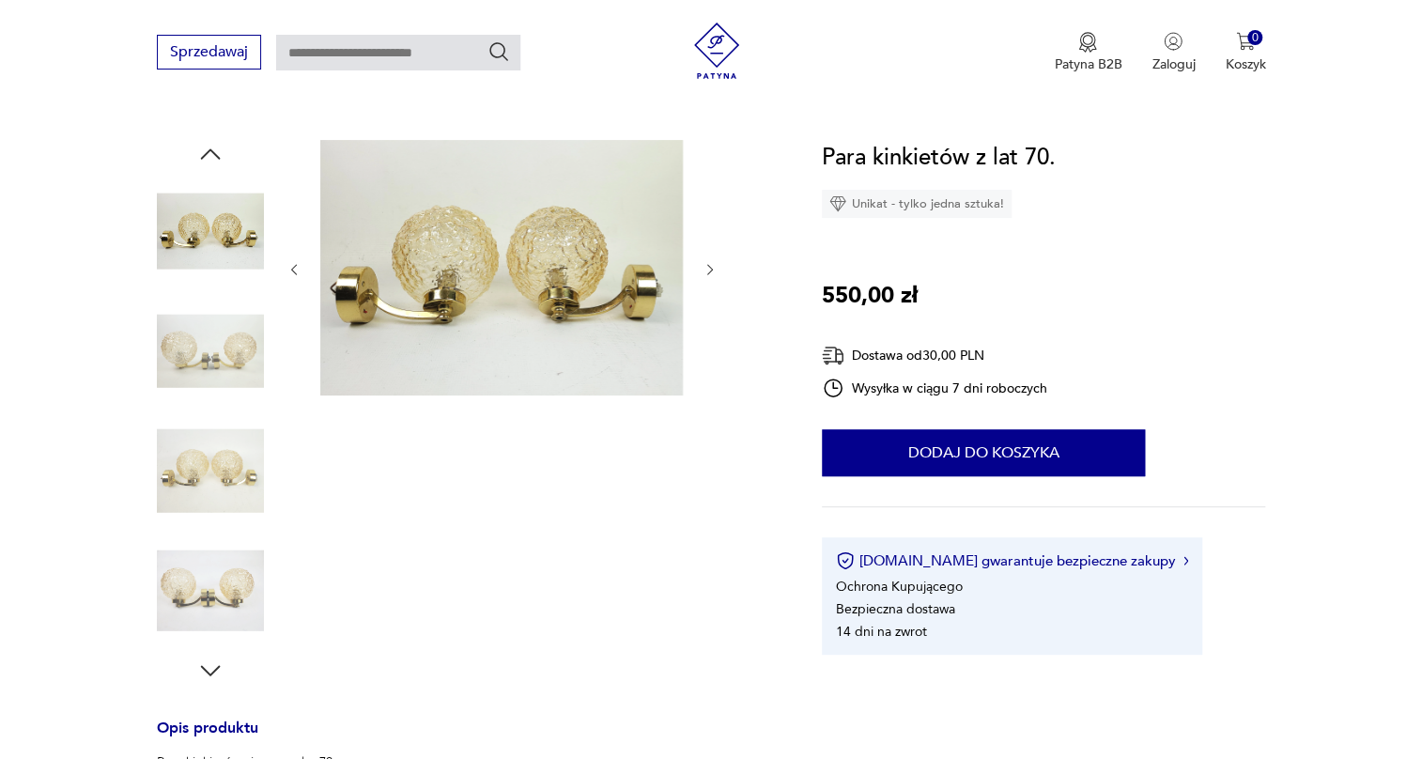
click at [206, 386] on img at bounding box center [210, 351] width 107 height 107
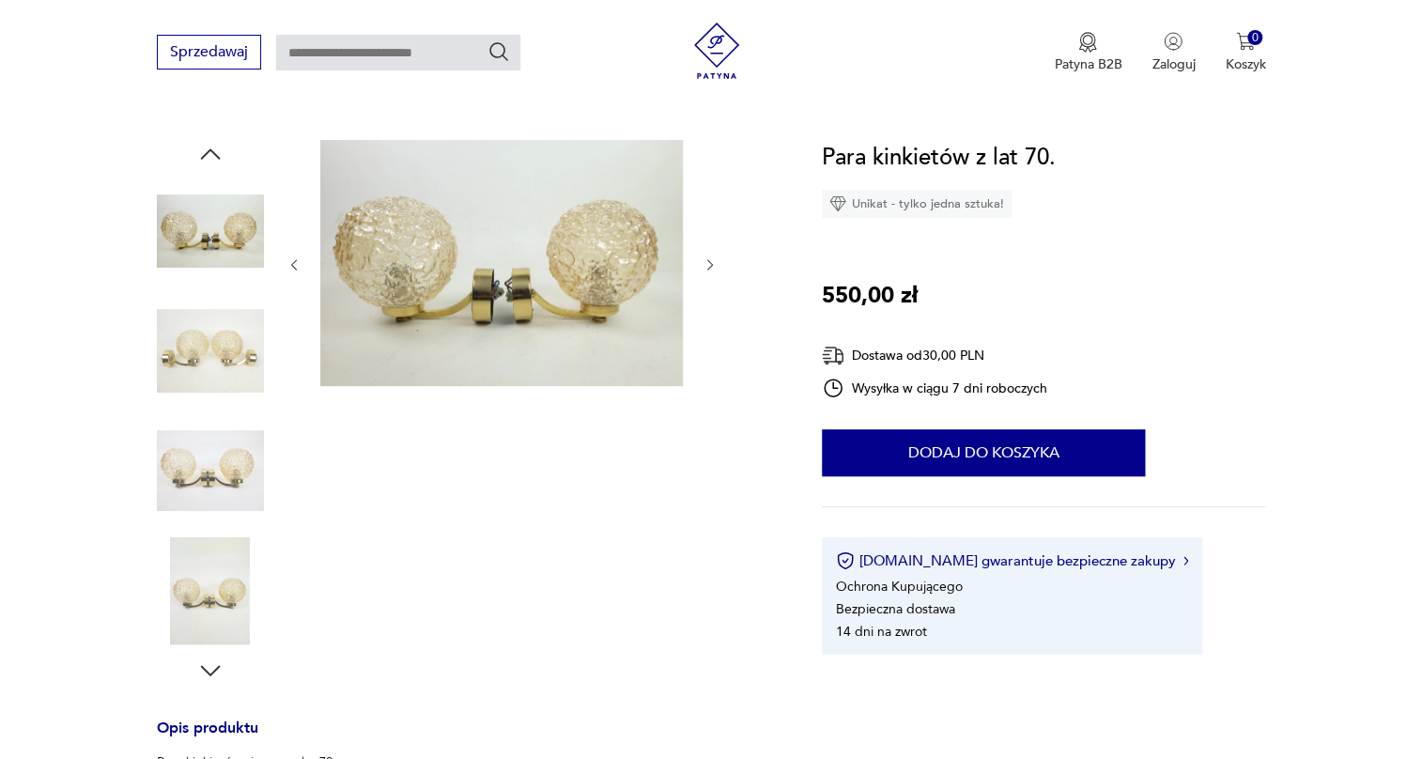
click at [194, 472] on img at bounding box center [210, 470] width 107 height 107
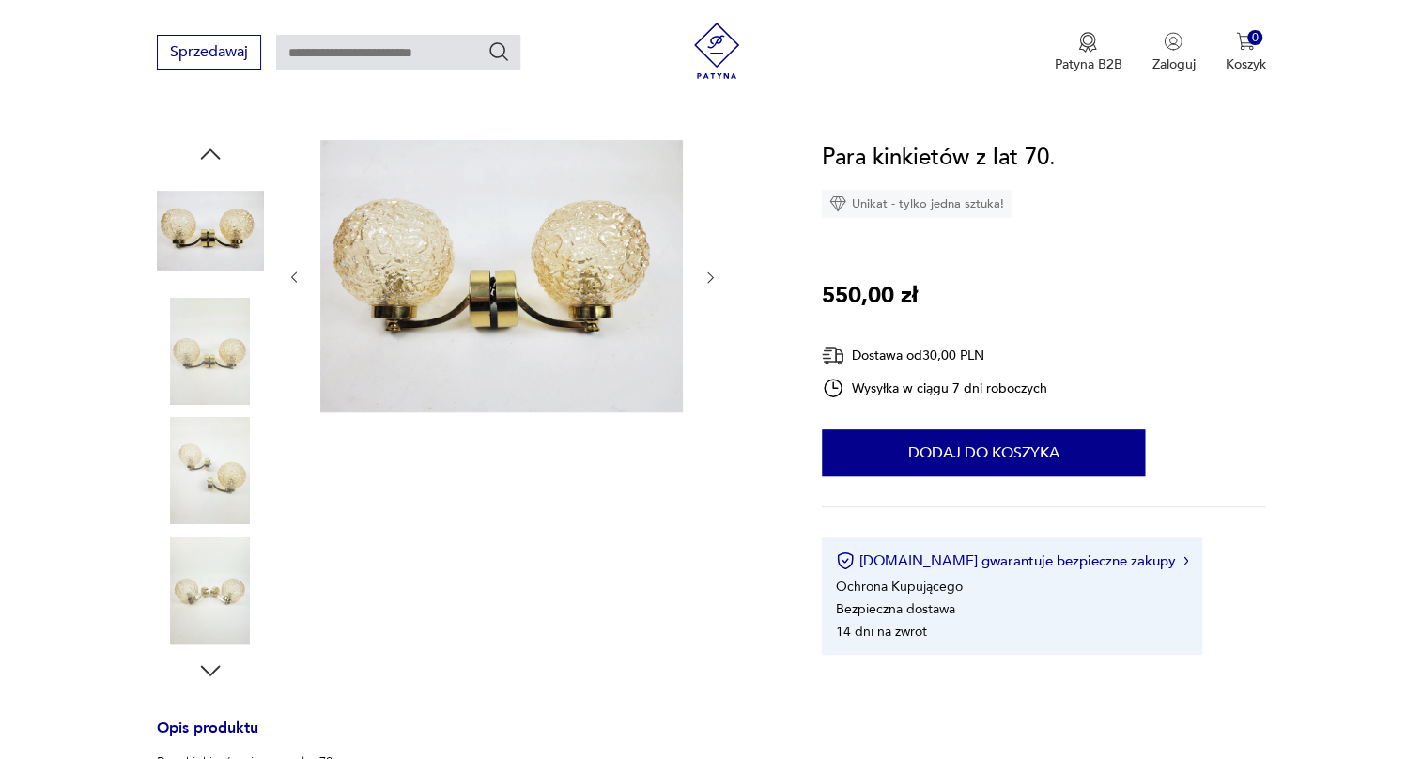
click at [439, 308] on img at bounding box center [501, 276] width 363 height 272
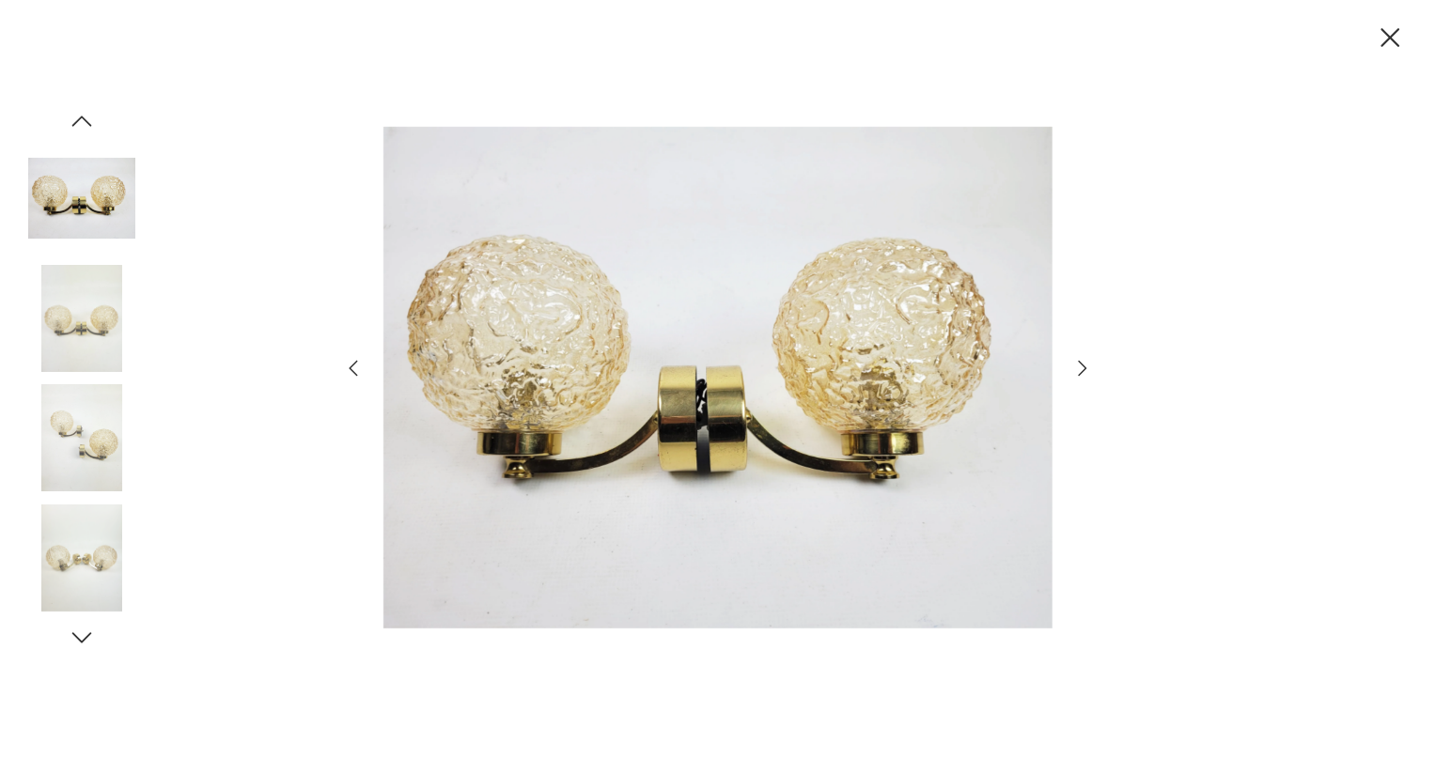
click at [1082, 365] on icon "button" at bounding box center [1082, 368] width 8 height 15
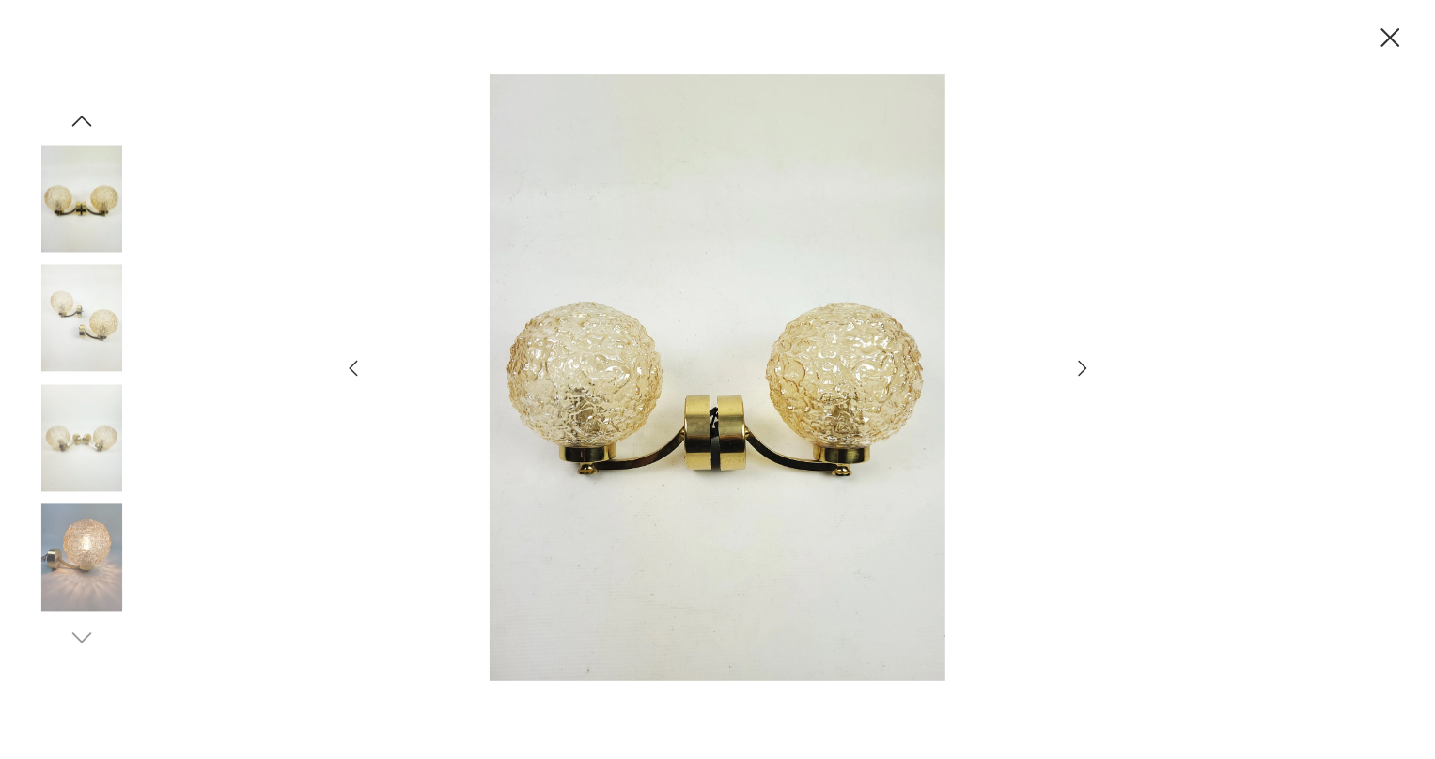
click at [1082, 365] on icon "button" at bounding box center [1082, 368] width 8 height 15
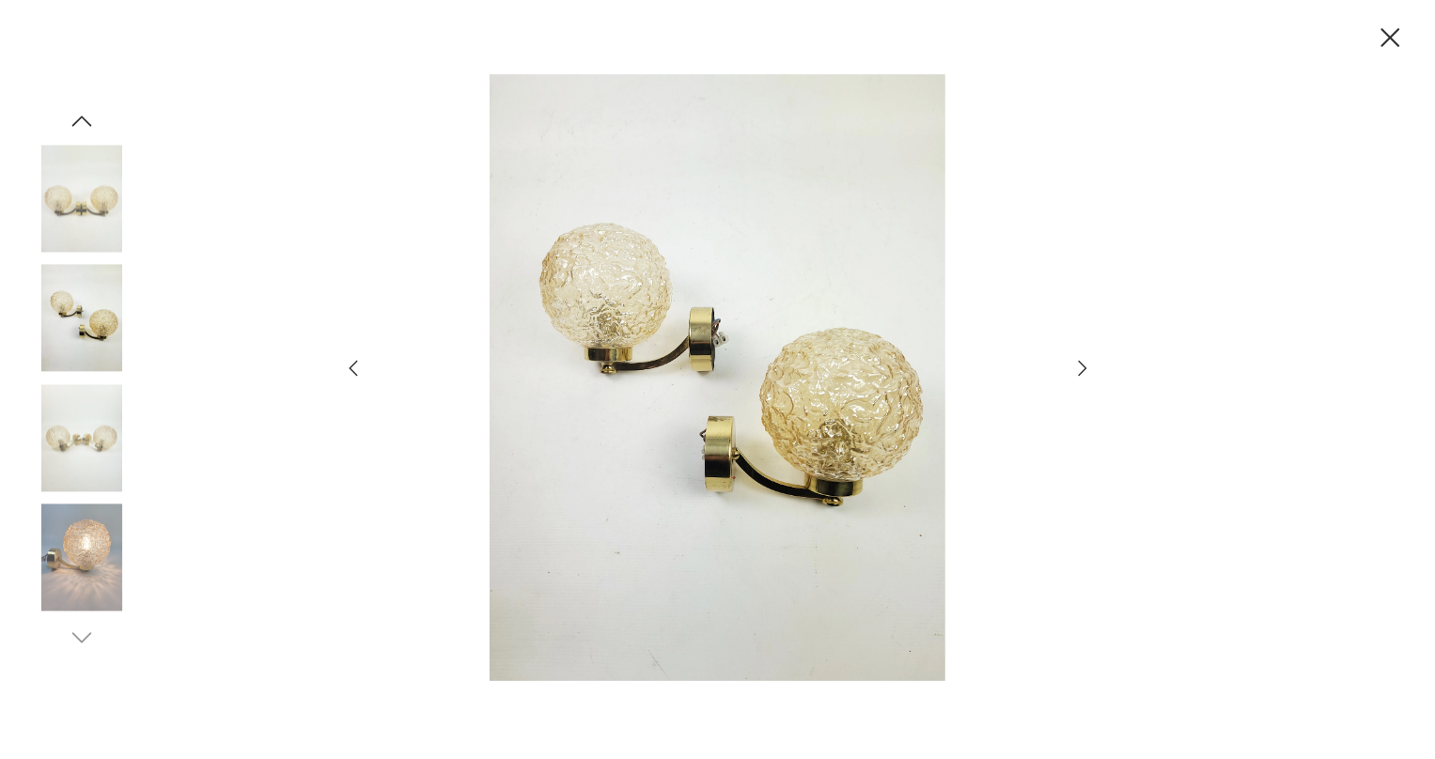
click at [1082, 365] on icon "button" at bounding box center [1082, 368] width 8 height 15
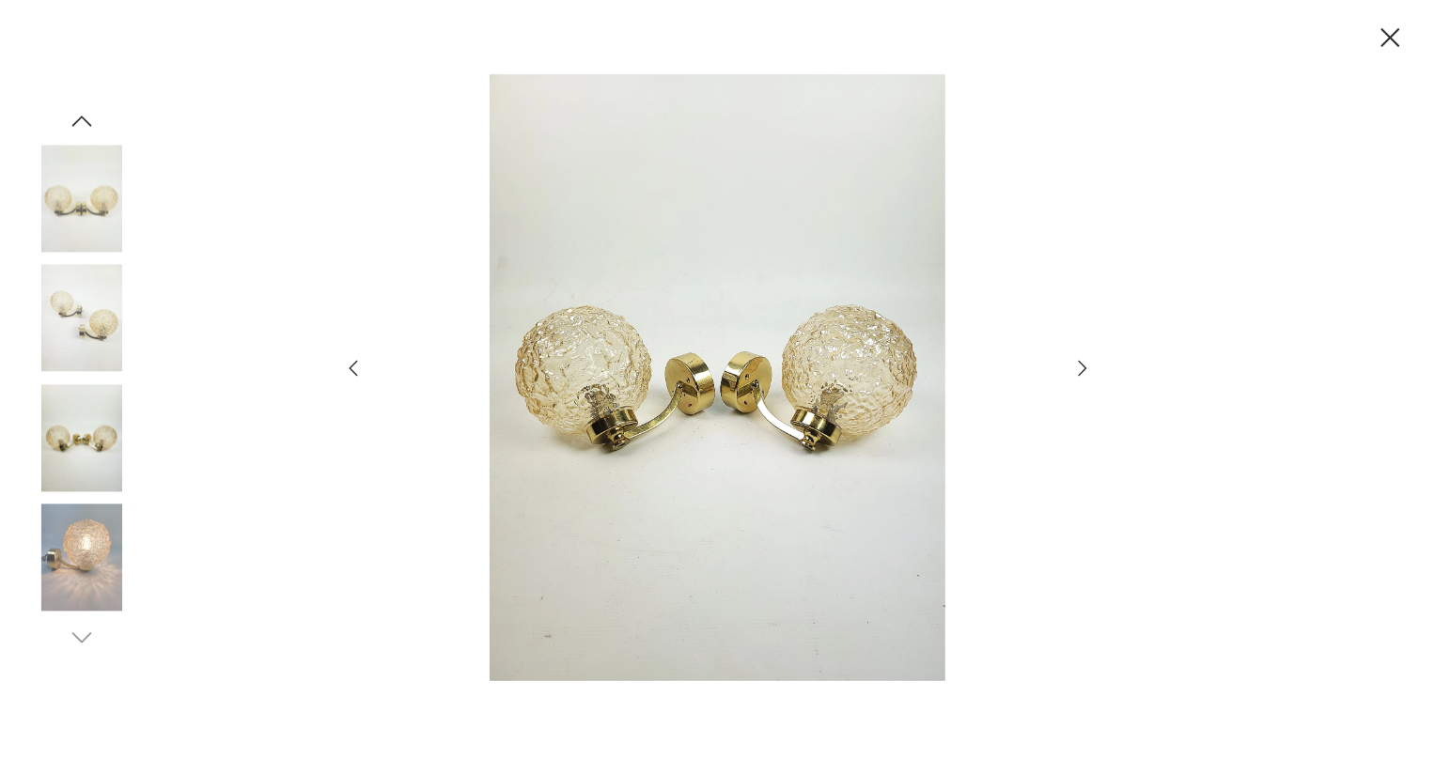
click at [1082, 365] on icon "button" at bounding box center [1082, 368] width 8 height 15
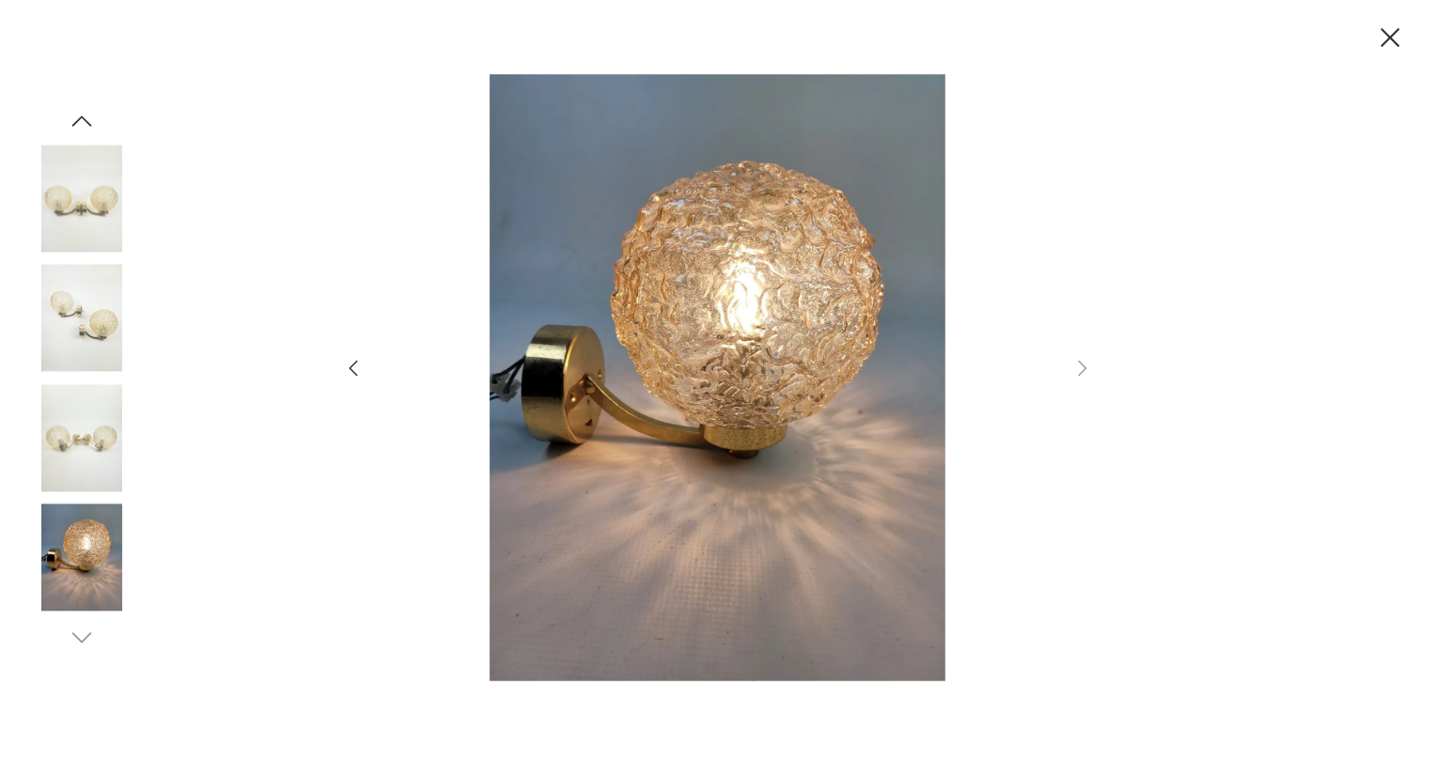
click at [359, 366] on icon "button" at bounding box center [353, 368] width 23 height 23
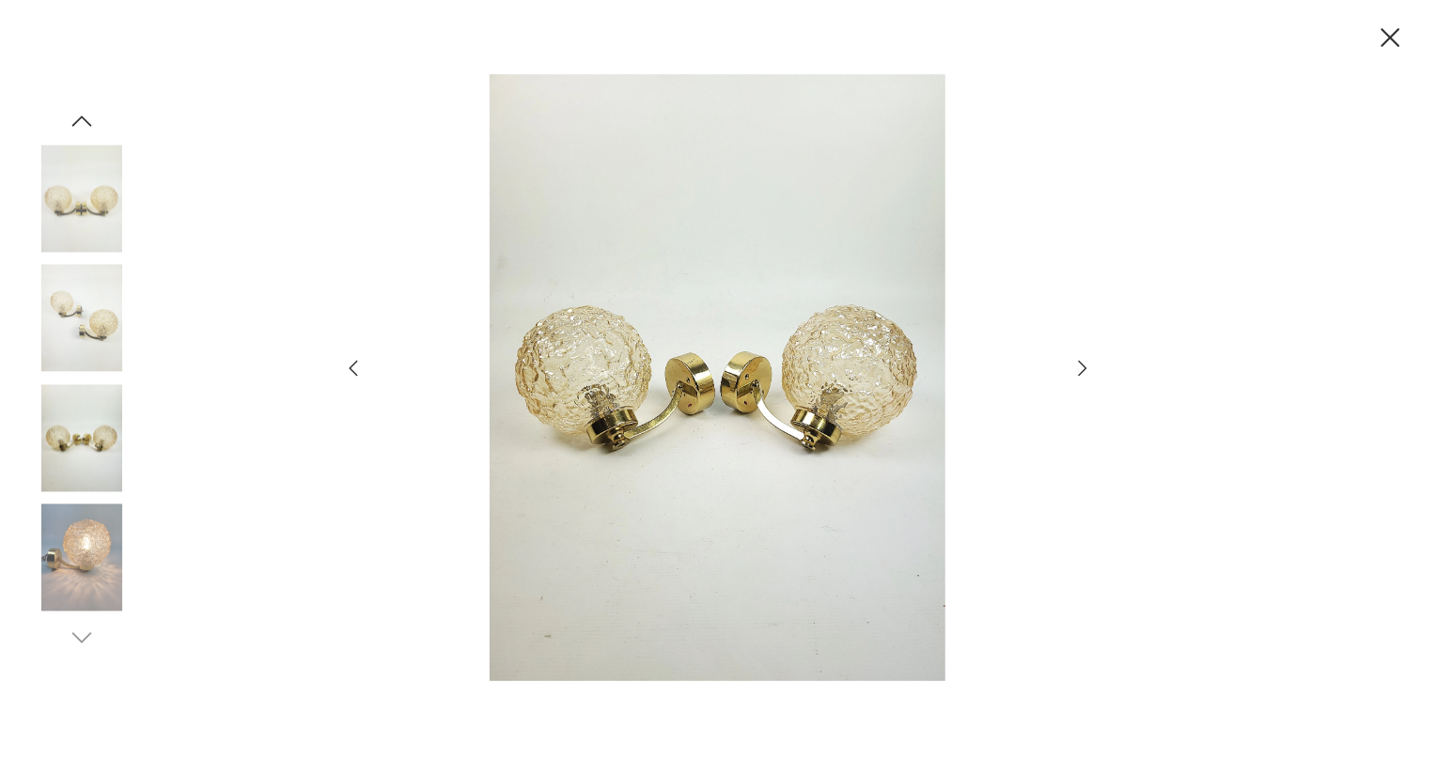
click at [359, 366] on icon "button" at bounding box center [353, 368] width 23 height 23
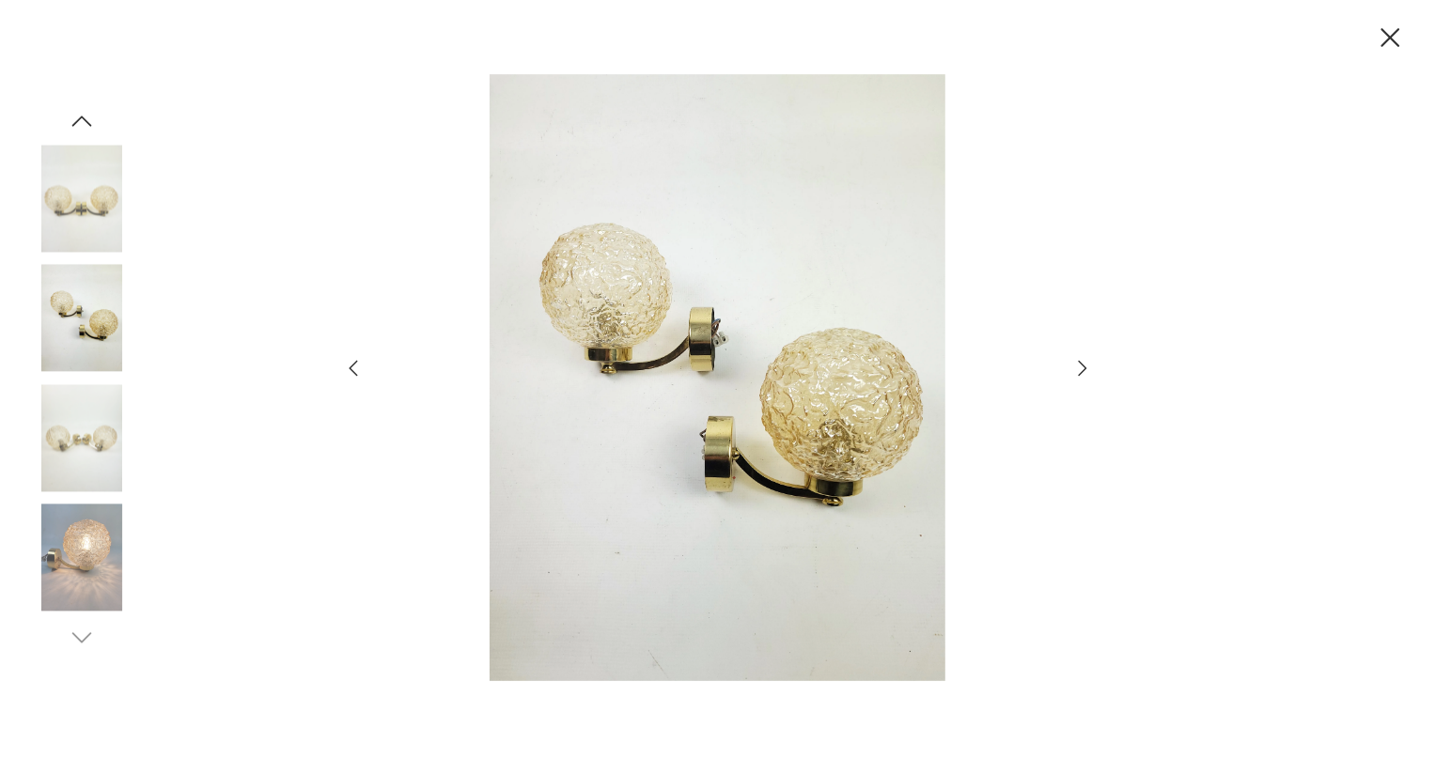
click at [360, 366] on icon "button" at bounding box center [353, 368] width 23 height 23
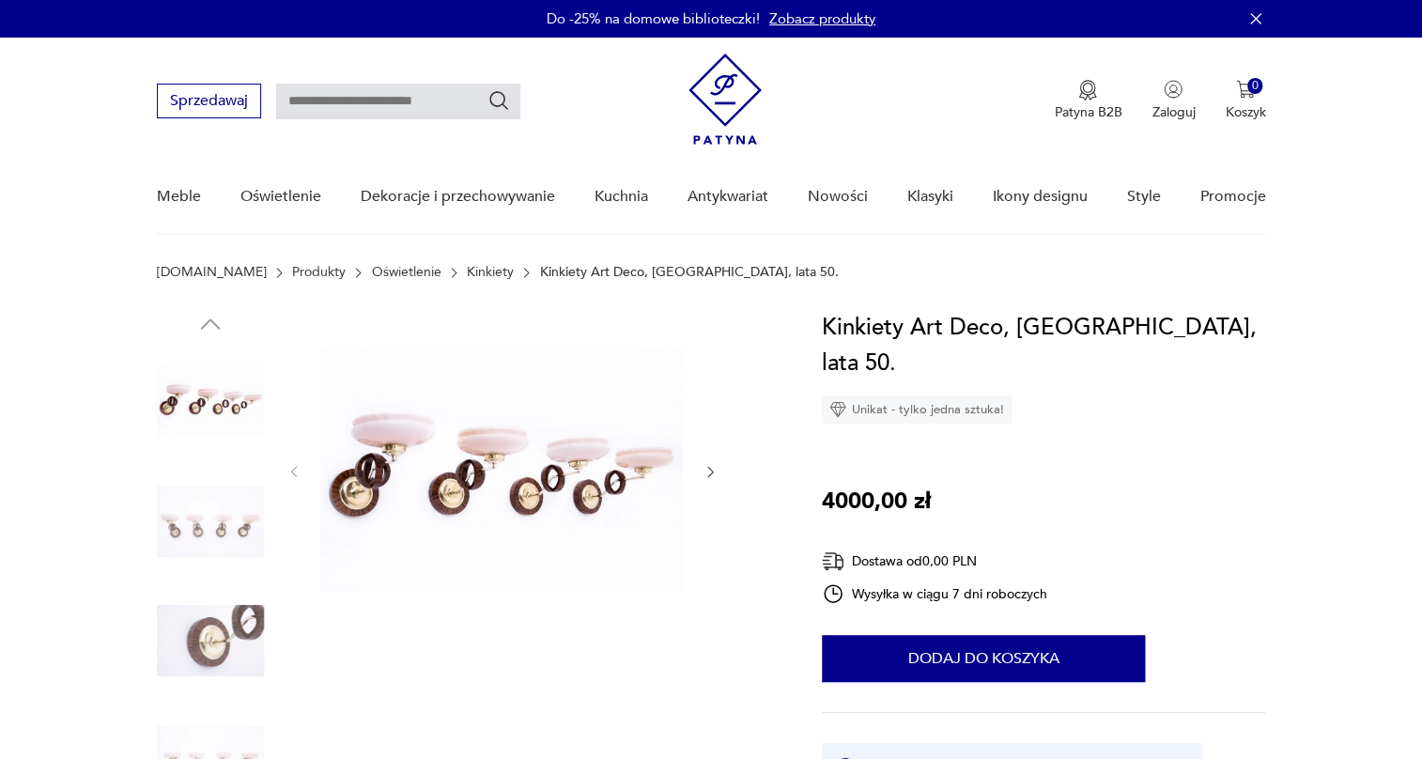
click at [510, 463] on img at bounding box center [501, 470] width 363 height 320
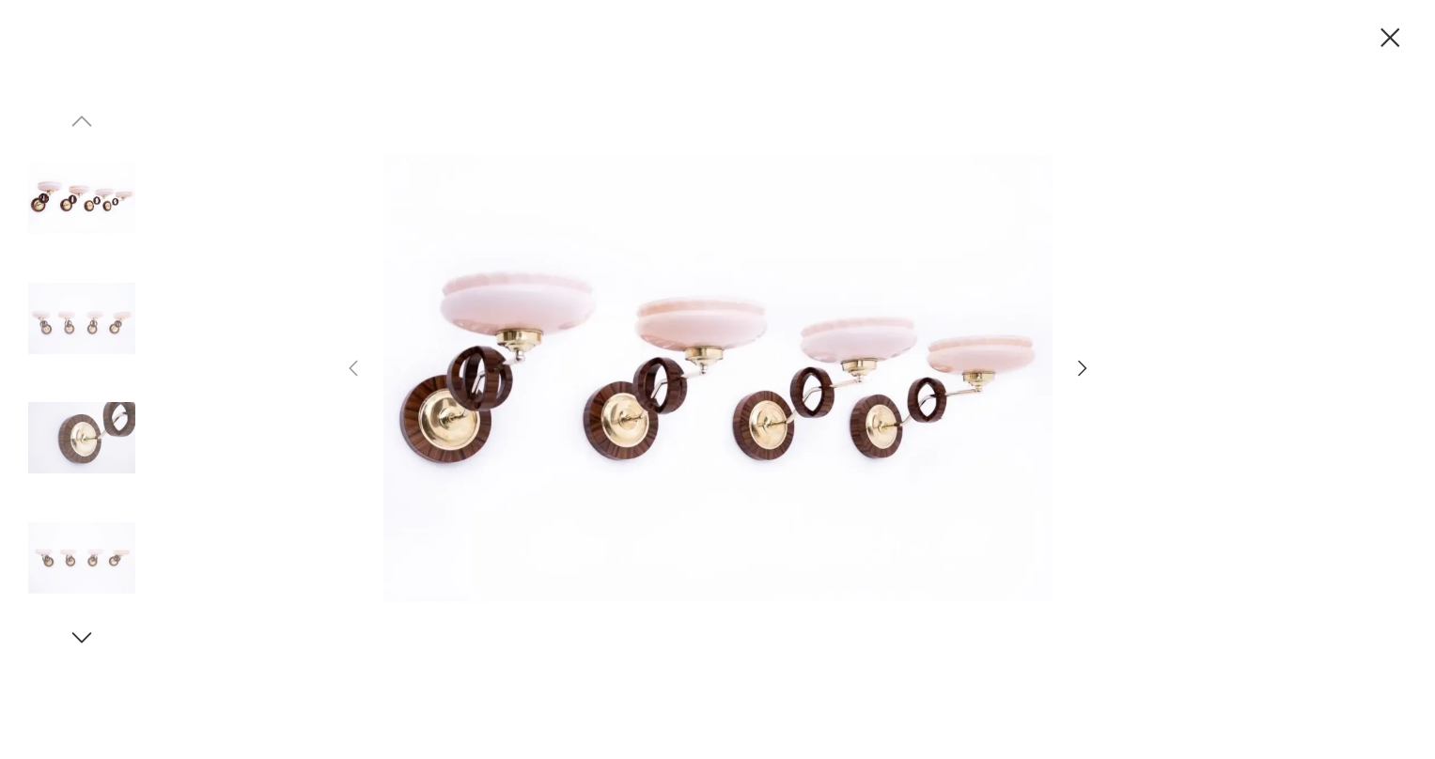
click at [1087, 364] on icon "button" at bounding box center [1082, 368] width 23 height 23
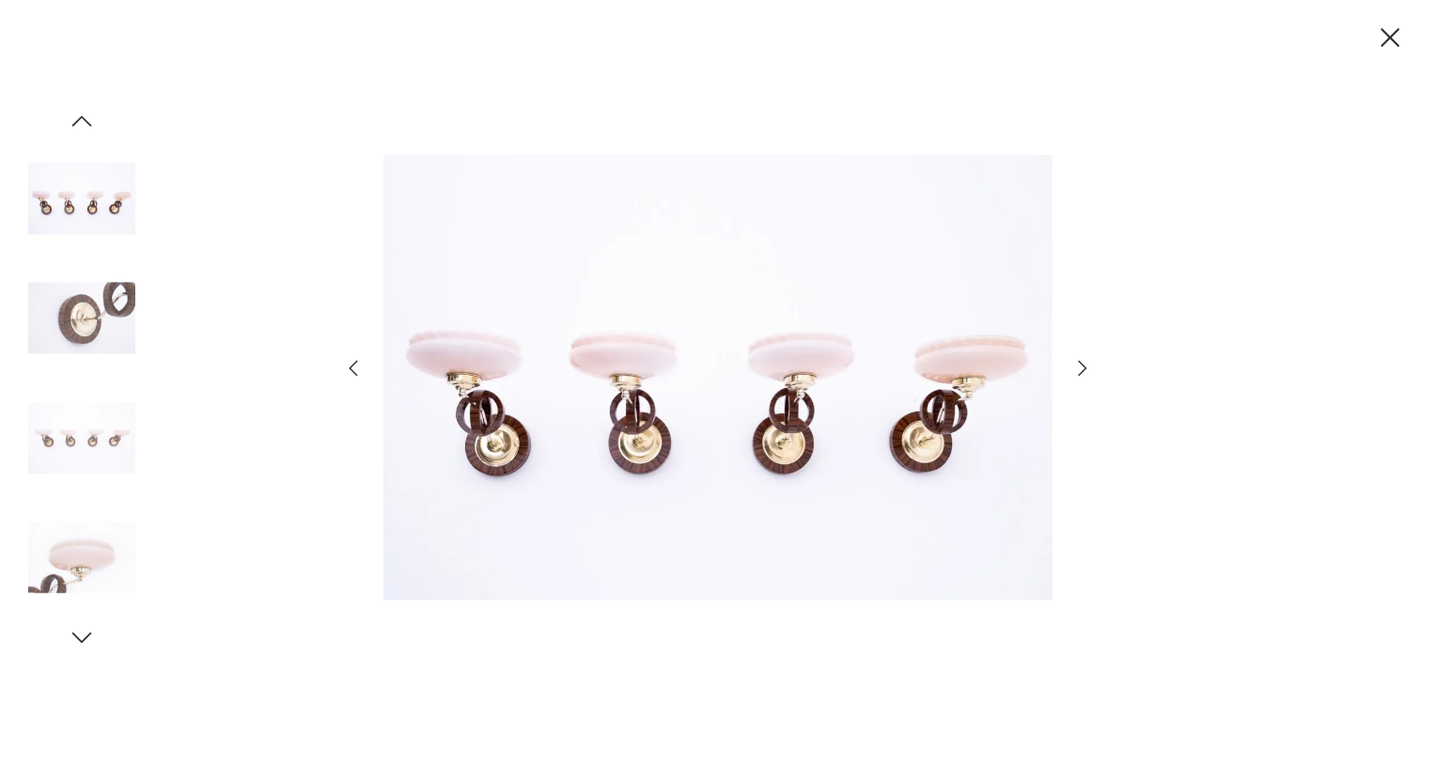
click at [1087, 364] on icon "button" at bounding box center [1082, 368] width 23 height 23
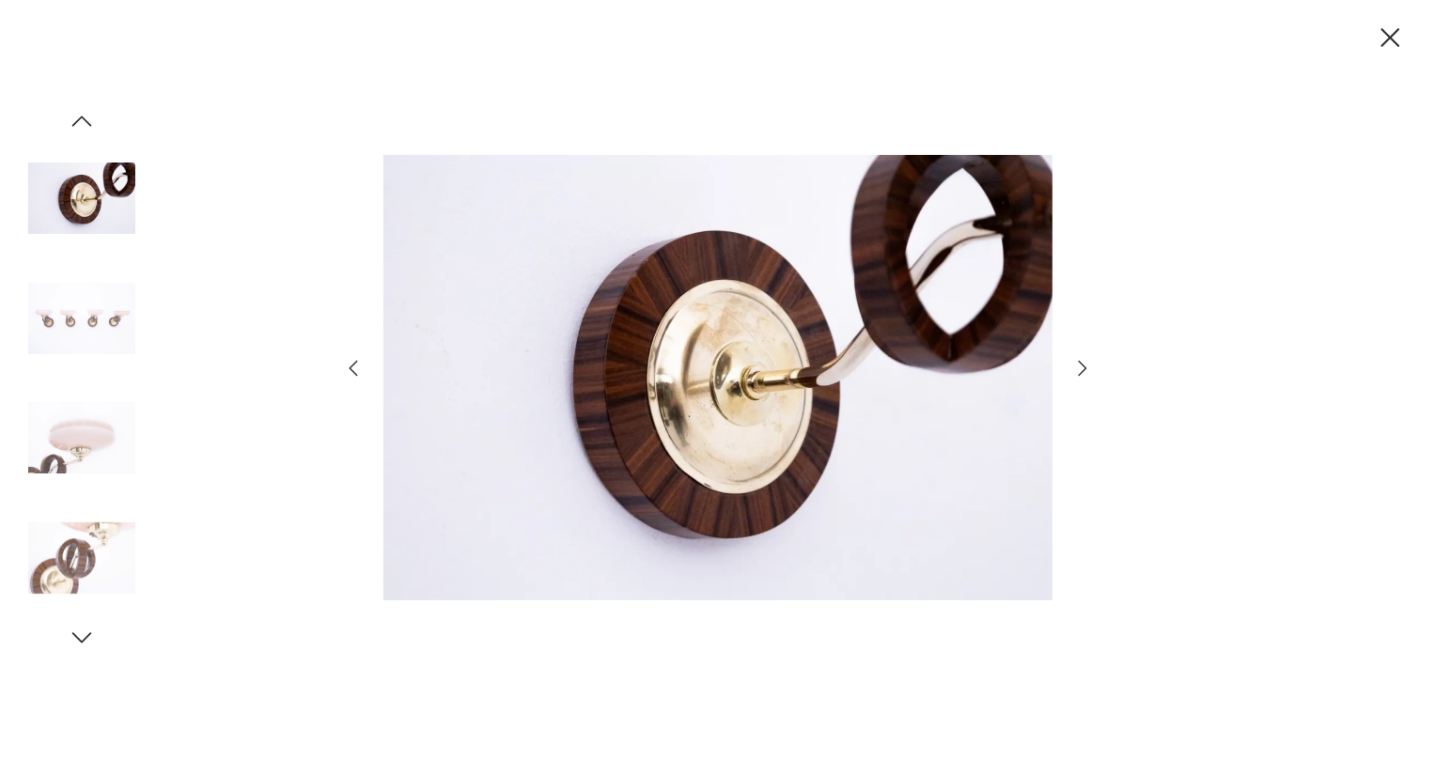
click at [1087, 364] on icon "button" at bounding box center [1082, 368] width 23 height 23
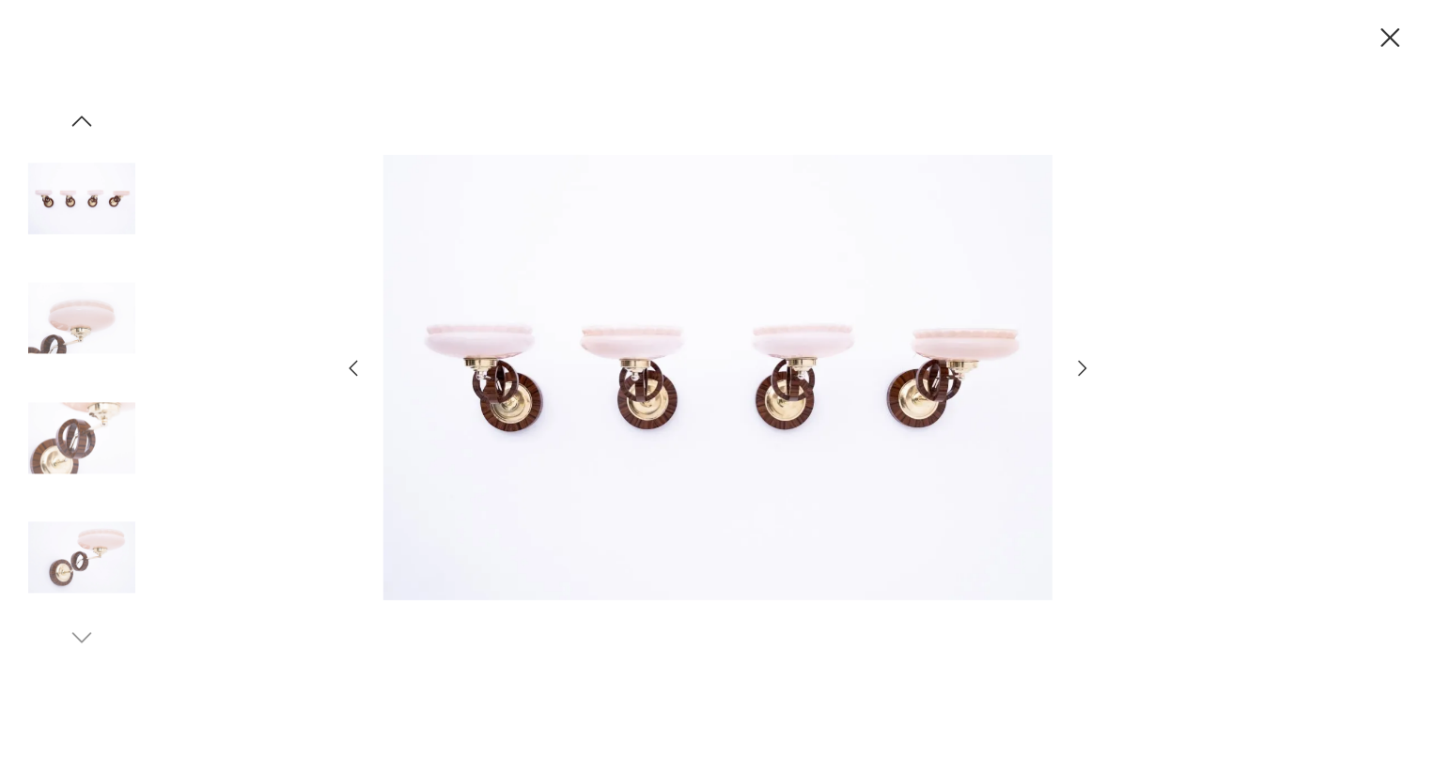
click at [1087, 364] on icon "button" at bounding box center [1082, 368] width 23 height 23
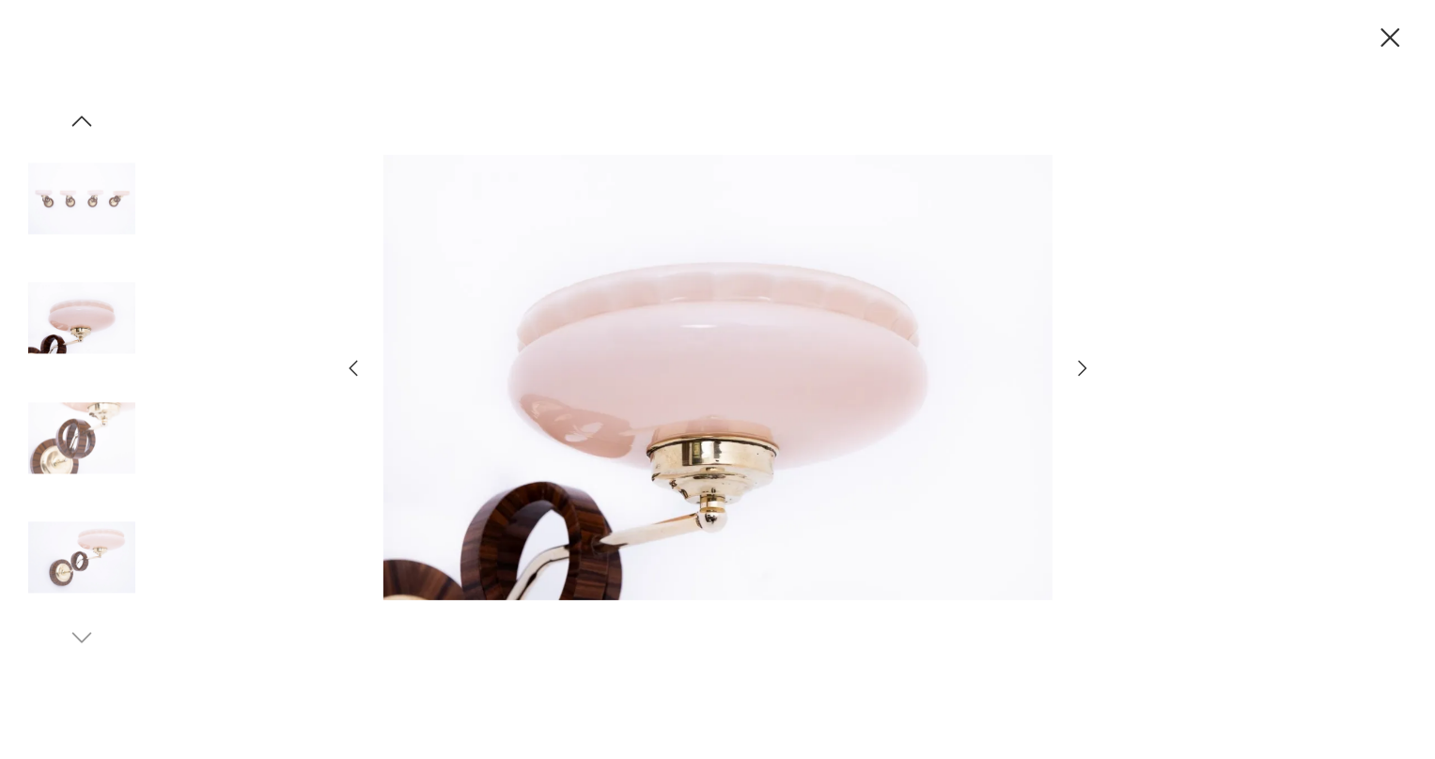
click at [1087, 364] on icon "button" at bounding box center [1082, 368] width 23 height 23
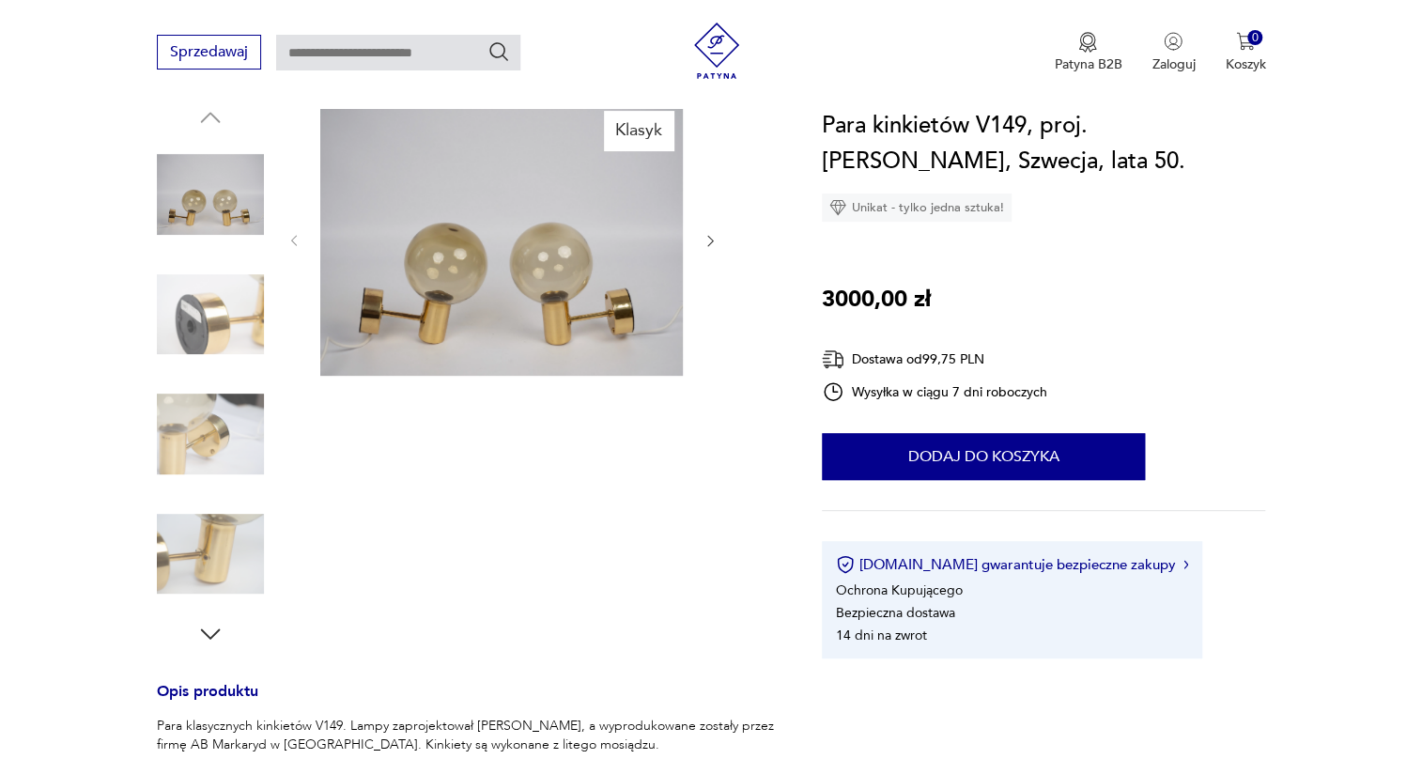
scroll to position [256, 0]
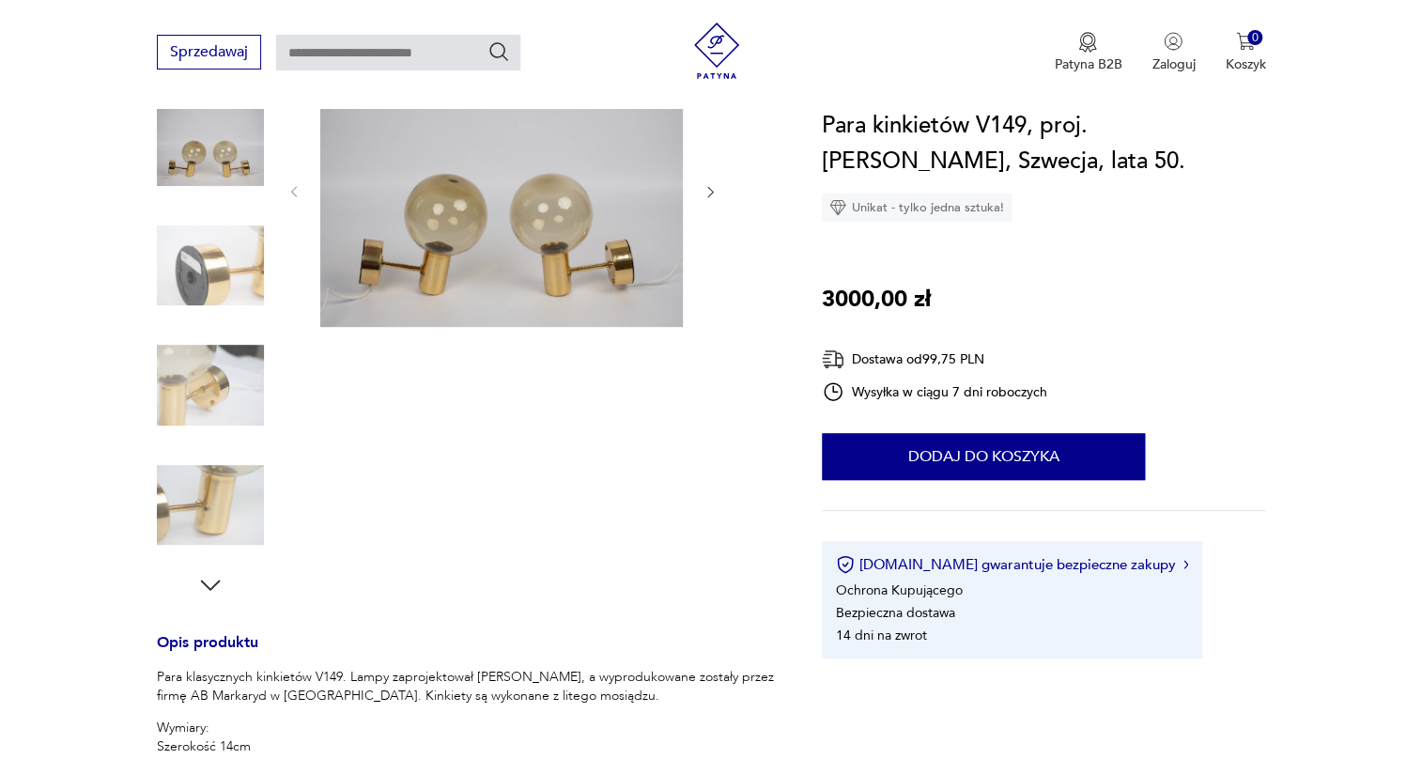
click at [224, 386] on img at bounding box center [210, 385] width 107 height 107
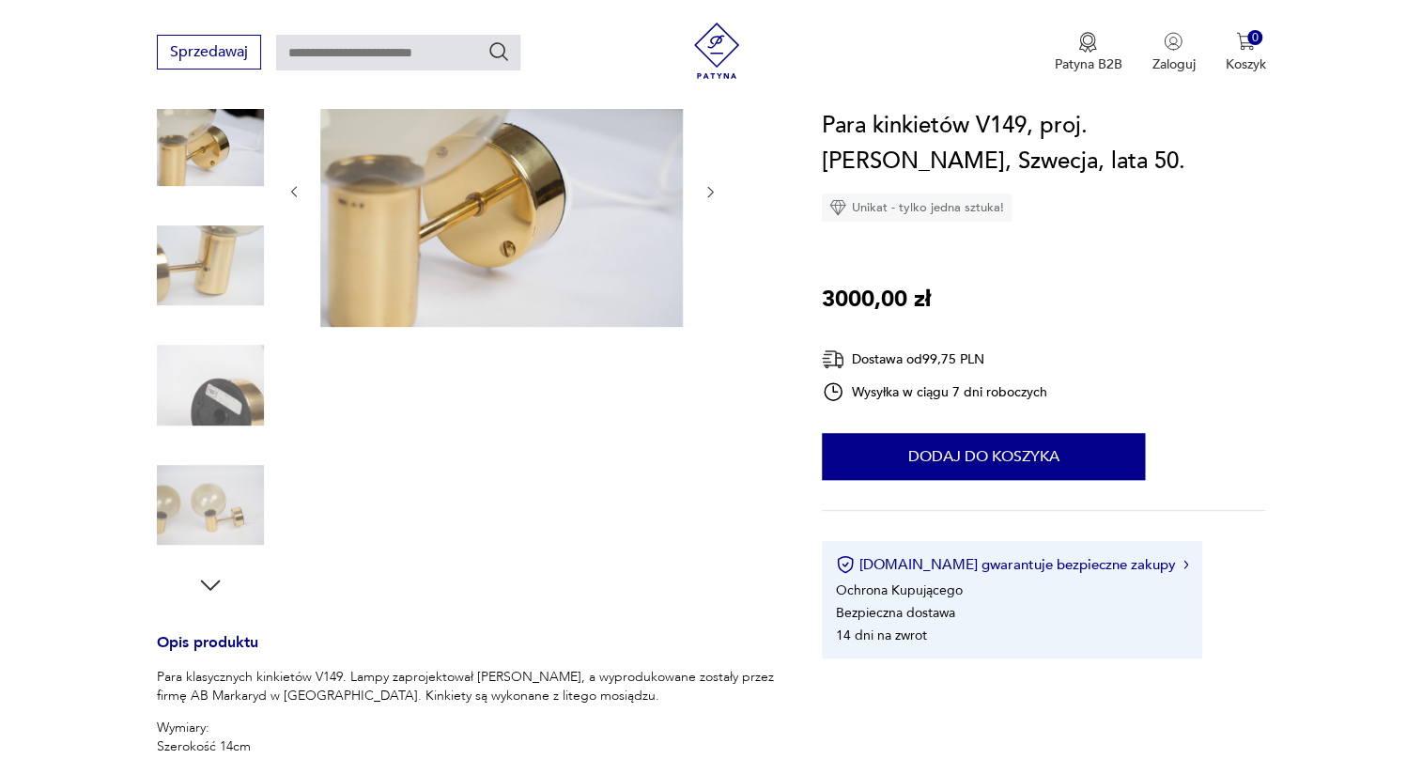
click at [195, 416] on img at bounding box center [210, 385] width 107 height 107
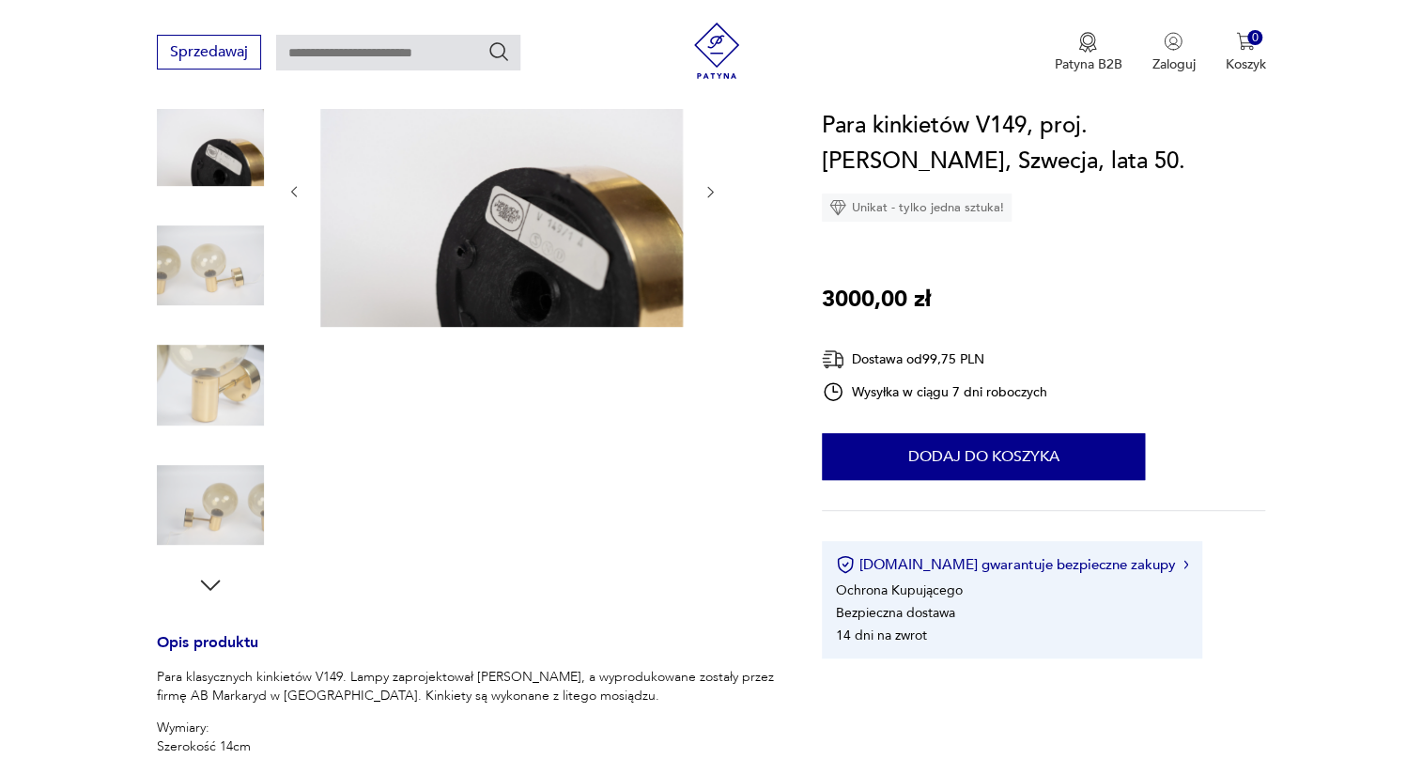
click at [234, 394] on img at bounding box center [210, 385] width 107 height 107
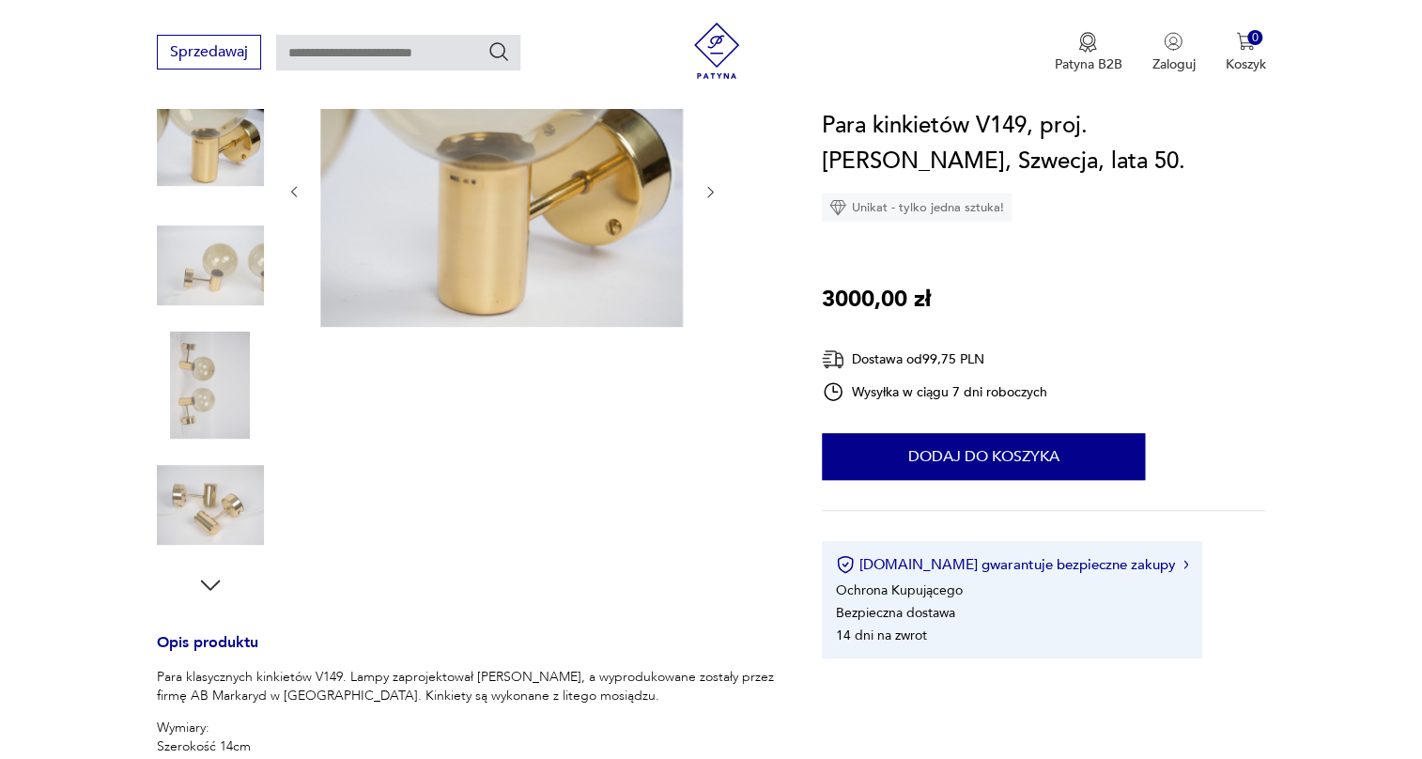
click at [227, 382] on img at bounding box center [210, 385] width 107 height 107
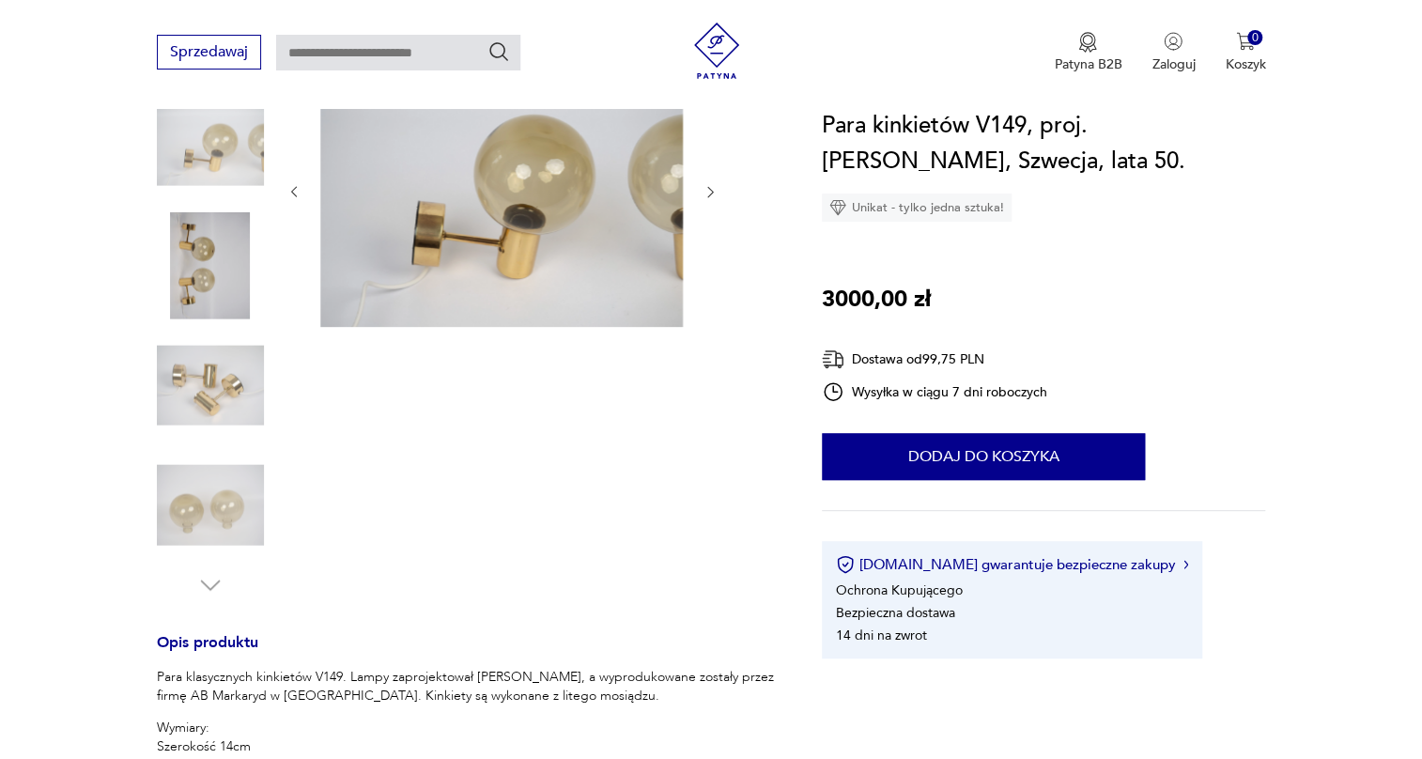
click at [227, 382] on img at bounding box center [210, 385] width 107 height 107
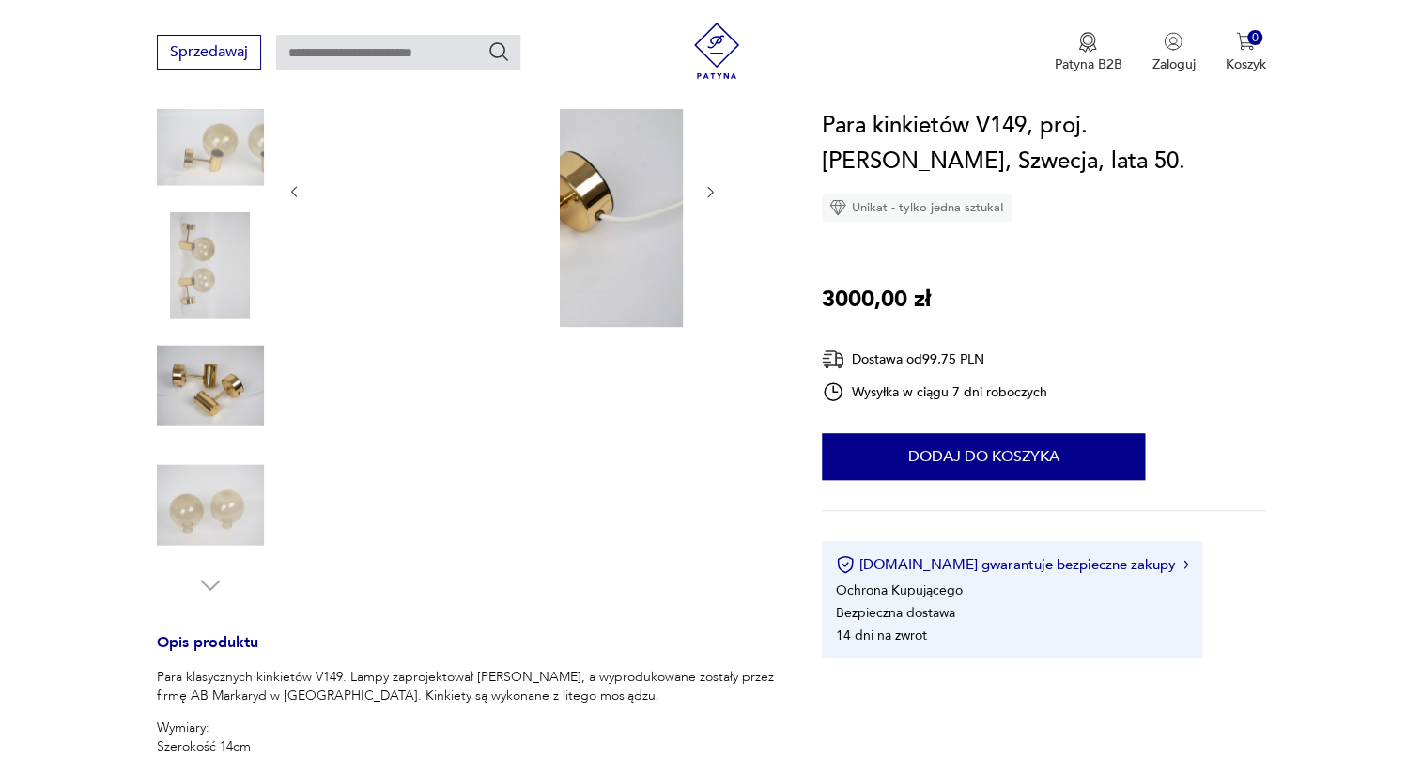
click at [232, 477] on img at bounding box center [210, 505] width 107 height 107
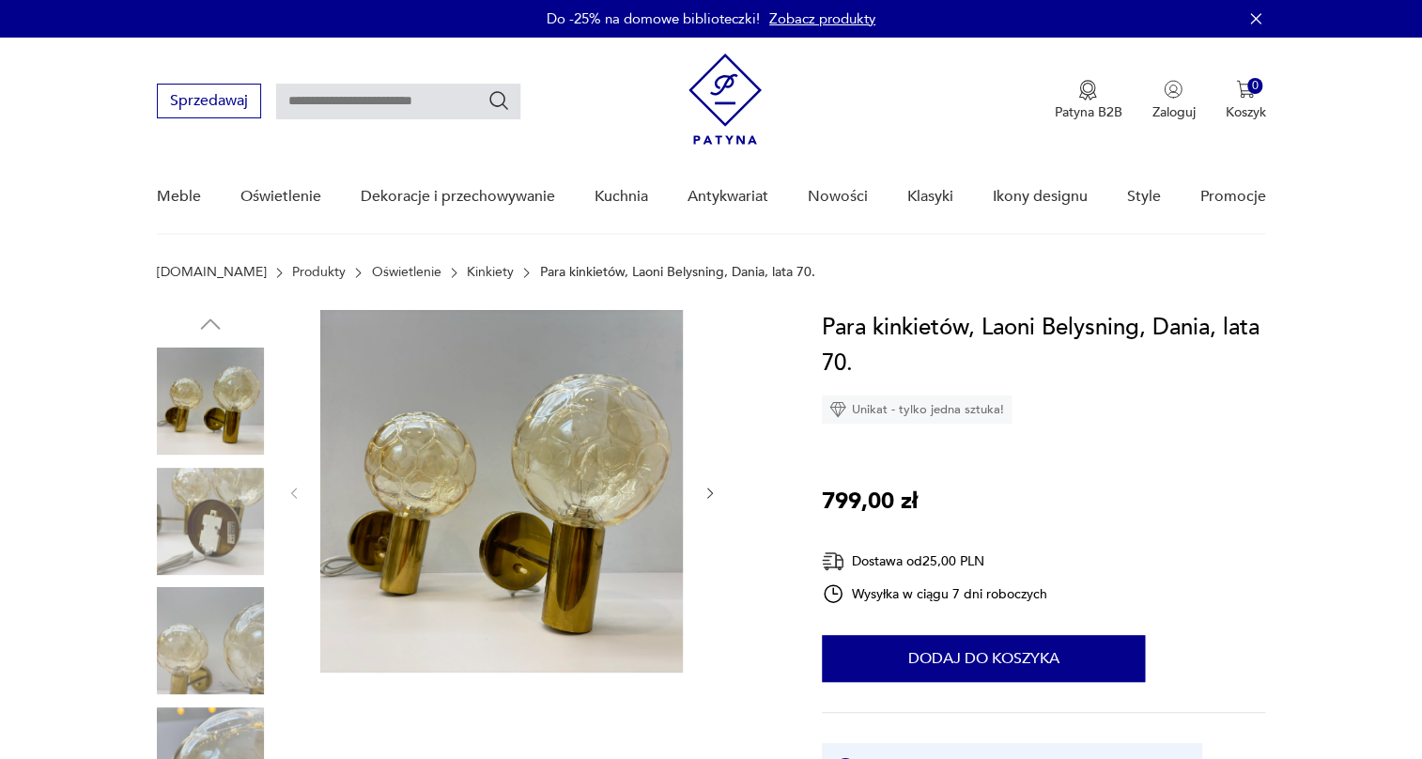
click at [424, 519] on img at bounding box center [501, 491] width 363 height 363
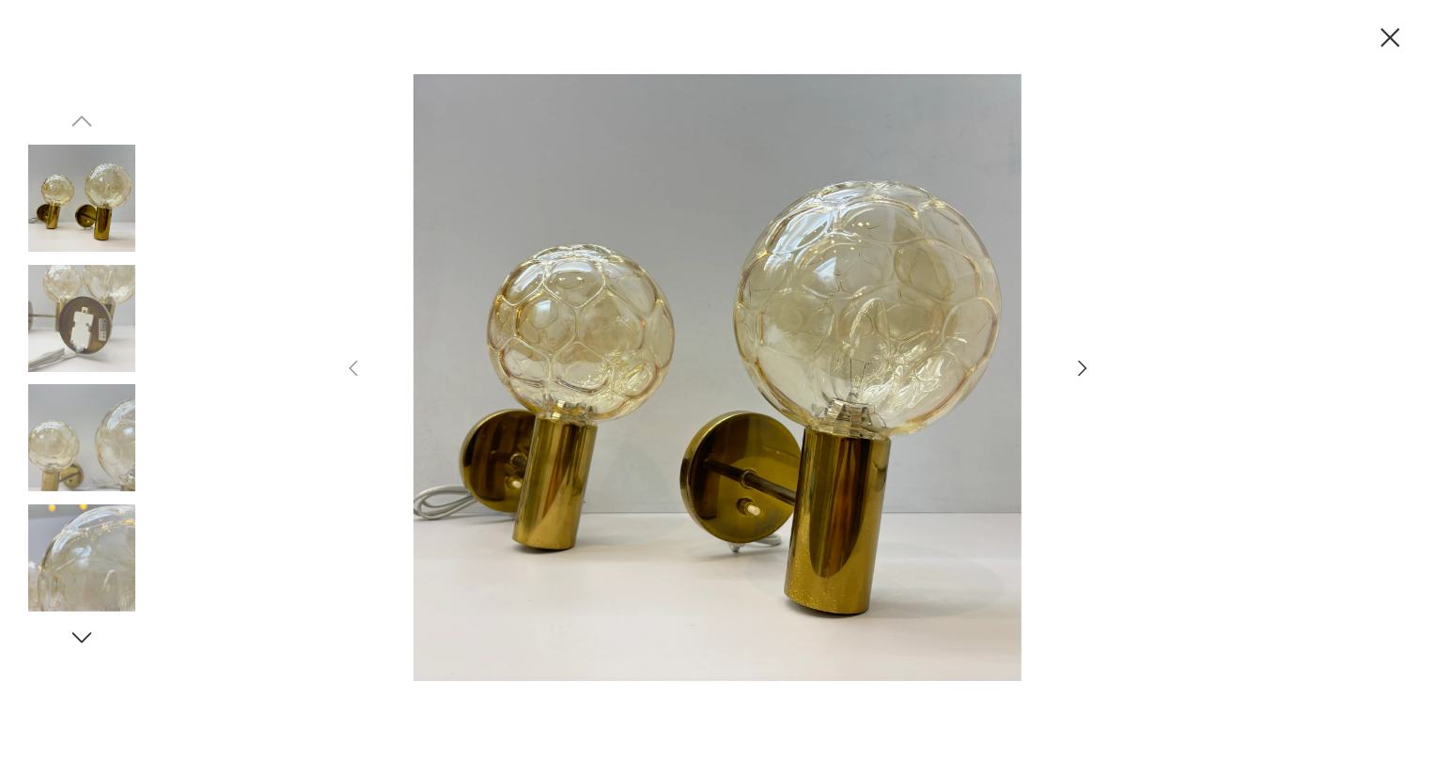
click at [1079, 355] on div at bounding box center [718, 379] width 752 height 611
click at [1085, 359] on icon "button" at bounding box center [1082, 368] width 23 height 23
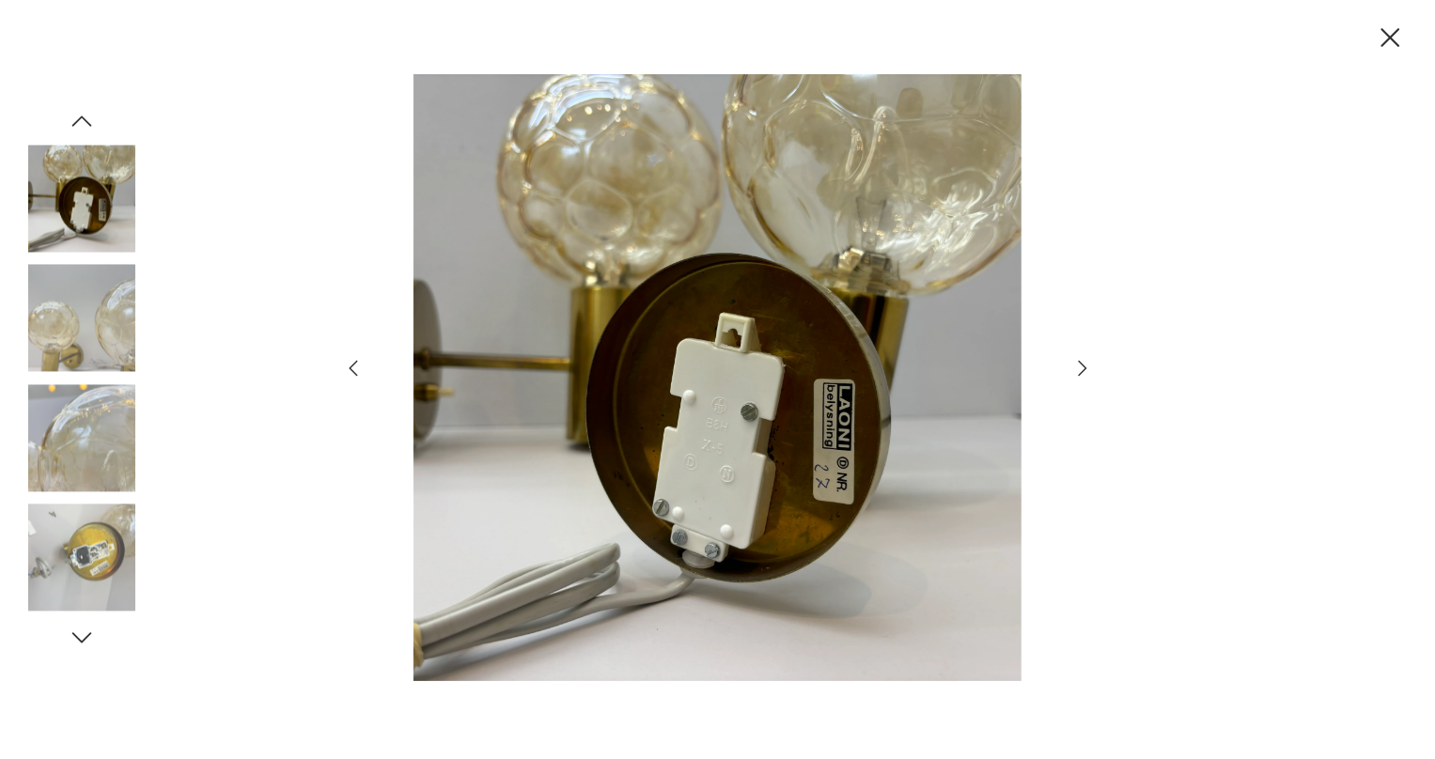
click at [1078, 367] on icon "button" at bounding box center [1082, 368] width 23 height 23
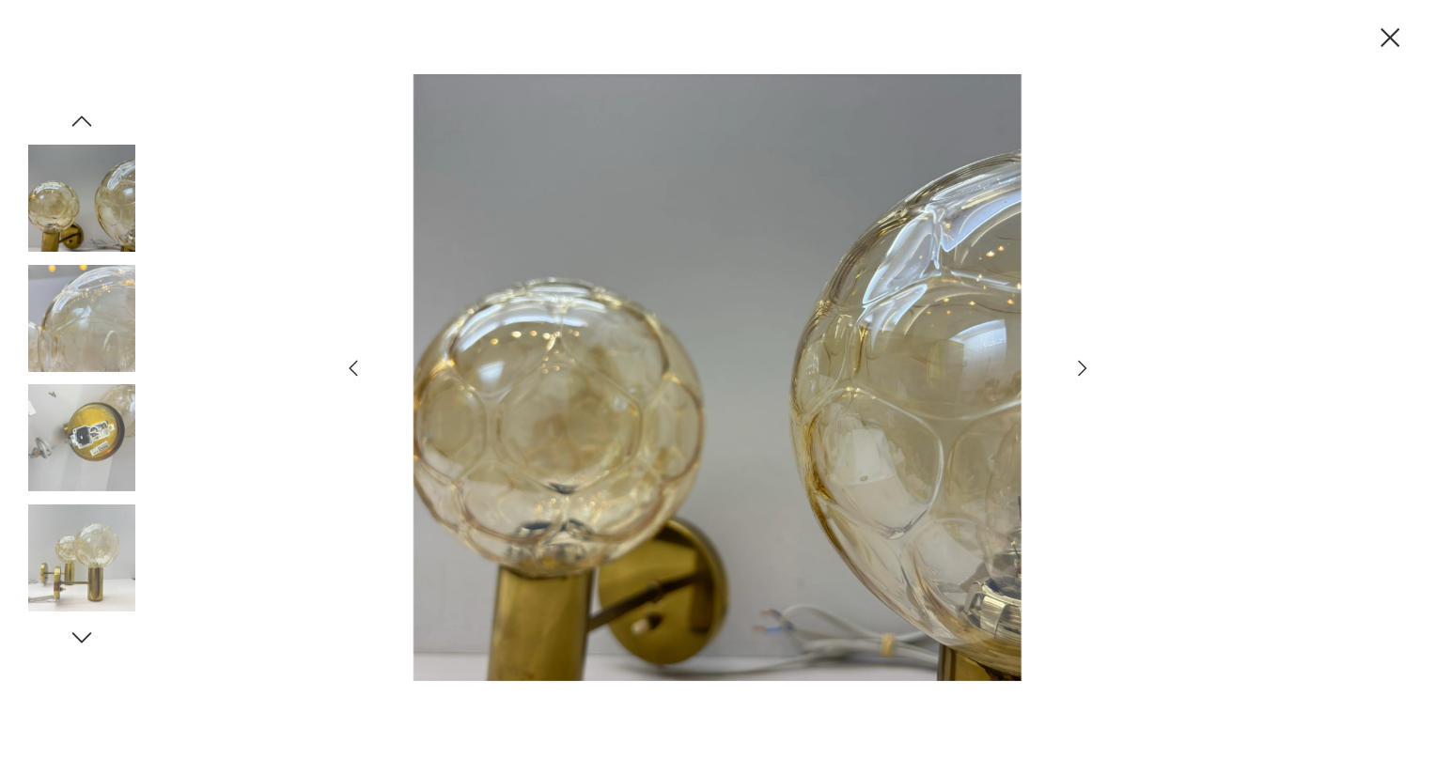
click at [1078, 367] on icon "button" at bounding box center [1082, 368] width 23 height 23
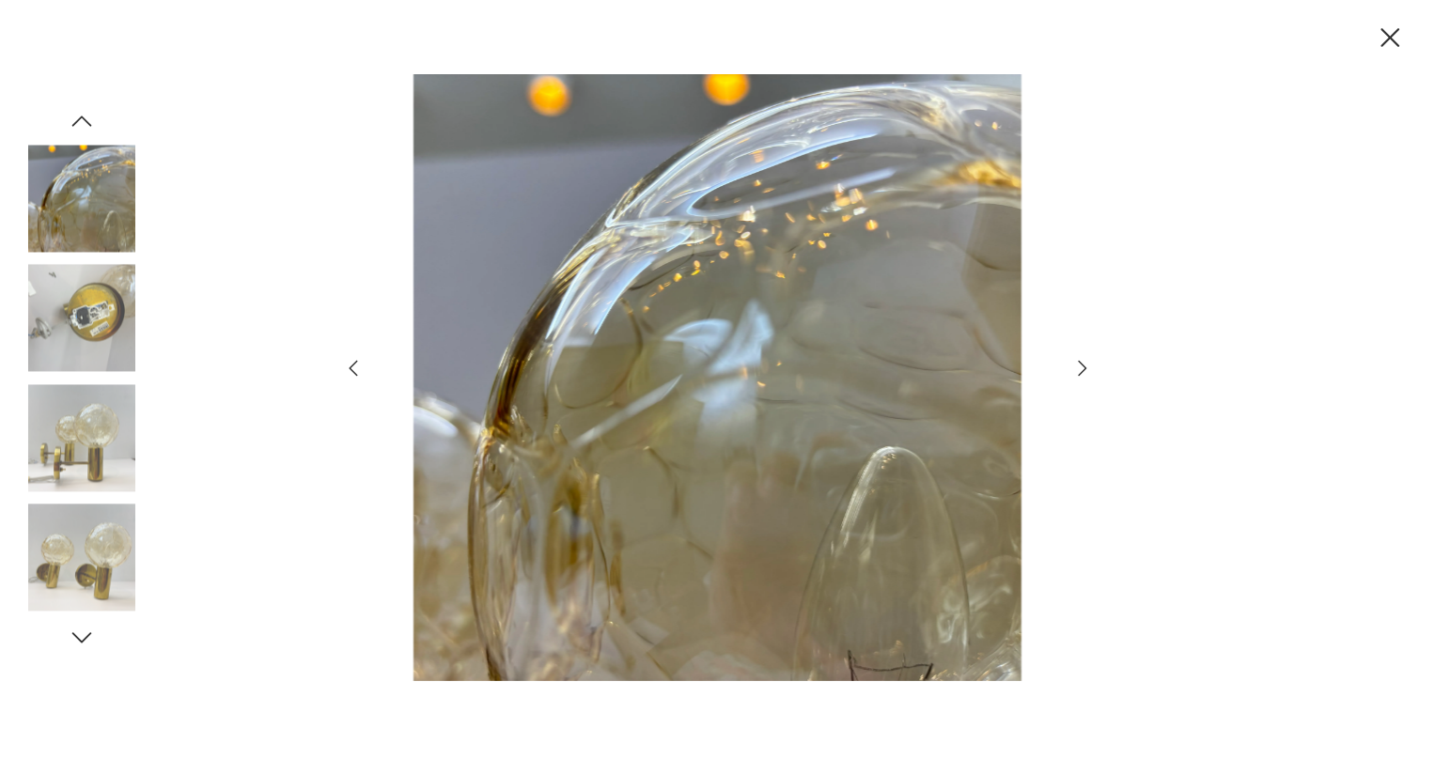
click at [1078, 367] on icon "button" at bounding box center [1082, 368] width 23 height 23
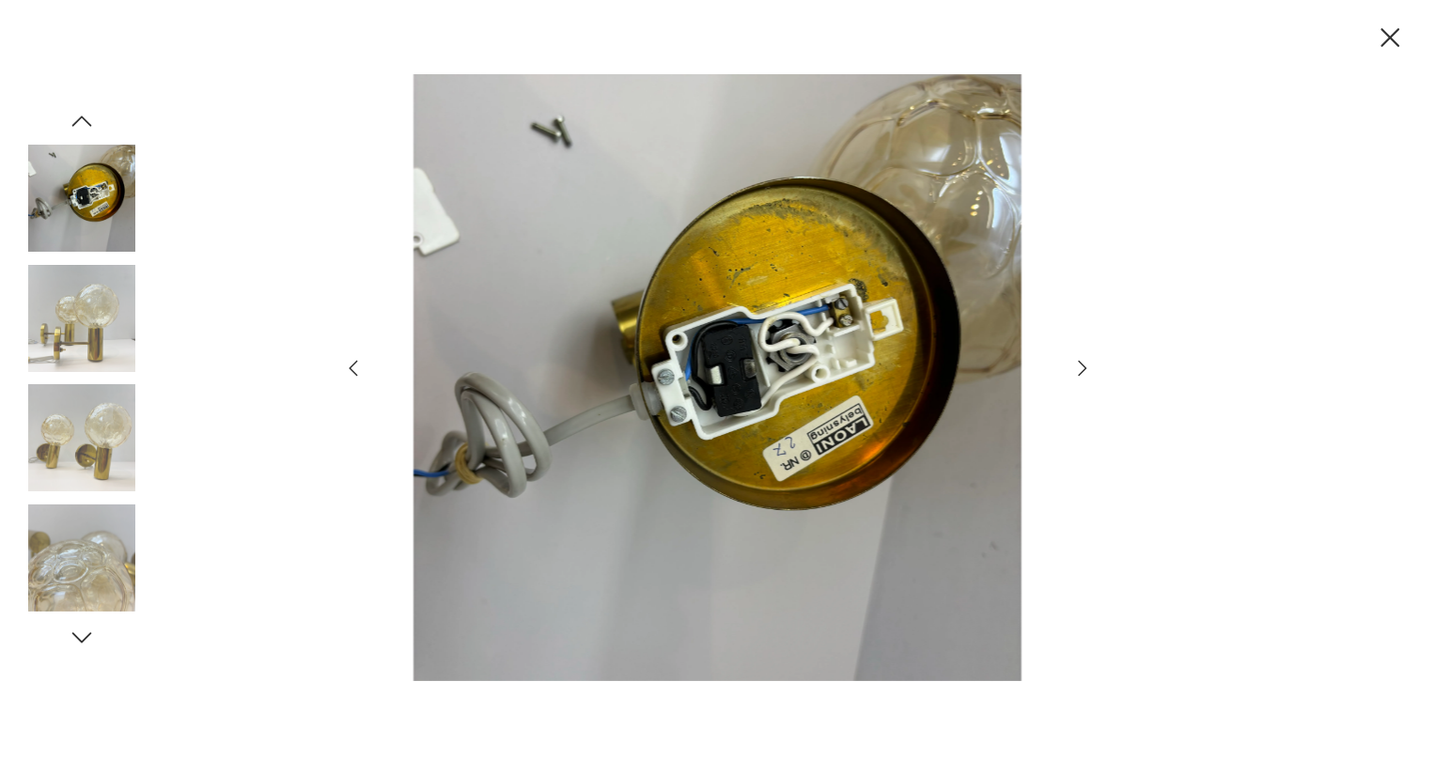
click at [1078, 367] on icon "button" at bounding box center [1082, 368] width 23 height 23
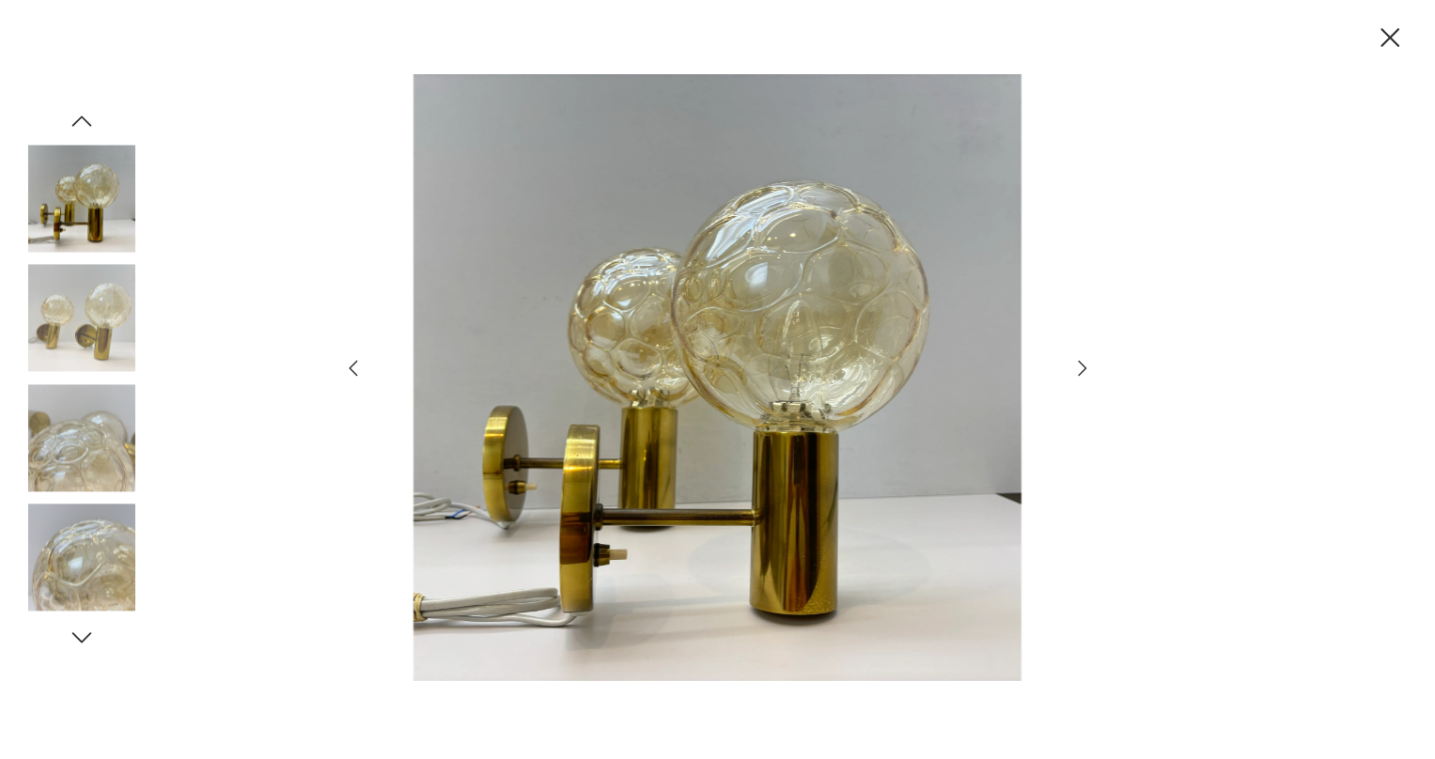
click at [1078, 367] on icon "button" at bounding box center [1082, 368] width 23 height 23
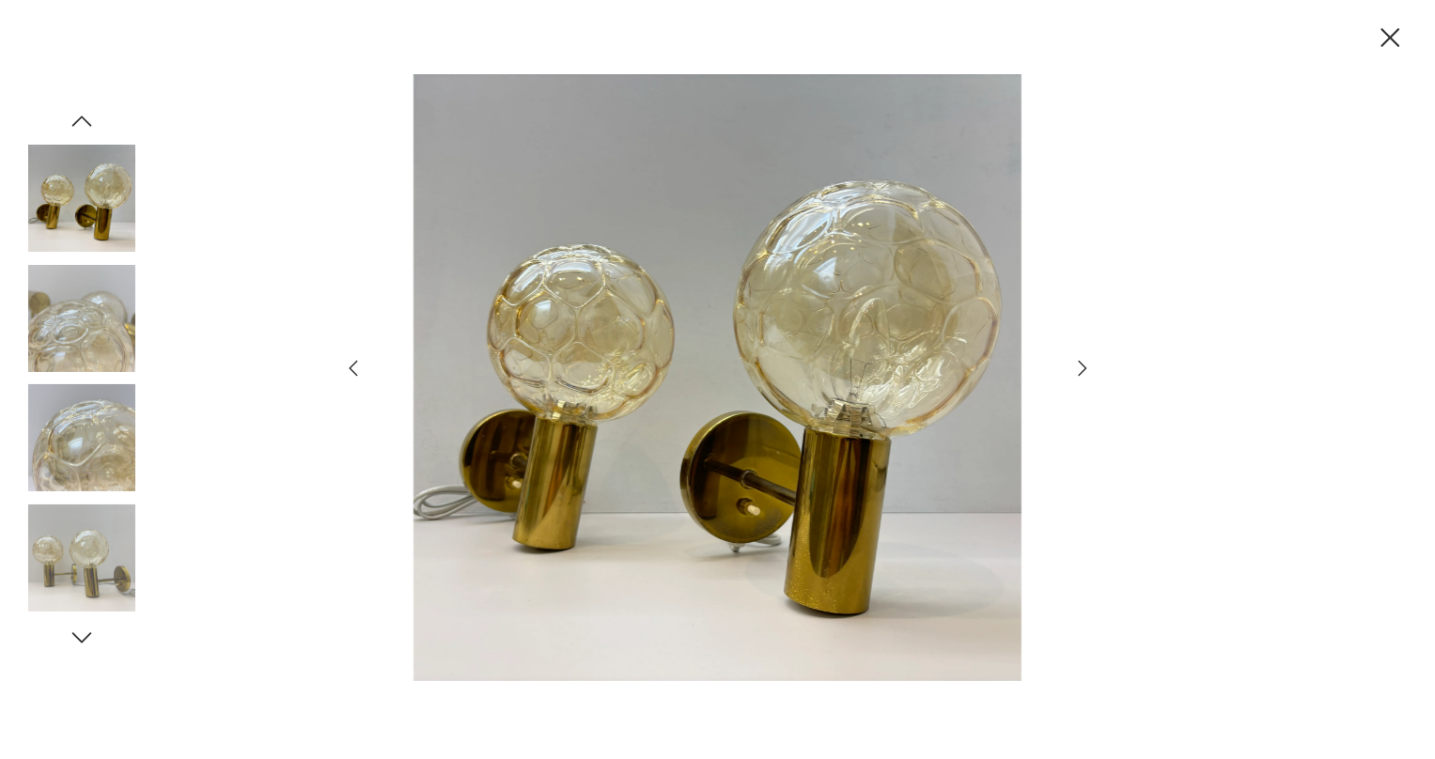
click at [1078, 367] on icon "button" at bounding box center [1082, 368] width 23 height 23
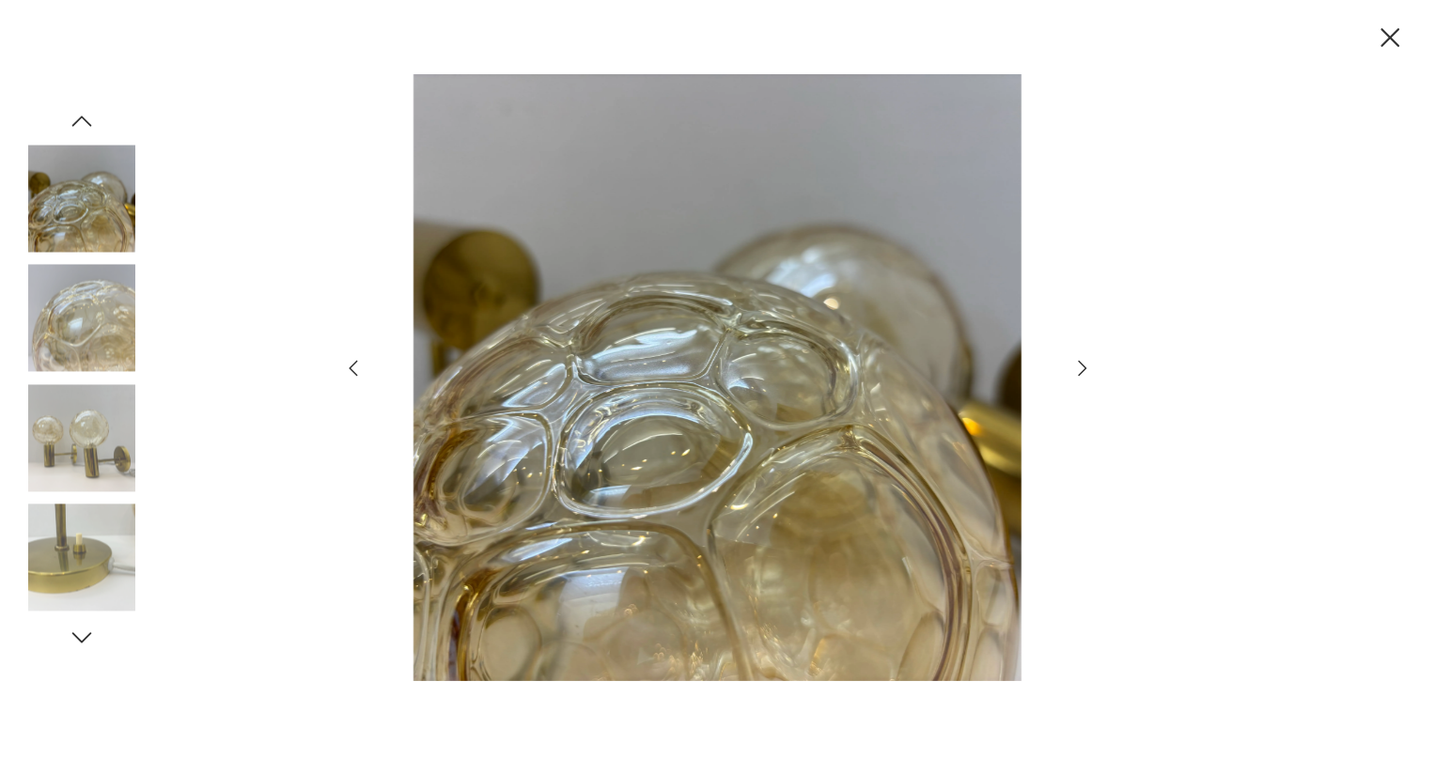
click at [1078, 367] on icon "button" at bounding box center [1082, 368] width 23 height 23
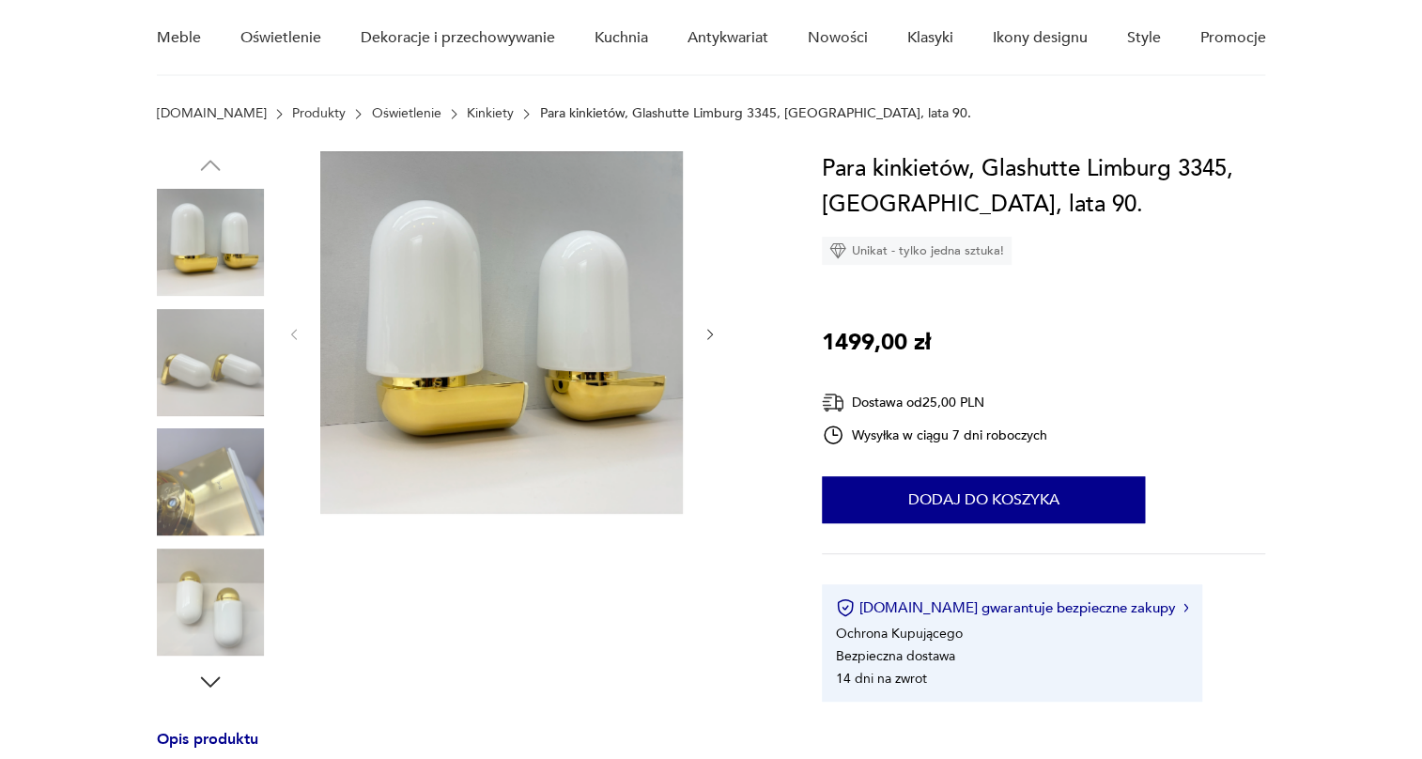
scroll to position [170, 0]
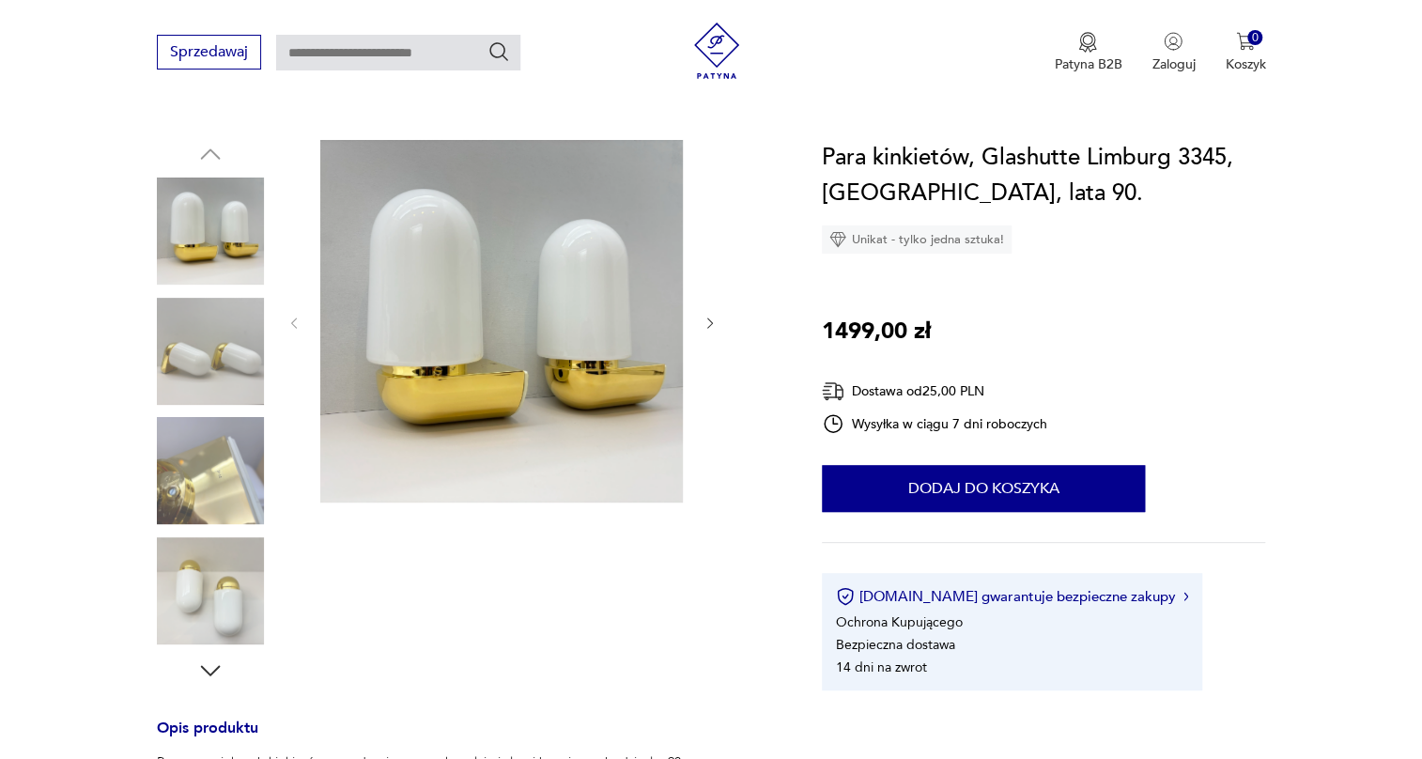
click at [227, 340] on img at bounding box center [210, 351] width 107 height 107
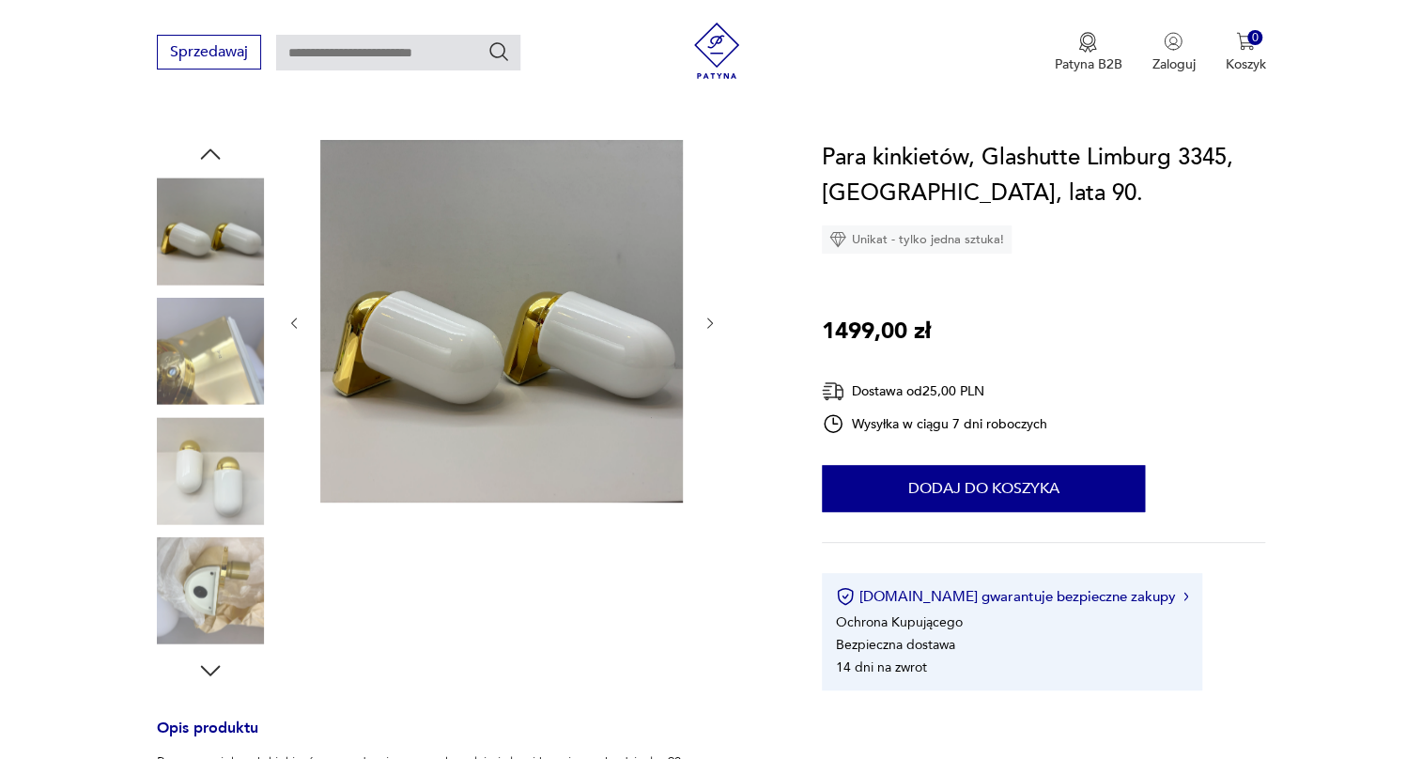
click at [232, 400] on img at bounding box center [210, 351] width 107 height 107
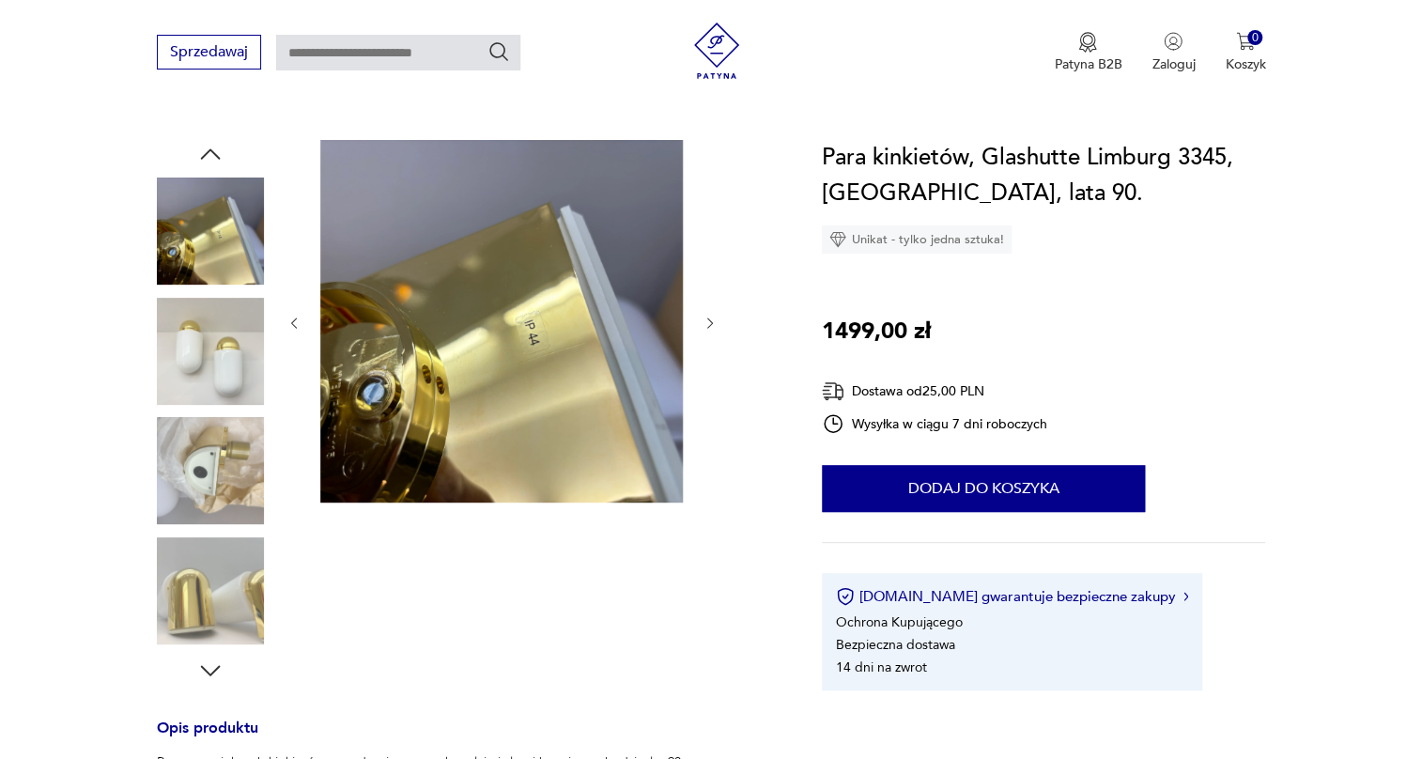
click at [221, 460] on img at bounding box center [210, 470] width 107 height 107
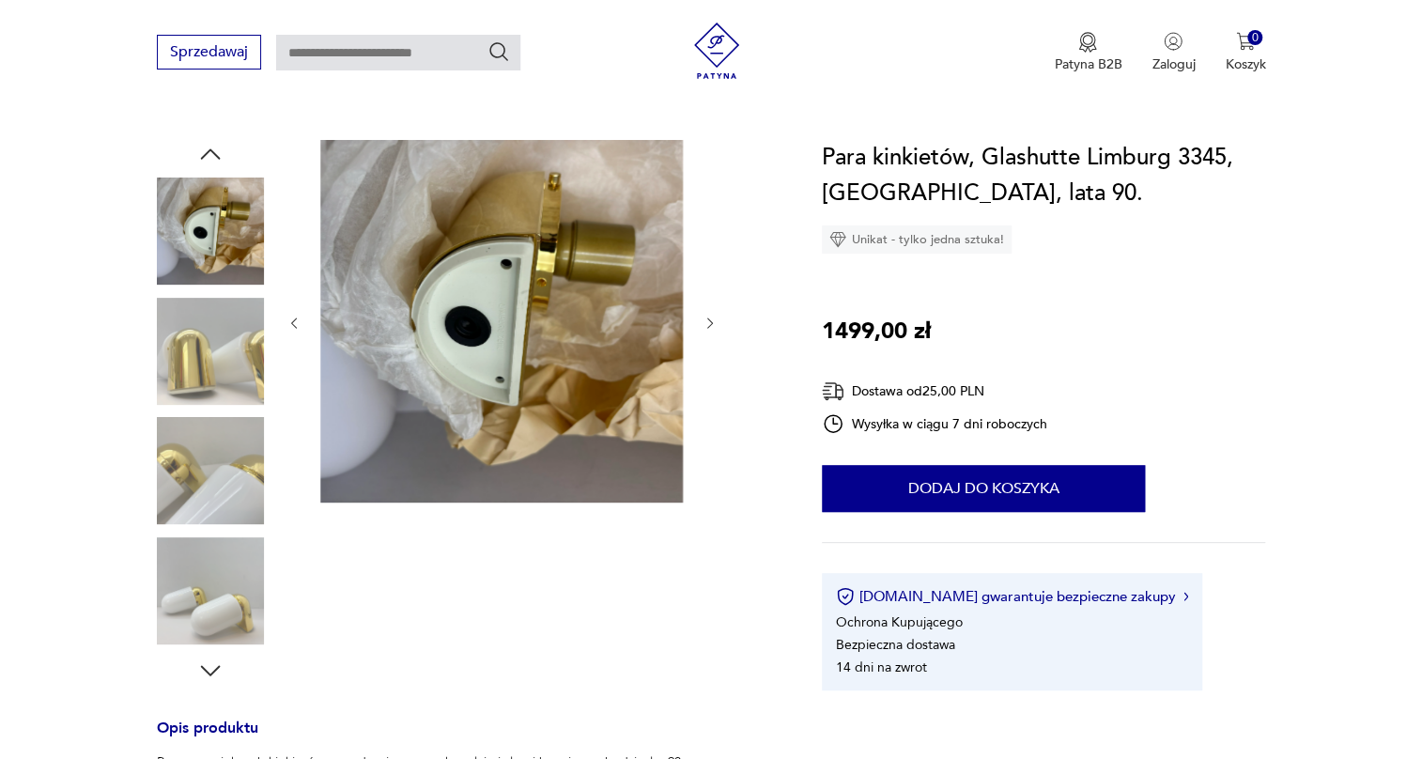
click at [206, 514] on img at bounding box center [210, 470] width 107 height 107
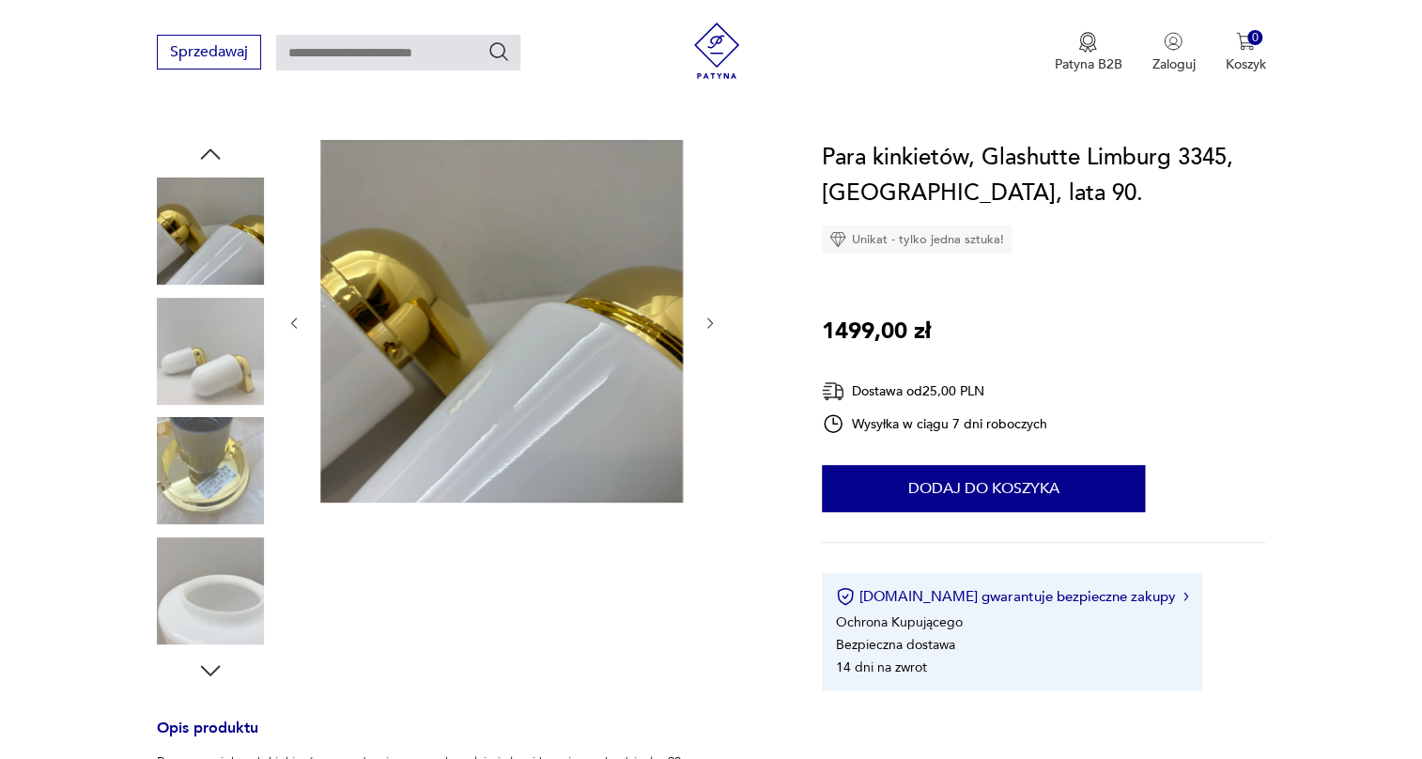
click at [227, 378] on img at bounding box center [210, 351] width 107 height 107
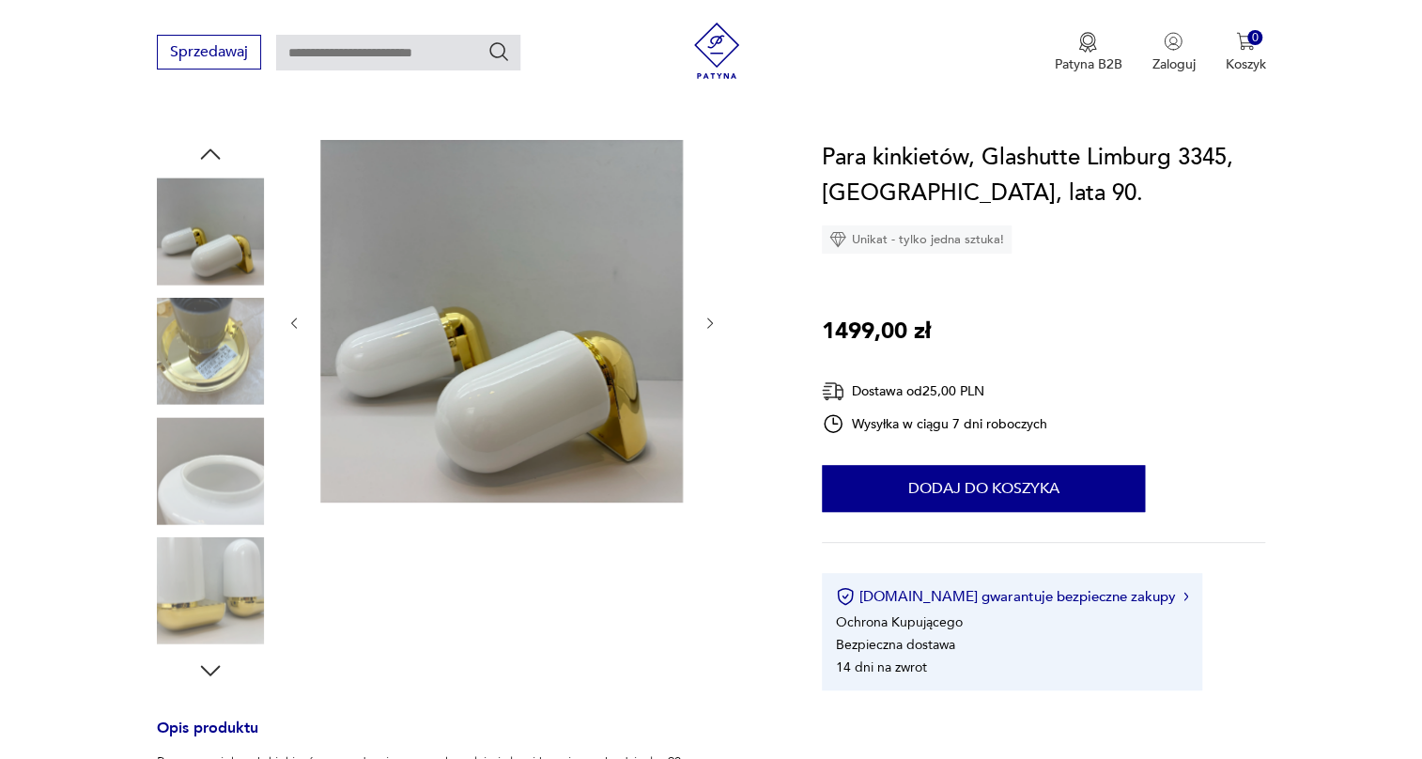
click at [220, 376] on img at bounding box center [210, 351] width 107 height 107
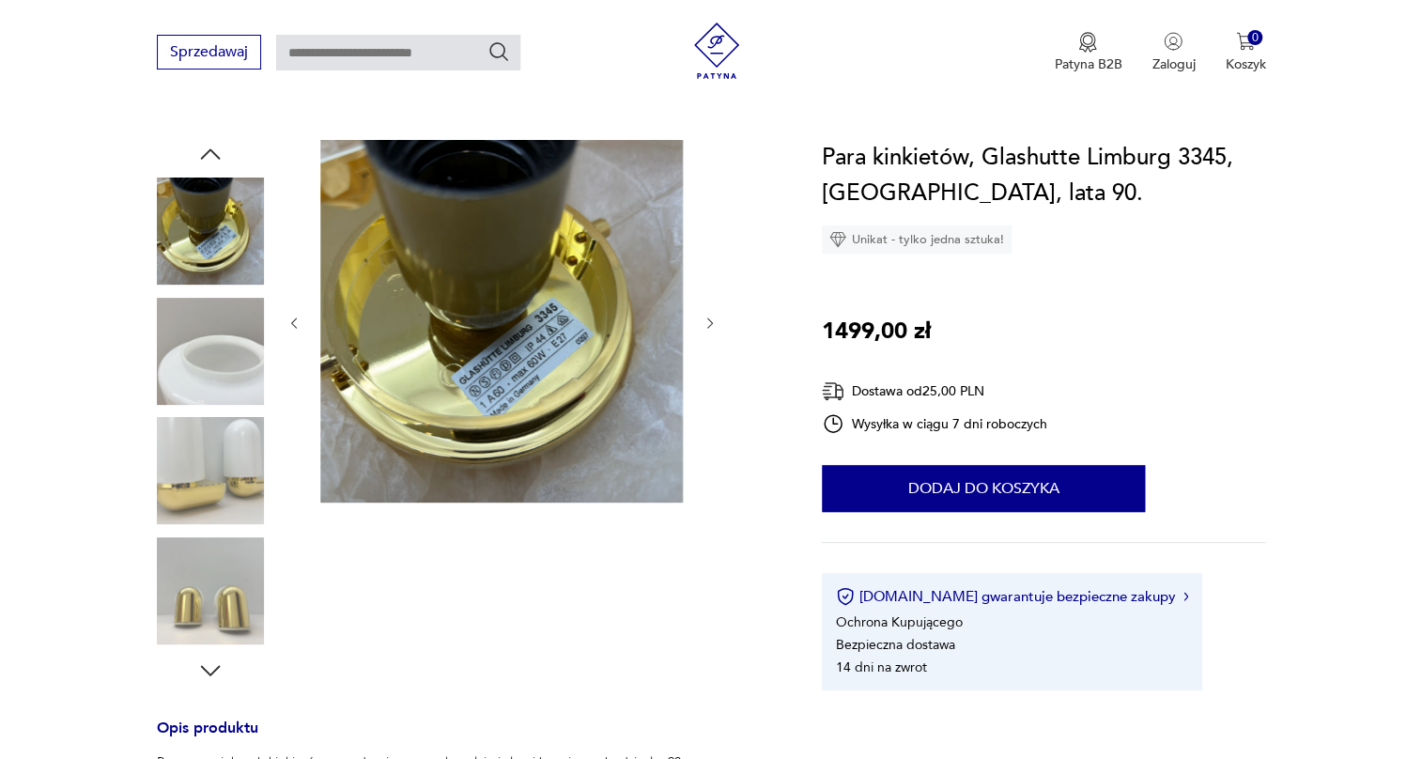
click at [219, 383] on img at bounding box center [210, 351] width 107 height 107
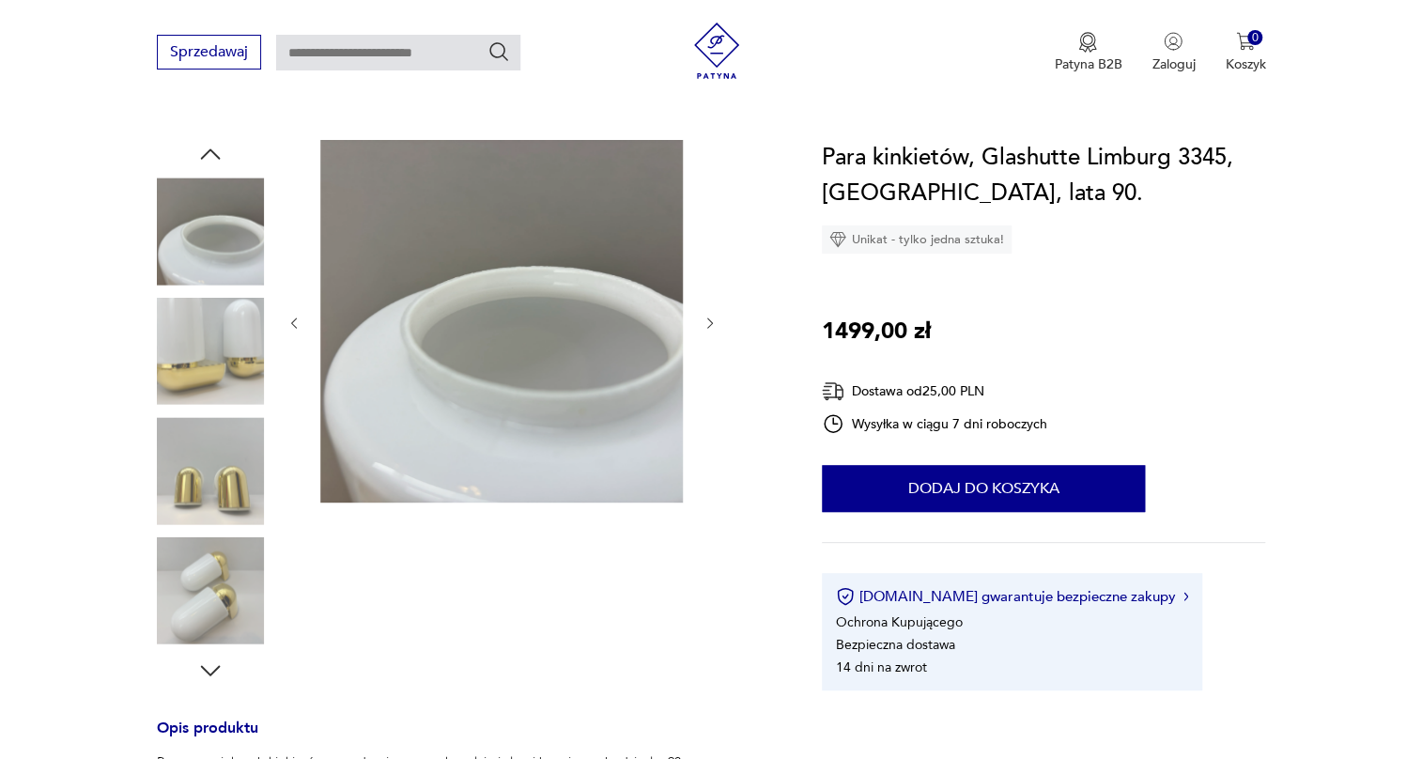
click at [219, 385] on img at bounding box center [210, 351] width 107 height 107
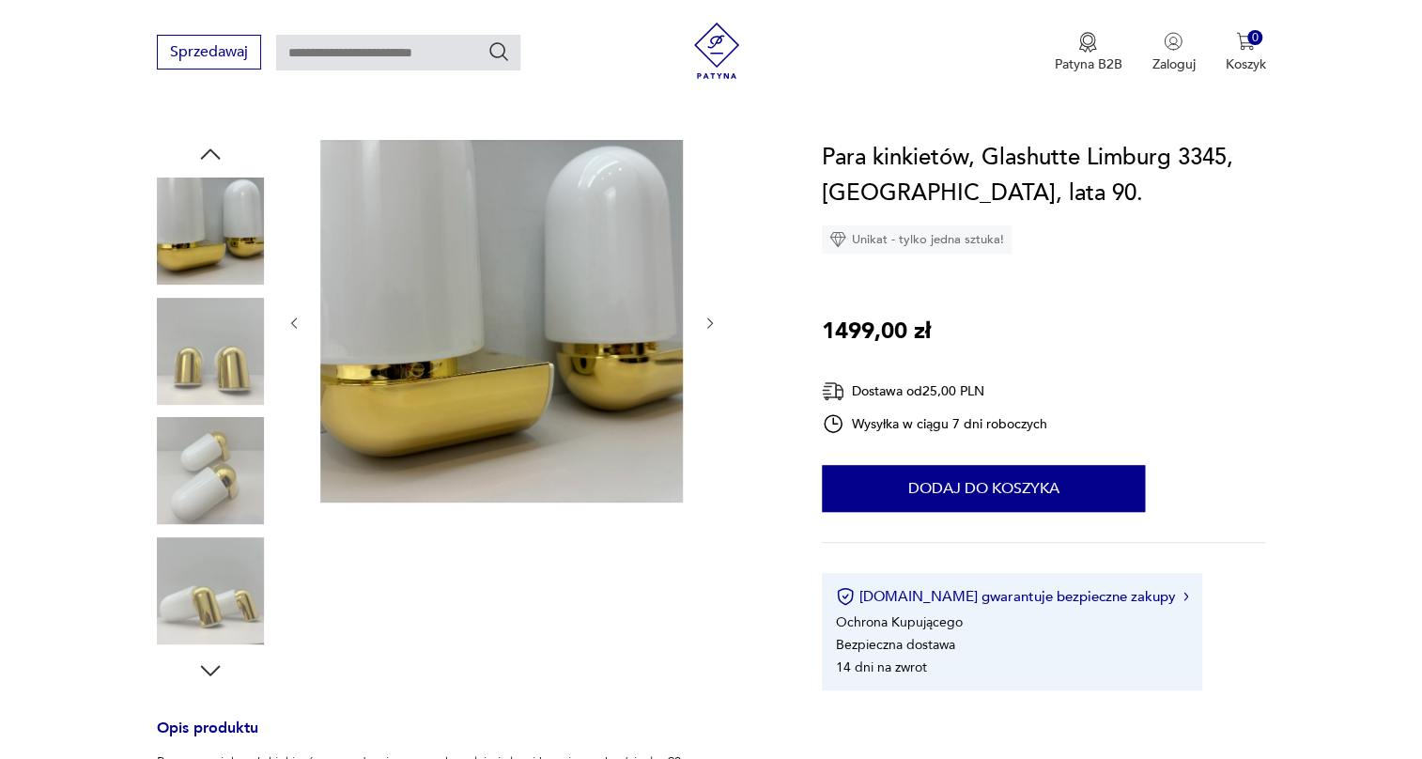
click at [219, 385] on img at bounding box center [210, 351] width 107 height 107
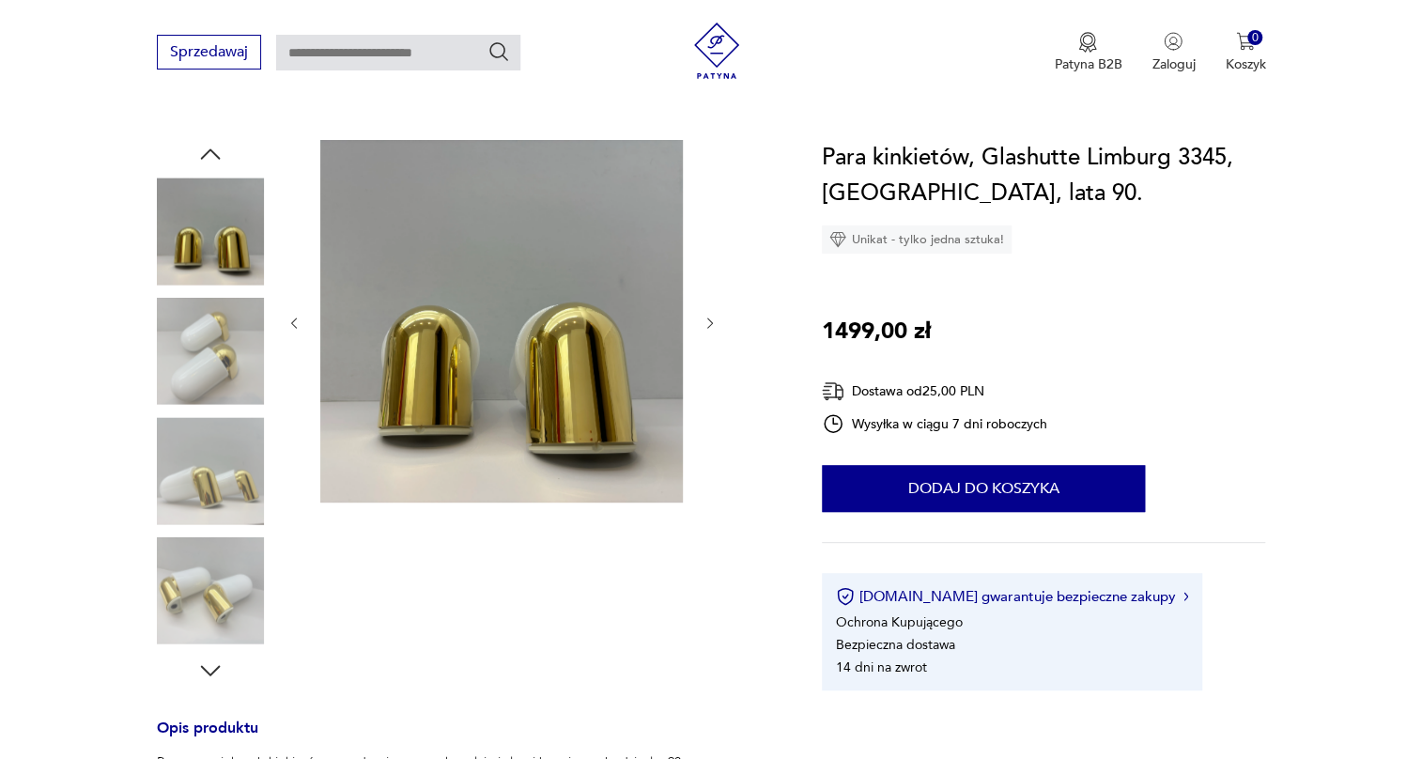
click at [208, 478] on img at bounding box center [210, 470] width 107 height 107
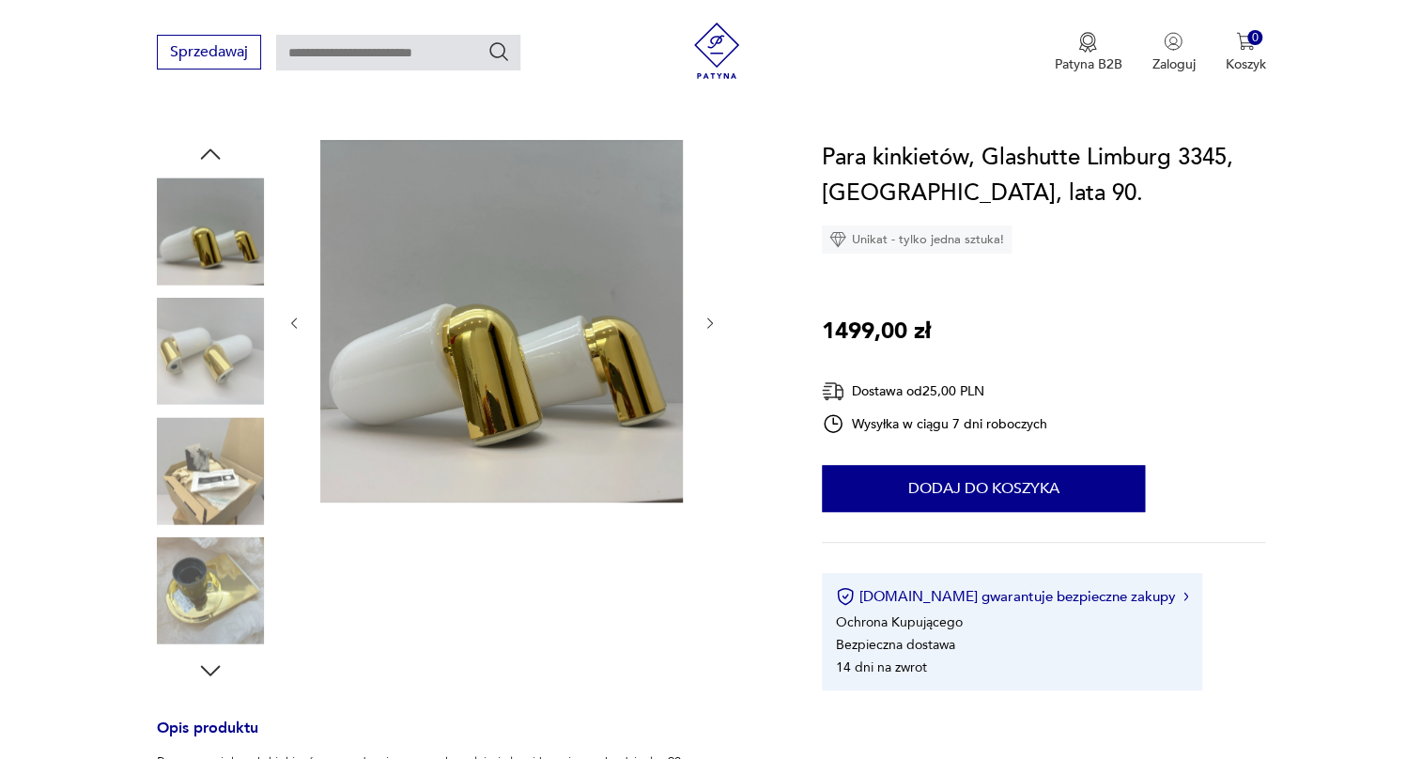
click at [218, 384] on img at bounding box center [210, 351] width 107 height 107
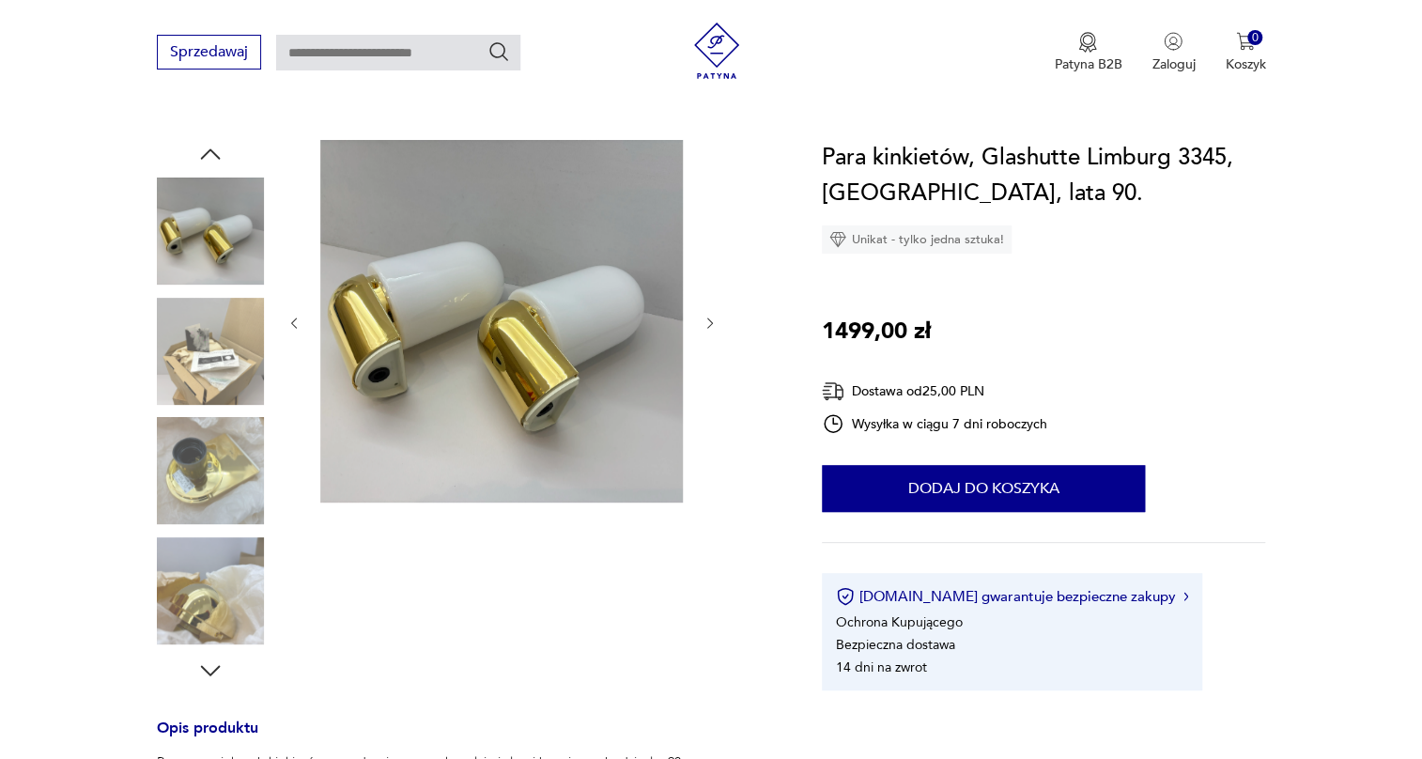
click at [218, 384] on img at bounding box center [210, 351] width 107 height 107
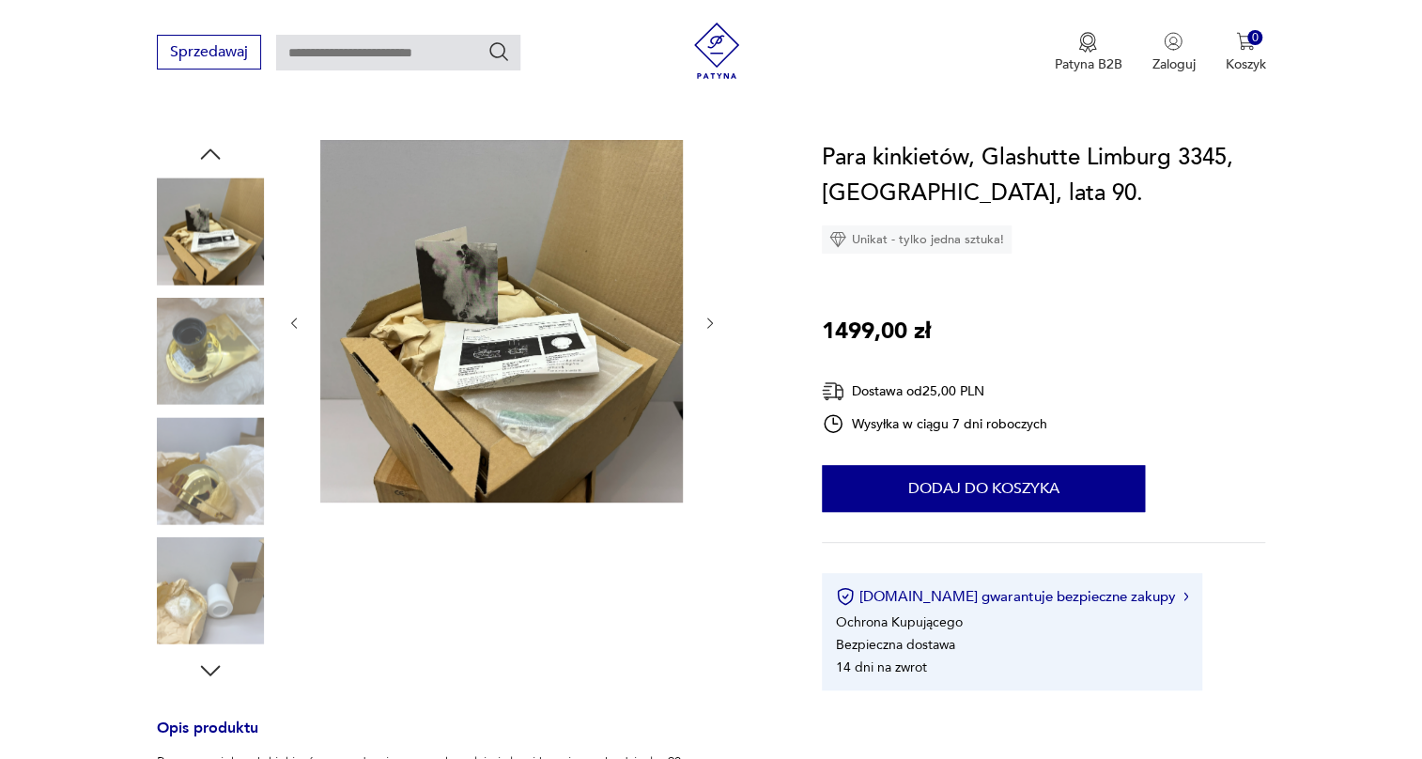
click at [225, 357] on img at bounding box center [210, 351] width 107 height 107
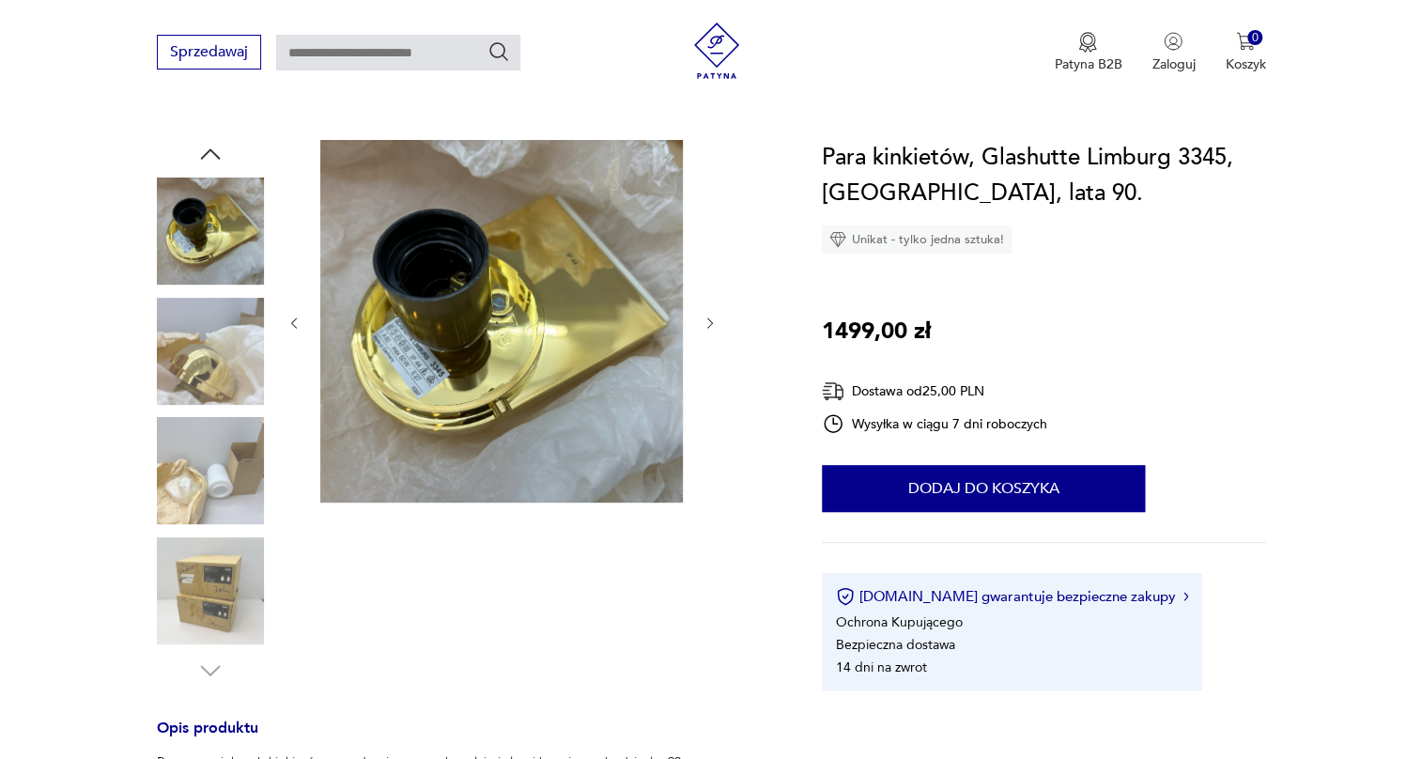
click at [225, 357] on img at bounding box center [210, 351] width 107 height 107
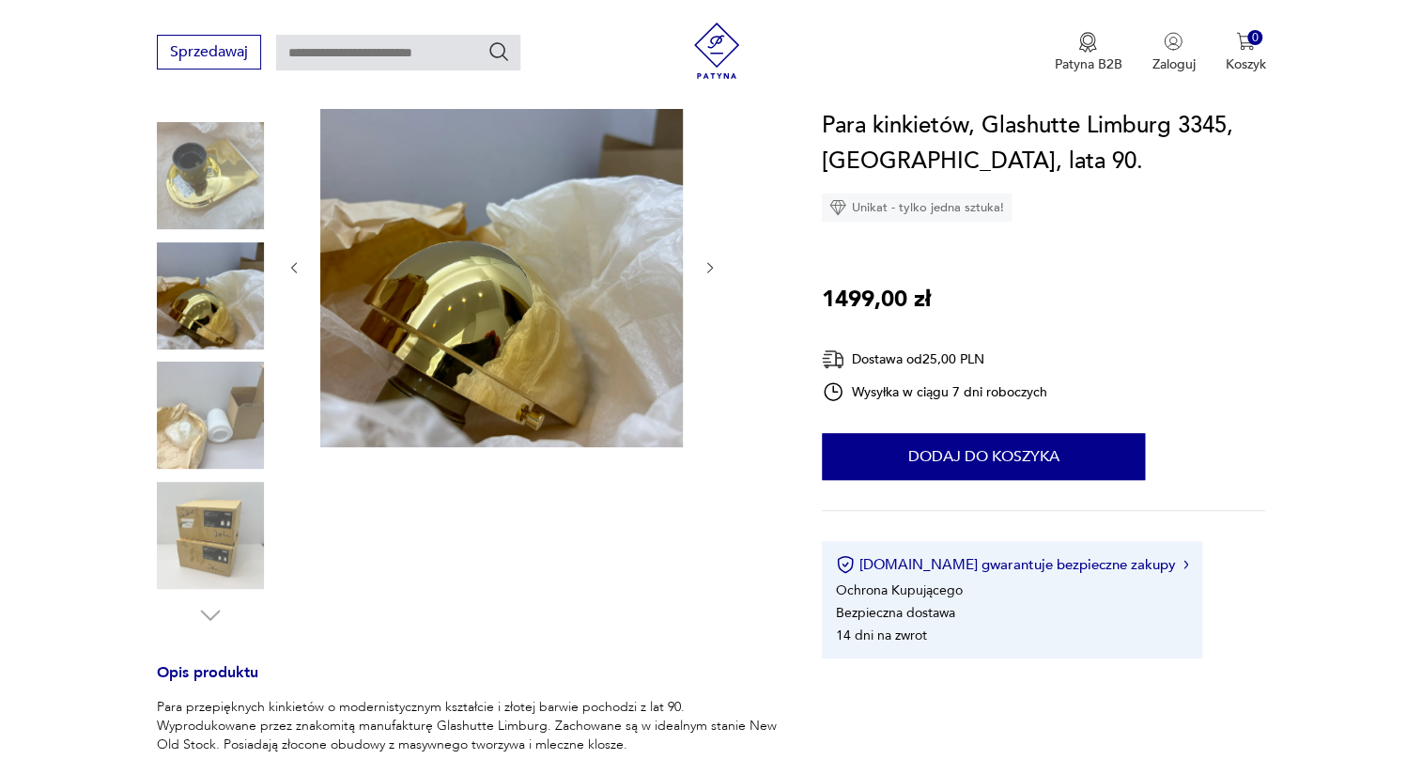
scroll to position [256, 0]
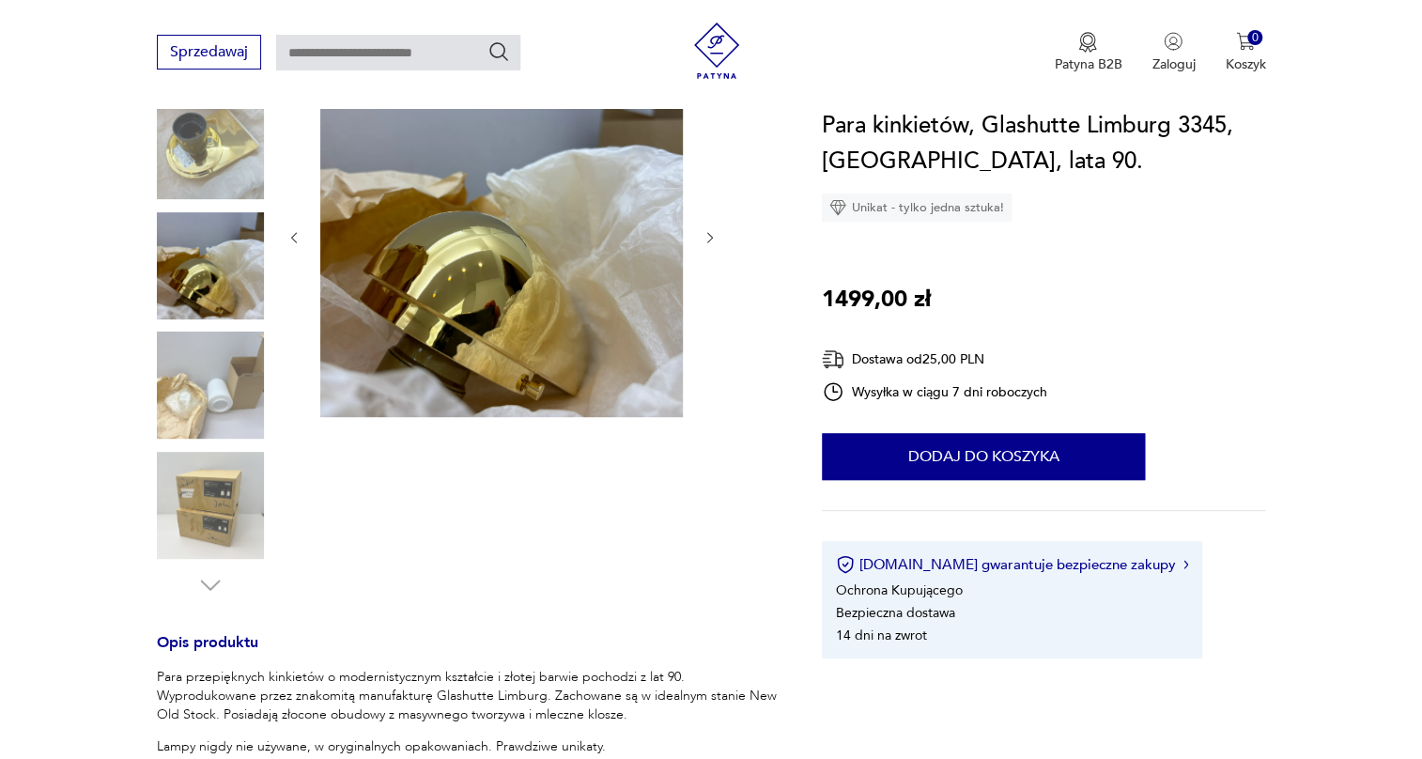
click at [227, 513] on img at bounding box center [210, 505] width 107 height 107
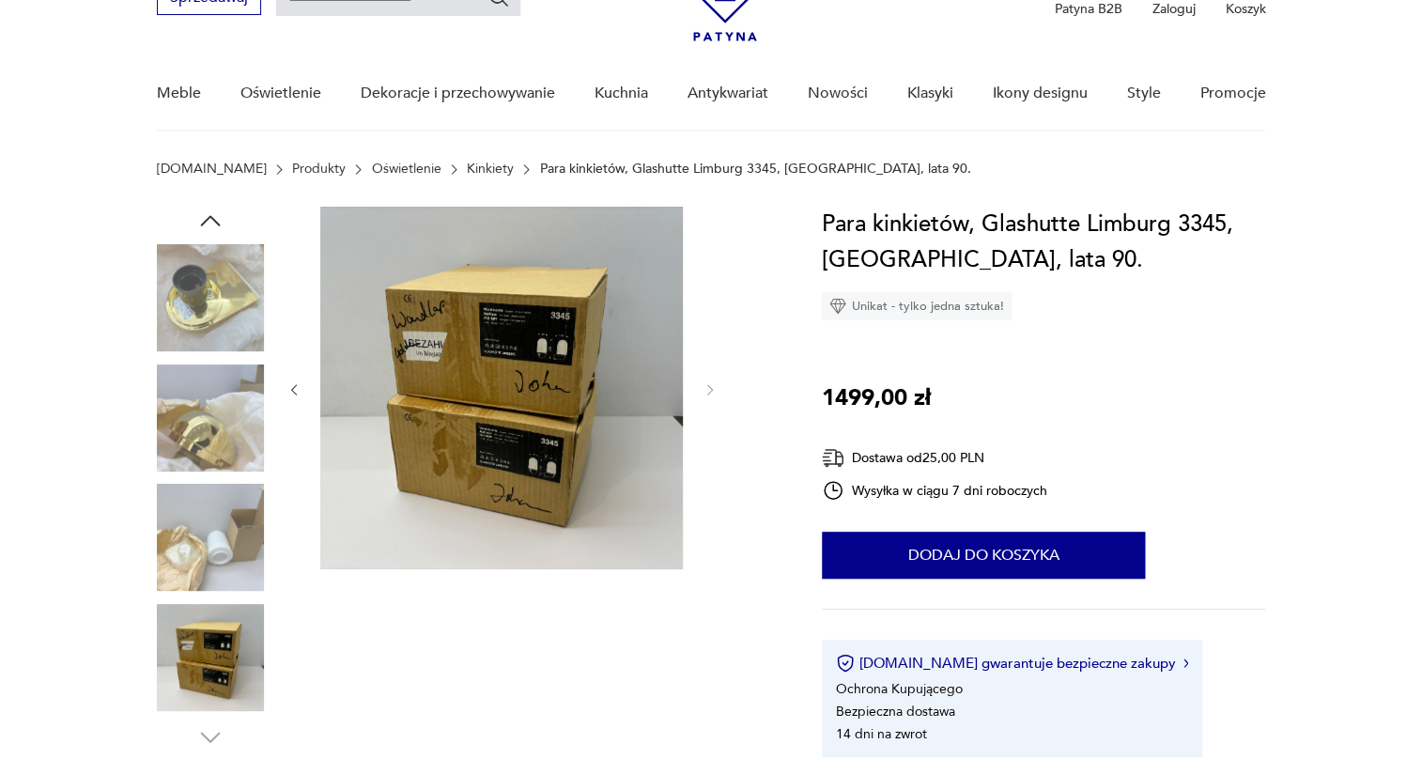
scroll to position [0, 0]
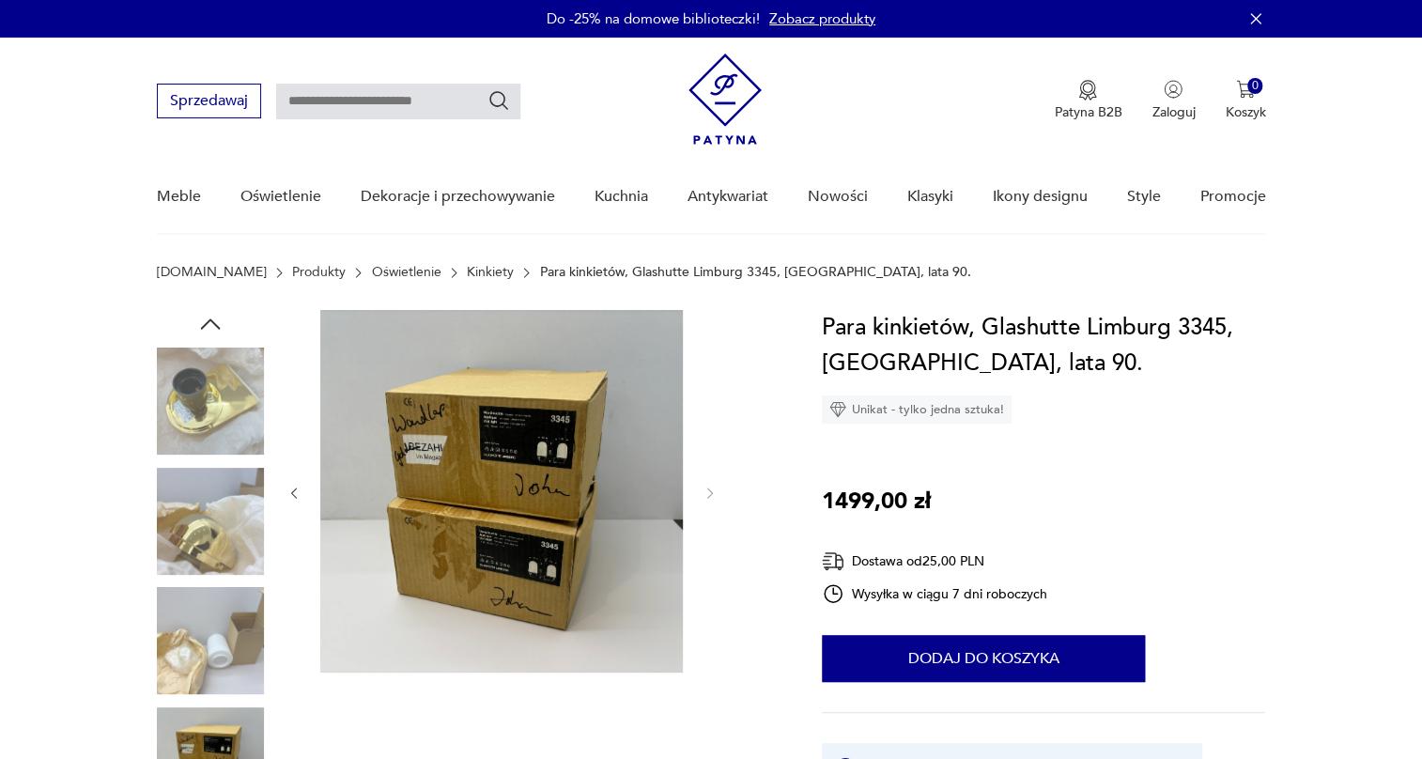
click at [214, 488] on img at bounding box center [210, 521] width 107 height 107
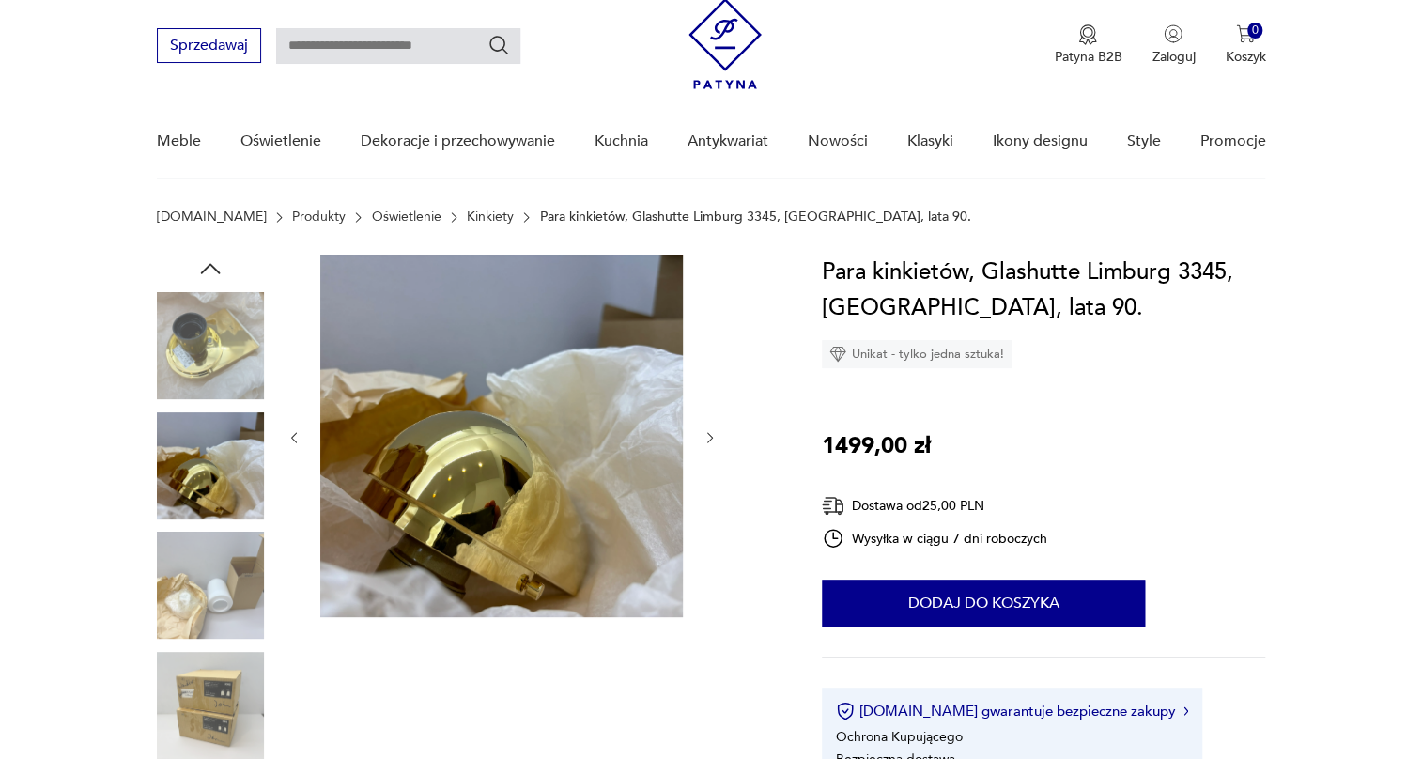
scroll to position [85, 0]
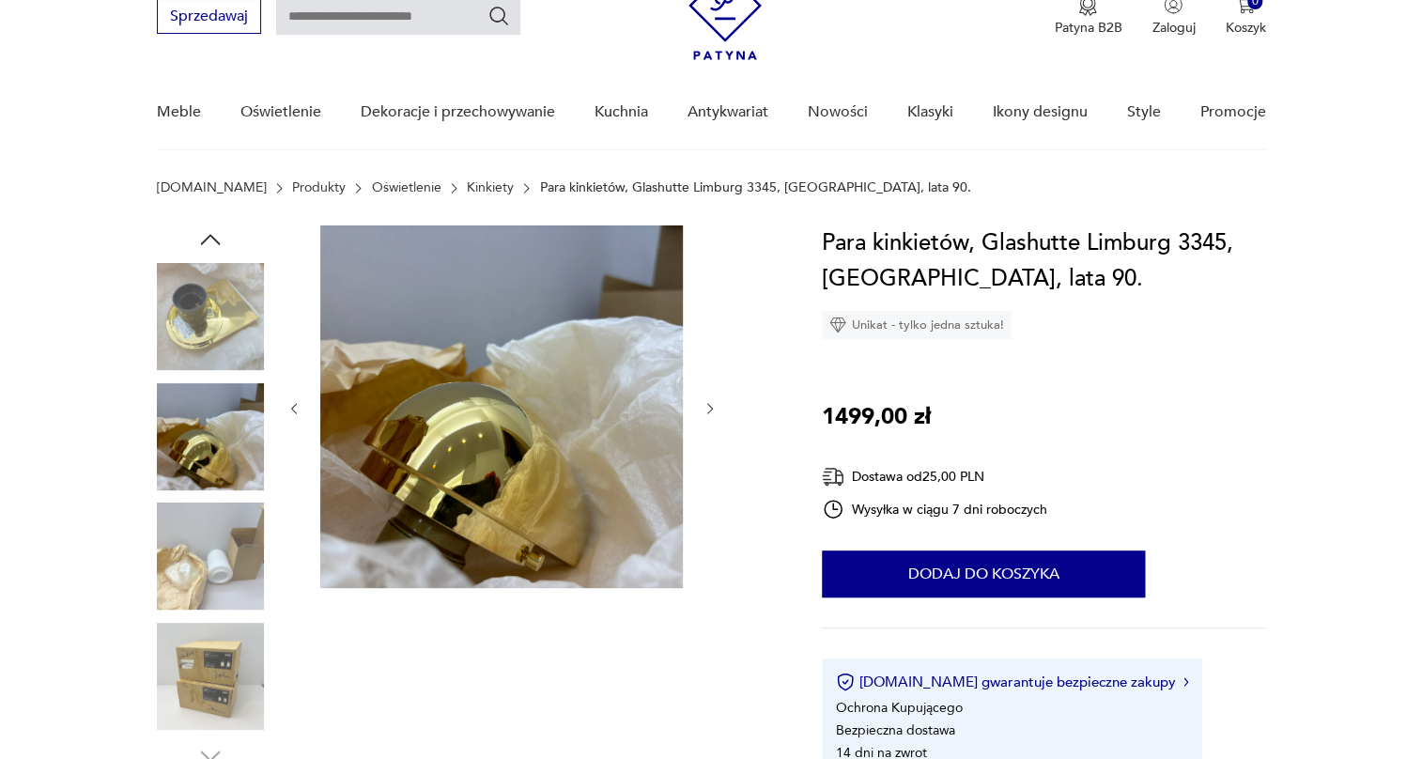
click at [194, 549] on img at bounding box center [210, 556] width 107 height 107
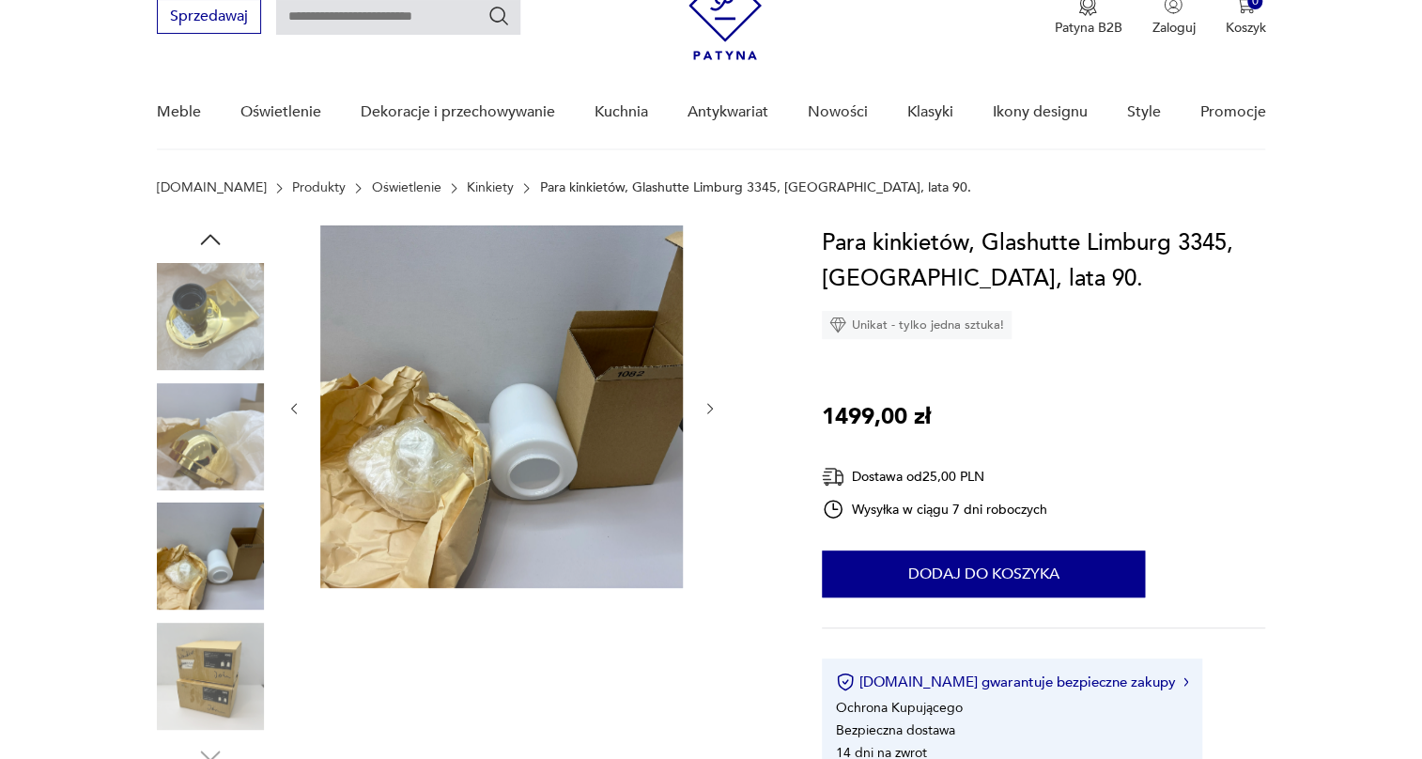
click at [256, 300] on img at bounding box center [210, 316] width 107 height 107
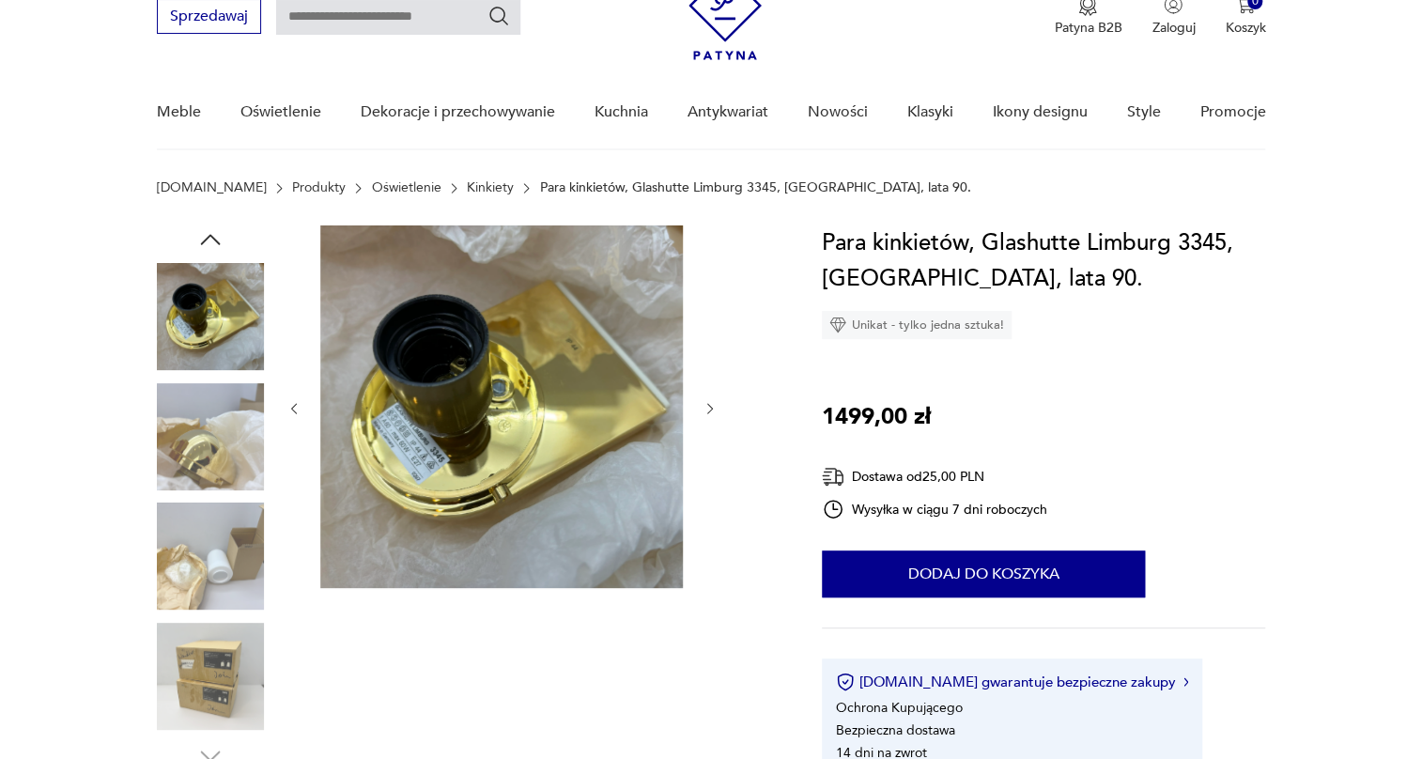
click at [213, 414] on img at bounding box center [210, 436] width 107 height 107
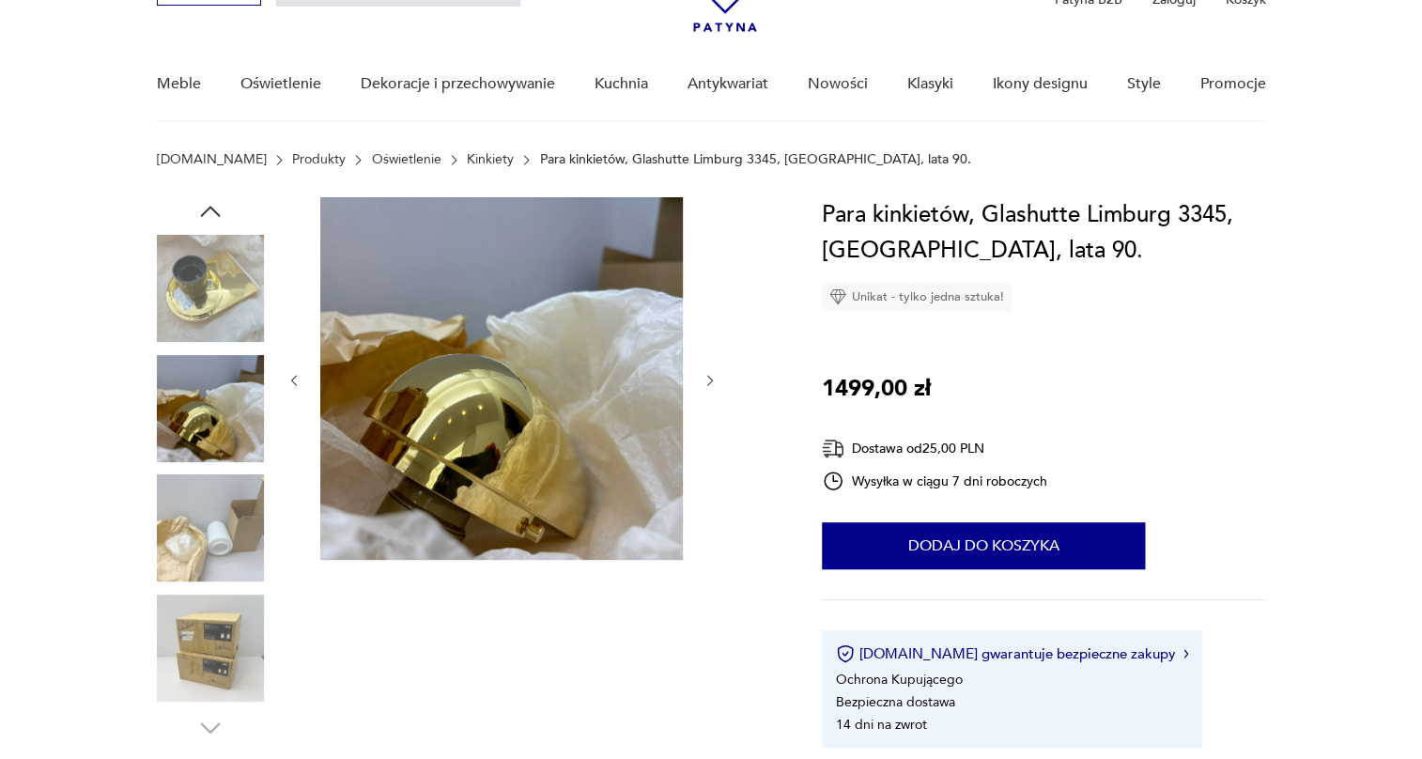
scroll to position [427, 0]
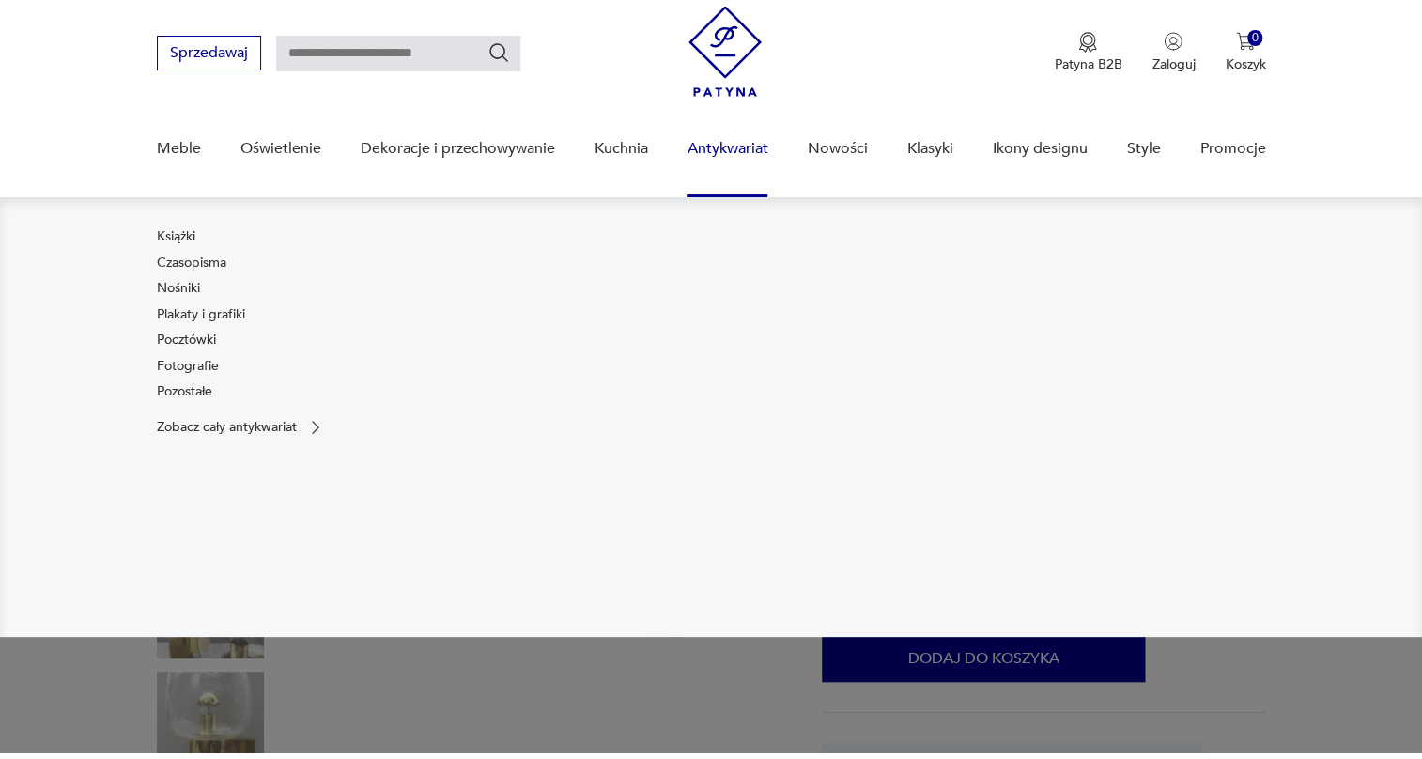
scroll to position [85, 0]
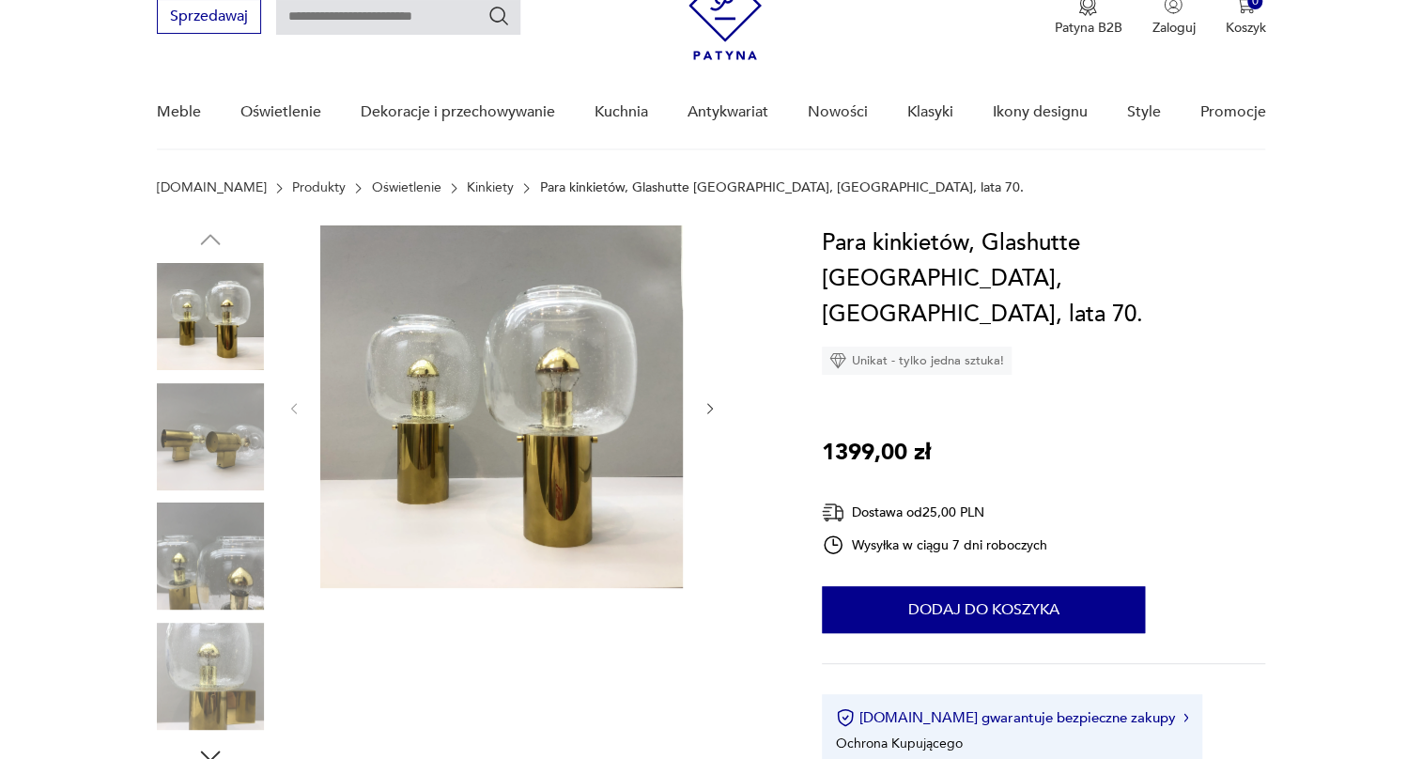
click at [202, 444] on img at bounding box center [210, 436] width 107 height 107
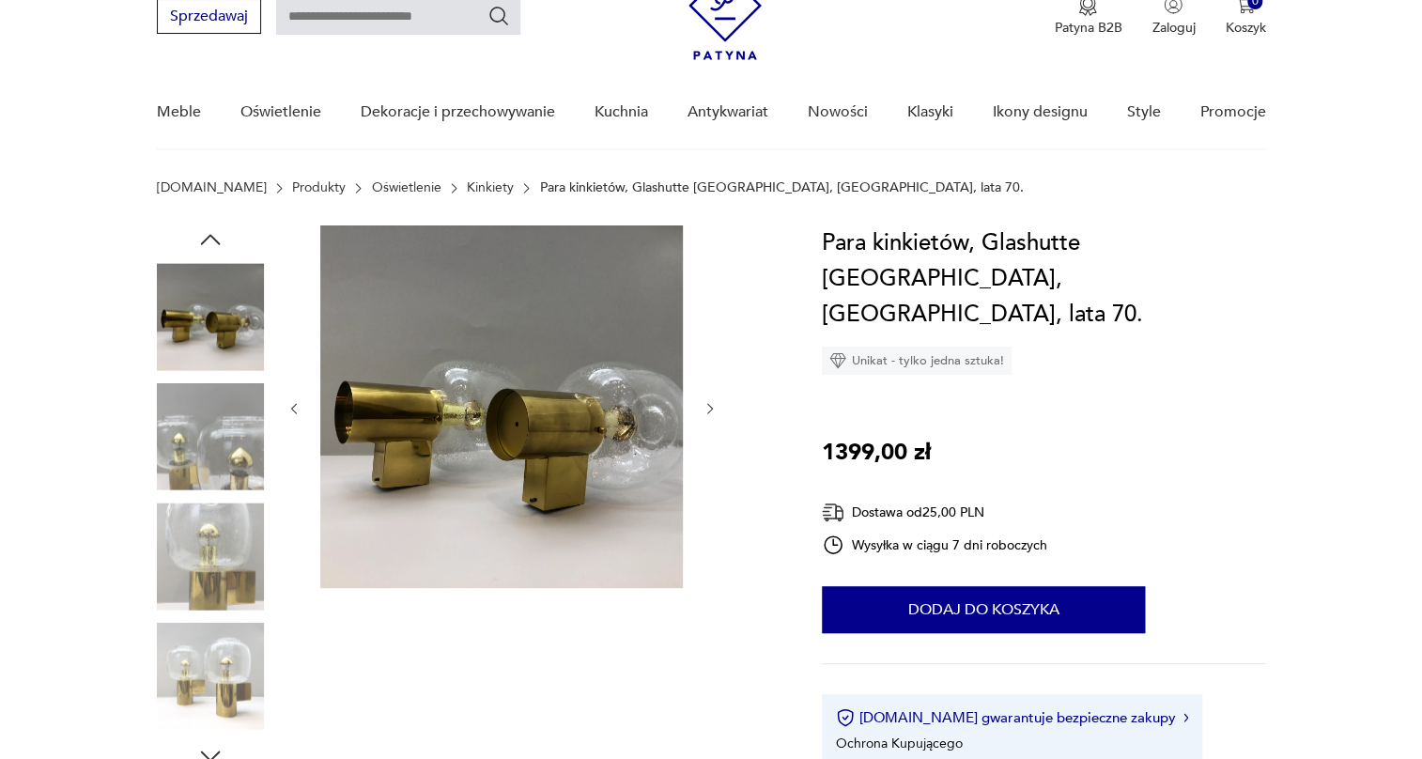
click at [210, 527] on img at bounding box center [210, 556] width 107 height 107
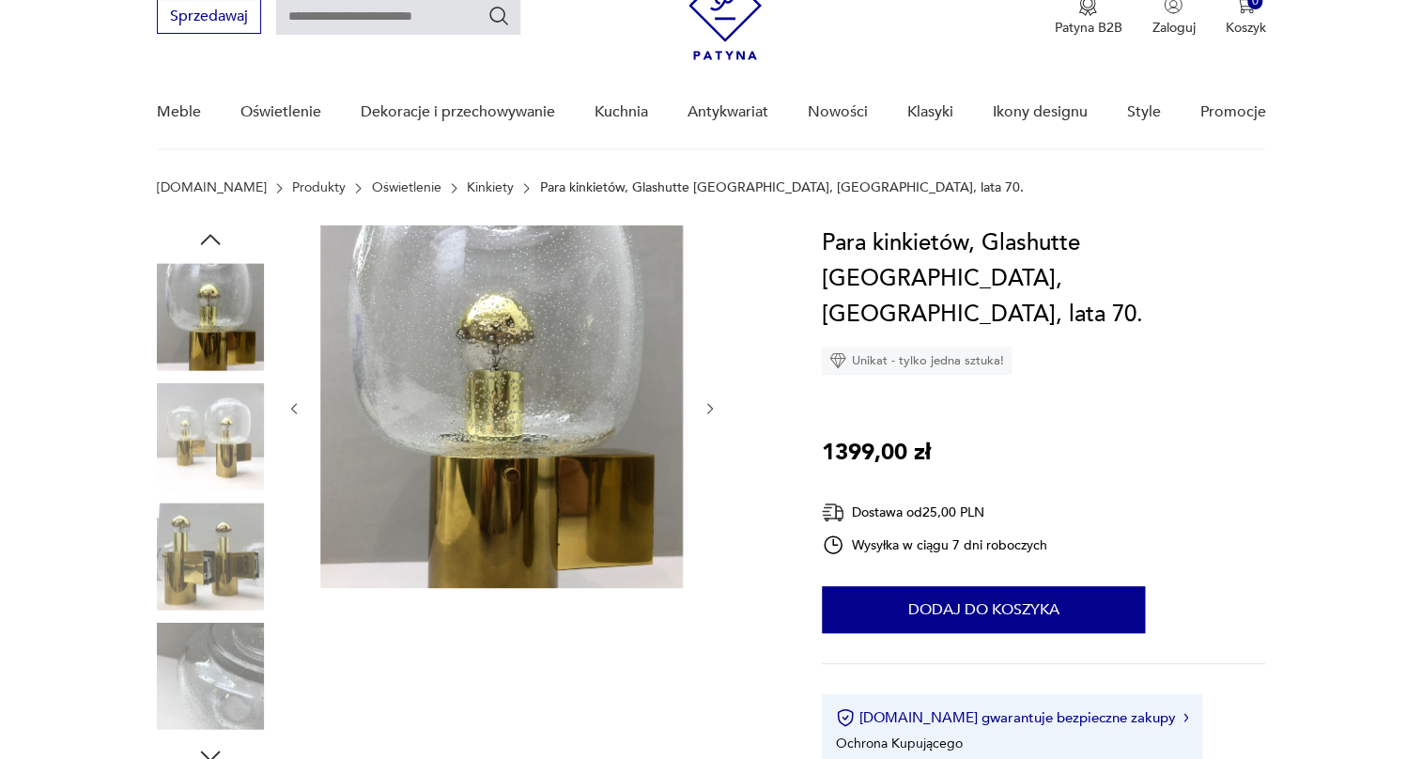
click at [202, 579] on img at bounding box center [210, 556] width 107 height 107
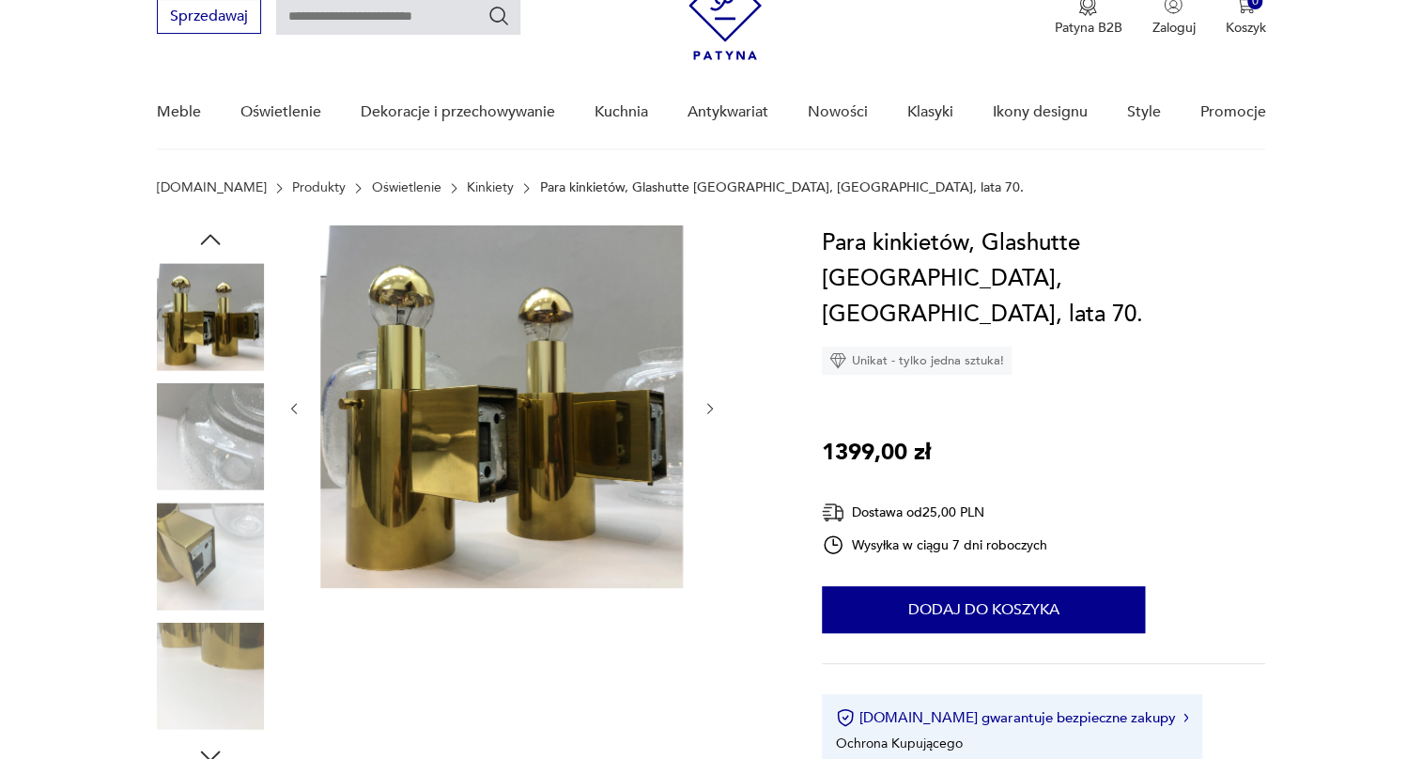
click at [204, 567] on img at bounding box center [210, 556] width 107 height 107
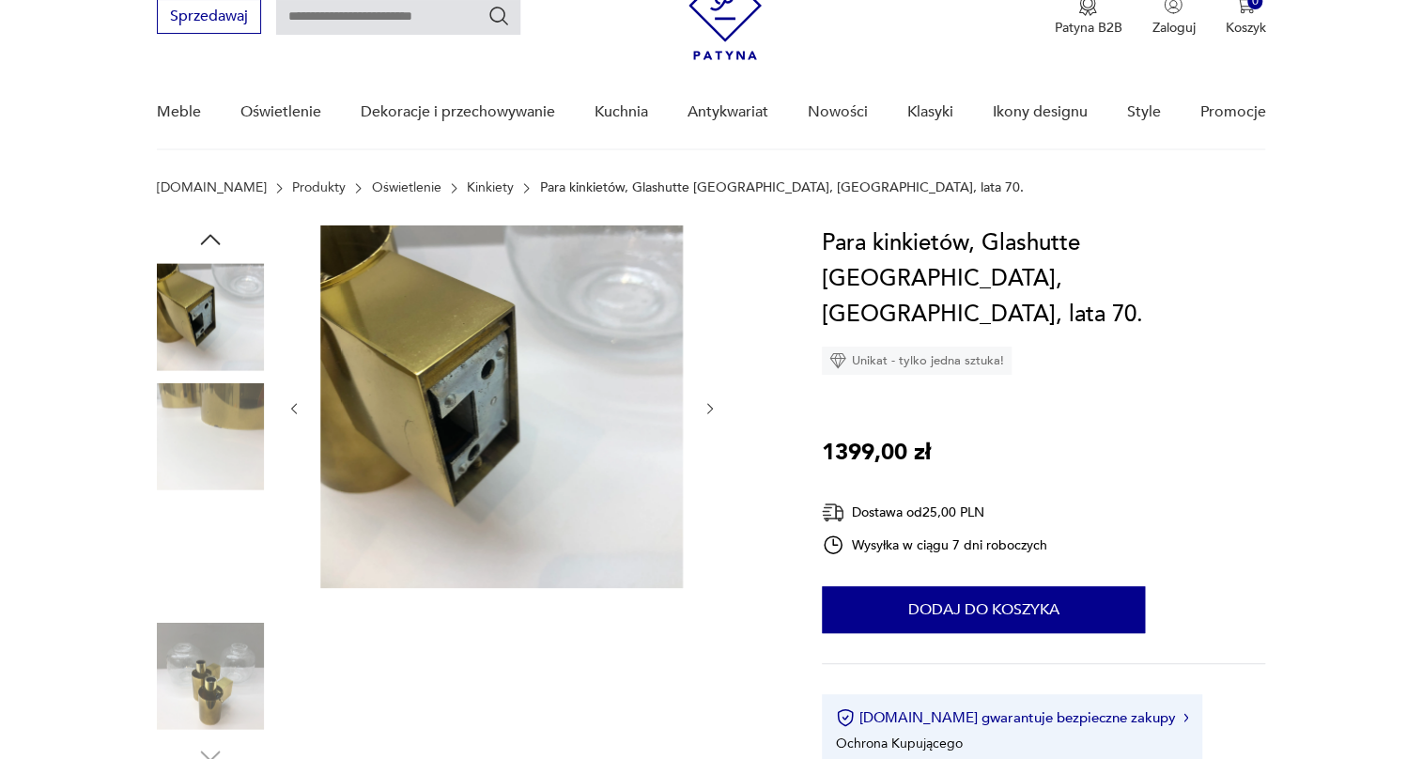
click at [208, 586] on img at bounding box center [210, 556] width 107 height 107
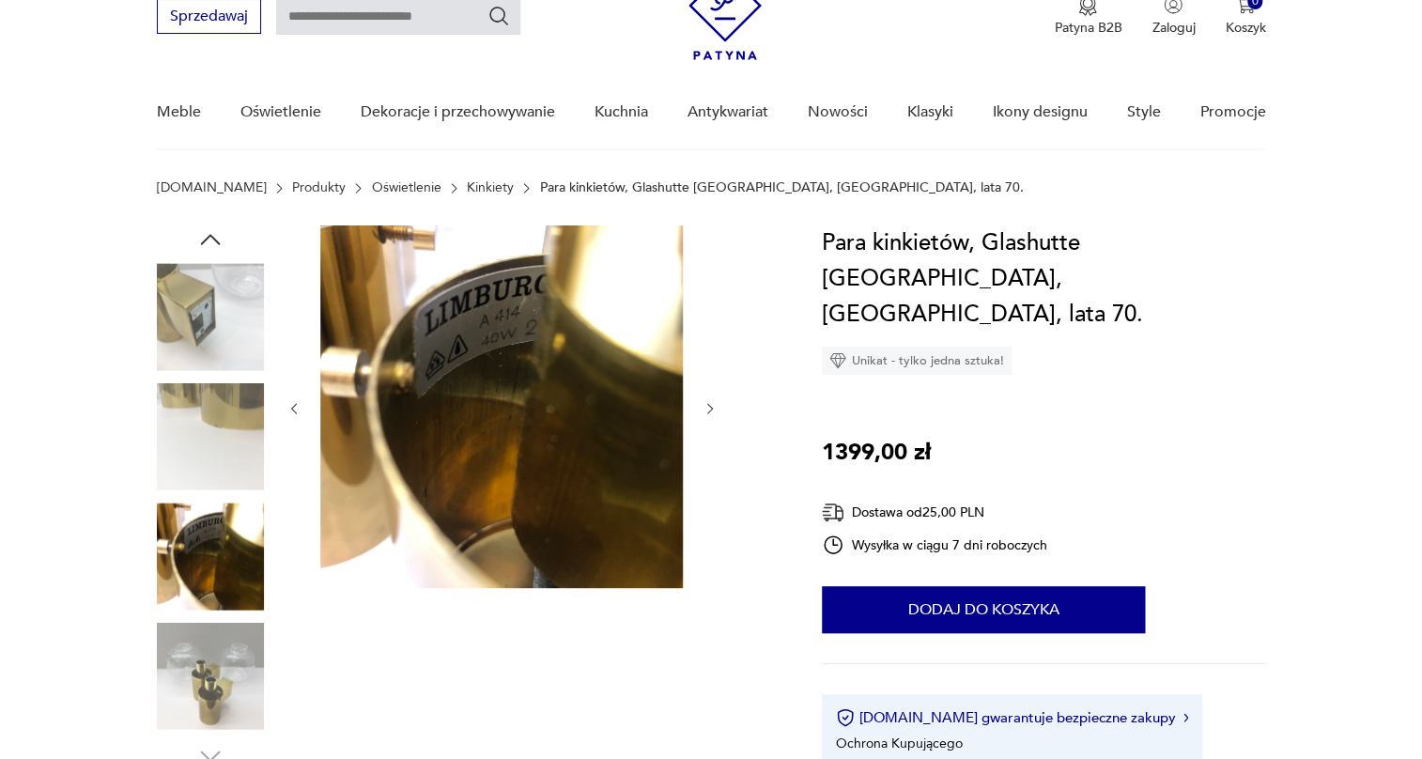
click at [213, 648] on img at bounding box center [210, 676] width 107 height 107
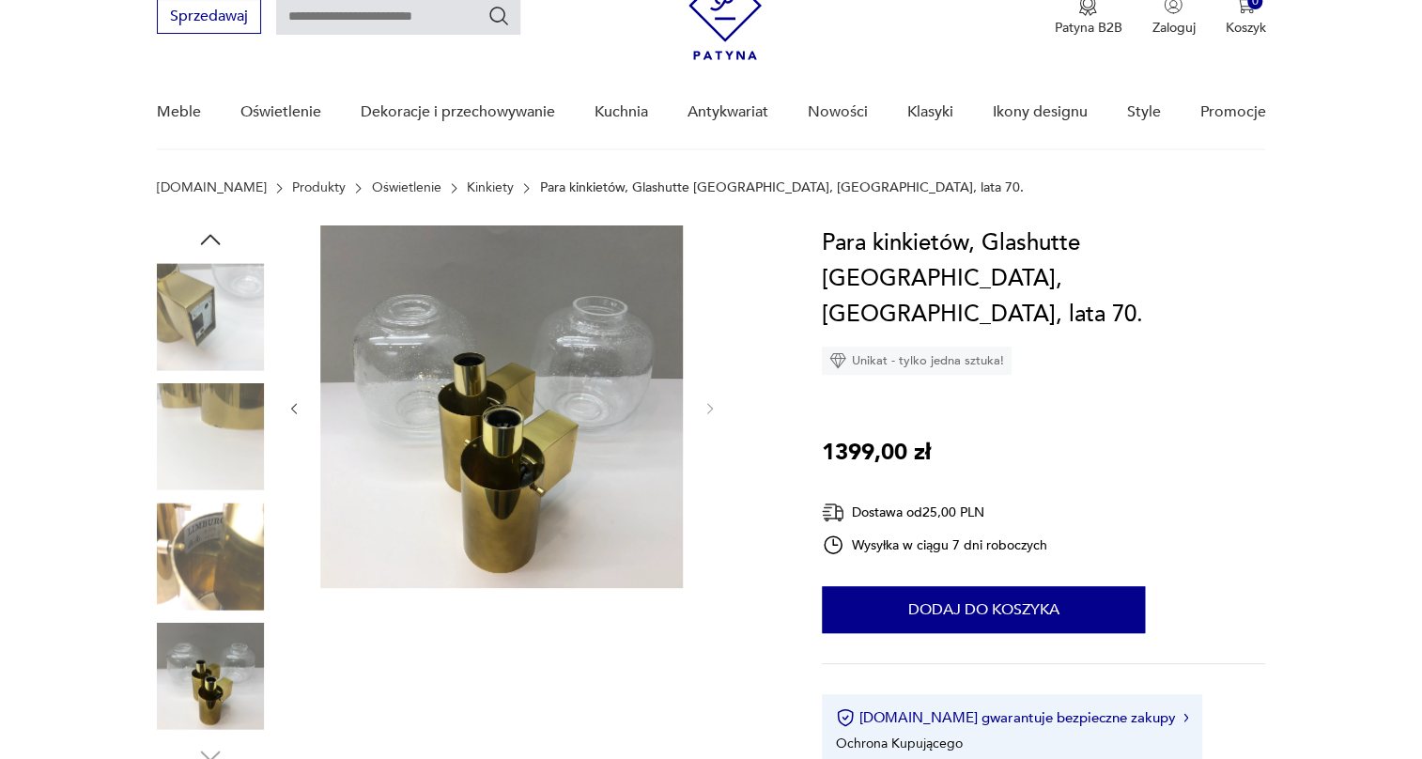
click at [219, 412] on img at bounding box center [210, 436] width 107 height 107
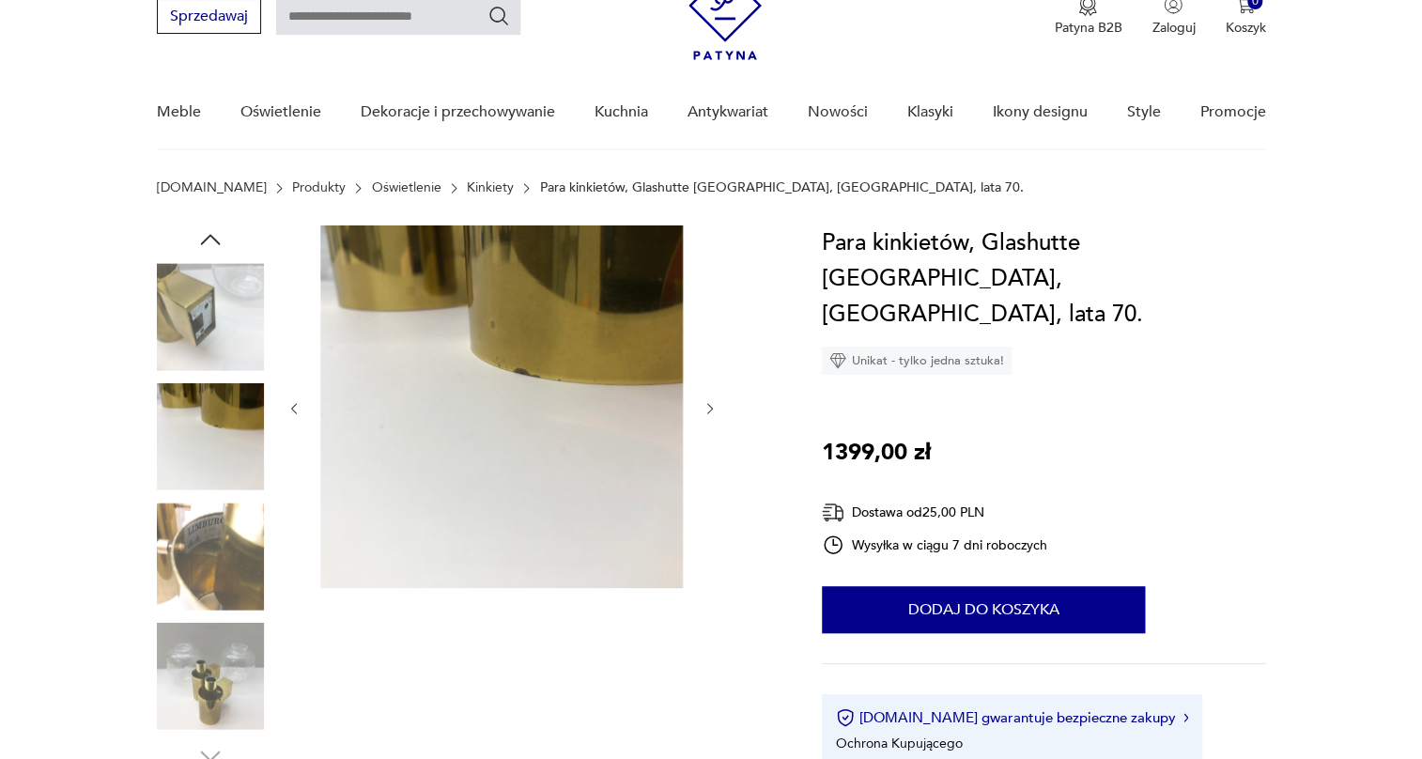
click at [226, 328] on img at bounding box center [210, 316] width 107 height 107
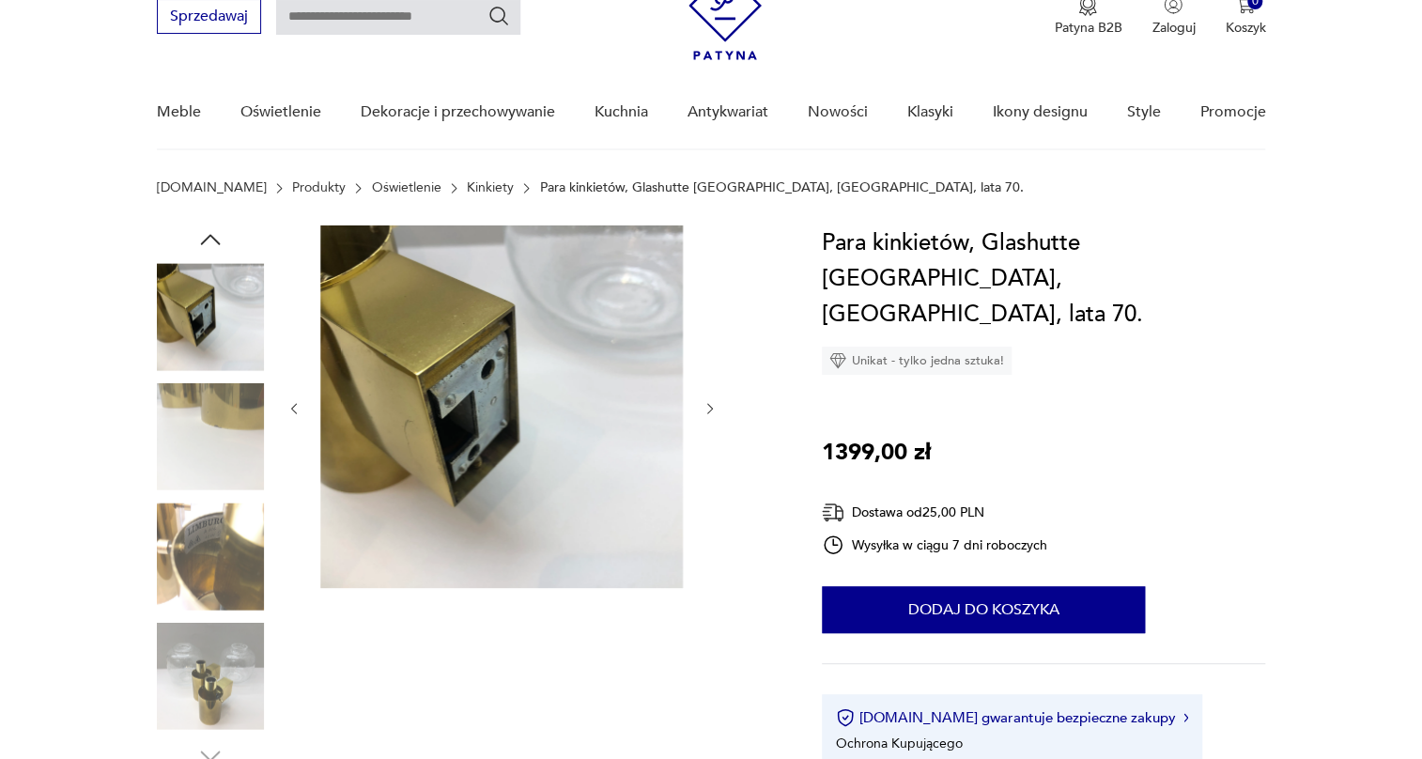
click at [204, 561] on img at bounding box center [210, 556] width 107 height 107
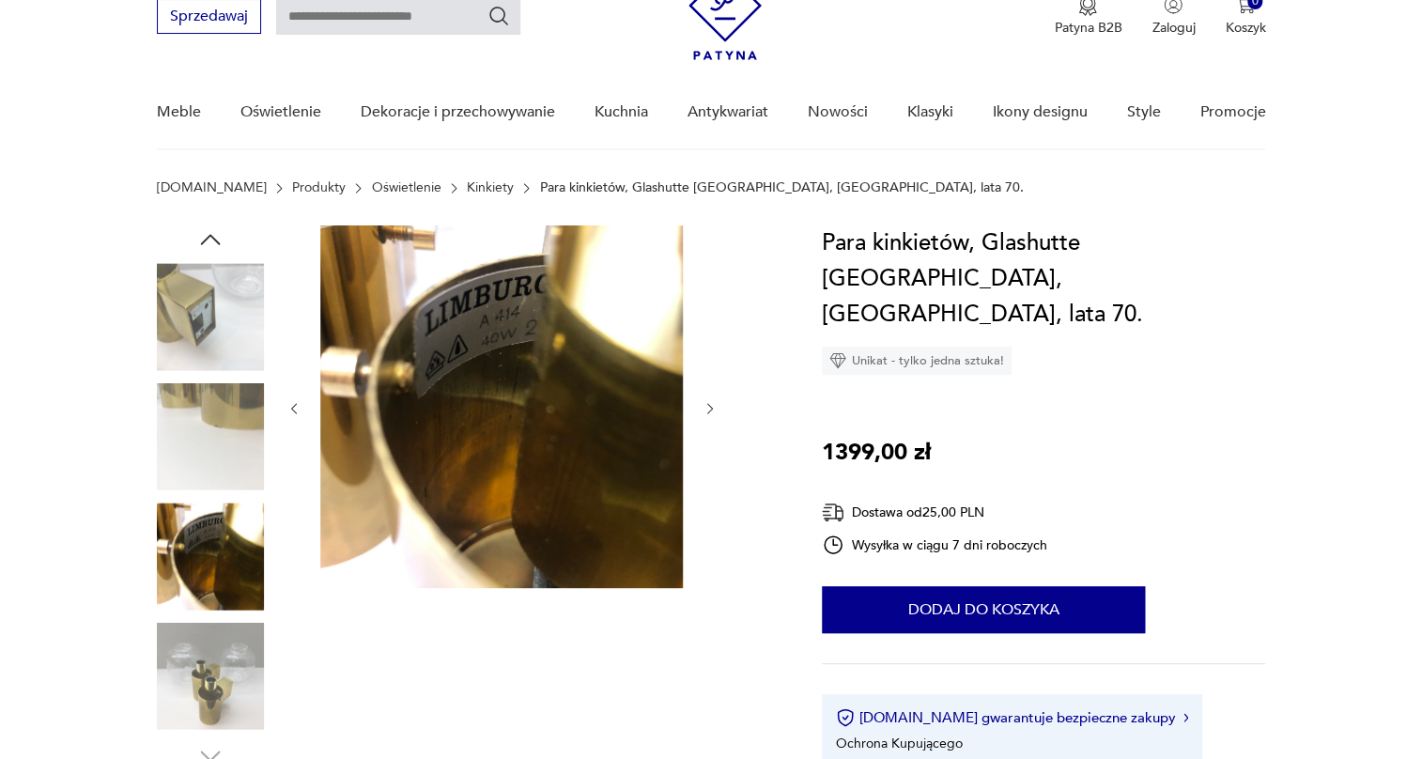
click at [206, 458] on img at bounding box center [210, 436] width 107 height 107
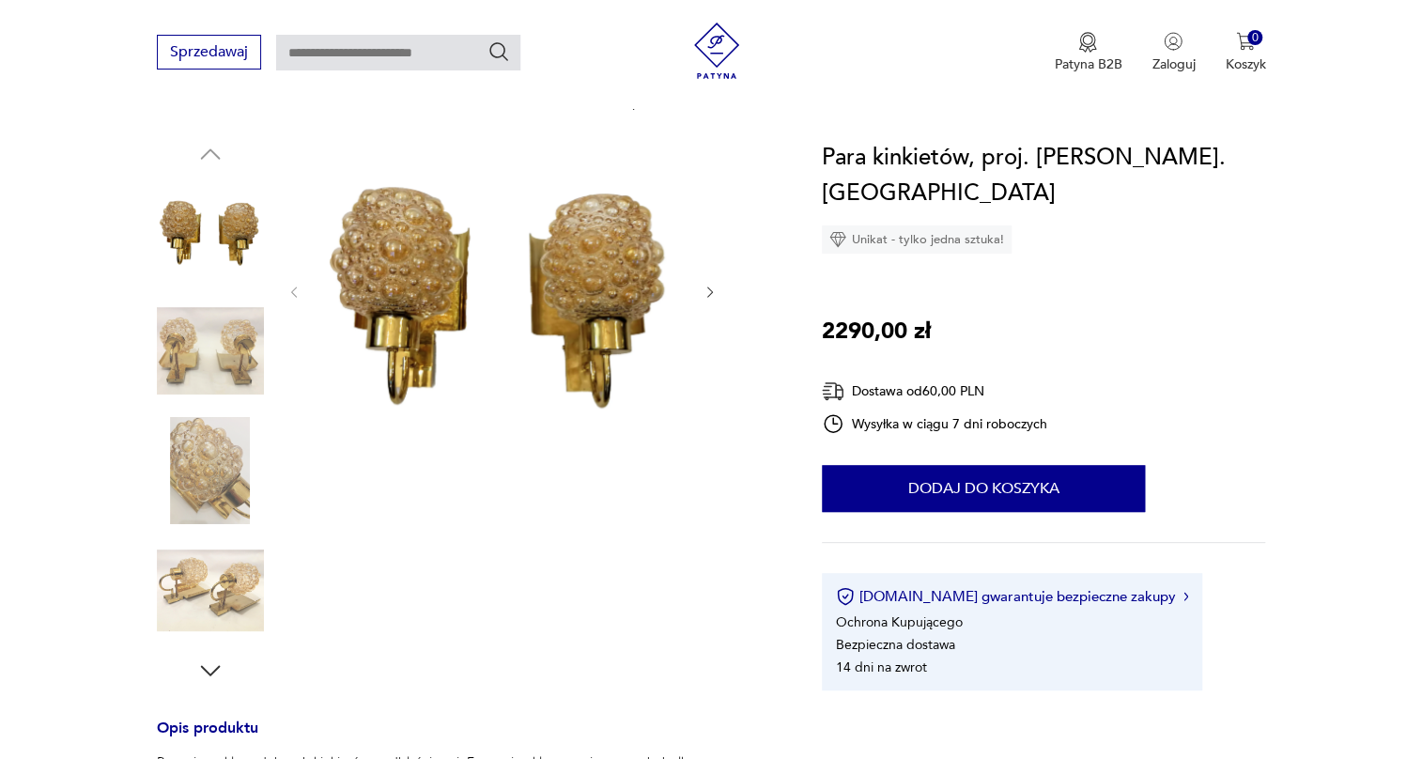
click at [210, 365] on img at bounding box center [210, 351] width 107 height 107
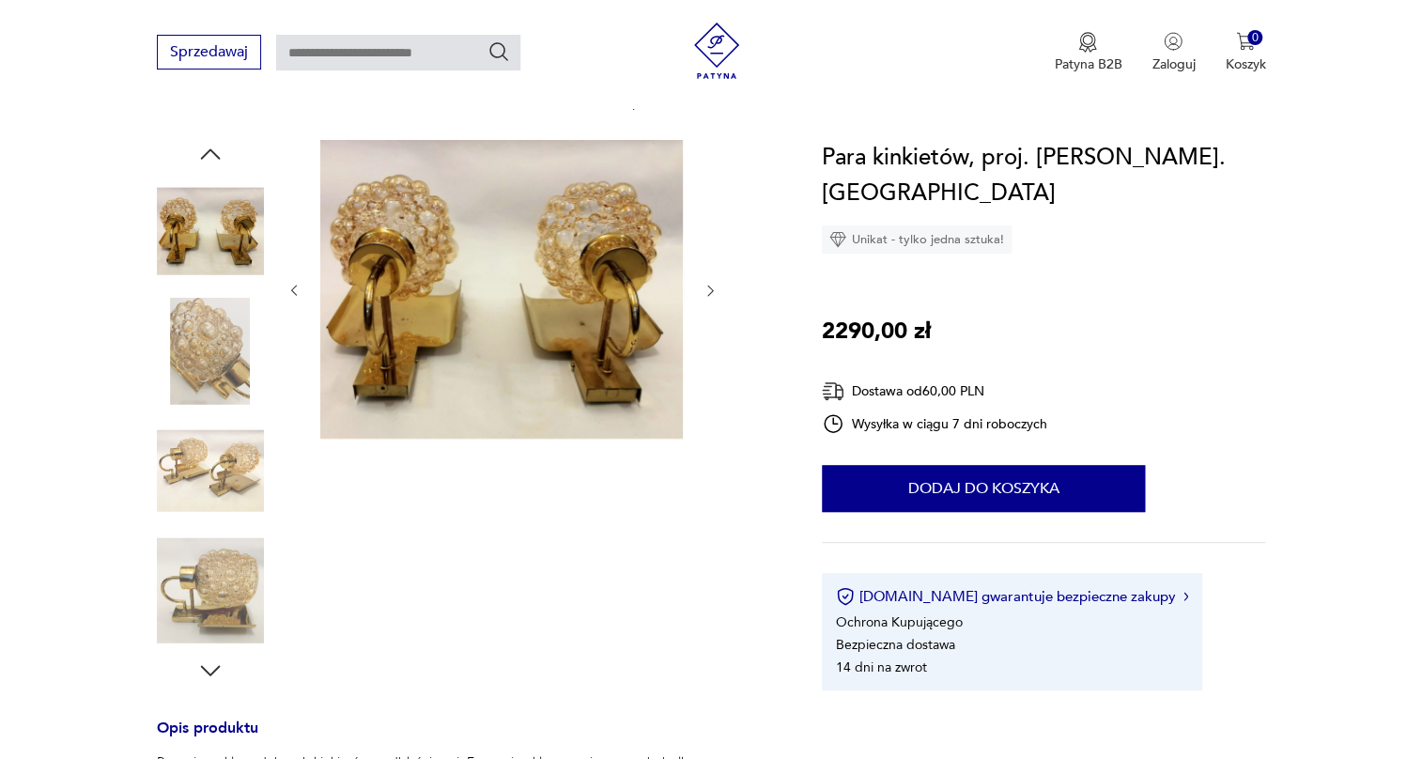
click at [210, 365] on img at bounding box center [210, 351] width 107 height 107
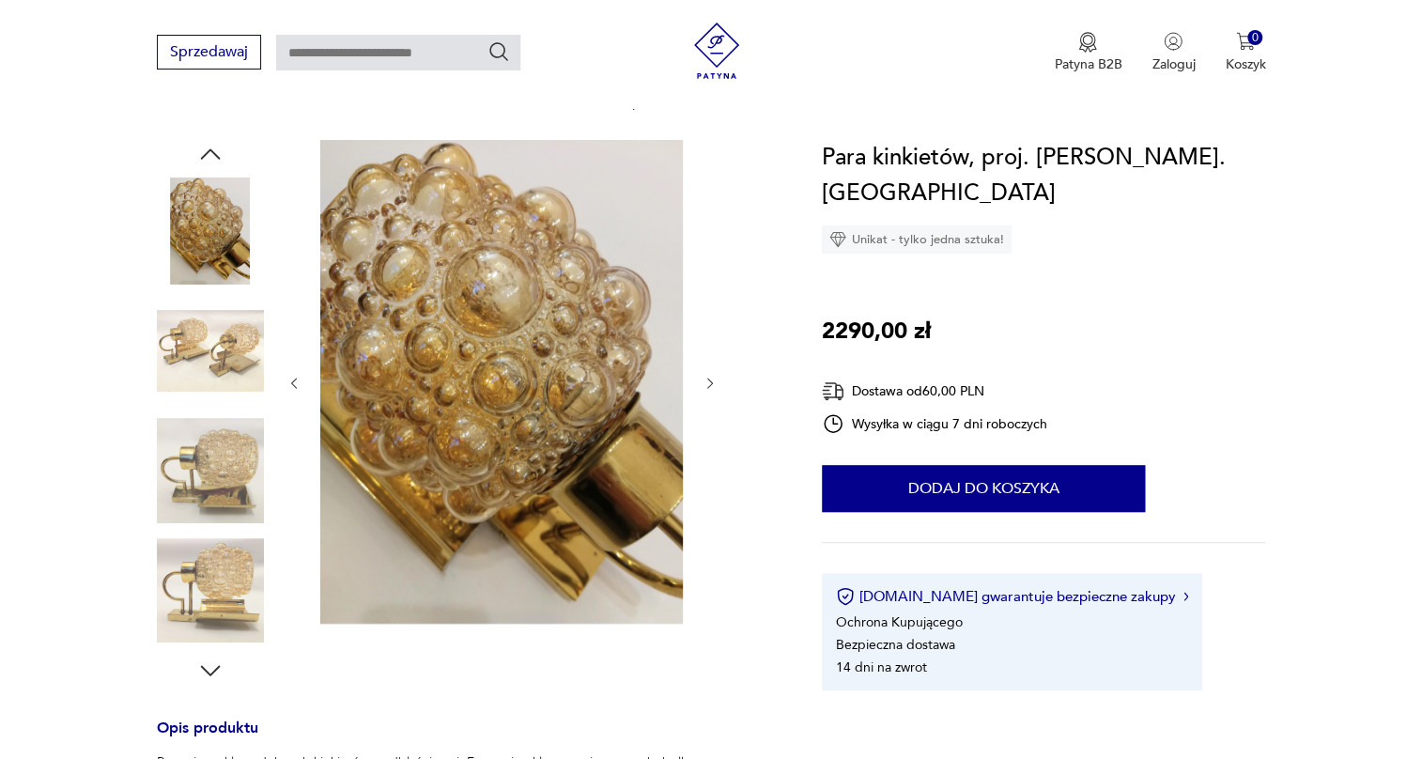
click at [216, 417] on img at bounding box center [210, 470] width 107 height 107
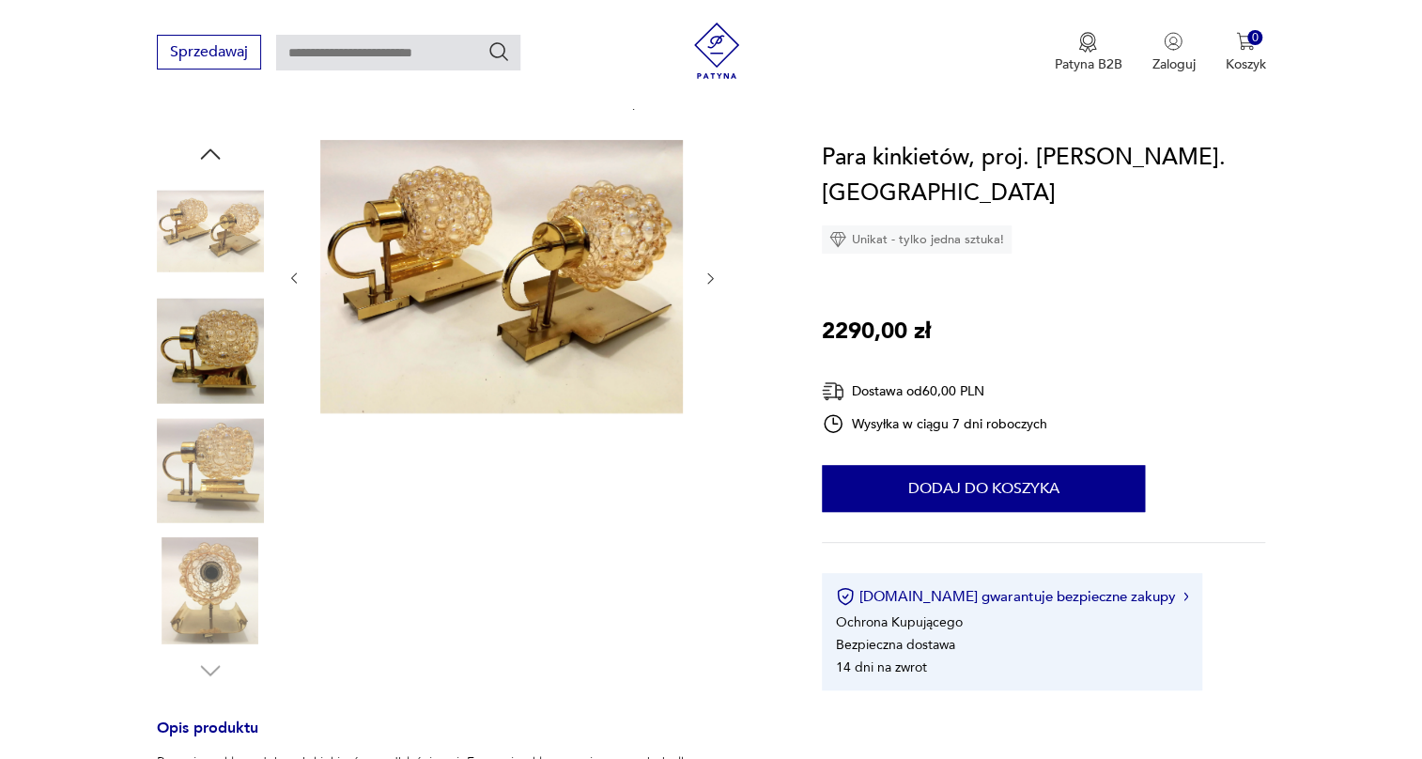
click at [217, 448] on img at bounding box center [210, 470] width 107 height 107
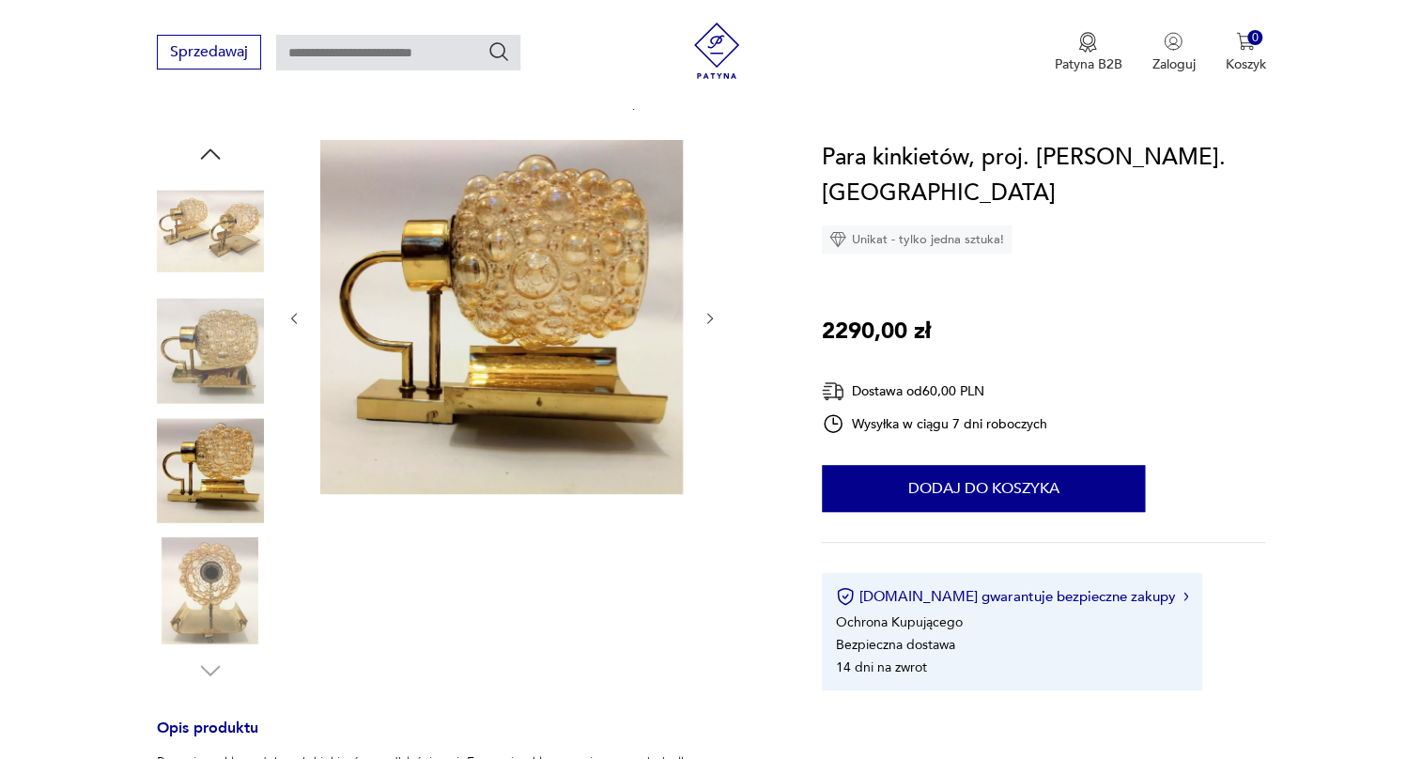
click at [223, 501] on img at bounding box center [210, 470] width 107 height 107
click at [224, 542] on img at bounding box center [210, 590] width 107 height 107
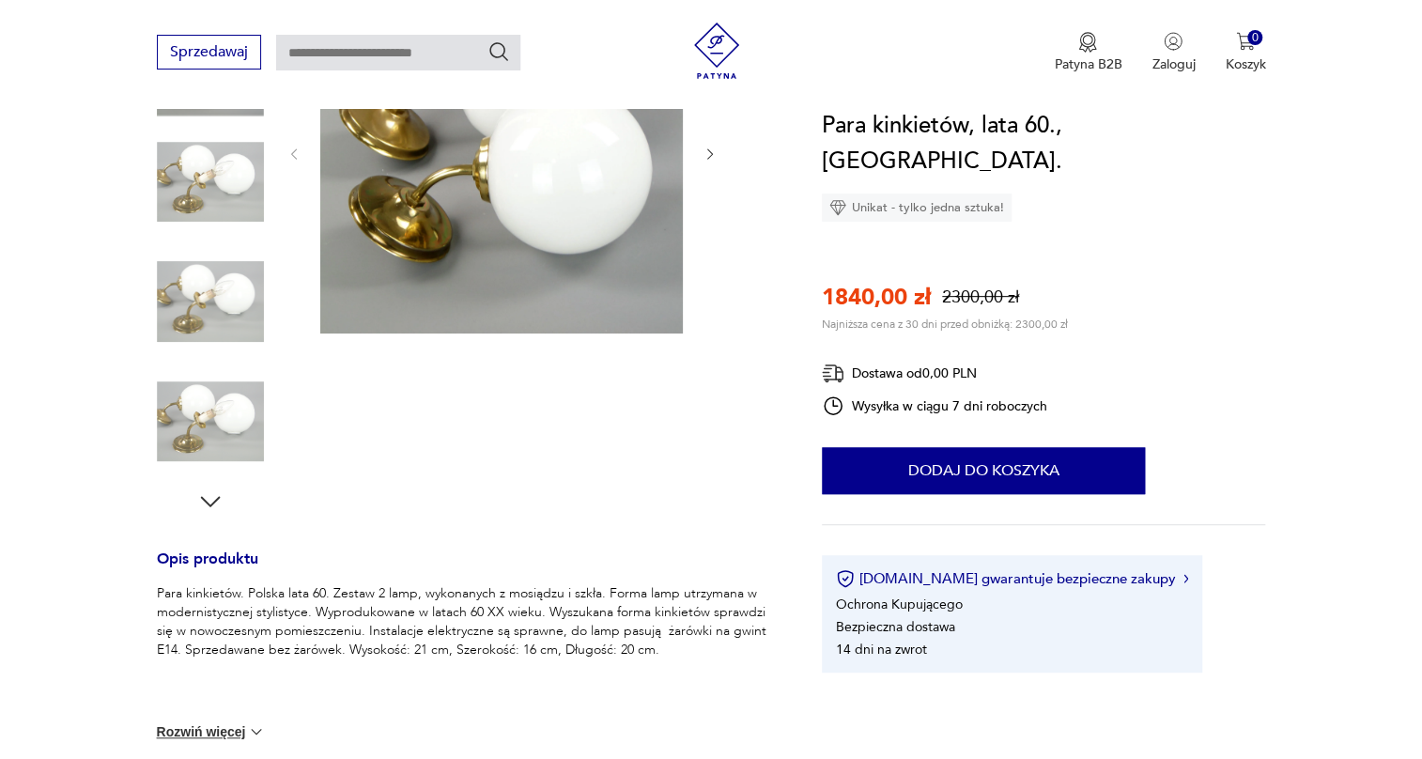
scroll to position [341, 0]
click at [215, 159] on img at bounding box center [210, 180] width 107 height 107
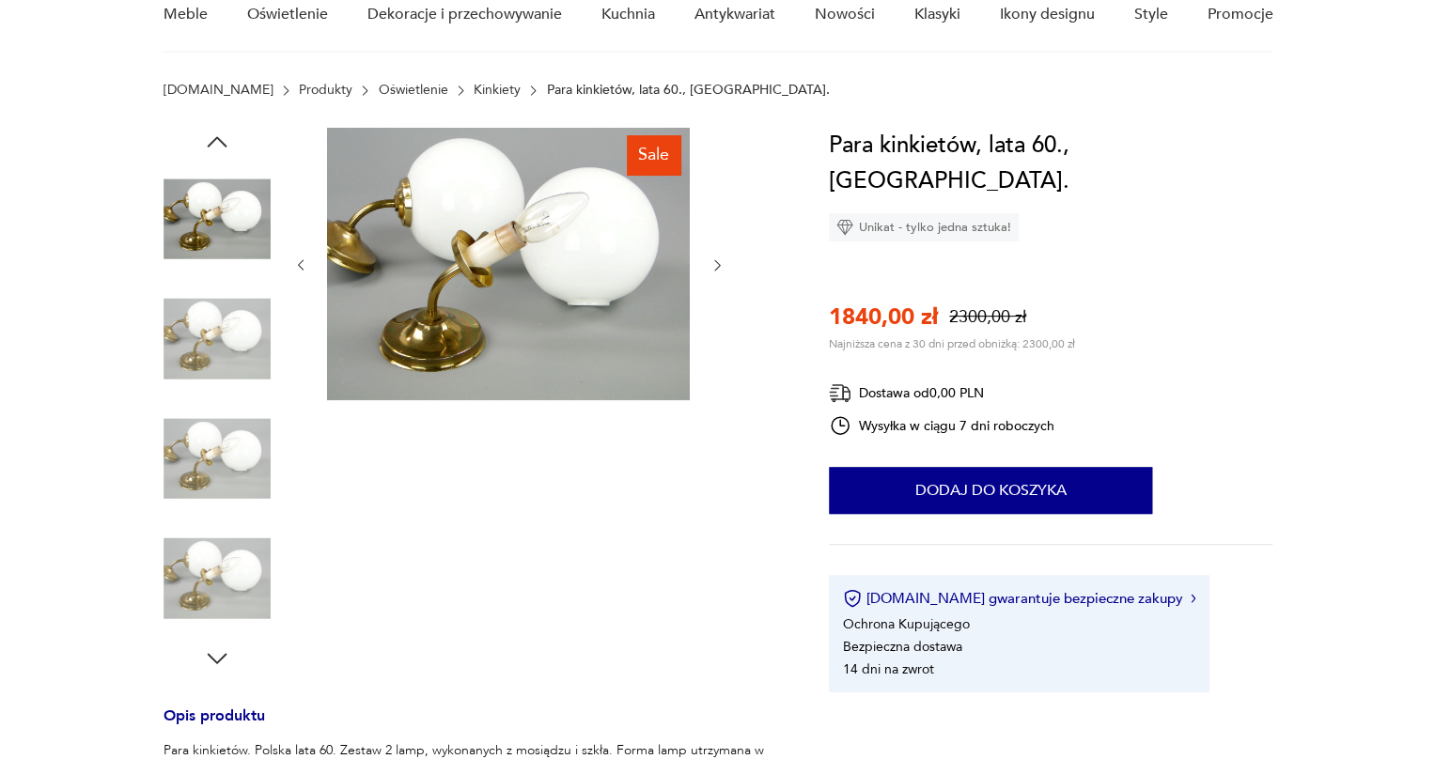
scroll to position [0, 0]
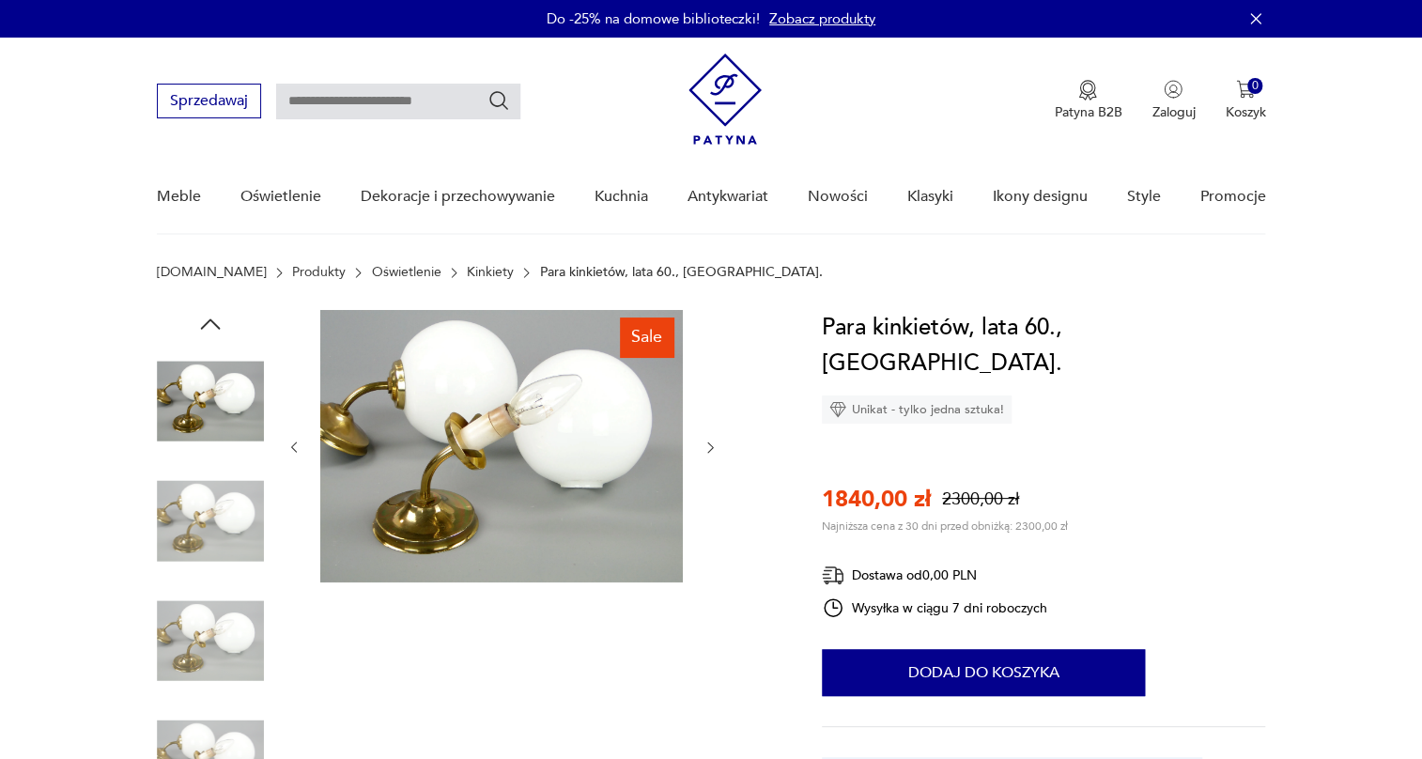
click at [494, 450] on img at bounding box center [501, 446] width 363 height 272
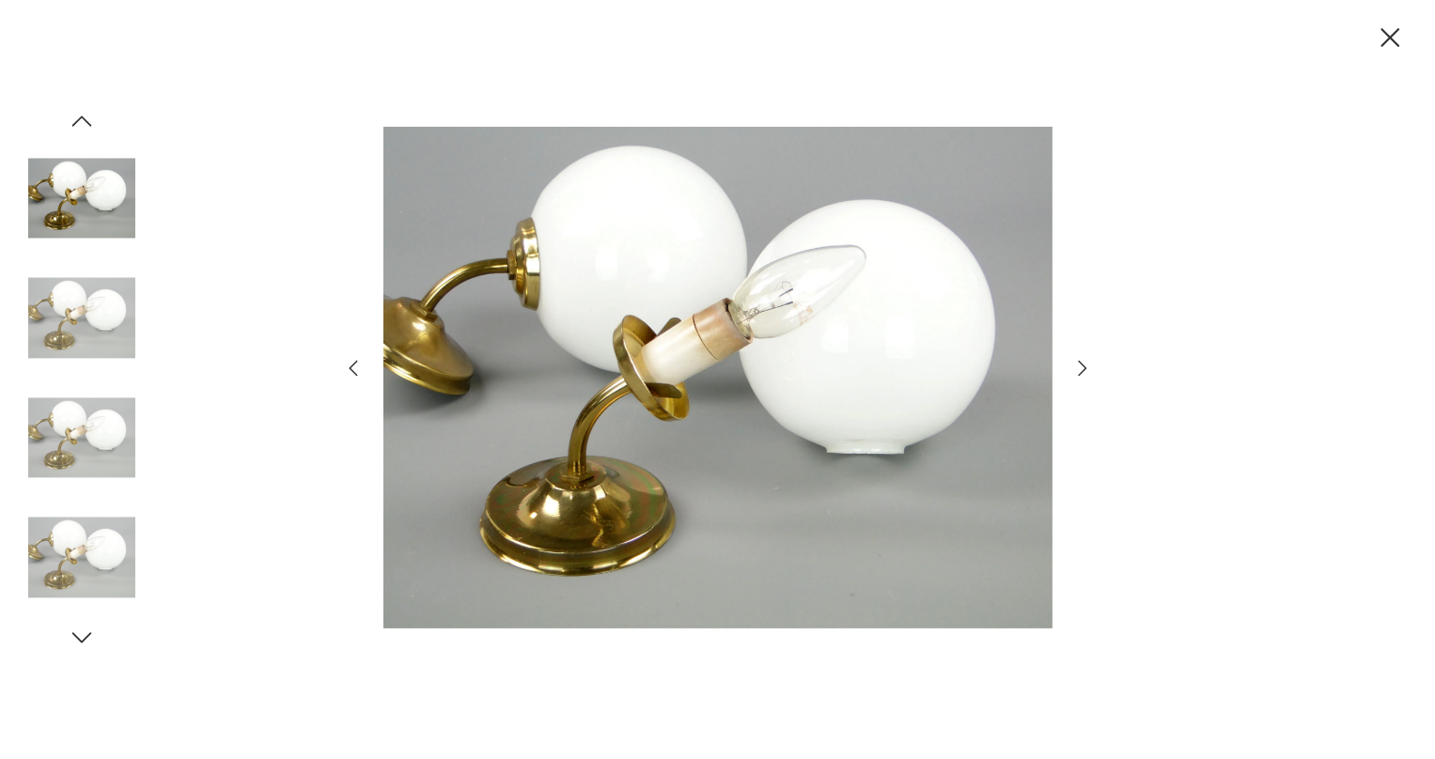
click at [127, 518] on img at bounding box center [81, 557] width 107 height 107
click at [118, 526] on img at bounding box center [81, 557] width 107 height 107
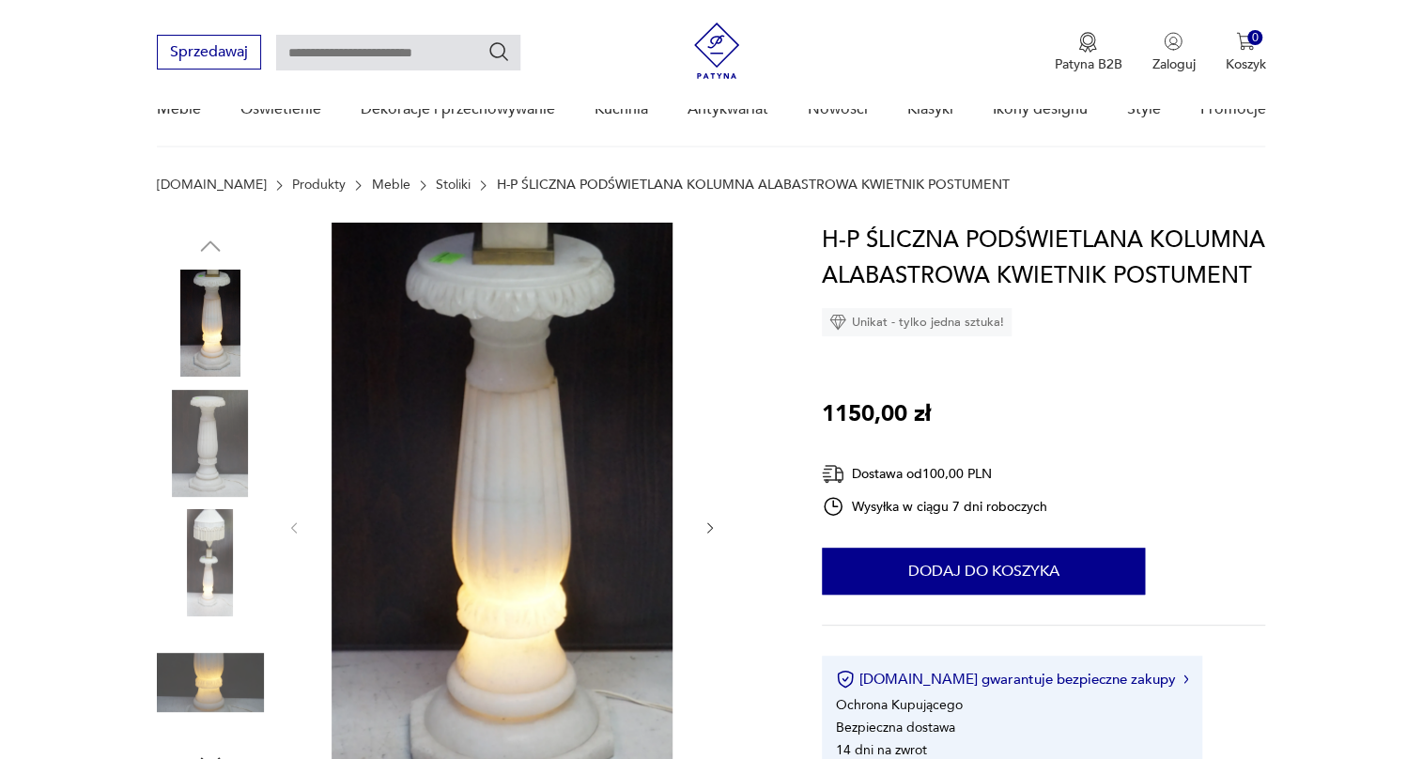
scroll to position [85, 0]
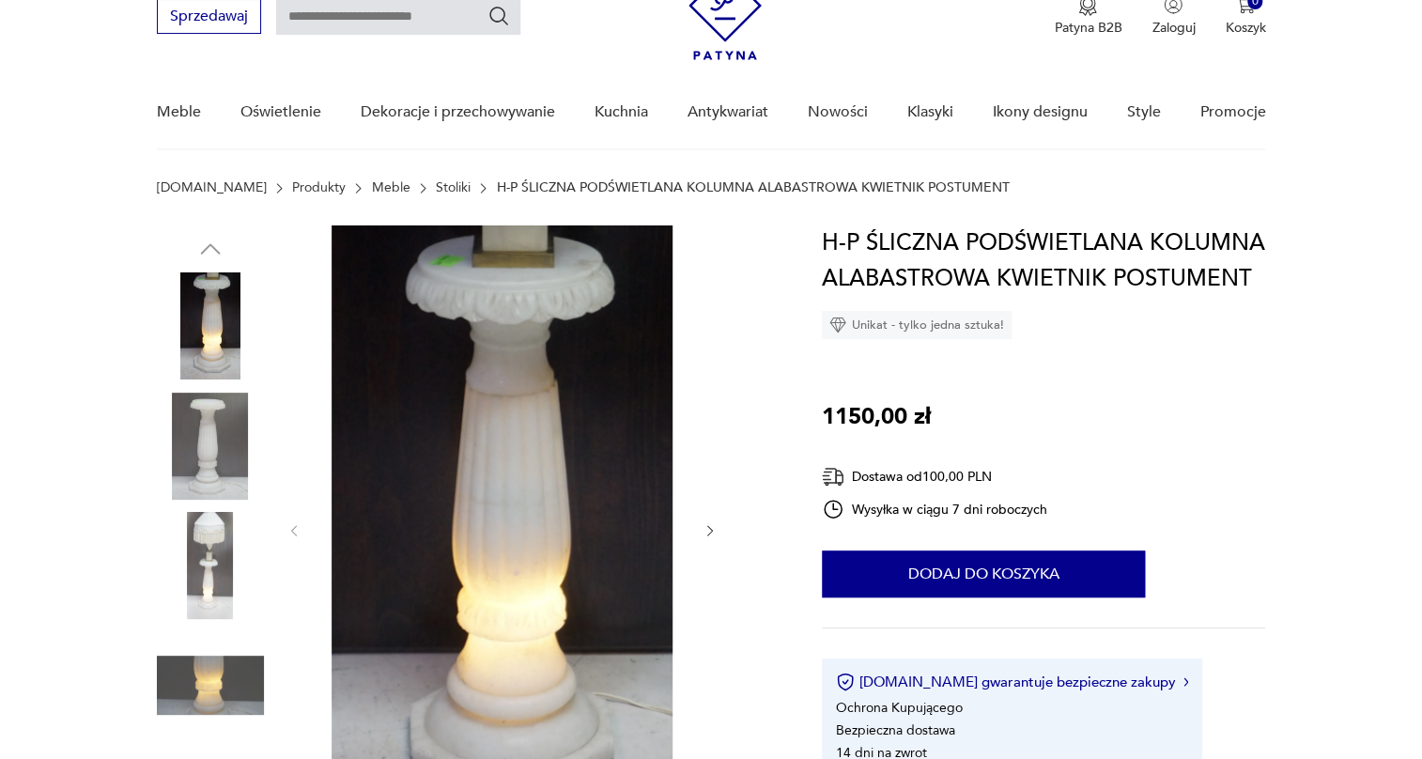
click at [243, 462] on img at bounding box center [210, 446] width 107 height 107
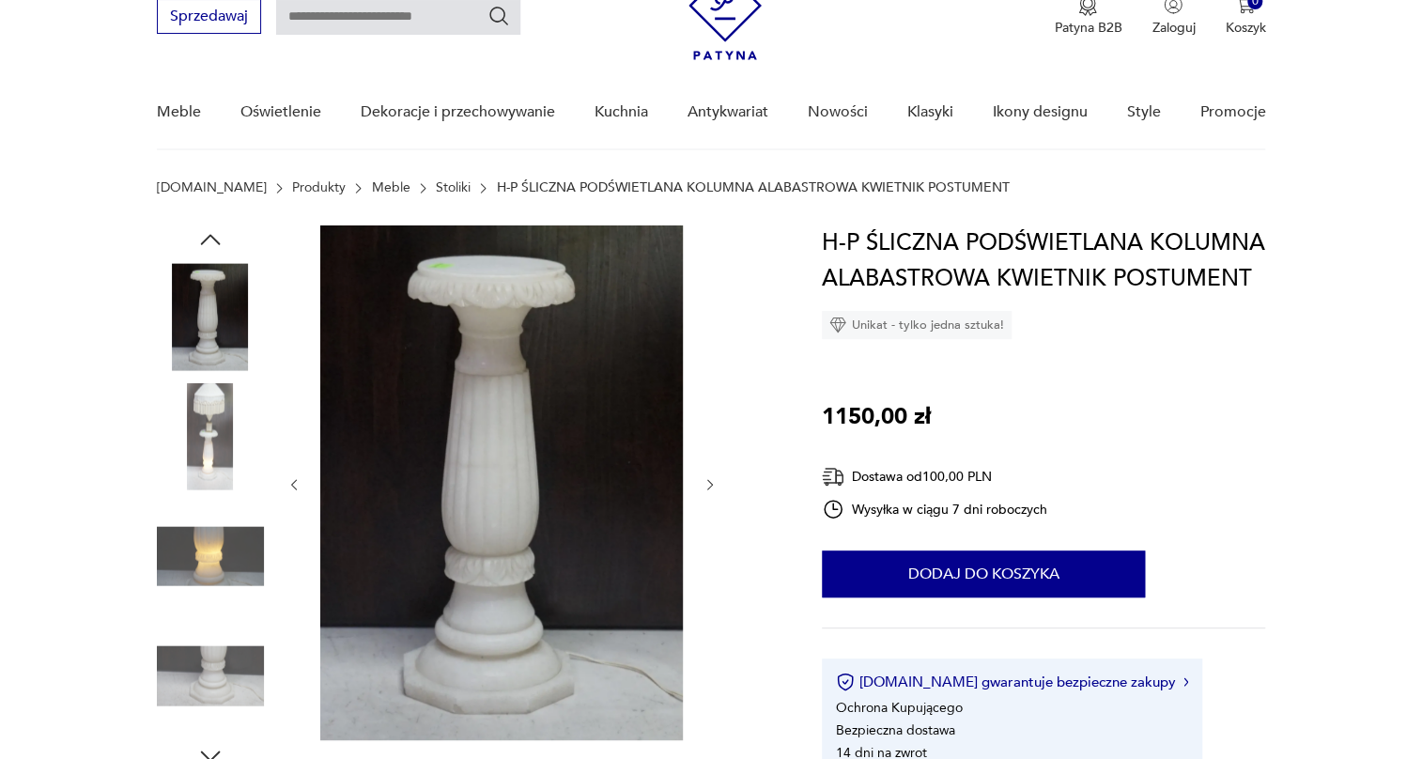
click at [215, 445] on img at bounding box center [210, 436] width 107 height 107
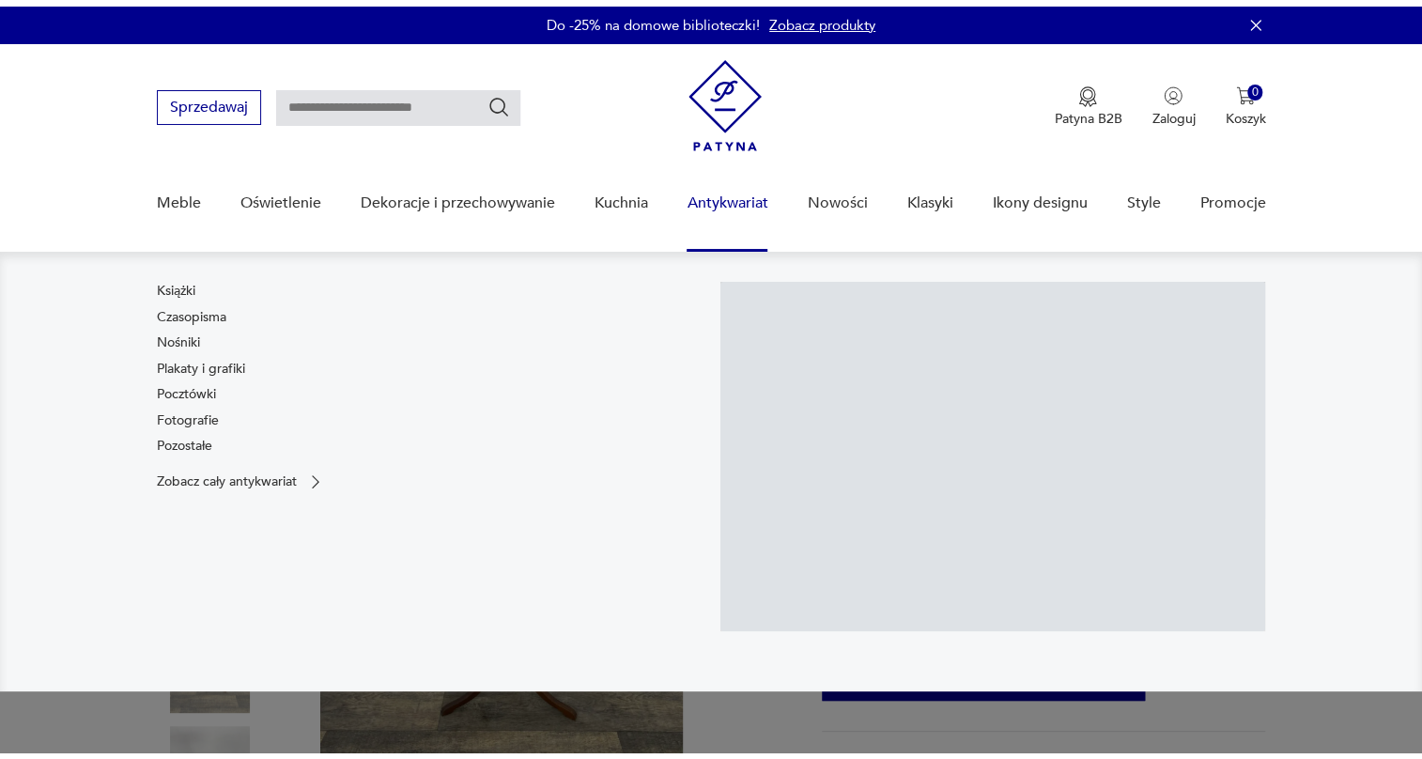
scroll to position [85, 0]
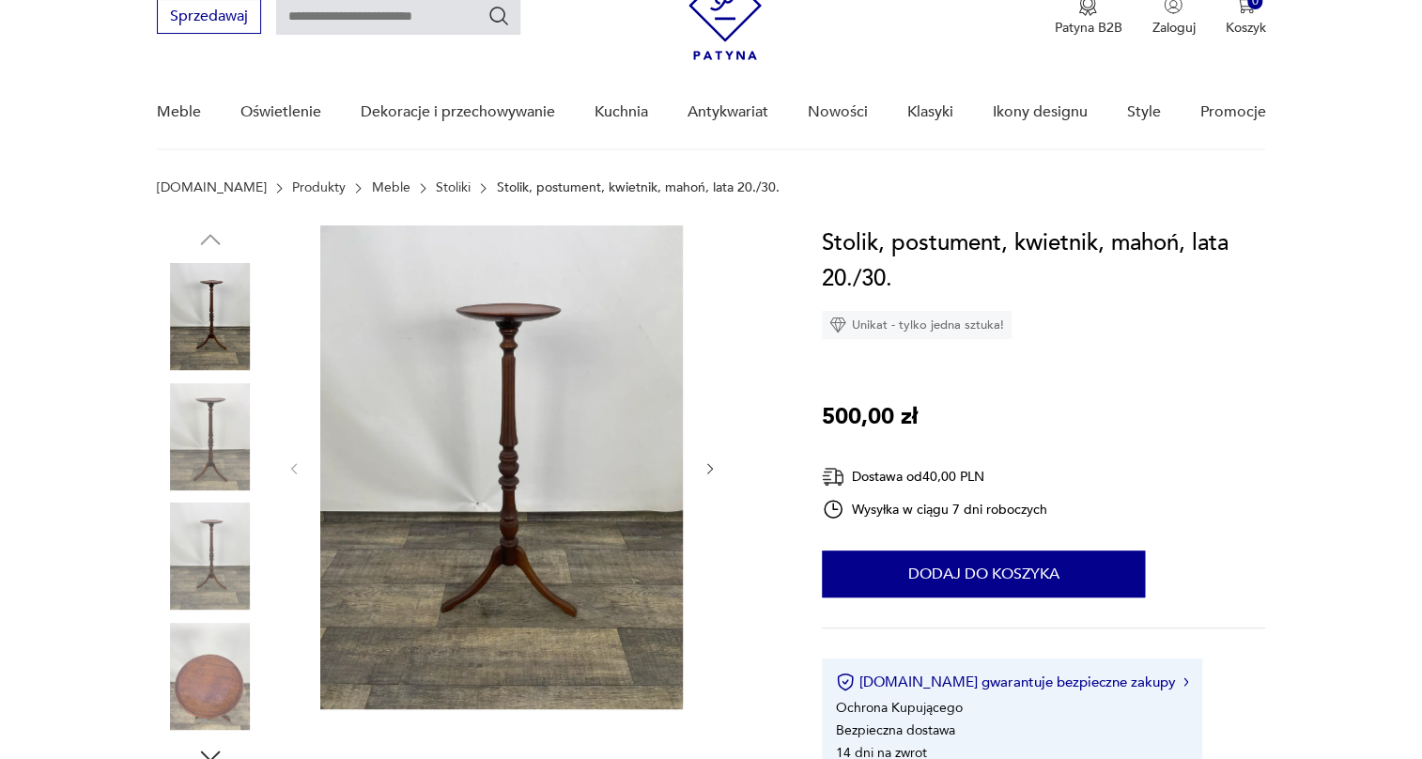
click at [194, 394] on img at bounding box center [210, 436] width 107 height 107
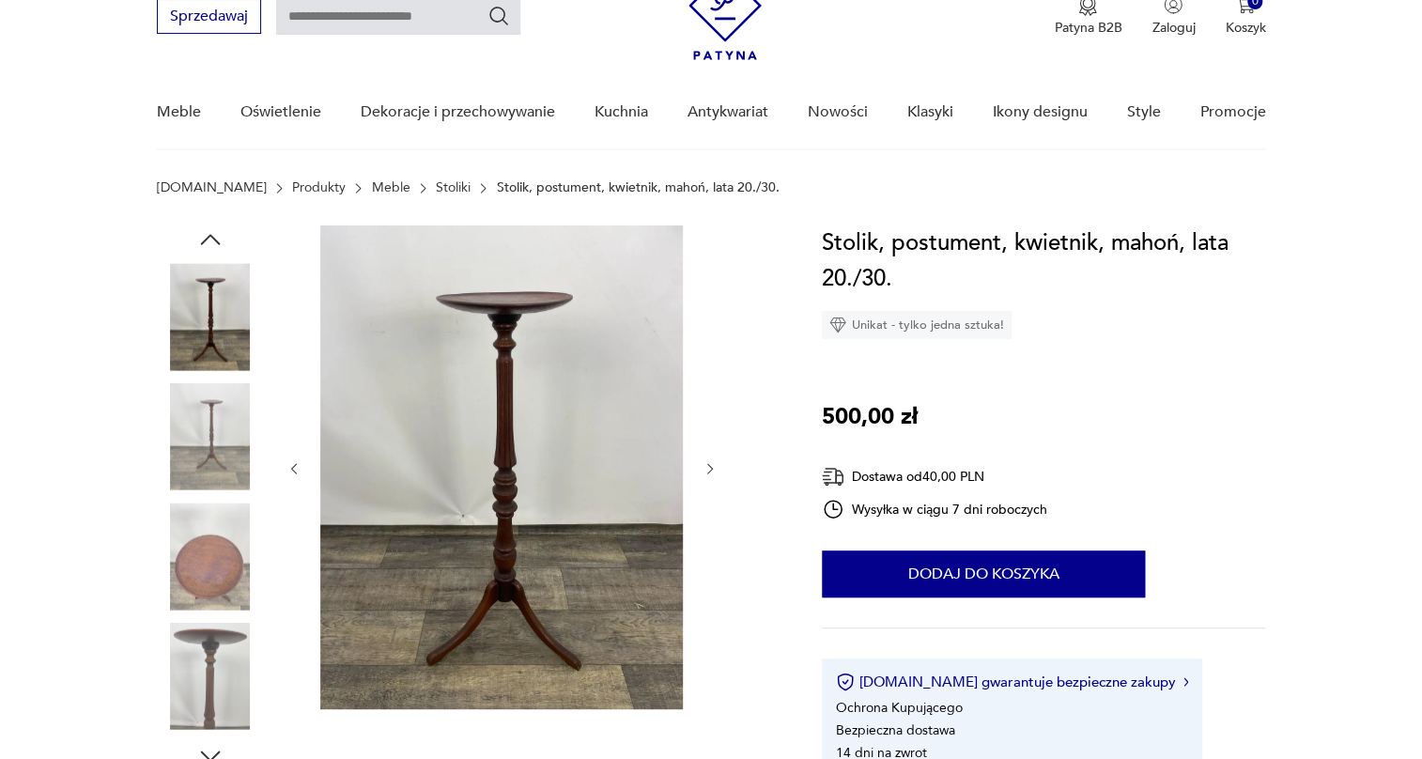
click at [201, 445] on img at bounding box center [210, 436] width 107 height 107
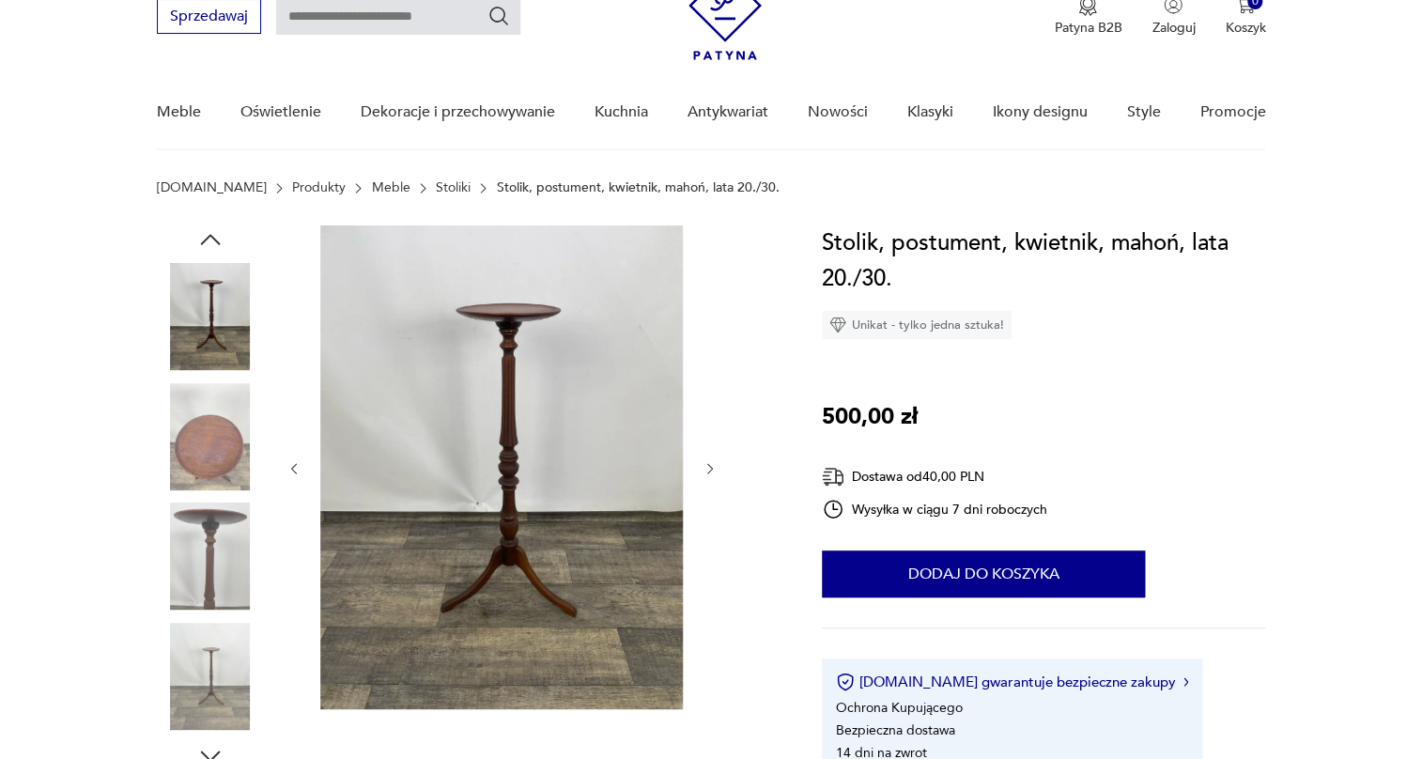
click at [191, 518] on img at bounding box center [210, 556] width 107 height 107
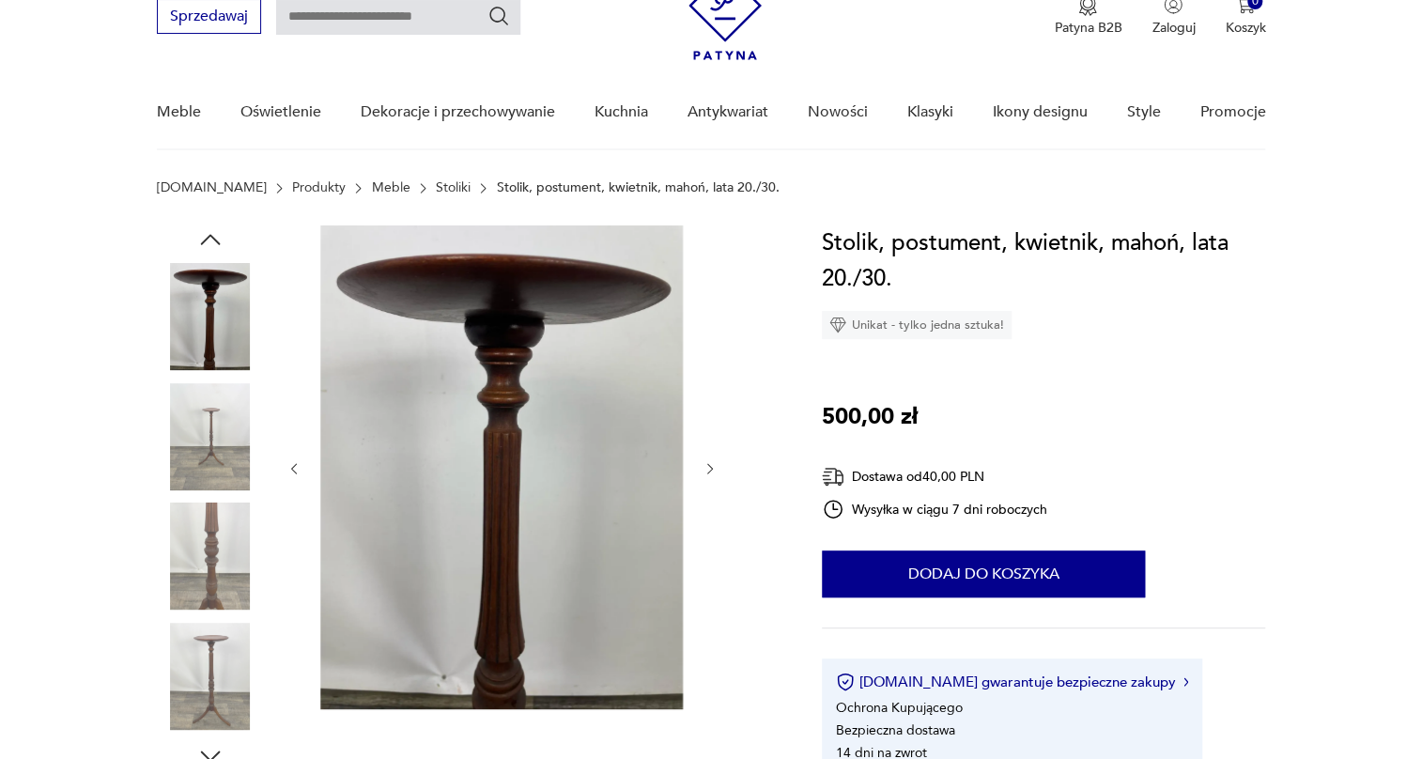
click at [206, 598] on img at bounding box center [210, 556] width 107 height 107
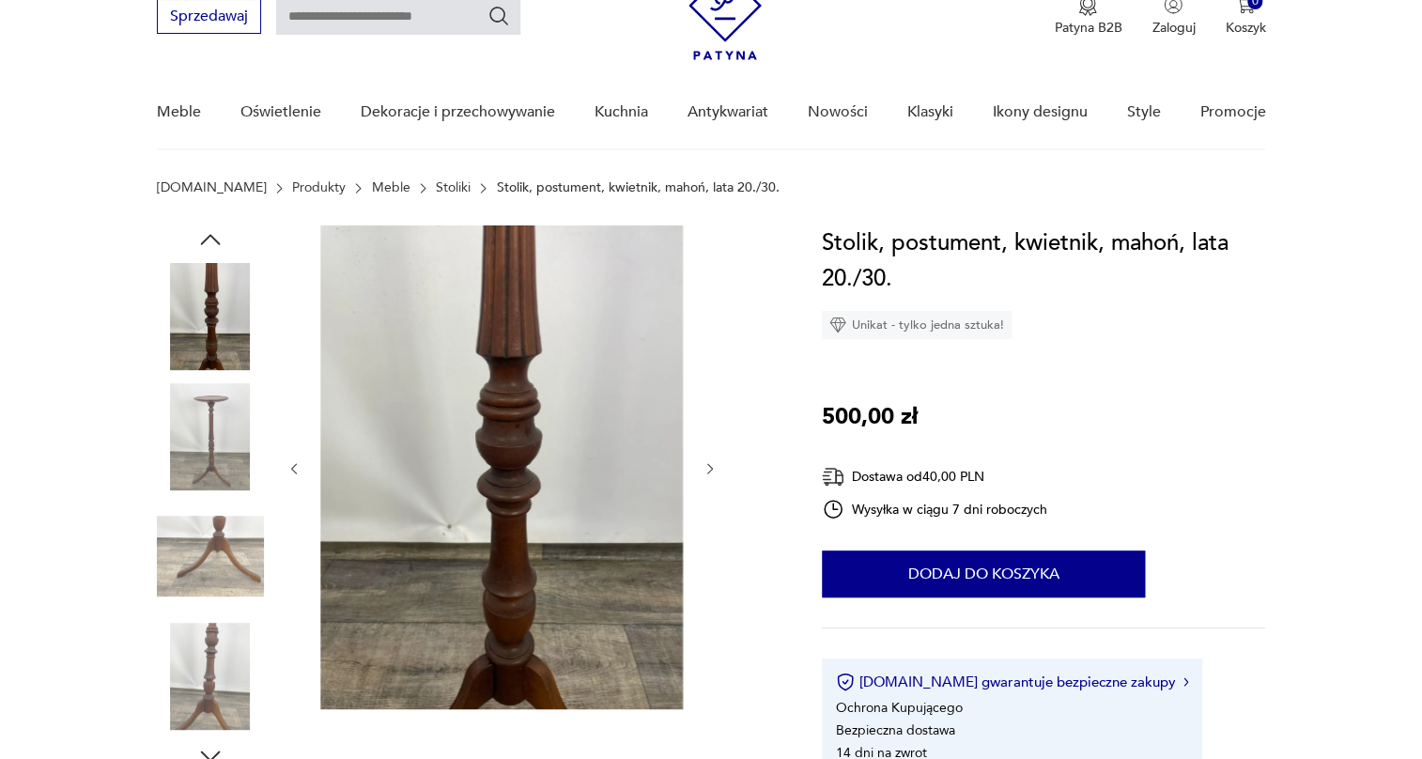
click at [197, 555] on img at bounding box center [210, 556] width 107 height 107
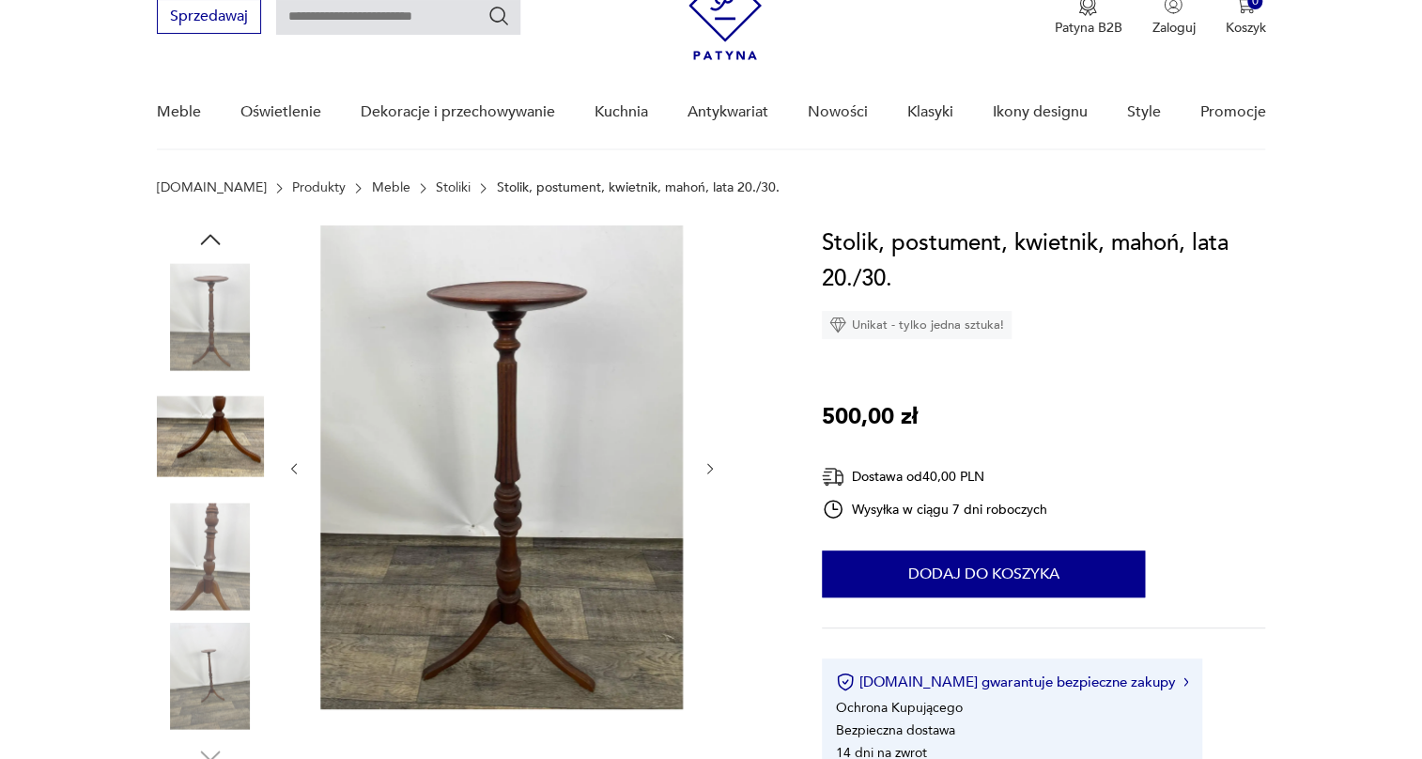
click at [200, 561] on img at bounding box center [210, 556] width 107 height 107
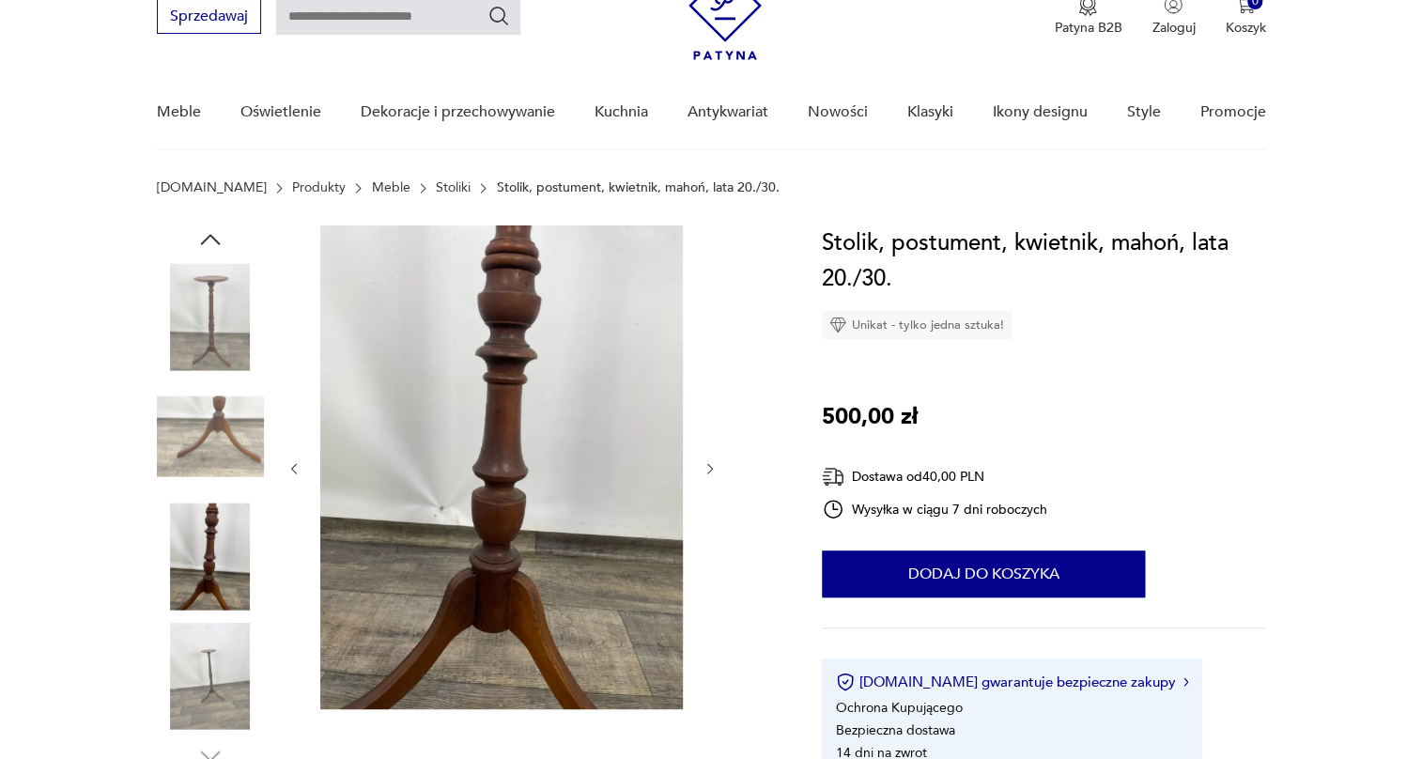
click at [209, 592] on img at bounding box center [210, 556] width 107 height 107
click at [205, 649] on img at bounding box center [210, 676] width 107 height 107
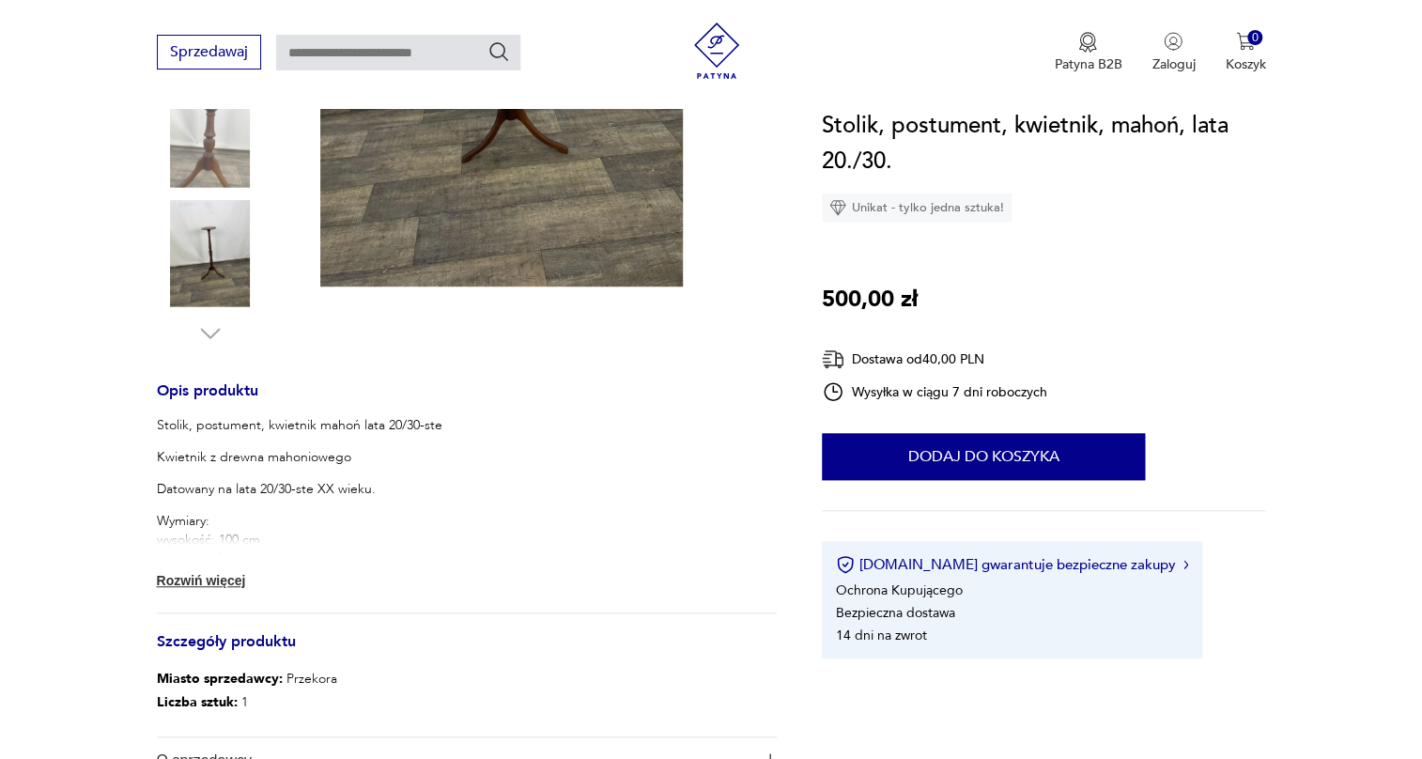
scroll to position [512, 0]
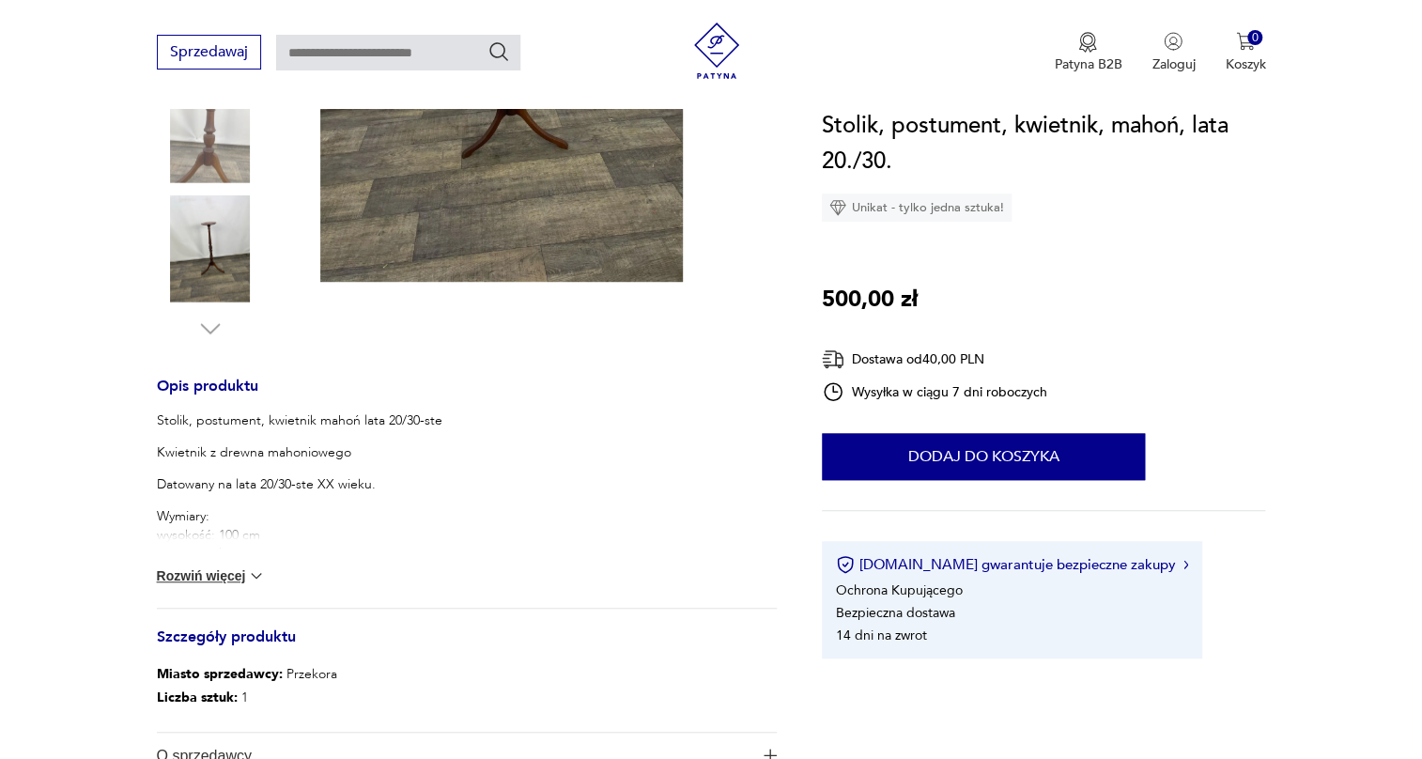
click at [236, 573] on button "Rozwiń więcej" at bounding box center [211, 576] width 109 height 19
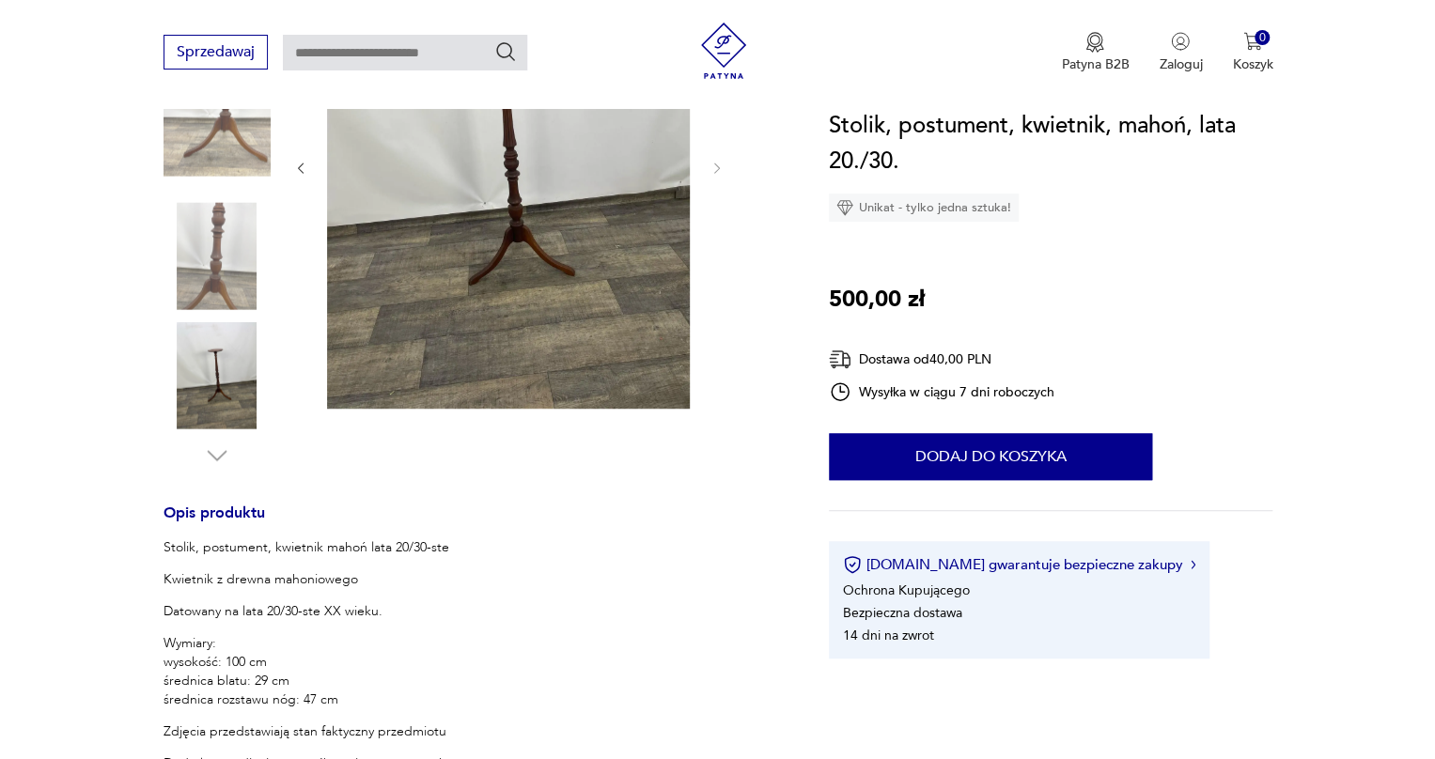
scroll to position [170, 0]
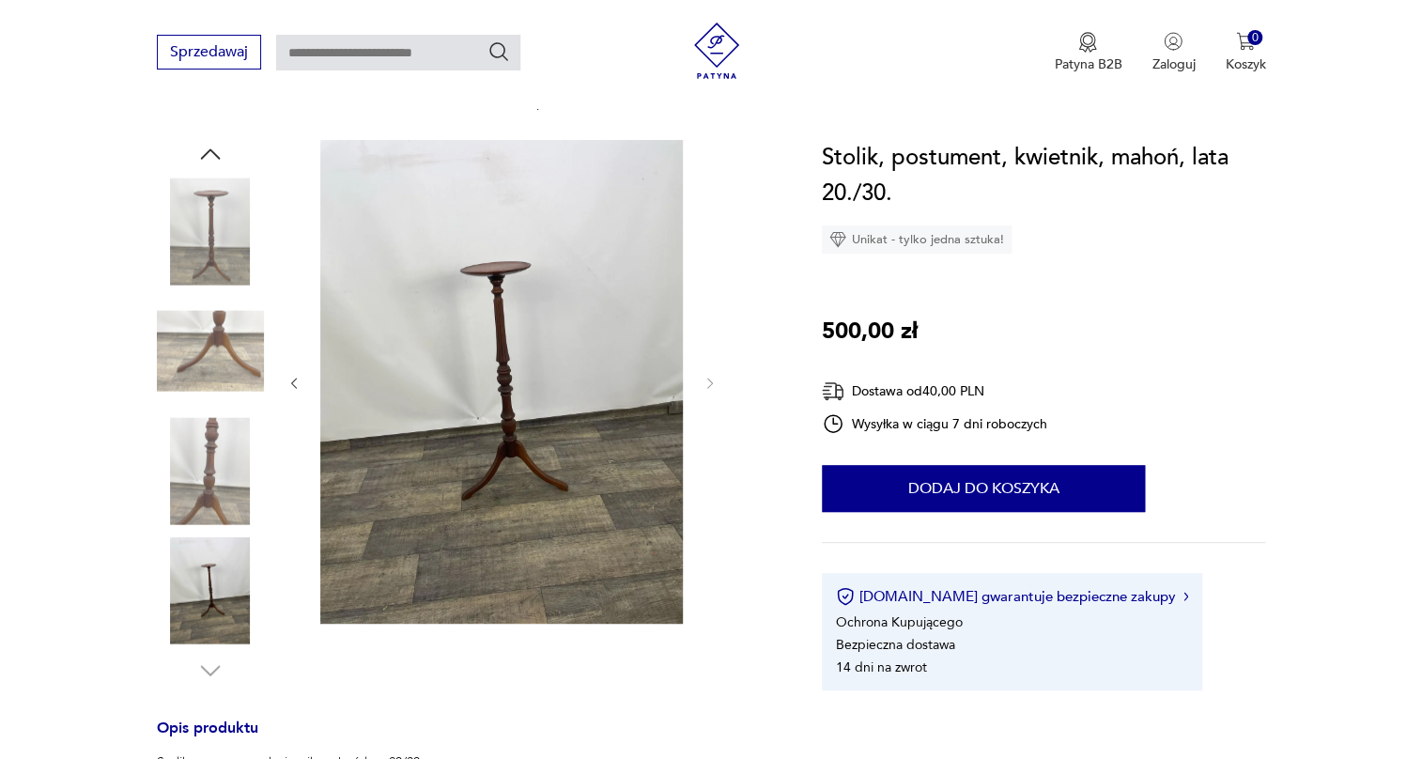
click at [204, 345] on img at bounding box center [210, 351] width 107 height 107
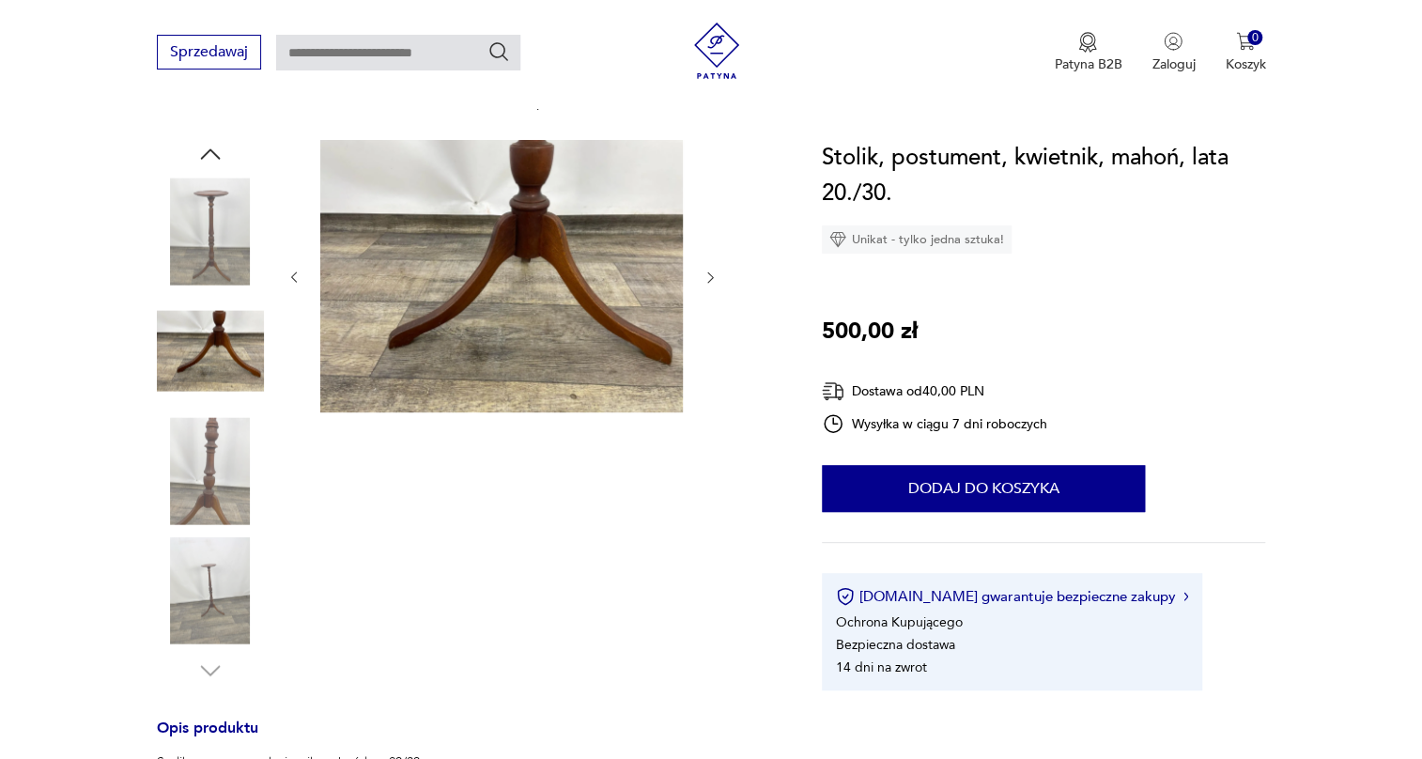
click at [237, 263] on img at bounding box center [210, 231] width 107 height 107
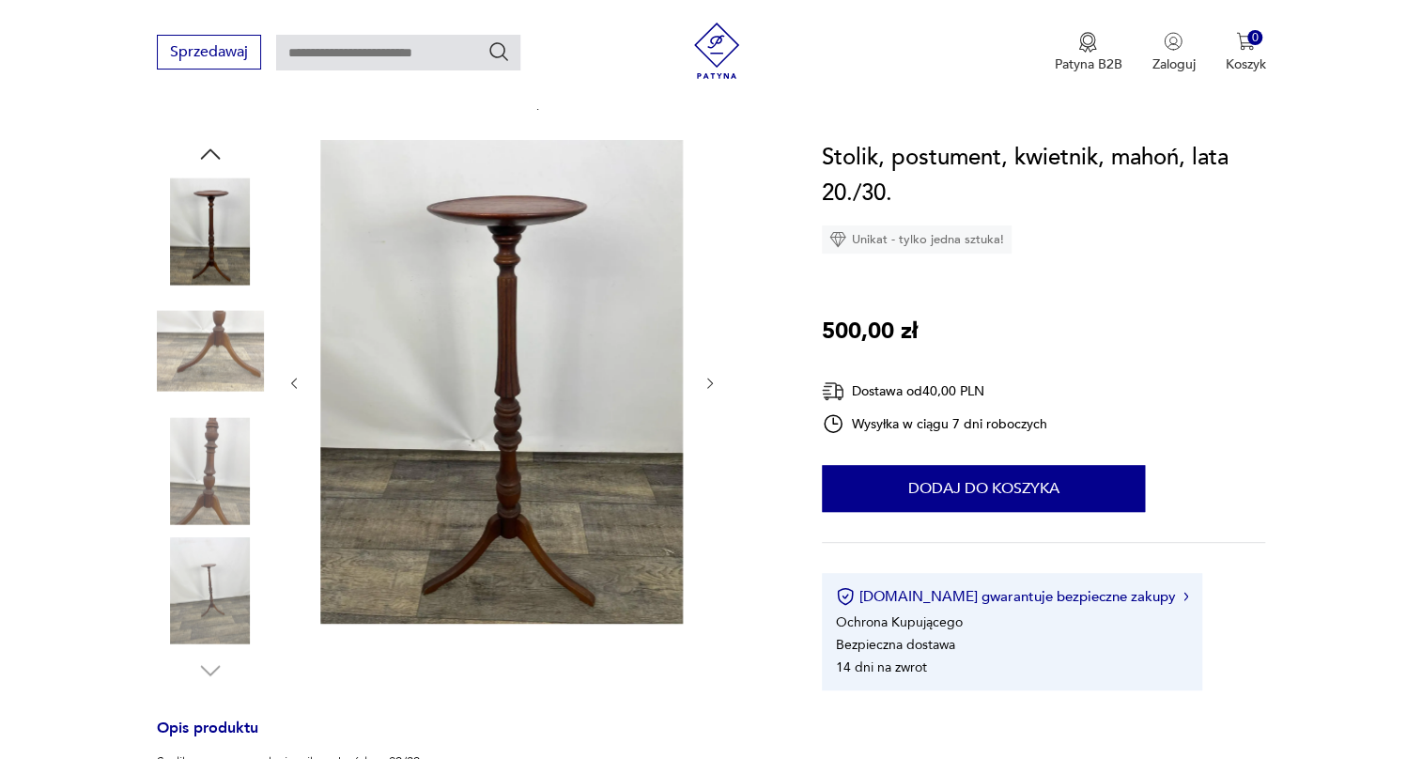
click at [388, 246] on img at bounding box center [501, 382] width 363 height 484
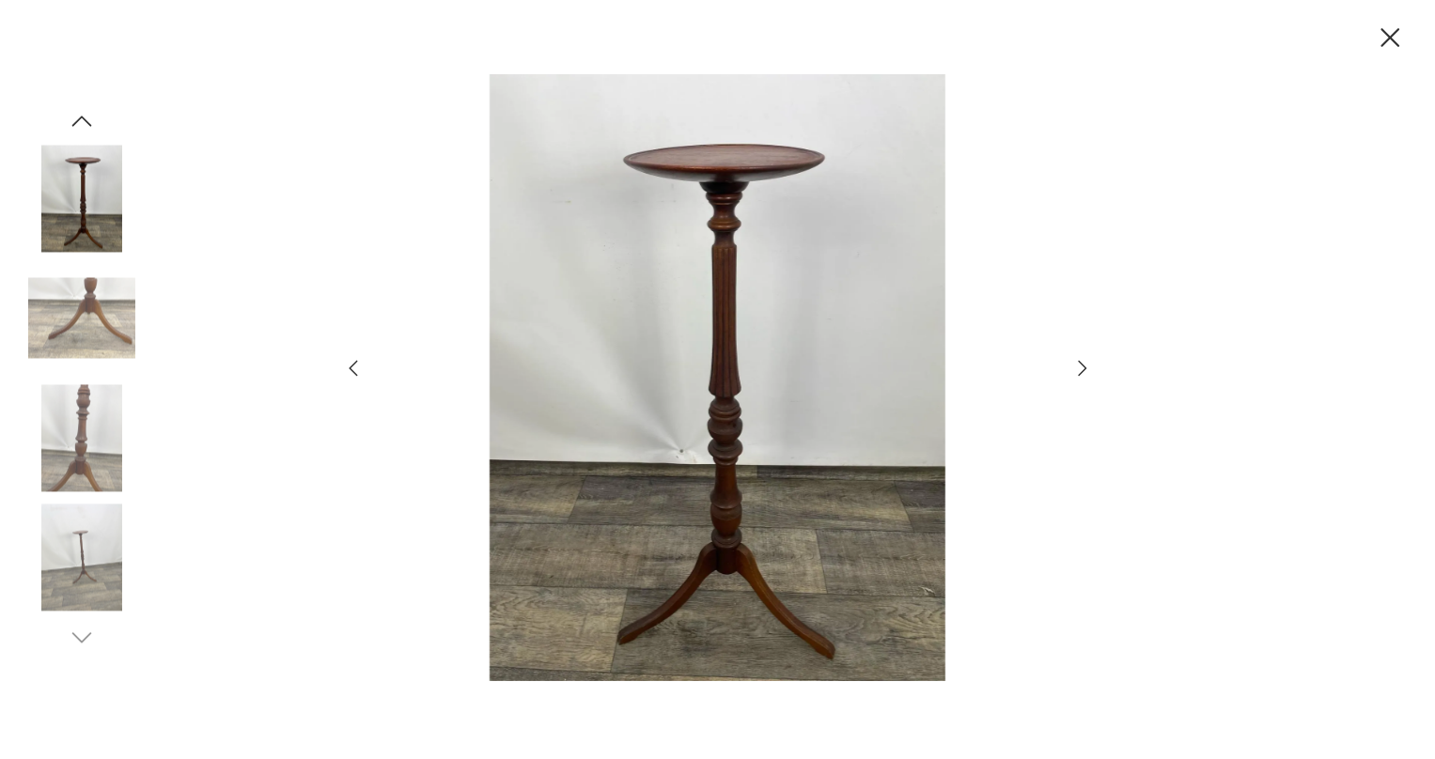
click at [1079, 357] on icon "button" at bounding box center [1082, 368] width 23 height 23
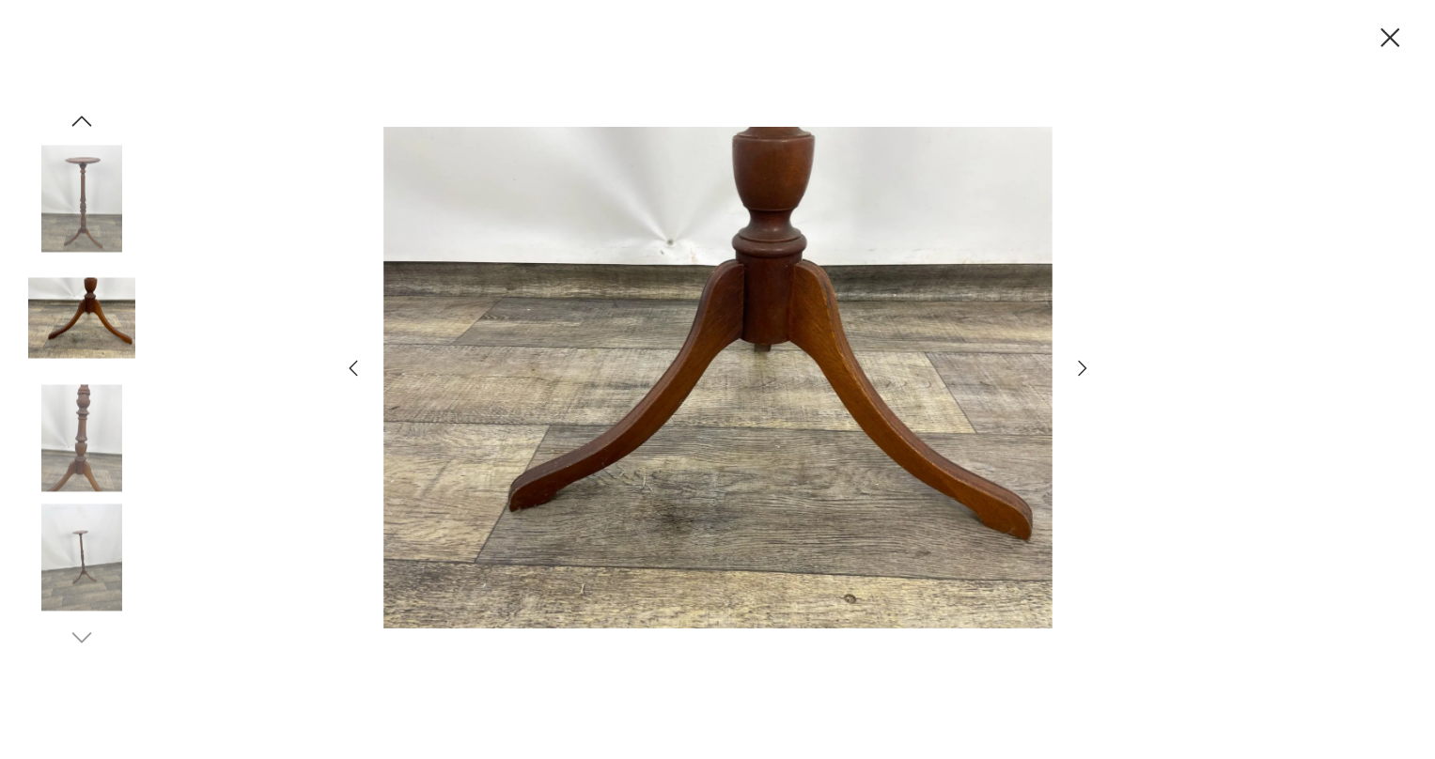
click at [1097, 360] on div at bounding box center [717, 379] width 1435 height 759
click at [1079, 368] on icon "button" at bounding box center [1082, 368] width 23 height 23
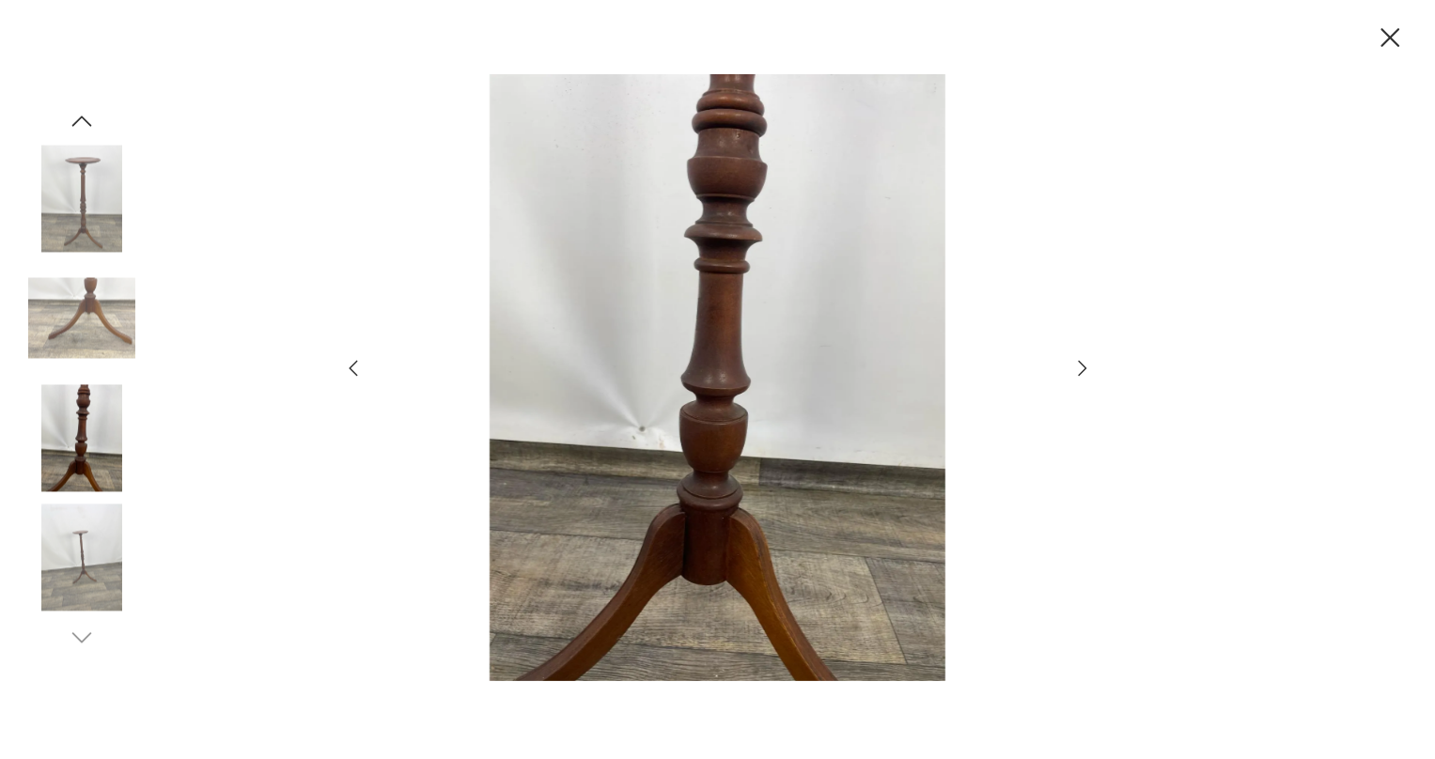
click at [1079, 368] on icon "button" at bounding box center [1082, 368] width 23 height 23
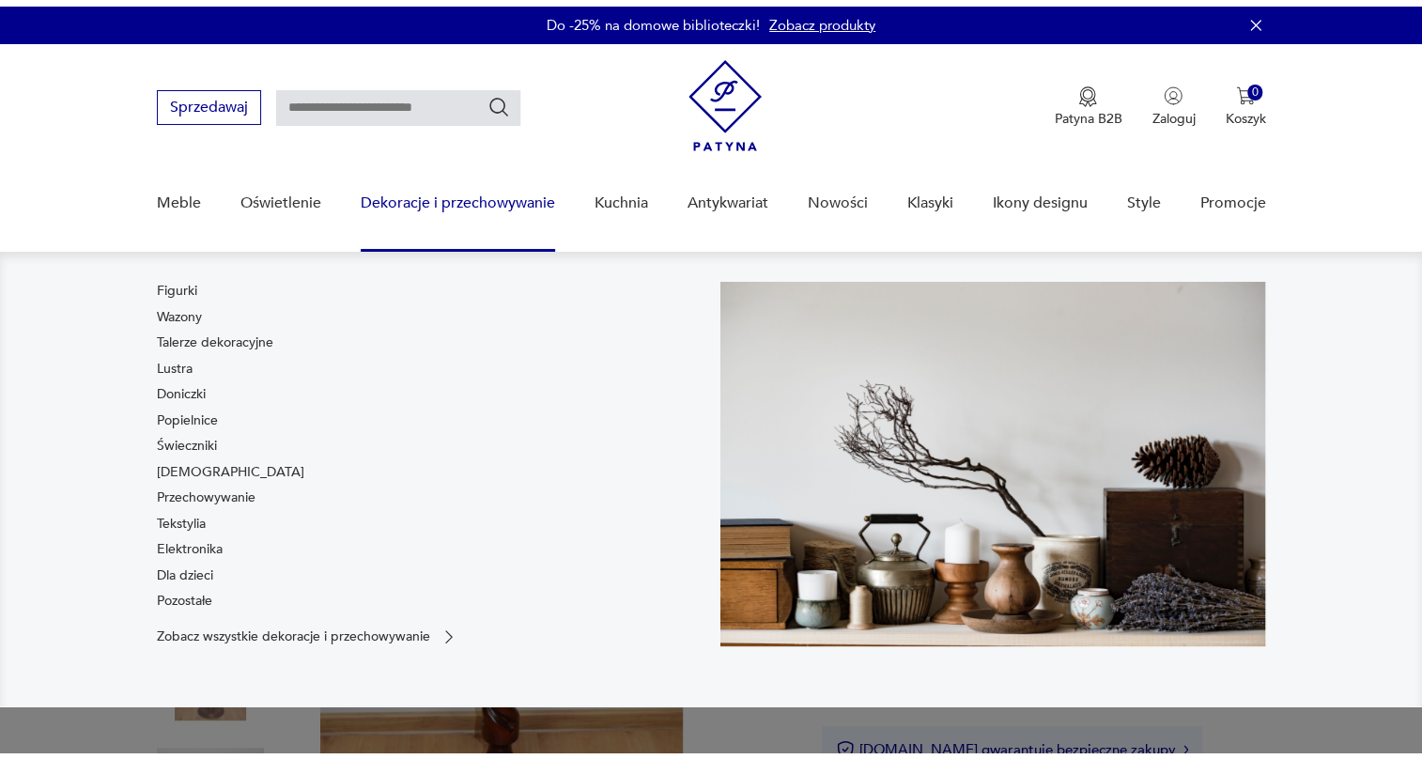
scroll to position [170, 0]
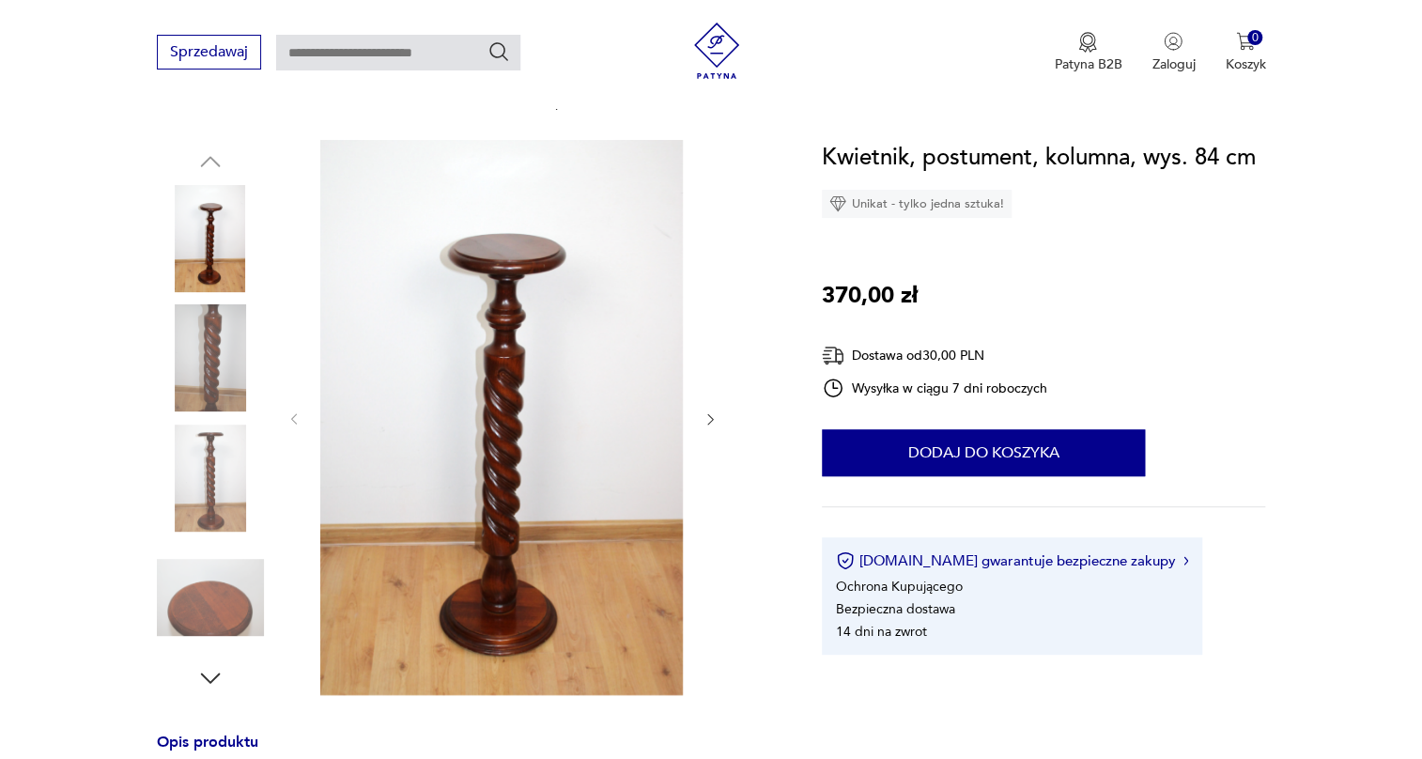
click at [191, 333] on img at bounding box center [210, 357] width 107 height 107
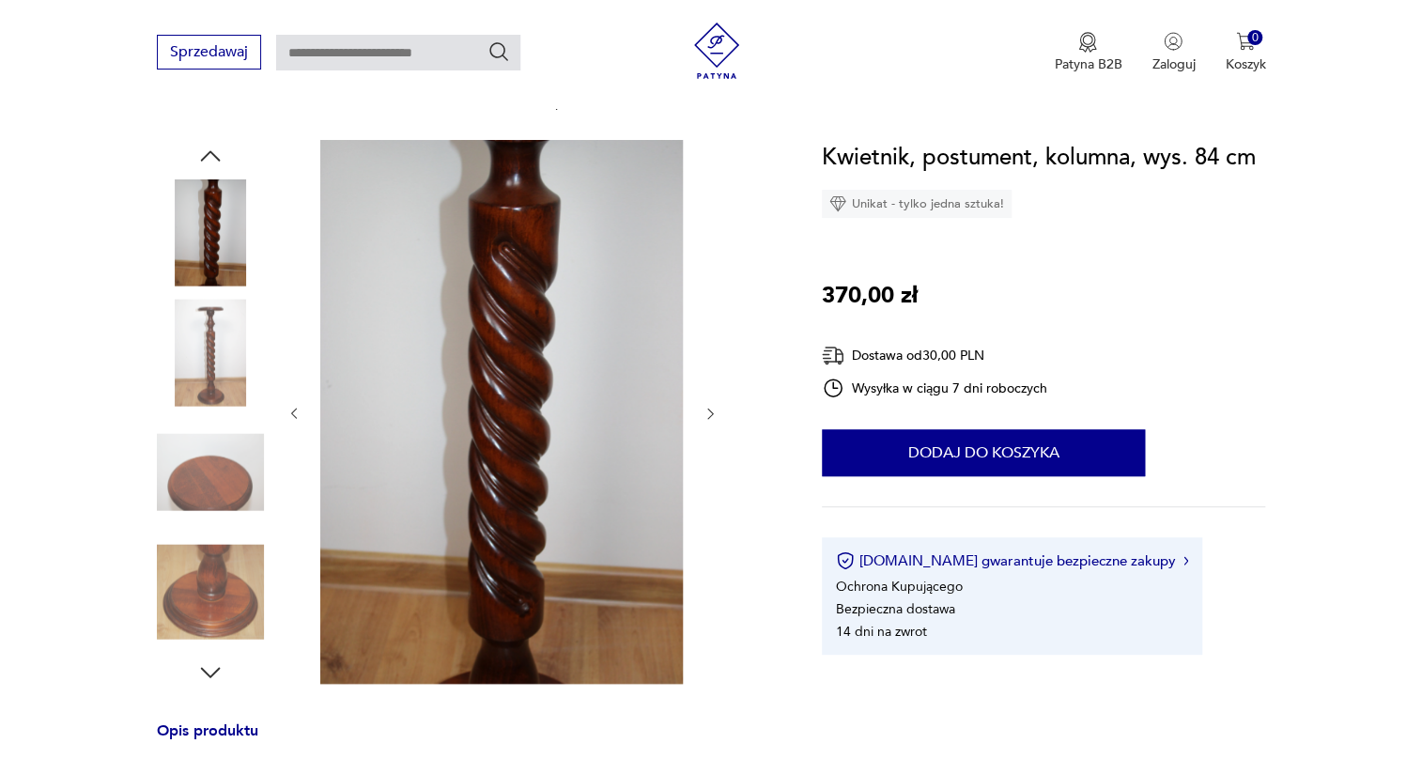
click at [227, 412] on div at bounding box center [210, 294] width 107 height 470
click at [225, 365] on img at bounding box center [210, 352] width 107 height 107
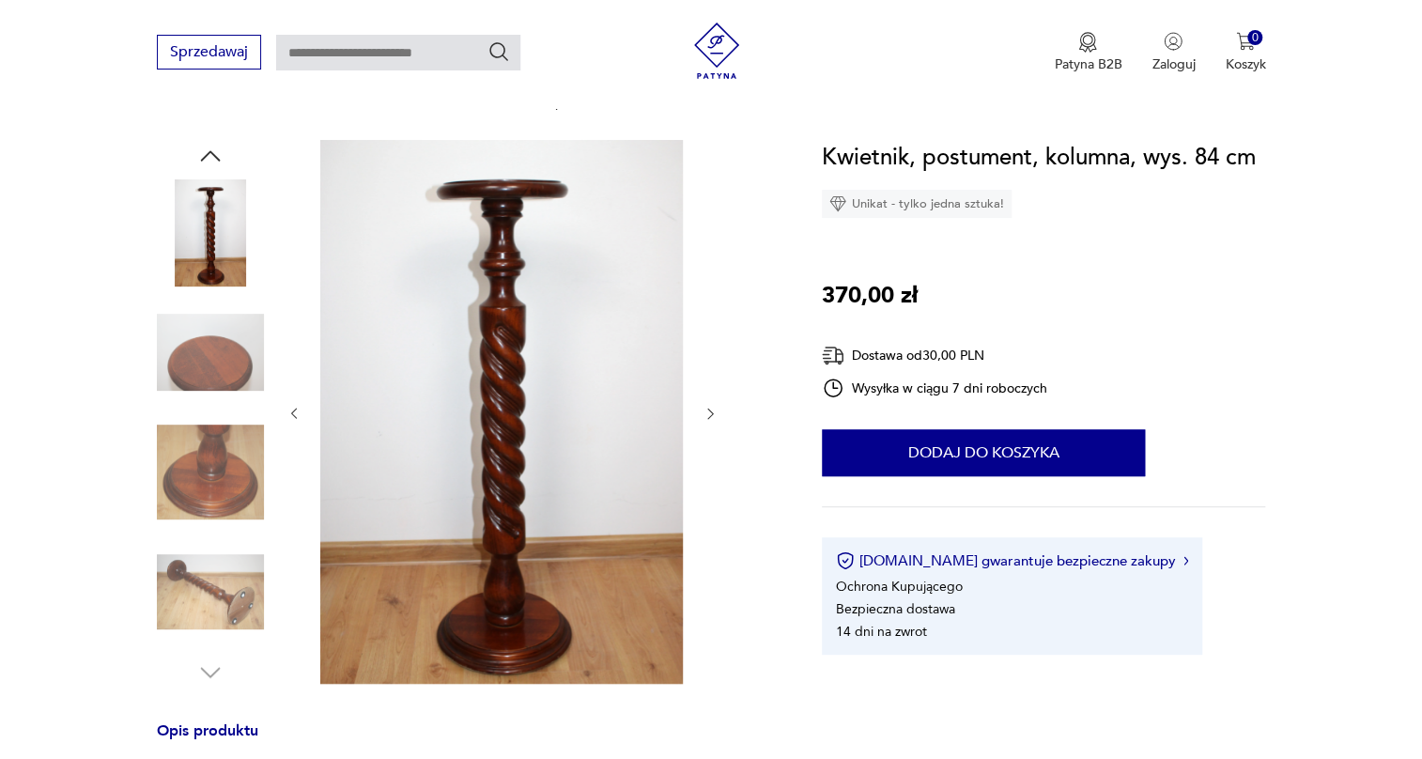
click at [219, 450] on img at bounding box center [210, 472] width 107 height 107
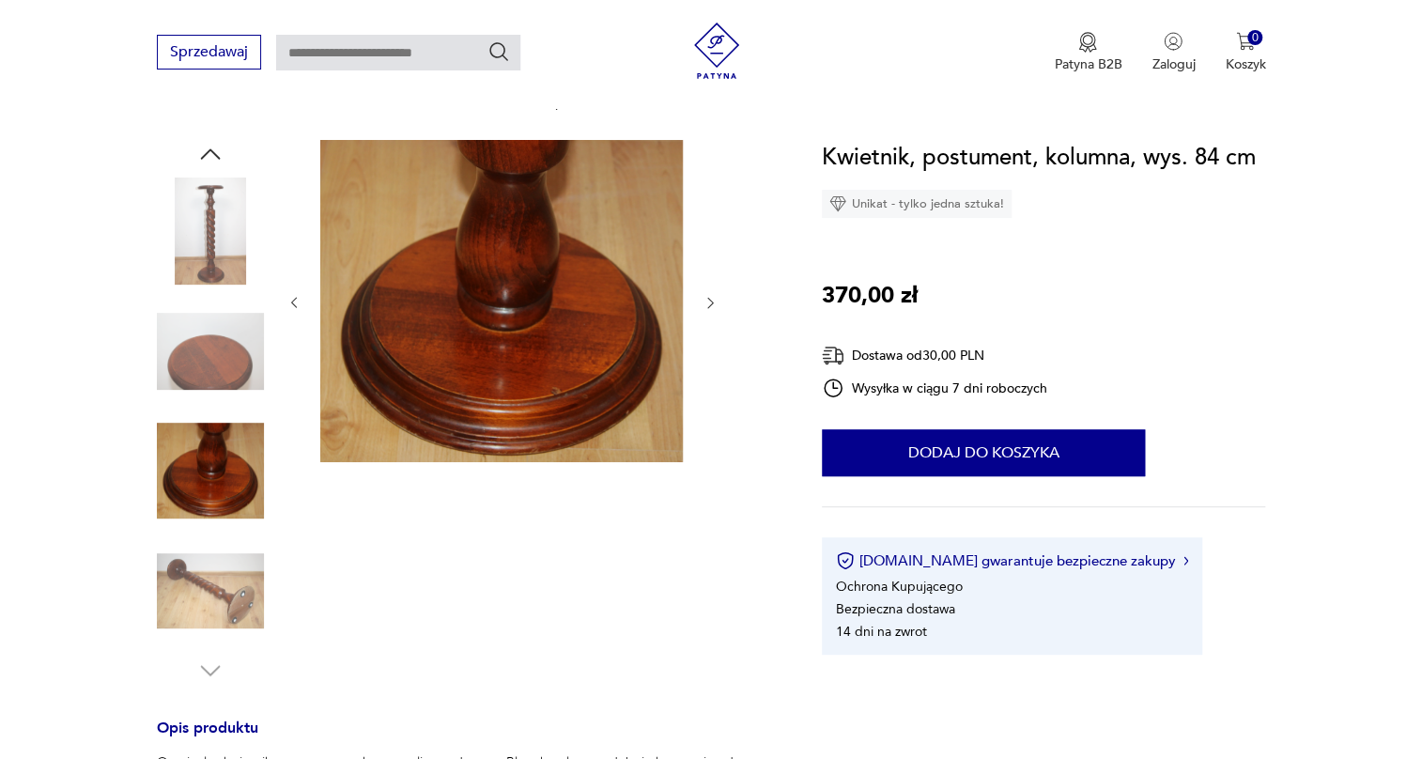
click at [236, 576] on img at bounding box center [210, 590] width 107 height 107
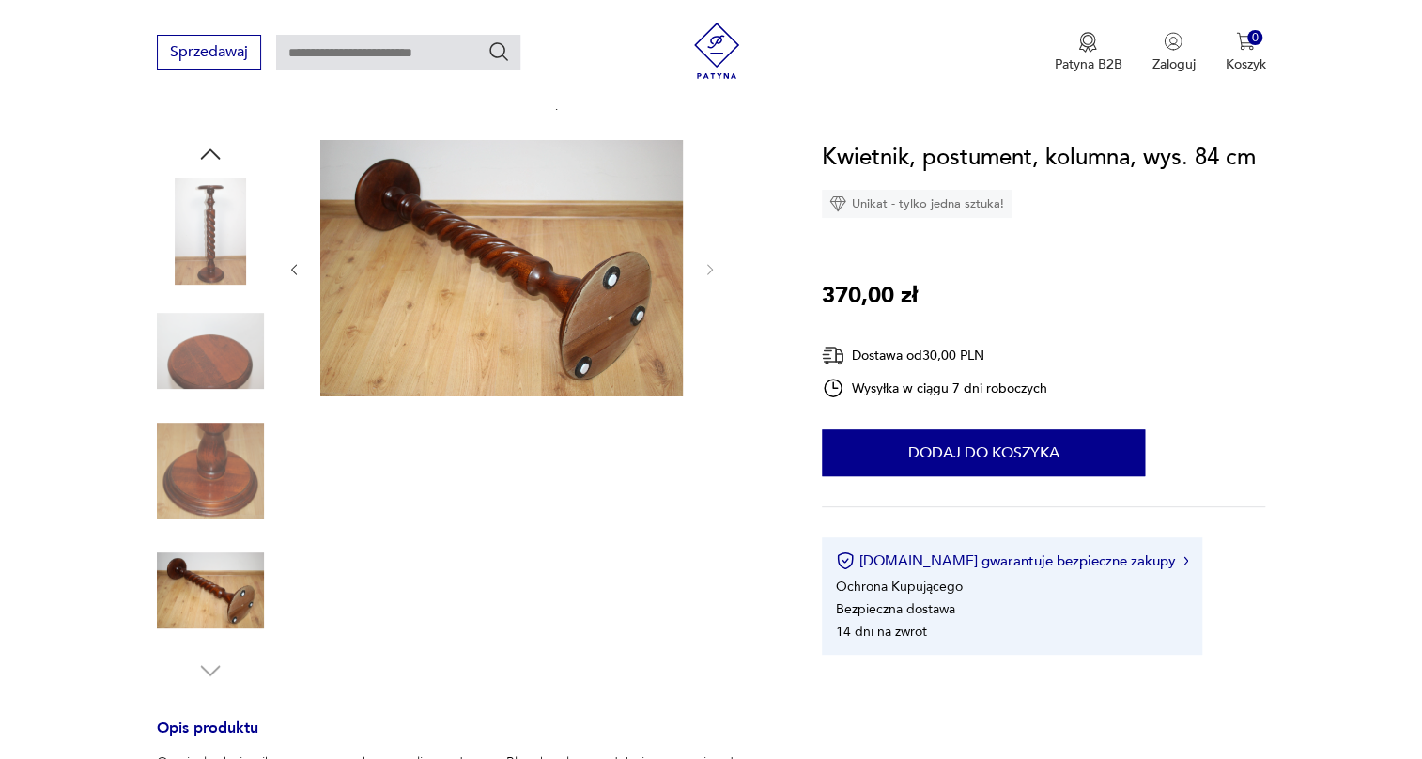
click at [224, 459] on img at bounding box center [210, 470] width 107 height 107
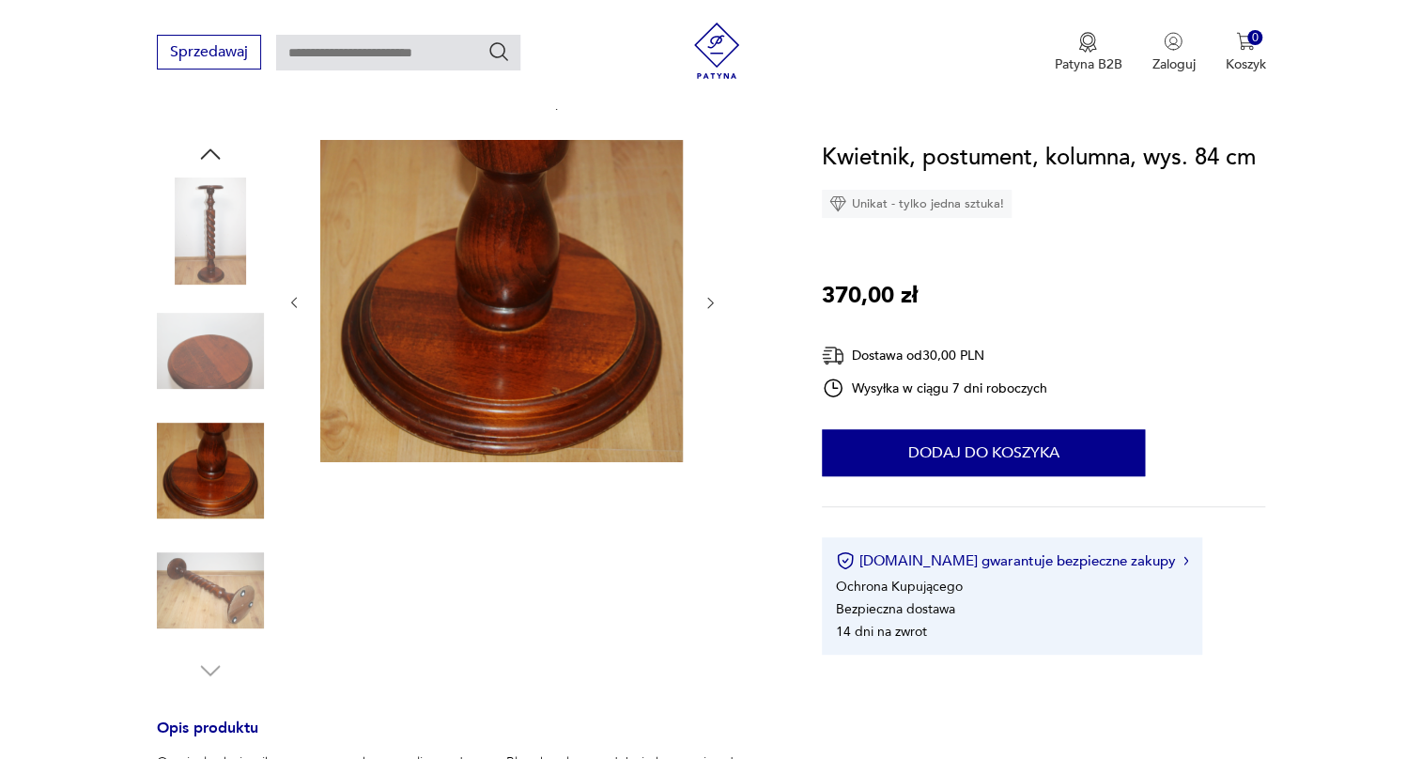
click at [234, 357] on img at bounding box center [210, 351] width 107 height 107
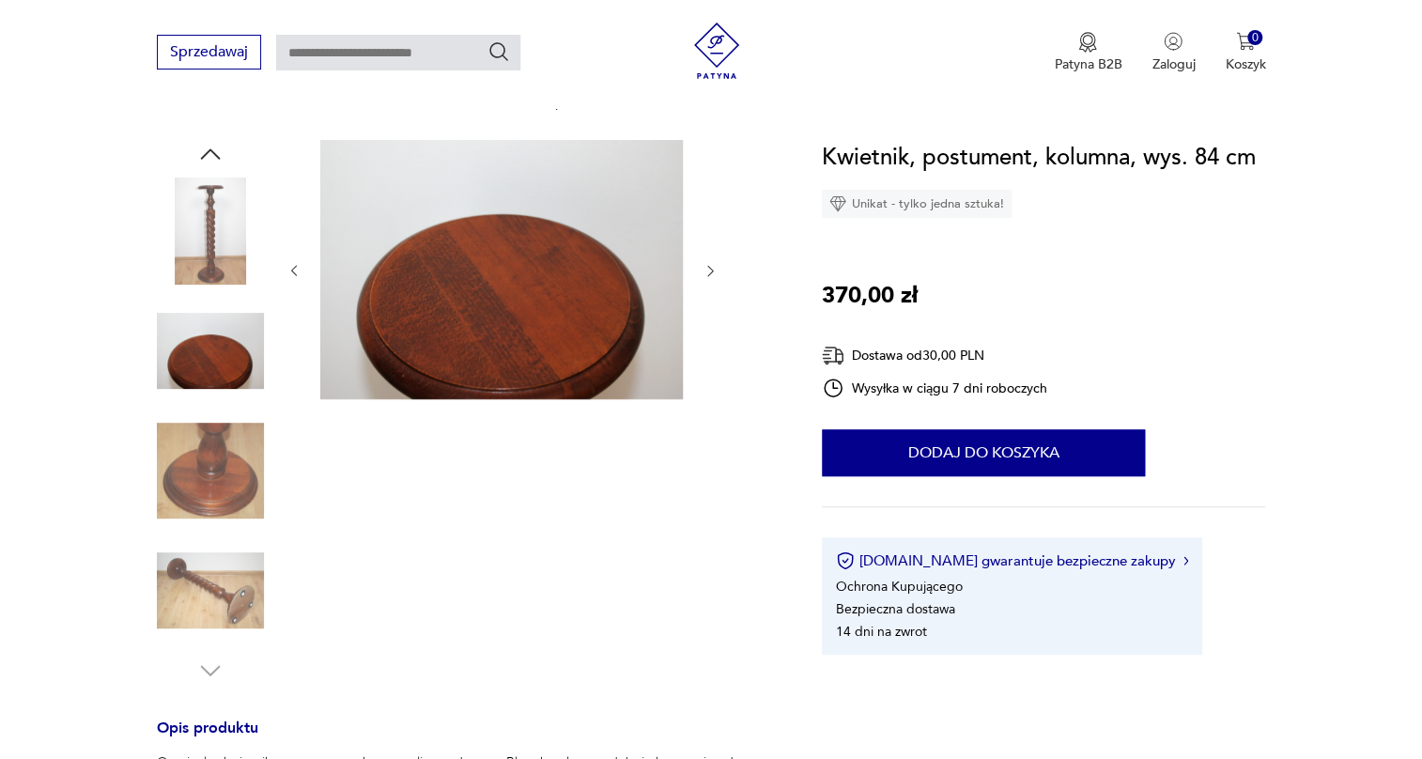
click at [225, 252] on img at bounding box center [210, 231] width 107 height 107
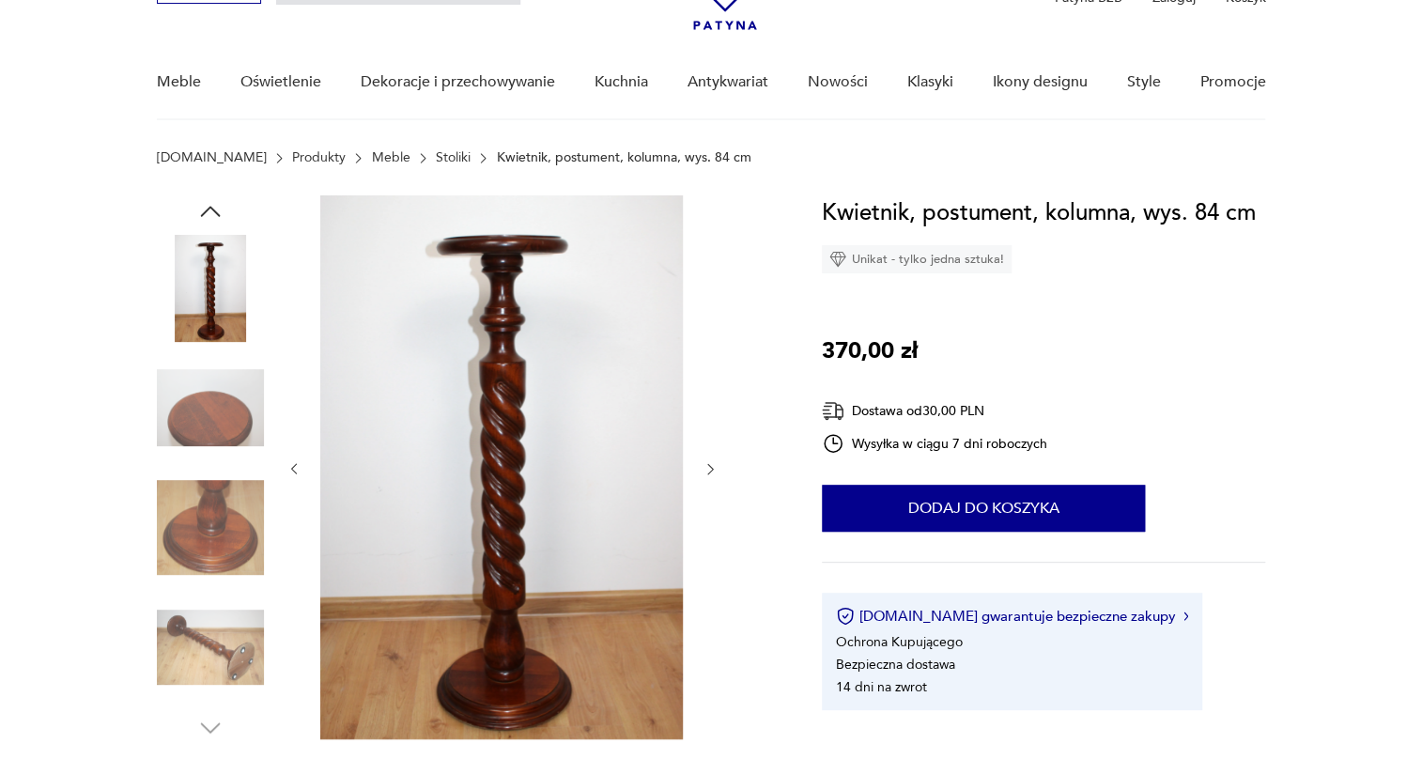
scroll to position [85, 0]
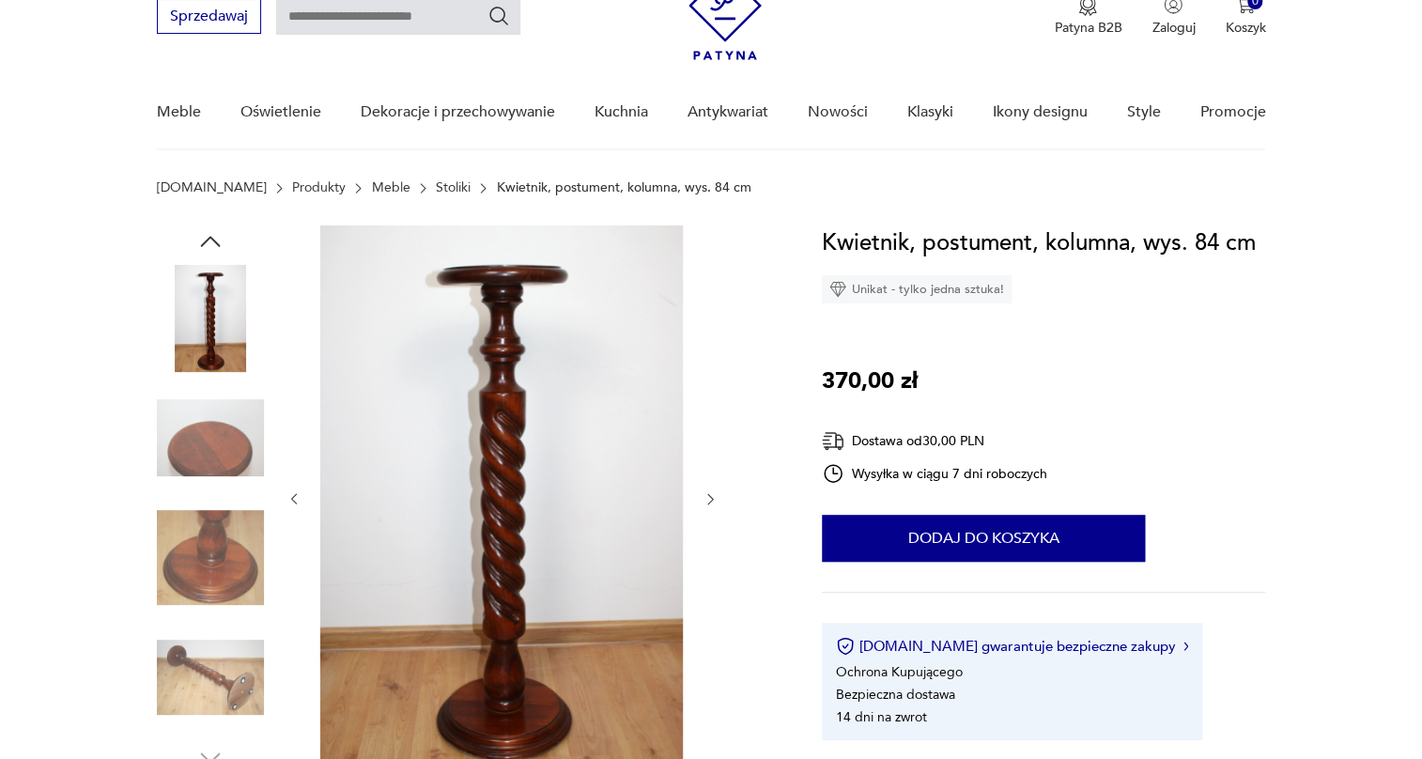
click at [215, 230] on icon "button" at bounding box center [210, 241] width 28 height 28
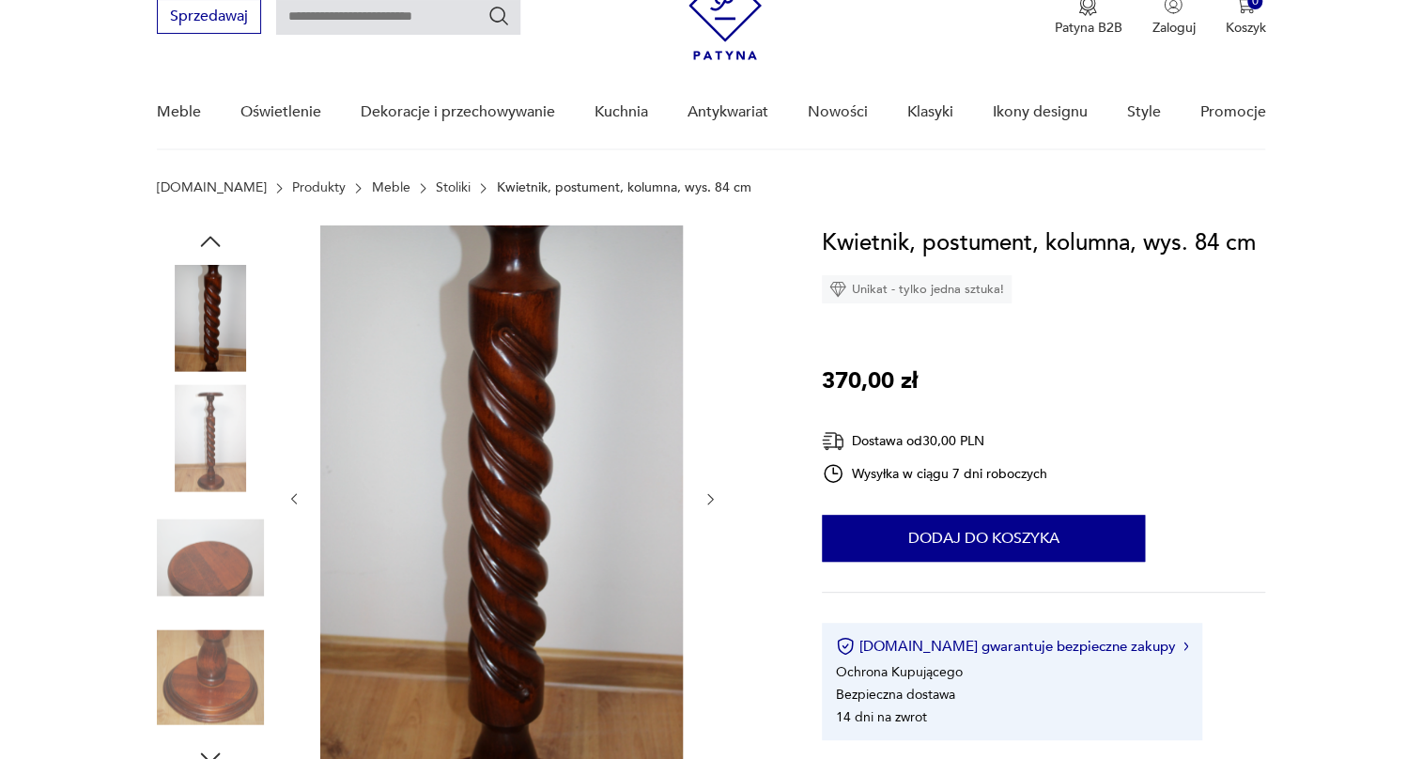
click at [229, 303] on img at bounding box center [210, 318] width 107 height 107
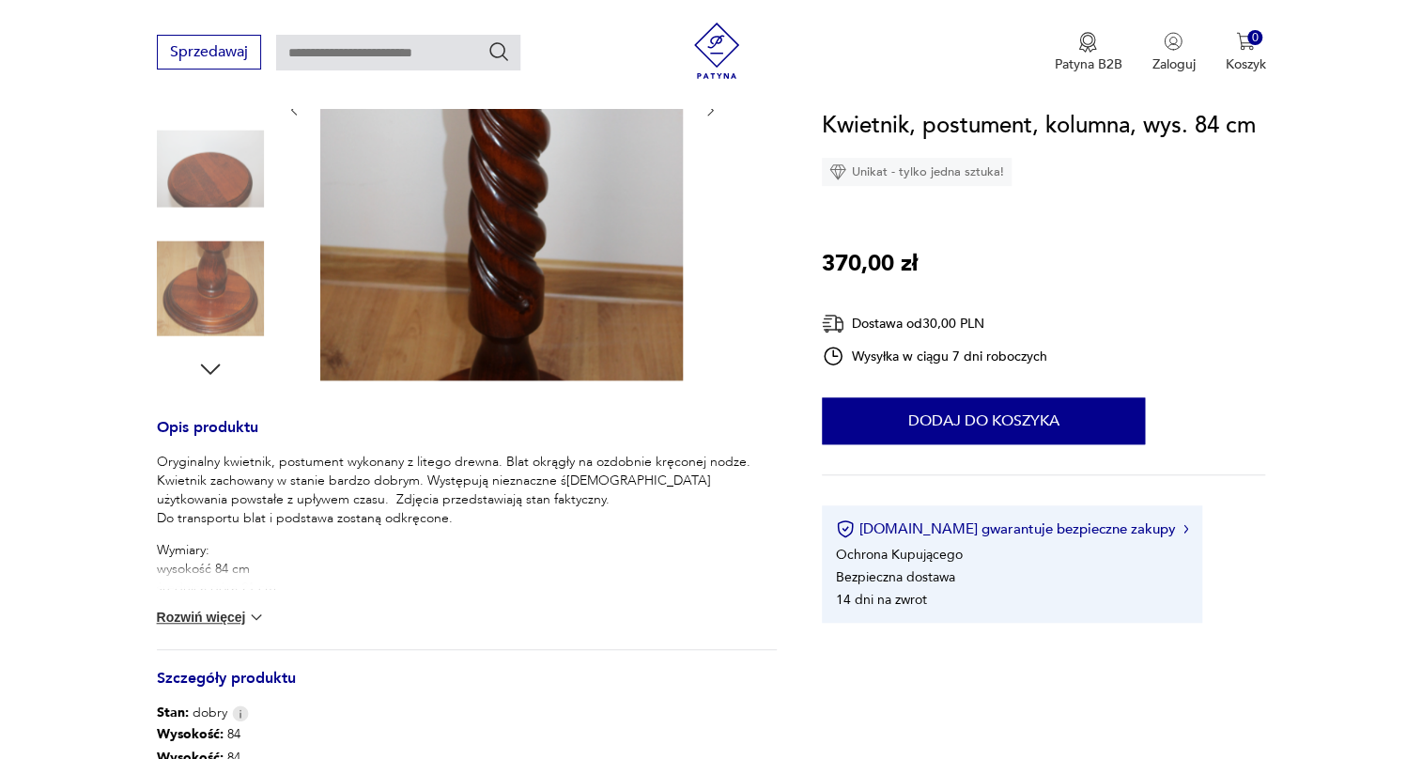
scroll to position [512, 0]
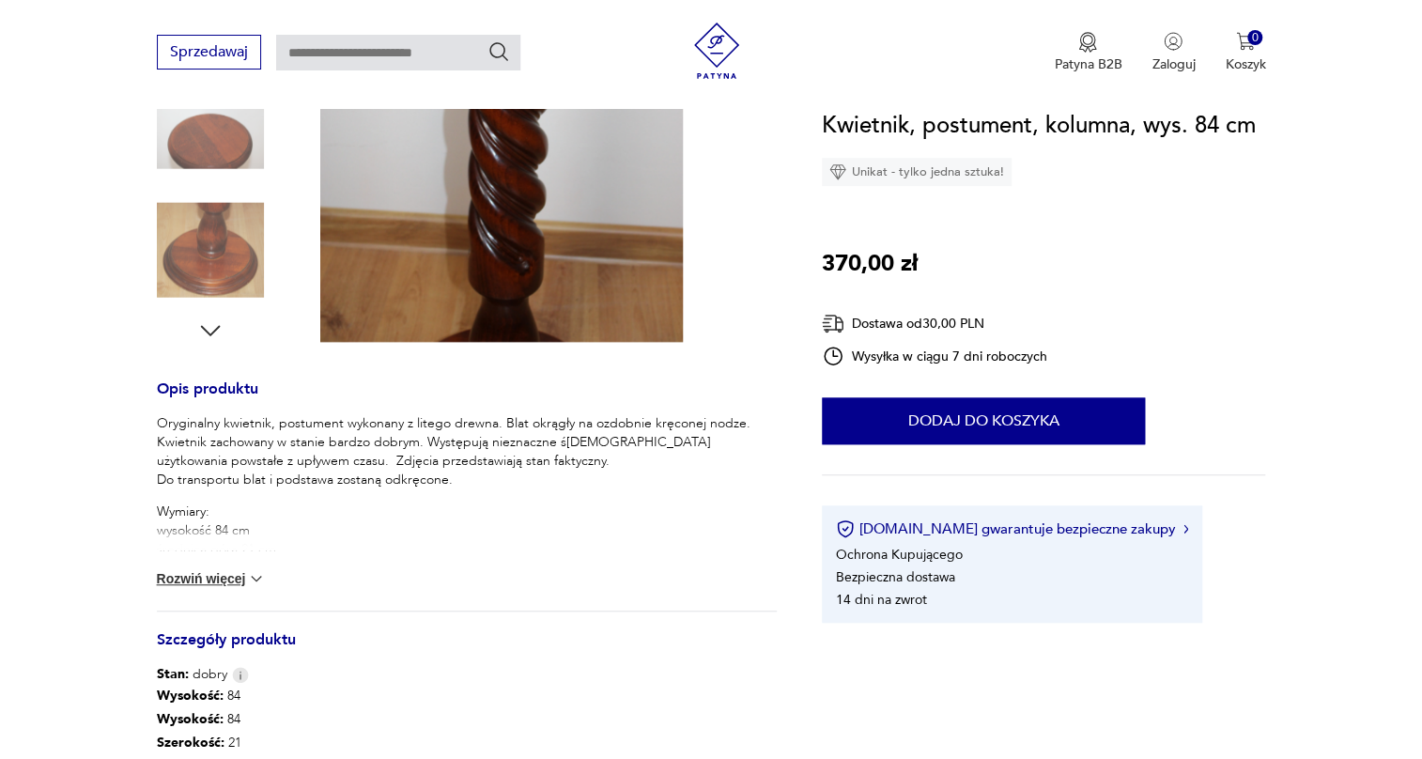
click at [211, 553] on div "Oryginalny kwietnik, postument wykonany z litego drewna. Blat okrągły na ozdobn…" at bounding box center [467, 512] width 621 height 196
click at [217, 569] on button "Rozwiń więcej" at bounding box center [211, 578] width 109 height 19
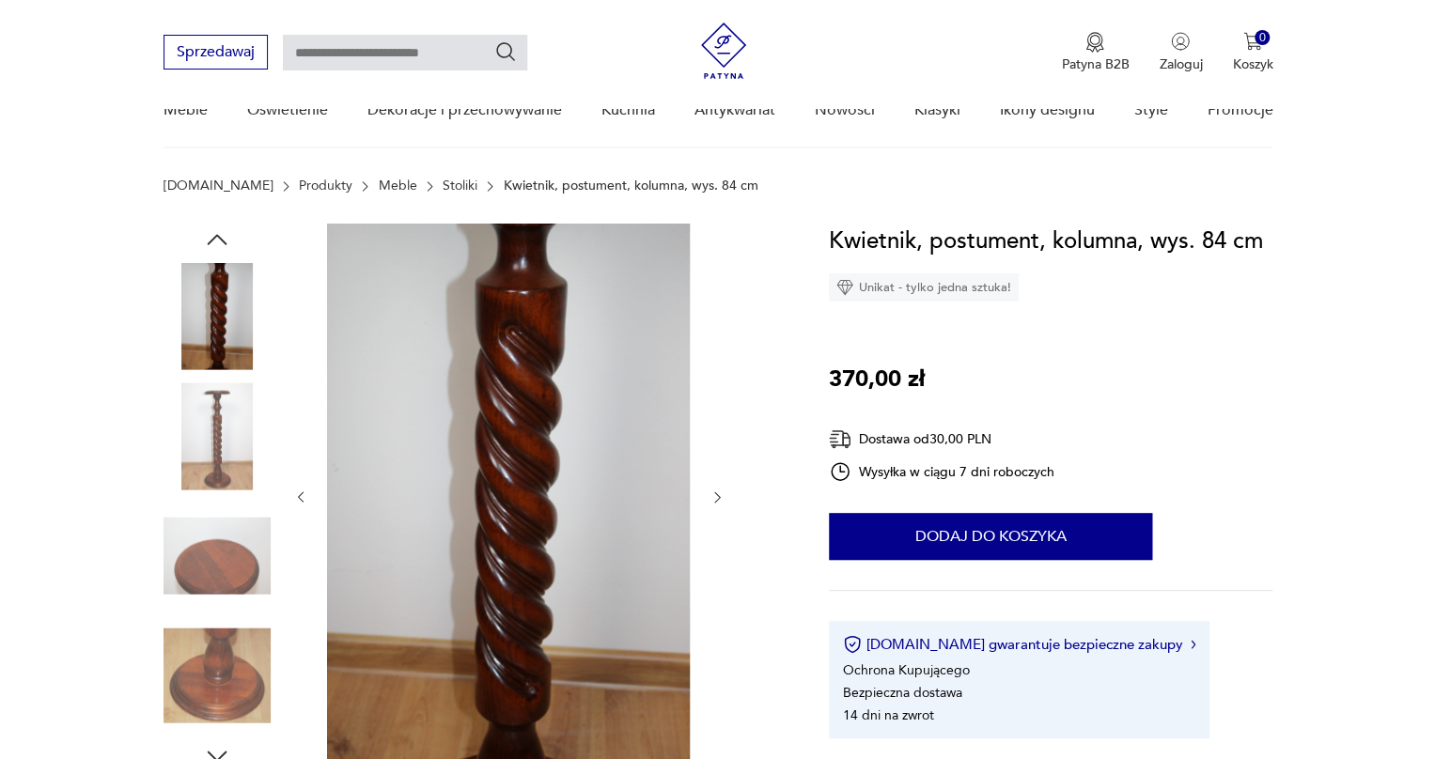
scroll to position [85, 0]
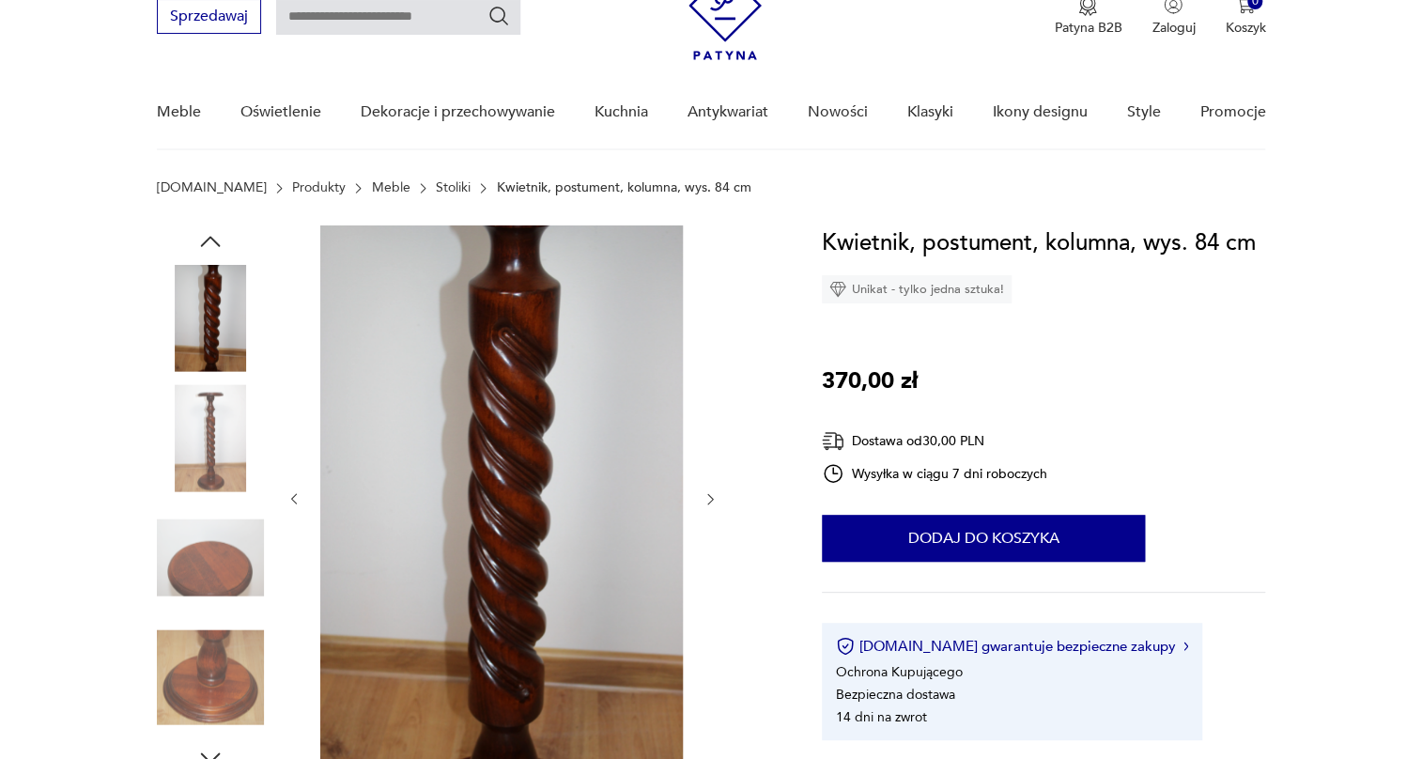
click at [489, 374] on img at bounding box center [501, 497] width 363 height 544
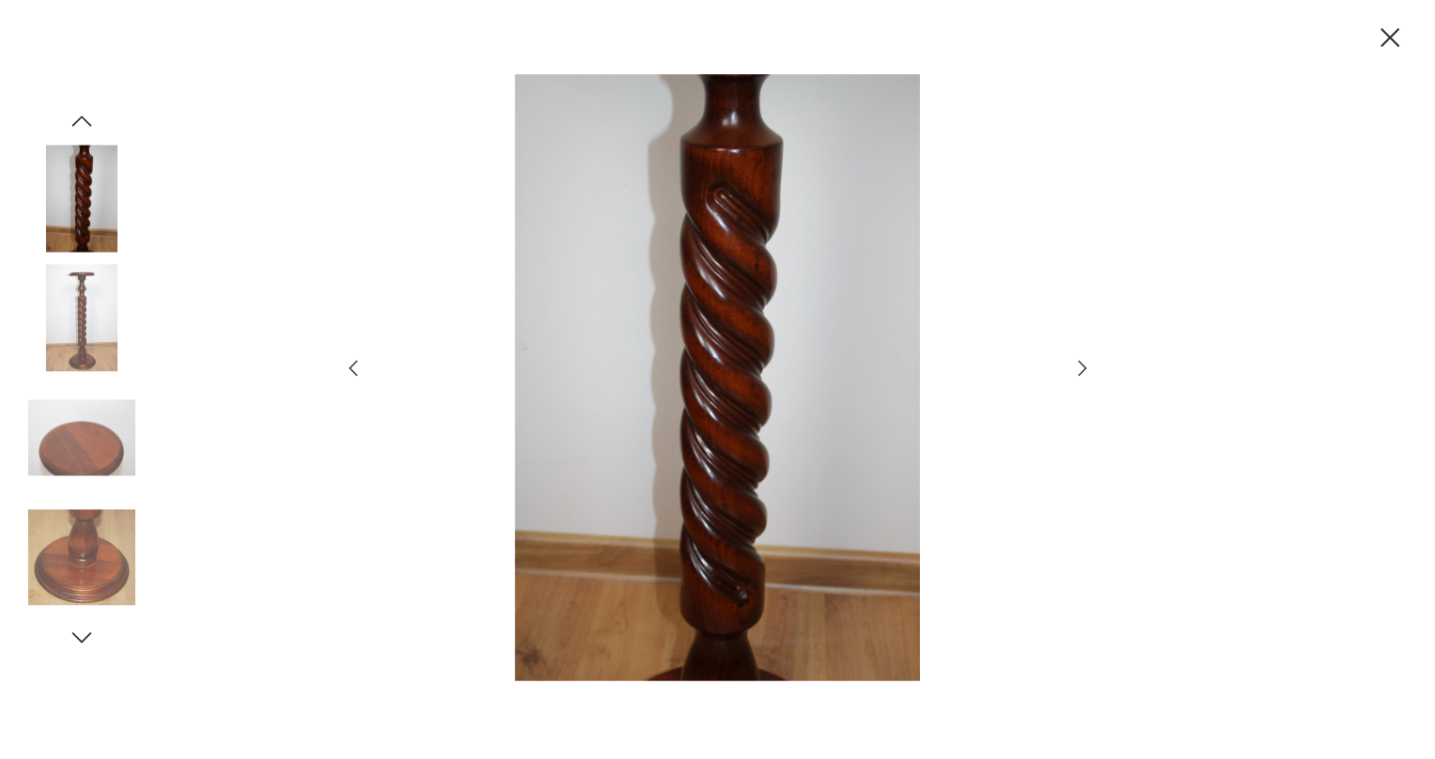
click at [1078, 365] on icon "button" at bounding box center [1082, 368] width 23 height 23
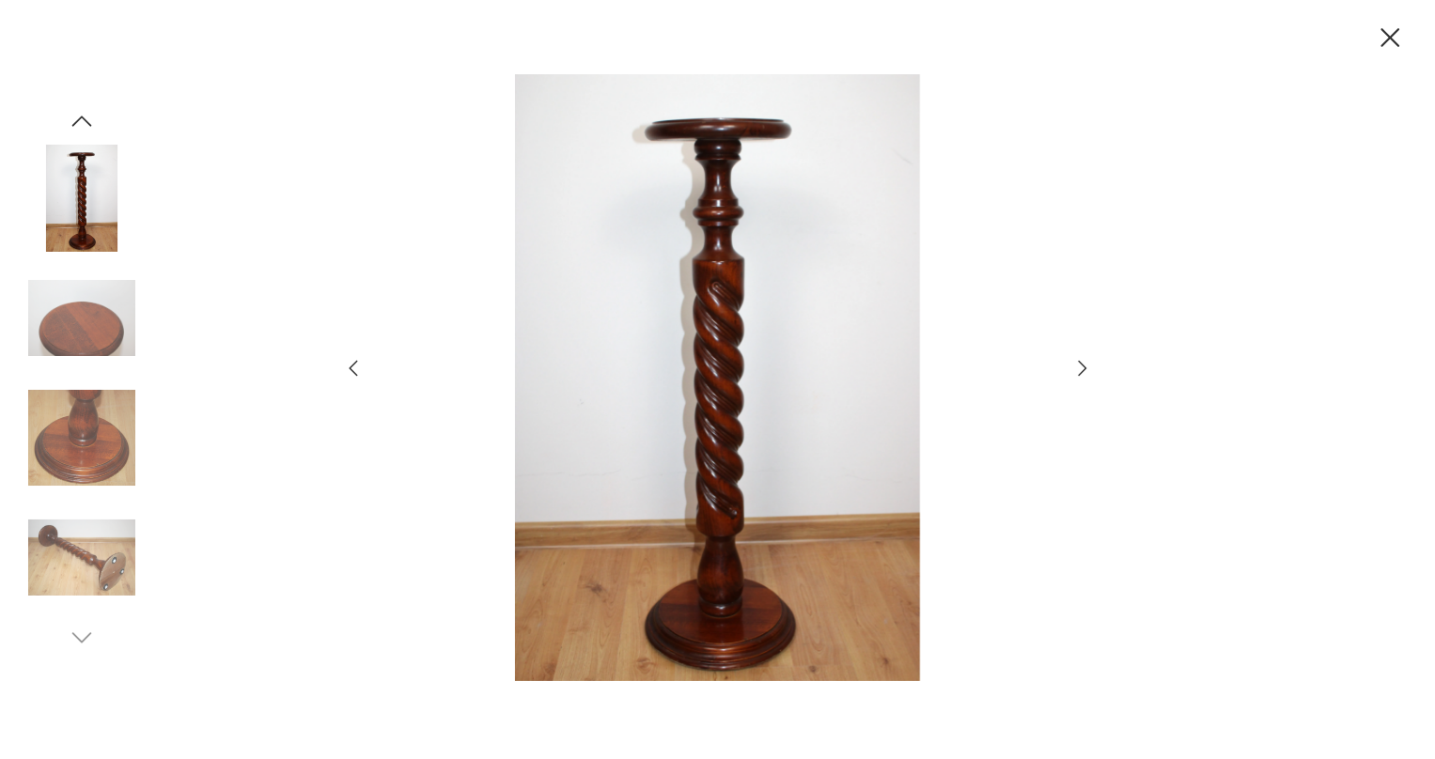
click at [1078, 365] on icon "button" at bounding box center [1082, 368] width 23 height 23
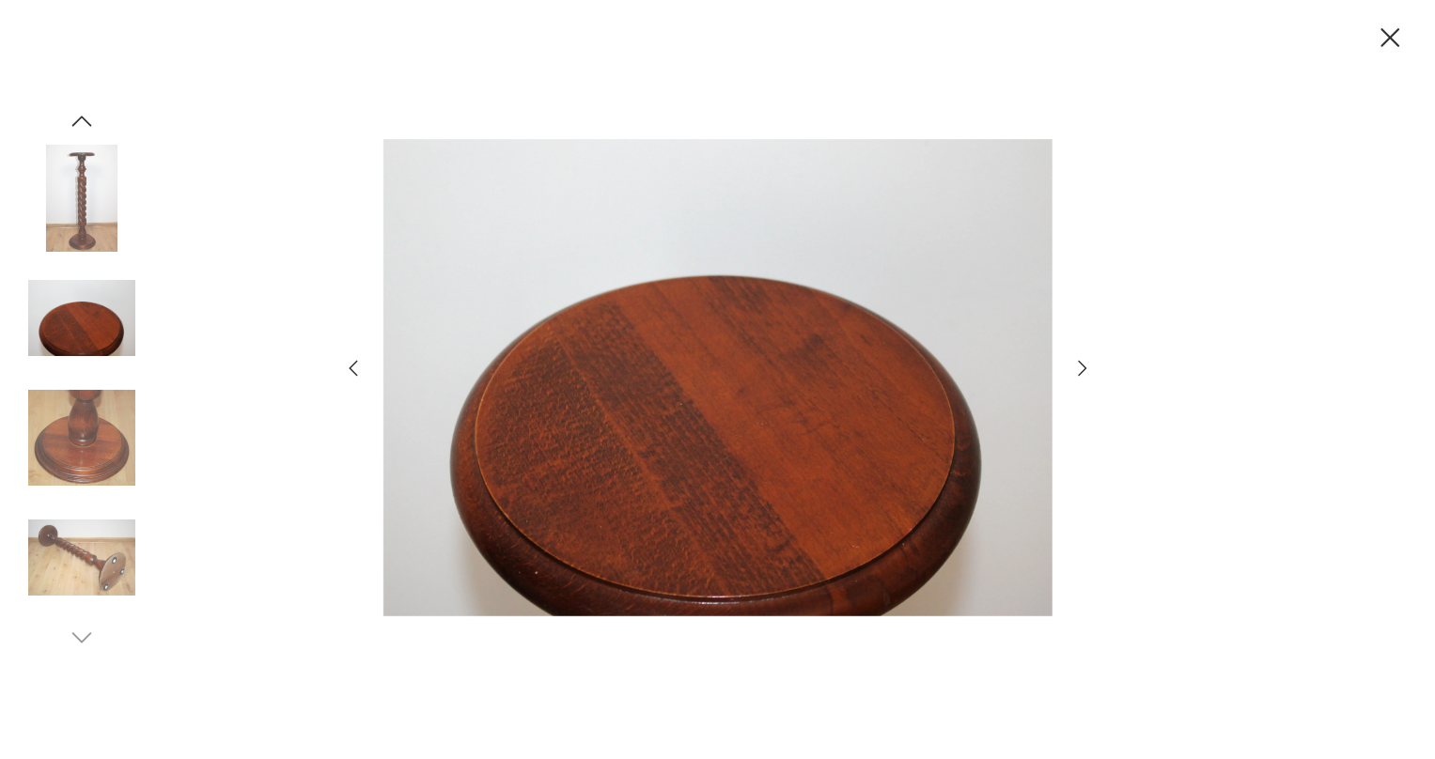
click at [1078, 365] on icon "button" at bounding box center [1082, 368] width 23 height 23
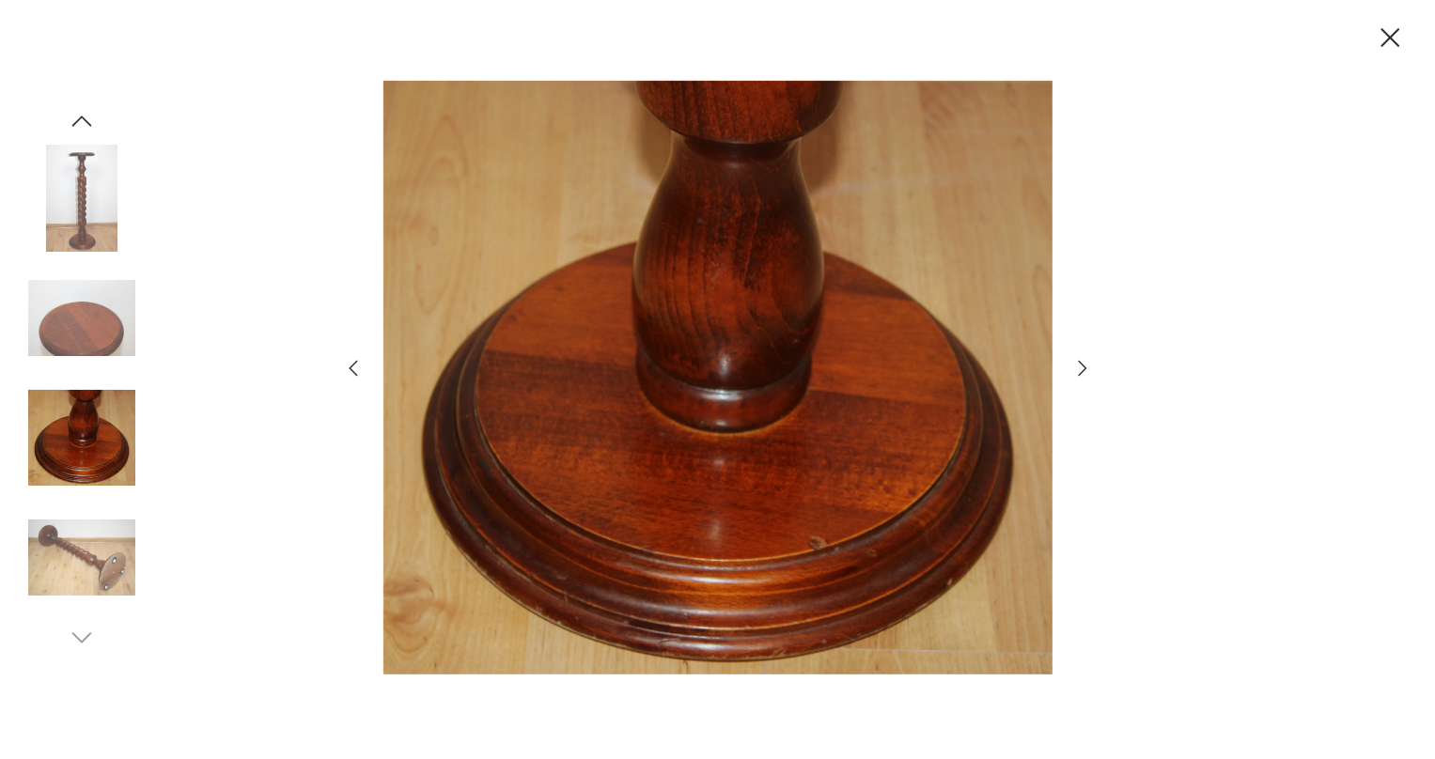
click at [1078, 365] on icon "button" at bounding box center [1082, 368] width 23 height 23
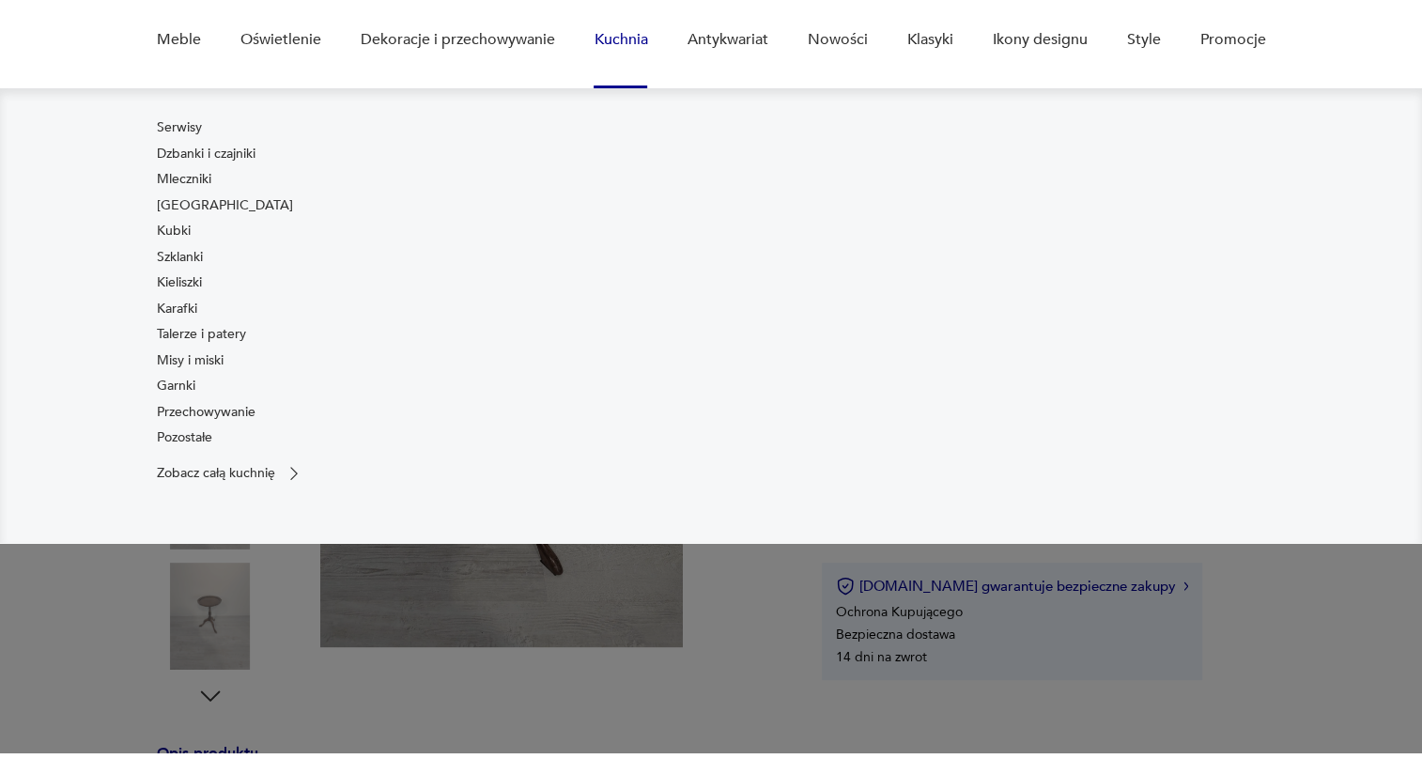
scroll to position [170, 0]
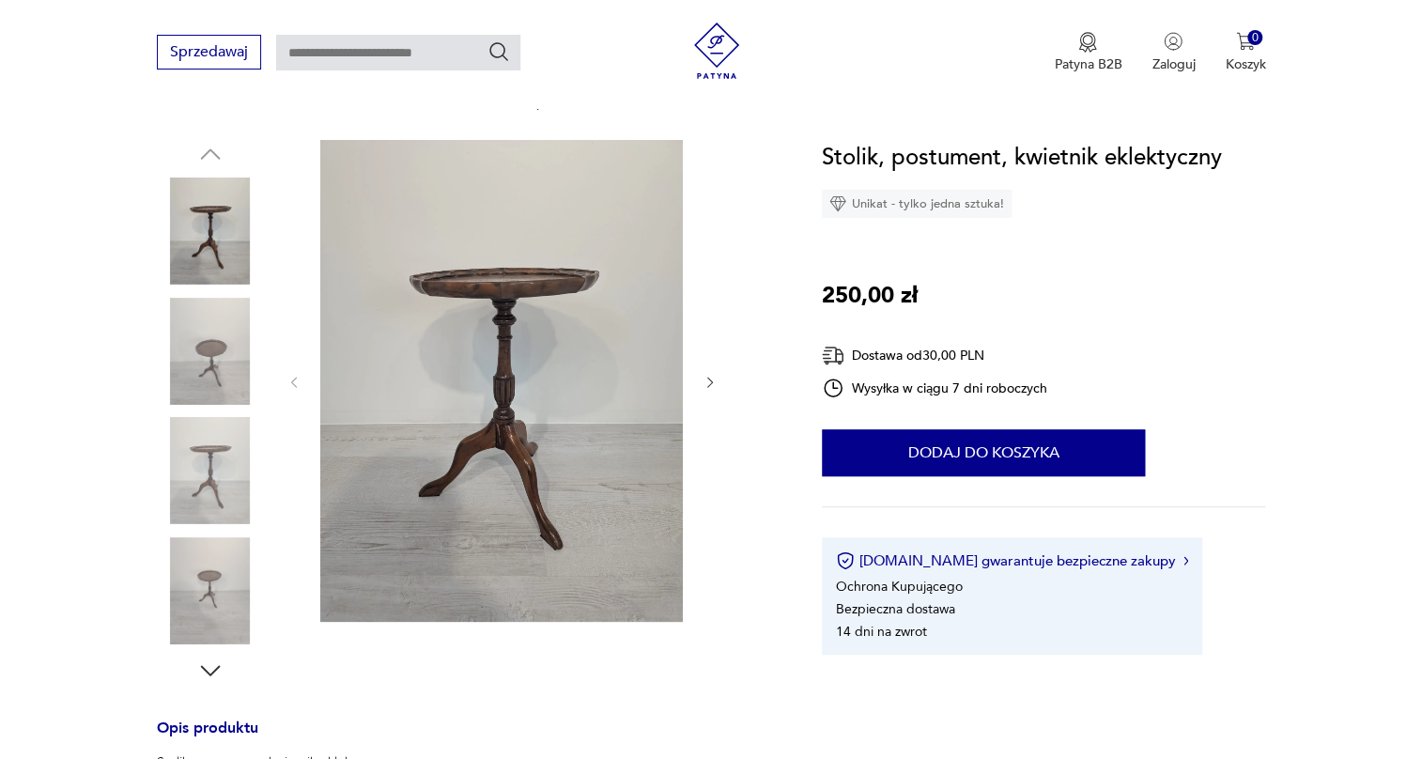
click at [200, 370] on img at bounding box center [210, 351] width 107 height 107
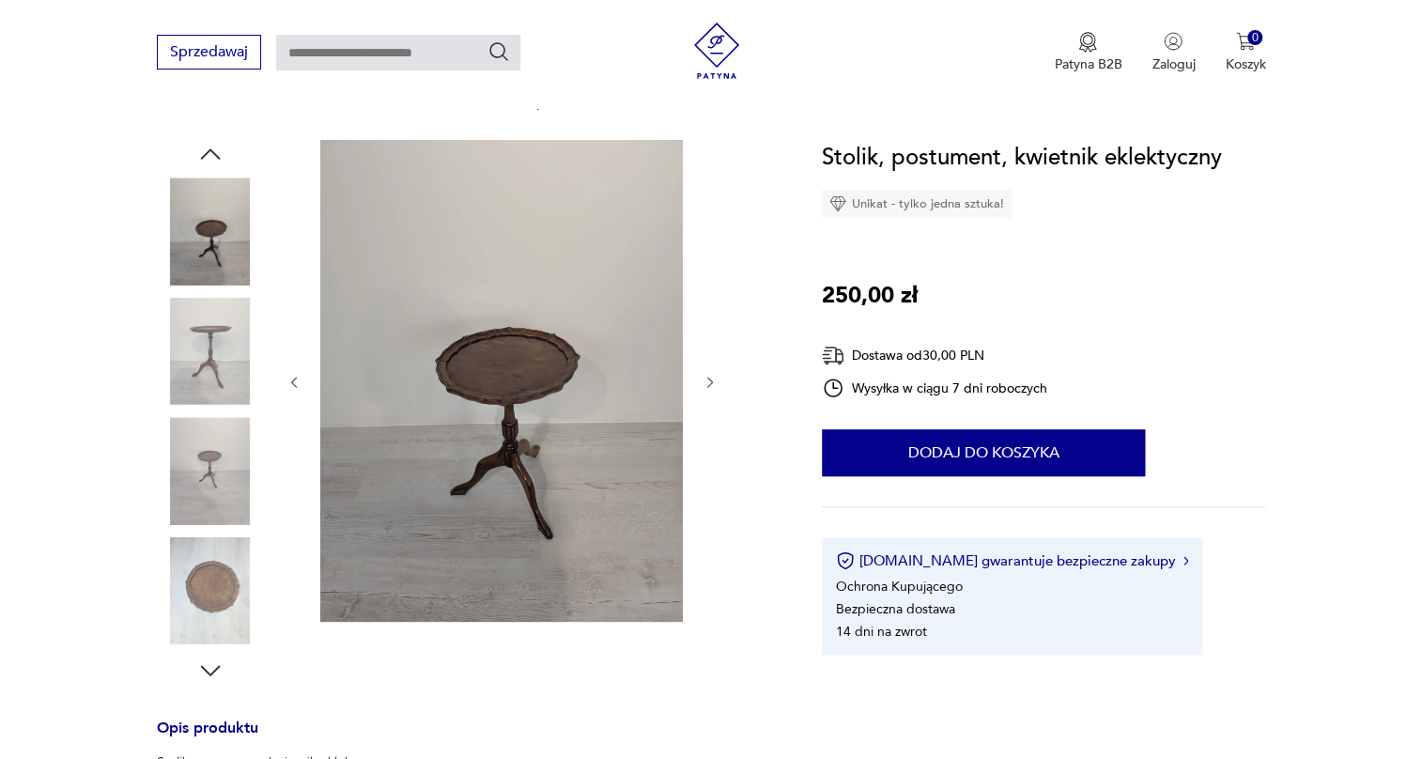
click at [210, 367] on img at bounding box center [210, 351] width 107 height 107
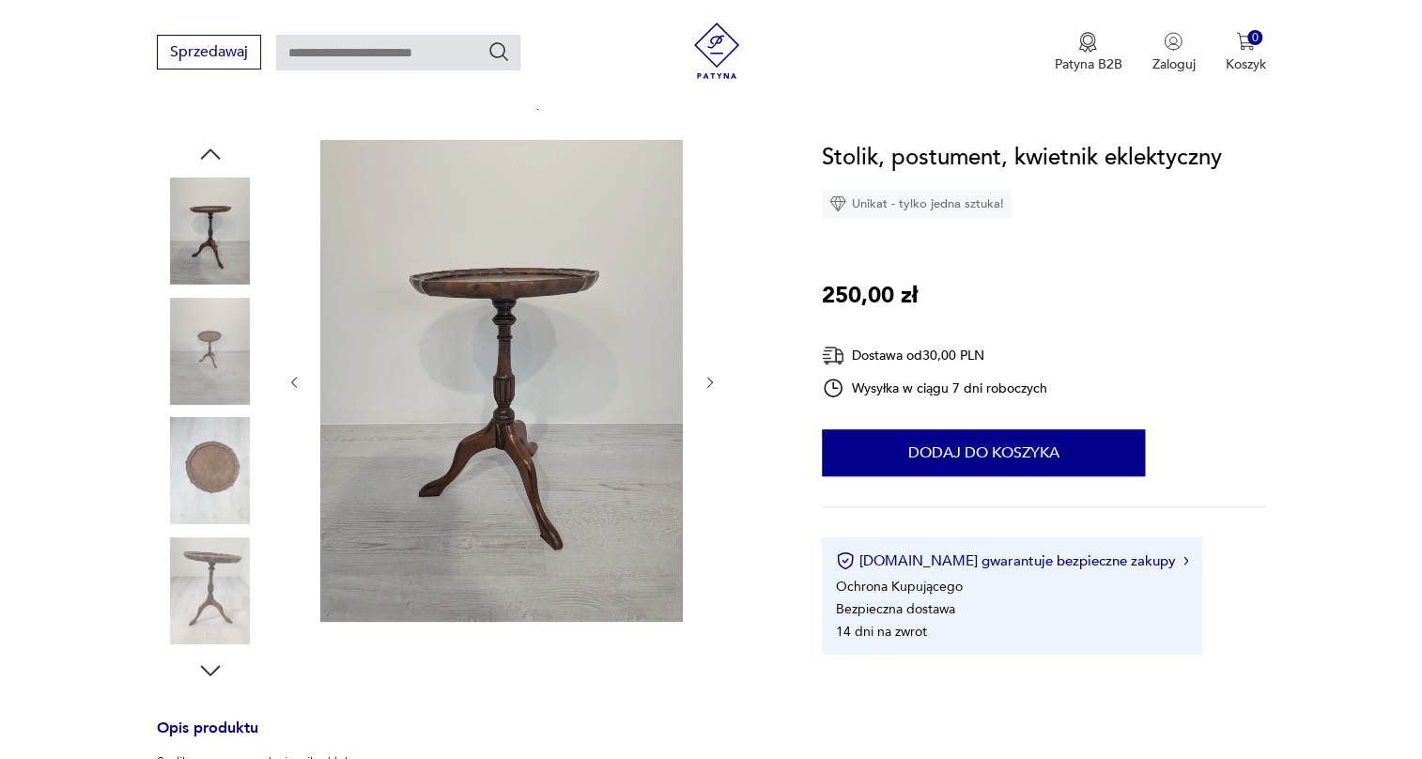
click at [210, 409] on div at bounding box center [210, 413] width 107 height 470
click at [200, 478] on img at bounding box center [210, 470] width 107 height 107
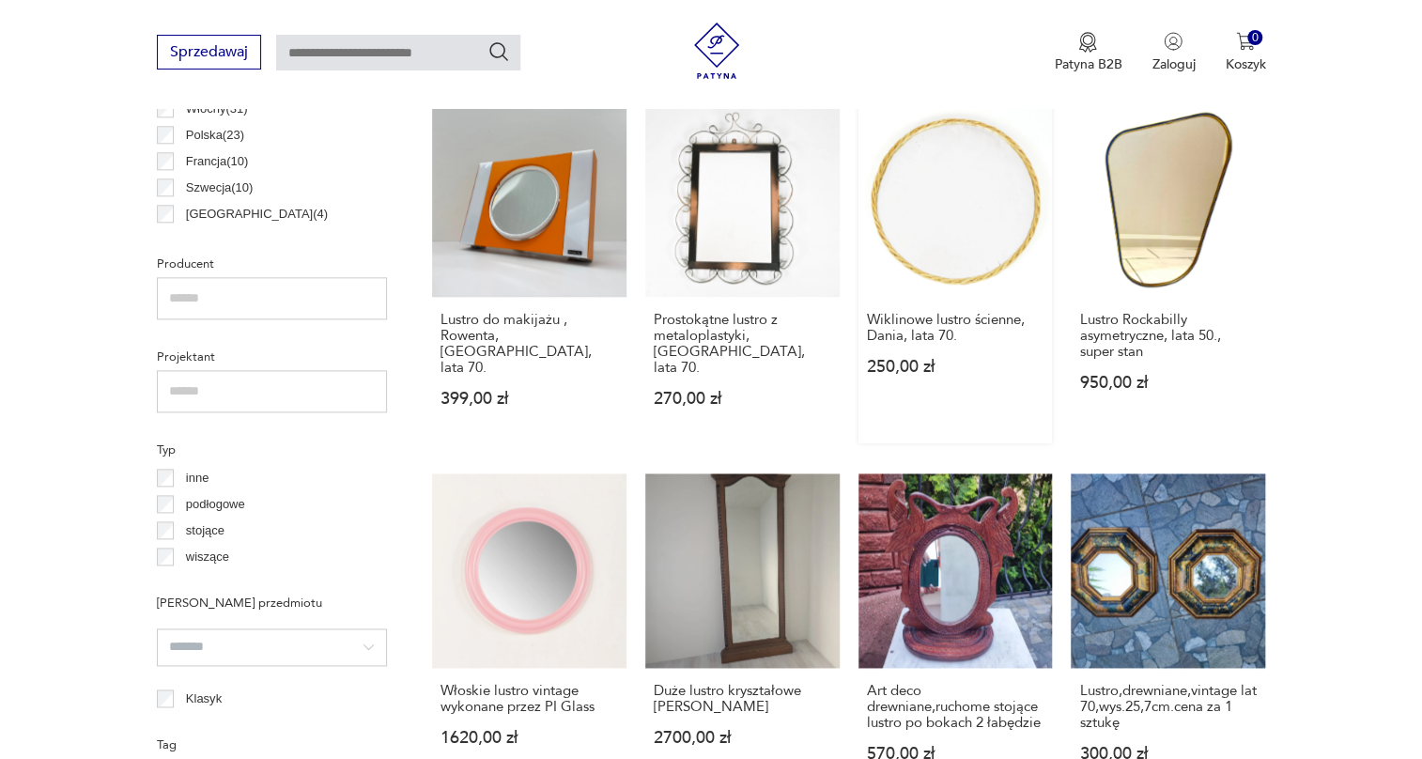
scroll to position [1479, 0]
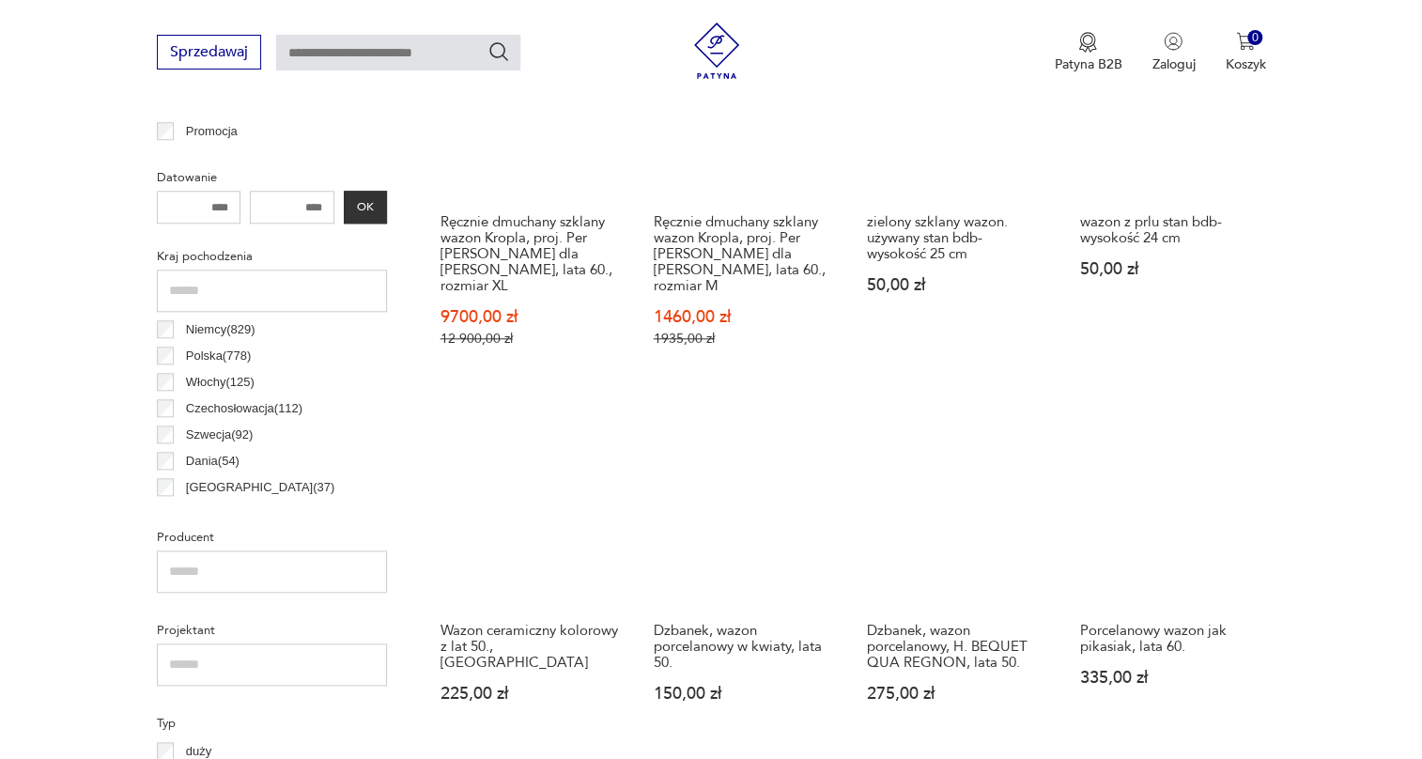
scroll to position [625, 0]
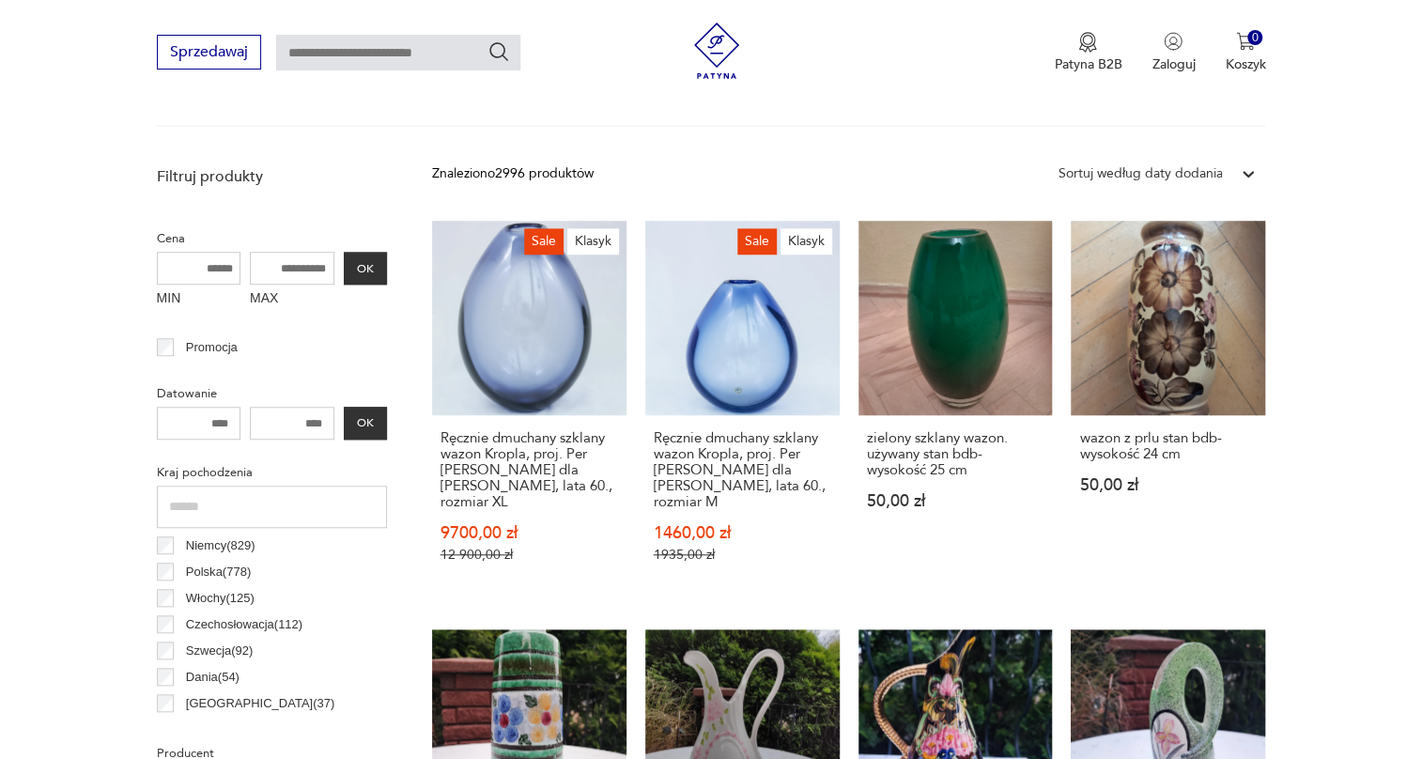
click at [1239, 179] on icon at bounding box center [1248, 173] width 19 height 19
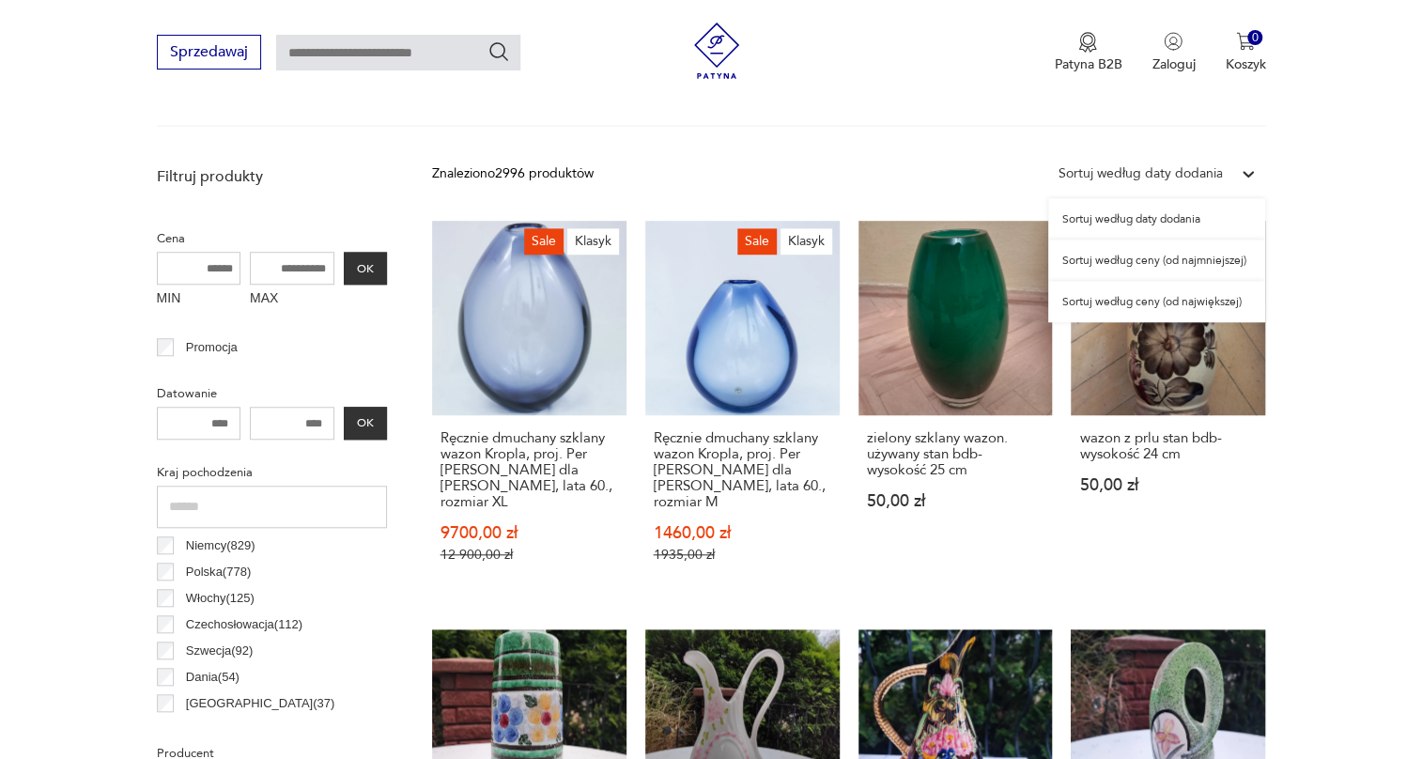
click at [1165, 310] on div "Sortuj według ceny (od największej)" at bounding box center [1156, 301] width 217 height 41
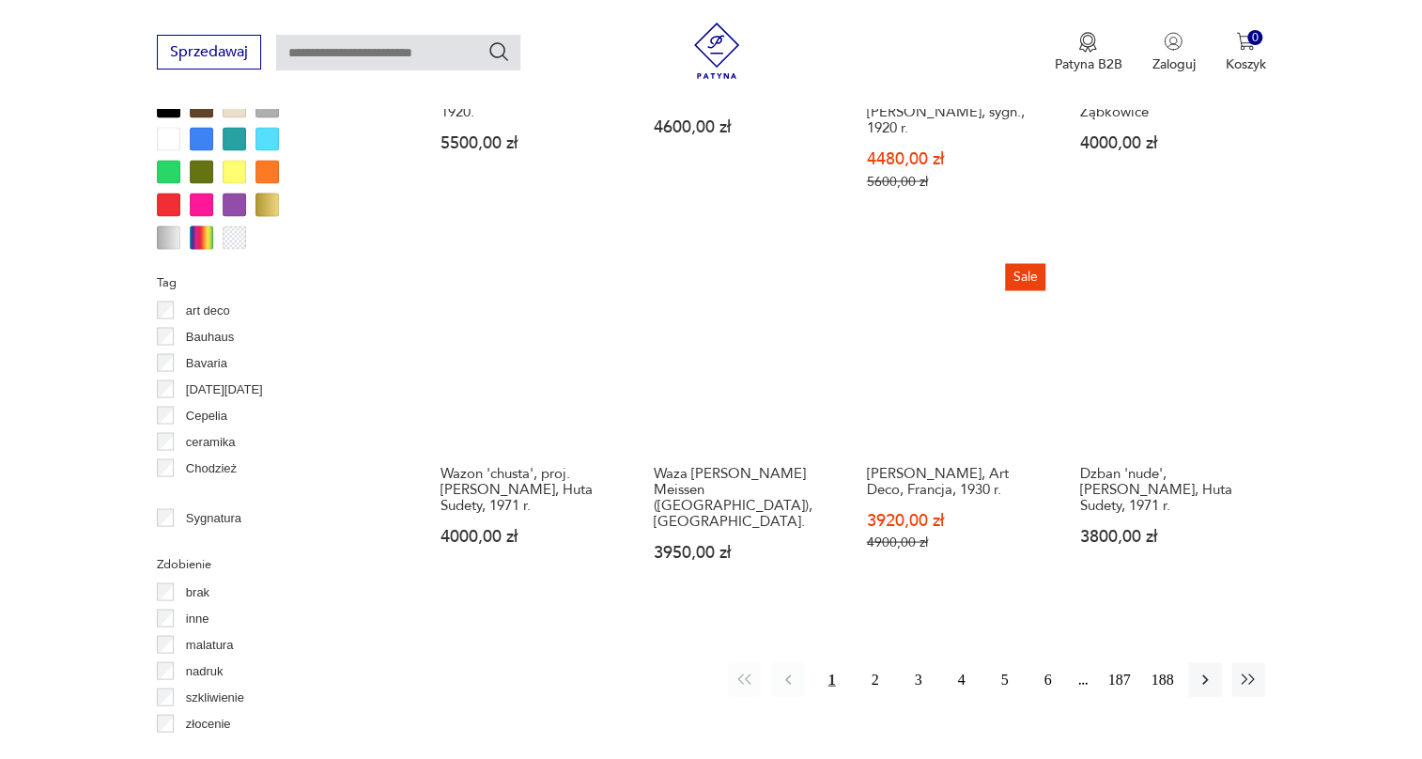
scroll to position [1779, 0]
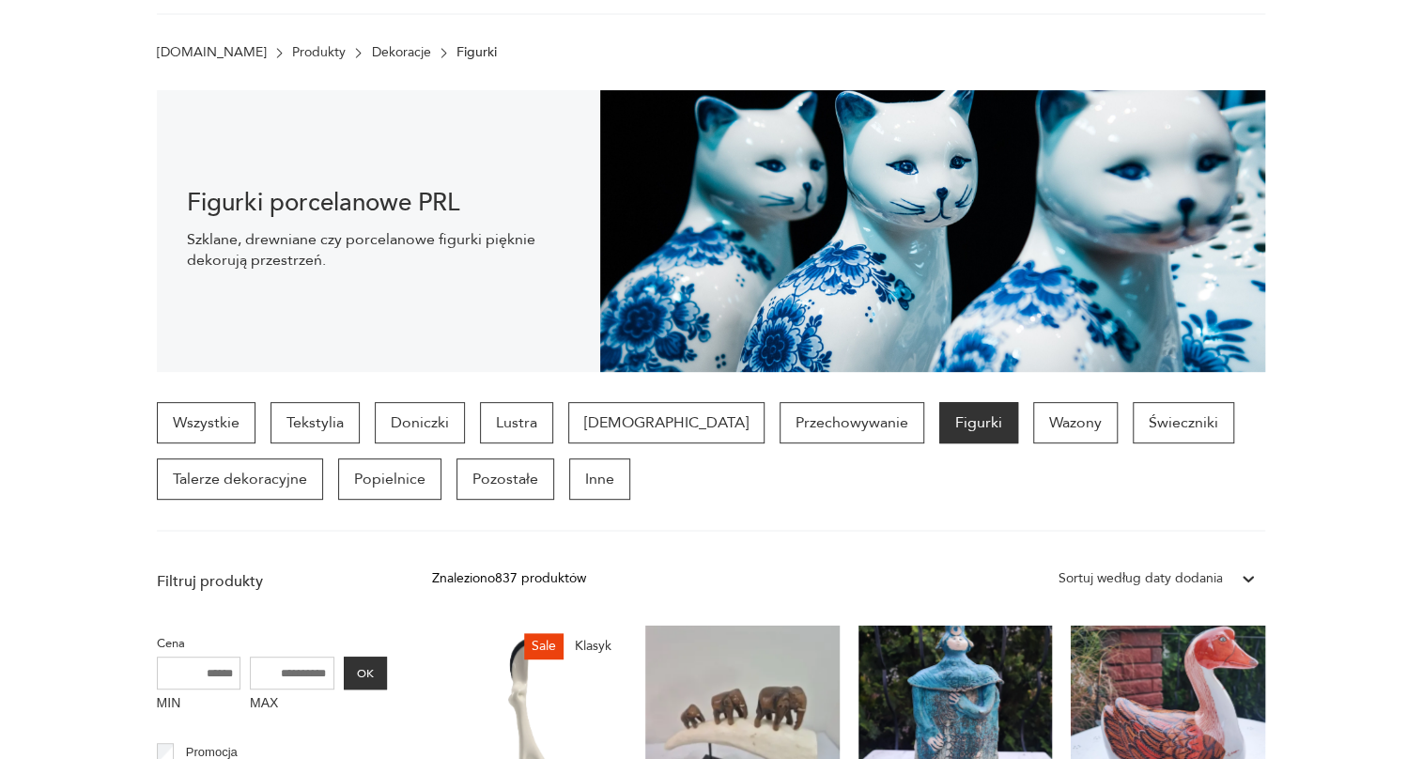
scroll to position [368, 0]
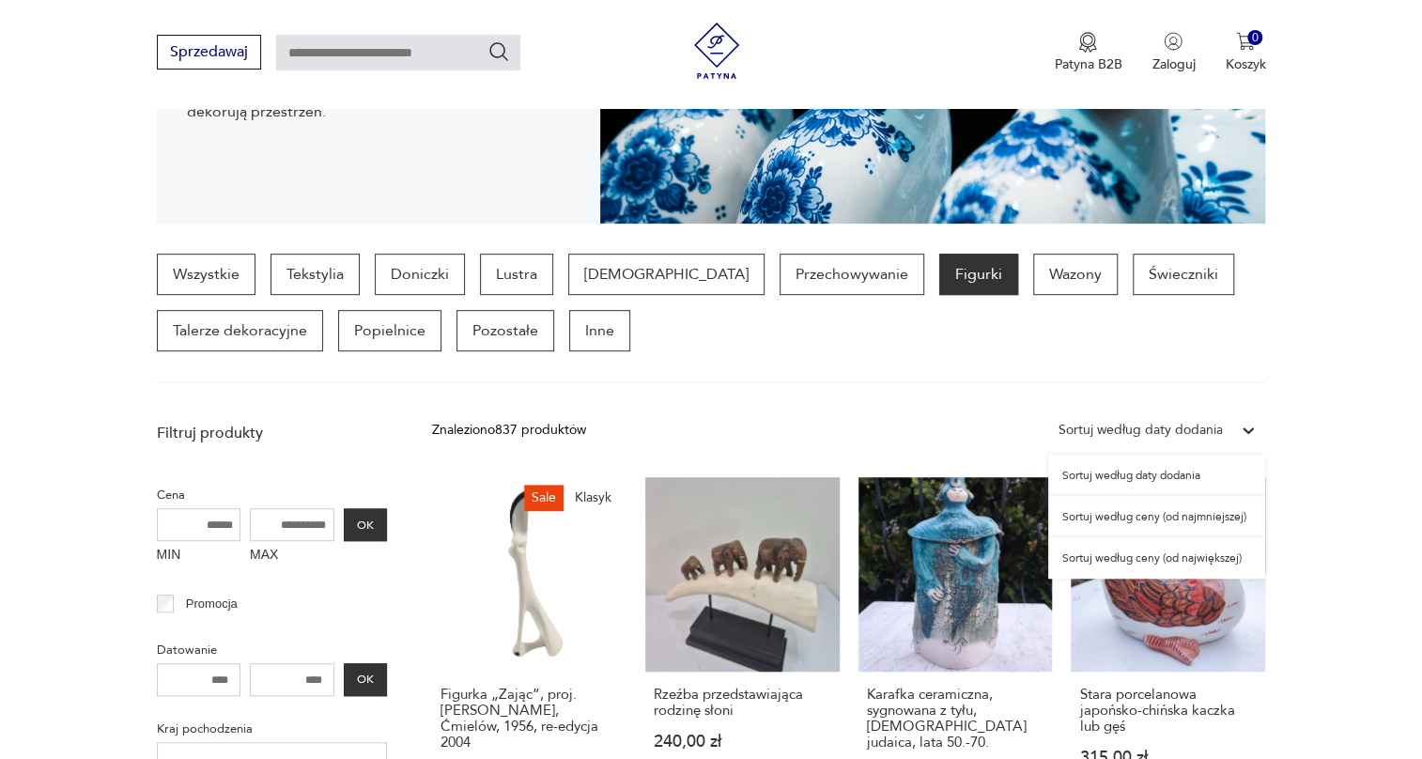
click at [1215, 418] on div "Sortuj według daty dodania" at bounding box center [1139, 430] width 183 height 24
click at [1166, 545] on div "Sortuj według ceny (od największej)" at bounding box center [1156, 557] width 217 height 41
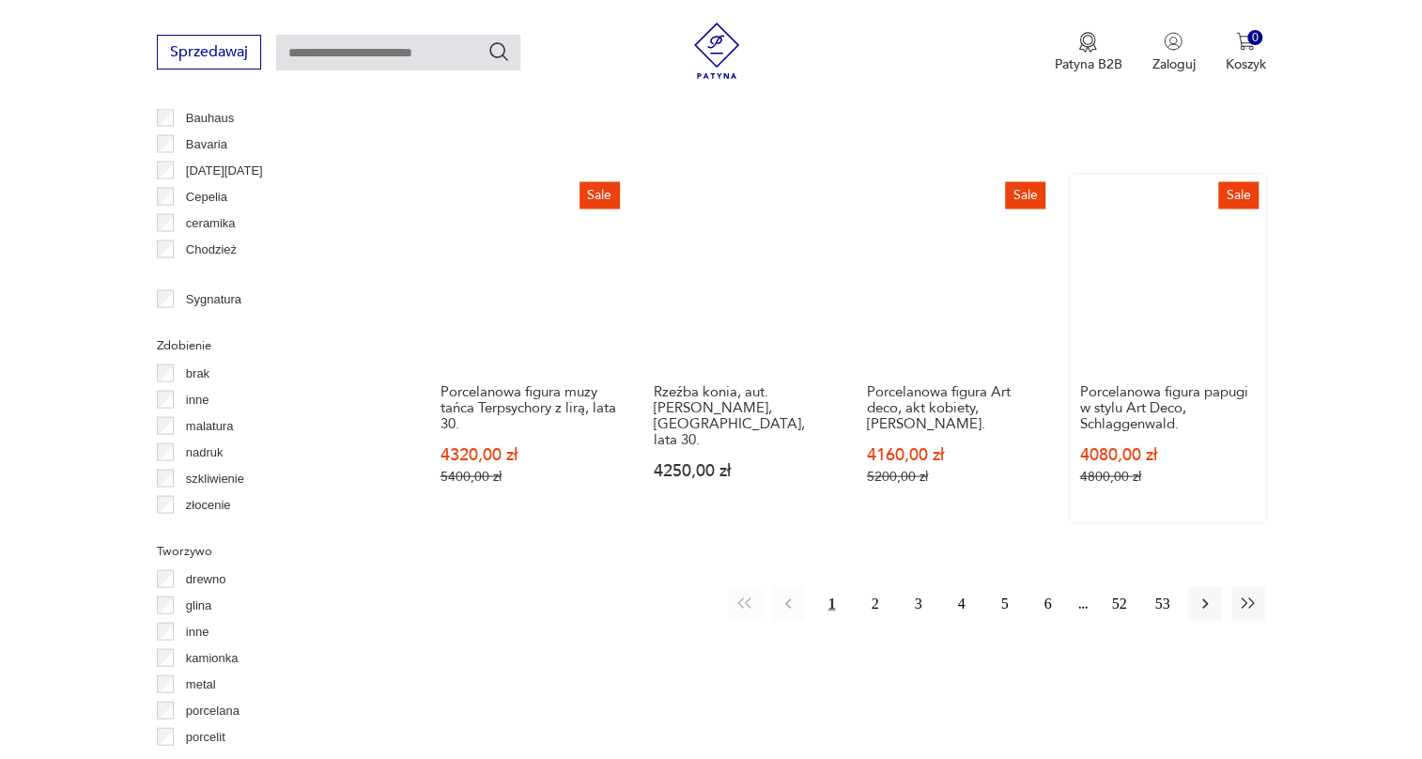
scroll to position [1865, 0]
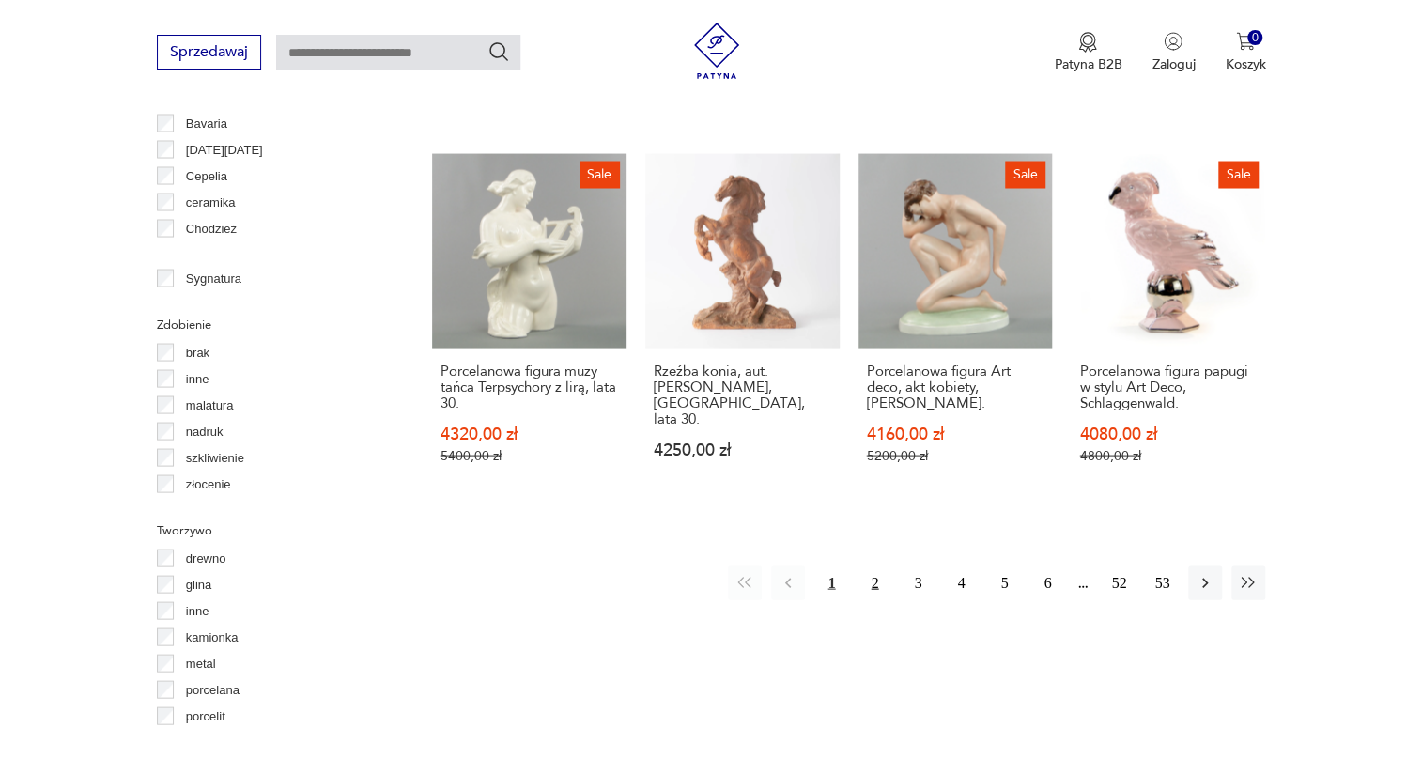
click at [882, 566] on button "2" at bounding box center [875, 583] width 34 height 34
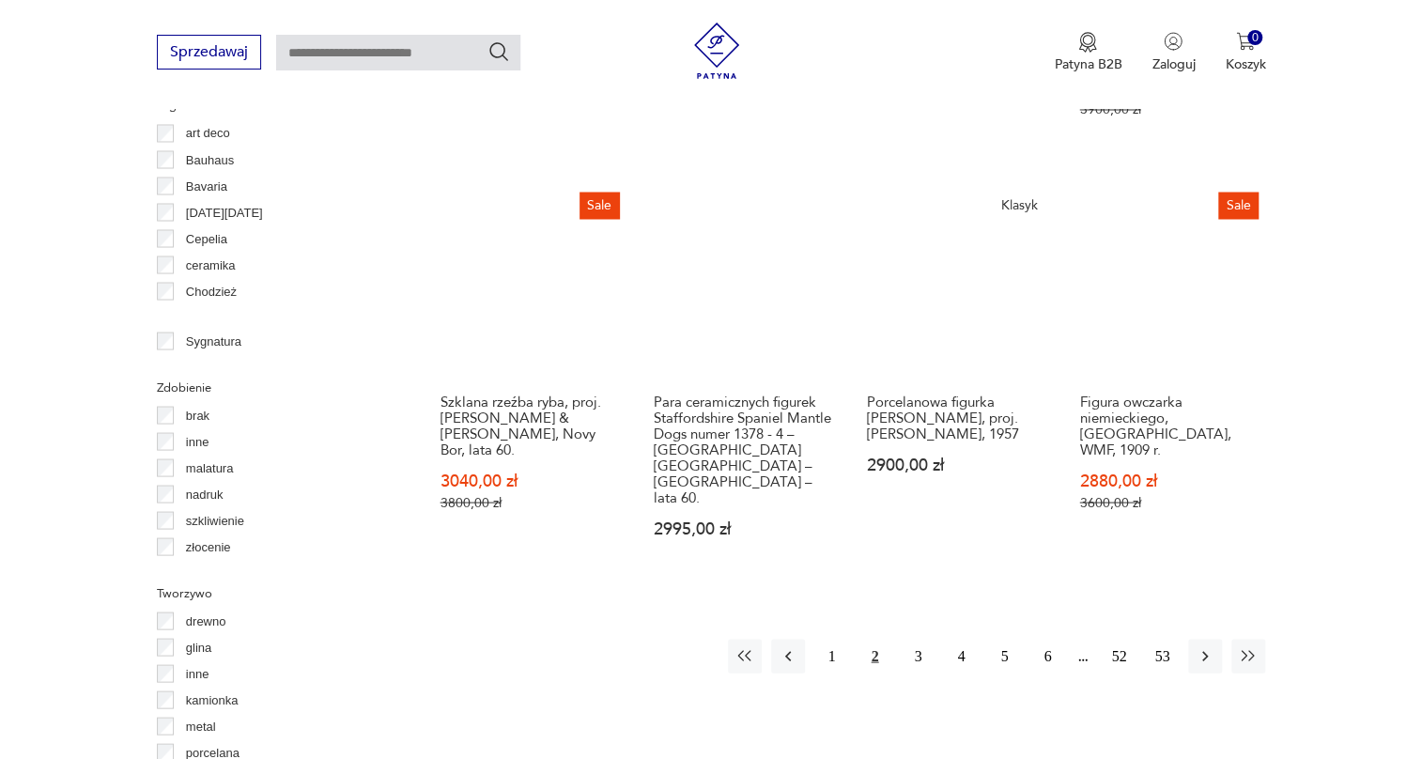
scroll to position [1865, 0]
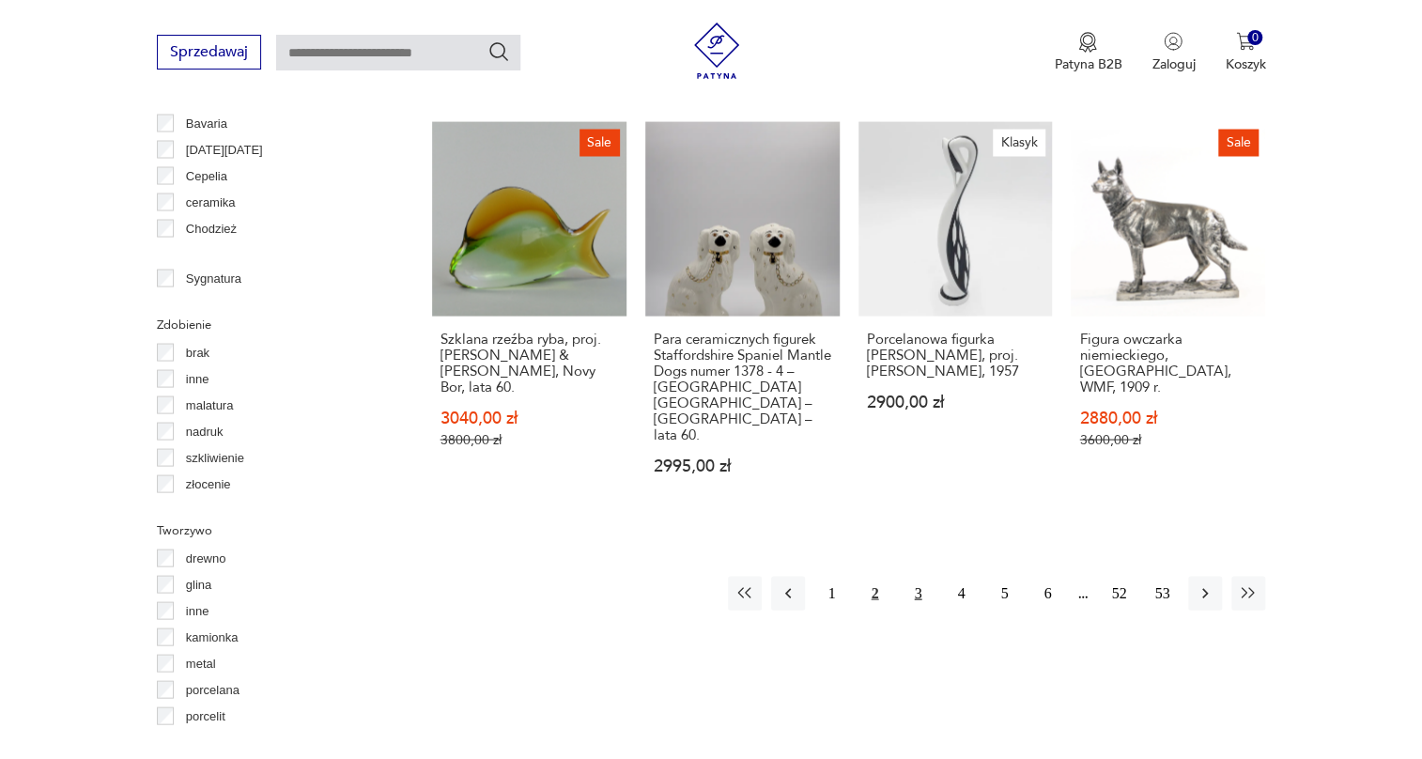
click at [919, 576] on button "3" at bounding box center [918, 593] width 34 height 34
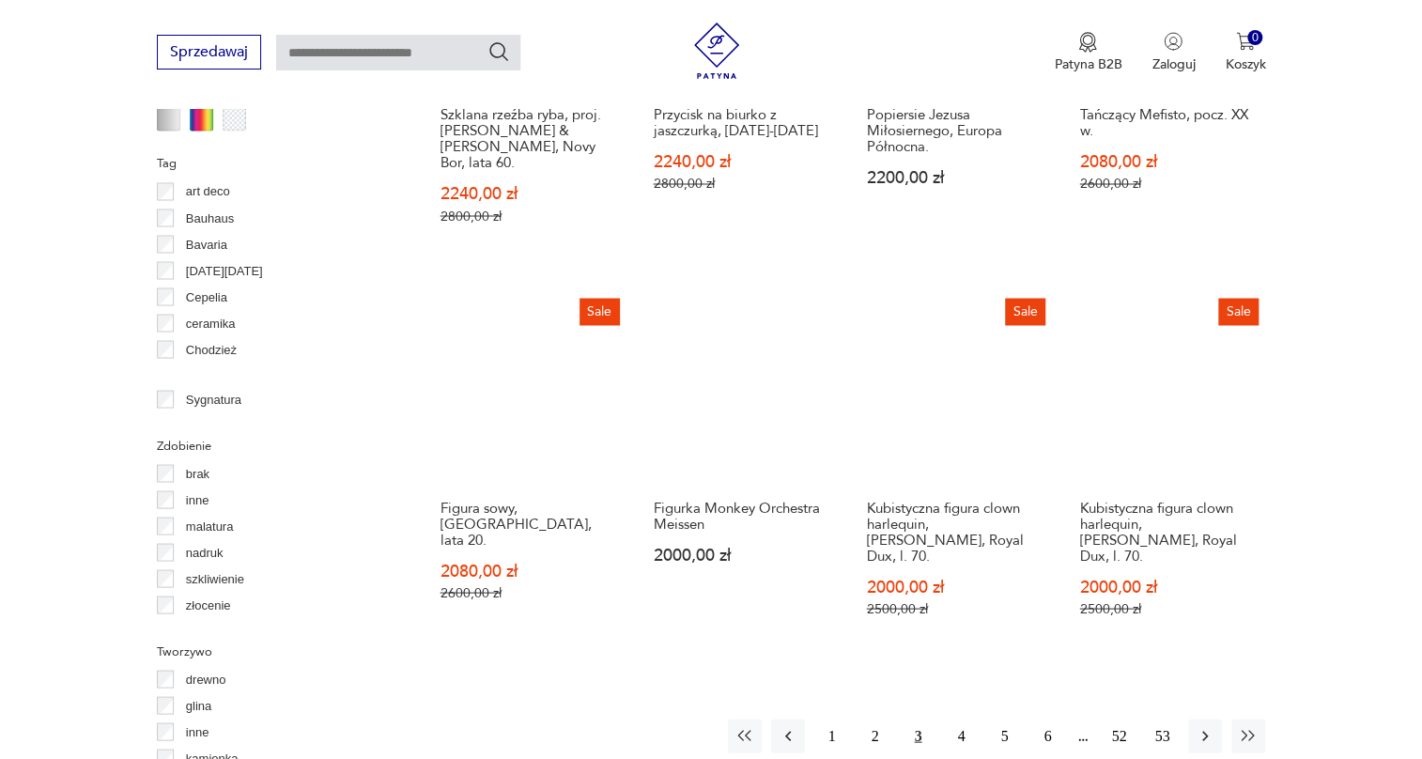
scroll to position [1779, 0]
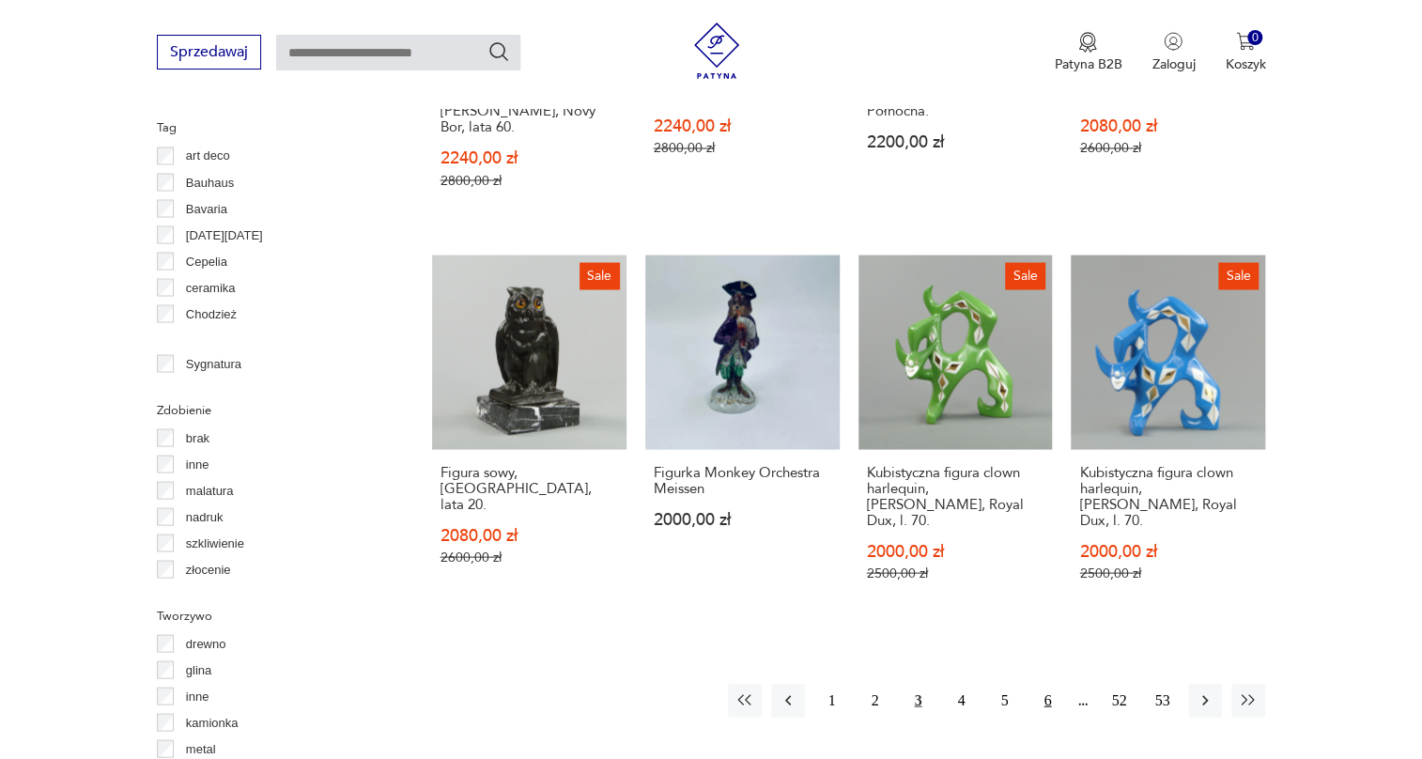
click at [1052, 683] on button "6" at bounding box center [1048, 700] width 34 height 34
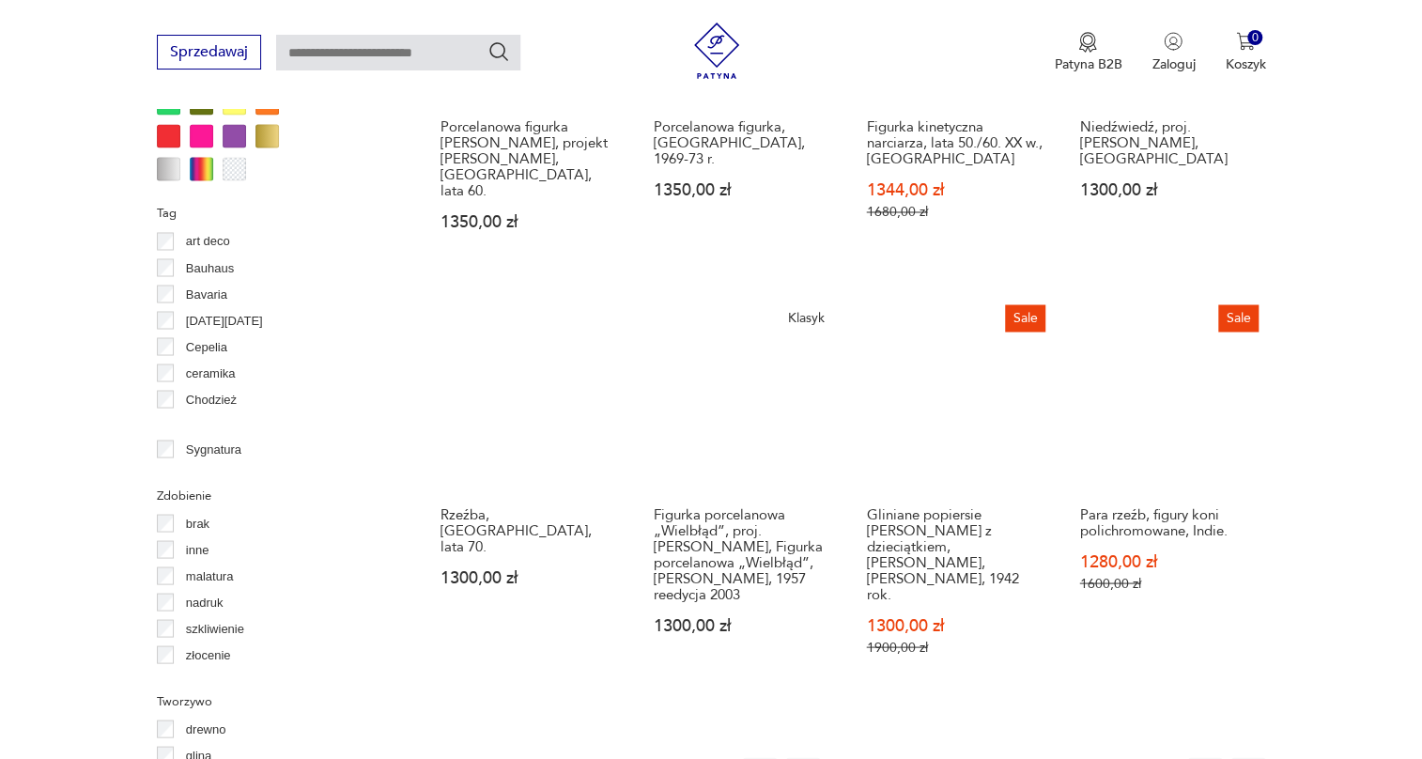
scroll to position [1779, 0]
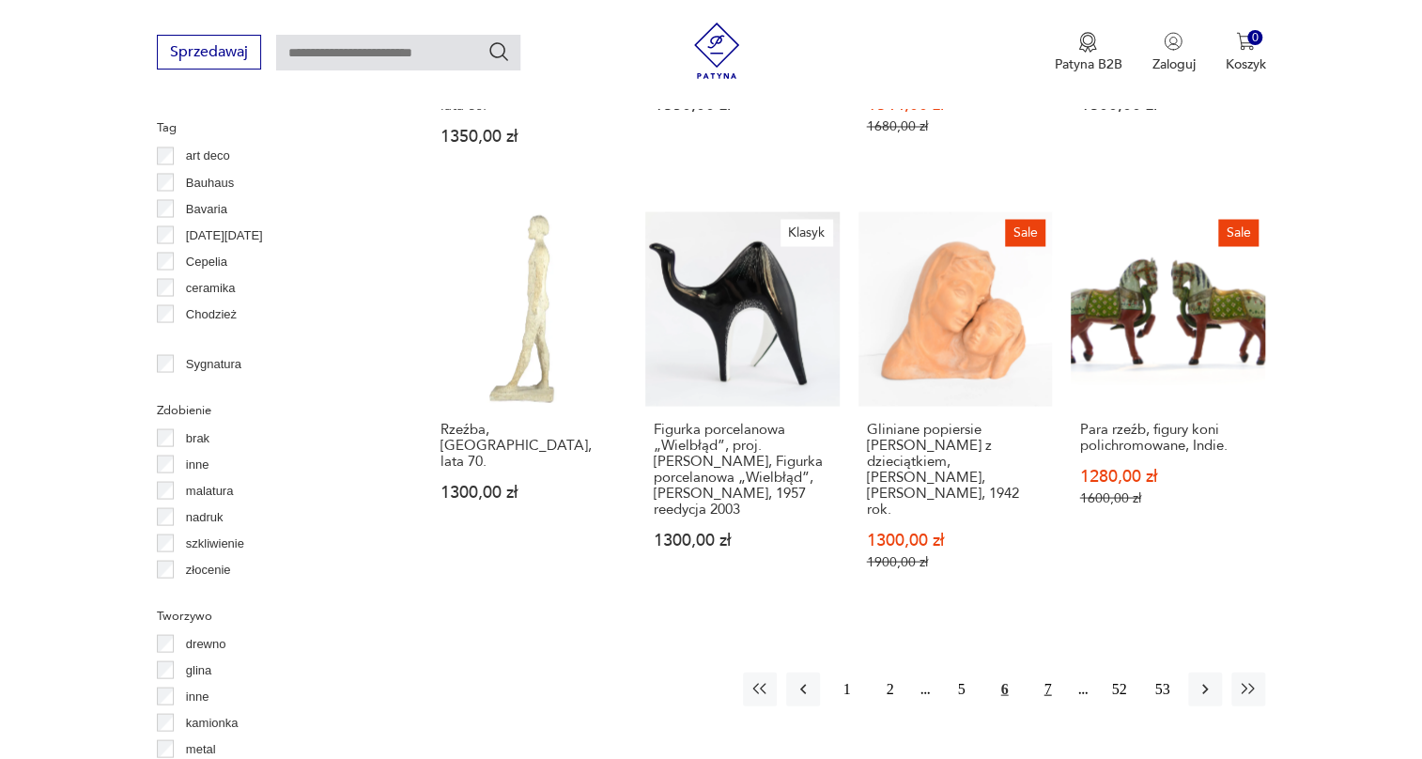
click at [1038, 672] on button "7" at bounding box center [1048, 689] width 34 height 34
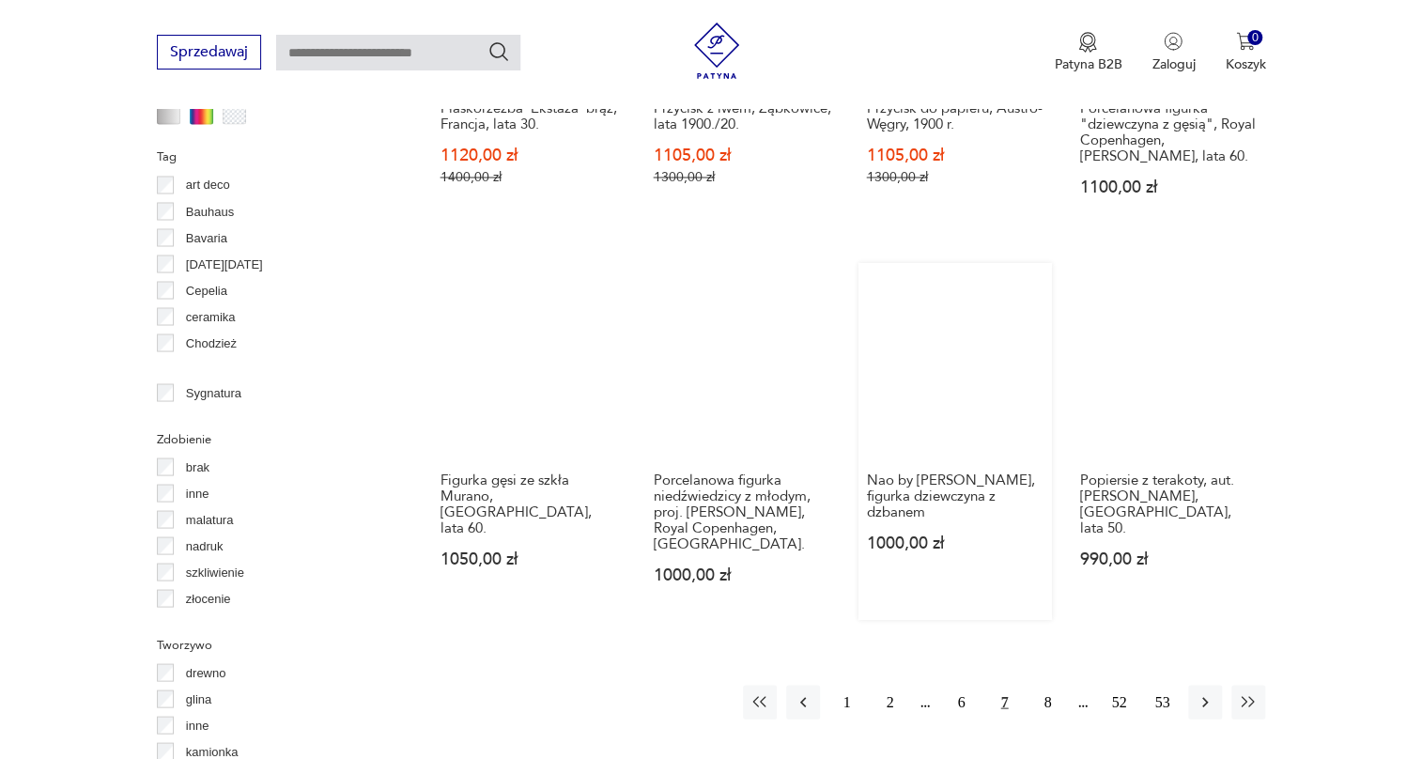
scroll to position [1779, 0]
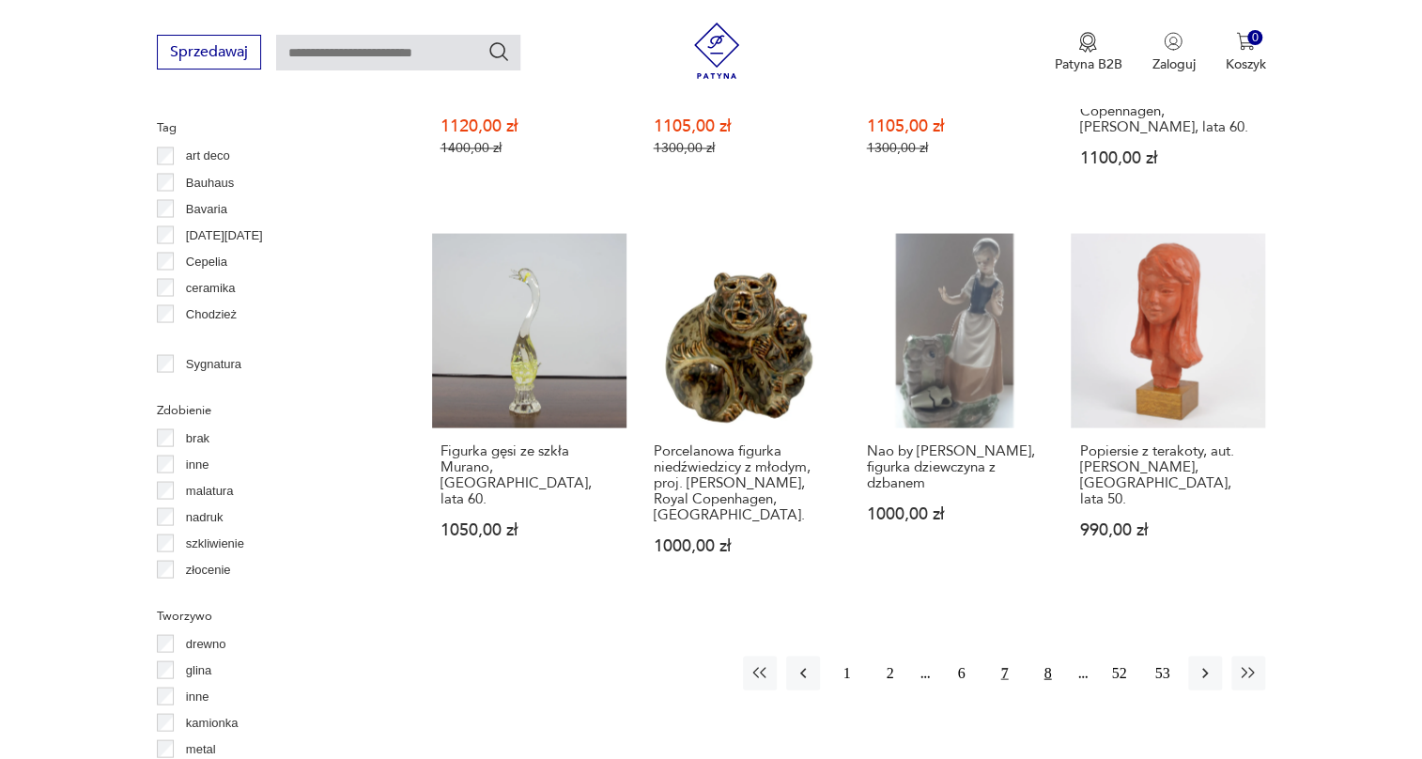
click at [1040, 656] on button "8" at bounding box center [1048, 673] width 34 height 34
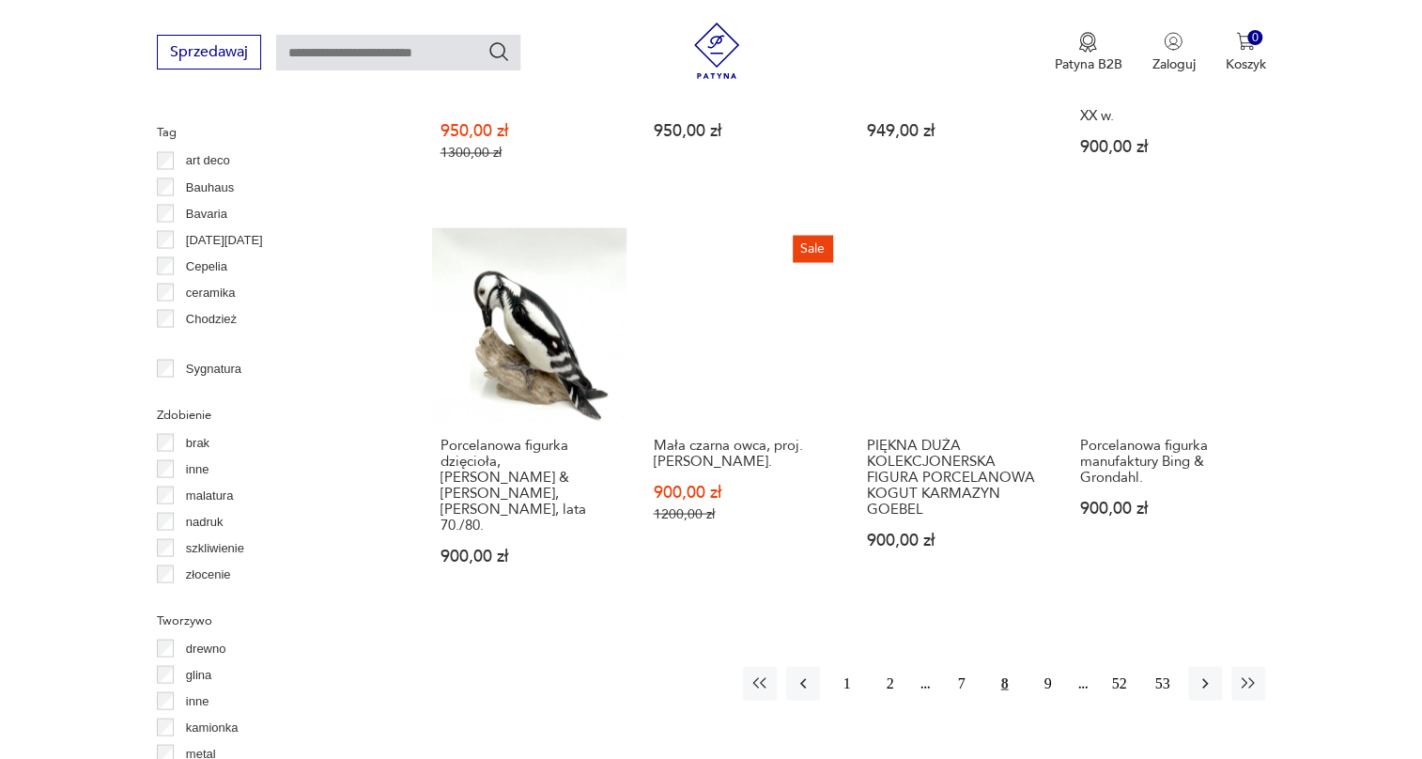
scroll to position [1779, 0]
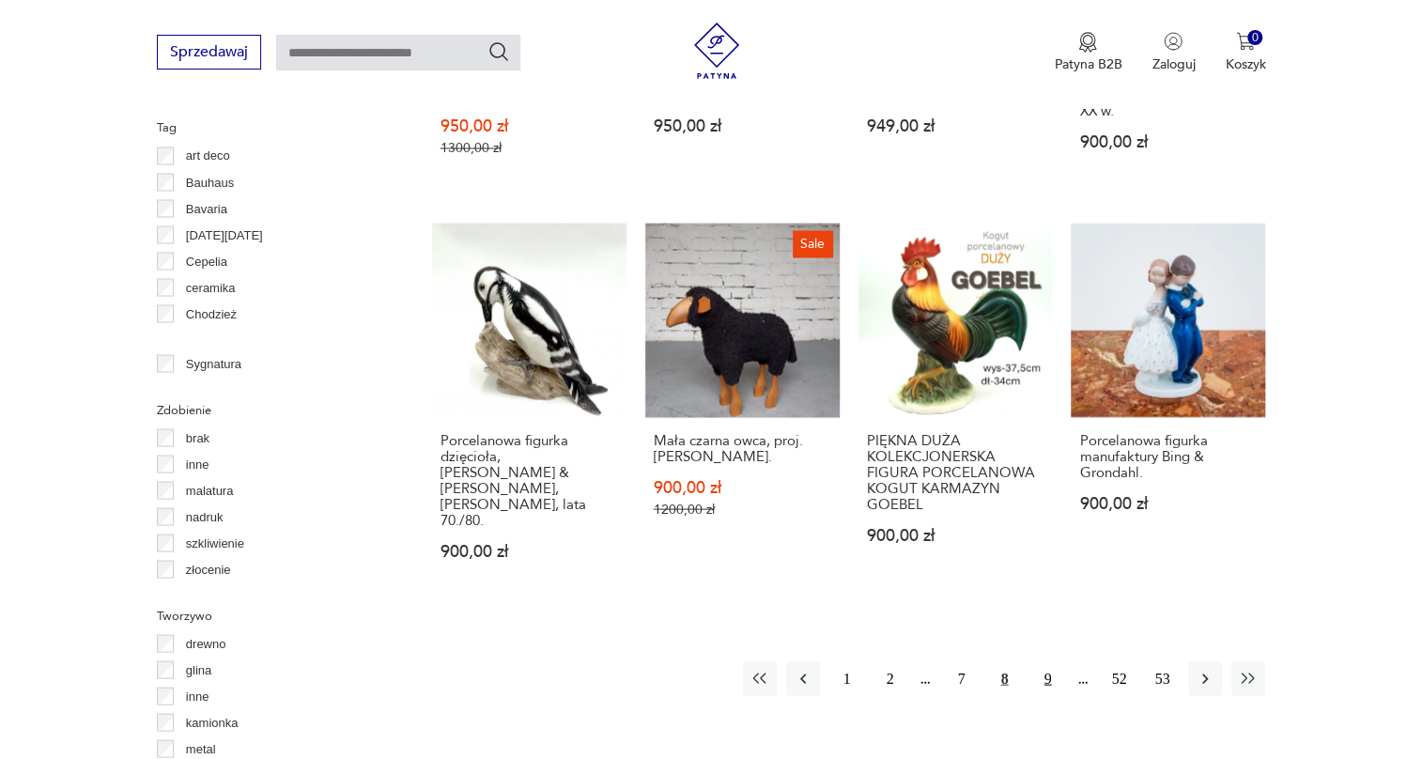
click at [1040, 661] on button "9" at bounding box center [1048, 678] width 34 height 34
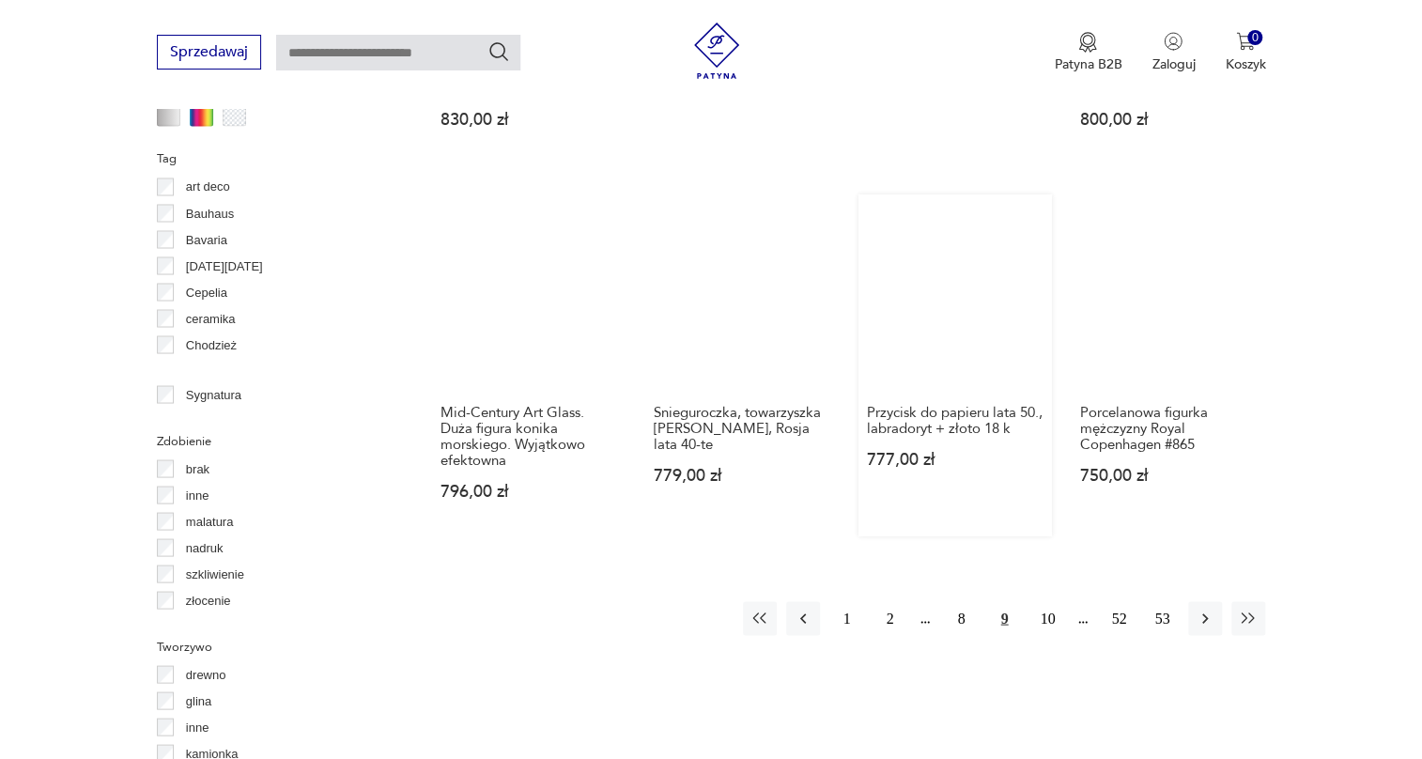
scroll to position [1779, 0]
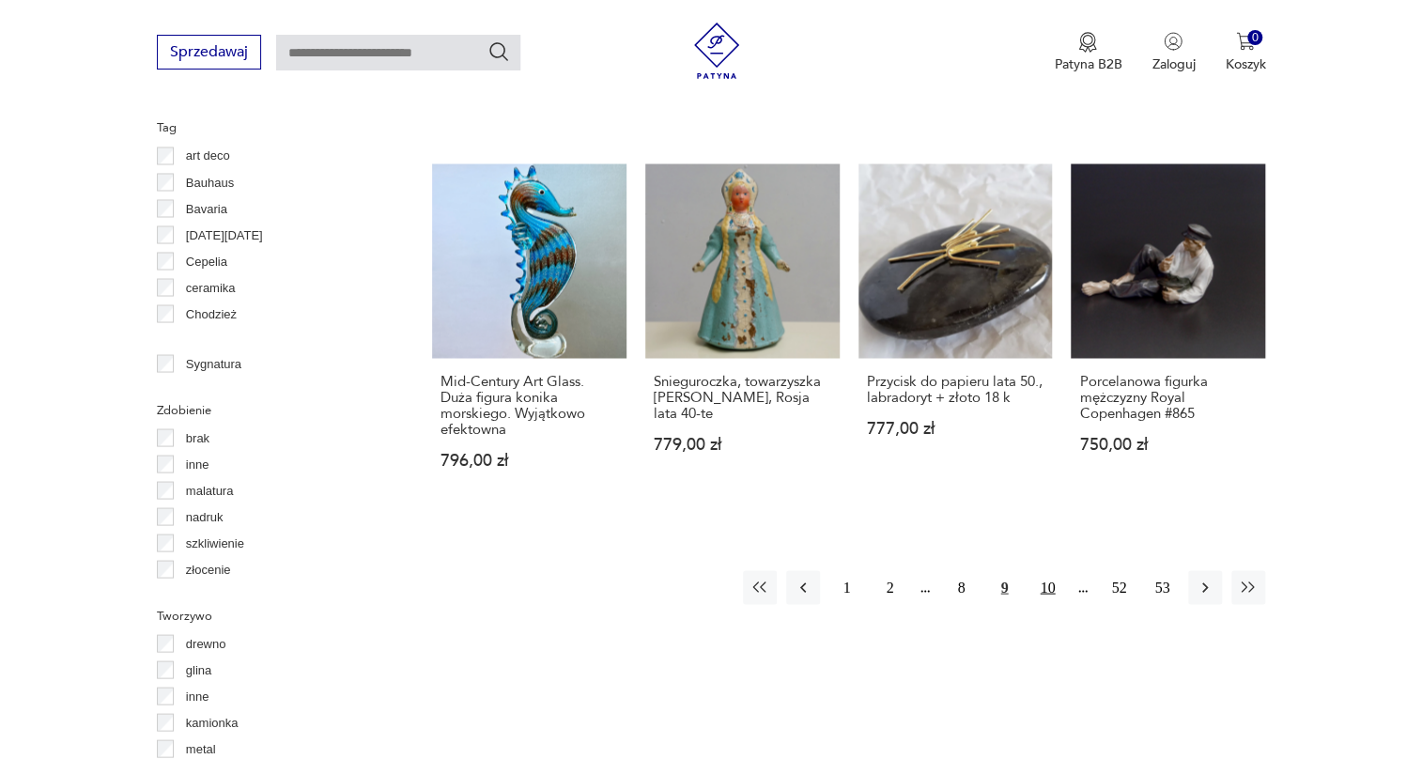
click at [1052, 573] on button "10" at bounding box center [1048, 587] width 34 height 34
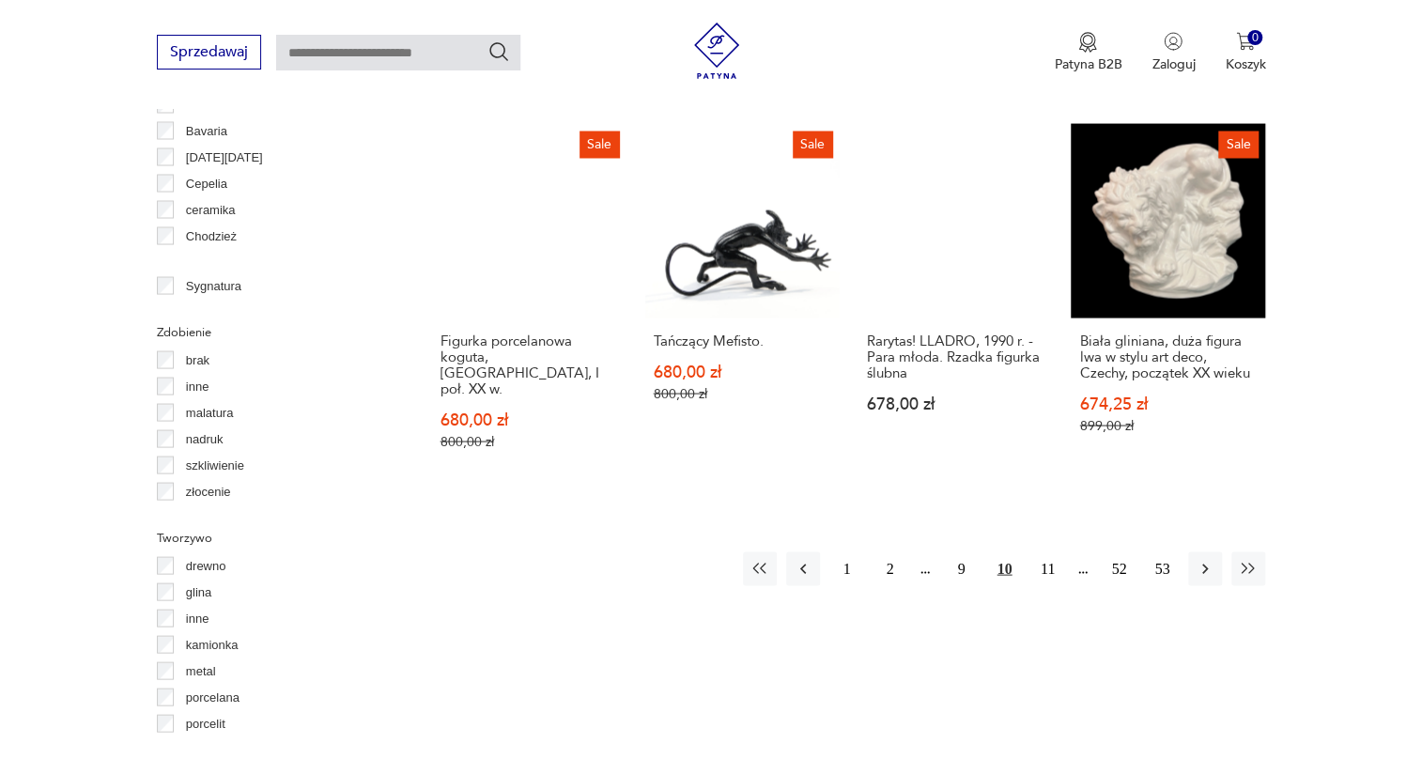
scroll to position [1865, 0]
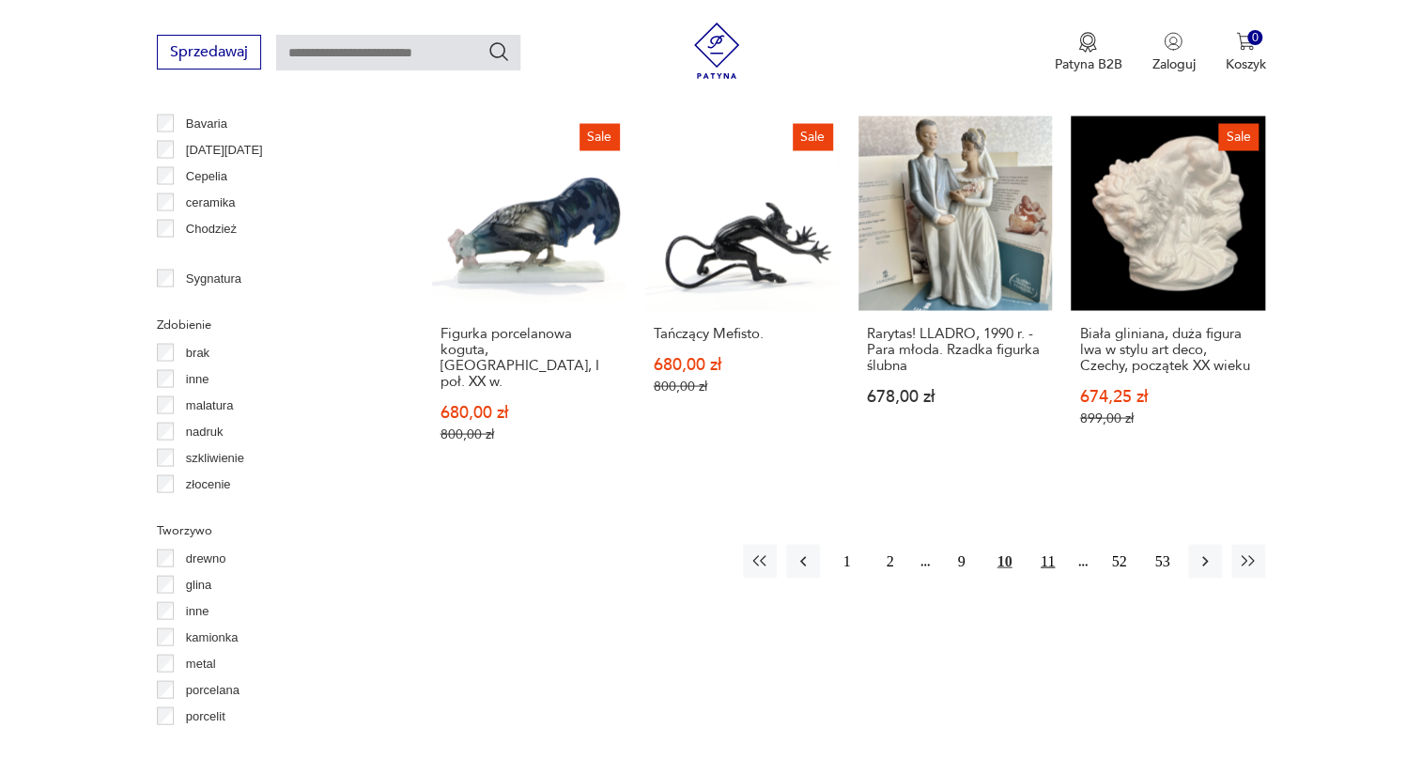
click at [1041, 544] on button "11" at bounding box center [1048, 561] width 34 height 34
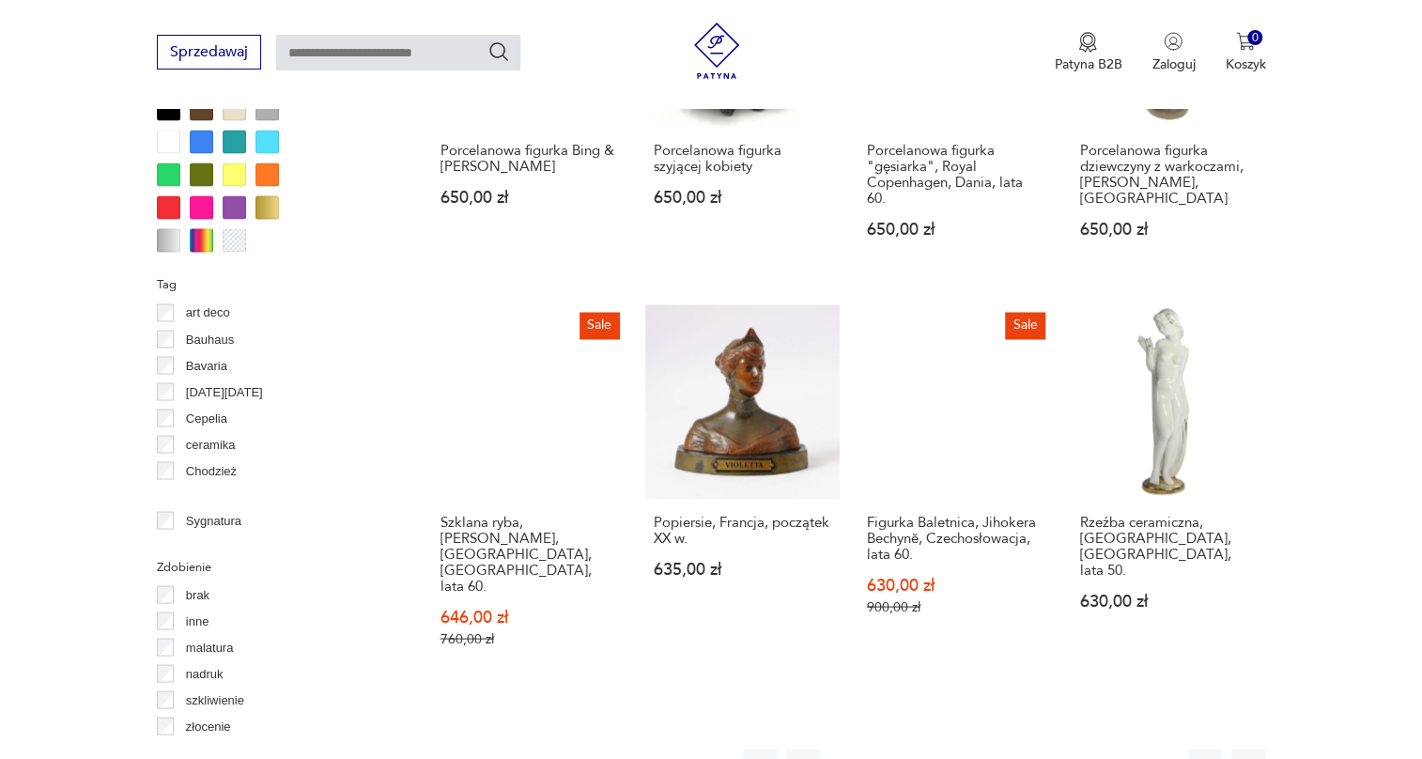
scroll to position [1865, 0]
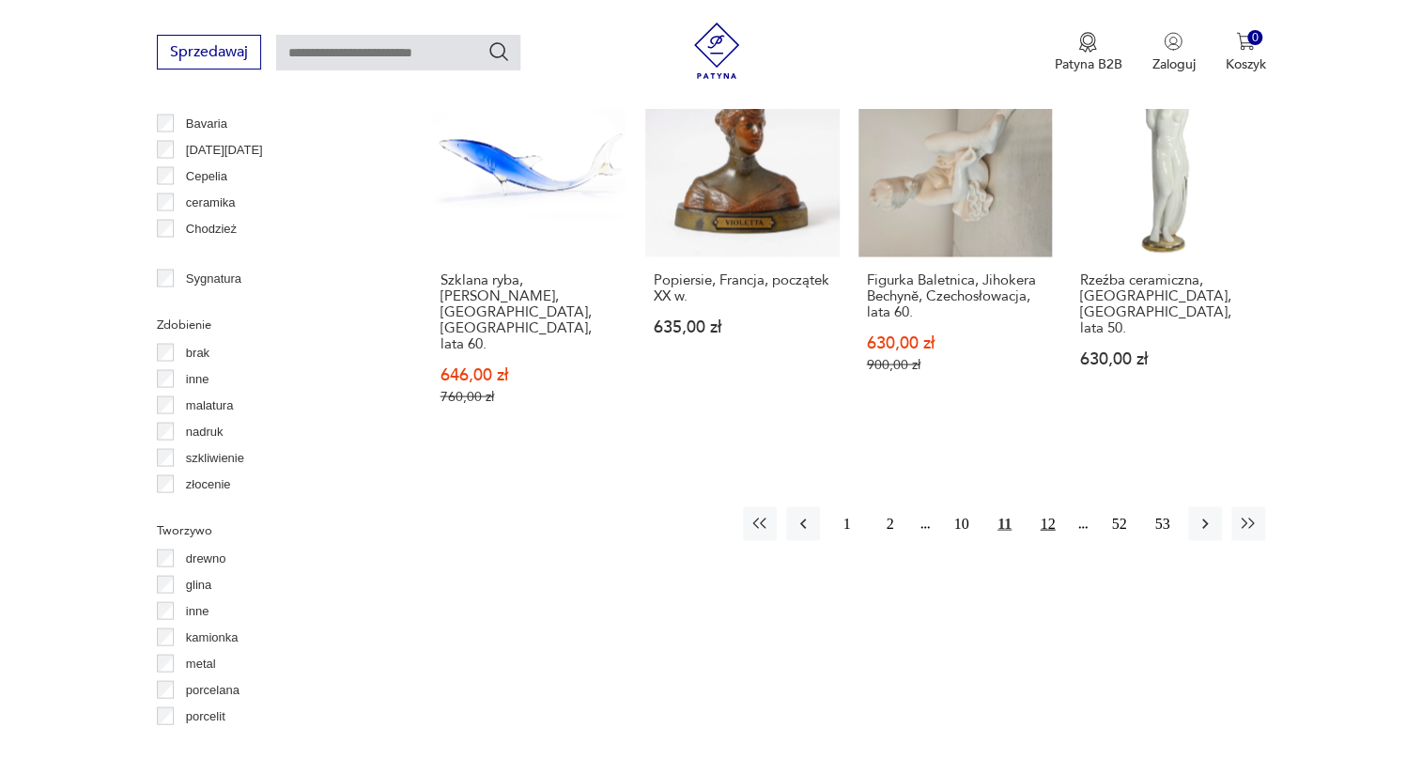
click at [1047, 506] on button "12" at bounding box center [1048, 523] width 34 height 34
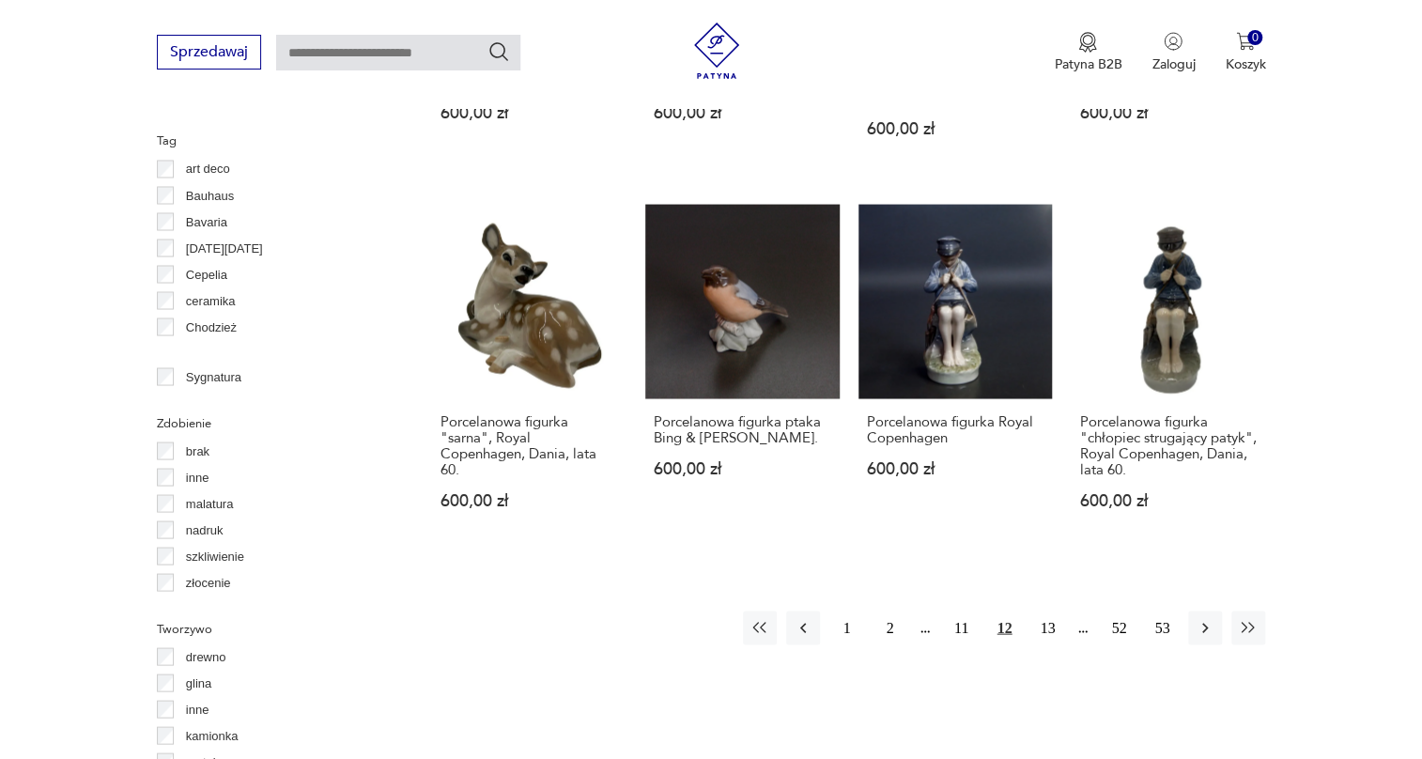
scroll to position [1779, 0]
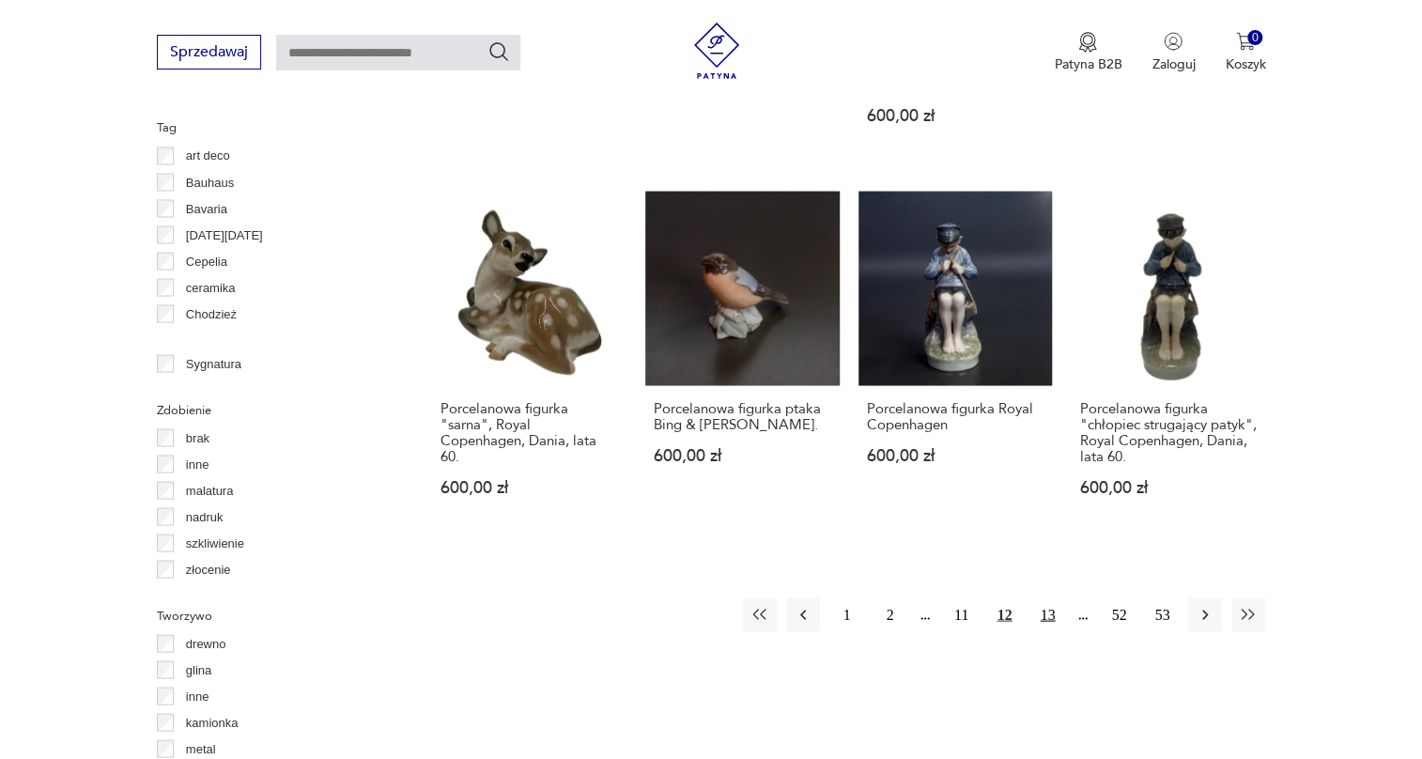
click at [1043, 598] on button "13" at bounding box center [1048, 615] width 34 height 34
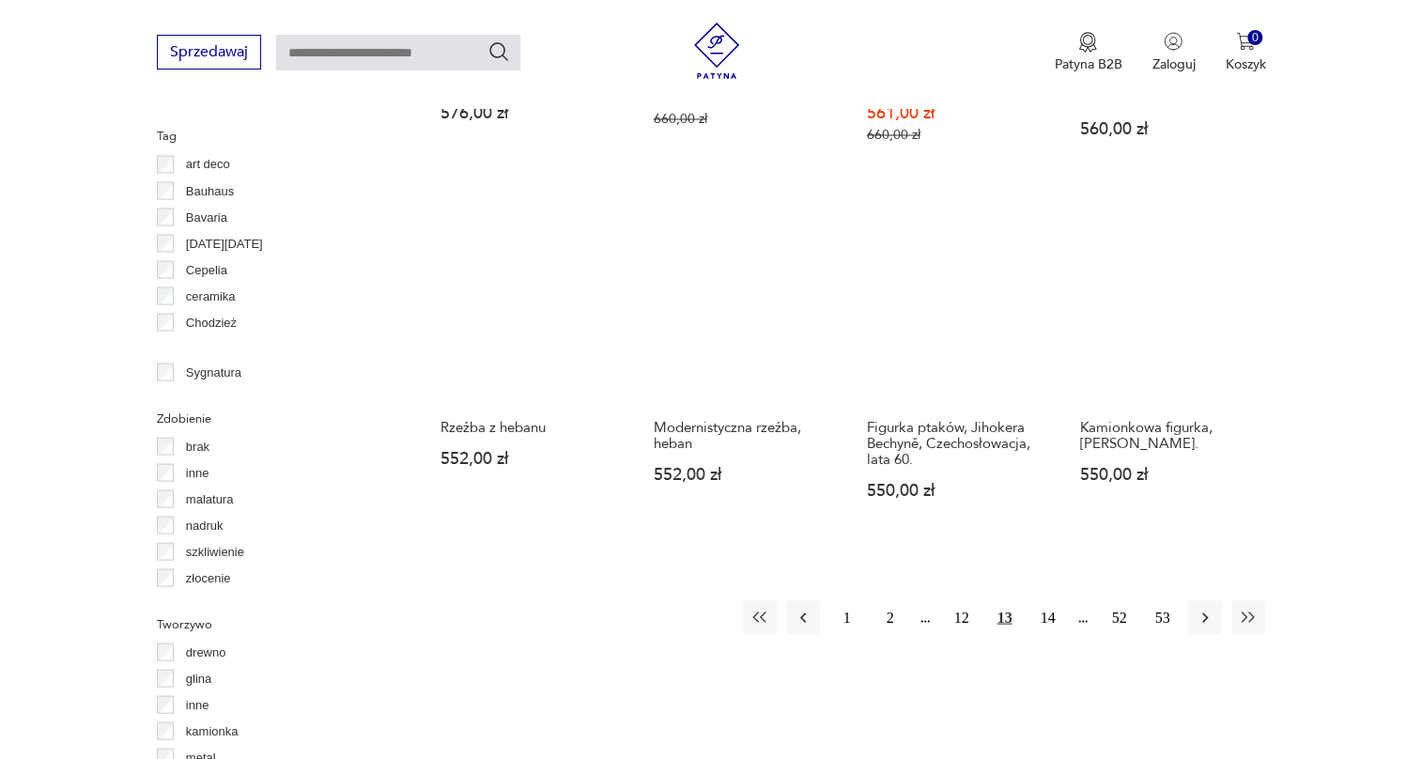
scroll to position [1779, 0]
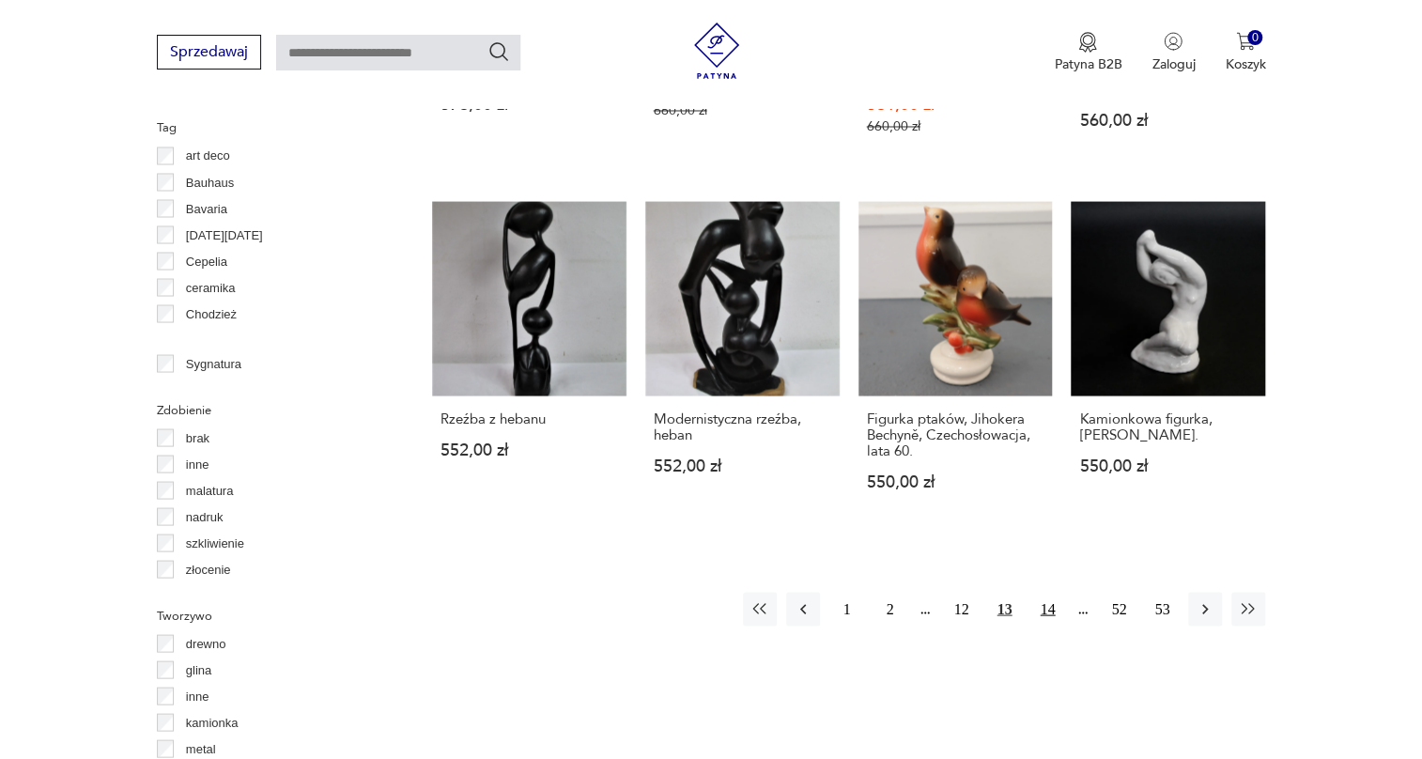
click at [1043, 592] on button "14" at bounding box center [1048, 609] width 34 height 34
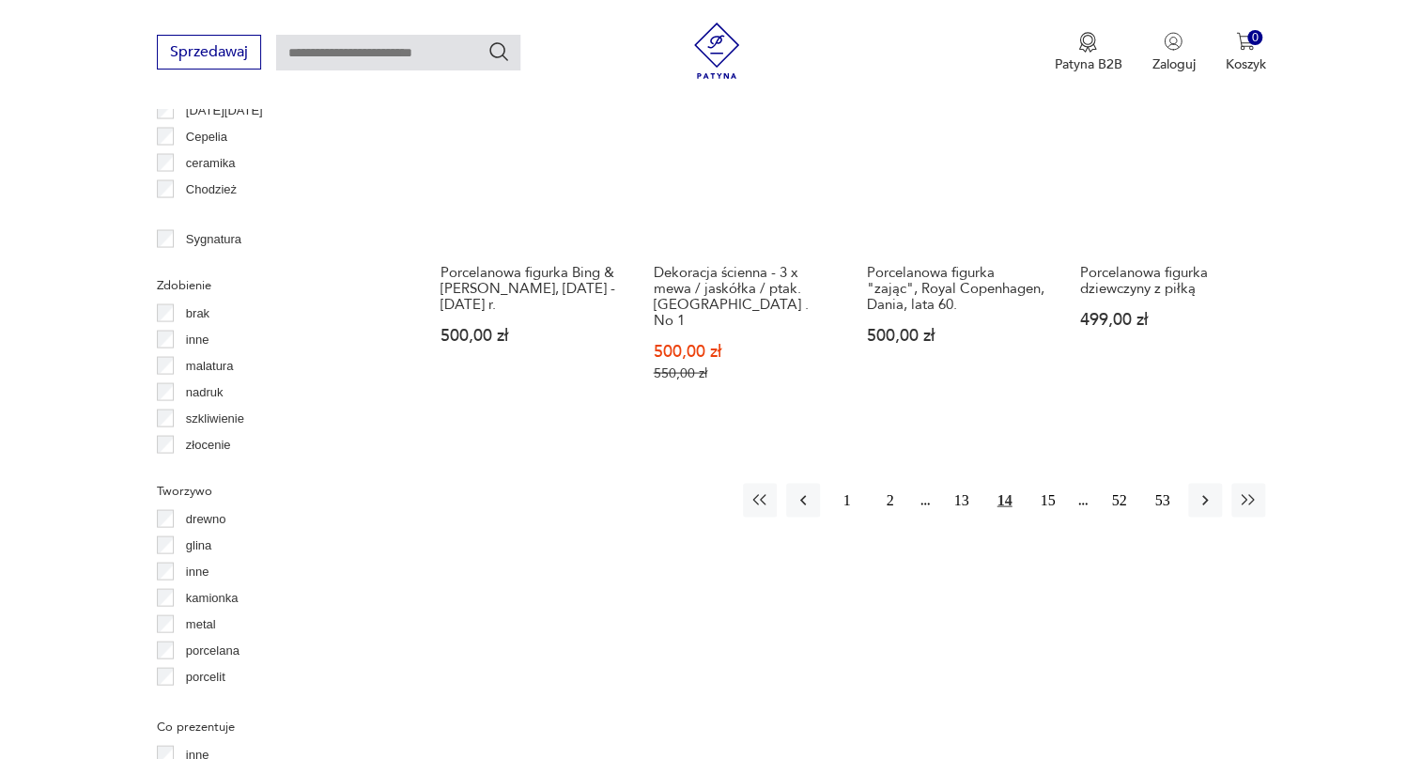
scroll to position [1950, 0]
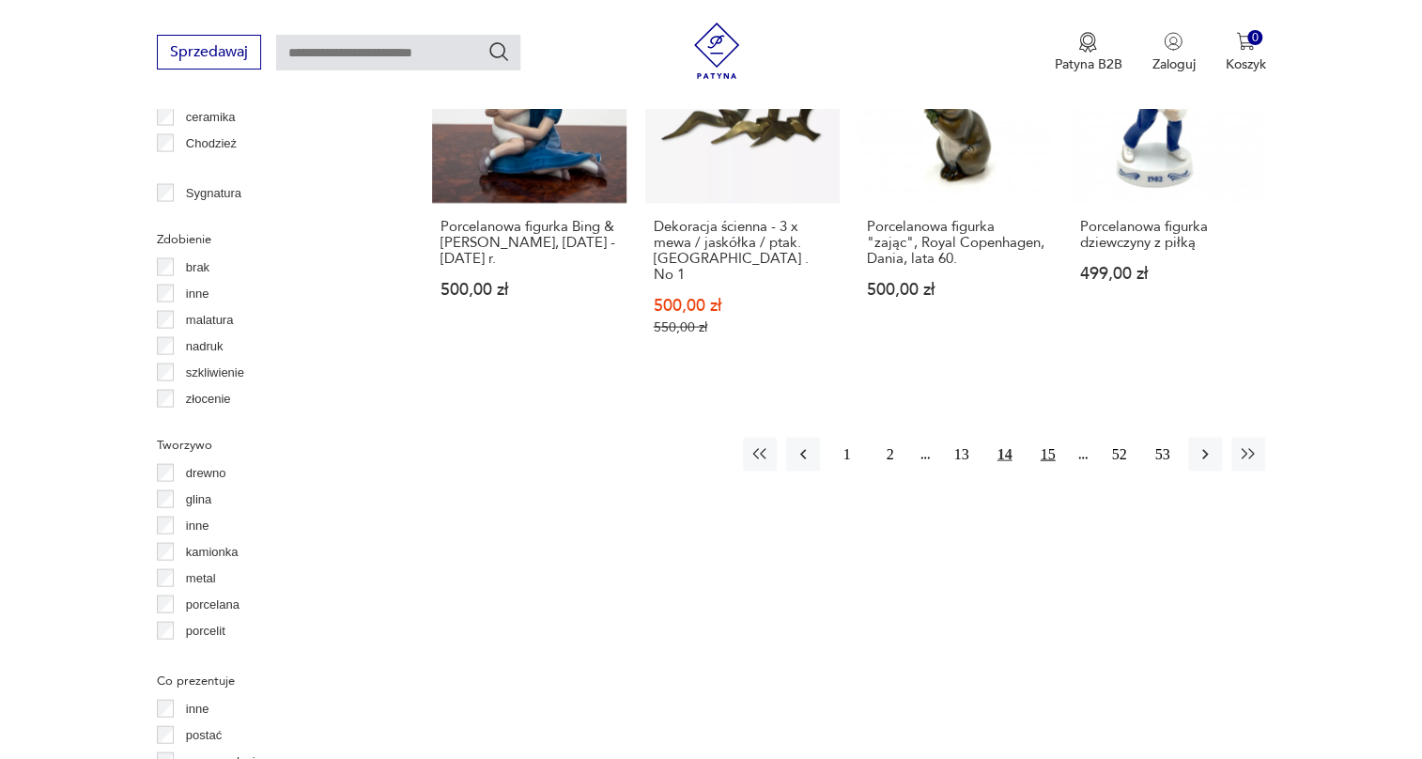
click at [1047, 437] on button "15" at bounding box center [1048, 454] width 34 height 34
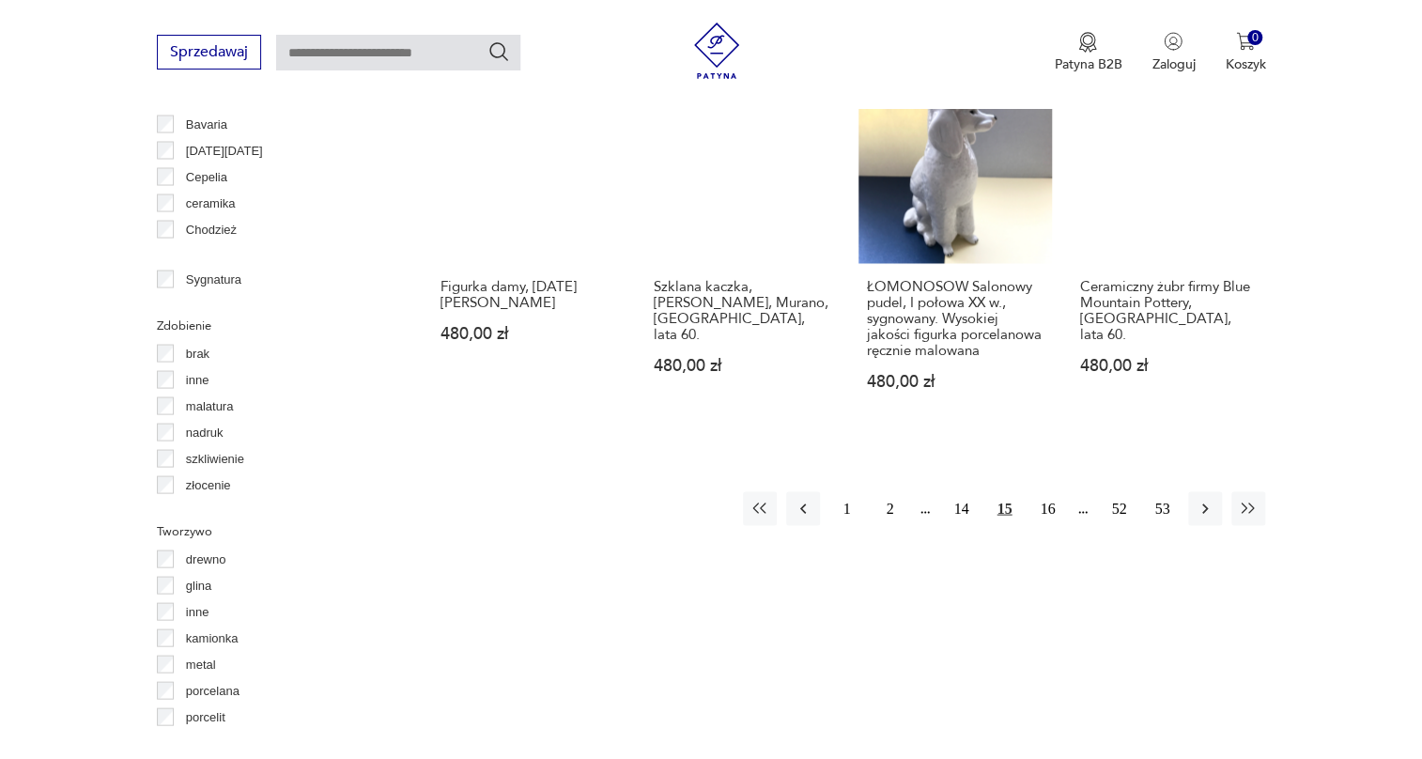
scroll to position [1865, 0]
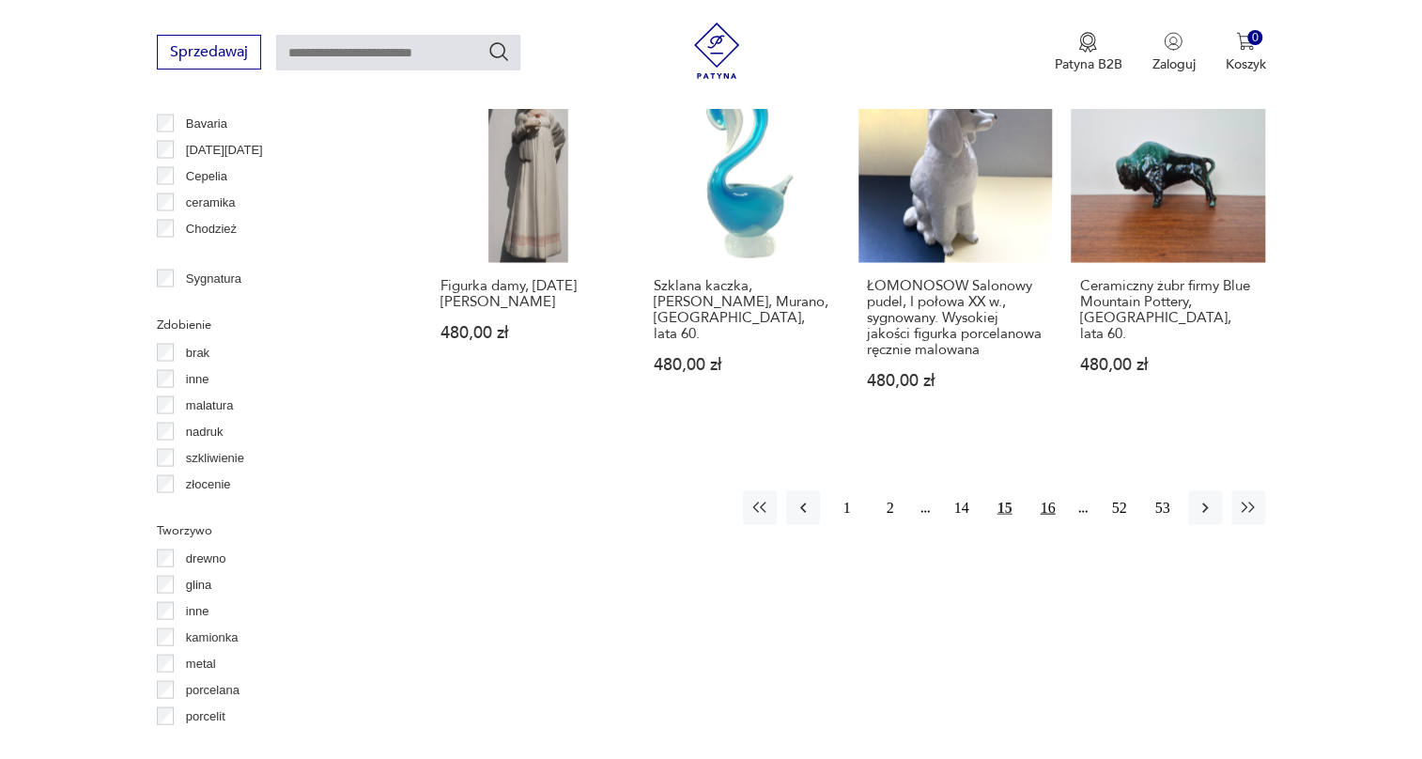
click at [1045, 495] on button "16" at bounding box center [1048, 507] width 34 height 34
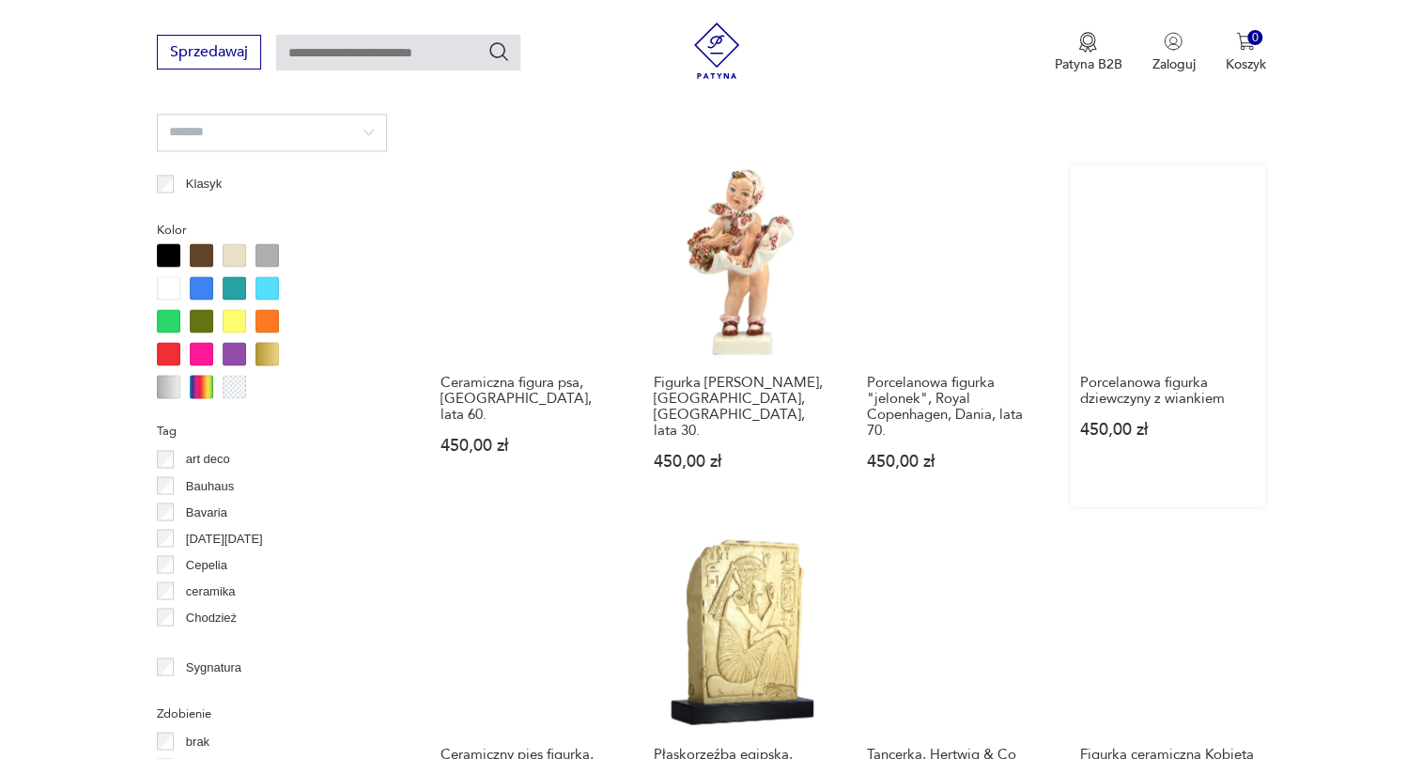
scroll to position [1694, 0]
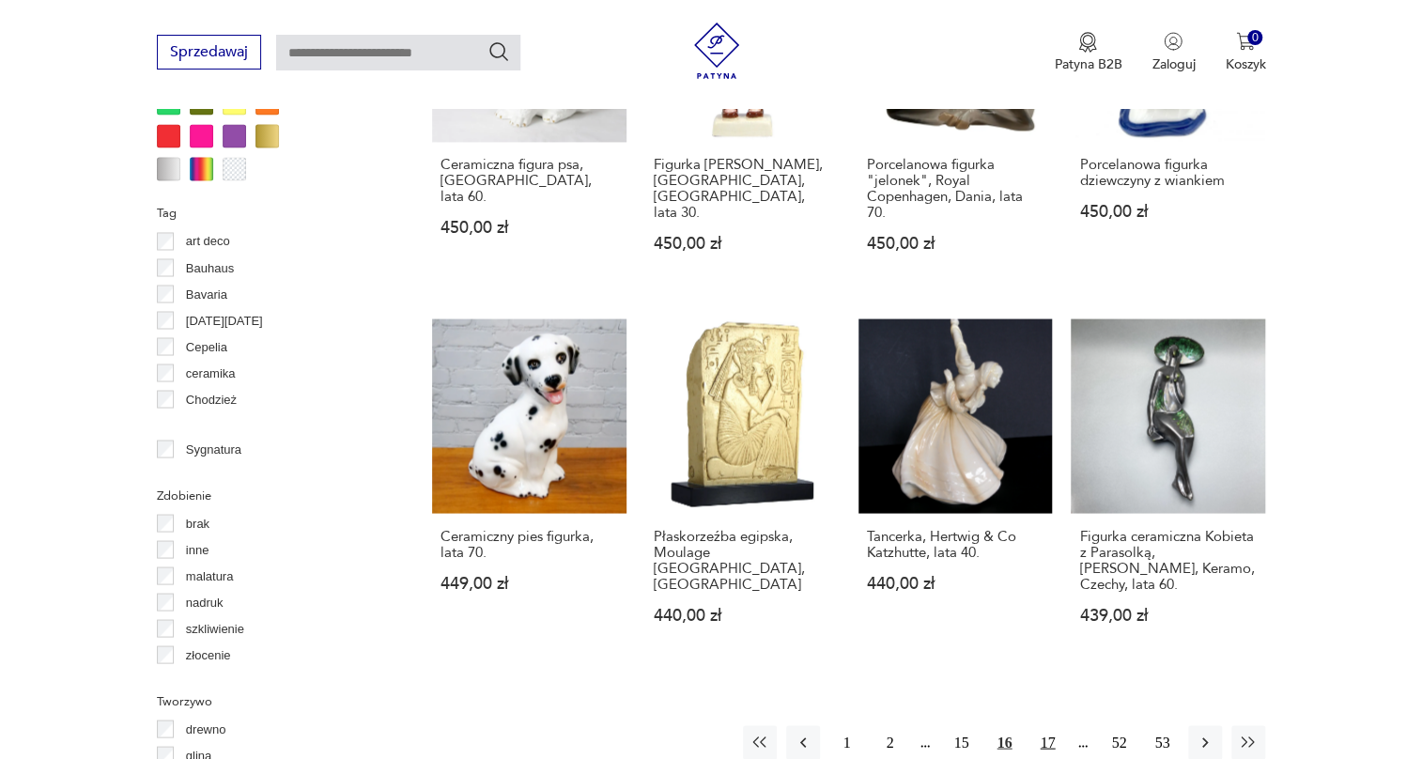
click at [1048, 725] on button "17" at bounding box center [1048, 742] width 34 height 34
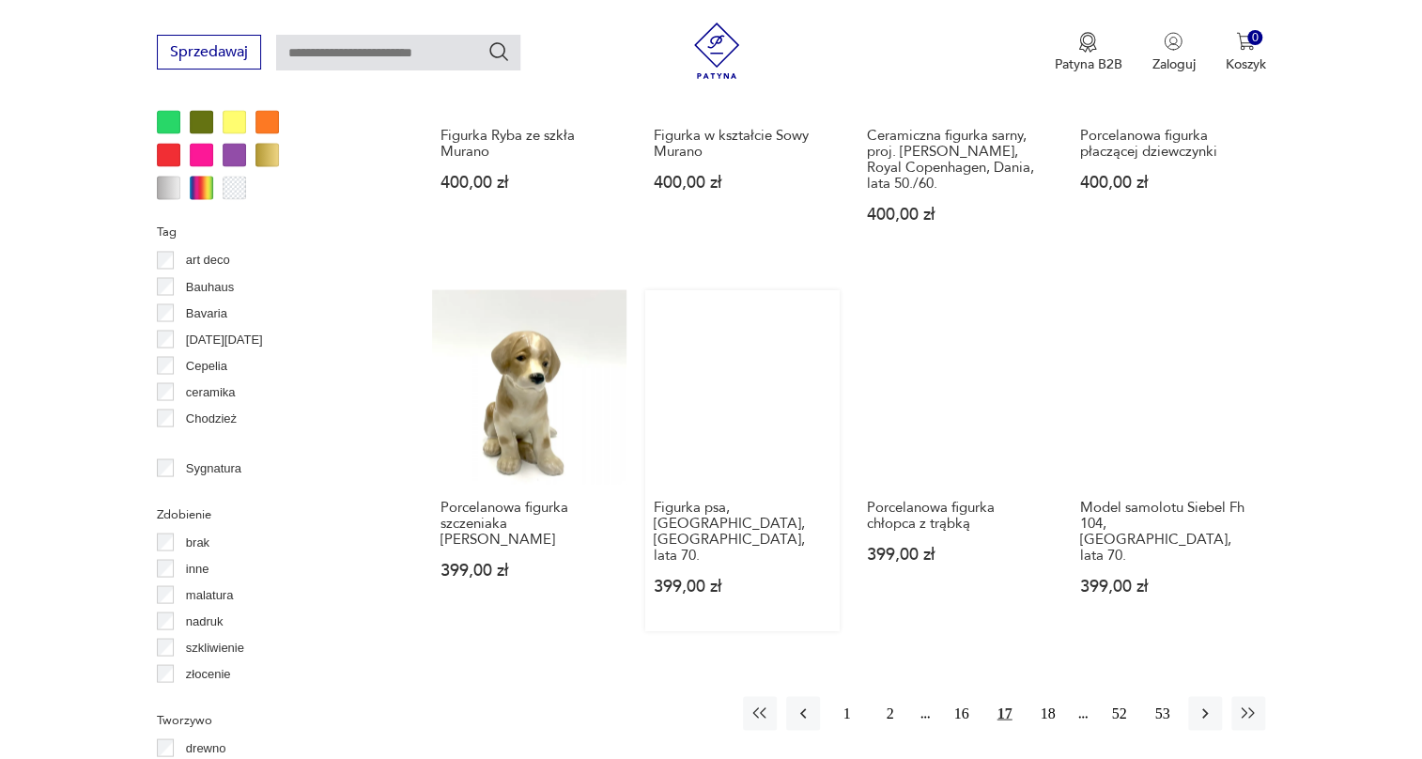
scroll to position [1779, 0]
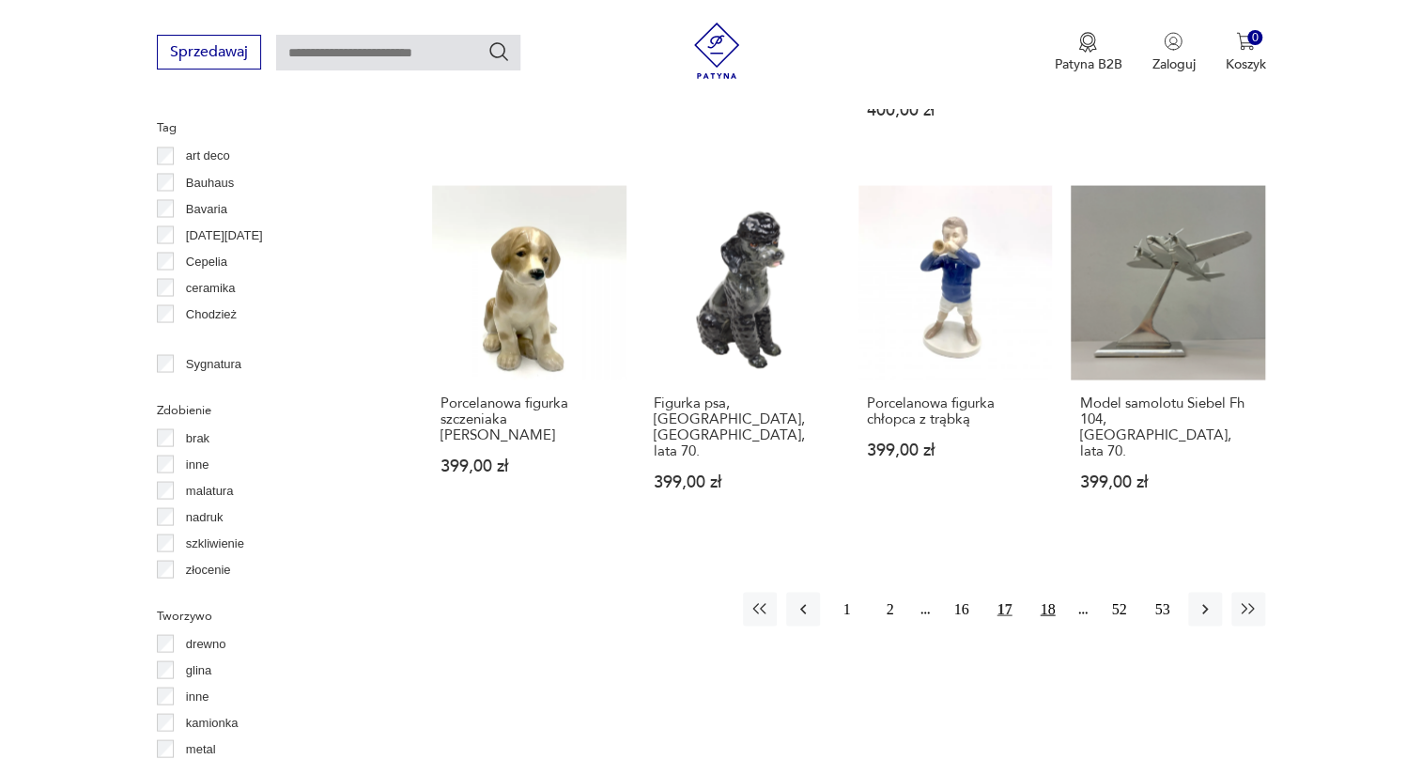
click at [1051, 592] on button "18" at bounding box center [1048, 609] width 34 height 34
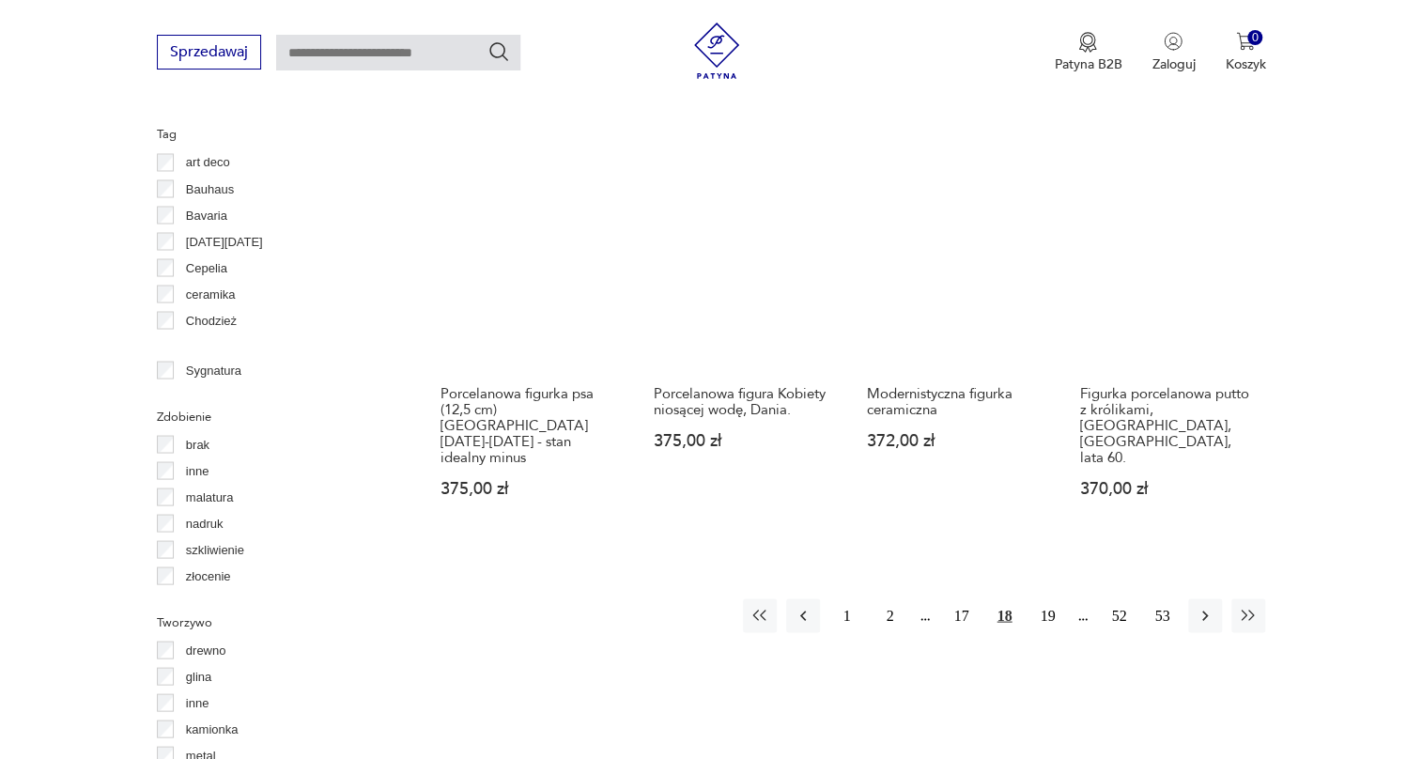
scroll to position [1779, 0]
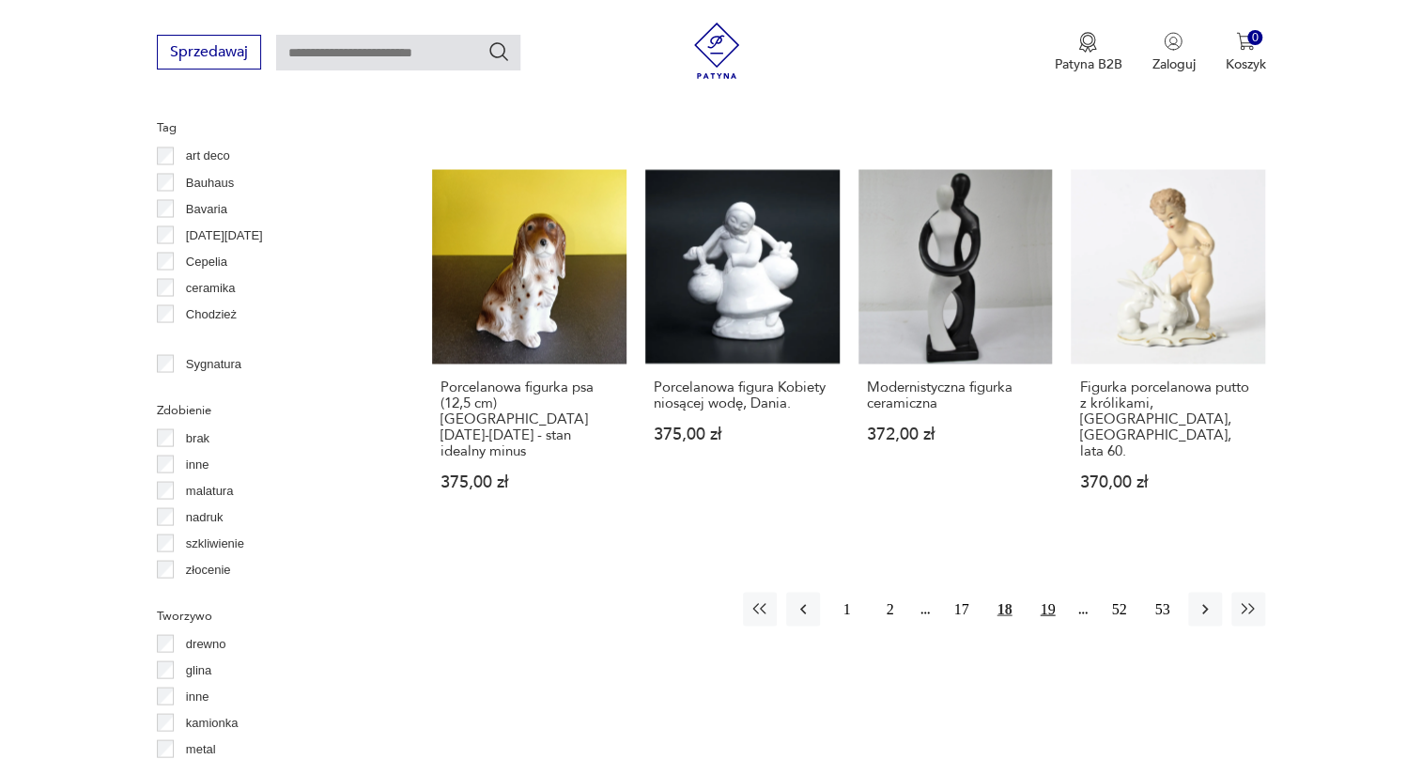
click at [1048, 592] on button "19" at bounding box center [1048, 609] width 34 height 34
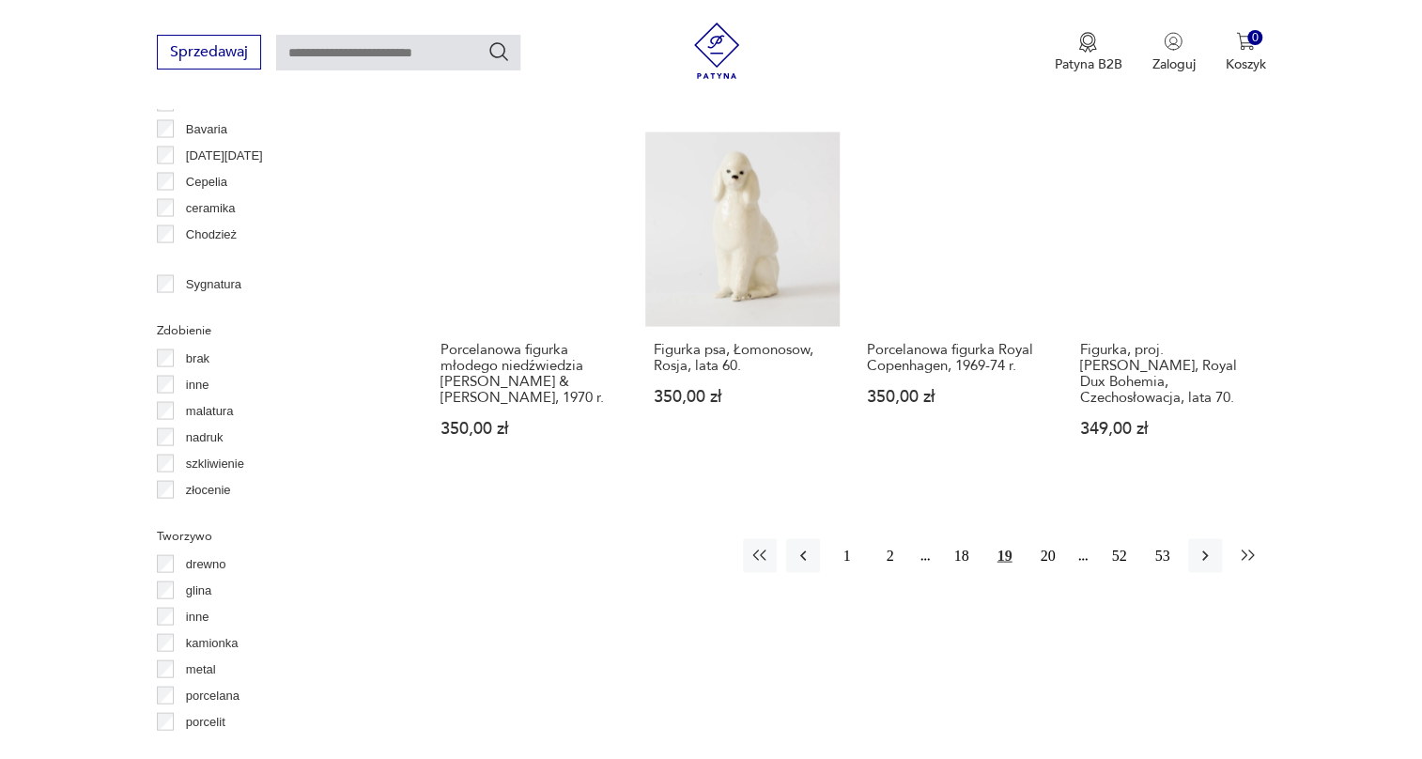
scroll to position [1865, 0]
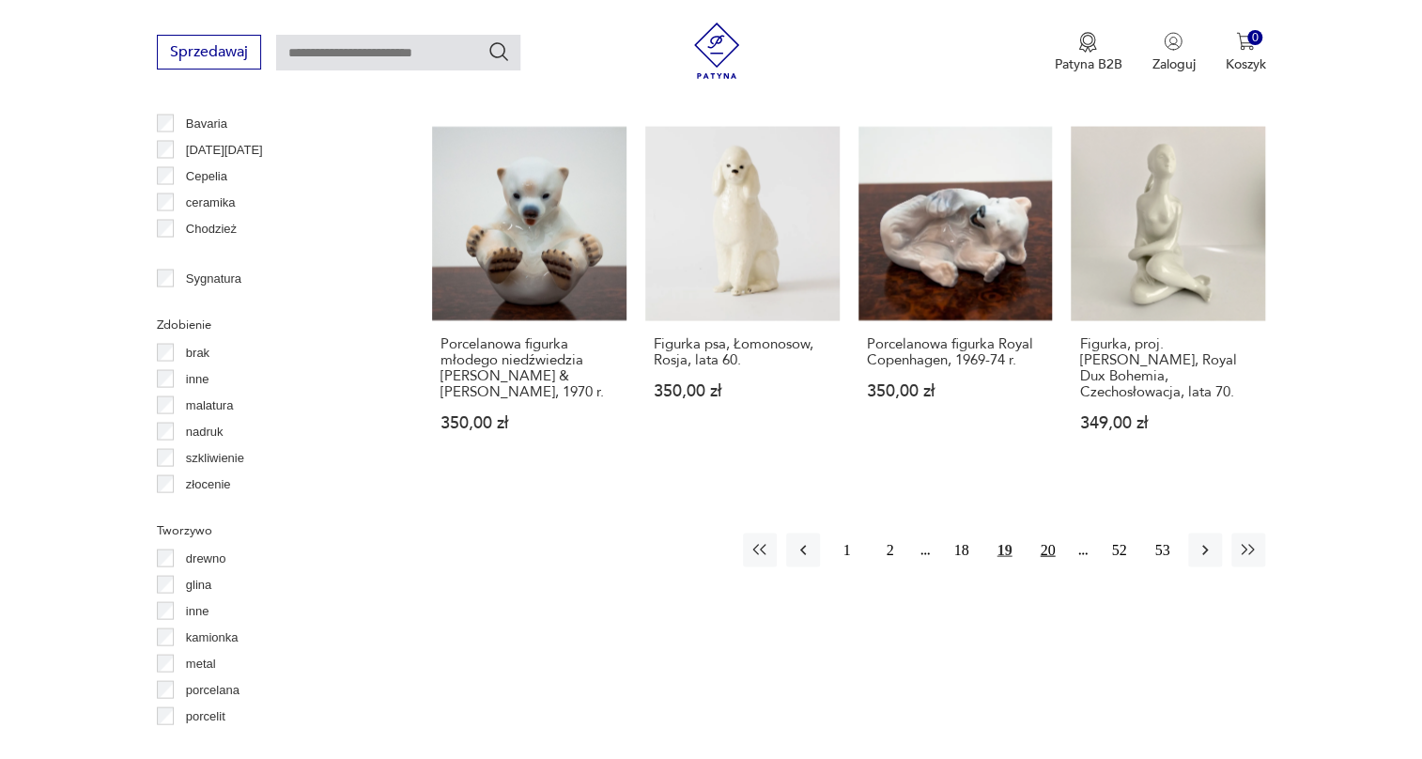
click at [1049, 533] on button "20" at bounding box center [1048, 550] width 34 height 34
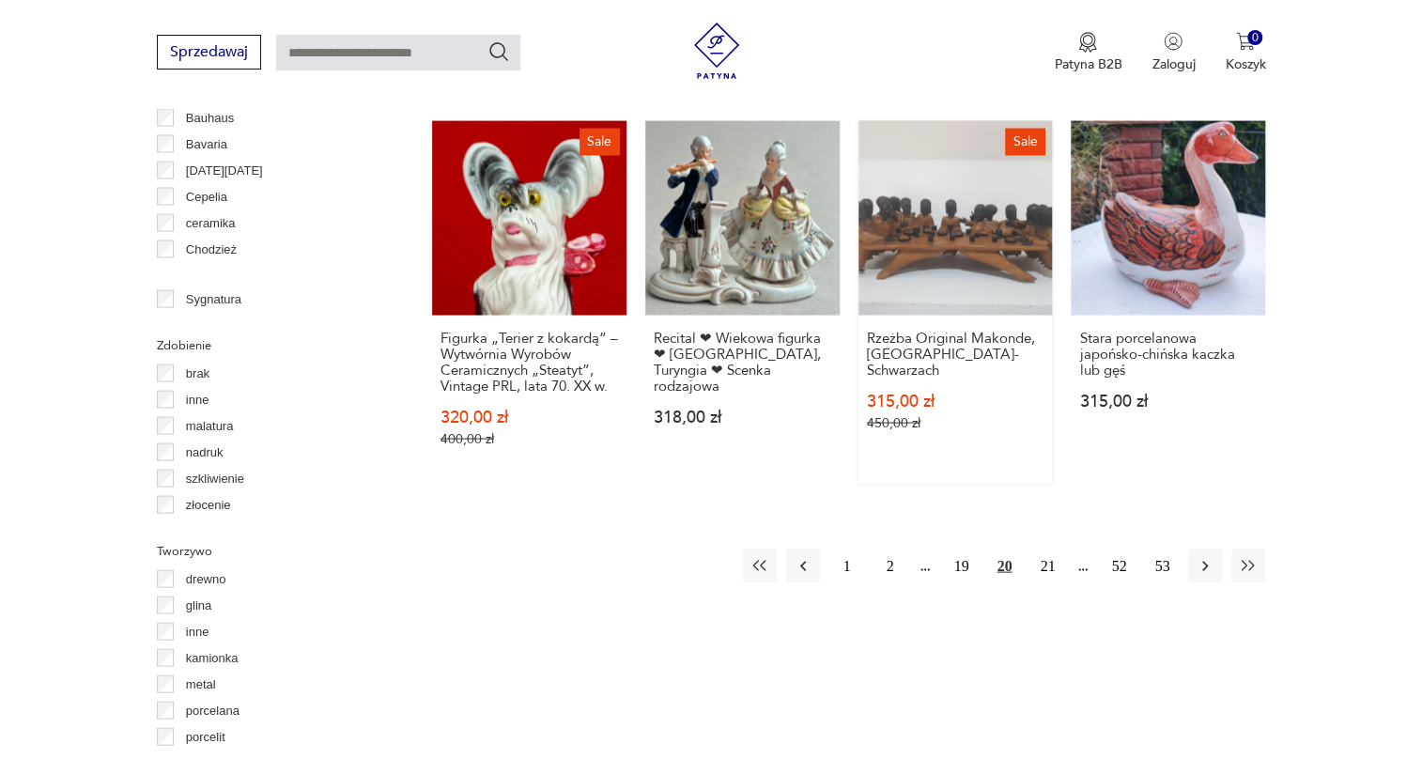
scroll to position [1865, 0]
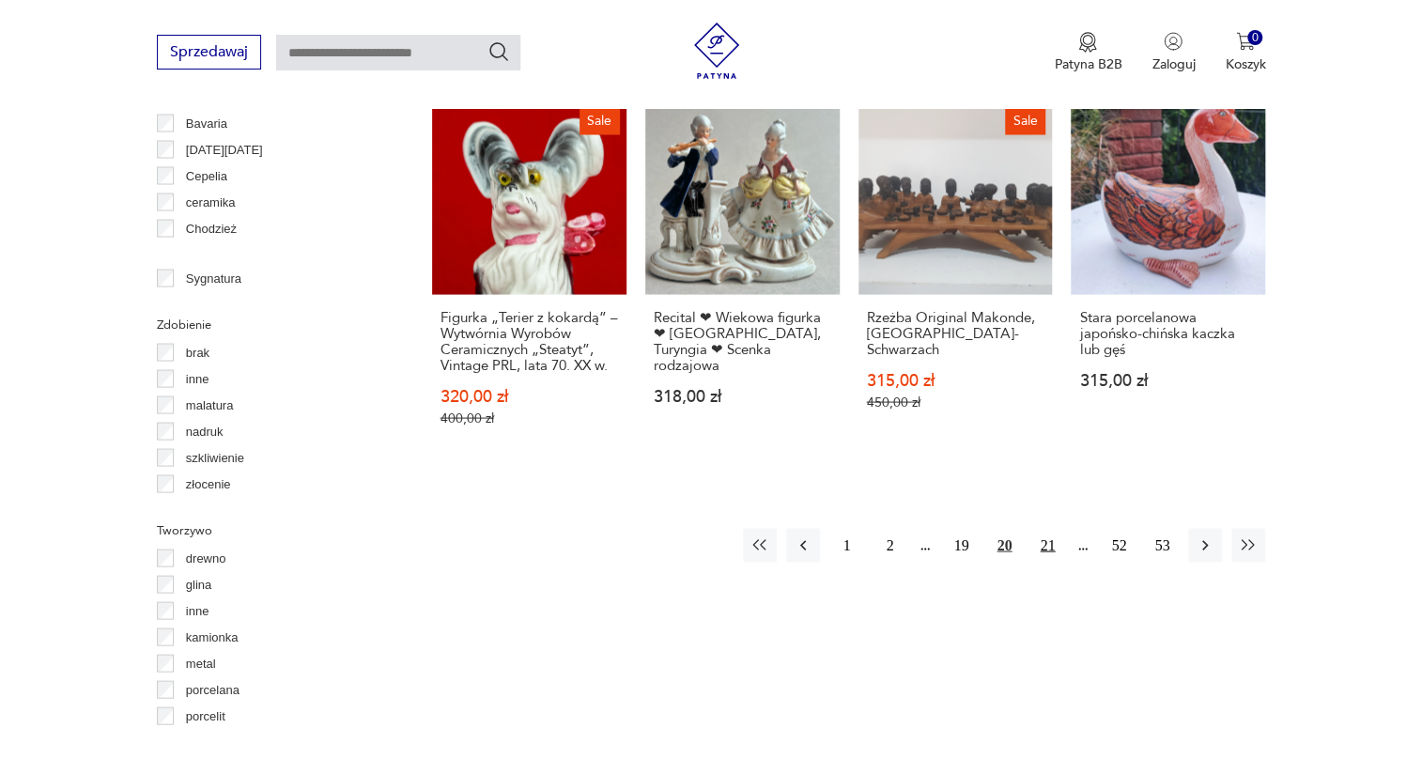
click at [1040, 535] on button "21" at bounding box center [1048, 545] width 34 height 34
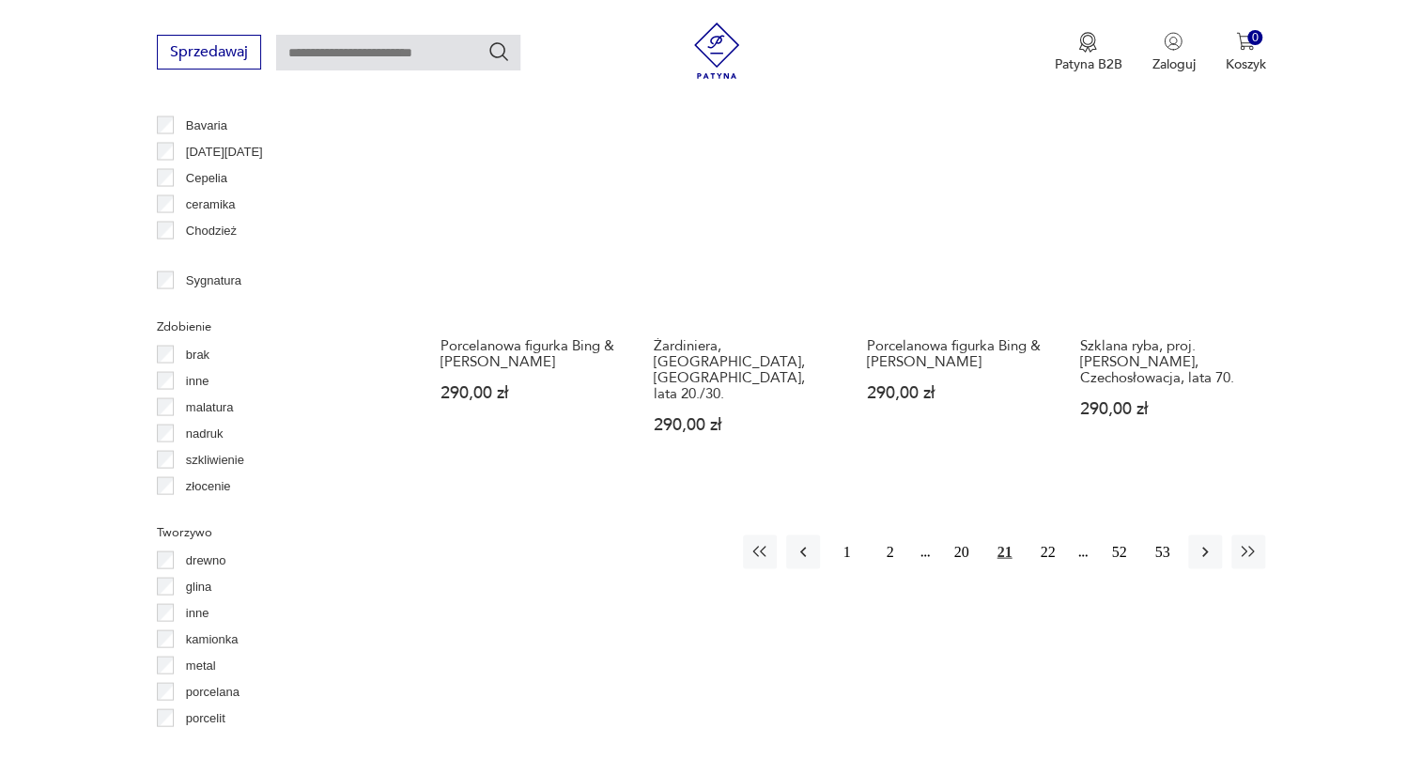
scroll to position [1865, 0]
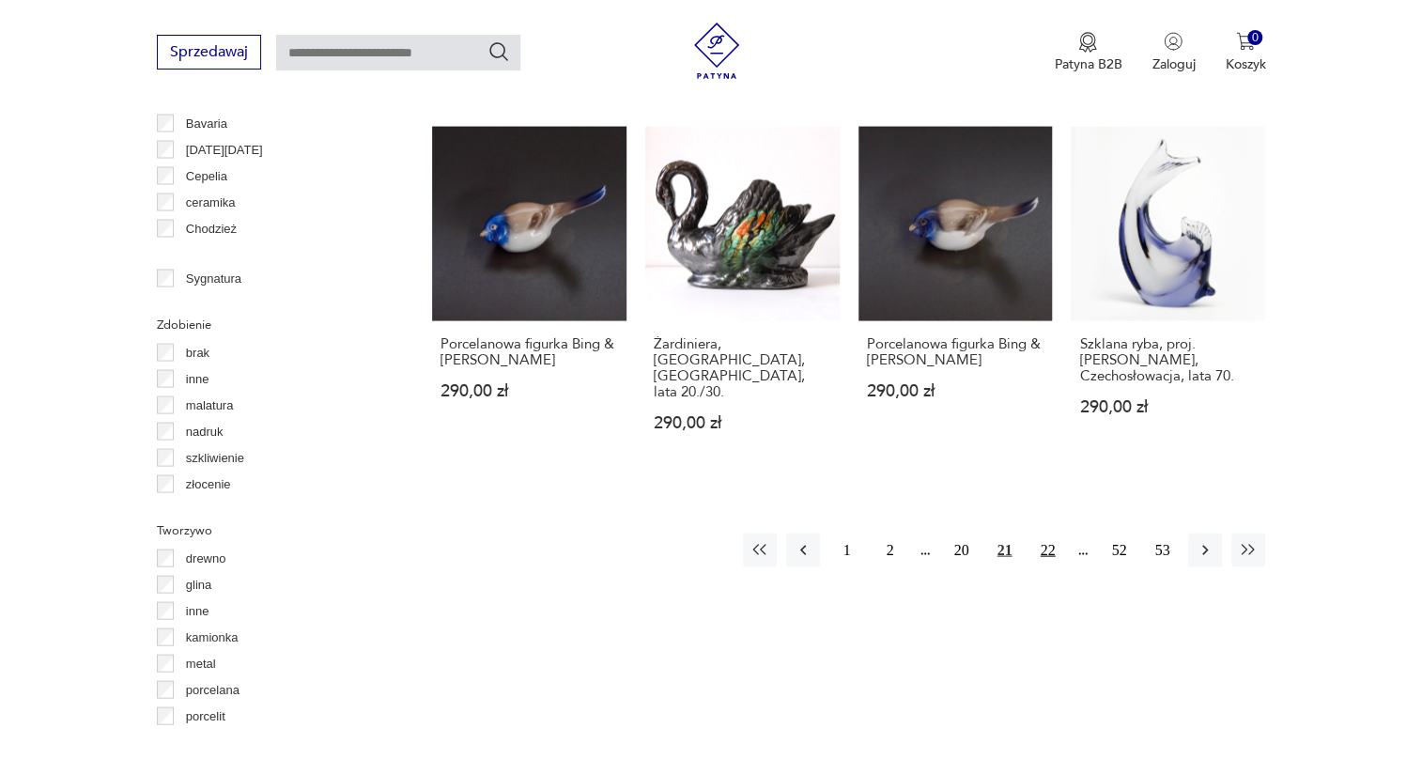
click at [1046, 533] on button "22" at bounding box center [1048, 550] width 34 height 34
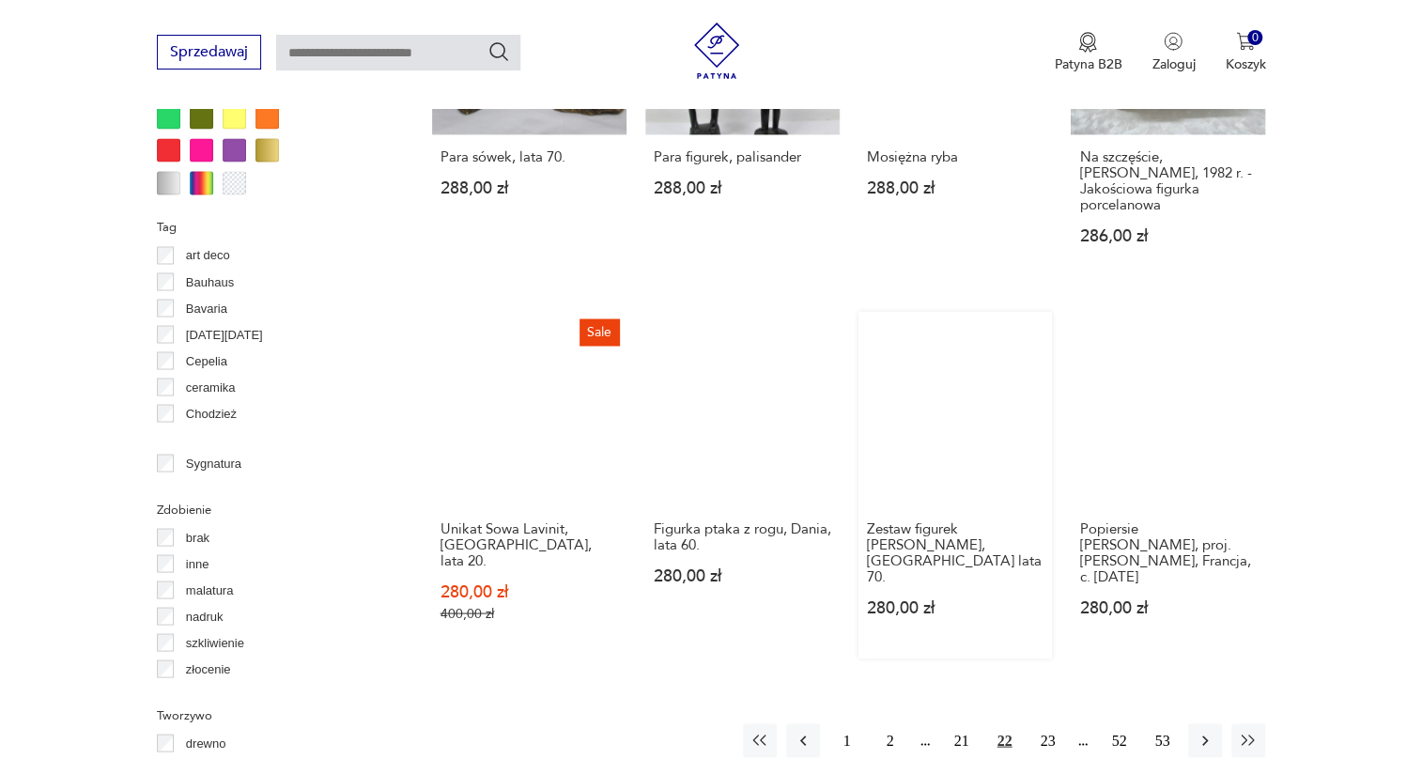
scroll to position [1694, 0]
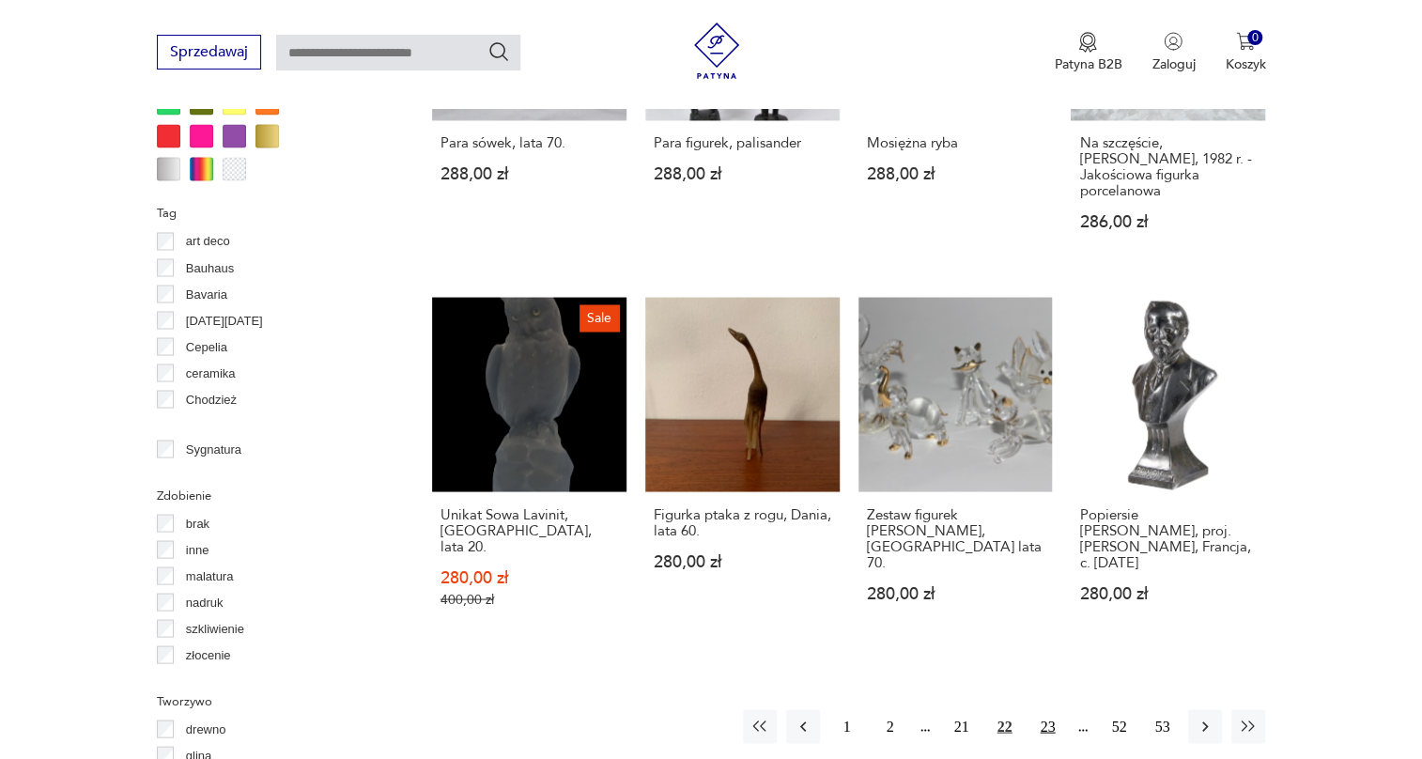
drag, startPoint x: 1134, startPoint y: 328, endPoint x: 1048, endPoint y: 651, distance: 334.3
click at [1048, 709] on button "23" at bounding box center [1048, 726] width 34 height 34
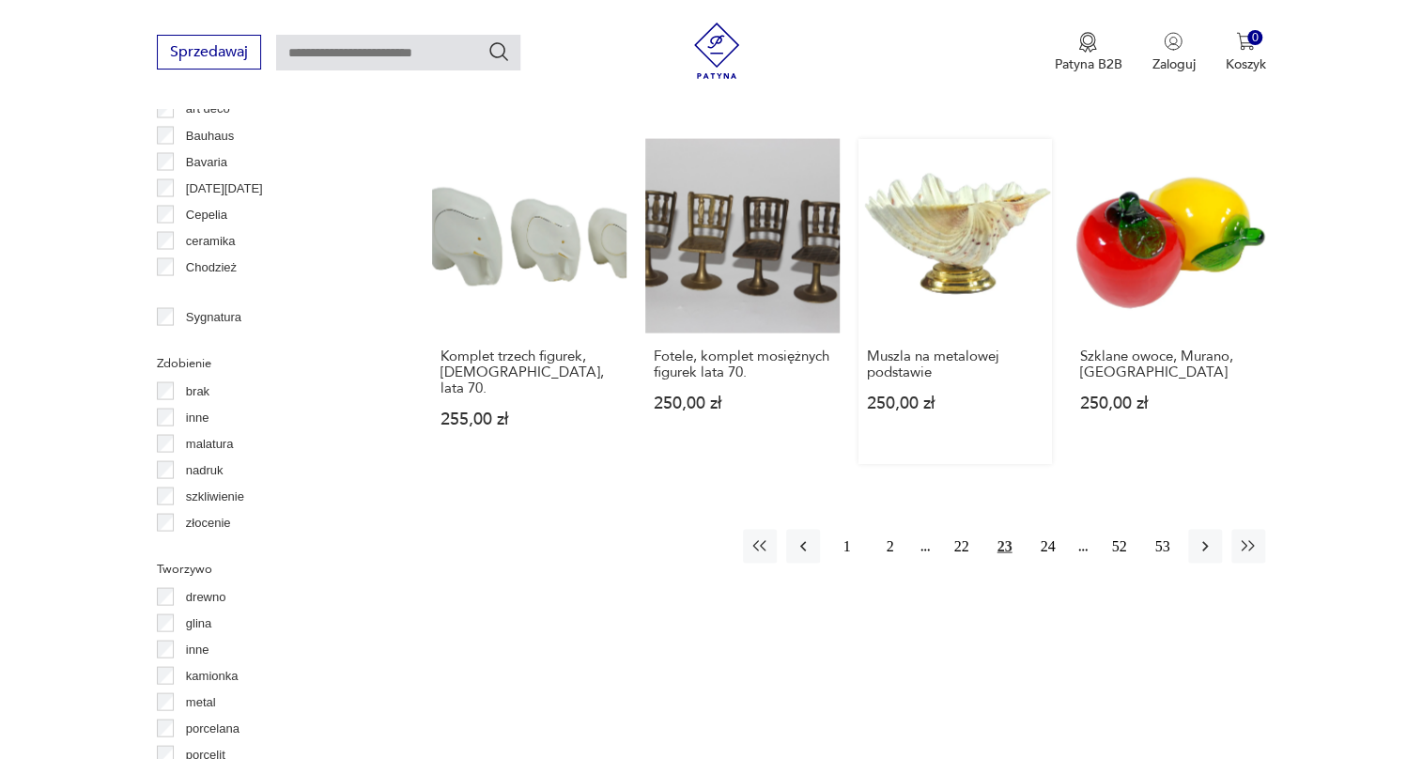
scroll to position [1865, 0]
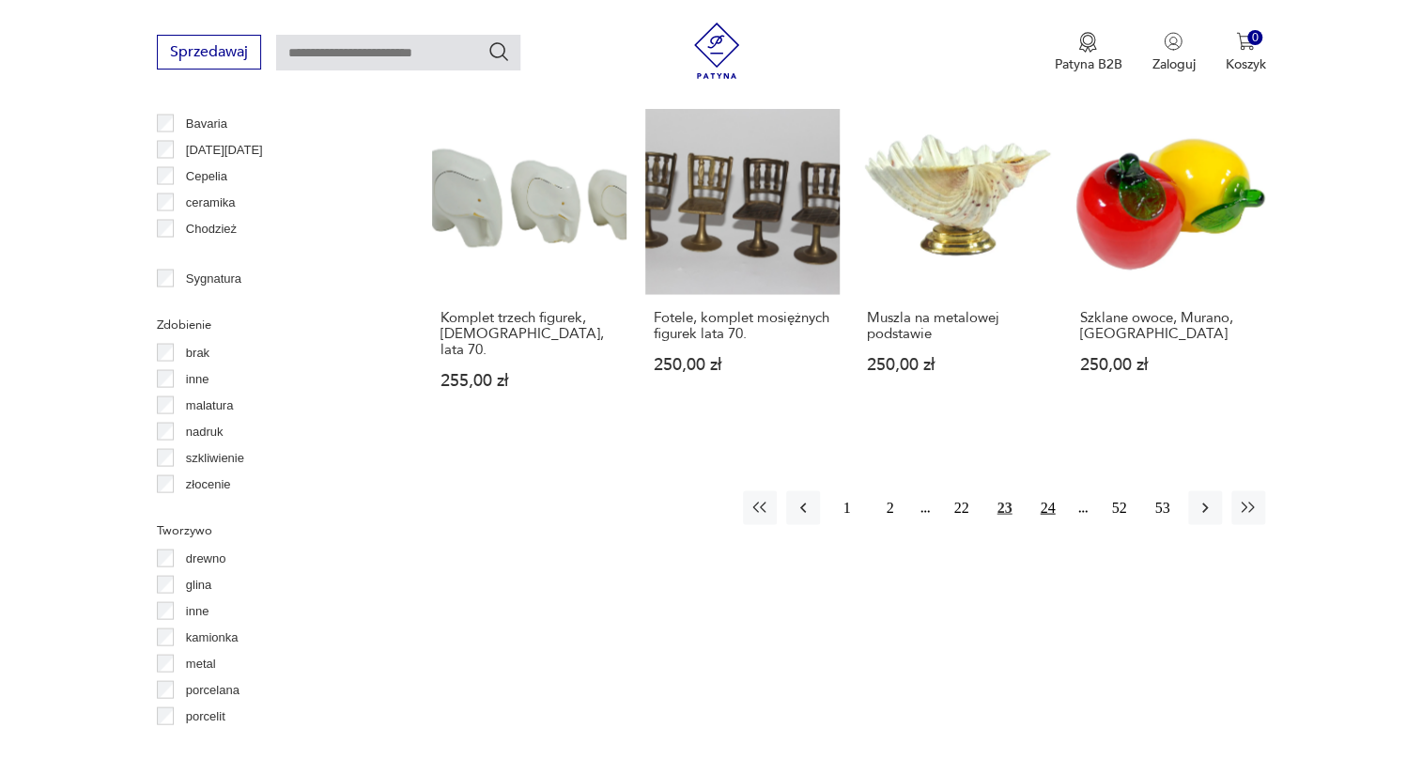
click at [1054, 490] on button "24" at bounding box center [1048, 507] width 34 height 34
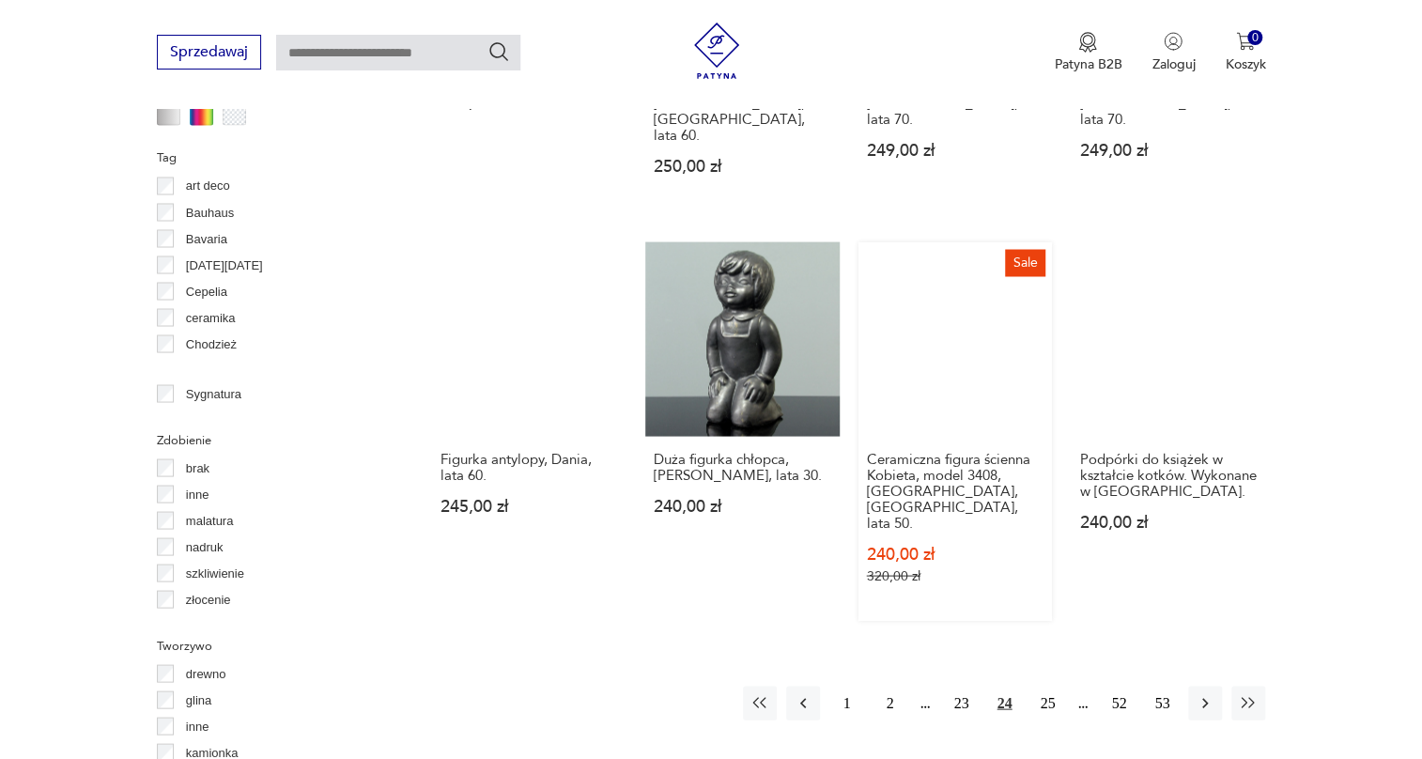
scroll to position [1779, 0]
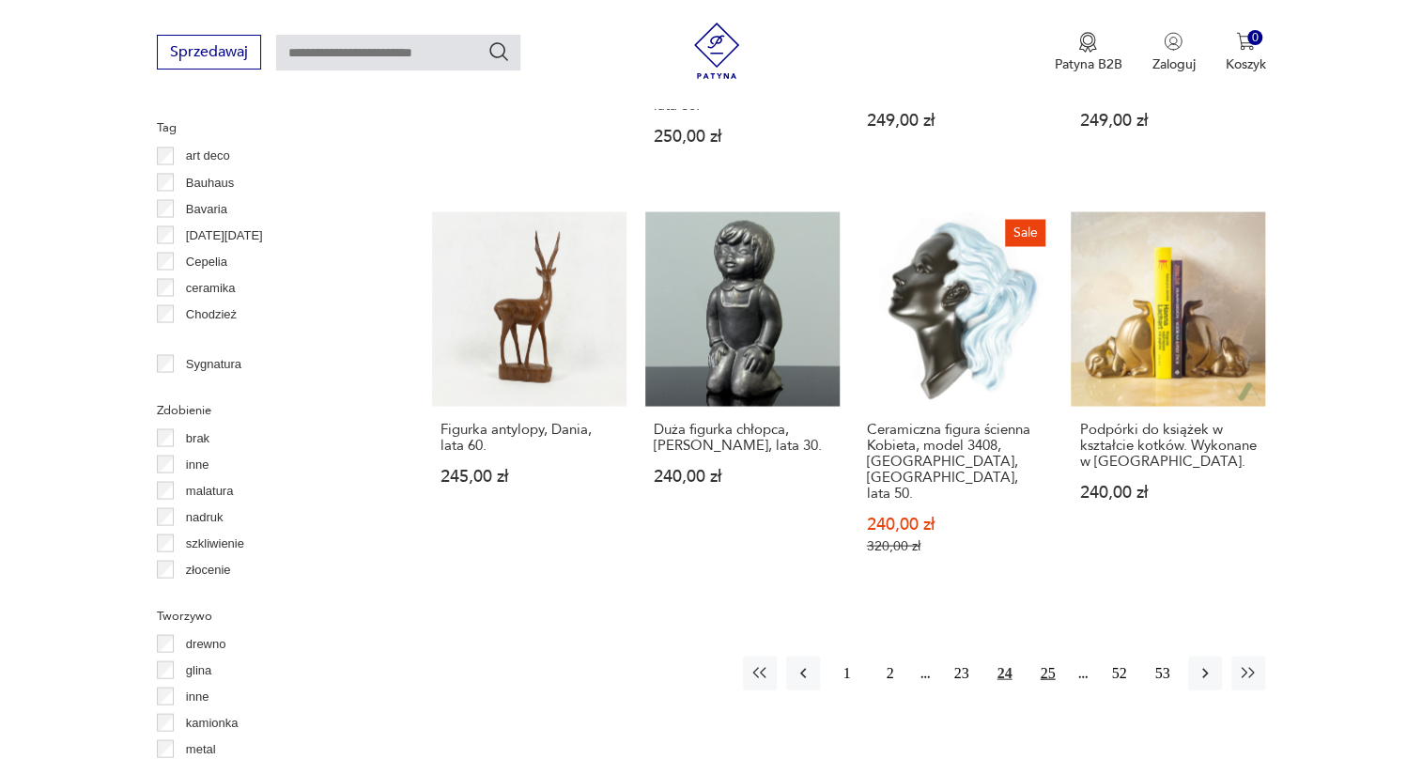
click at [1040, 656] on button "25" at bounding box center [1048, 673] width 34 height 34
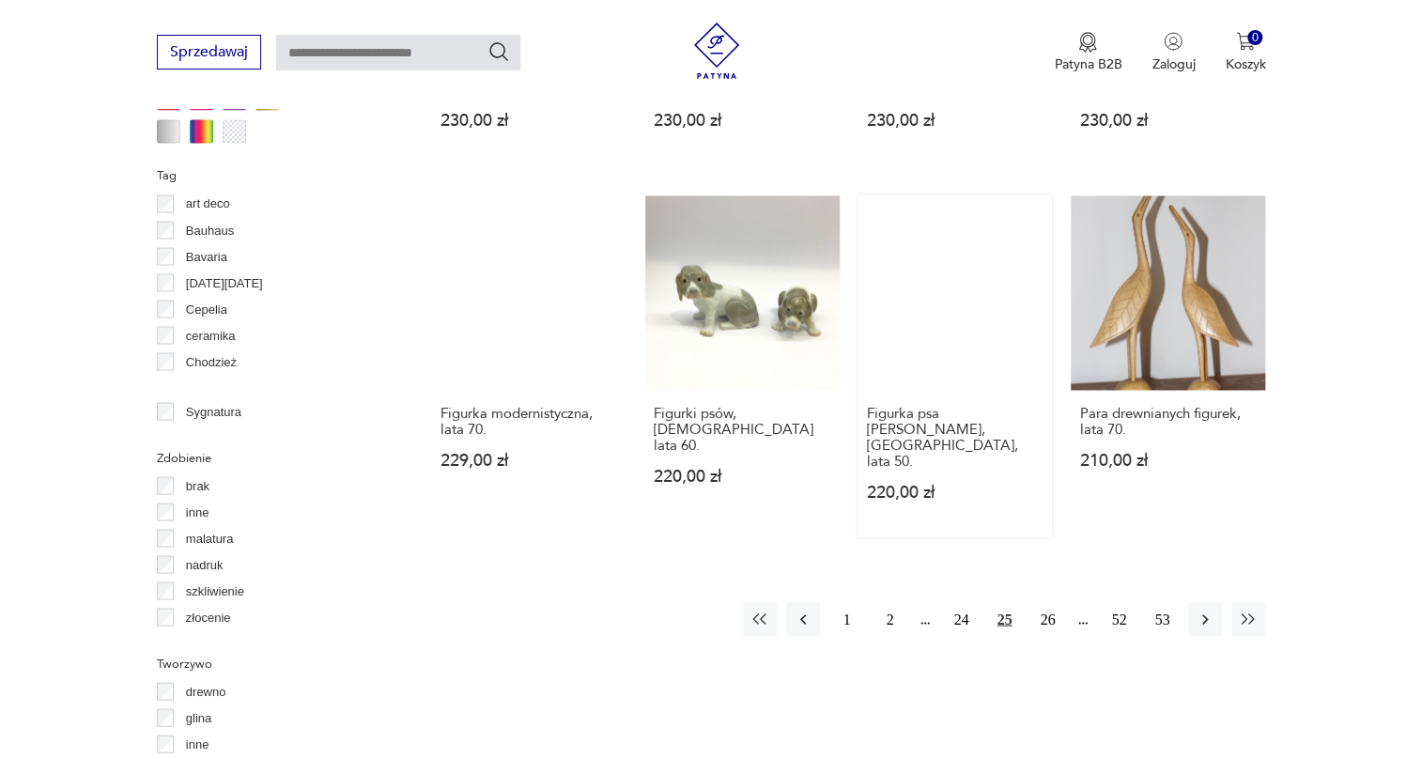
scroll to position [1779, 0]
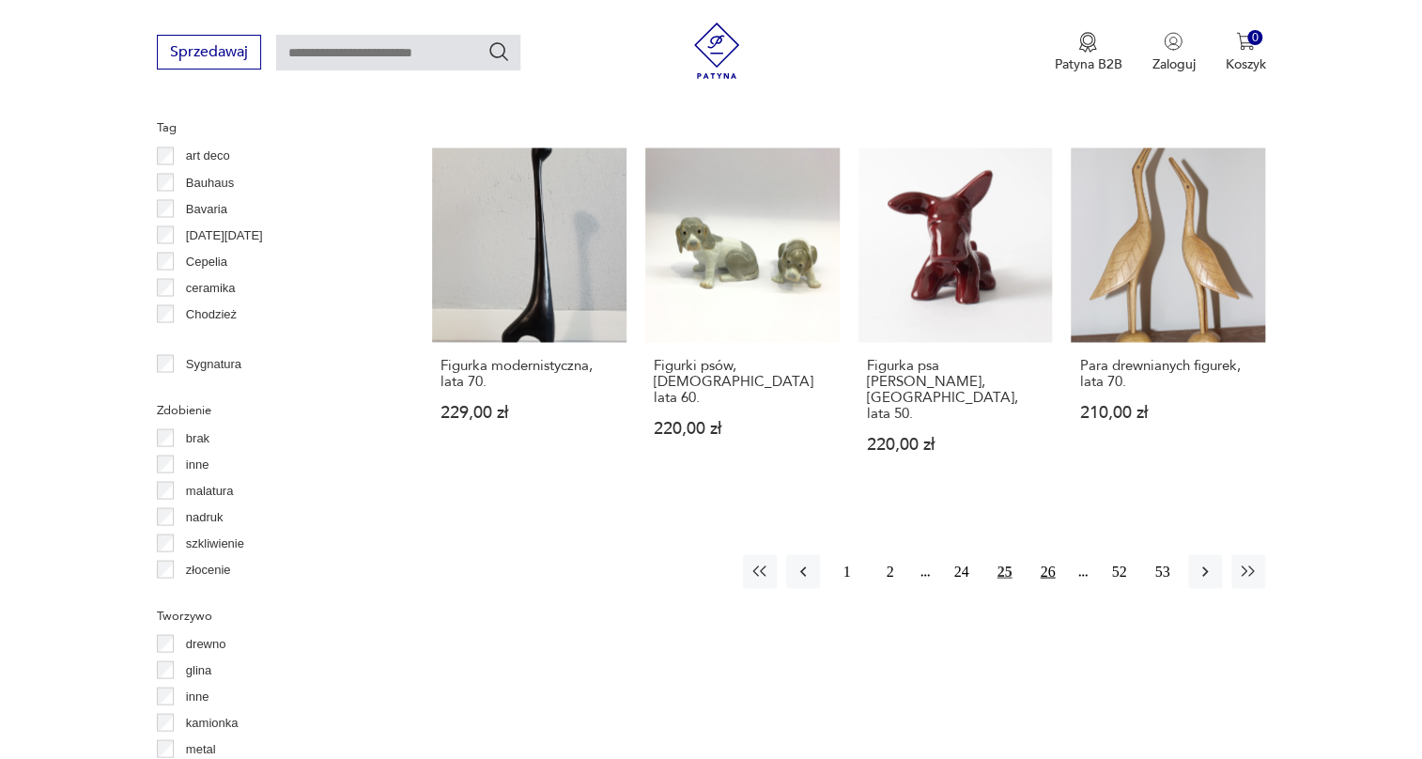
click at [1054, 554] on button "26" at bounding box center [1048, 571] width 34 height 34
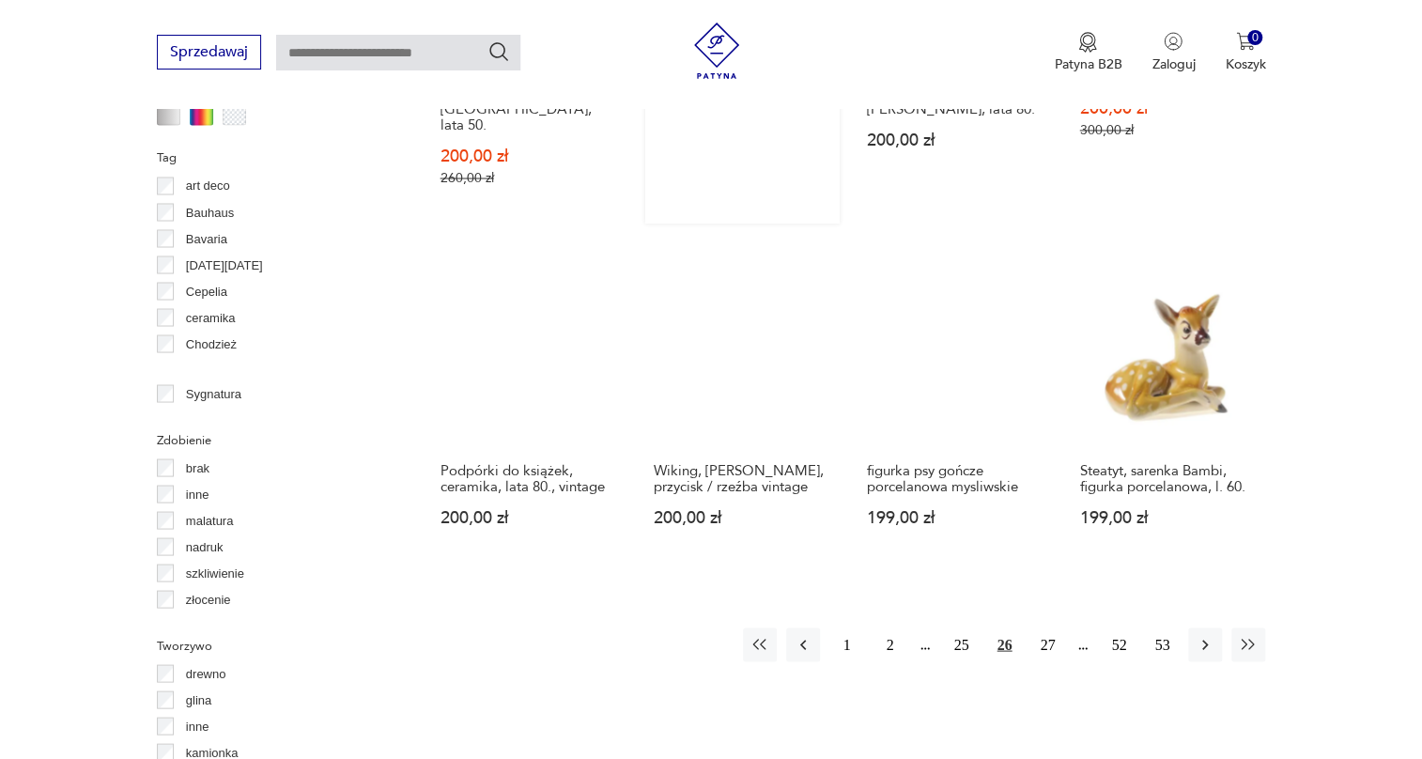
scroll to position [1779, 0]
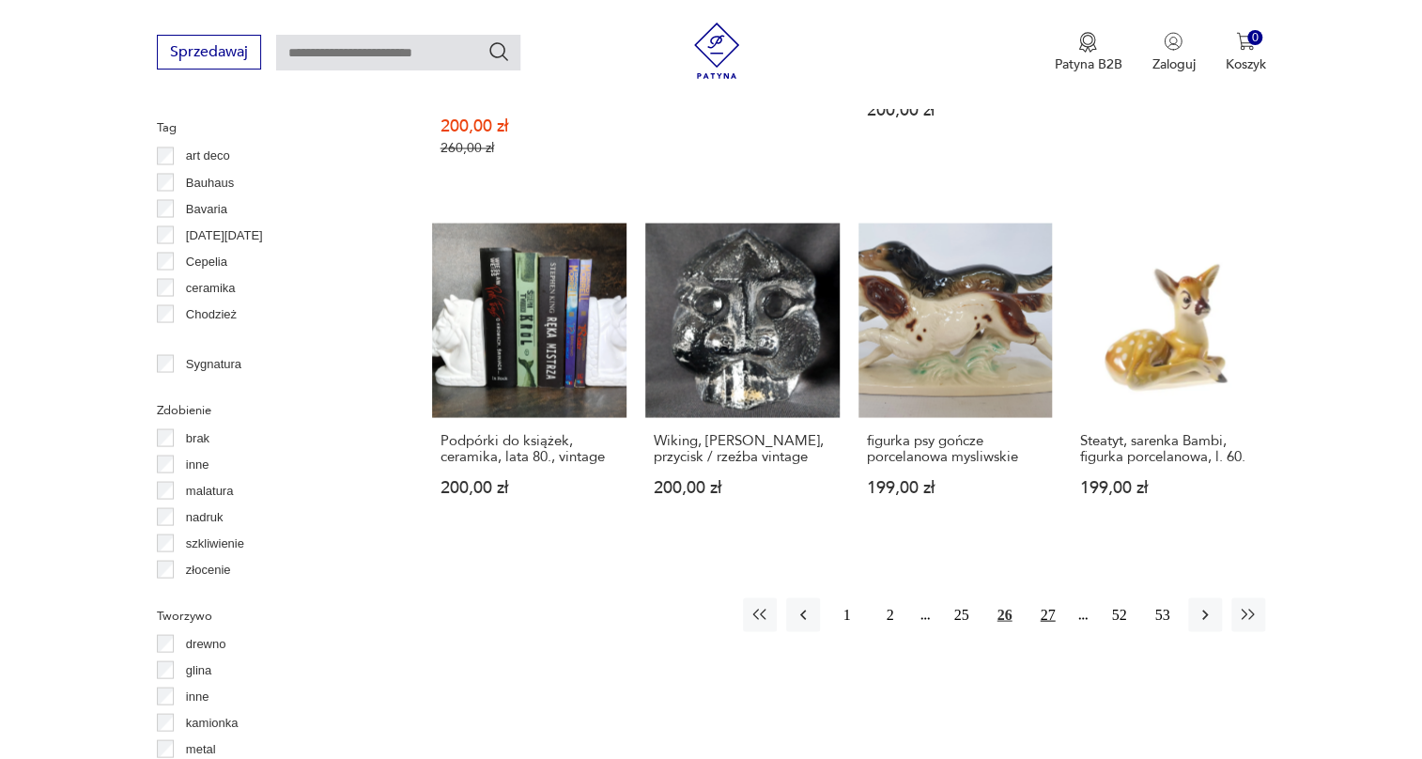
click at [1052, 598] on button "27" at bounding box center [1048, 615] width 34 height 34
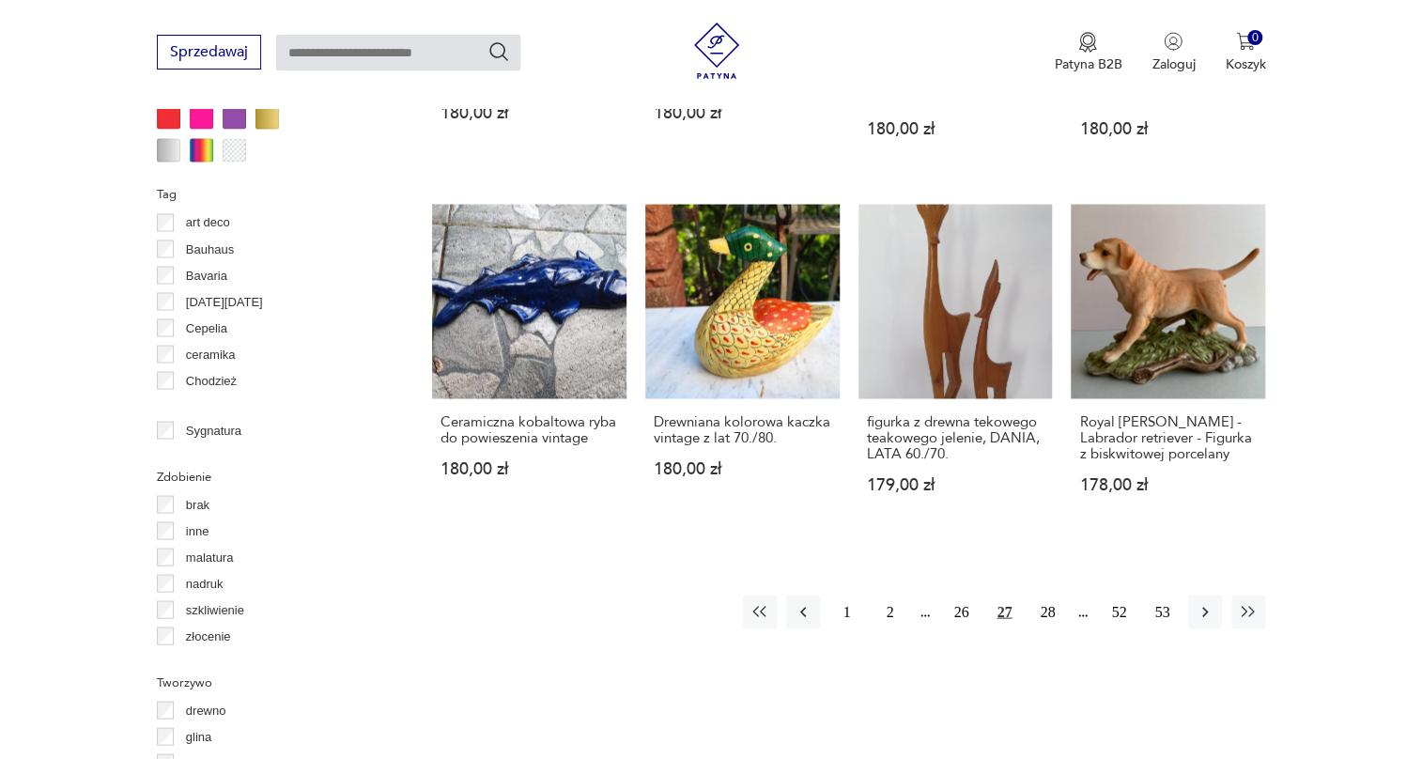
scroll to position [1779, 0]
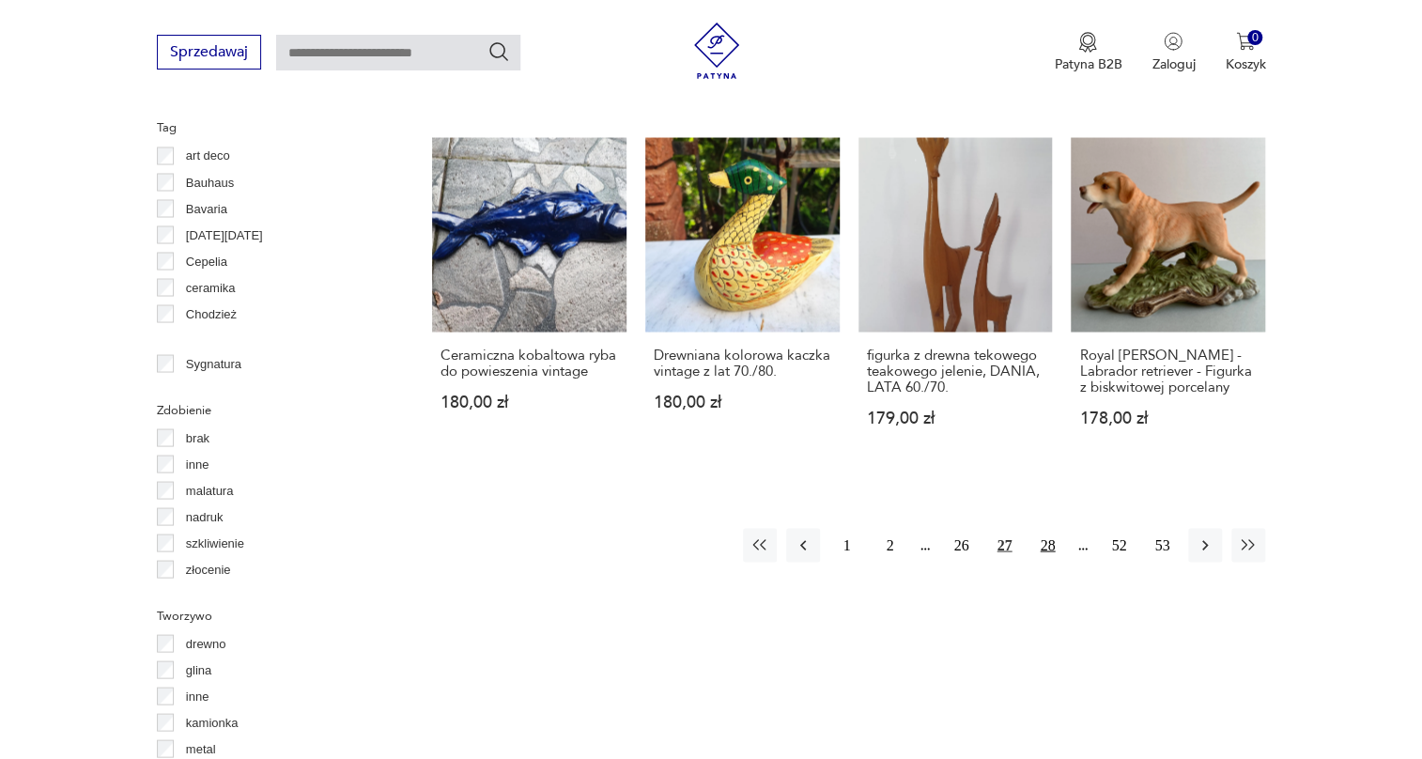
click at [1043, 550] on button "28" at bounding box center [1048, 545] width 34 height 34
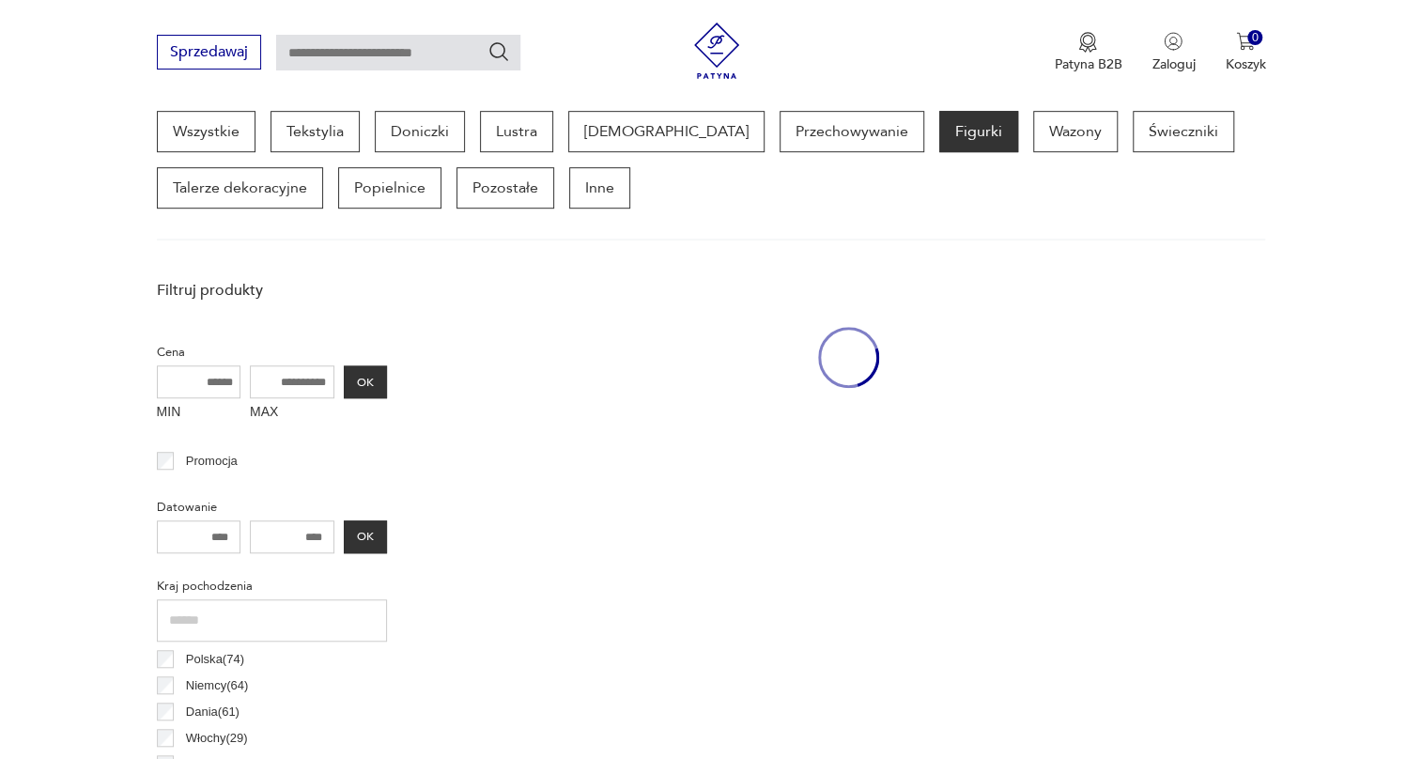
scroll to position [498, 0]
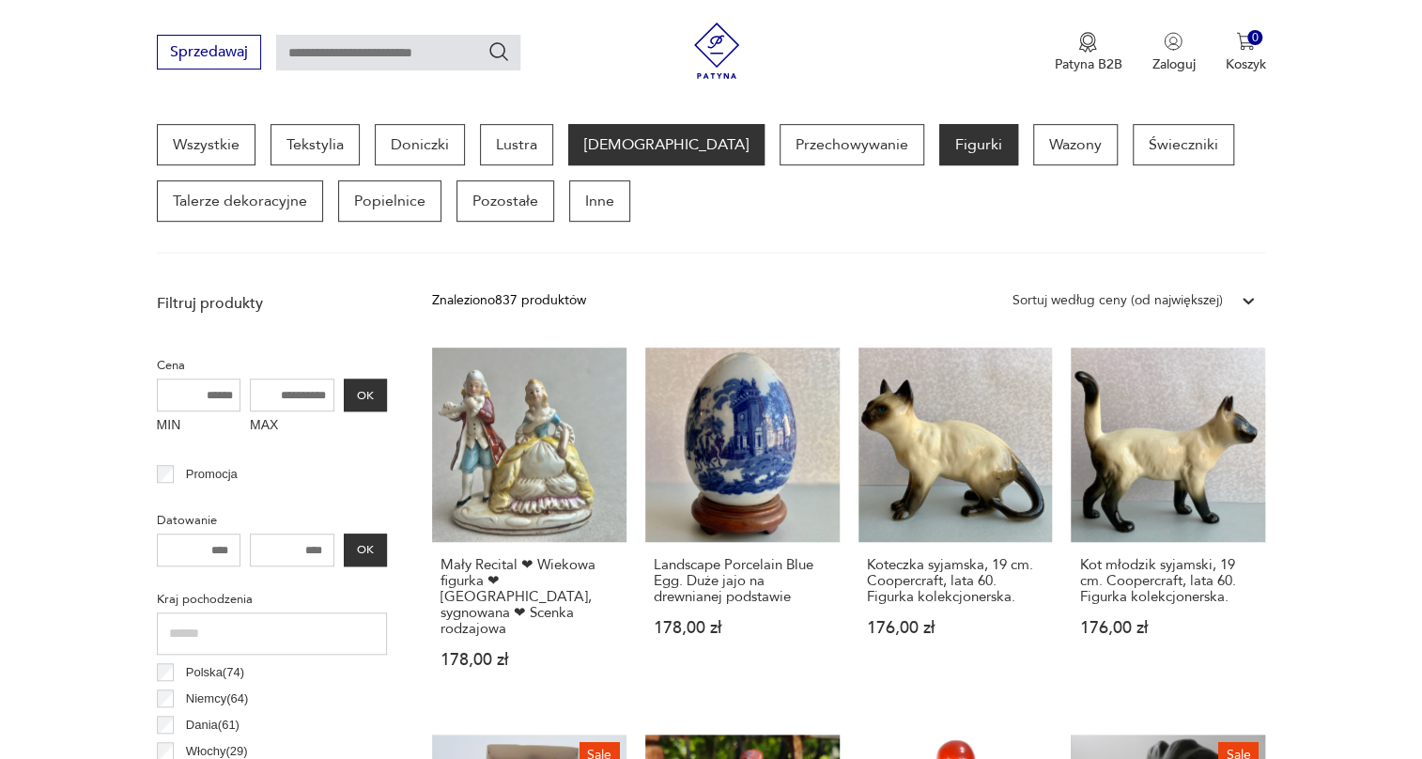
click at [595, 152] on p "[DEMOGRAPHIC_DATA]" at bounding box center [666, 144] width 196 height 41
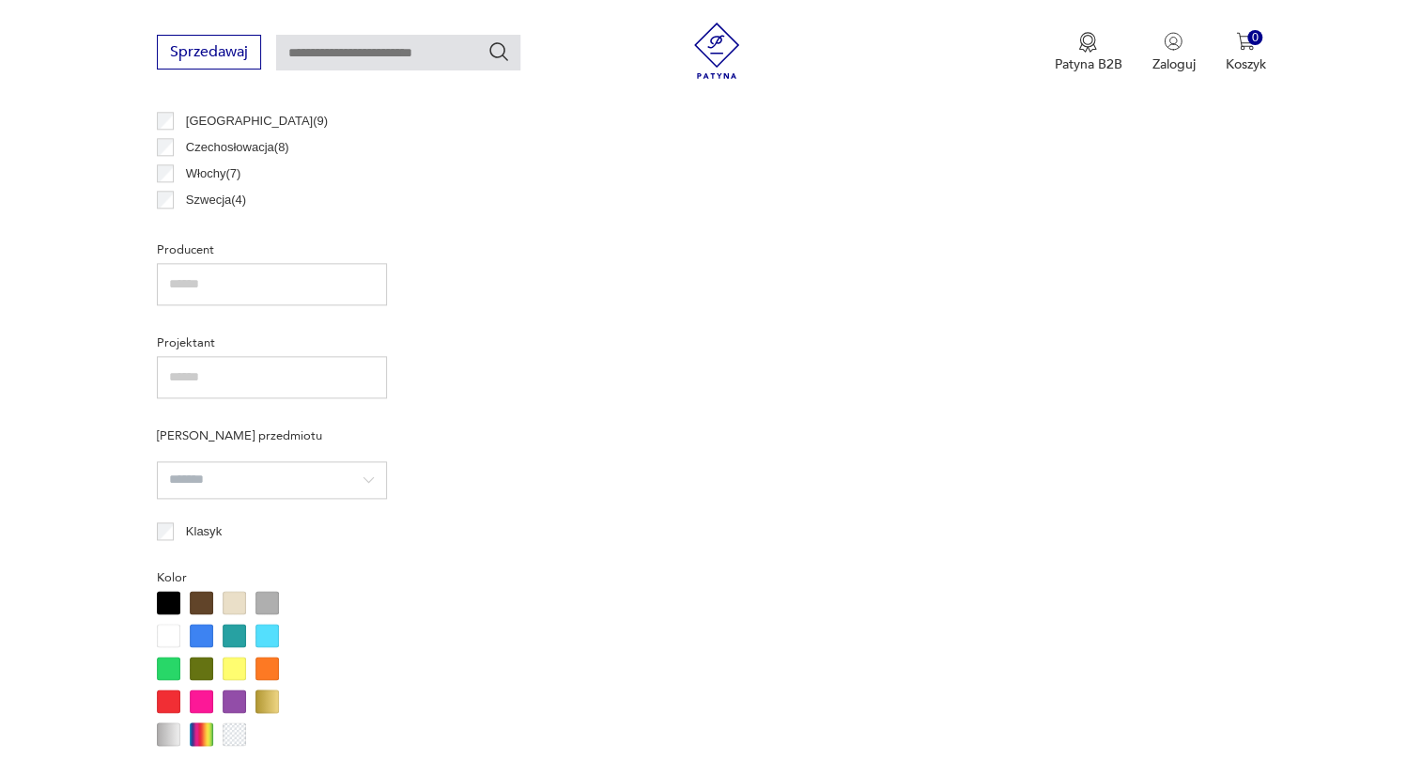
scroll to position [1182, 0]
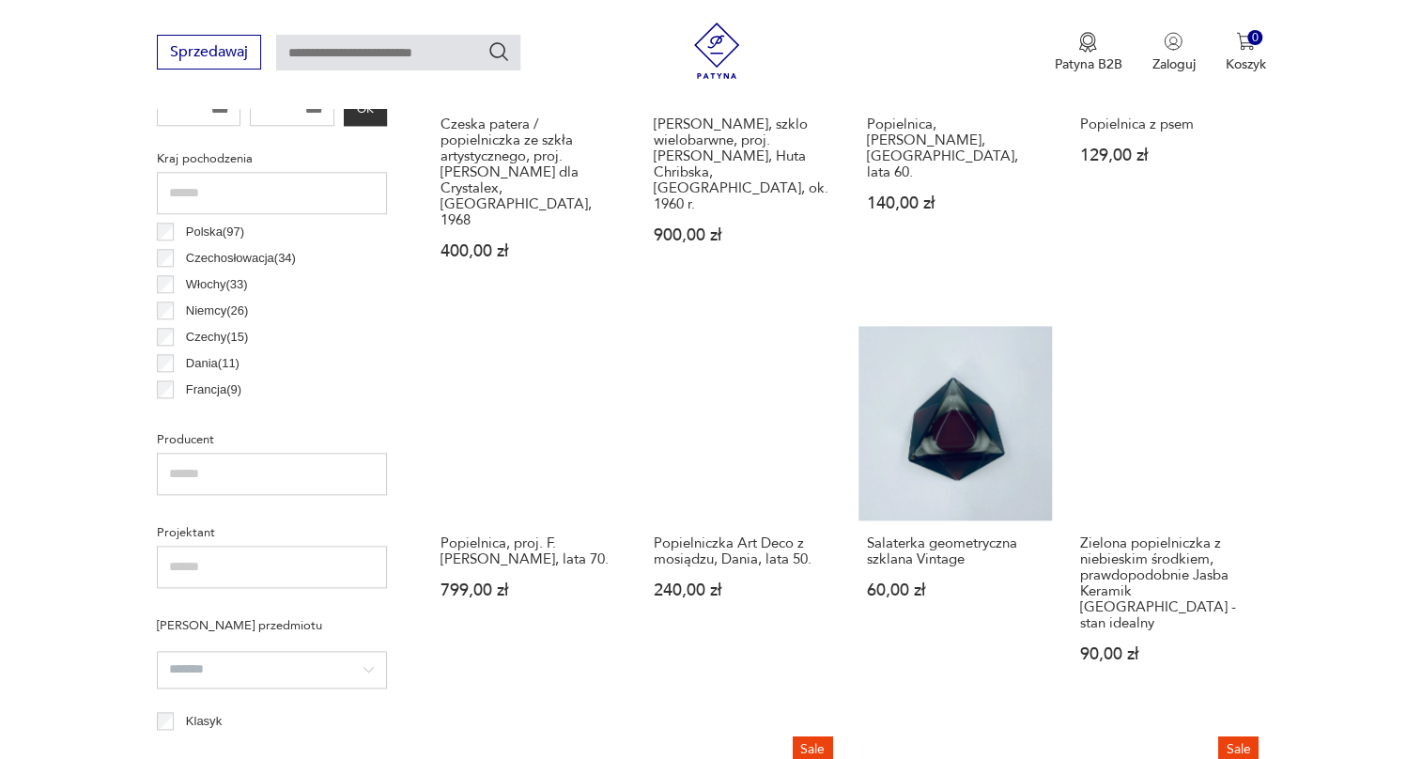
scroll to position [967, 0]
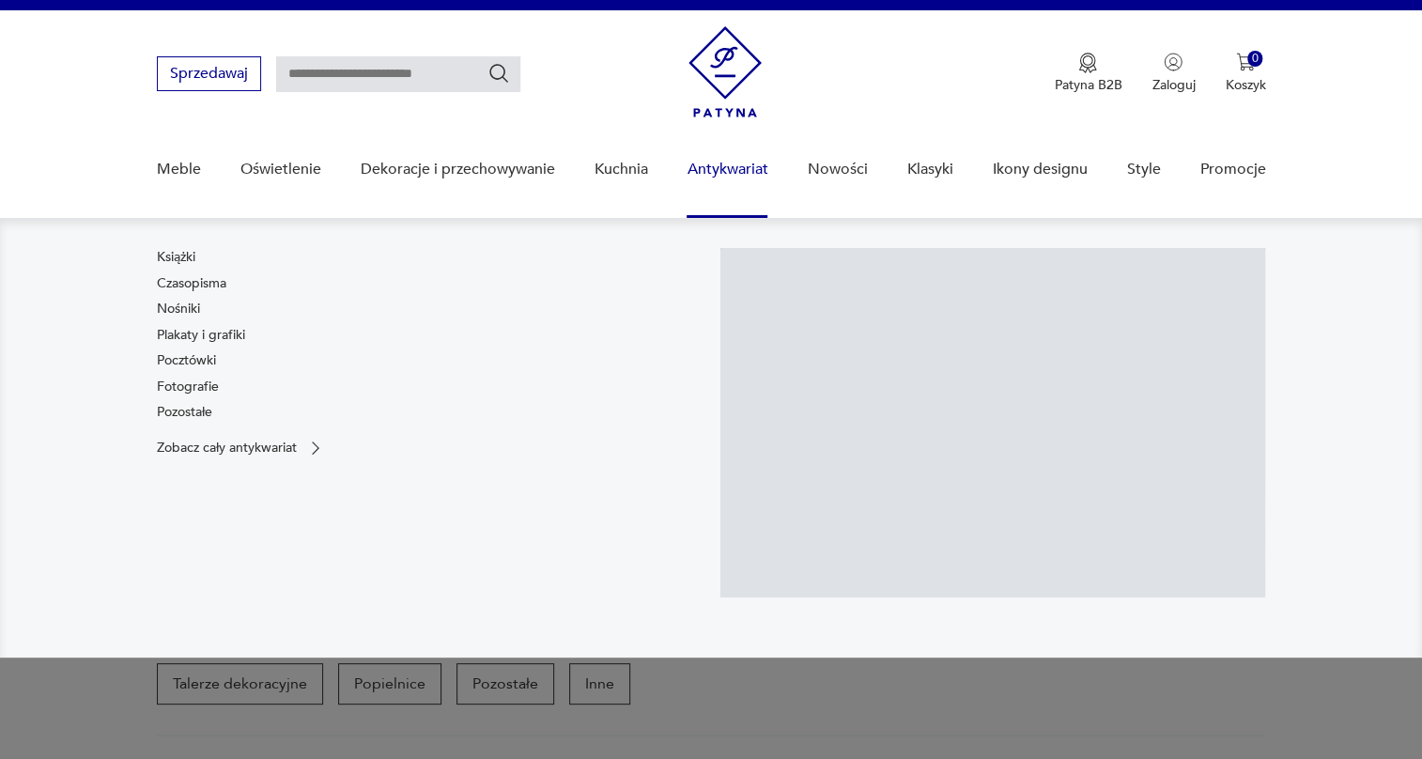
scroll to position [454, 0]
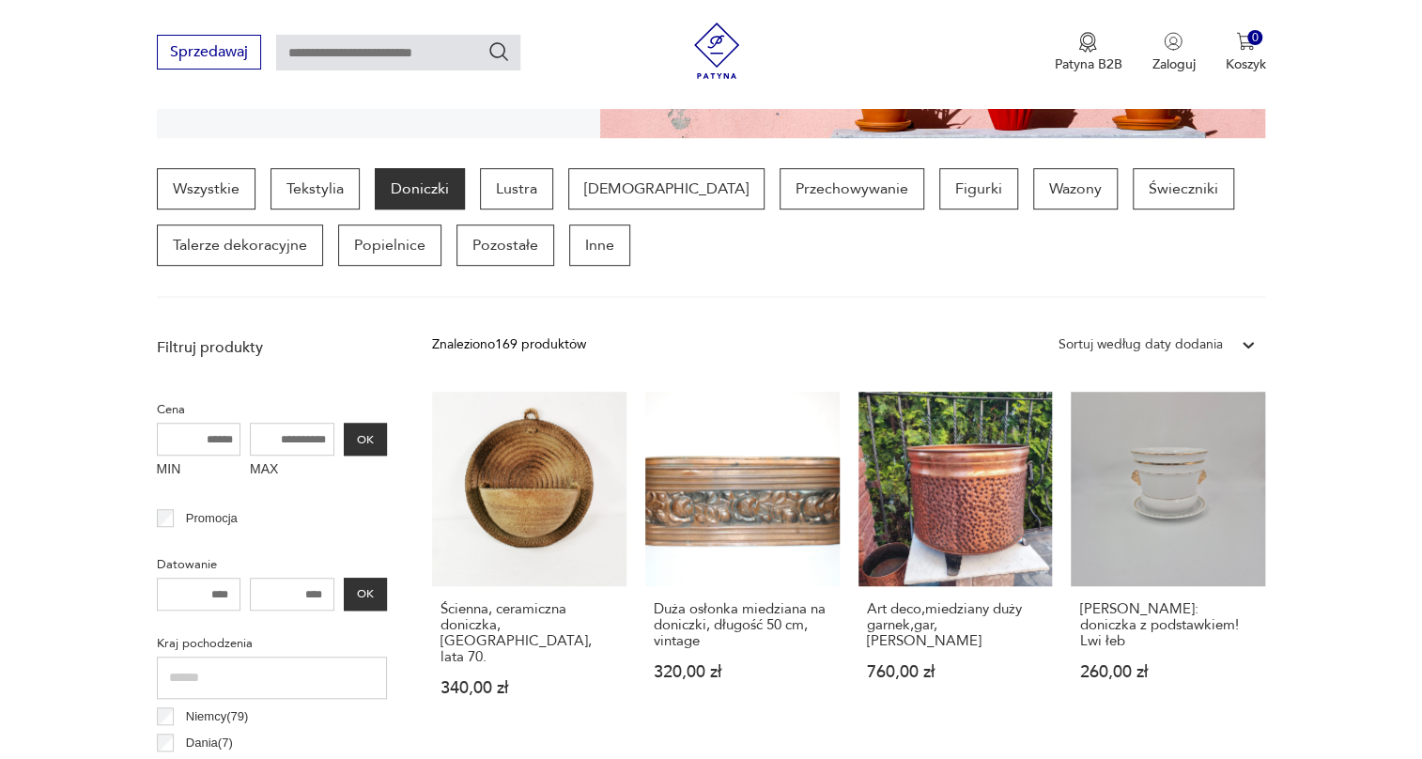
click at [1172, 346] on div "Sortuj według daty dodania" at bounding box center [1140, 344] width 164 height 21
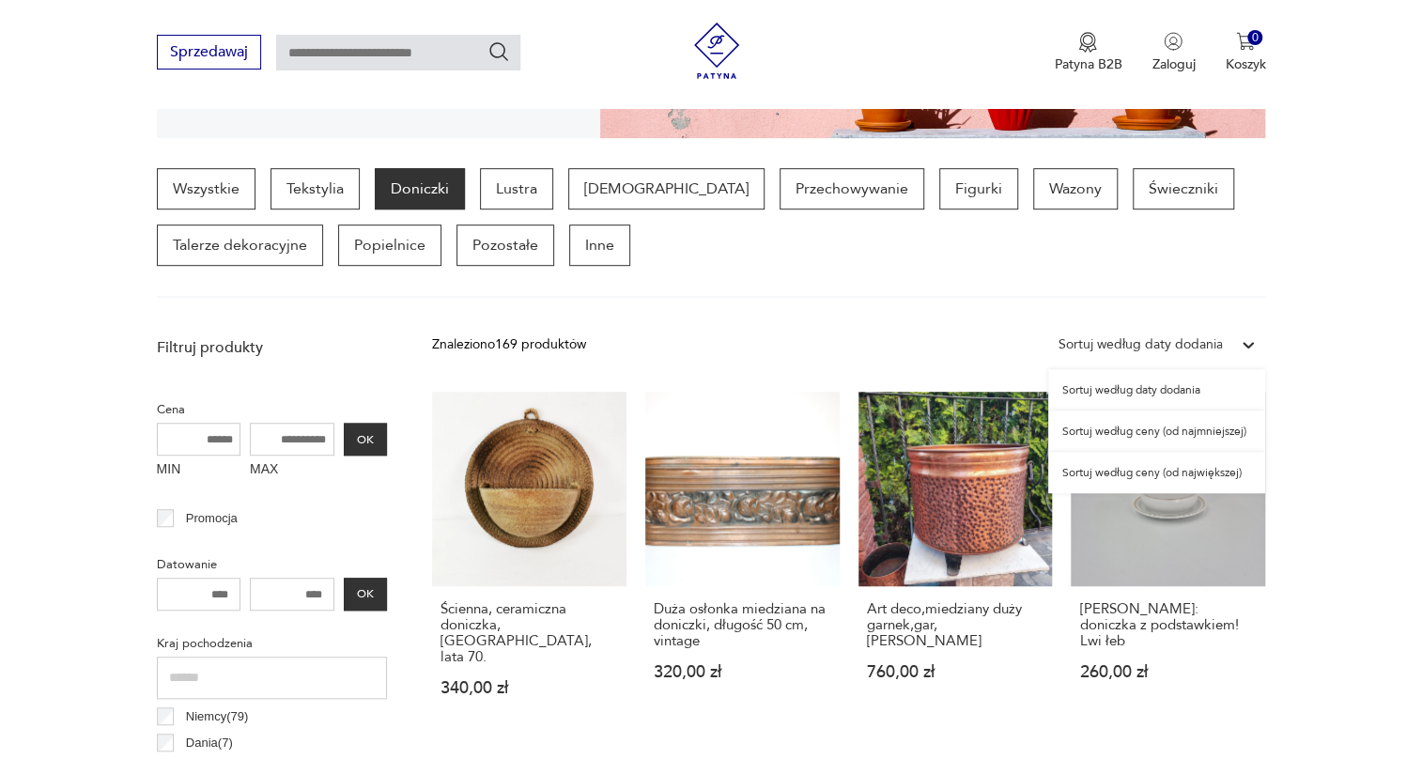
click at [1162, 469] on div "Sortuj według ceny (od największej)" at bounding box center [1156, 472] width 217 height 41
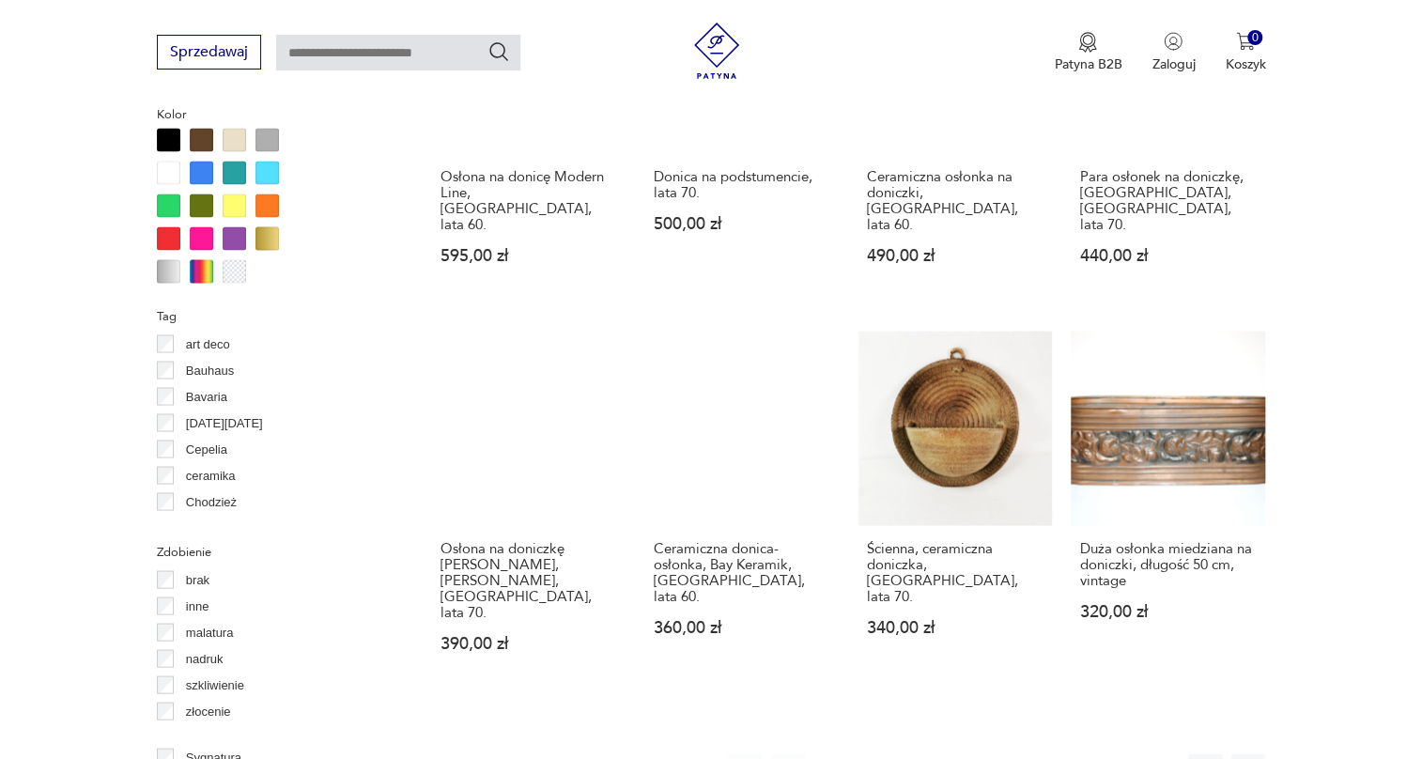
scroll to position [1694, 0]
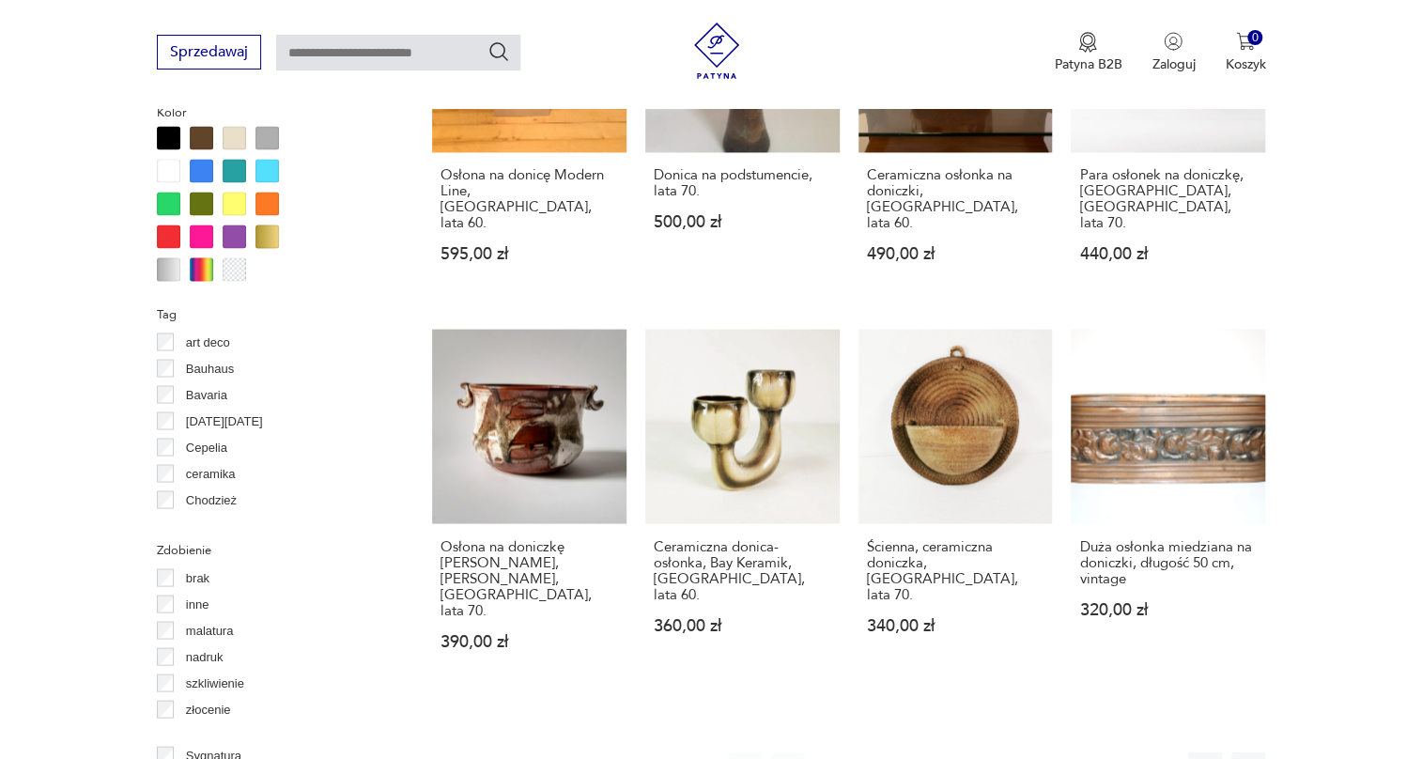
click at [869, 752] on button "2" at bounding box center [875, 769] width 34 height 34
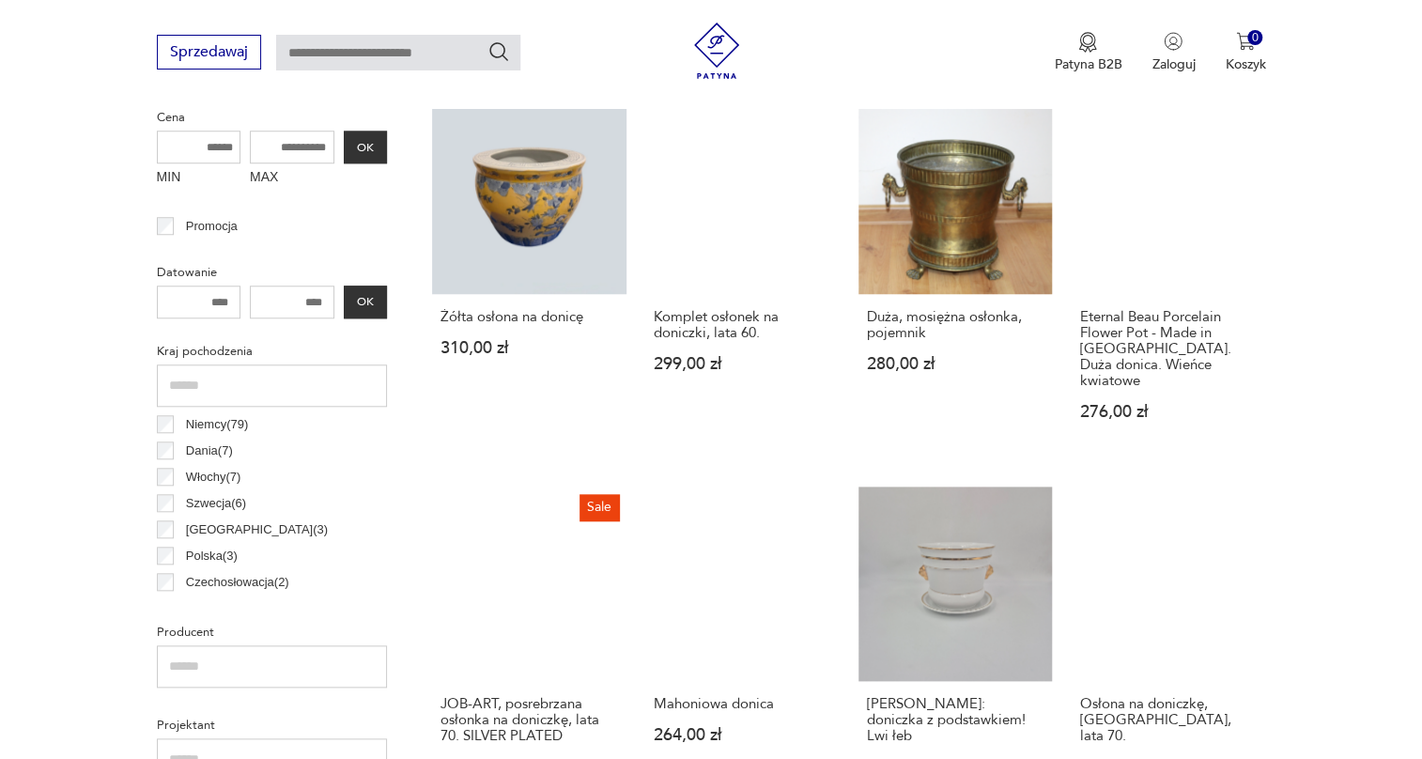
scroll to position [754, 0]
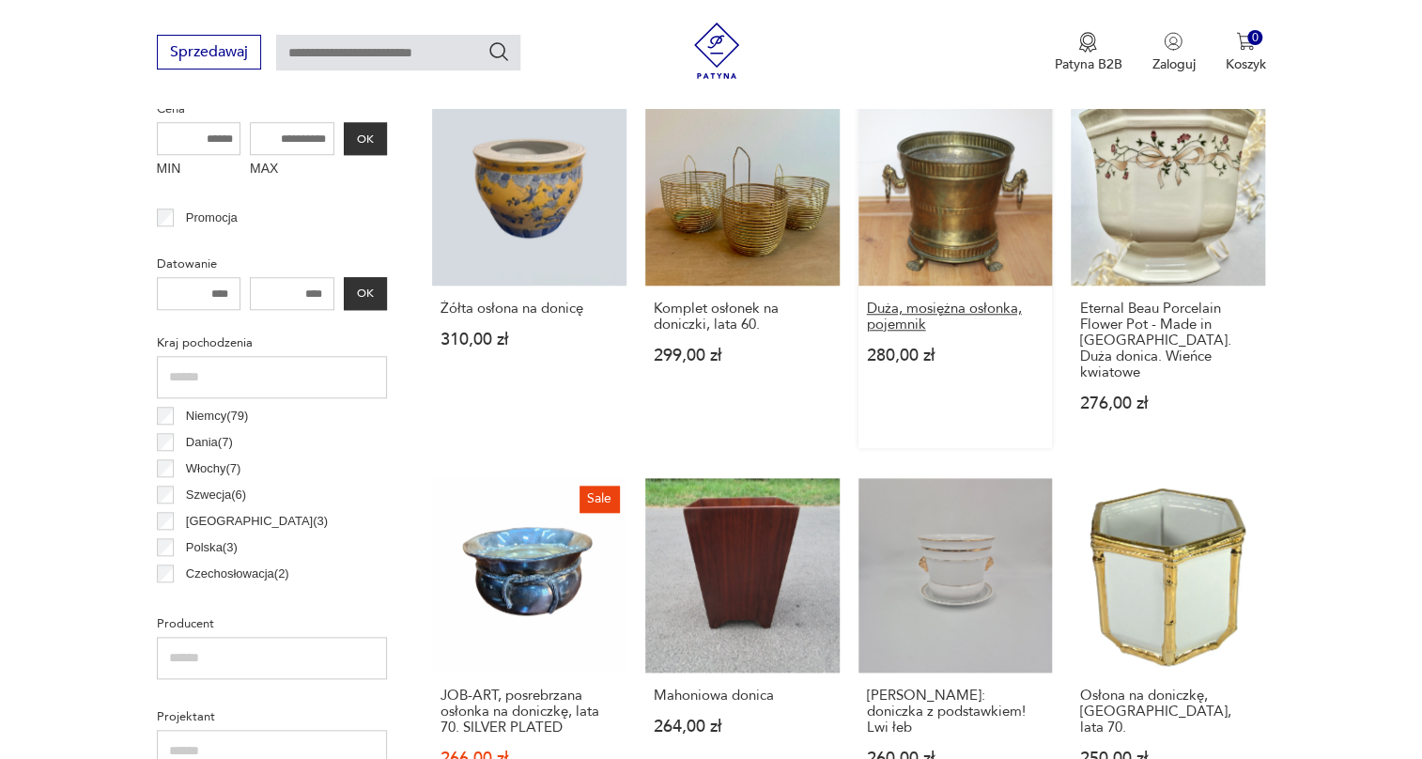
drag, startPoint x: 910, startPoint y: 294, endPoint x: 893, endPoint y: 308, distance: 22.7
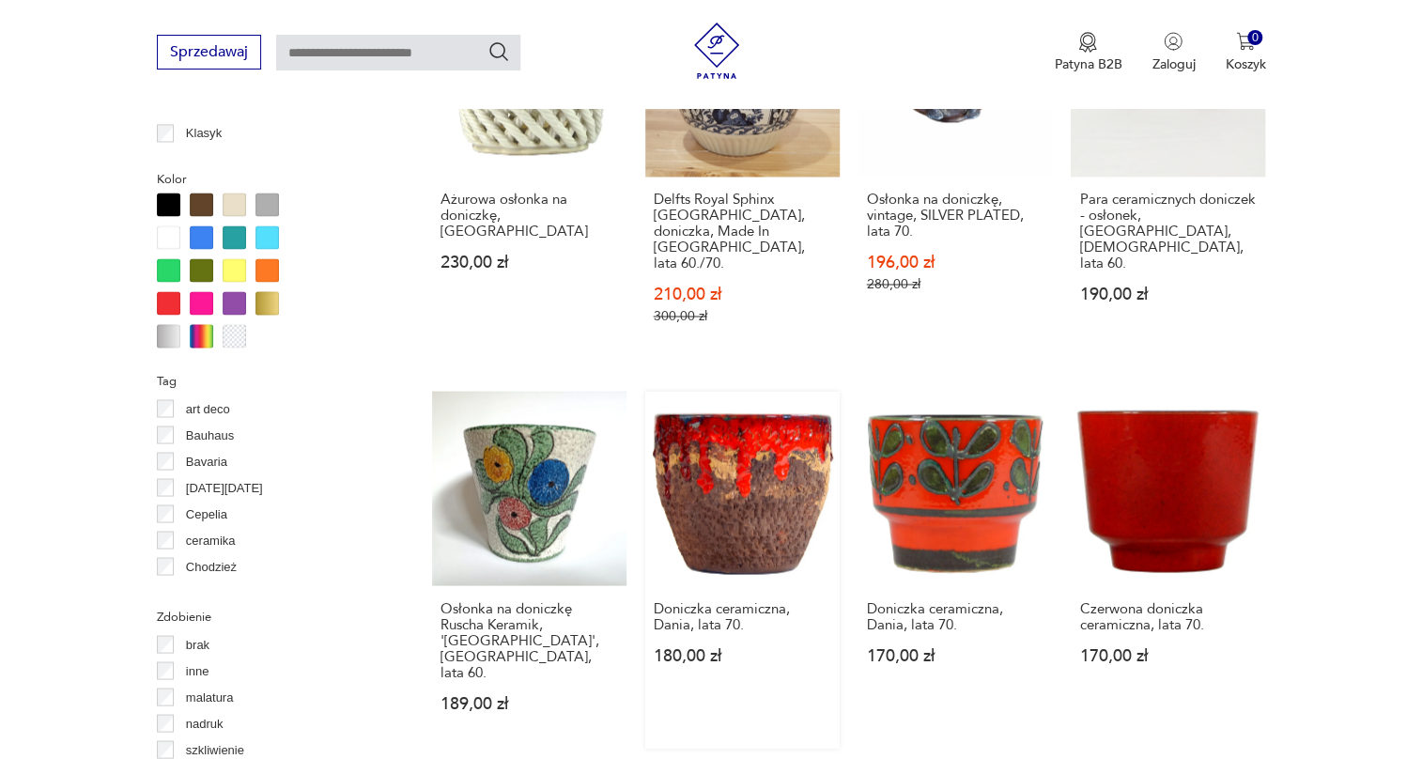
scroll to position [1779, 0]
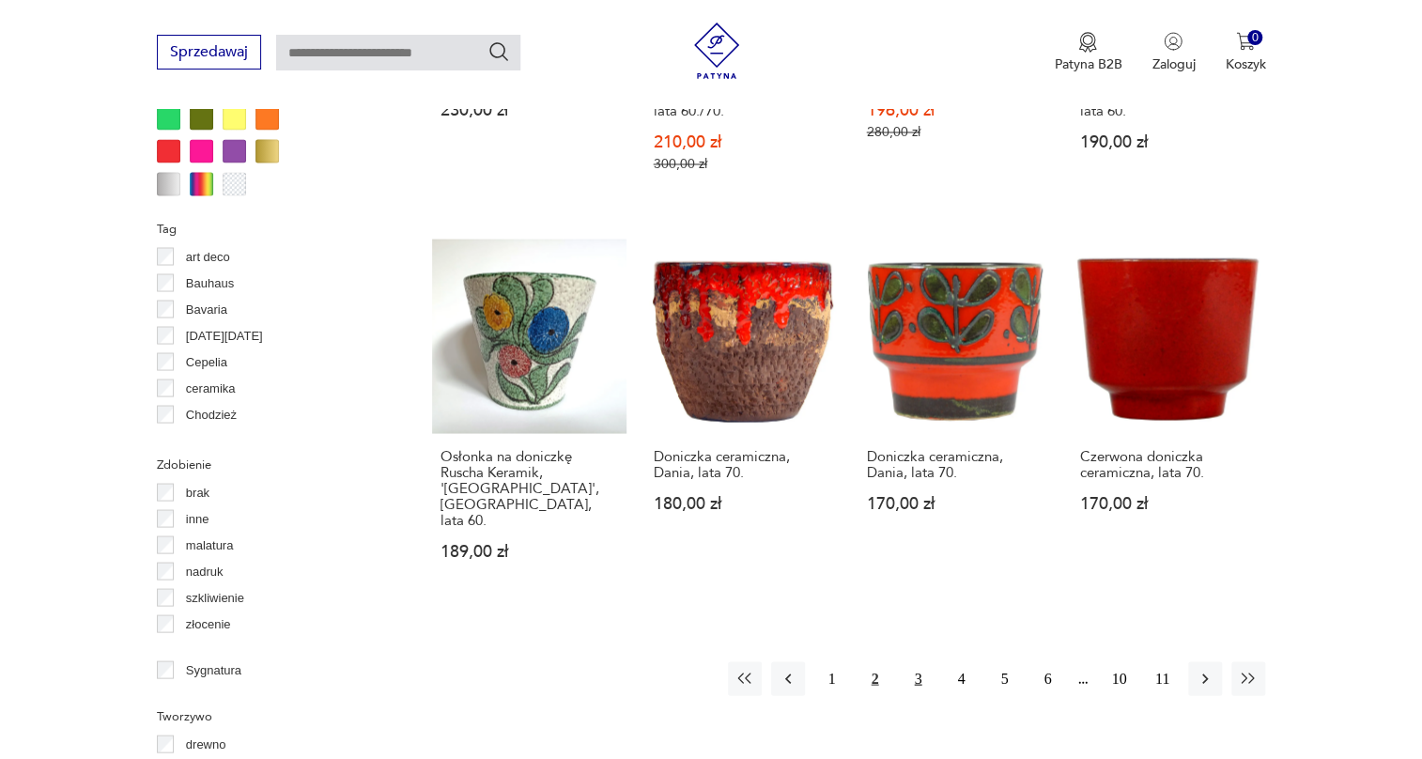
click at [927, 661] on button "3" at bounding box center [918, 678] width 34 height 34
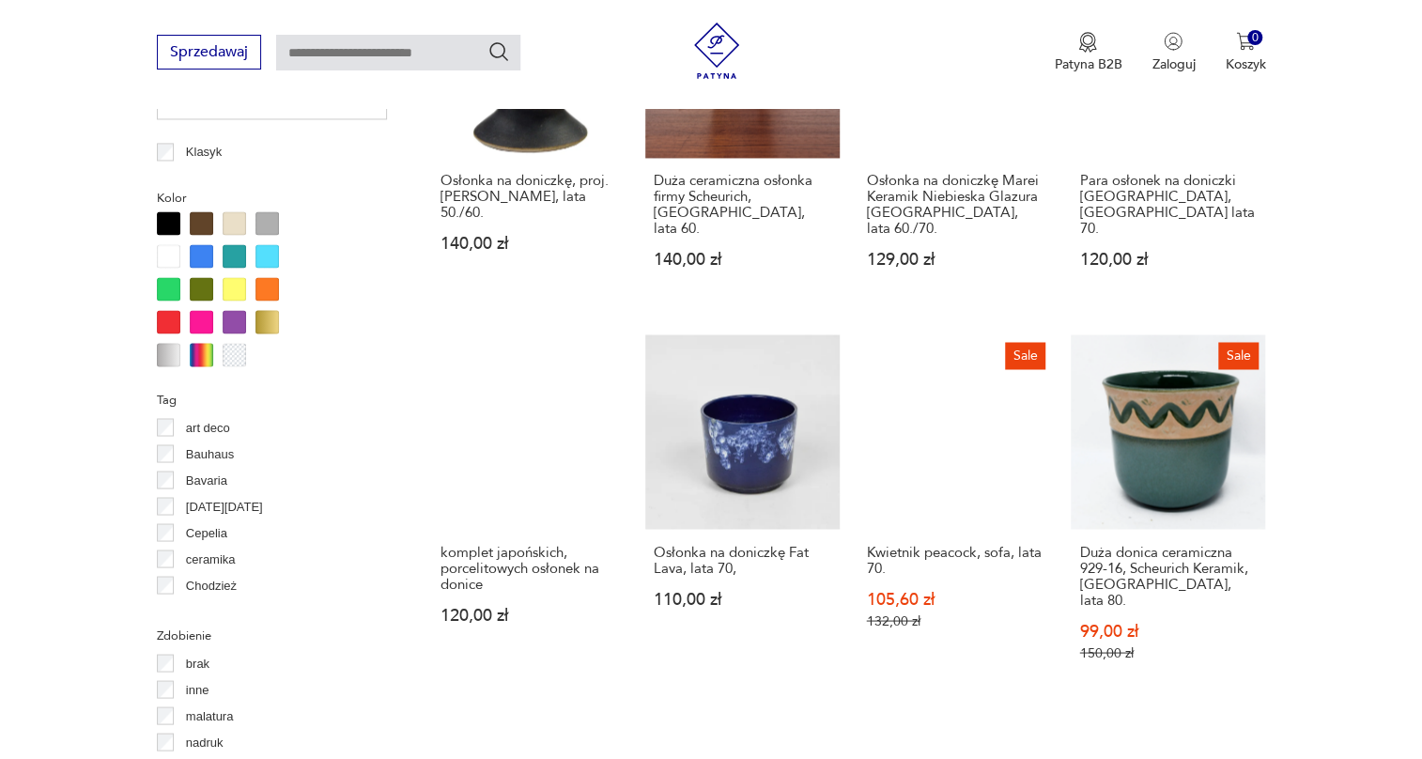
scroll to position [1865, 0]
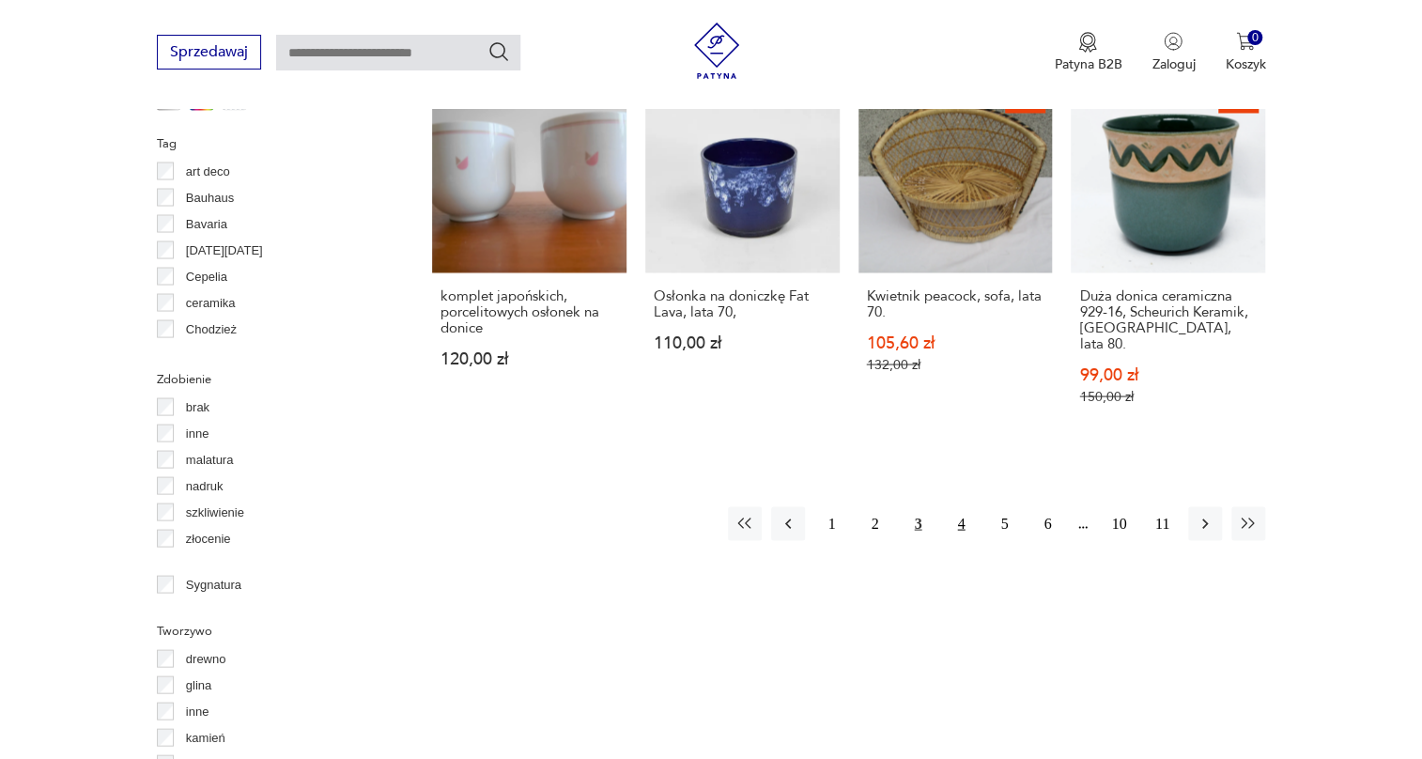
click at [967, 506] on button "4" at bounding box center [961, 523] width 34 height 34
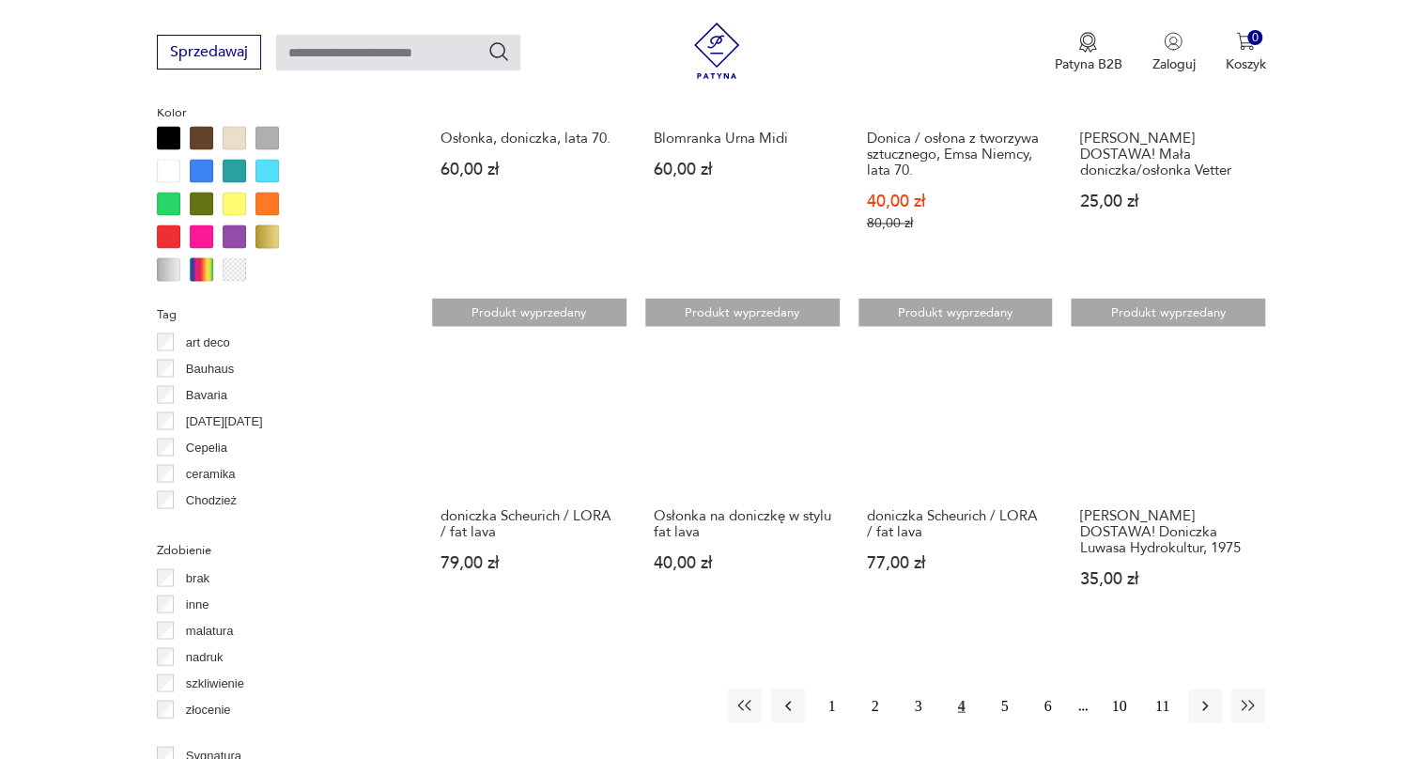
scroll to position [1950, 0]
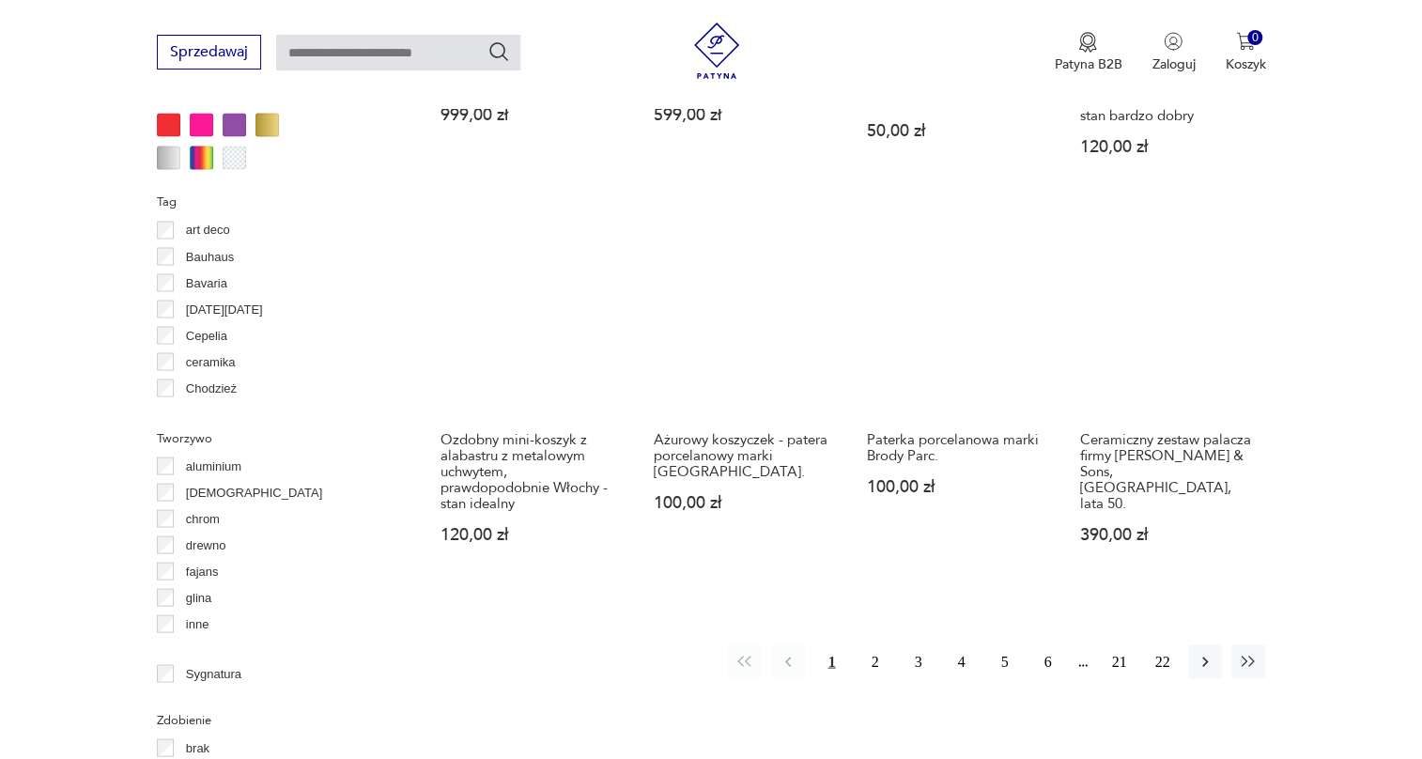
scroll to position [1735, 0]
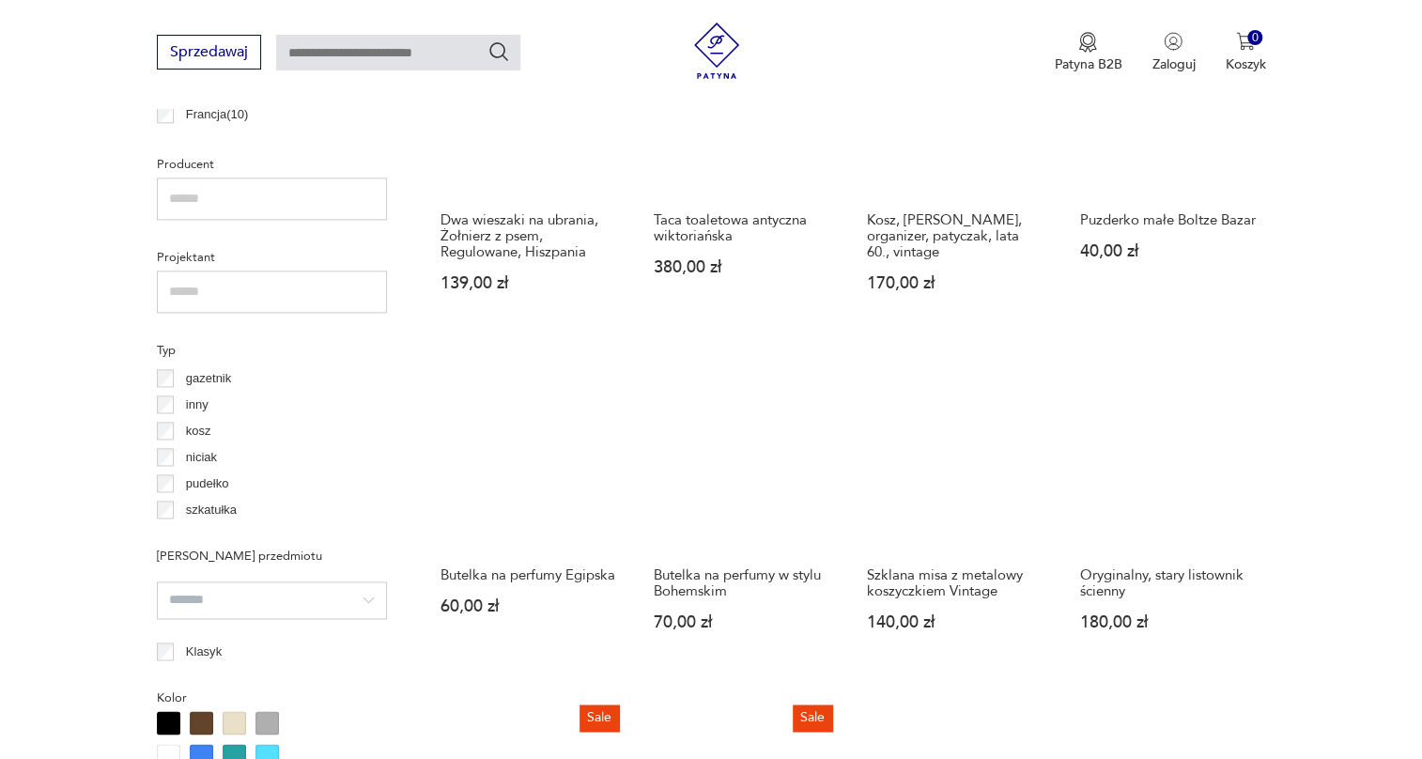
scroll to position [1222, 0]
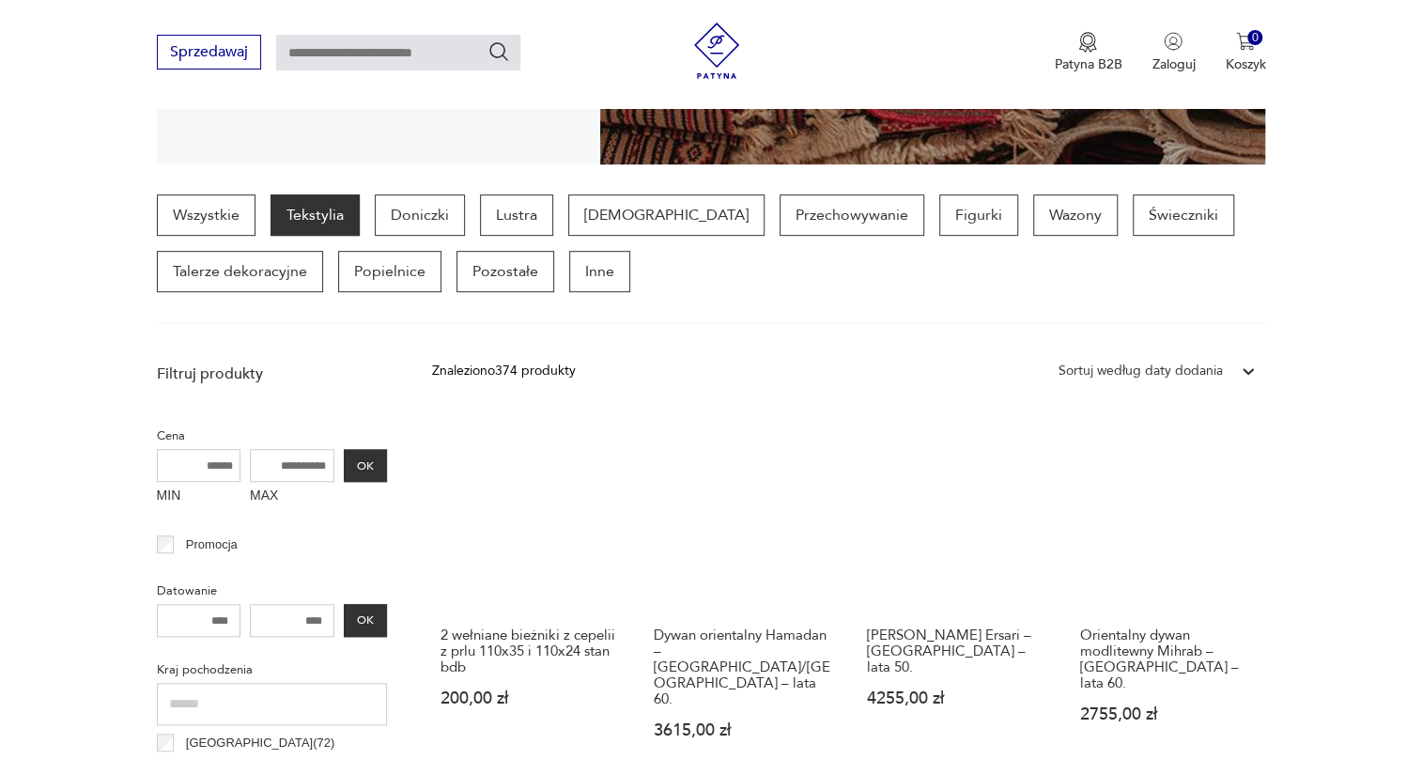
scroll to position [512, 0]
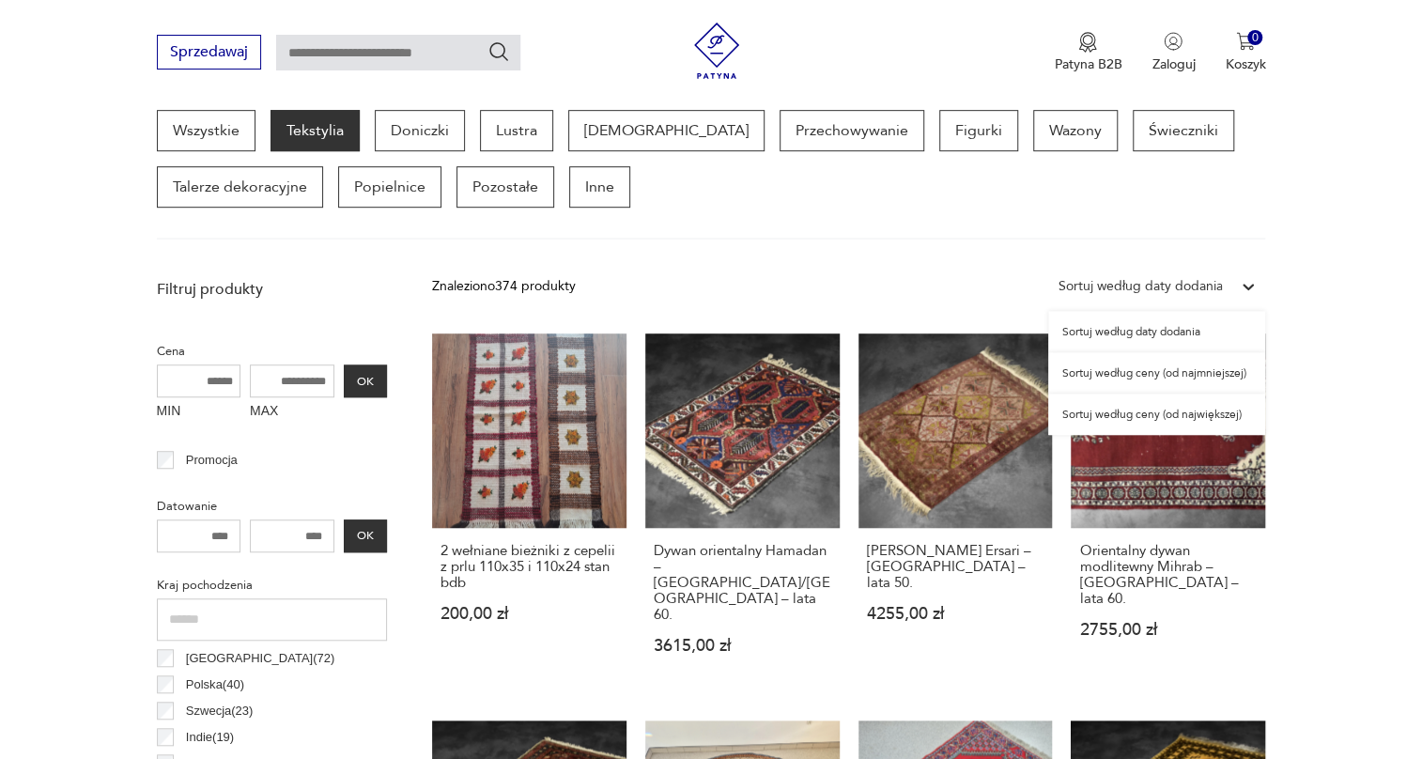
click at [1192, 277] on div "Sortuj według daty dodania" at bounding box center [1140, 286] width 164 height 21
click at [1150, 411] on div "Sortuj według ceny (od największej)" at bounding box center [1156, 414] width 217 height 41
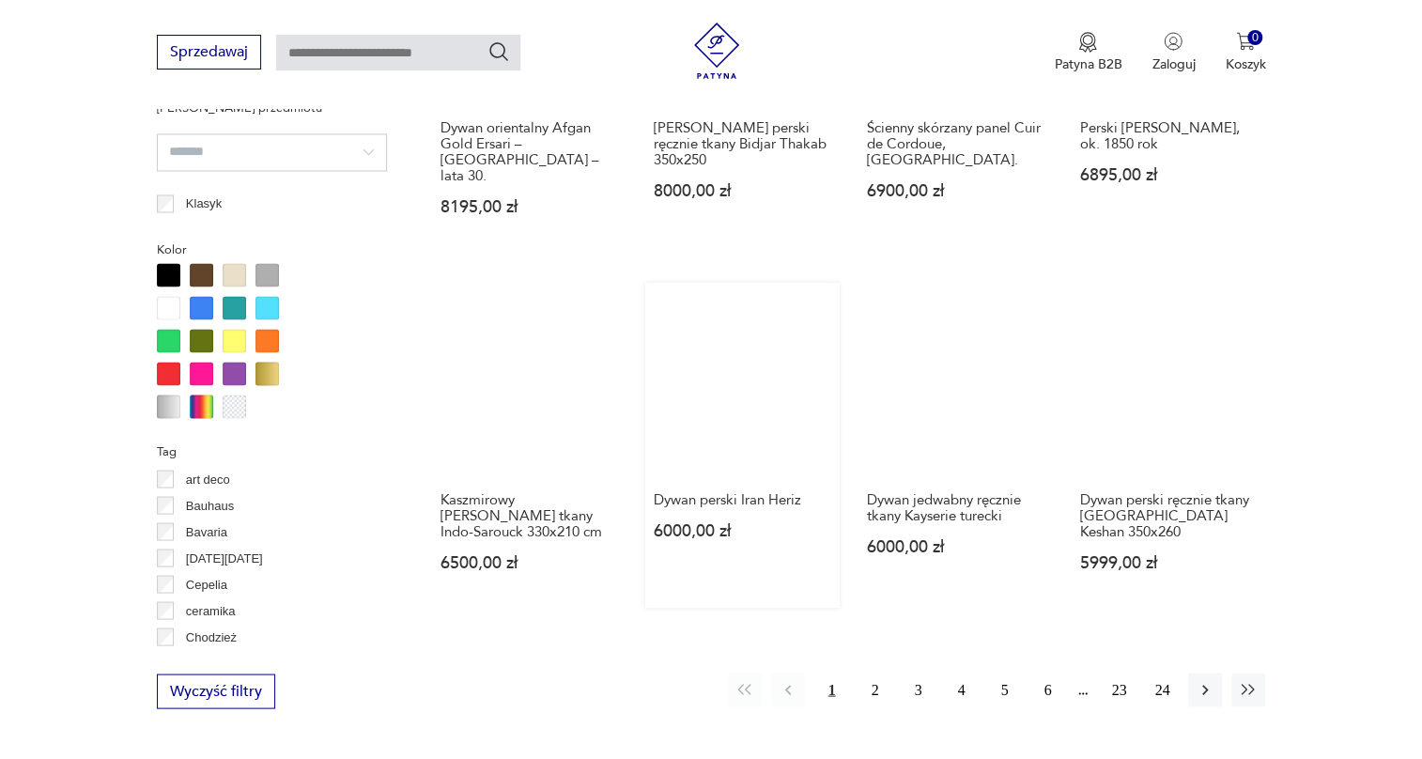
scroll to position [1694, 0]
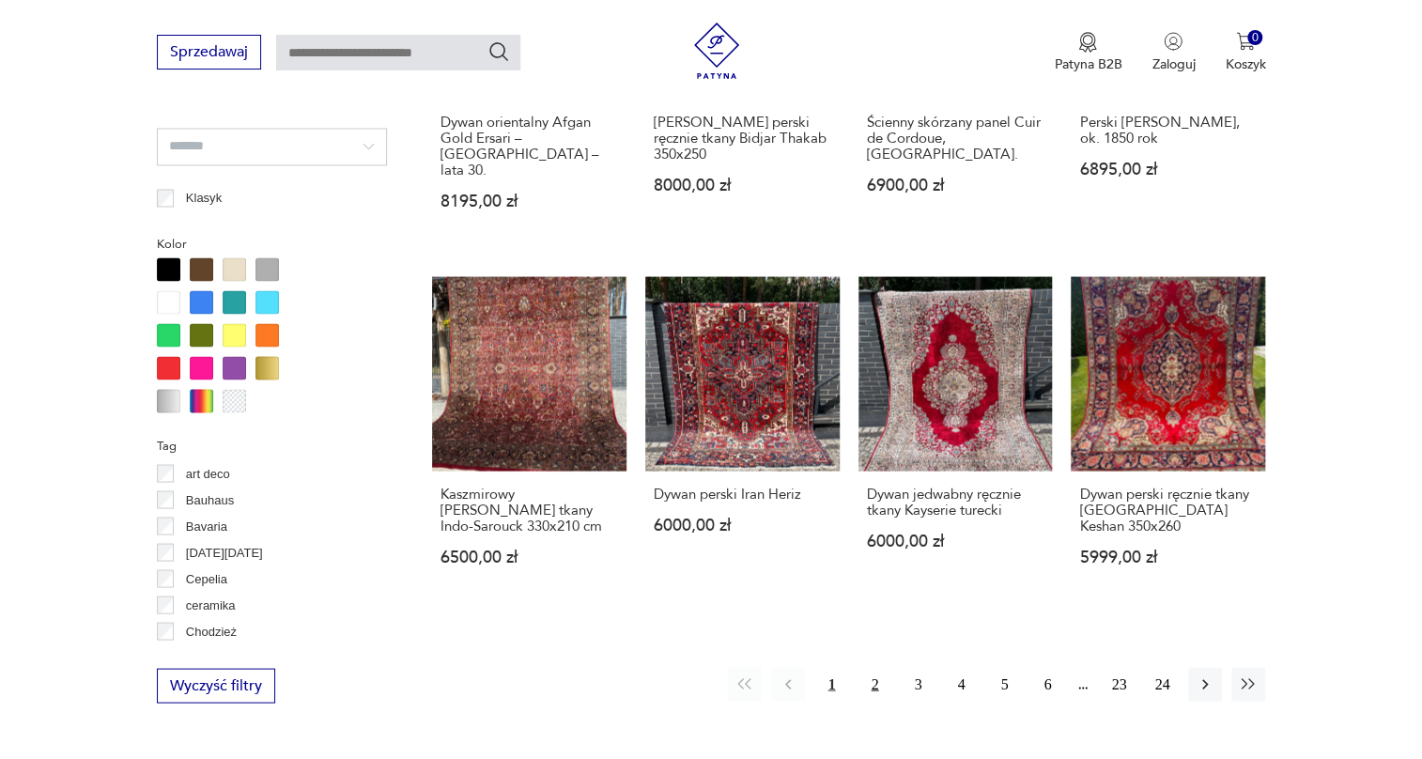
click at [870, 668] on button "2" at bounding box center [875, 684] width 34 height 34
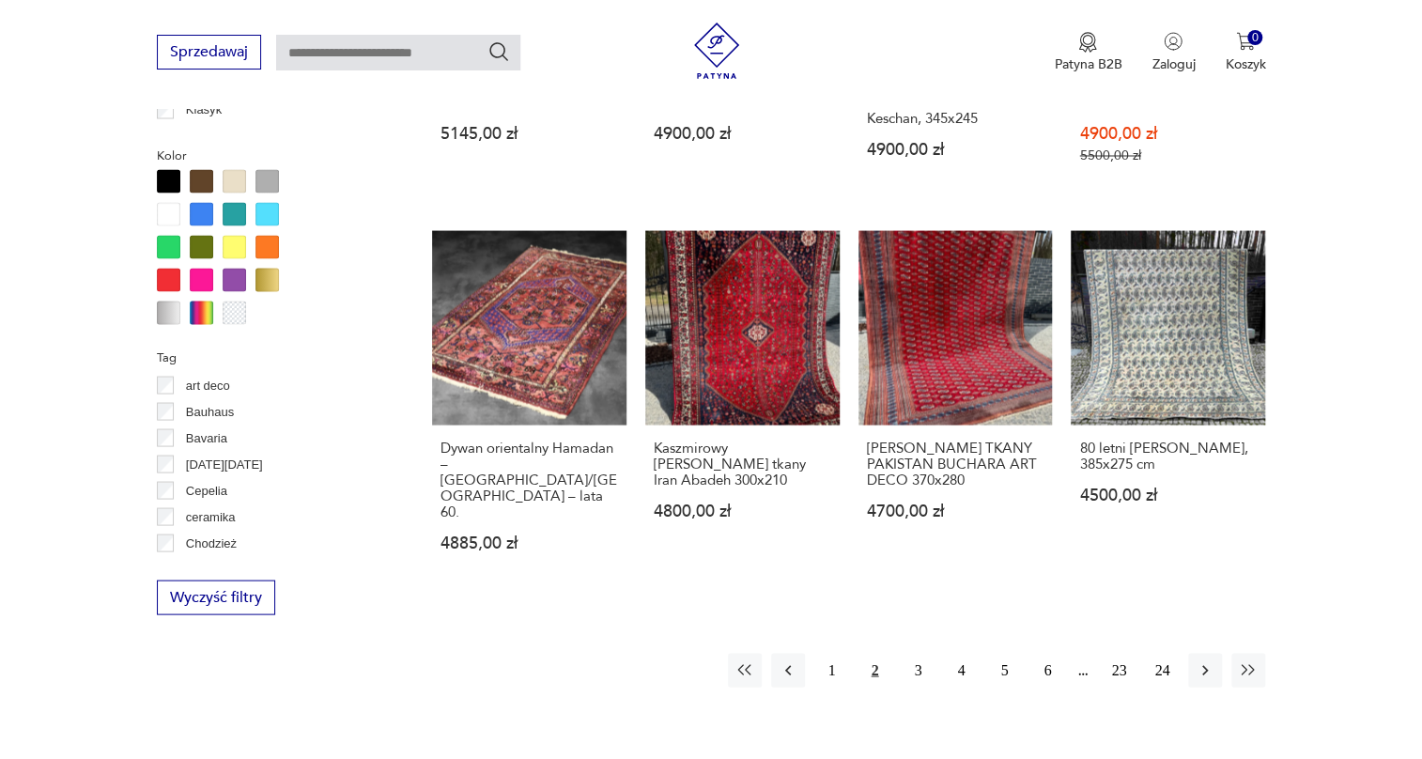
scroll to position [1865, 0]
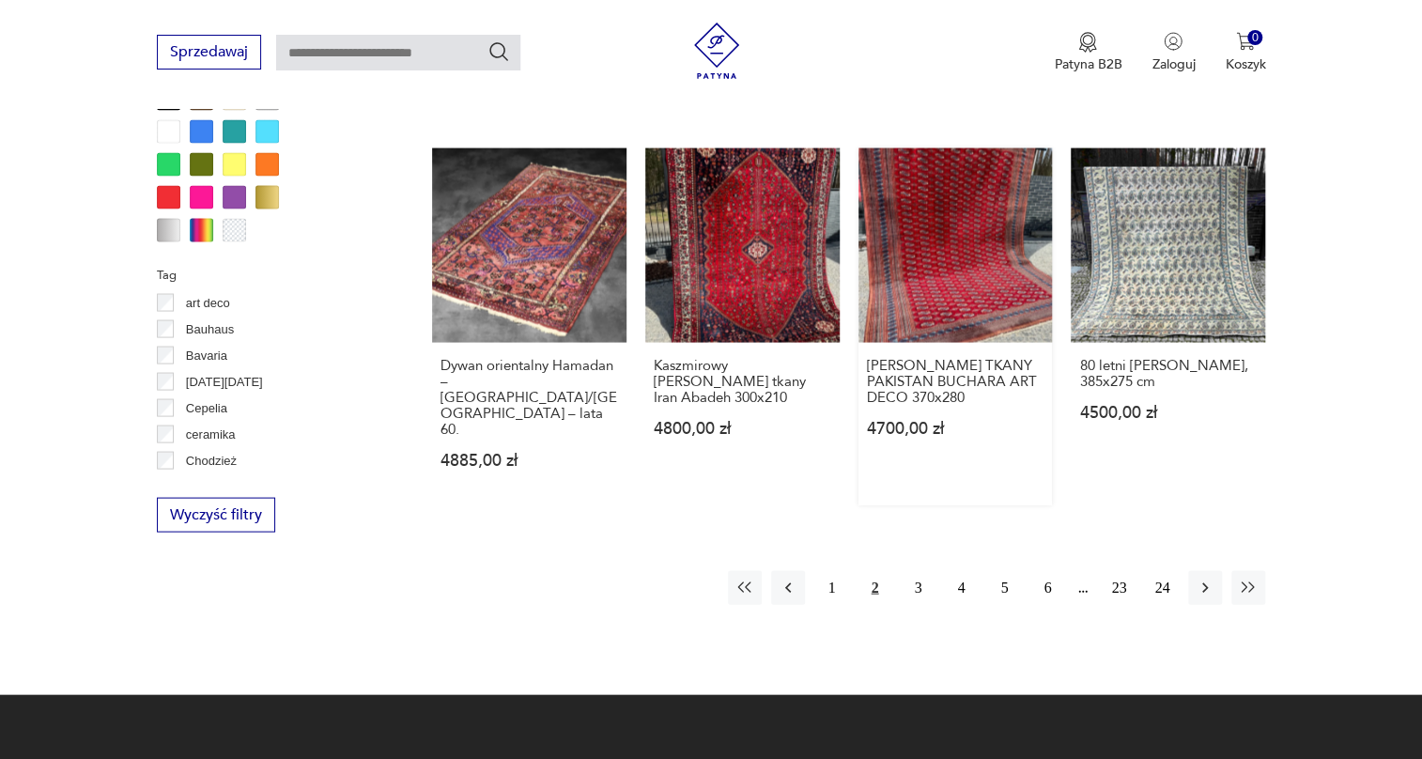
drag, startPoint x: 917, startPoint y: 533, endPoint x: 980, endPoint y: 282, distance: 258.6
click at [916, 570] on button "3" at bounding box center [918, 587] width 34 height 34
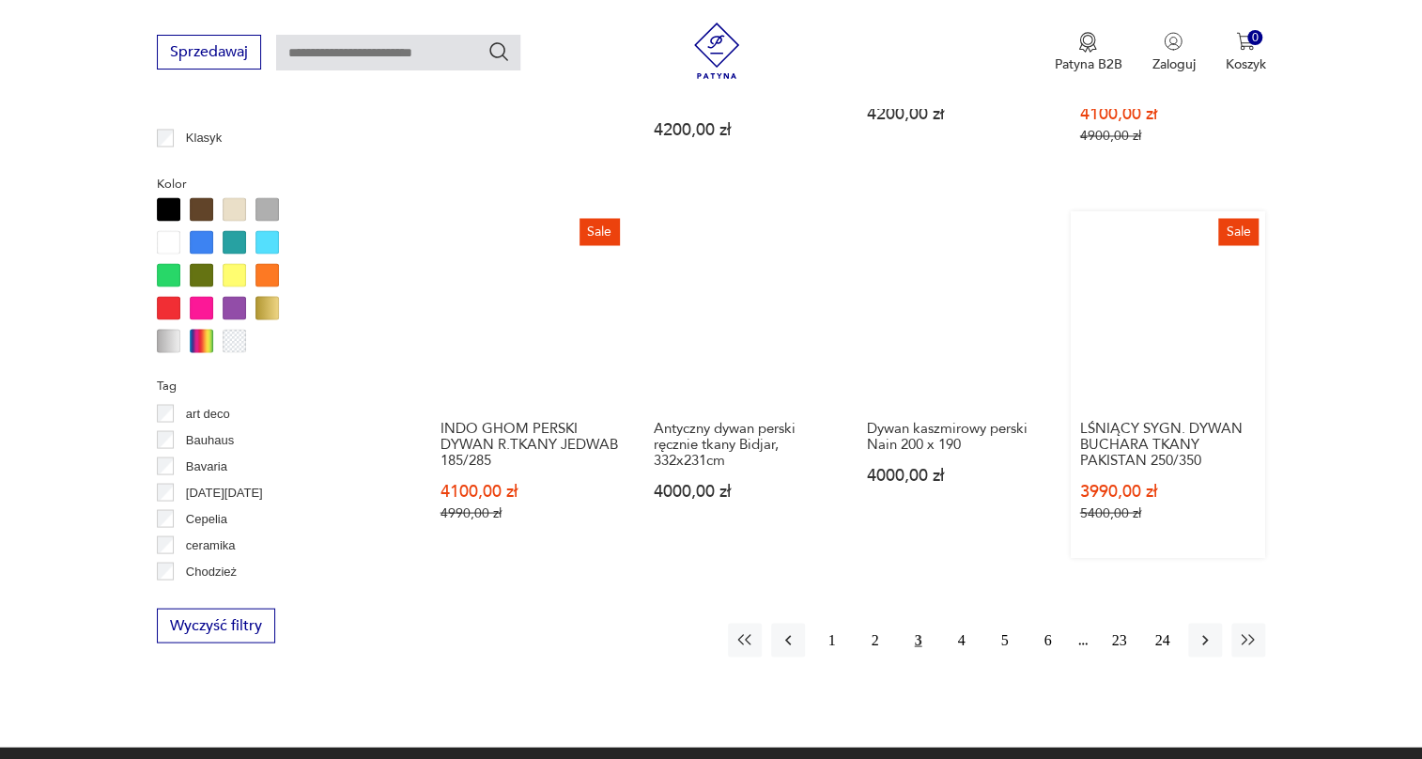
scroll to position [1779, 0]
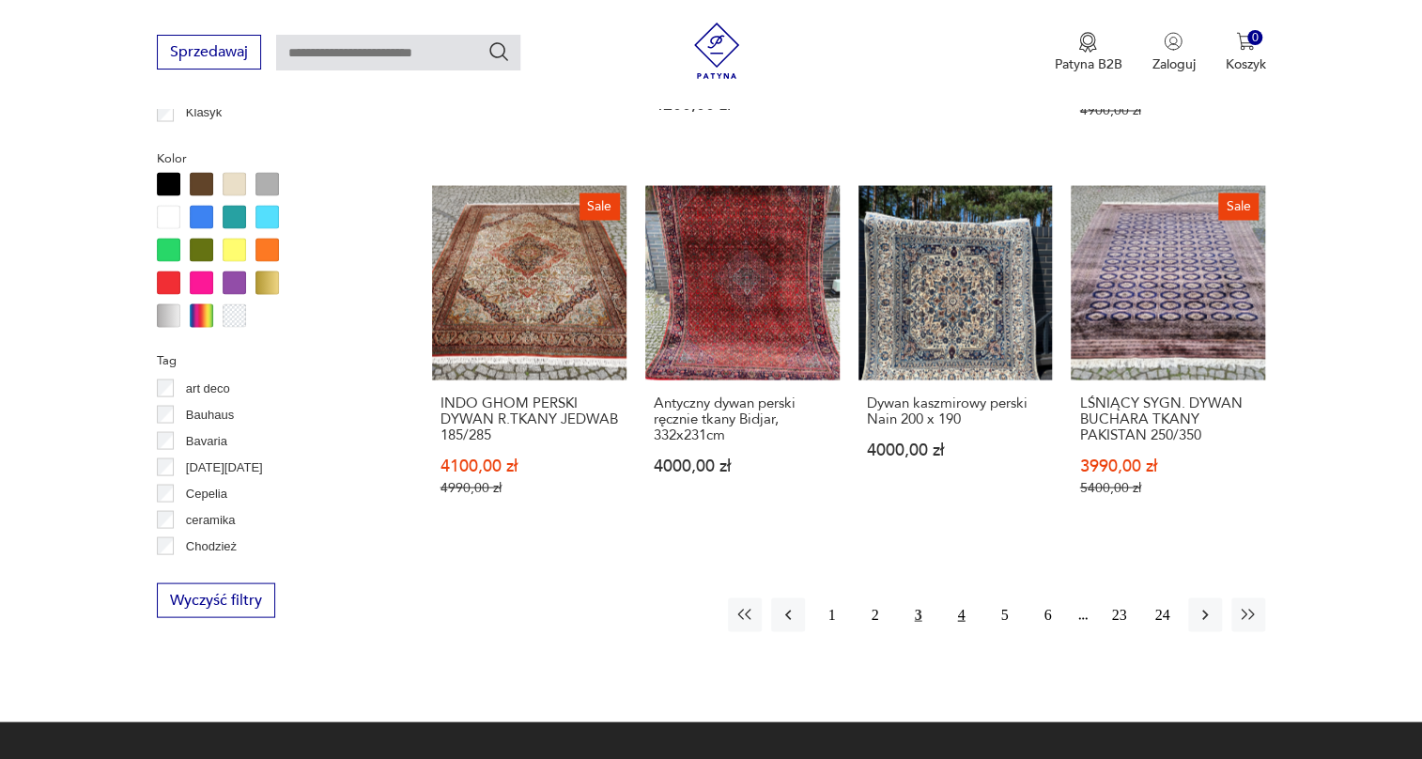
click at [960, 598] on button "4" at bounding box center [961, 615] width 34 height 34
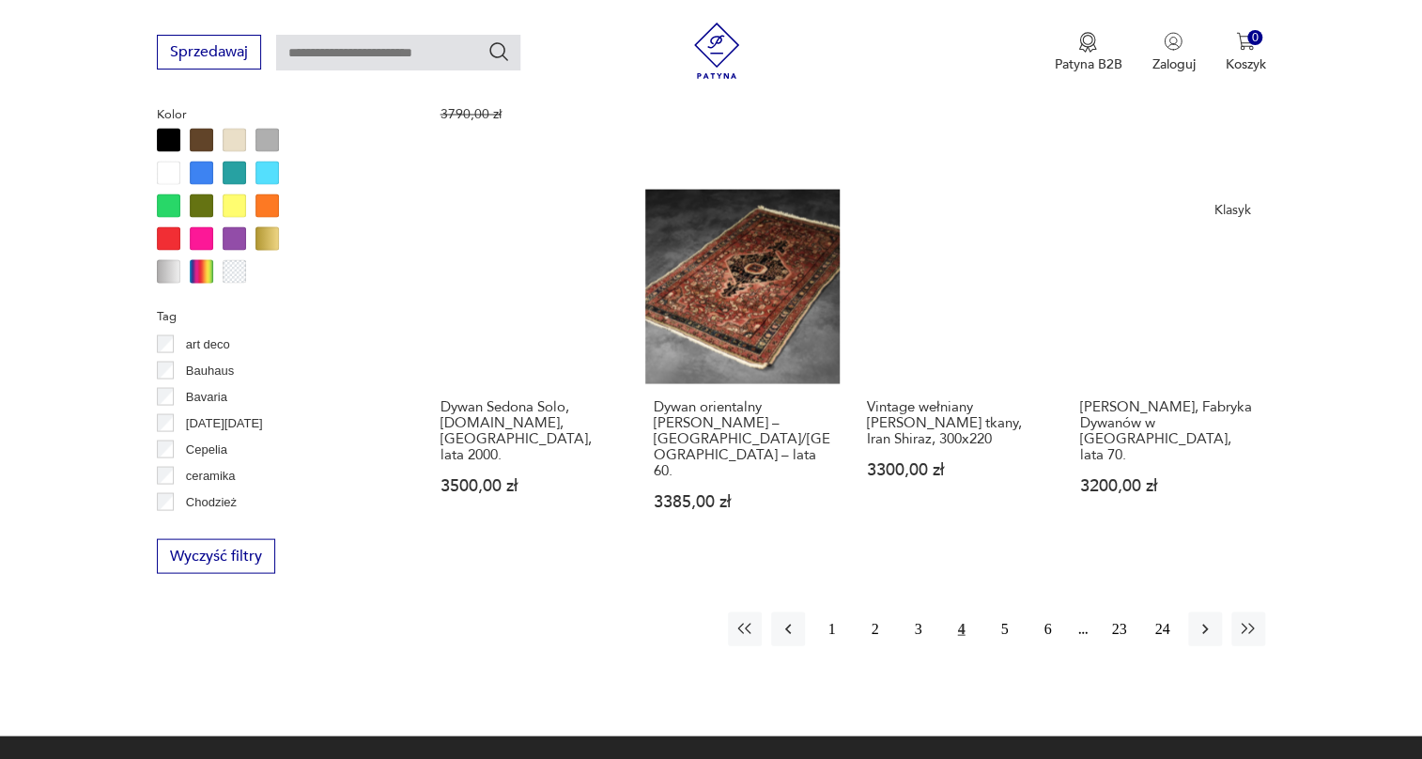
scroll to position [1865, 0]
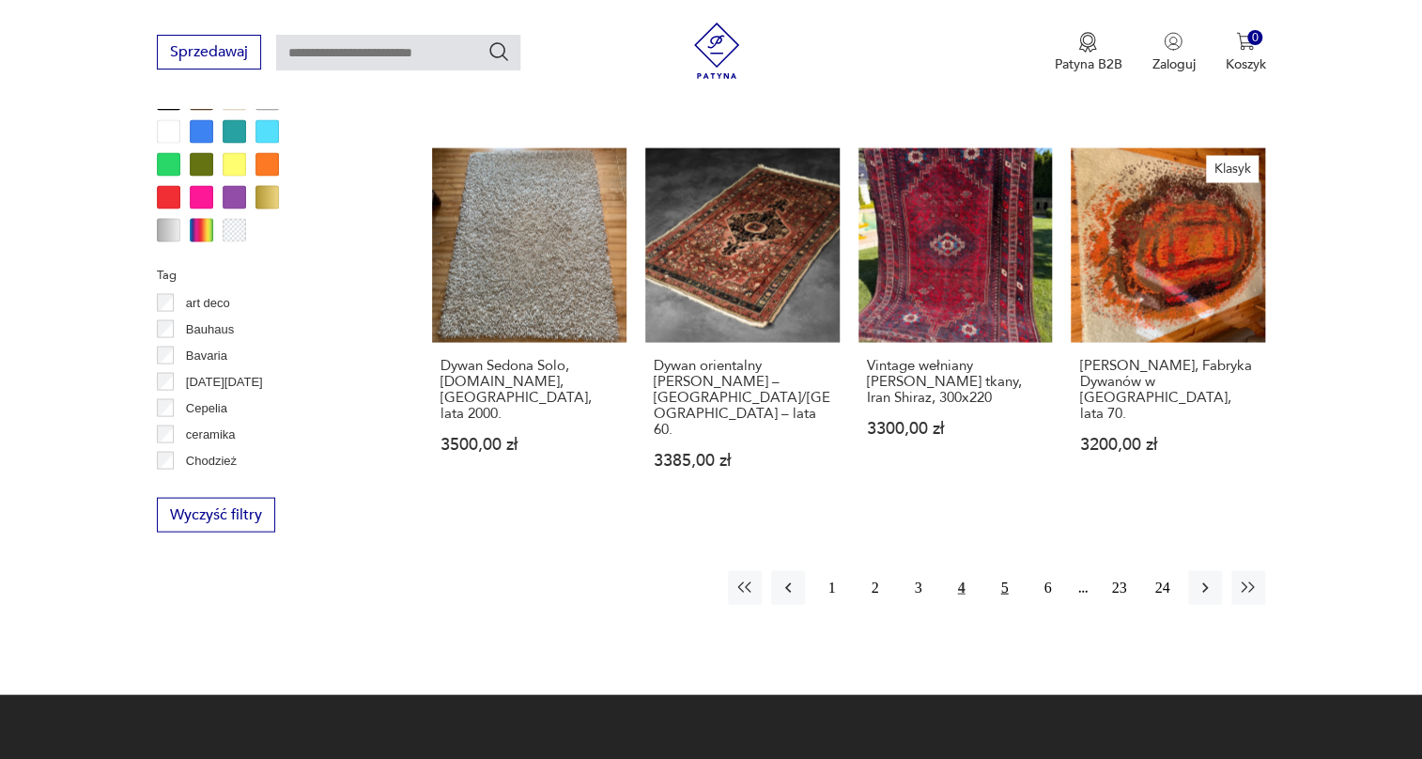
click at [1006, 570] on button "5" at bounding box center [1004, 587] width 34 height 34
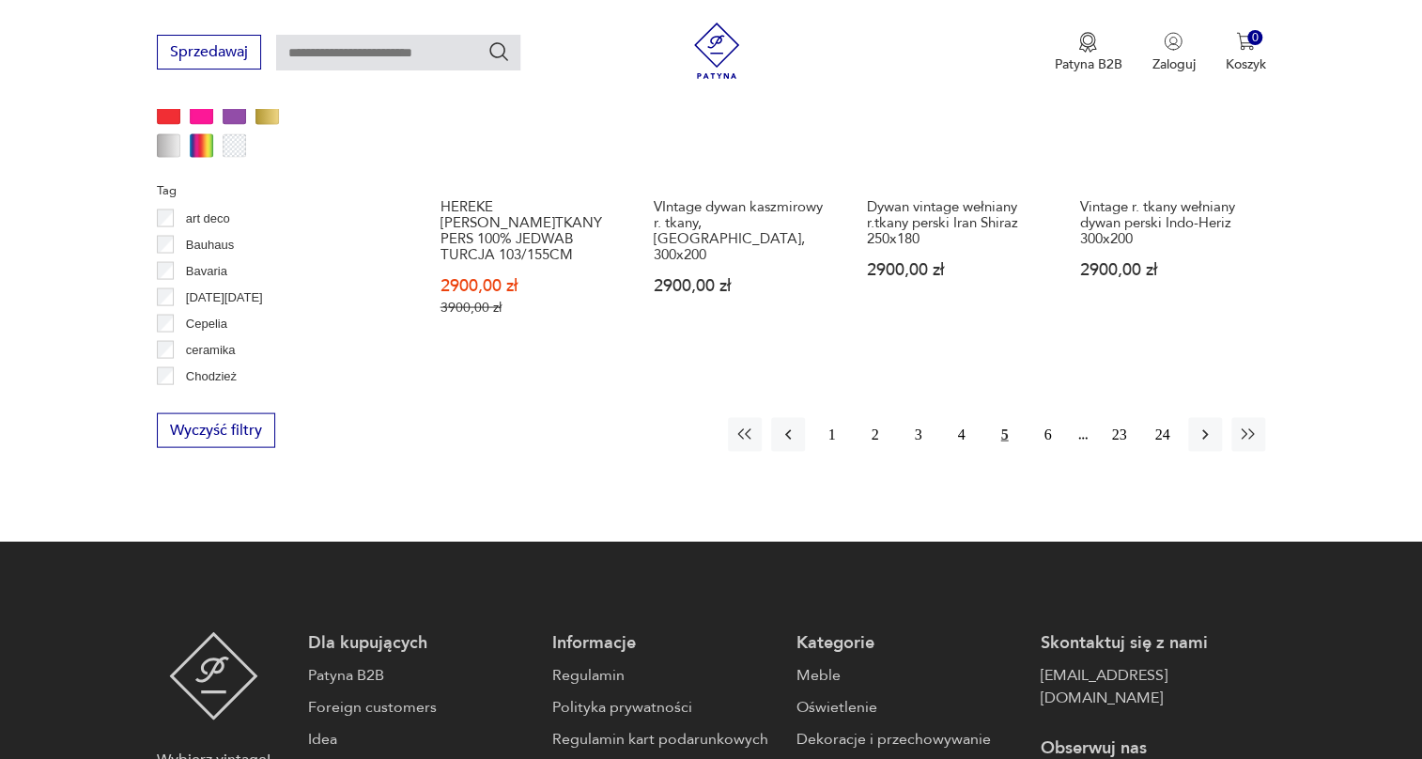
scroll to position [1950, 0]
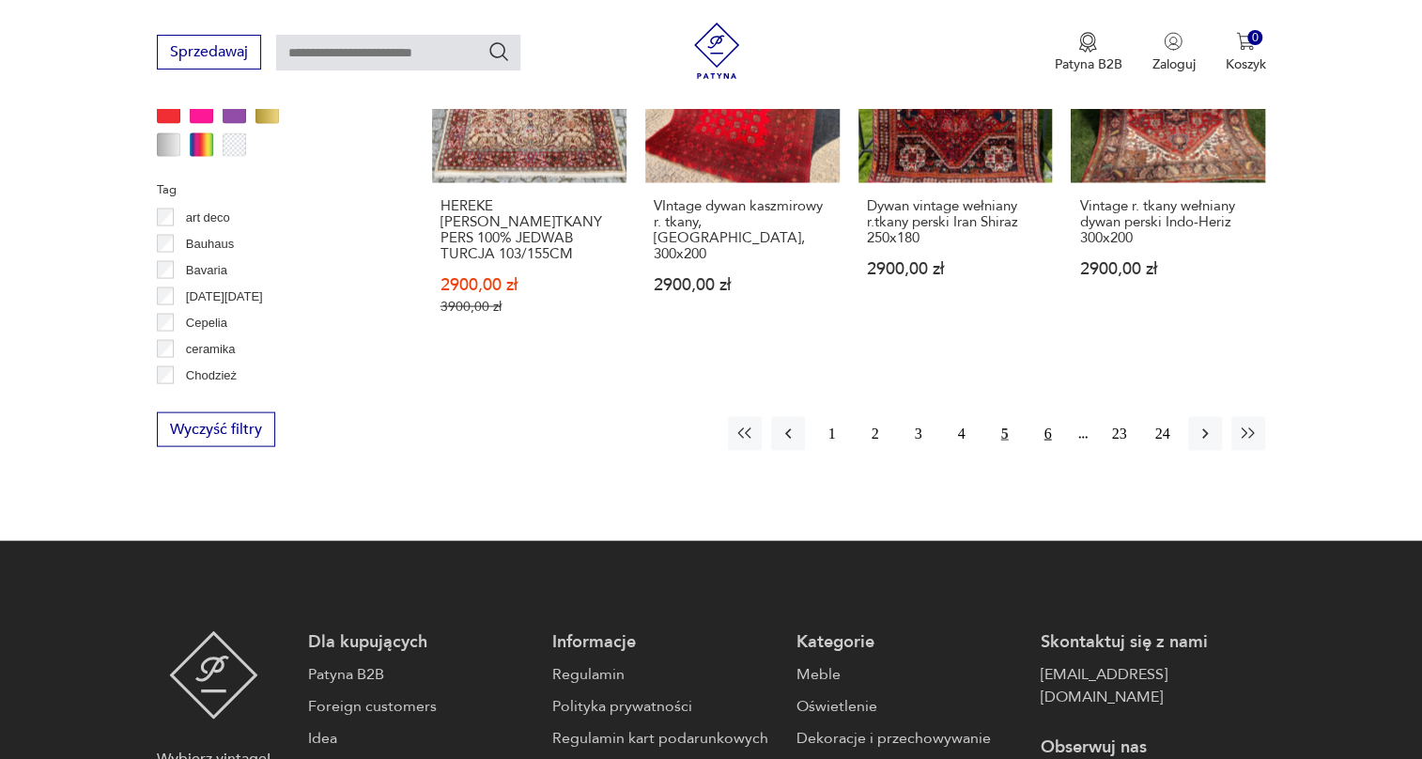
click at [1039, 418] on button "6" at bounding box center [1048, 433] width 34 height 34
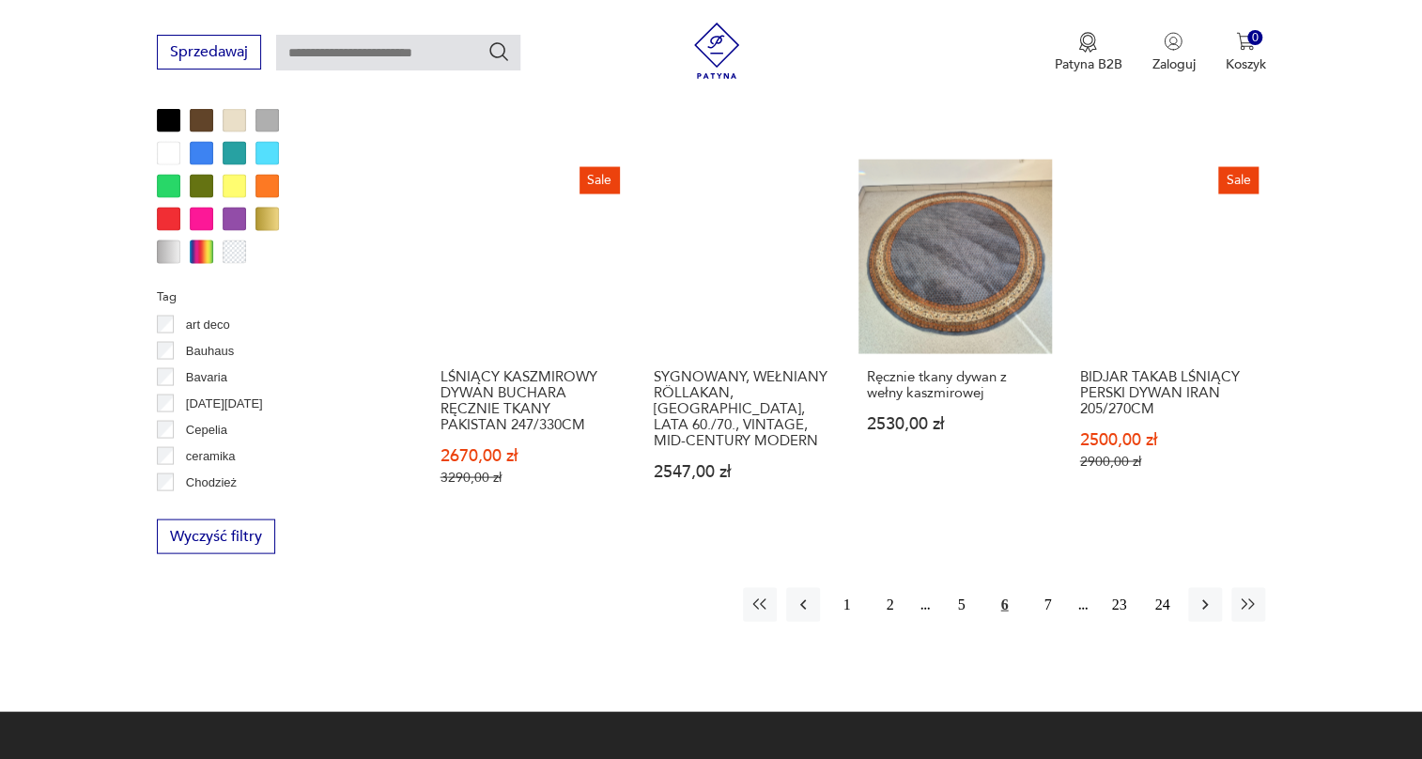
scroll to position [1865, 0]
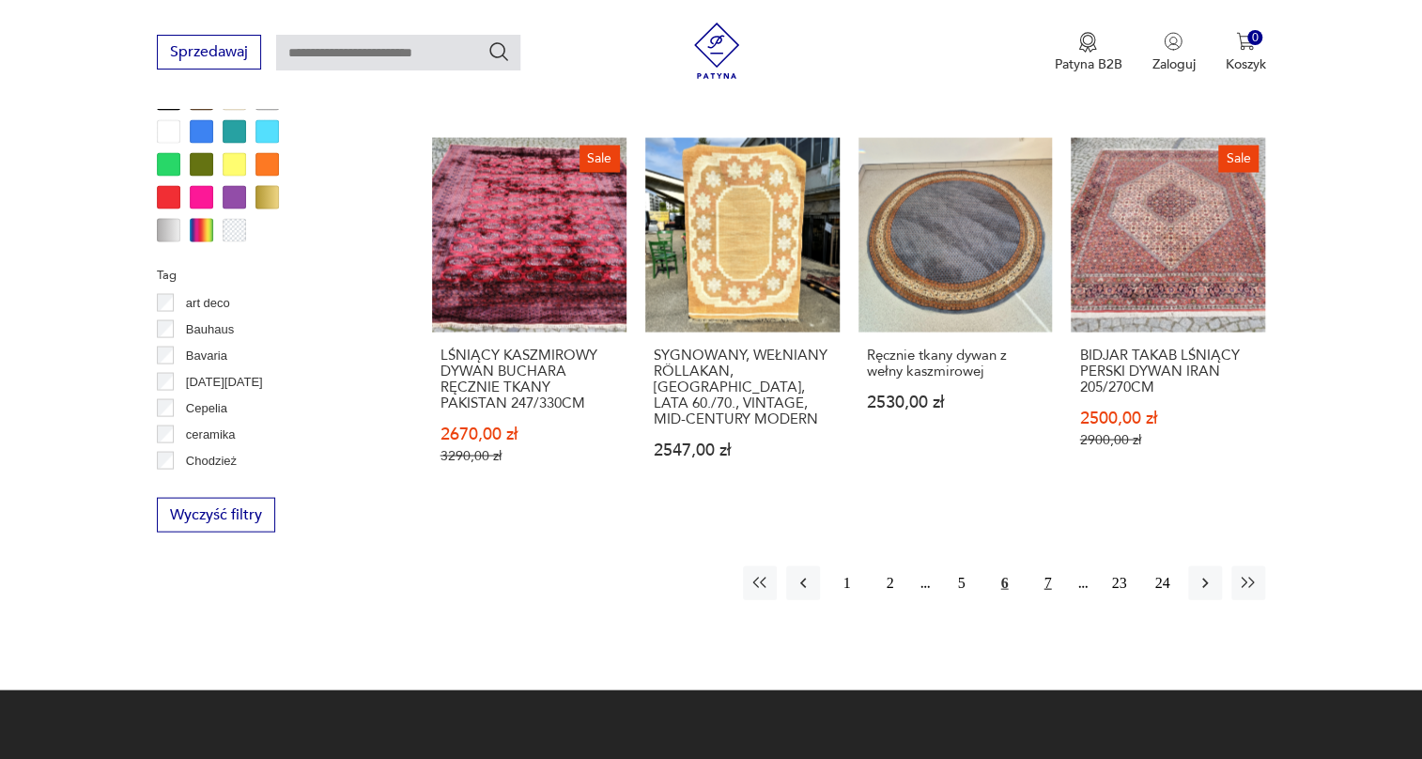
click at [1051, 566] on button "7" at bounding box center [1048, 583] width 34 height 34
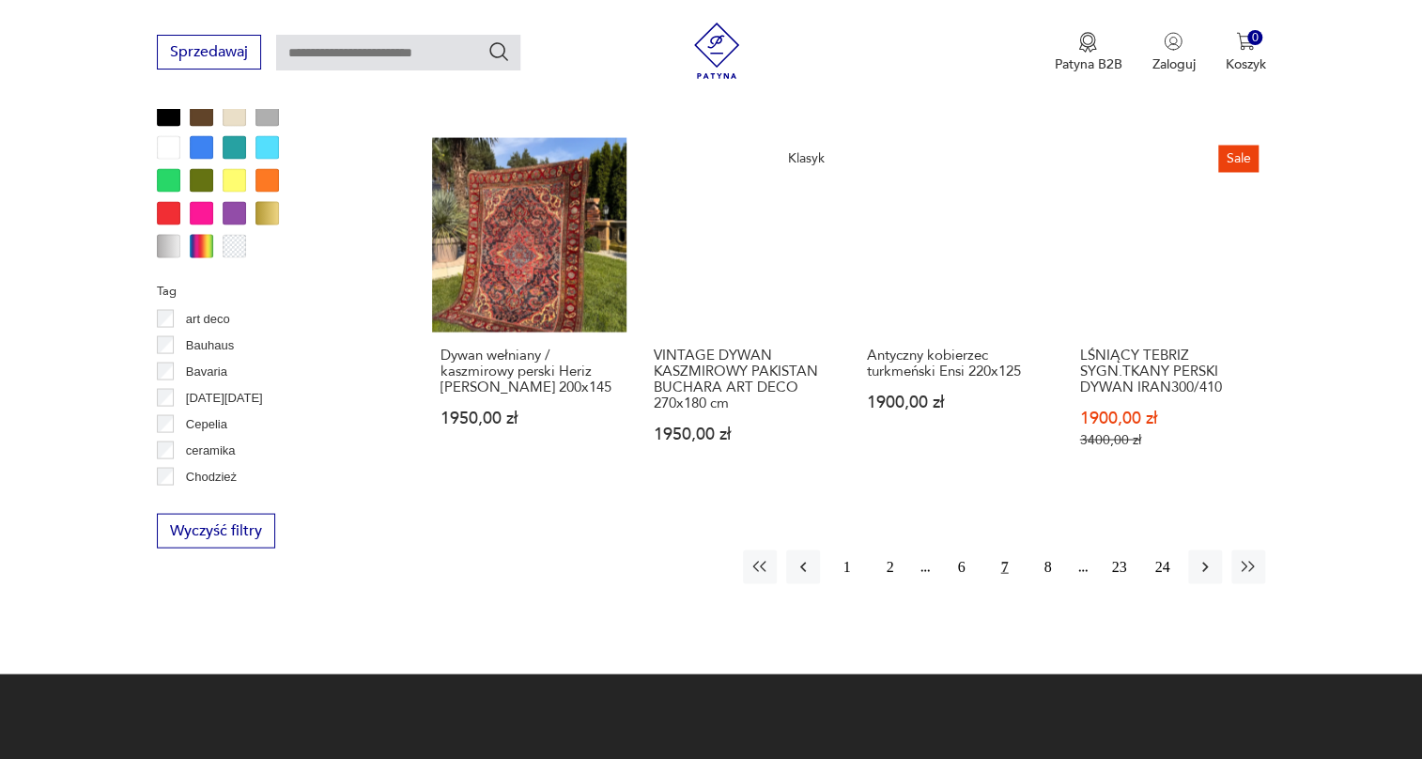
scroll to position [1950, 0]
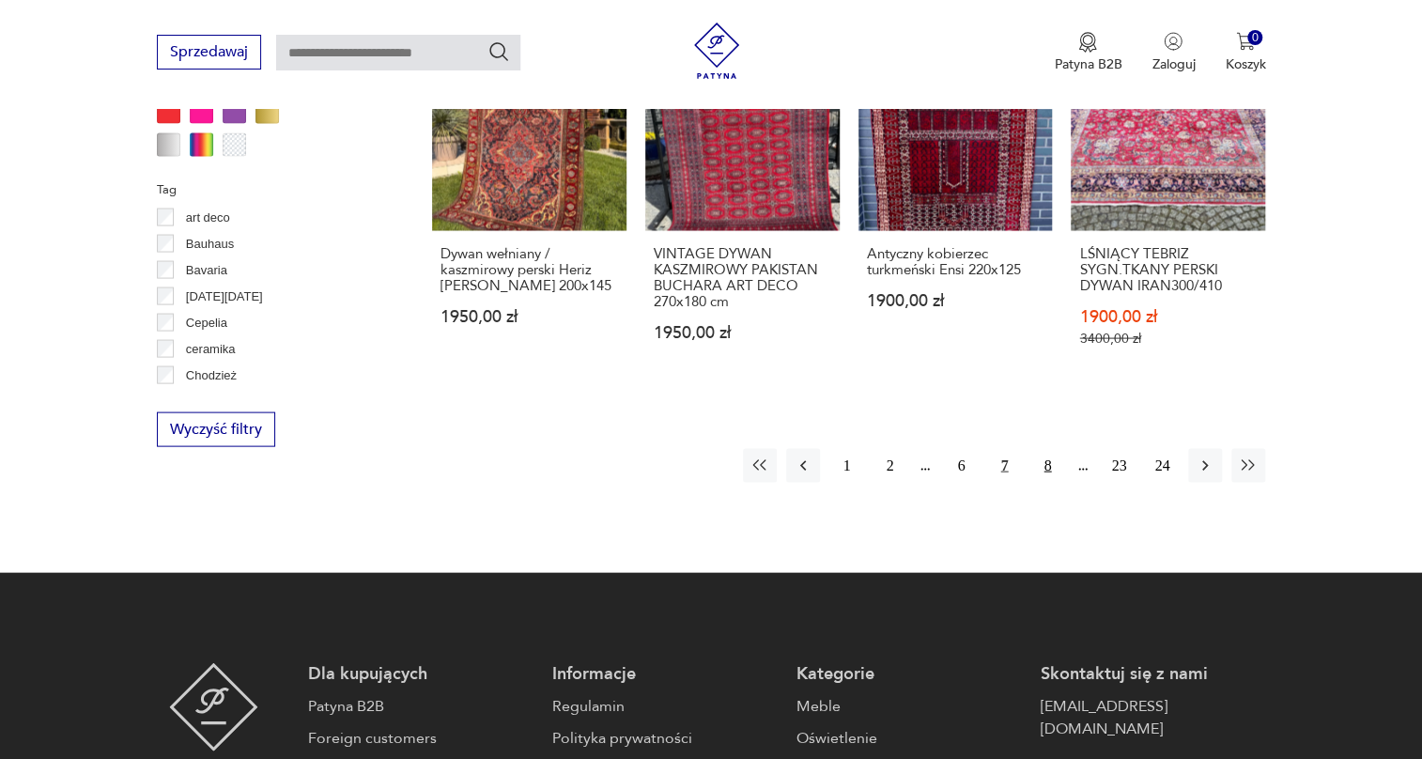
click at [1048, 453] on button "8" at bounding box center [1048, 465] width 34 height 34
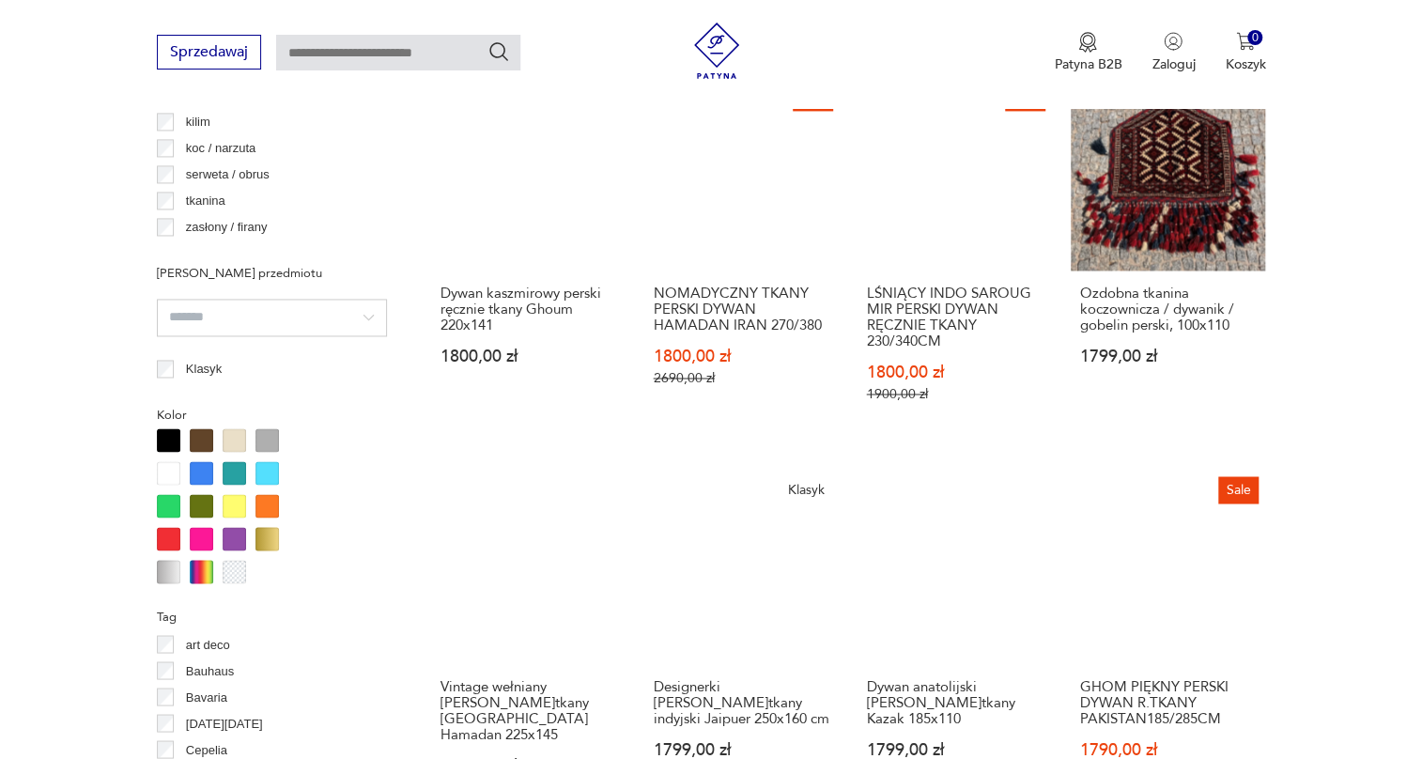
scroll to position [1865, 0]
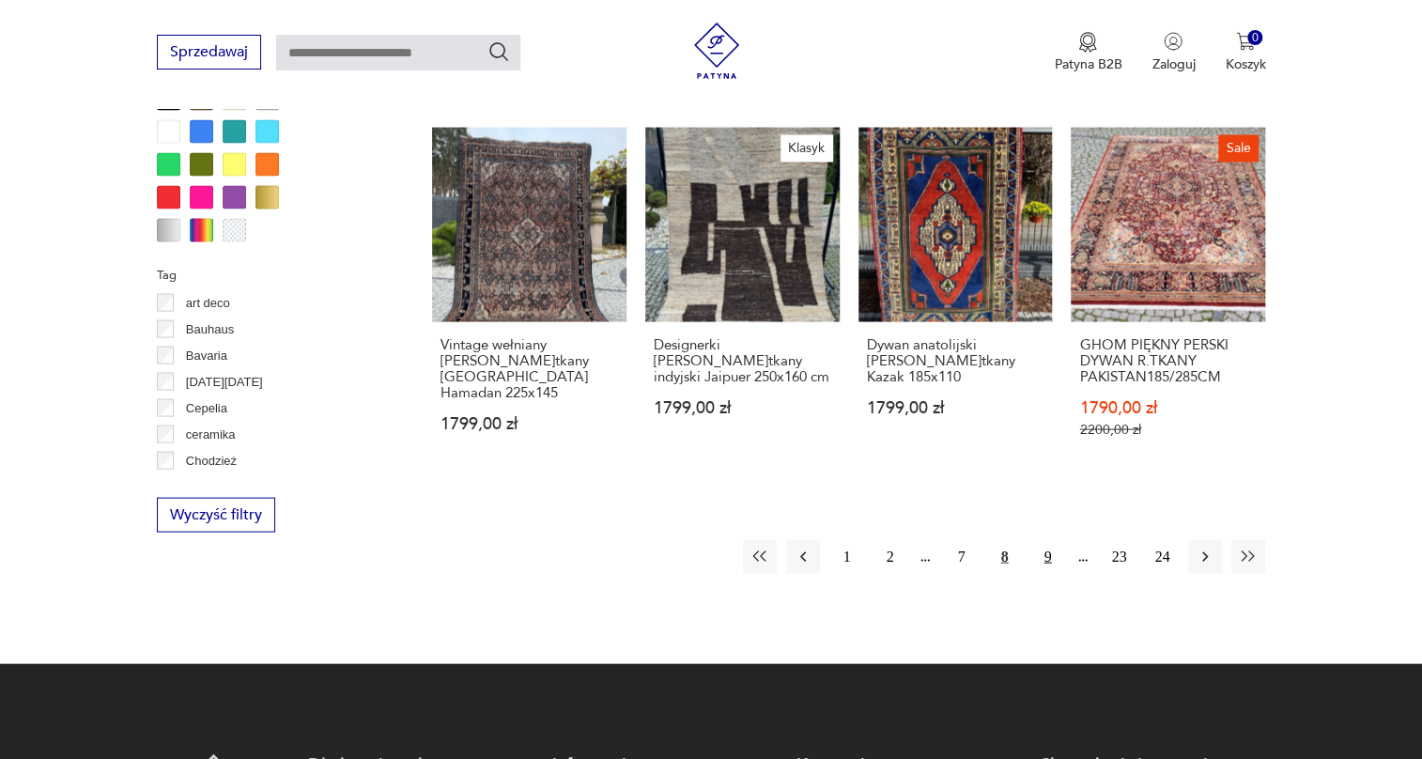
click at [1052, 561] on button "9" at bounding box center [1048, 556] width 34 height 34
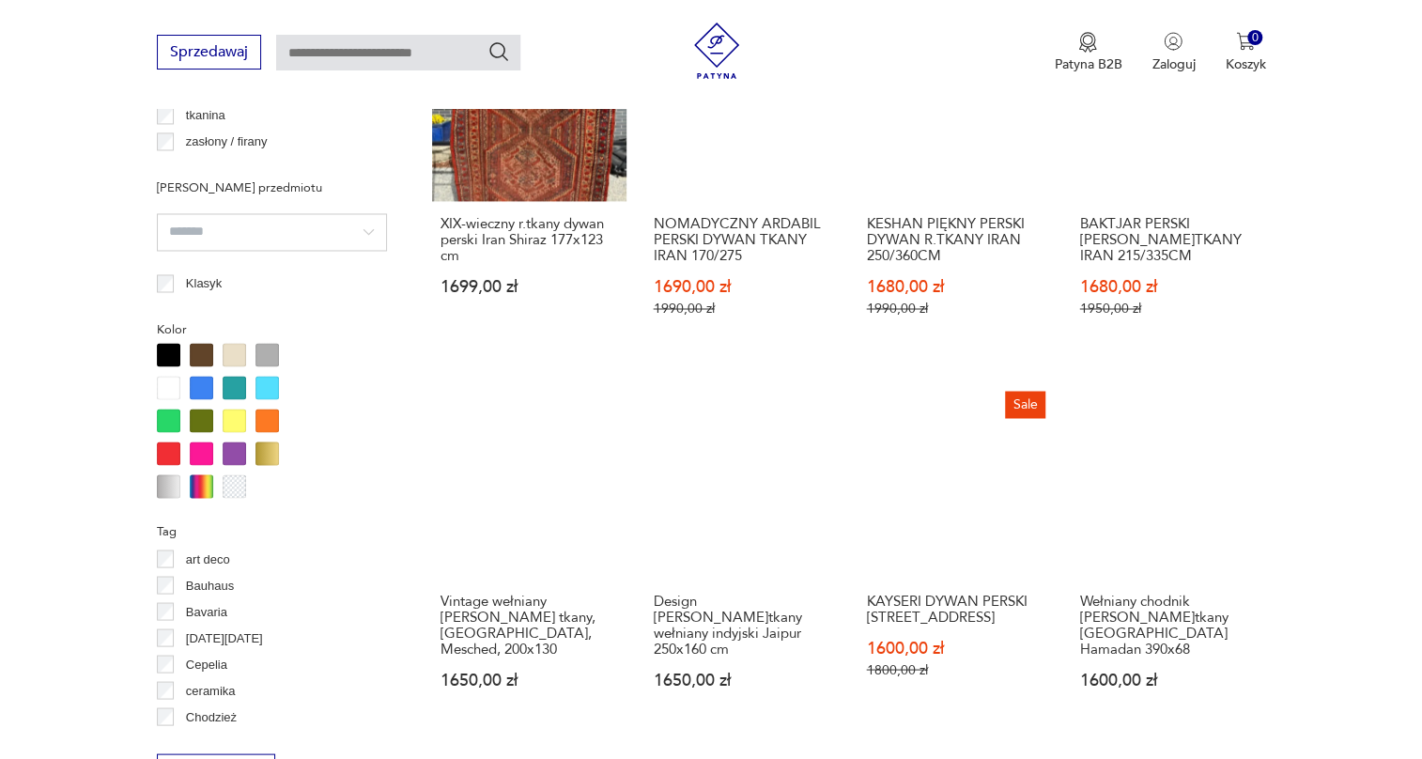
scroll to position [1950, 0]
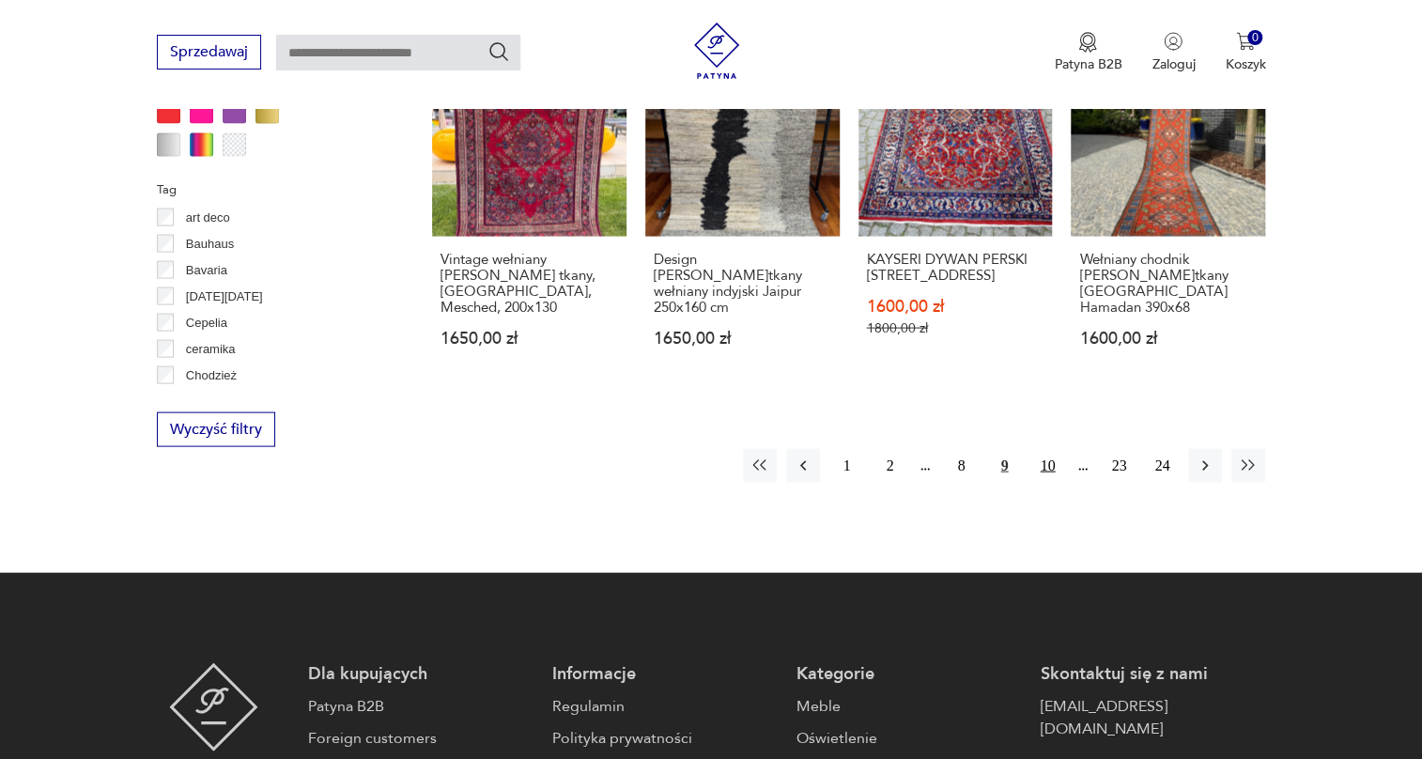
click at [1049, 458] on button "10" at bounding box center [1048, 465] width 34 height 34
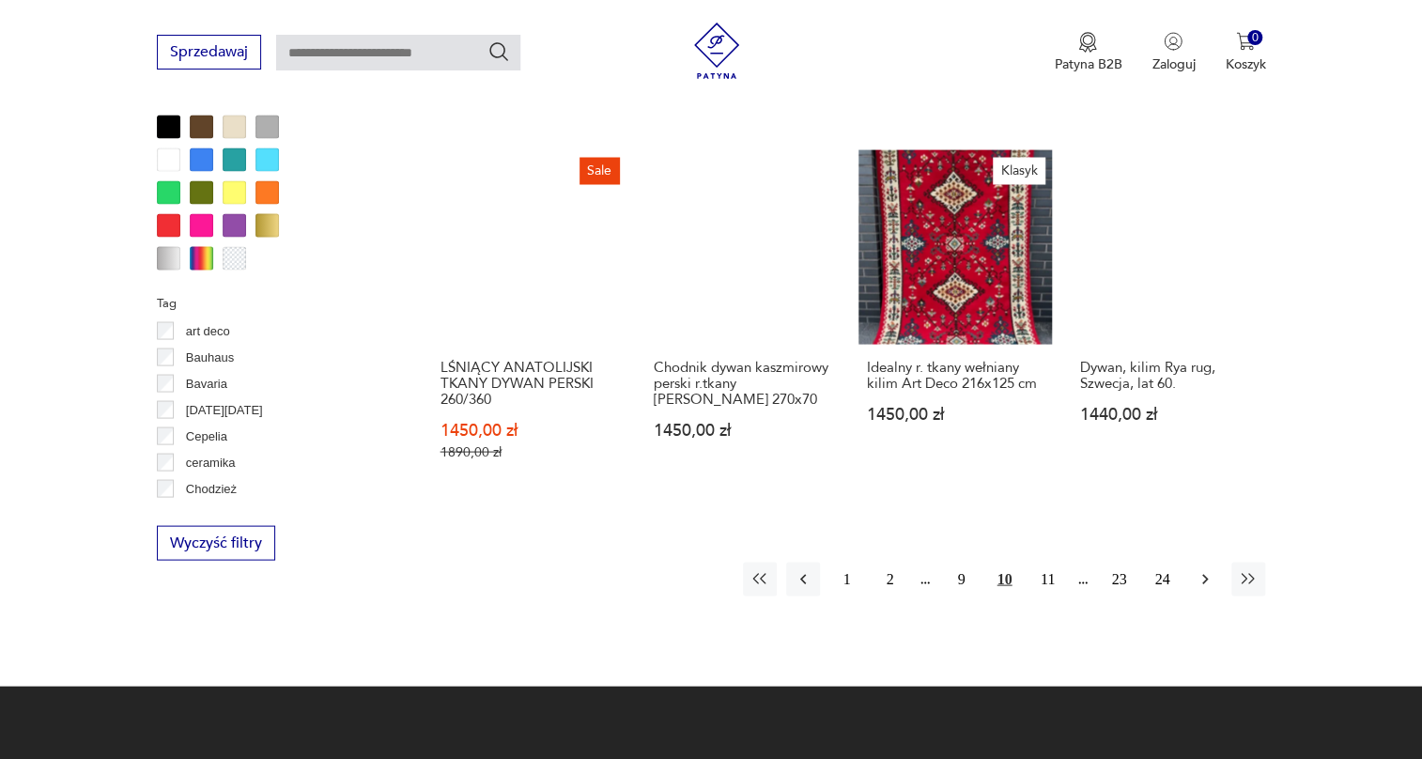
scroll to position [1865, 0]
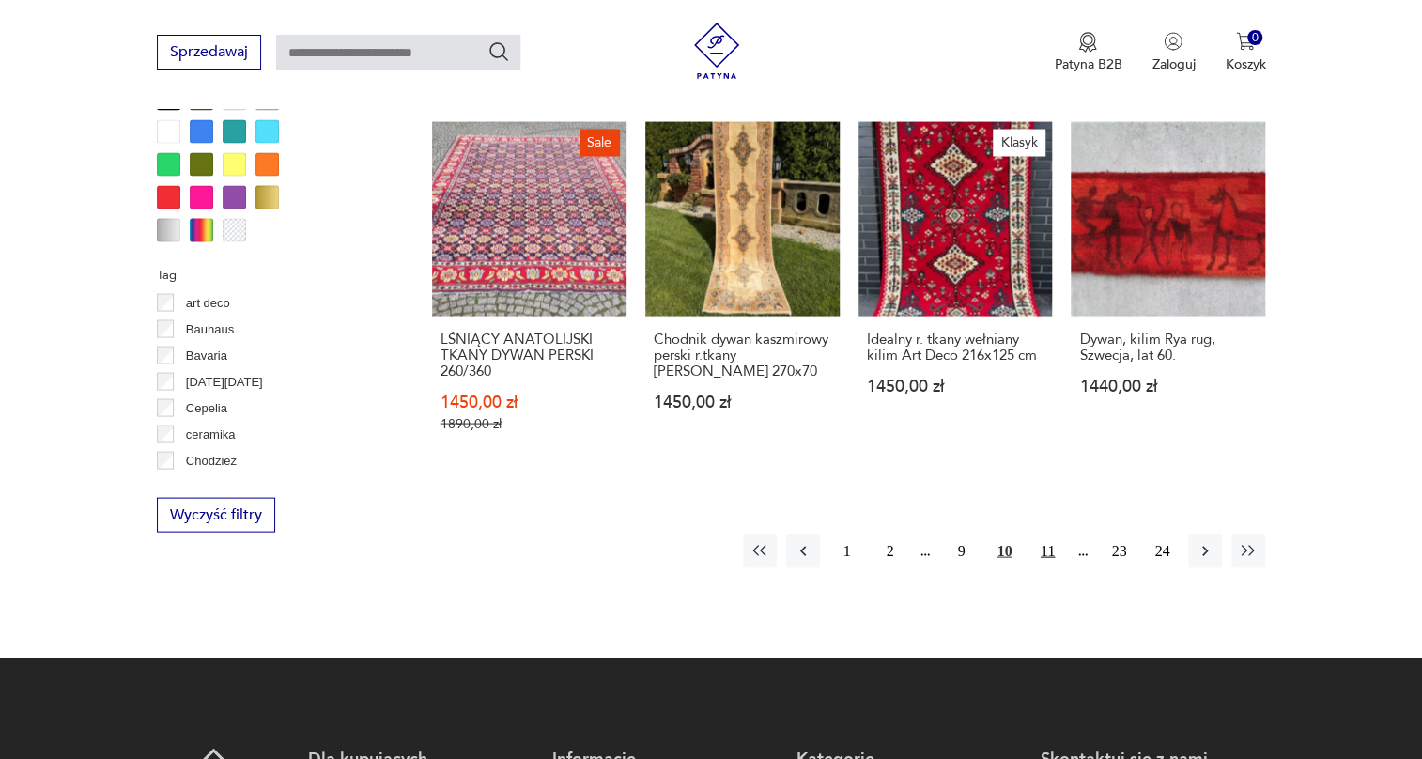
click at [1050, 534] on button "11" at bounding box center [1048, 551] width 34 height 34
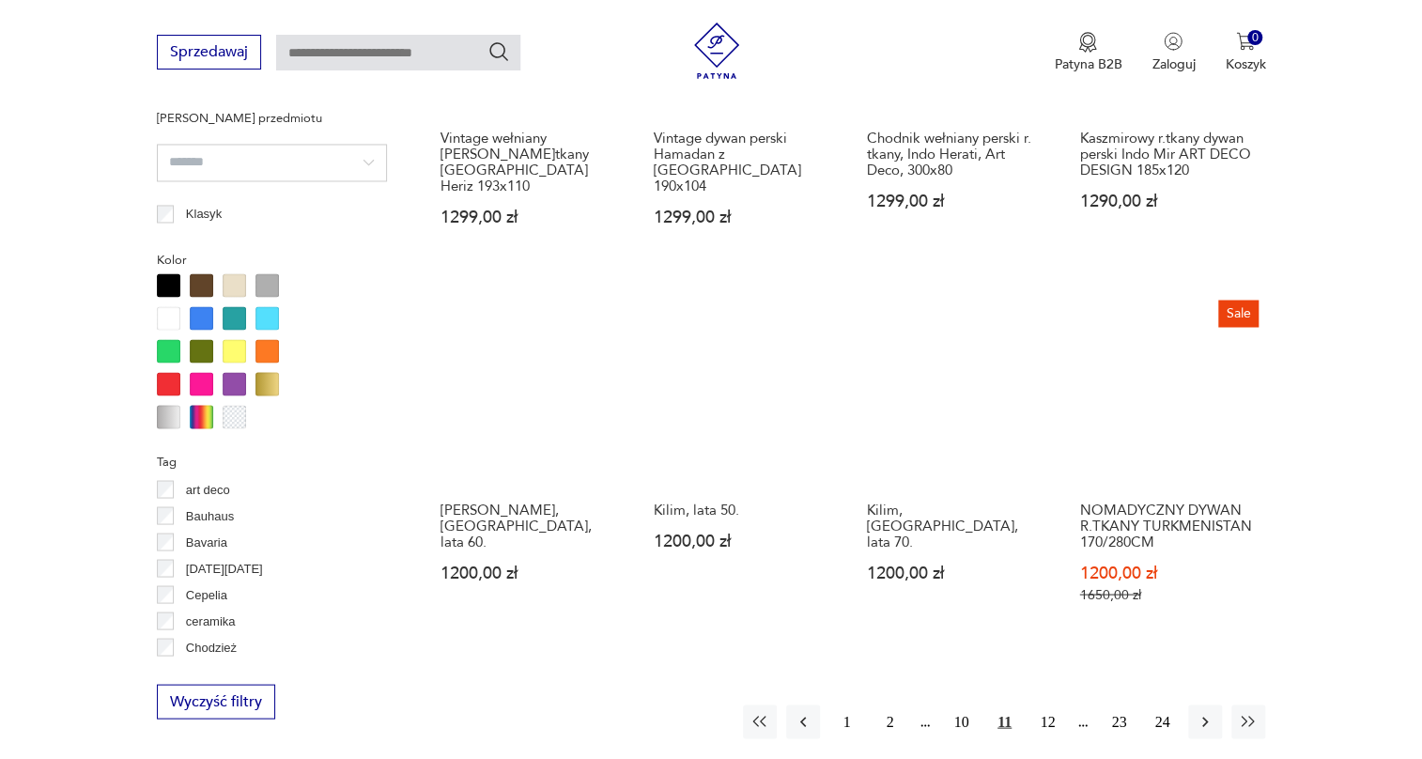
scroll to position [1694, 0]
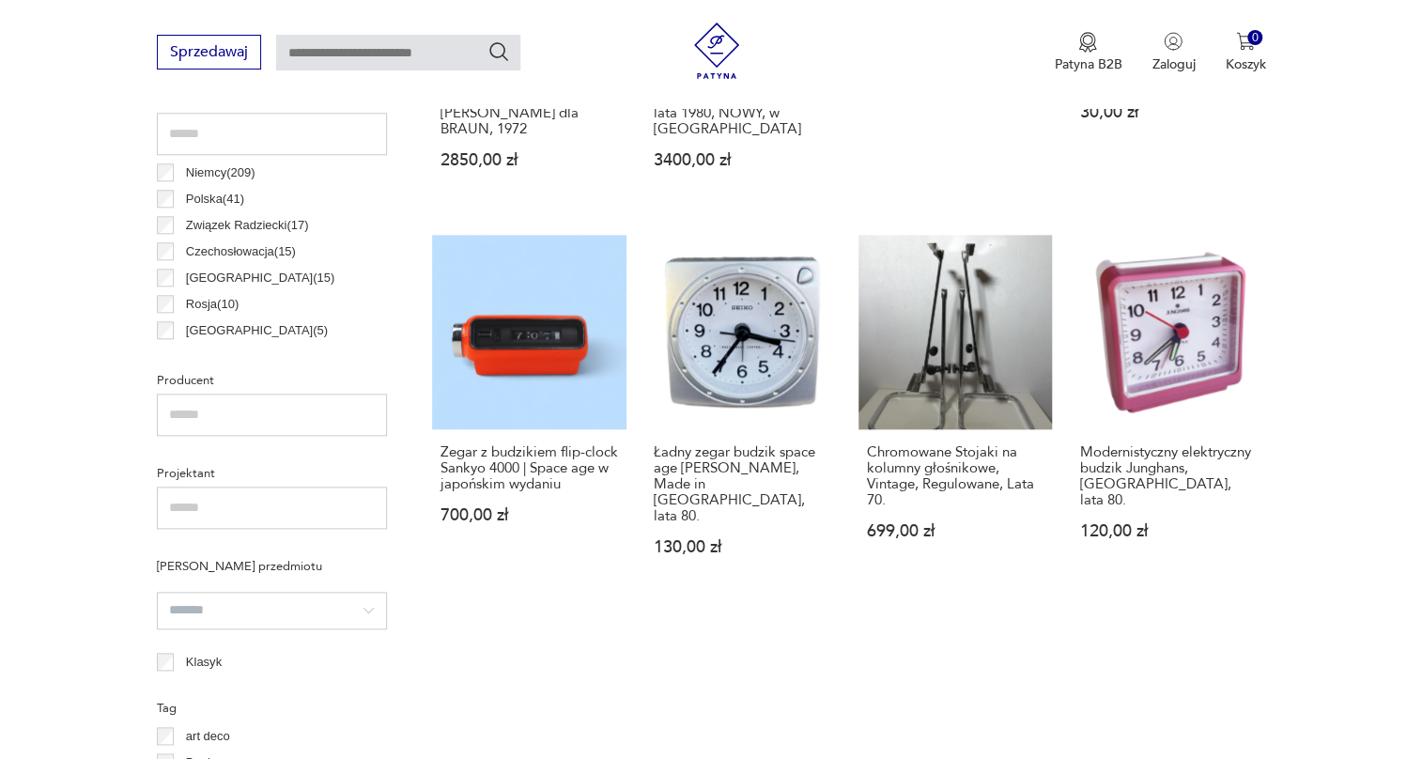
scroll to position [997, 0]
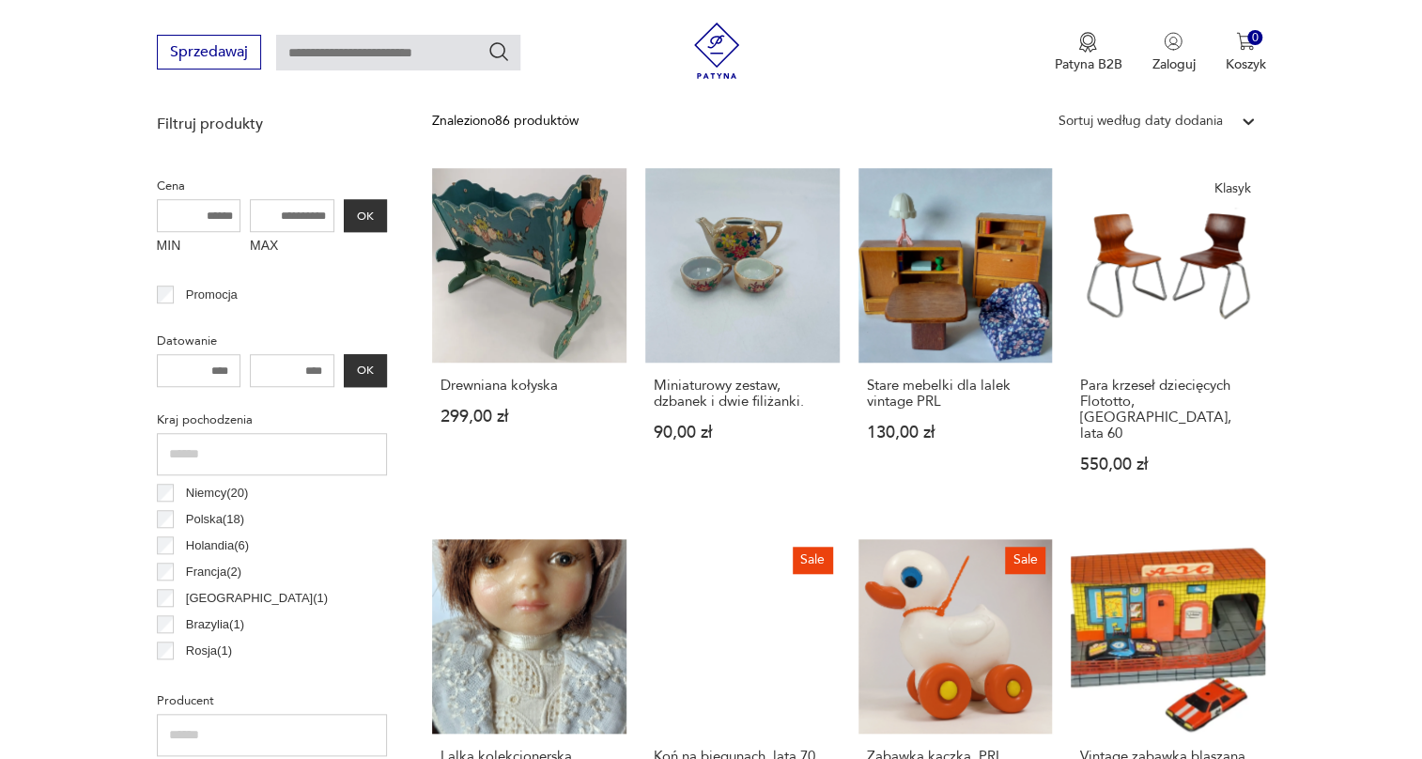
scroll to position [625, 0]
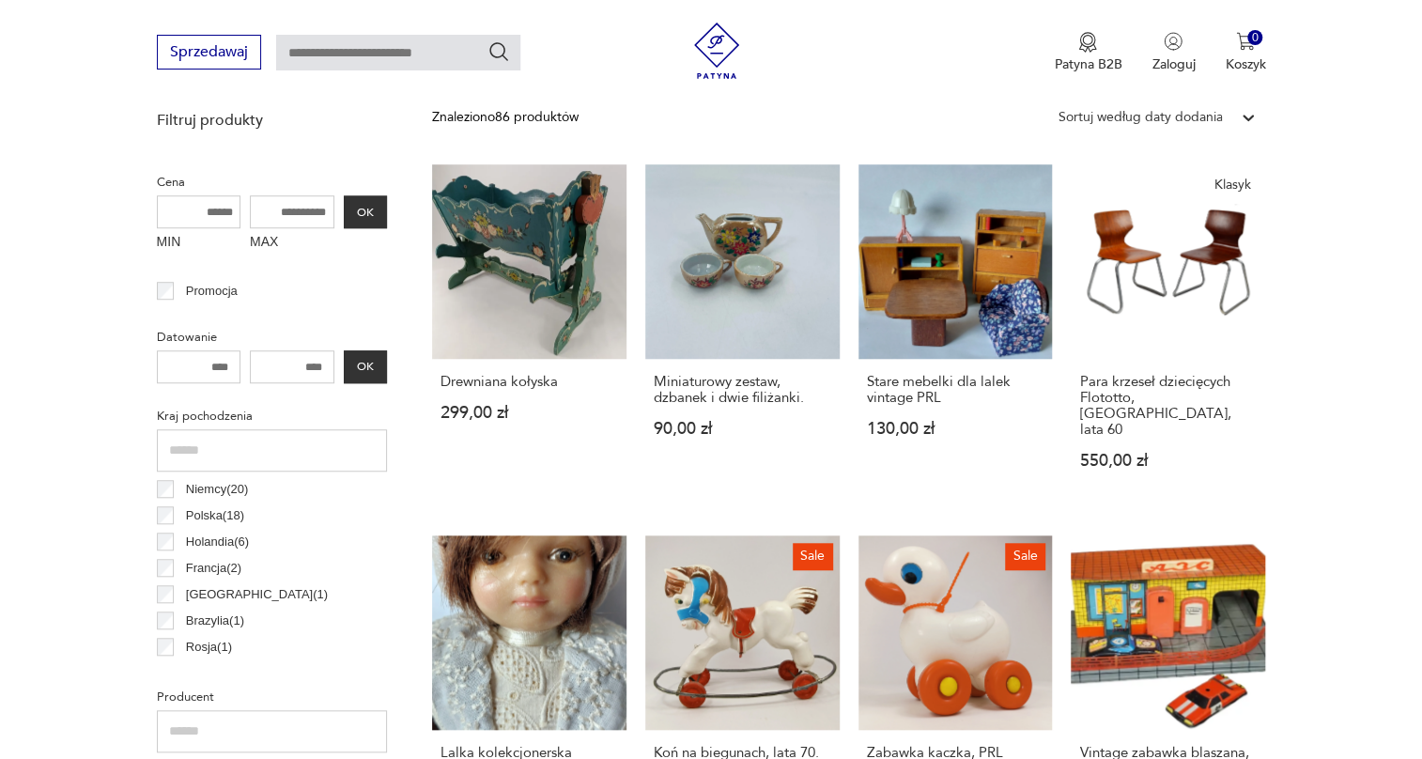
click at [1131, 114] on div "Sortuj według daty dodania" at bounding box center [1140, 117] width 164 height 21
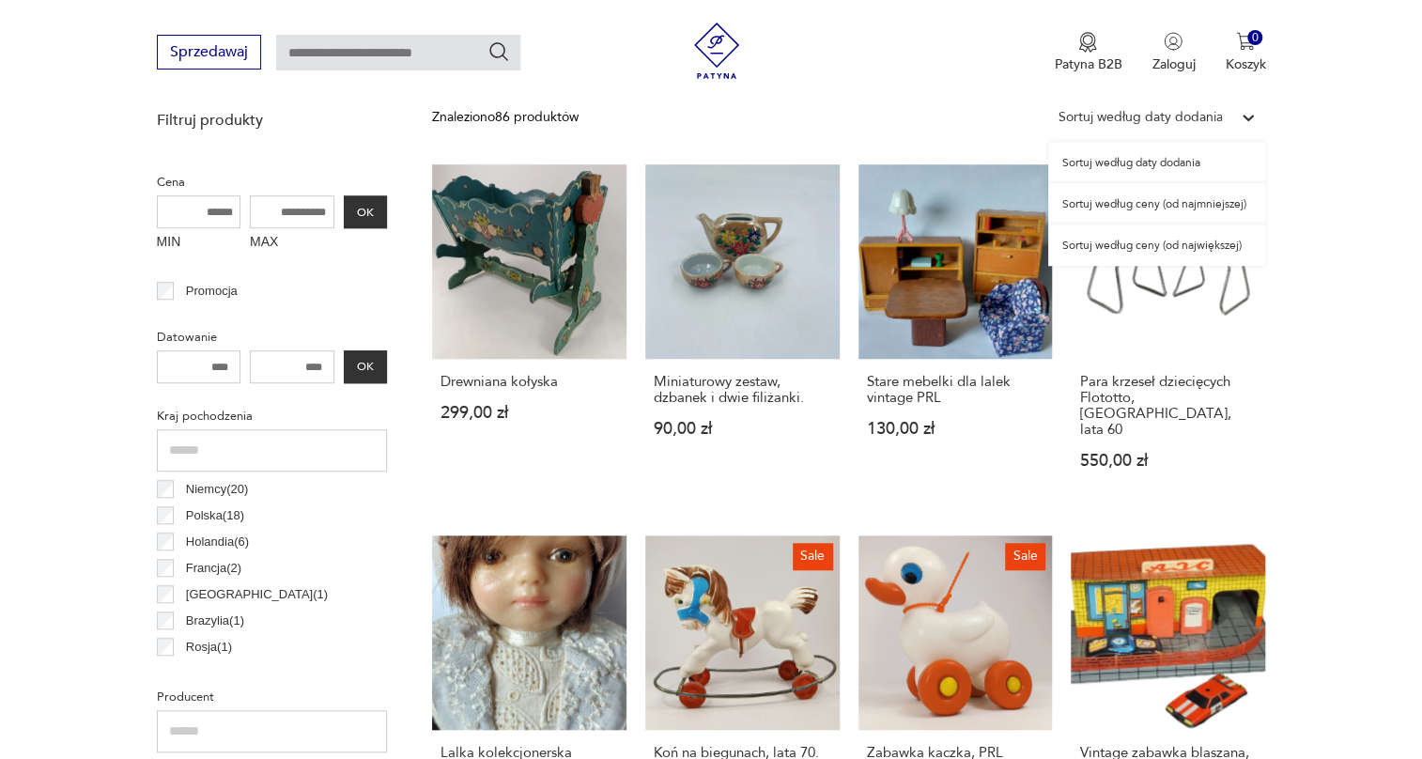
click at [1141, 241] on div "Sortuj według ceny (od największej)" at bounding box center [1156, 245] width 217 height 41
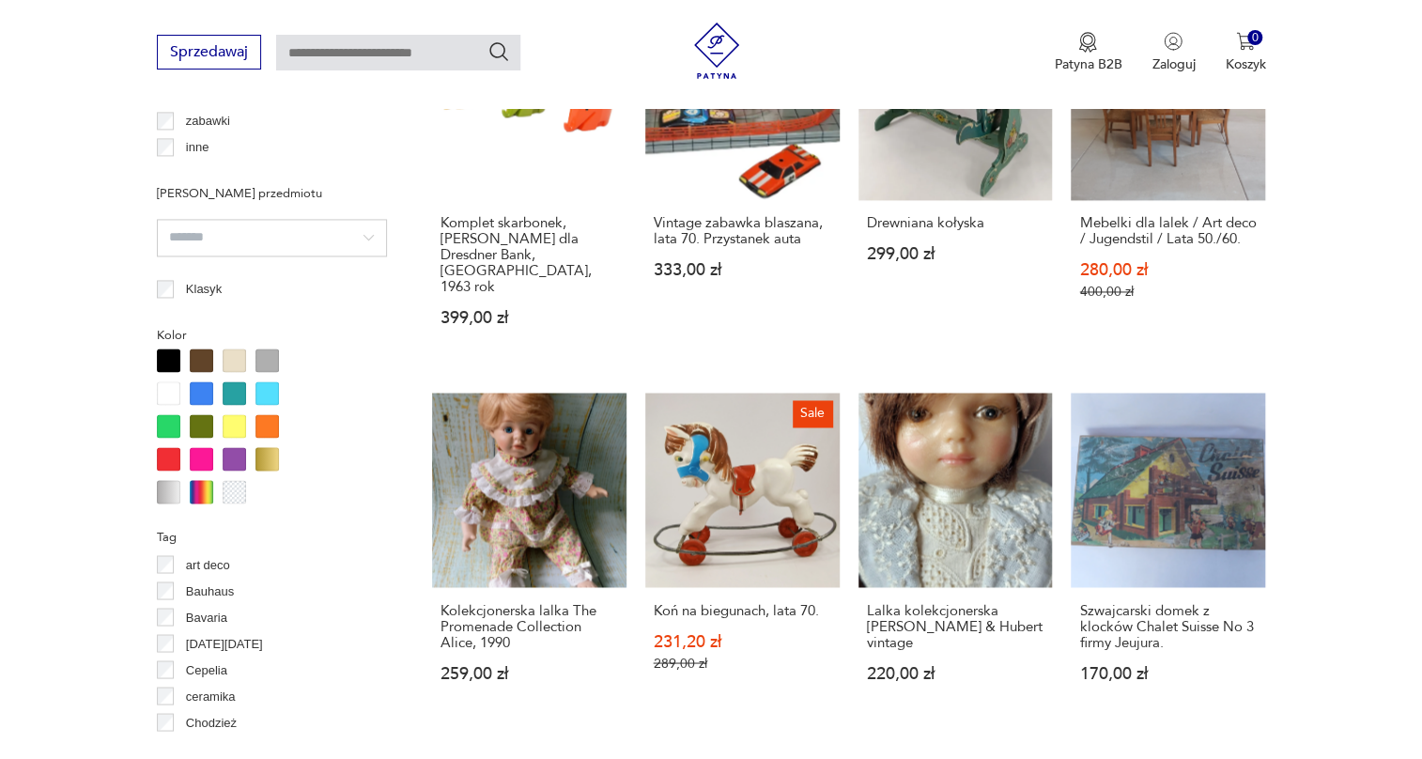
scroll to position [1552, 0]
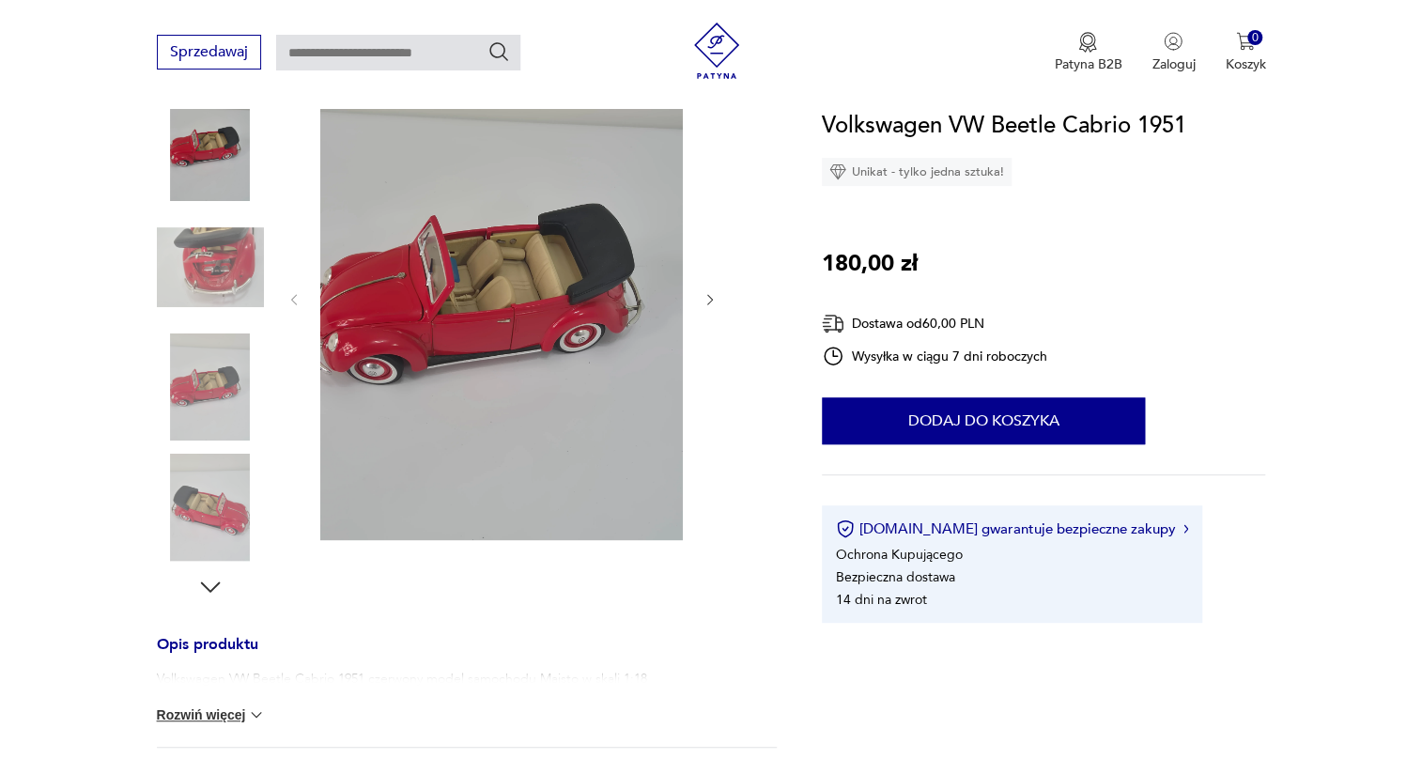
scroll to position [256, 0]
click at [236, 260] on img at bounding box center [210, 265] width 107 height 107
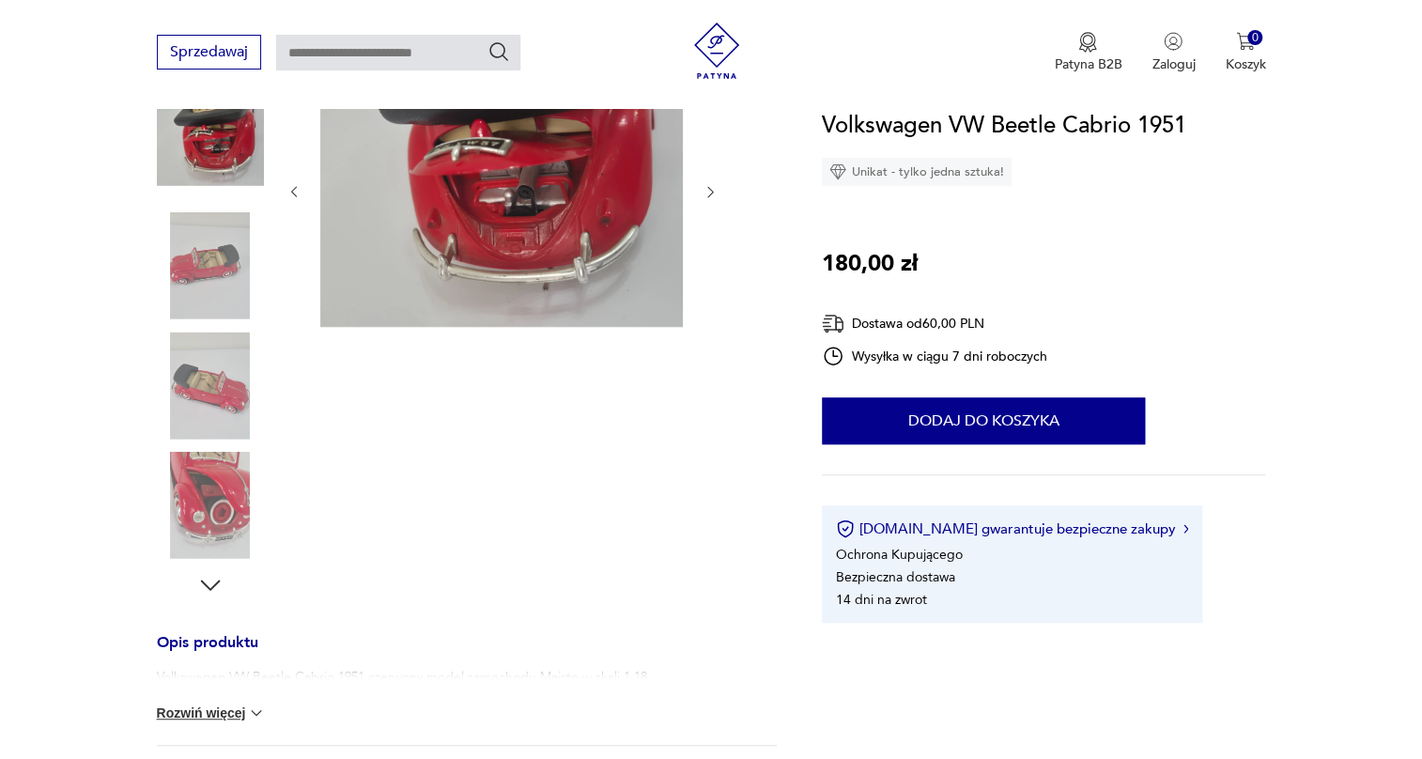
click at [217, 275] on img at bounding box center [210, 265] width 107 height 107
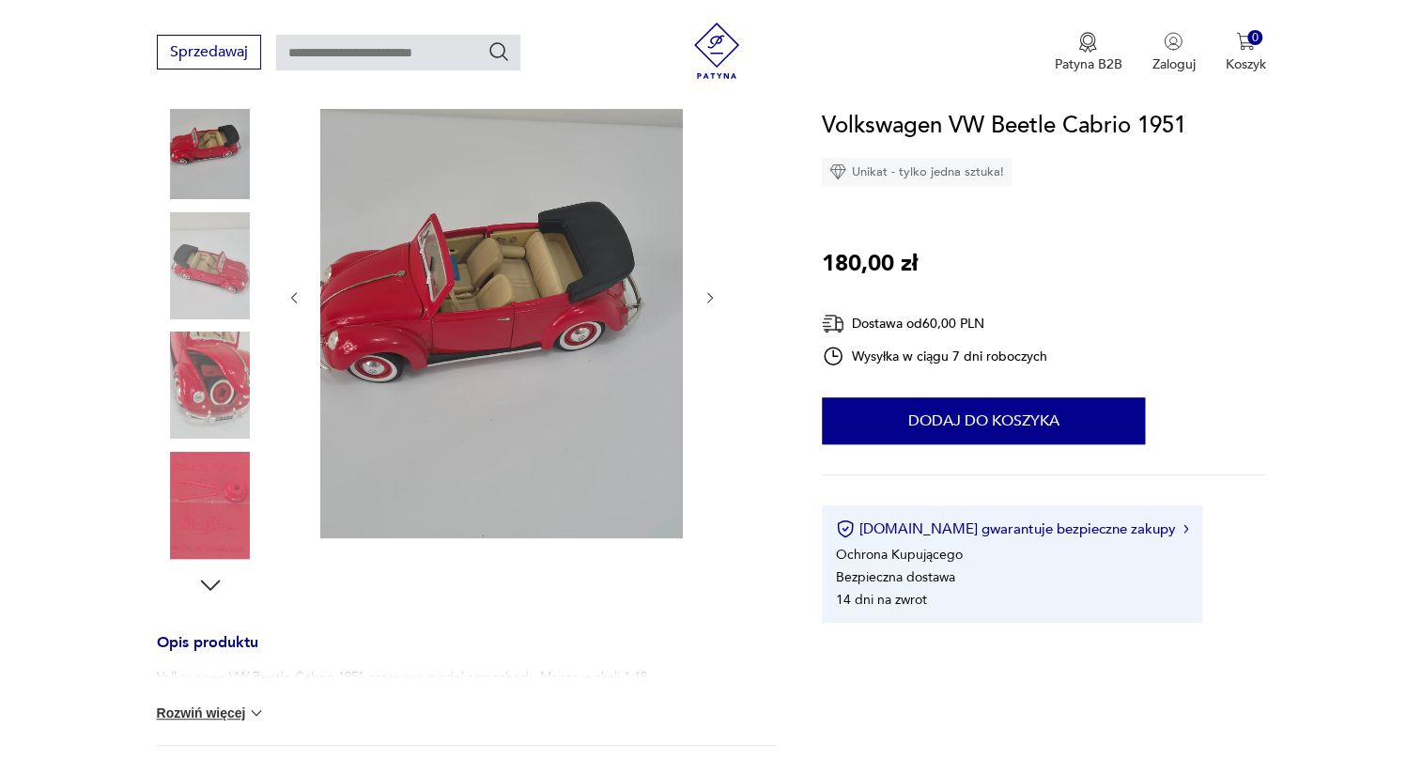
click at [210, 338] on img at bounding box center [210, 385] width 107 height 107
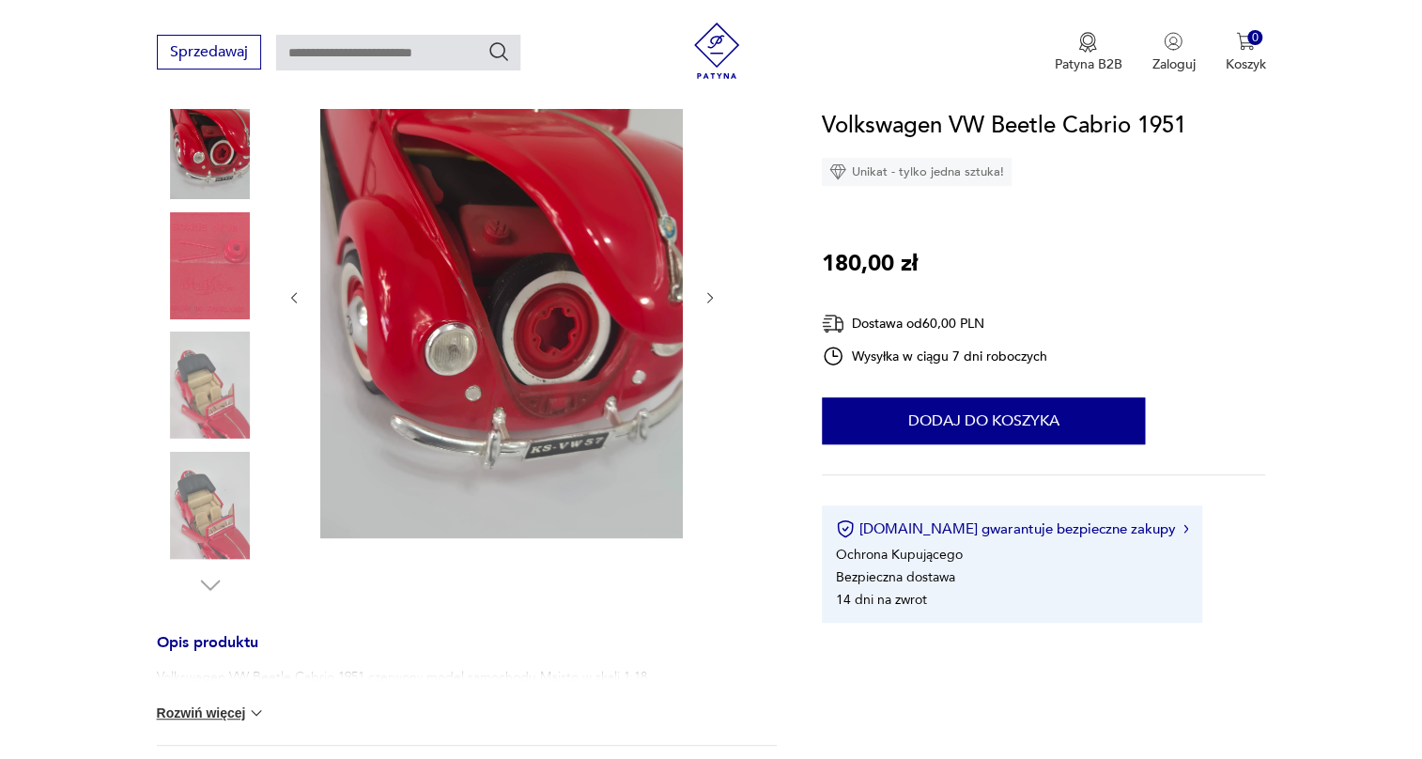
click at [206, 401] on img at bounding box center [210, 385] width 107 height 107
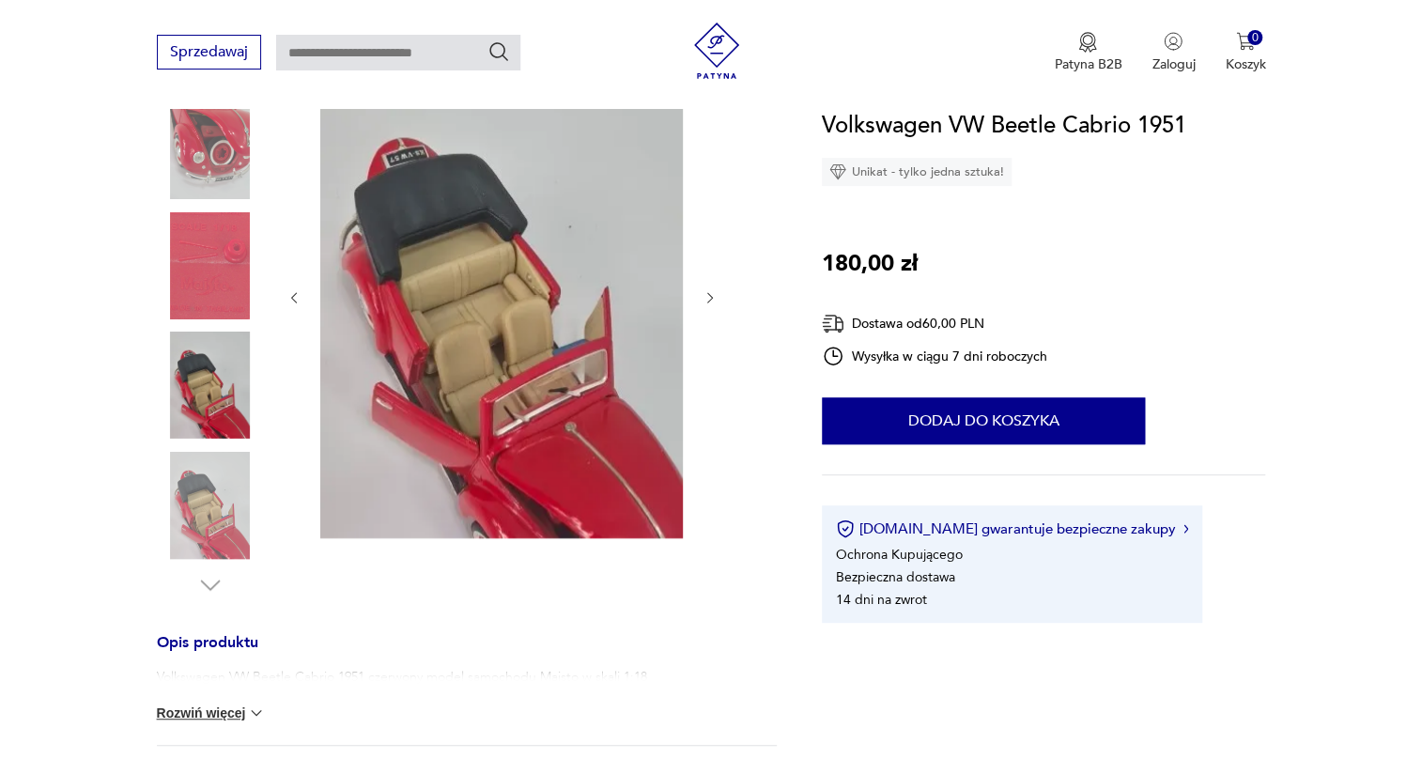
click at [206, 511] on img at bounding box center [210, 505] width 107 height 107
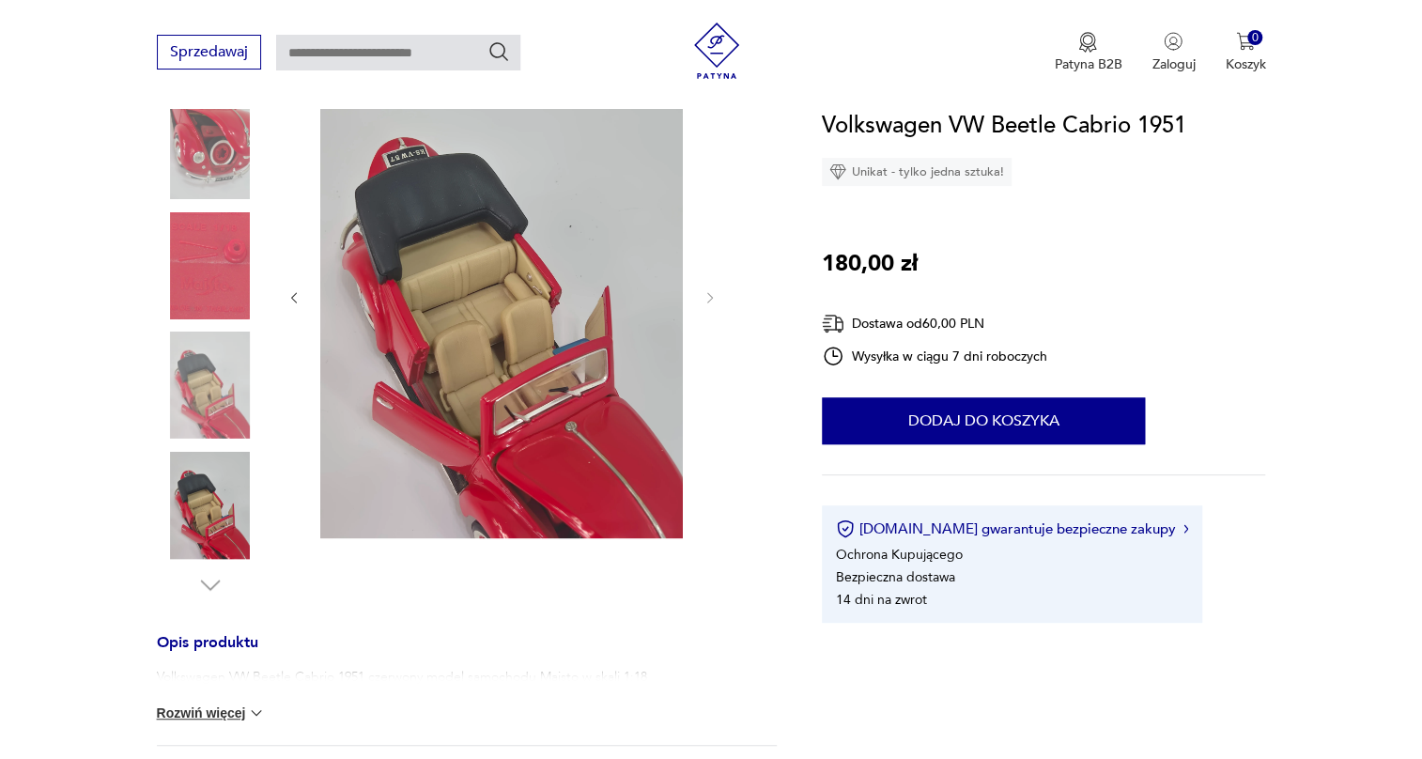
click at [221, 348] on img at bounding box center [210, 385] width 107 height 107
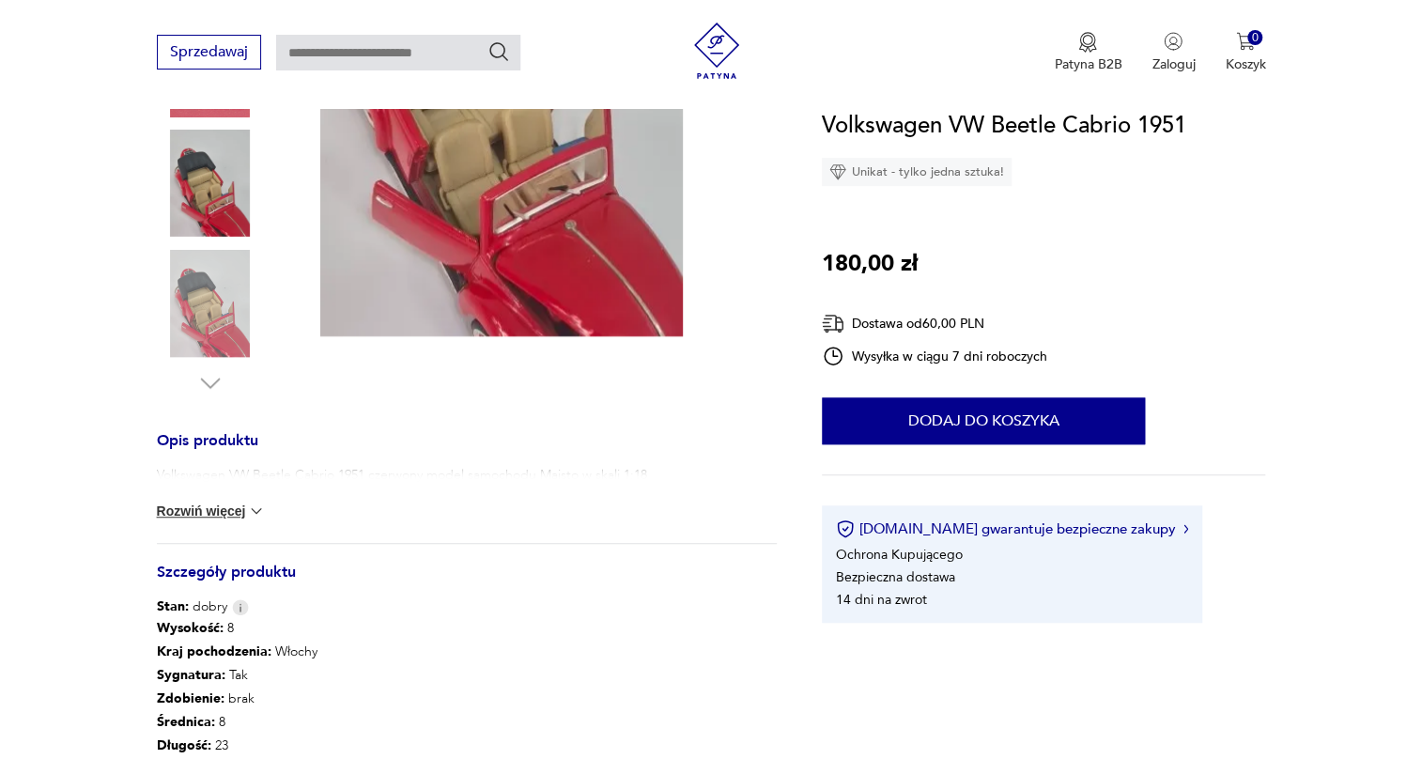
scroll to position [683, 0]
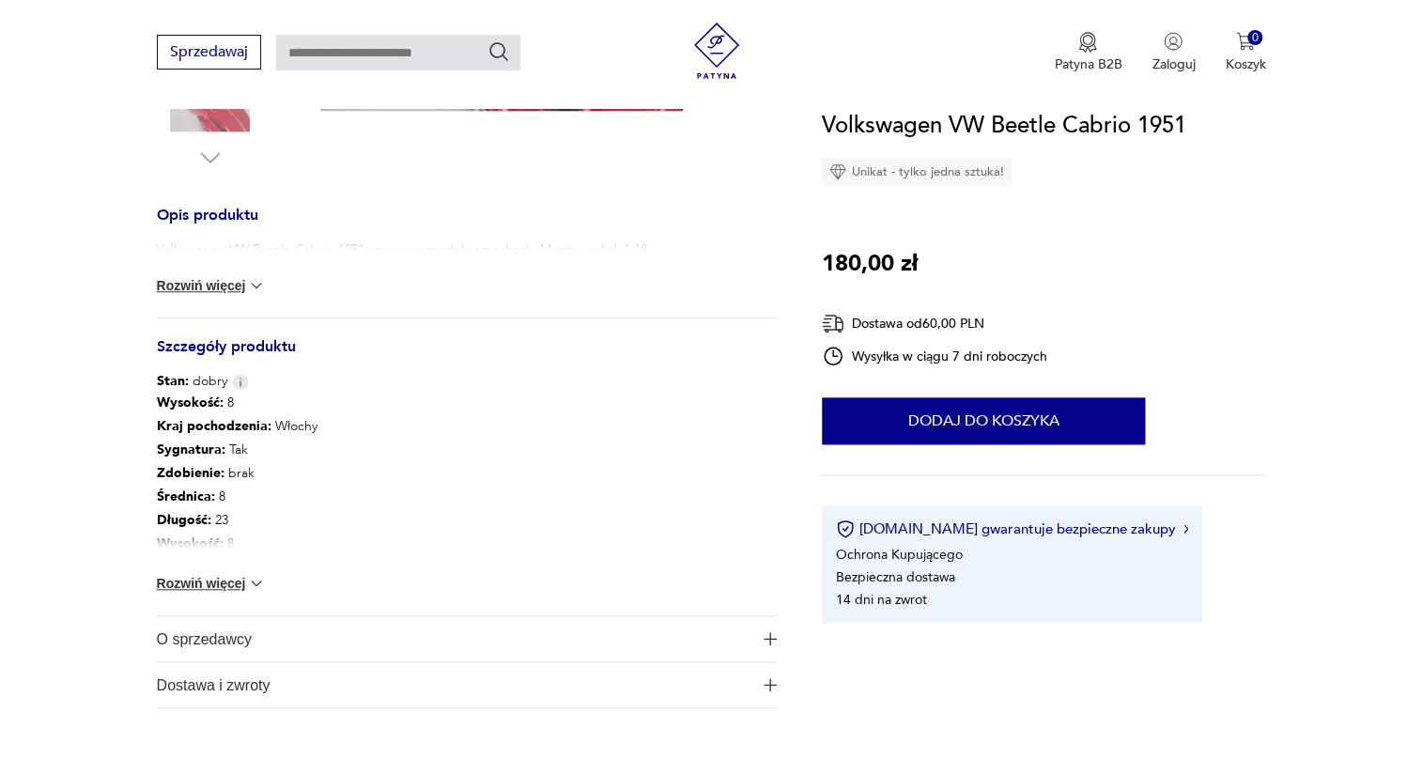
click at [222, 580] on button "Rozwiń więcej" at bounding box center [211, 583] width 109 height 19
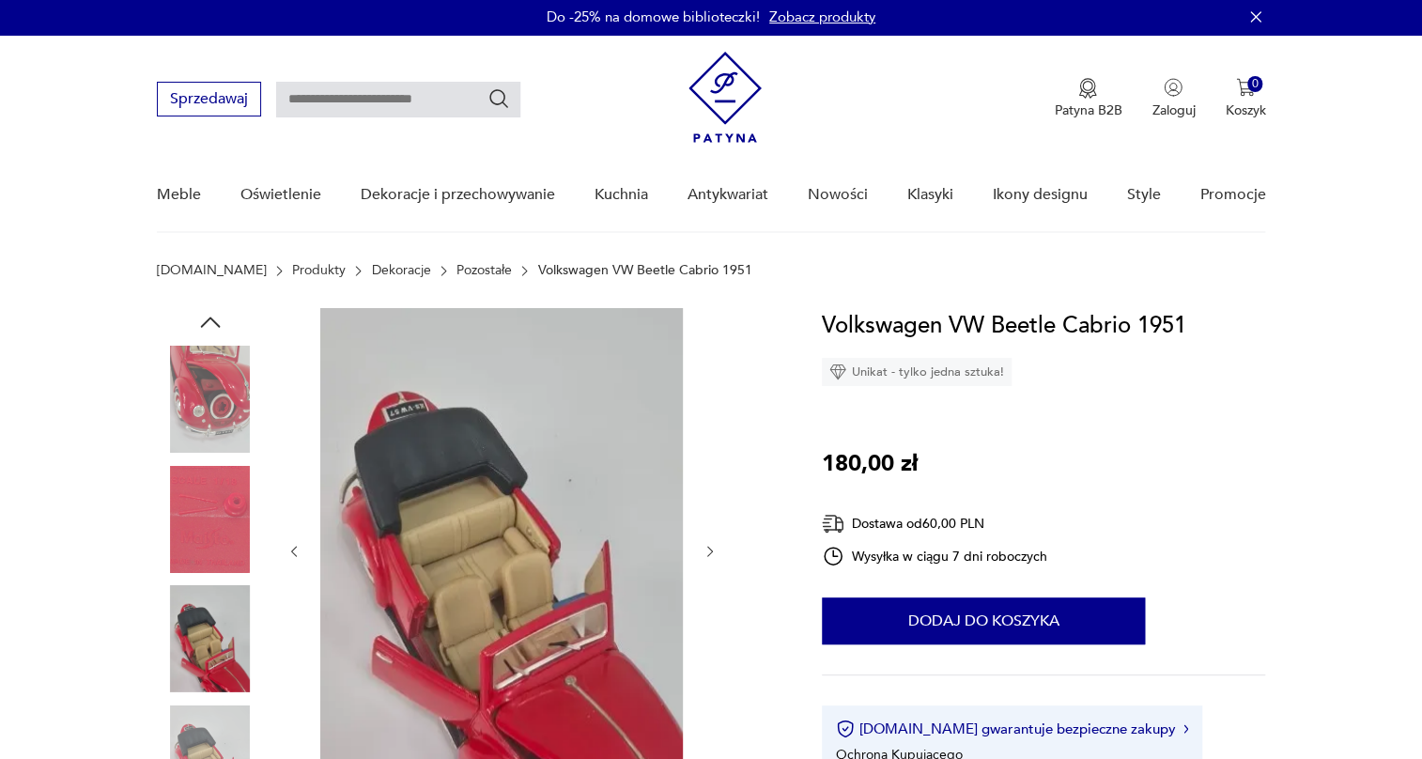
scroll to position [0, 0]
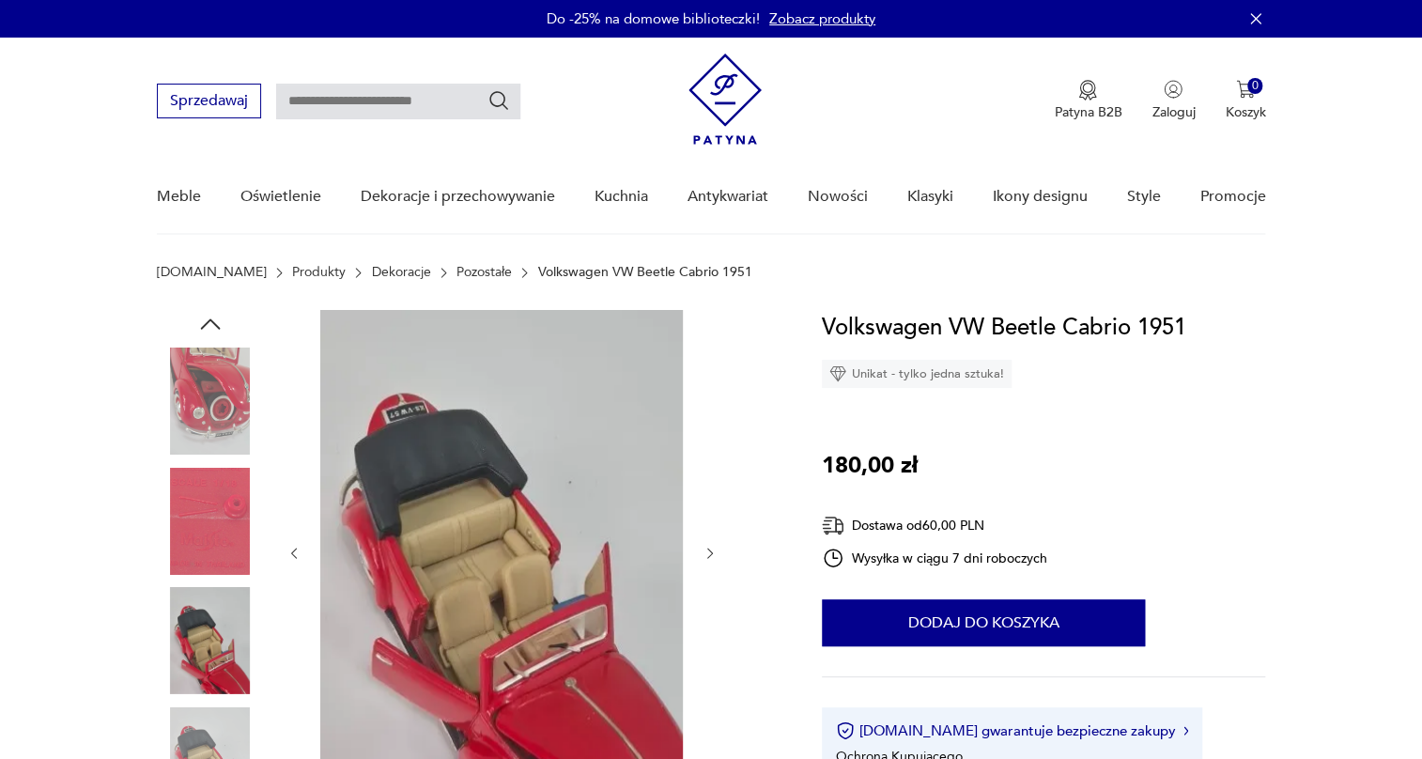
click at [199, 395] on img at bounding box center [210, 401] width 107 height 107
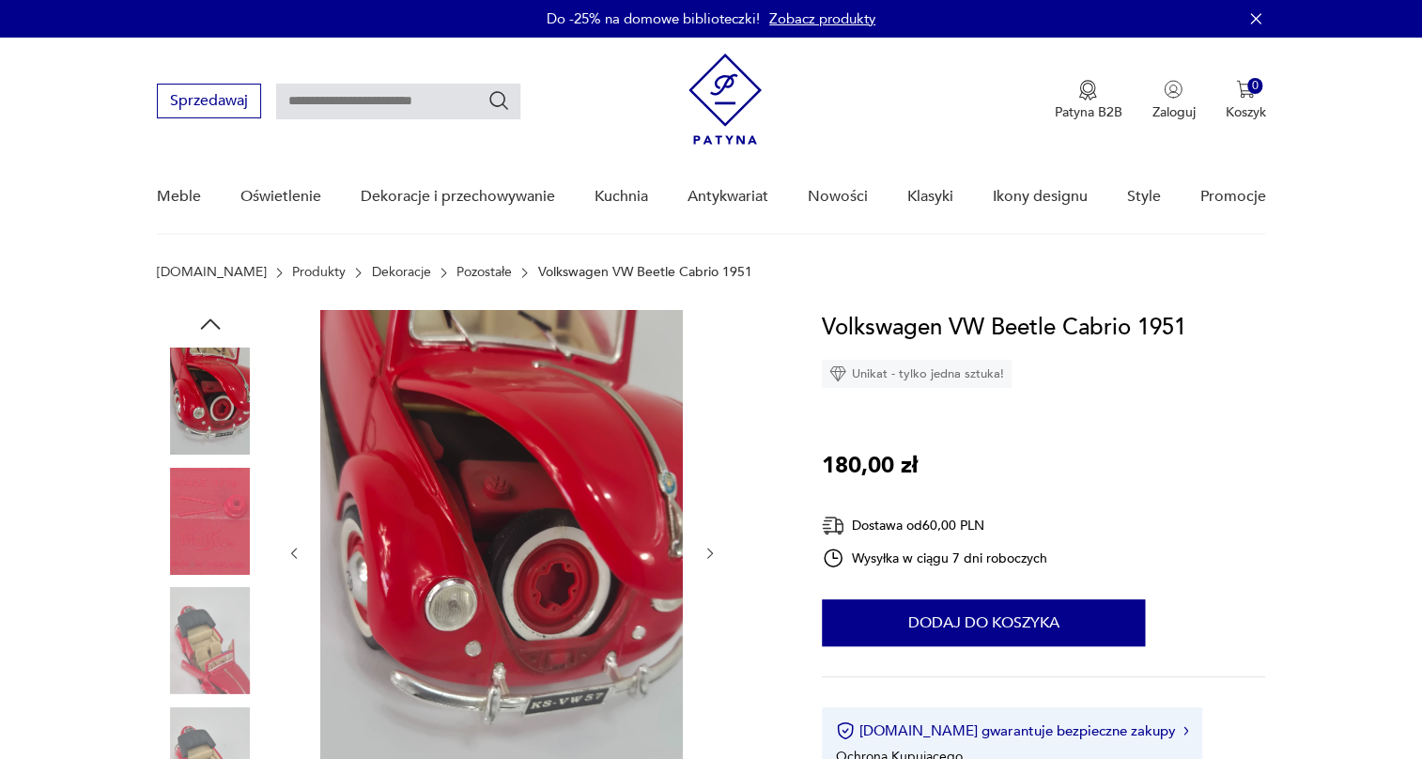
click at [220, 326] on icon "button" at bounding box center [210, 324] width 28 height 28
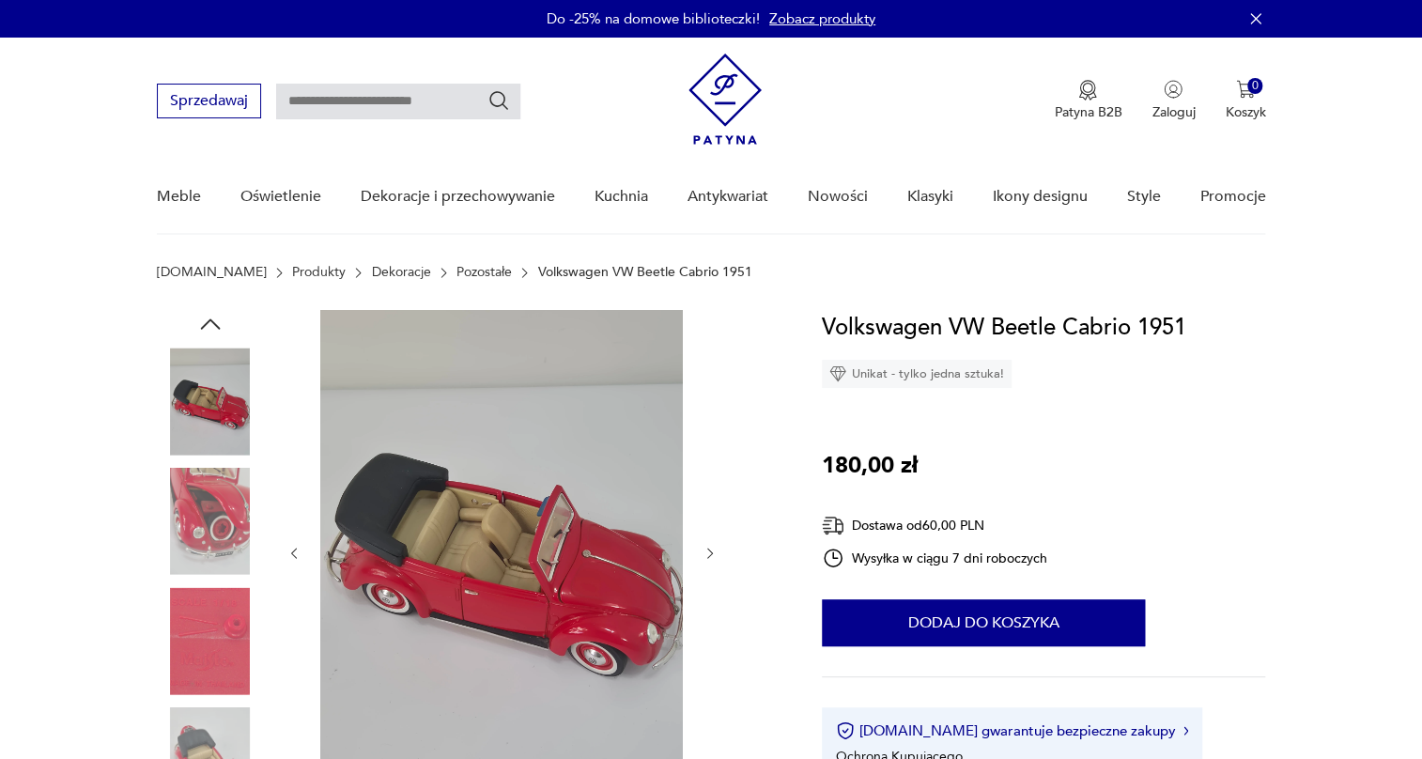
click at [233, 379] on img at bounding box center [210, 401] width 107 height 107
click at [233, 408] on img at bounding box center [210, 401] width 107 height 107
click at [233, 490] on img at bounding box center [210, 521] width 107 height 107
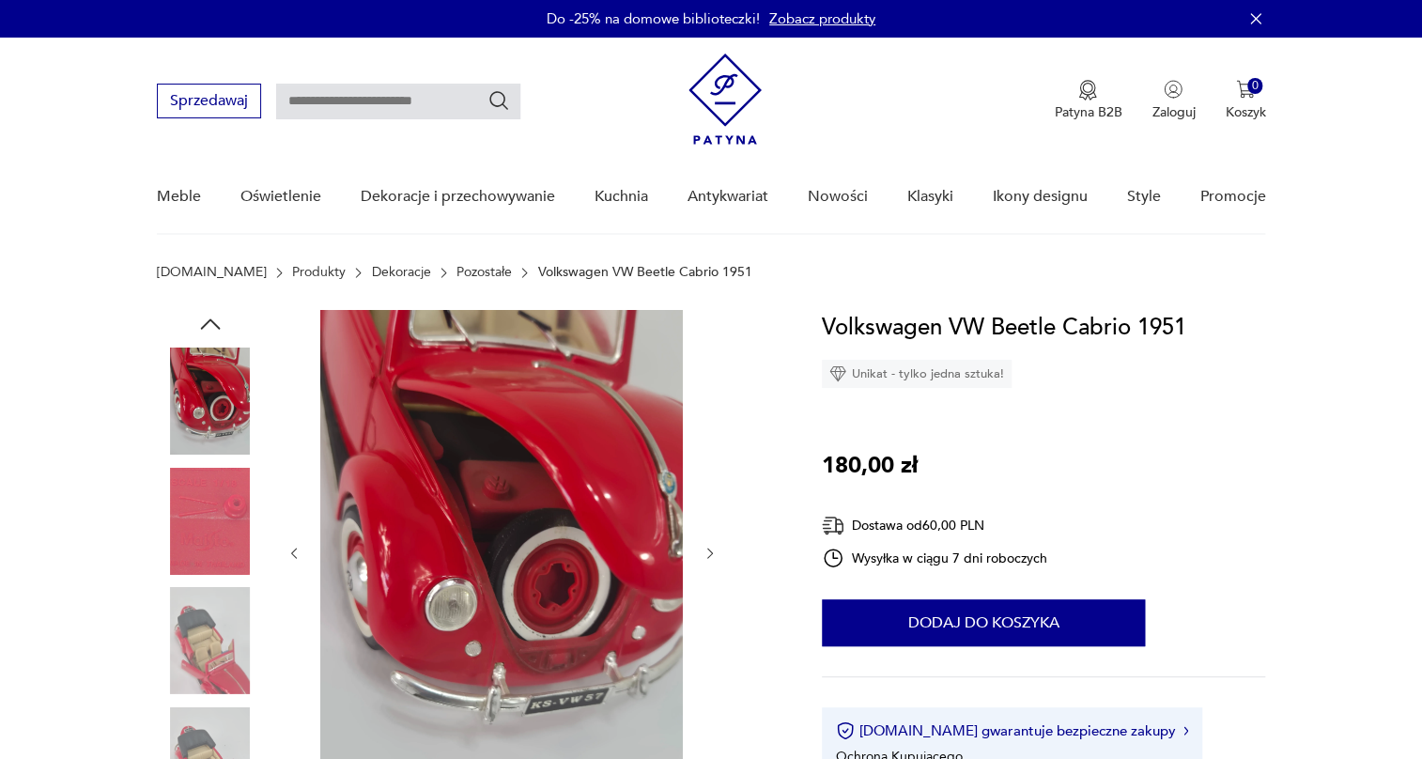
click at [215, 532] on img at bounding box center [210, 521] width 107 height 107
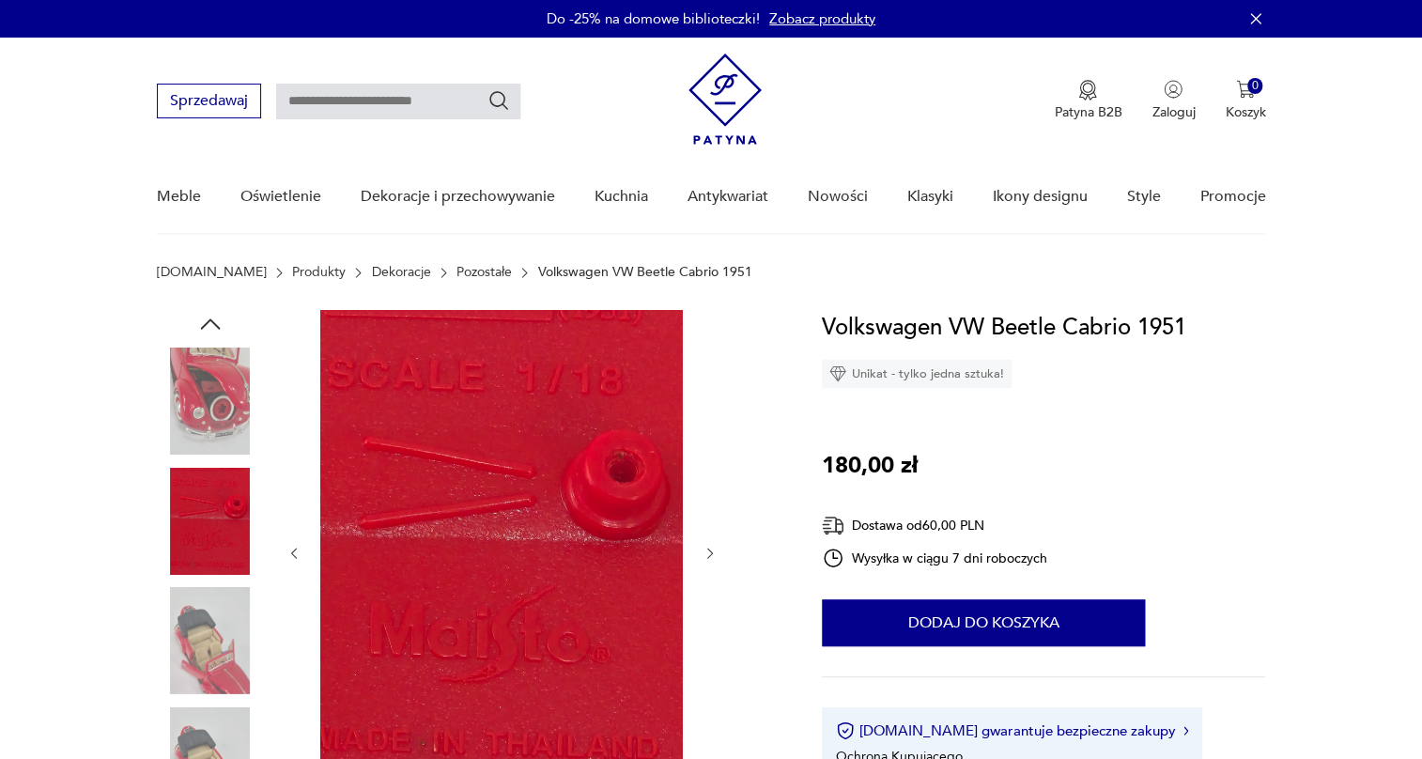
click at [213, 602] on img at bounding box center [210, 640] width 107 height 107
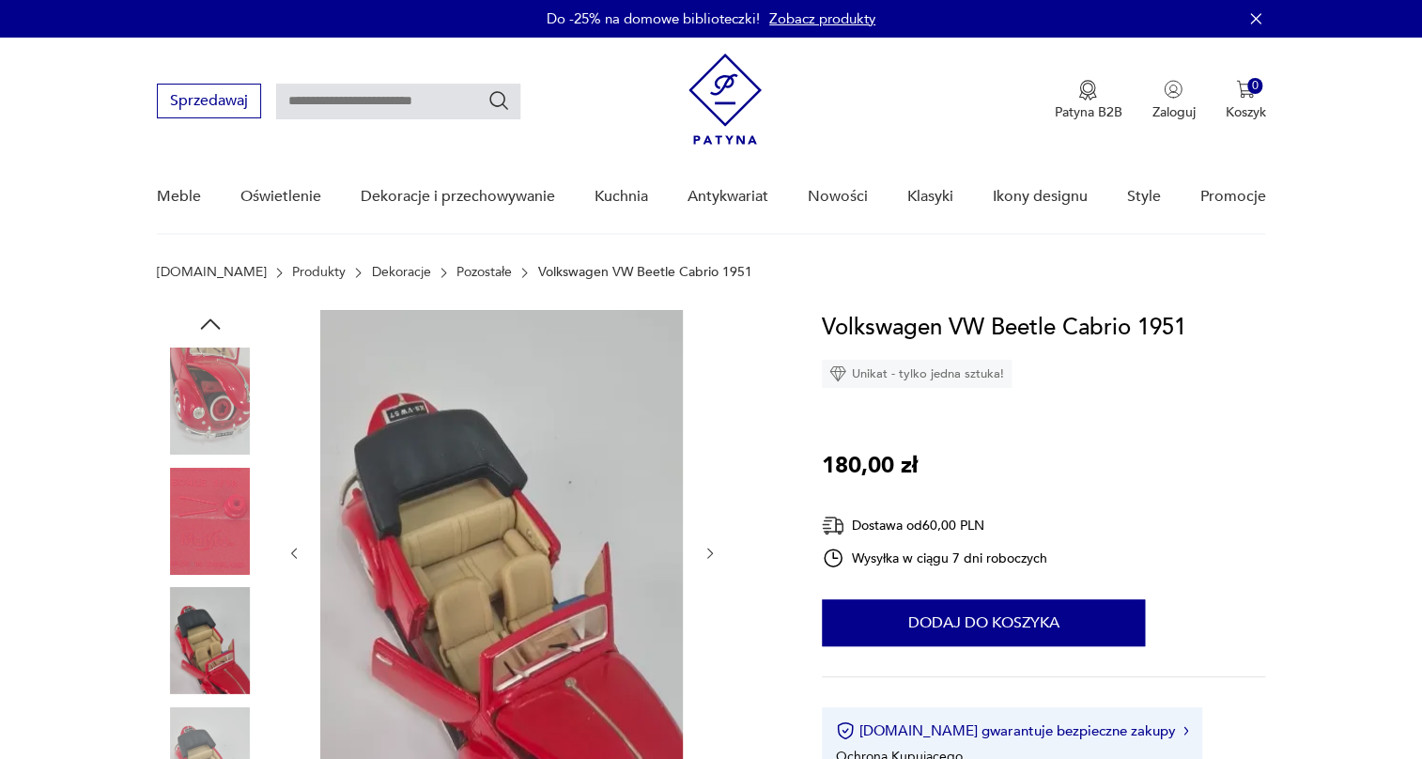
click at [216, 475] on img at bounding box center [210, 521] width 107 height 107
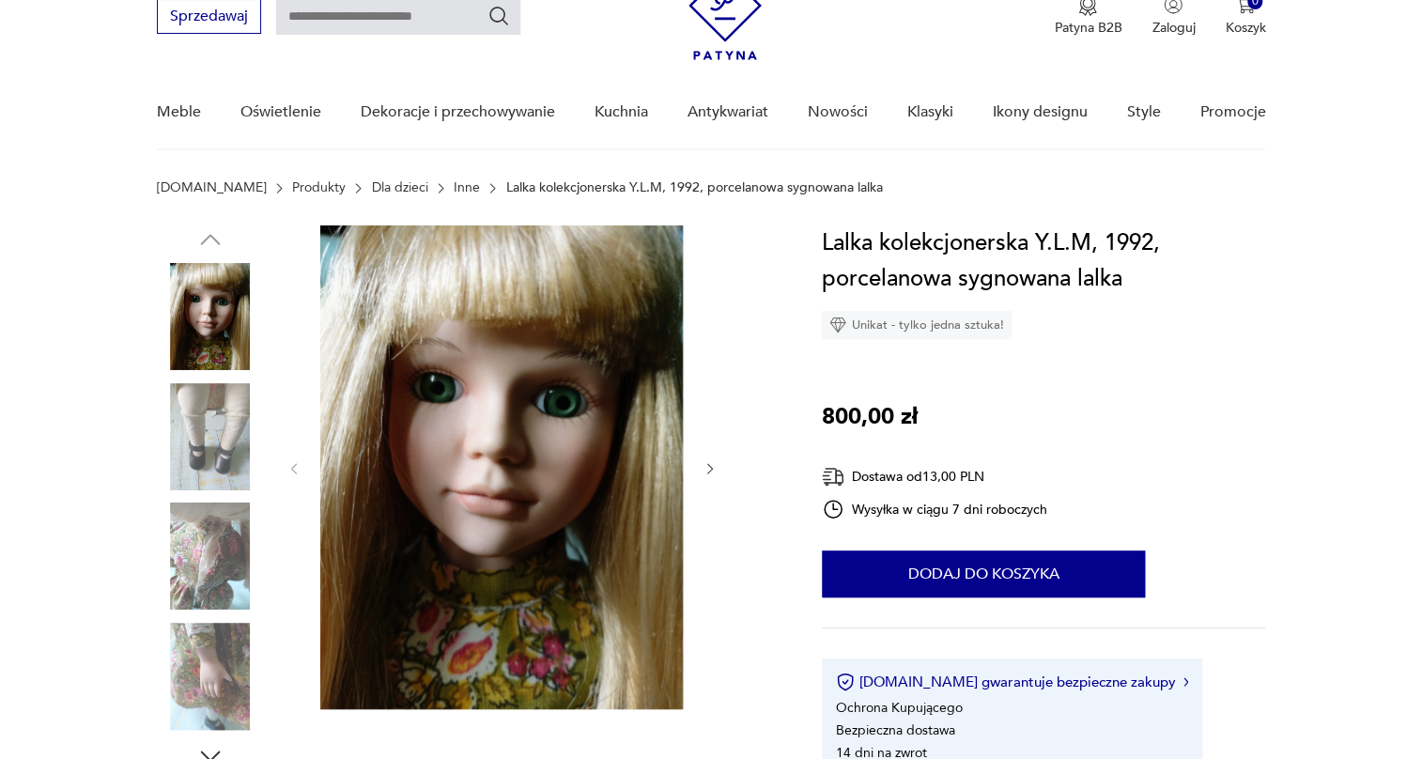
click at [178, 412] on img at bounding box center [210, 436] width 107 height 107
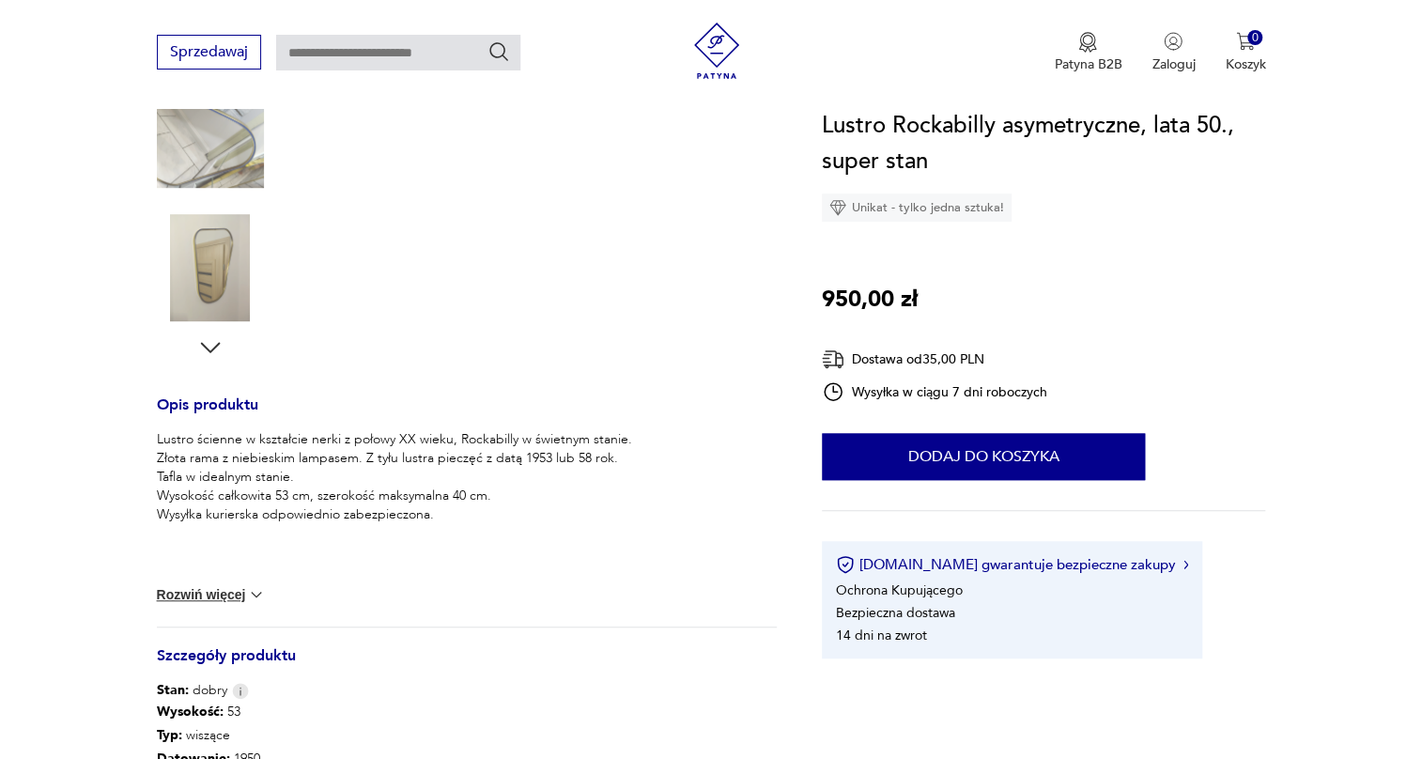
scroll to position [512, 0]
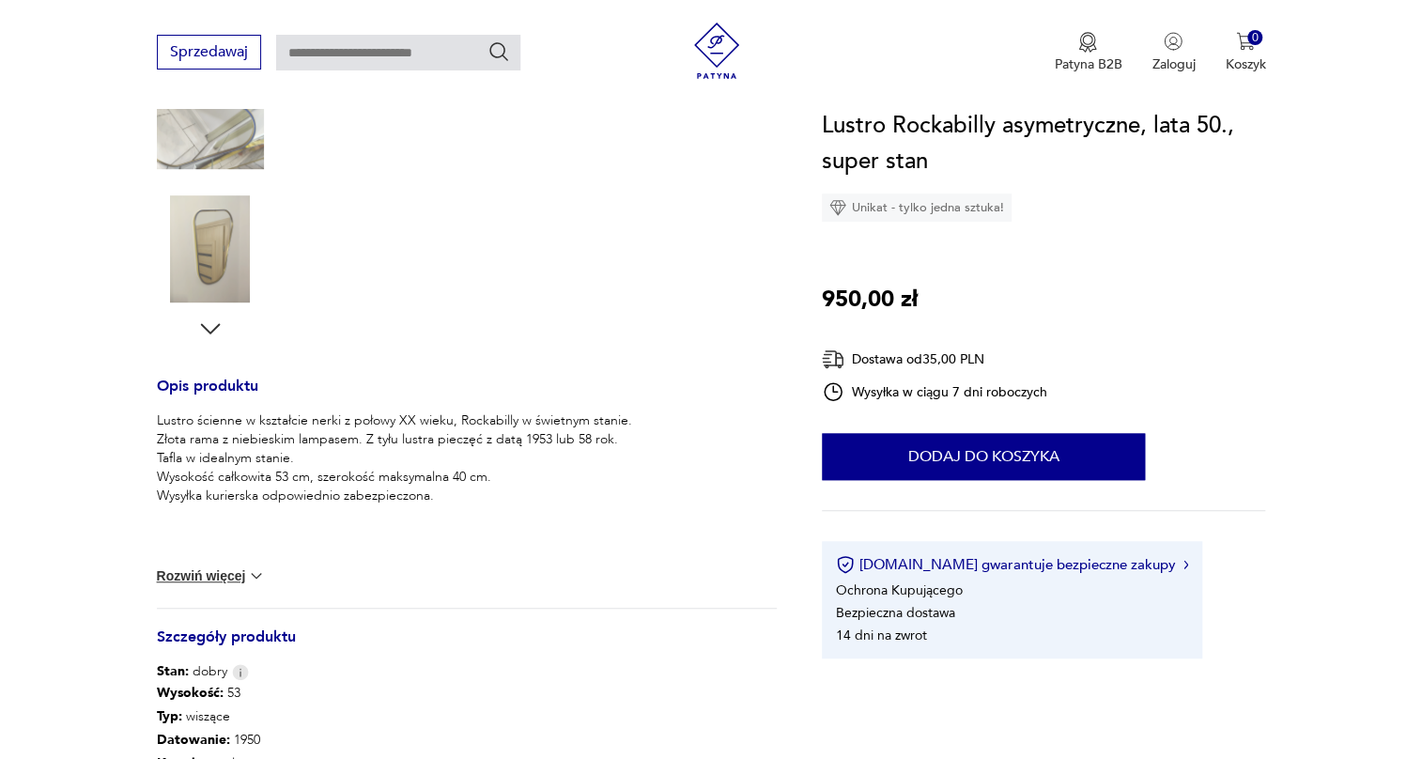
click at [220, 573] on button "Rozwiń więcej" at bounding box center [211, 576] width 109 height 19
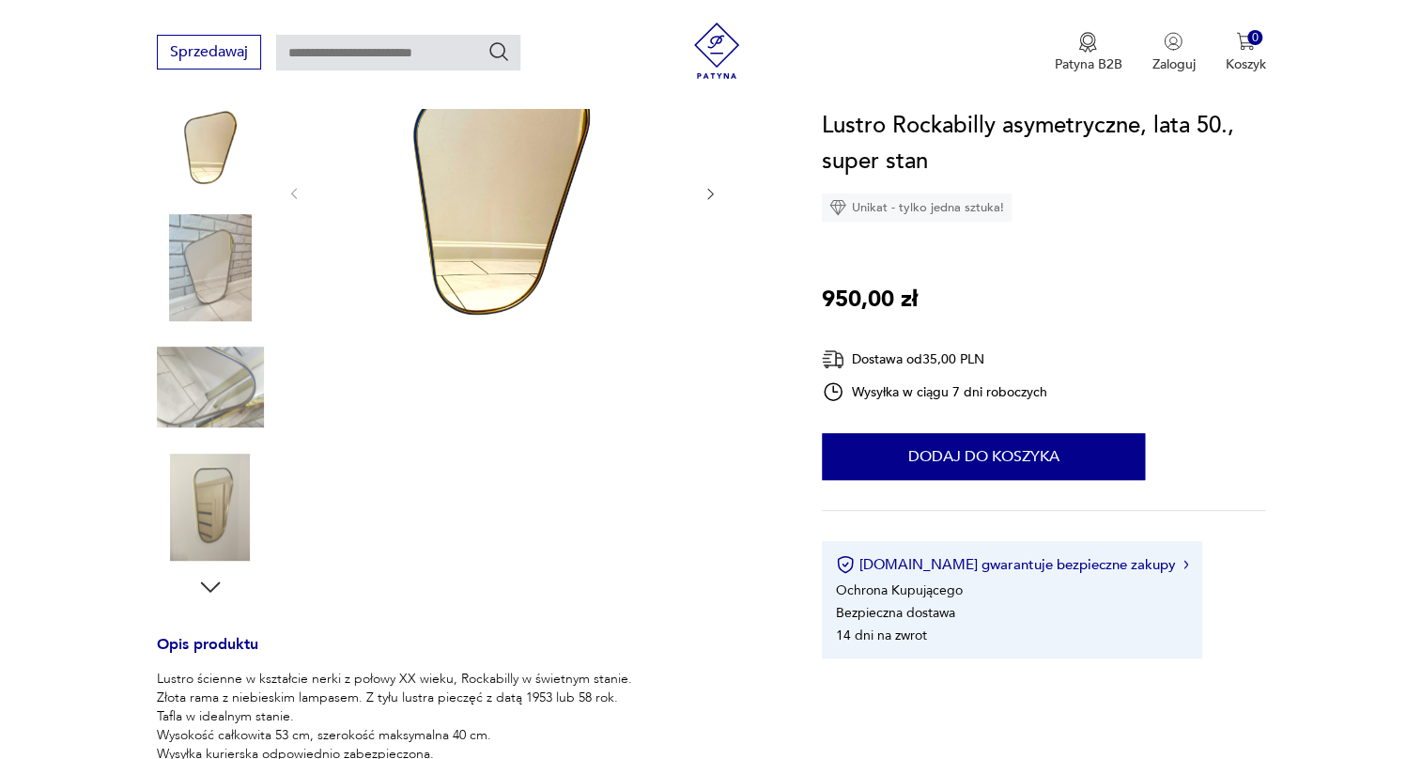
scroll to position [256, 0]
click at [225, 376] on img at bounding box center [210, 385] width 107 height 107
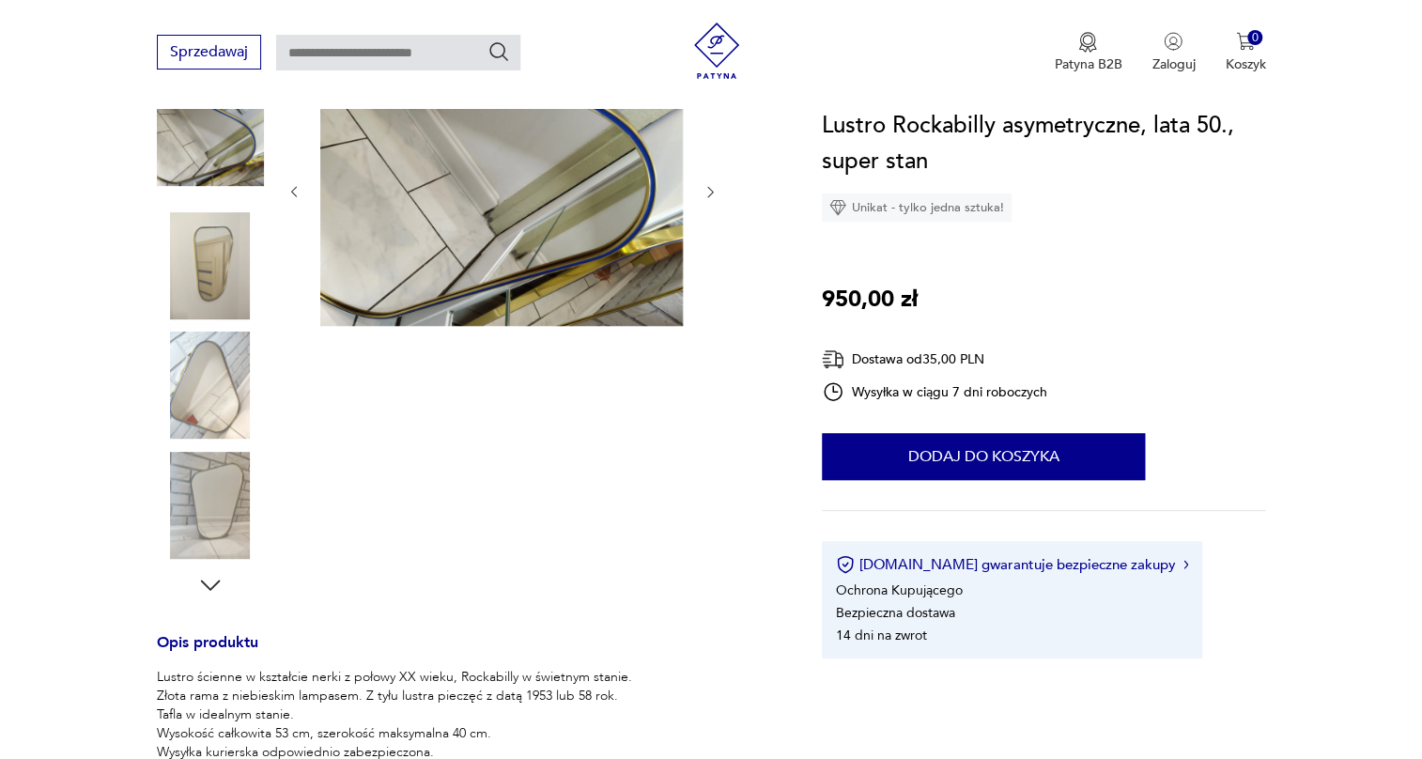
click at [225, 467] on img at bounding box center [210, 505] width 107 height 107
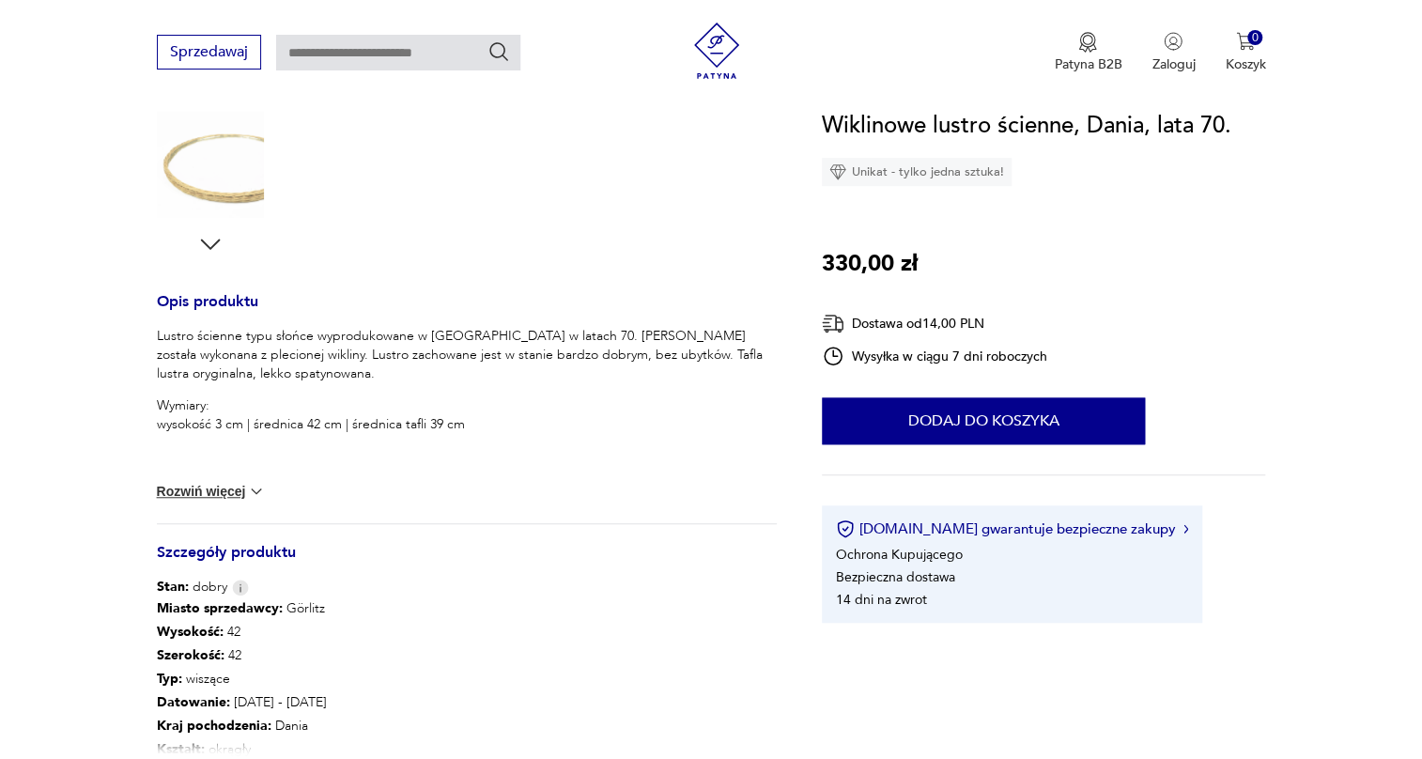
scroll to position [598, 0]
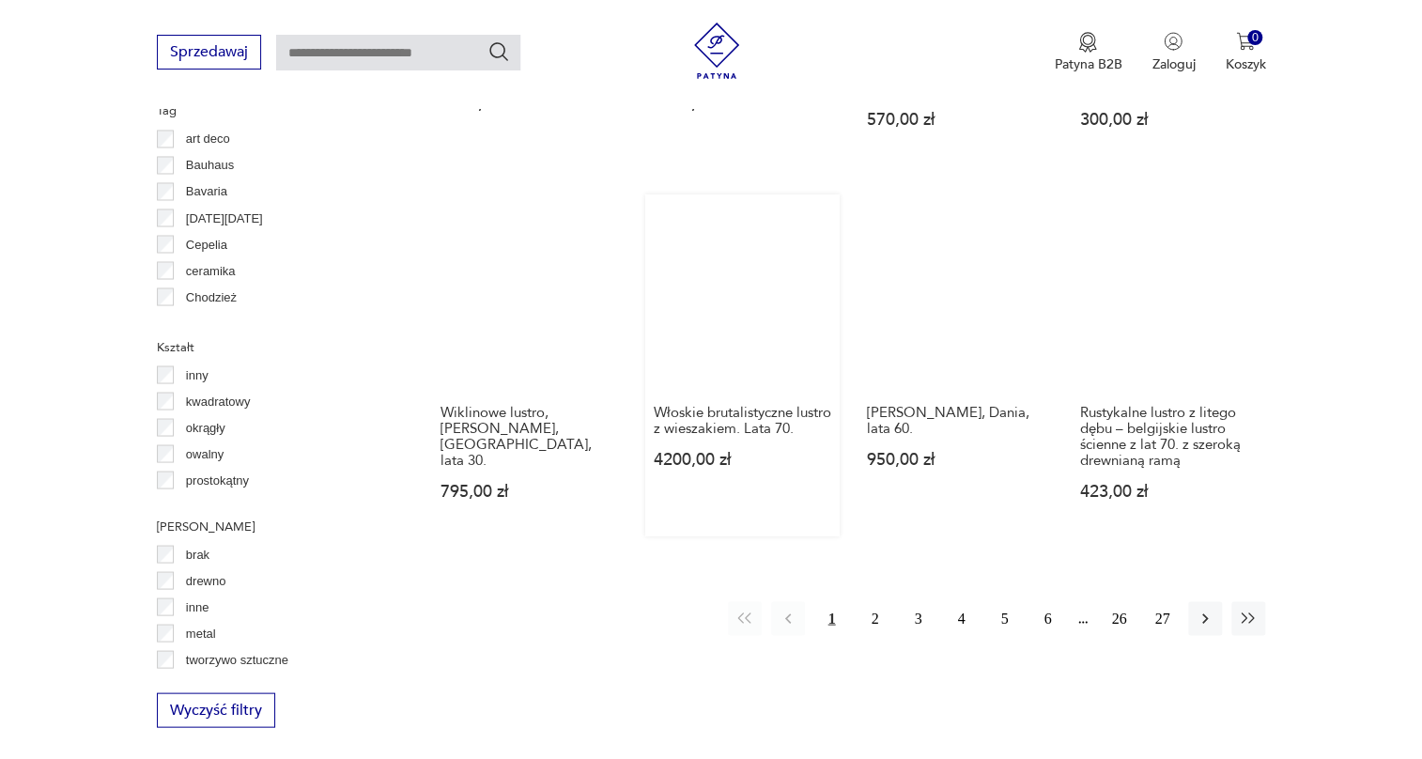
scroll to position [1821, 0]
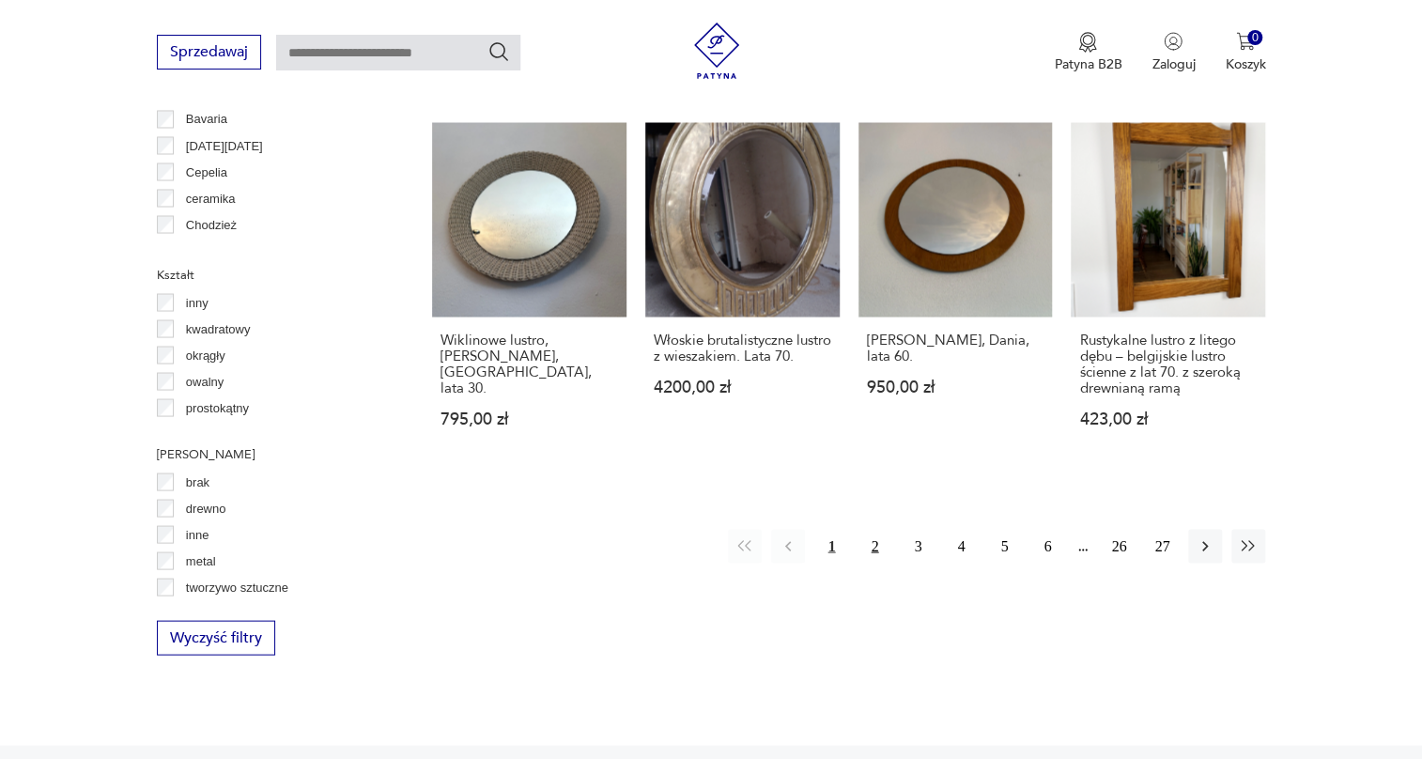
click at [863, 529] on button "2" at bounding box center [875, 546] width 34 height 34
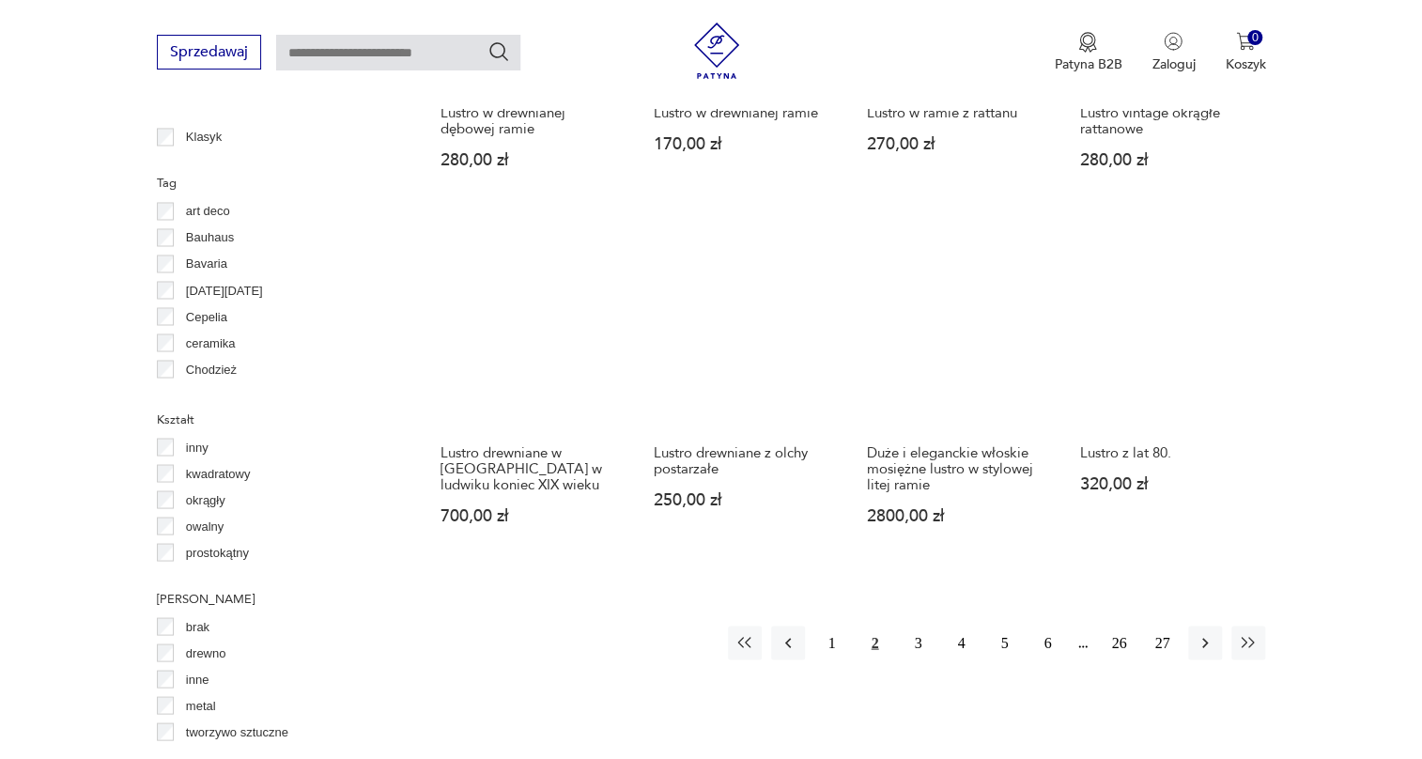
scroll to position [1694, 0]
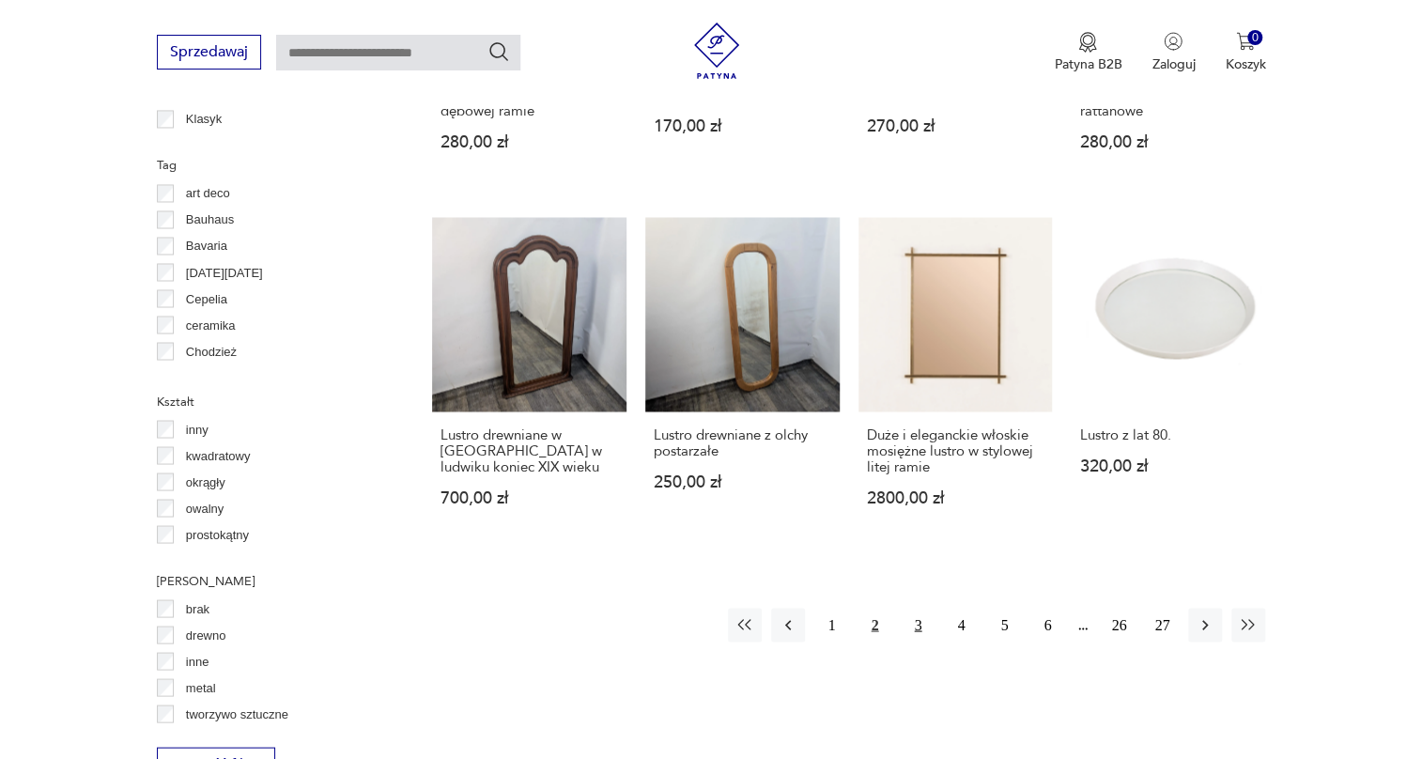
click at [912, 610] on button "3" at bounding box center [918, 625] width 34 height 34
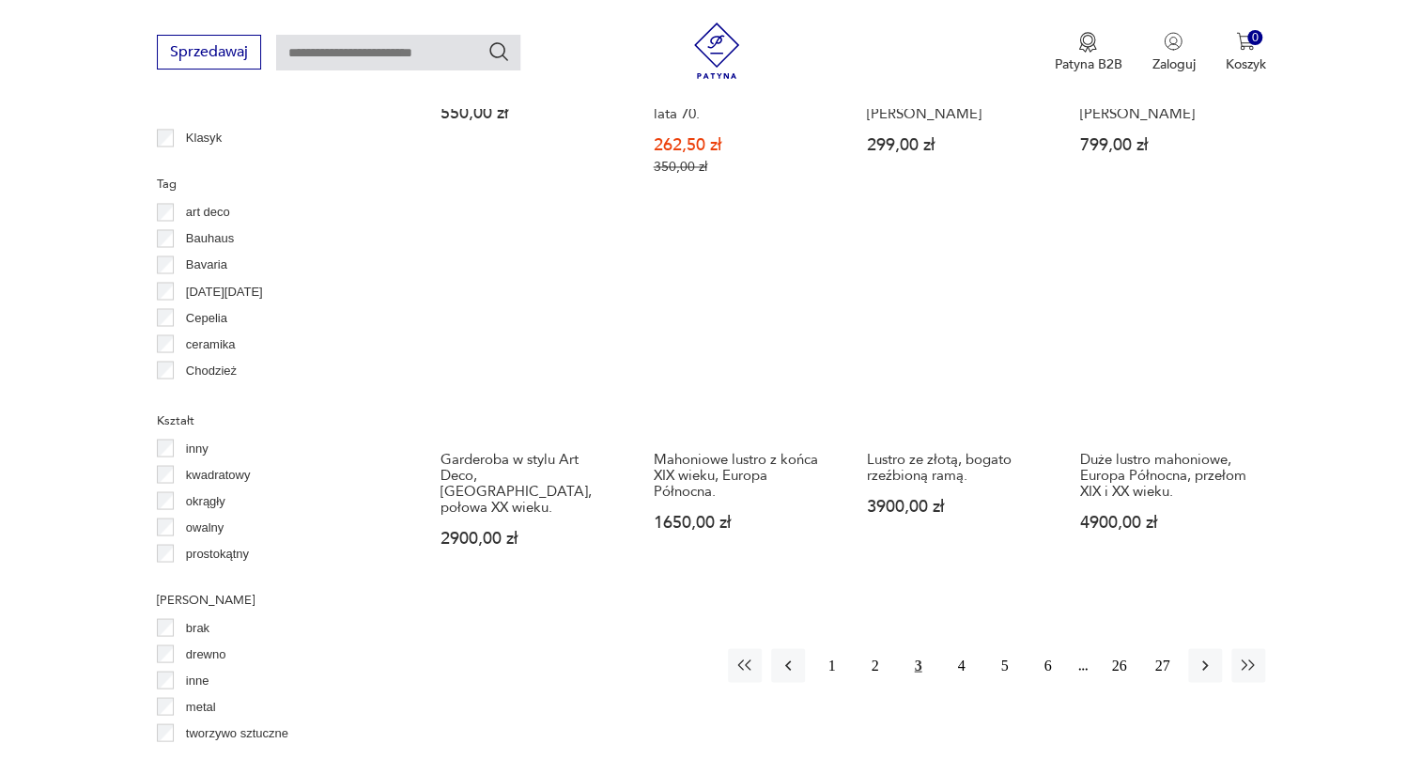
scroll to position [1950, 0]
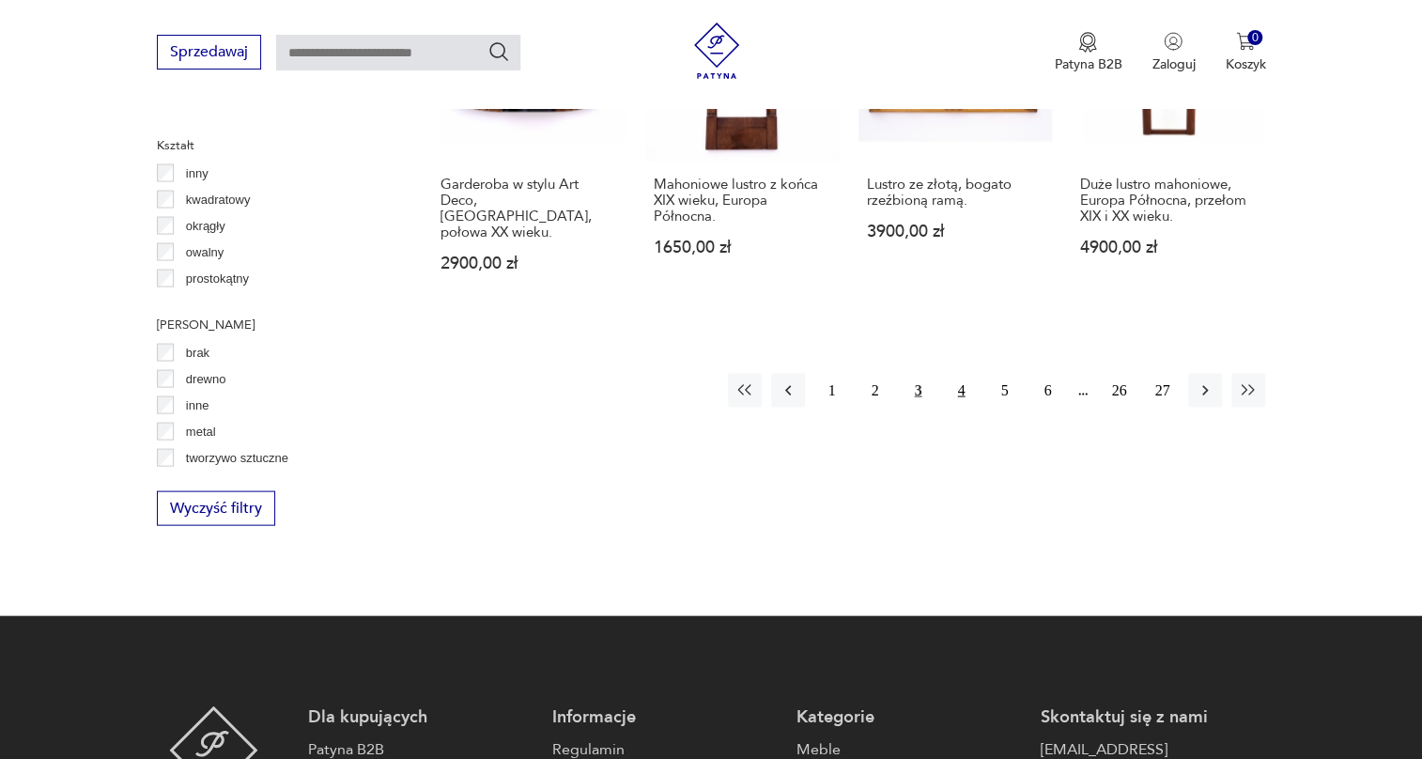
click at [966, 373] on button "4" at bounding box center [961, 390] width 34 height 34
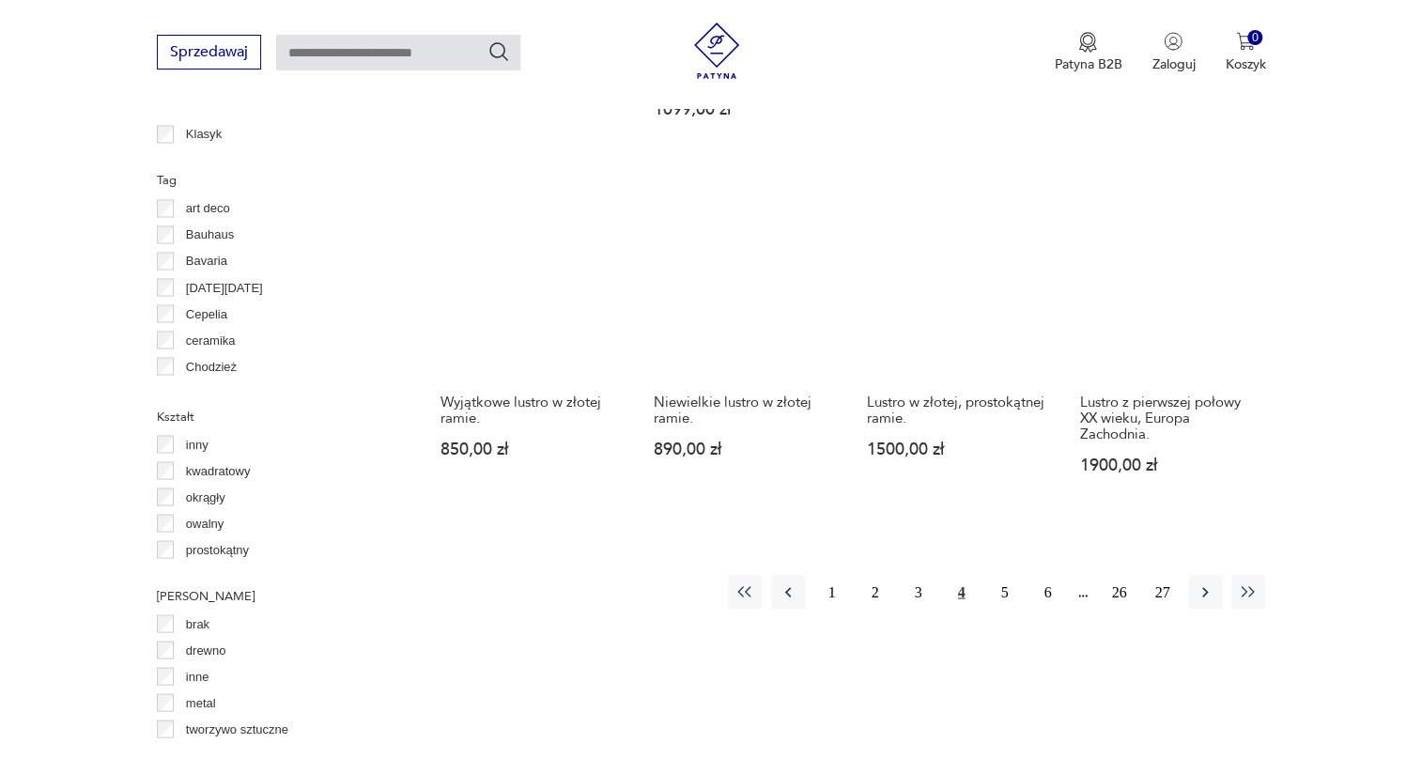
scroll to position [1694, 0]
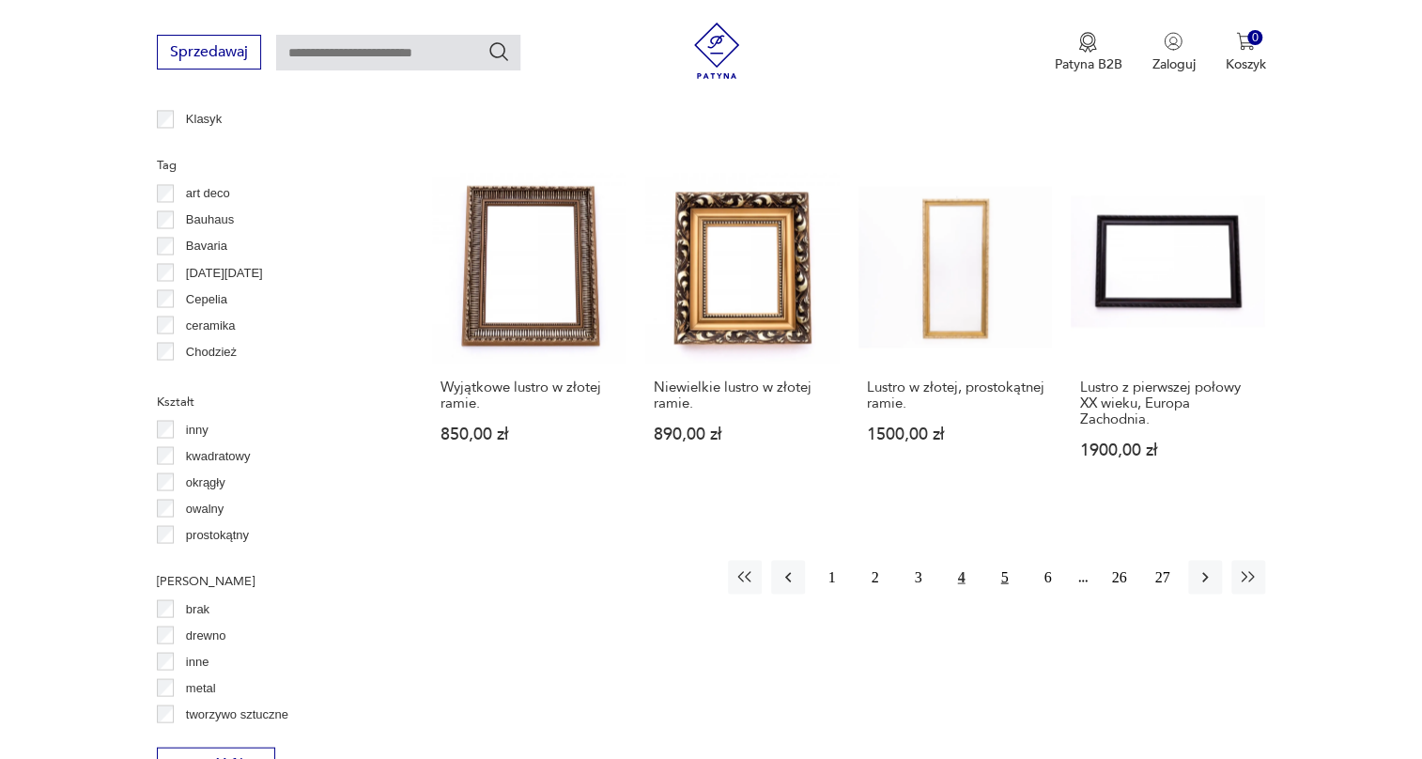
click at [1006, 577] on button "5" at bounding box center [1004, 577] width 34 height 34
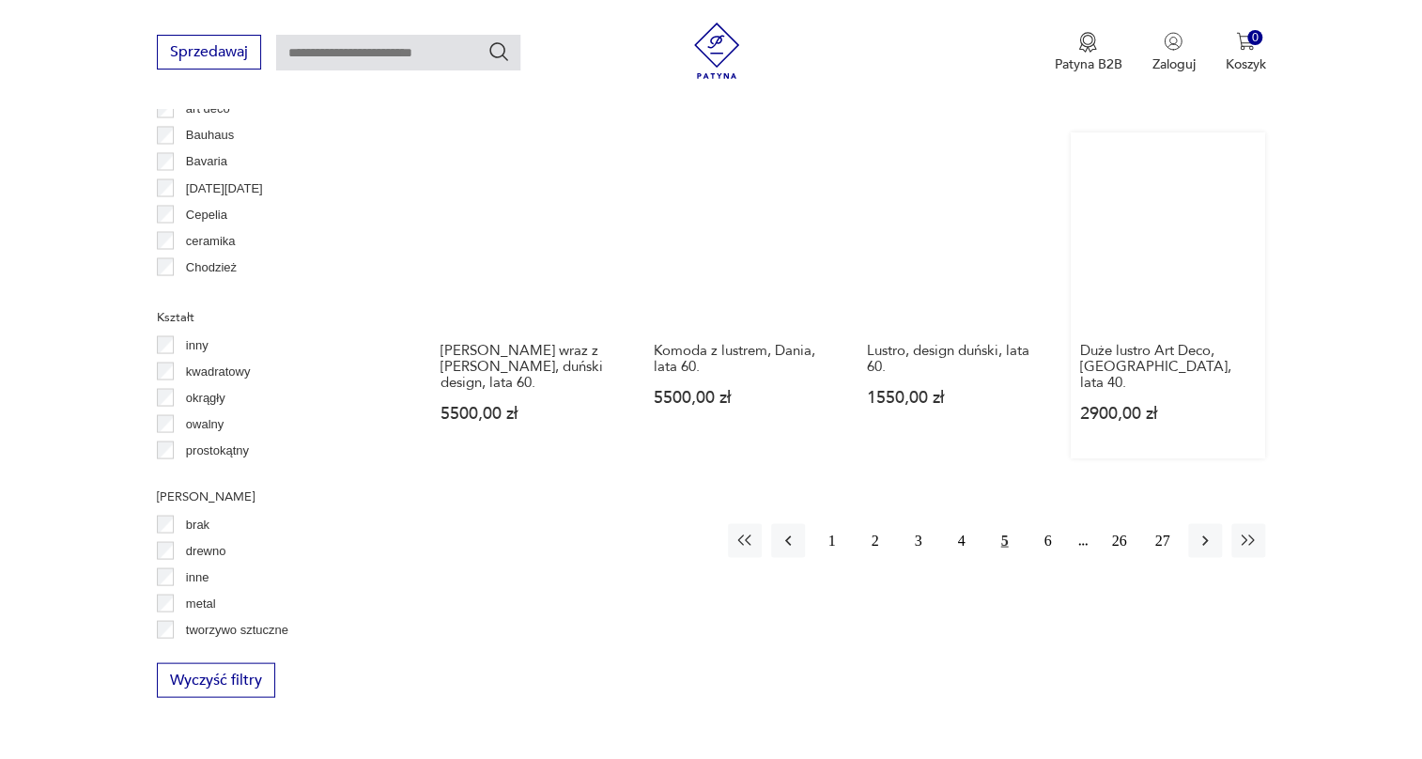
scroll to position [1779, 0]
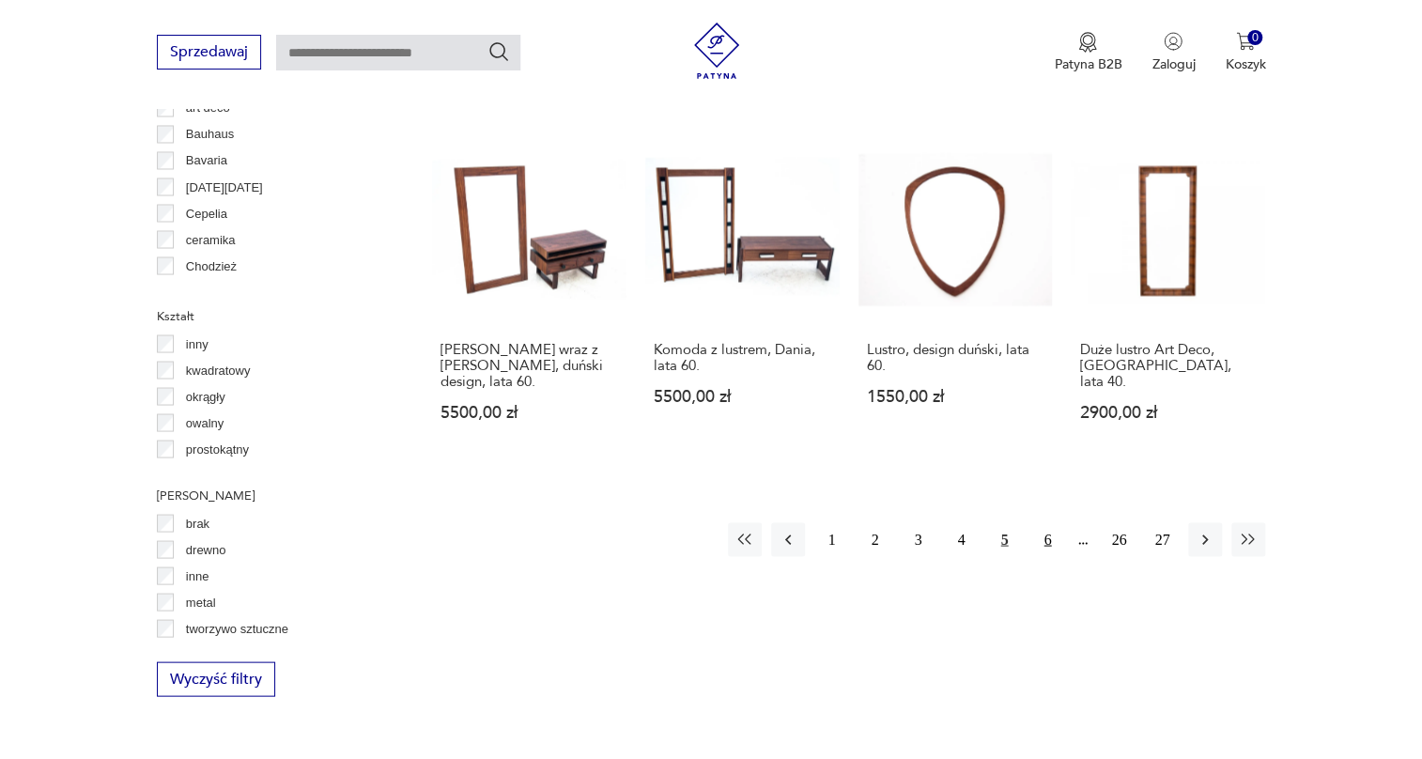
click at [1047, 522] on button "6" at bounding box center [1048, 539] width 34 height 34
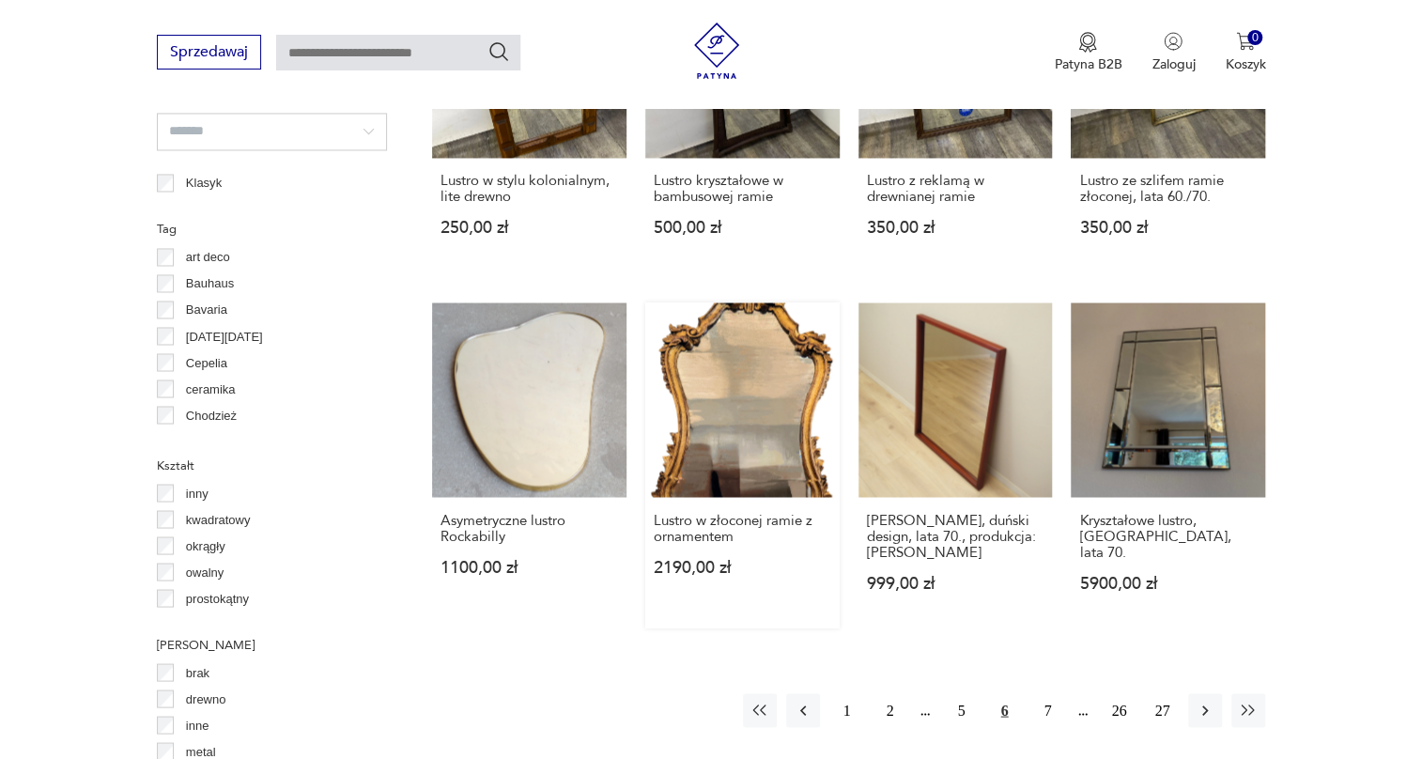
scroll to position [1779, 0]
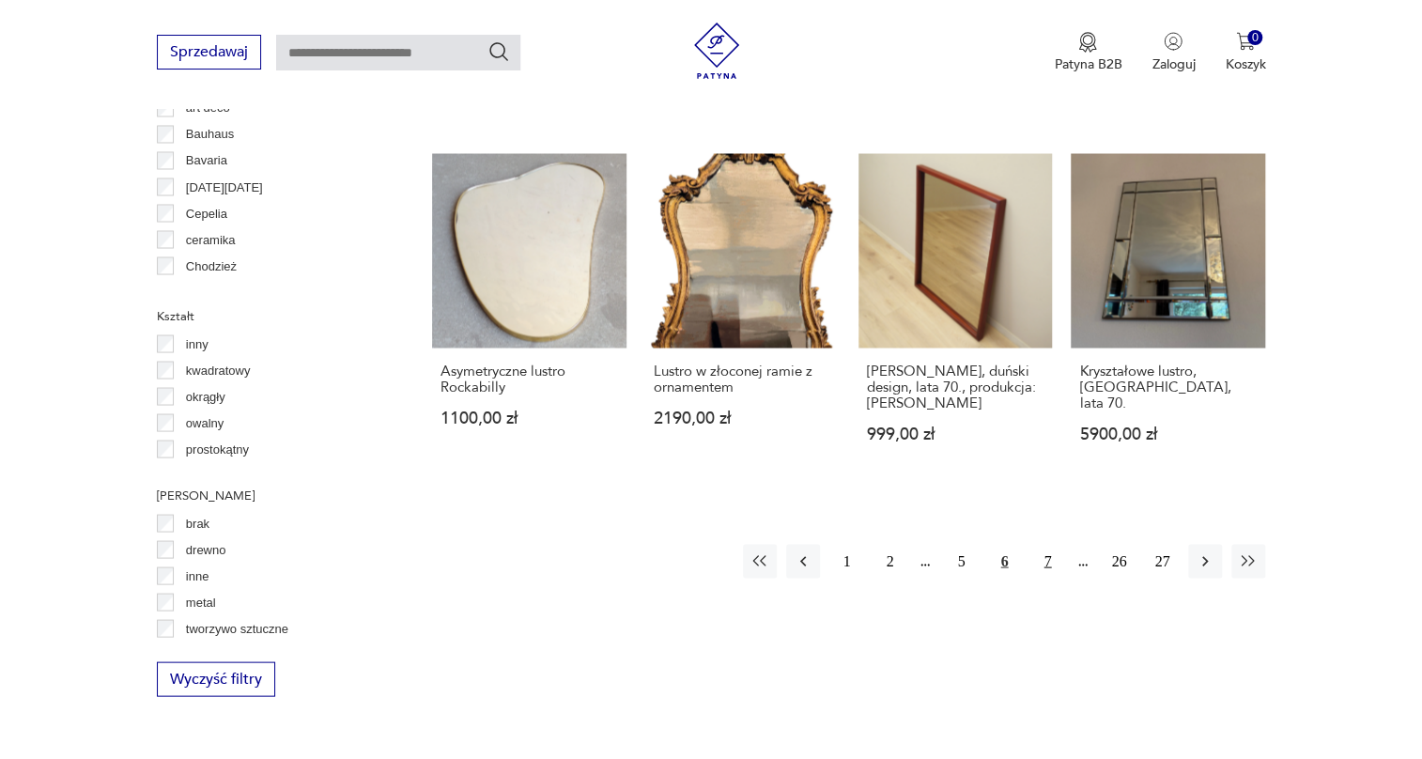
click at [1037, 551] on button "7" at bounding box center [1048, 561] width 34 height 34
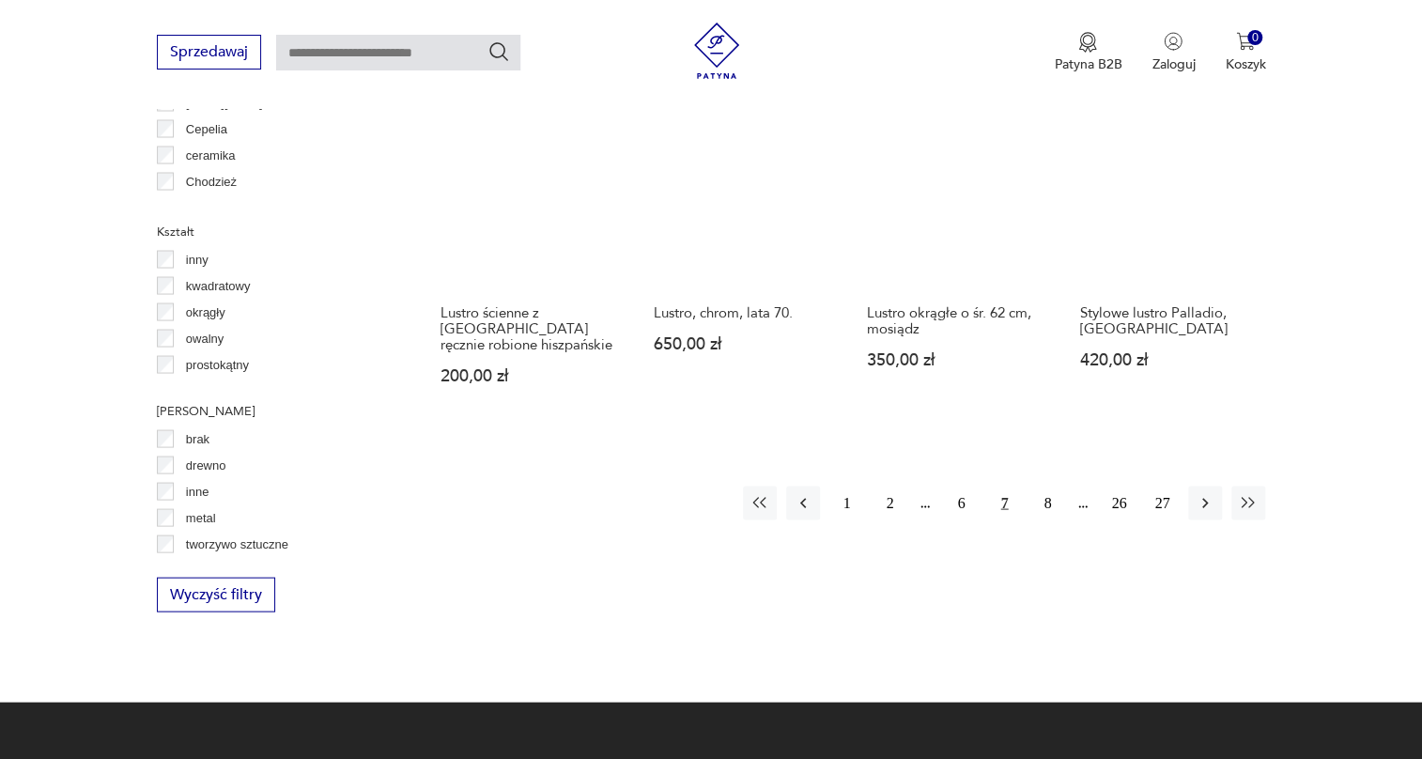
scroll to position [1865, 0]
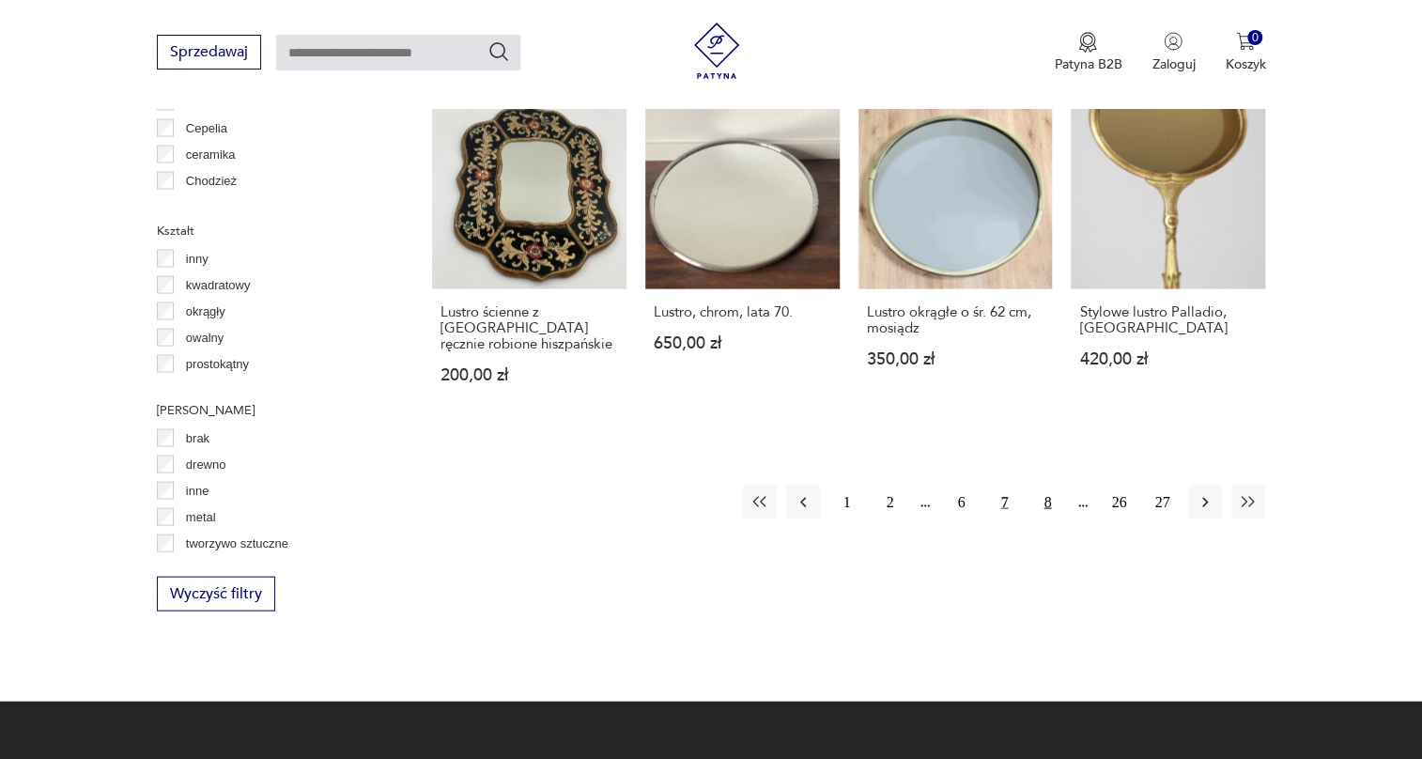
click at [1048, 485] on button "8" at bounding box center [1048, 502] width 34 height 34
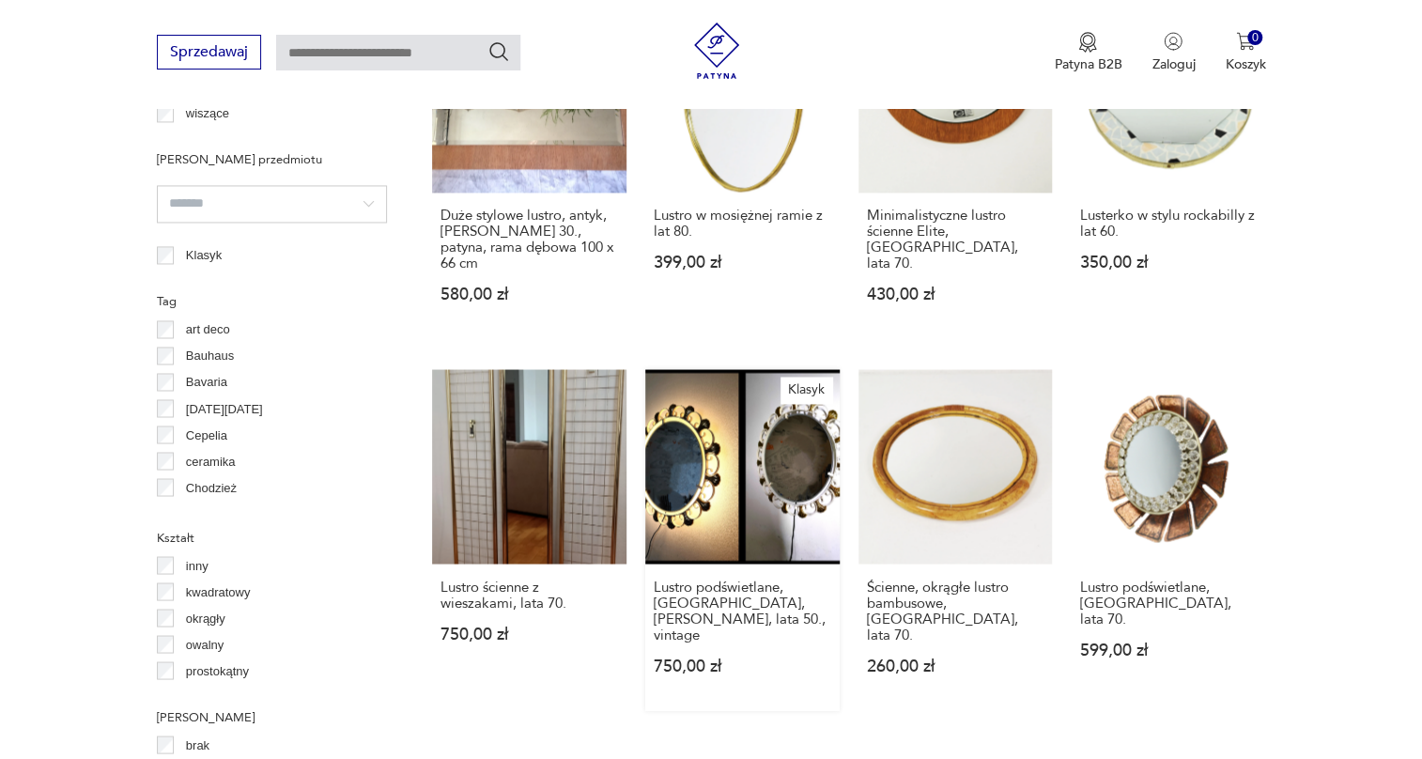
scroll to position [1779, 0]
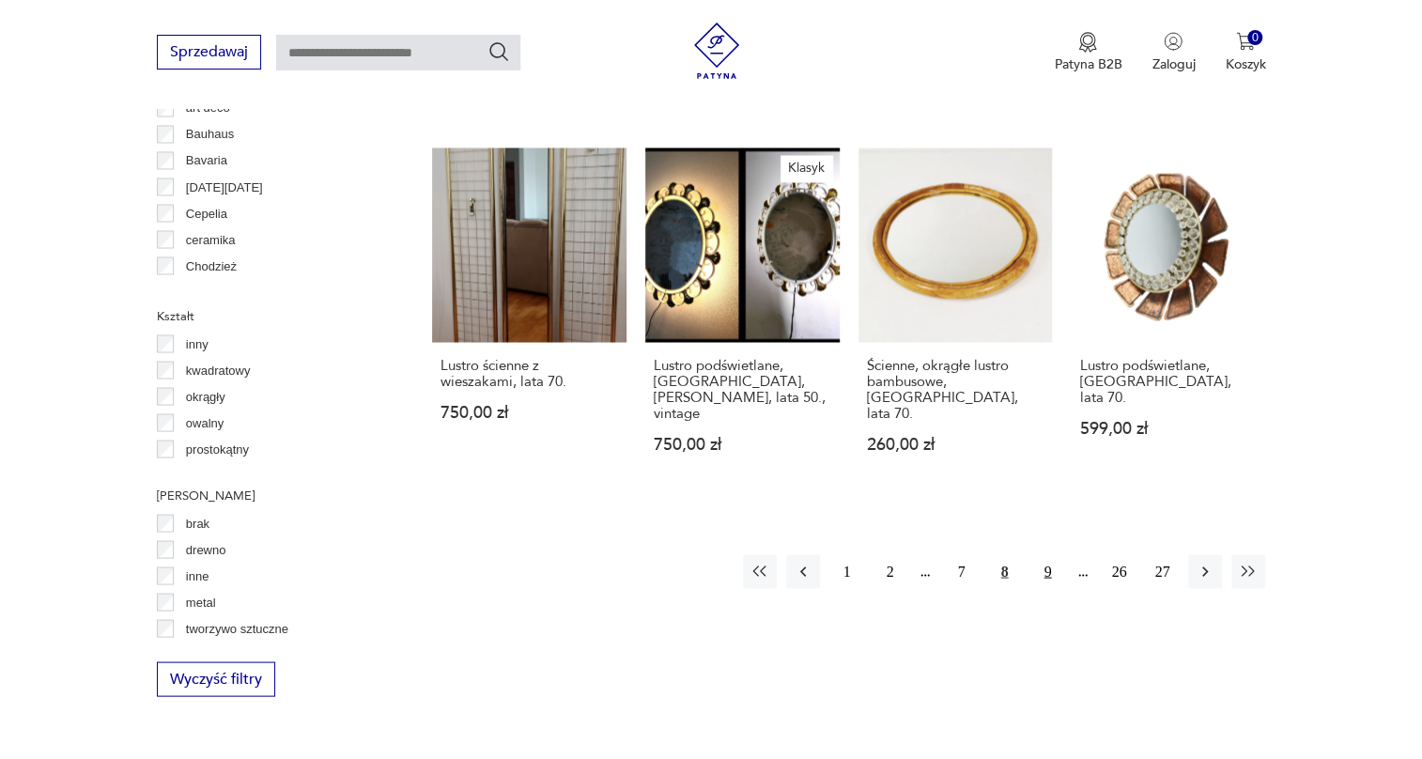
click at [1049, 554] on button "9" at bounding box center [1048, 571] width 34 height 34
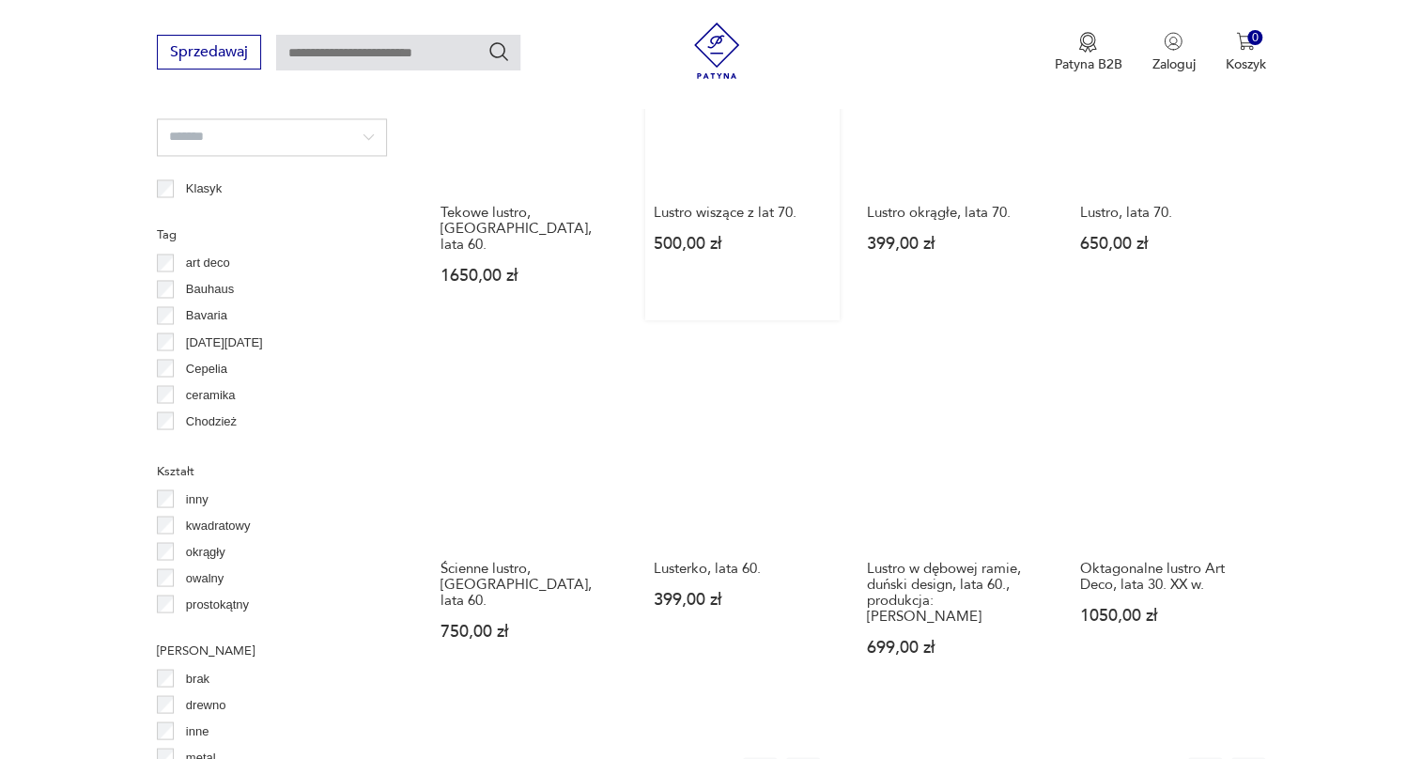
scroll to position [1779, 0]
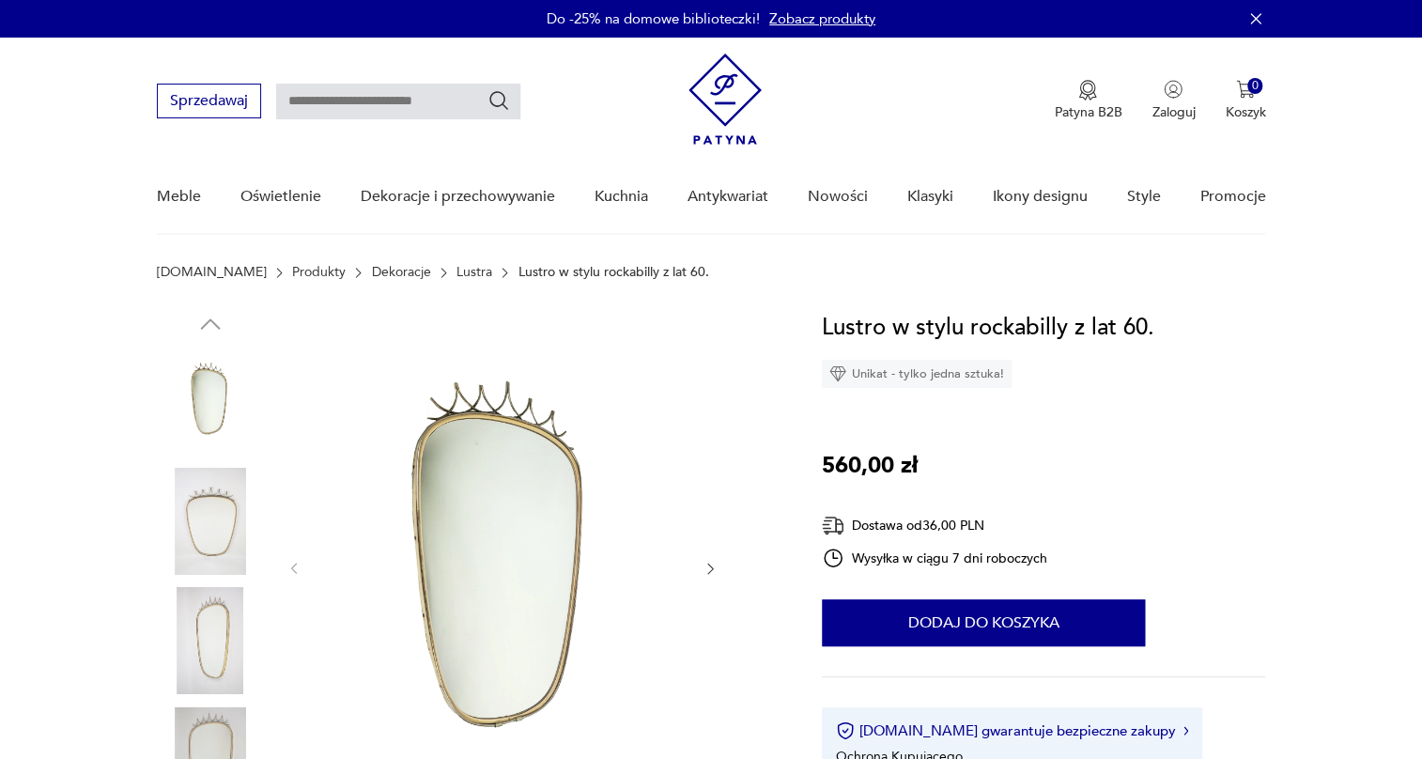
click at [525, 463] on img at bounding box center [501, 567] width 363 height 515
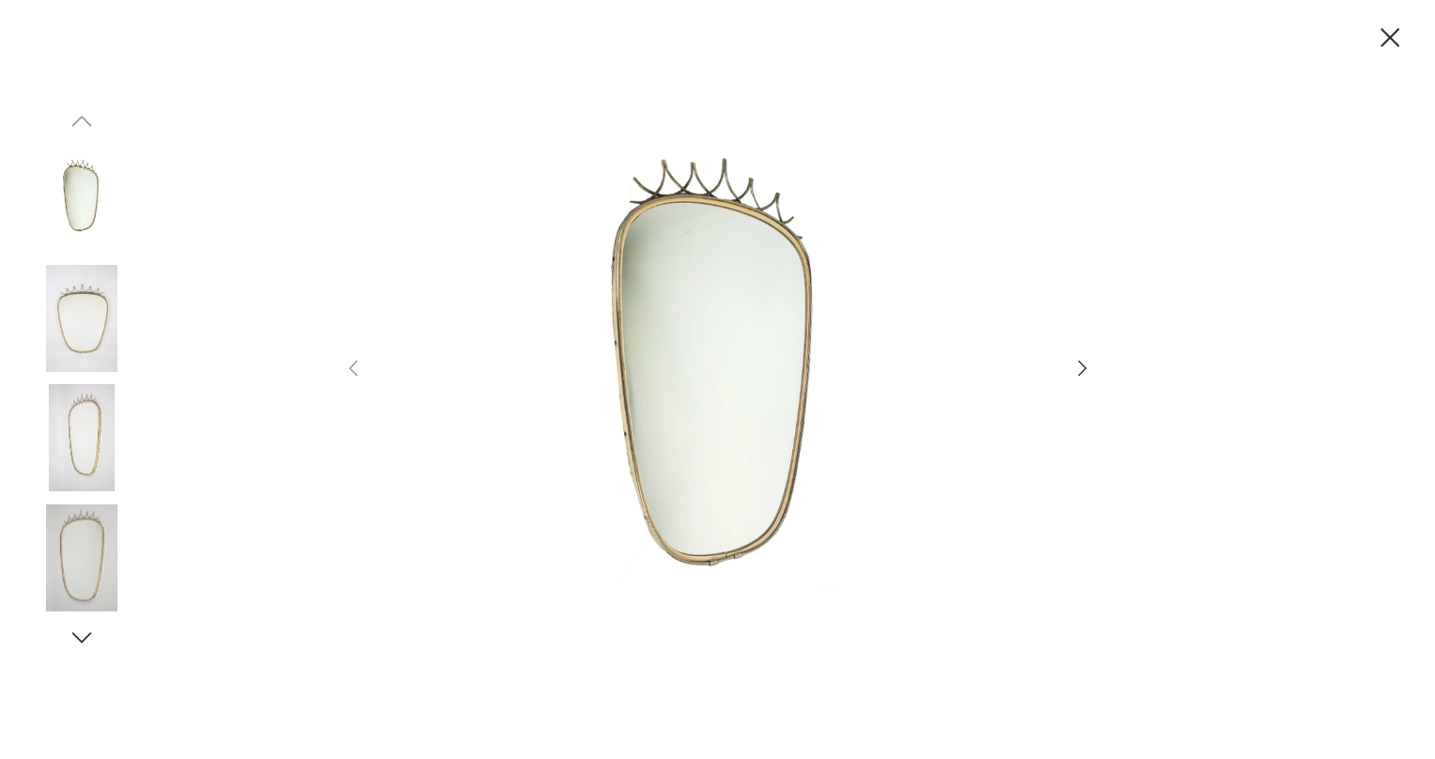
click at [1080, 374] on icon "button" at bounding box center [1082, 368] width 23 height 23
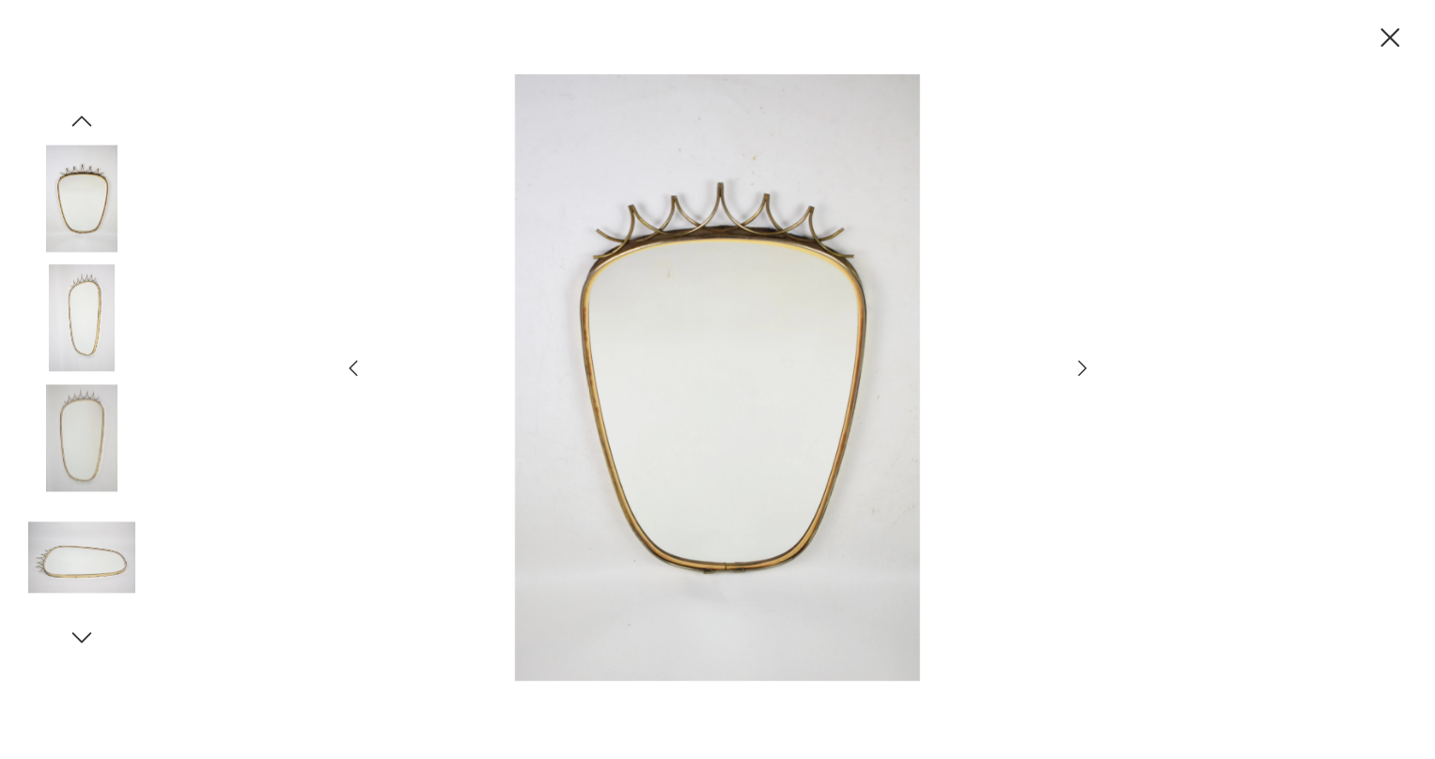
click at [1080, 374] on icon "button" at bounding box center [1082, 368] width 23 height 23
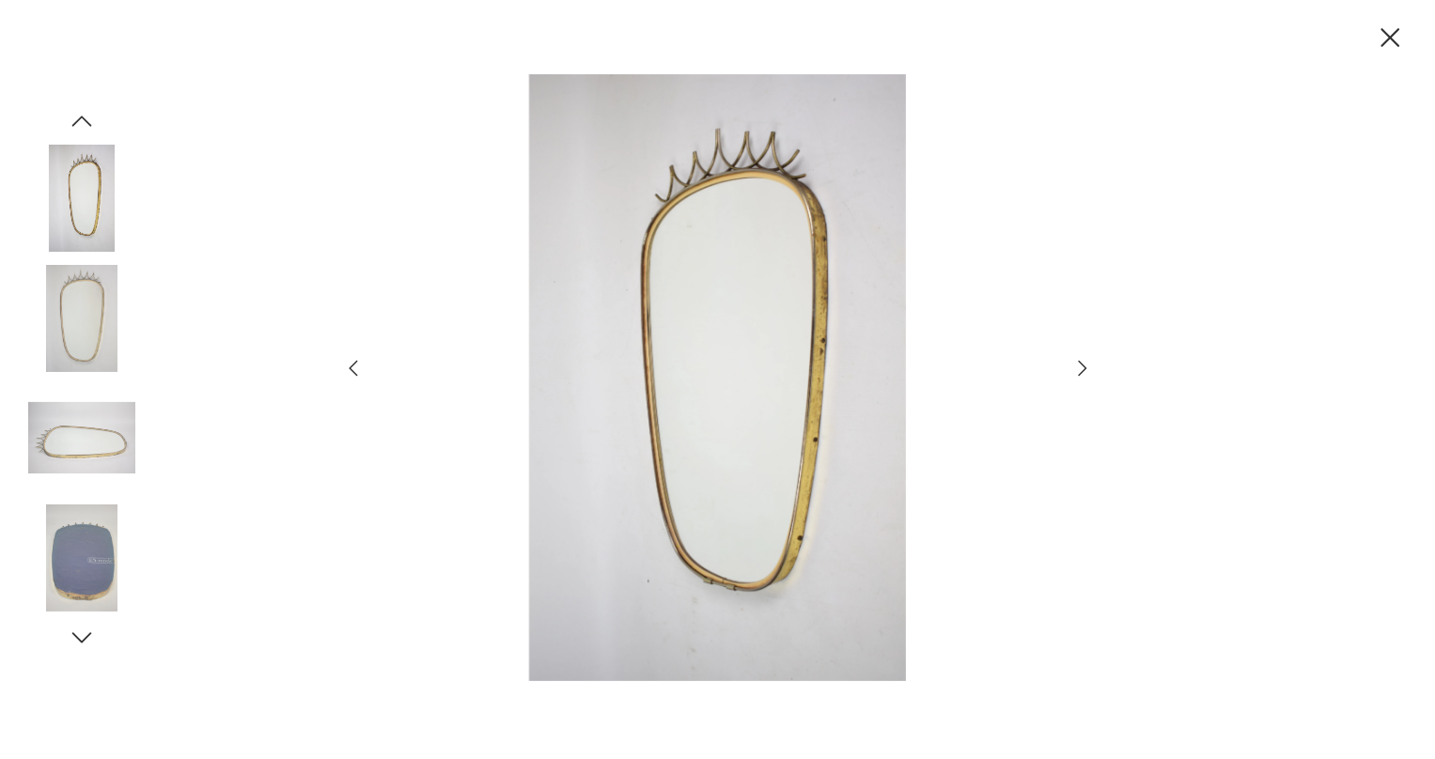
click at [1080, 374] on icon "button" at bounding box center [1082, 368] width 23 height 23
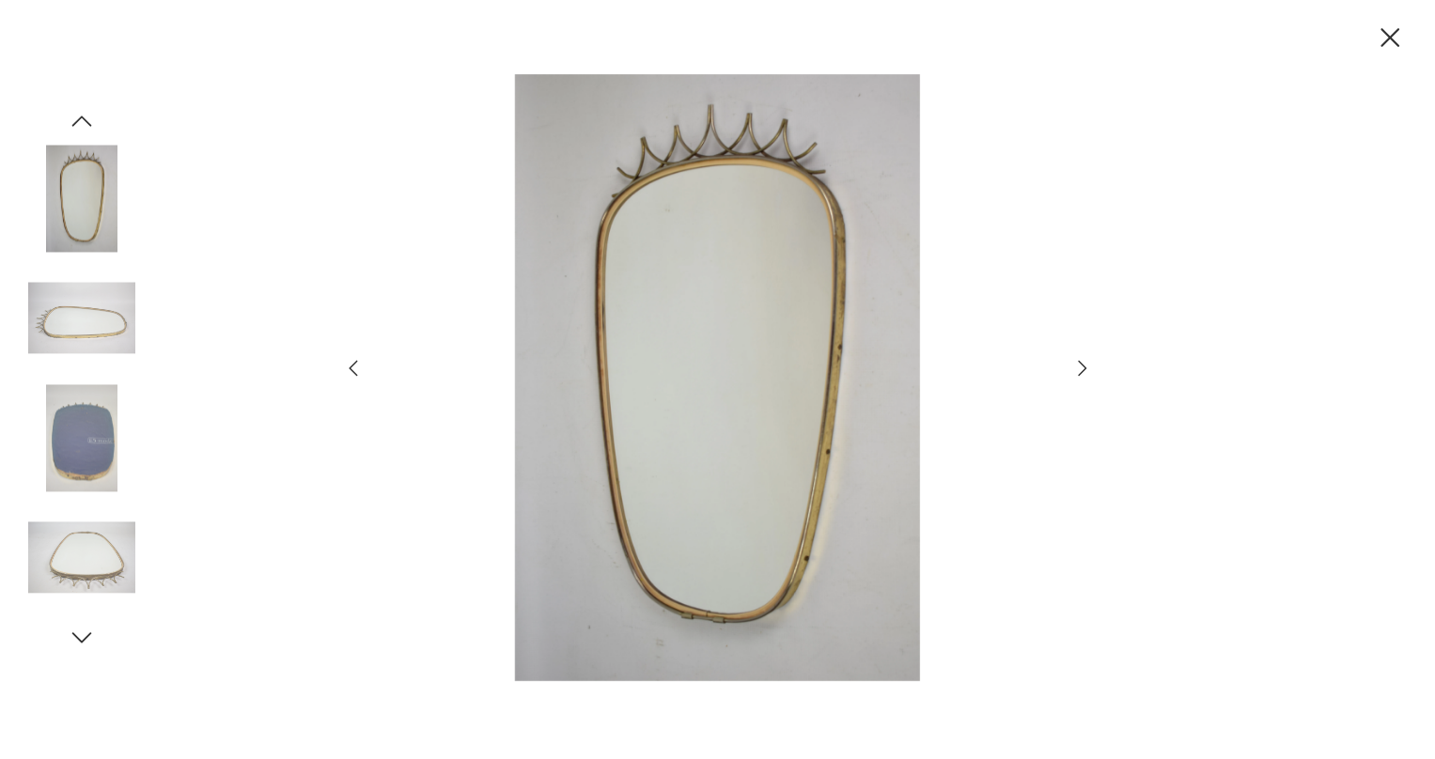
click at [1080, 374] on icon "button" at bounding box center [1082, 368] width 23 height 23
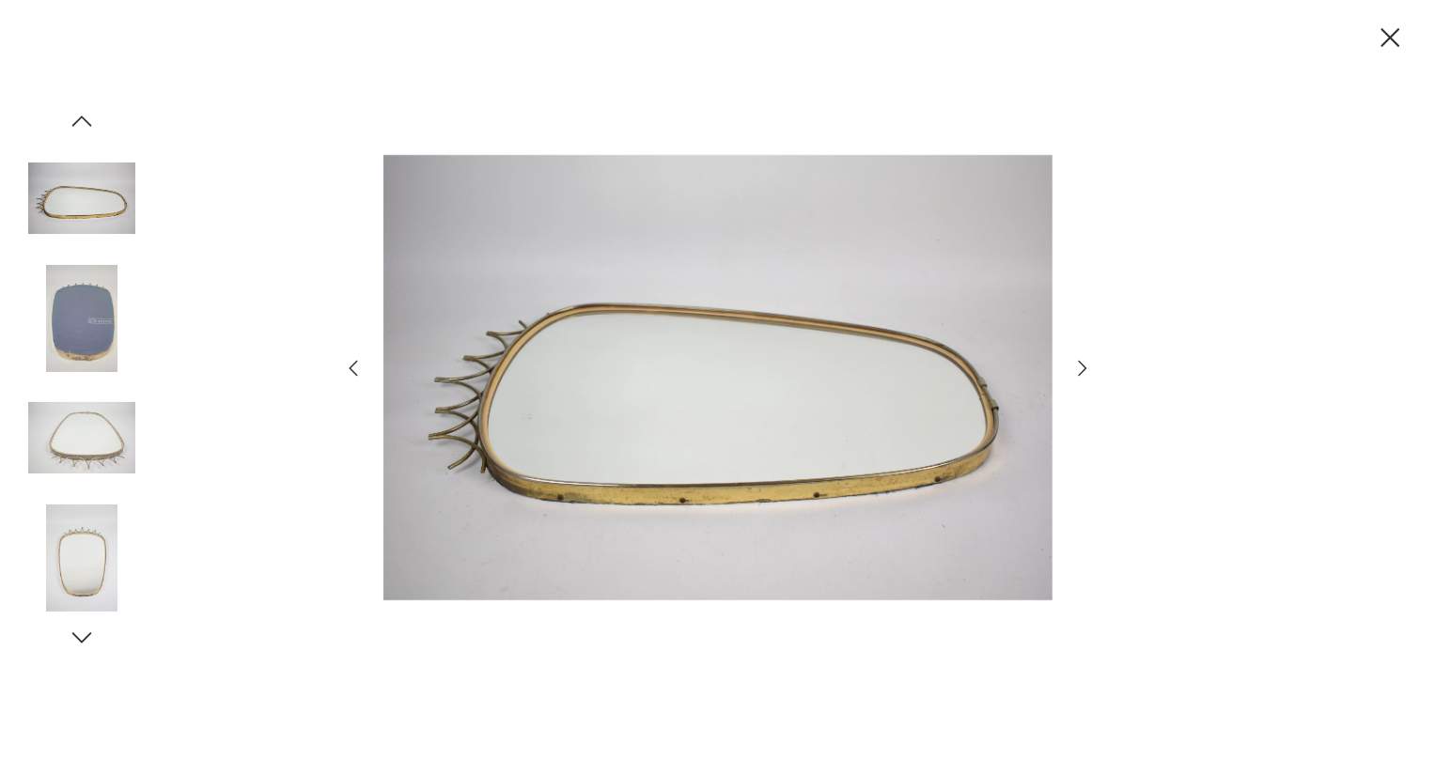
click at [1080, 374] on icon "button" at bounding box center [1082, 368] width 23 height 23
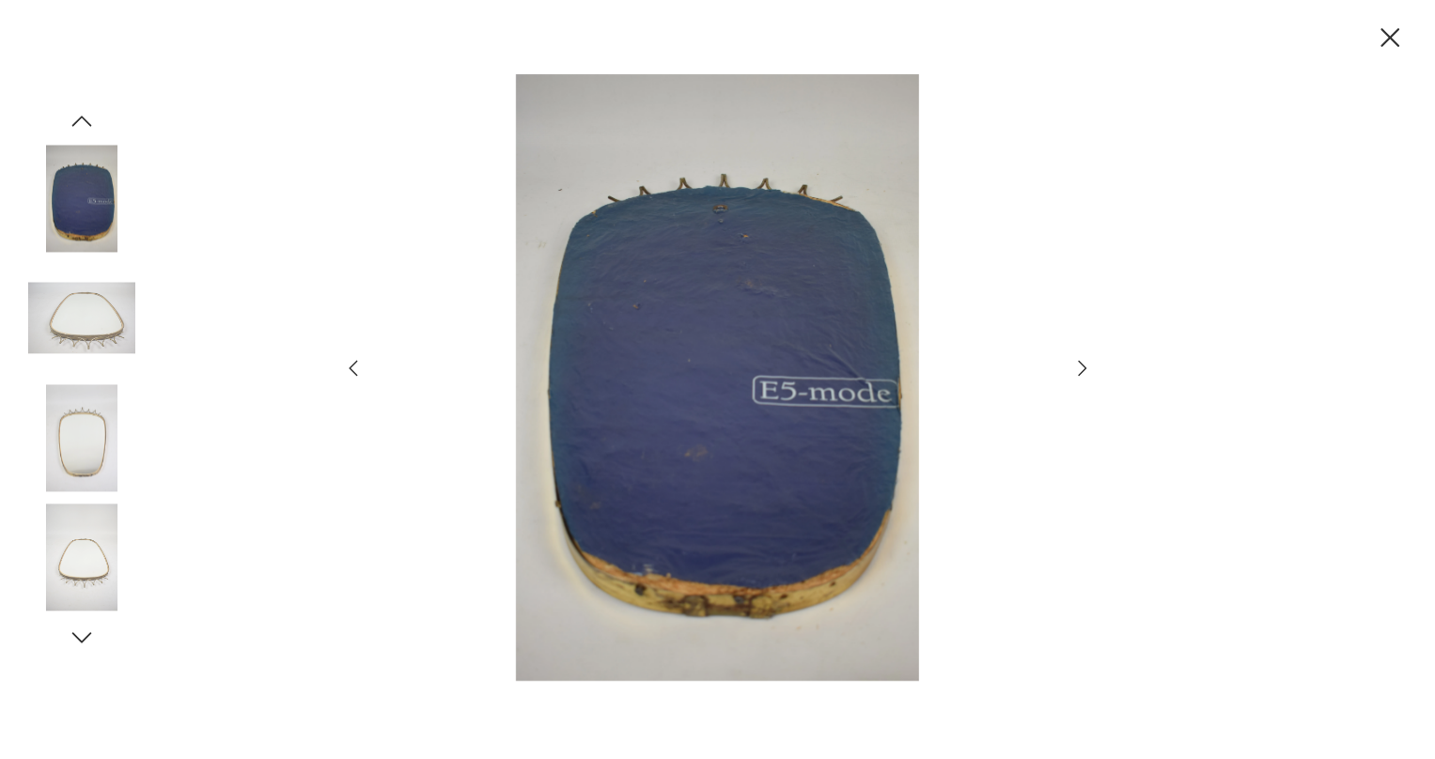
click at [1080, 374] on icon "button" at bounding box center [1082, 368] width 23 height 23
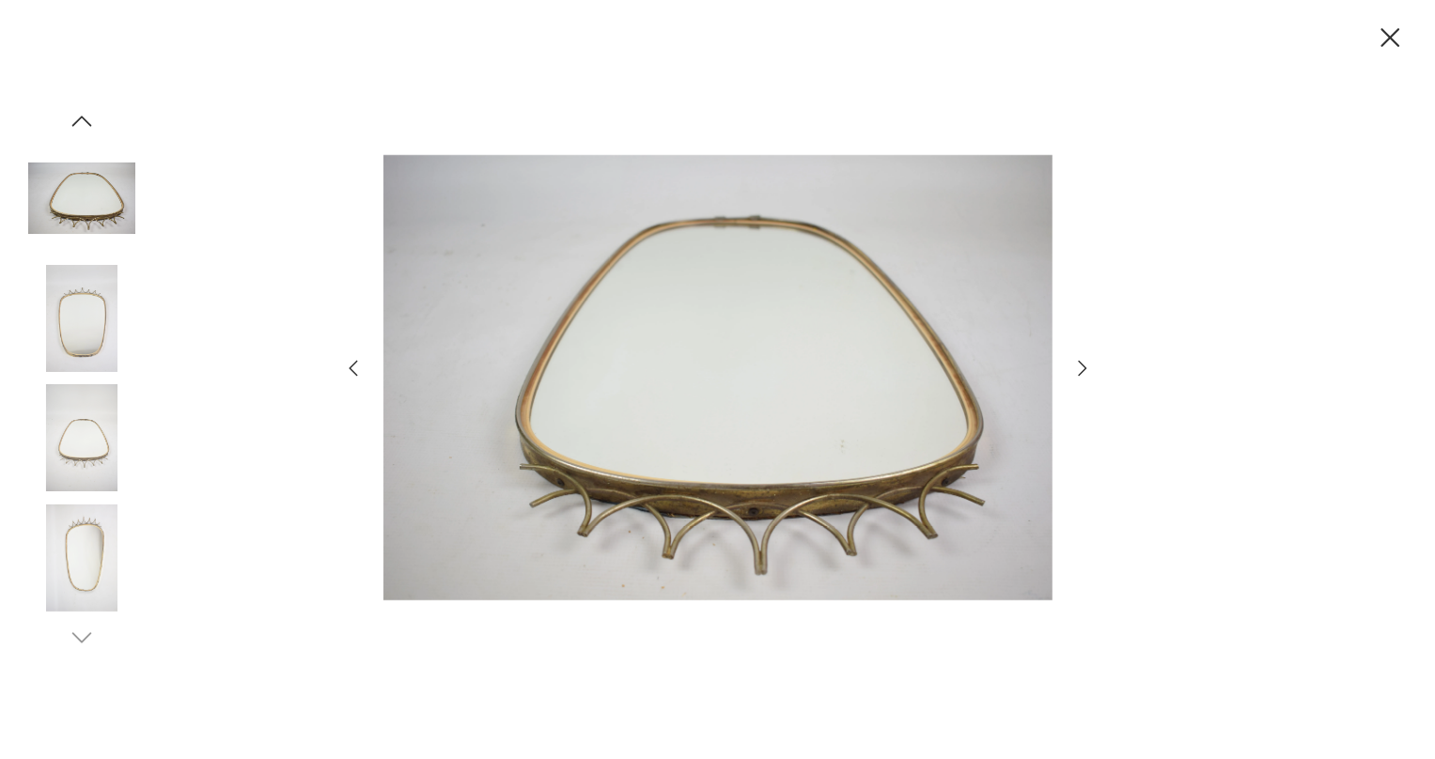
click at [1384, 26] on icon "button" at bounding box center [1390, 38] width 33 height 33
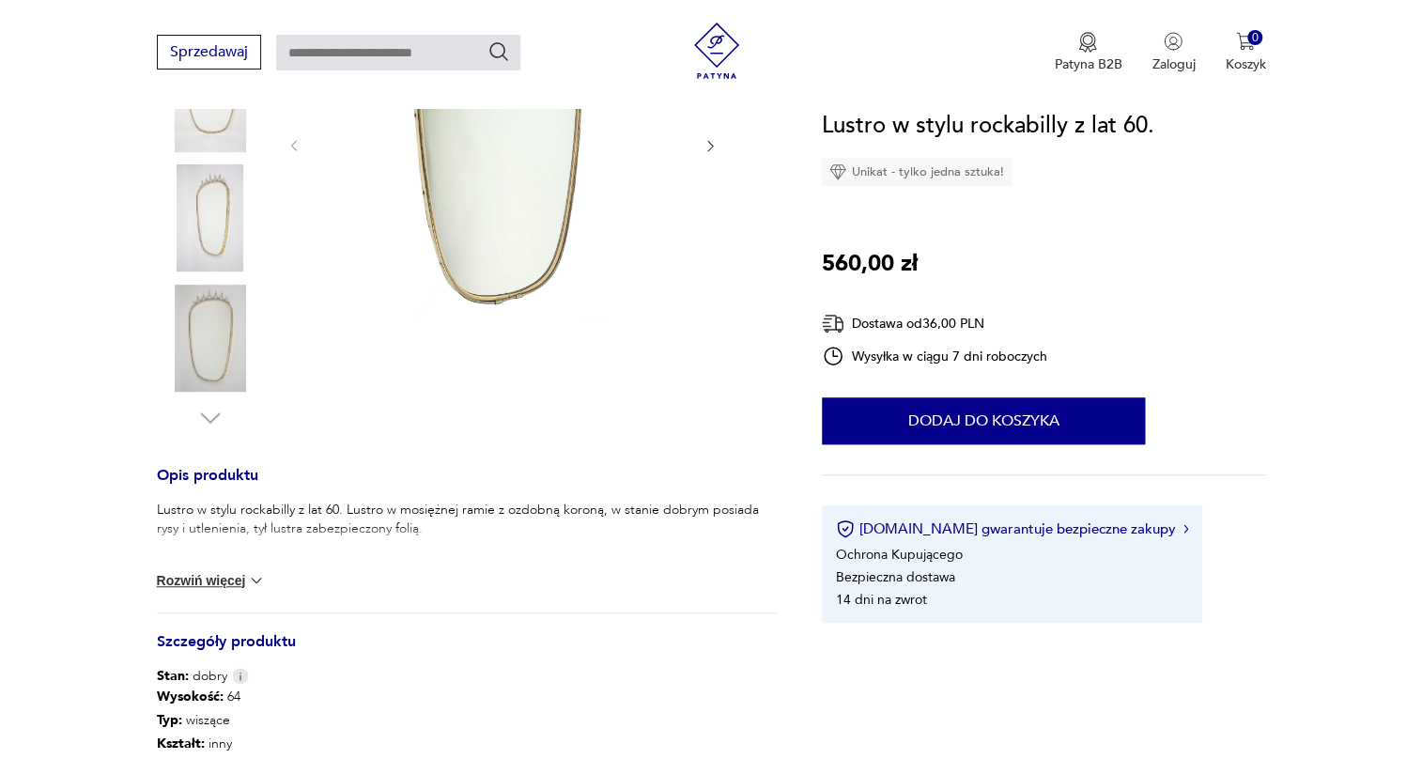
scroll to position [427, 0]
click at [206, 573] on button "Rozwiń więcej" at bounding box center [211, 576] width 109 height 19
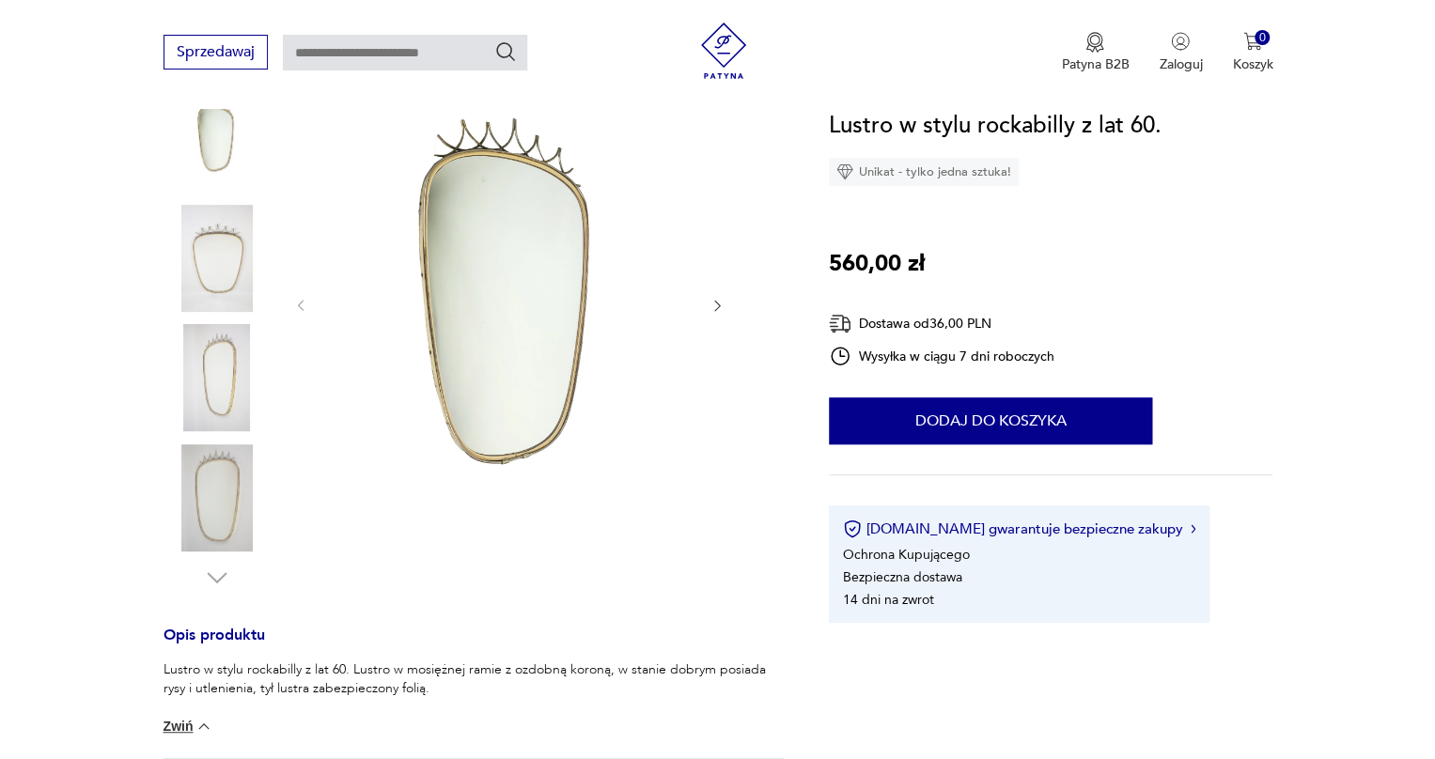
scroll to position [256, 0]
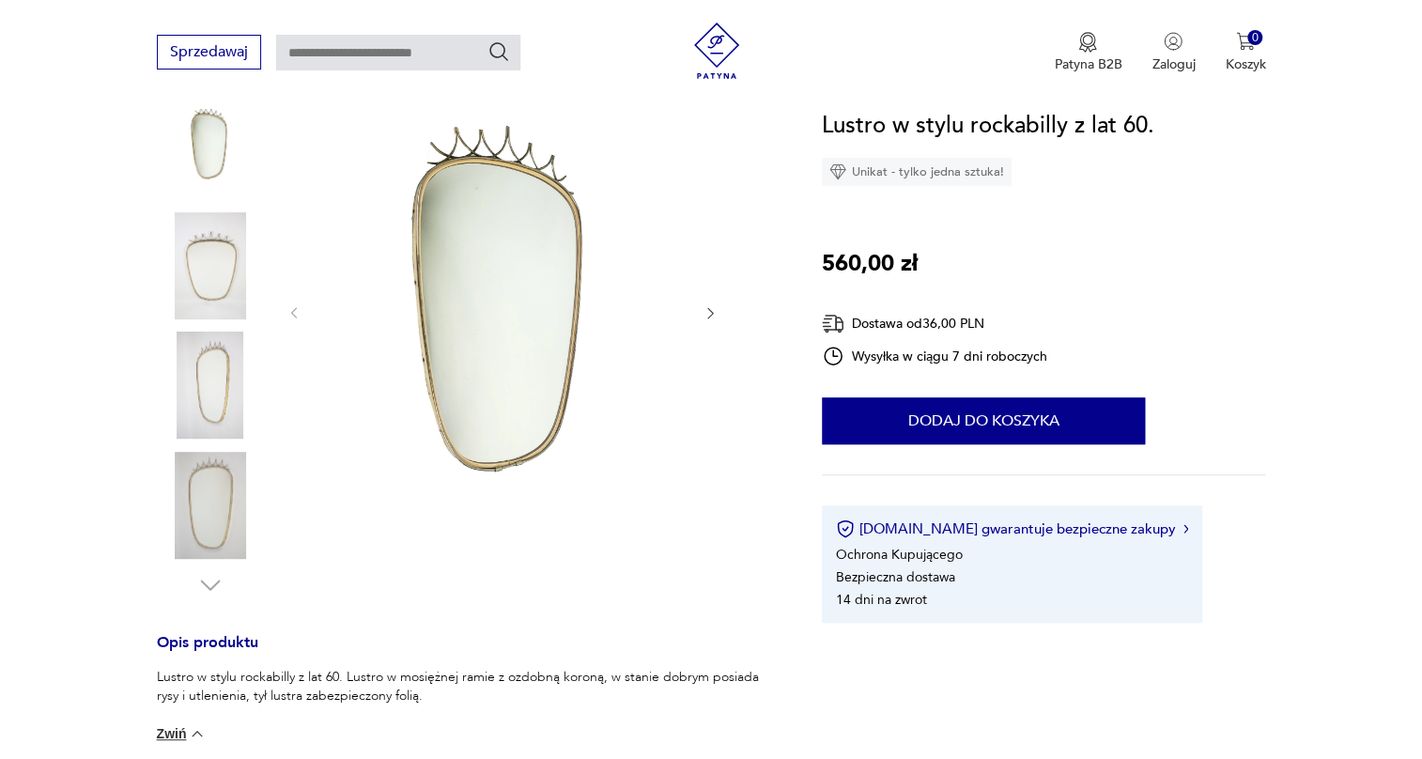
click at [506, 267] on img at bounding box center [501, 311] width 363 height 515
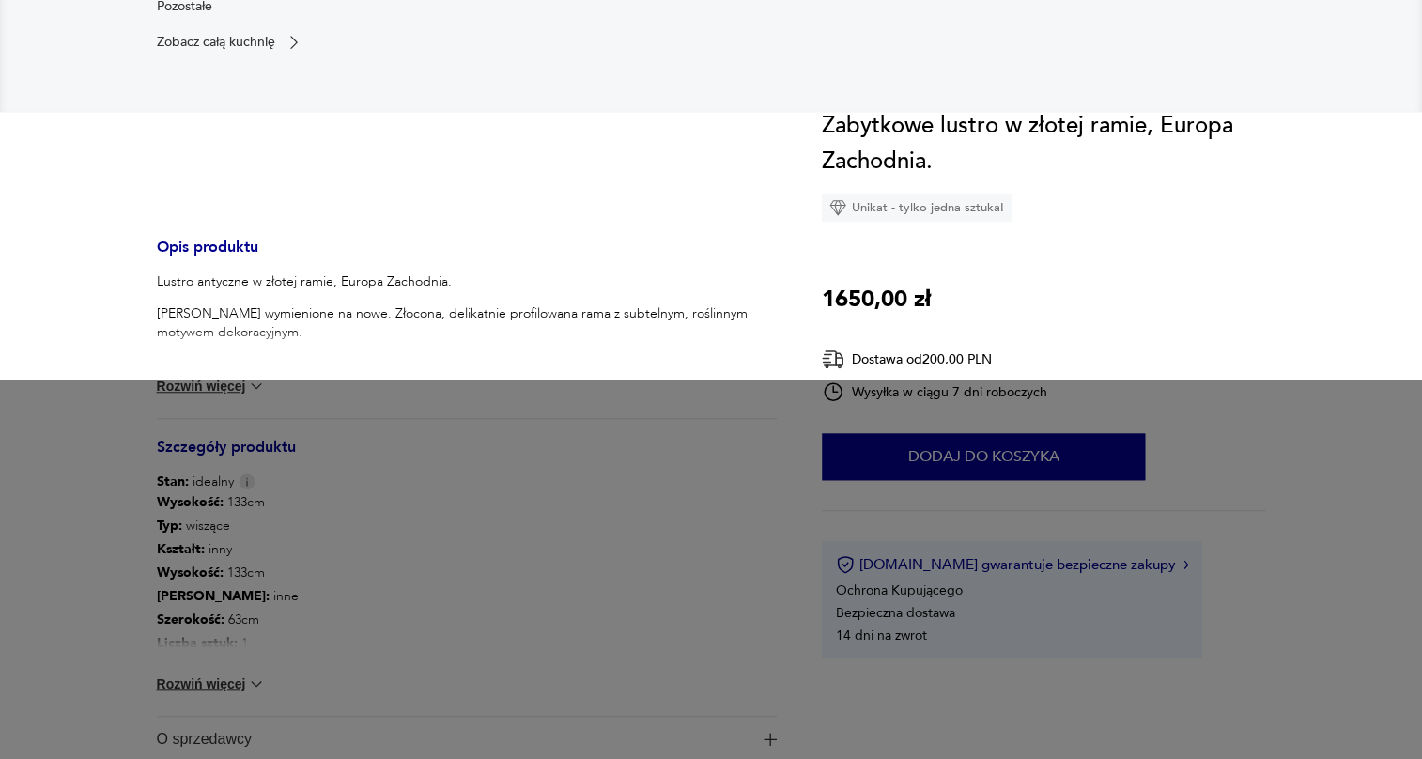
scroll to position [598, 0]
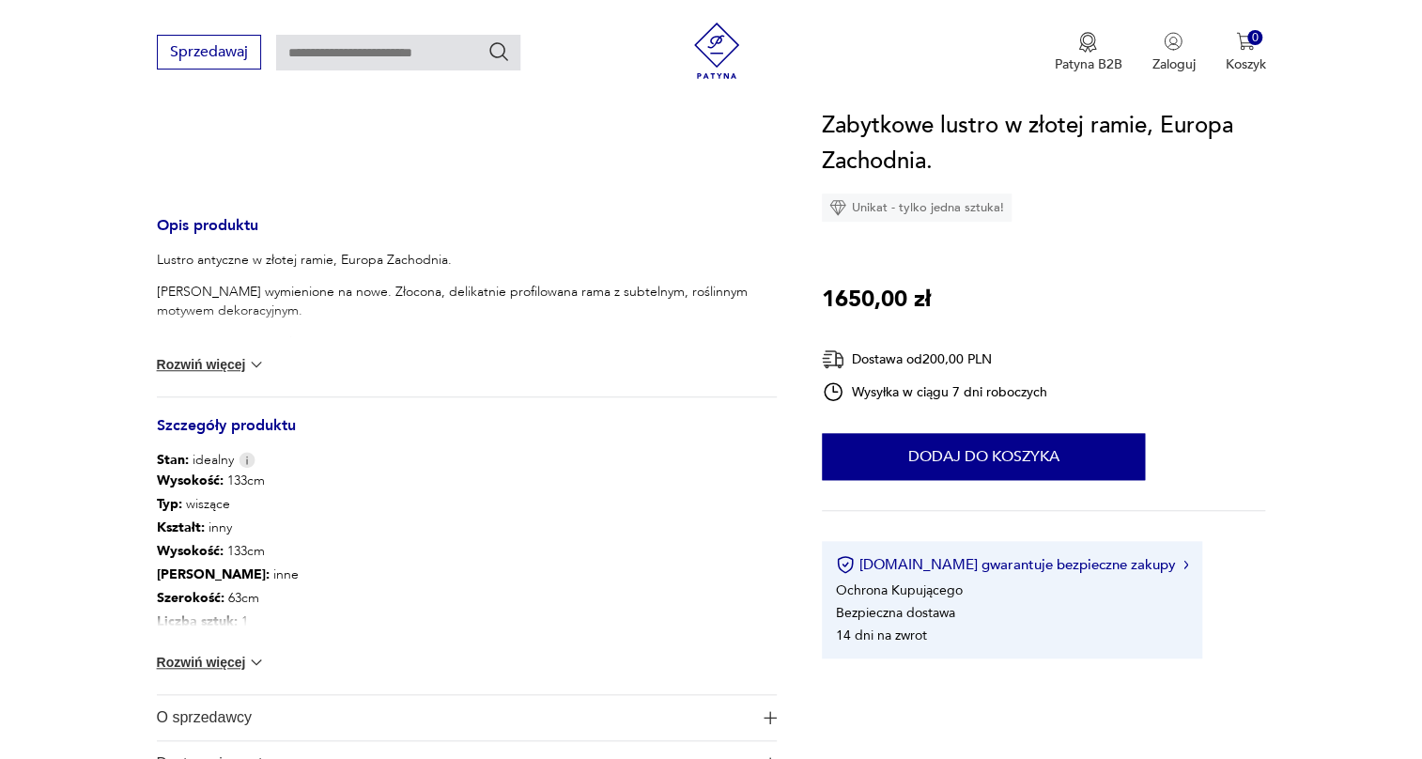
click at [225, 663] on button "Rozwiń więcej" at bounding box center [211, 662] width 109 height 19
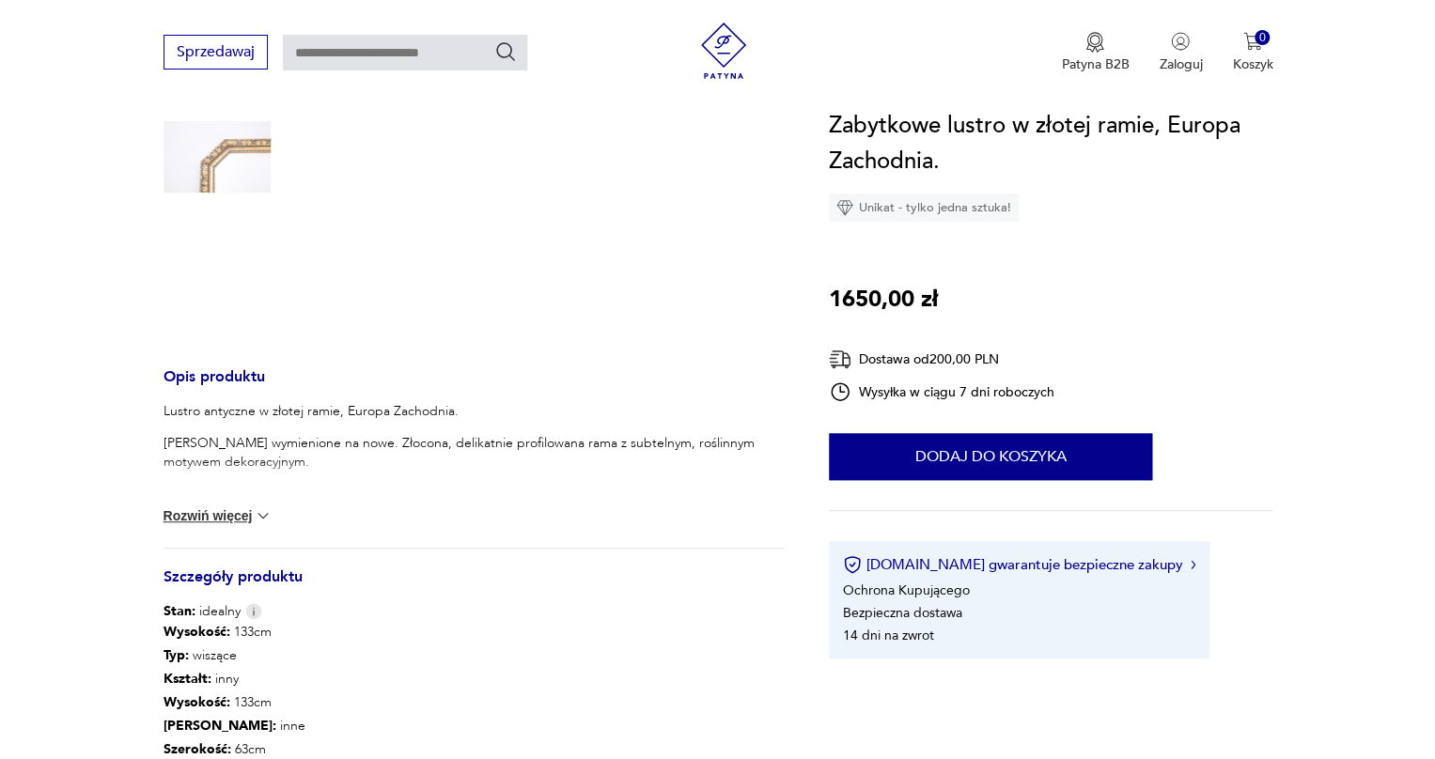
scroll to position [85, 0]
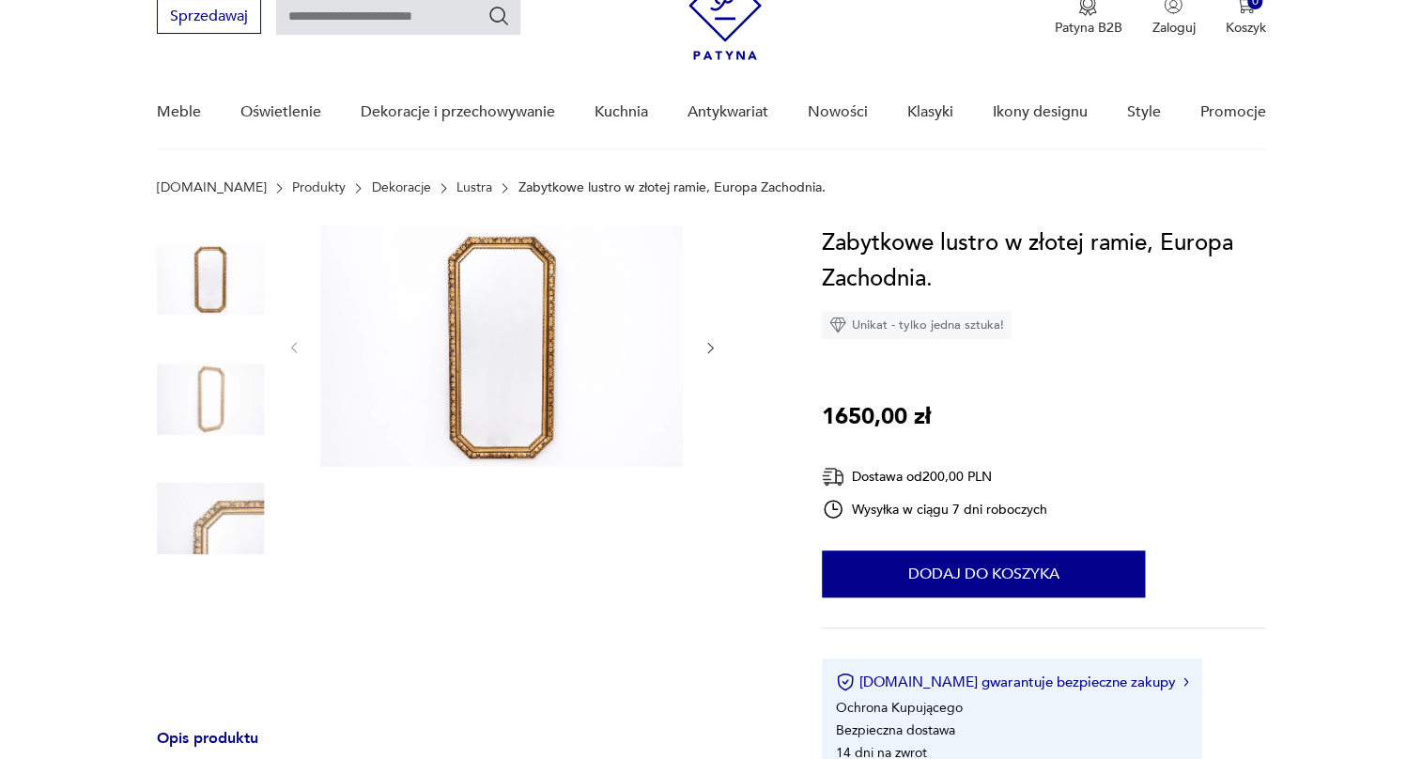
click at [589, 313] on img at bounding box center [501, 345] width 363 height 241
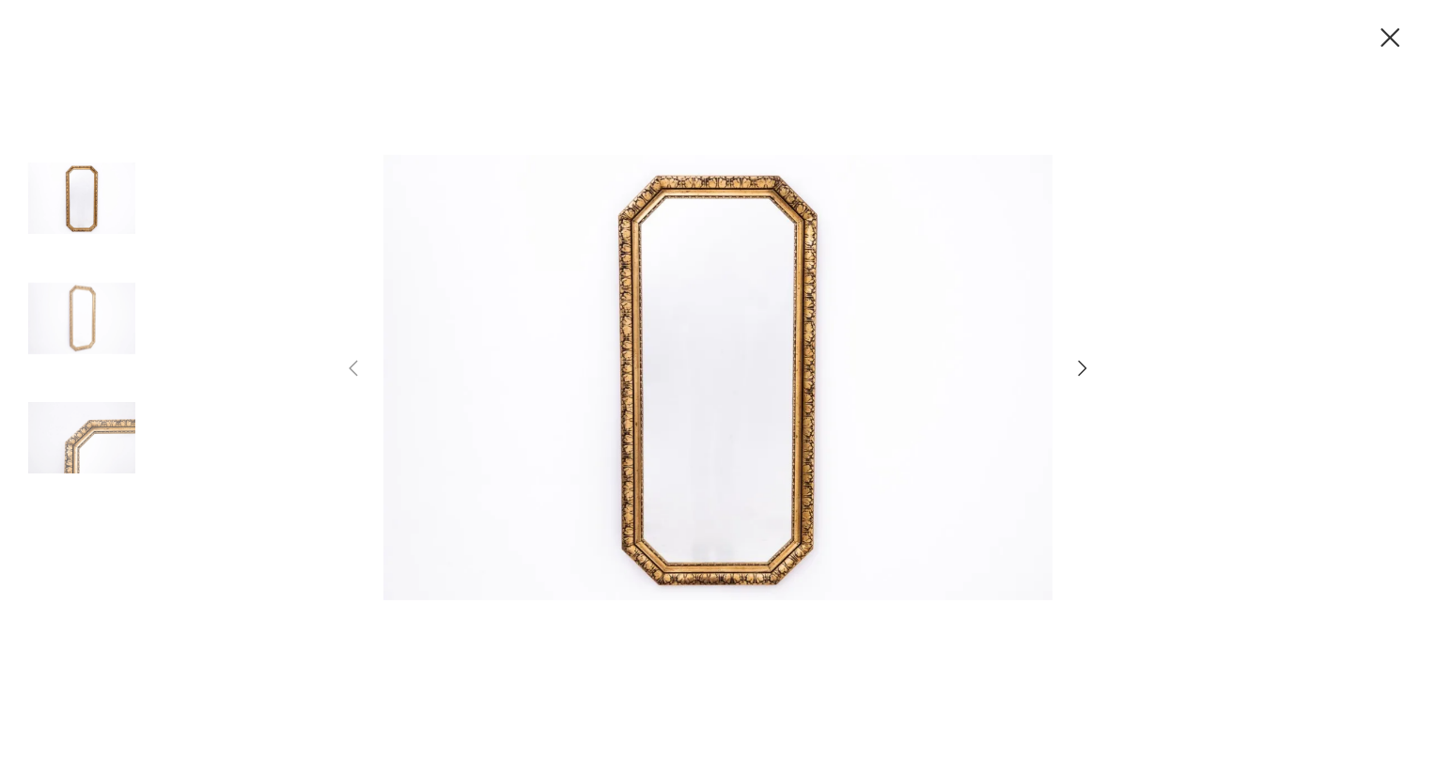
click at [116, 348] on img at bounding box center [81, 318] width 107 height 107
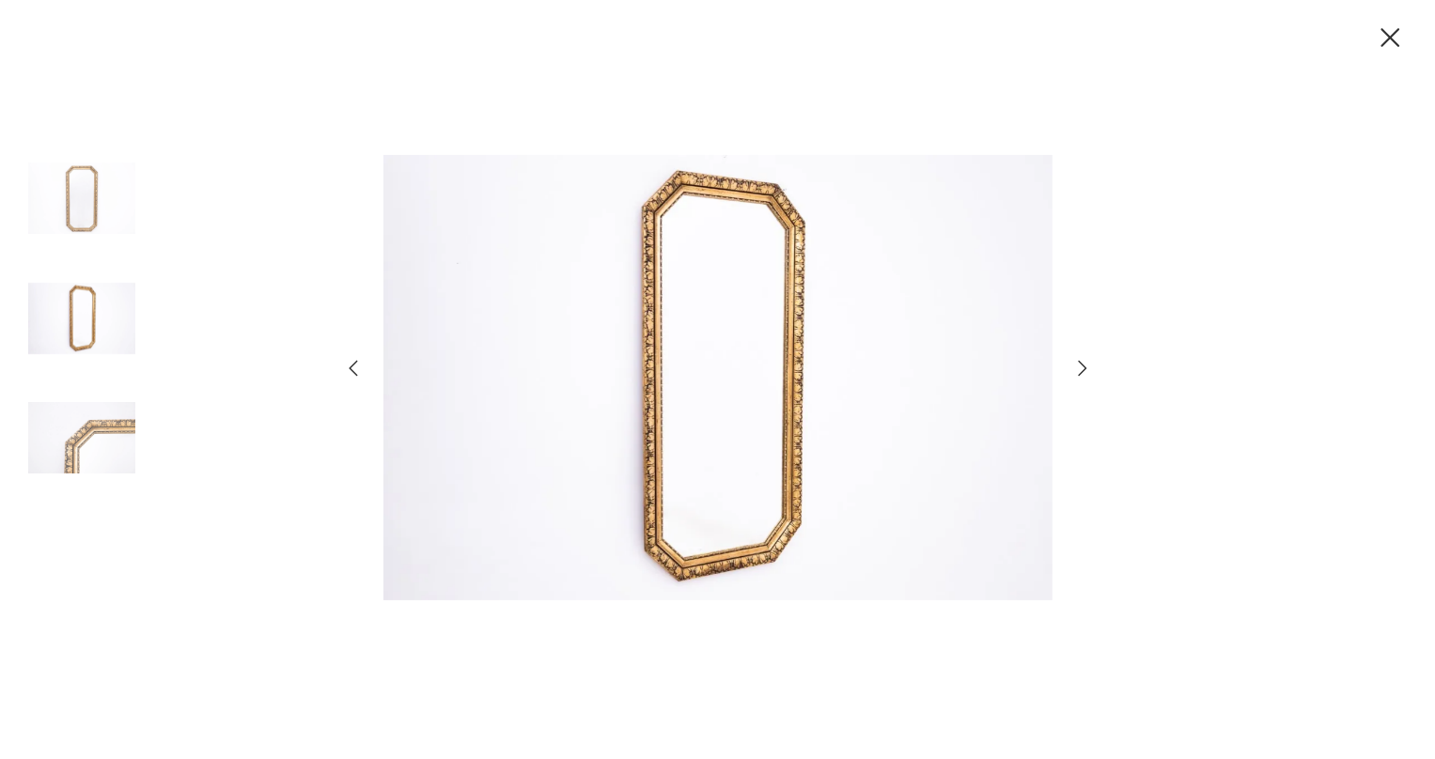
click at [106, 387] on img at bounding box center [81, 437] width 107 height 107
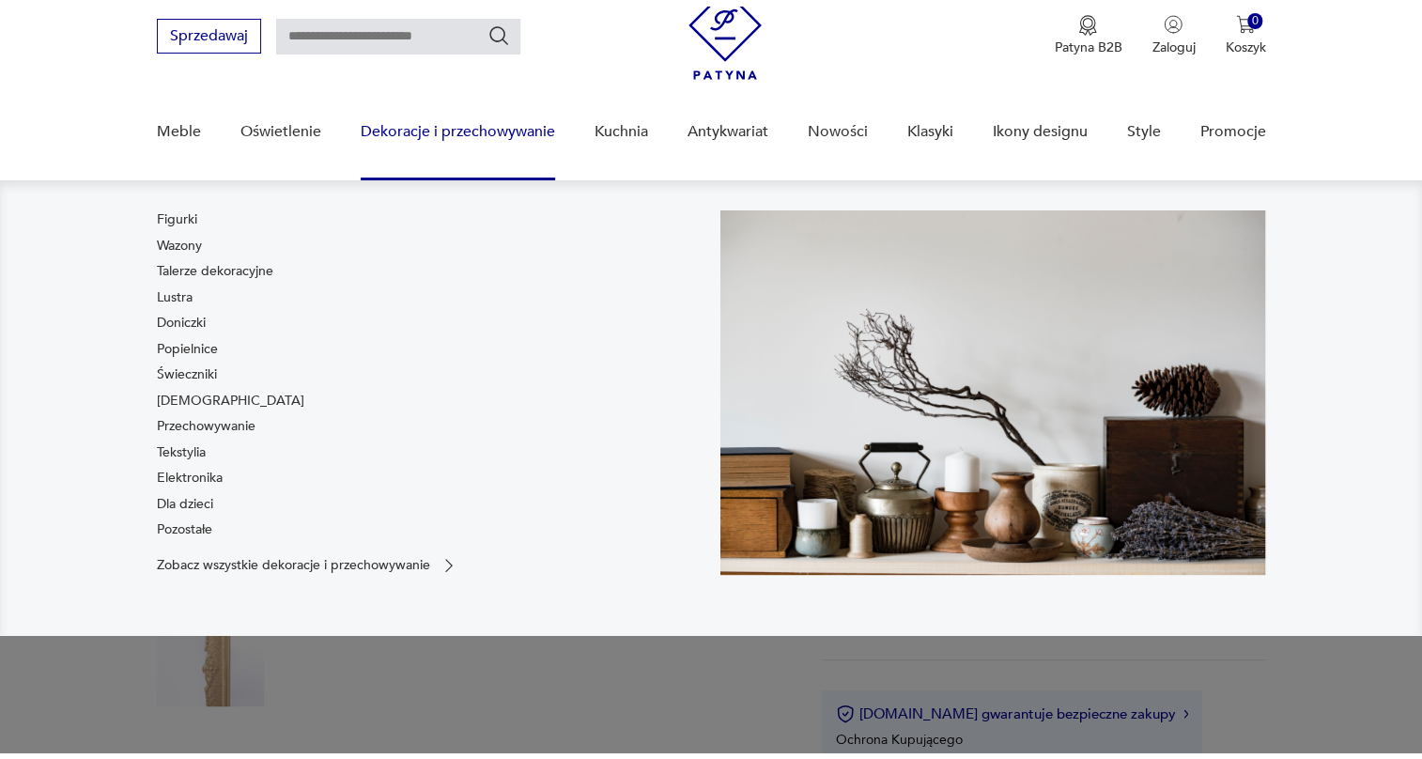
scroll to position [170, 0]
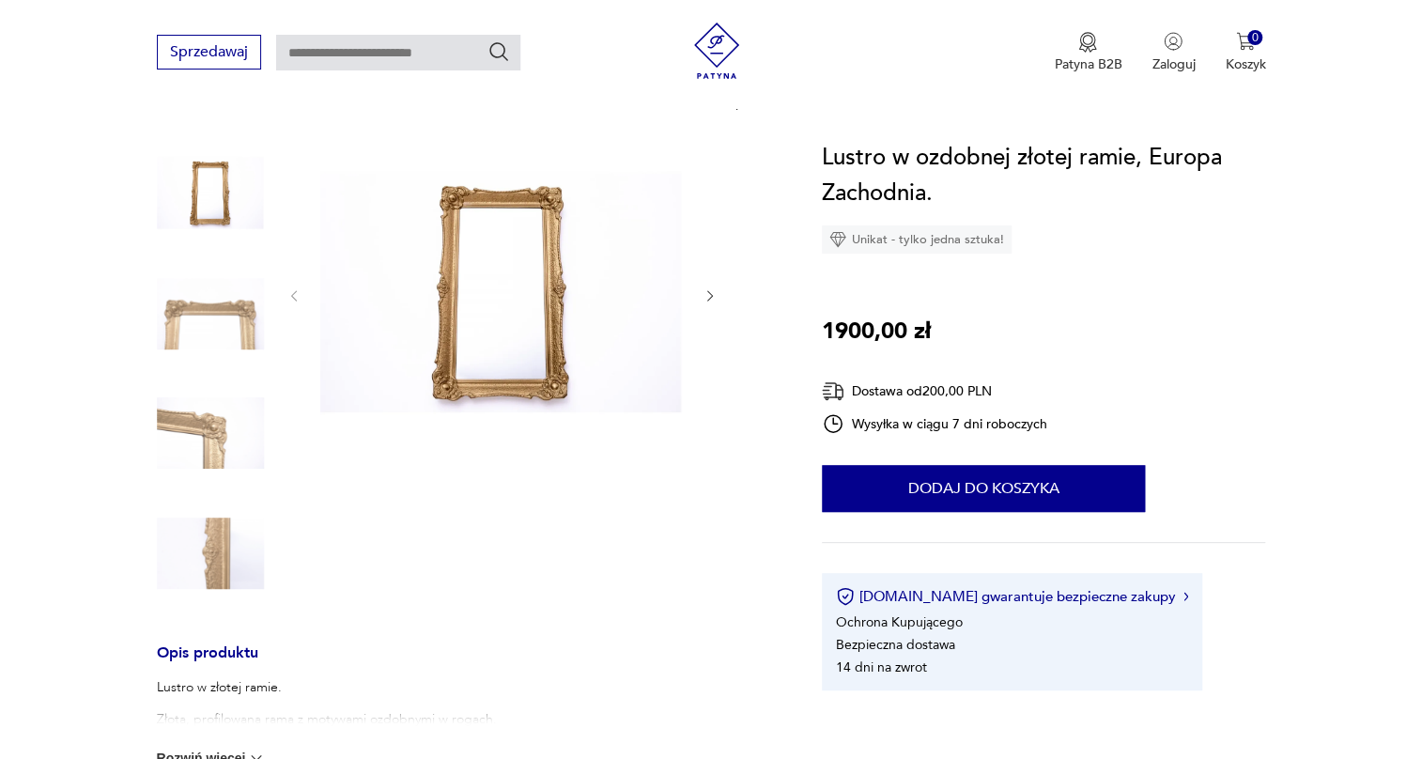
click at [487, 288] on img at bounding box center [501, 294] width 363 height 309
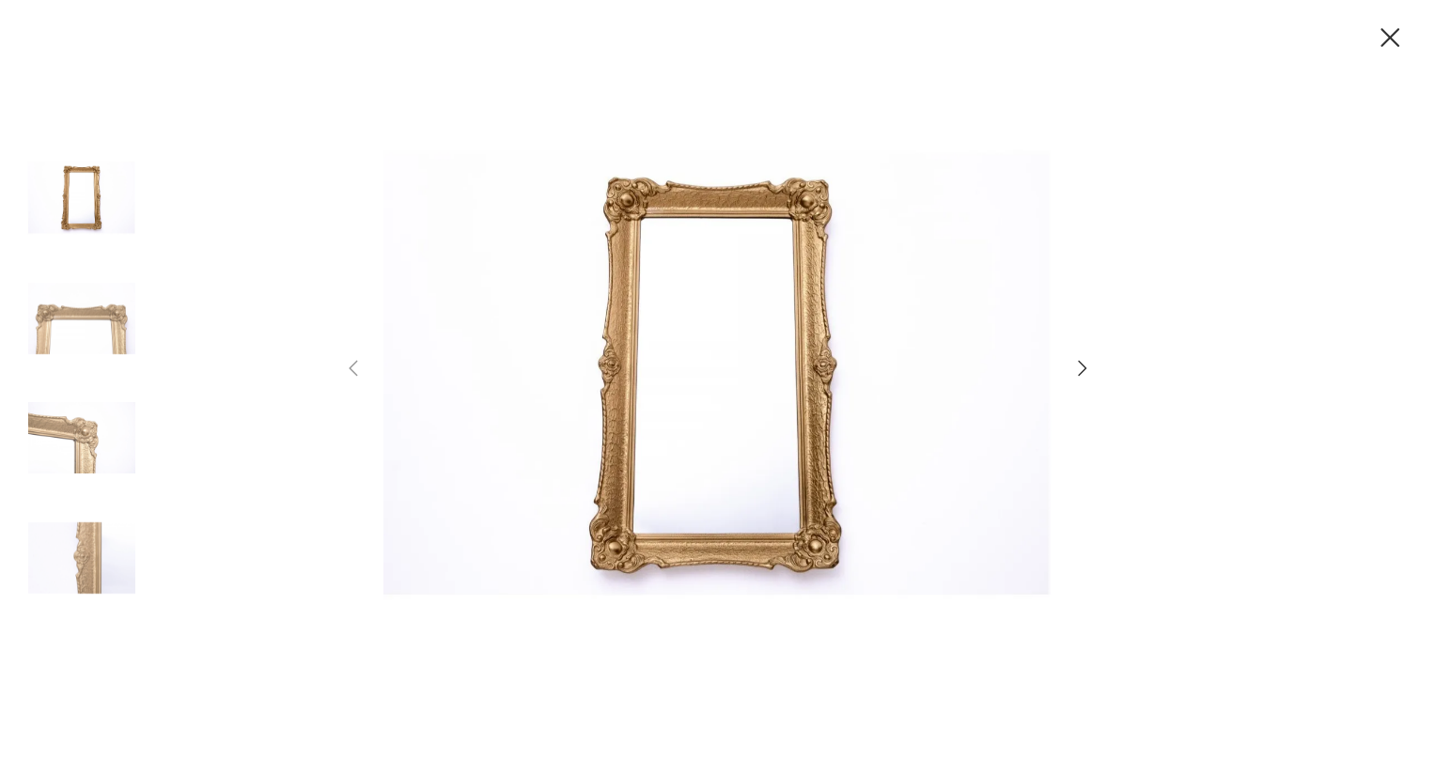
click at [1082, 366] on icon "button" at bounding box center [1082, 368] width 8 height 15
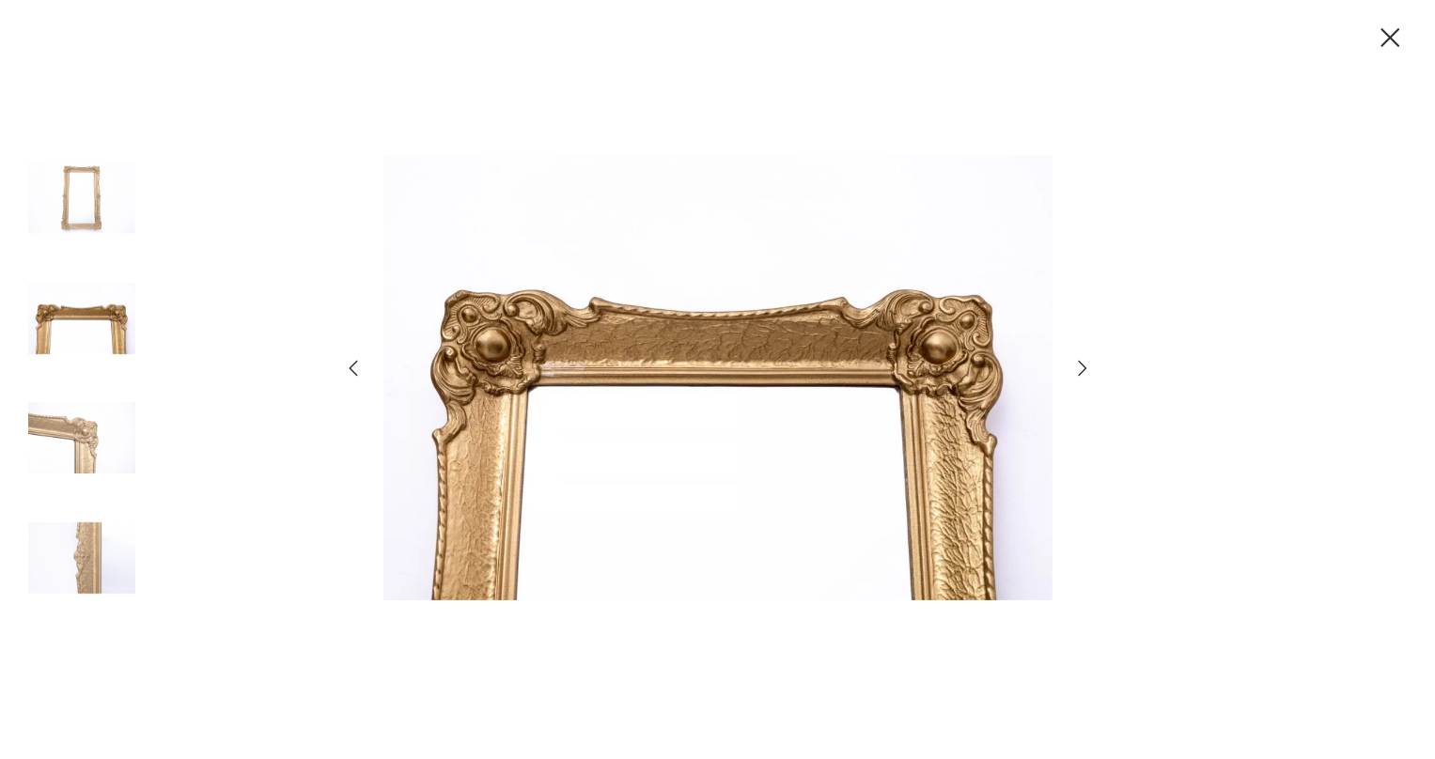
click at [1082, 366] on icon "button" at bounding box center [1082, 368] width 8 height 15
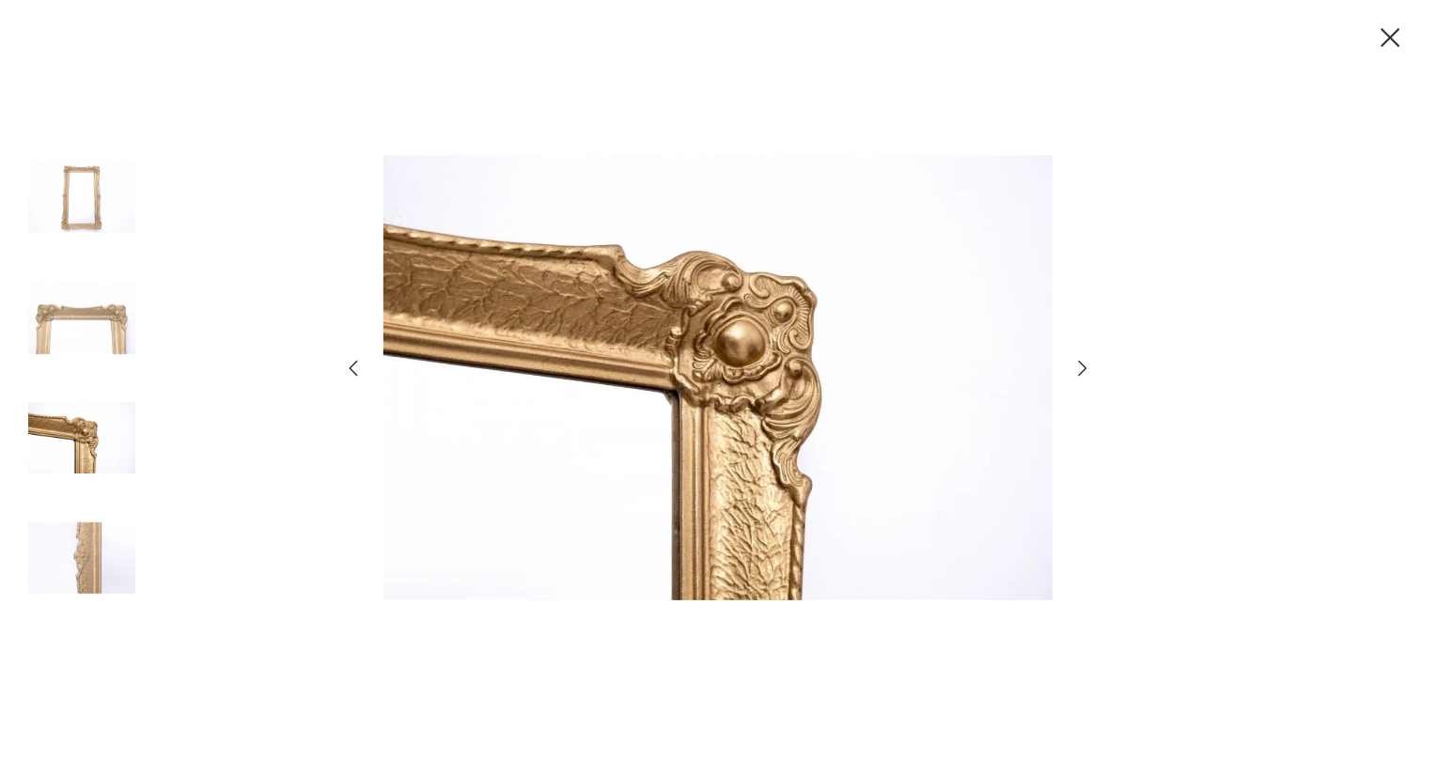
click at [1082, 366] on icon "button" at bounding box center [1082, 368] width 8 height 15
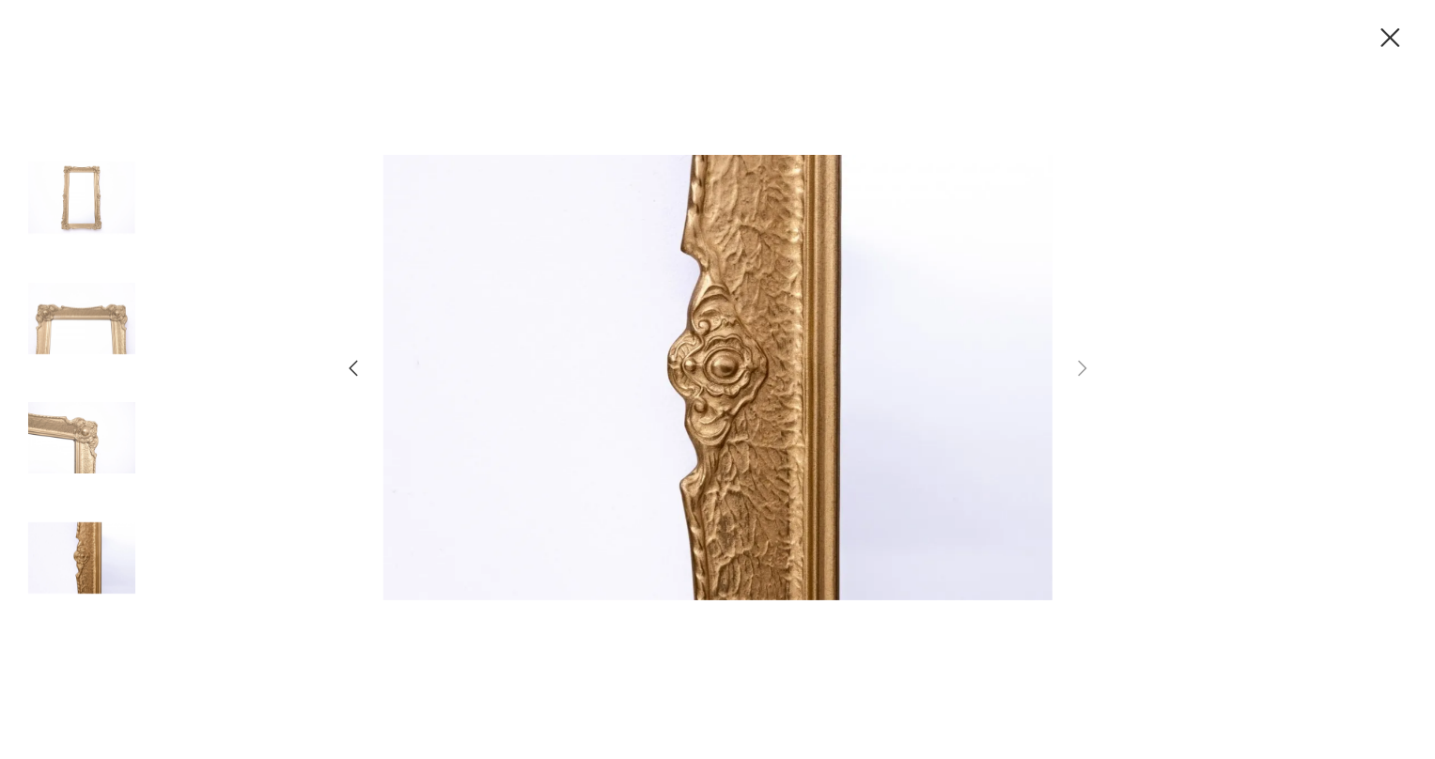
click at [1394, 41] on icon "button" at bounding box center [1390, 37] width 19 height 19
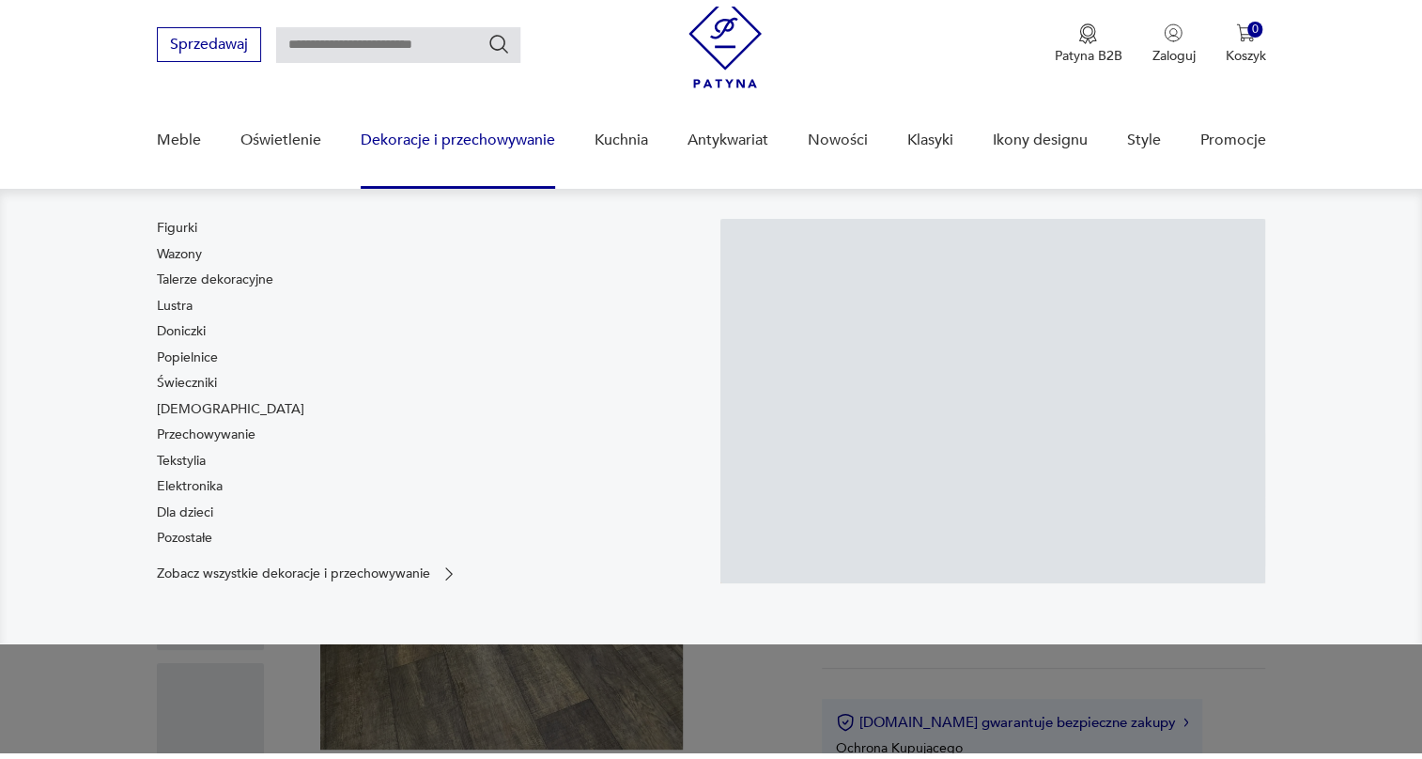
scroll to position [170, 0]
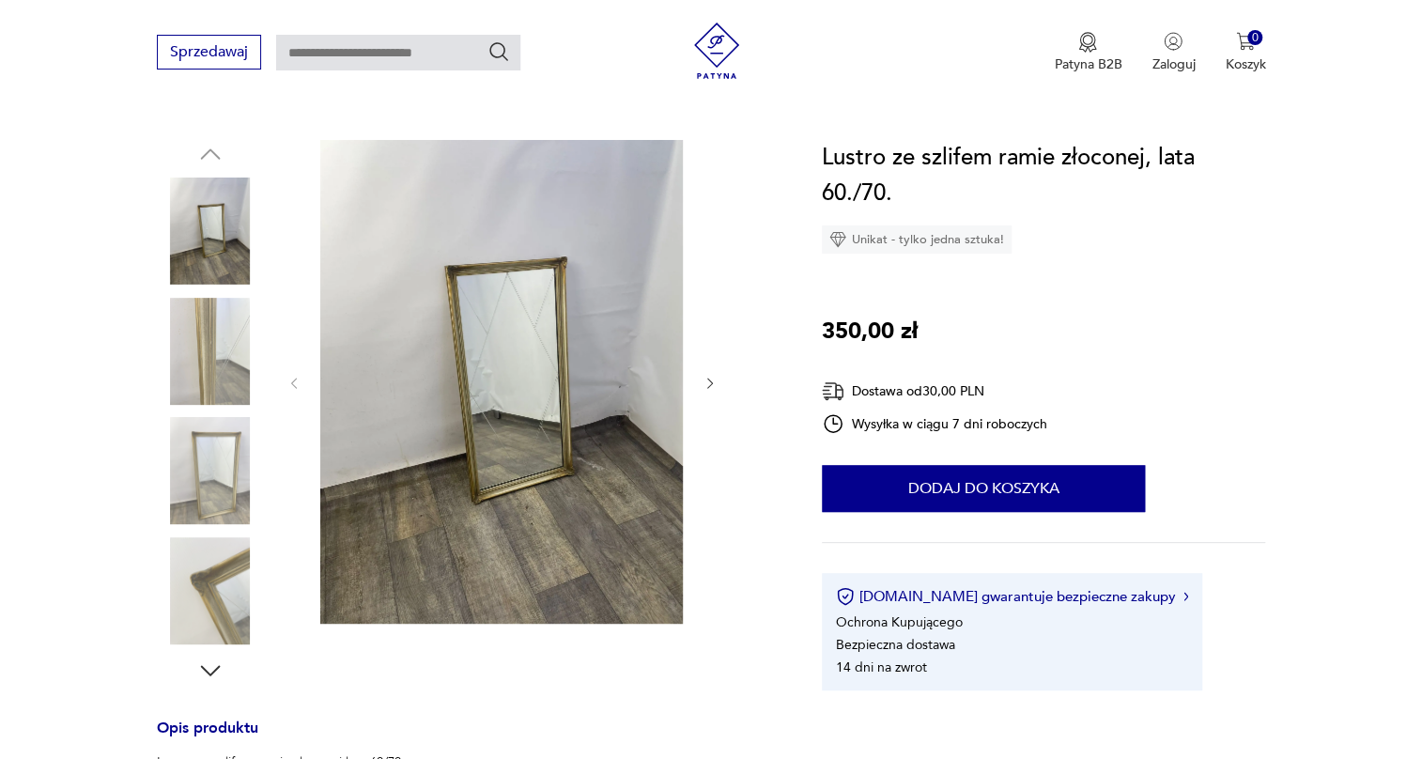
click at [215, 351] on img at bounding box center [210, 351] width 107 height 107
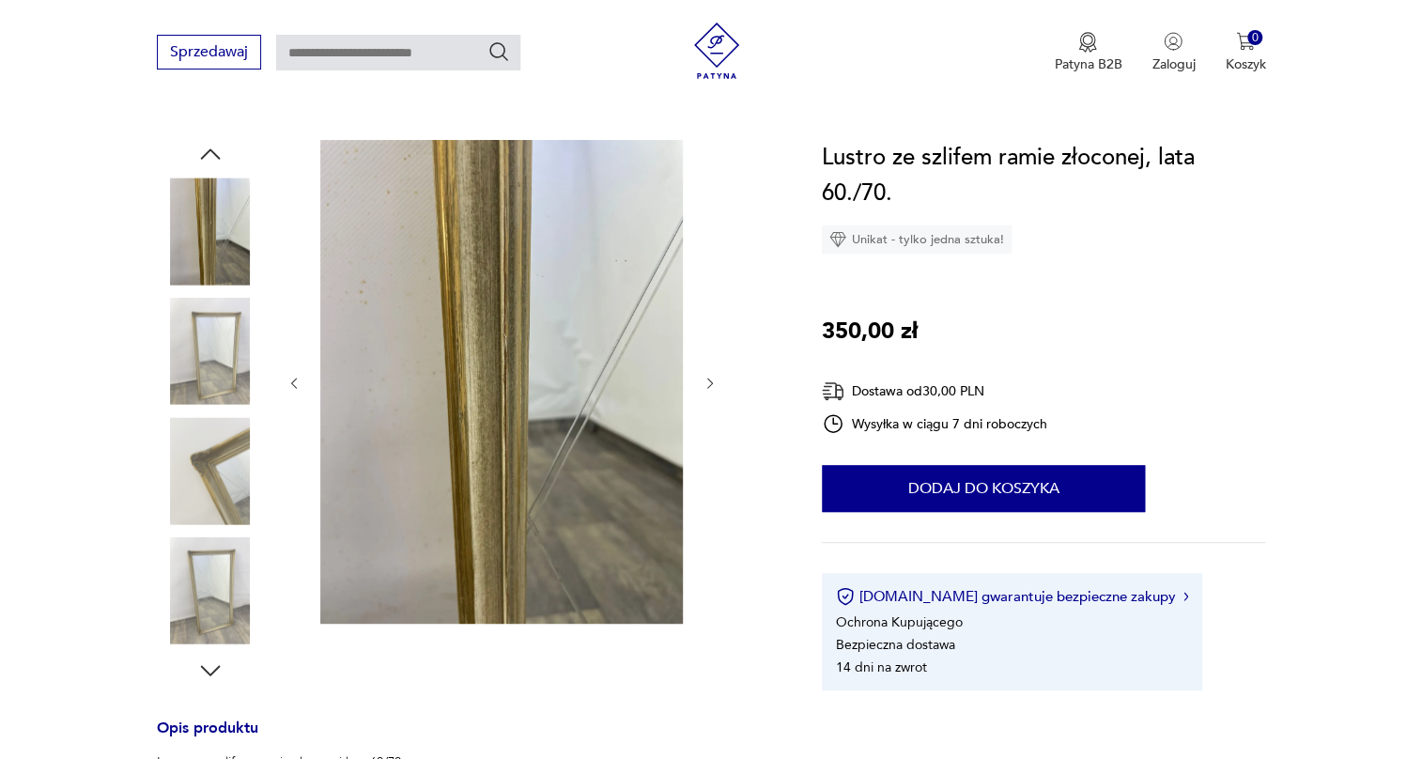
click at [188, 446] on img at bounding box center [210, 470] width 107 height 107
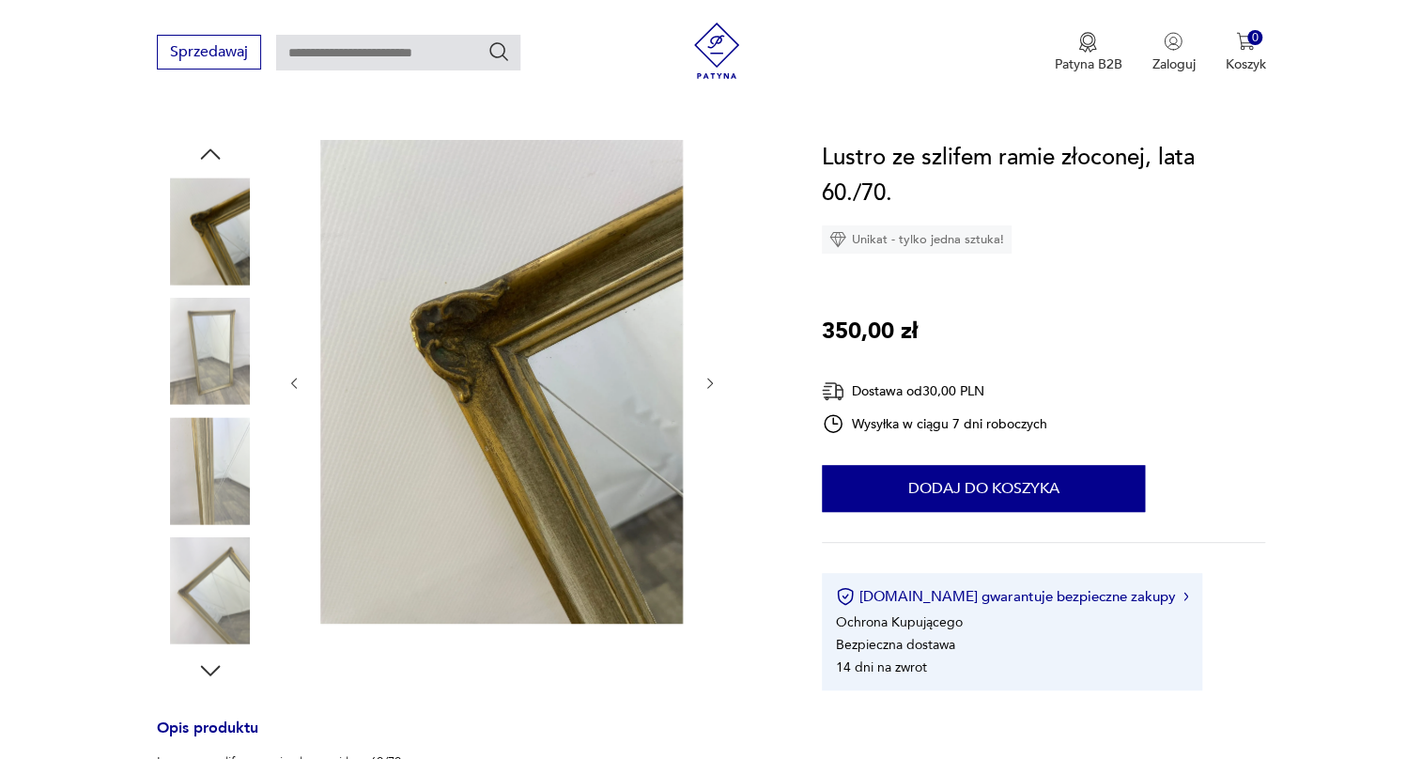
click at [173, 503] on img at bounding box center [210, 470] width 107 height 107
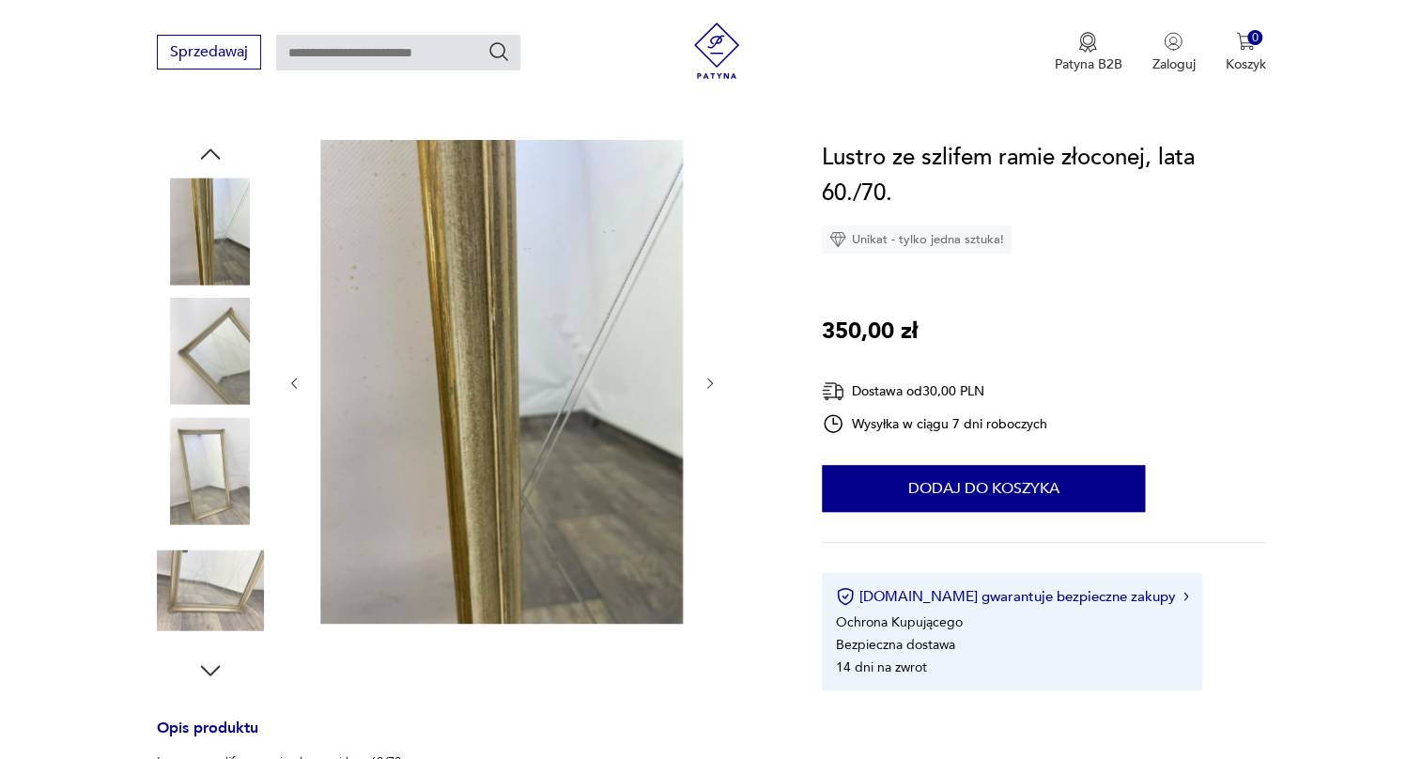
scroll to position [256, 0]
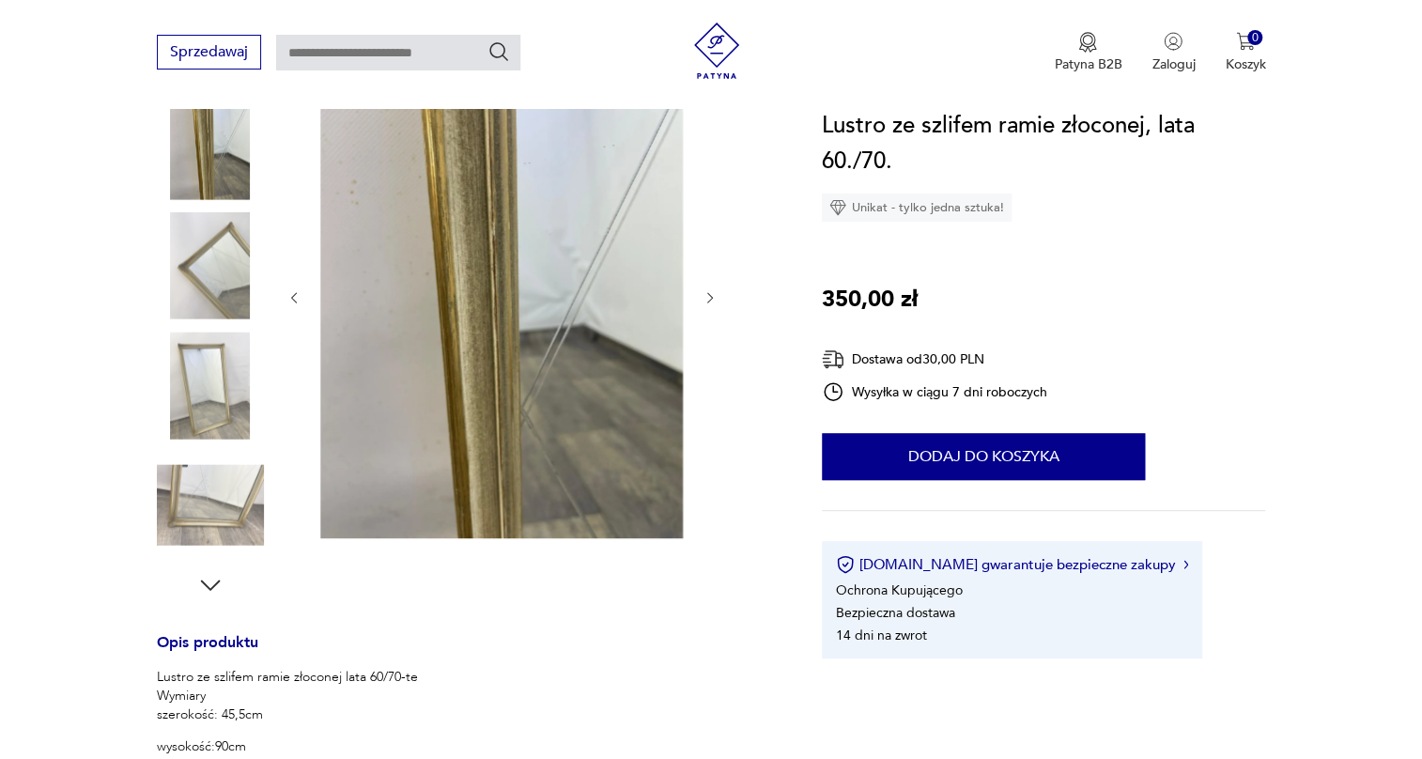
click at [188, 500] on img at bounding box center [210, 505] width 107 height 107
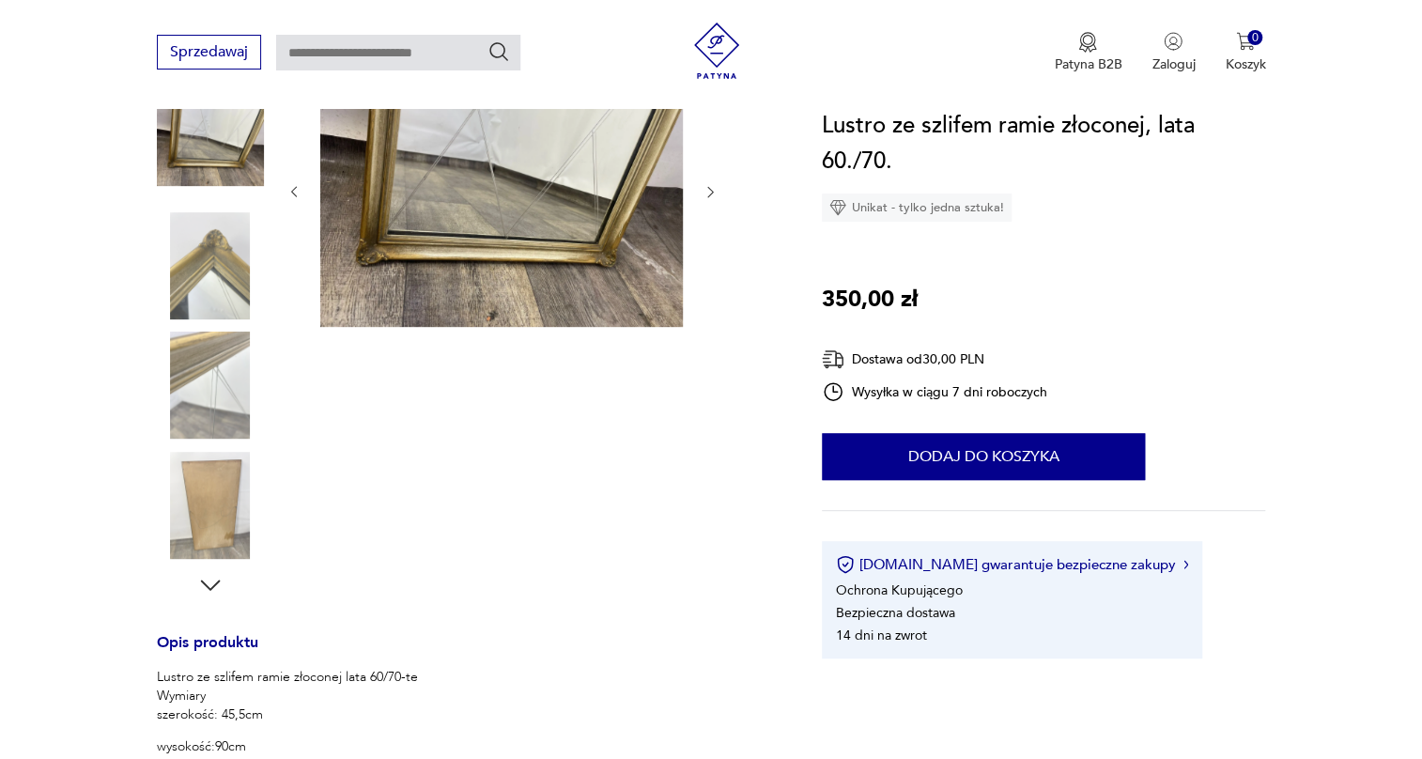
scroll to position [427, 0]
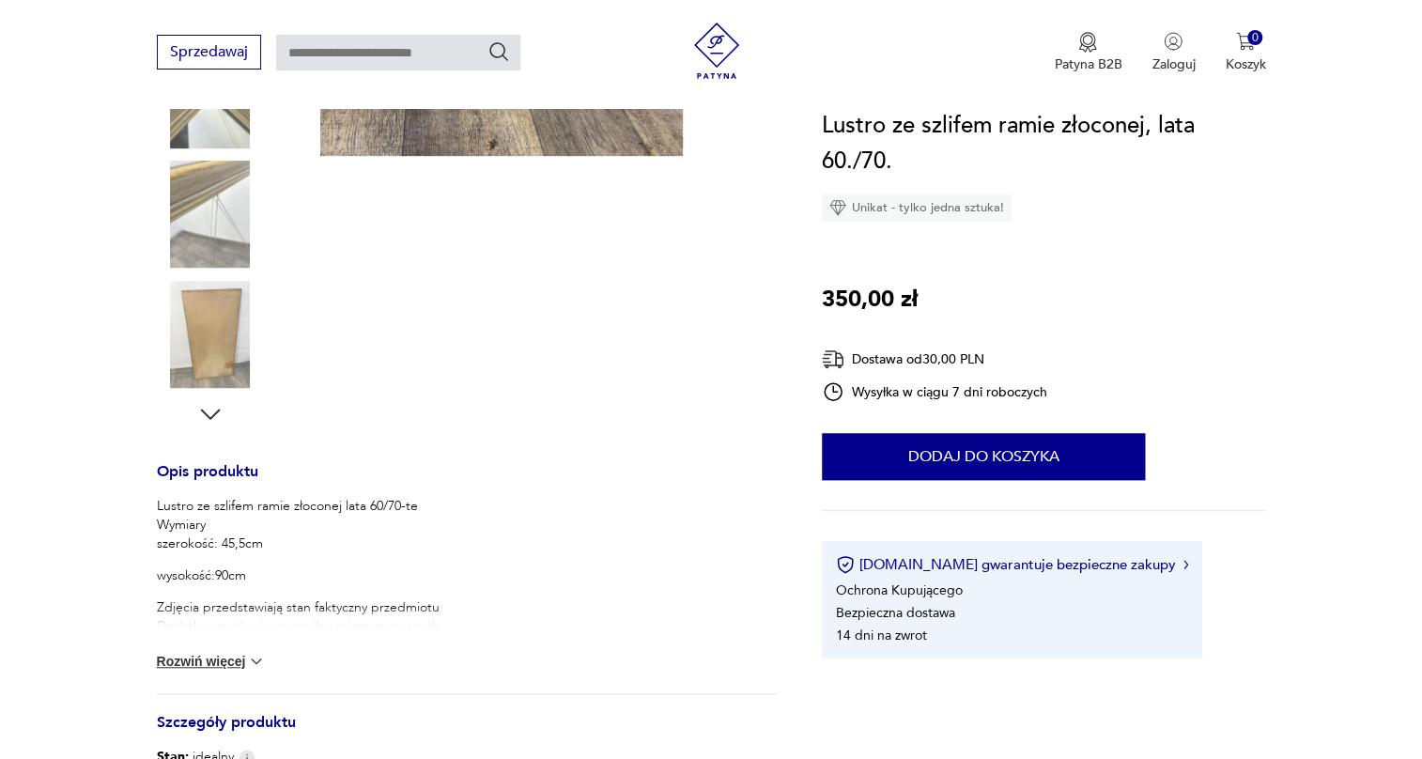
click at [225, 661] on button "Rozwiń więcej" at bounding box center [211, 661] width 109 height 19
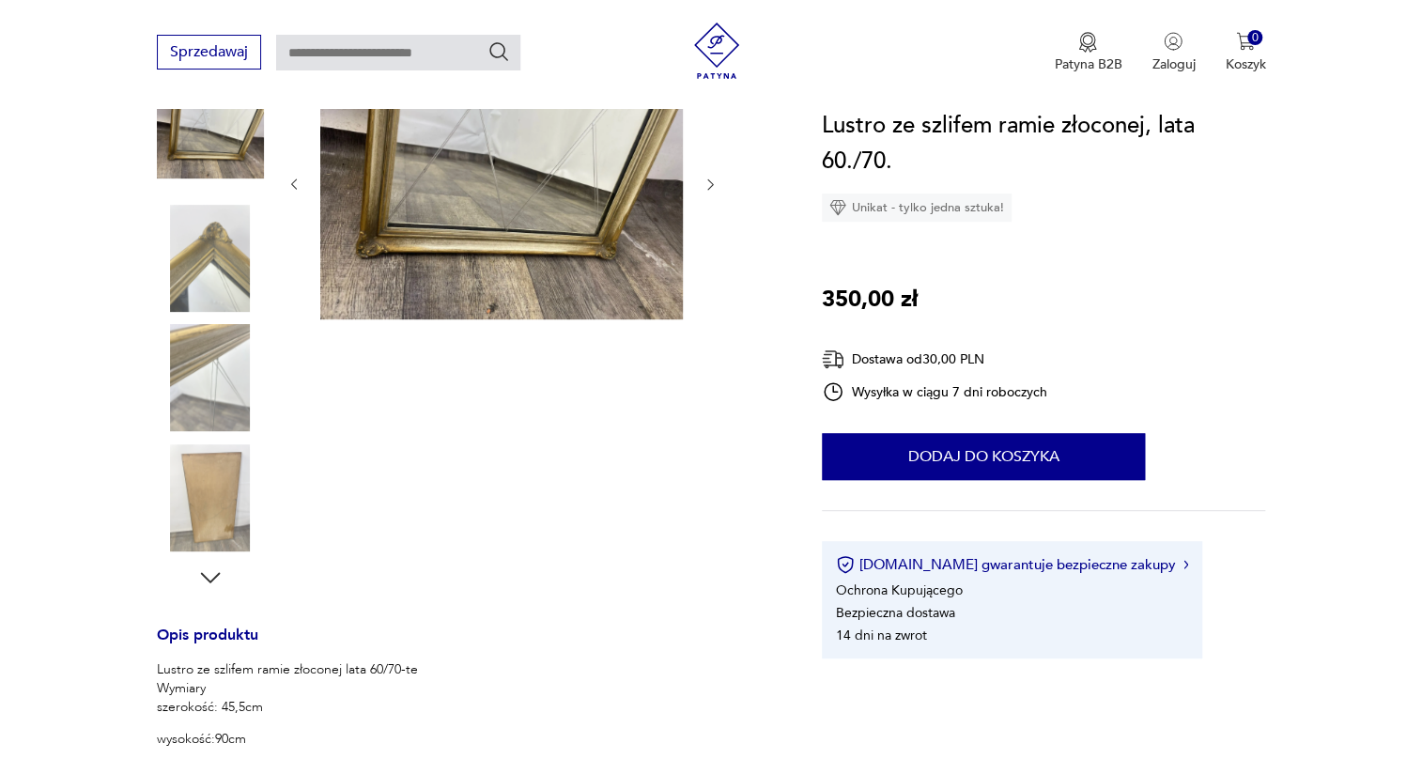
scroll to position [0, 0]
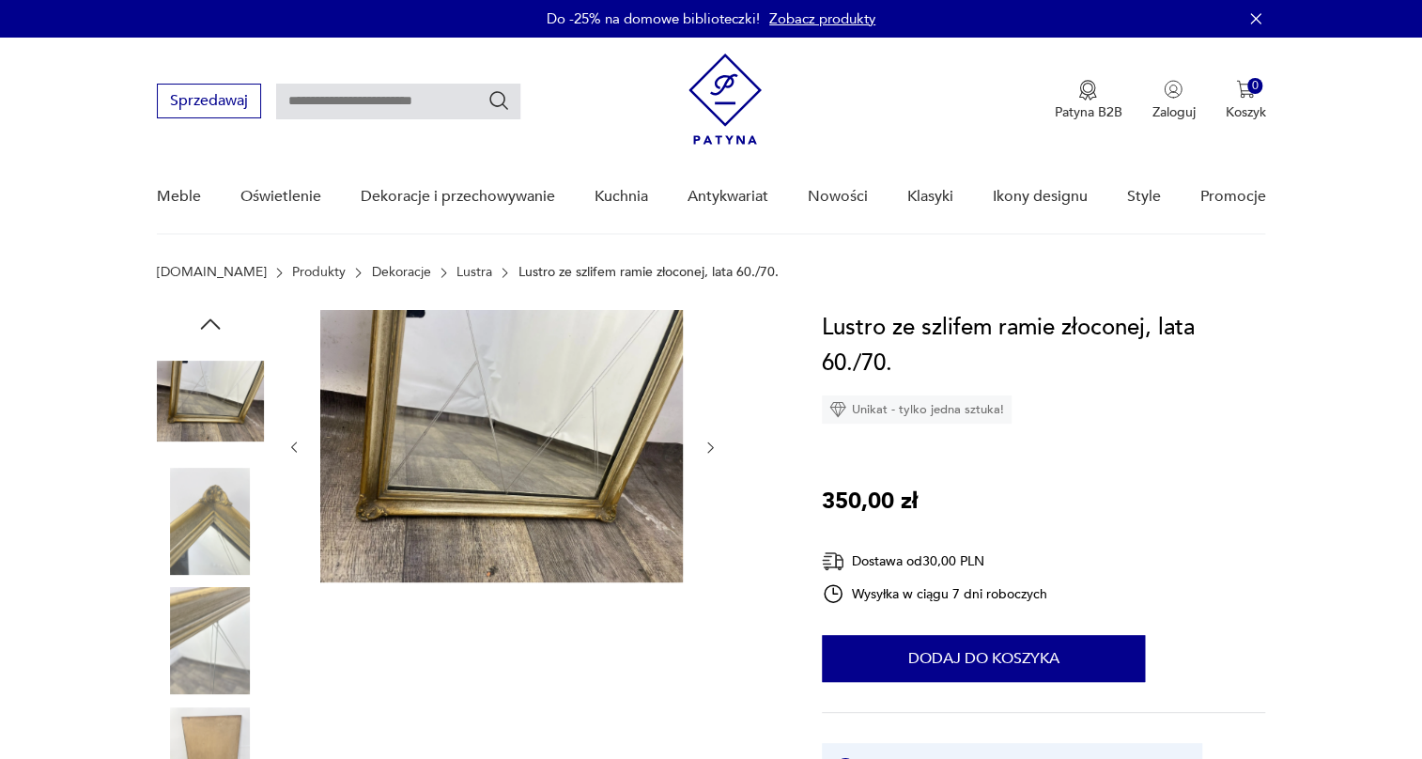
click at [467, 372] on img at bounding box center [501, 446] width 363 height 272
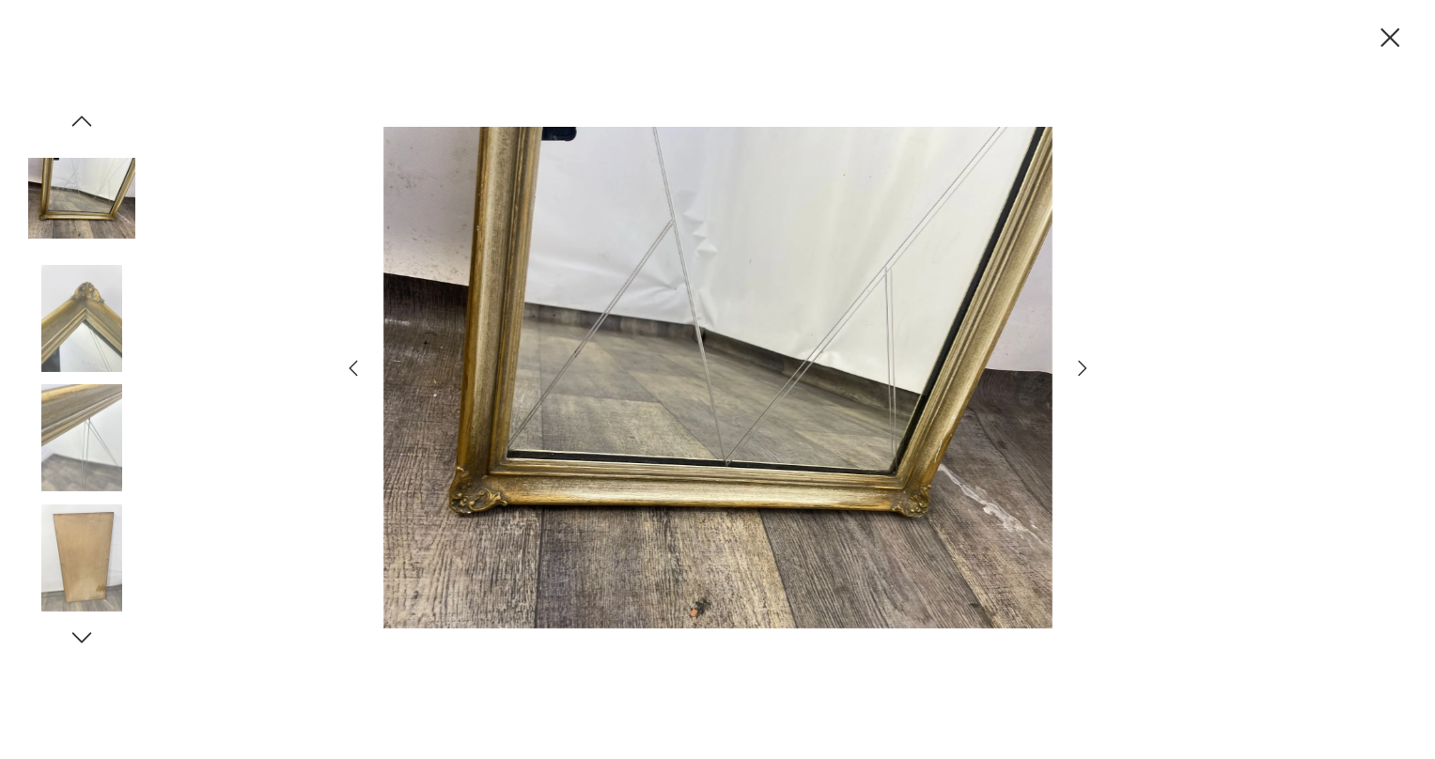
click at [346, 369] on icon "button" at bounding box center [353, 368] width 23 height 23
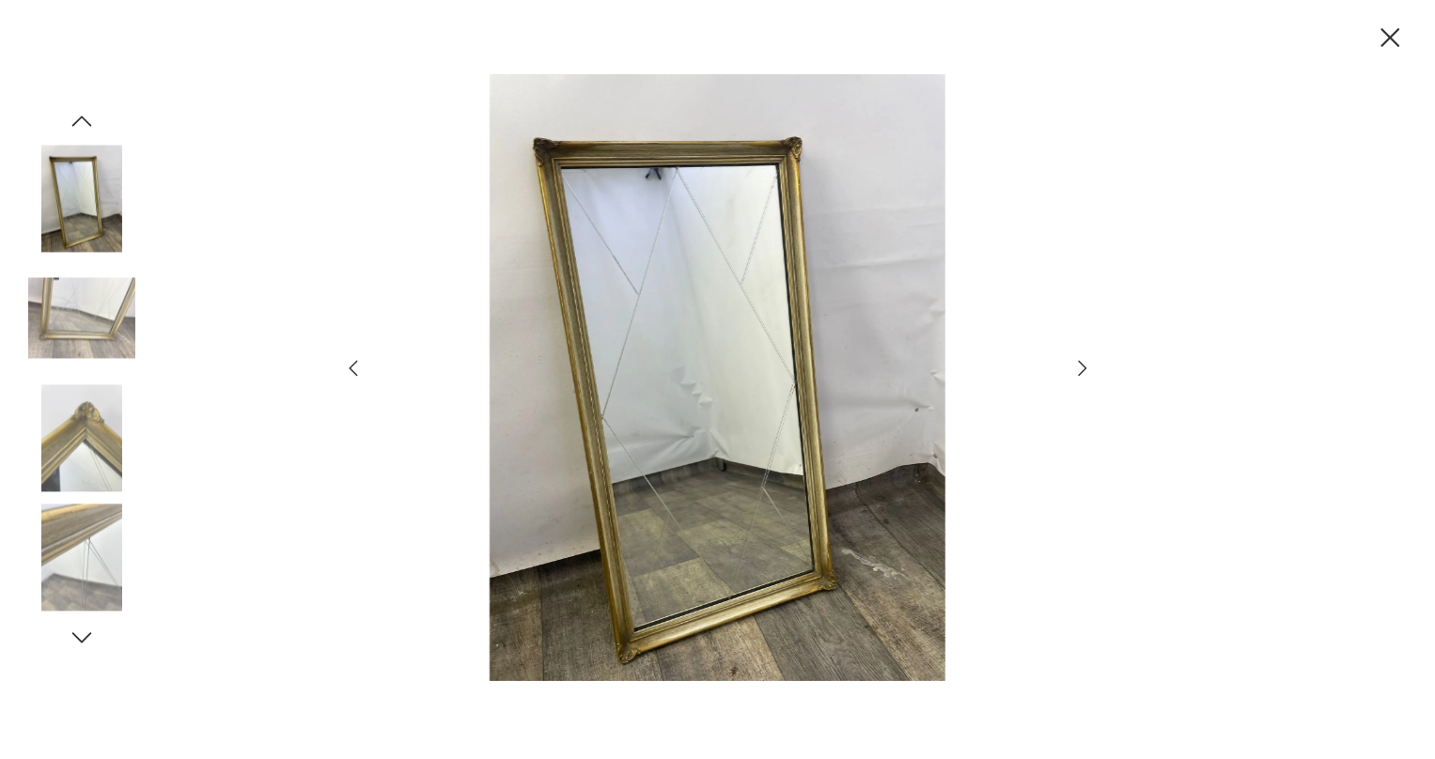
click at [350, 367] on icon "button" at bounding box center [353, 368] width 23 height 23
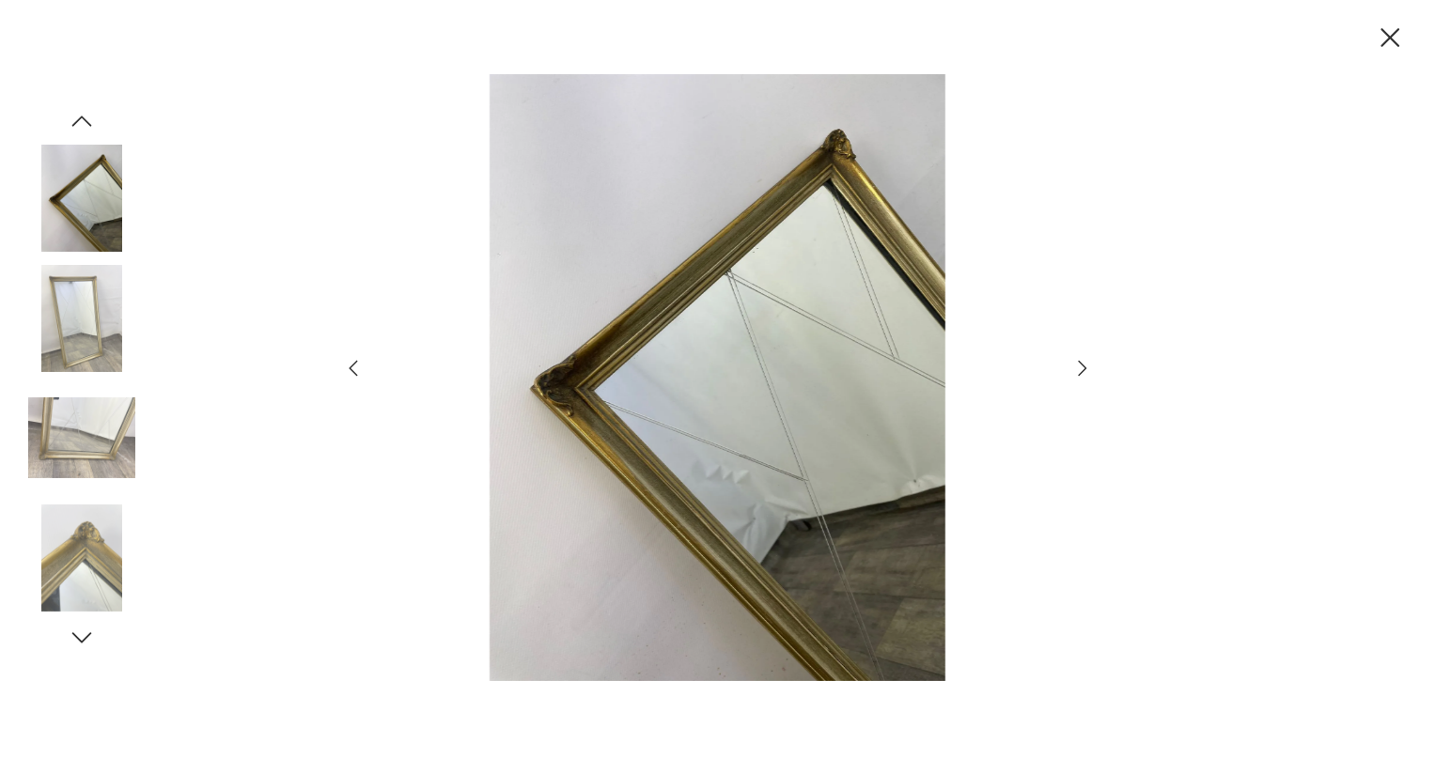
click at [350, 367] on icon "button" at bounding box center [353, 368] width 23 height 23
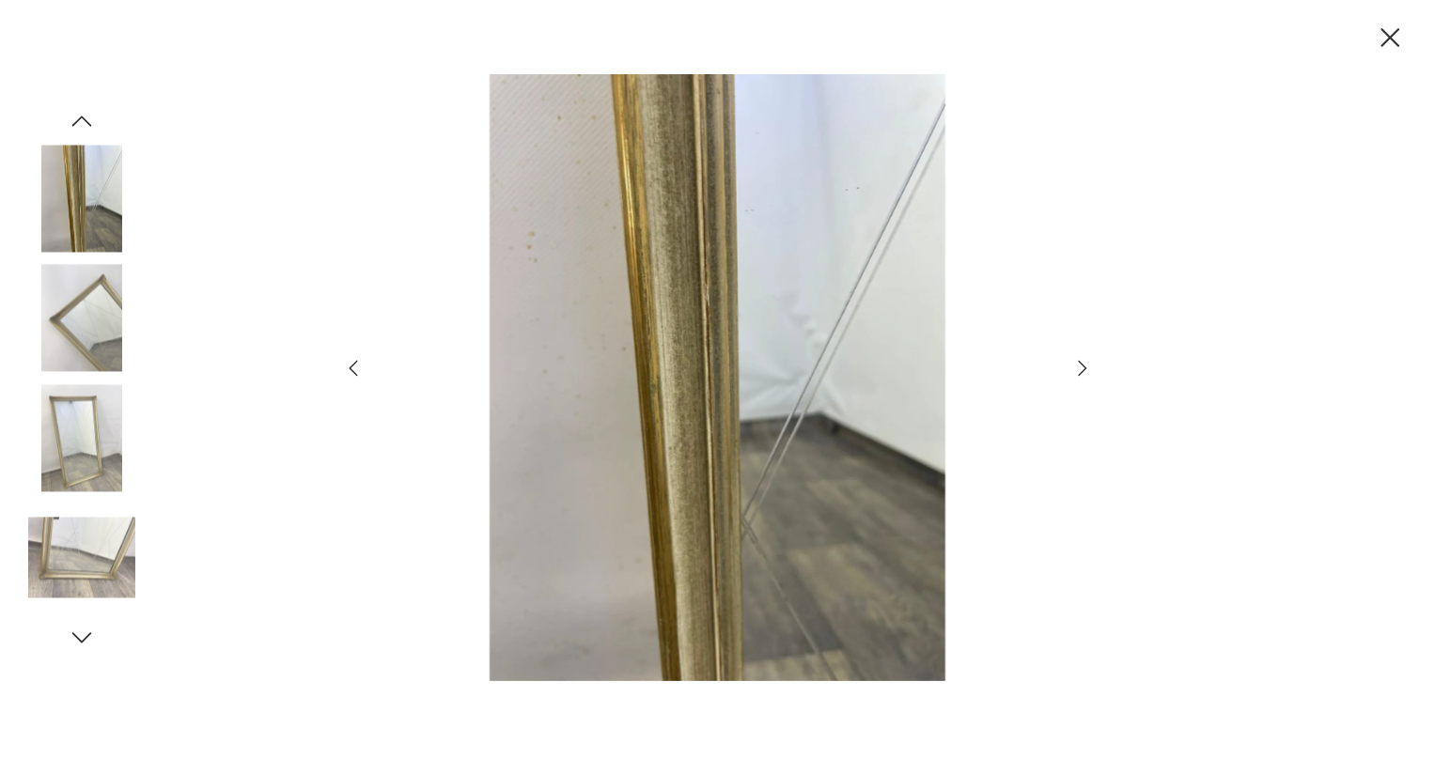
click at [350, 367] on icon "button" at bounding box center [353, 368] width 23 height 23
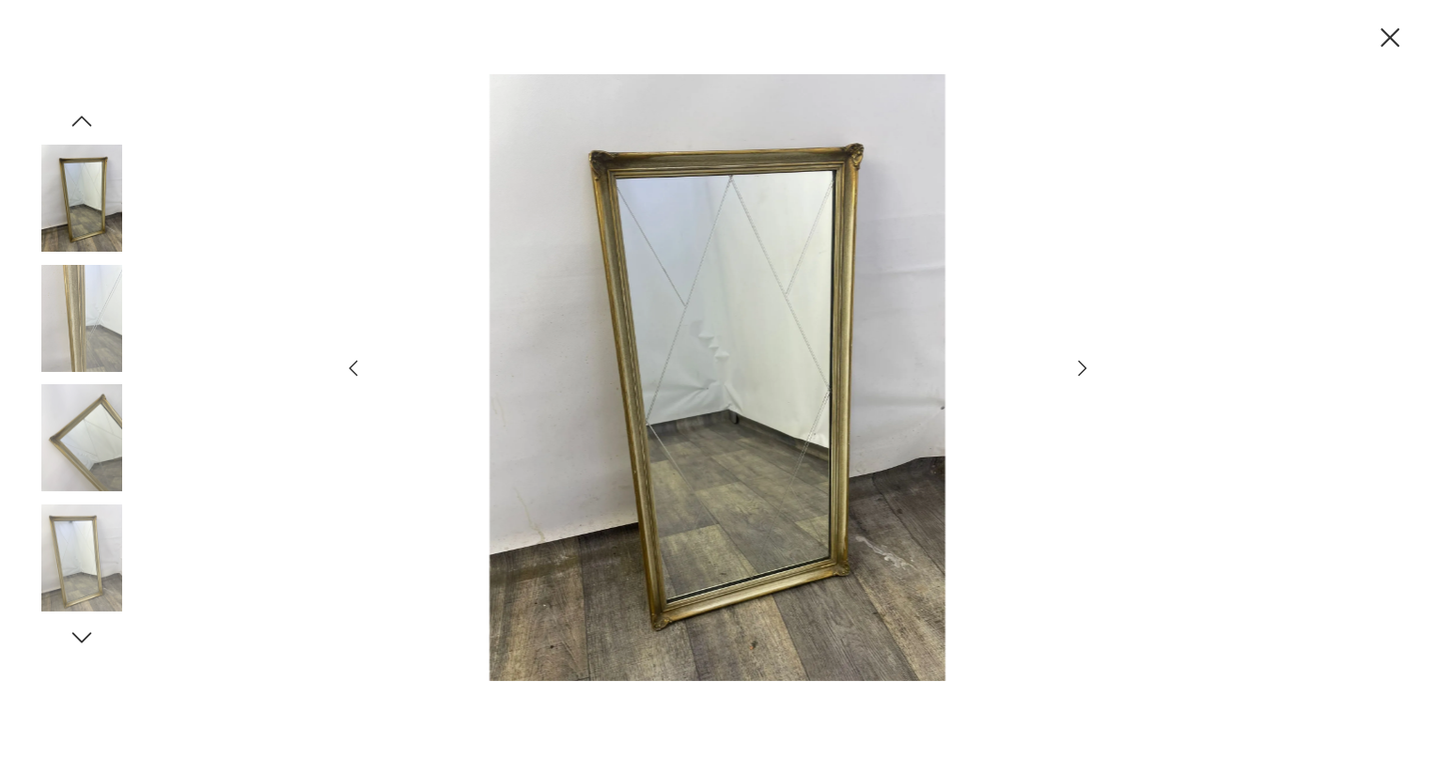
click at [350, 367] on icon "button" at bounding box center [353, 368] width 23 height 23
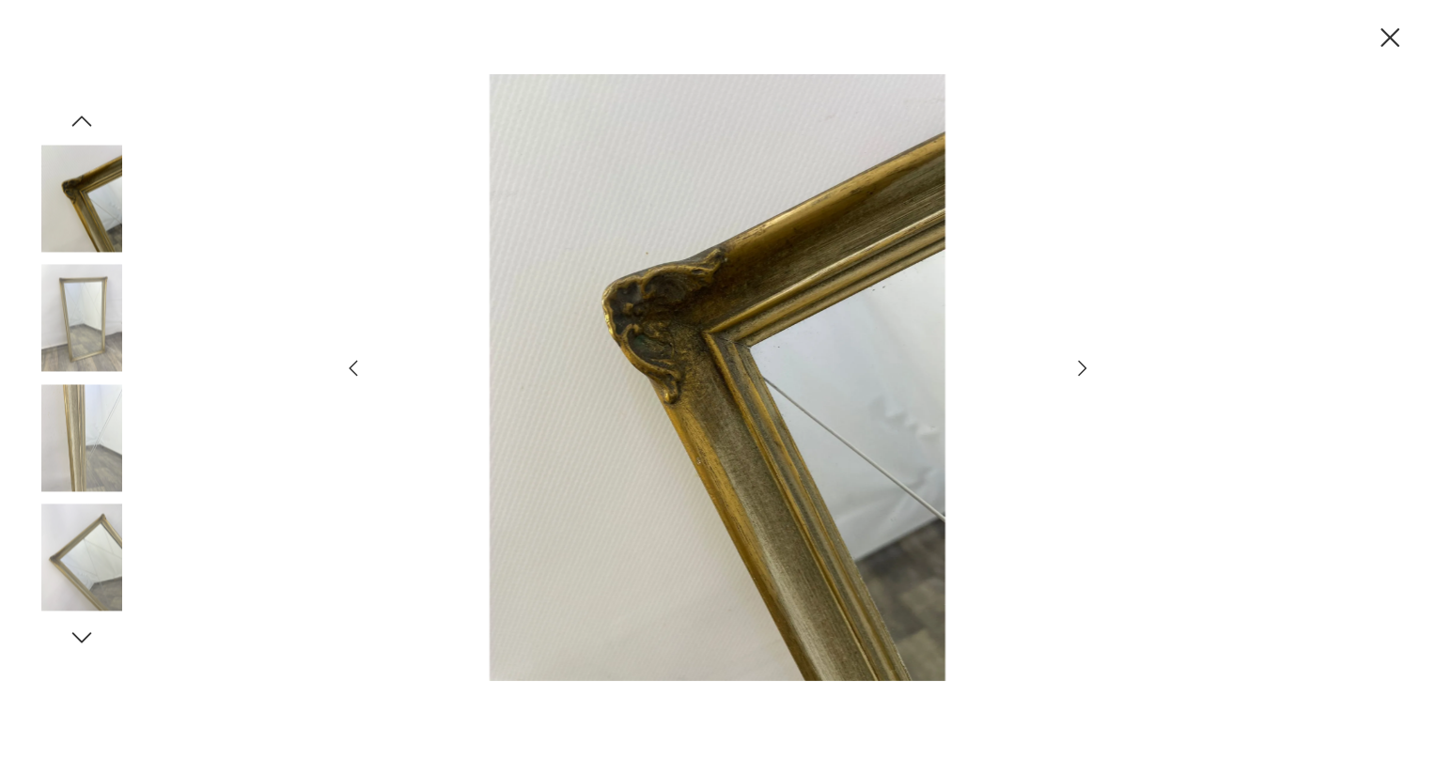
click at [350, 367] on icon "button" at bounding box center [353, 368] width 23 height 23
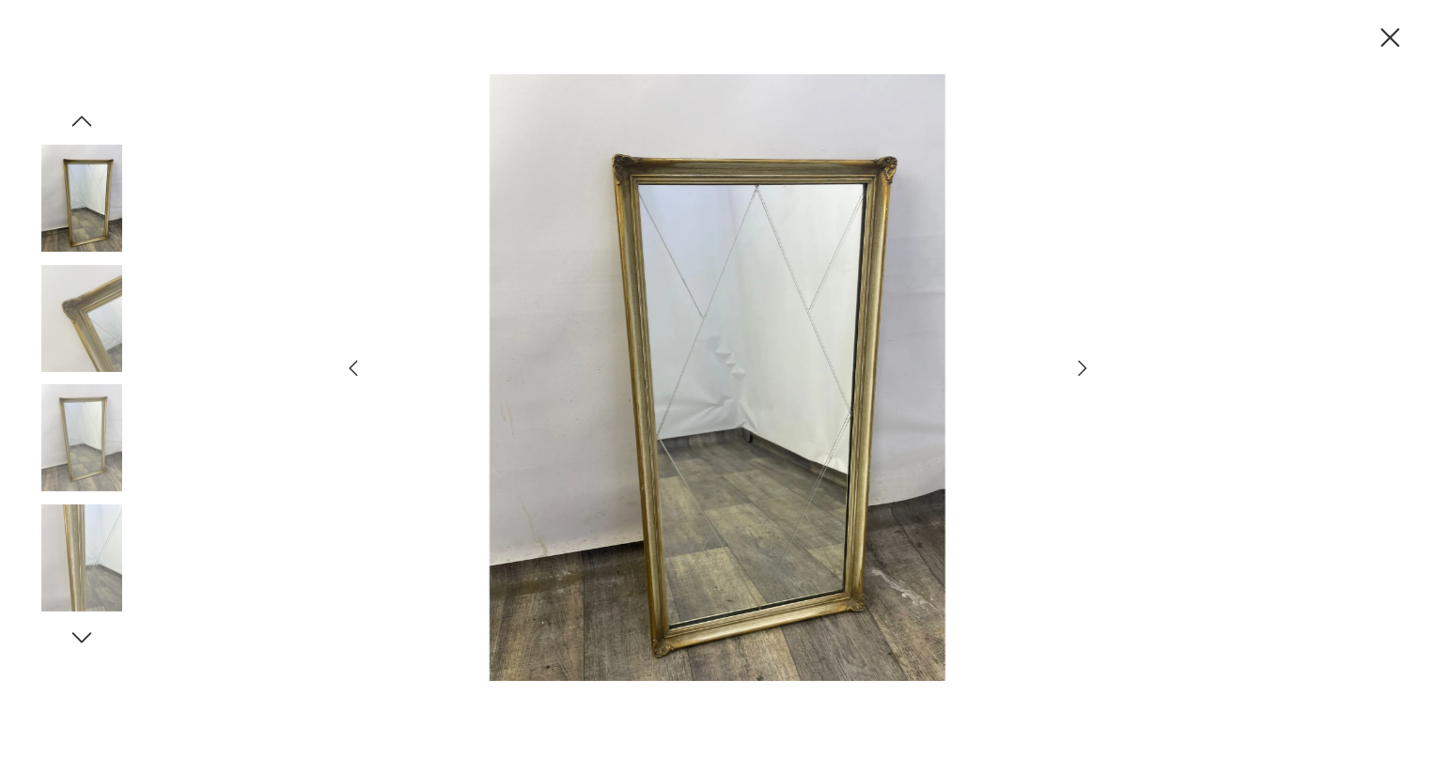
click at [350, 367] on icon "button" at bounding box center [353, 368] width 23 height 23
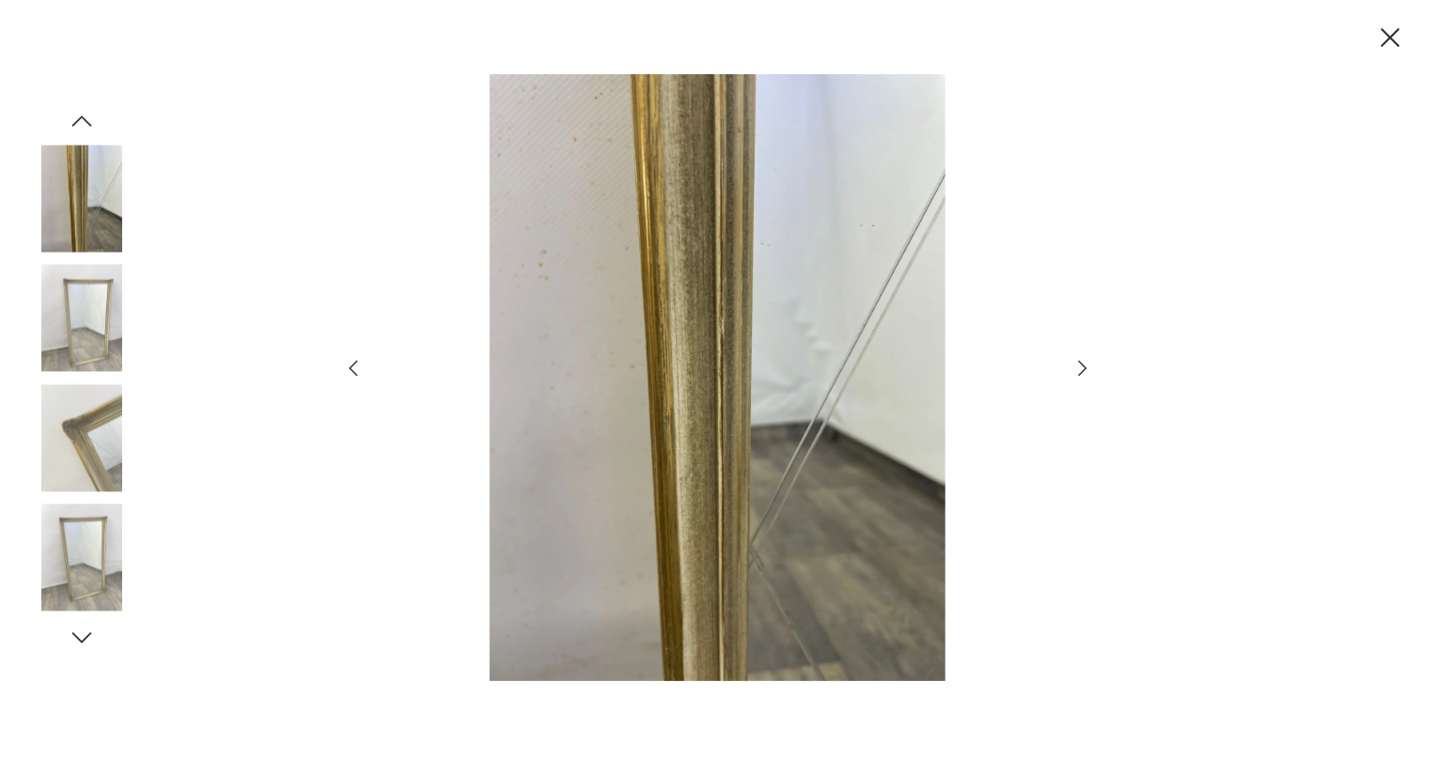
click at [350, 367] on icon "button" at bounding box center [353, 368] width 23 height 23
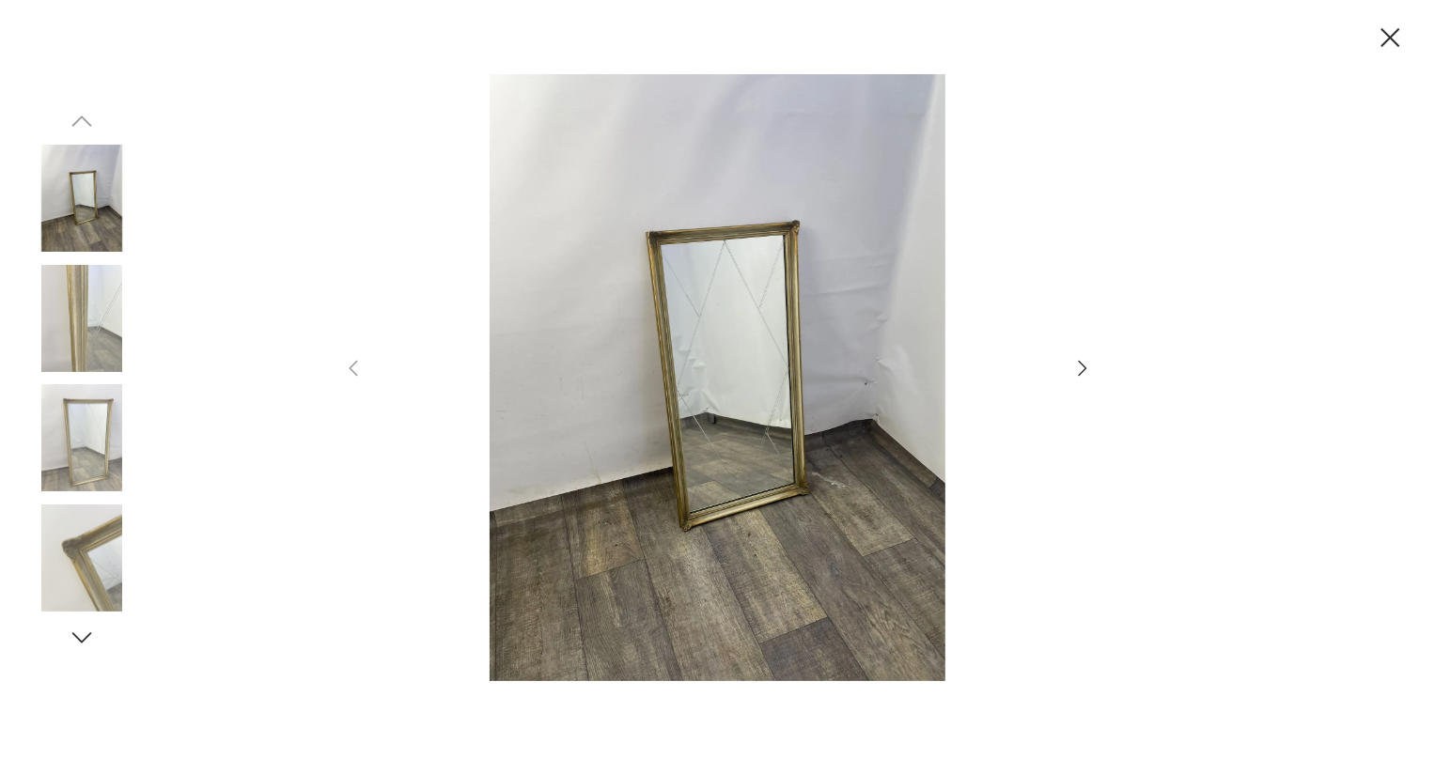
drag, startPoint x: 1393, startPoint y: 38, endPoint x: 1336, endPoint y: 49, distance: 58.4
click at [1390, 38] on icon "button" at bounding box center [1390, 38] width 33 height 33
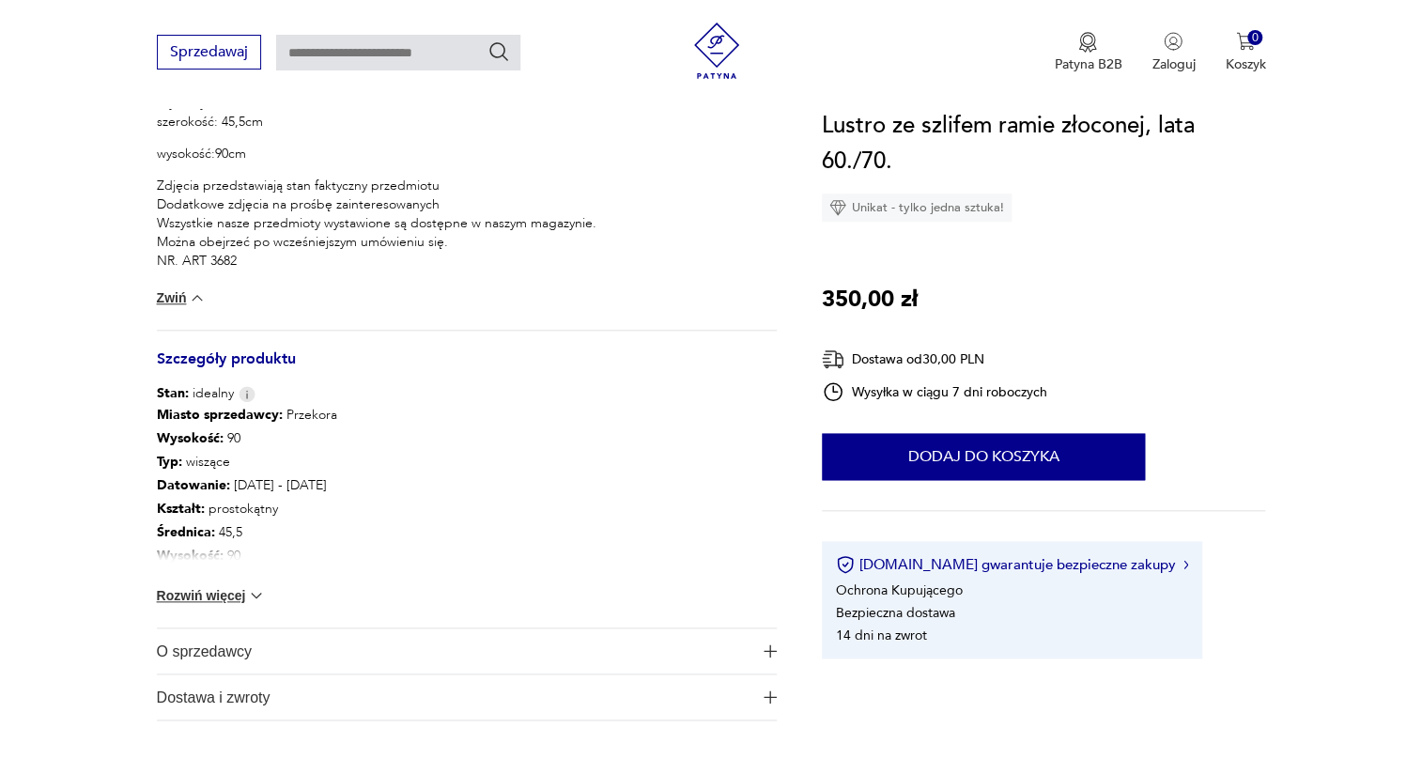
scroll to position [854, 0]
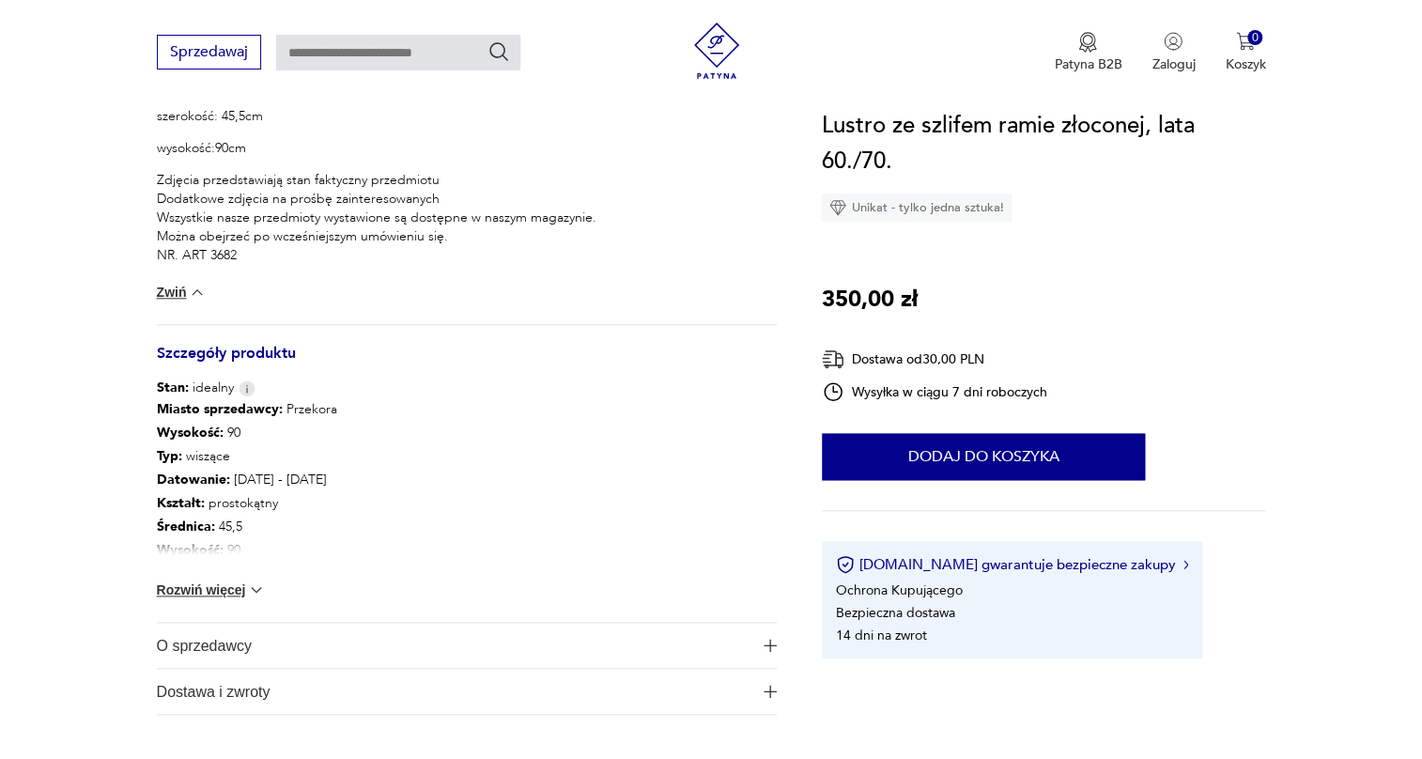
click at [241, 588] on button "Rozwiń więcej" at bounding box center [211, 590] width 109 height 19
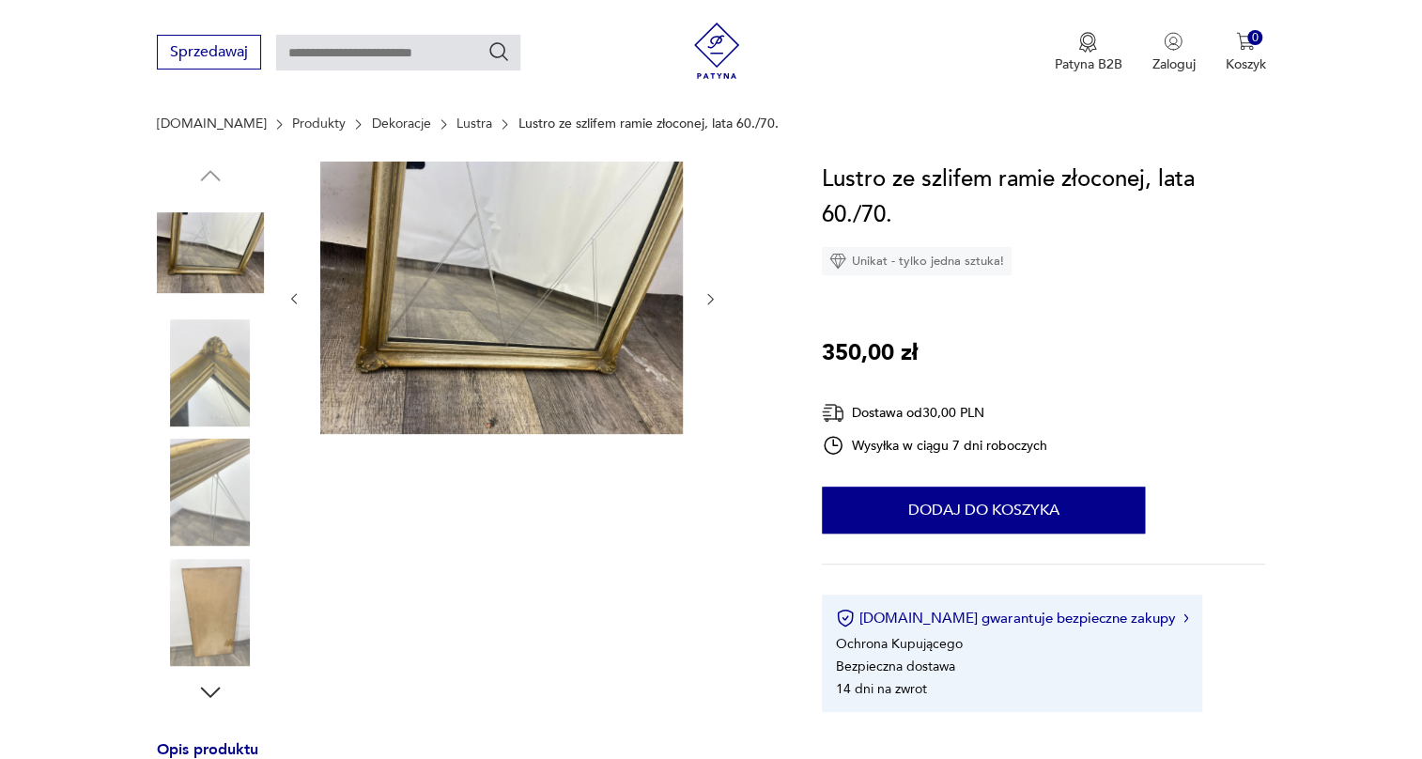
scroll to position [0, 0]
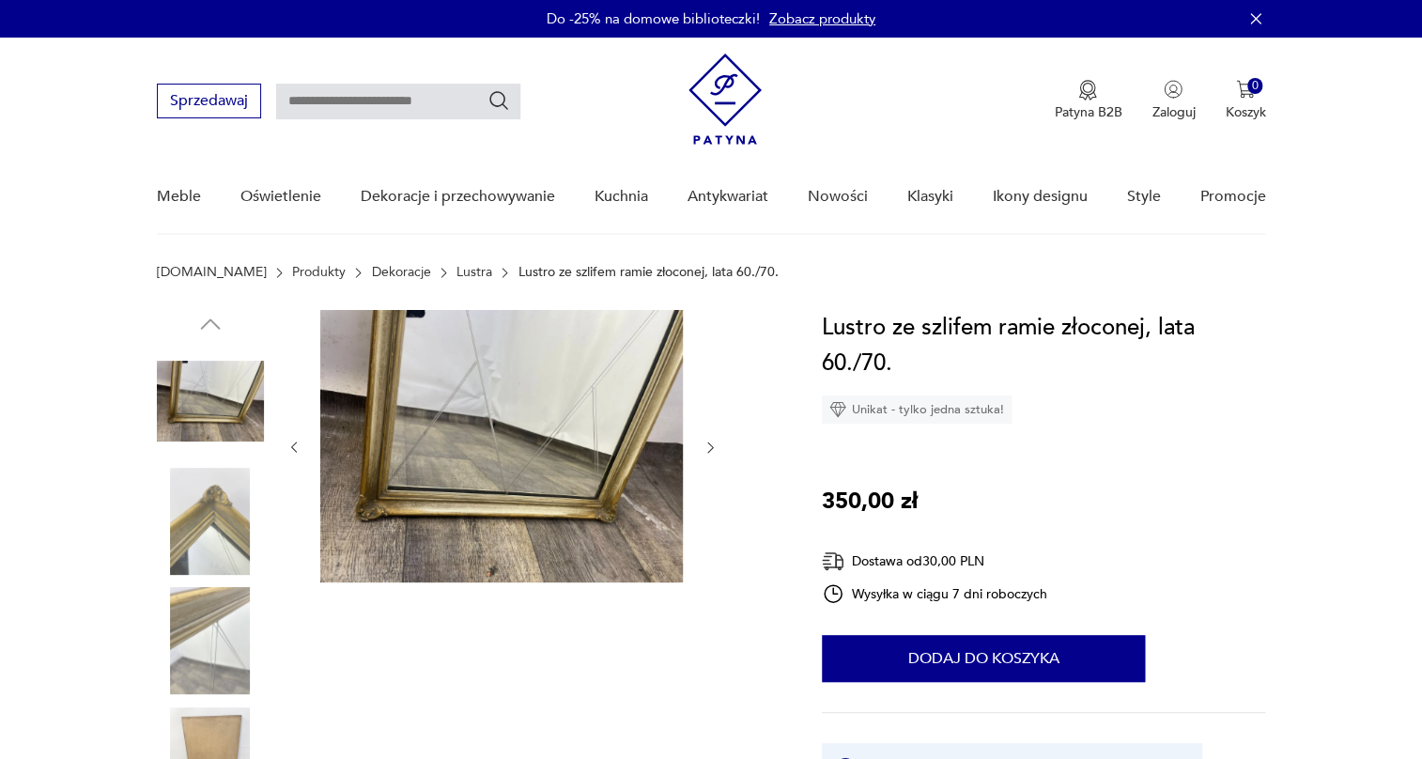
click at [201, 516] on img at bounding box center [210, 521] width 107 height 107
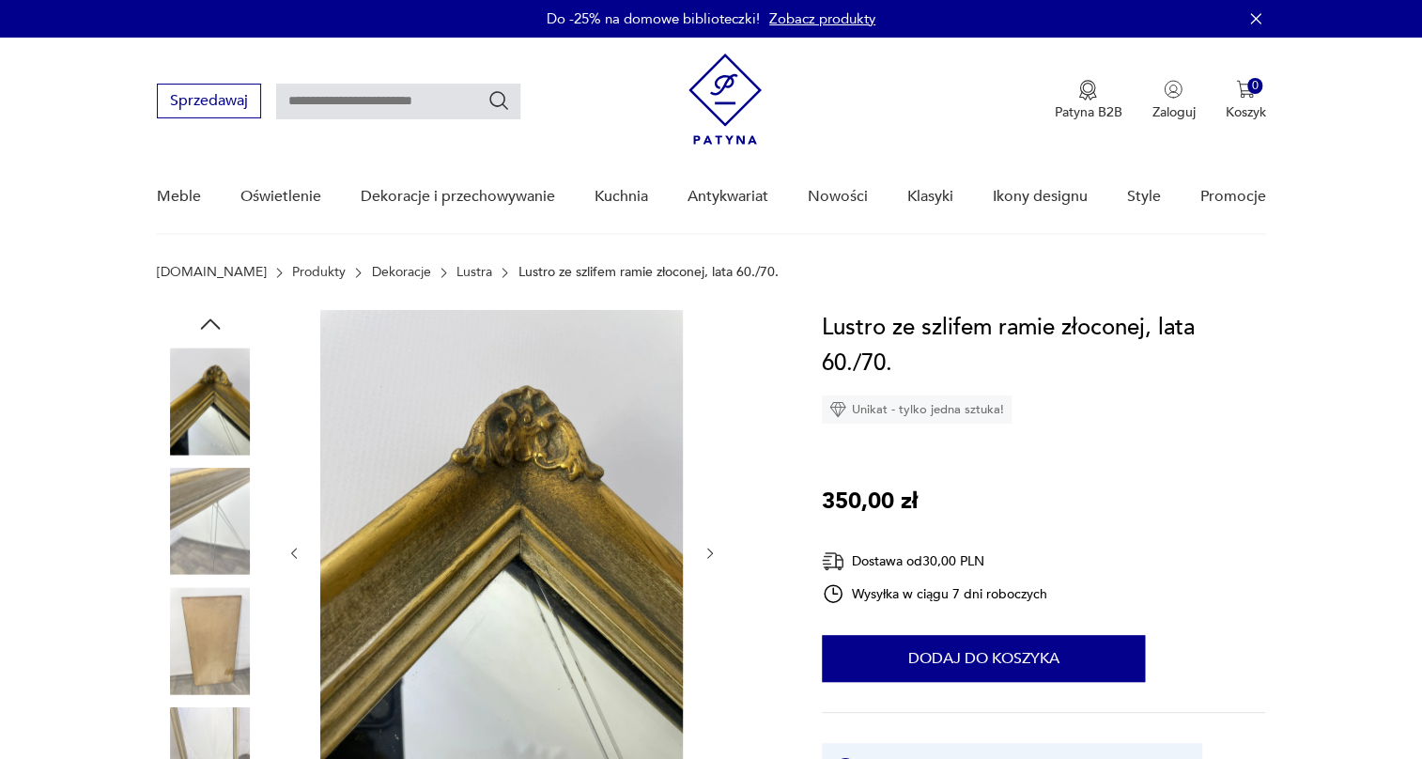
click at [203, 517] on img at bounding box center [210, 521] width 107 height 107
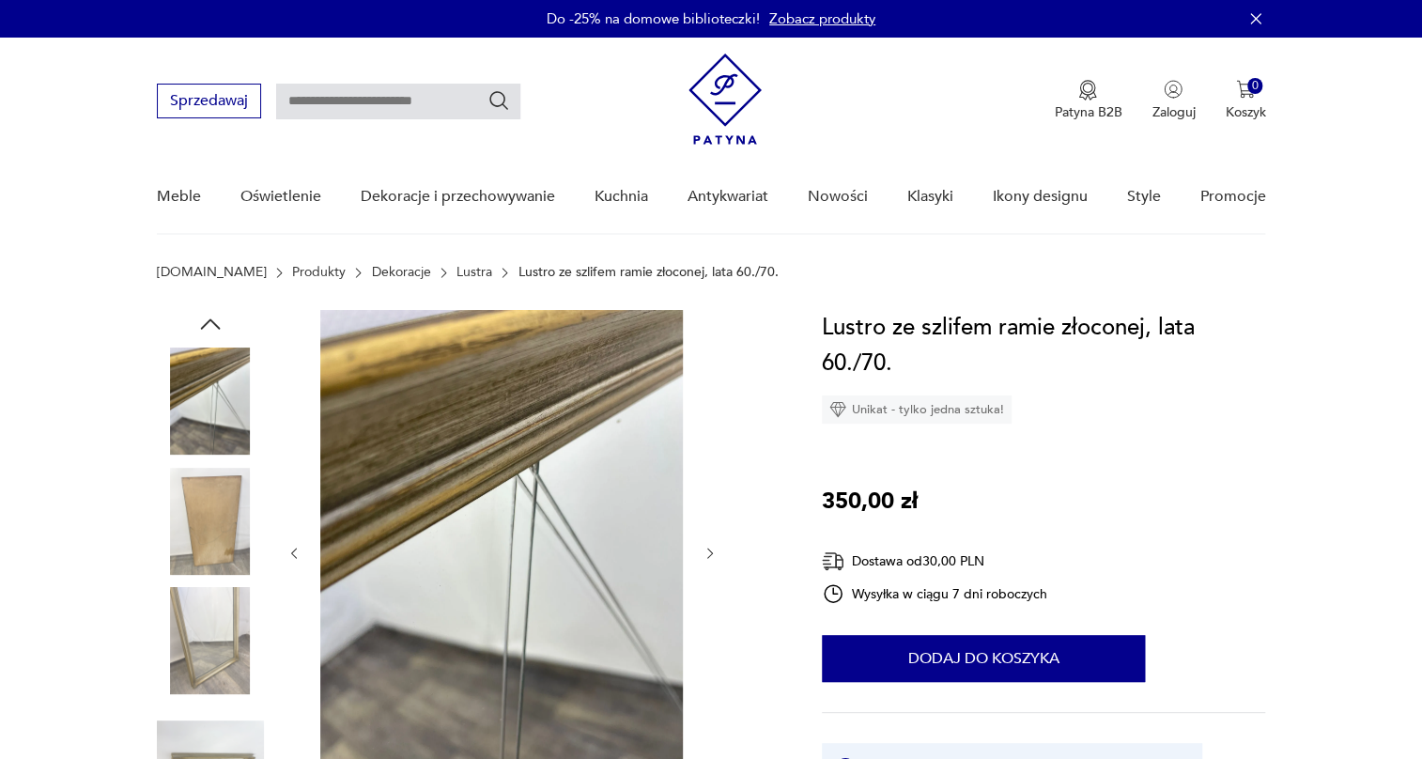
click at [196, 536] on img at bounding box center [210, 521] width 107 height 107
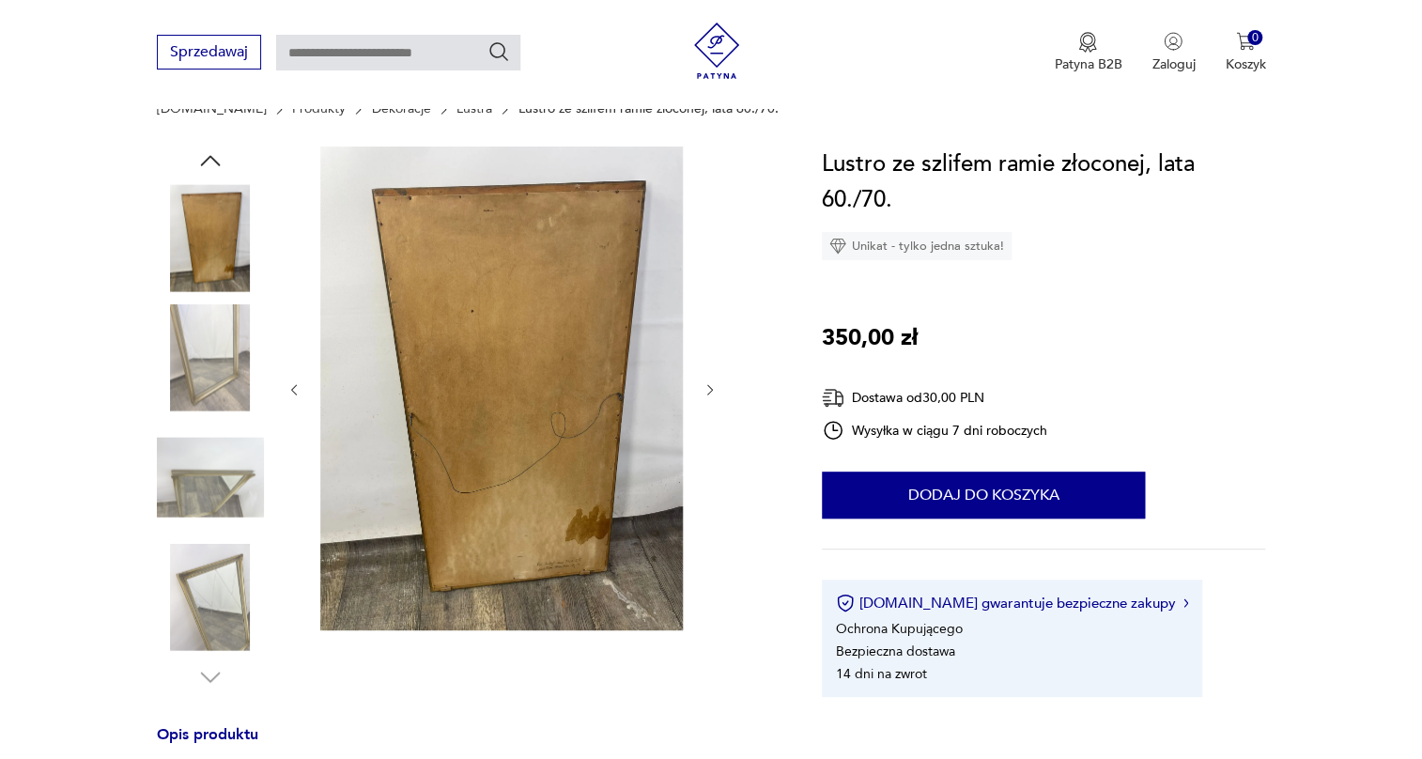
scroll to position [170, 0]
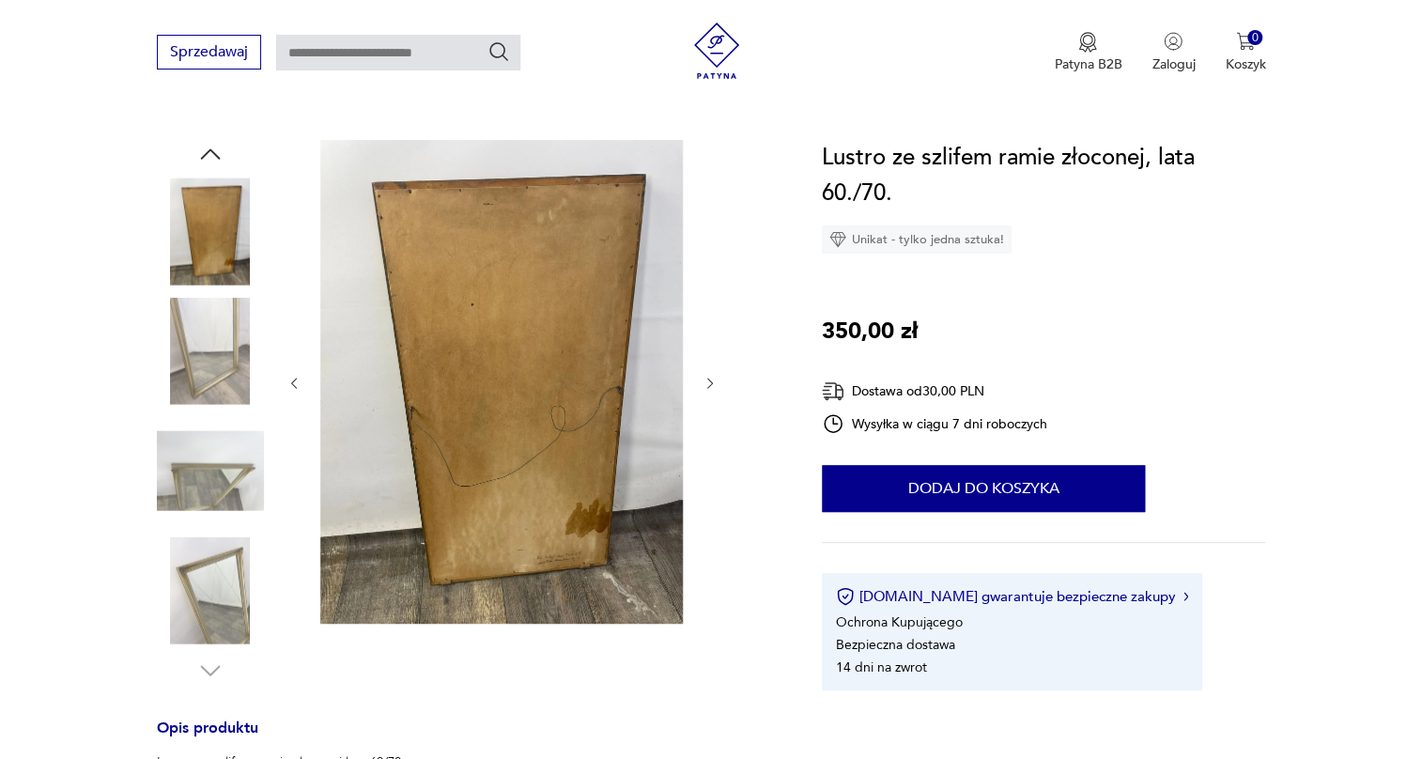
click at [247, 334] on img at bounding box center [210, 351] width 107 height 107
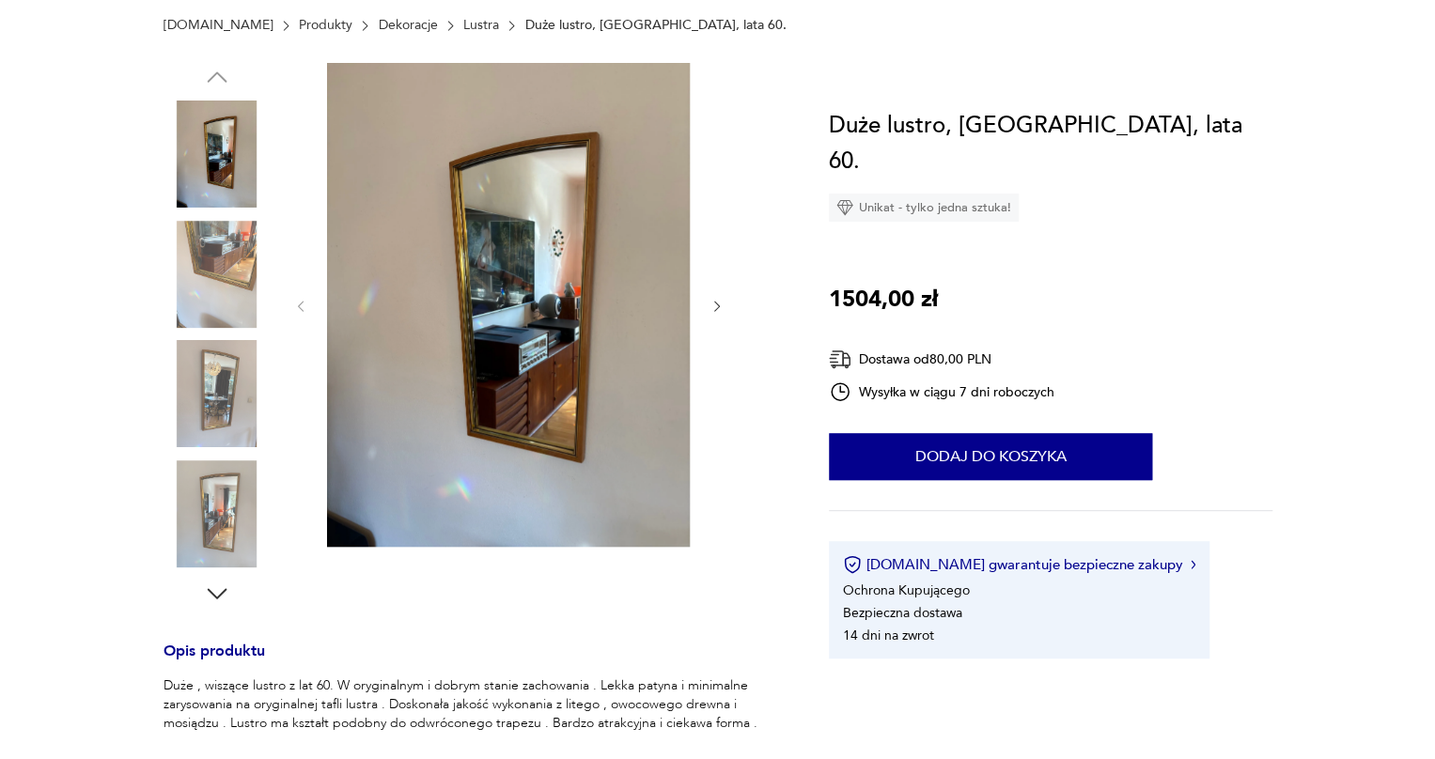
scroll to position [256, 0]
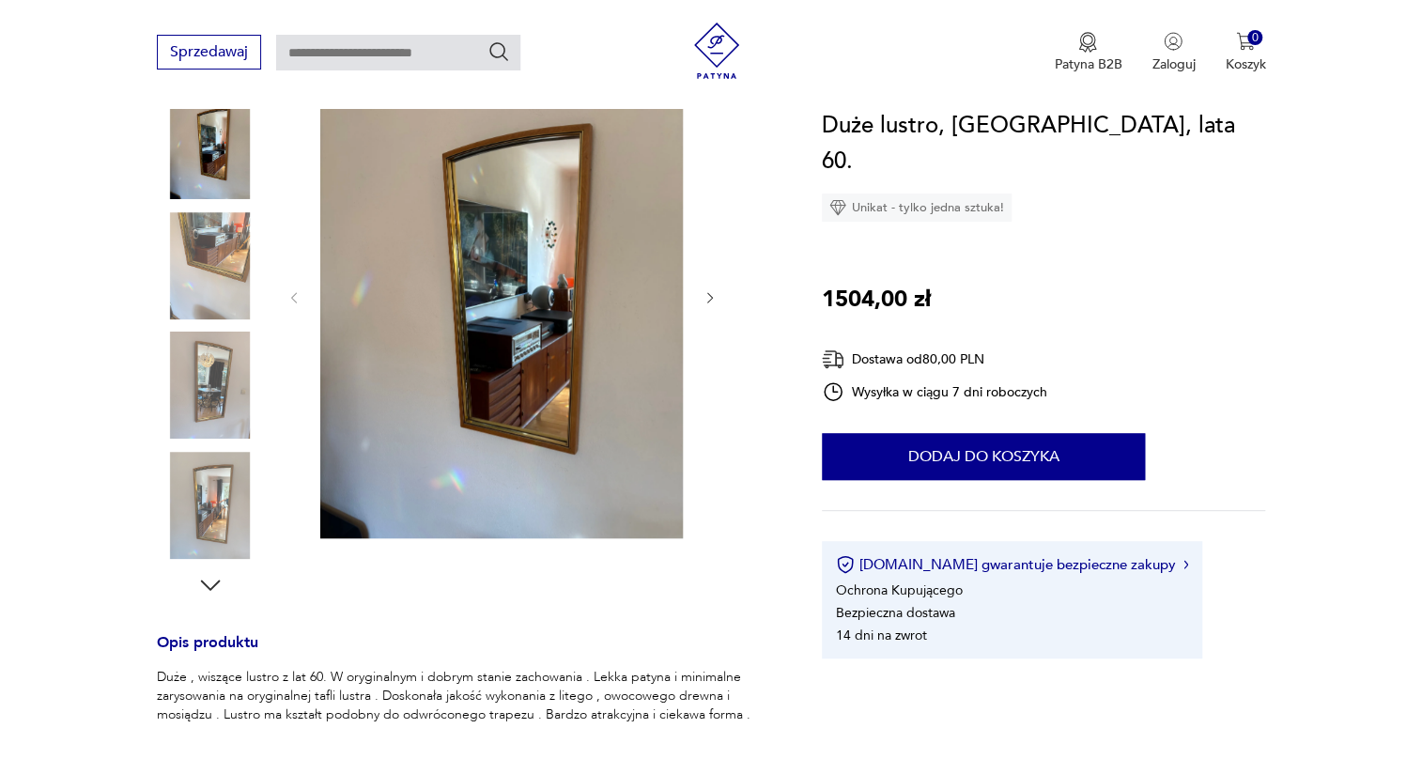
click at [213, 284] on img at bounding box center [210, 265] width 107 height 107
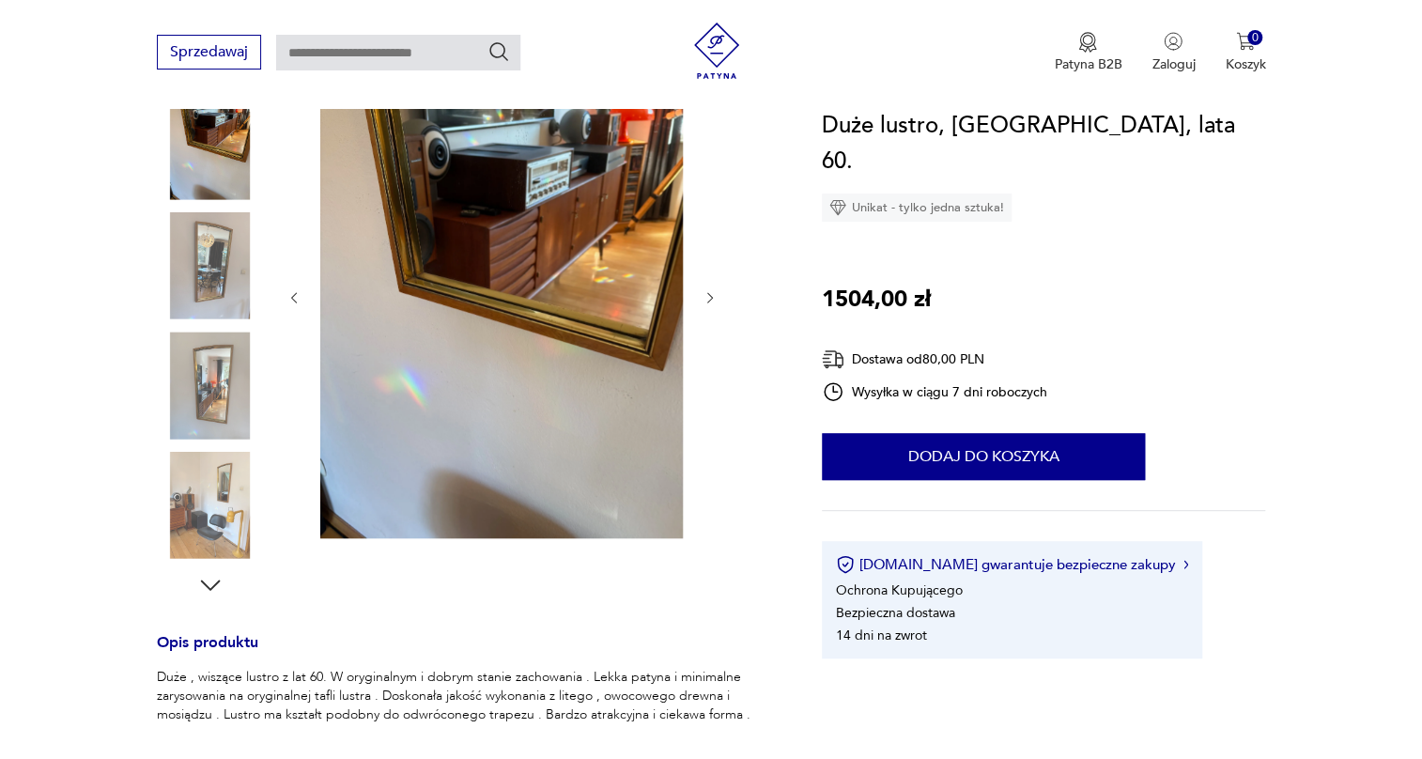
click at [215, 358] on img at bounding box center [210, 385] width 107 height 107
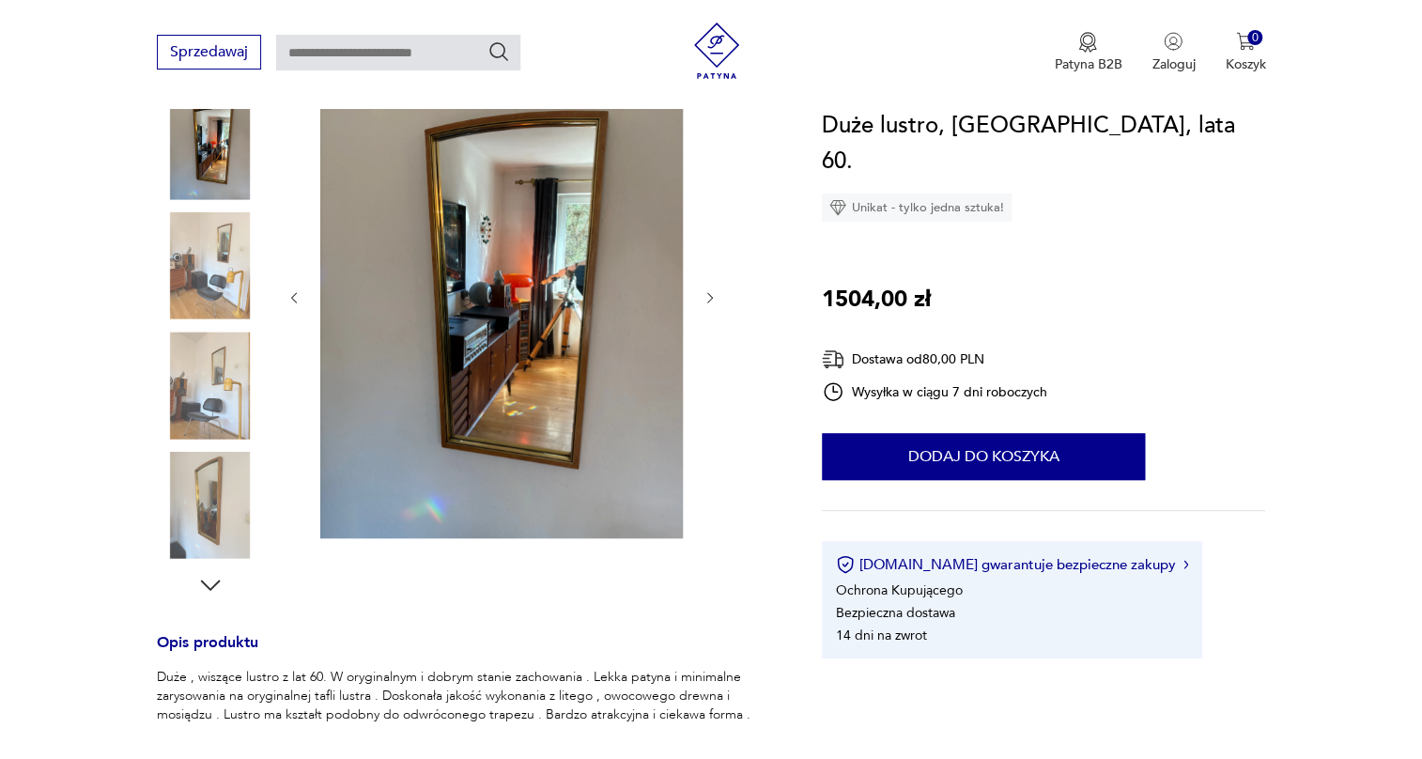
click at [214, 402] on img at bounding box center [210, 385] width 107 height 107
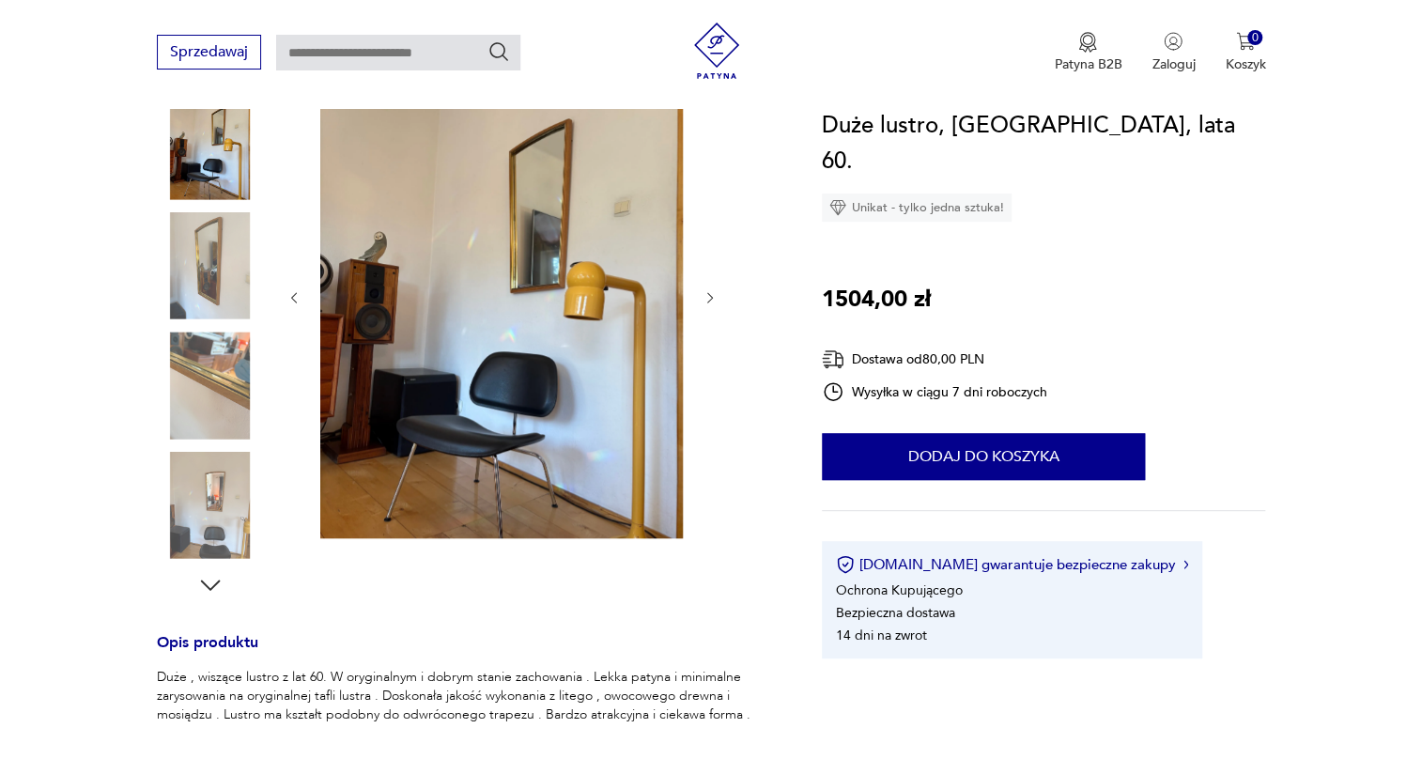
click at [211, 529] on img at bounding box center [210, 505] width 107 height 107
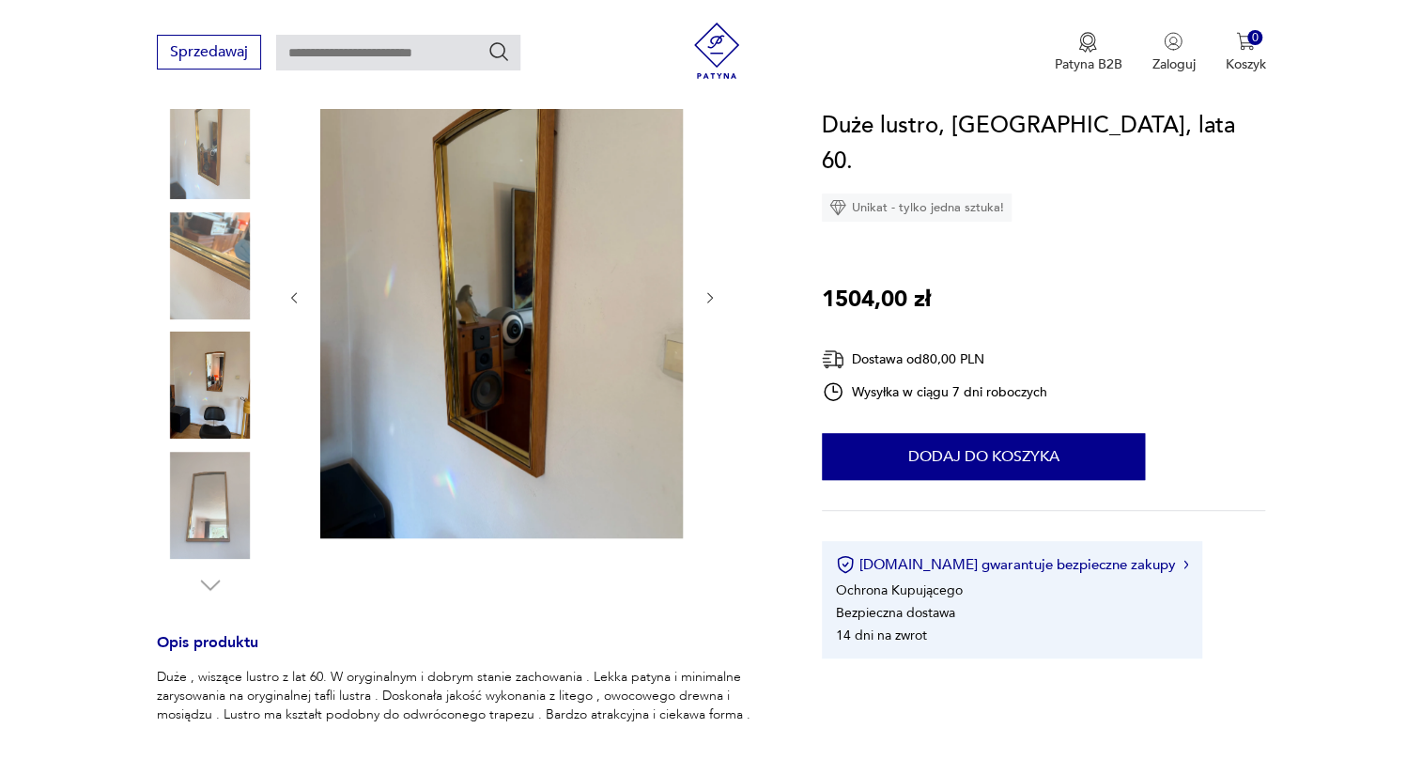
click at [523, 315] on img at bounding box center [501, 296] width 363 height 484
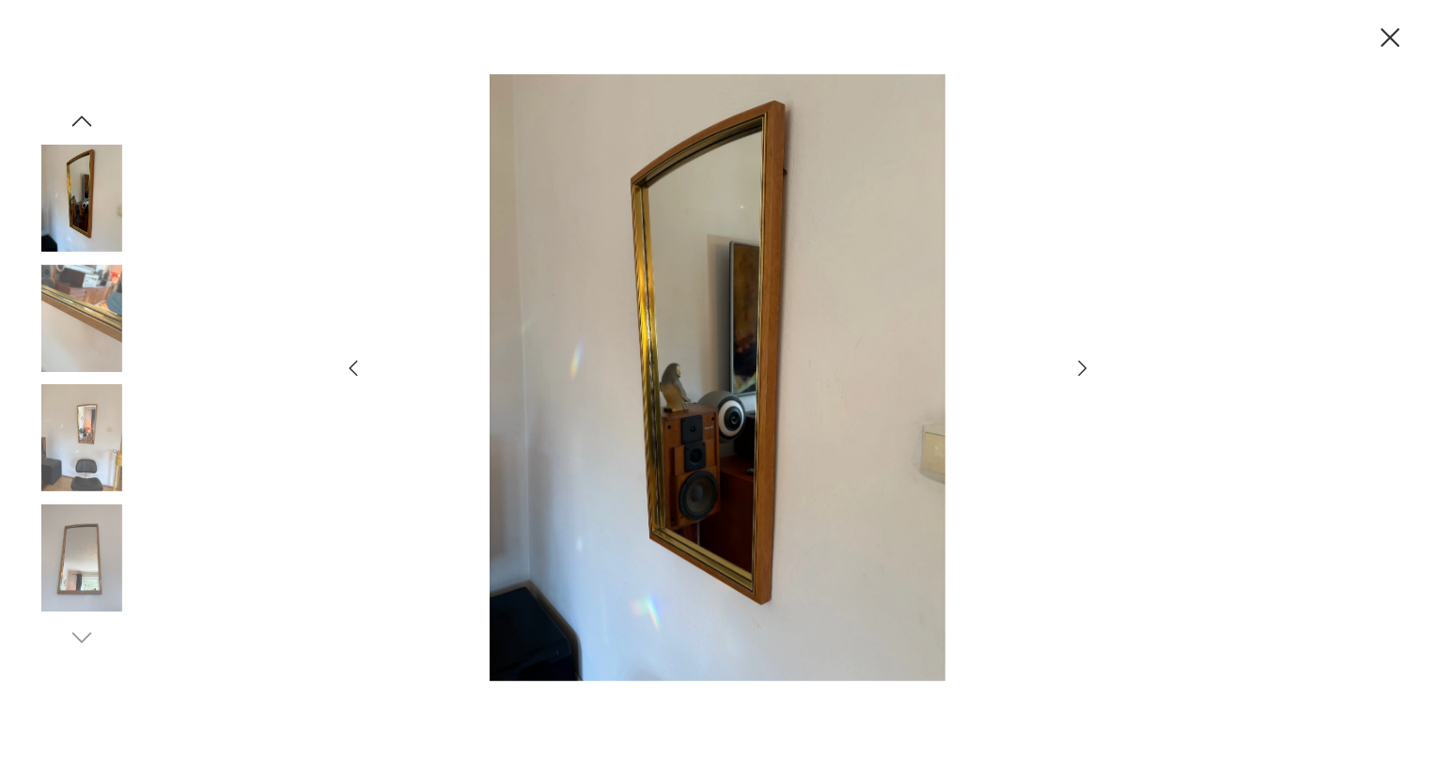
click at [1098, 366] on div at bounding box center [717, 379] width 1435 height 759
click at [1096, 366] on div at bounding box center [717, 379] width 1435 height 759
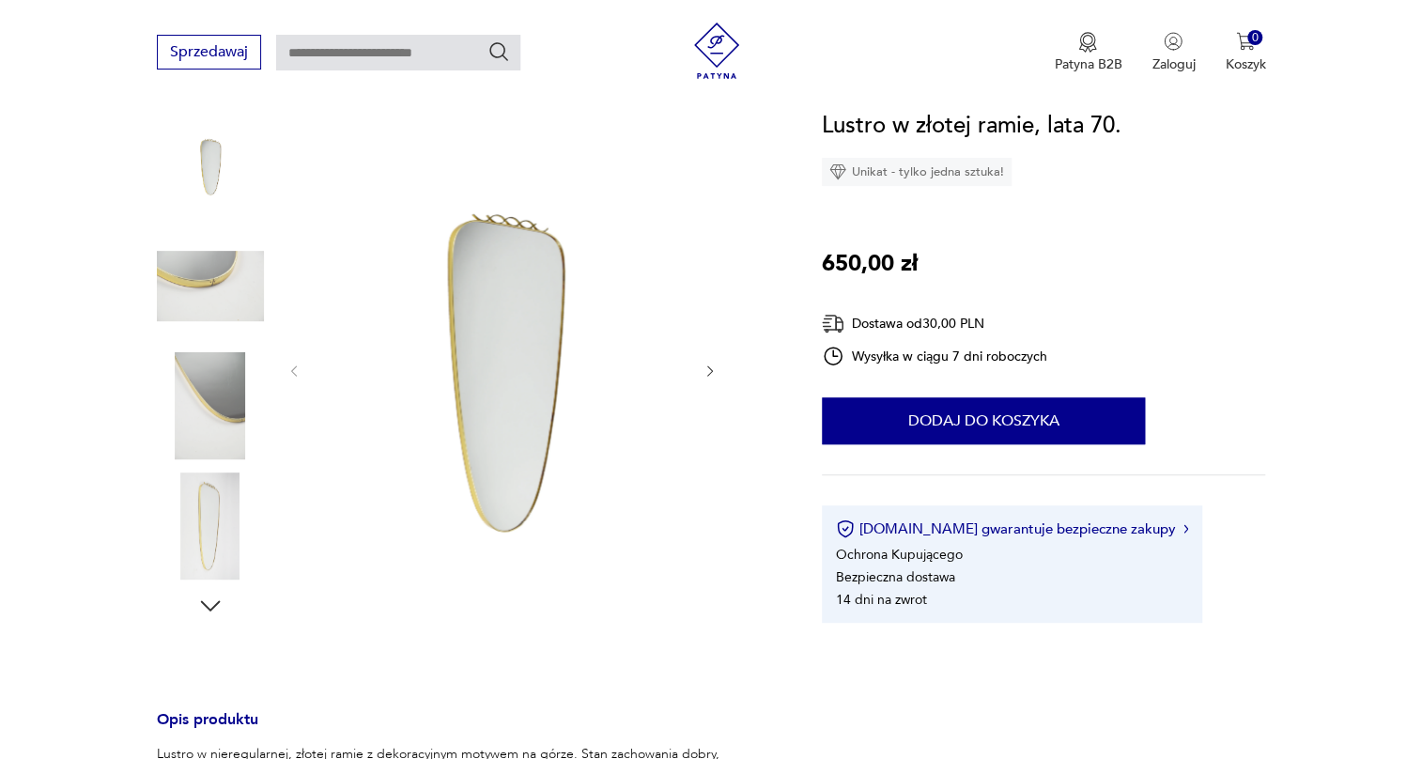
scroll to position [256, 0]
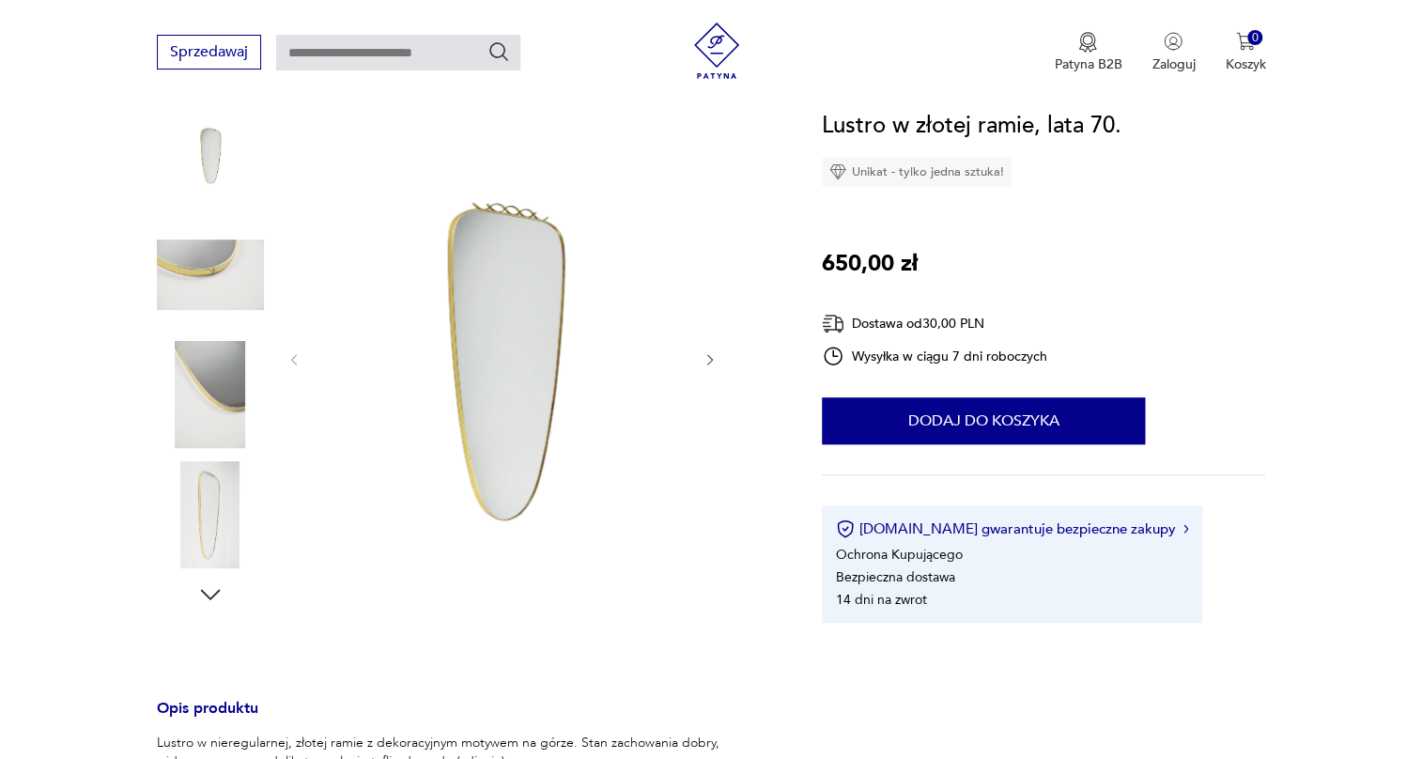
click at [210, 388] on img at bounding box center [210, 394] width 107 height 107
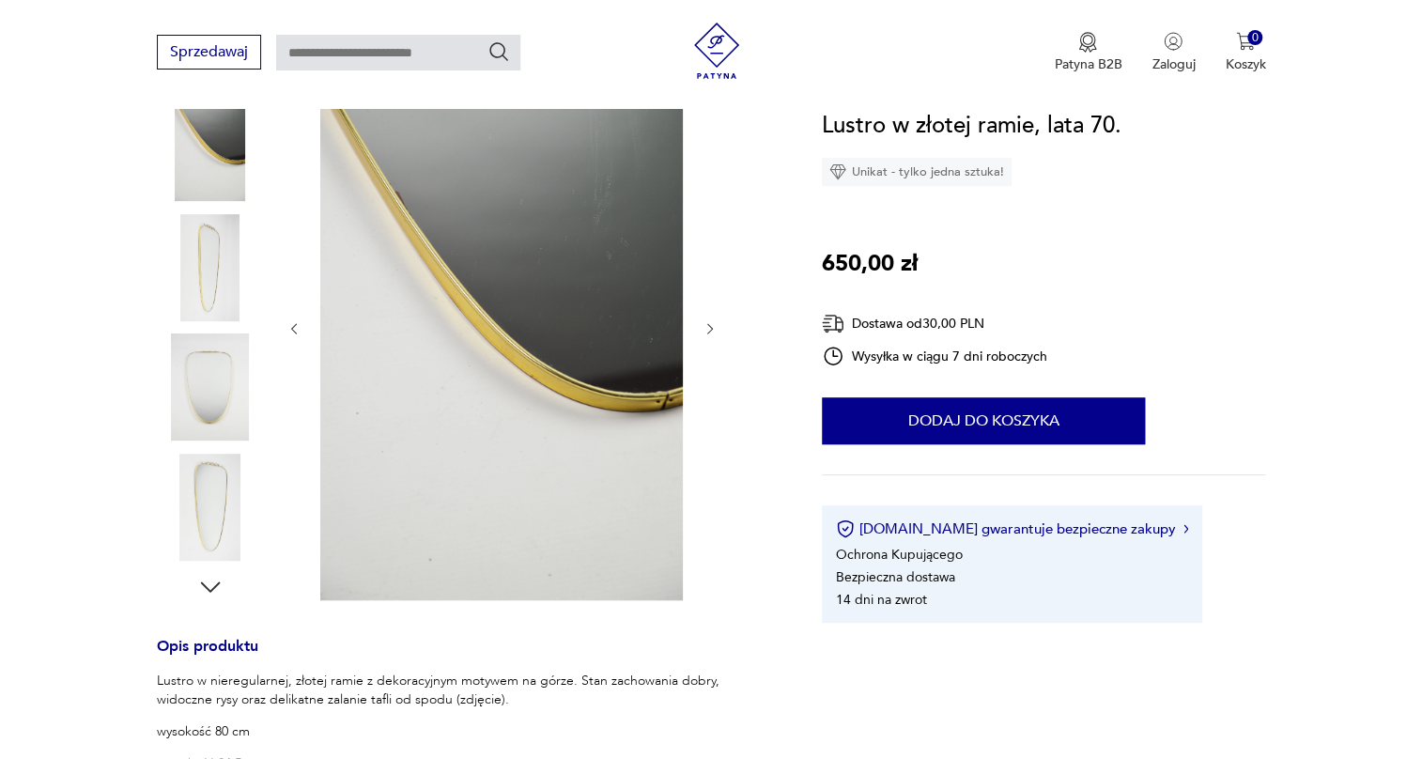
click at [213, 404] on img at bounding box center [210, 387] width 107 height 107
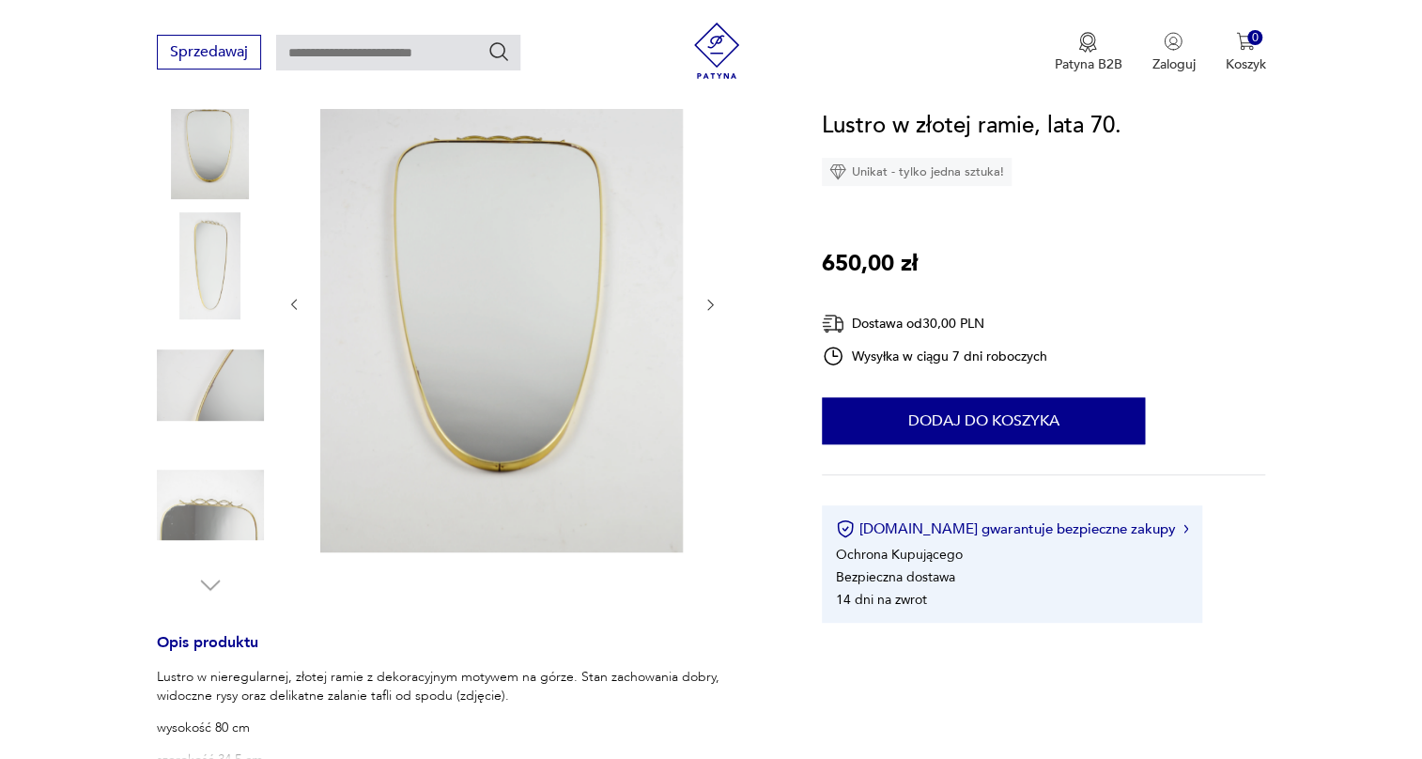
click at [214, 418] on img at bounding box center [210, 385] width 107 height 107
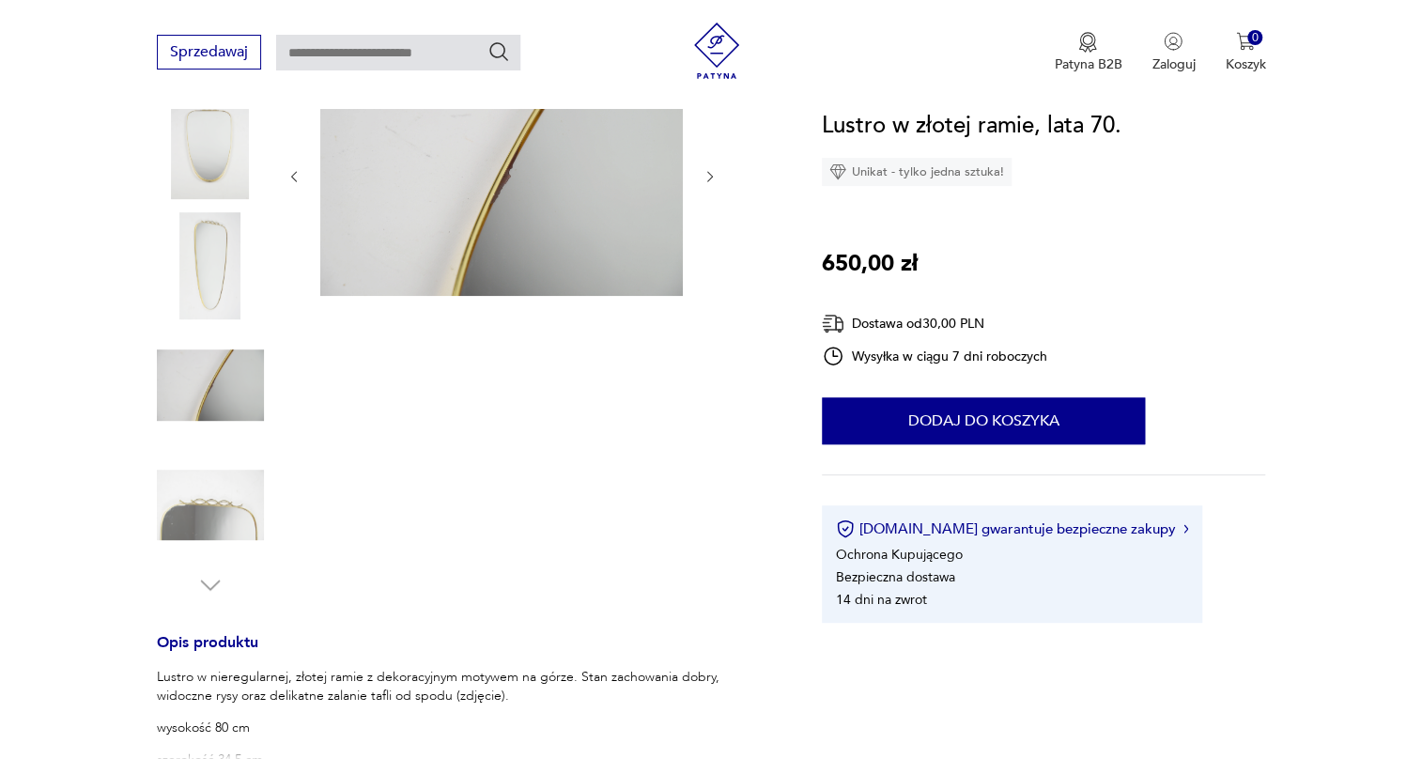
click at [228, 441] on div at bounding box center [210, 327] width 107 height 470
click at [231, 475] on img at bounding box center [210, 505] width 107 height 107
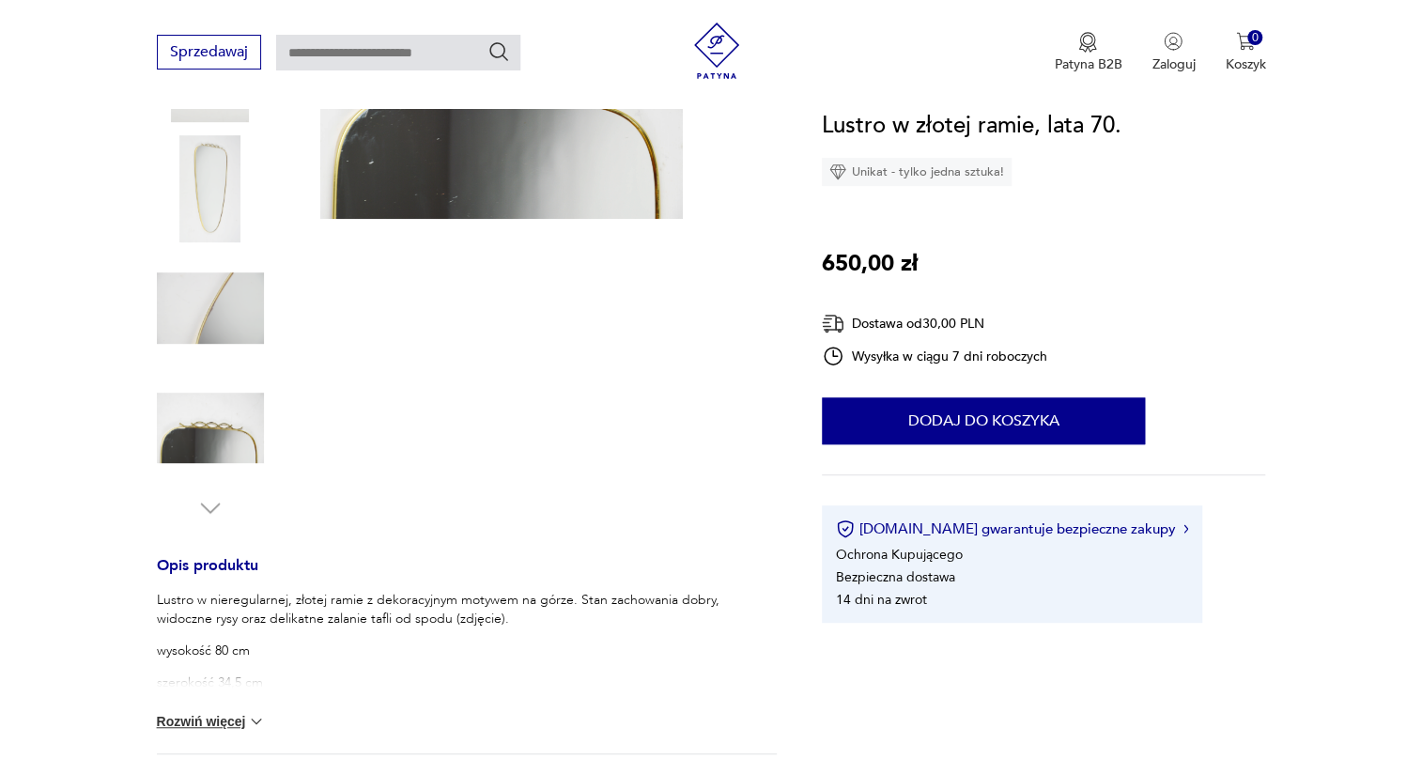
scroll to position [427, 0]
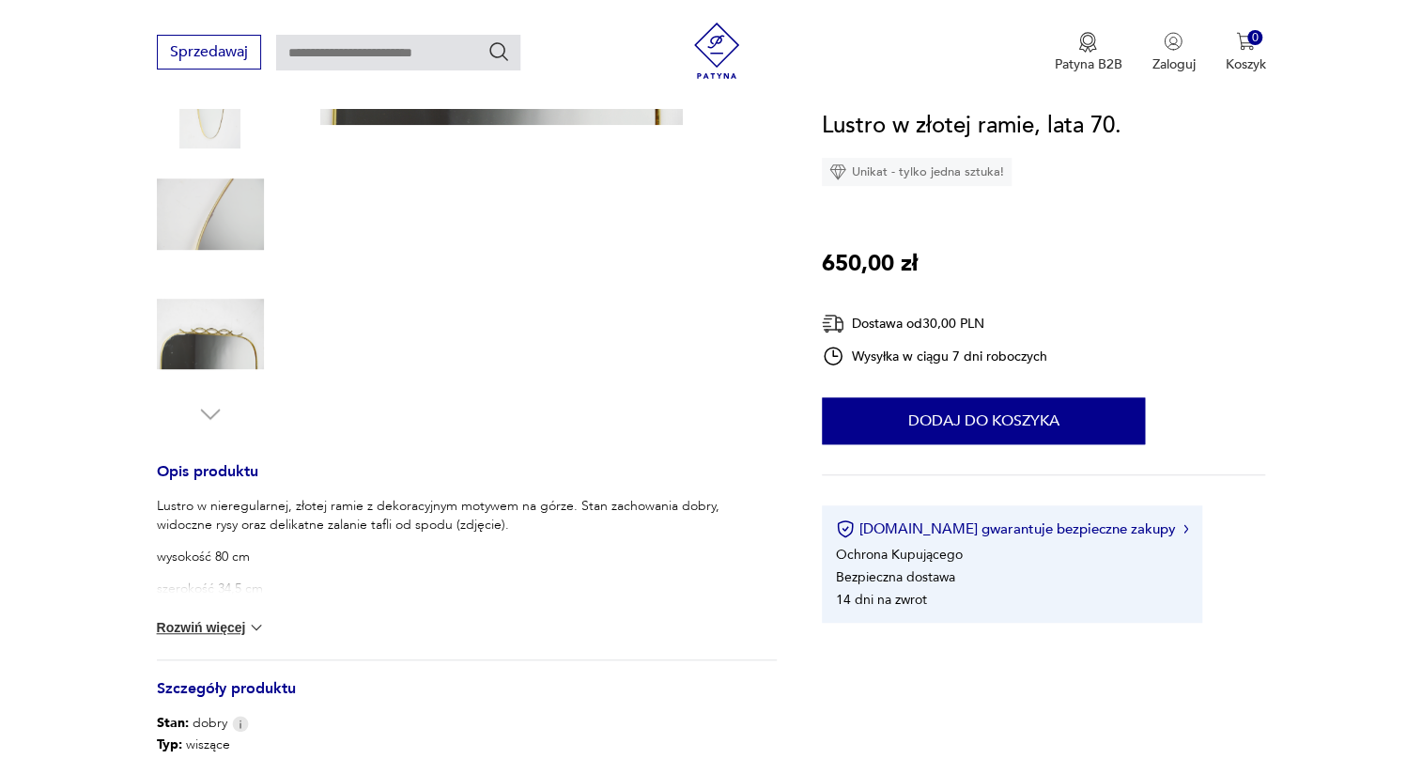
click at [215, 623] on button "Rozwiń więcej" at bounding box center [211, 627] width 109 height 19
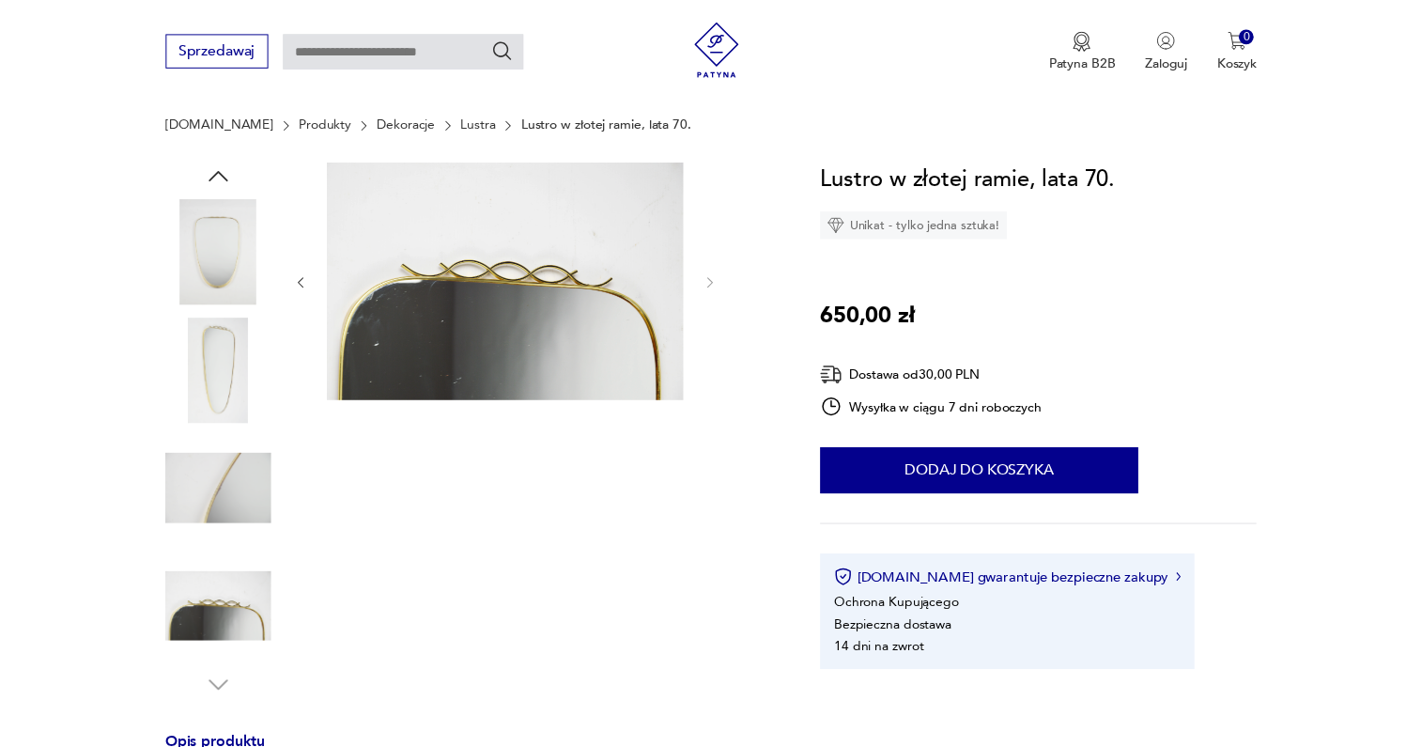
scroll to position [85, 0]
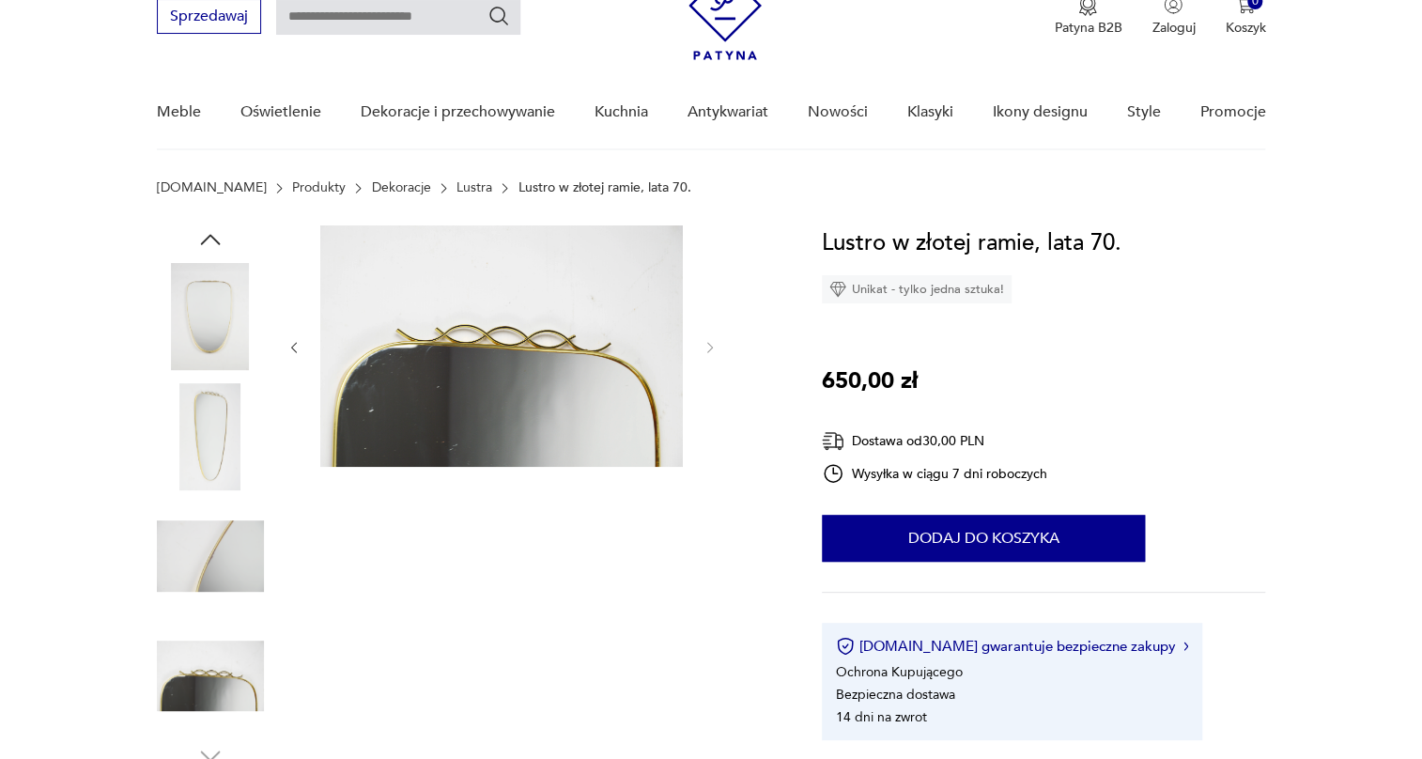
click at [406, 414] on img at bounding box center [501, 345] width 363 height 241
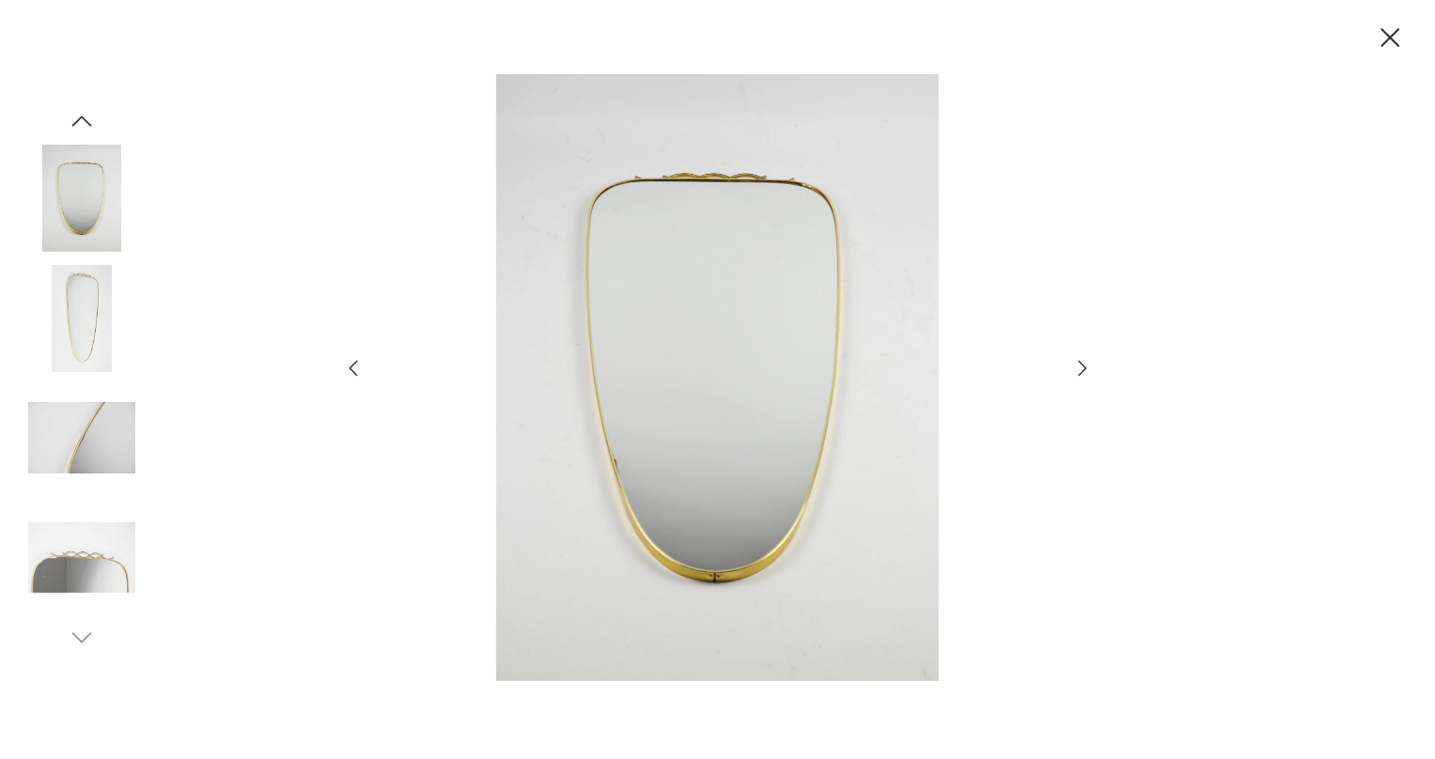
click at [1091, 376] on icon "button" at bounding box center [1082, 368] width 23 height 23
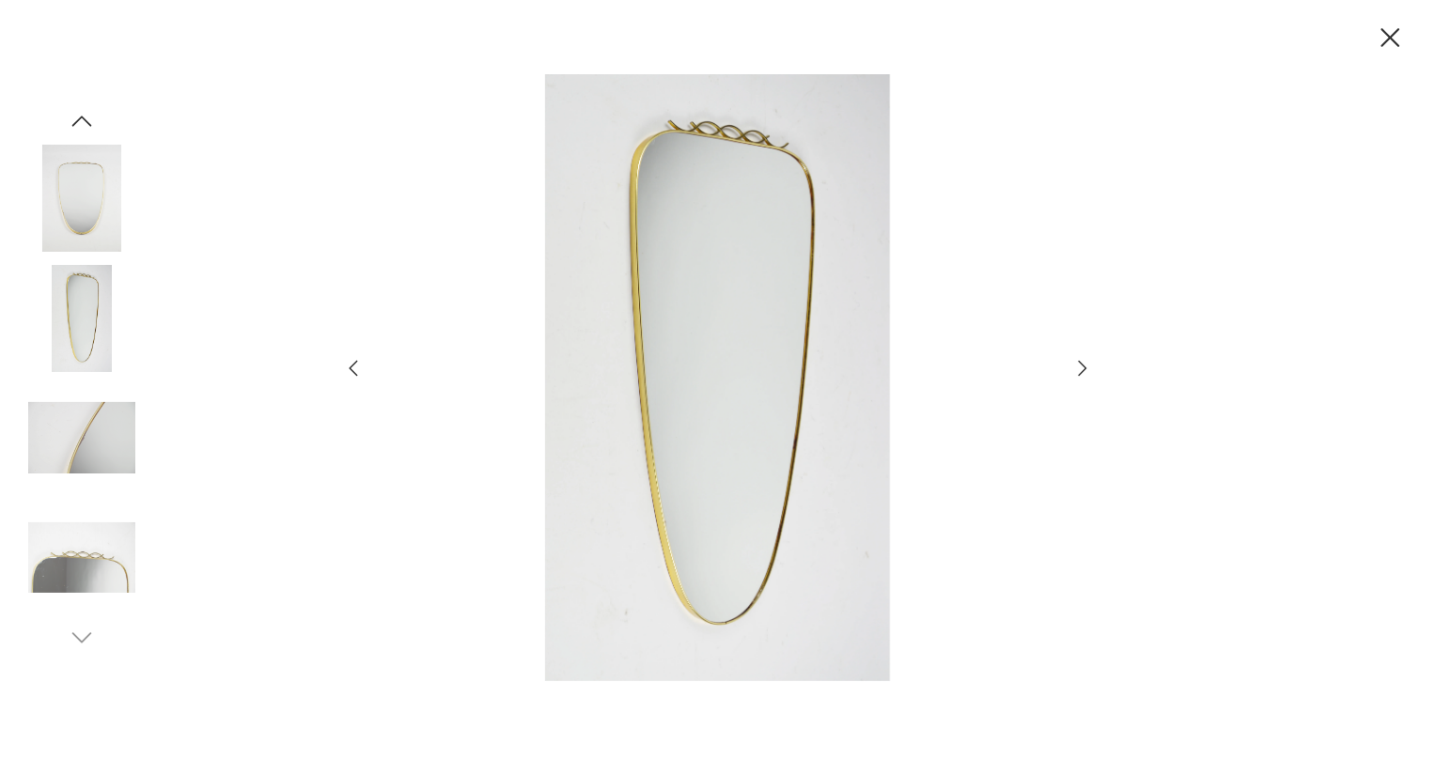
click at [1081, 364] on icon "button" at bounding box center [1082, 368] width 23 height 23
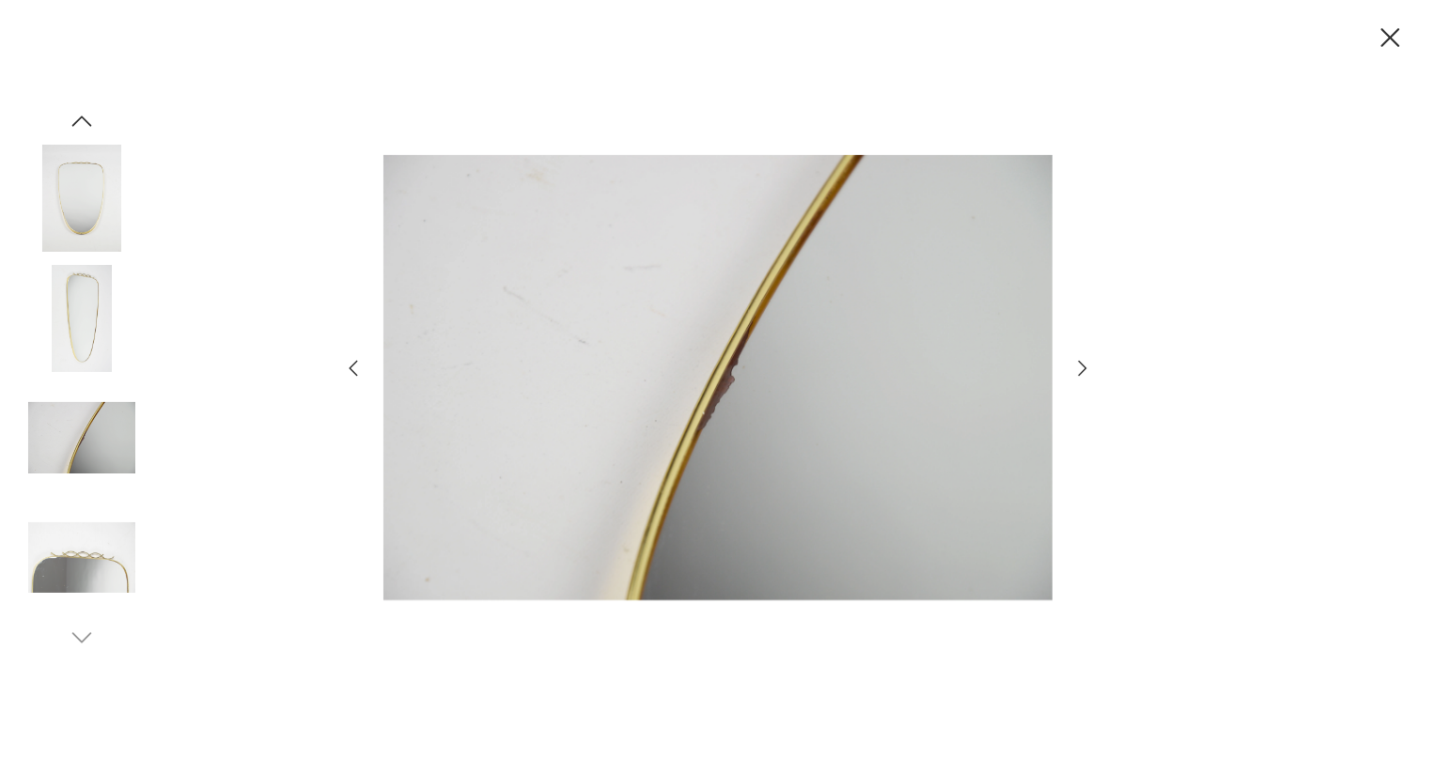
click at [1081, 364] on icon "button" at bounding box center [1082, 368] width 23 height 23
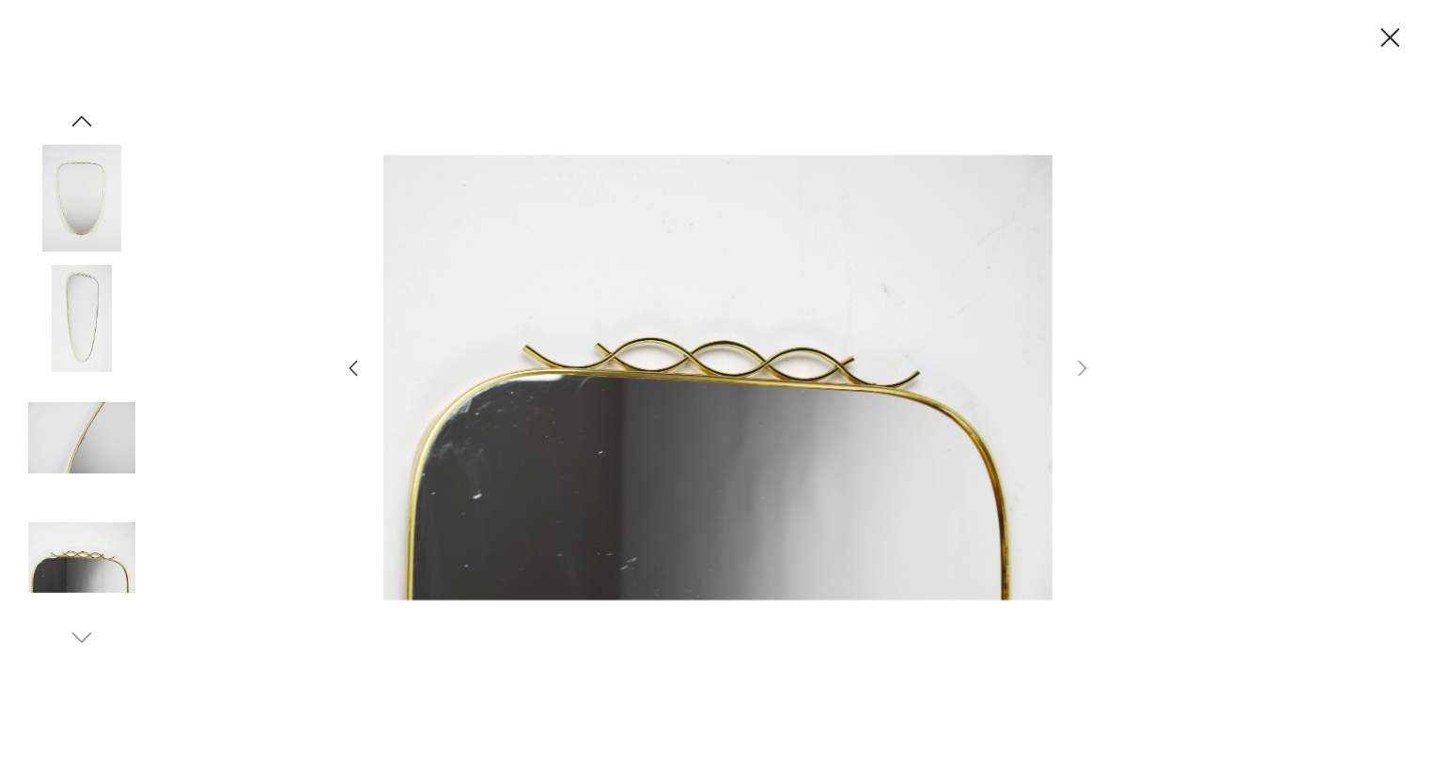
click at [1390, 39] on icon "button" at bounding box center [1390, 38] width 33 height 33
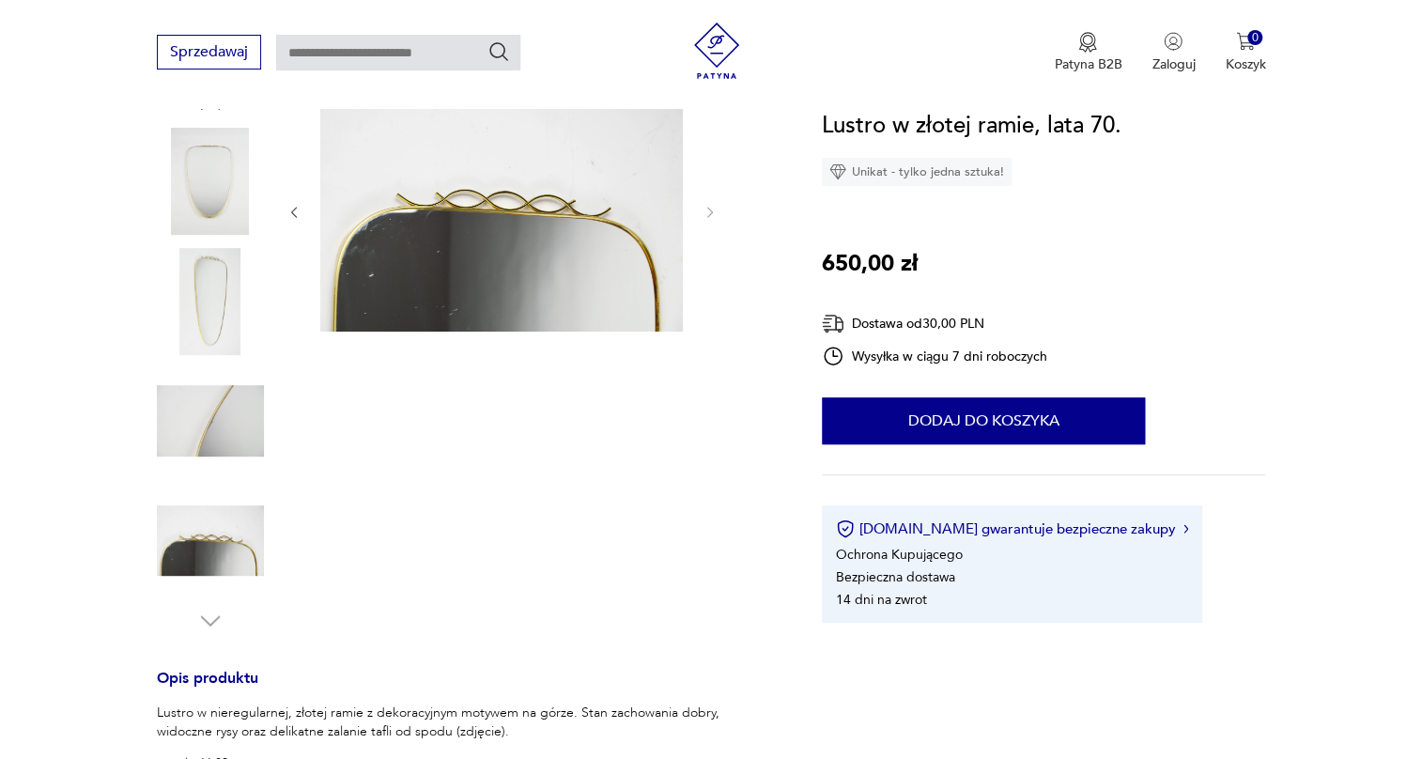
scroll to position [170, 0]
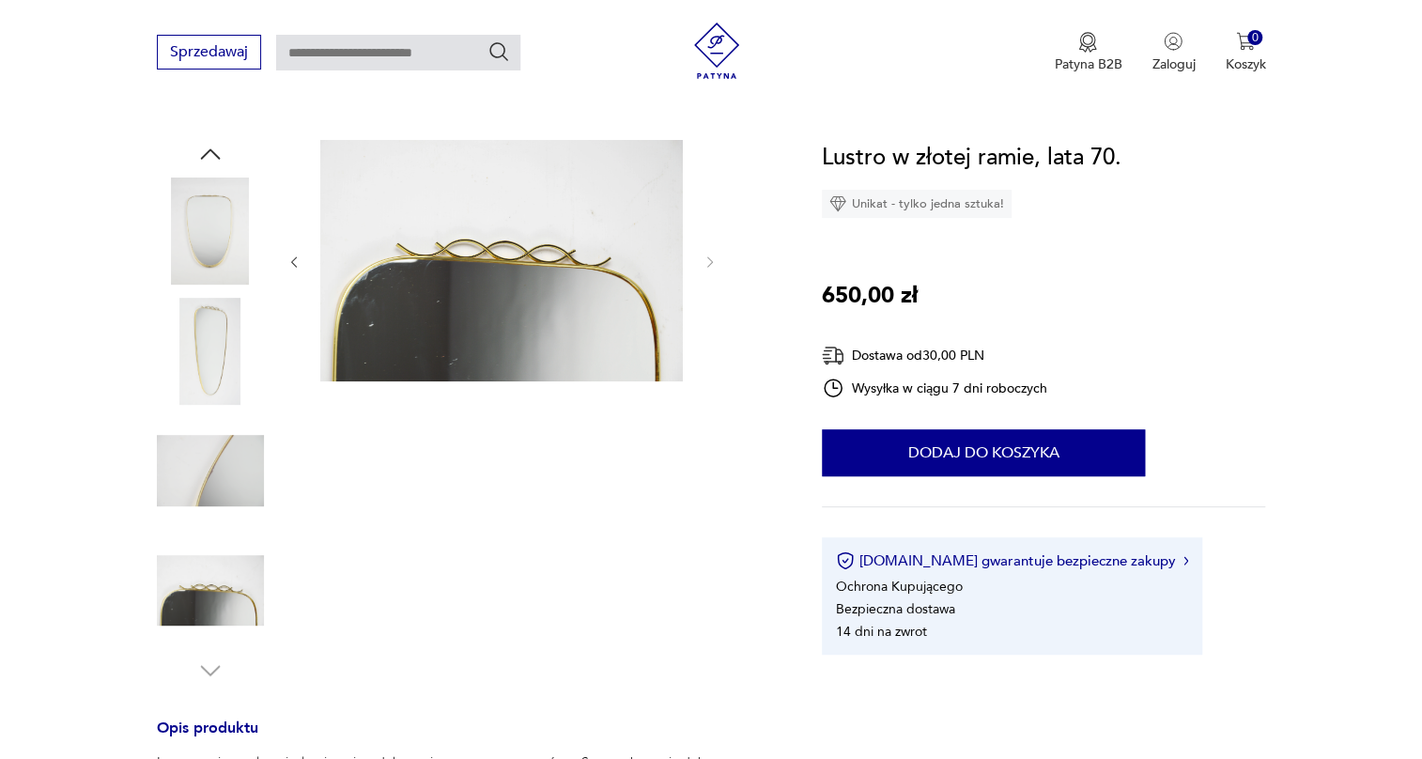
click at [215, 243] on img at bounding box center [210, 231] width 107 height 107
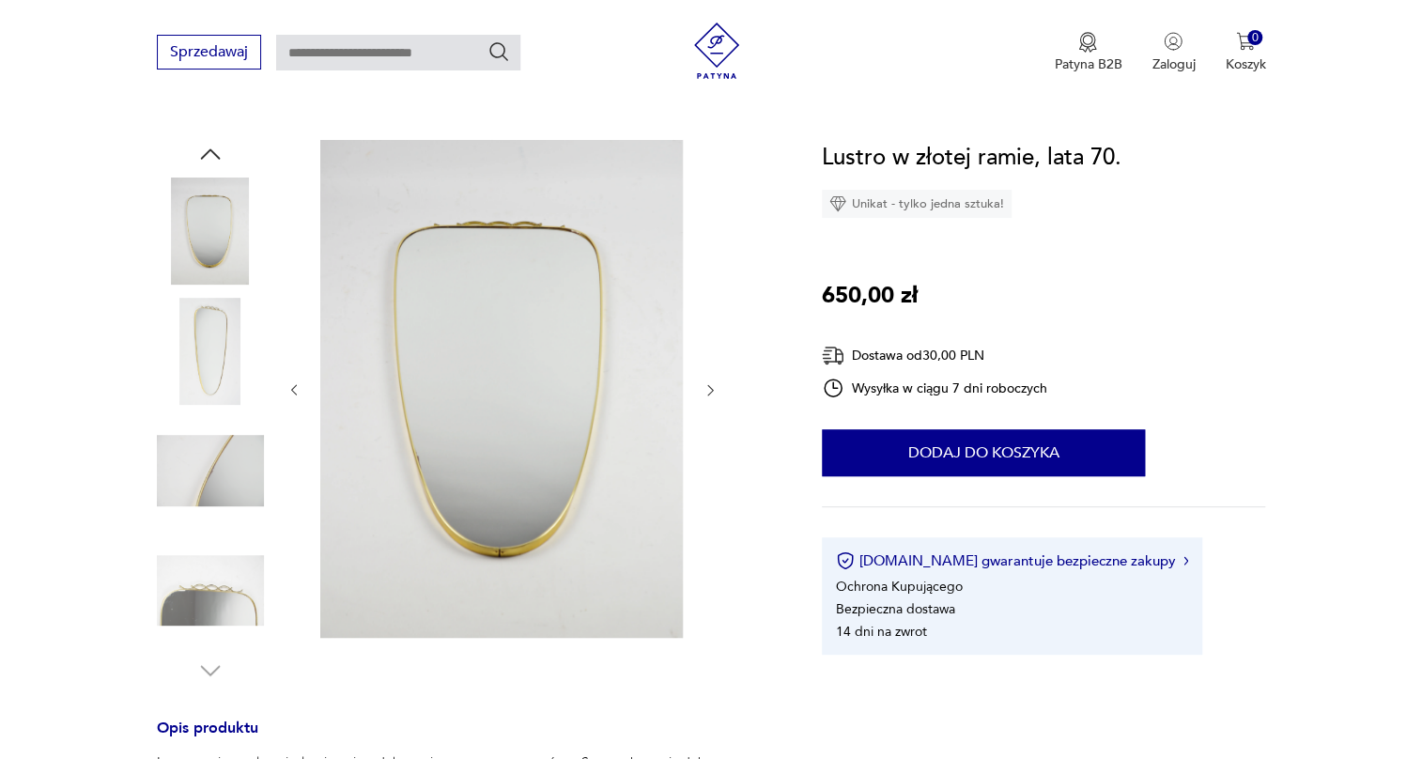
click at [202, 347] on img at bounding box center [210, 351] width 107 height 107
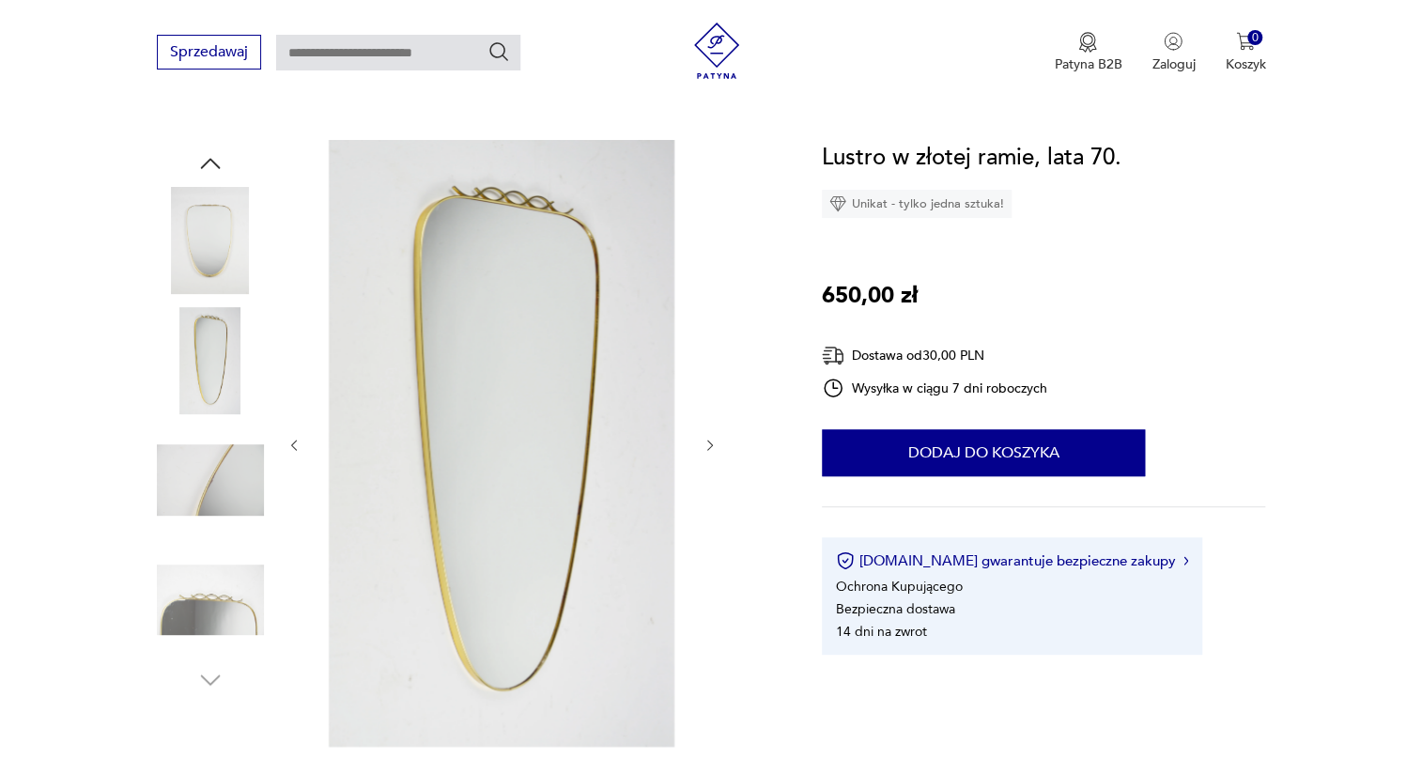
click at [206, 451] on img at bounding box center [210, 480] width 107 height 107
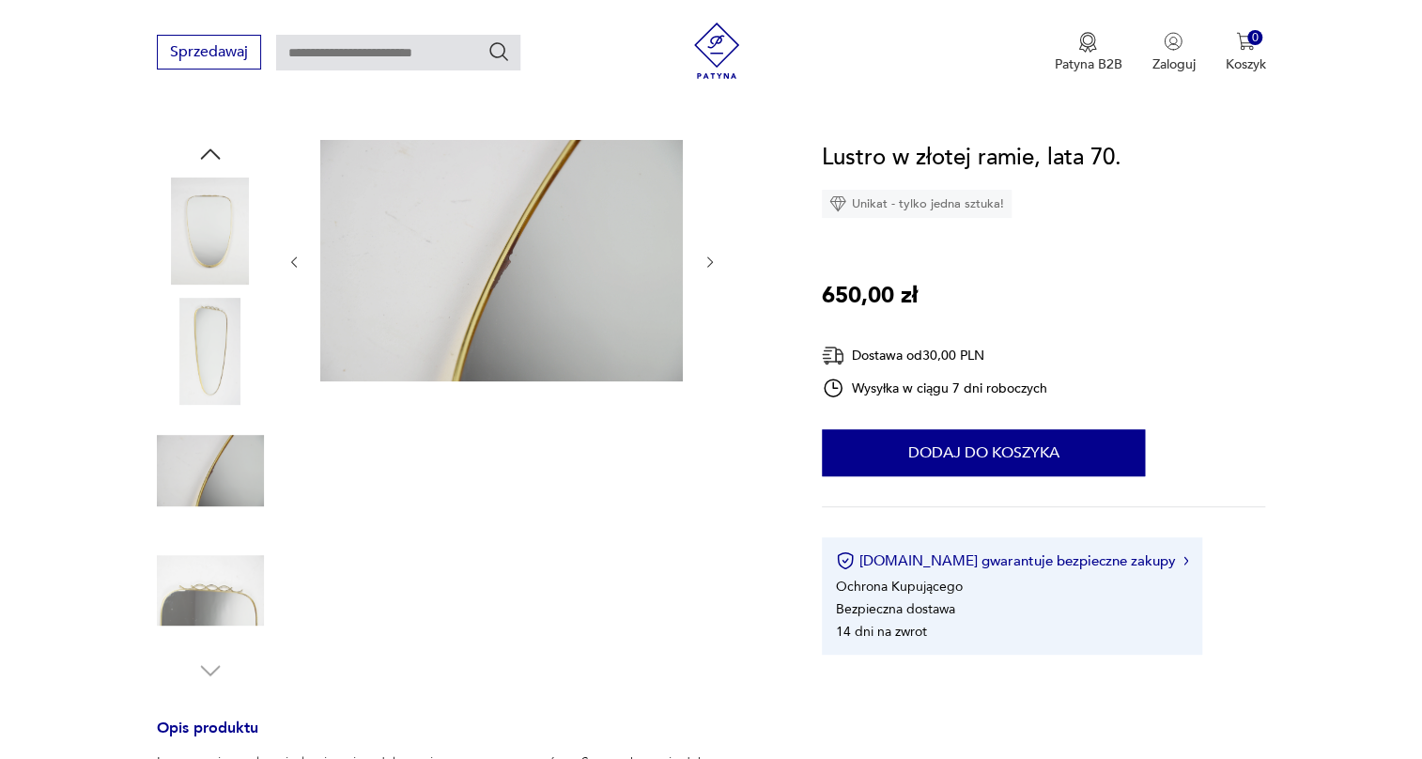
click at [231, 363] on img at bounding box center [210, 351] width 107 height 107
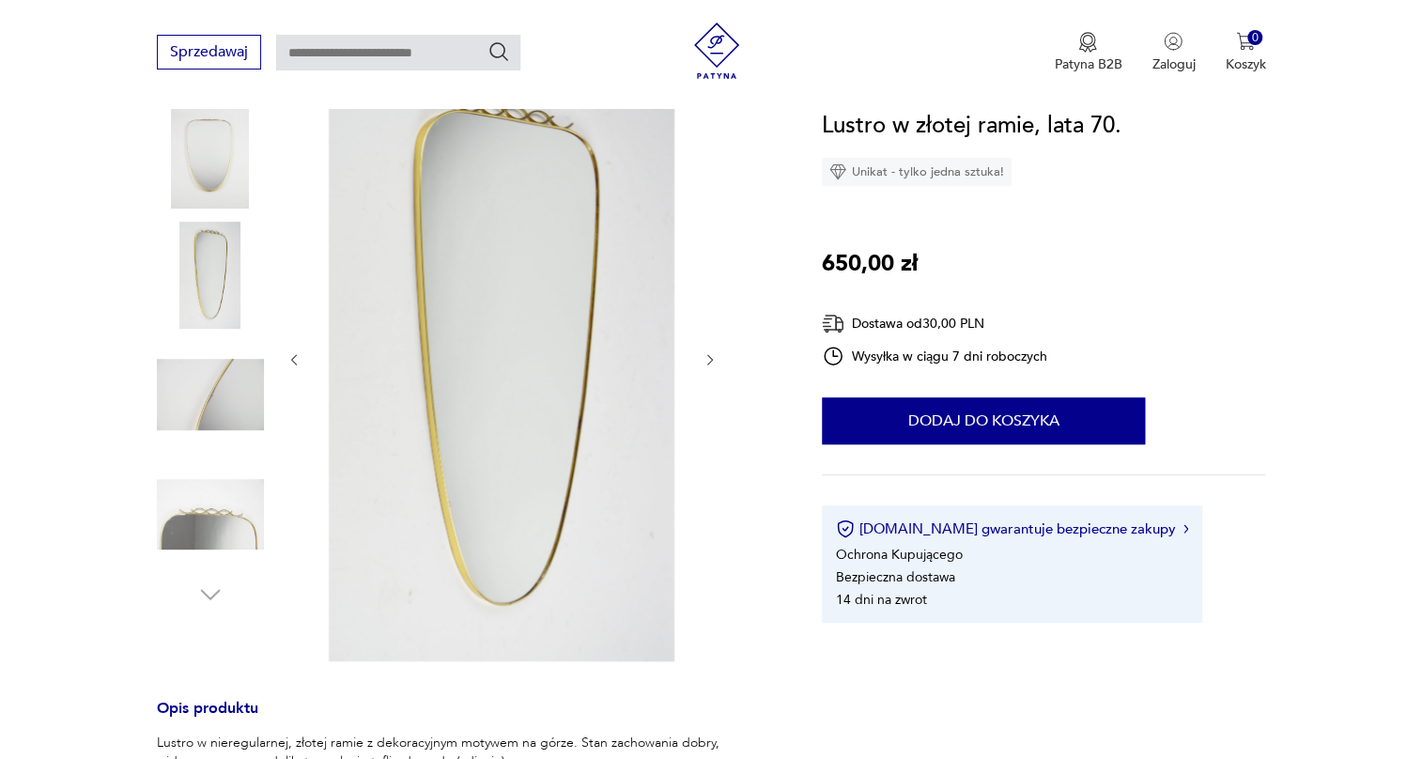
scroll to position [341, 0]
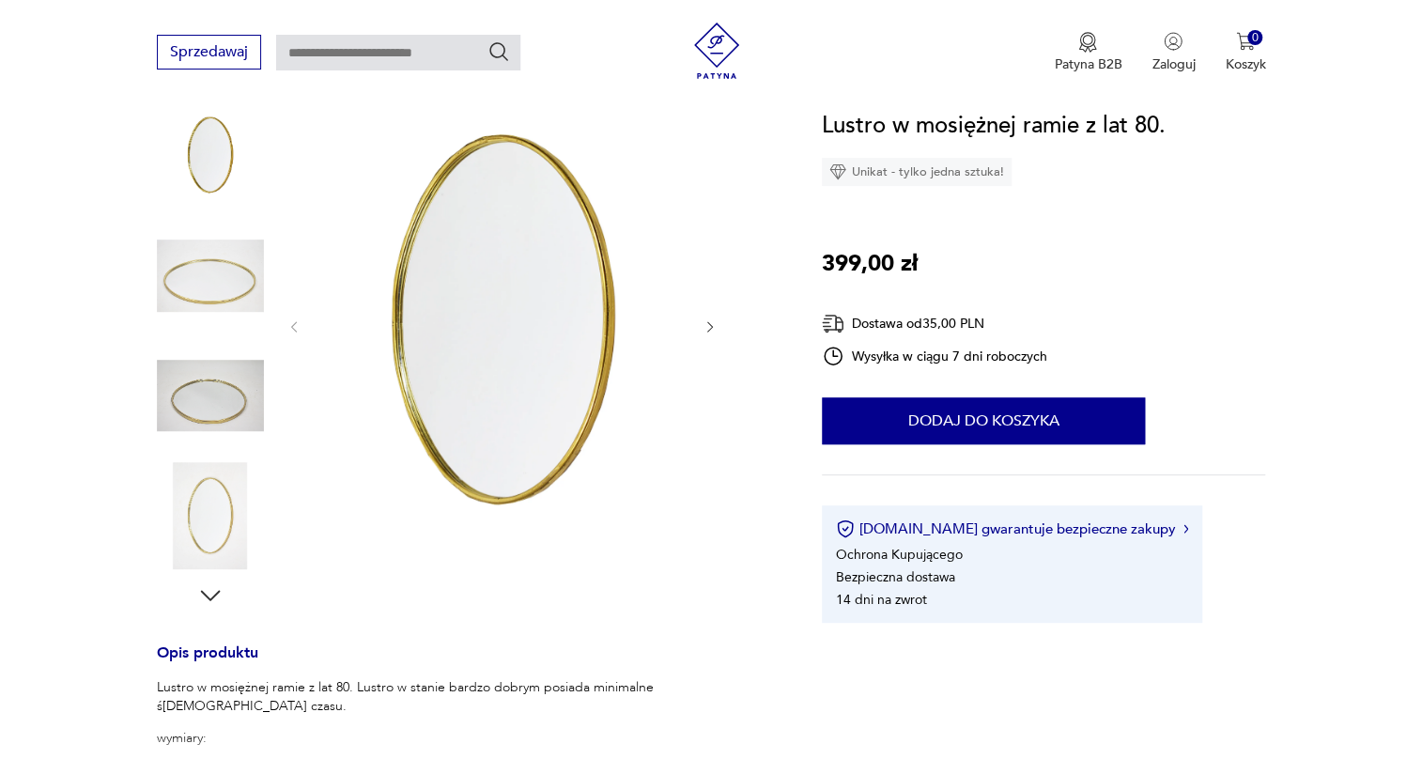
scroll to position [256, 0]
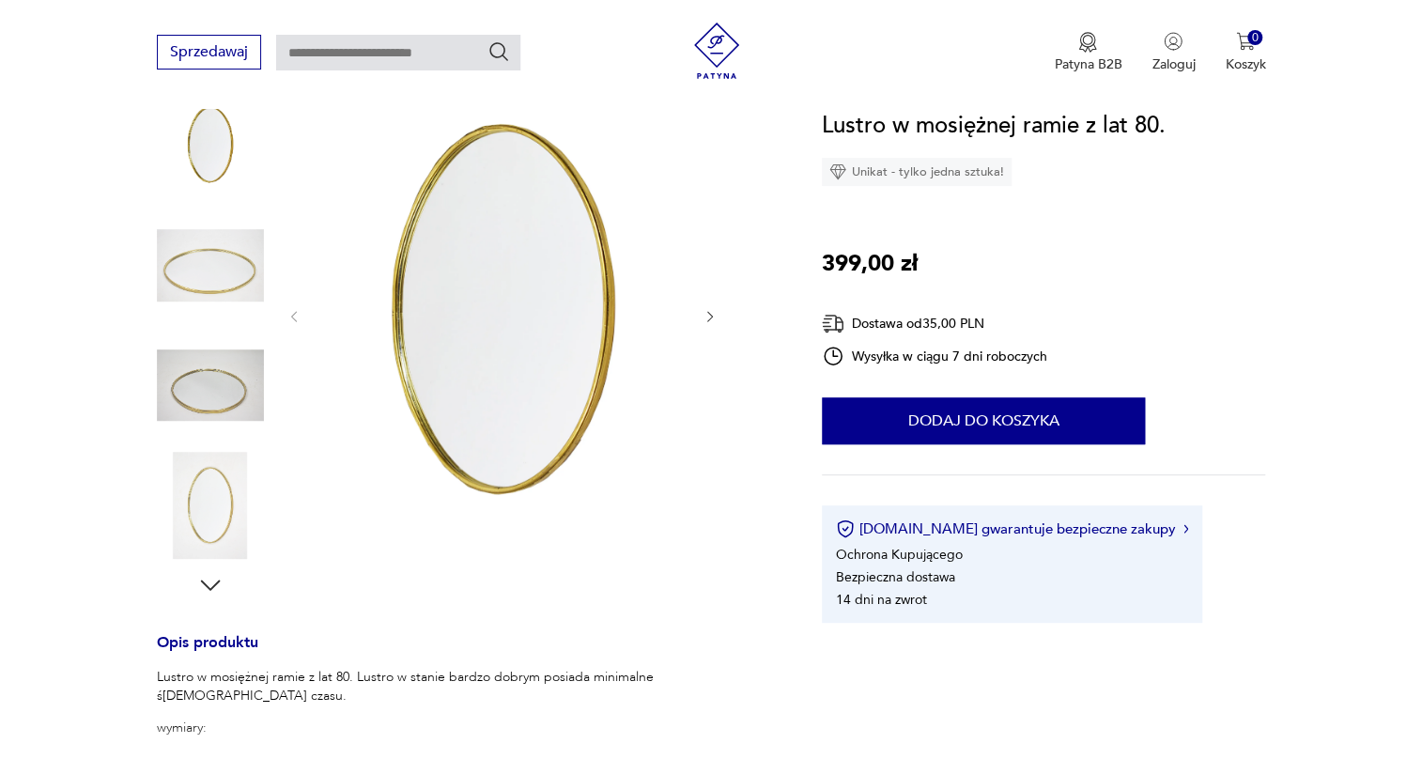
click at [174, 263] on img at bounding box center [210, 265] width 107 height 107
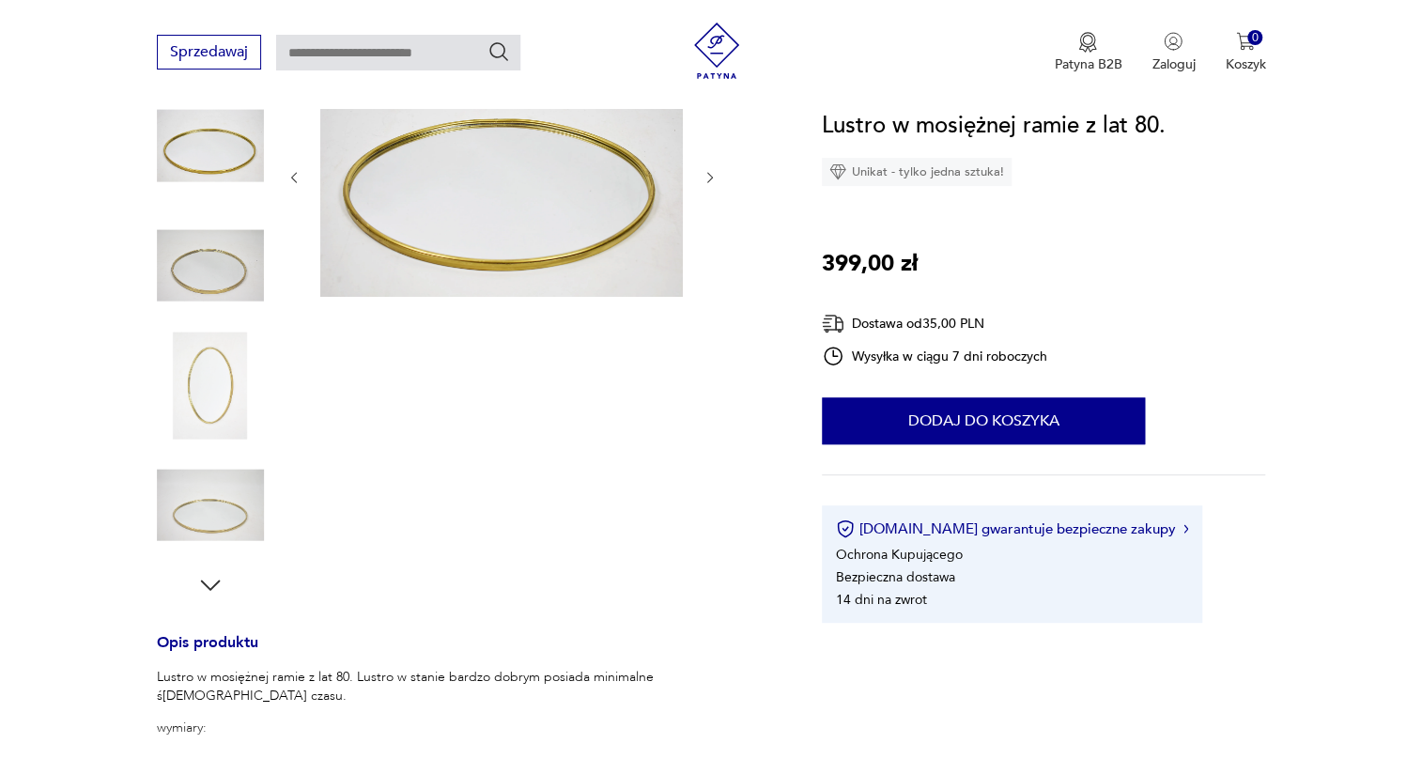
click at [205, 269] on img at bounding box center [210, 265] width 107 height 107
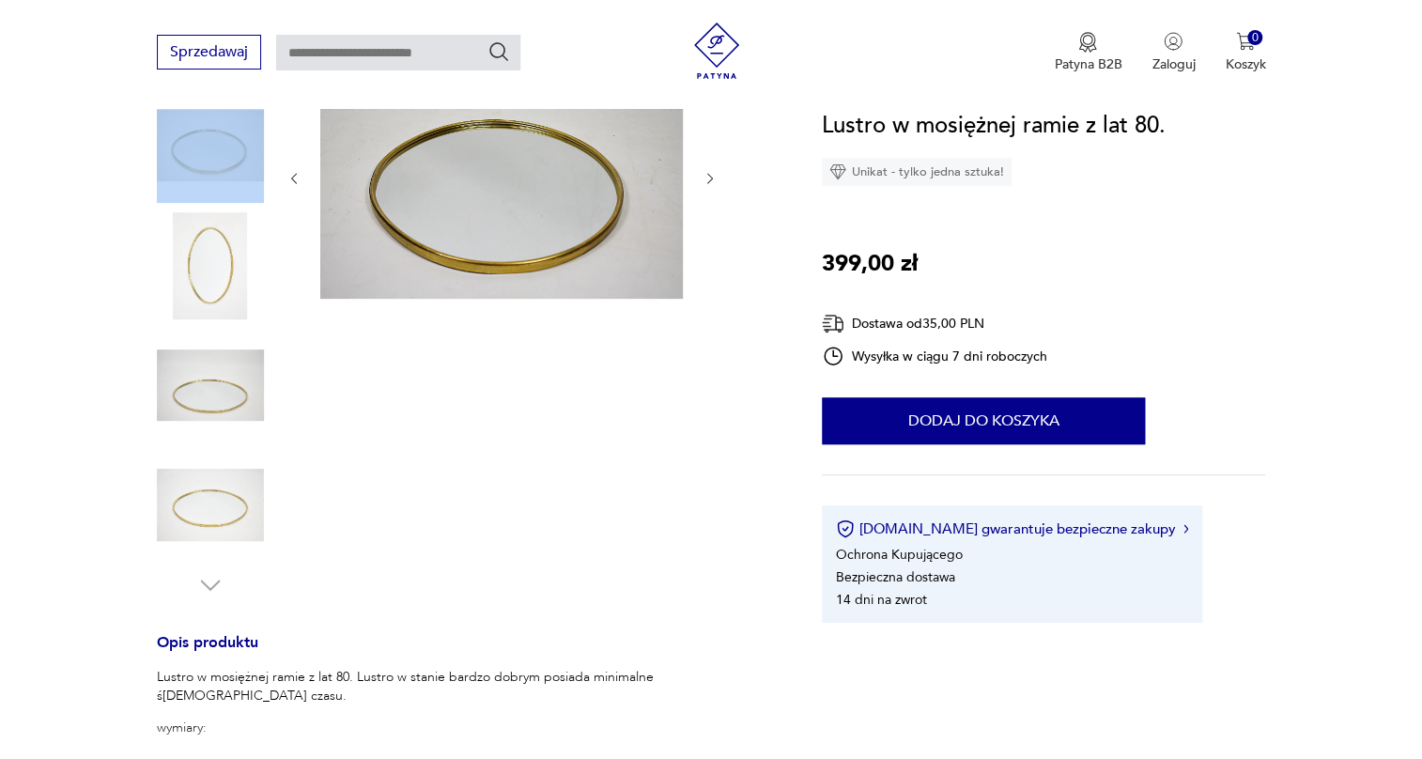
click at [205, 325] on div at bounding box center [210, 327] width 107 height 470
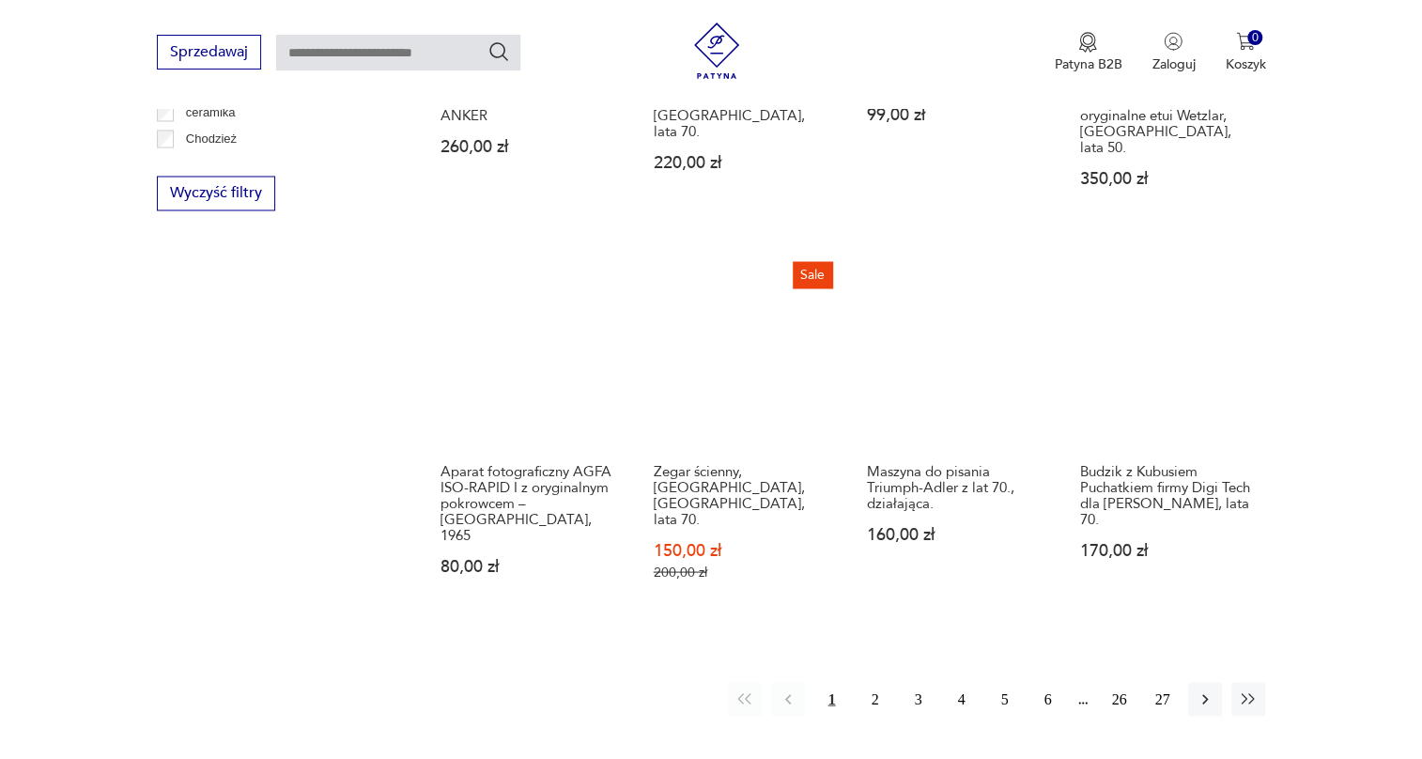
scroll to position [1735, 0]
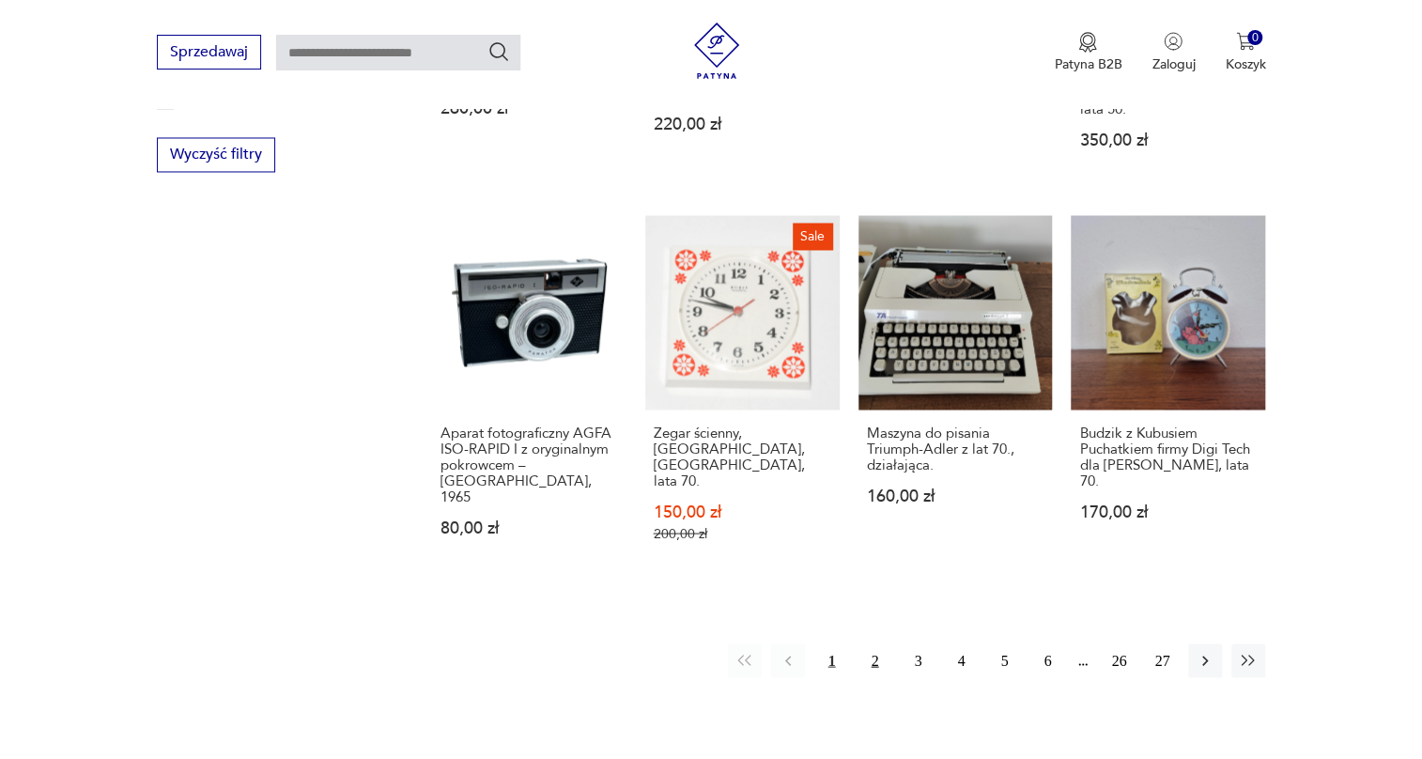
click at [875, 644] on button "2" at bounding box center [875, 661] width 34 height 34
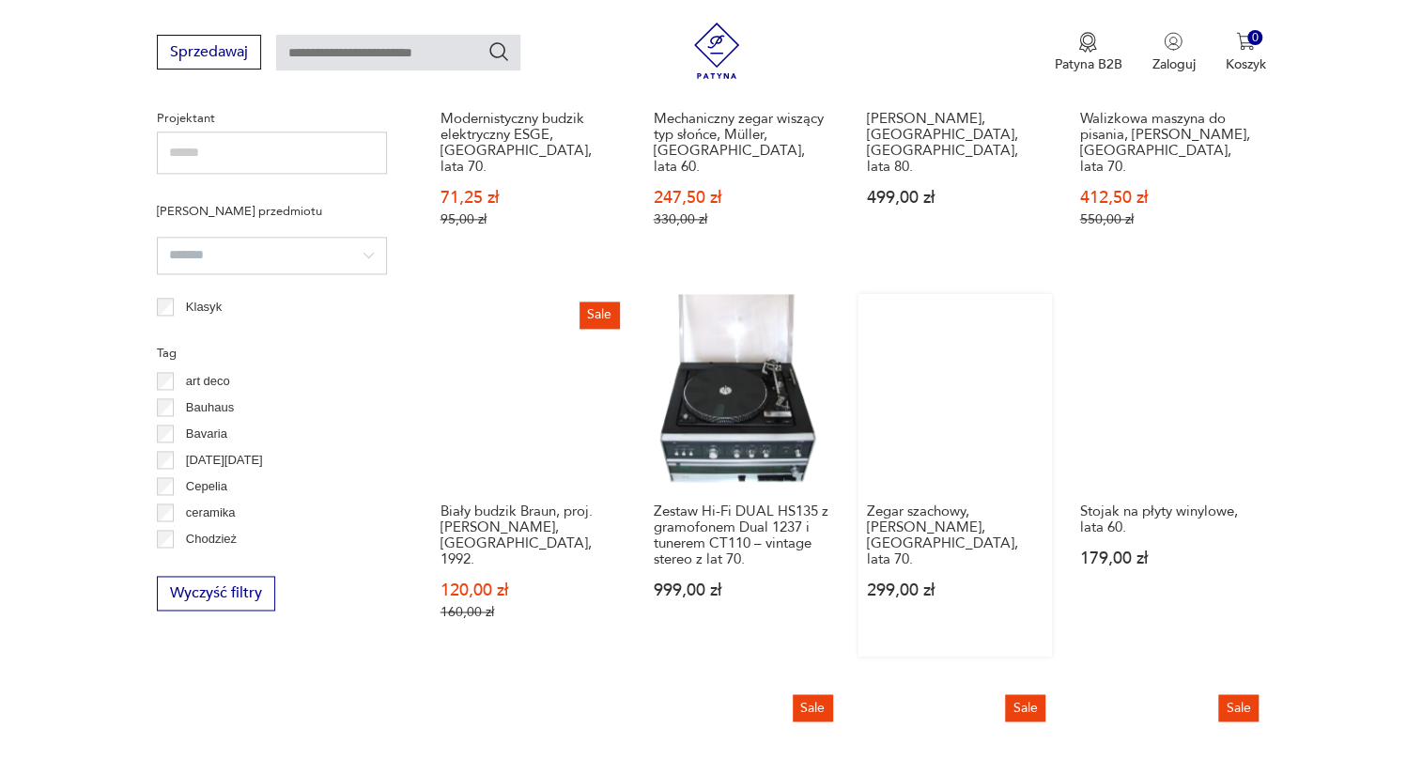
scroll to position [1723, 0]
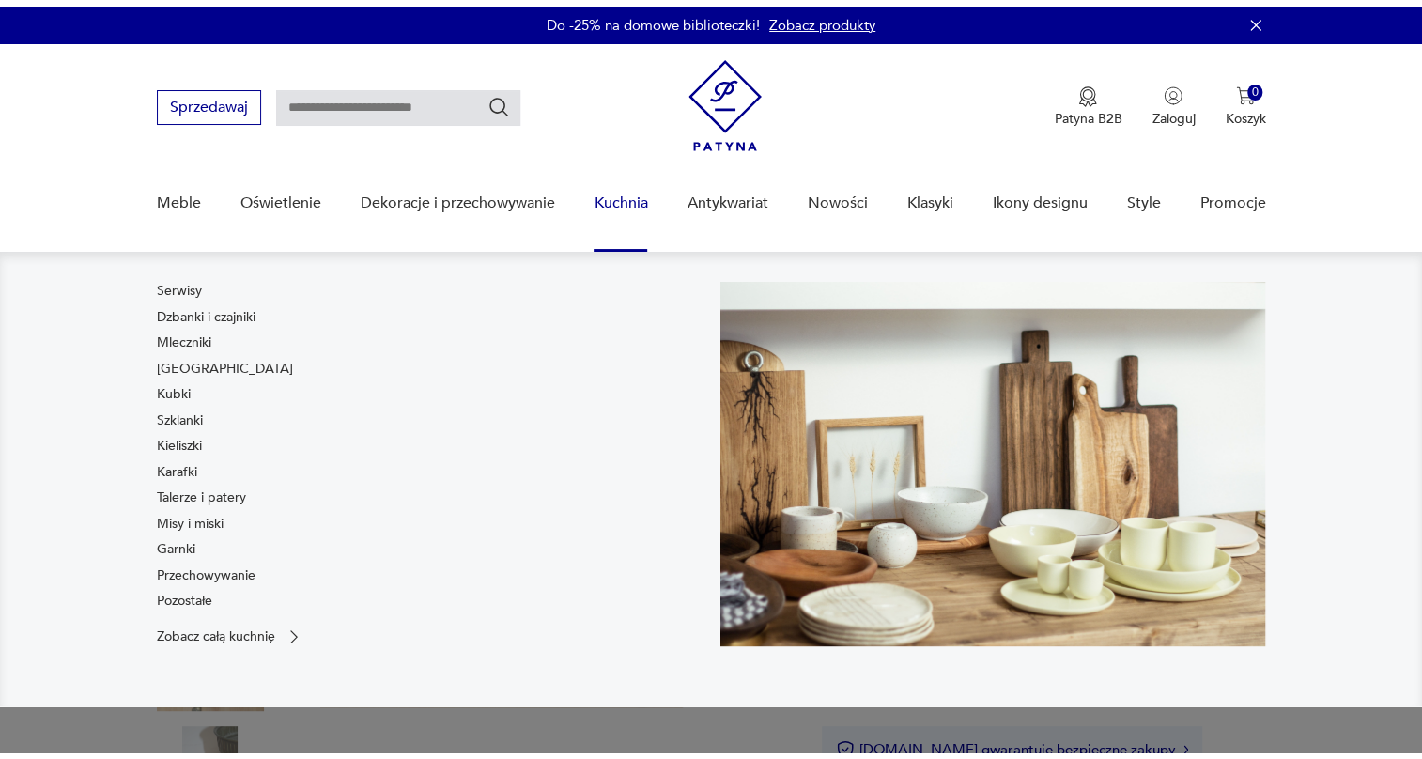
scroll to position [85, 0]
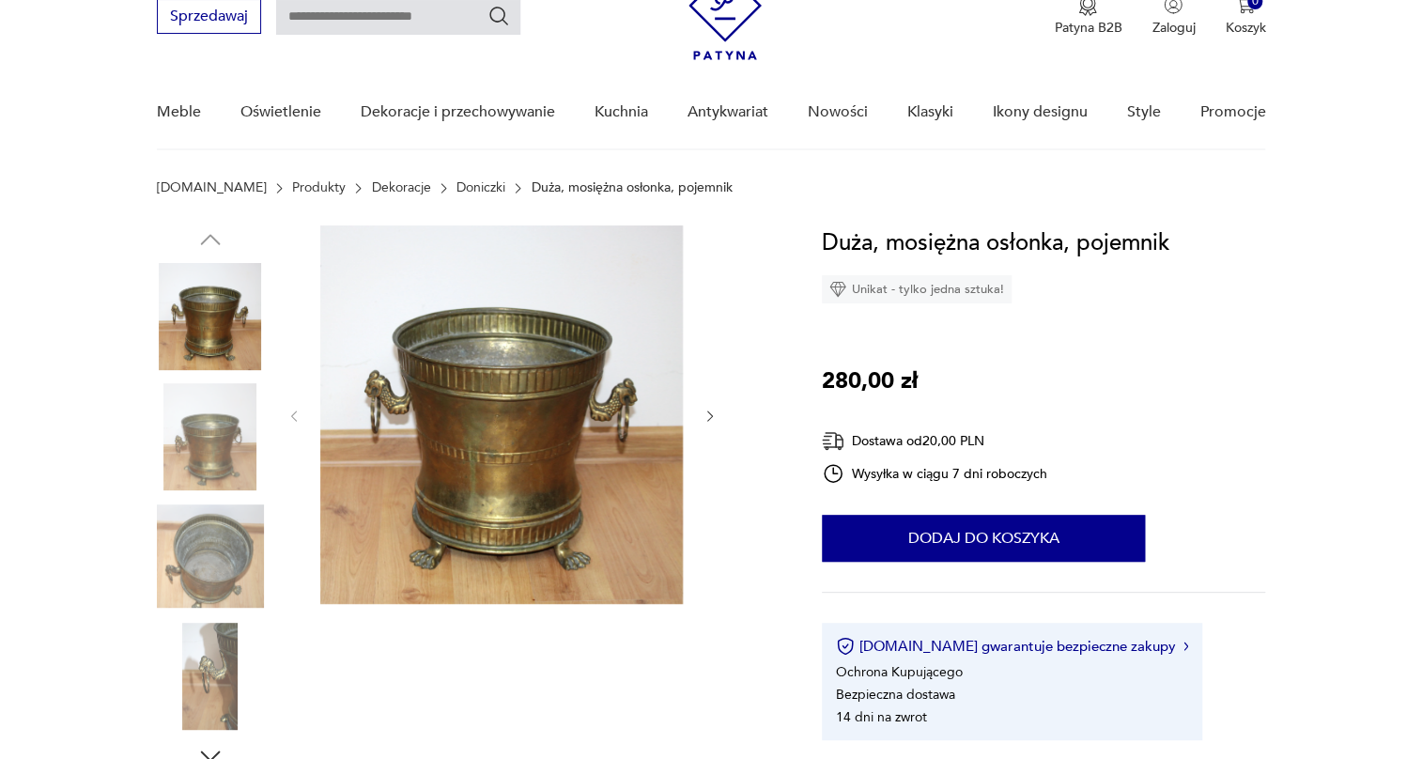
click at [193, 427] on img at bounding box center [210, 436] width 107 height 107
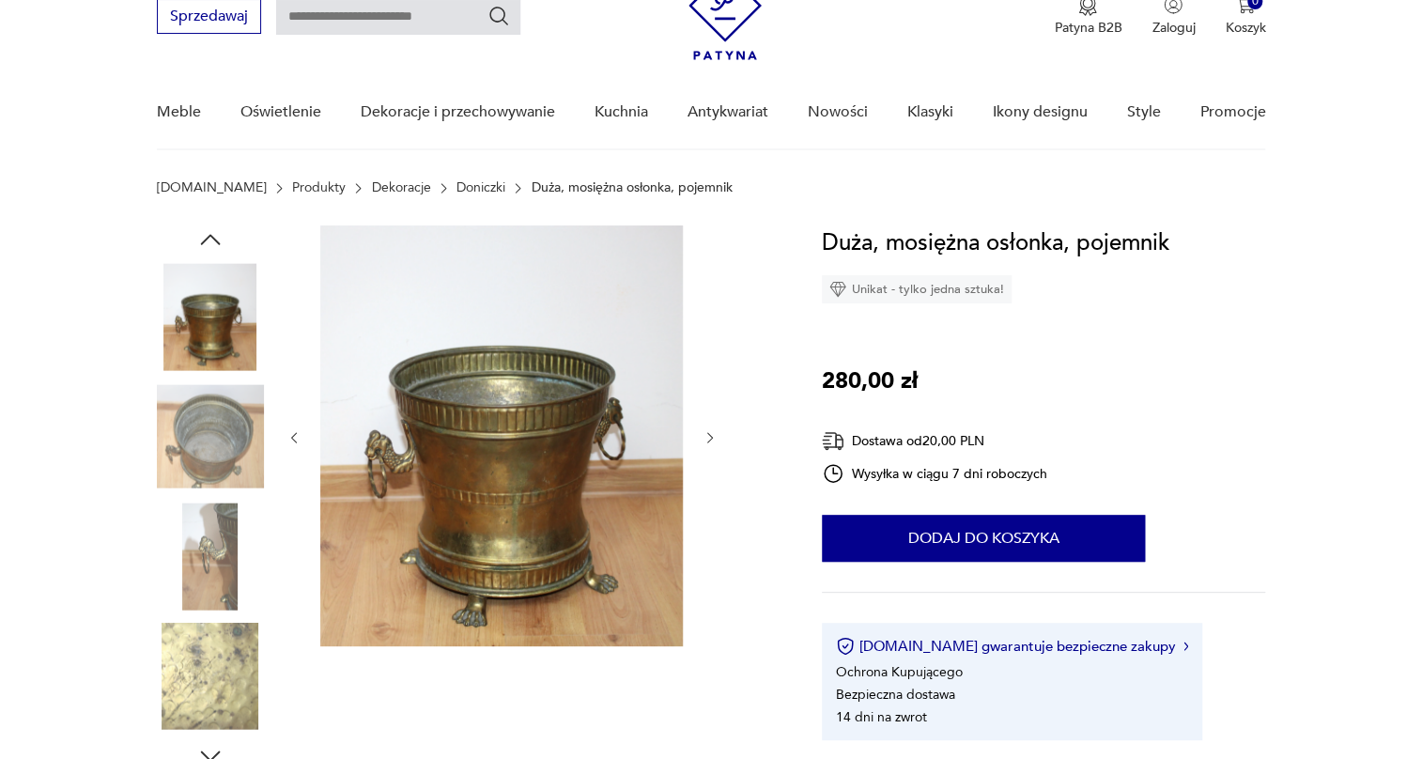
click at [200, 488] on img at bounding box center [210, 436] width 107 height 107
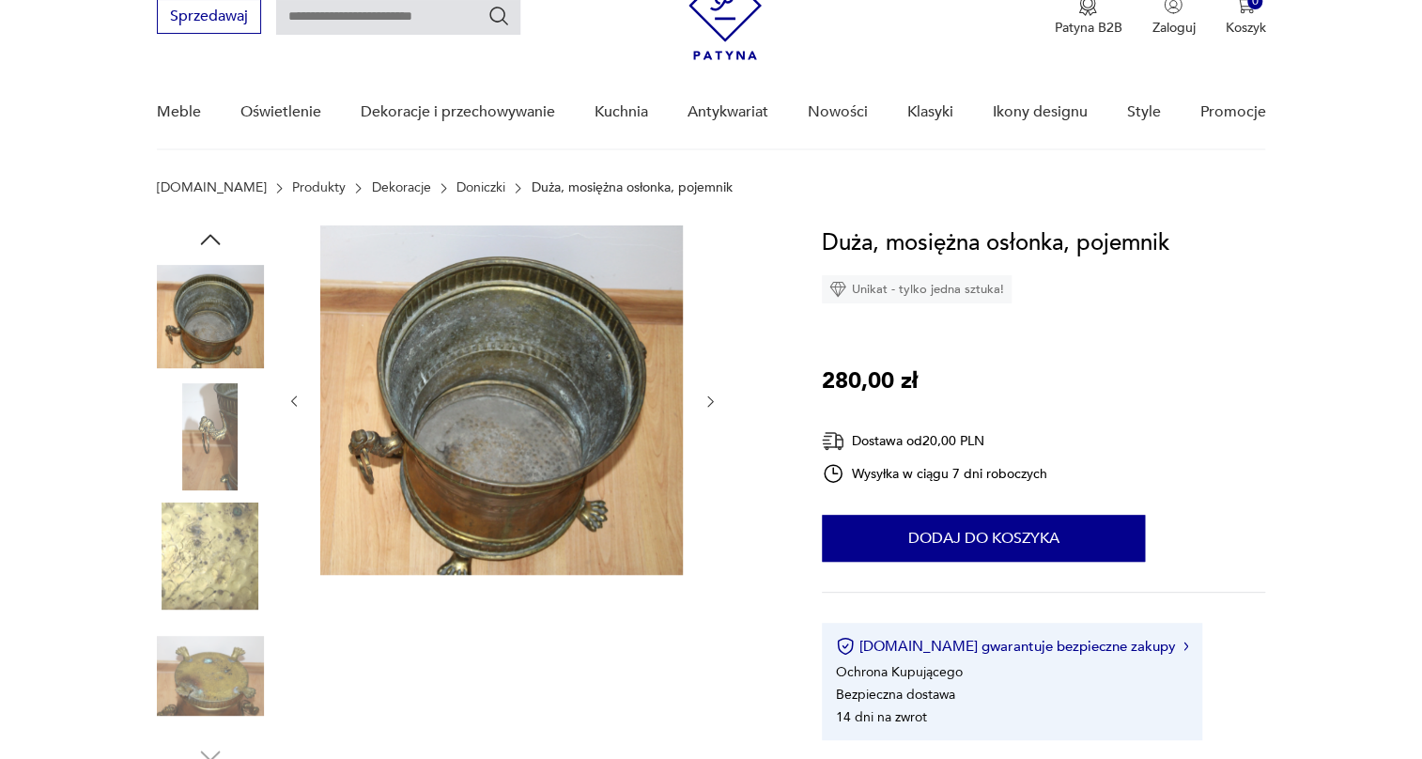
click at [215, 584] on img at bounding box center [210, 556] width 107 height 107
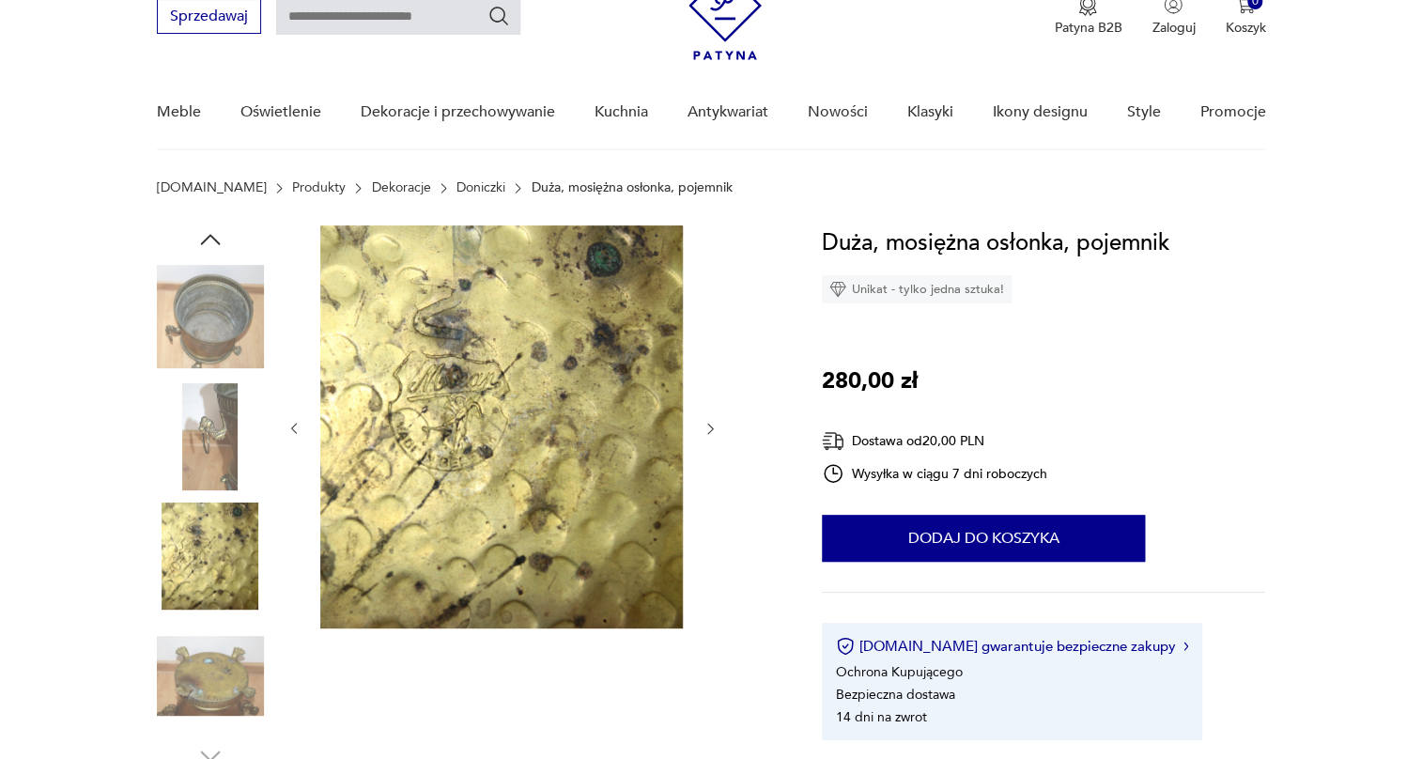
click at [208, 672] on img at bounding box center [210, 676] width 107 height 107
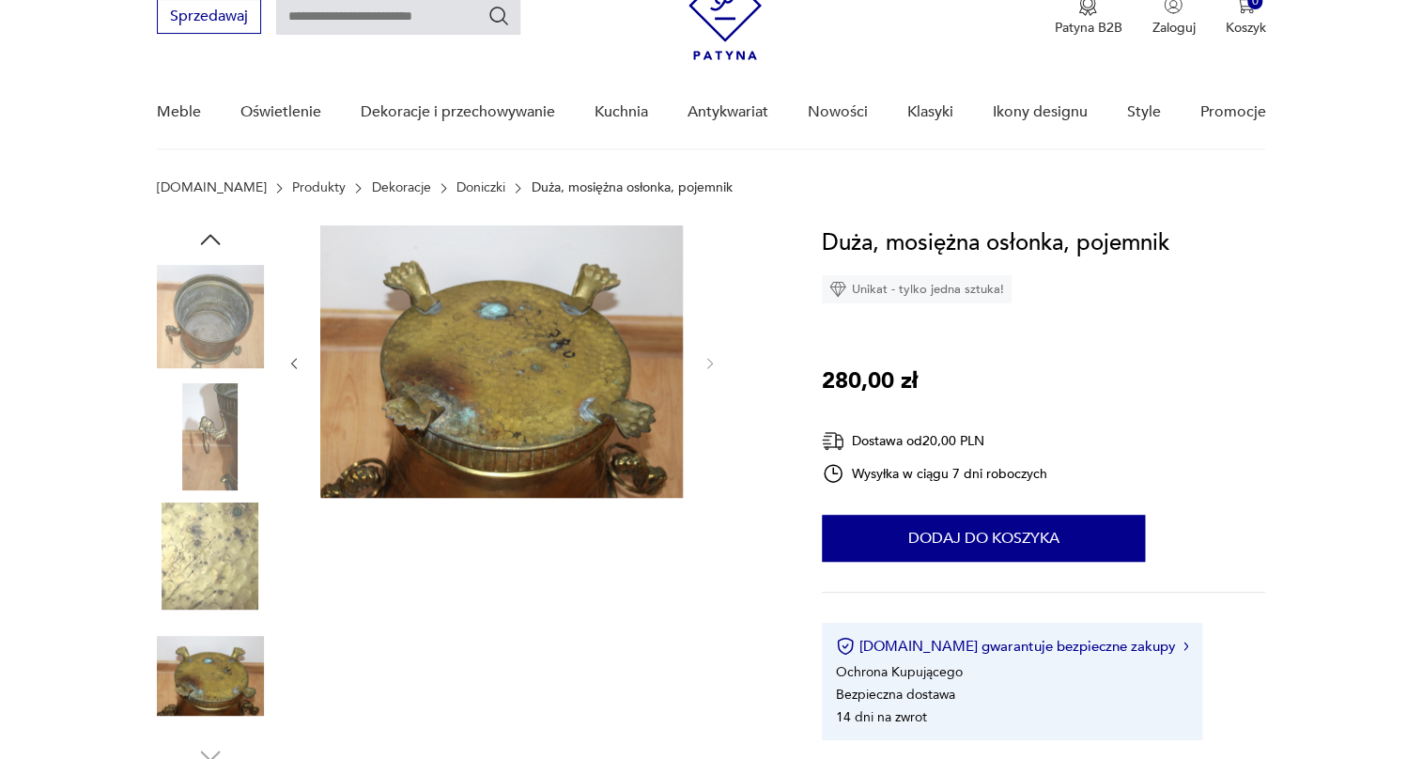
click at [225, 547] on img at bounding box center [210, 556] width 107 height 107
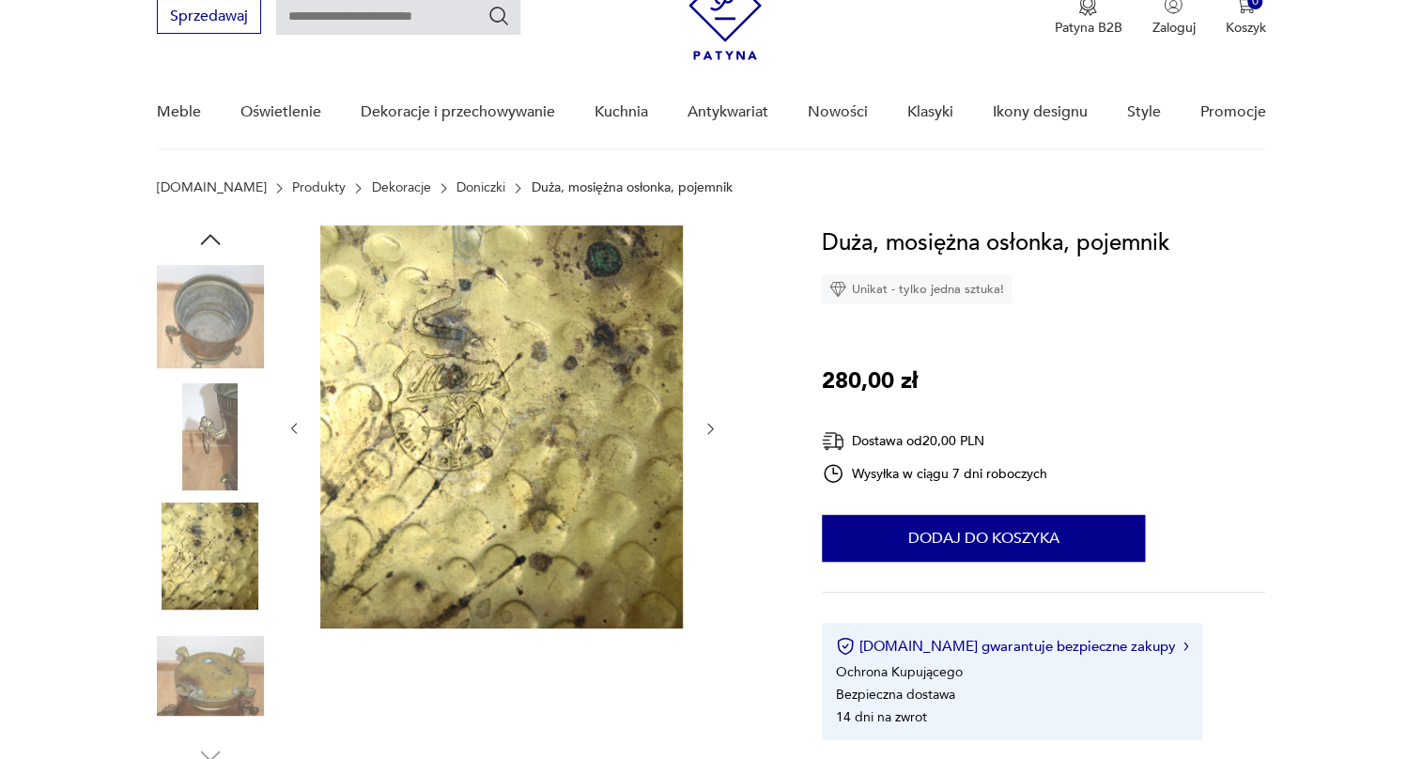
click at [202, 422] on img at bounding box center [210, 436] width 107 height 107
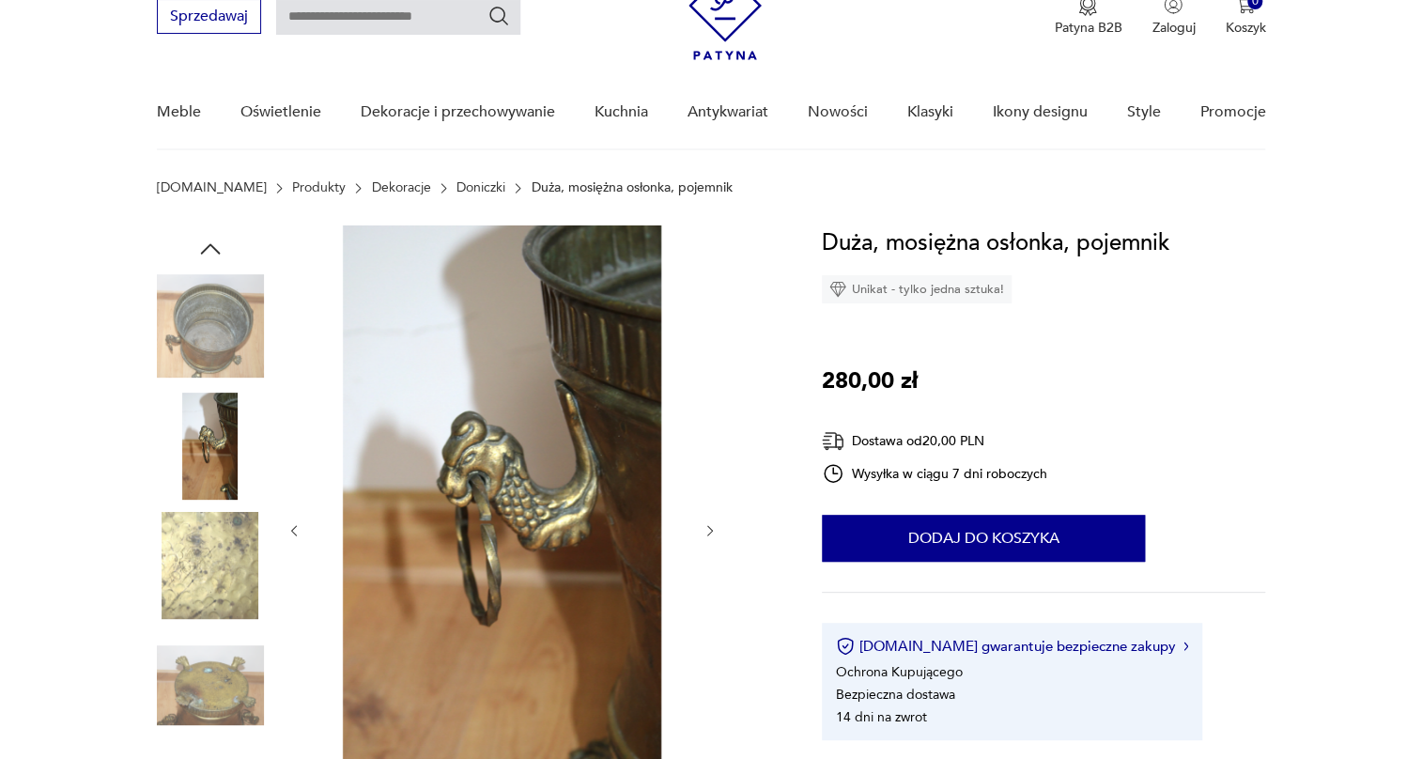
click at [215, 327] on img at bounding box center [210, 325] width 107 height 107
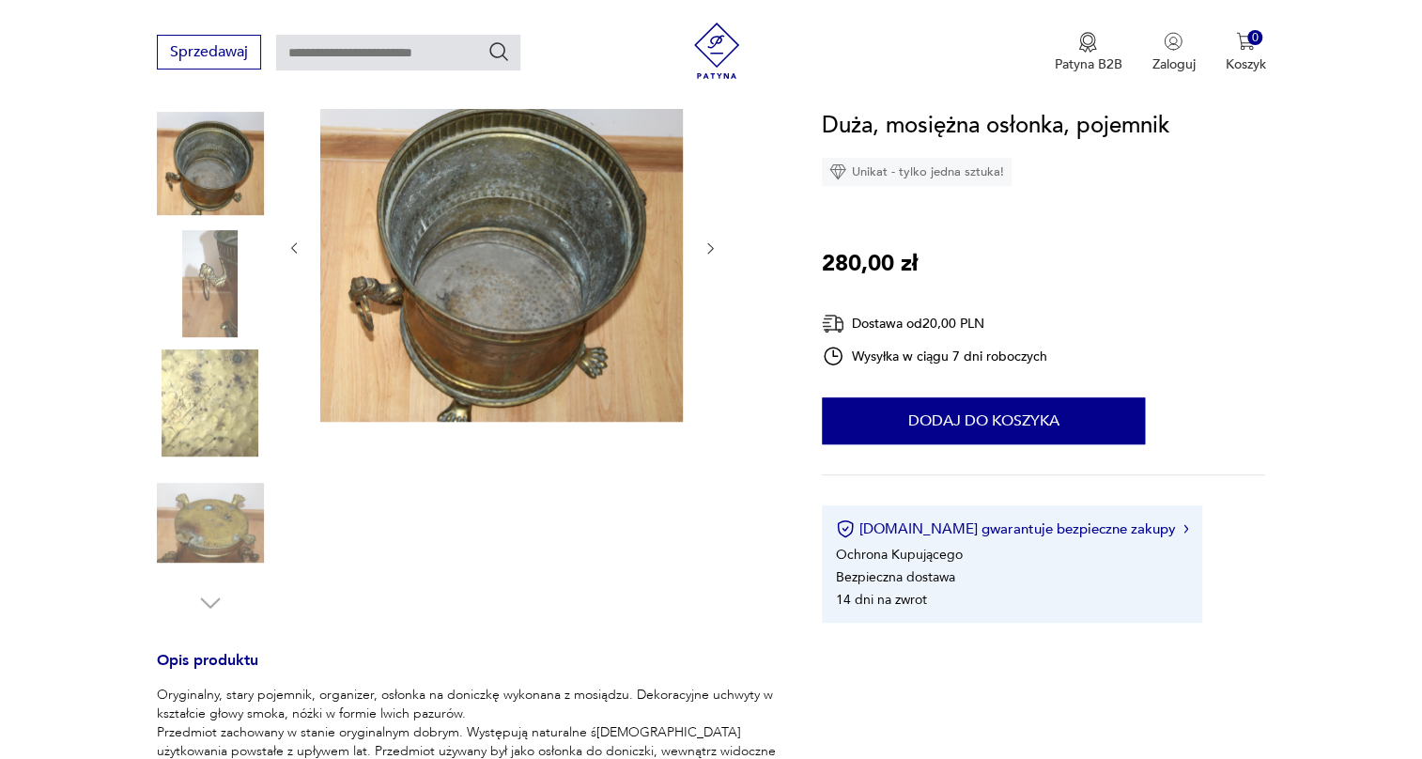
scroll to position [512, 0]
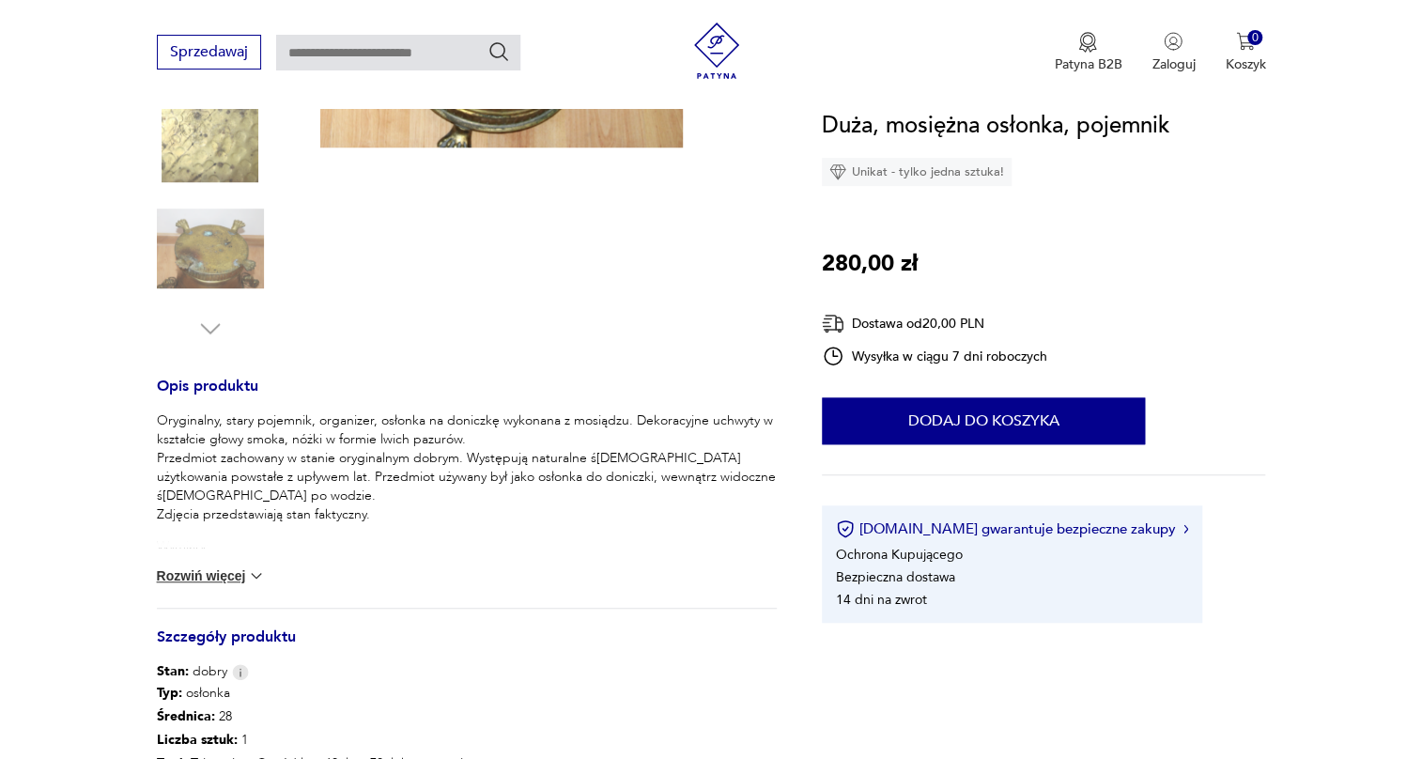
click at [220, 579] on button "Rozwiń więcej" at bounding box center [211, 576] width 109 height 19
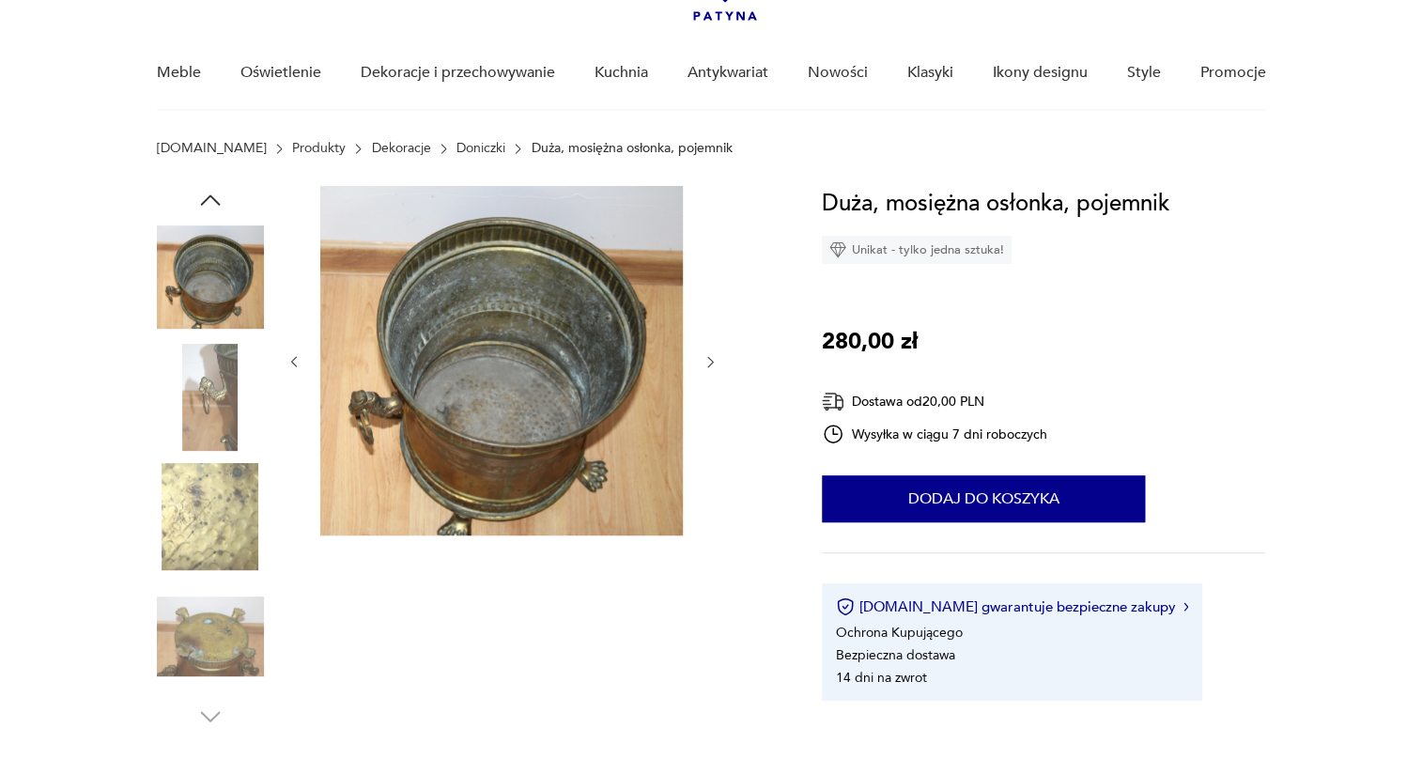
scroll to position [85, 0]
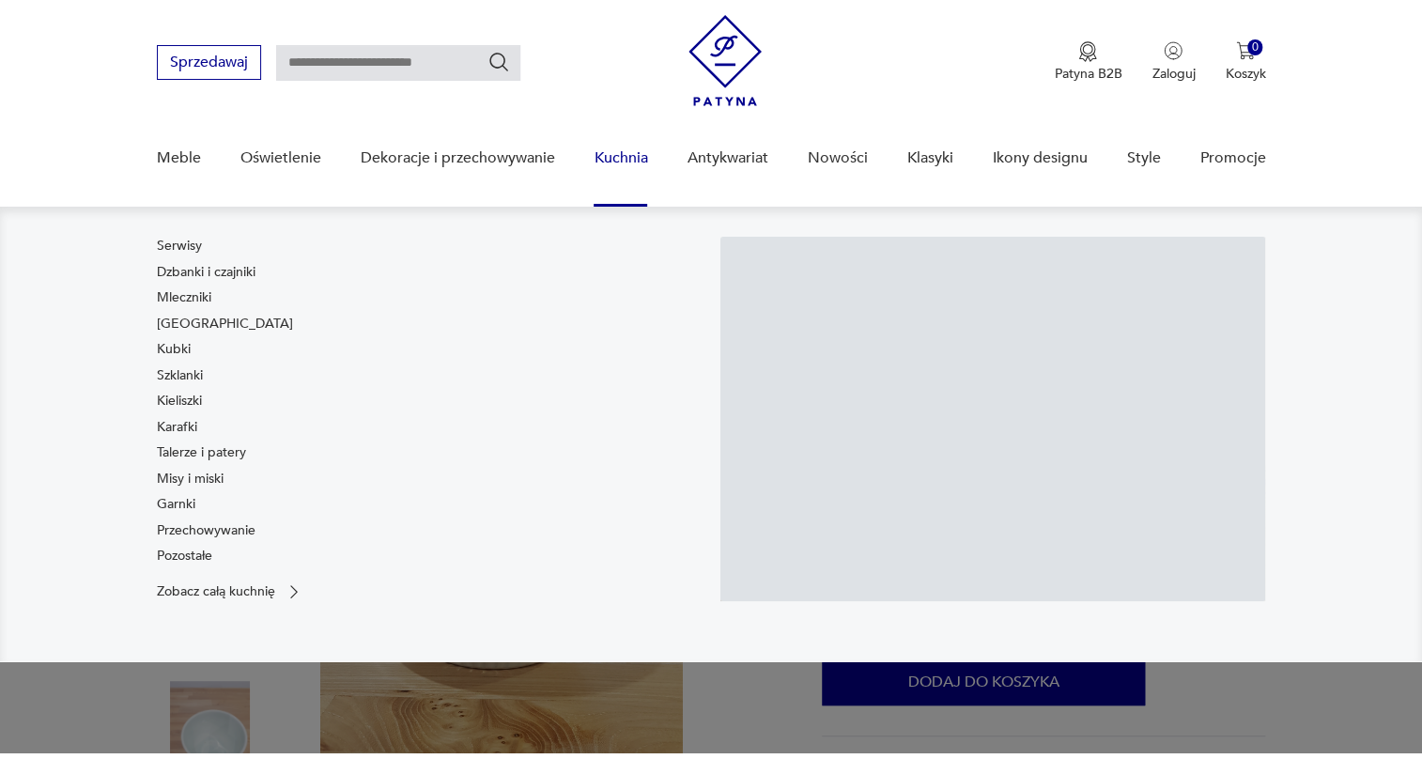
scroll to position [85, 0]
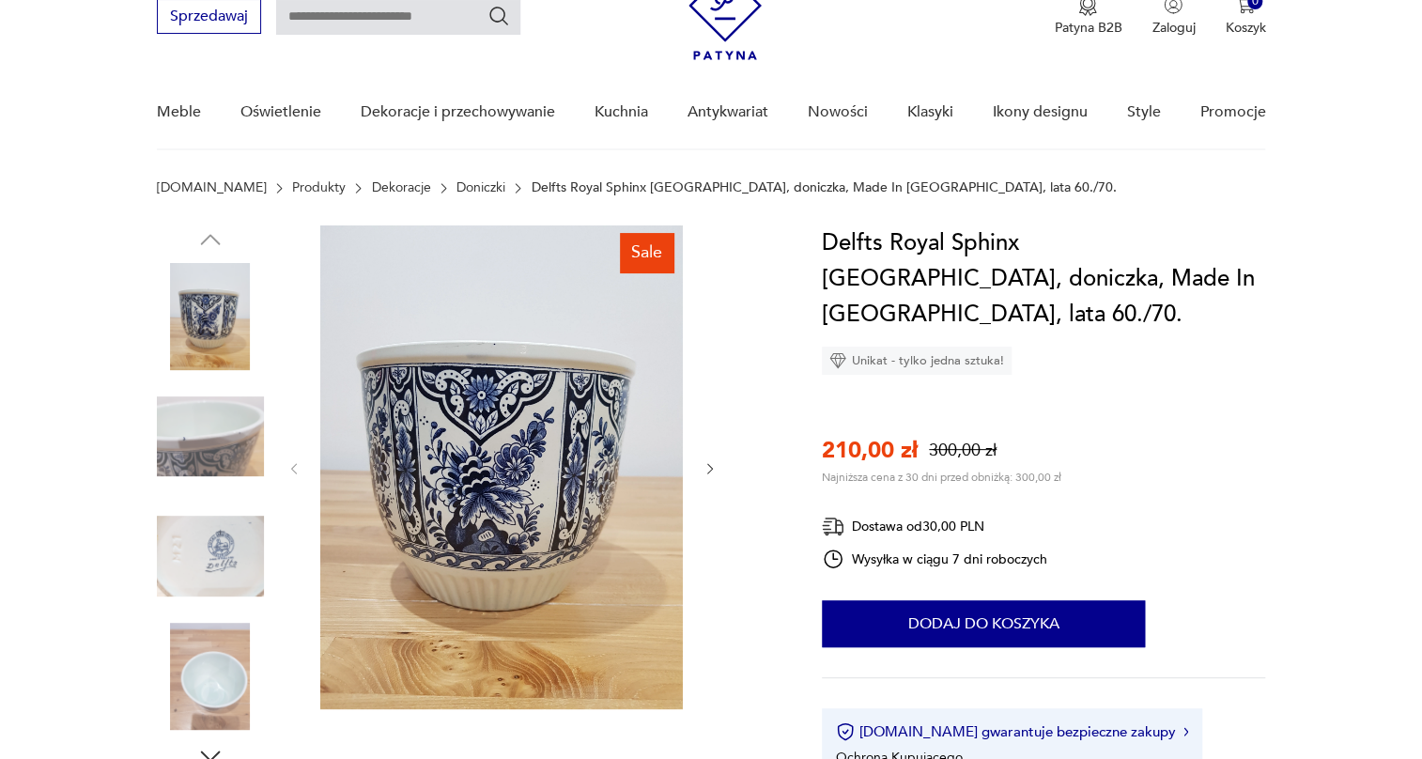
click at [207, 438] on img at bounding box center [210, 436] width 107 height 107
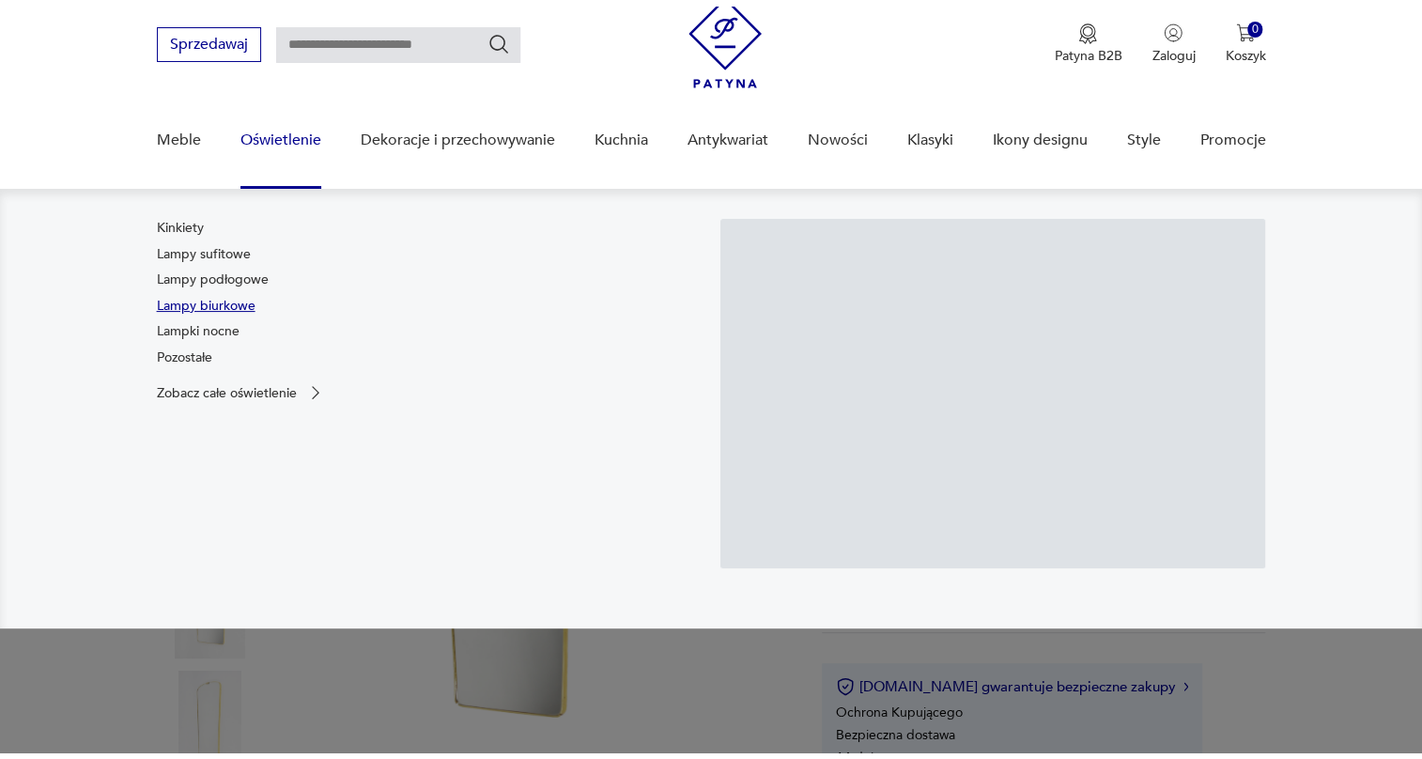
scroll to position [170, 0]
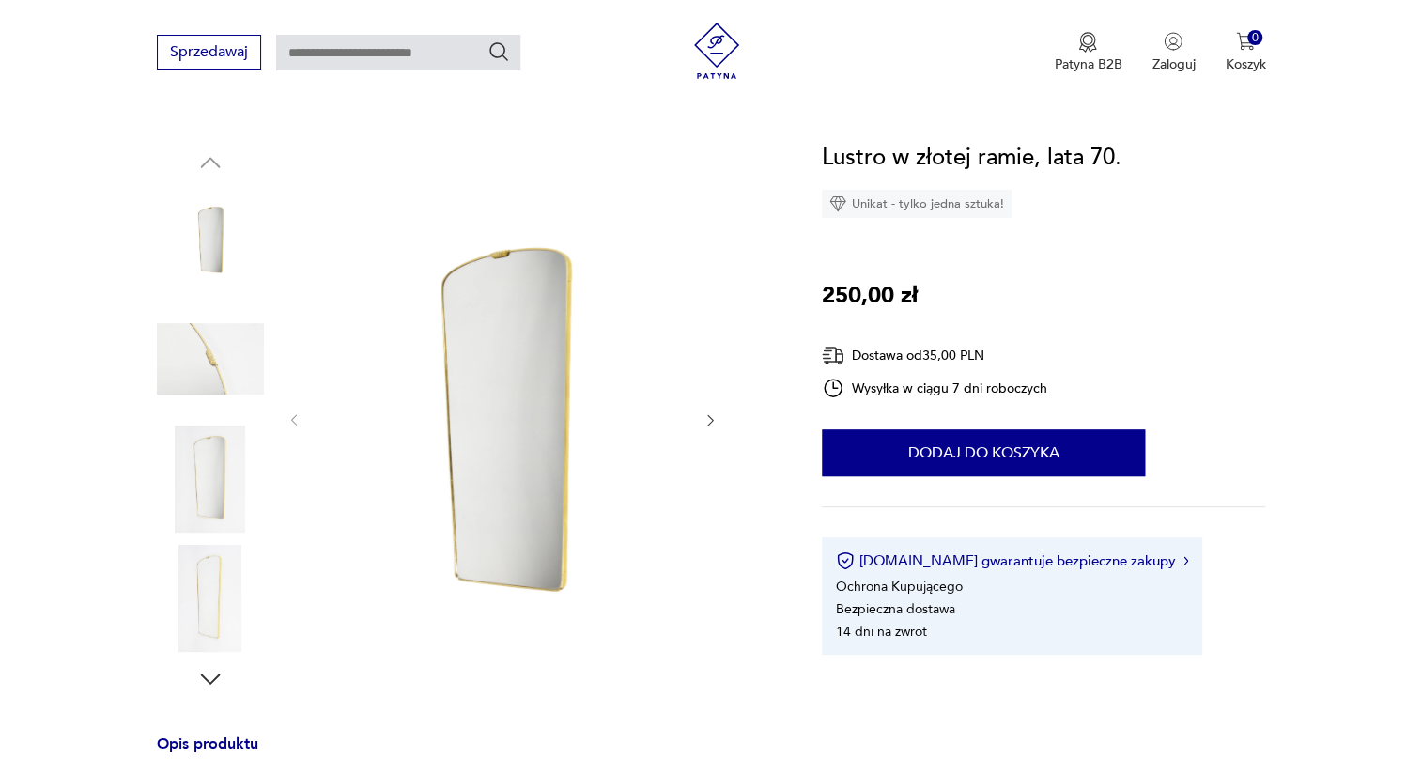
click at [189, 340] on img at bounding box center [210, 358] width 107 height 107
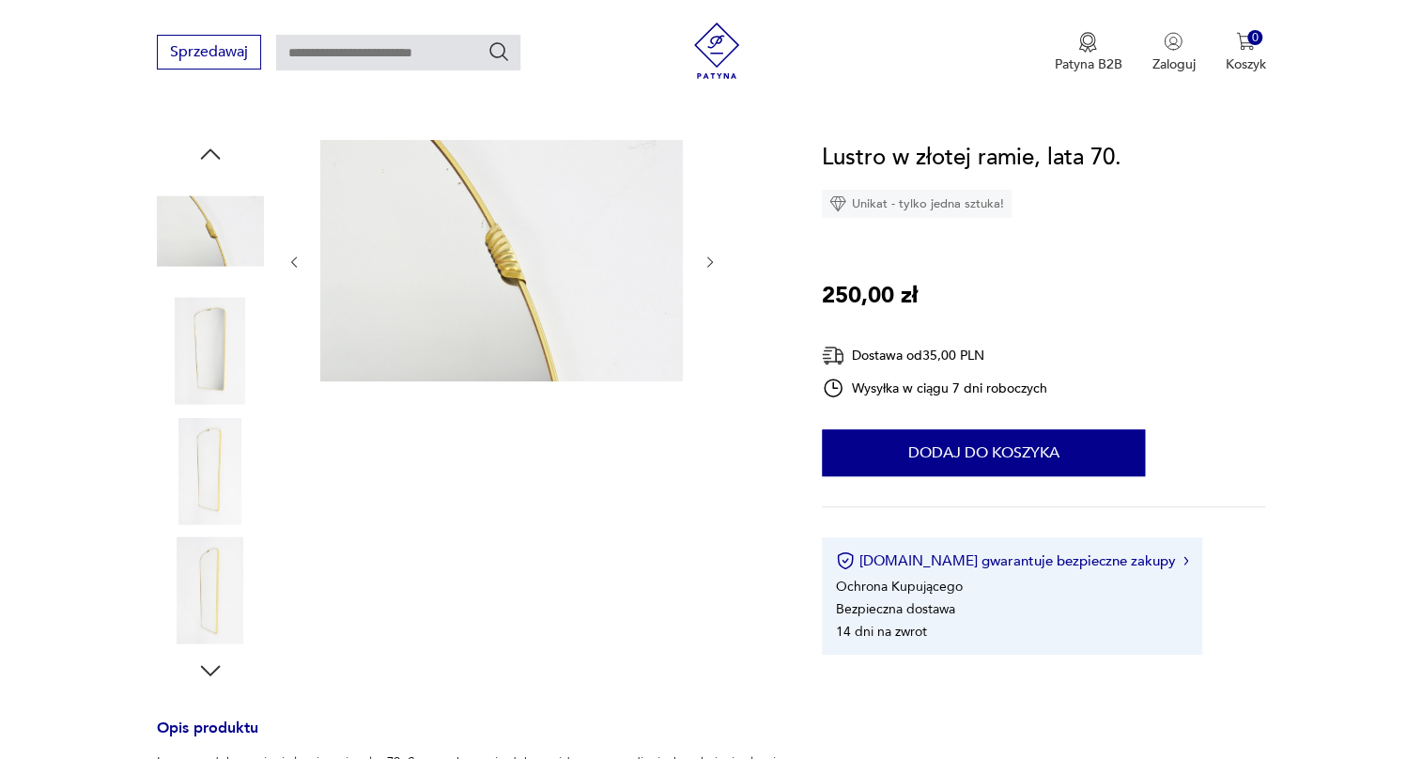
click at [200, 334] on img at bounding box center [210, 351] width 107 height 107
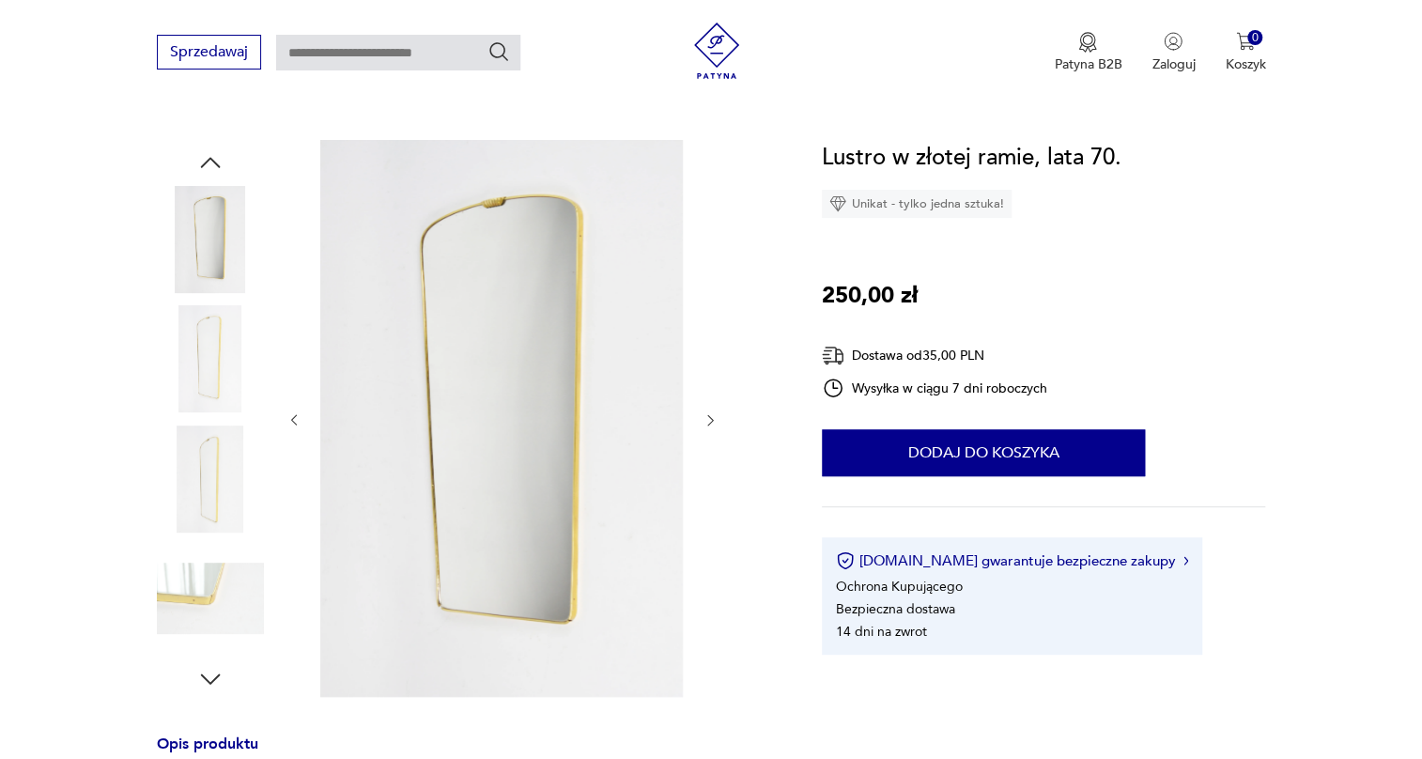
click at [210, 348] on img at bounding box center [210, 358] width 107 height 107
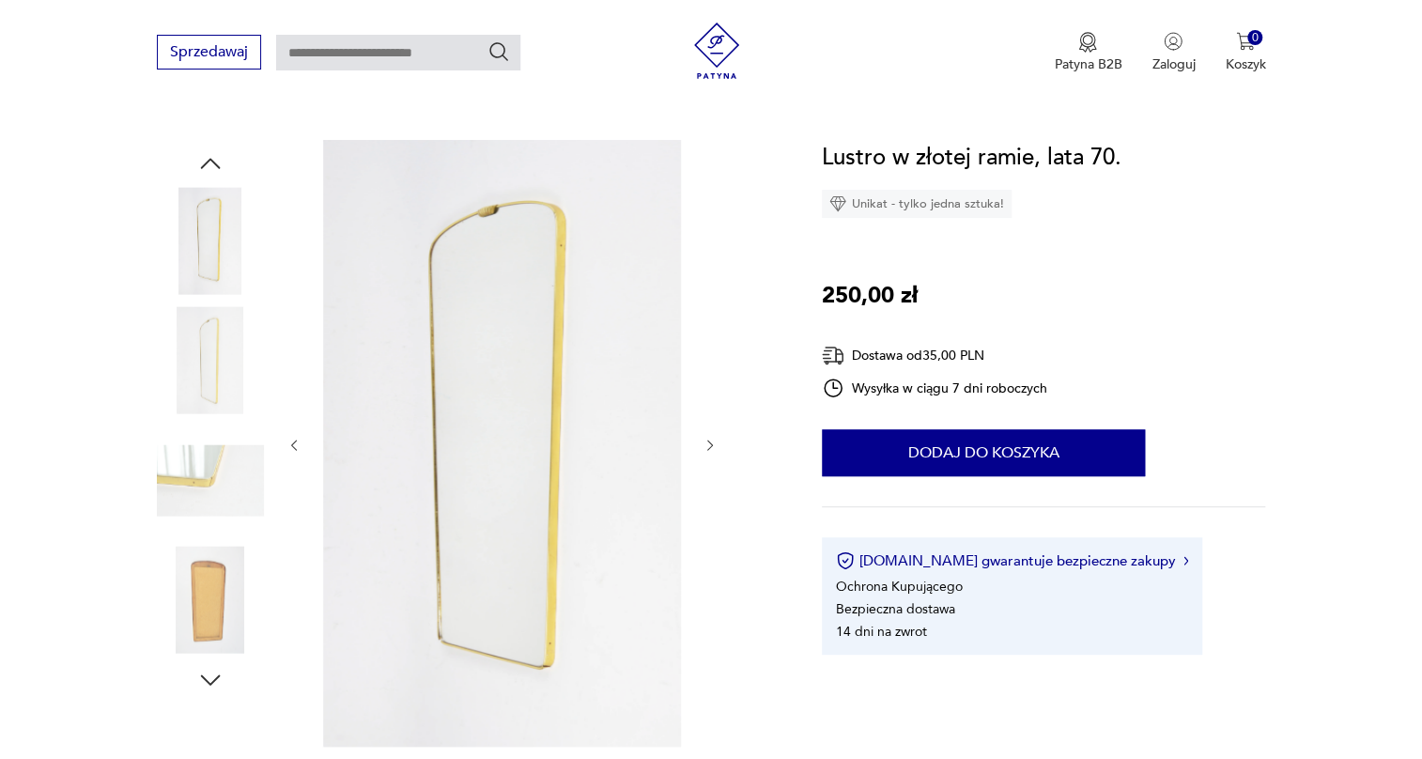
click at [207, 394] on img at bounding box center [210, 360] width 107 height 107
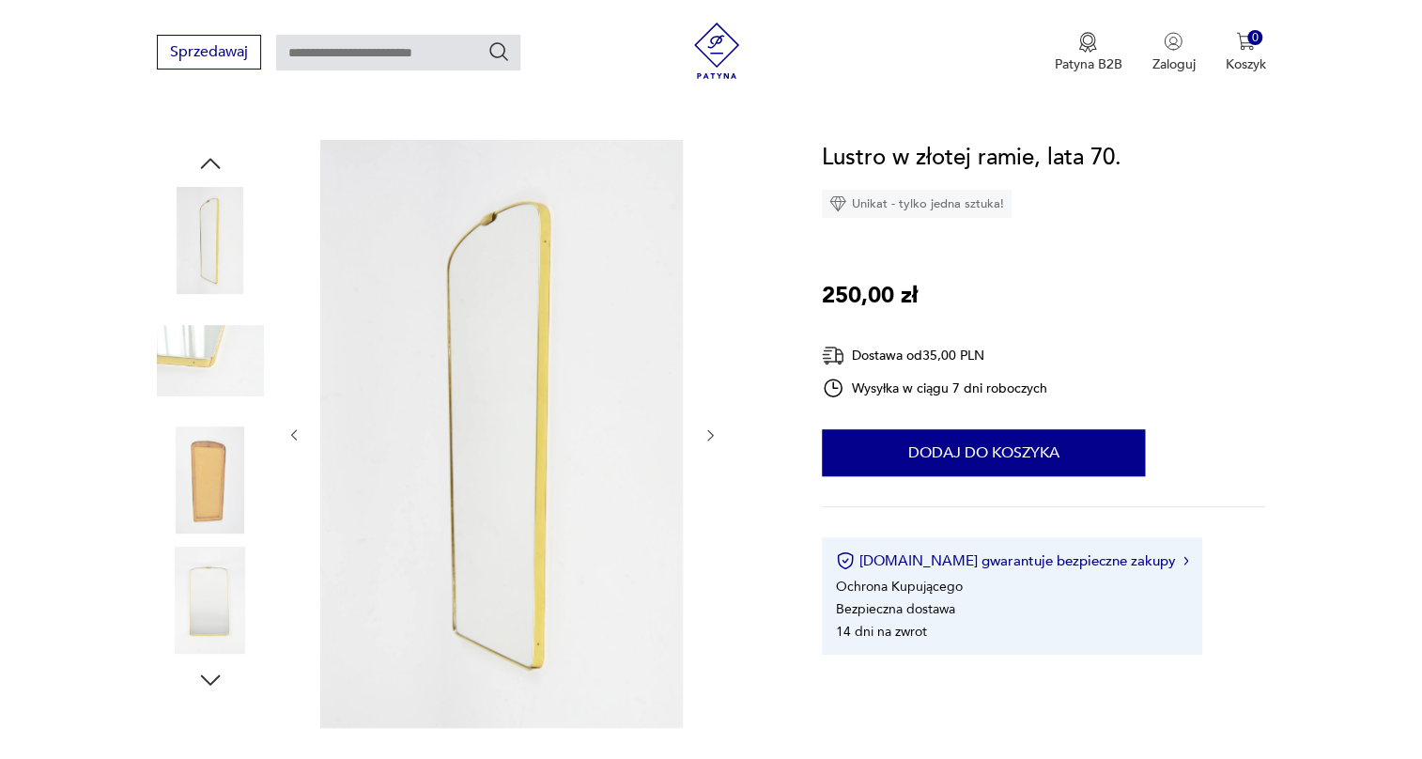
click at [207, 394] on img at bounding box center [210, 360] width 107 height 107
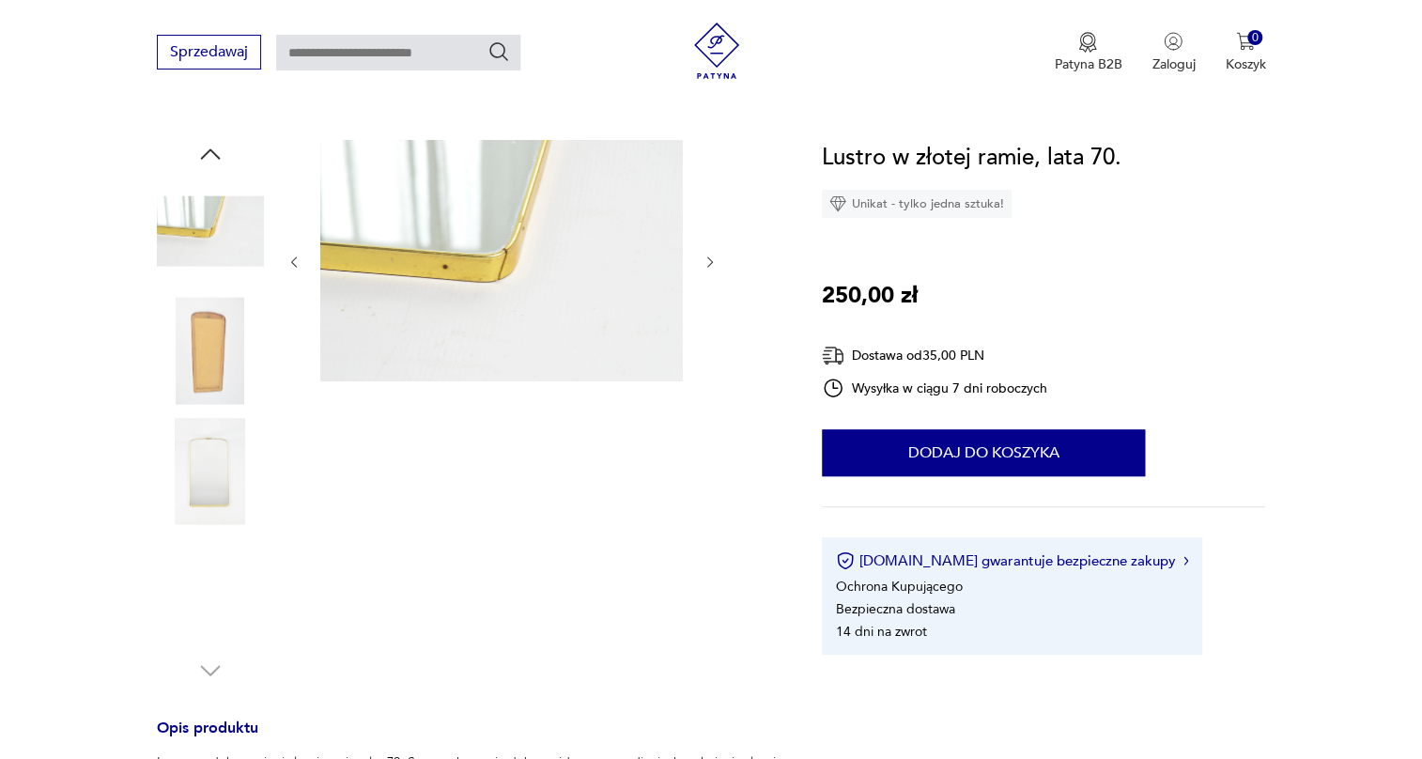
click at [207, 395] on img at bounding box center [210, 351] width 107 height 107
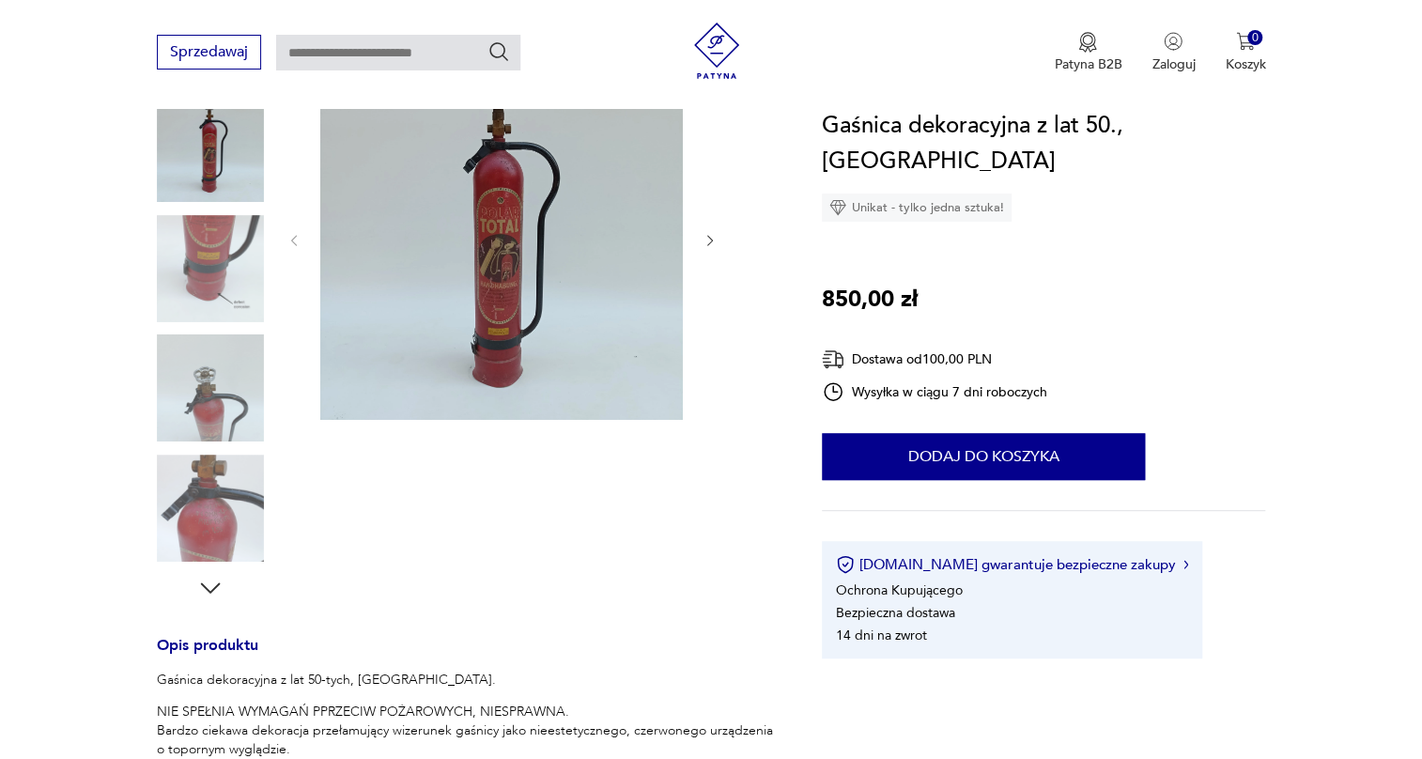
scroll to position [256, 0]
click at [185, 229] on img at bounding box center [210, 265] width 107 height 107
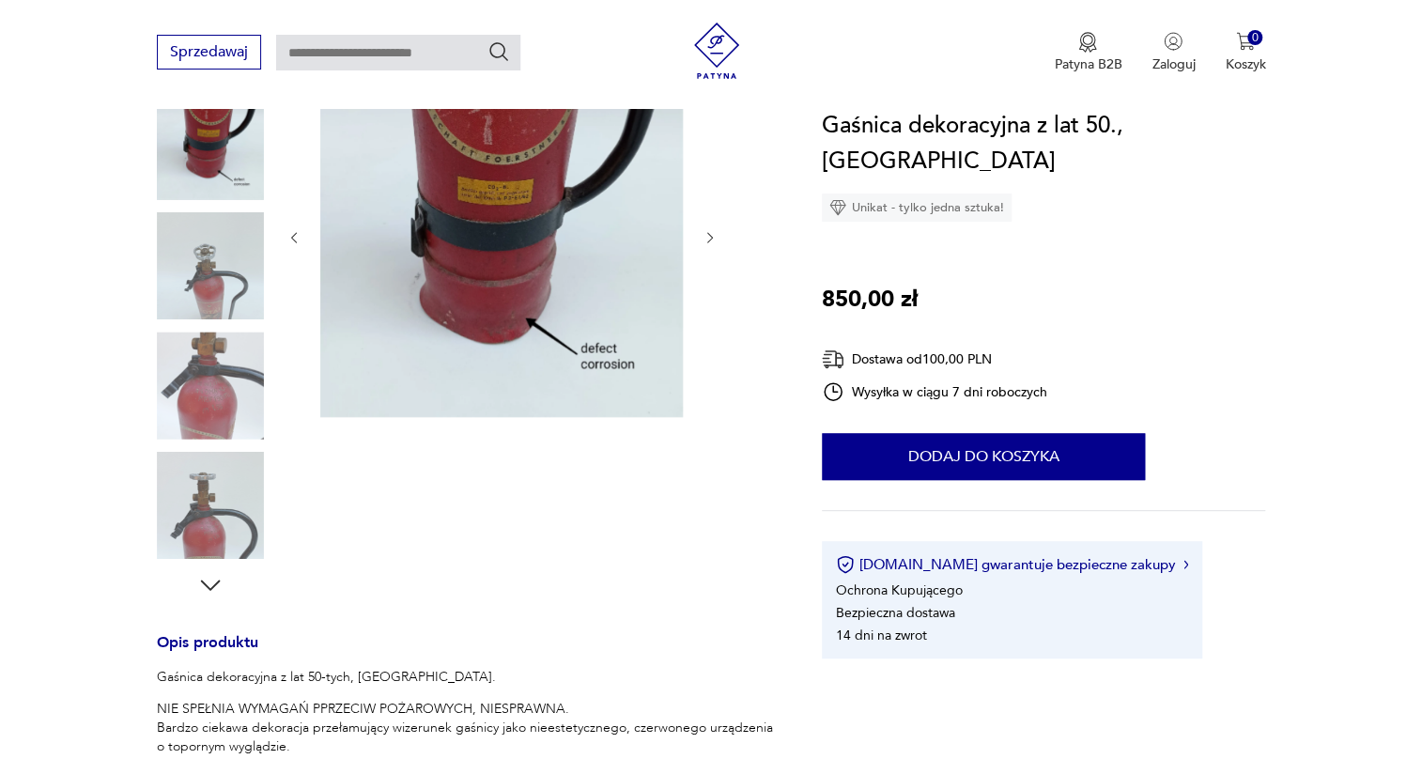
click at [200, 261] on img at bounding box center [210, 265] width 107 height 107
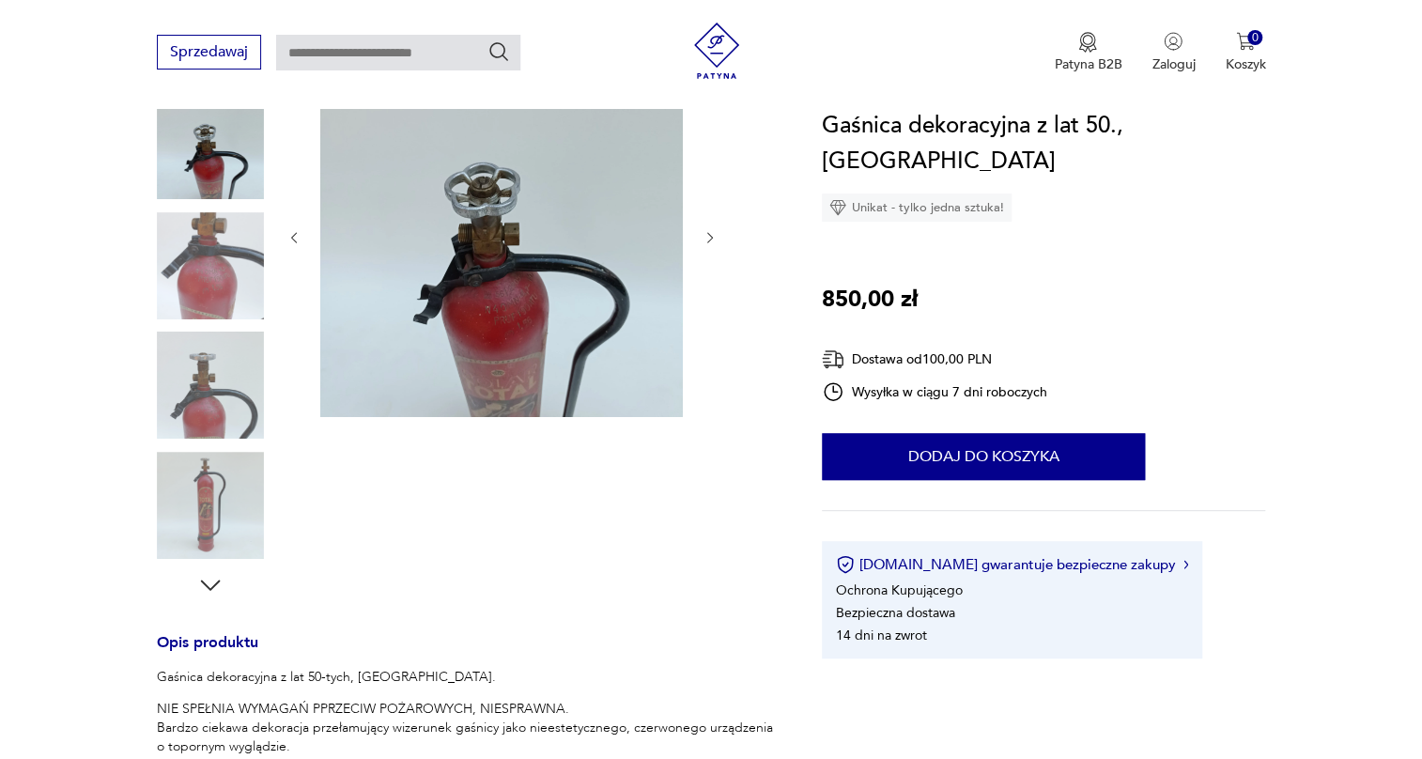
click at [219, 346] on img at bounding box center [210, 385] width 107 height 107
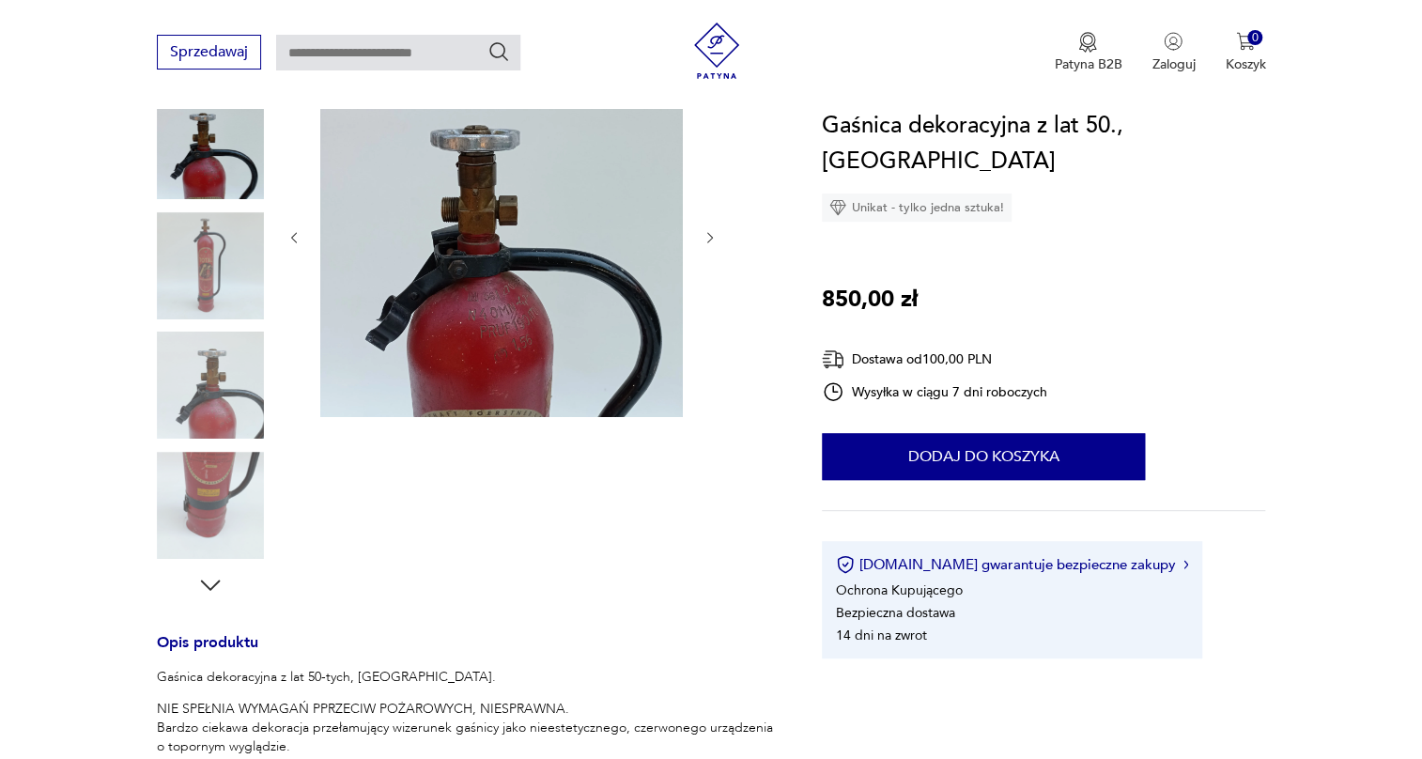
click at [219, 346] on img at bounding box center [210, 385] width 107 height 107
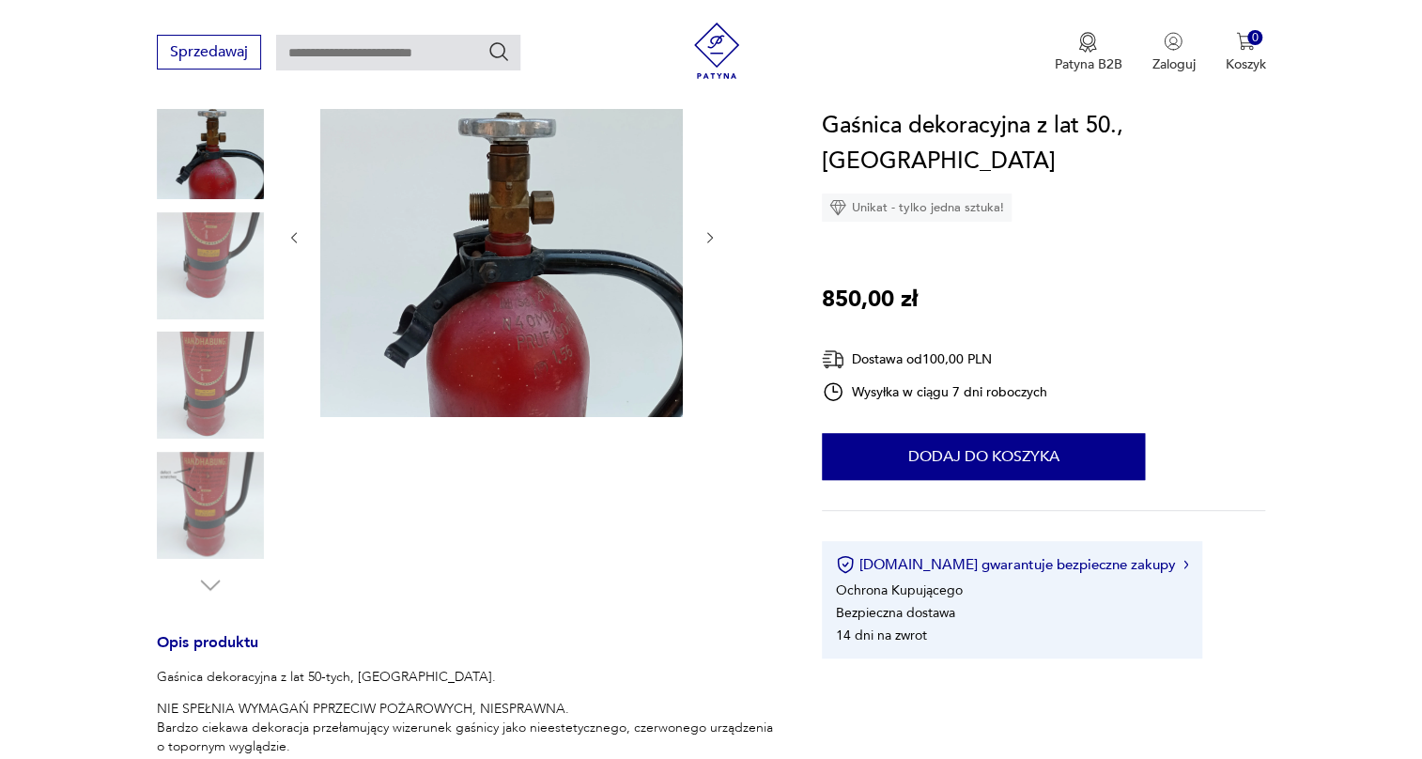
click at [219, 346] on img at bounding box center [210, 385] width 107 height 107
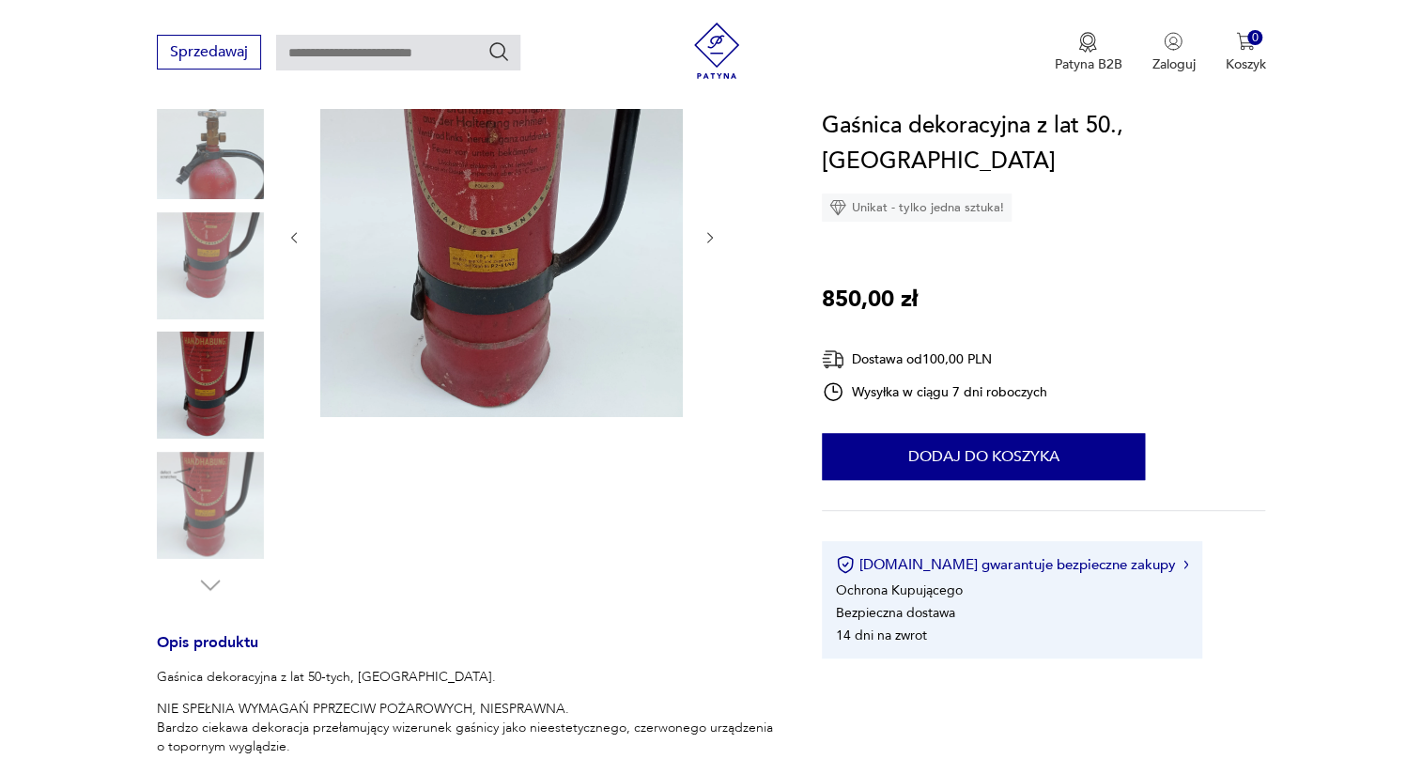
click at [222, 500] on img at bounding box center [210, 505] width 107 height 107
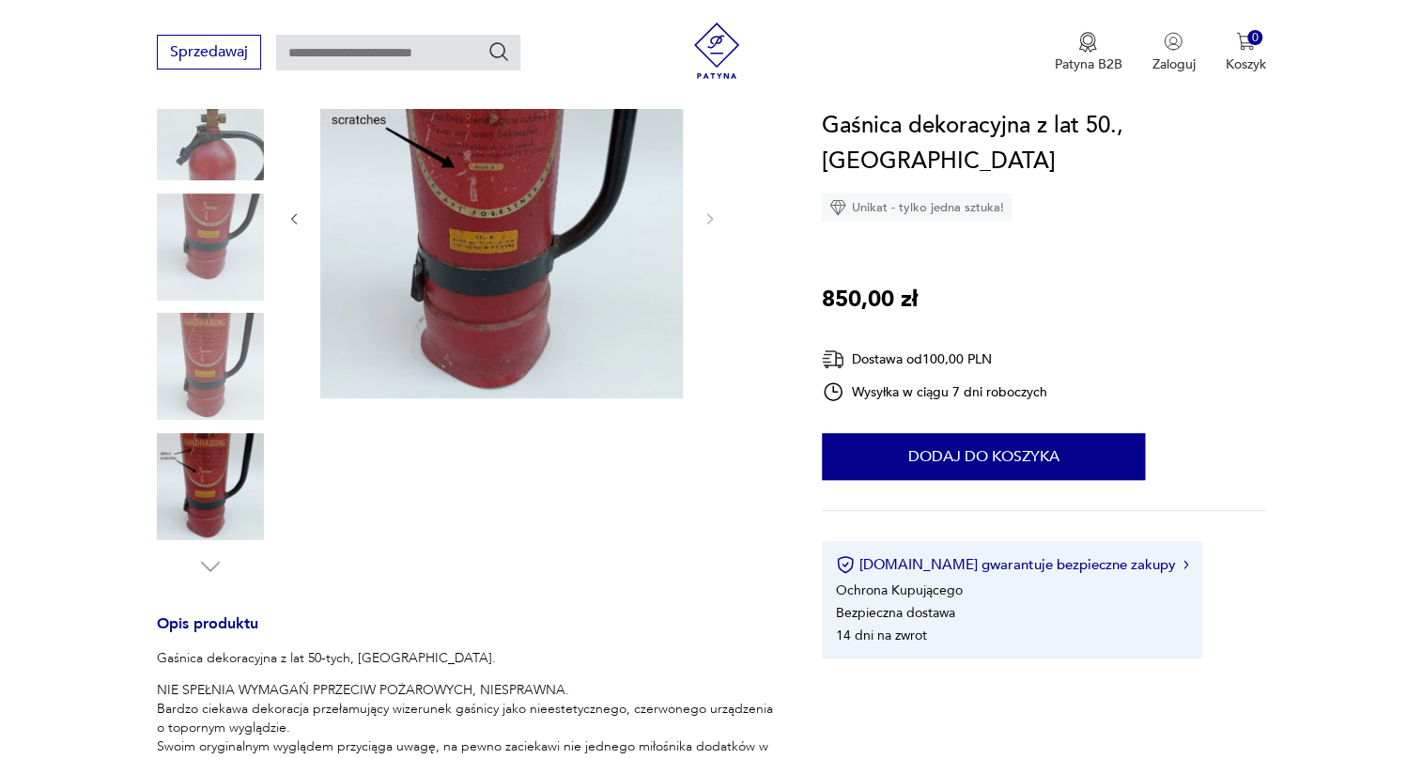
scroll to position [512, 0]
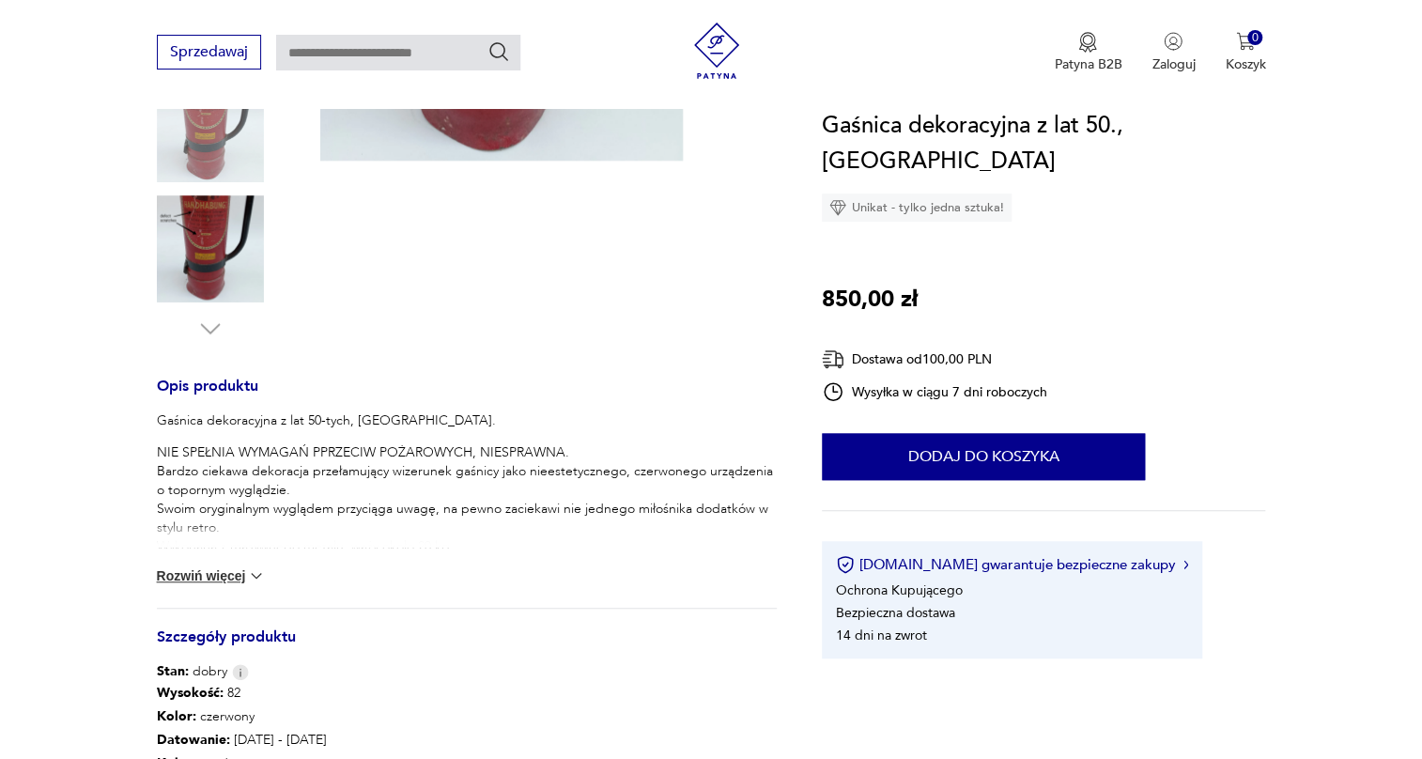
click at [227, 575] on button "Rozwiń więcej" at bounding box center [211, 576] width 109 height 19
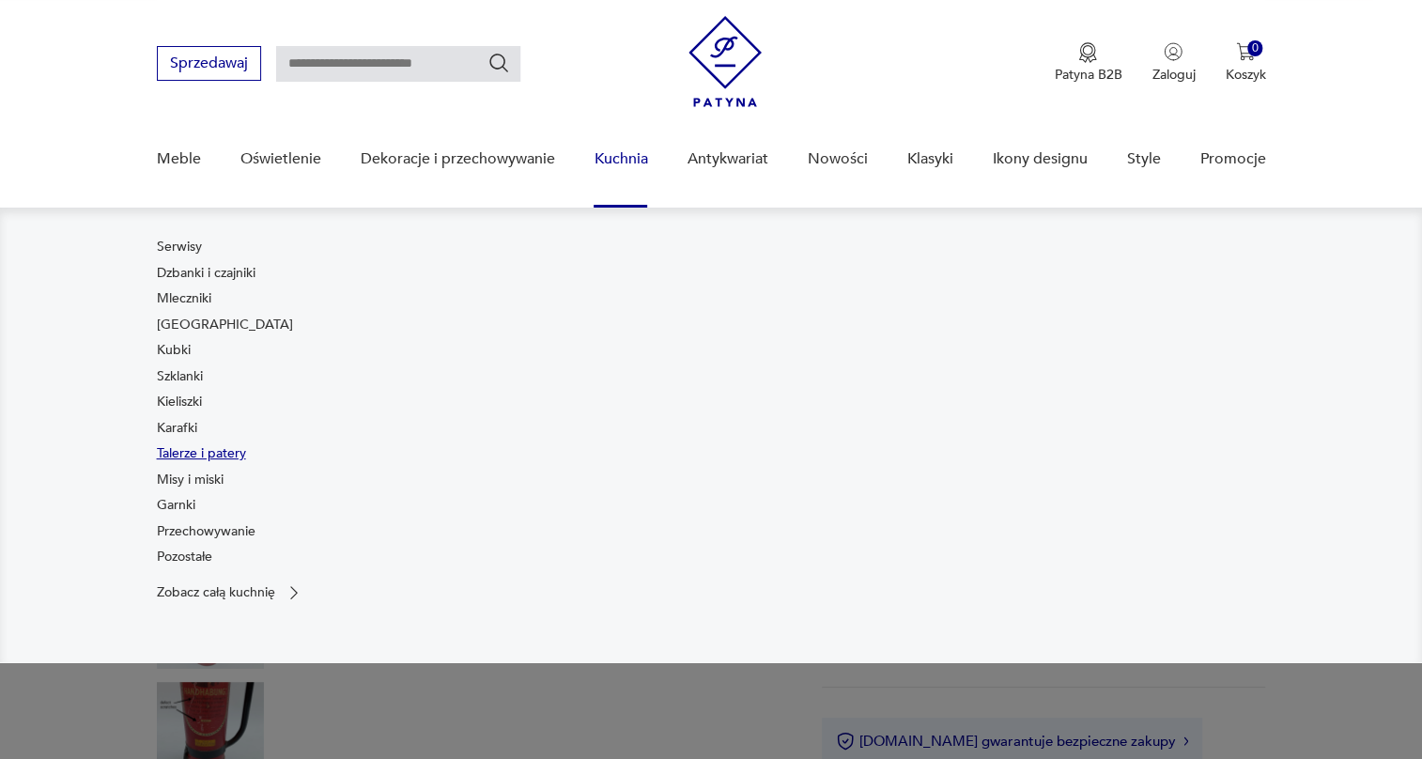
scroll to position [0, 0]
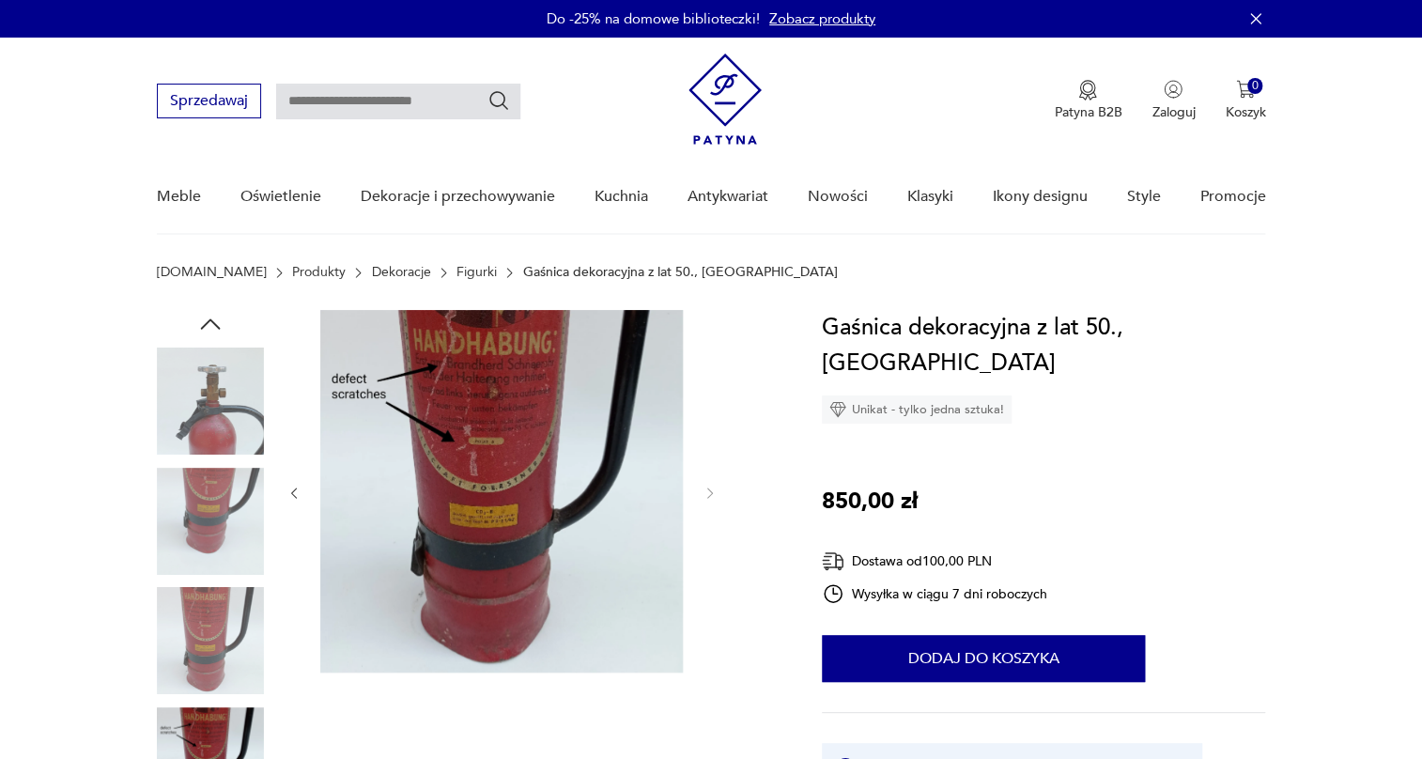
click at [237, 515] on img at bounding box center [210, 521] width 107 height 107
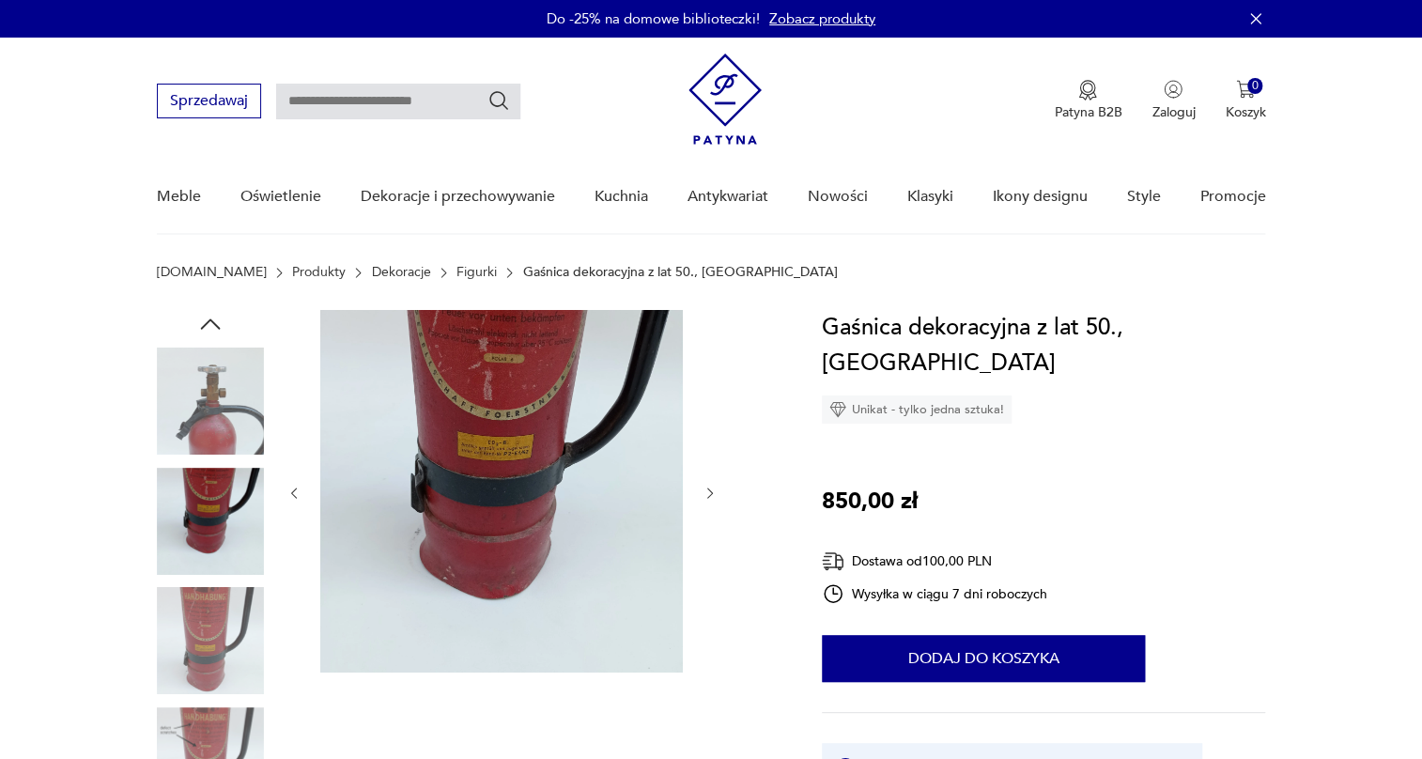
click at [549, 438] on img at bounding box center [501, 491] width 363 height 363
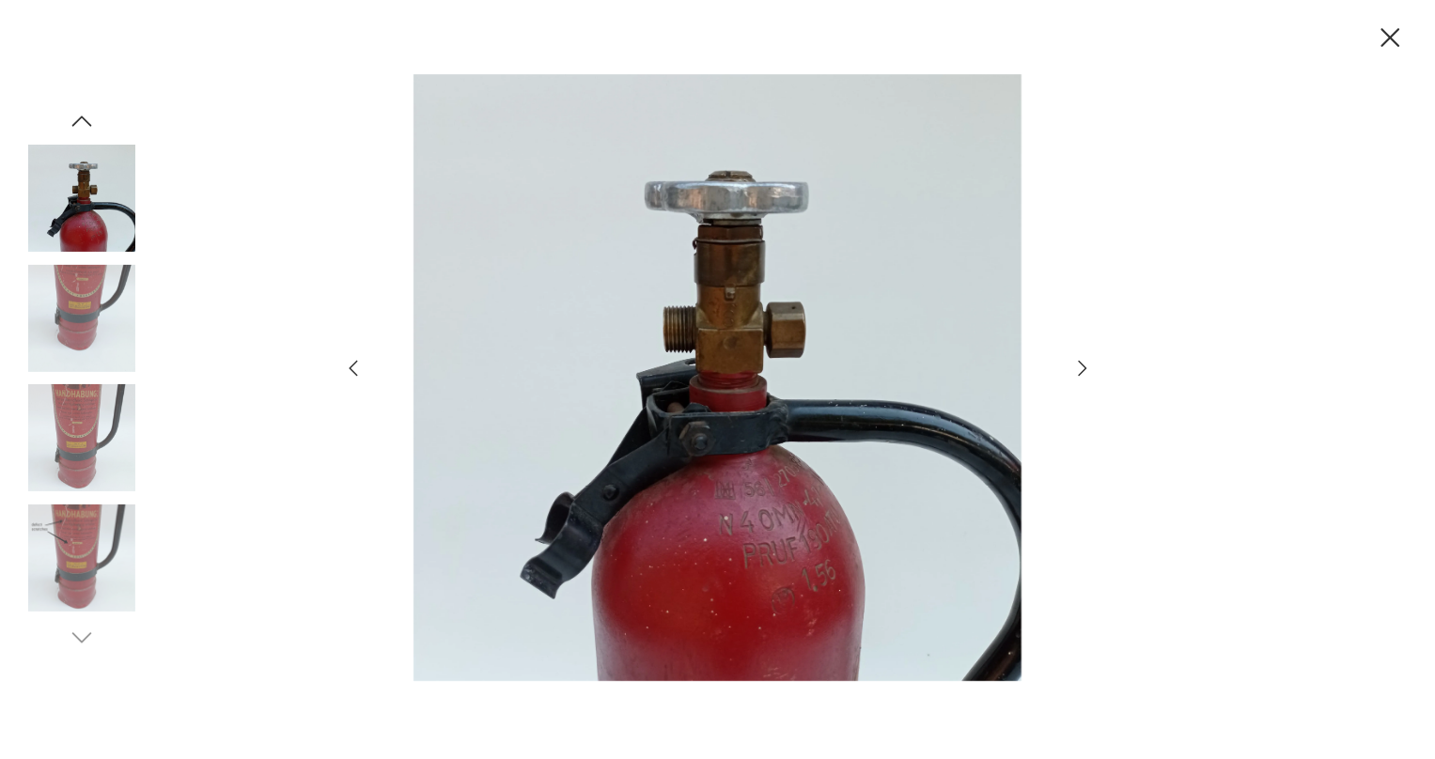
click at [97, 316] on img at bounding box center [81, 318] width 107 height 107
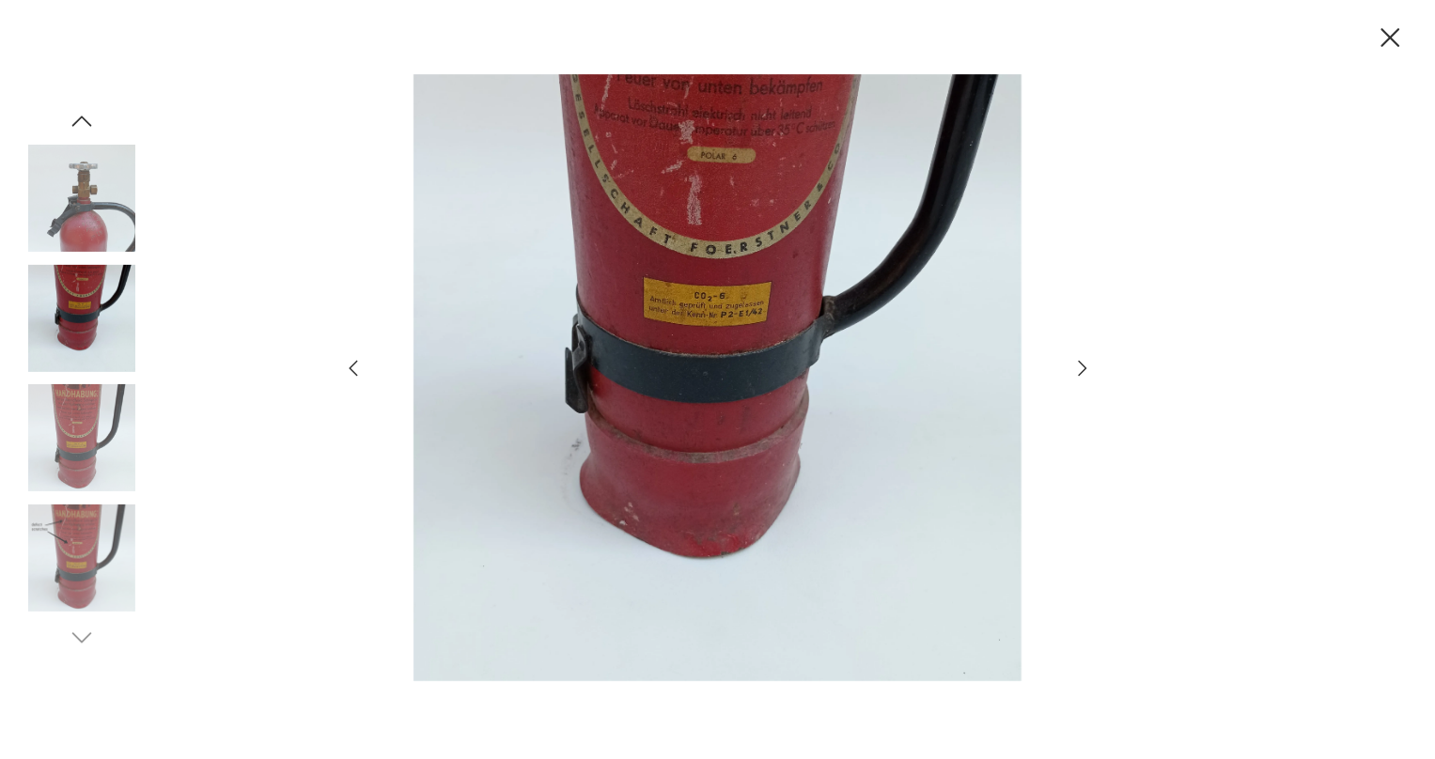
click at [85, 407] on img at bounding box center [81, 437] width 107 height 107
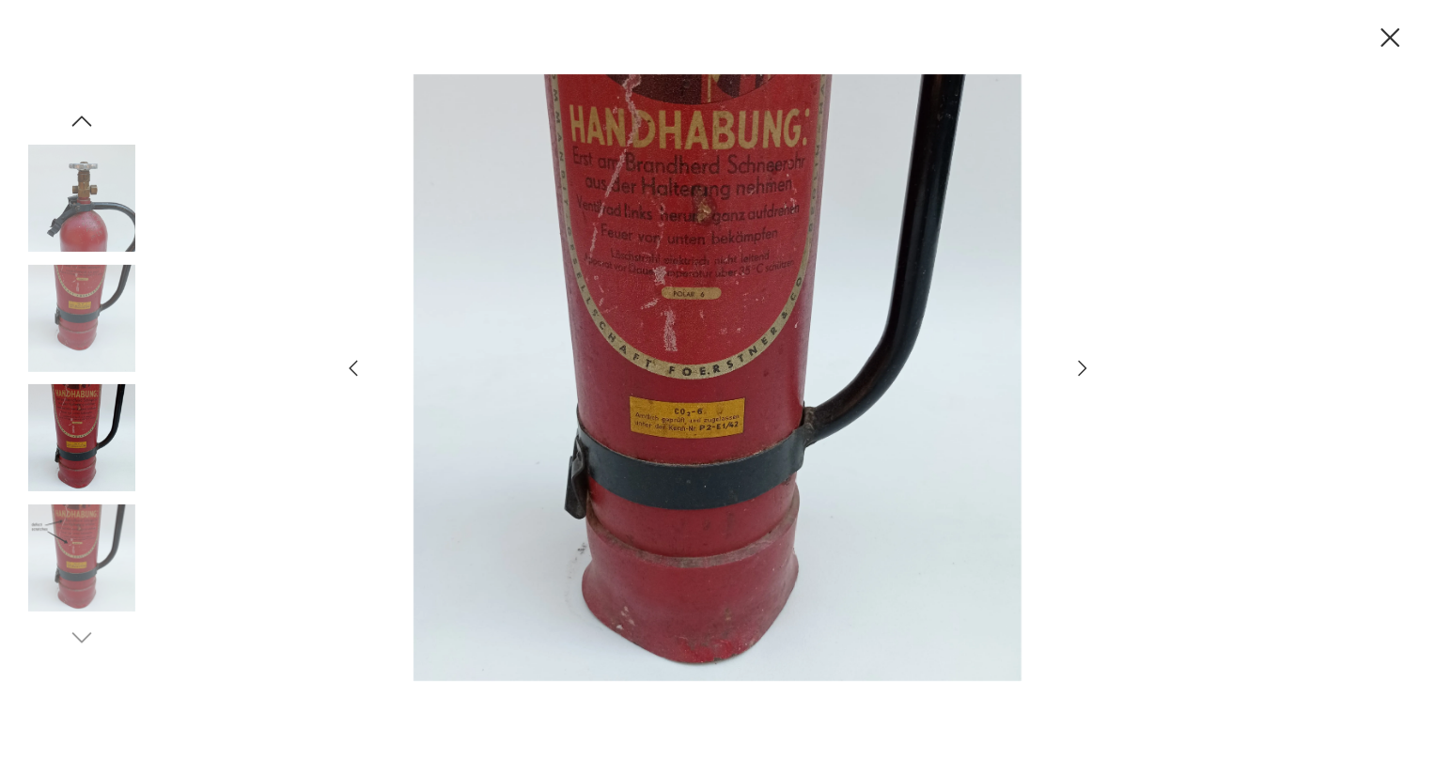
click at [85, 545] on img at bounding box center [81, 557] width 107 height 107
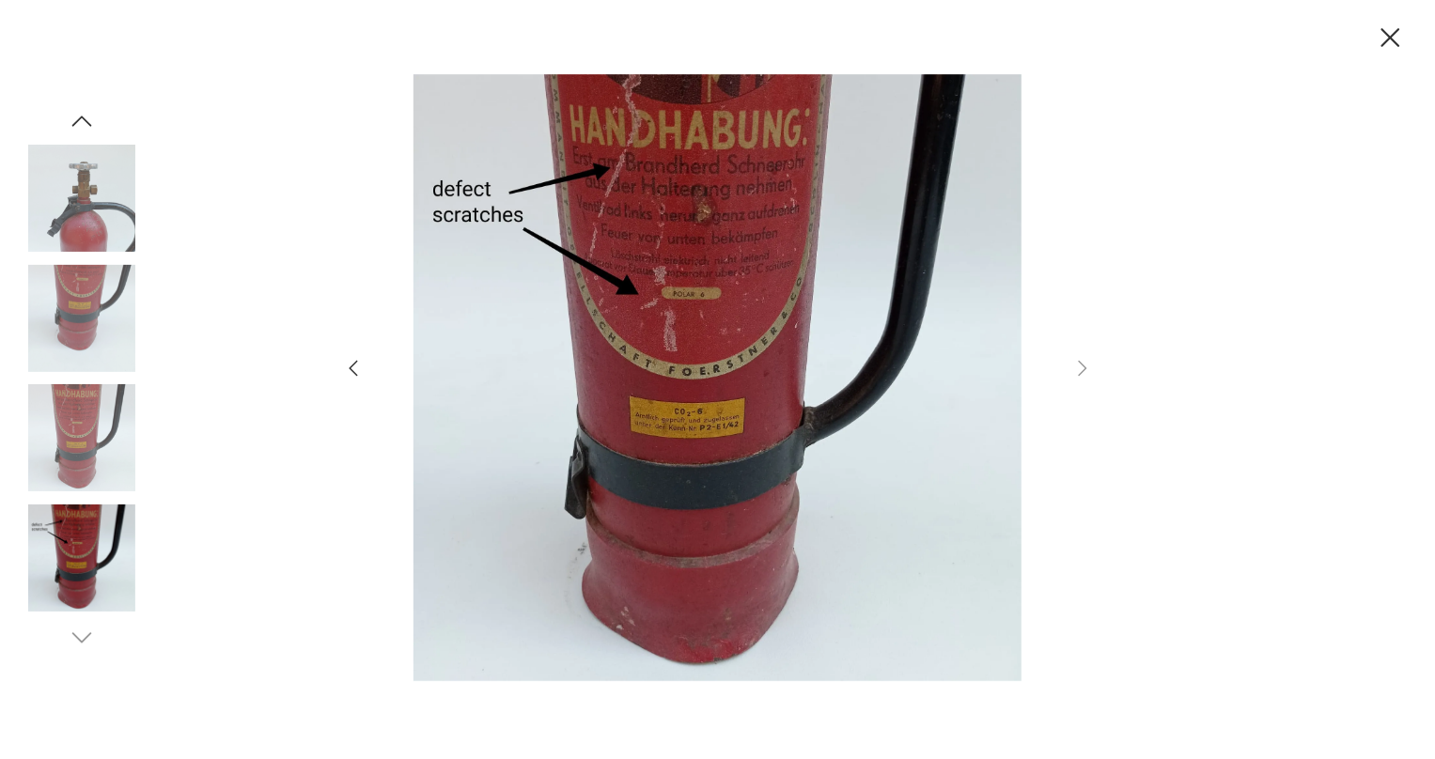
click at [109, 457] on img at bounding box center [81, 437] width 107 height 107
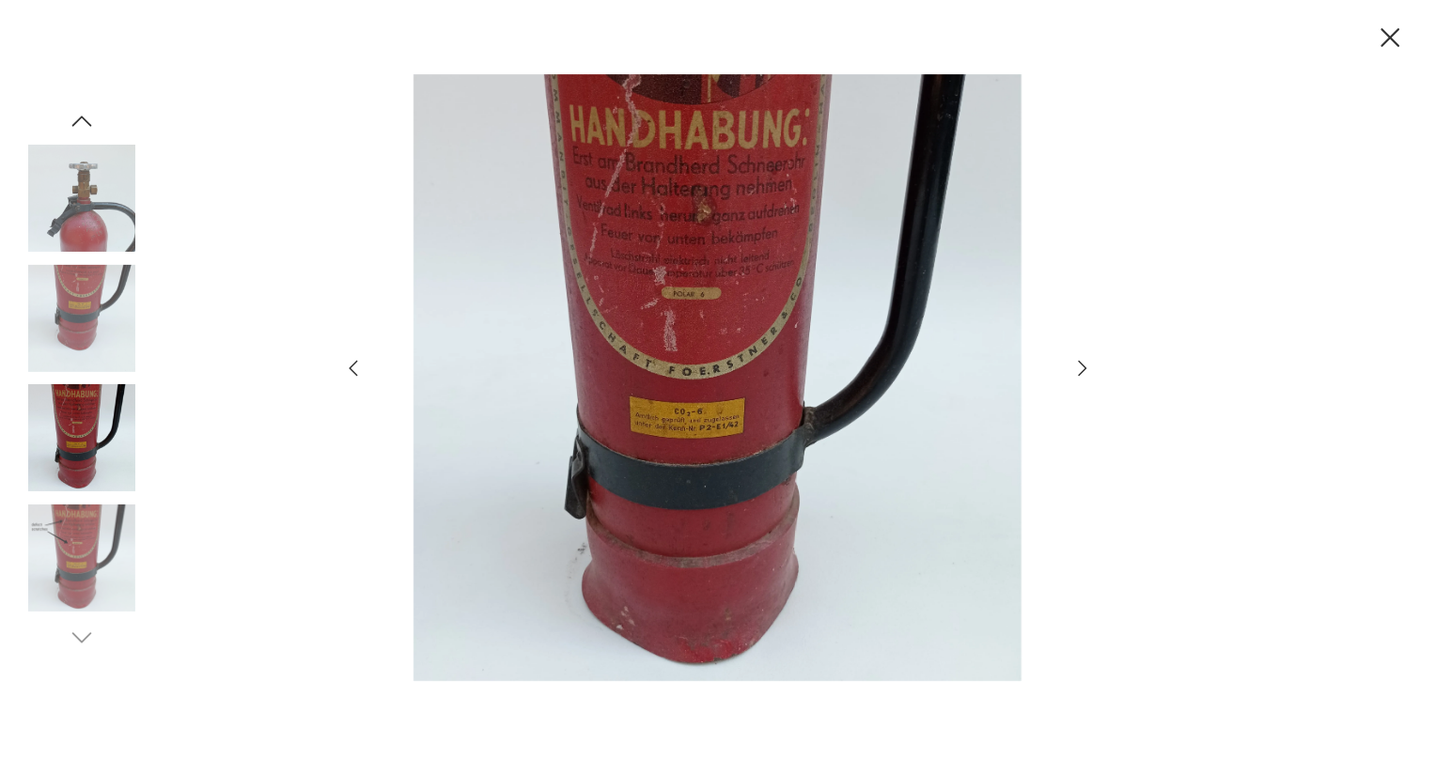
click at [103, 310] on img at bounding box center [81, 318] width 107 height 107
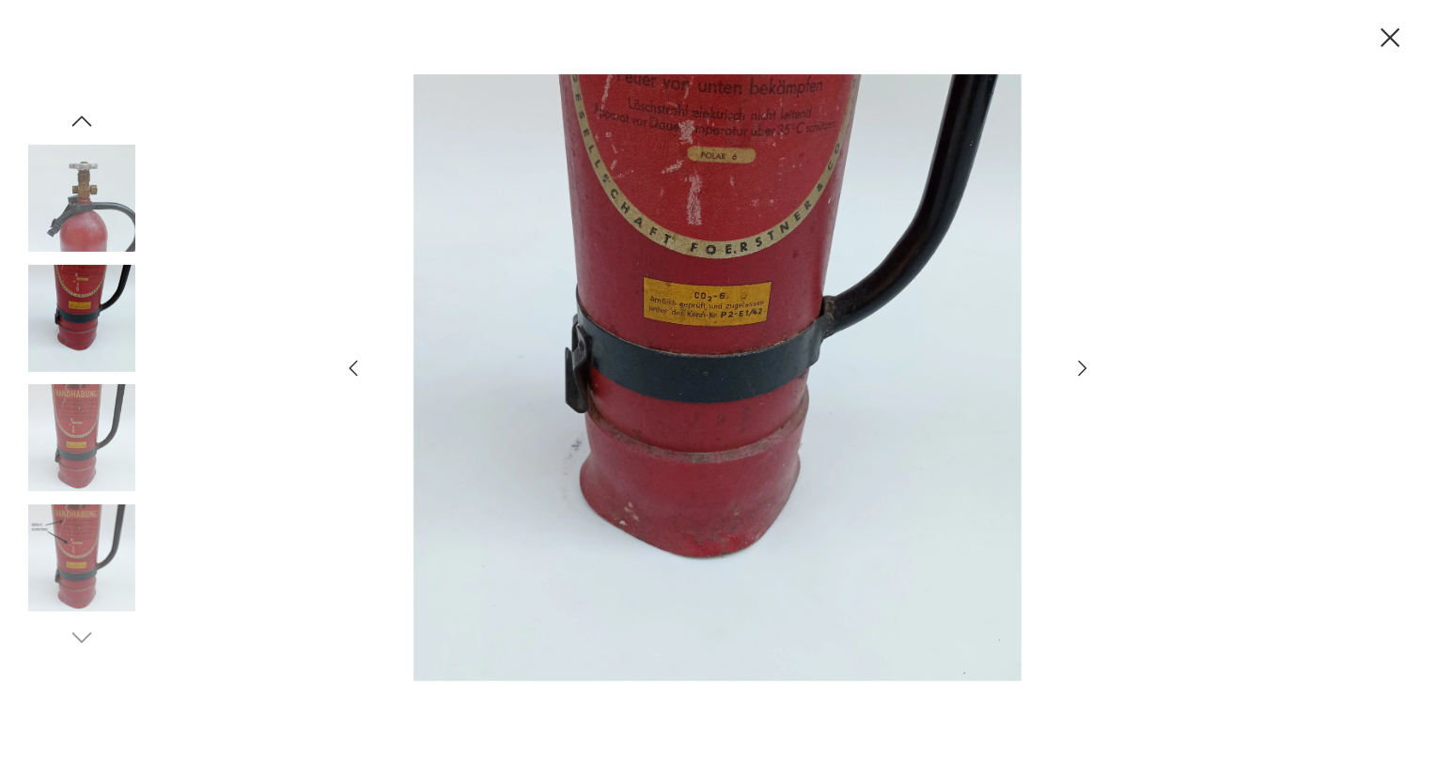
click at [86, 209] on img at bounding box center [81, 198] width 107 height 107
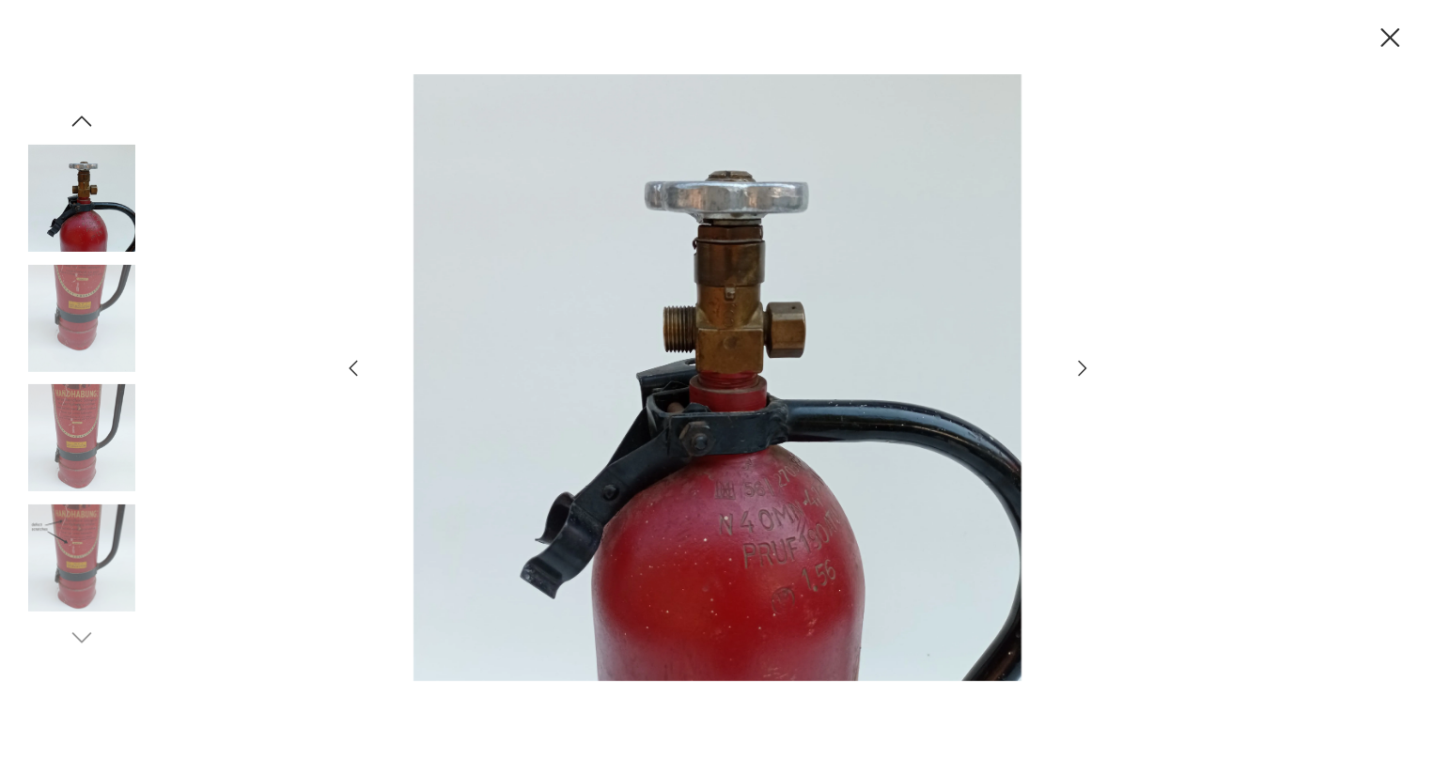
click at [1390, 29] on icon "button" at bounding box center [1390, 38] width 33 height 33
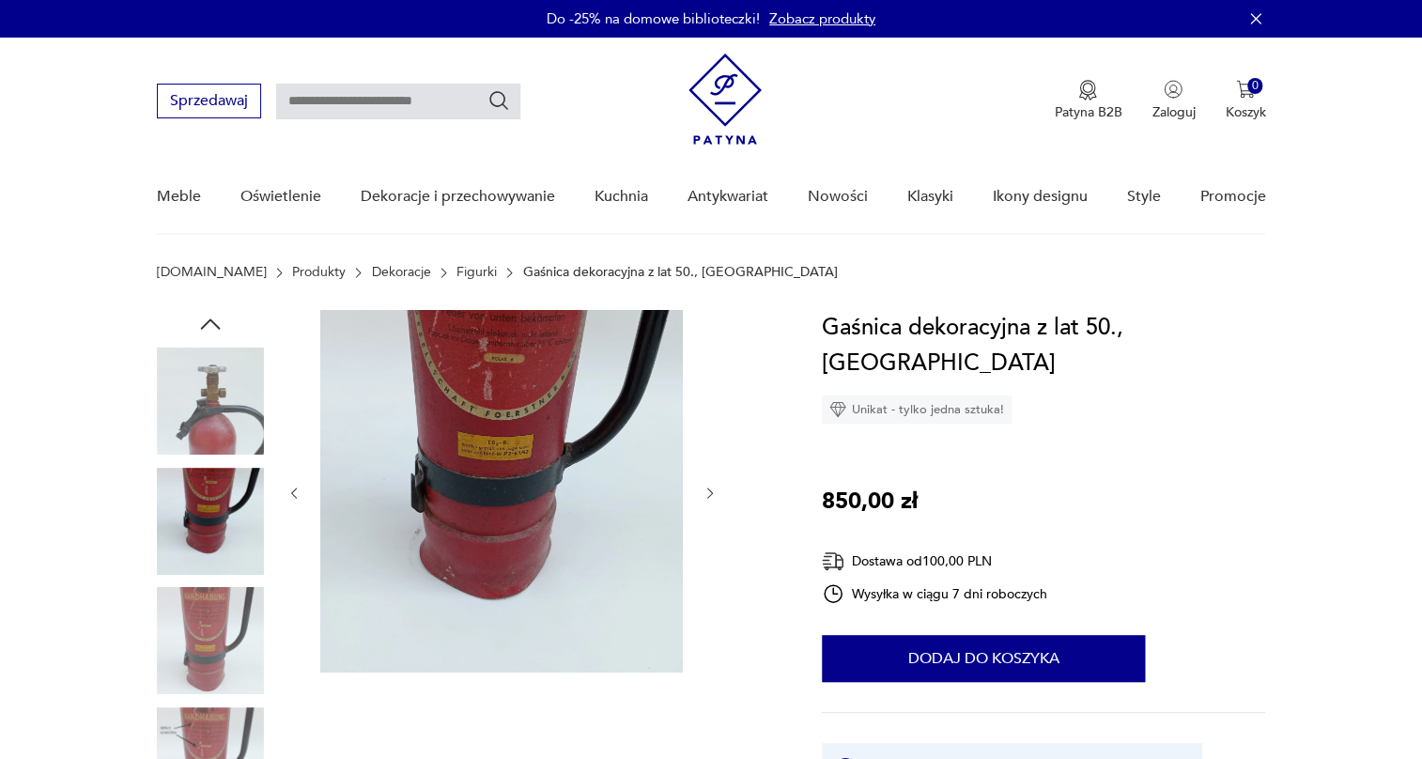
scroll to position [256, 0]
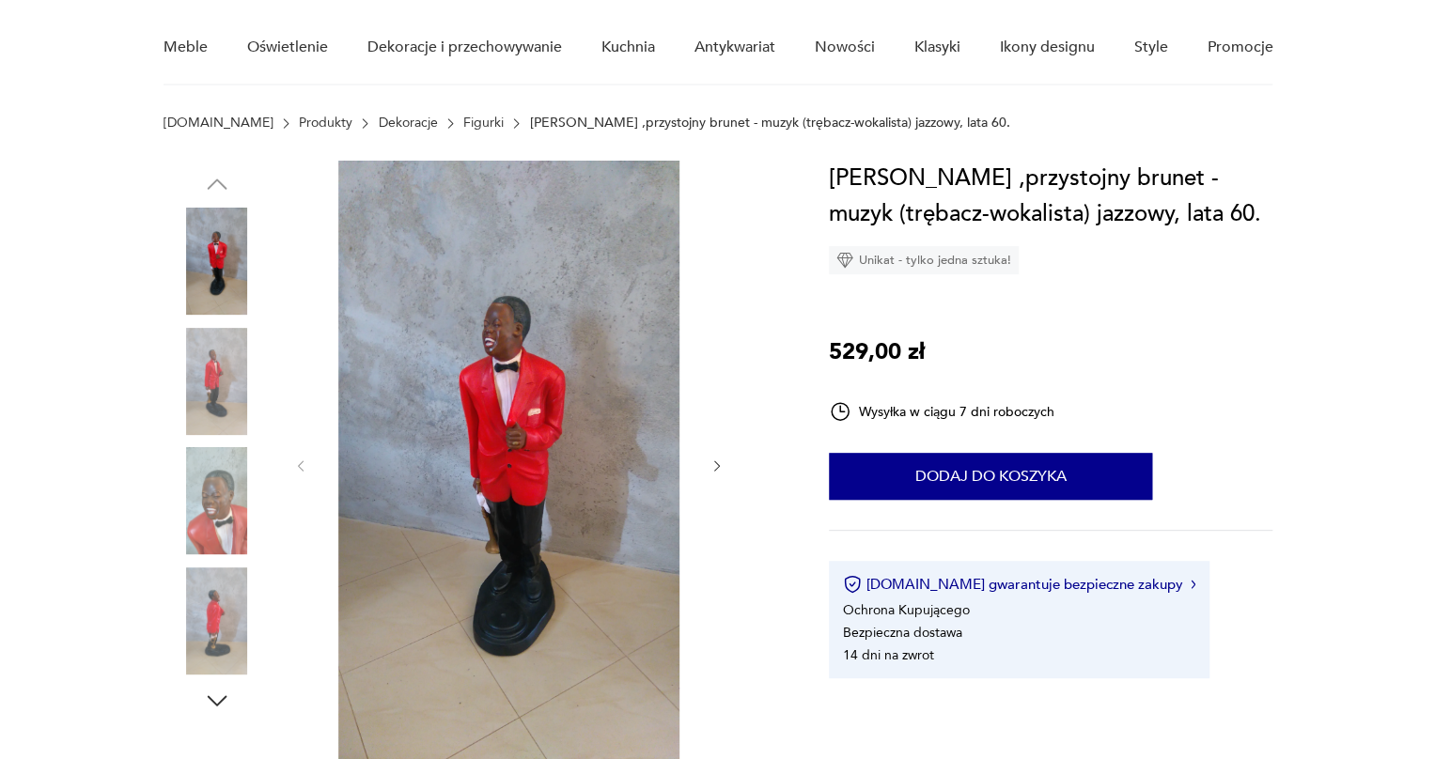
scroll to position [256, 0]
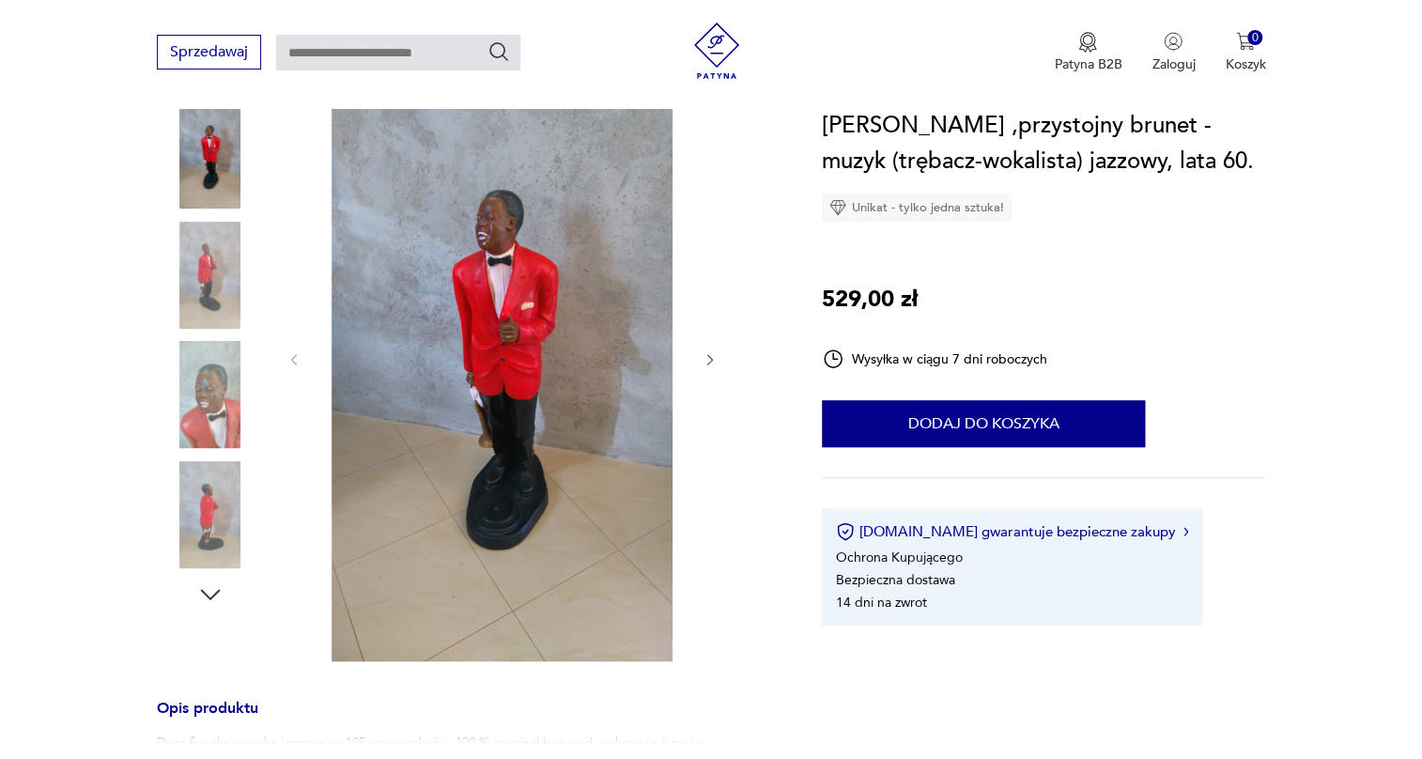
click at [533, 384] on img at bounding box center [501, 357] width 363 height 607
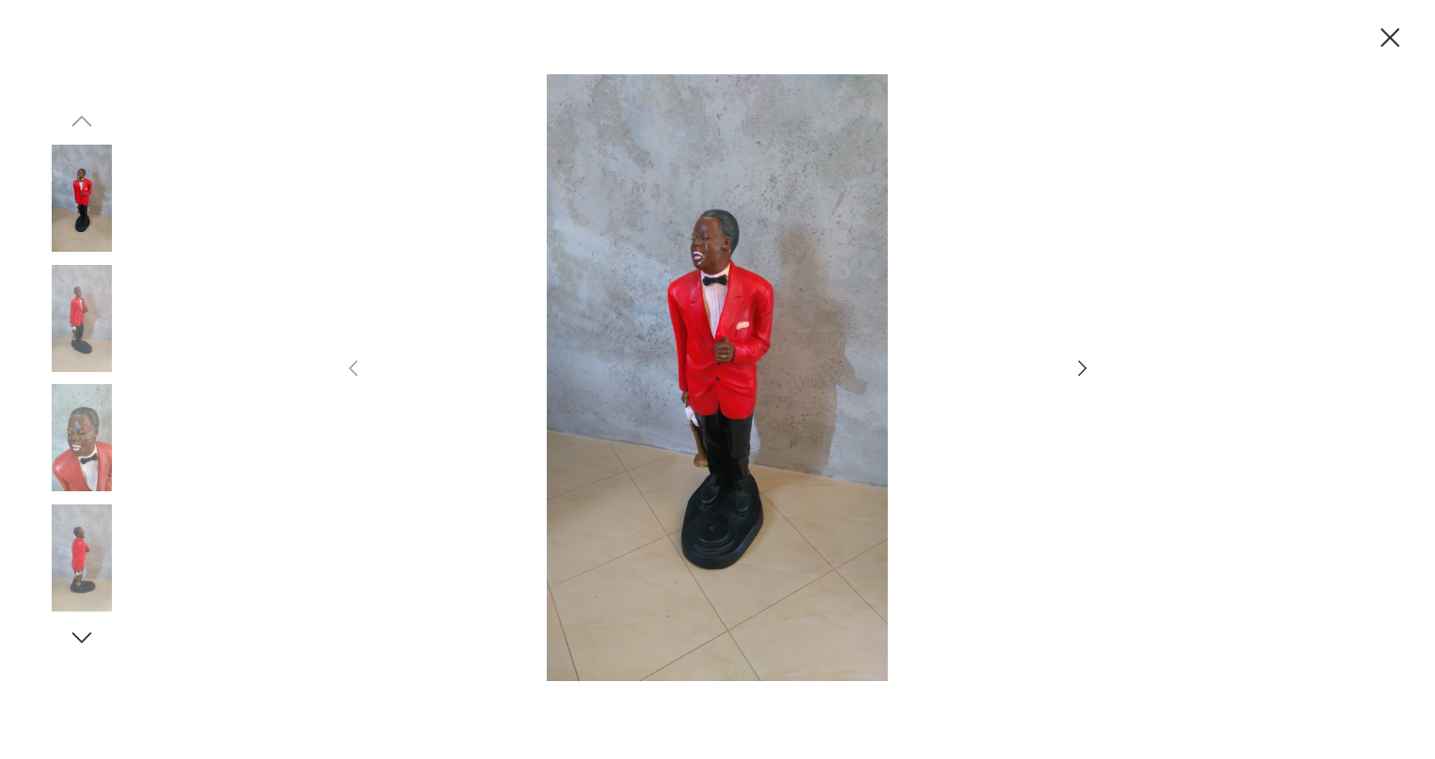
click at [106, 309] on img at bounding box center [81, 318] width 107 height 107
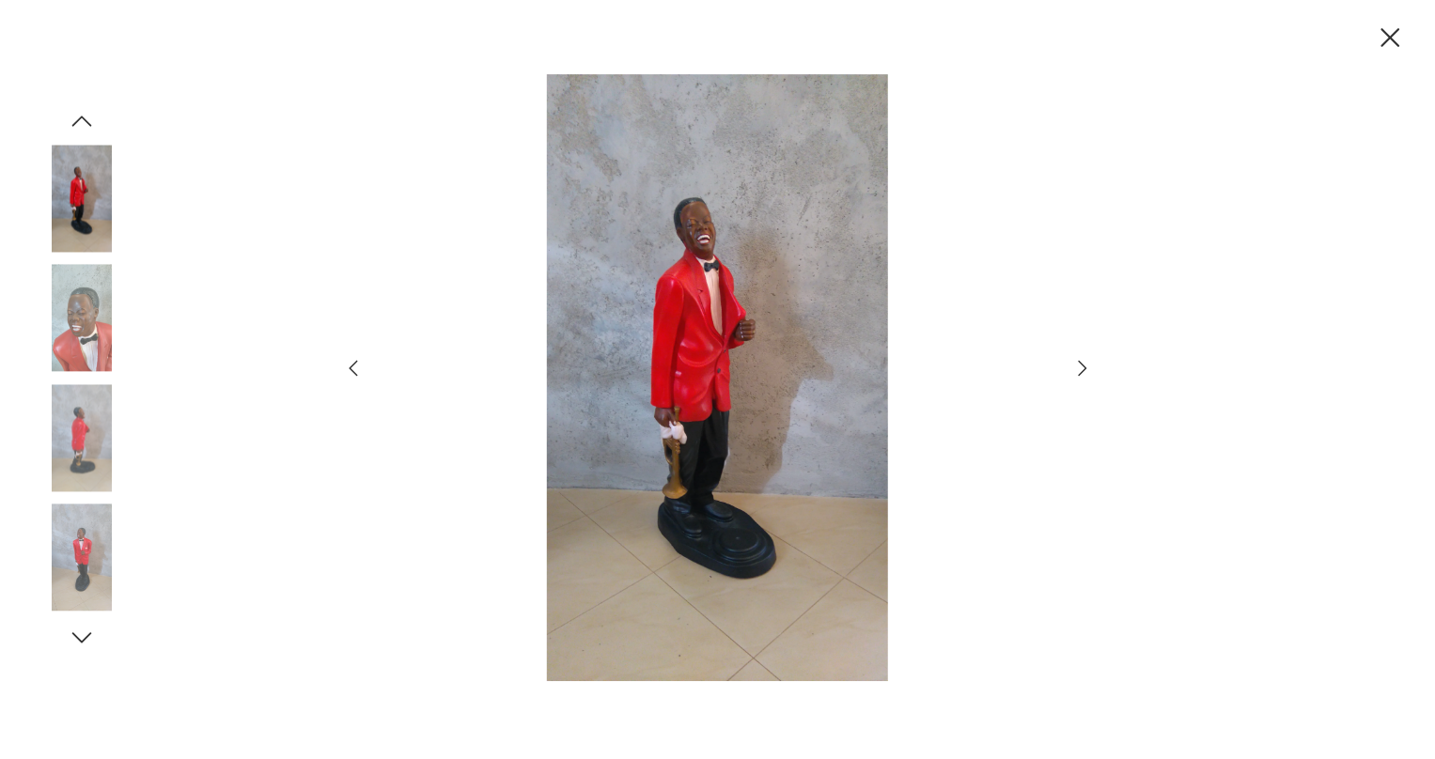
click at [67, 318] on img at bounding box center [81, 318] width 107 height 107
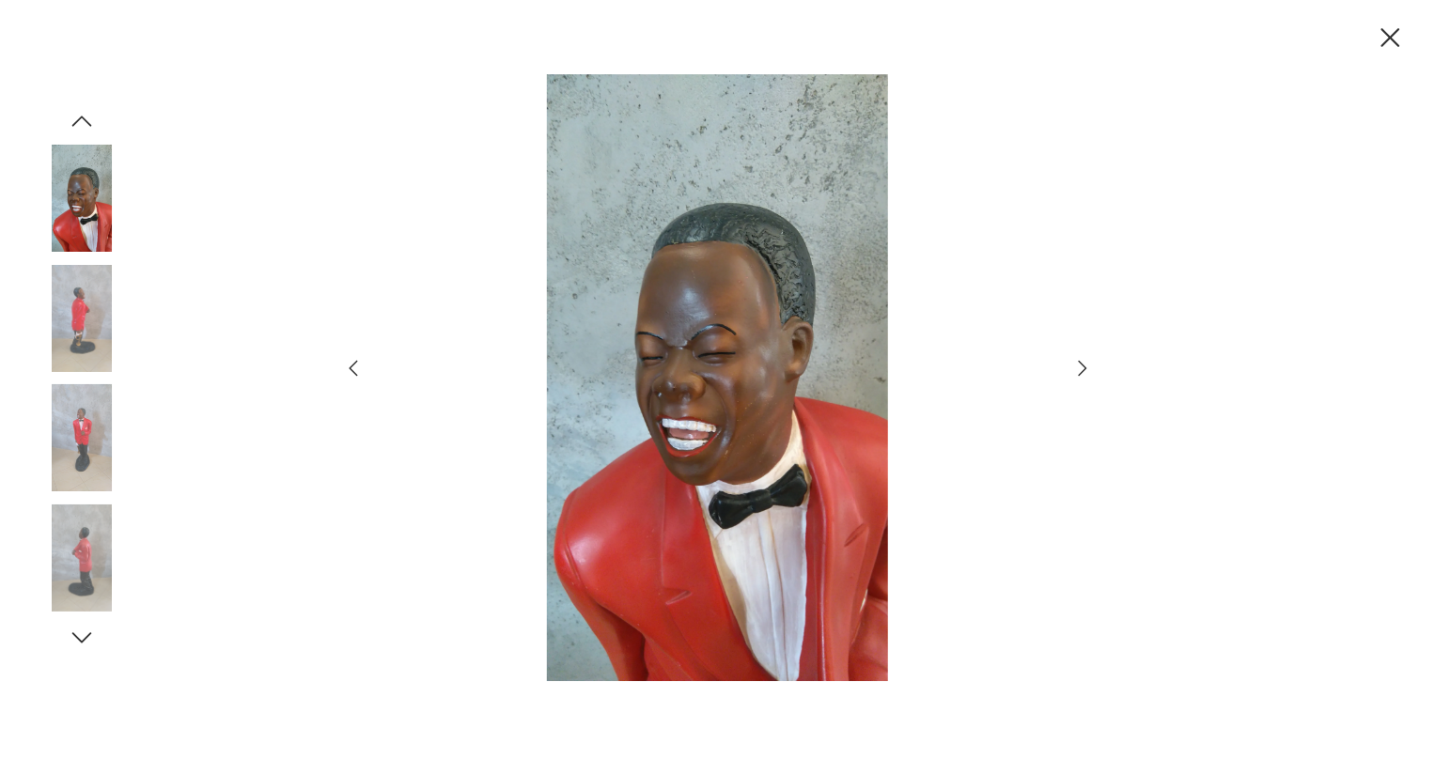
click at [80, 357] on img at bounding box center [81, 318] width 107 height 107
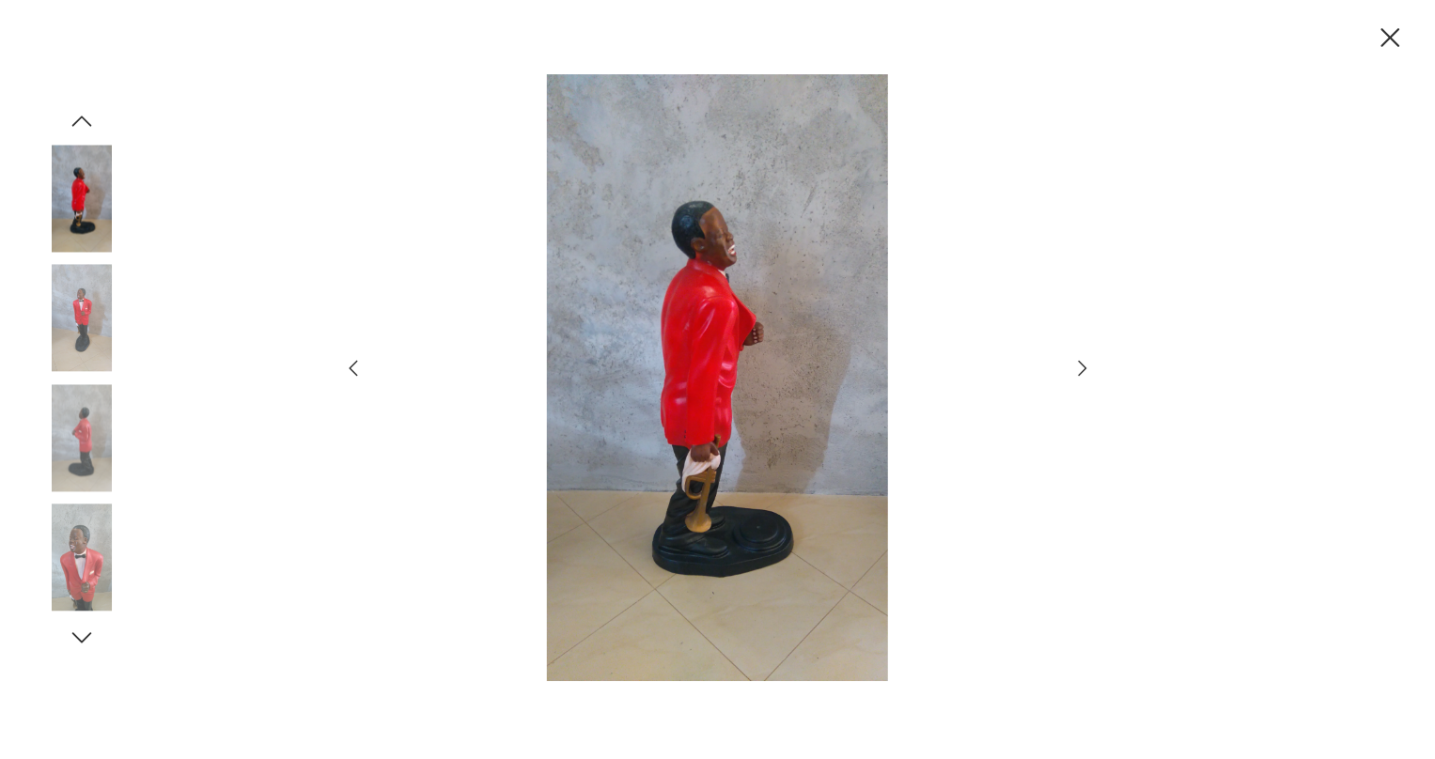
click at [86, 427] on img at bounding box center [81, 437] width 107 height 107
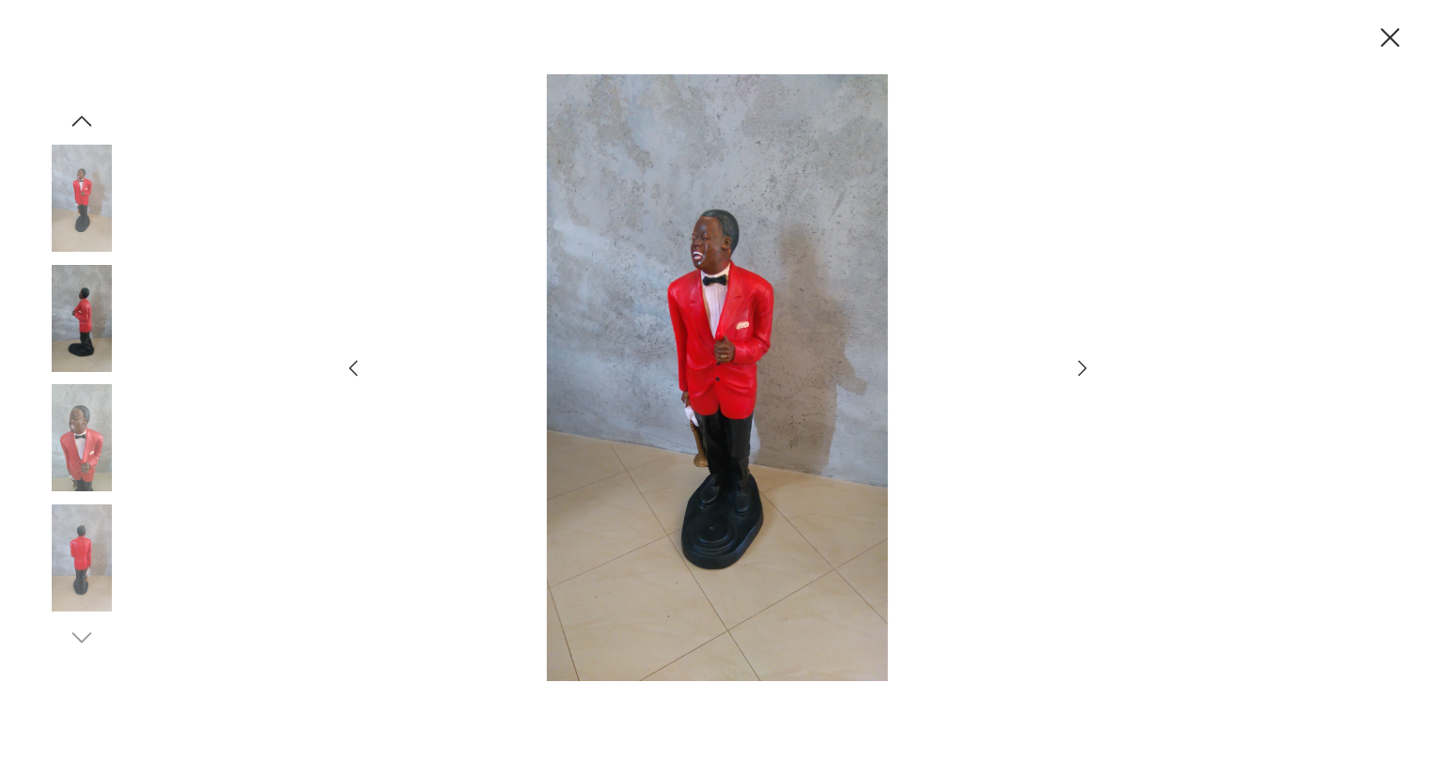
click at [85, 454] on img at bounding box center [81, 437] width 107 height 107
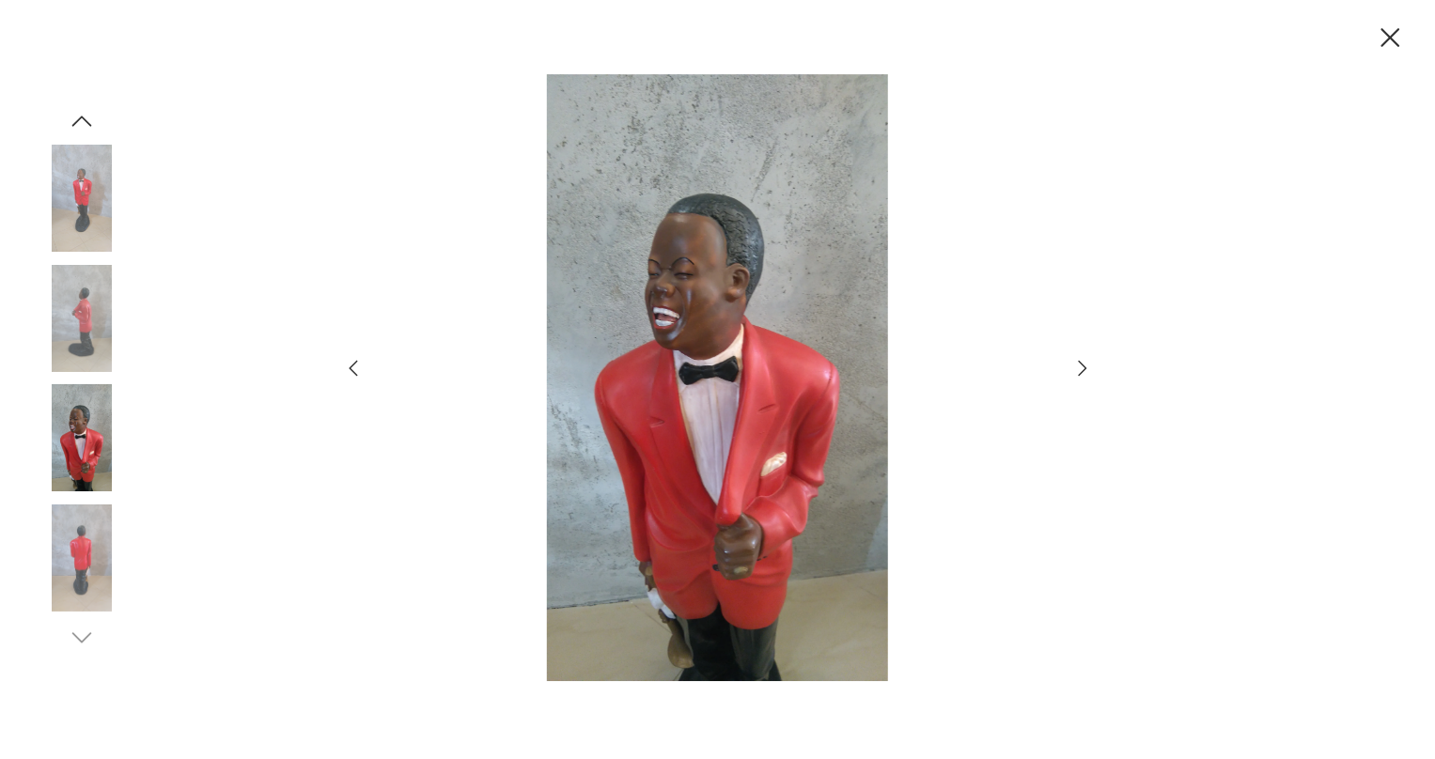
click at [90, 499] on div at bounding box center [81, 380] width 107 height 470
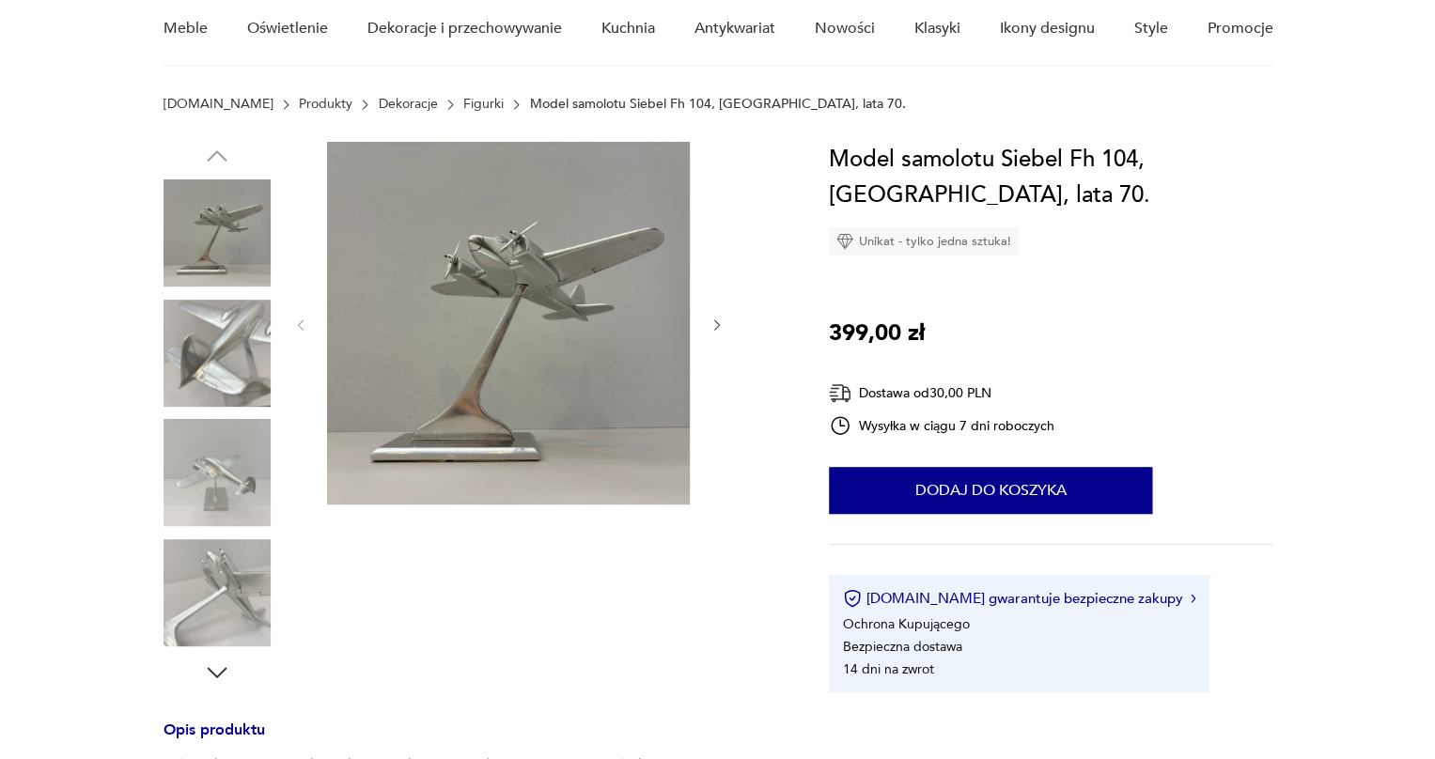
scroll to position [170, 0]
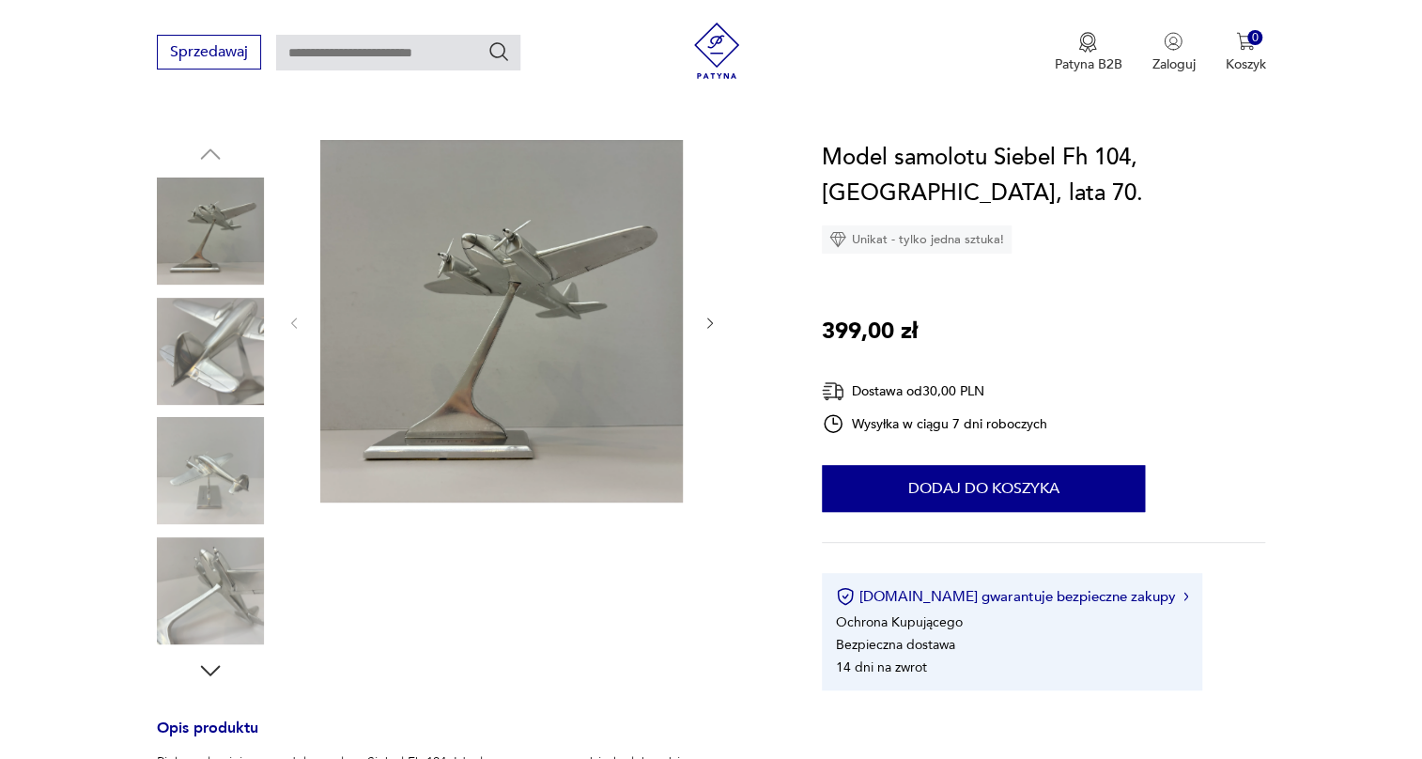
click at [183, 361] on img at bounding box center [210, 351] width 107 height 107
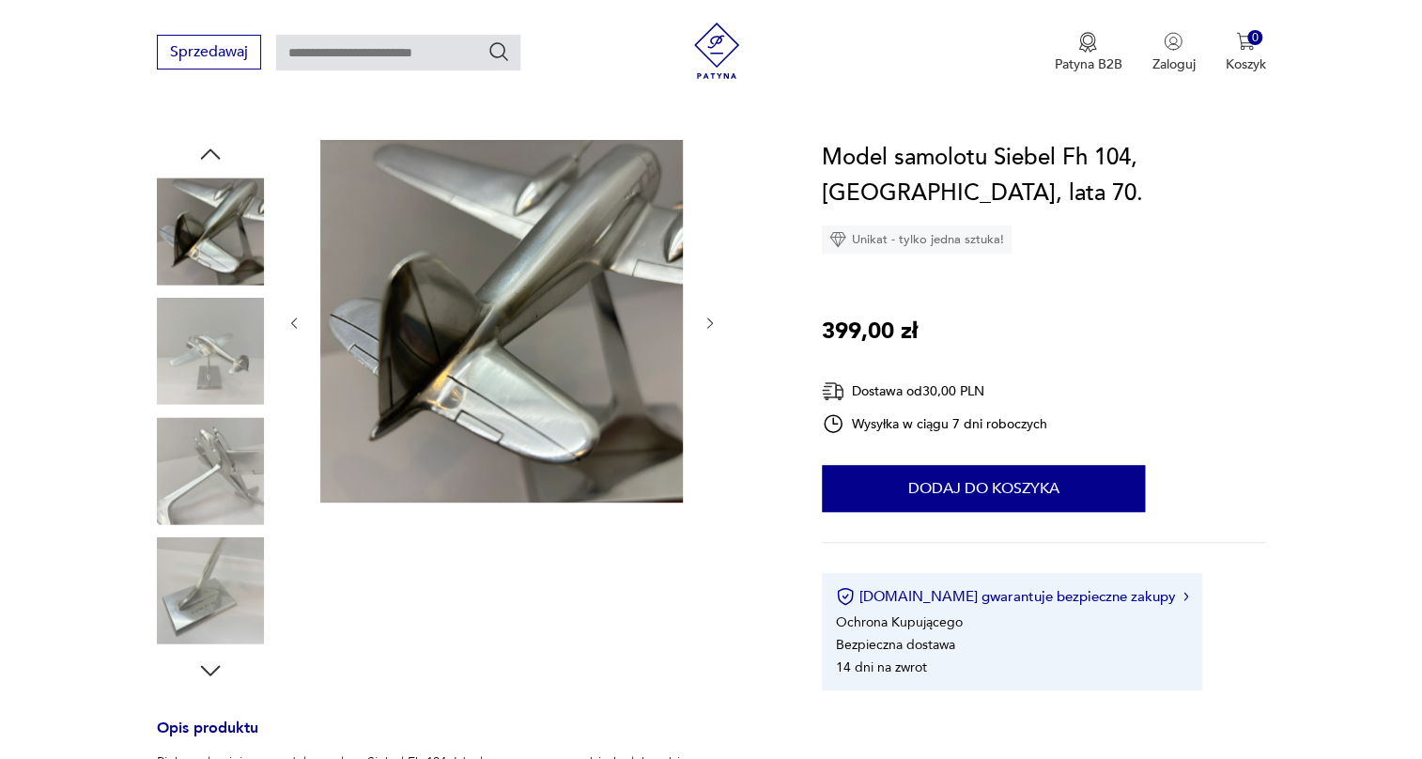
click at [197, 380] on img at bounding box center [210, 351] width 107 height 107
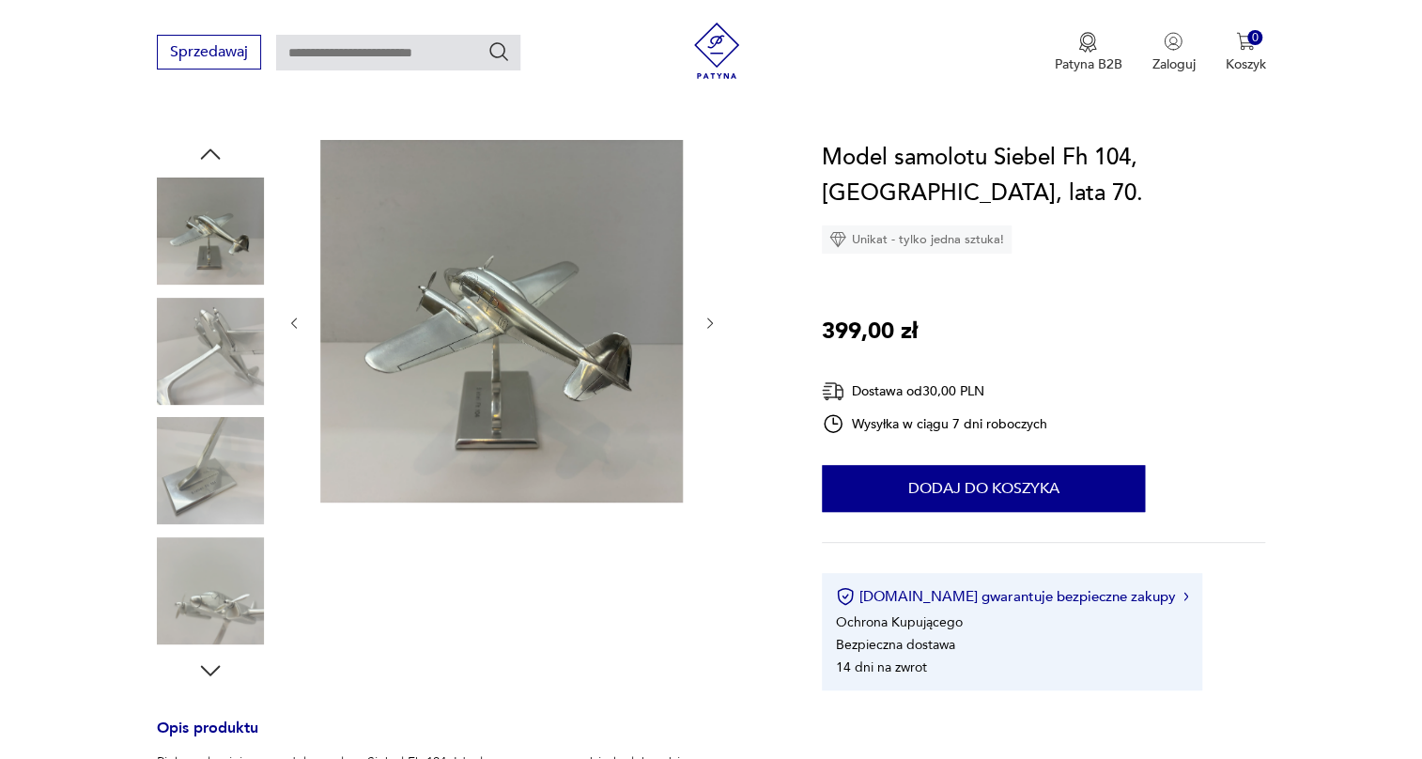
click at [215, 441] on img at bounding box center [210, 470] width 107 height 107
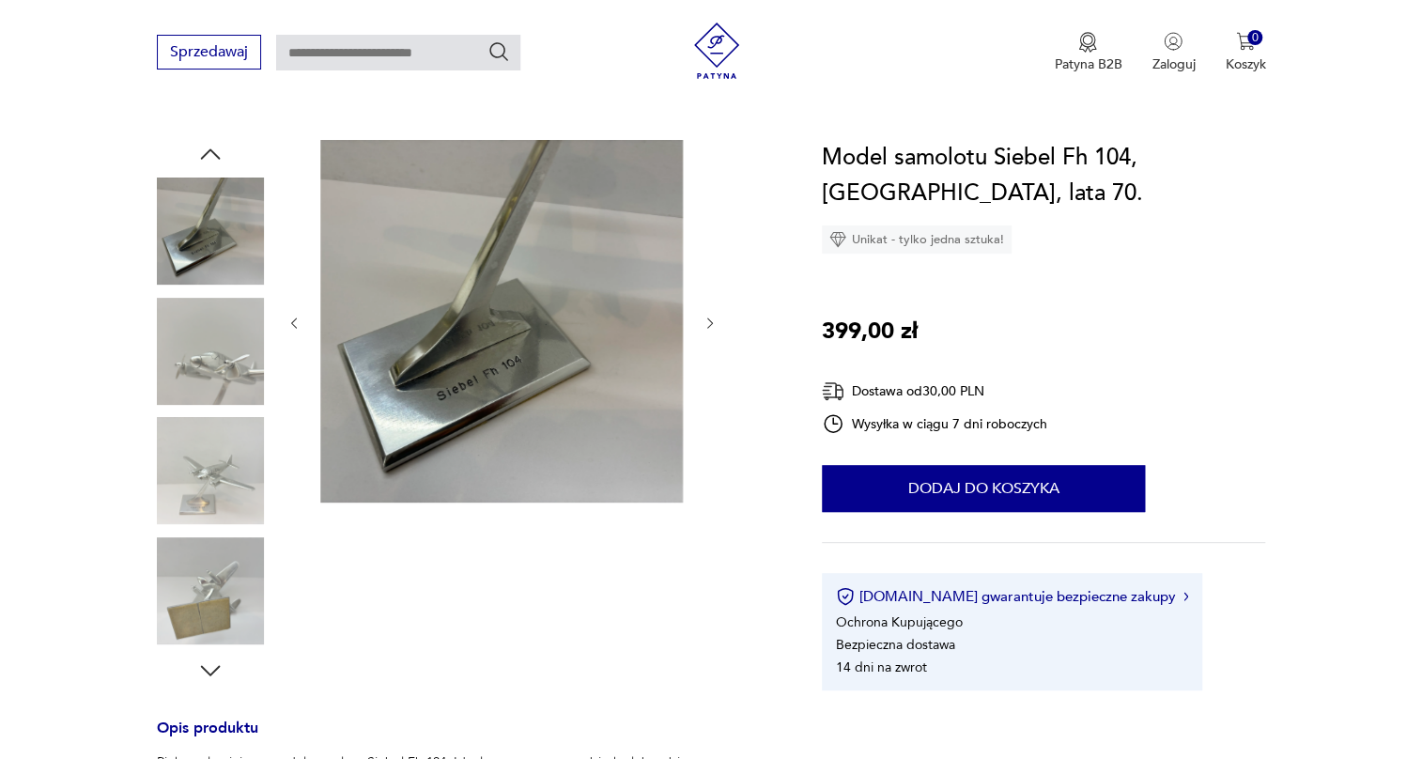
click at [215, 456] on img at bounding box center [210, 470] width 107 height 107
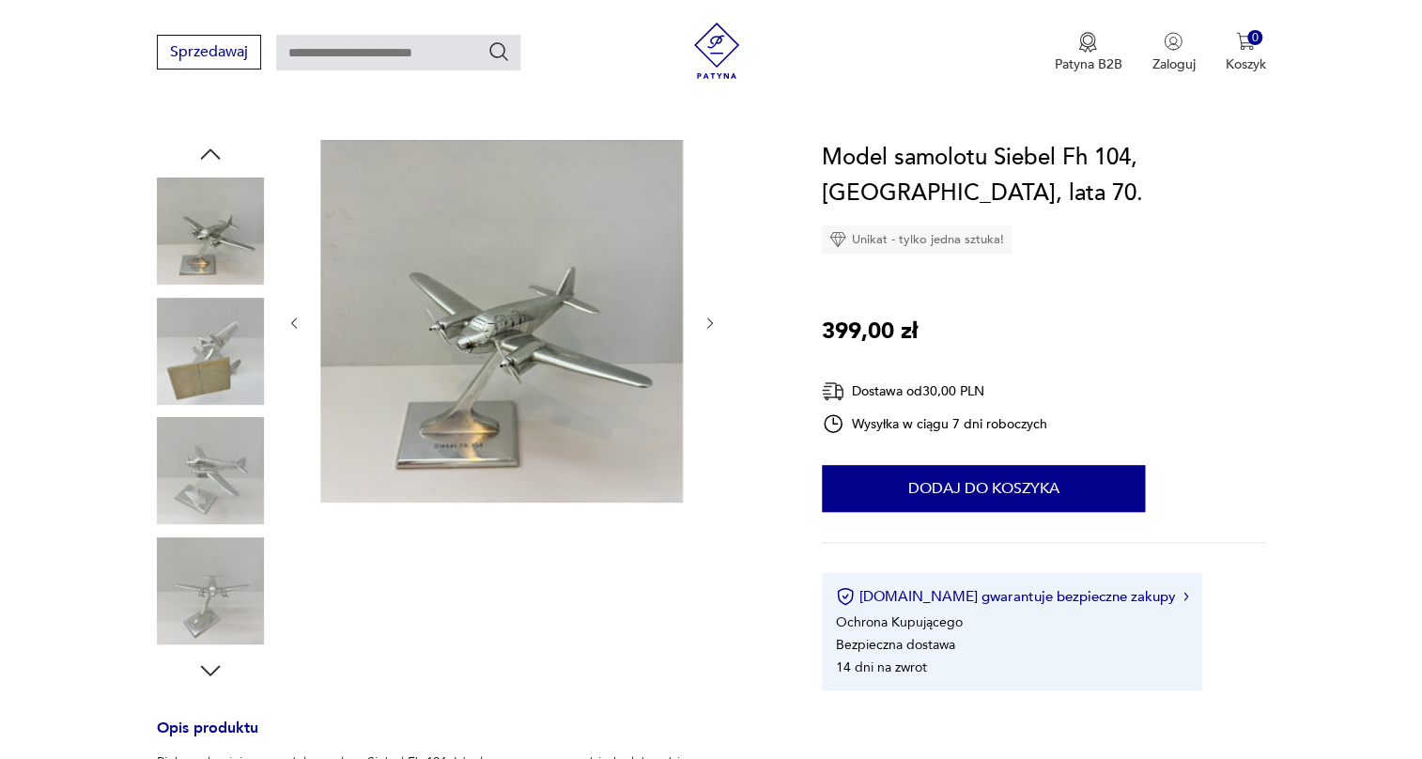
click at [219, 423] on img at bounding box center [210, 470] width 107 height 107
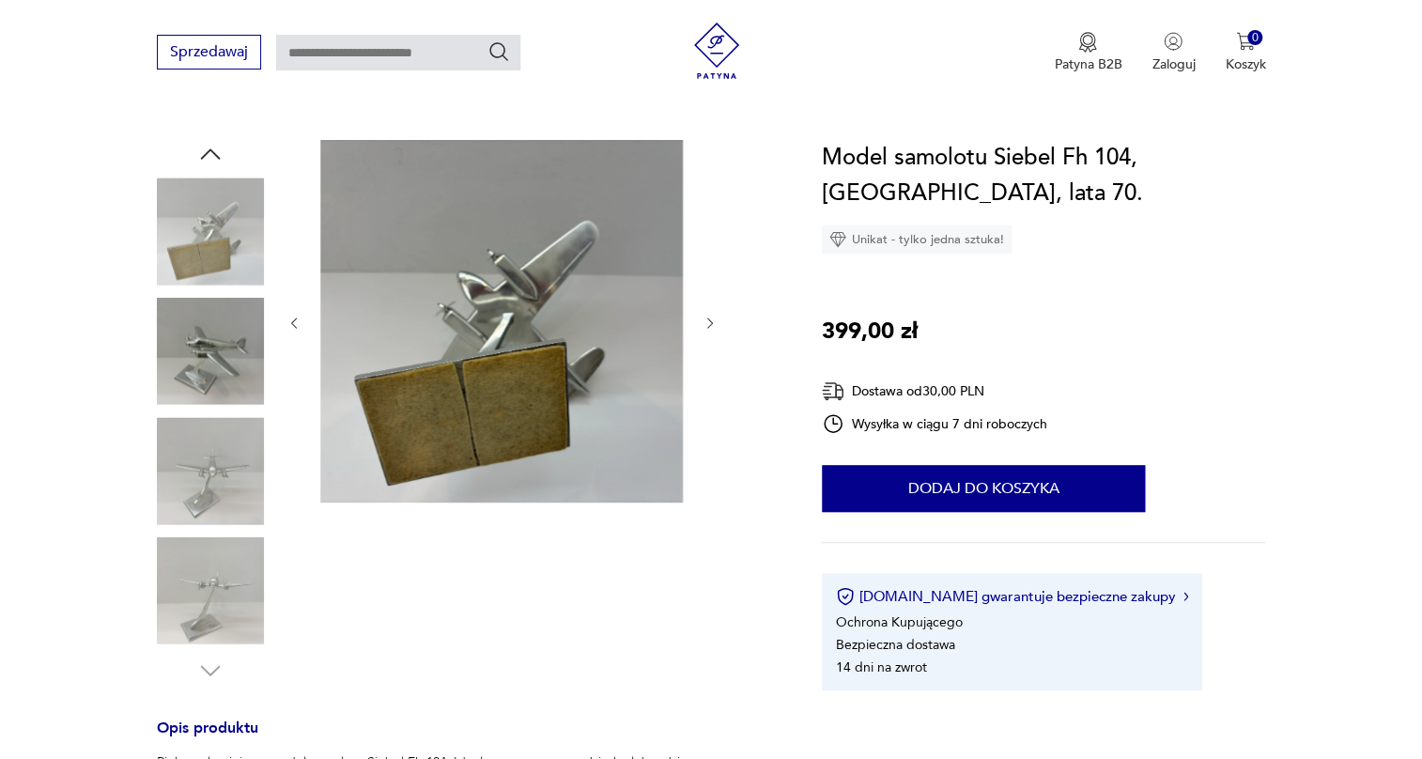
click at [209, 465] on img at bounding box center [210, 470] width 107 height 107
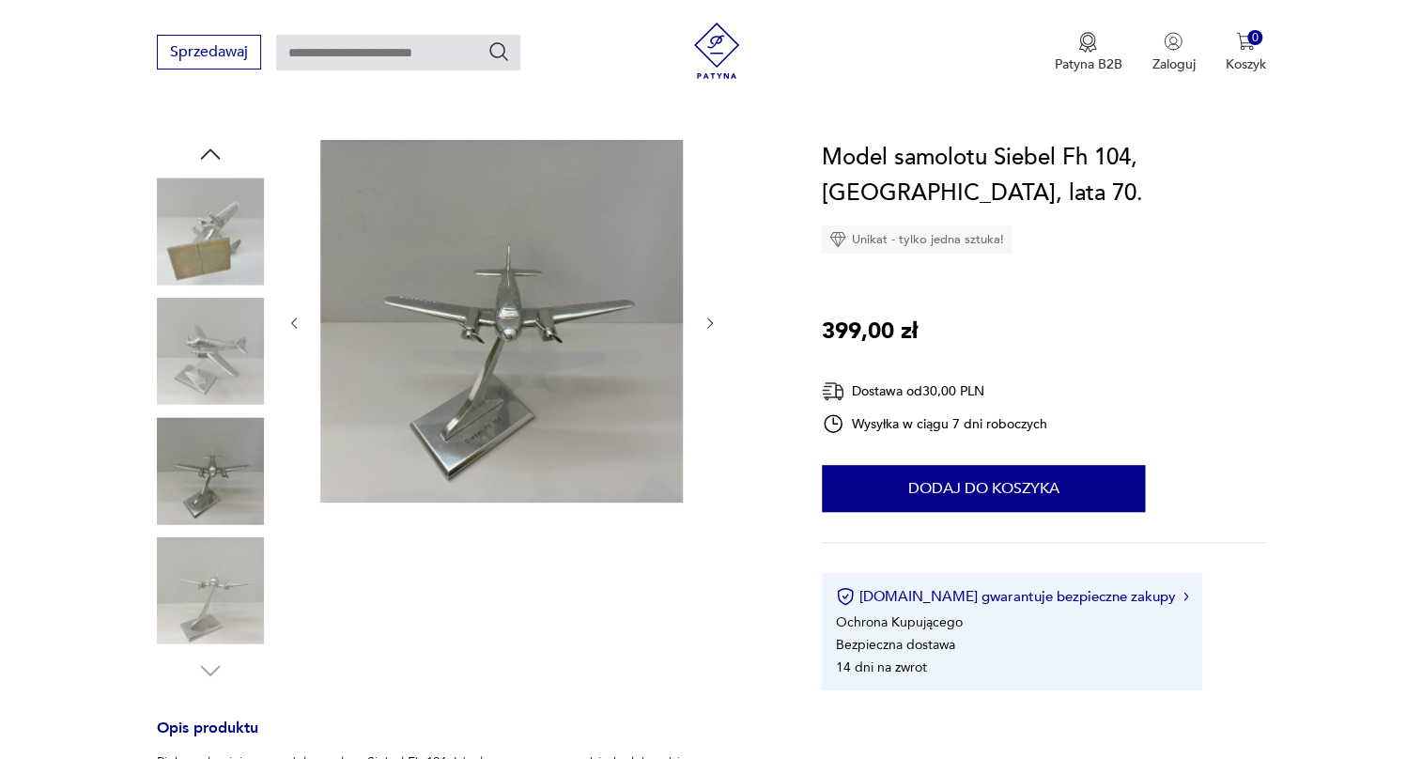
click at [206, 560] on img at bounding box center [210, 590] width 107 height 107
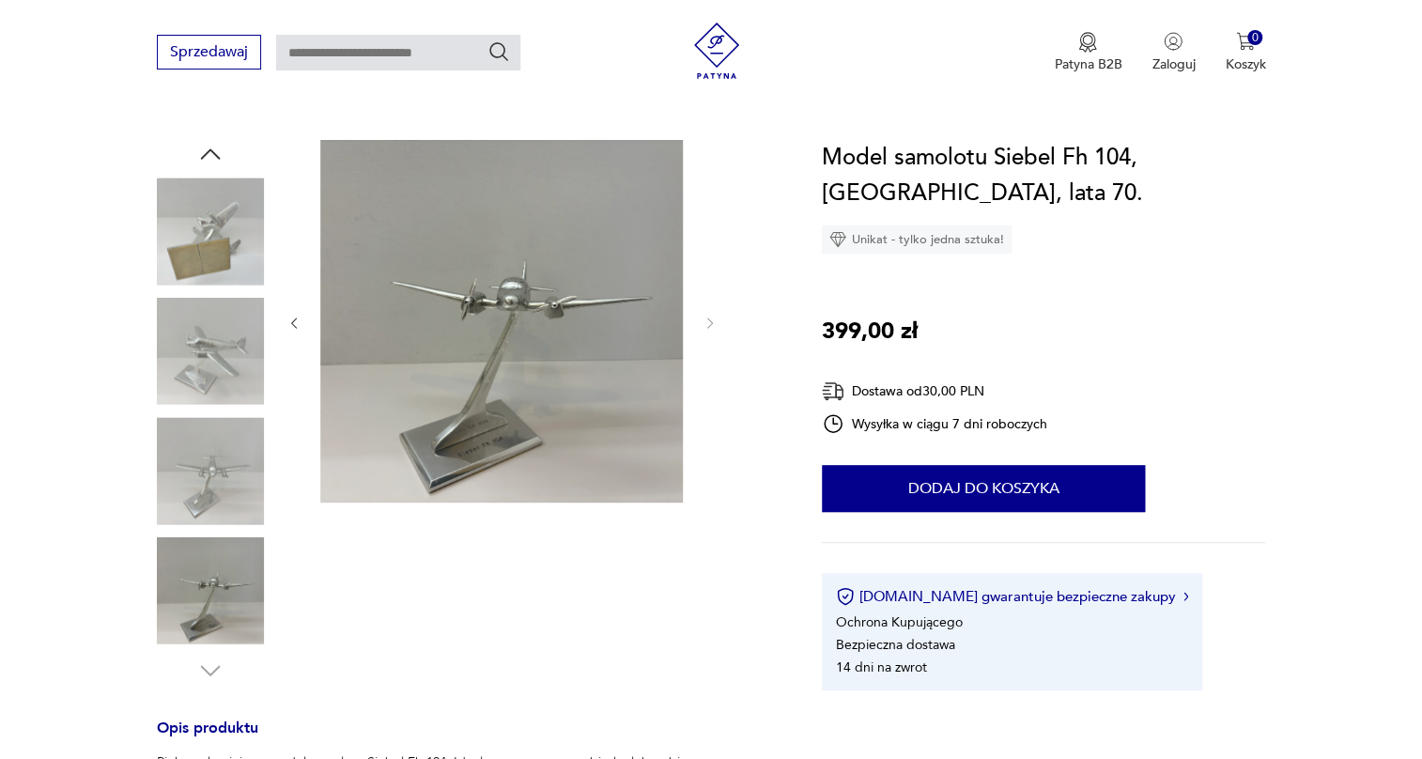
click at [196, 350] on img at bounding box center [210, 351] width 107 height 107
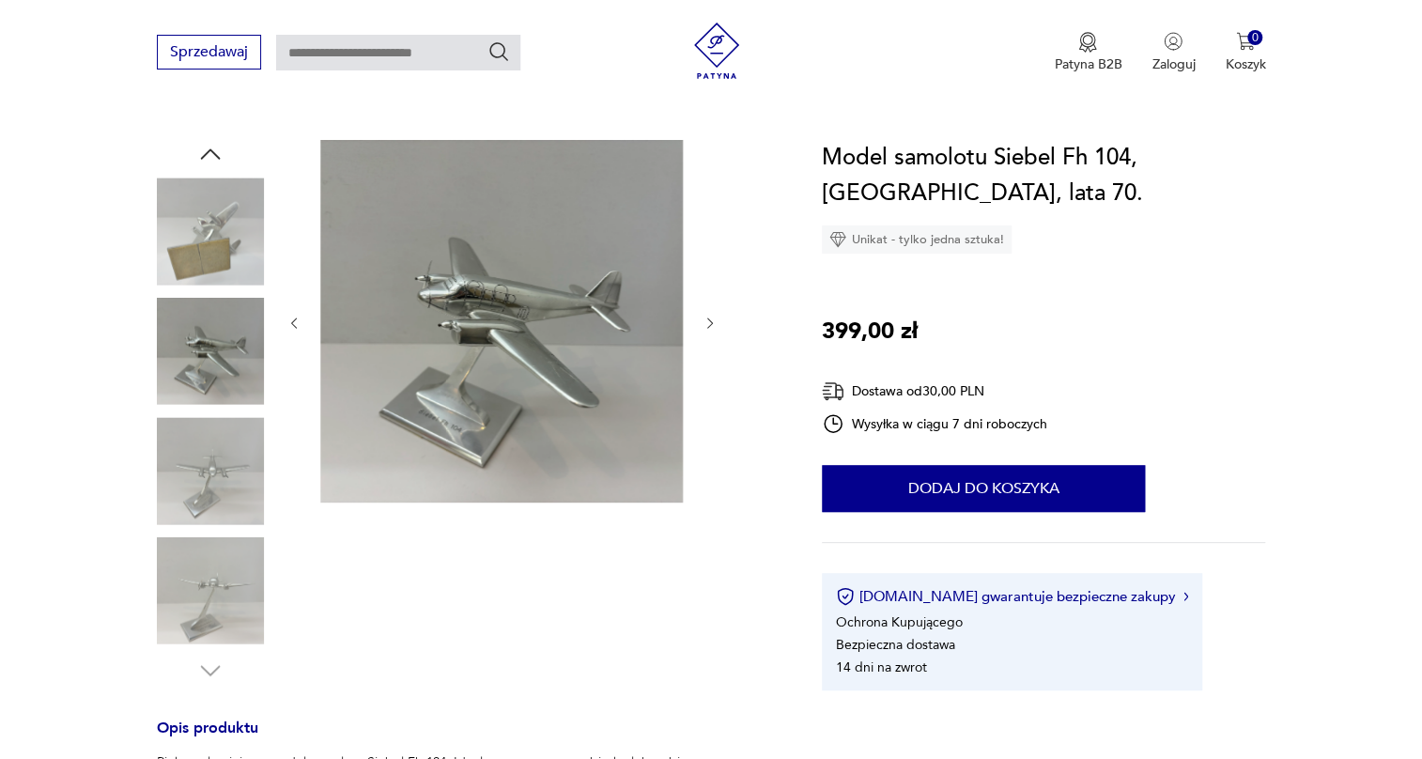
click at [201, 427] on img at bounding box center [210, 470] width 107 height 107
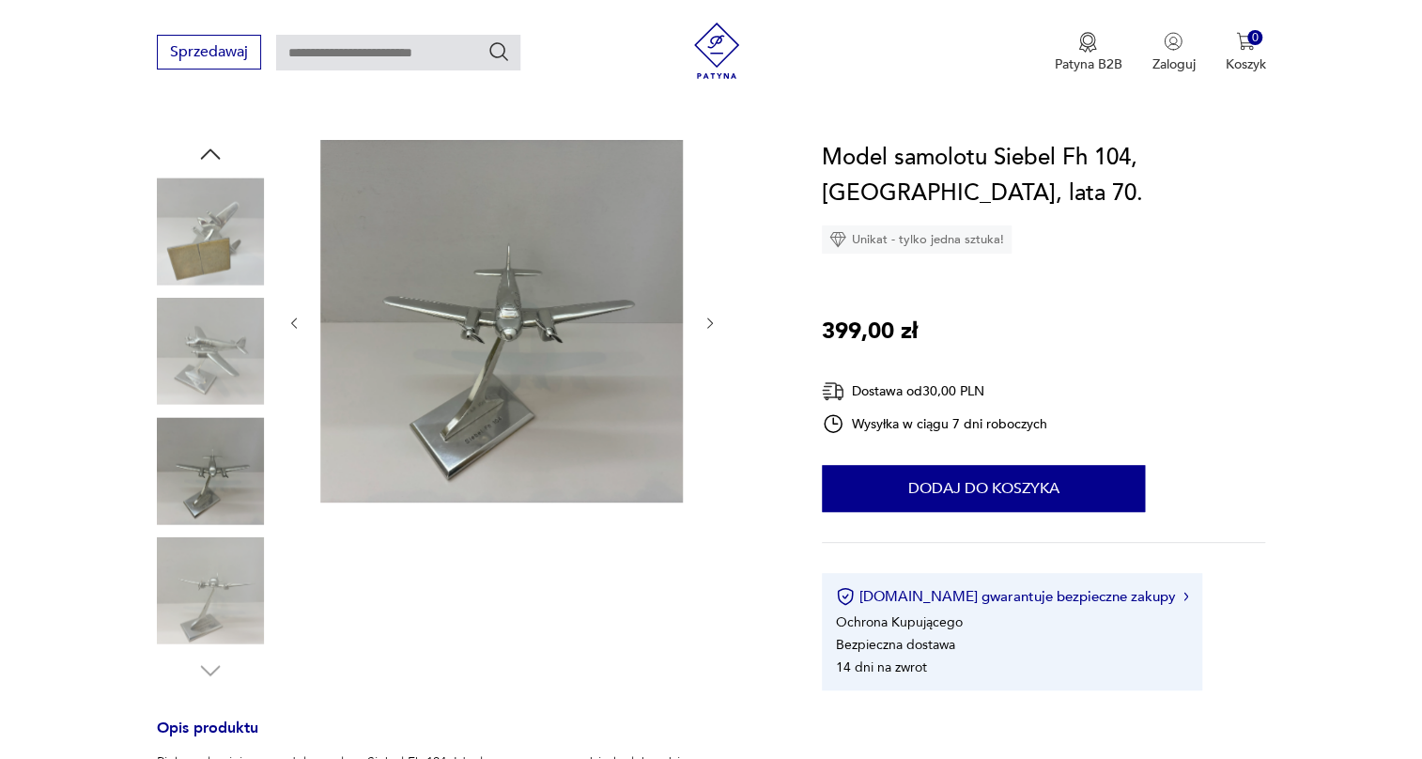
click at [465, 343] on img at bounding box center [501, 321] width 363 height 363
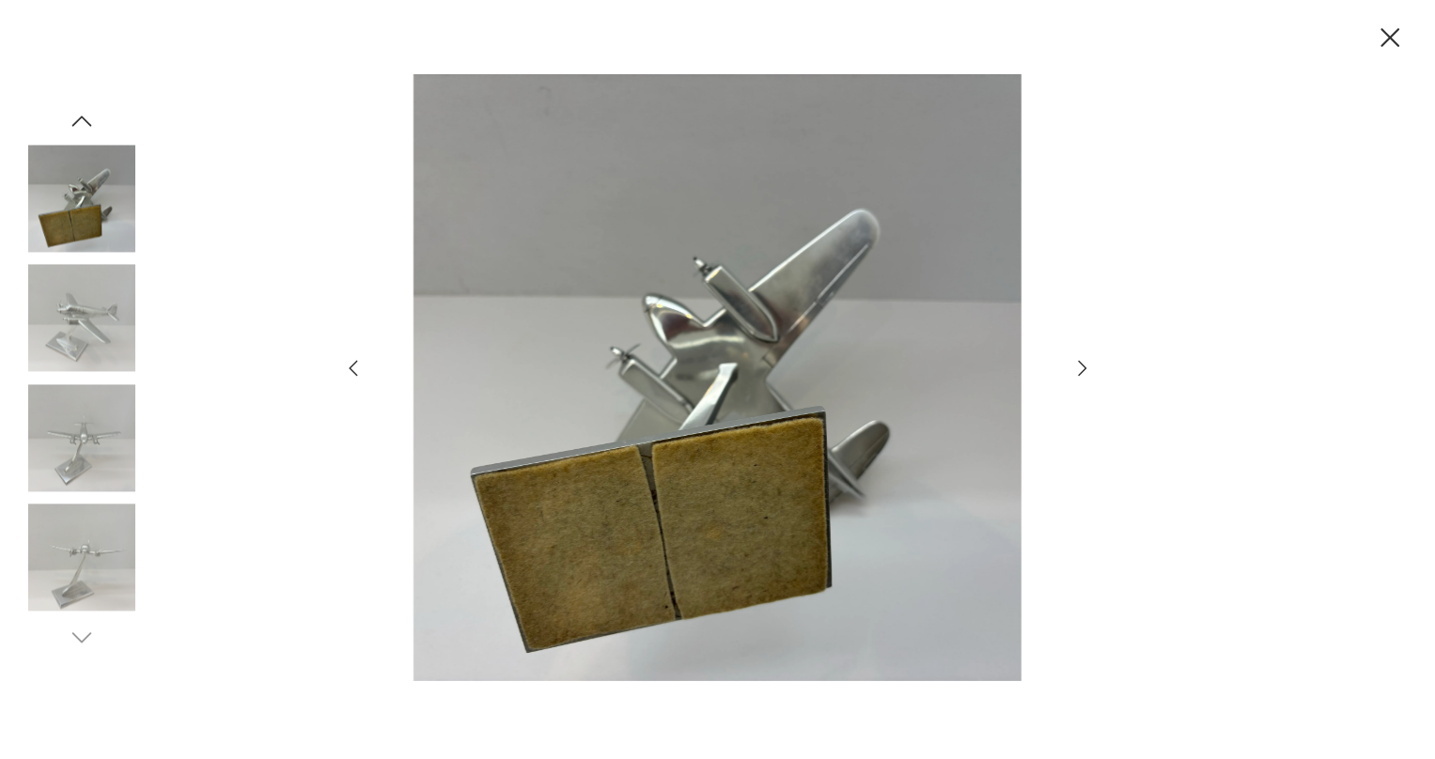
click at [1082, 368] on icon "button" at bounding box center [1082, 368] width 23 height 23
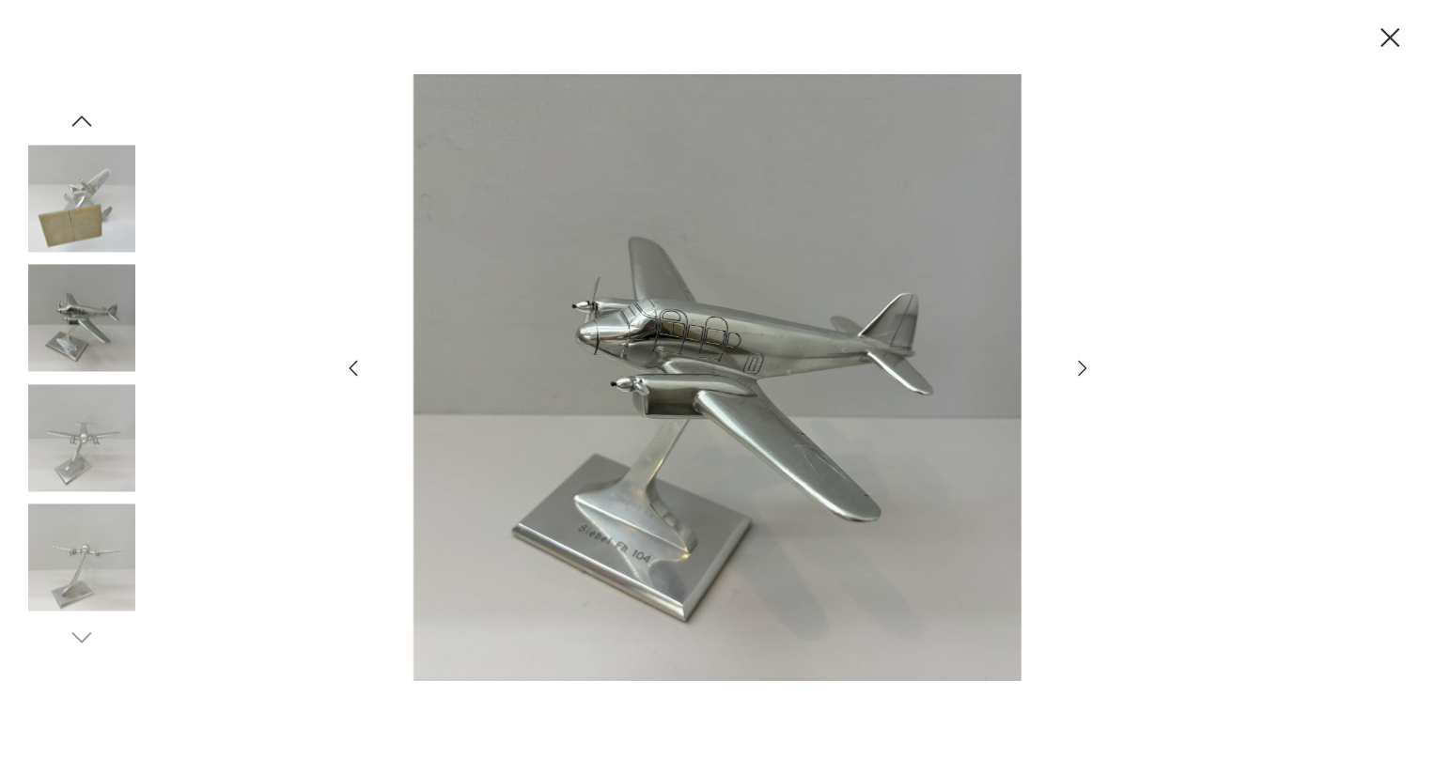
click at [1082, 368] on icon "button" at bounding box center [1082, 368] width 23 height 23
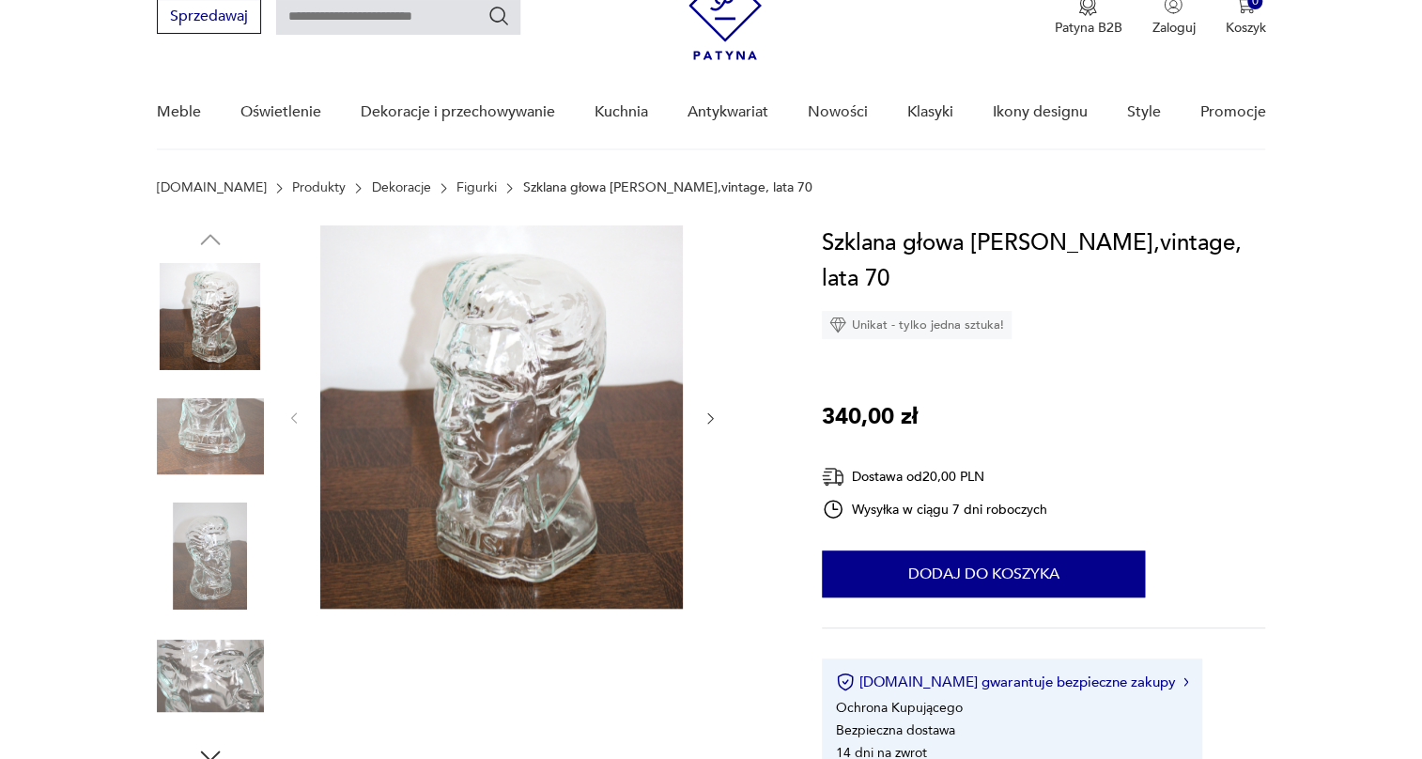
click at [194, 427] on img at bounding box center [210, 436] width 107 height 107
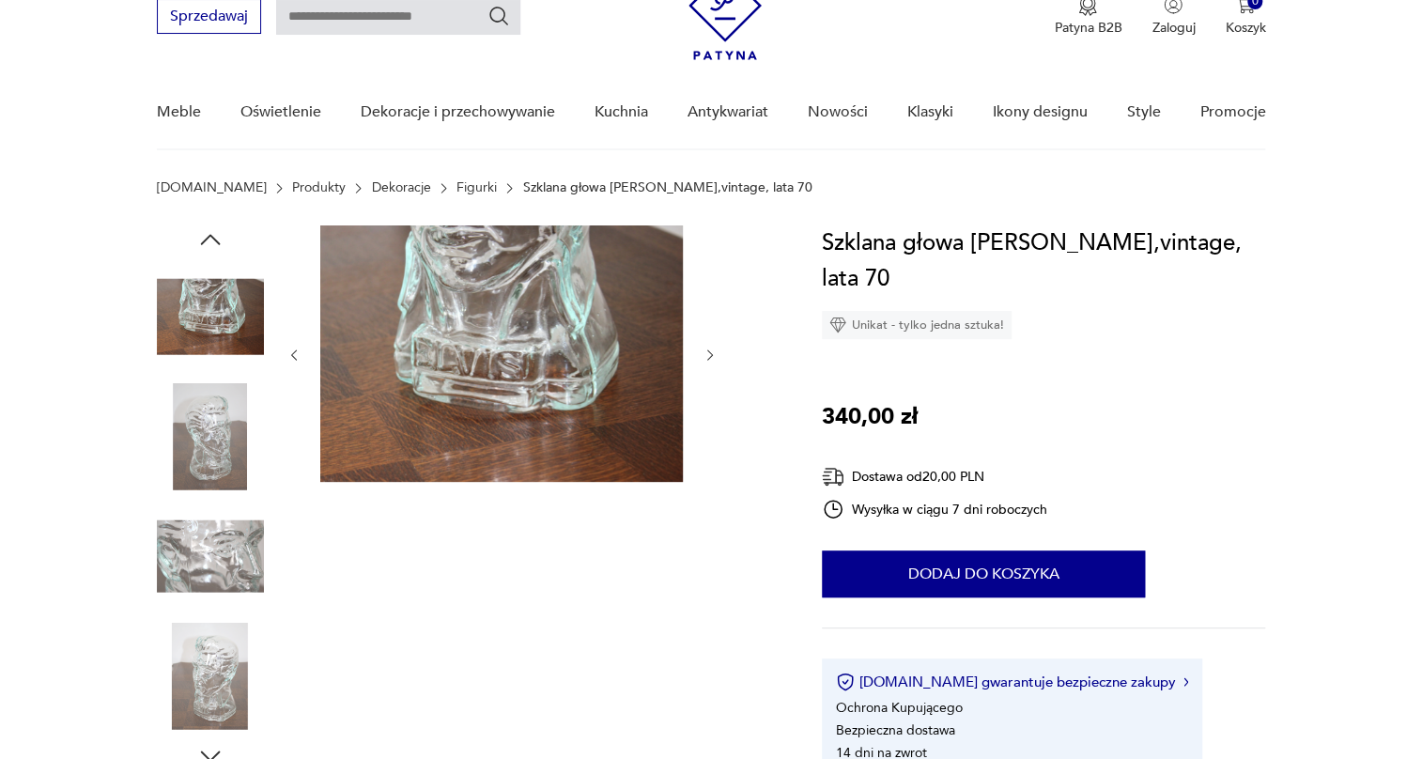
click at [214, 488] on img at bounding box center [210, 436] width 107 height 107
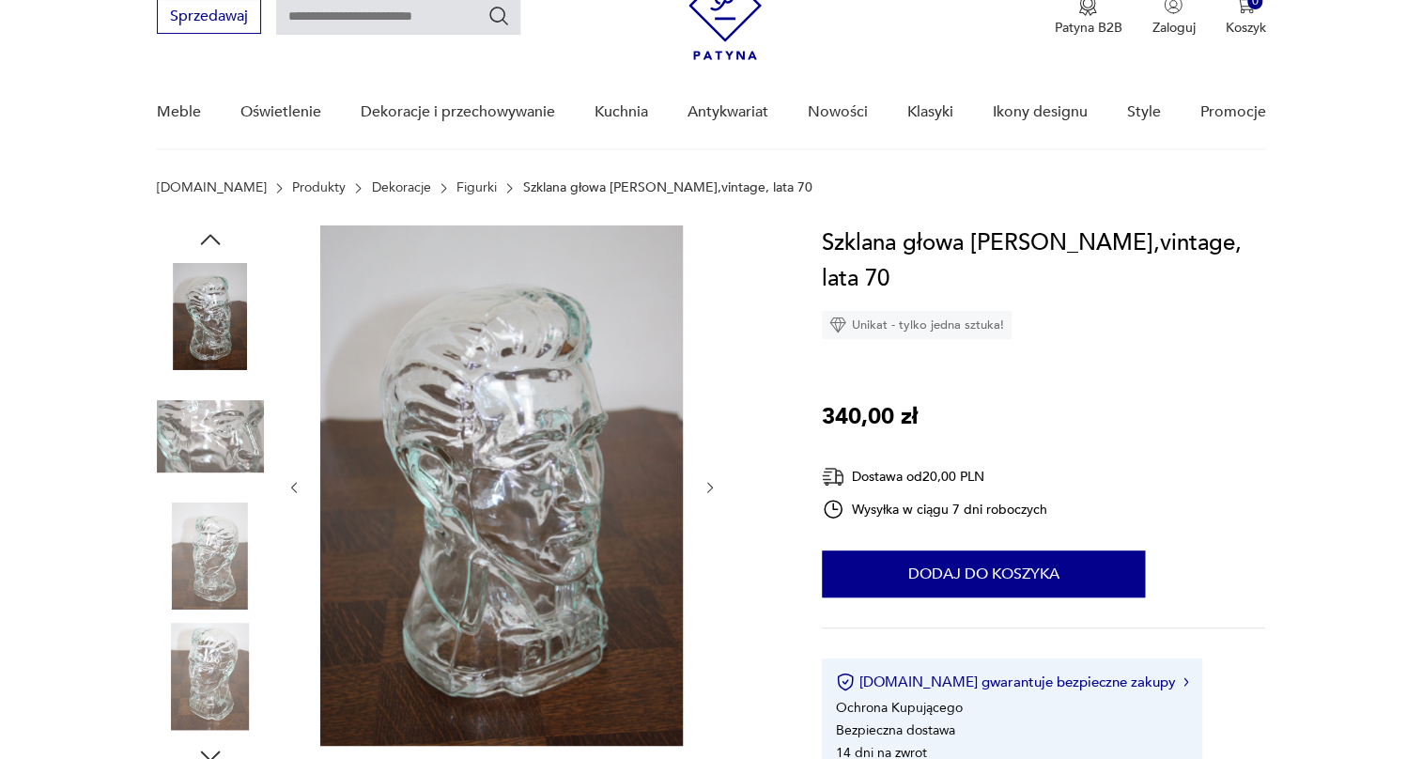
click at [214, 488] on img at bounding box center [210, 436] width 107 height 107
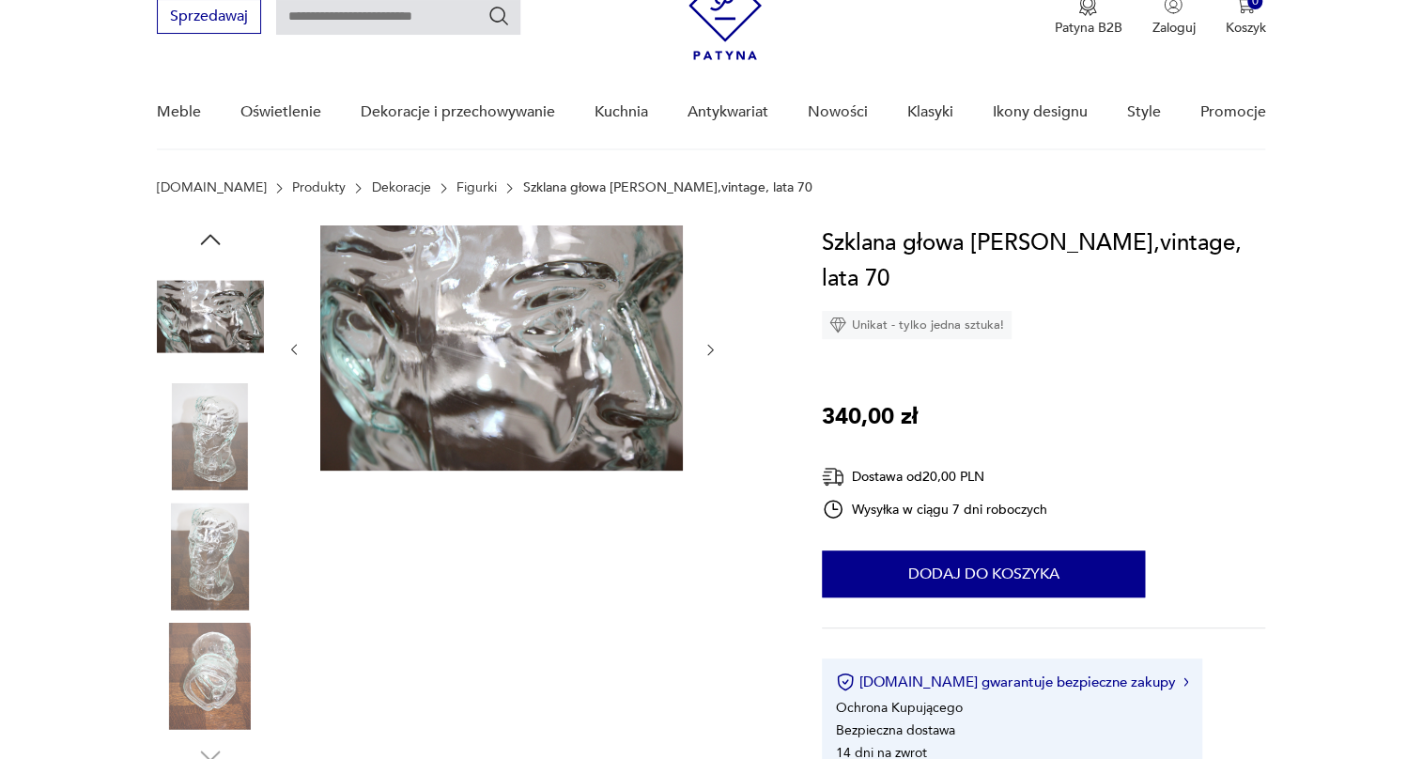
click at [214, 549] on img at bounding box center [210, 556] width 107 height 107
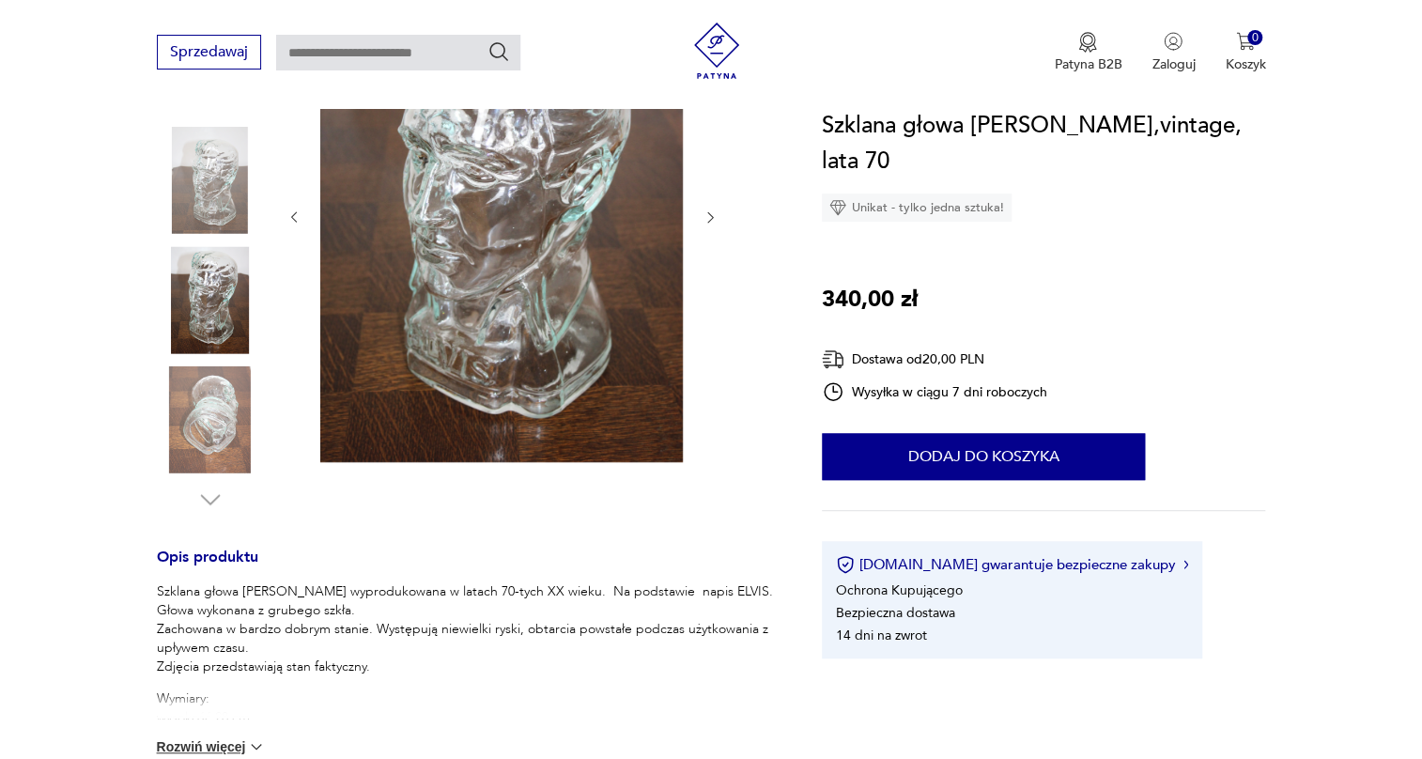
click at [219, 431] on img at bounding box center [210, 419] width 107 height 107
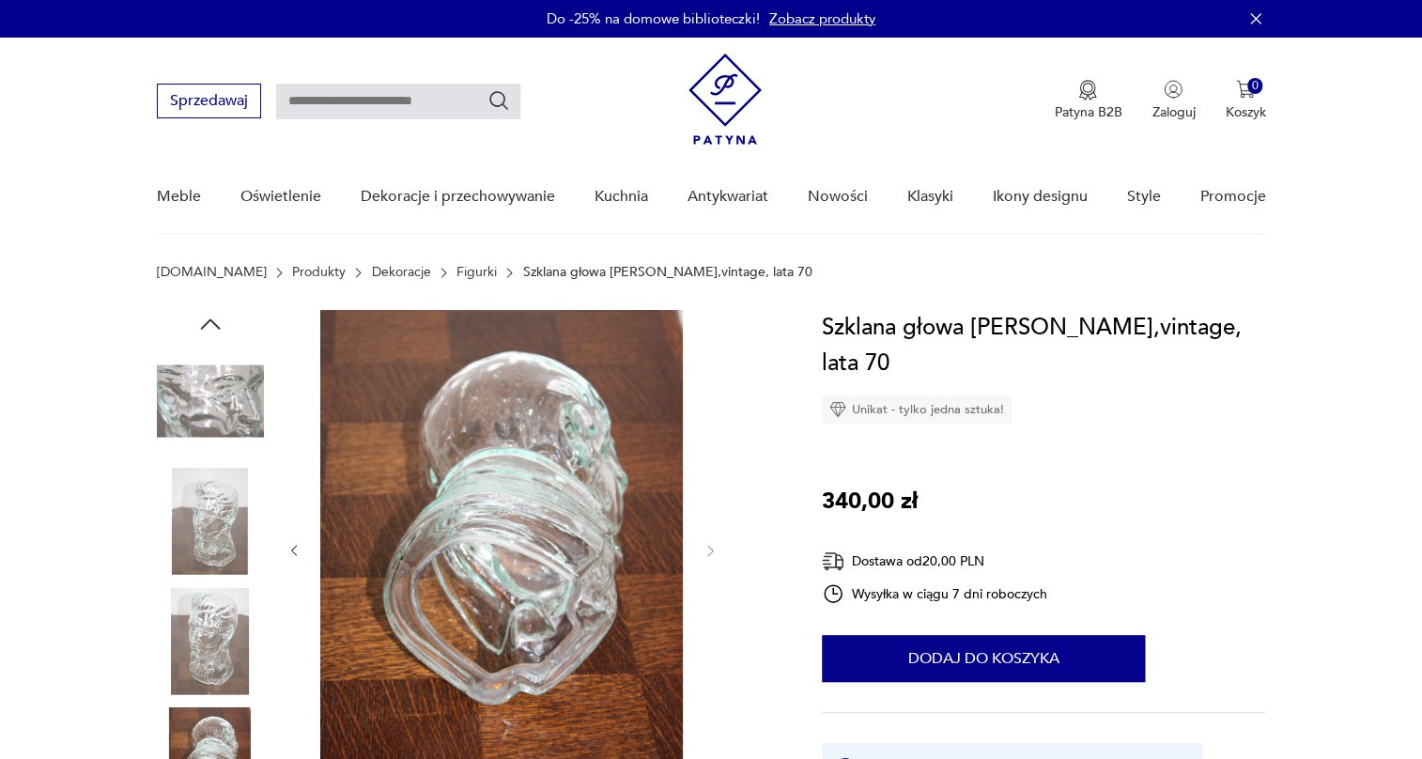
click at [220, 374] on img at bounding box center [210, 401] width 107 height 107
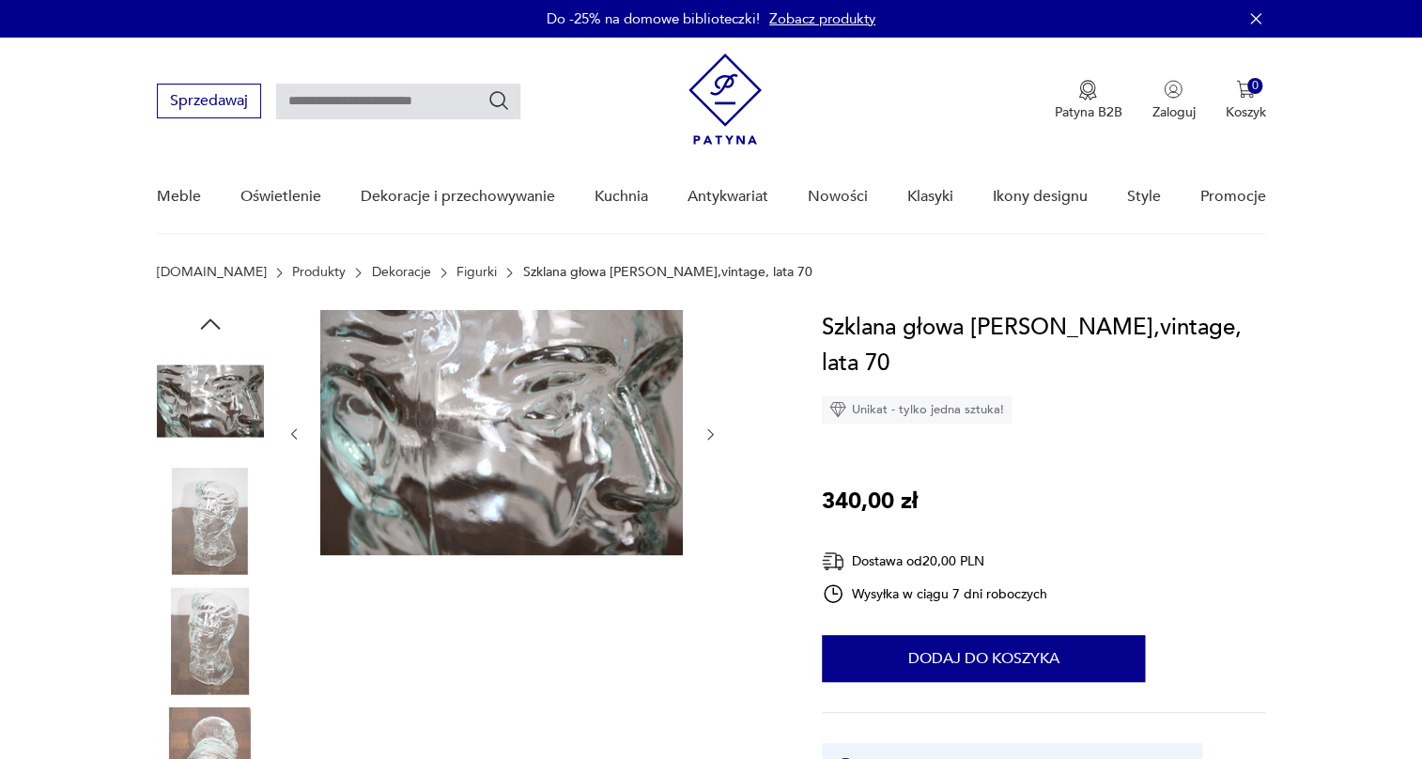
click at [222, 489] on img at bounding box center [210, 521] width 107 height 107
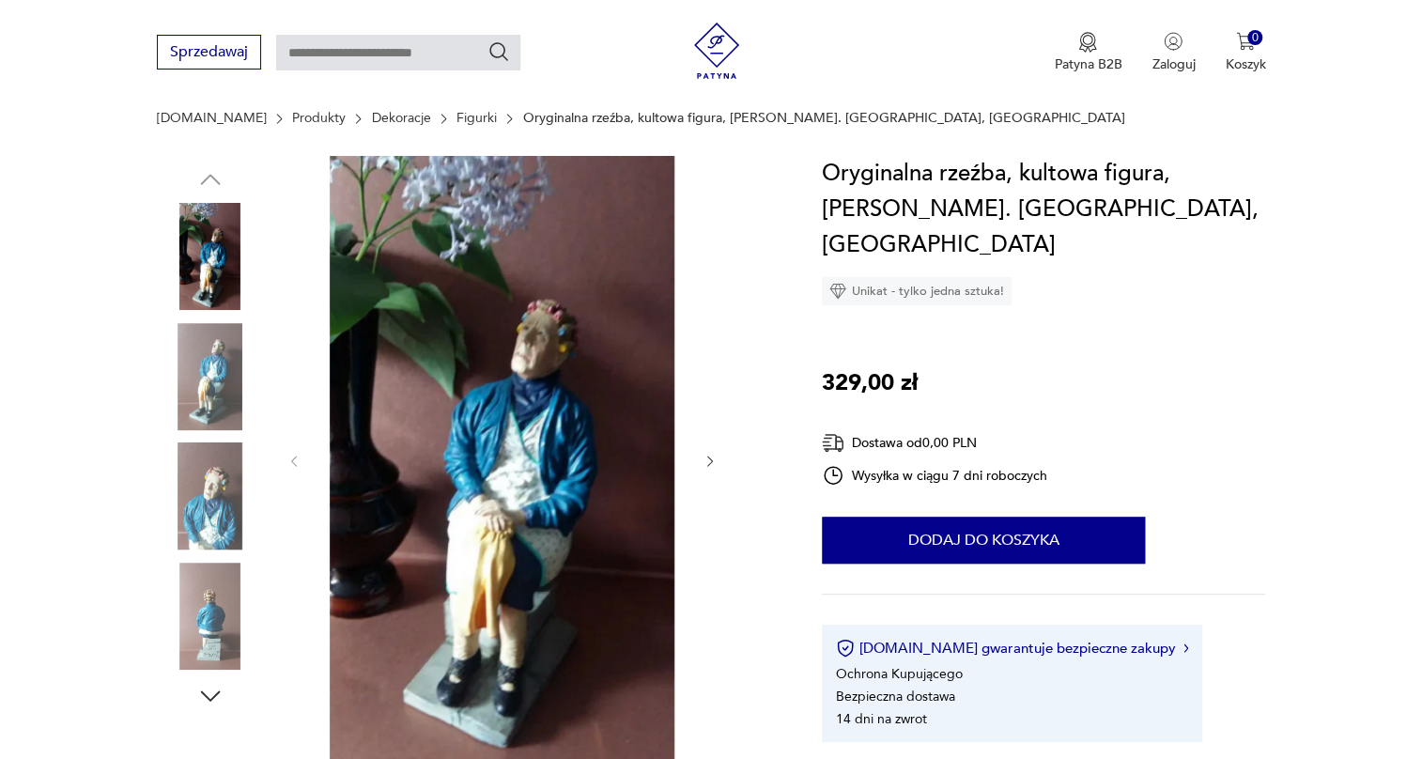
scroll to position [170, 0]
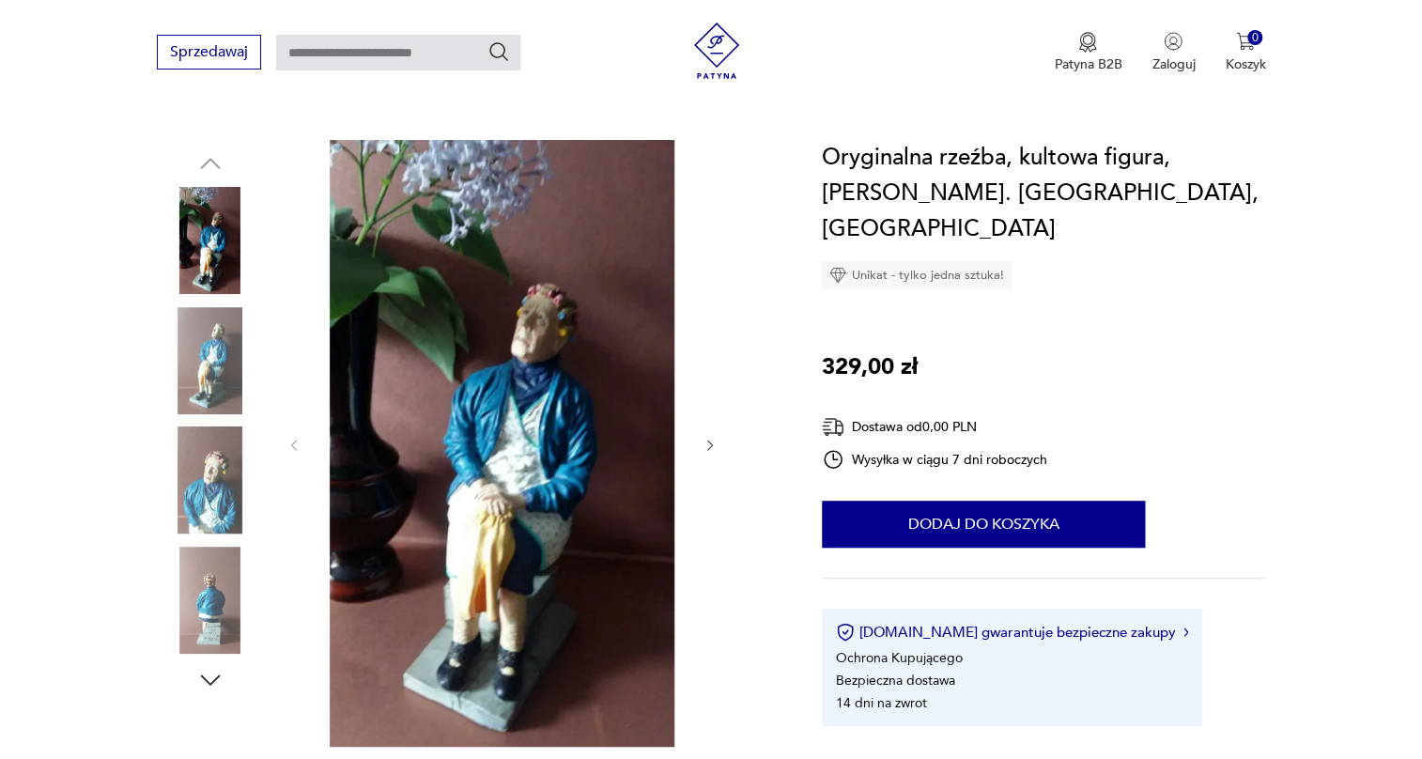
click at [204, 350] on img at bounding box center [210, 360] width 107 height 107
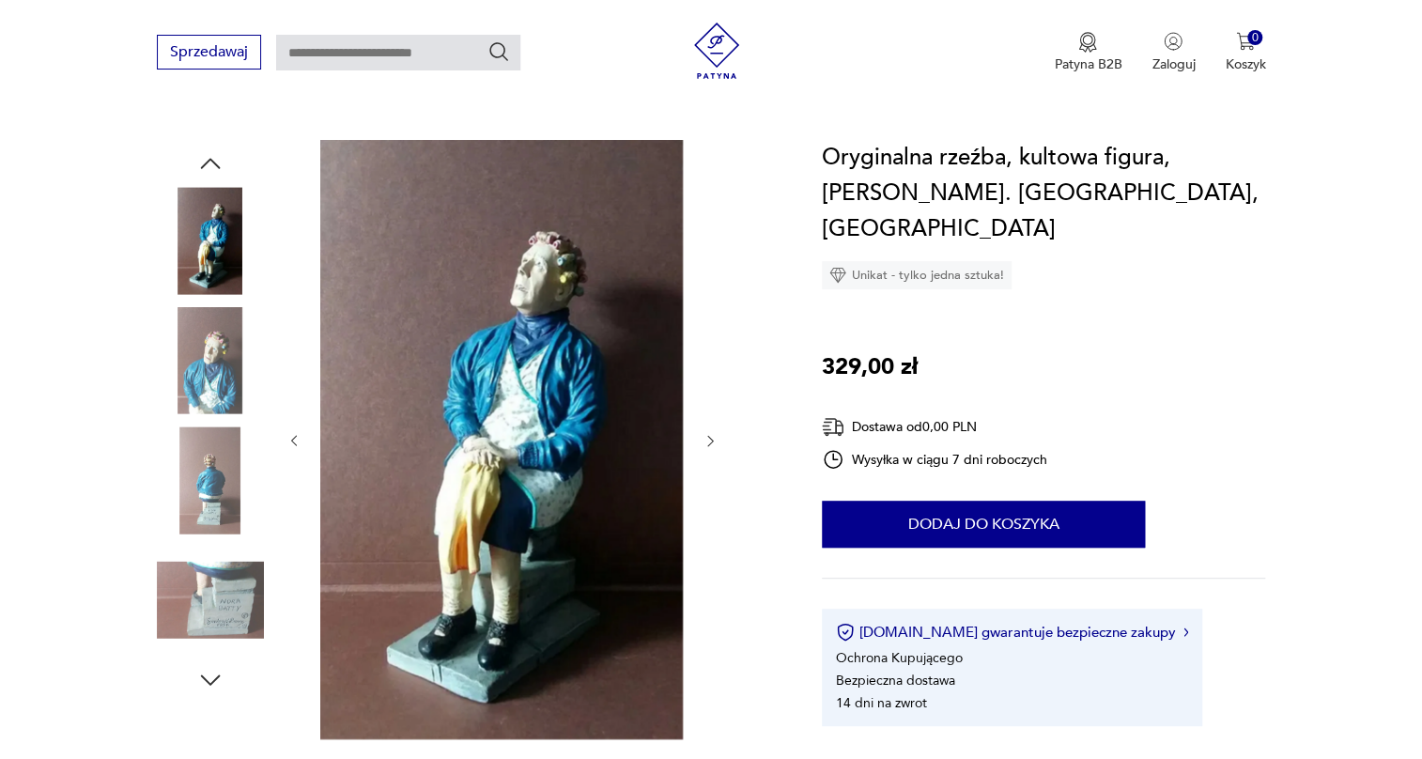
click at [204, 374] on img at bounding box center [210, 360] width 107 height 107
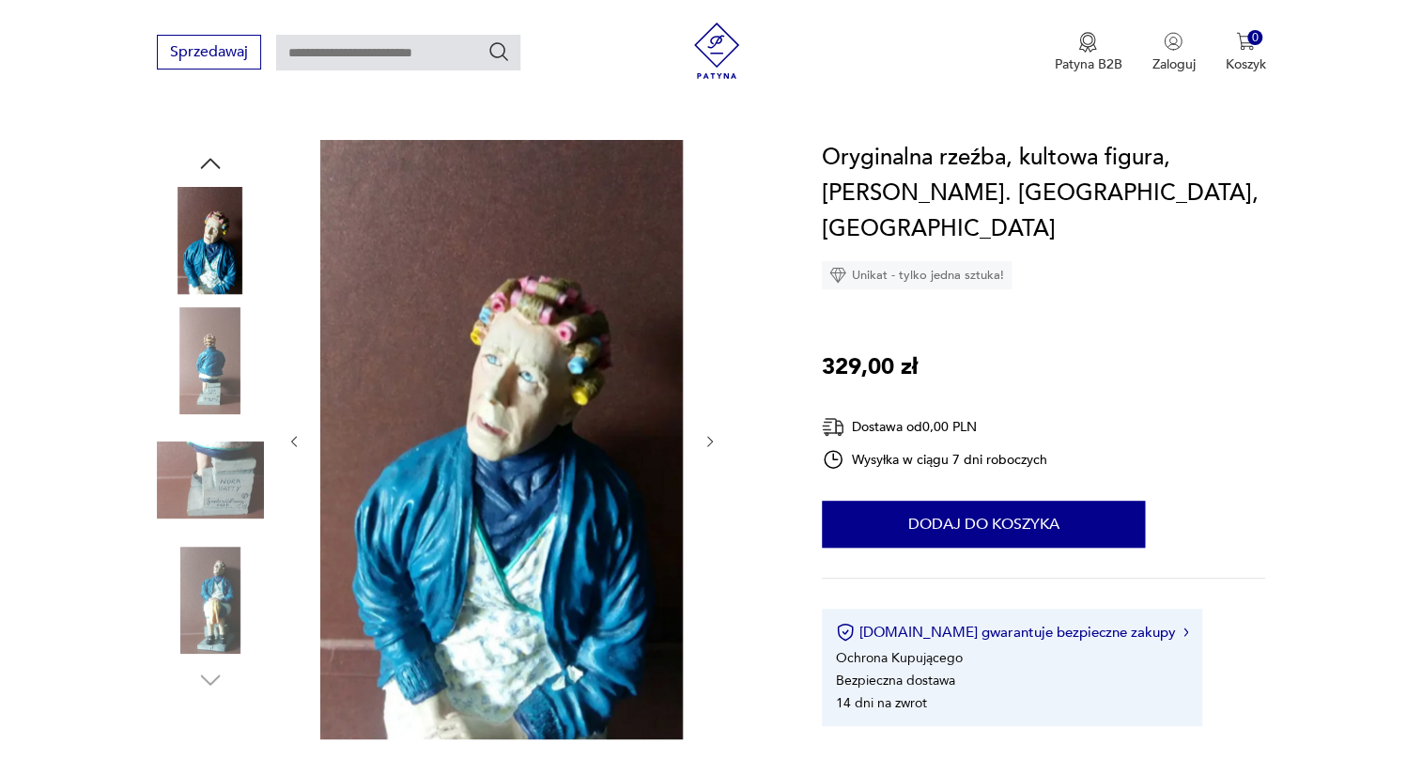
click at [192, 418] on div at bounding box center [210, 422] width 107 height 470
drag, startPoint x: 1184, startPoint y: 159, endPoint x: 968, endPoint y: 204, distance: 220.7
click at [968, 204] on h1 "Oryginalna rzeźba, kultowa figura, Nora Batty-Danbury. USA, Ceramika" at bounding box center [1043, 193] width 443 height 107
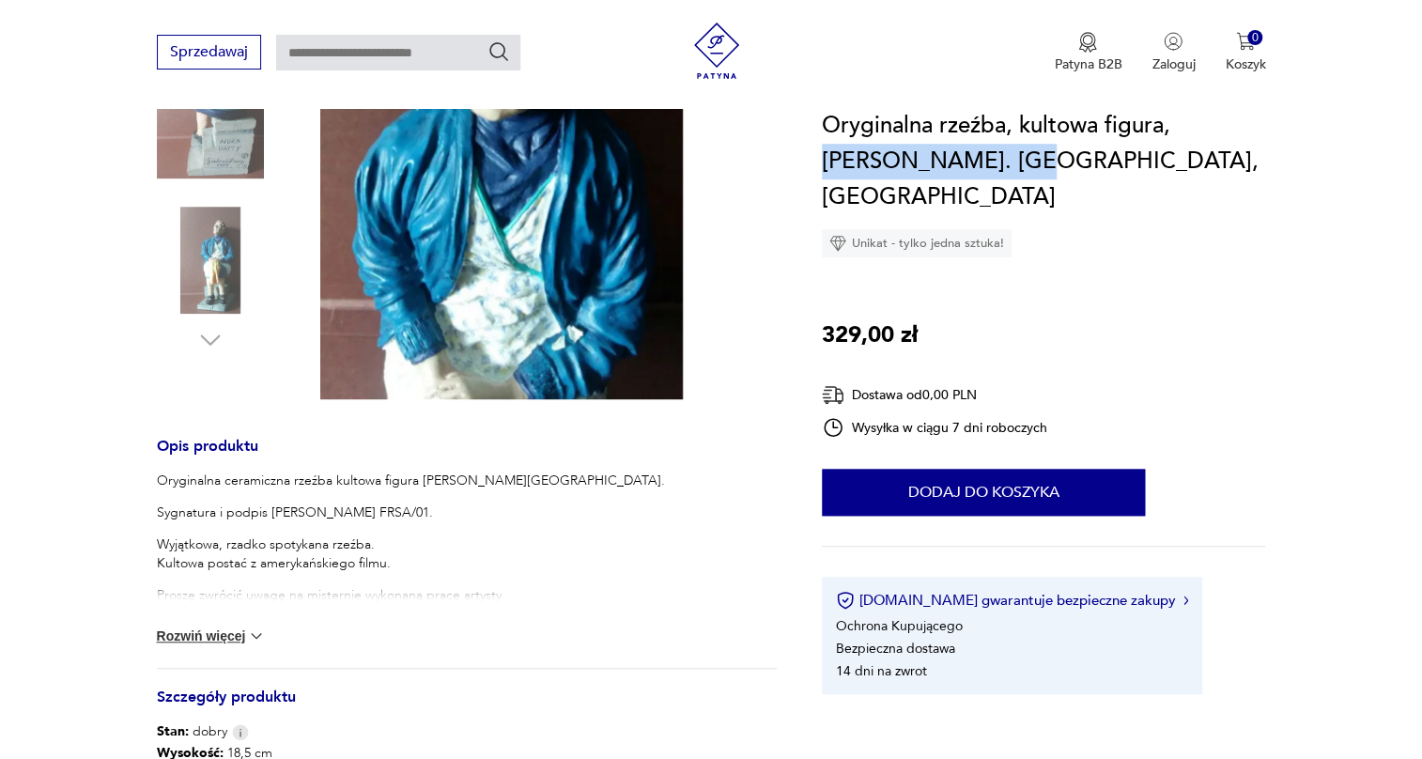
scroll to position [512, 0]
click at [230, 628] on button "Rozwiń więcej" at bounding box center [211, 634] width 109 height 19
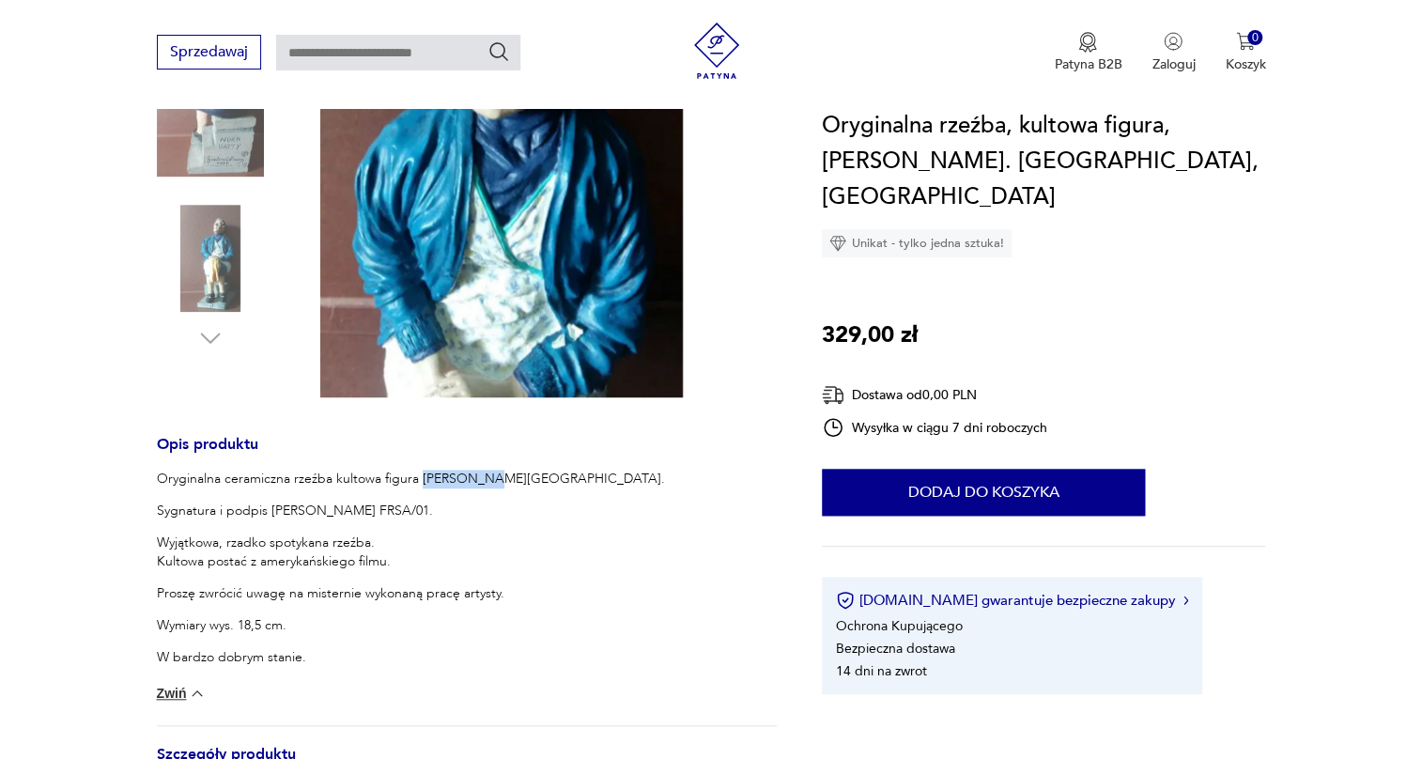
drag, startPoint x: 423, startPoint y: 478, endPoint x: 479, endPoint y: 480, distance: 56.4
click at [479, 480] on p "Oryginalna ceramiczna rzeźba kultowa figura Nora Batty - Danbury." at bounding box center [411, 479] width 508 height 19
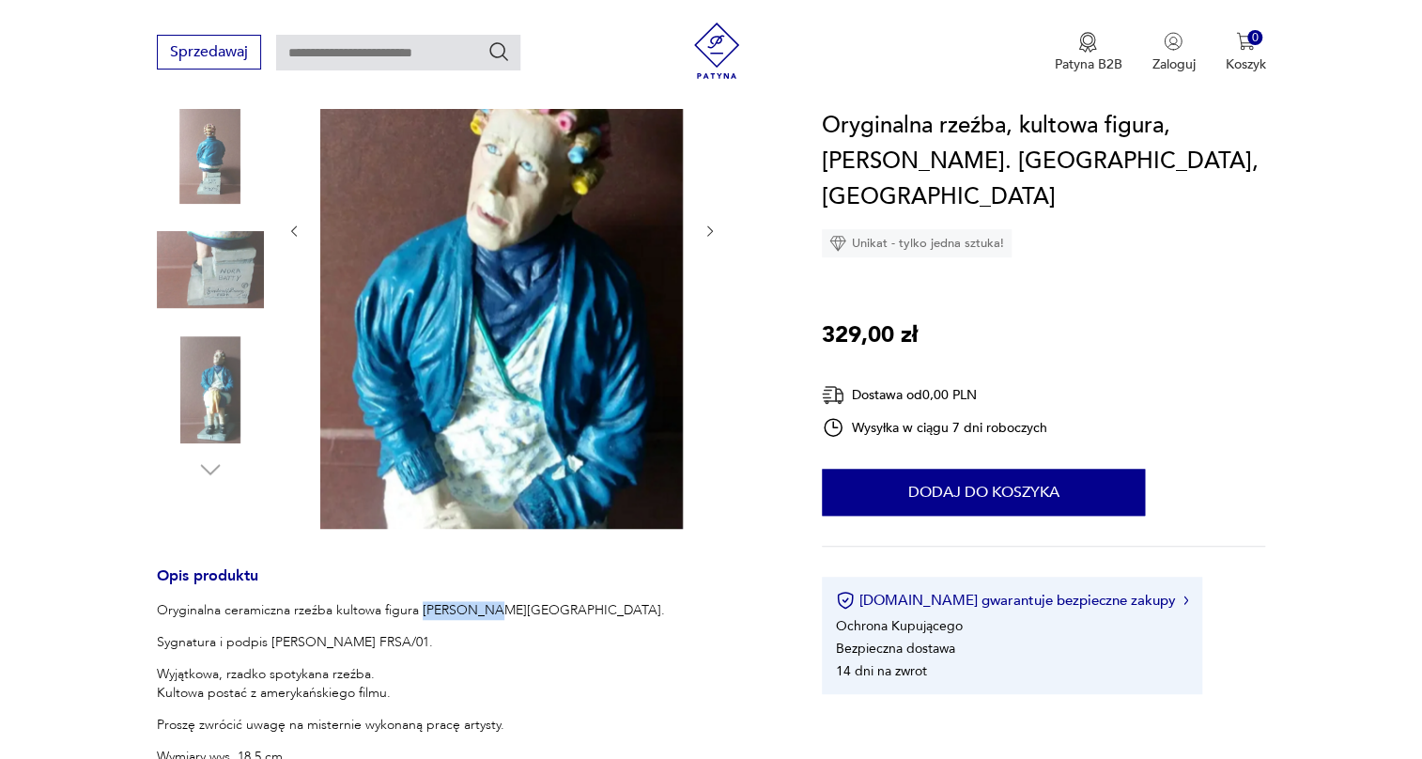
scroll to position [256, 0]
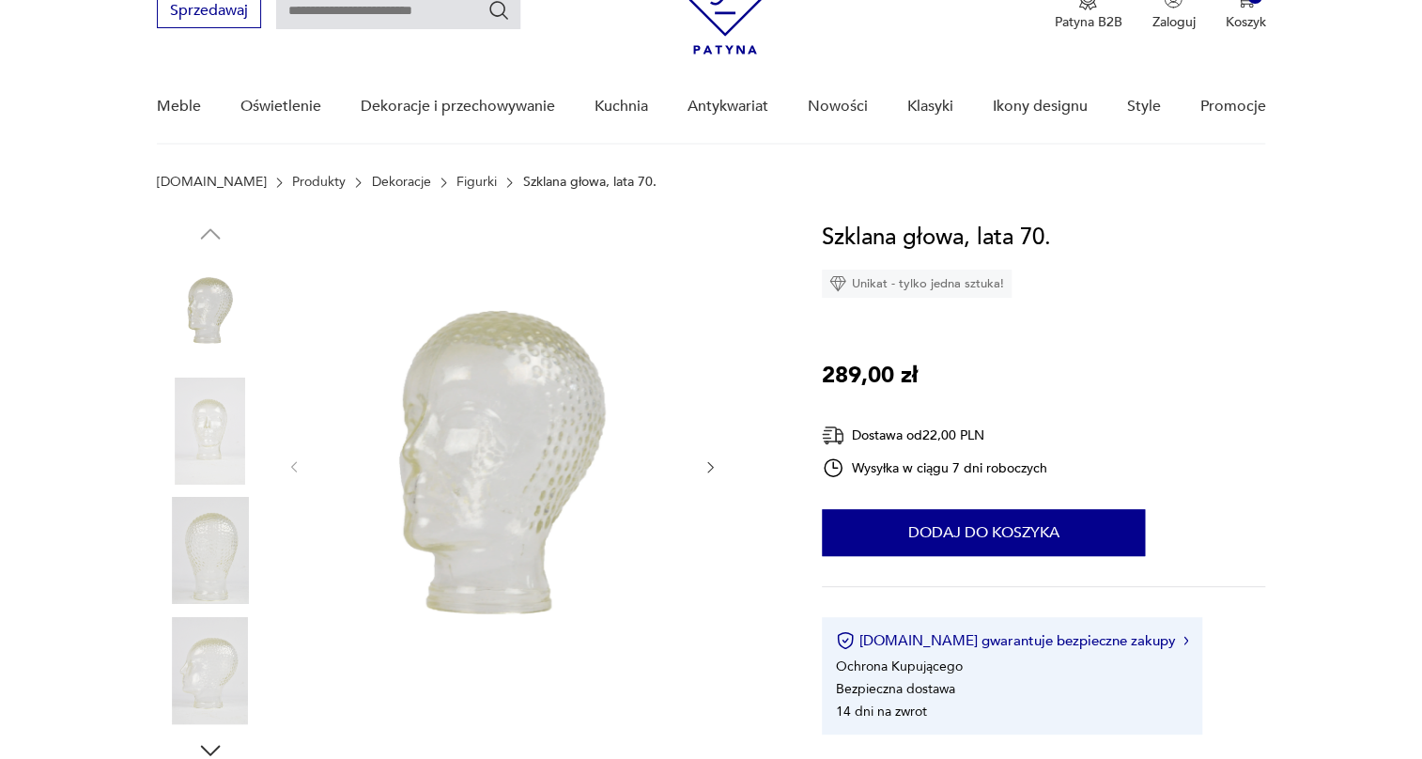
scroll to position [85, 0]
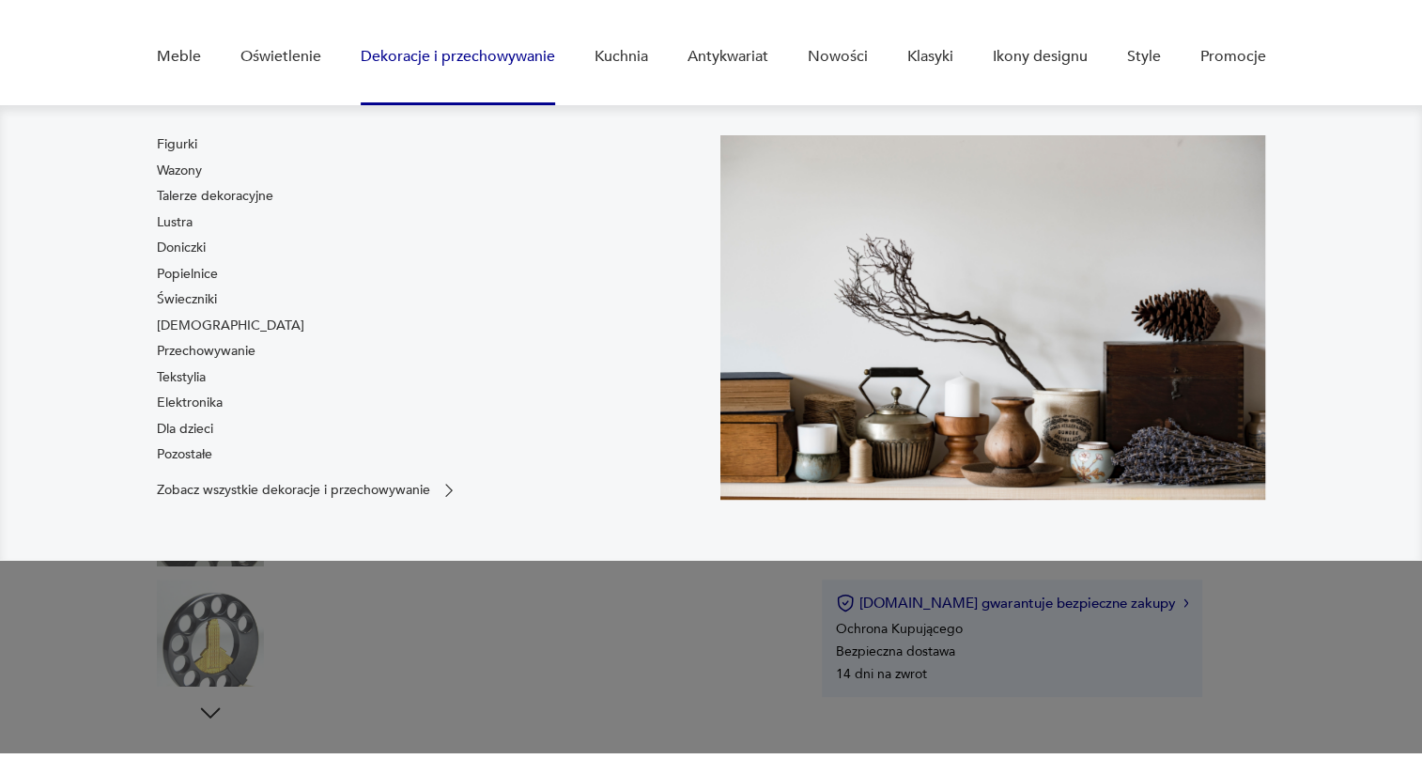
scroll to position [170, 0]
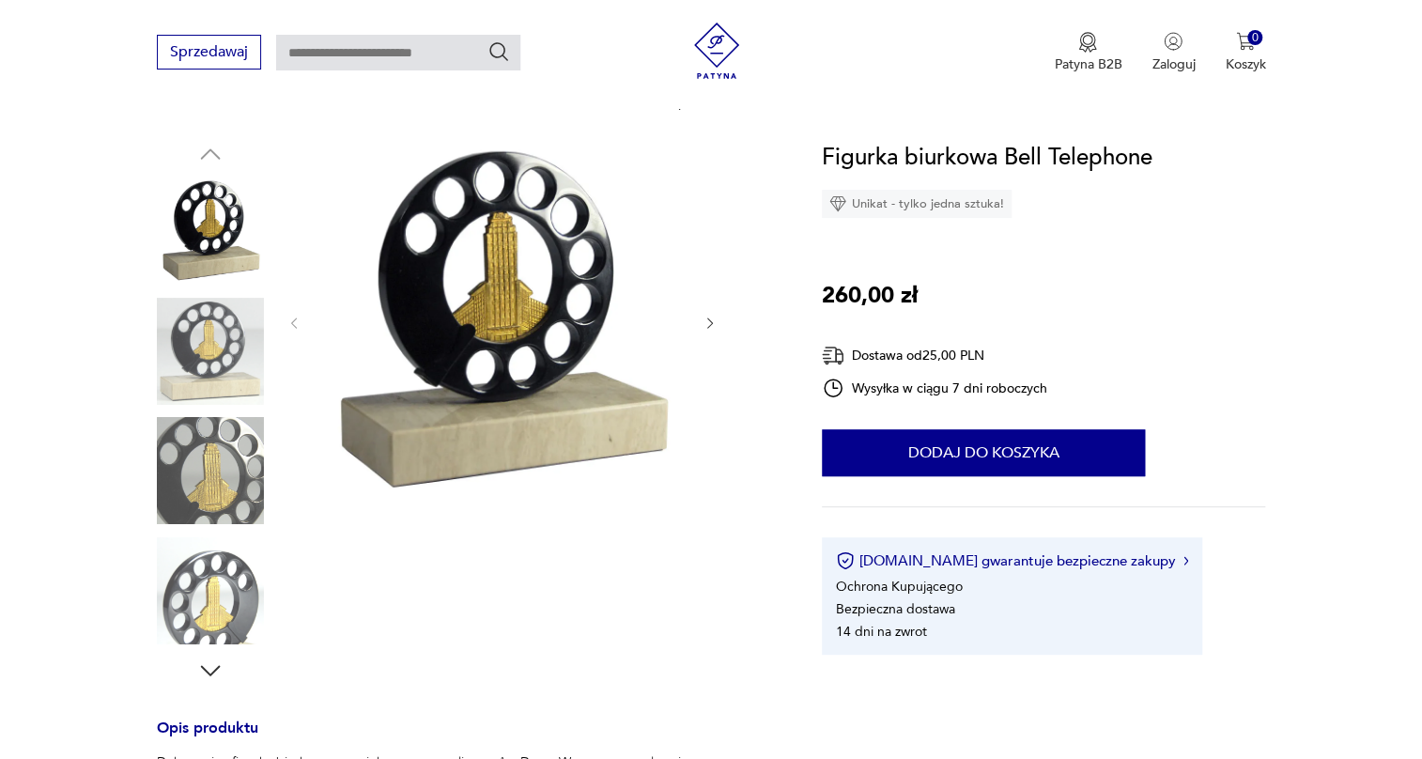
click at [206, 624] on img at bounding box center [210, 590] width 107 height 107
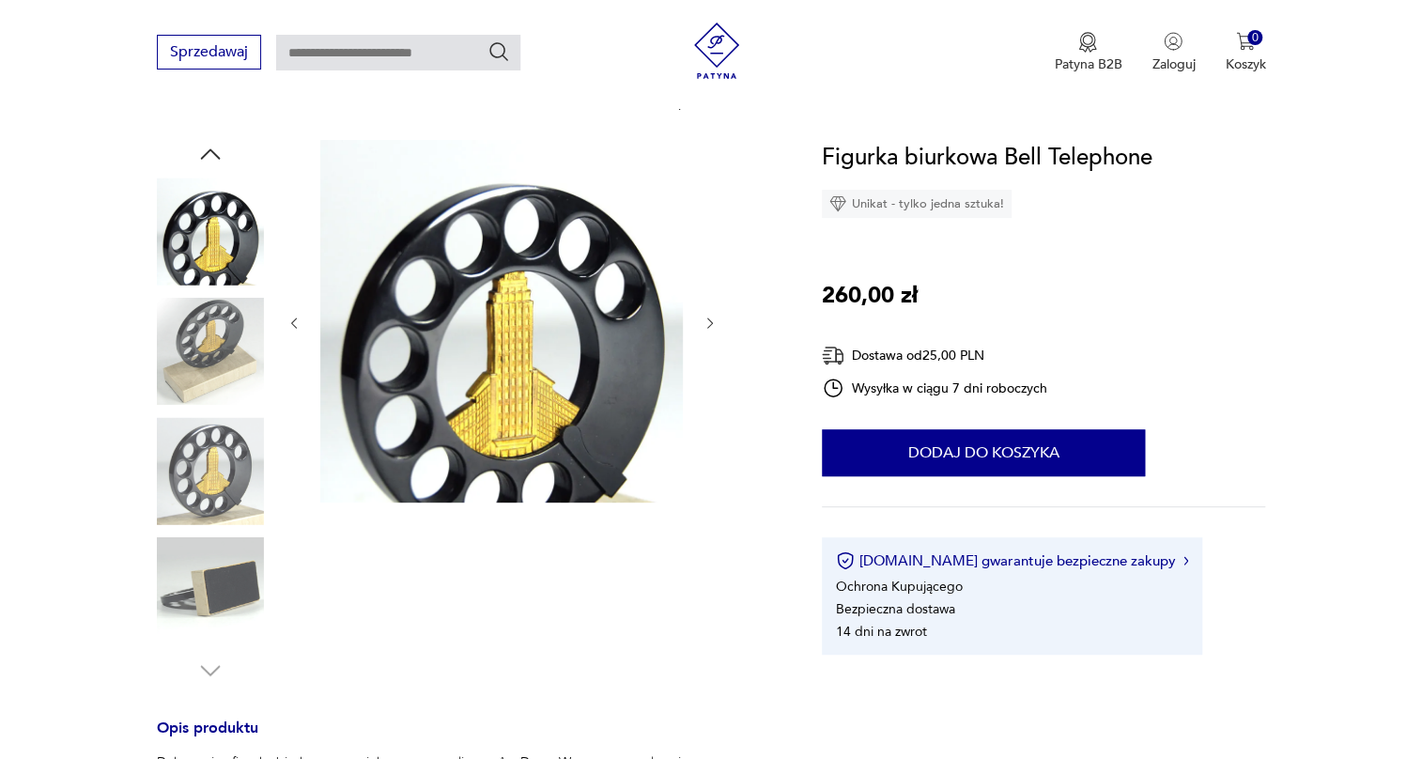
click at [210, 534] on div at bounding box center [210, 413] width 107 height 470
click at [218, 514] on img at bounding box center [210, 470] width 107 height 107
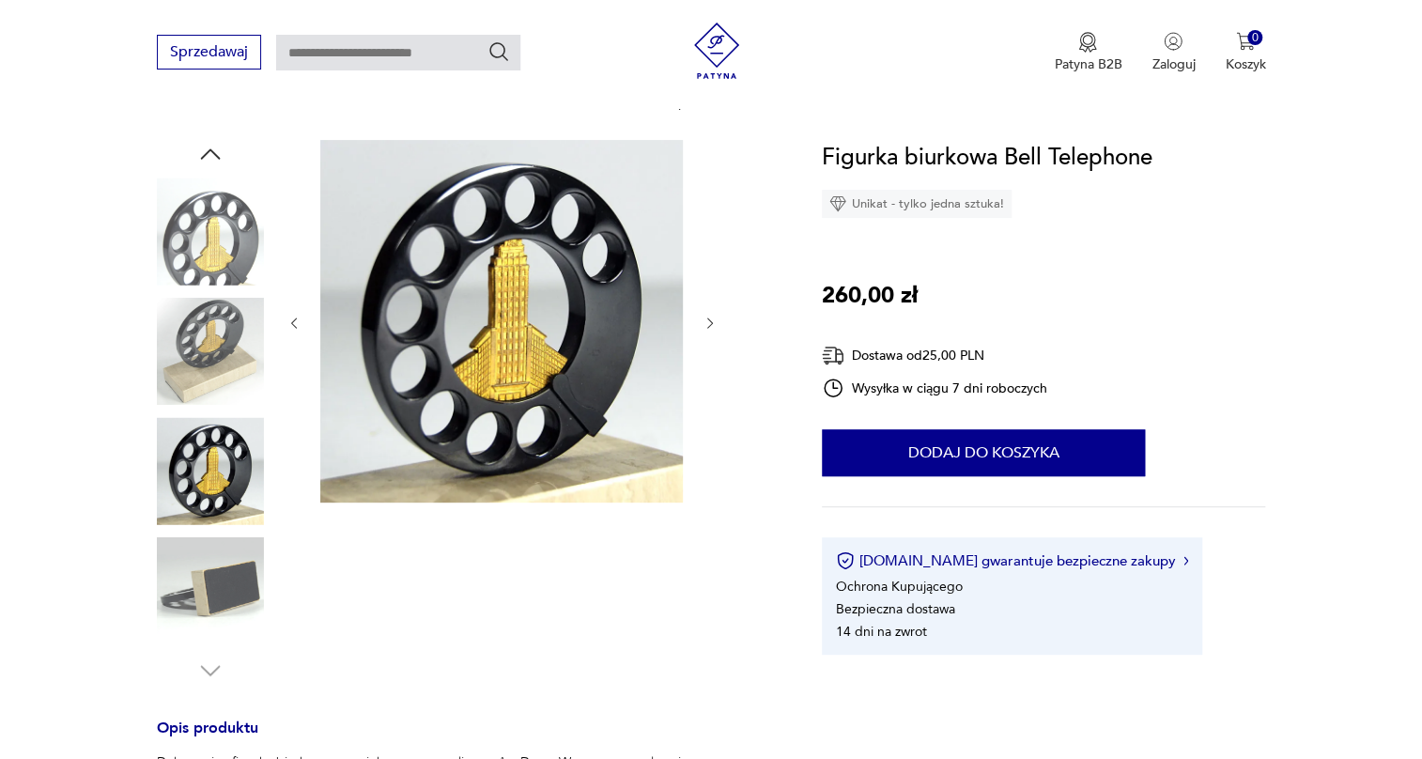
click at [204, 354] on img at bounding box center [210, 351] width 107 height 107
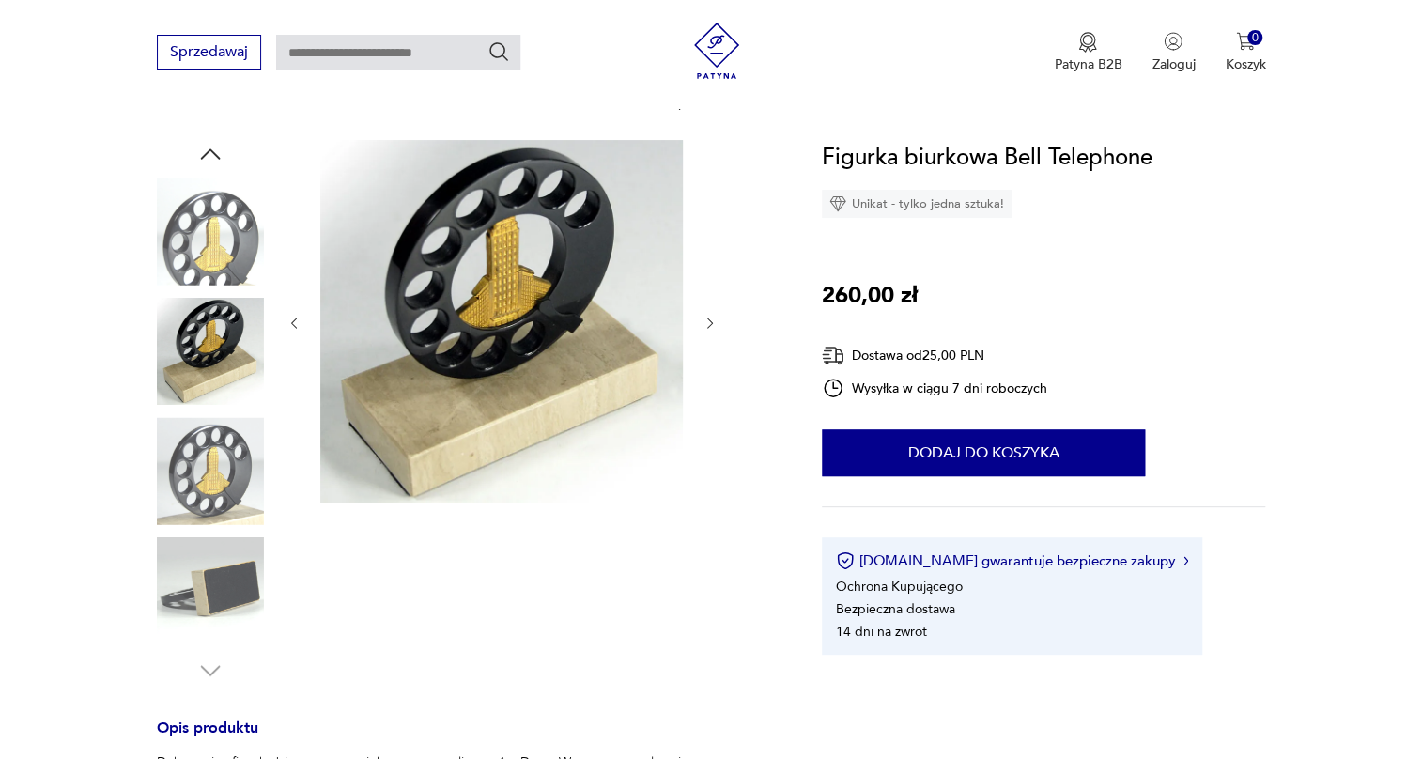
click at [220, 248] on img at bounding box center [210, 231] width 107 height 107
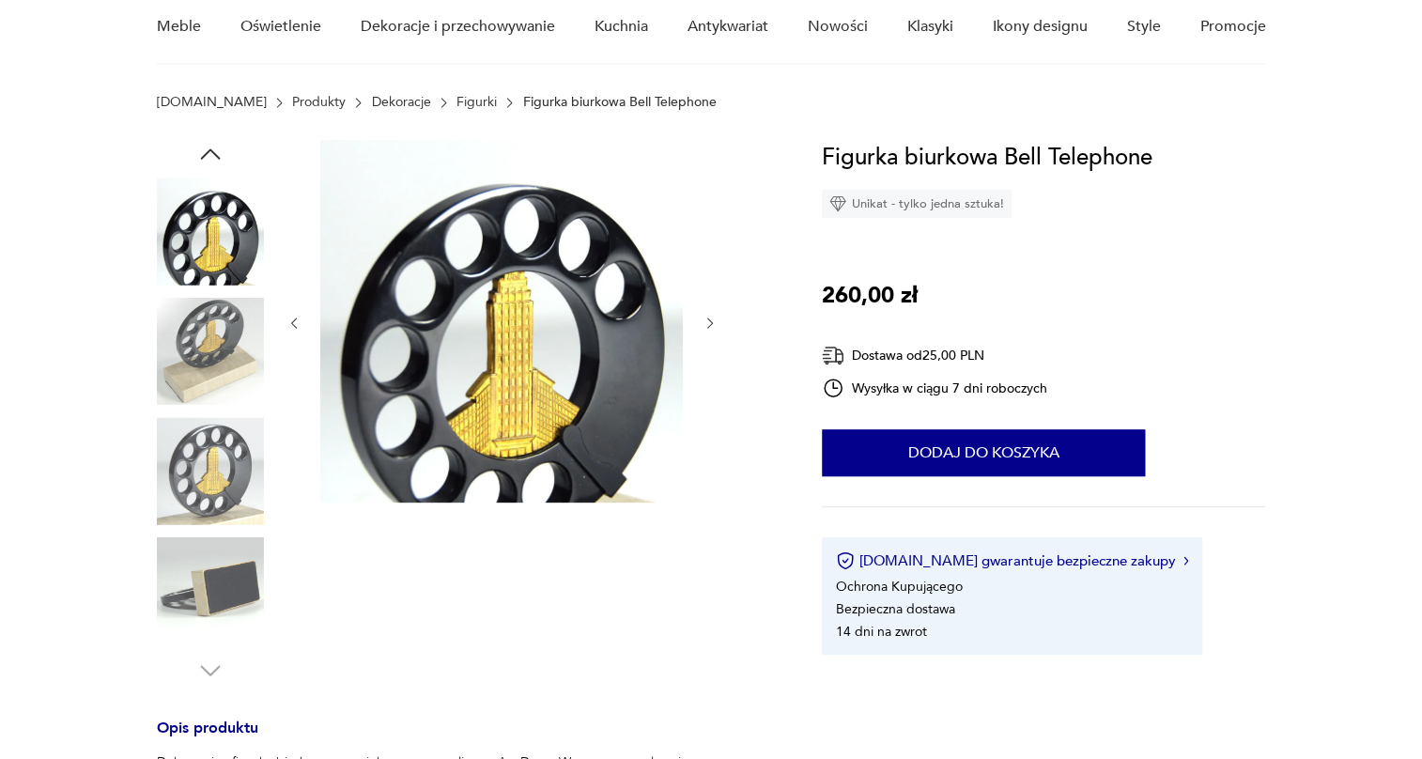
scroll to position [0, 0]
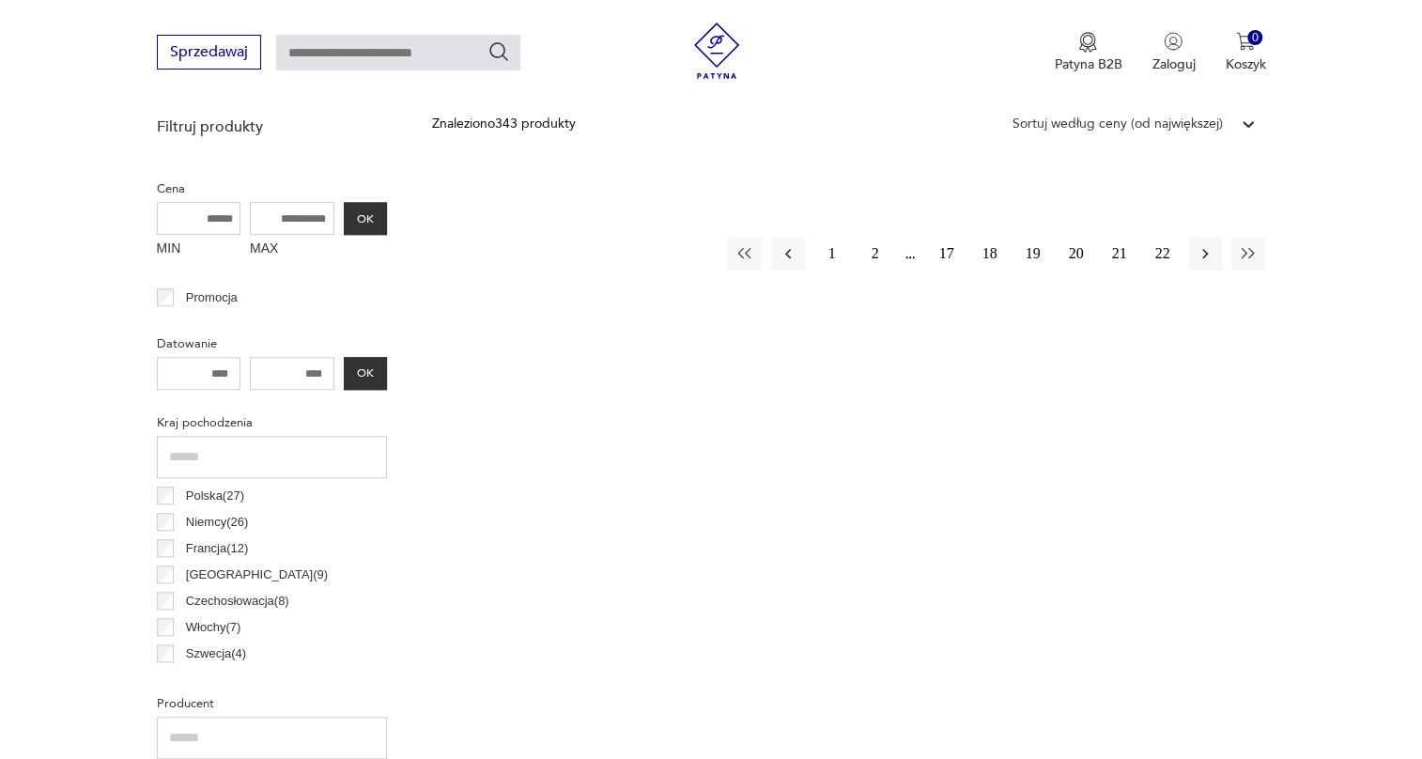
scroll to position [539, 0]
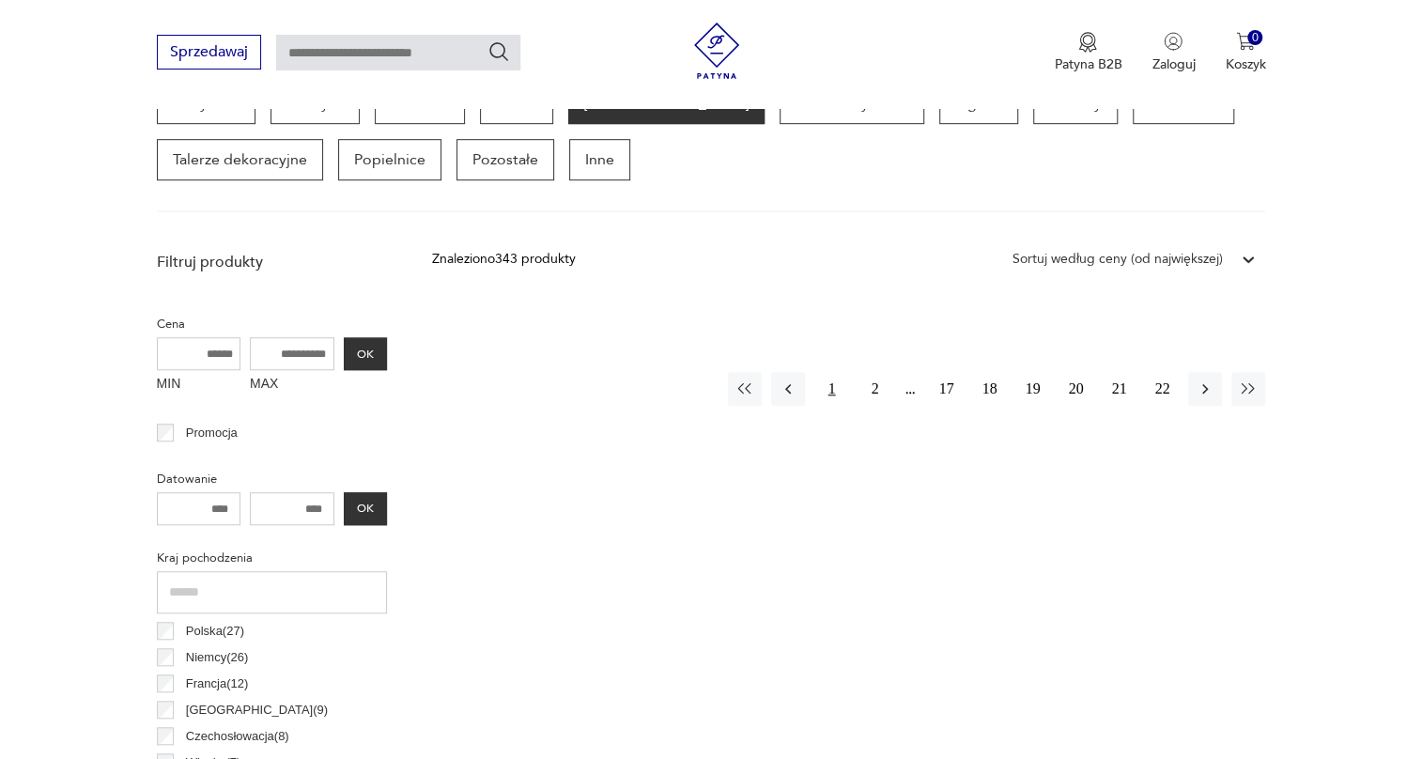
click at [833, 396] on button "1" at bounding box center [832, 389] width 34 height 34
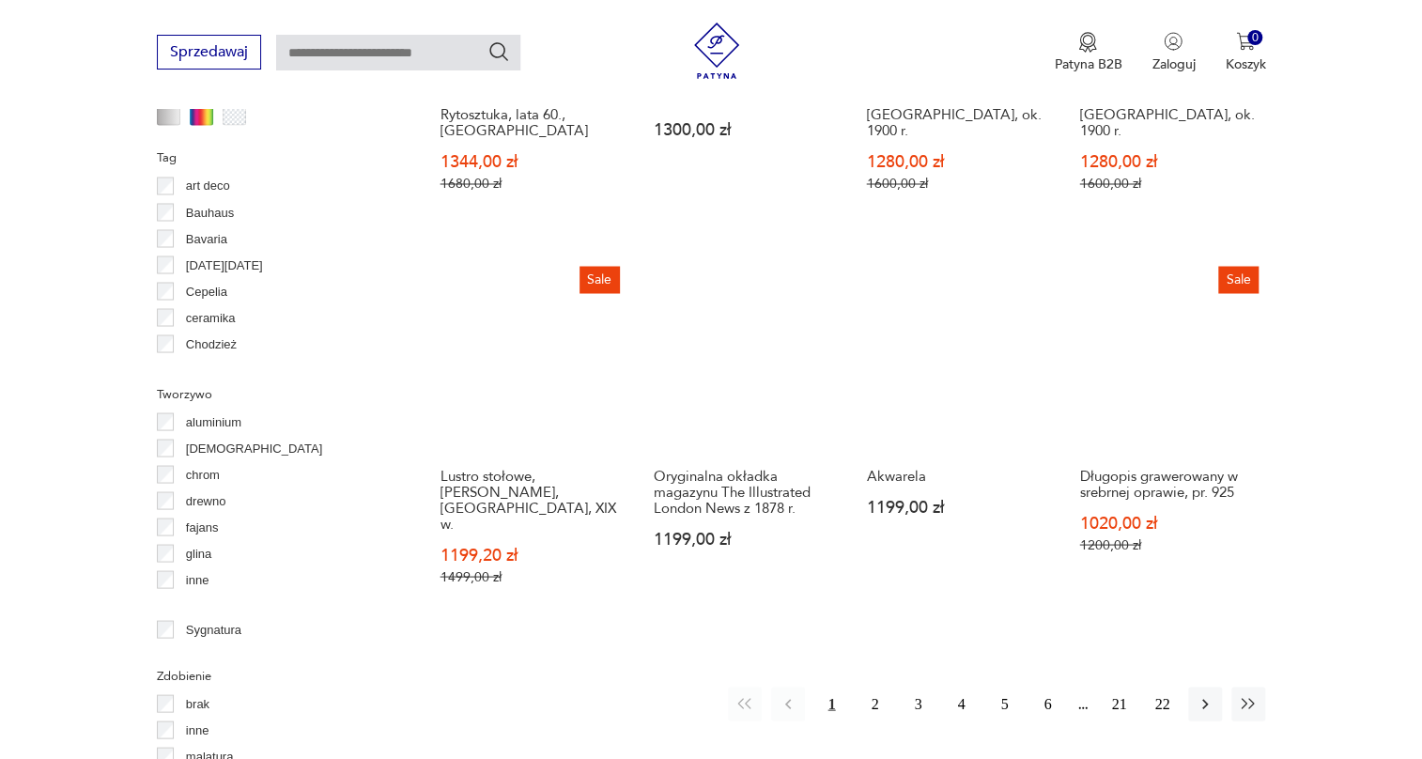
scroll to position [1779, 0]
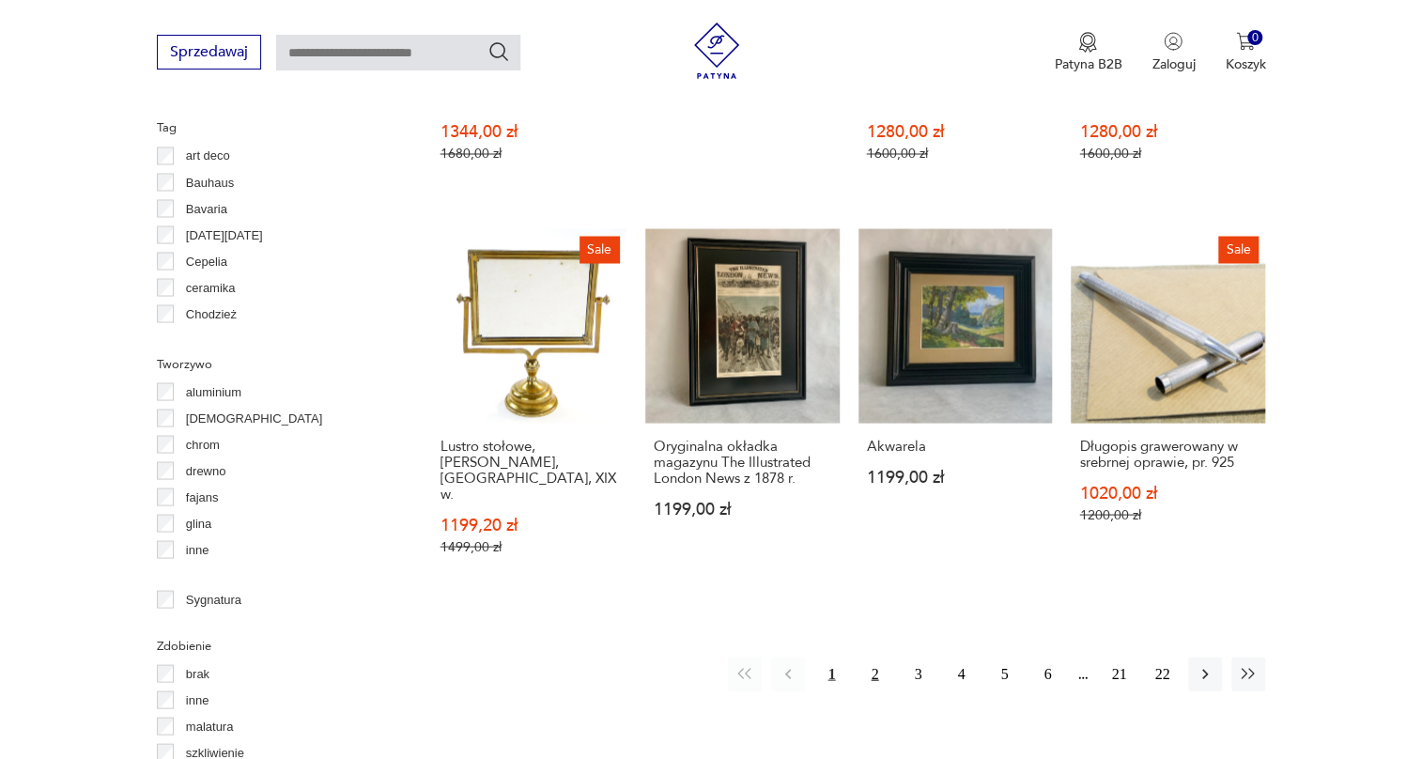
click at [873, 657] on button "2" at bounding box center [875, 674] width 34 height 34
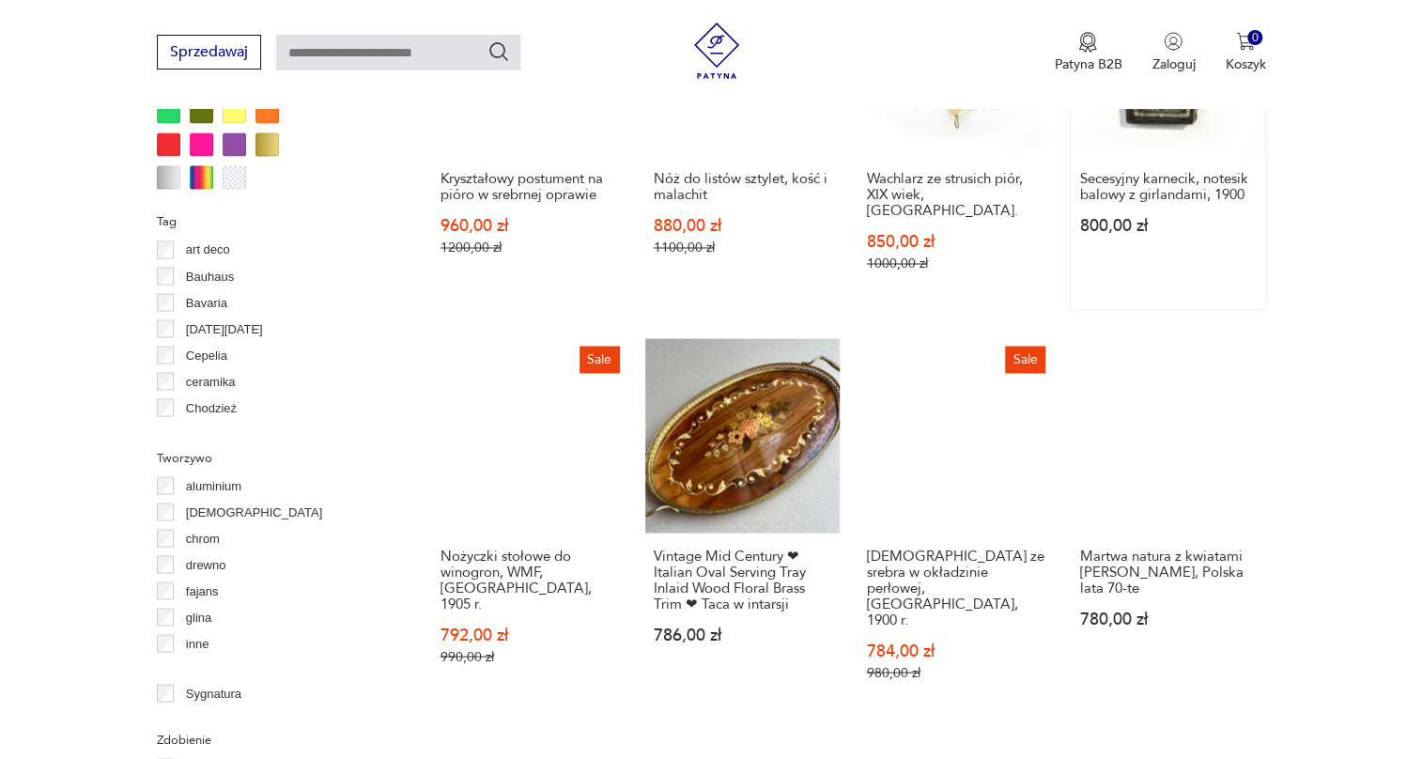
scroll to position [1694, 0]
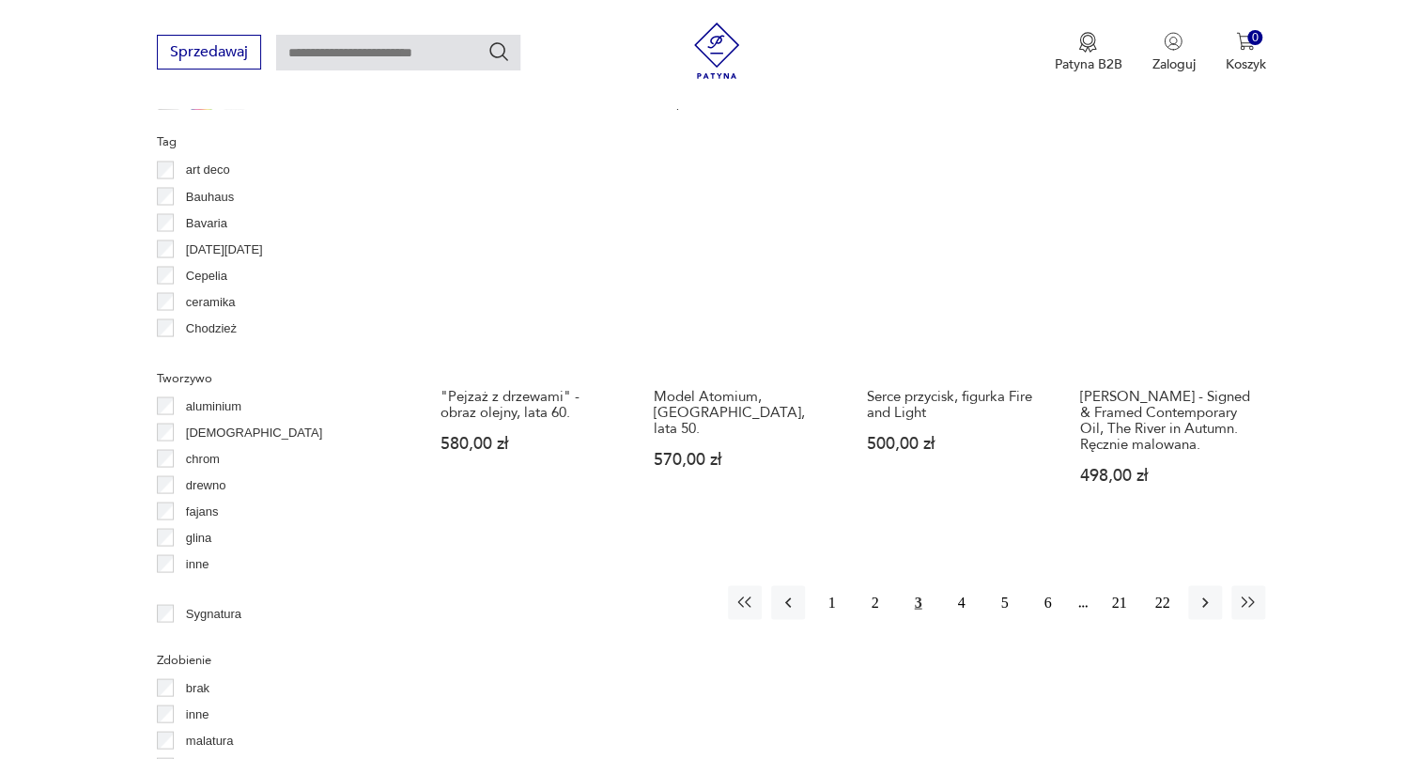
scroll to position [1865, 0]
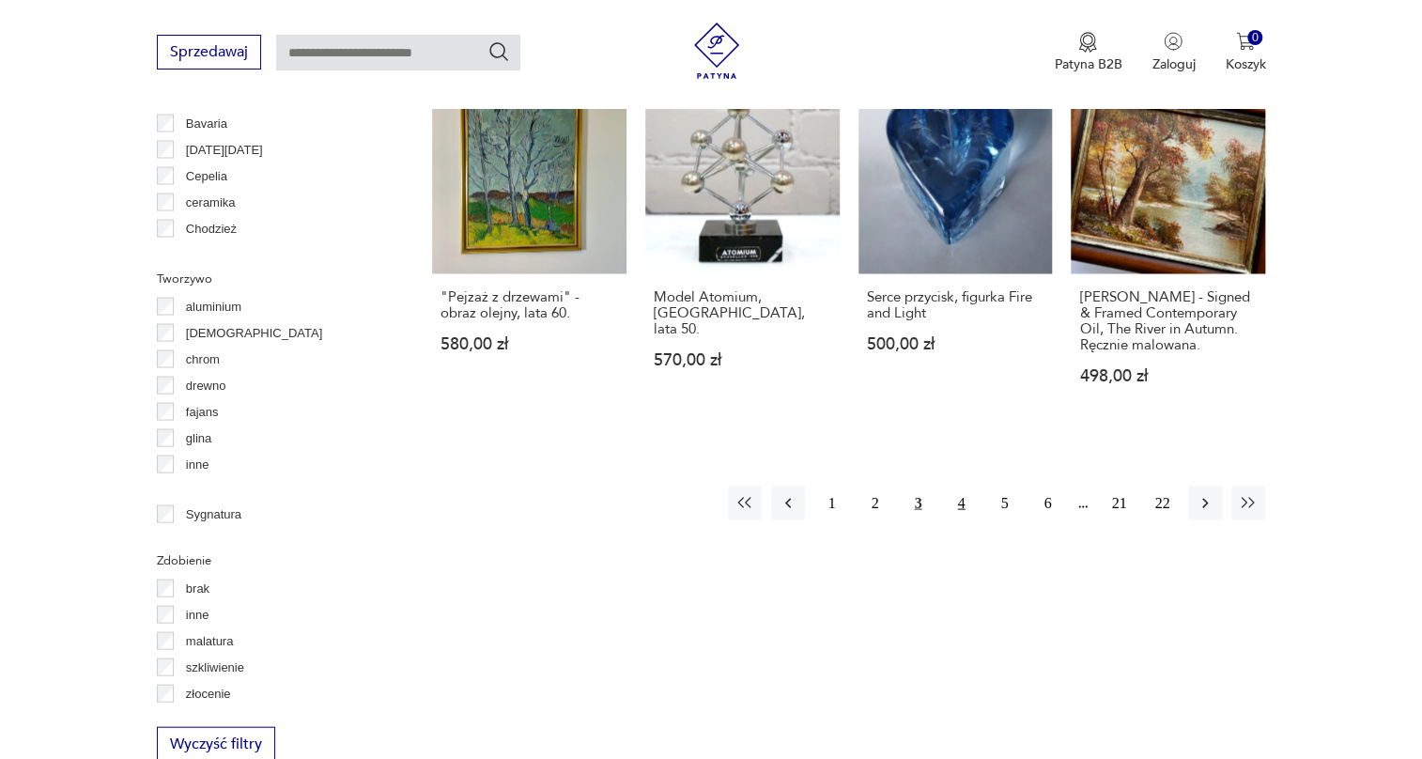
click at [965, 509] on button "4" at bounding box center [961, 503] width 34 height 34
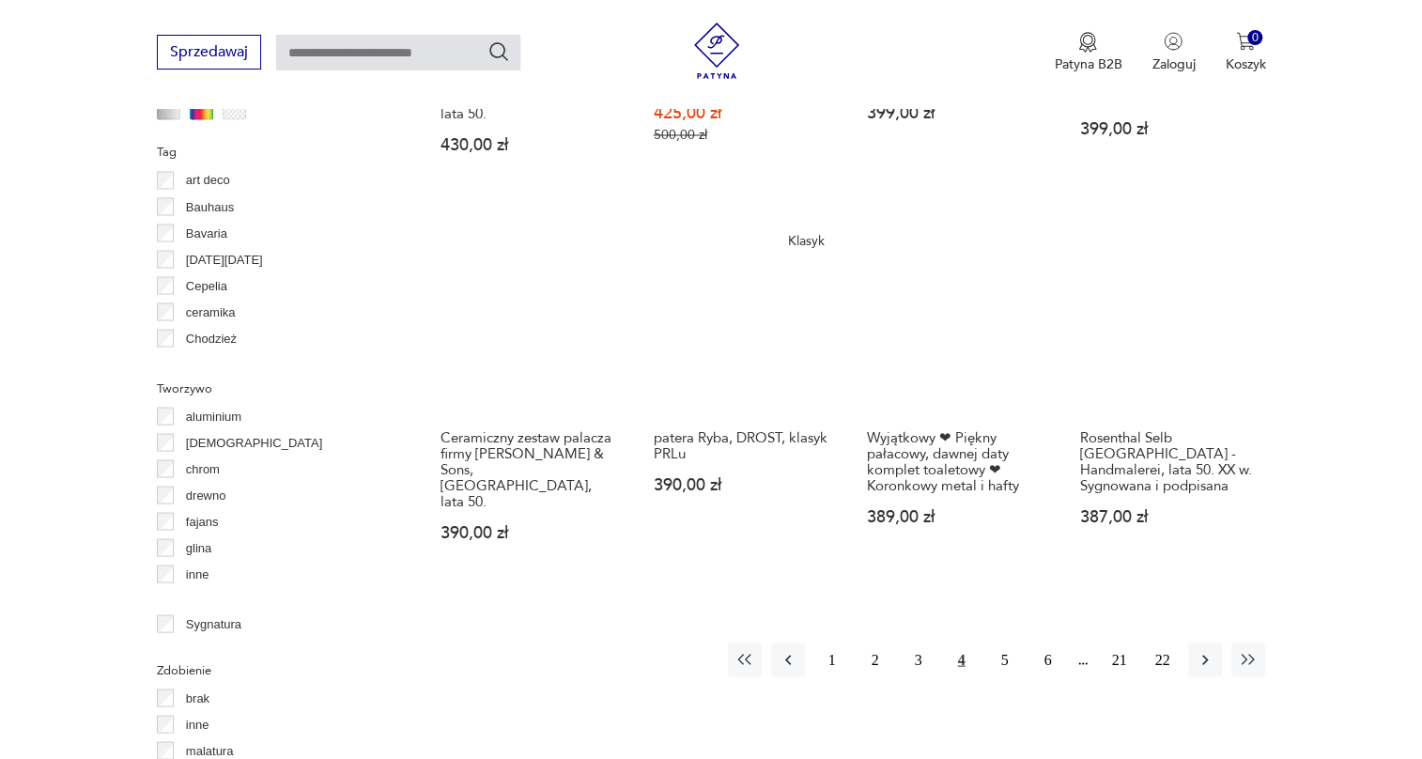
scroll to position [1779, 0]
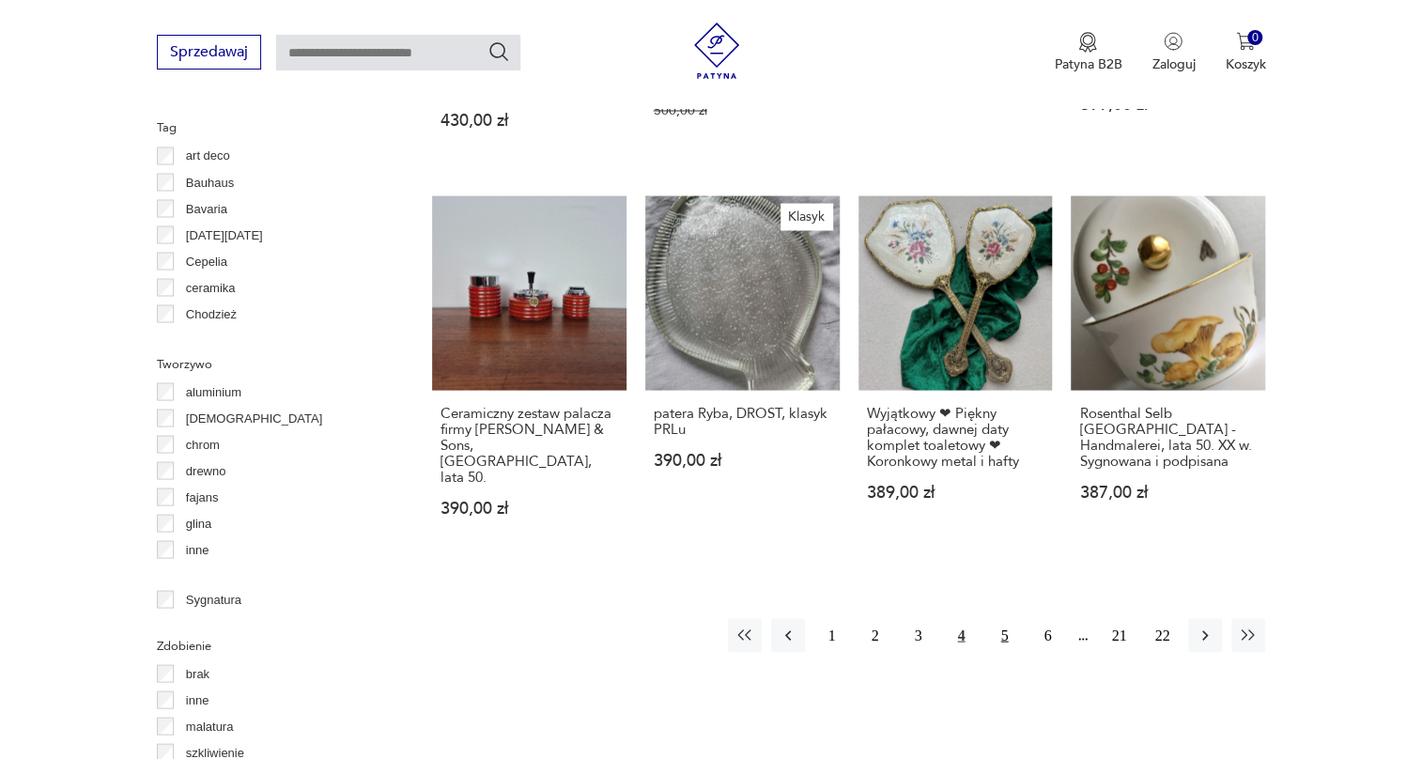
click at [1001, 618] on button "5" at bounding box center [1004, 635] width 34 height 34
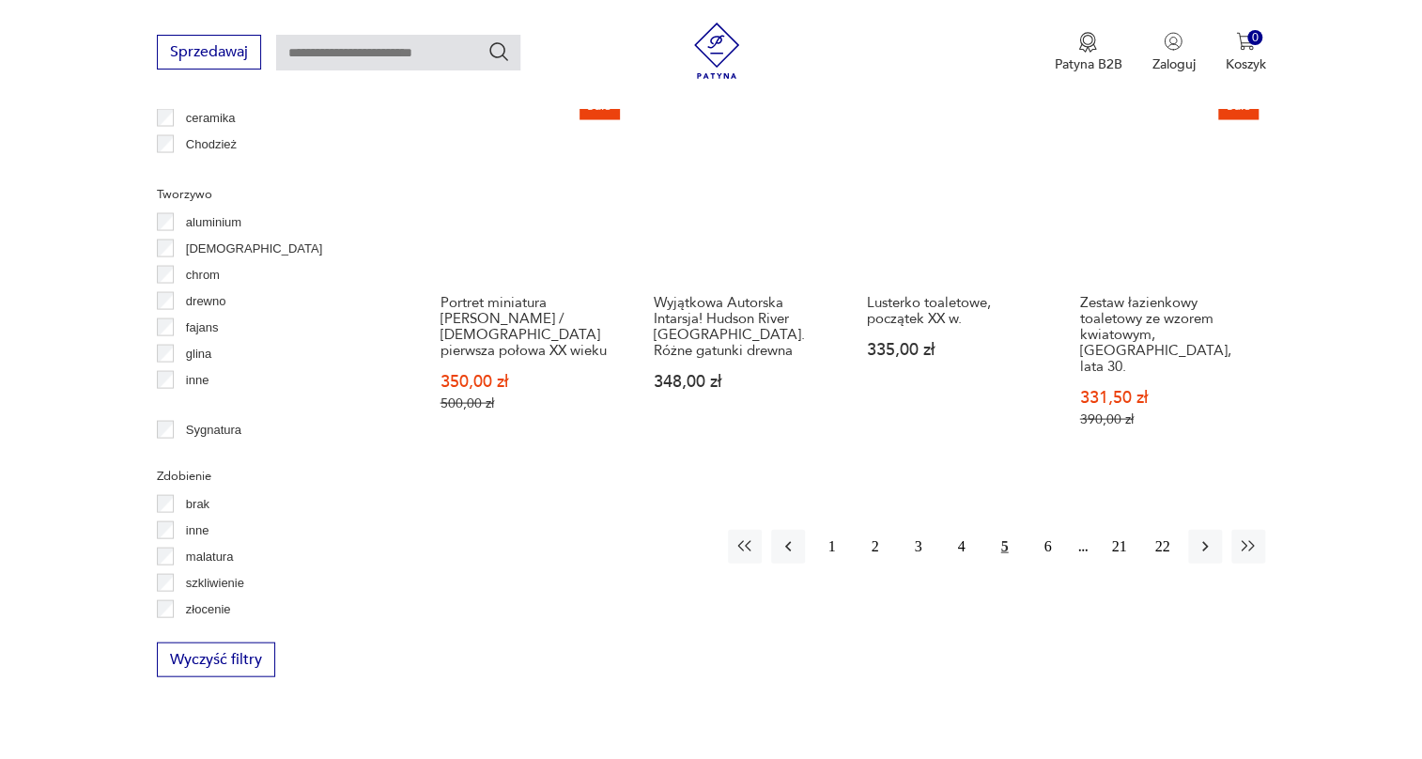
scroll to position [1950, 0]
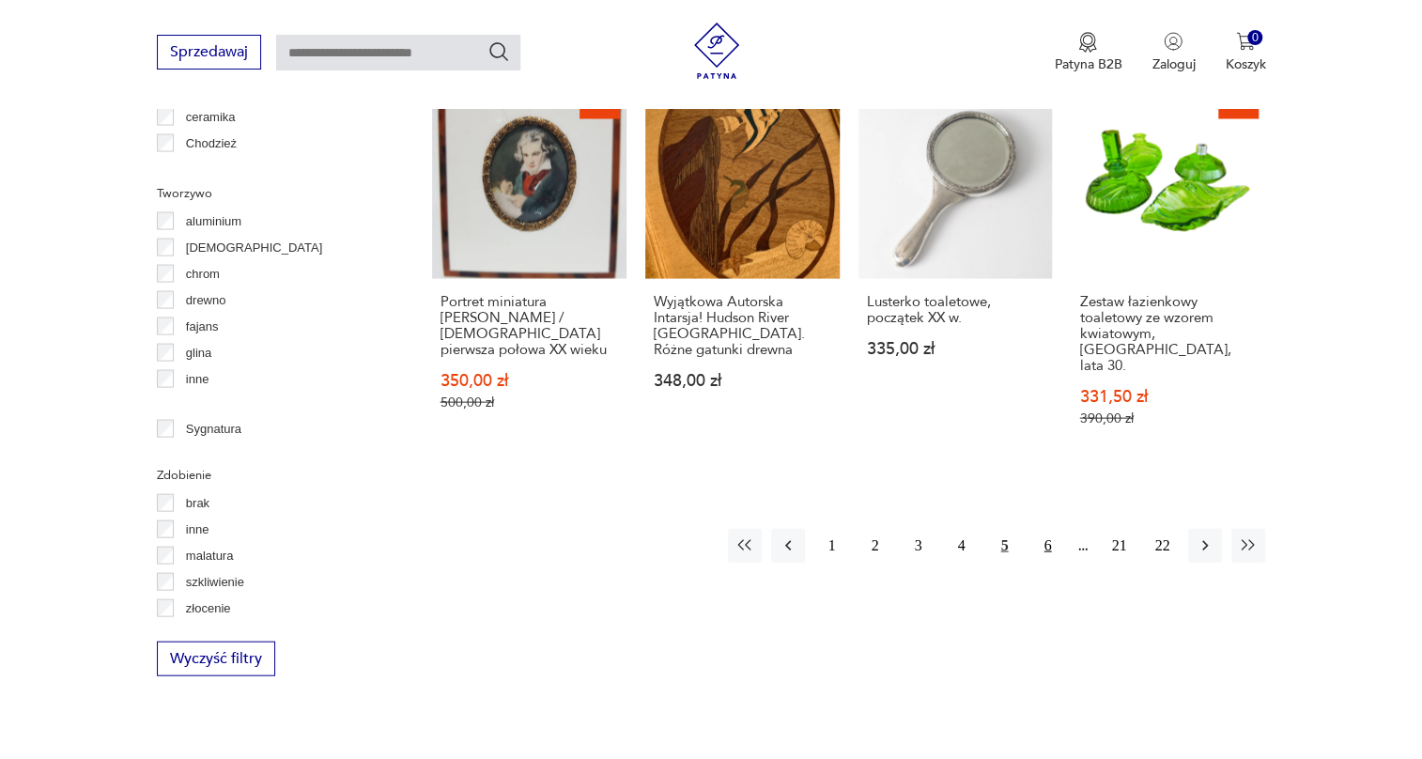
click at [1041, 528] on button "6" at bounding box center [1048, 545] width 34 height 34
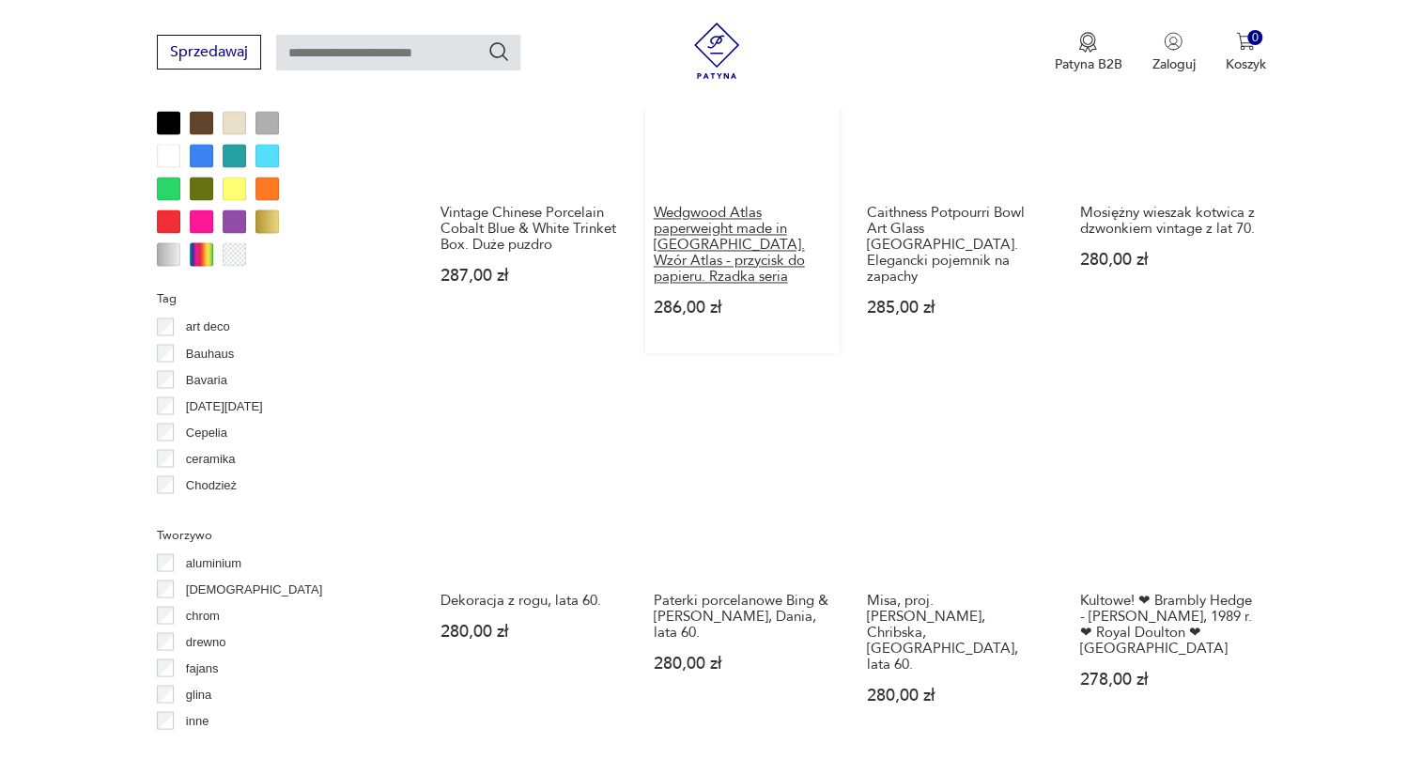
scroll to position [1865, 0]
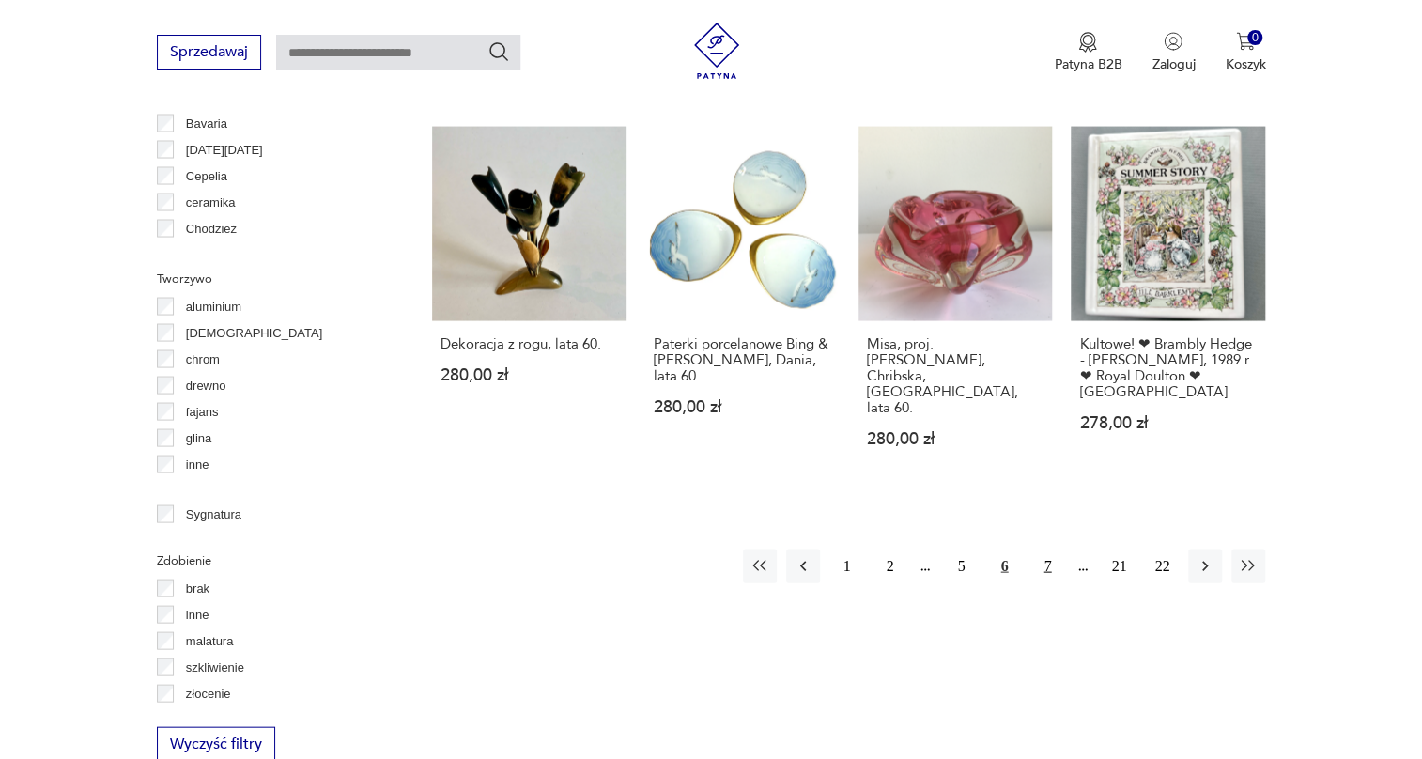
click at [1050, 549] on button "7" at bounding box center [1048, 566] width 34 height 34
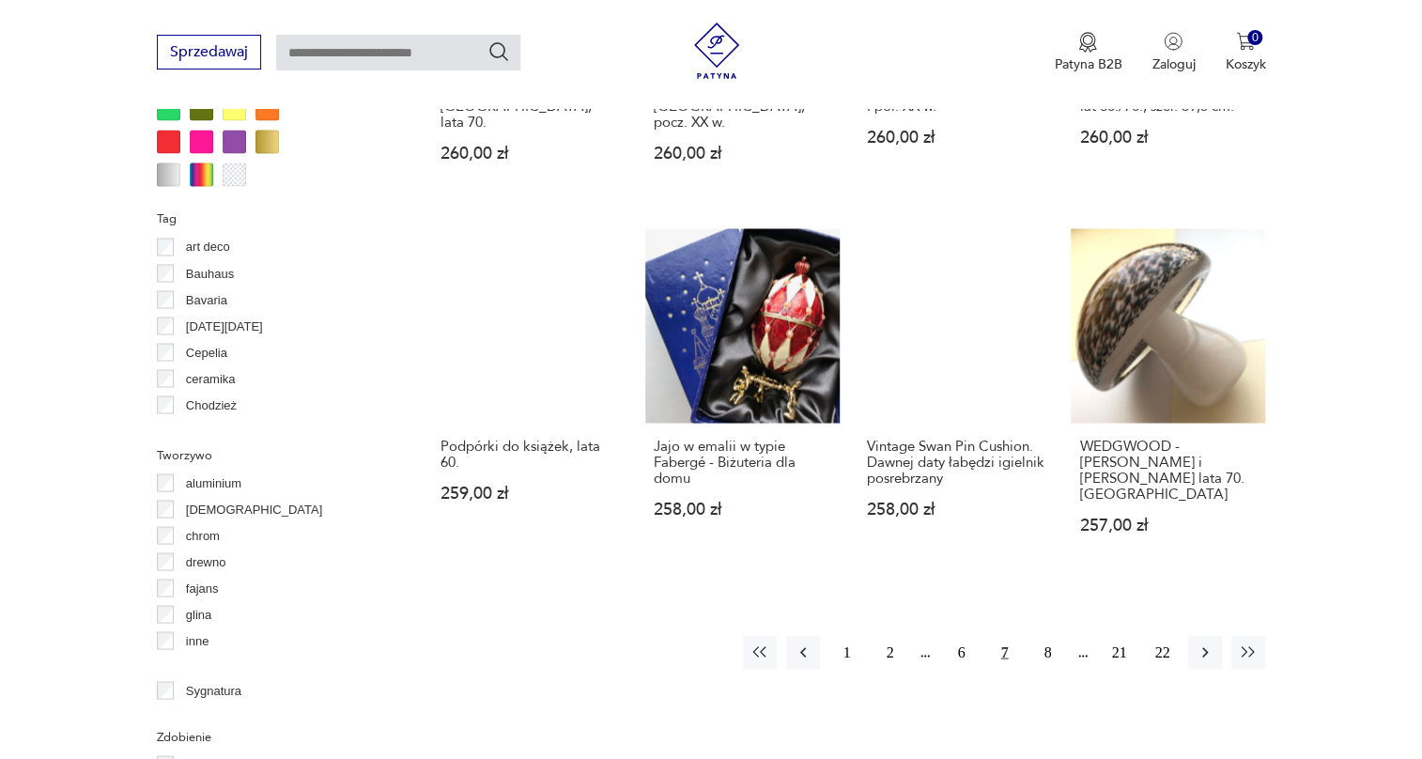
scroll to position [1694, 0]
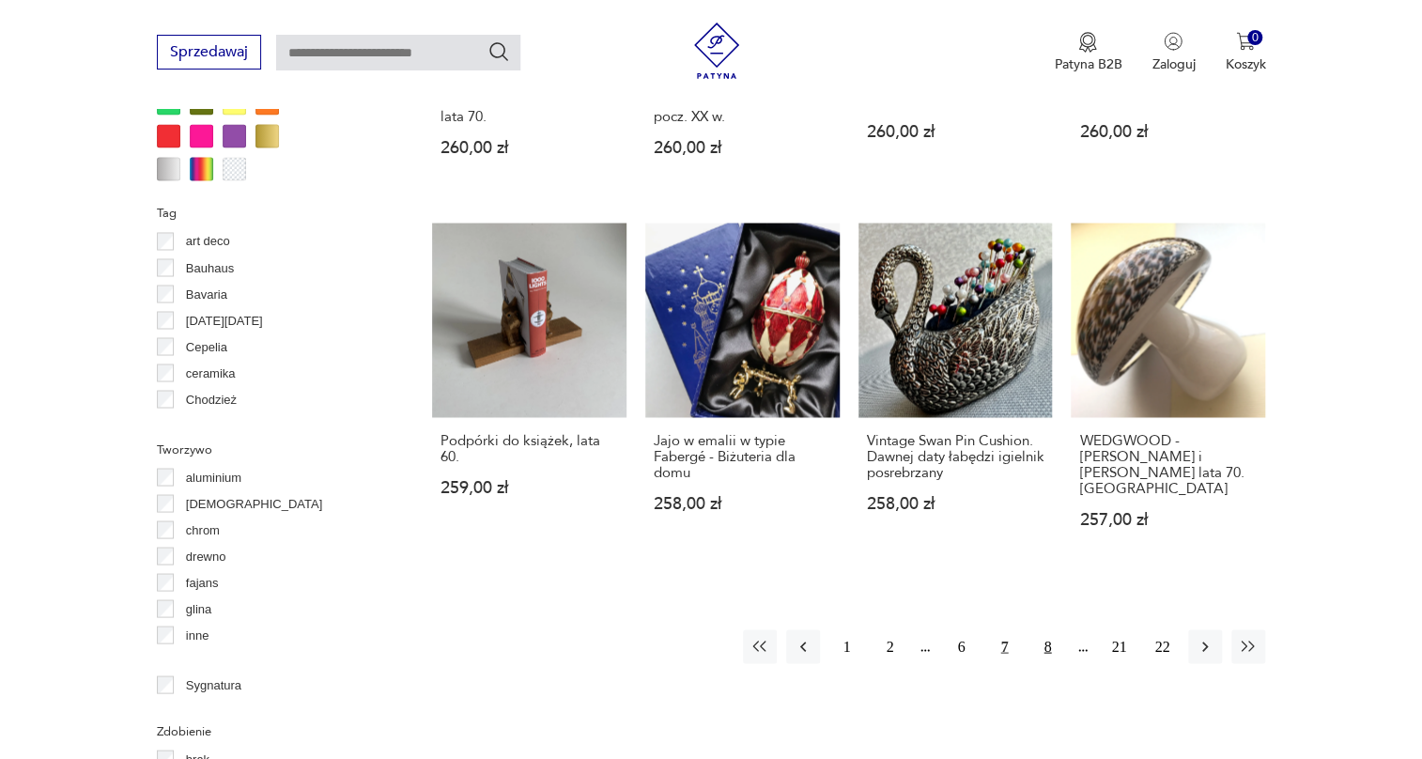
click at [1048, 629] on button "8" at bounding box center [1048, 646] width 34 height 34
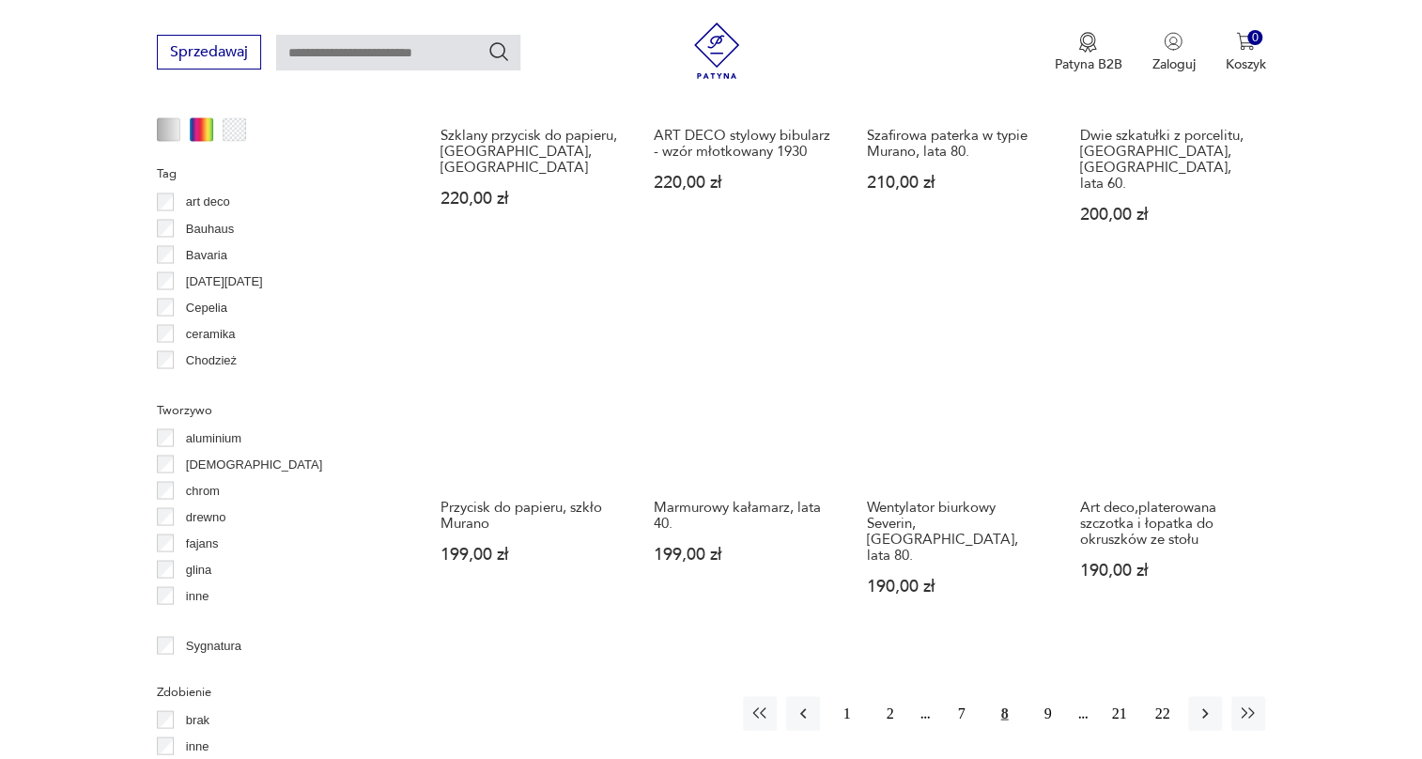
scroll to position [1865, 0]
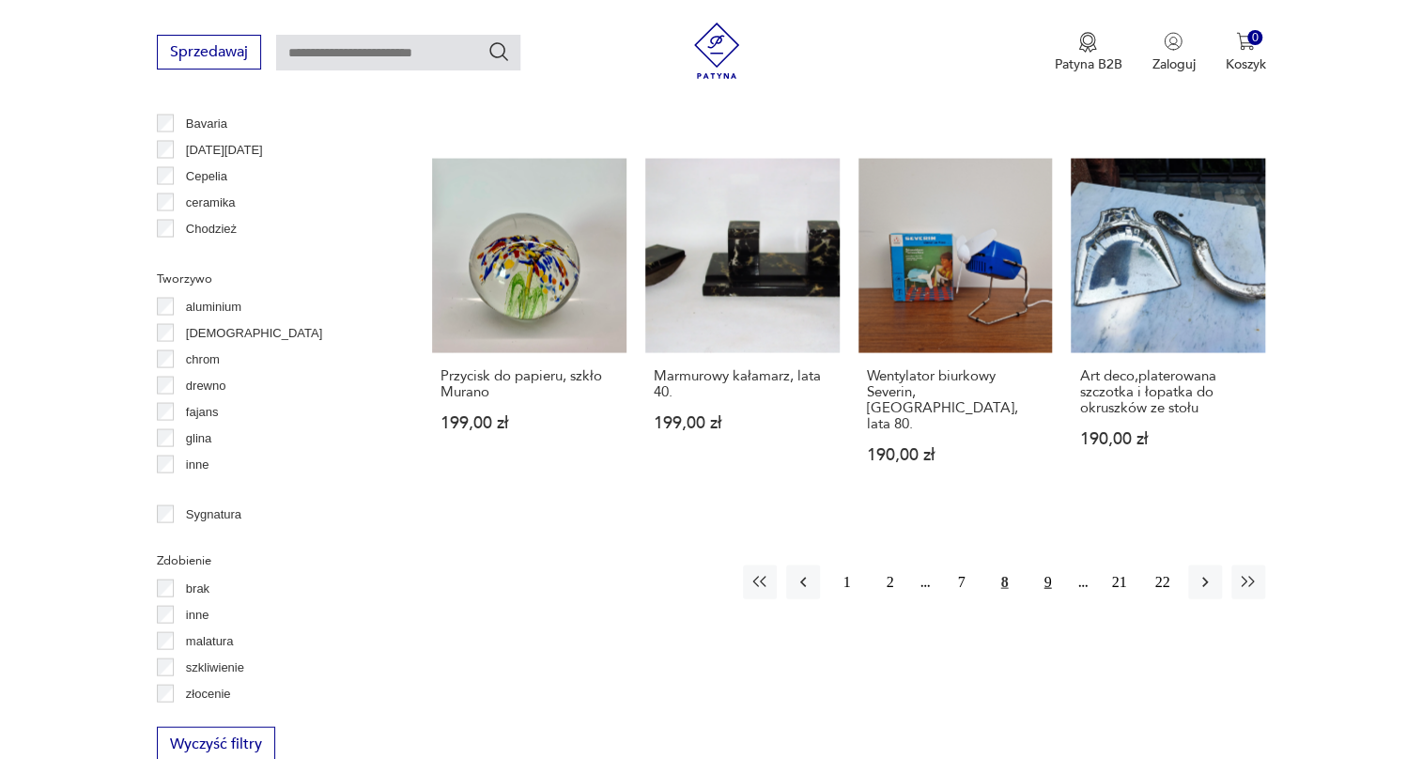
click at [1054, 565] on button "9" at bounding box center [1048, 582] width 34 height 34
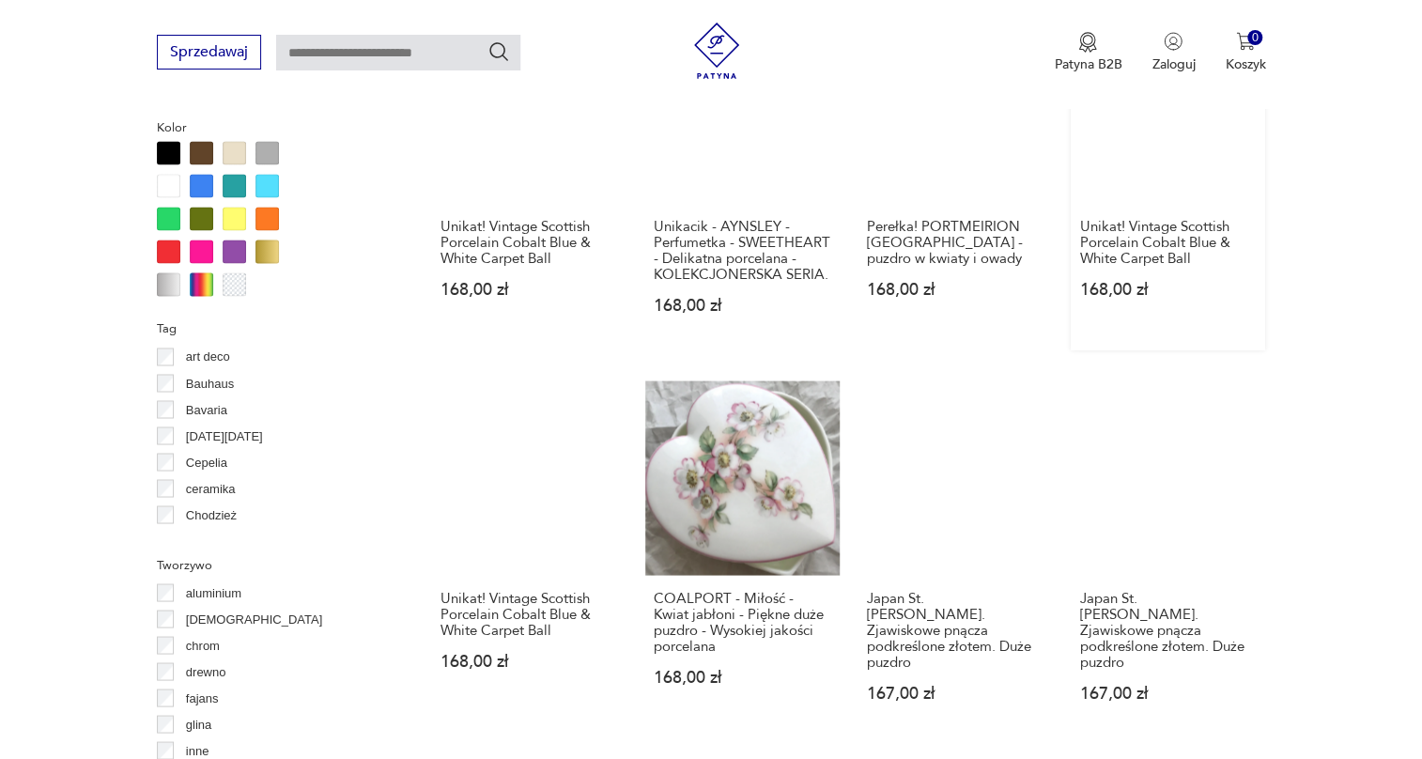
scroll to position [1865, 0]
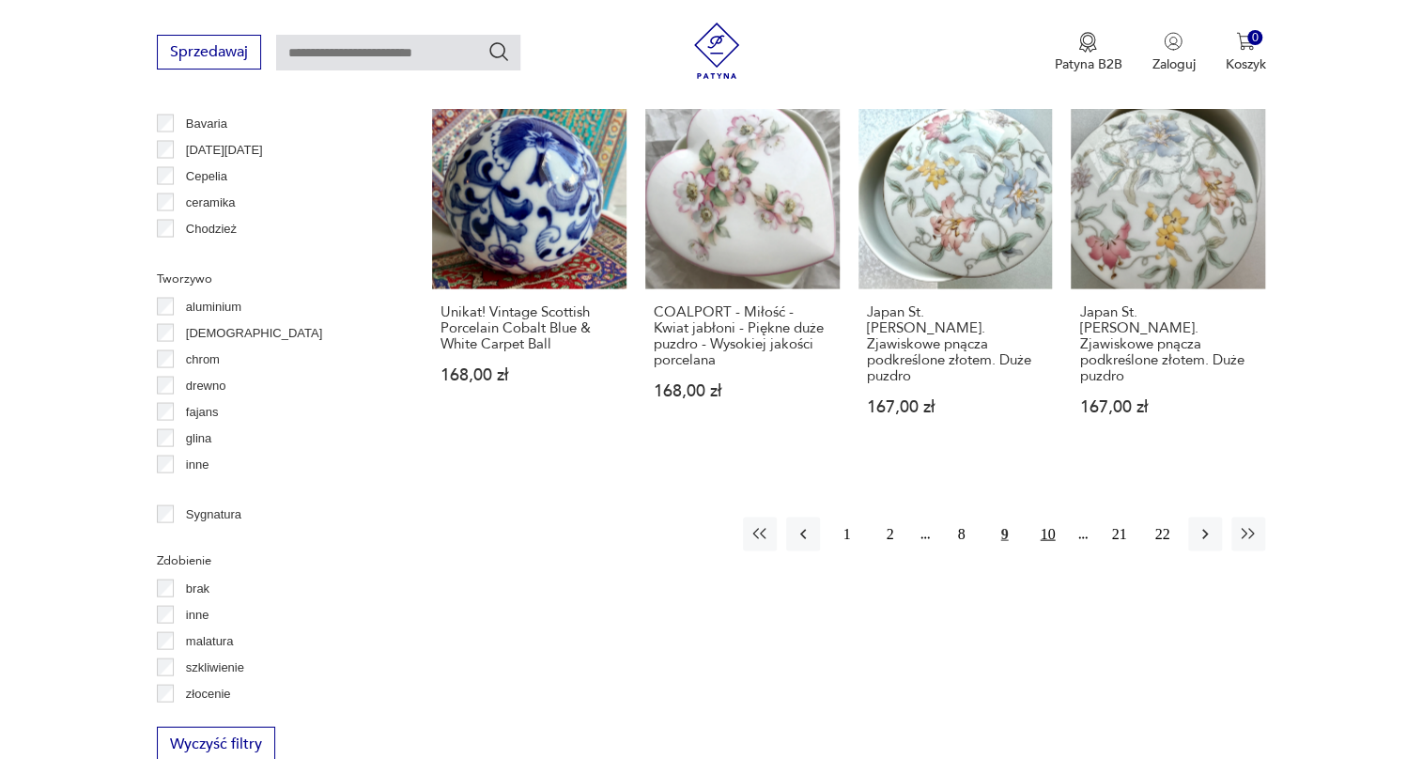
click at [1045, 517] on button "10" at bounding box center [1048, 534] width 34 height 34
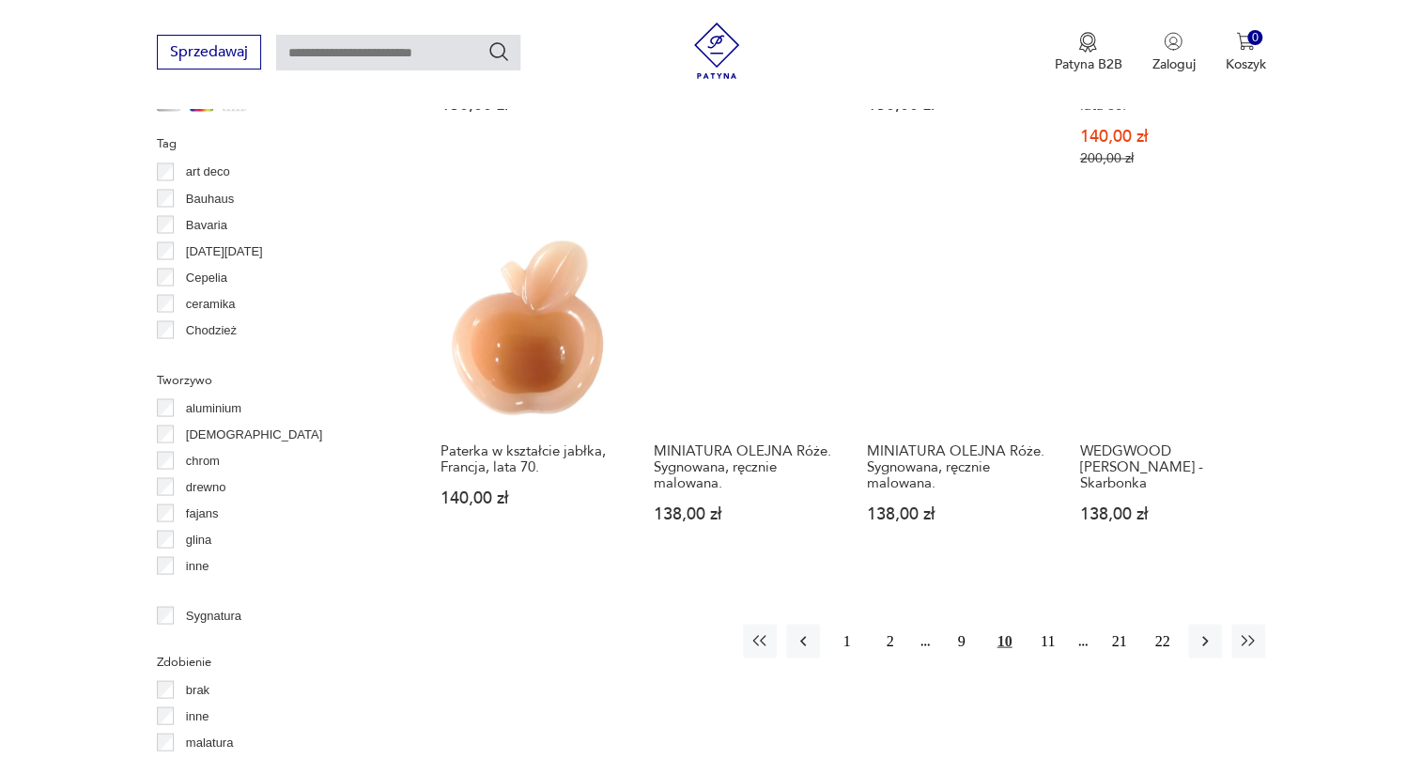
scroll to position [1779, 0]
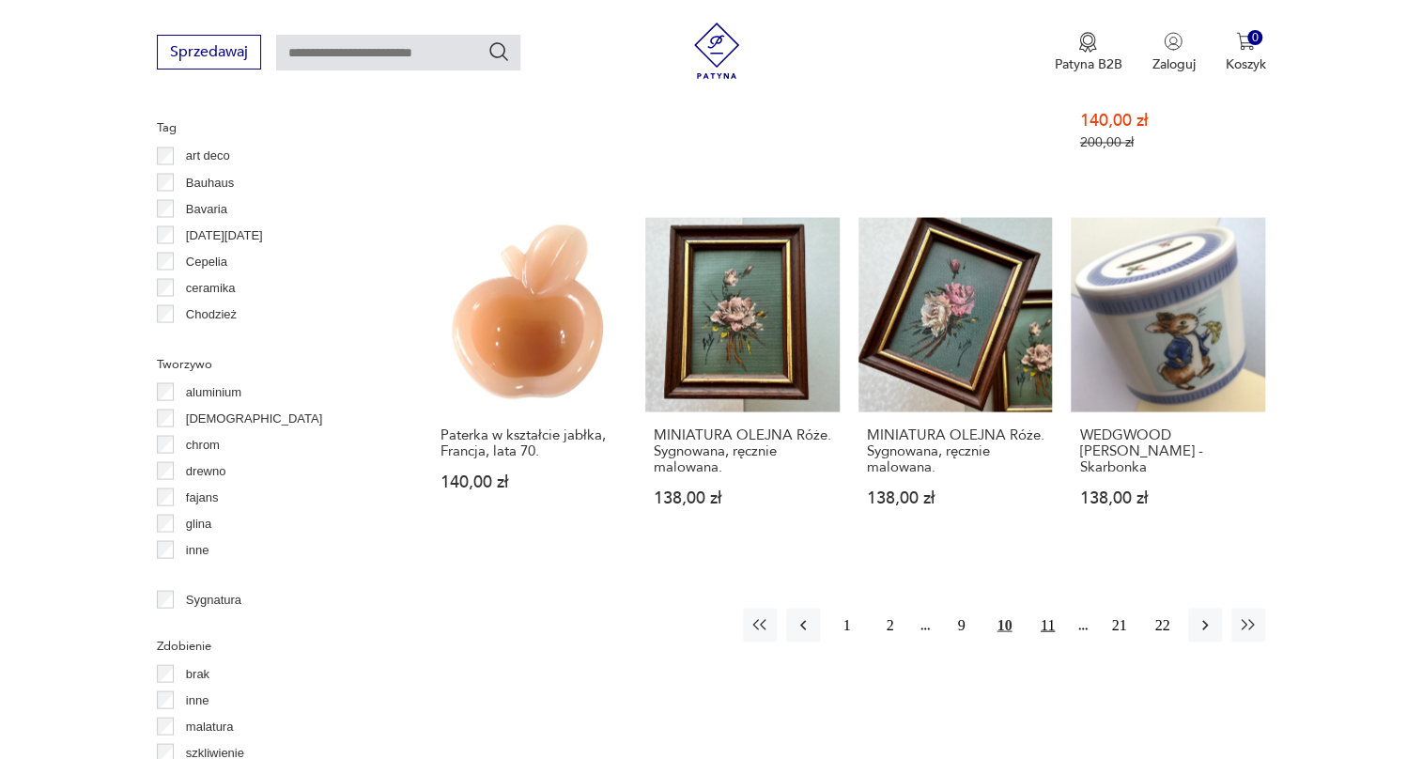
click at [1045, 608] on button "11" at bounding box center [1048, 625] width 34 height 34
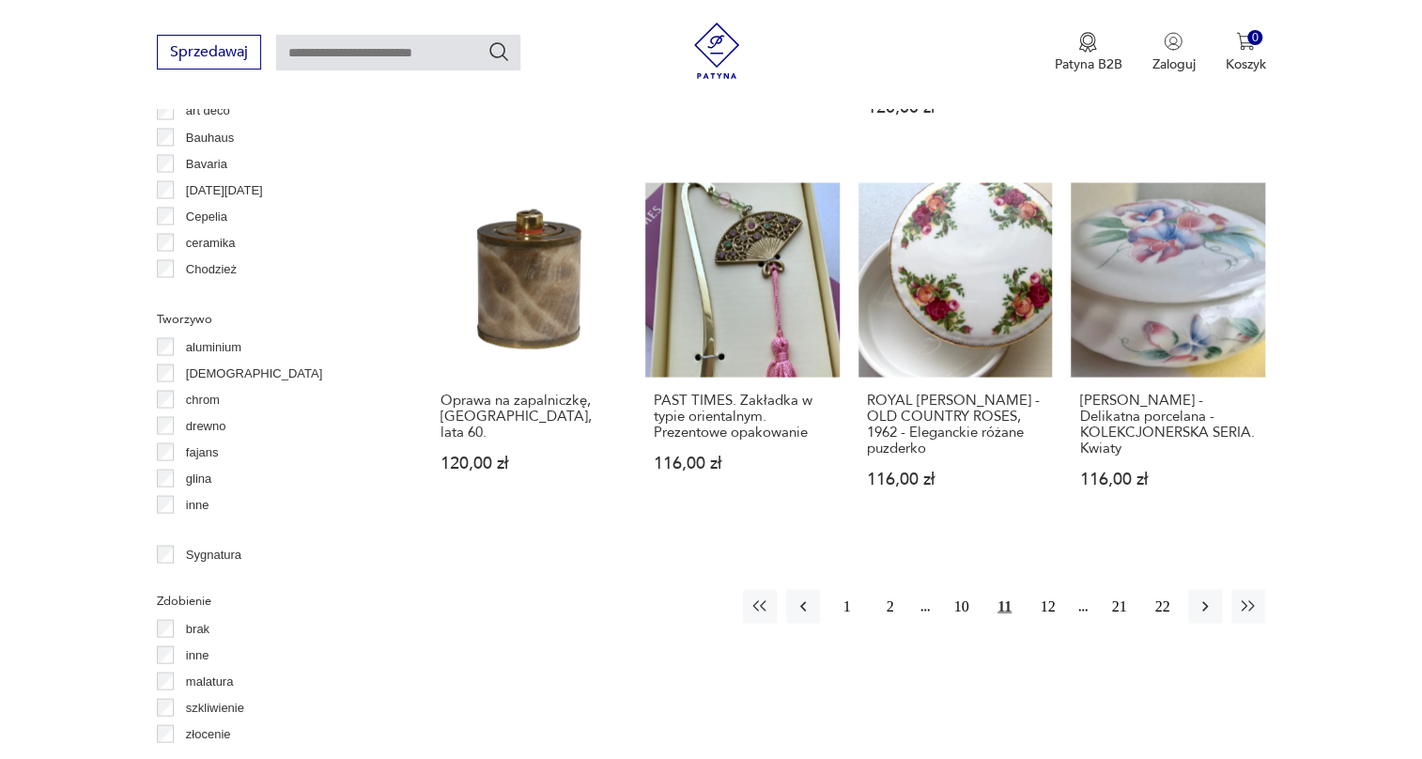
scroll to position [1865, 0]
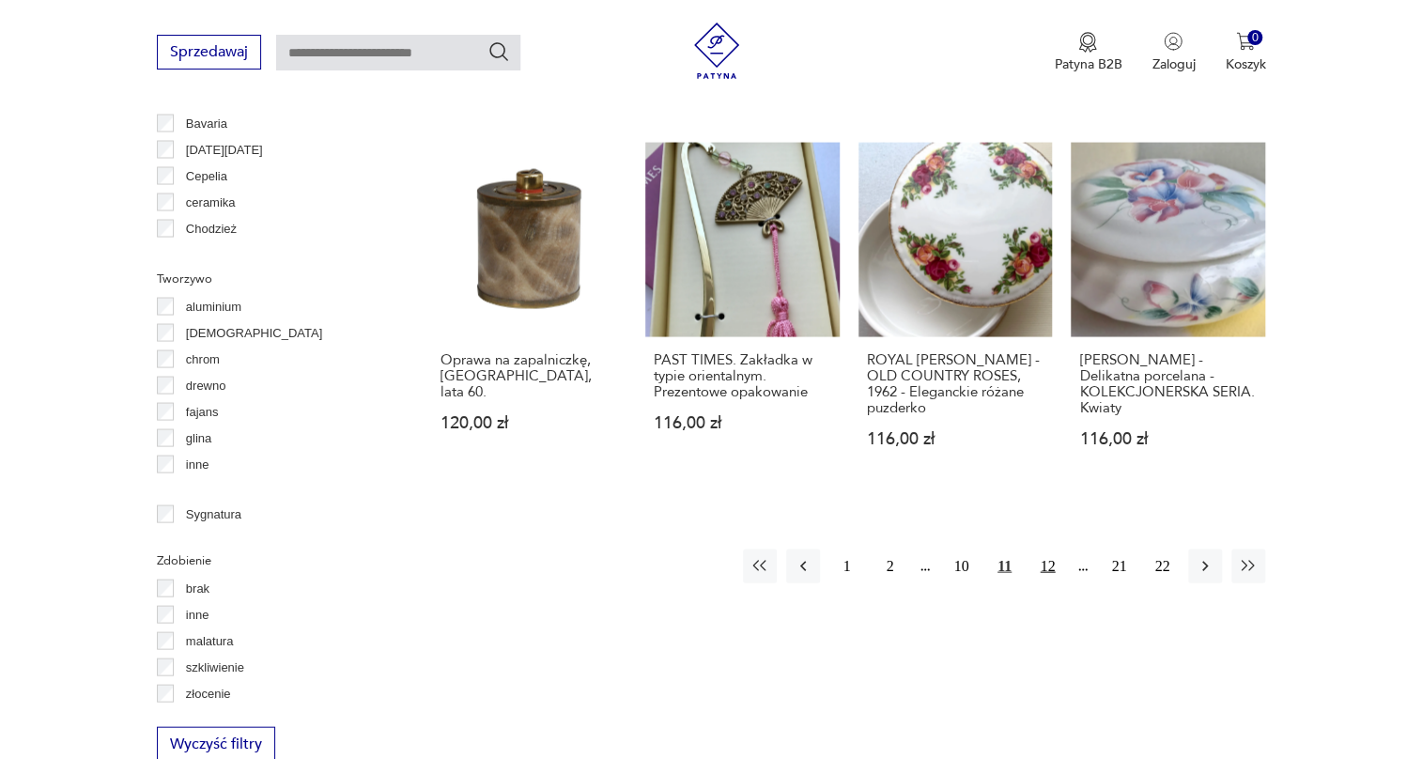
click at [1052, 549] on button "12" at bounding box center [1048, 566] width 34 height 34
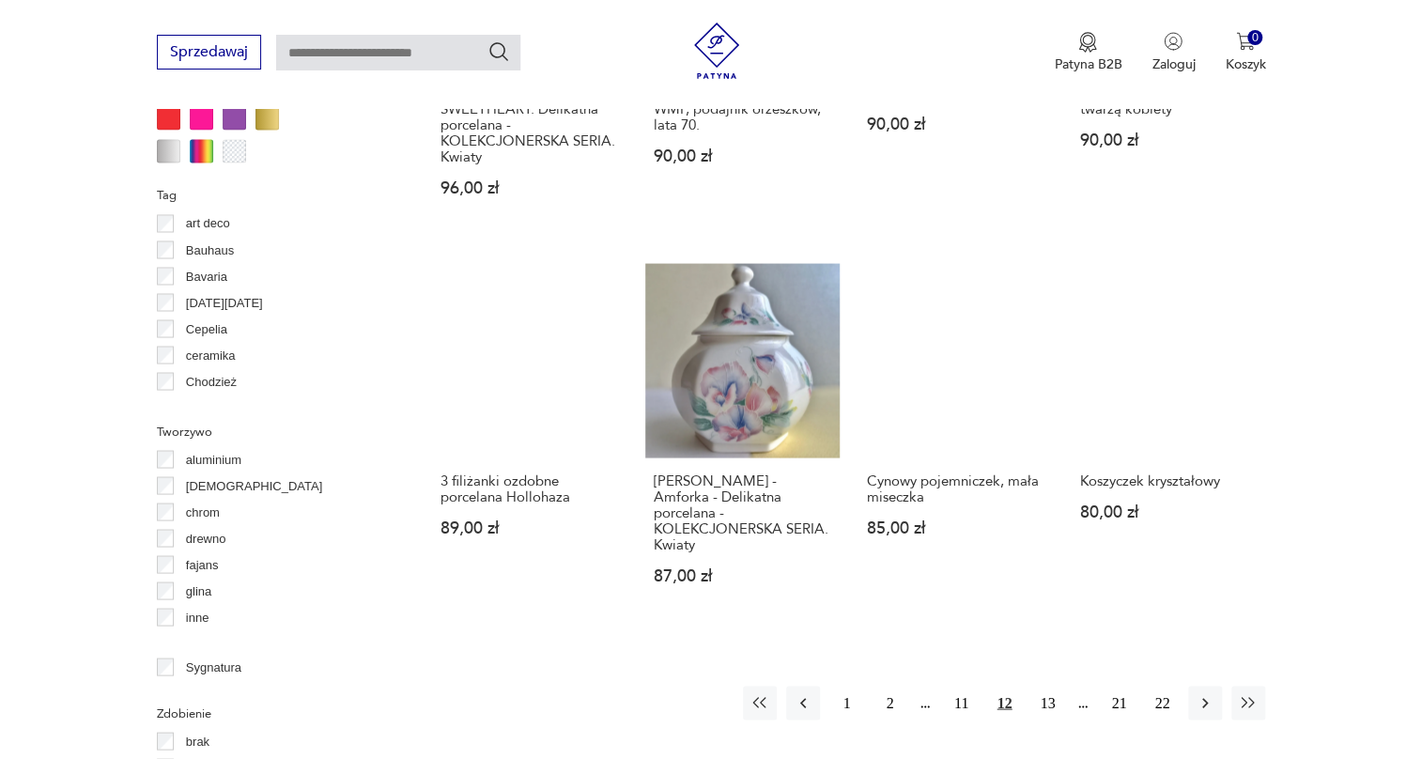
scroll to position [1950, 0]
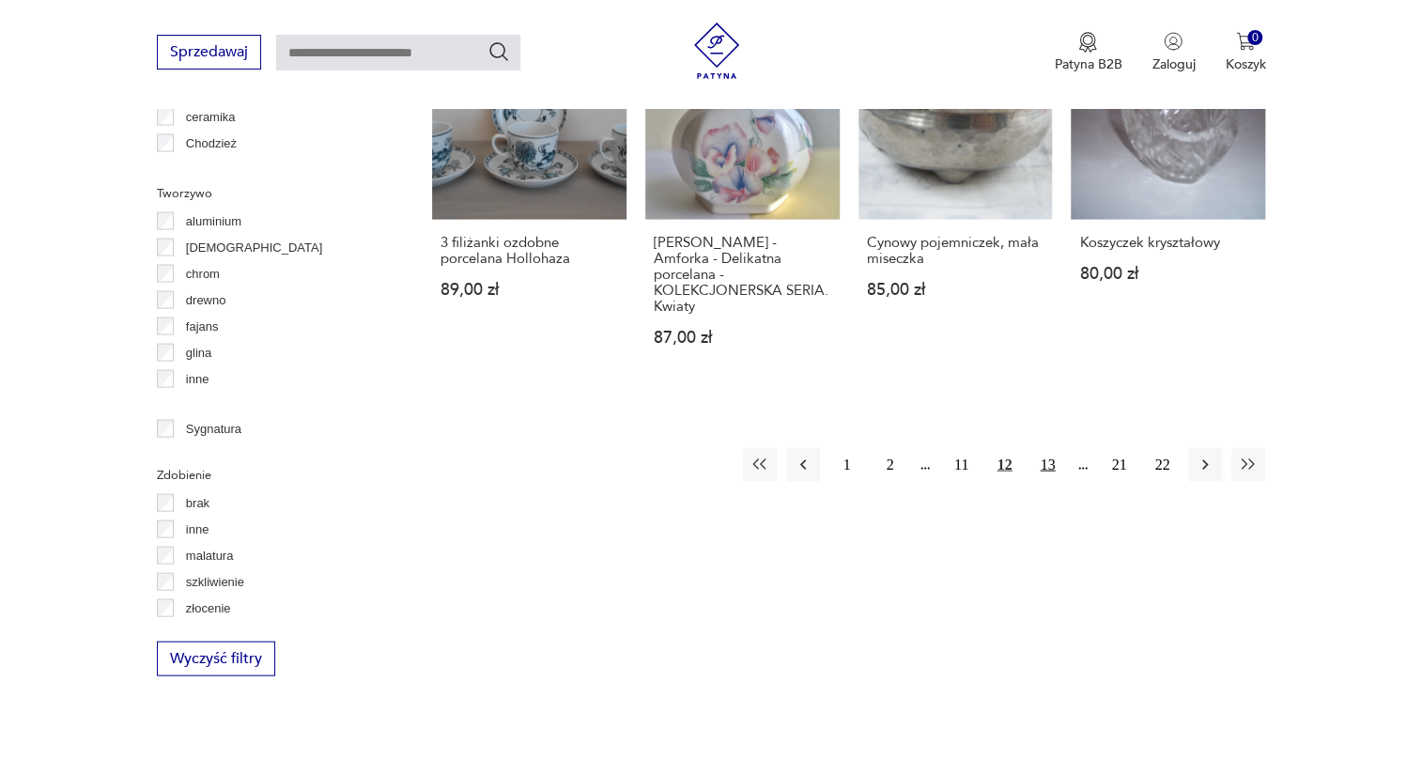
click at [1052, 447] on button "13" at bounding box center [1048, 464] width 34 height 34
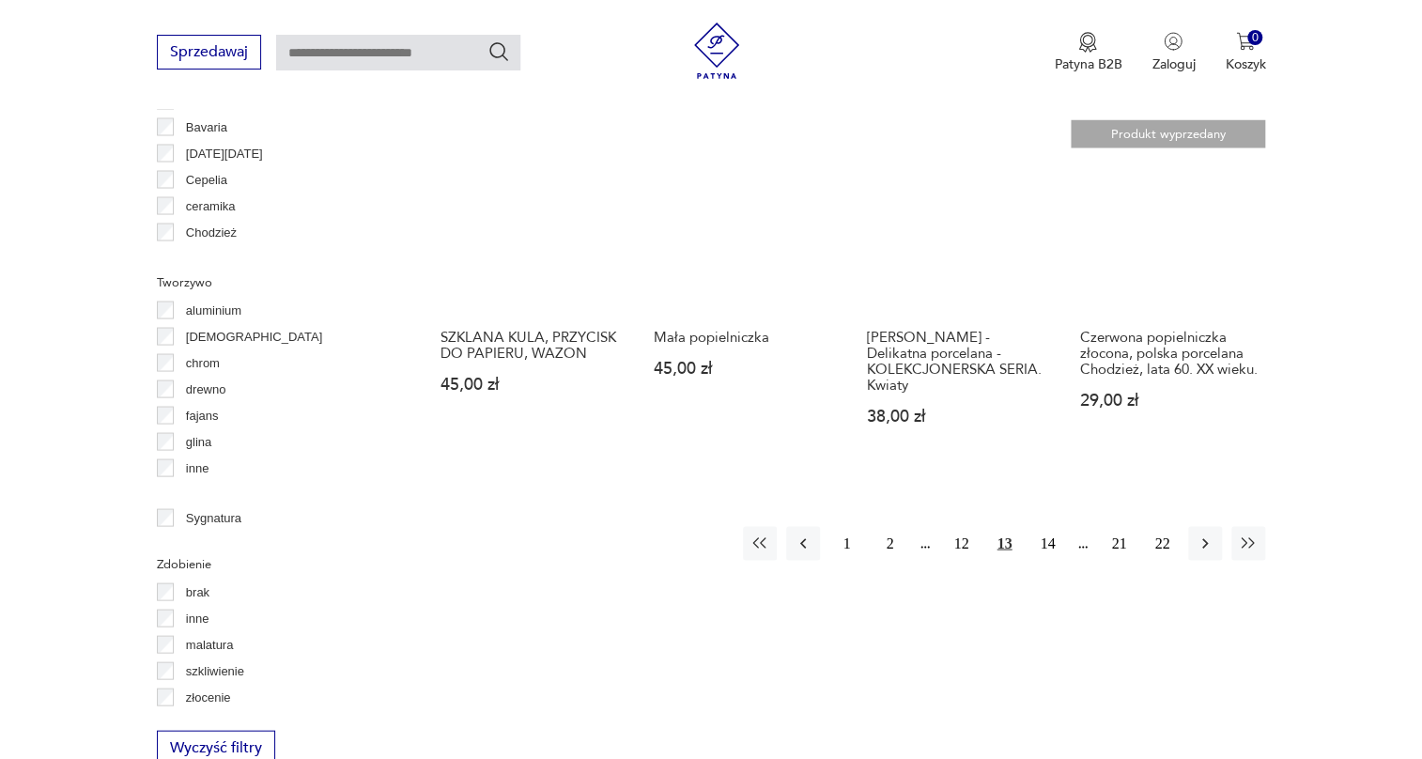
scroll to position [1950, 0]
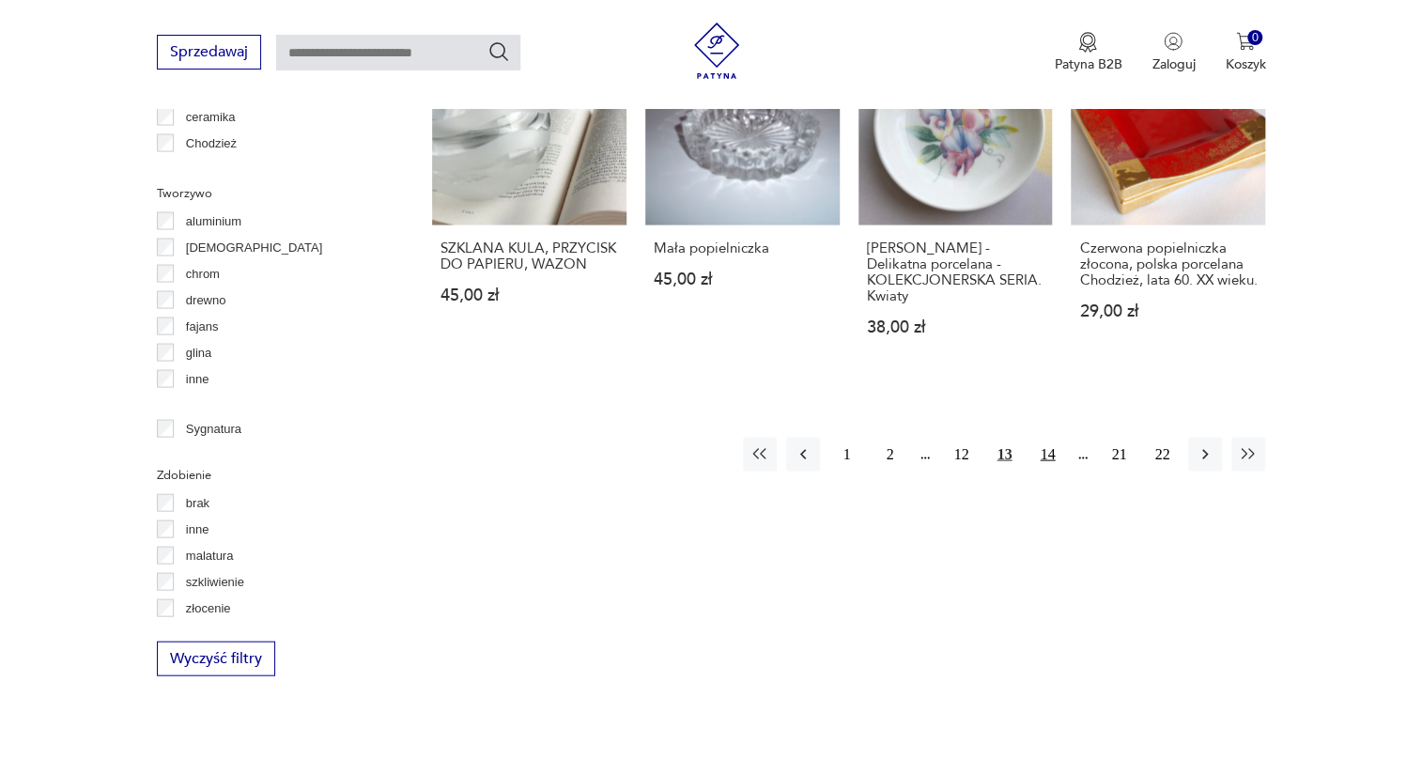
click at [1058, 437] on button "14" at bounding box center [1048, 454] width 34 height 34
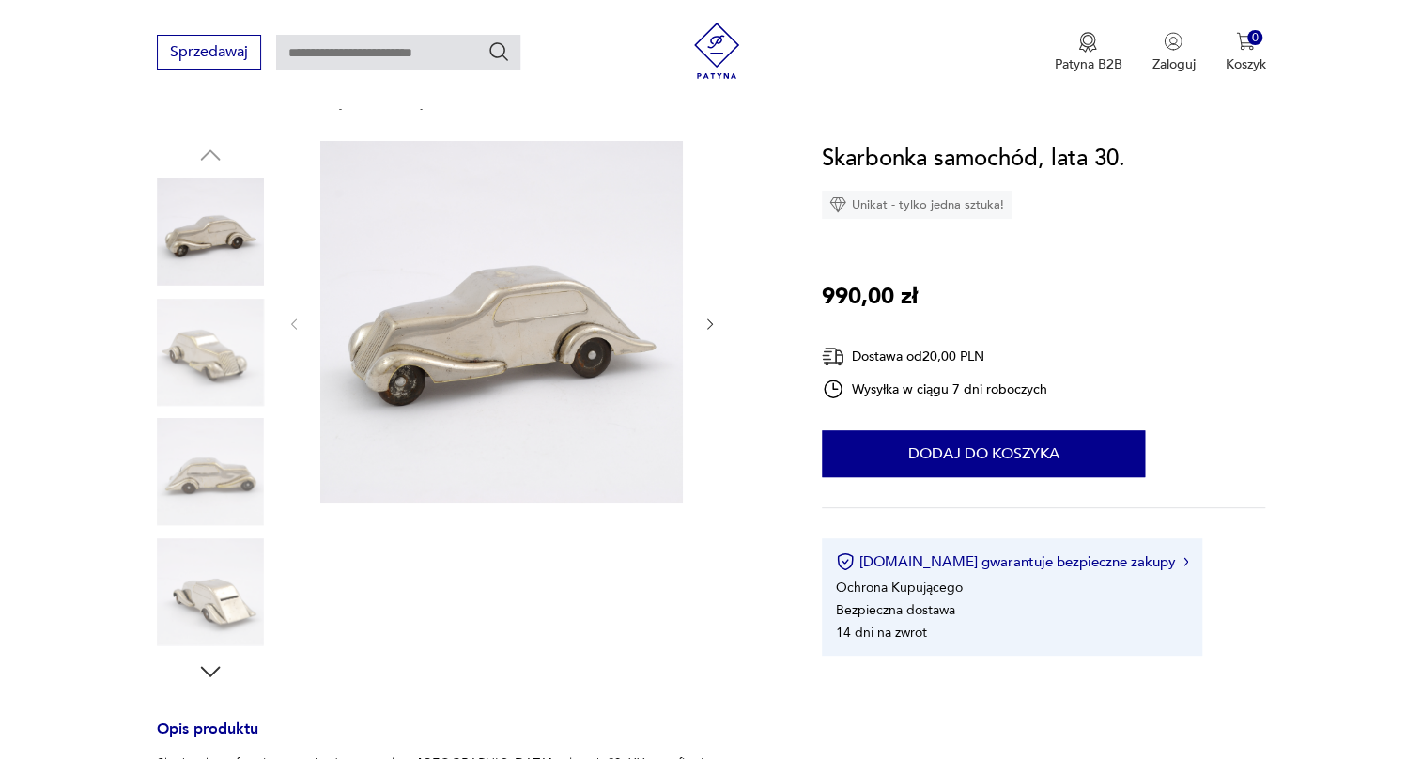
scroll to position [170, 0]
click at [219, 396] on img at bounding box center [210, 351] width 107 height 107
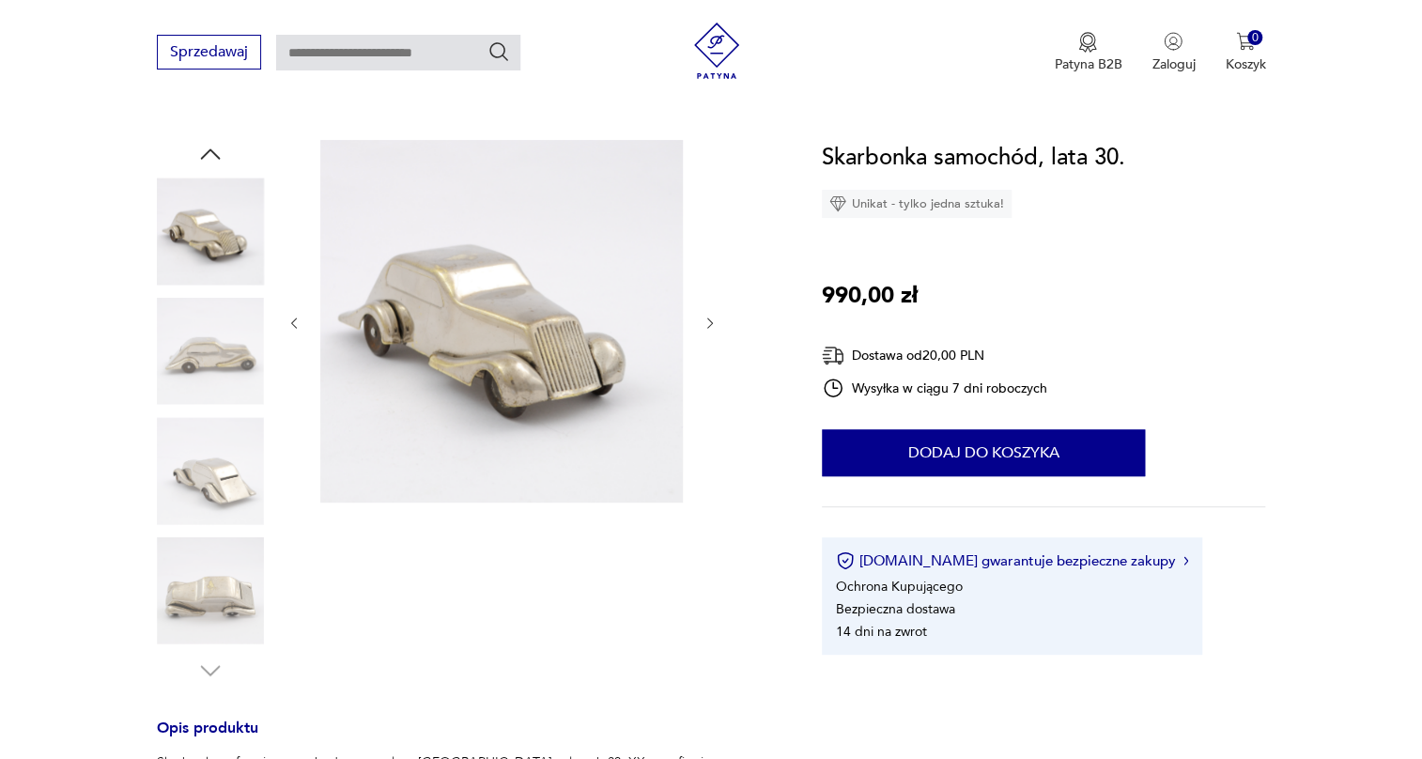
click at [217, 380] on img at bounding box center [210, 351] width 107 height 107
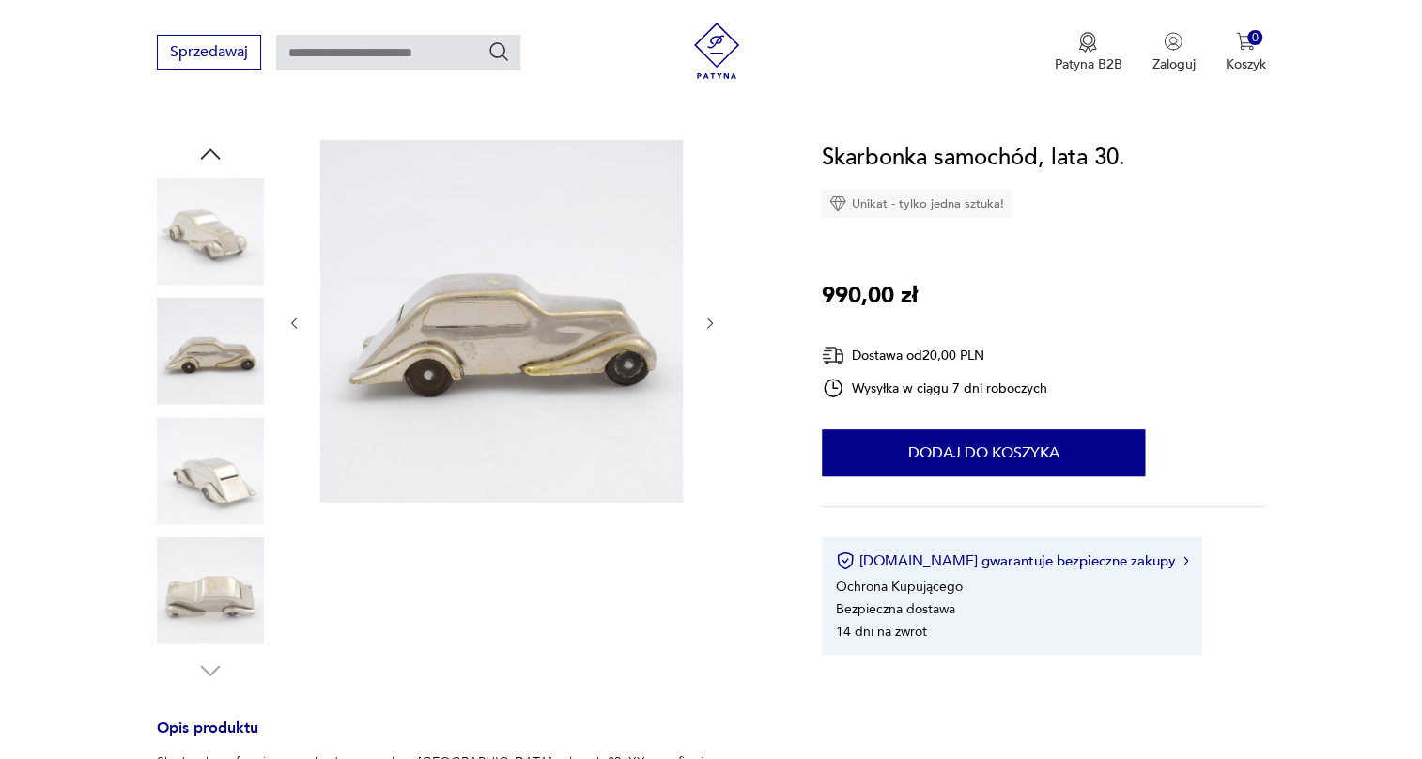
click at [213, 443] on img at bounding box center [210, 470] width 107 height 107
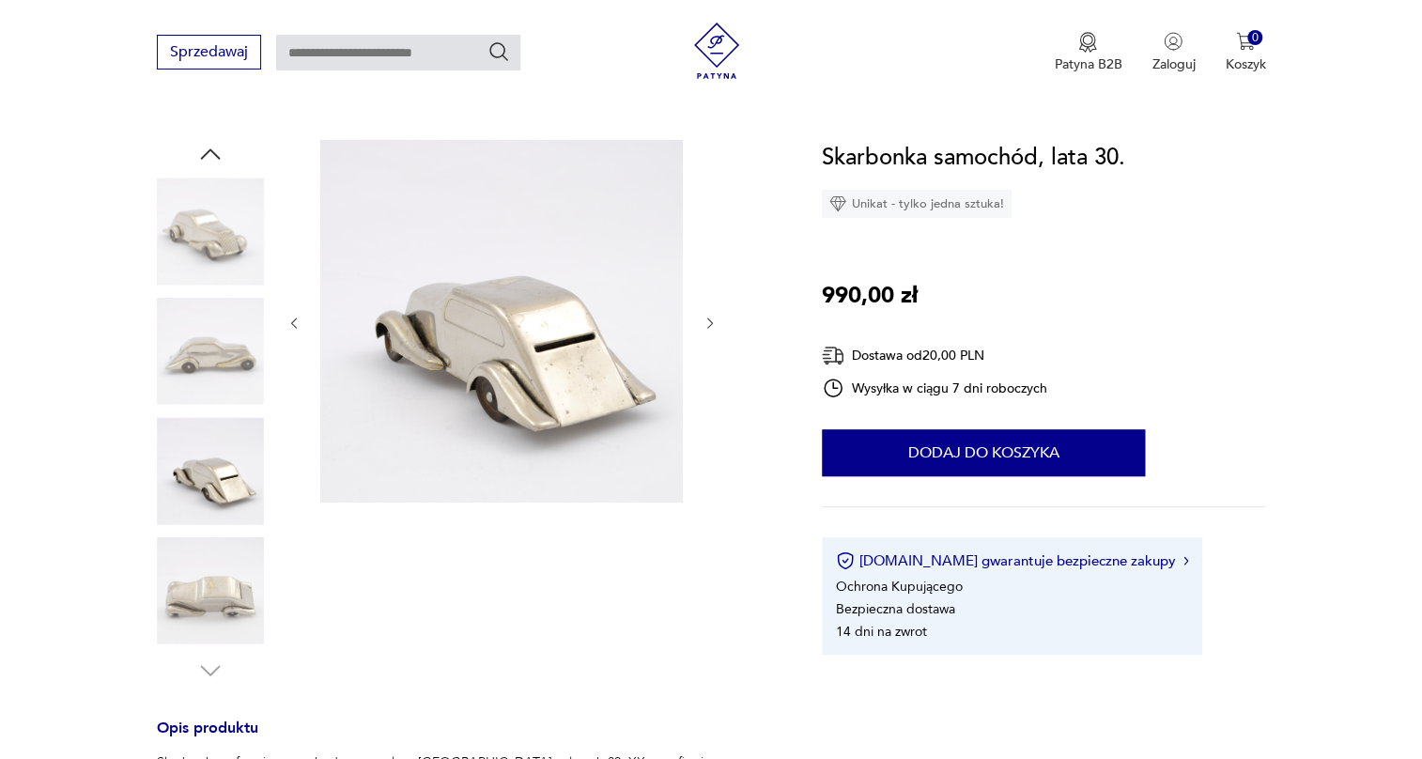
click at [210, 572] on img at bounding box center [210, 590] width 107 height 107
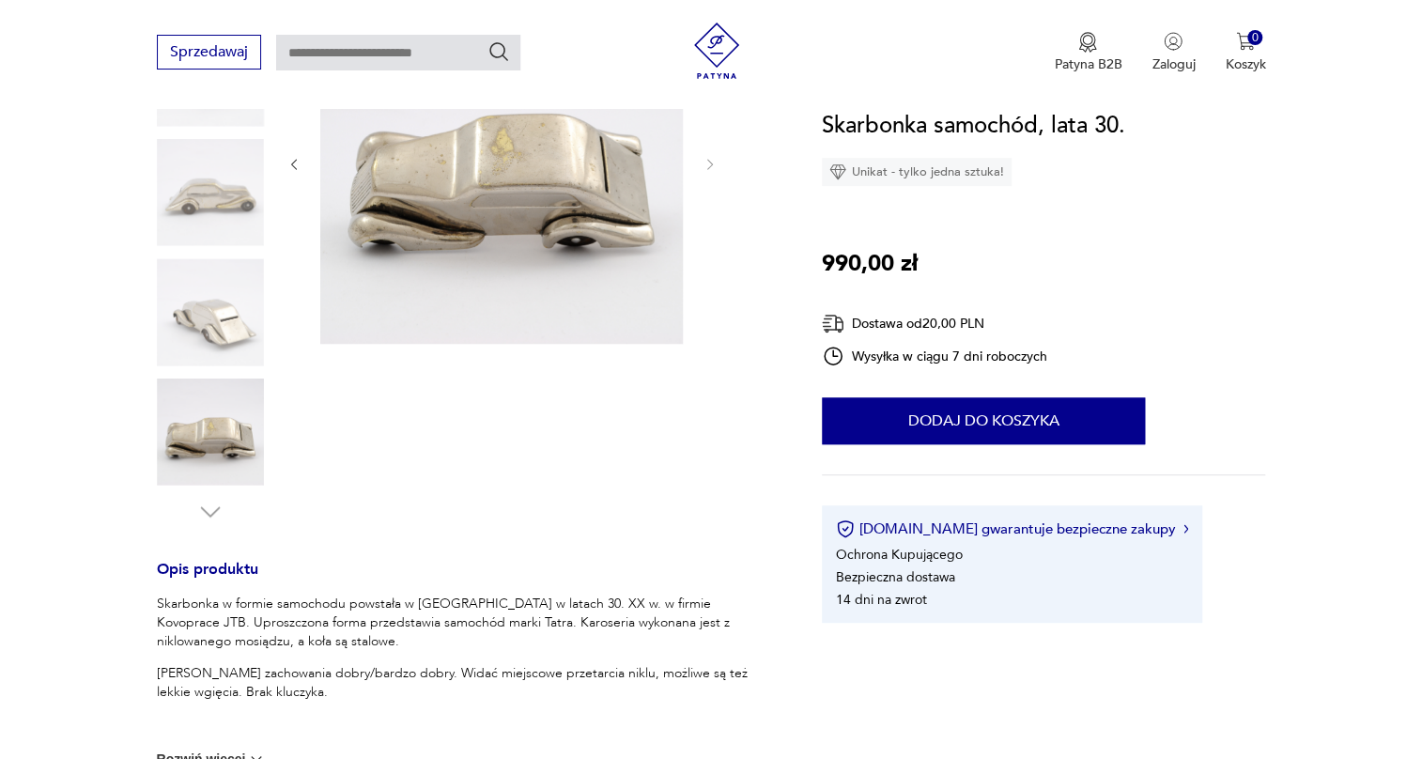
scroll to position [341, 0]
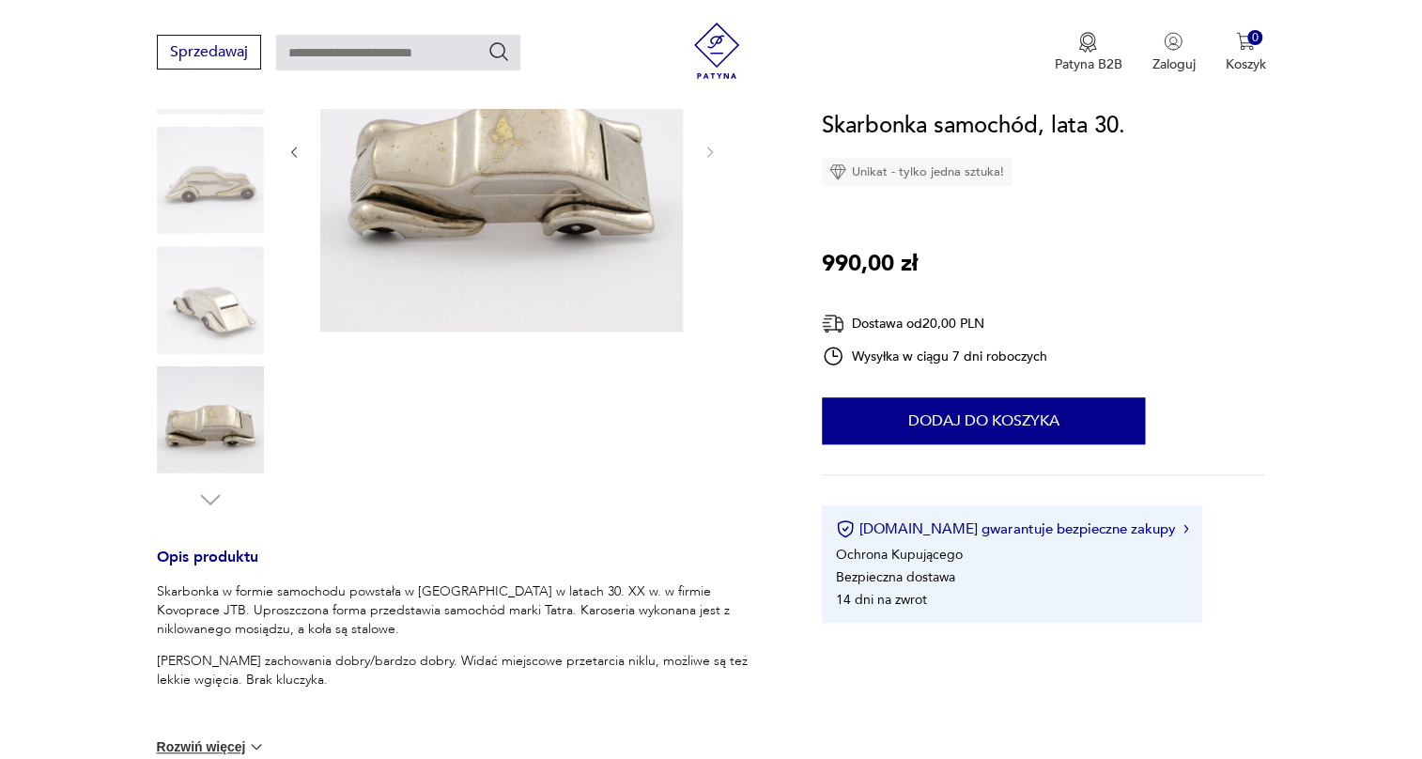
click at [238, 442] on img at bounding box center [210, 419] width 107 height 107
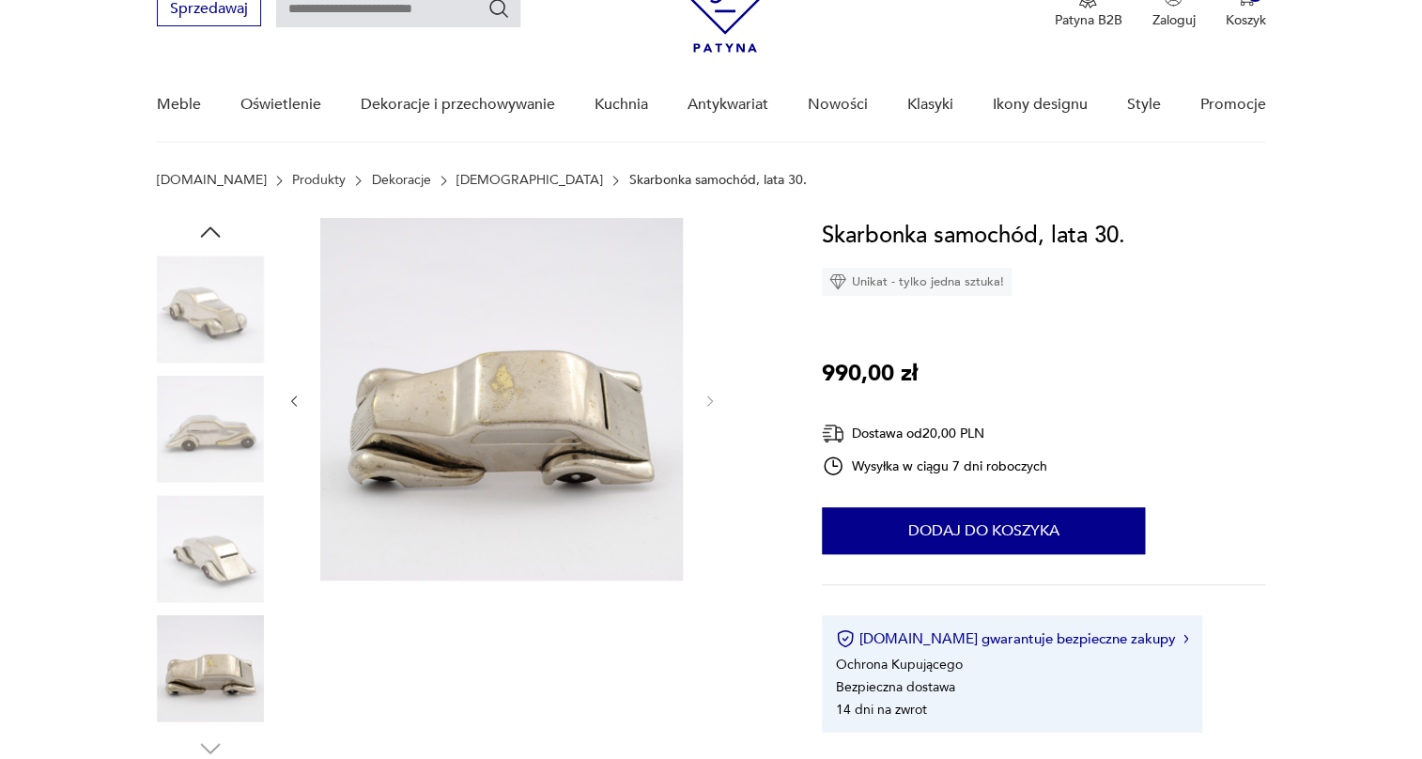
scroll to position [85, 0]
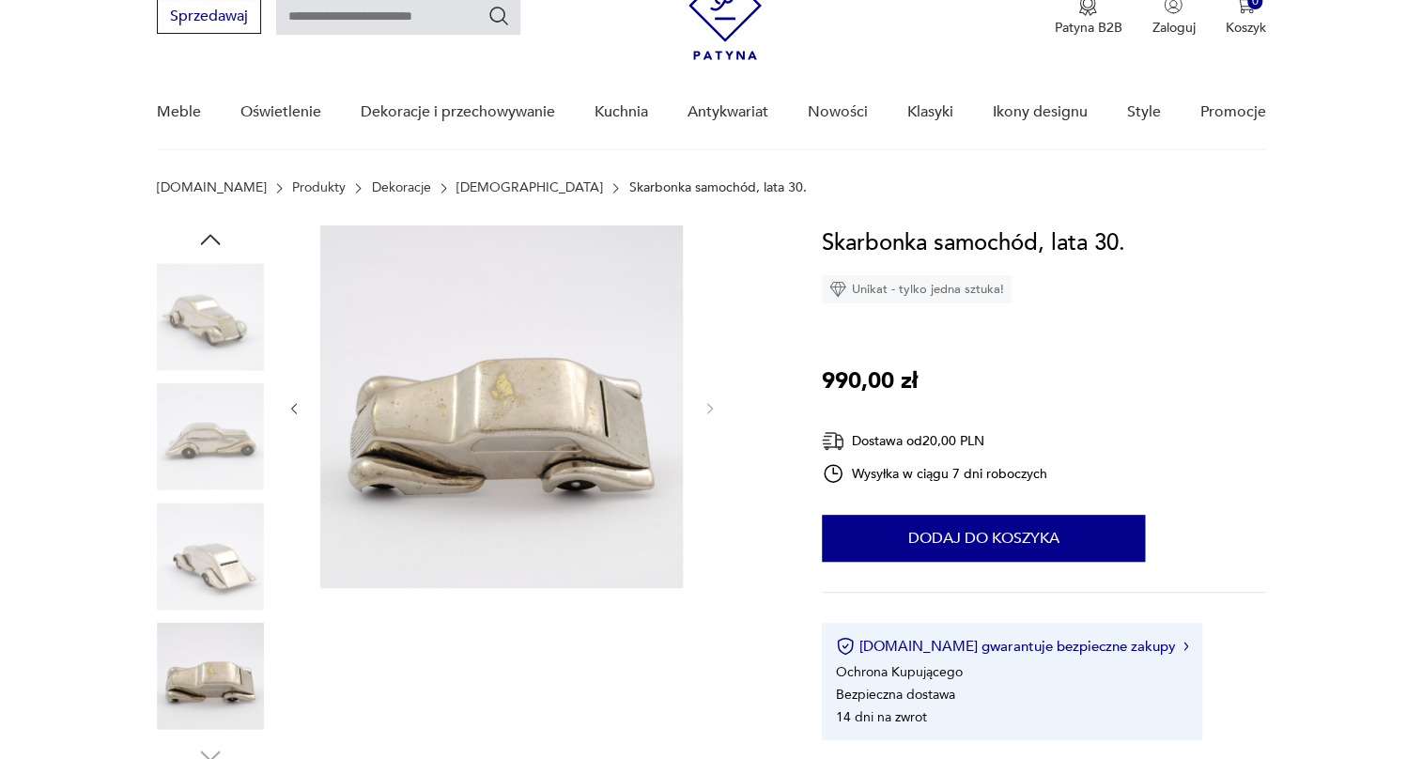
click at [230, 284] on img at bounding box center [210, 316] width 107 height 107
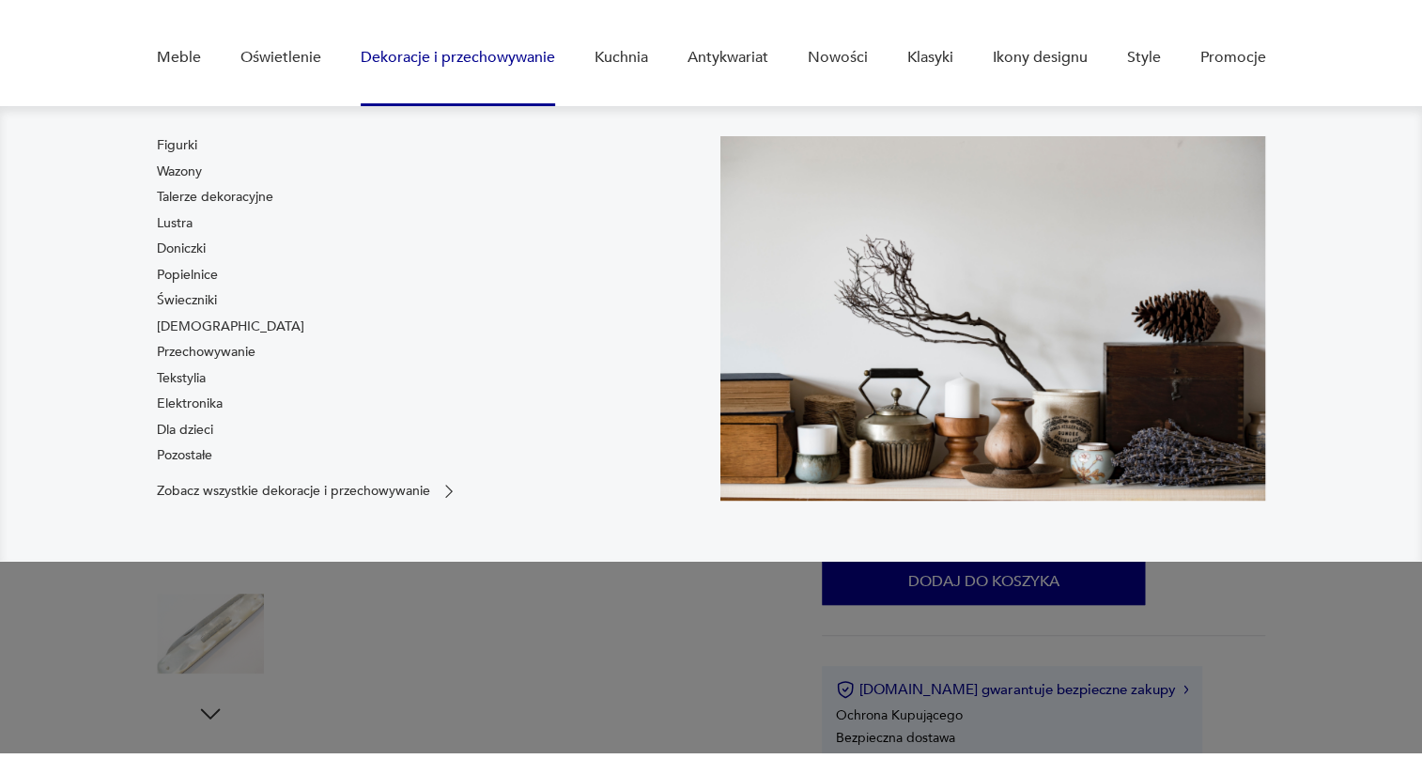
scroll to position [170, 0]
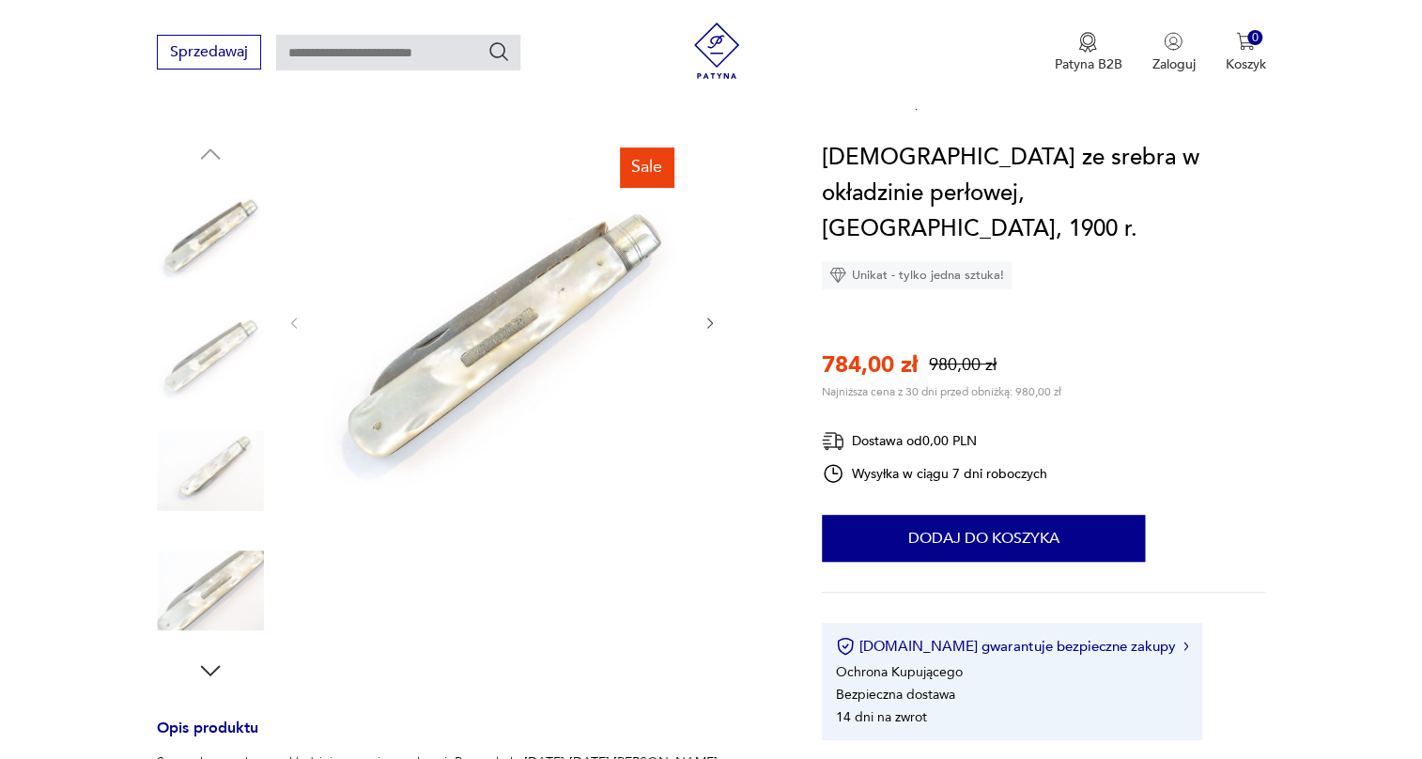
click at [205, 342] on img at bounding box center [210, 351] width 107 height 107
click at [206, 364] on img at bounding box center [210, 351] width 107 height 107
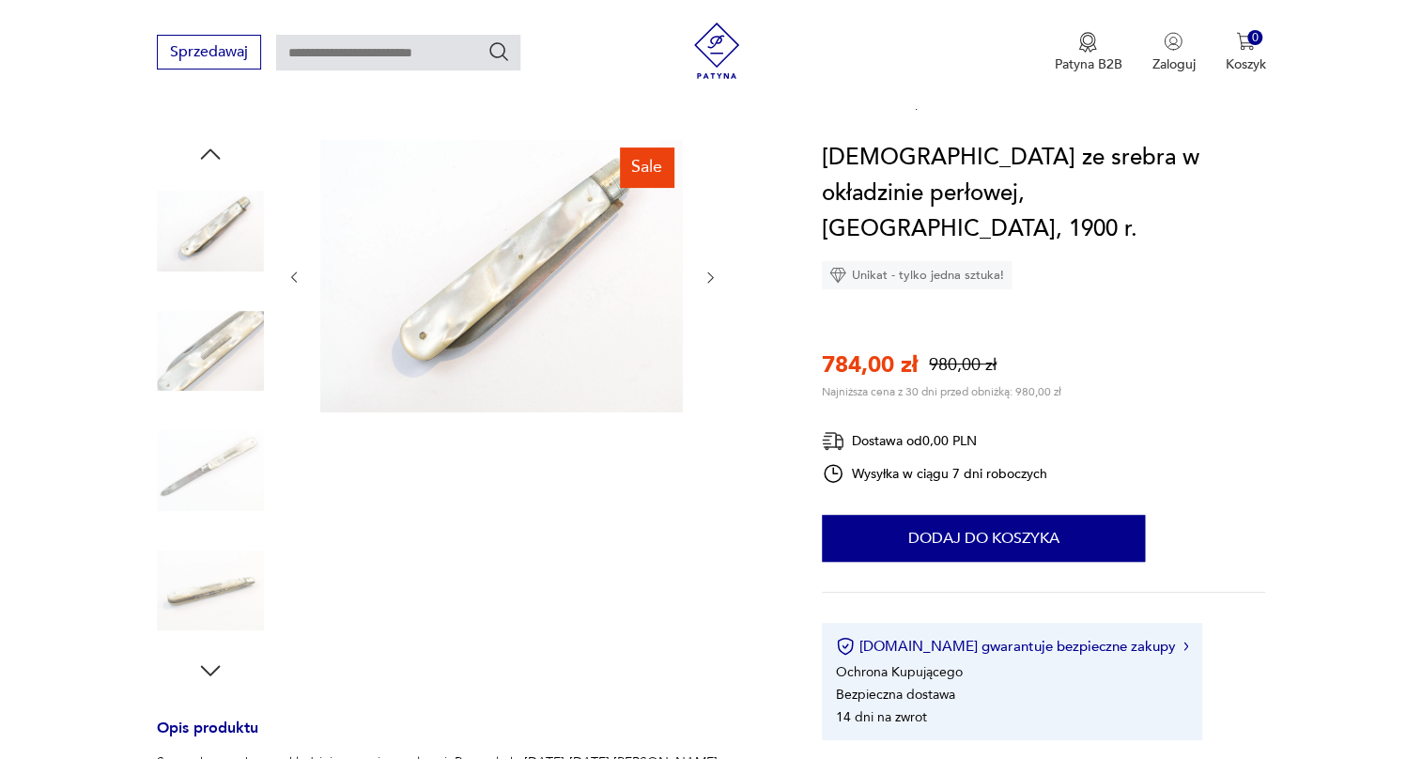
click at [202, 400] on img at bounding box center [210, 351] width 107 height 107
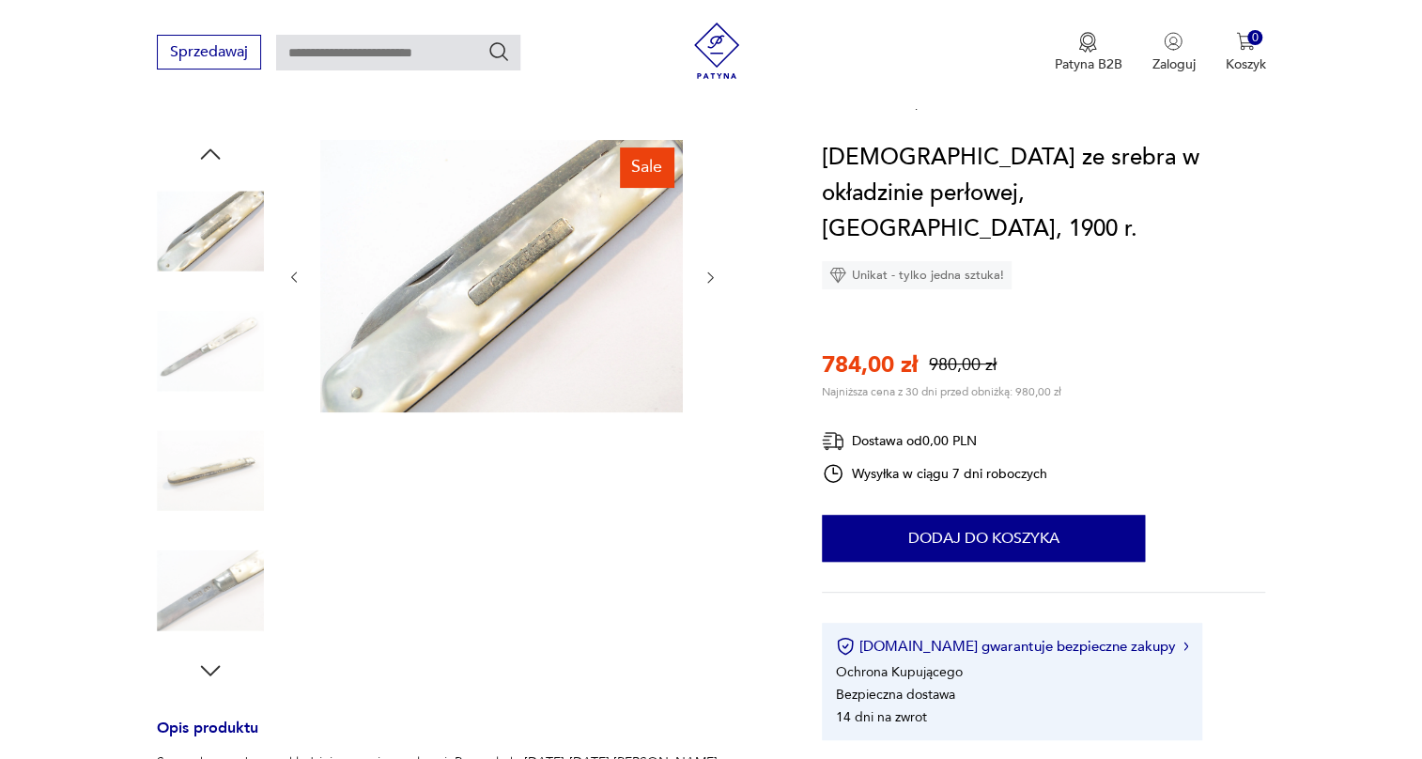
click at [201, 437] on img at bounding box center [210, 470] width 107 height 107
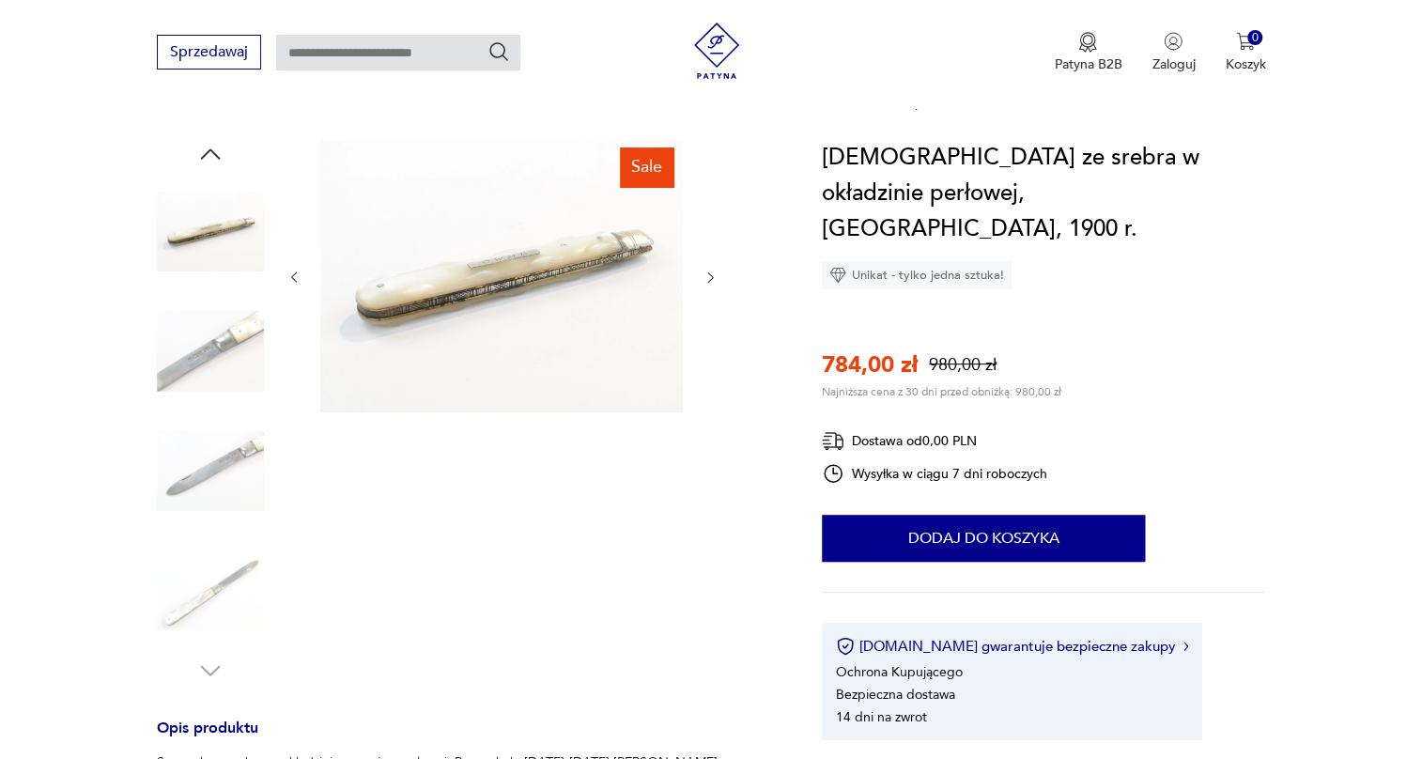
click at [194, 499] on img at bounding box center [210, 470] width 107 height 107
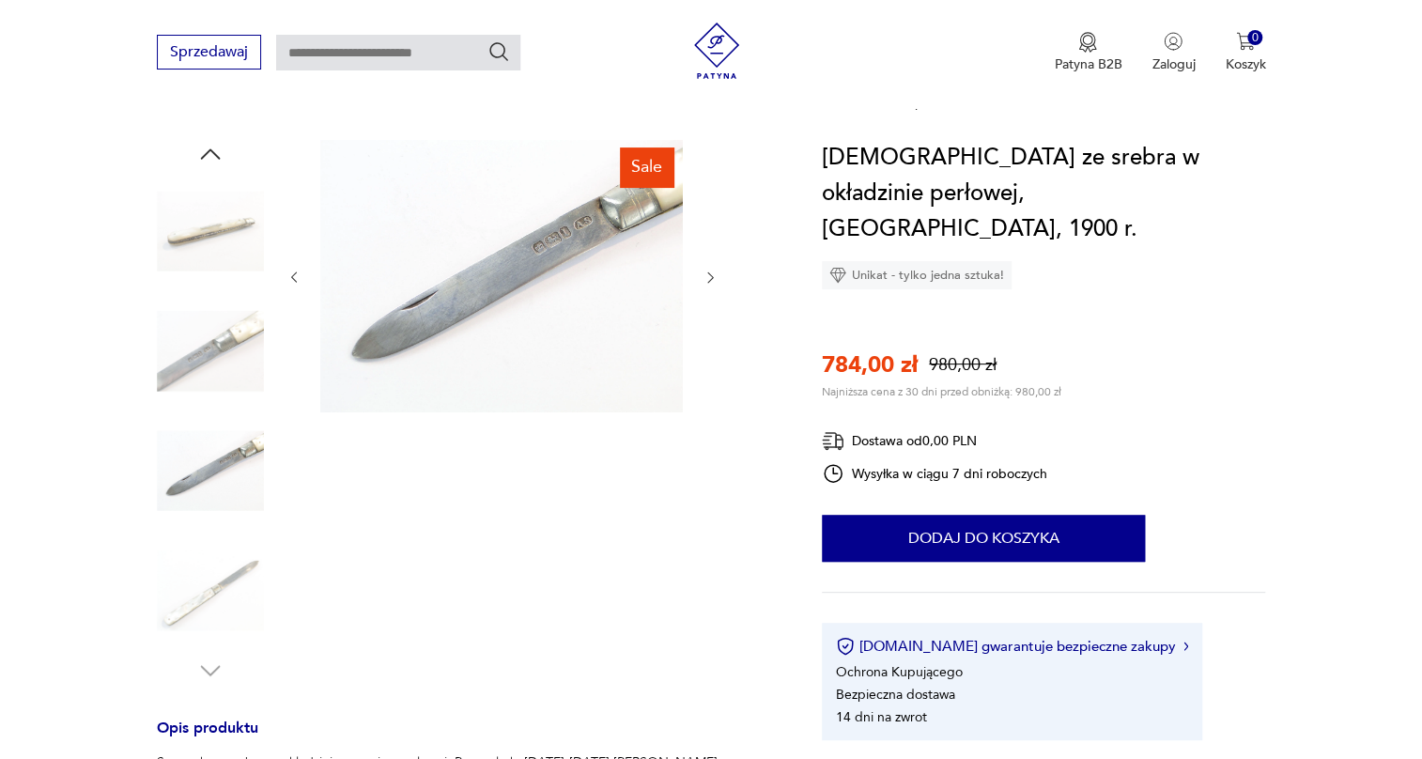
click at [193, 607] on img at bounding box center [210, 590] width 107 height 107
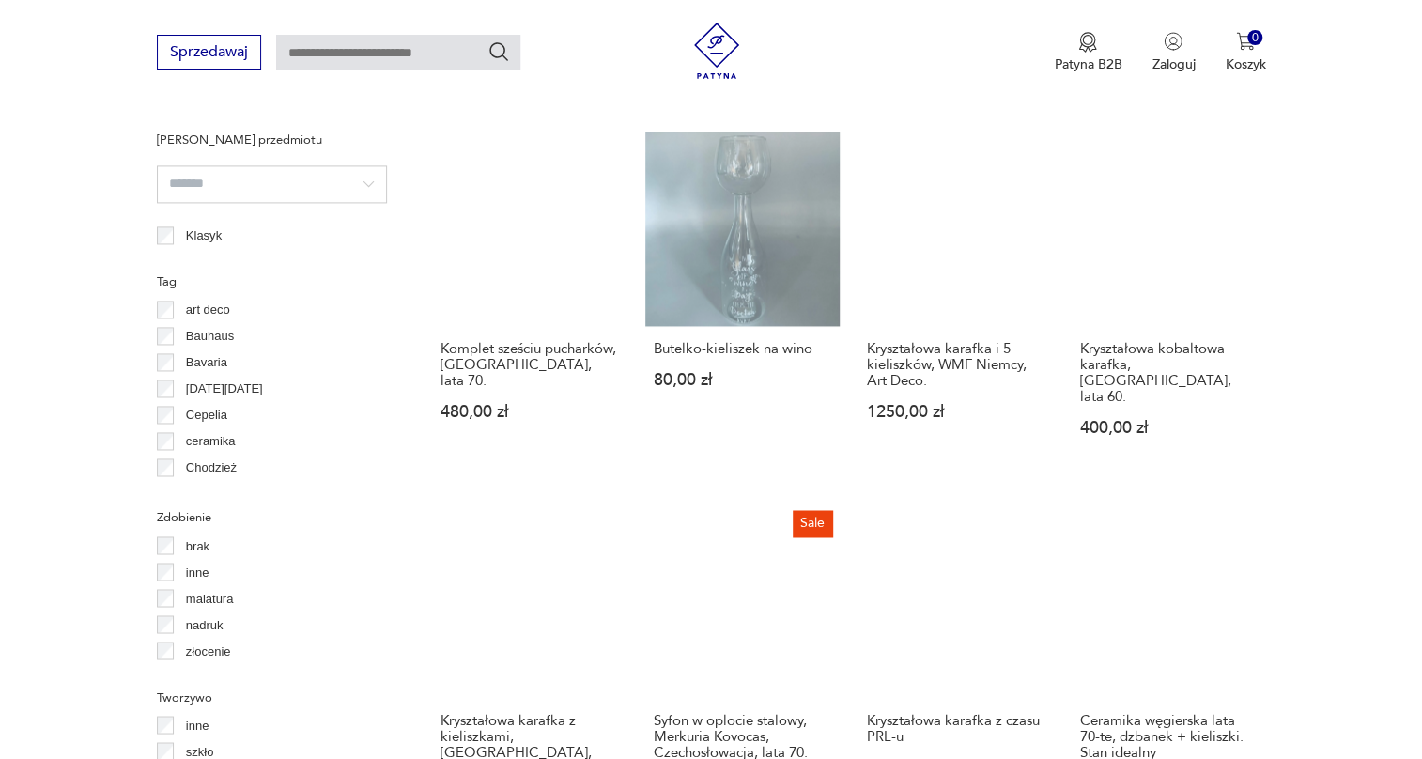
scroll to position [1393, 0]
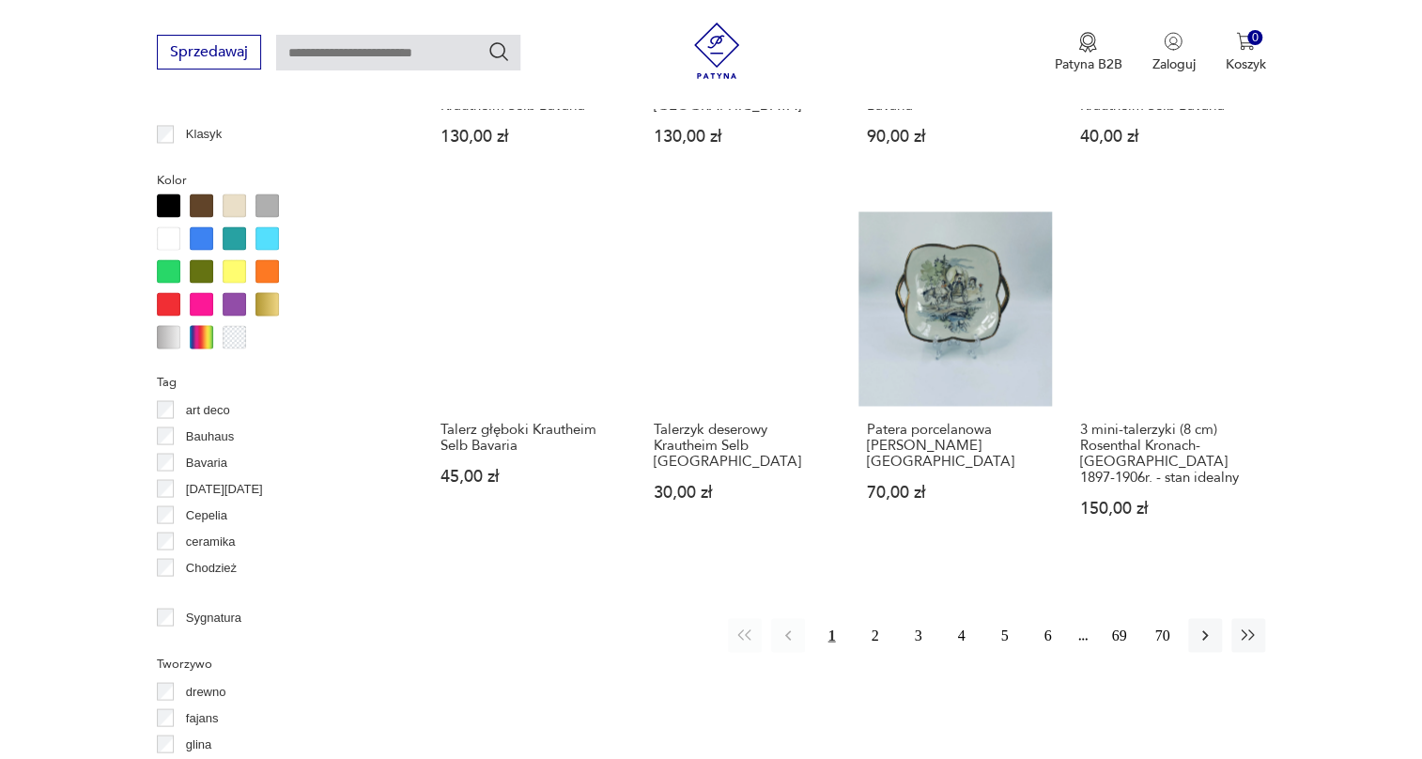
scroll to position [1821, 0]
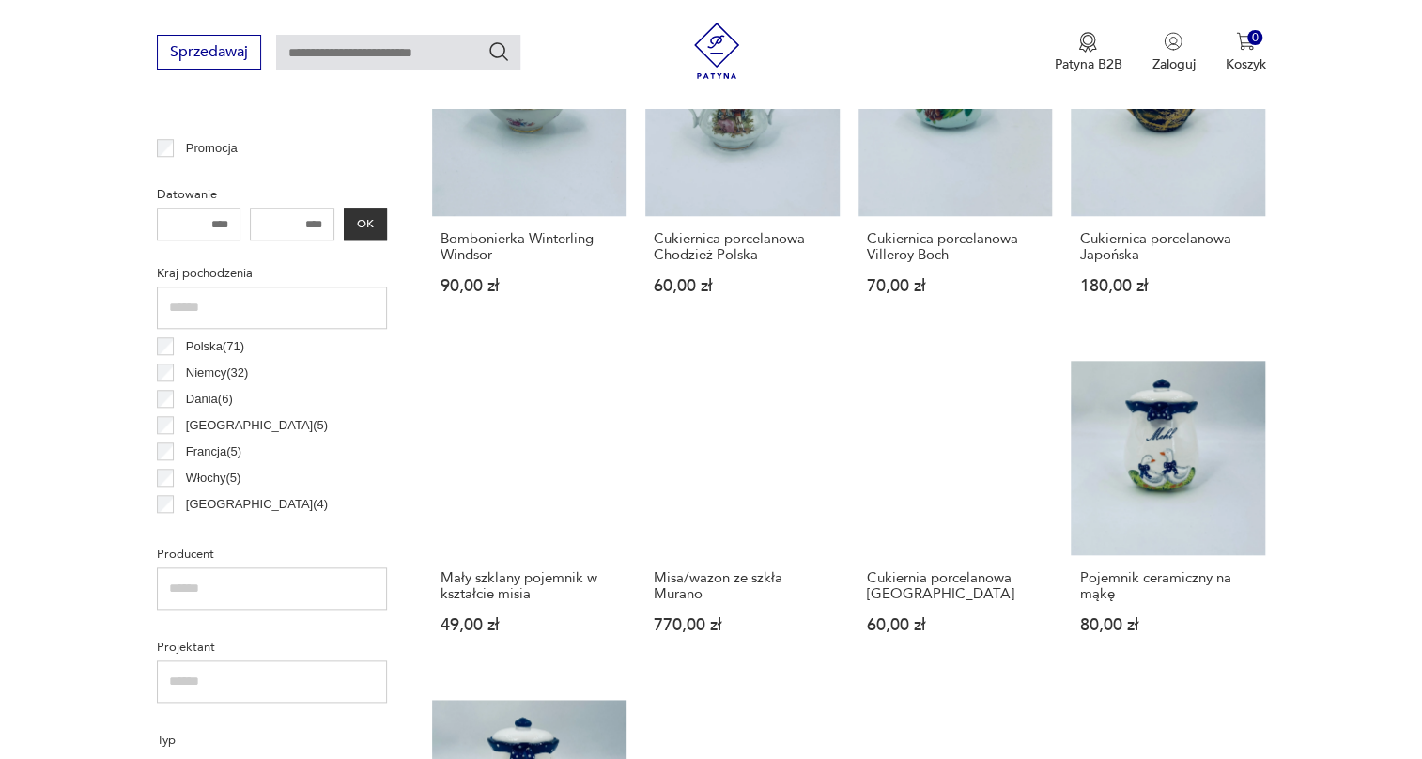
scroll to position [967, 0]
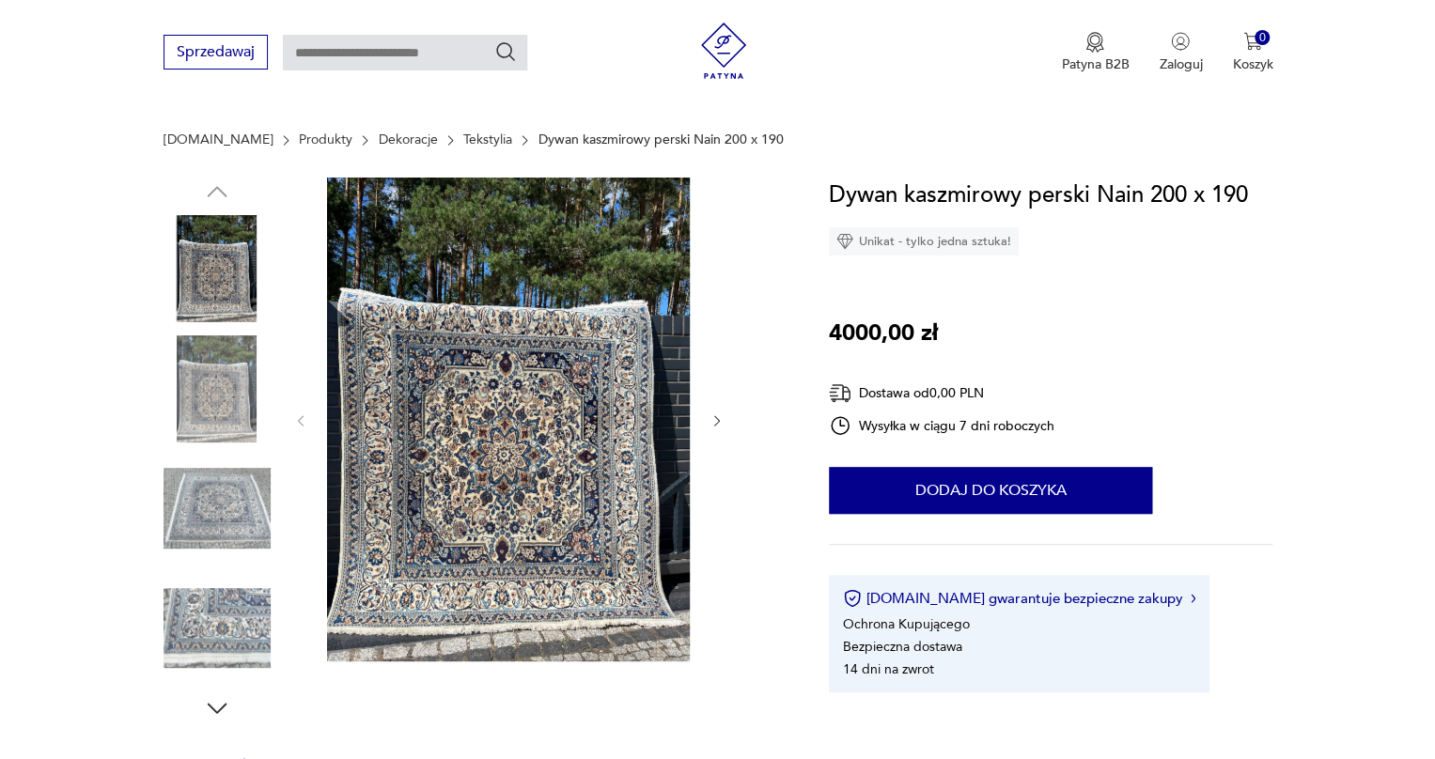
scroll to position [85, 0]
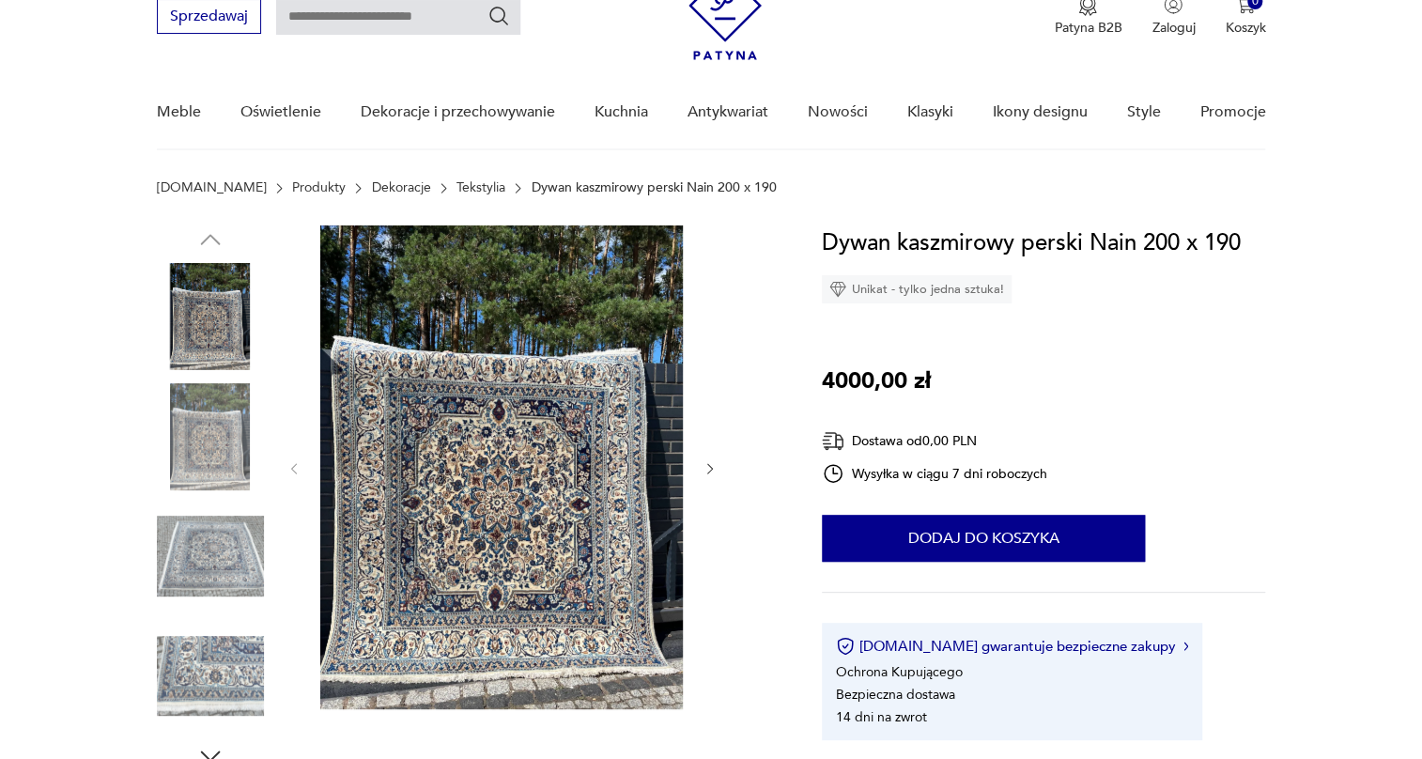
click at [353, 451] on img at bounding box center [501, 467] width 363 height 484
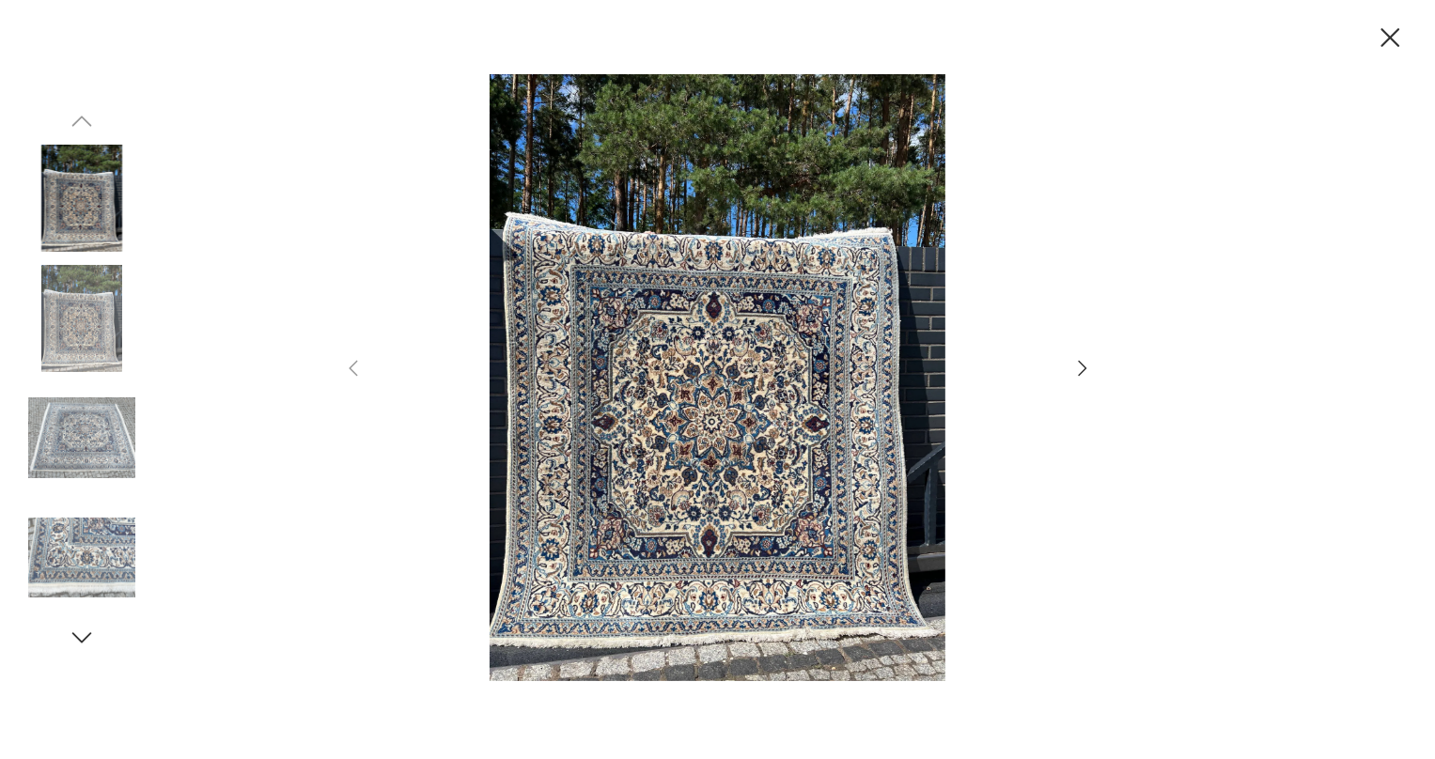
click at [84, 297] on img at bounding box center [81, 318] width 107 height 107
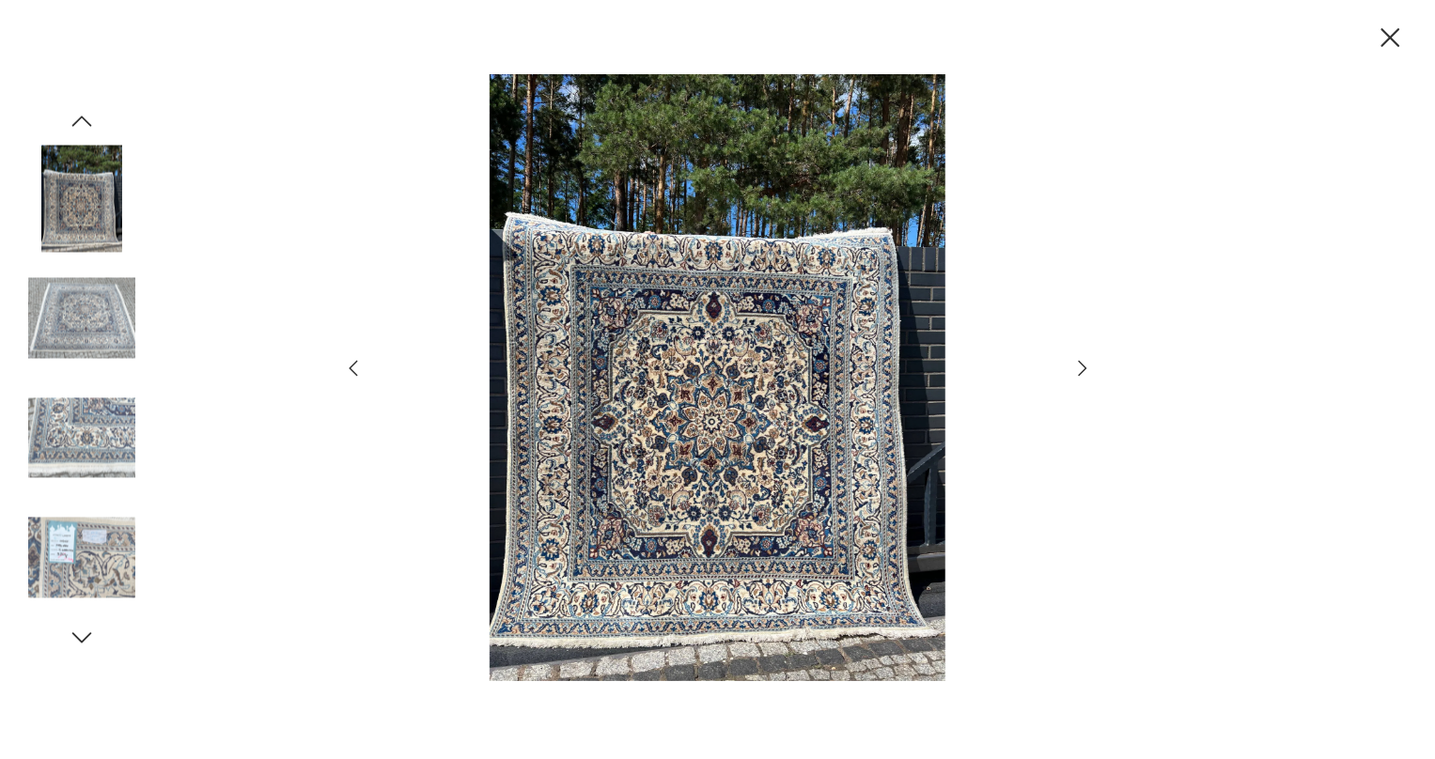
click at [84, 297] on img at bounding box center [81, 318] width 107 height 107
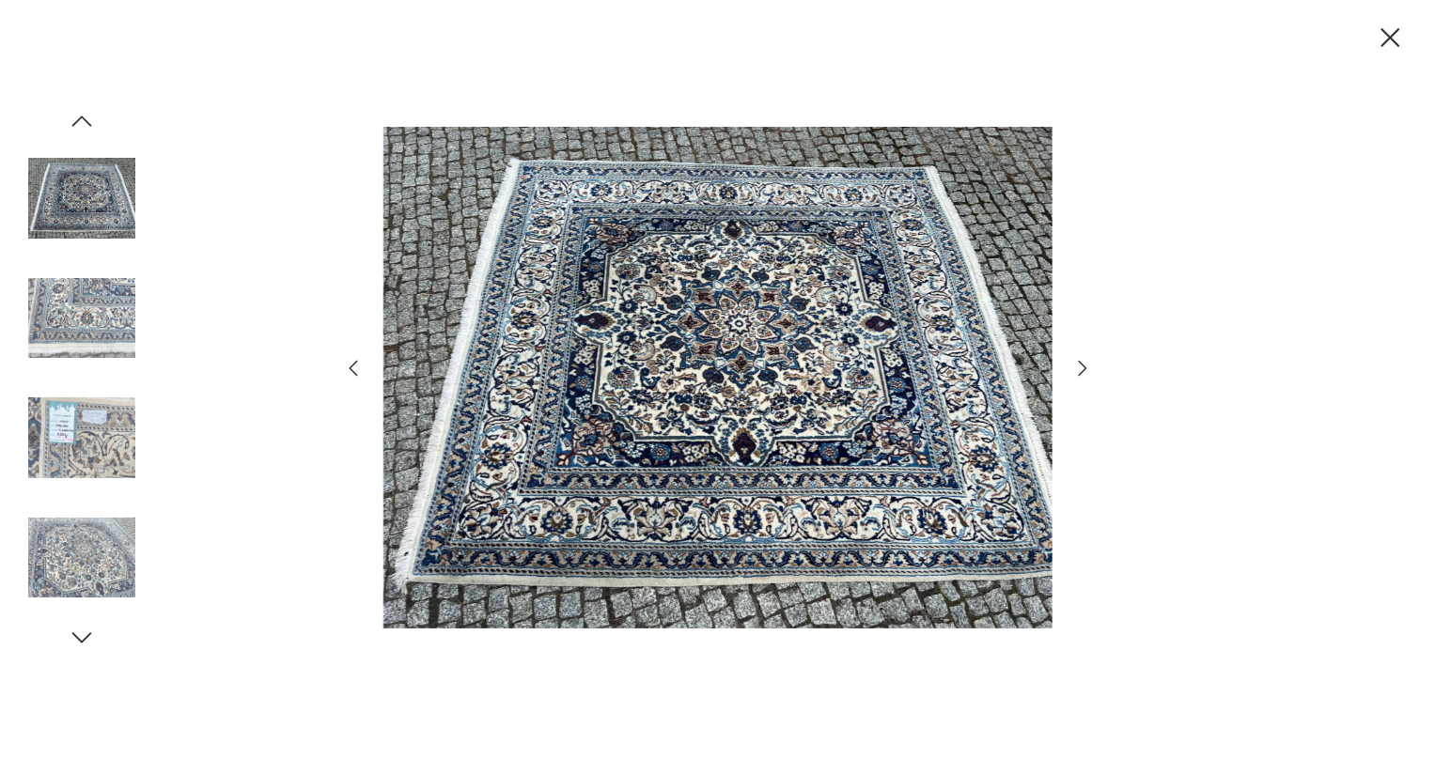
click at [89, 372] on div at bounding box center [81, 320] width 107 height 111
click at [88, 428] on img at bounding box center [81, 437] width 107 height 107
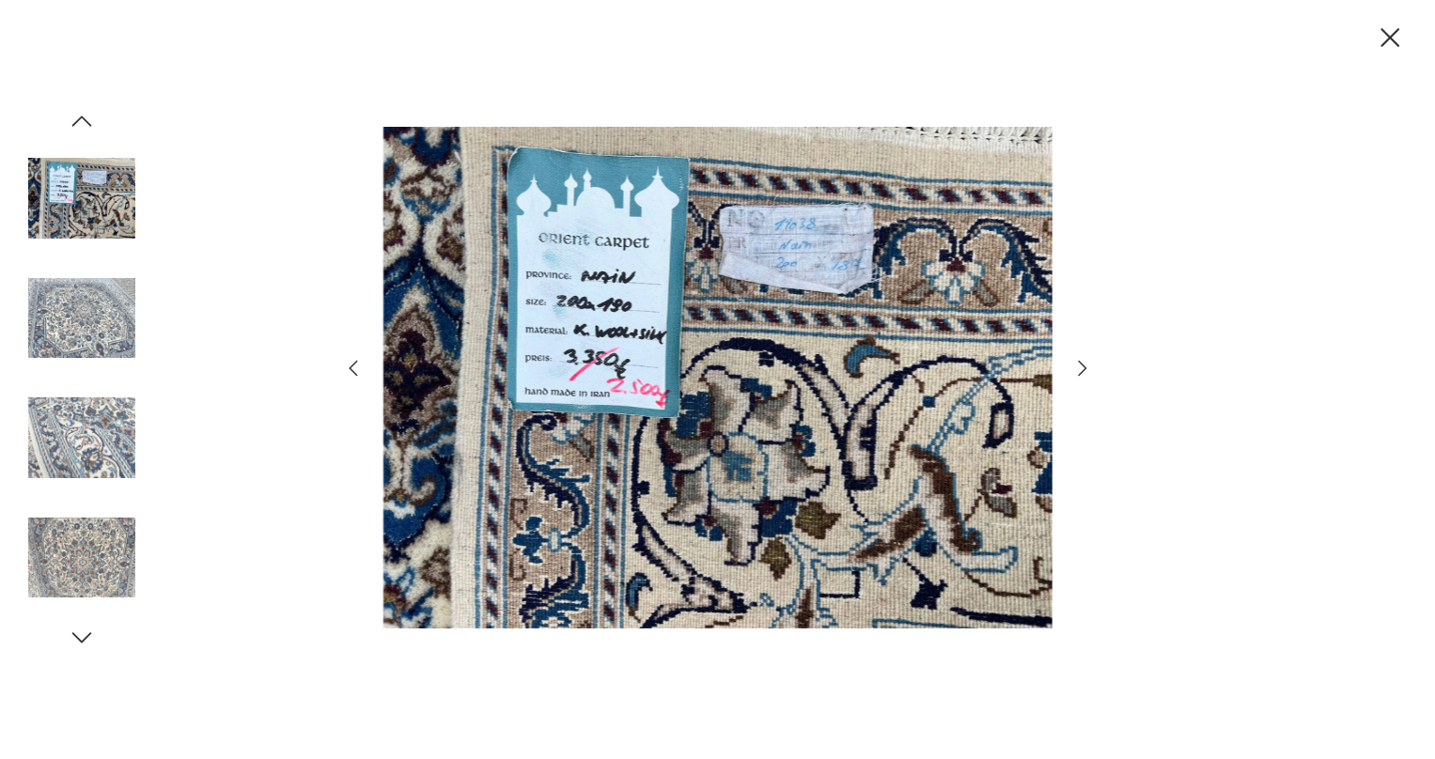
click at [88, 428] on img at bounding box center [81, 437] width 107 height 107
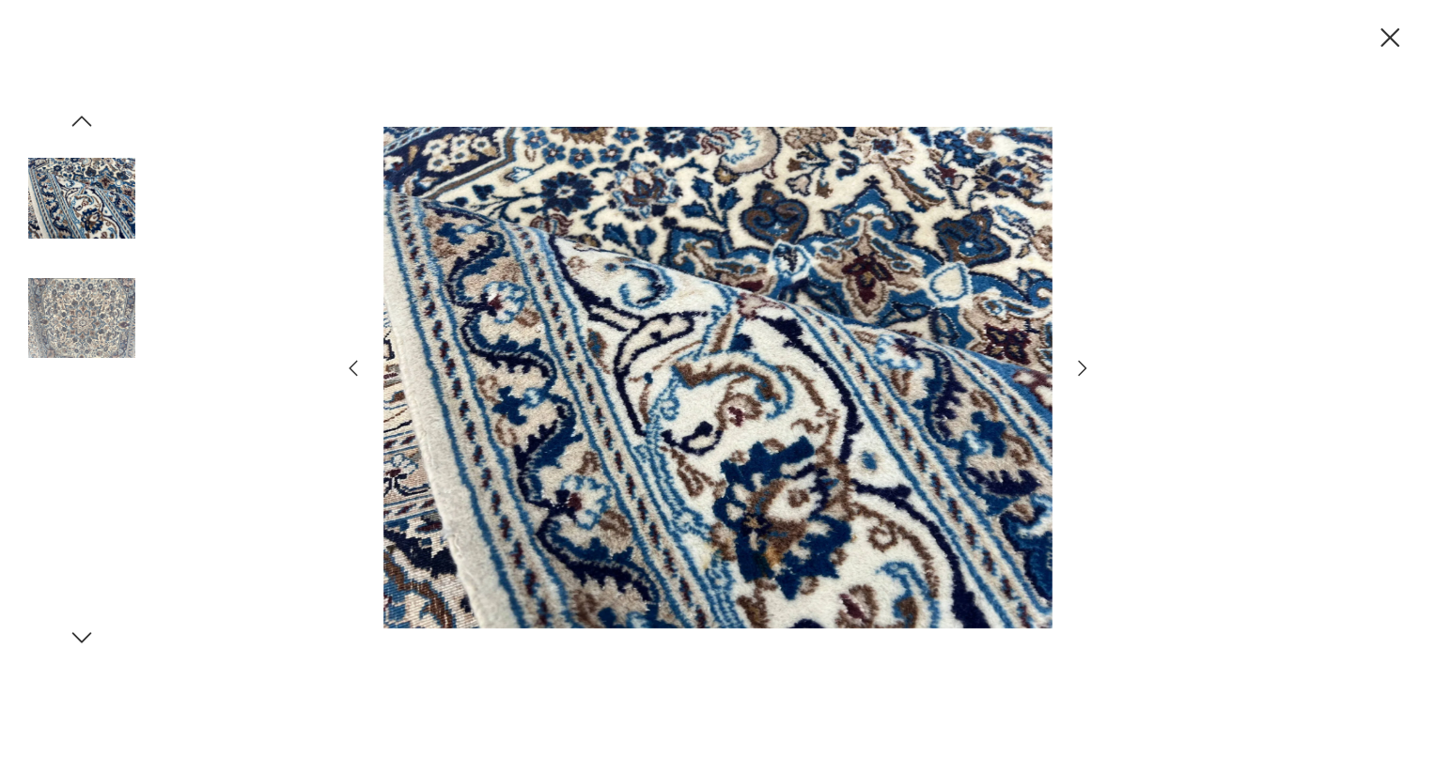
click at [88, 428] on img at bounding box center [81, 437] width 107 height 107
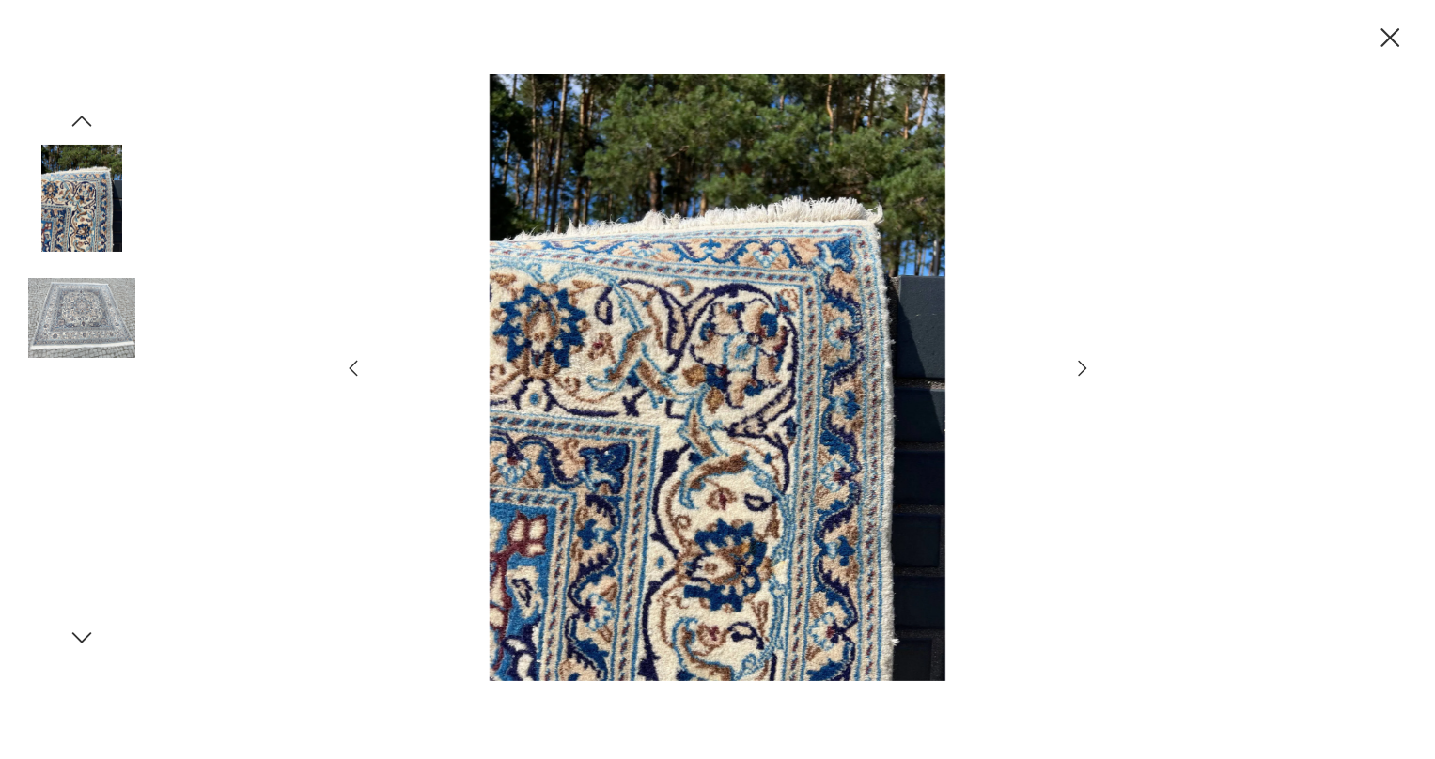
click at [88, 428] on img at bounding box center [81, 437] width 107 height 107
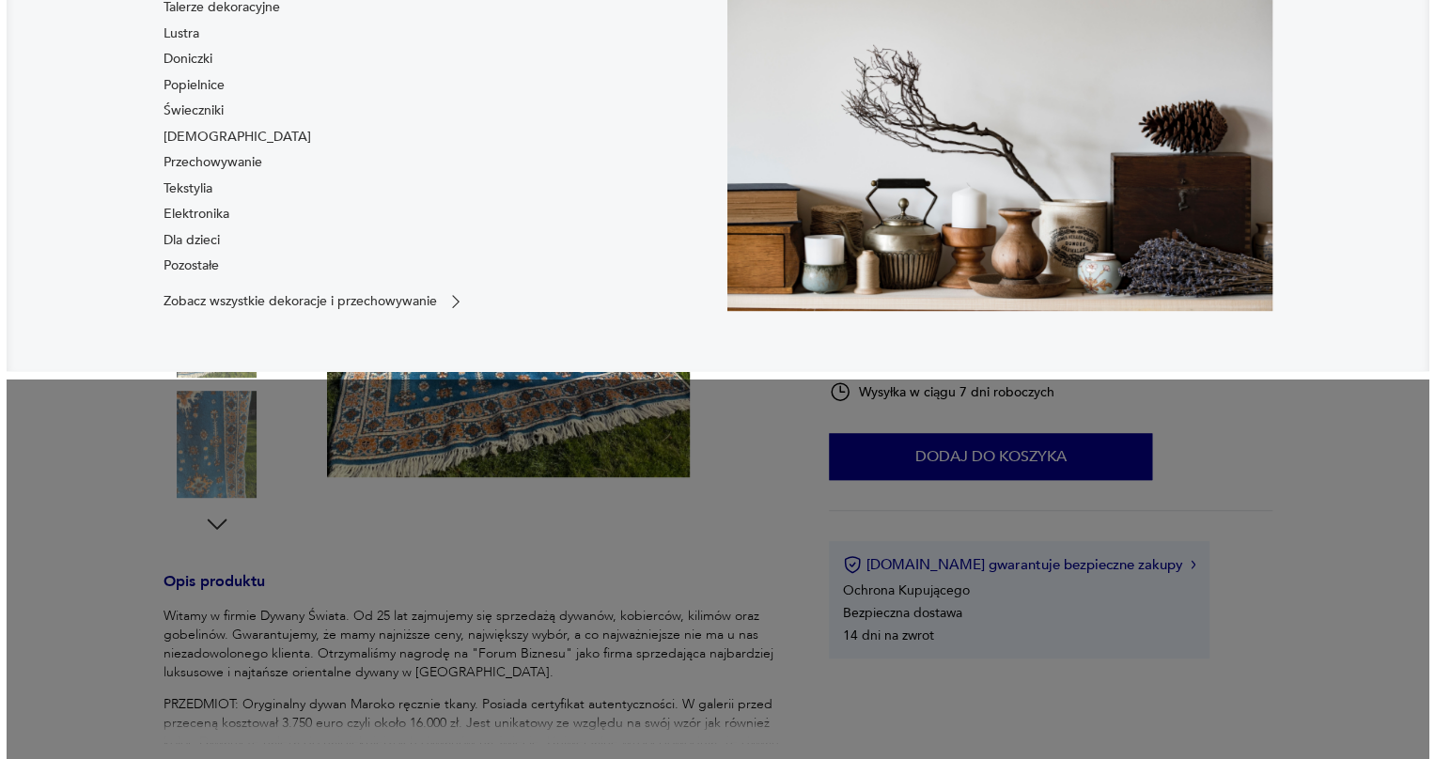
scroll to position [341, 0]
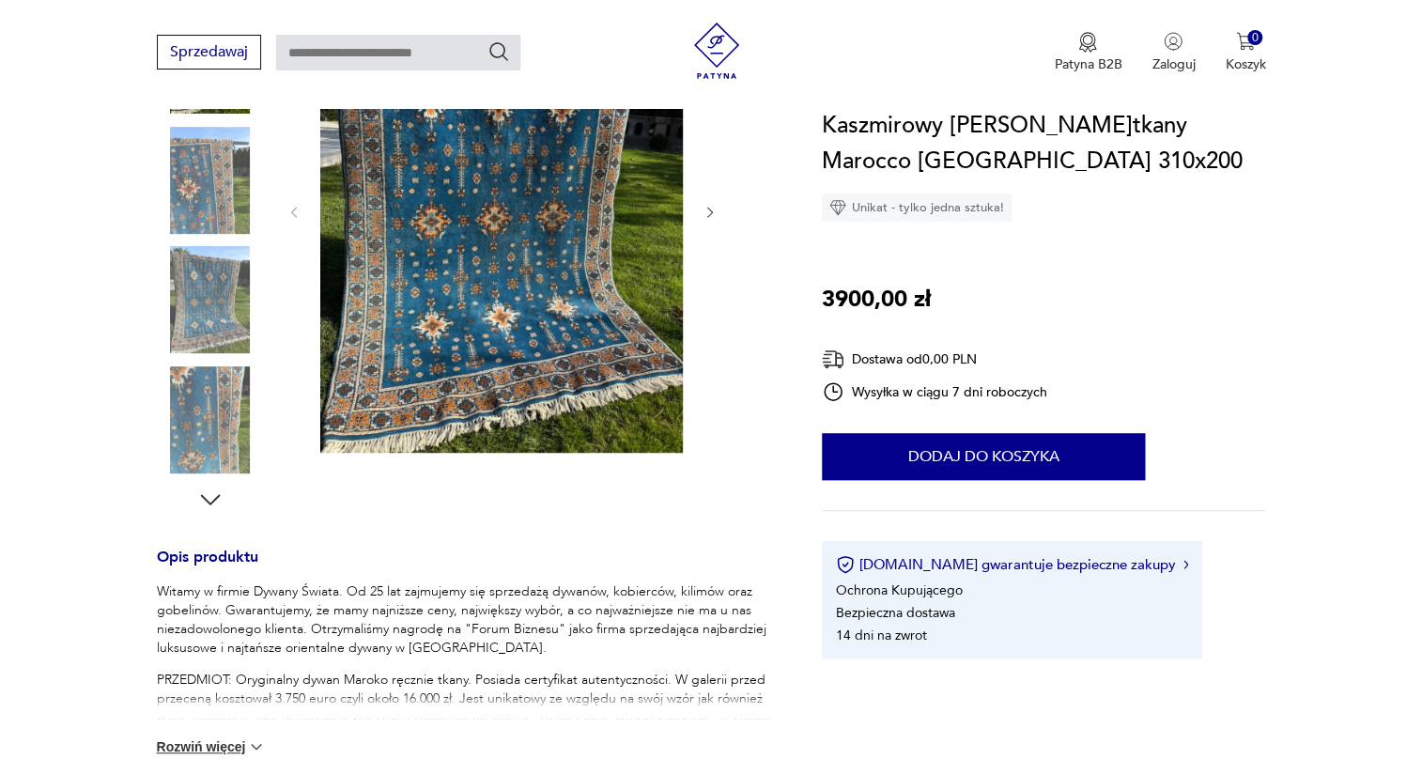
click at [496, 195] on img at bounding box center [501, 211] width 363 height 484
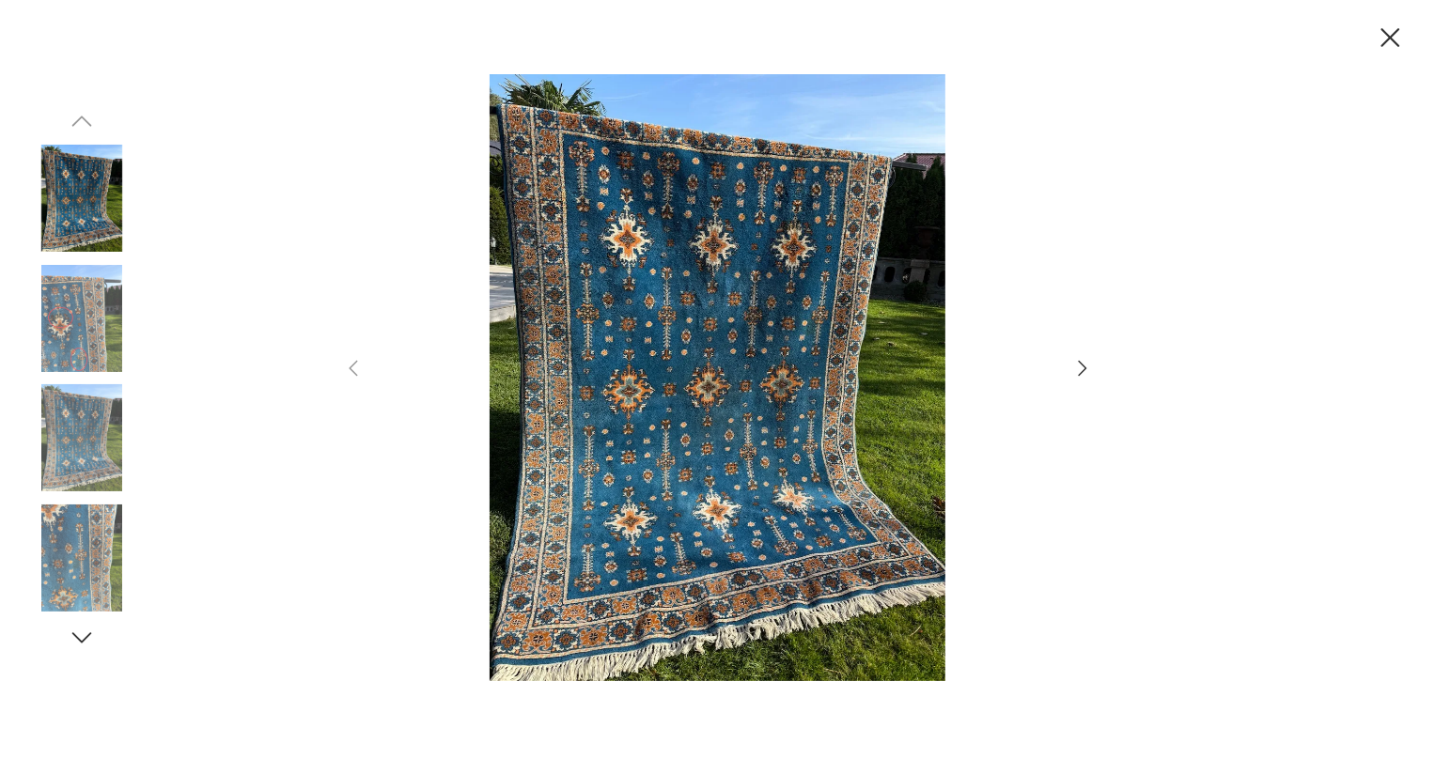
click at [1080, 369] on icon "button" at bounding box center [1082, 368] width 23 height 23
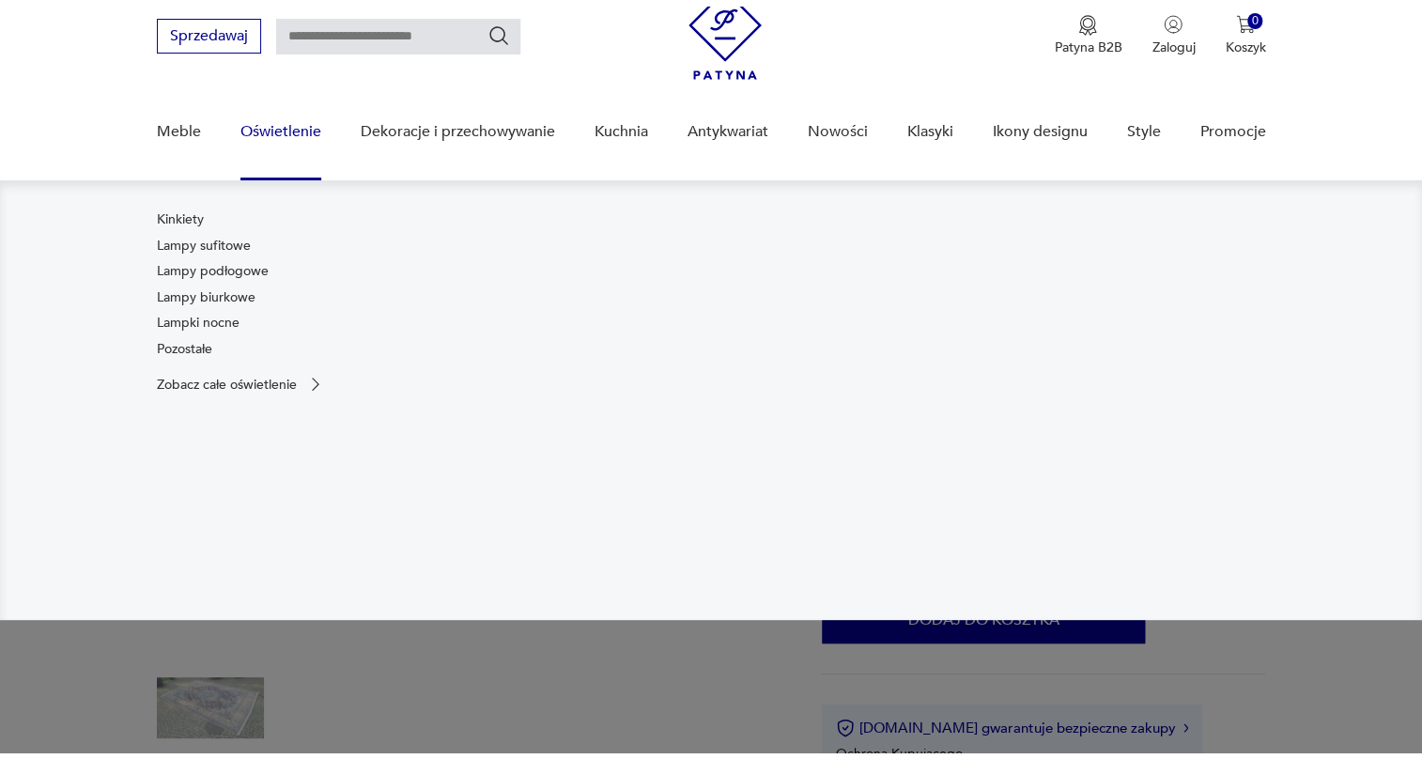
scroll to position [170, 0]
